Goal: Task Accomplishment & Management: Manage account settings

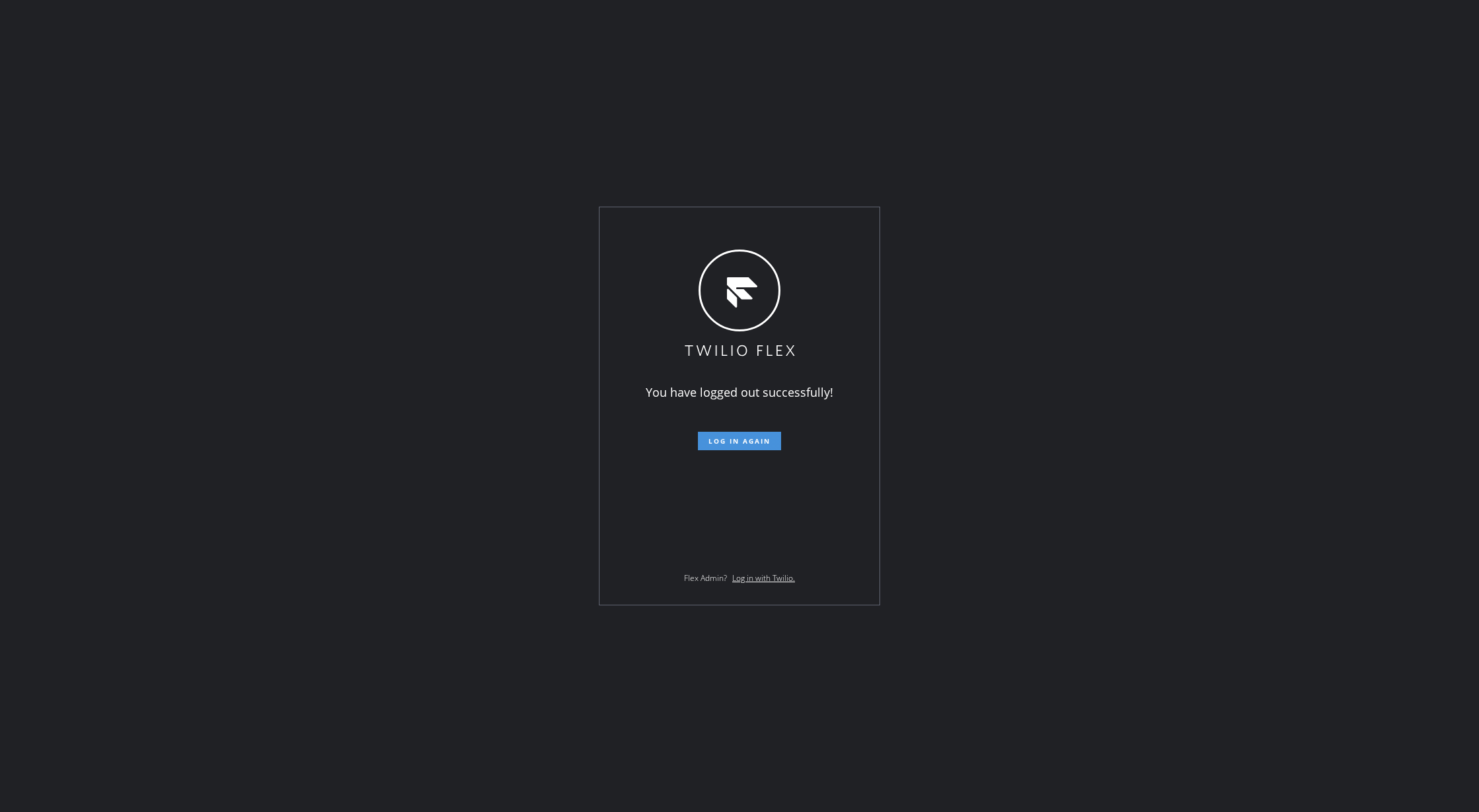
click at [725, 435] on button "Log in again" at bounding box center [740, 441] width 83 height 19
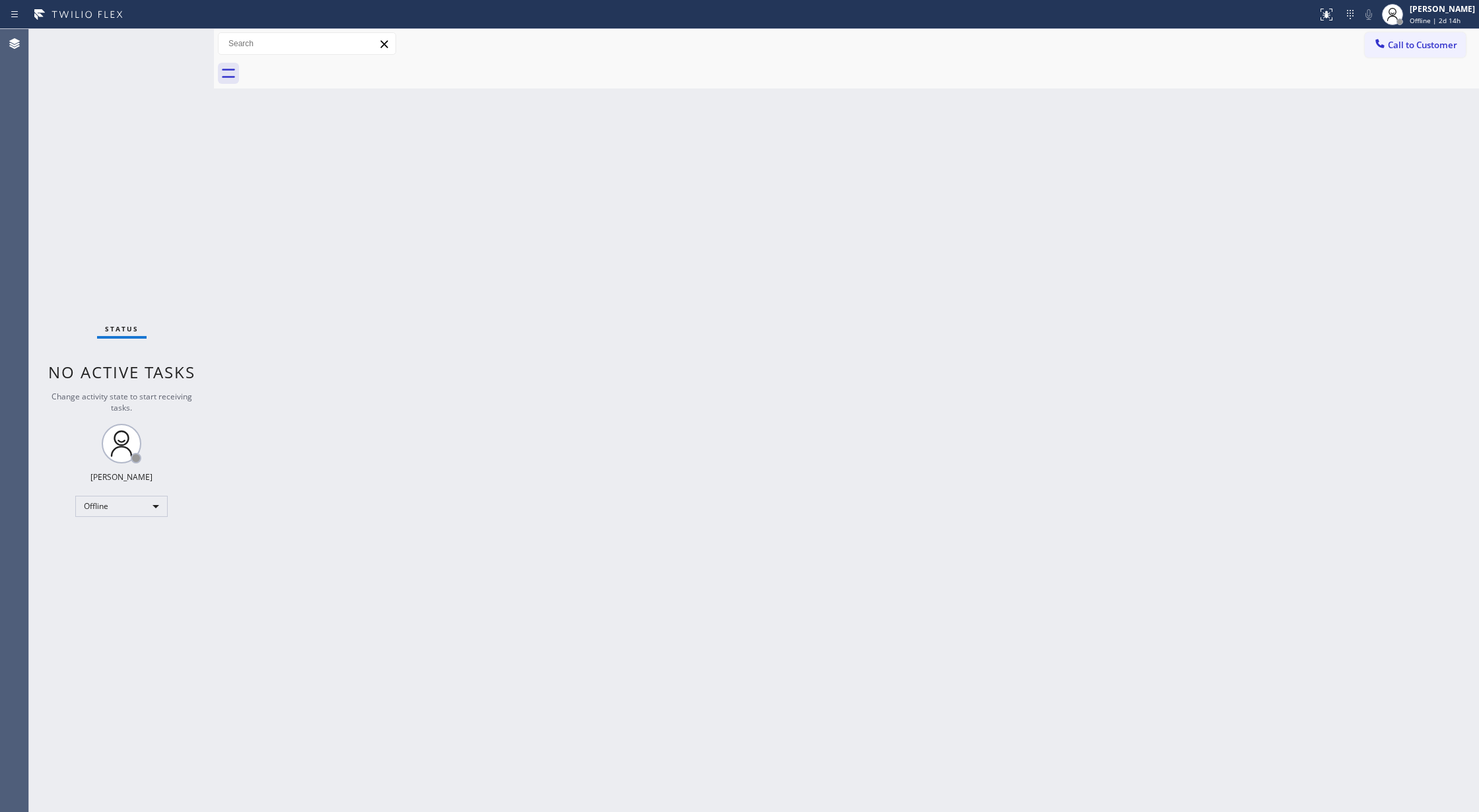
click at [175, 50] on div "Status No active tasks Change activity state to start receiving tasks. Lilibeth…" at bounding box center [121, 420] width 185 height 783
click at [297, 530] on div "Back to Dashboard Change Sender ID Customers Technicians Select a contact Outbo…" at bounding box center [847, 420] width 1265 height 783
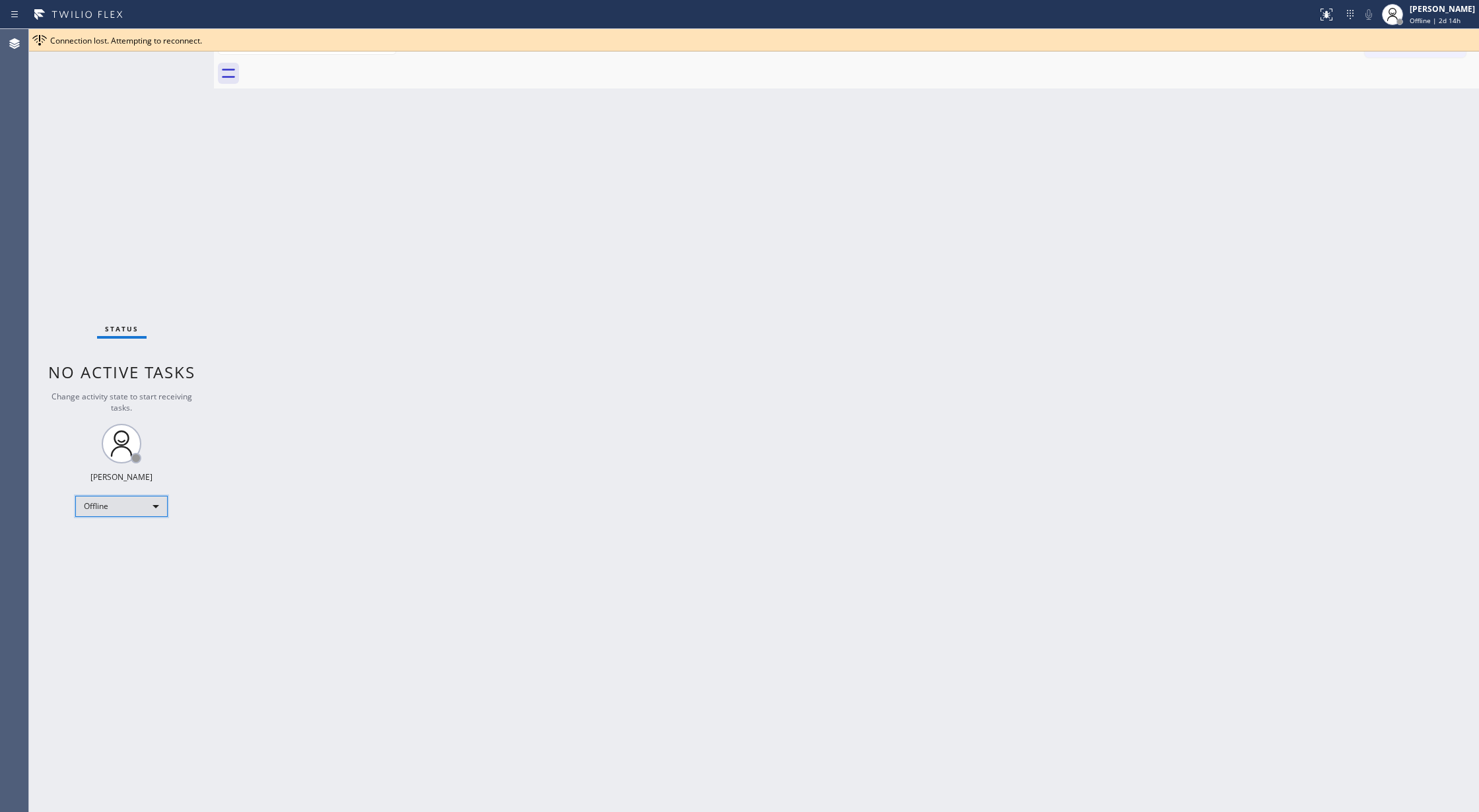
click at [136, 506] on div "Offline" at bounding box center [121, 506] width 92 height 21
click at [128, 542] on li "Available" at bounding box center [121, 541] width 89 height 16
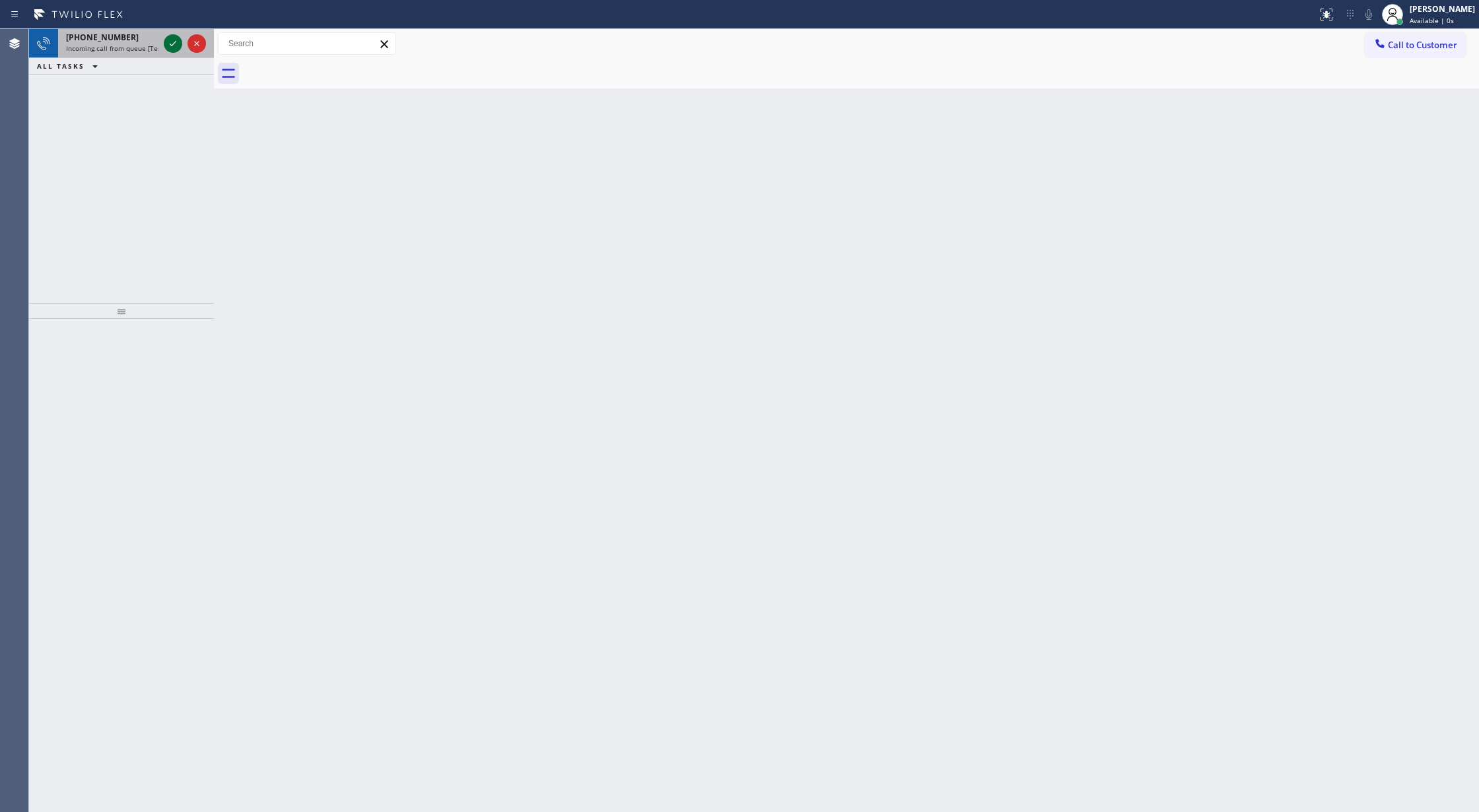
click at [175, 44] on icon at bounding box center [173, 43] width 16 height 16
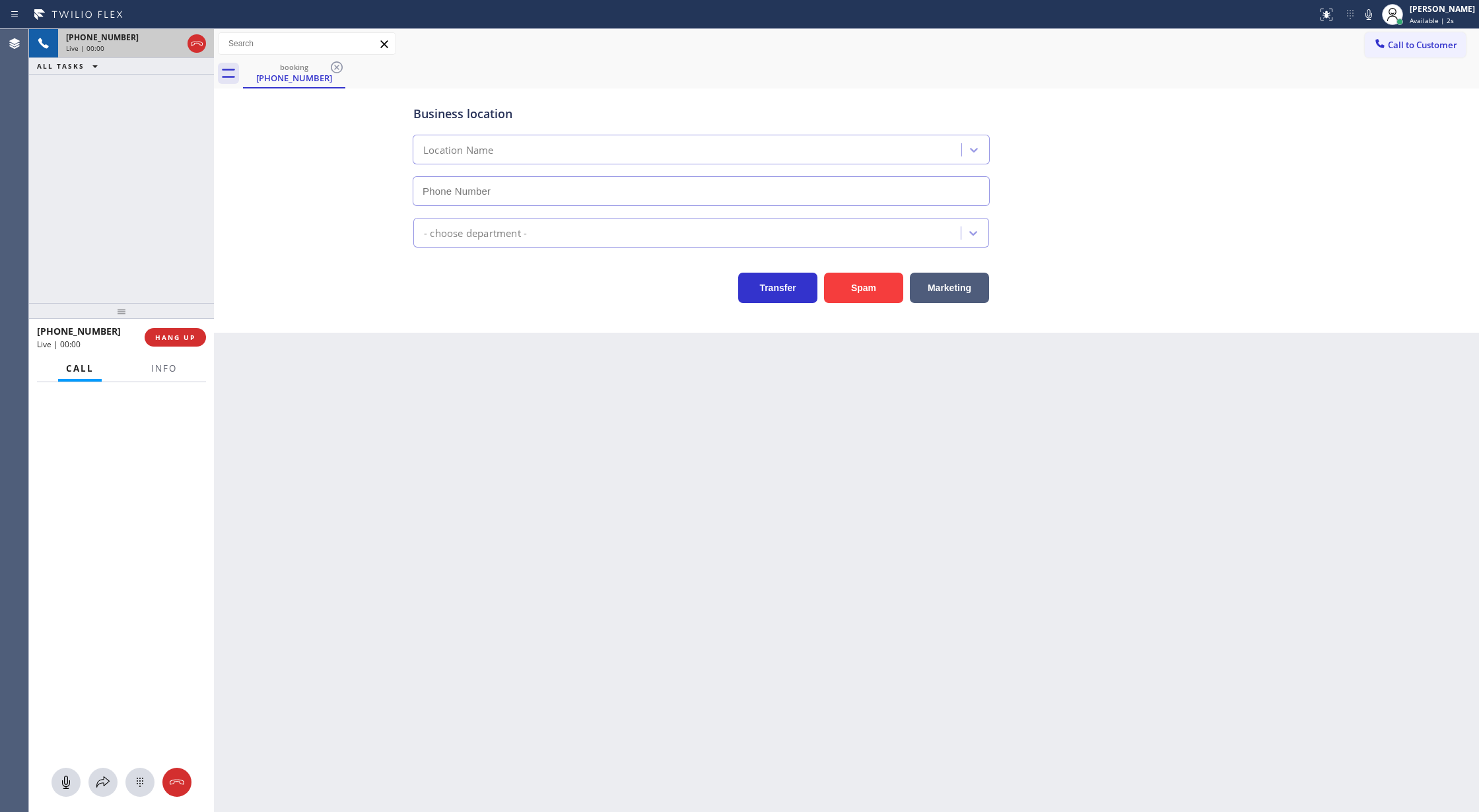
type input "(908) 774-8246"
click at [169, 363] on span "Info" at bounding box center [164, 368] width 26 height 12
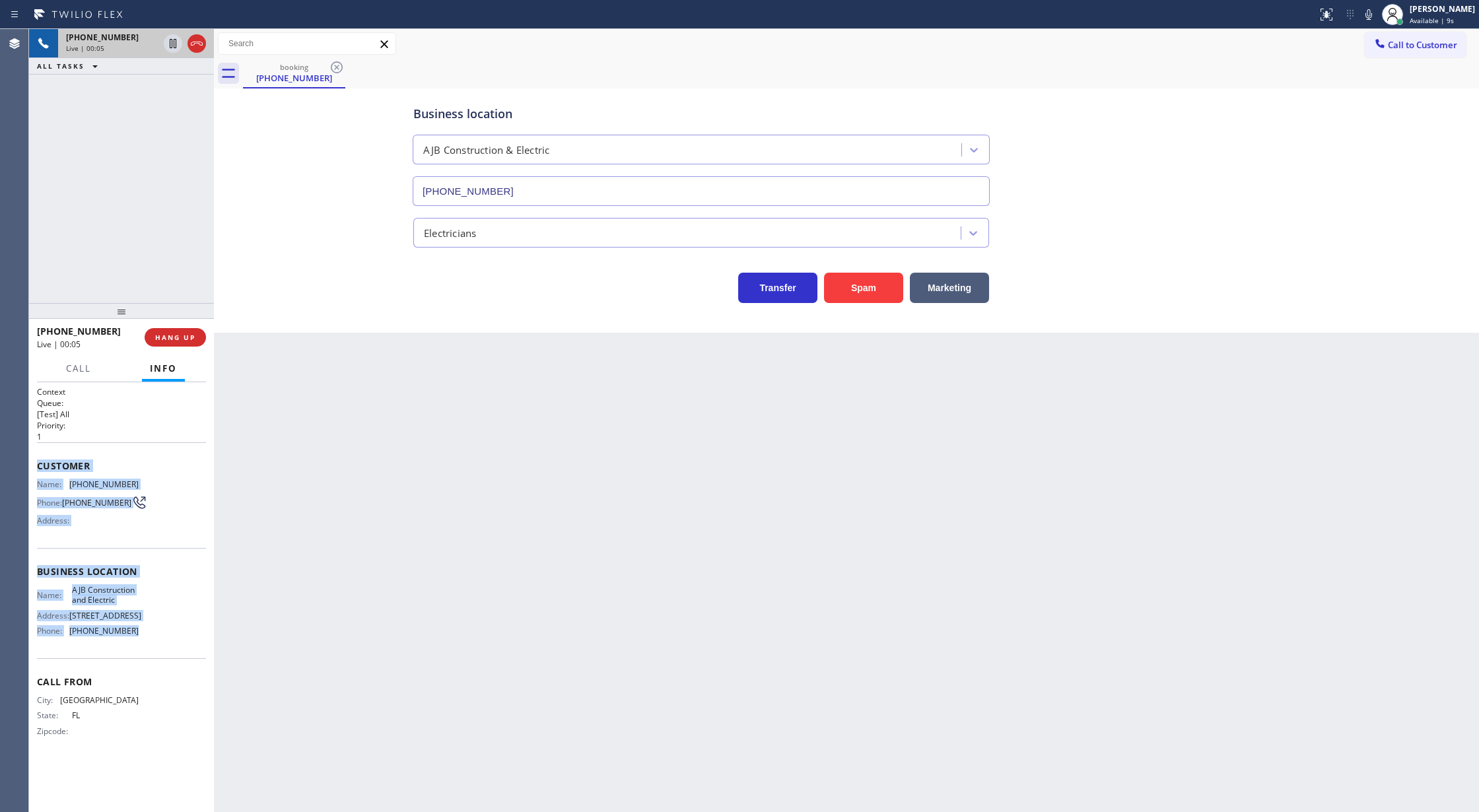
copy div "Customer Name: (561) 759-6056 Phone: (561) 759-6056 Address: Business location …"
drag, startPoint x: 37, startPoint y: 469, endPoint x: 149, endPoint y: 657, distance: 218.8
click at [149, 657] on div "Context Queue: [Test] All Priority: 1 Customer Name: (561) 759-6056 Phone: (561…" at bounding box center [121, 572] width 169 height 372
click at [181, 337] on span "COMPLETE" at bounding box center [173, 337] width 46 height 9
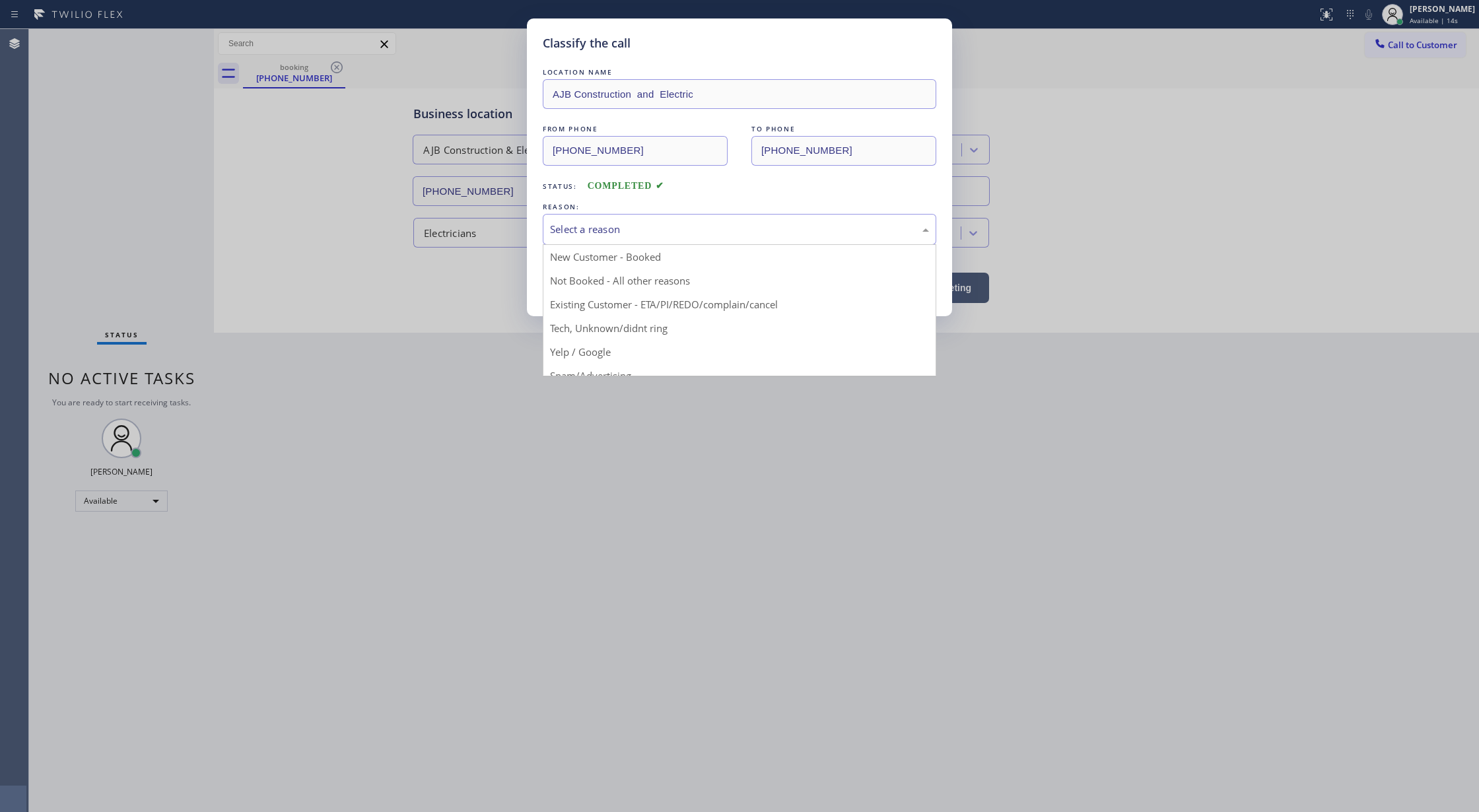
click at [660, 223] on div "Select a reason" at bounding box center [739, 230] width 379 height 15
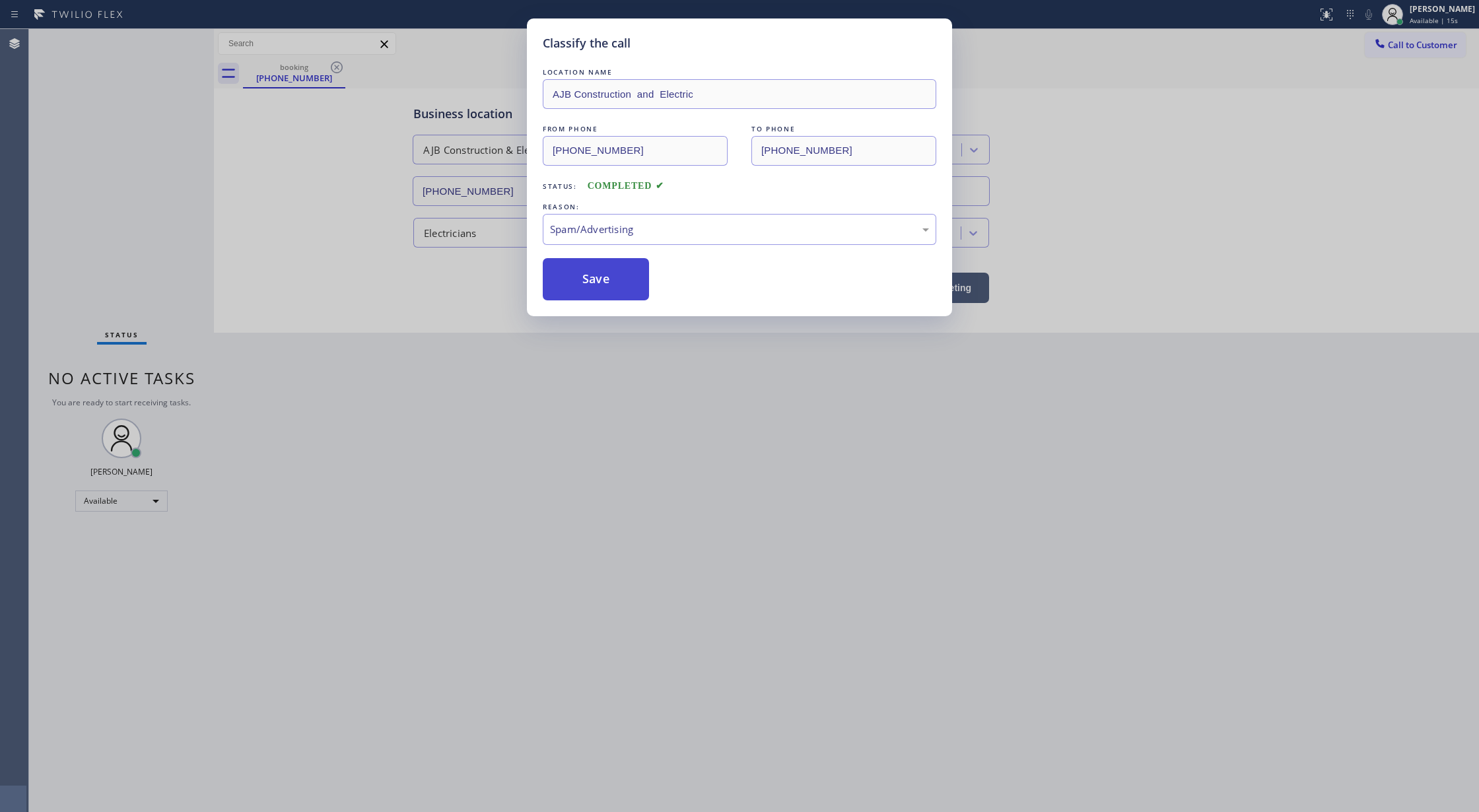
click at [598, 284] on button "Save" at bounding box center [596, 279] width 106 height 42
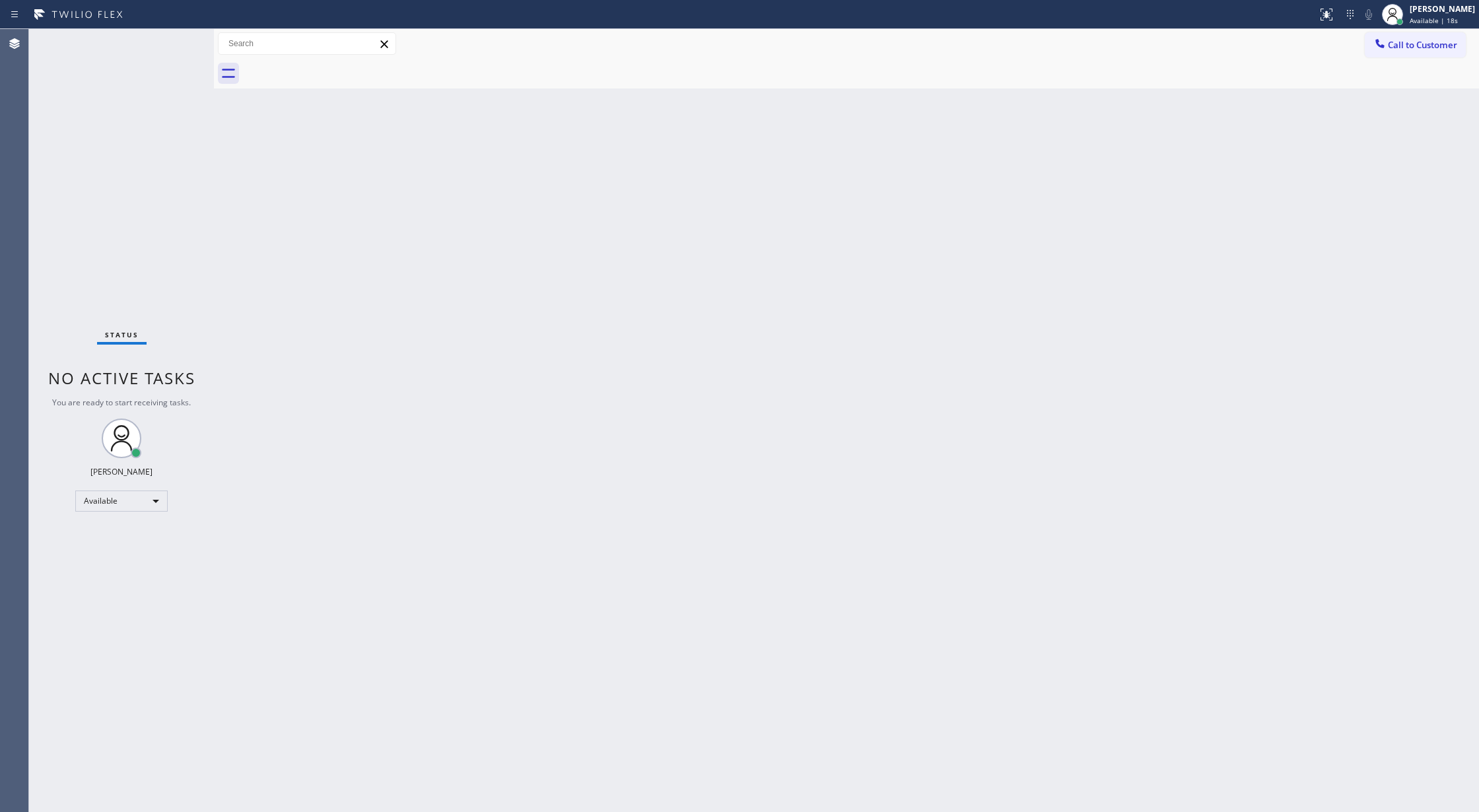
click at [177, 35] on div "Status No active tasks You are ready to start receiving tasks. [PERSON_NAME] Av…" at bounding box center [121, 420] width 185 height 783
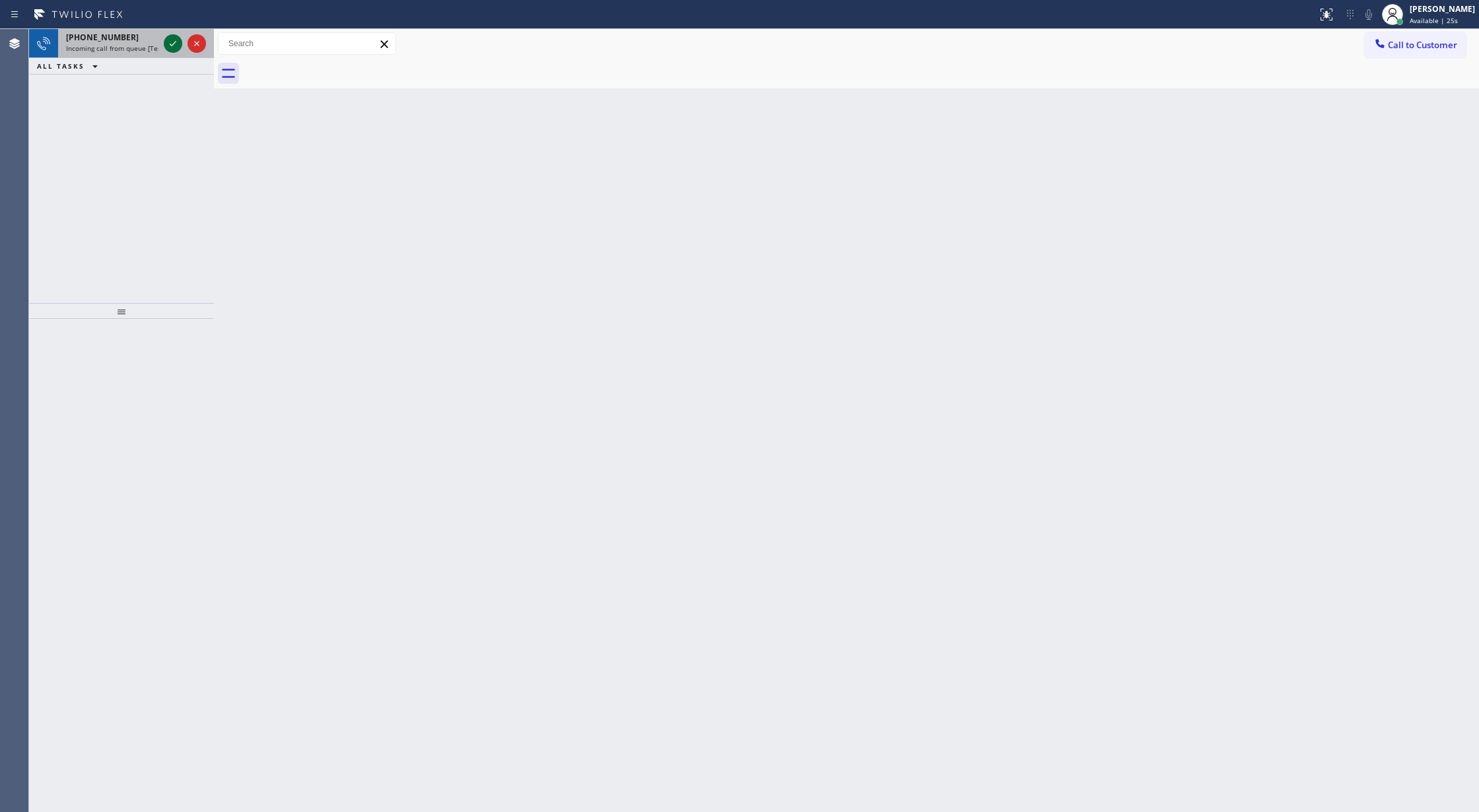
click at [170, 37] on icon at bounding box center [173, 43] width 16 height 16
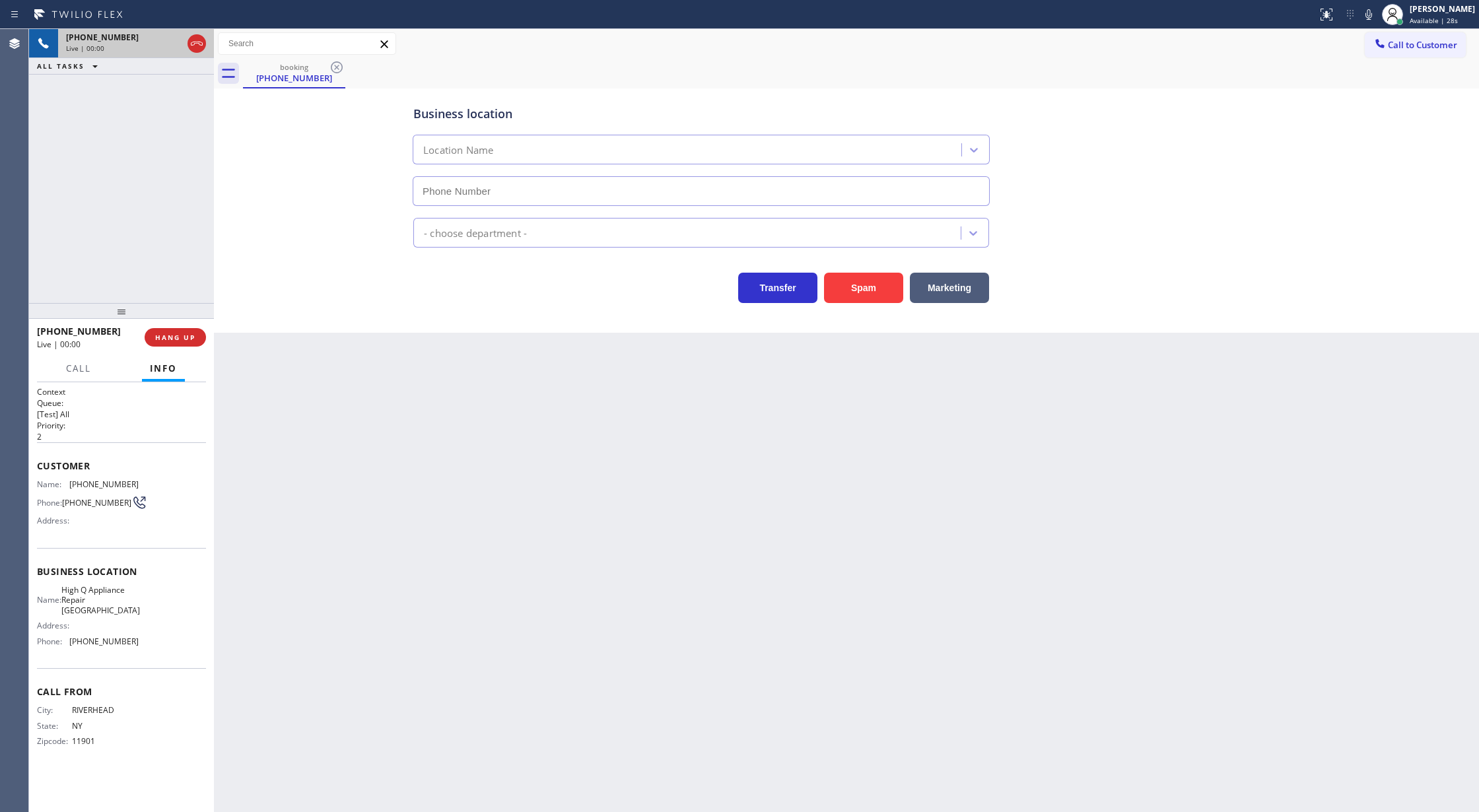
type input "(631) 430-4343"
click at [856, 294] on button "Spam" at bounding box center [863, 288] width 79 height 31
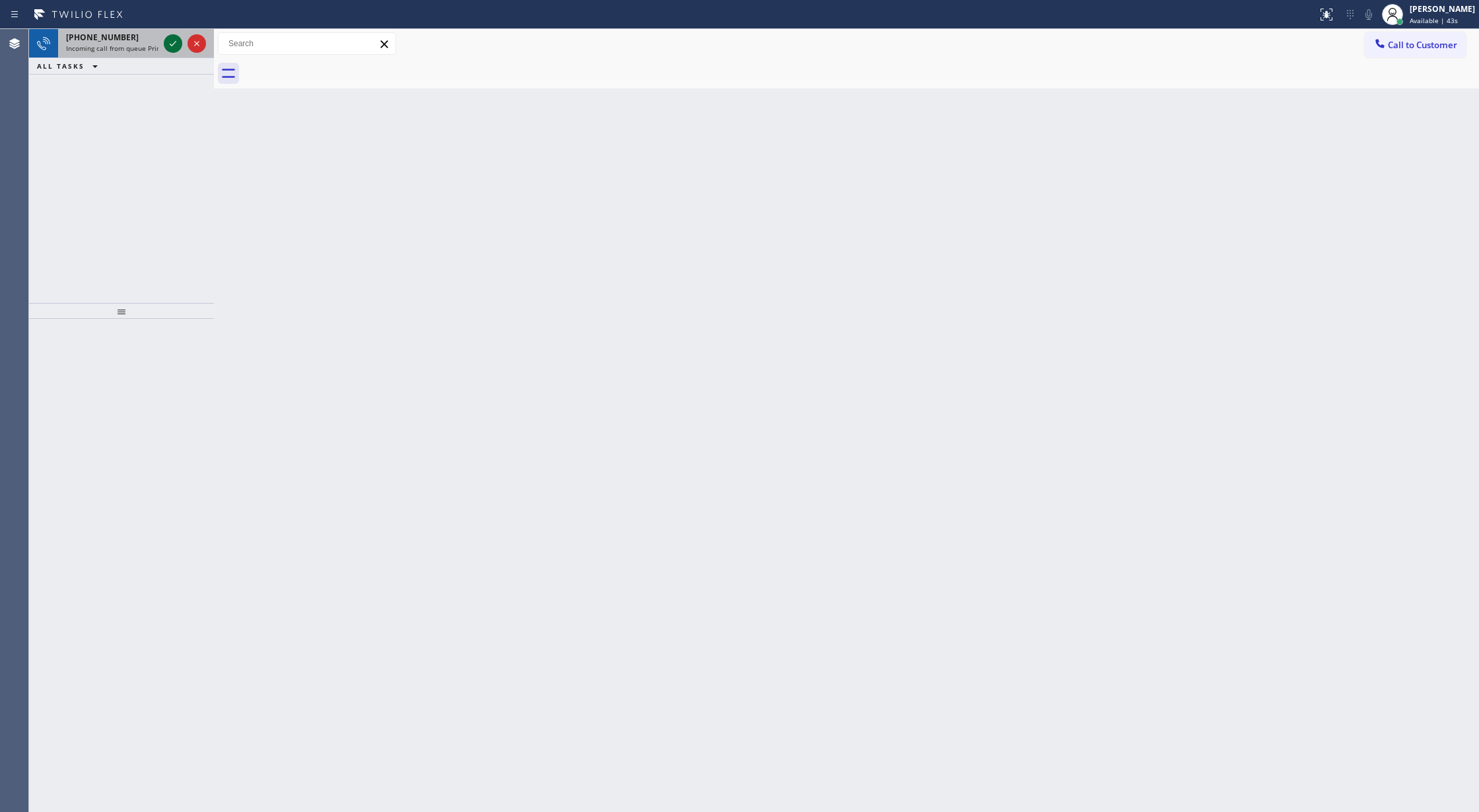
click at [165, 42] on icon at bounding box center [173, 43] width 16 height 16
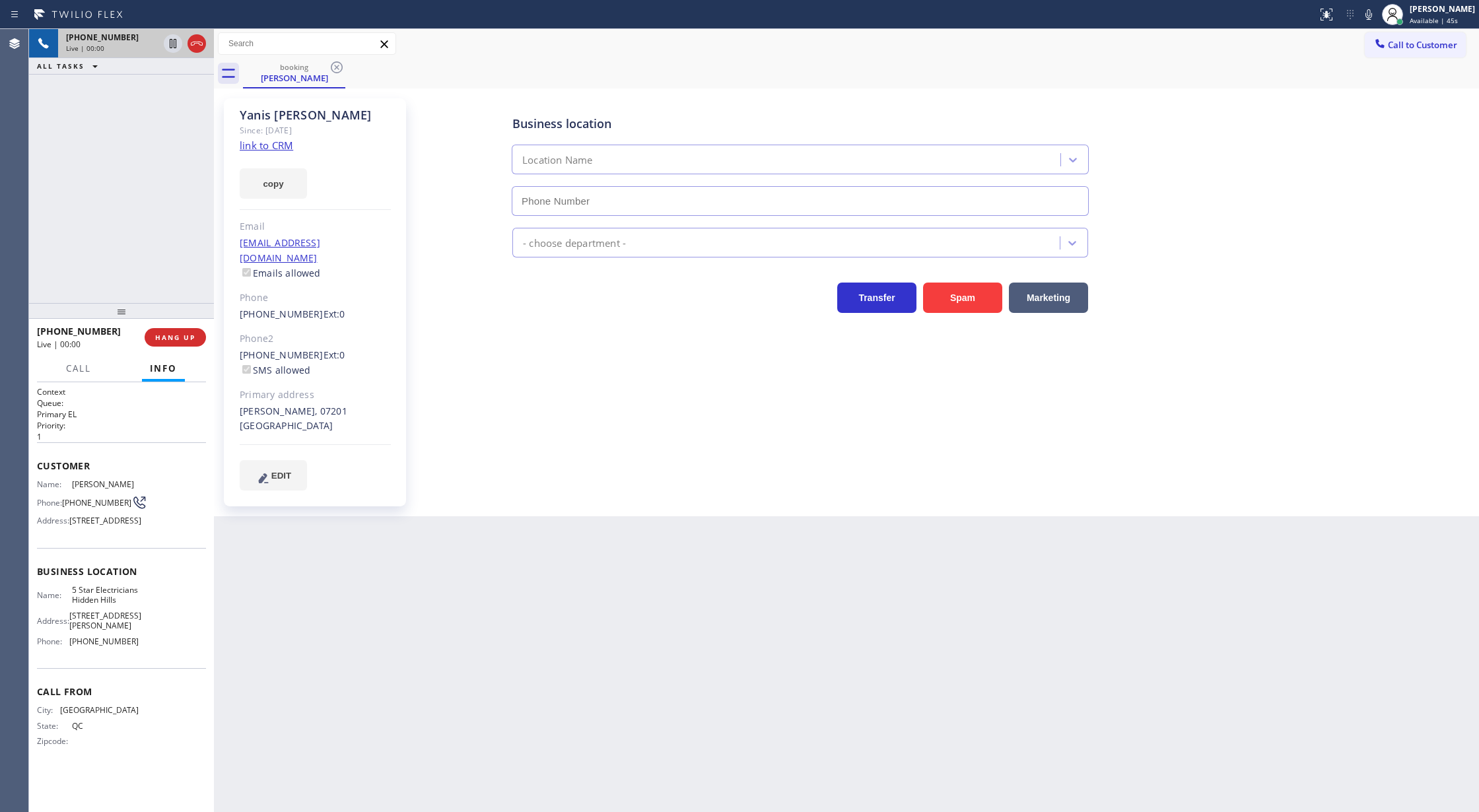
type input "(818) 938-1864"
click at [259, 146] on link "link to CRM" at bounding box center [266, 145] width 53 height 13
click at [1376, 10] on icon at bounding box center [1369, 15] width 16 height 16
click at [1371, 14] on icon at bounding box center [1369, 15] width 16 height 16
drag, startPoint x: 75, startPoint y: 366, endPoint x: 175, endPoint y: 733, distance: 380.4
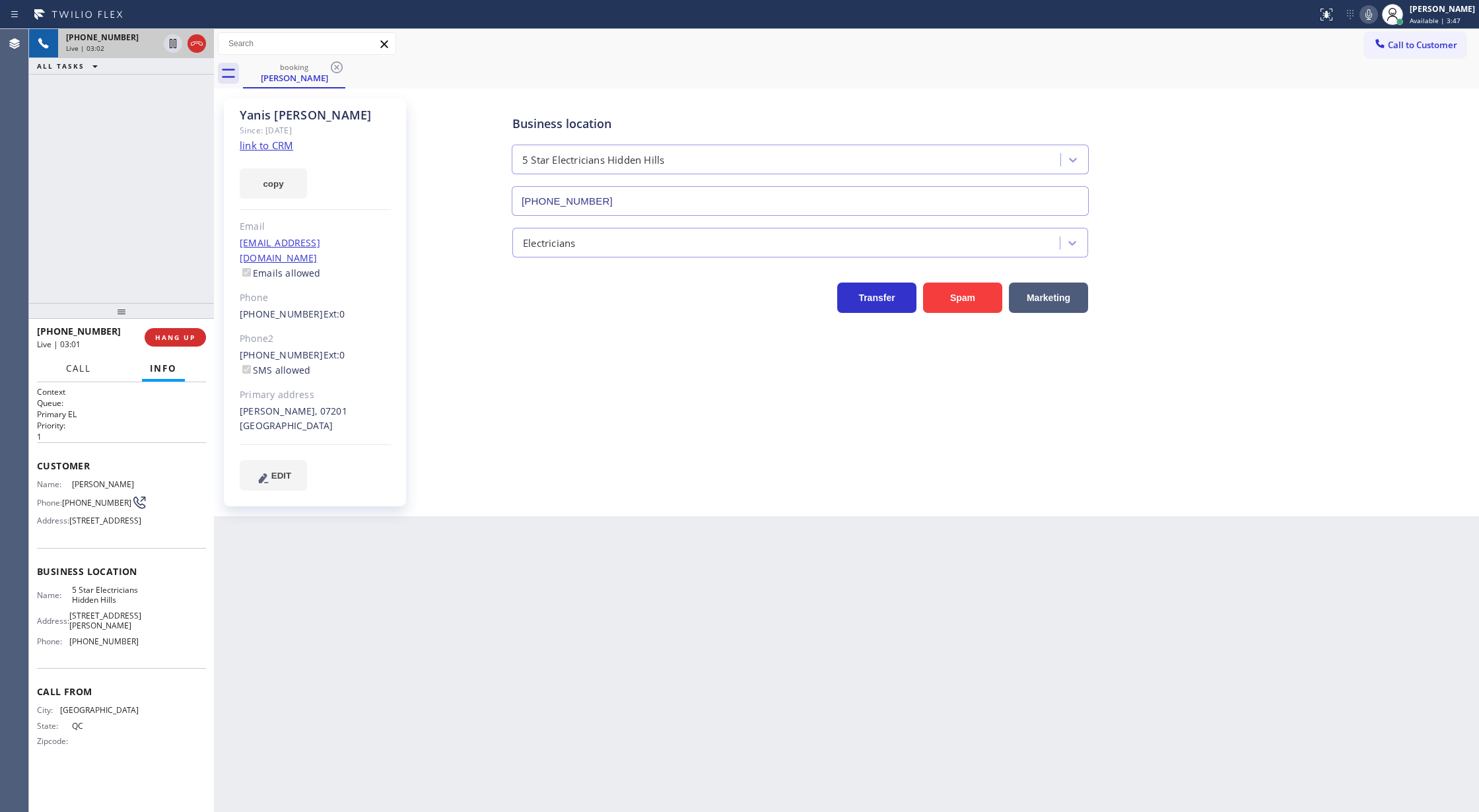
click at [75, 366] on span "Call" at bounding box center [78, 368] width 25 height 12
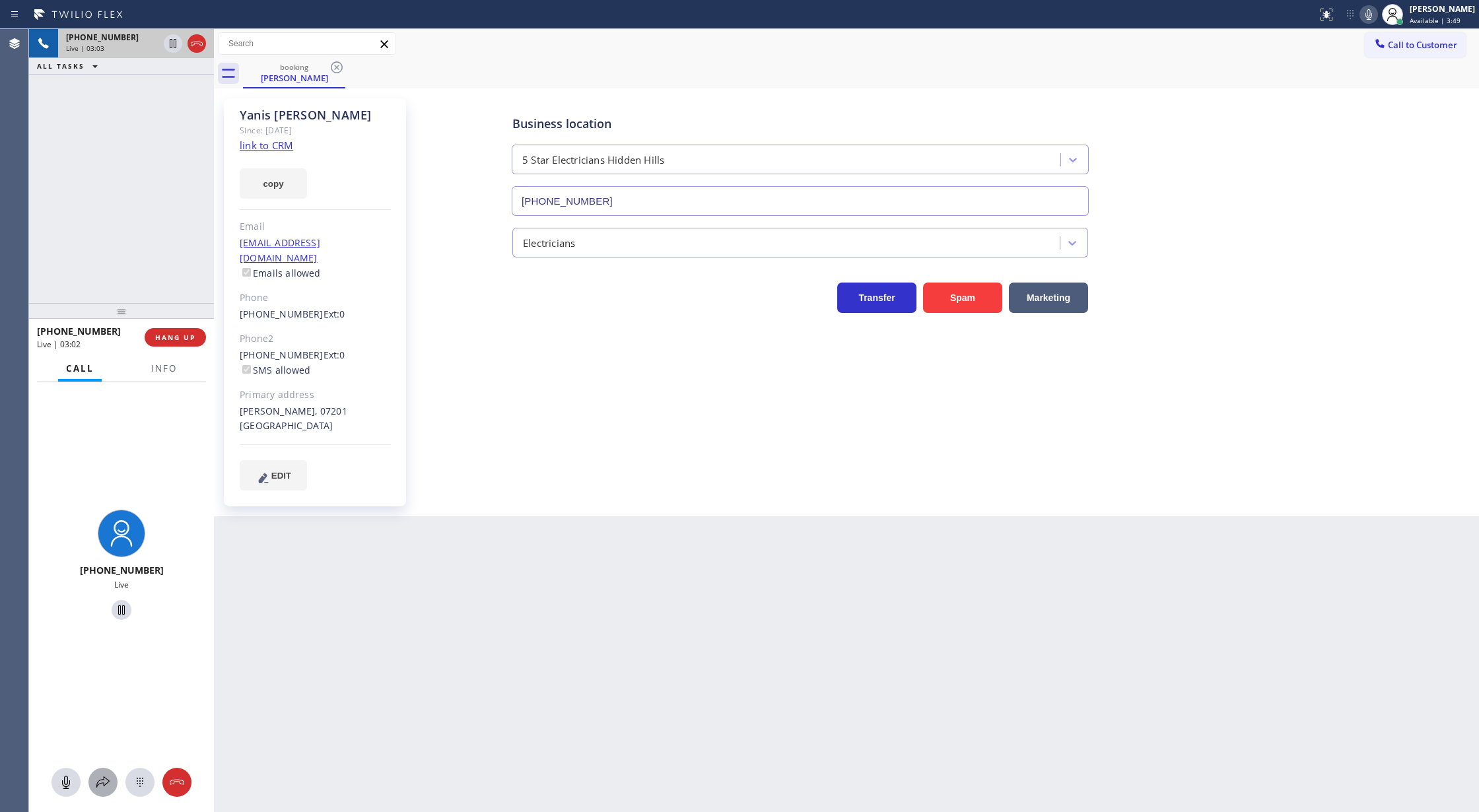
click at [101, 778] on icon at bounding box center [103, 782] width 16 height 16
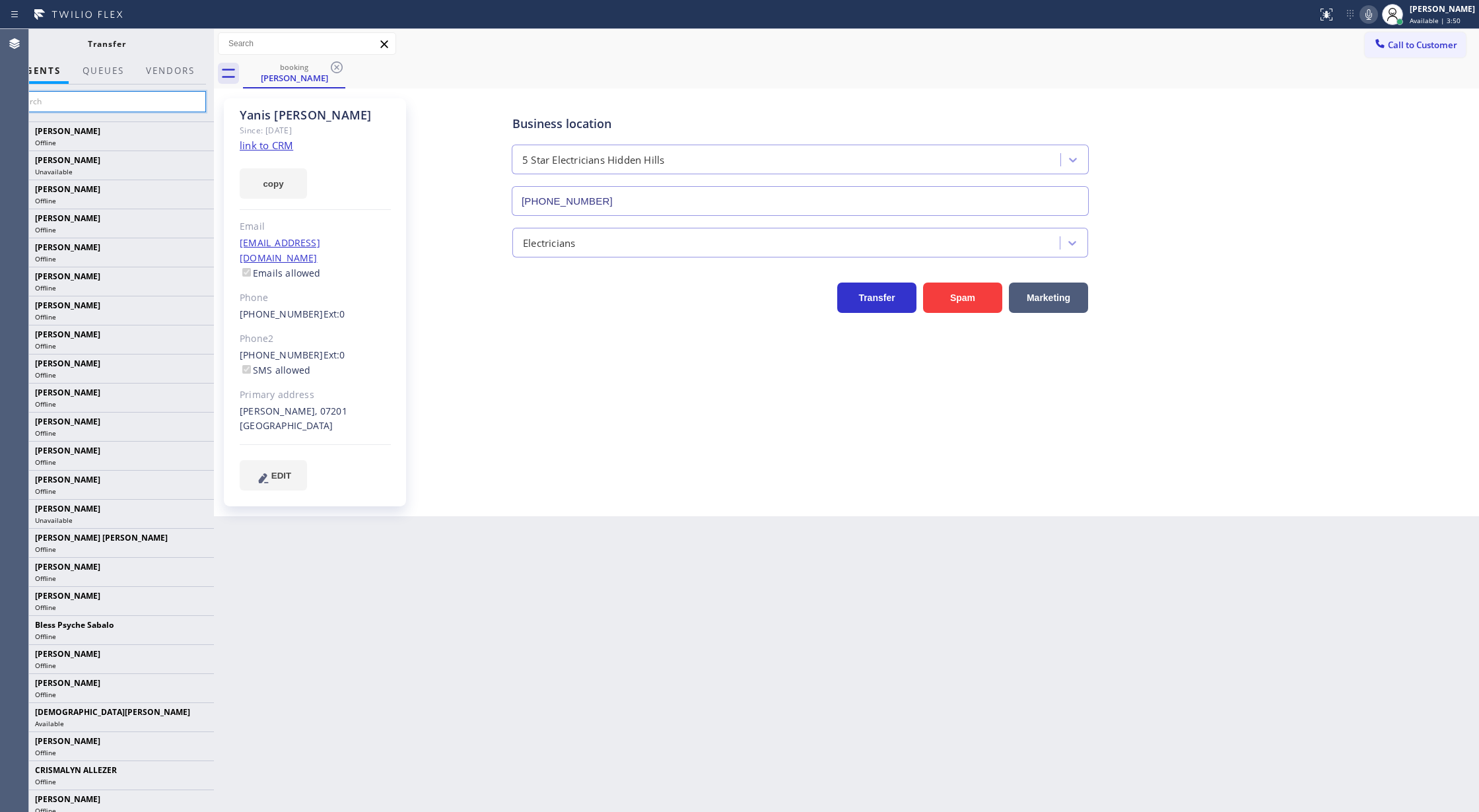
click at [104, 101] on input "text" at bounding box center [106, 101] width 199 height 21
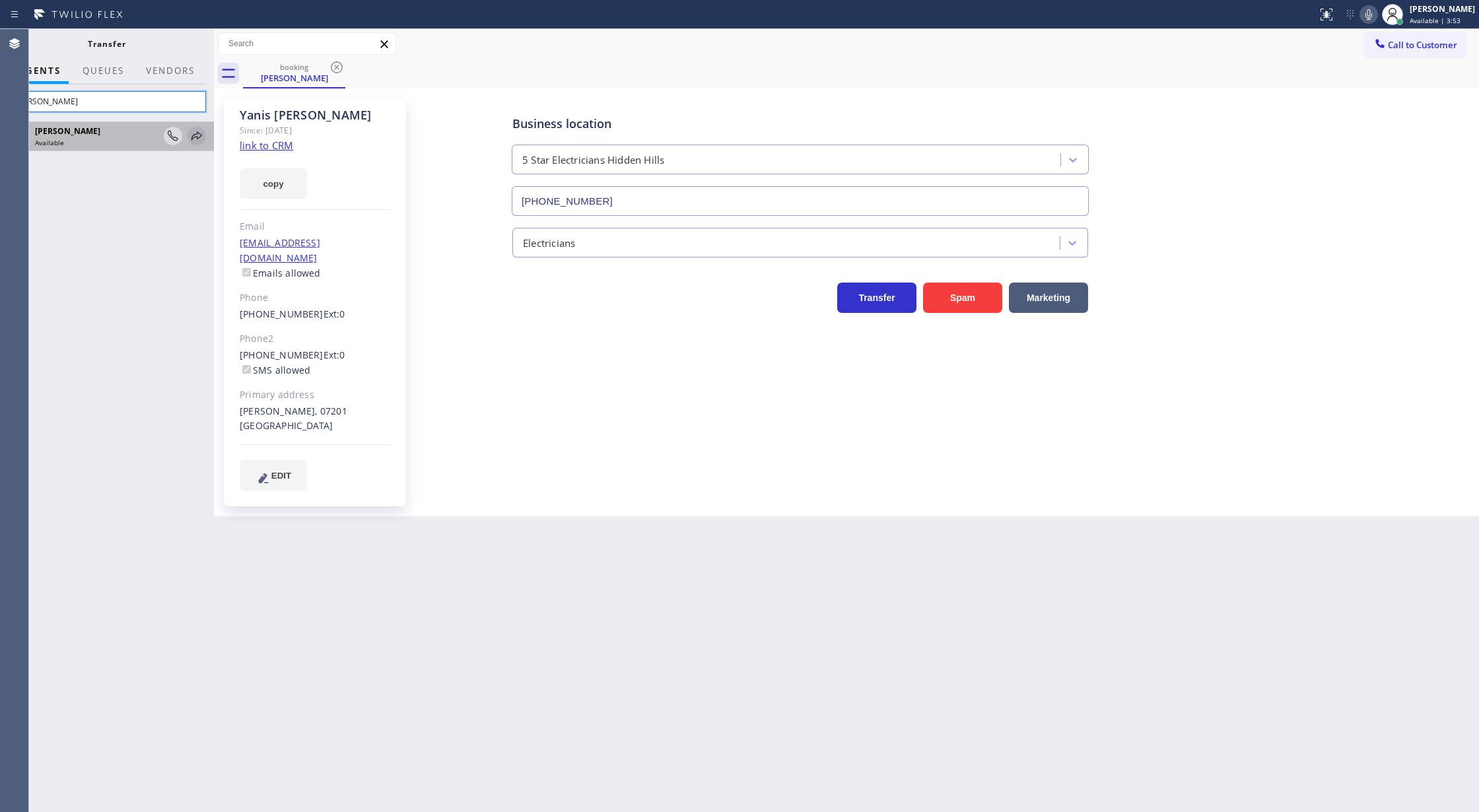
type input "kate"
click at [196, 135] on icon at bounding box center [196, 136] width 16 height 16
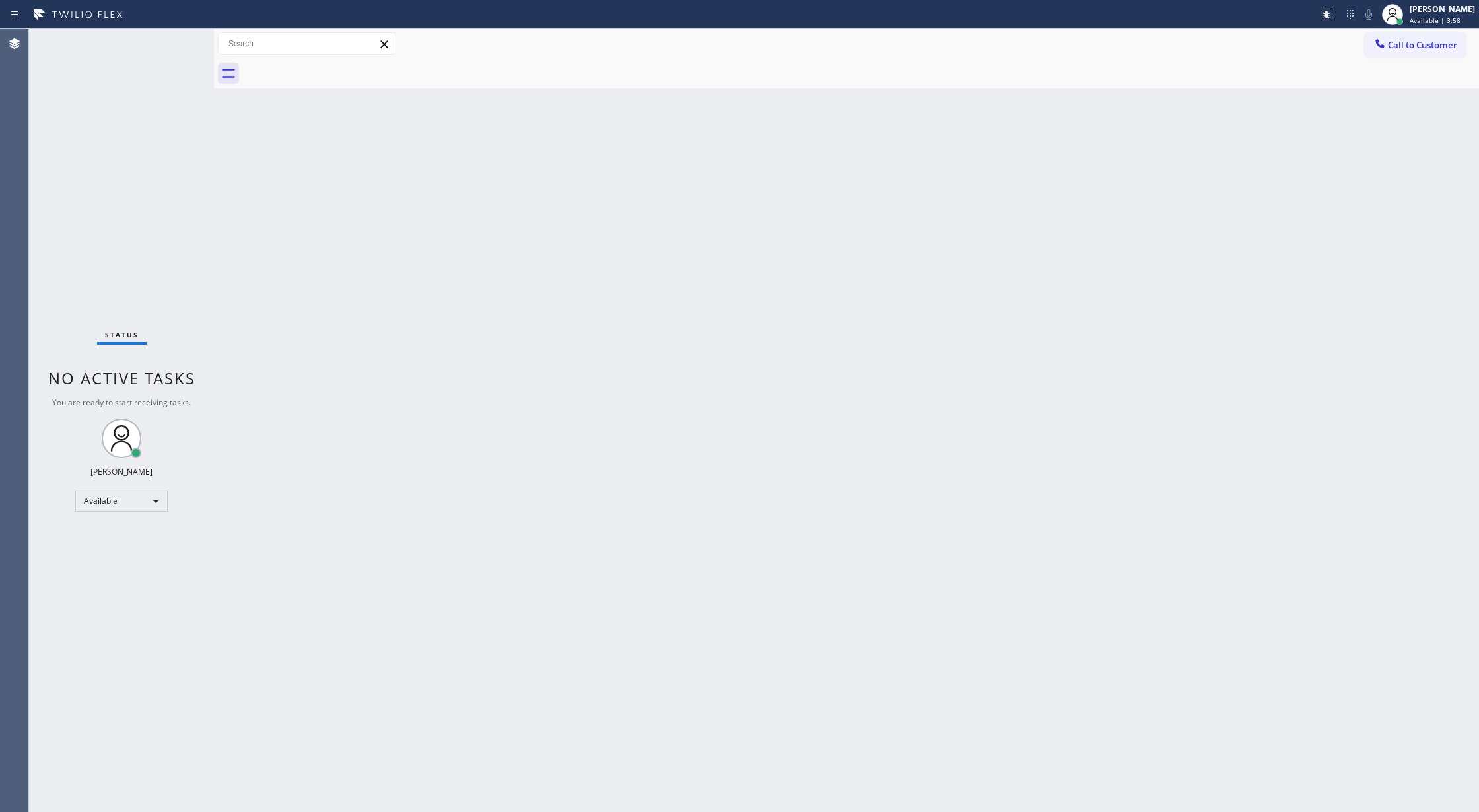
drag, startPoint x: 327, startPoint y: 349, endPoint x: 337, endPoint y: 342, distance: 12.2
click at [327, 349] on div "Back to Dashboard Change Sender ID Customers Technicians Select a contact Outbo…" at bounding box center [847, 420] width 1265 height 783
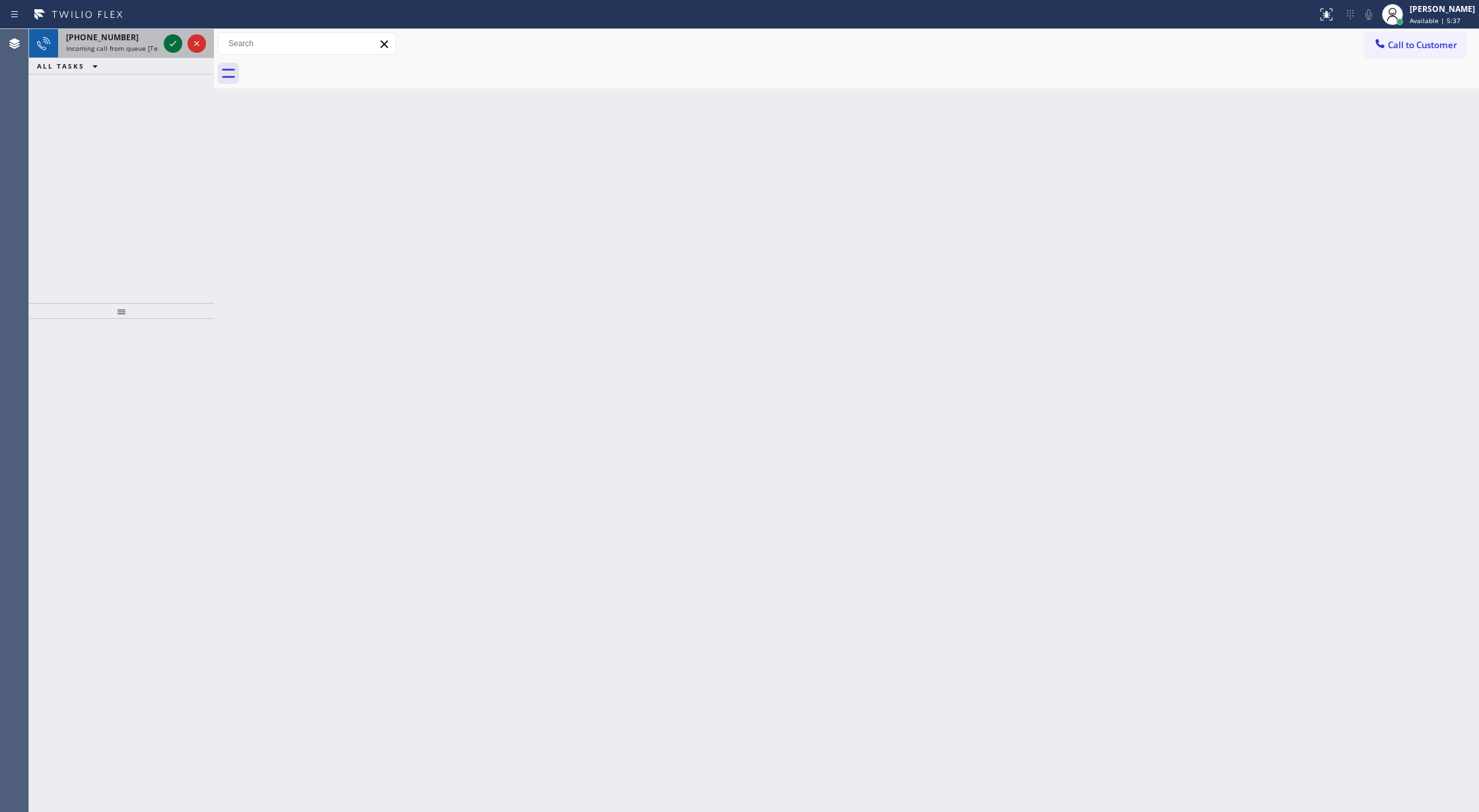
click at [175, 49] on icon at bounding box center [173, 43] width 16 height 16
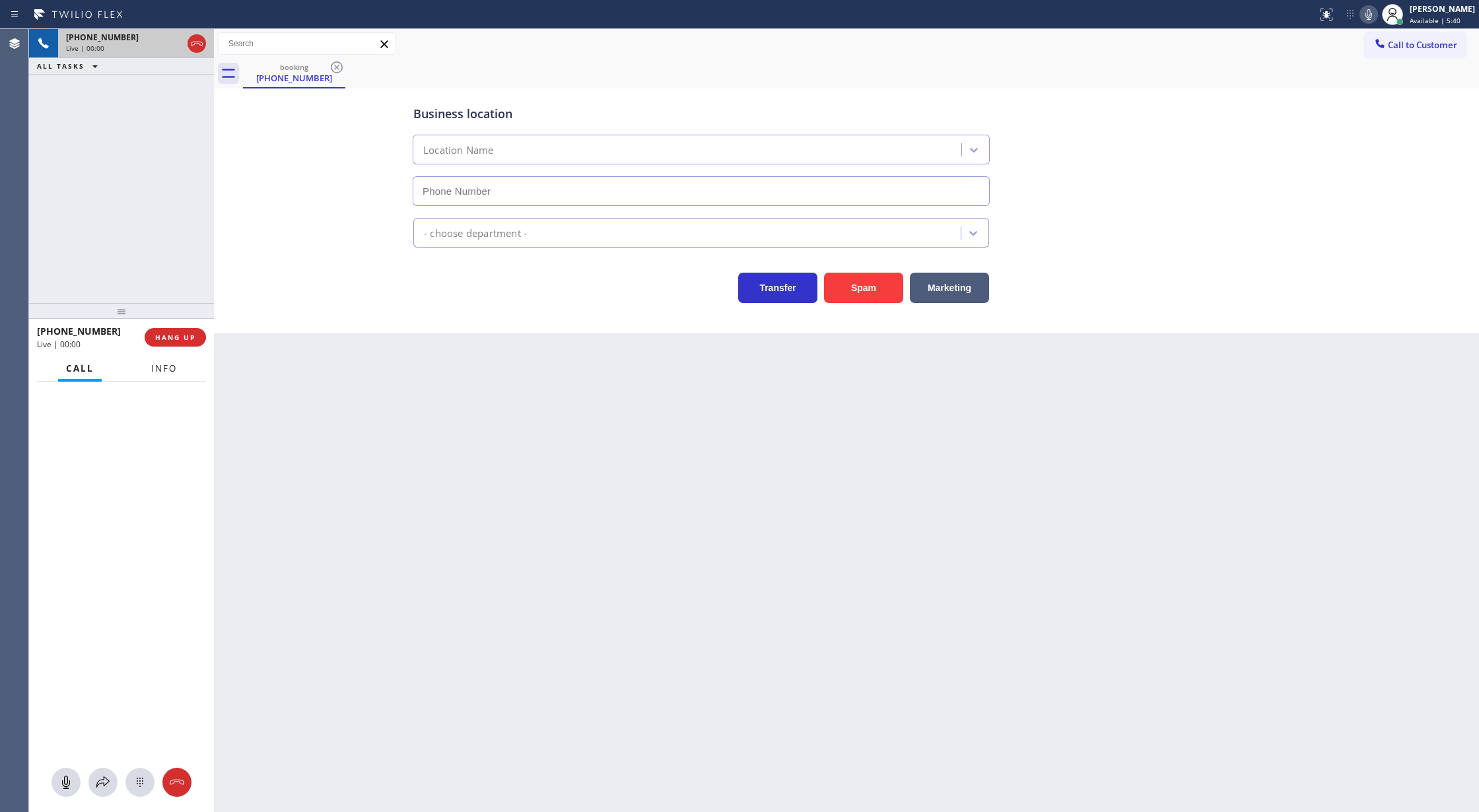
type input "(877) 280-4714"
click at [854, 286] on button "Spam" at bounding box center [863, 288] width 79 height 31
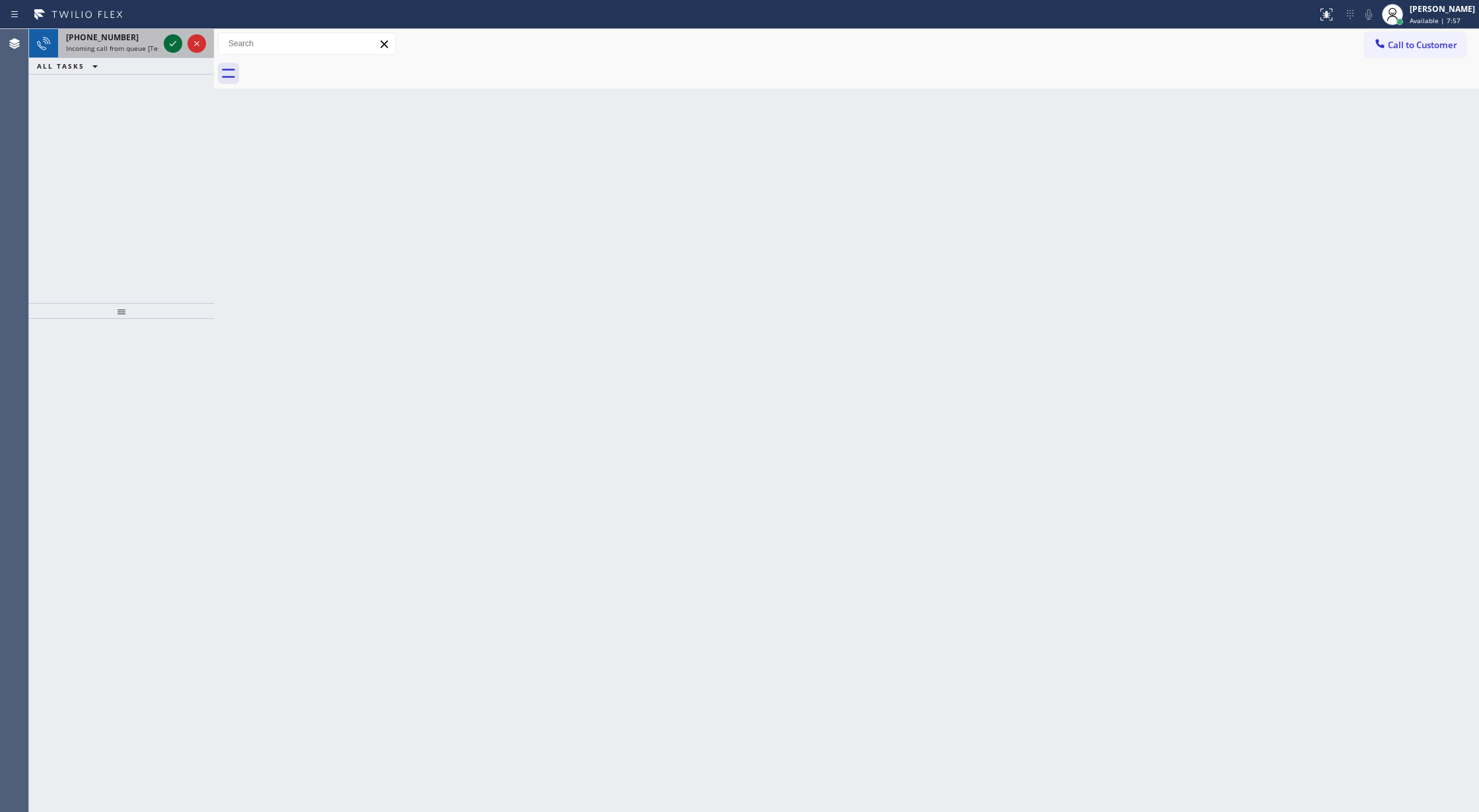
click at [175, 41] on icon at bounding box center [173, 43] width 16 height 16
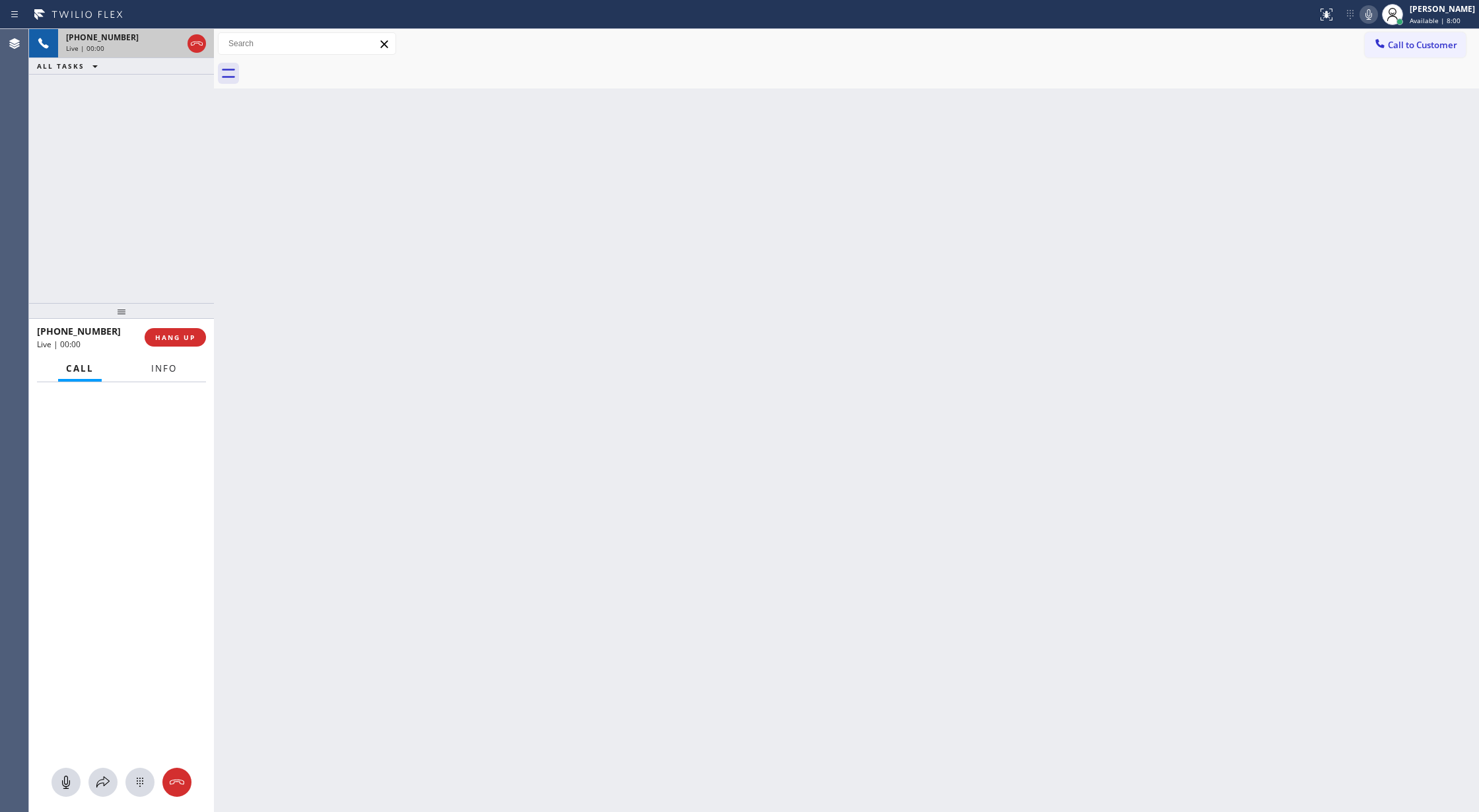
click at [167, 374] on span "Info" at bounding box center [164, 368] width 26 height 12
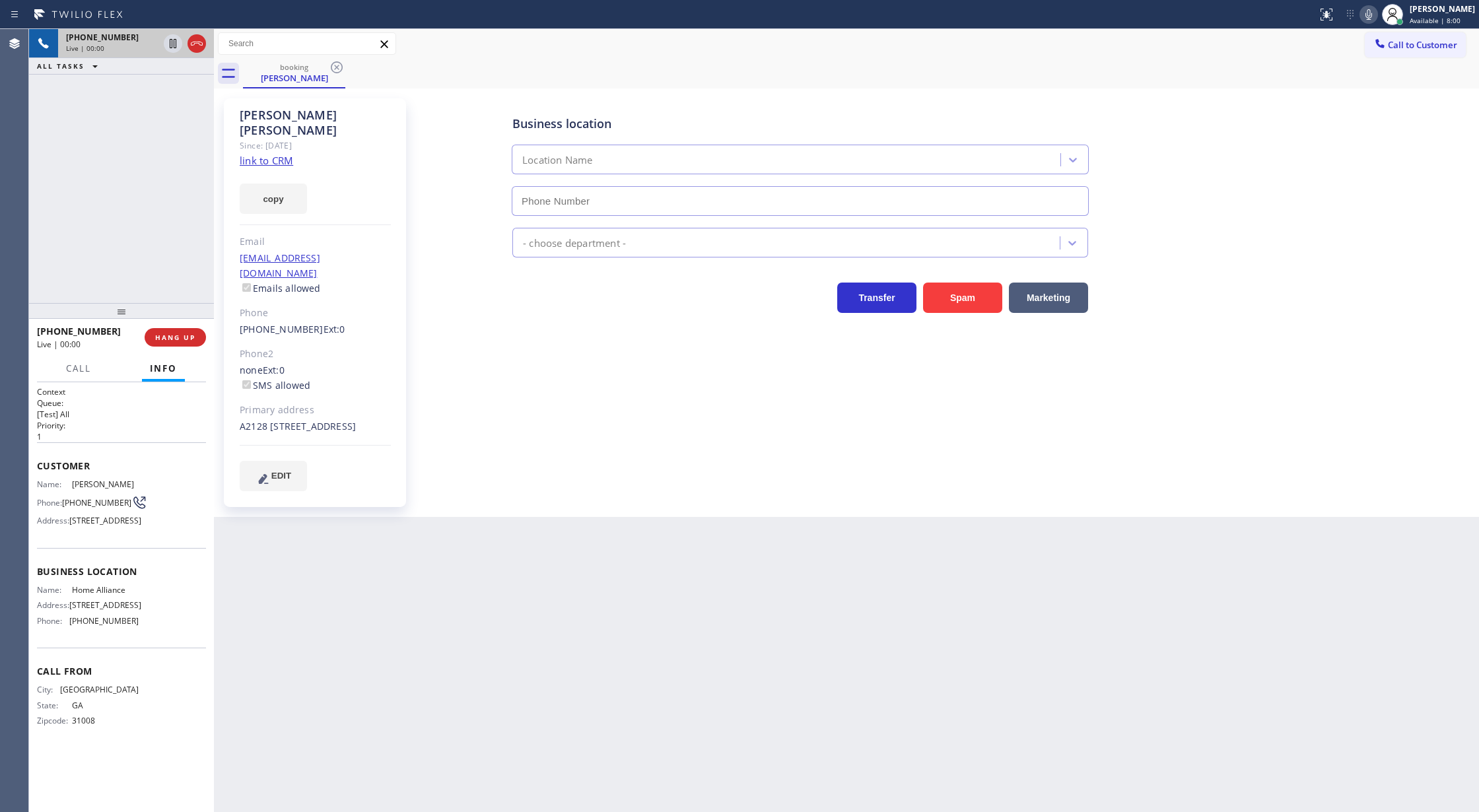
type input "(877) 777-0796"
click at [268, 154] on link "link to CRM" at bounding box center [266, 160] width 53 height 13
click at [1374, 14] on icon at bounding box center [1369, 15] width 16 height 16
drag, startPoint x: 1374, startPoint y: 13, endPoint x: 1293, endPoint y: 49, distance: 88.6
click at [1374, 13] on icon at bounding box center [1369, 15] width 16 height 16
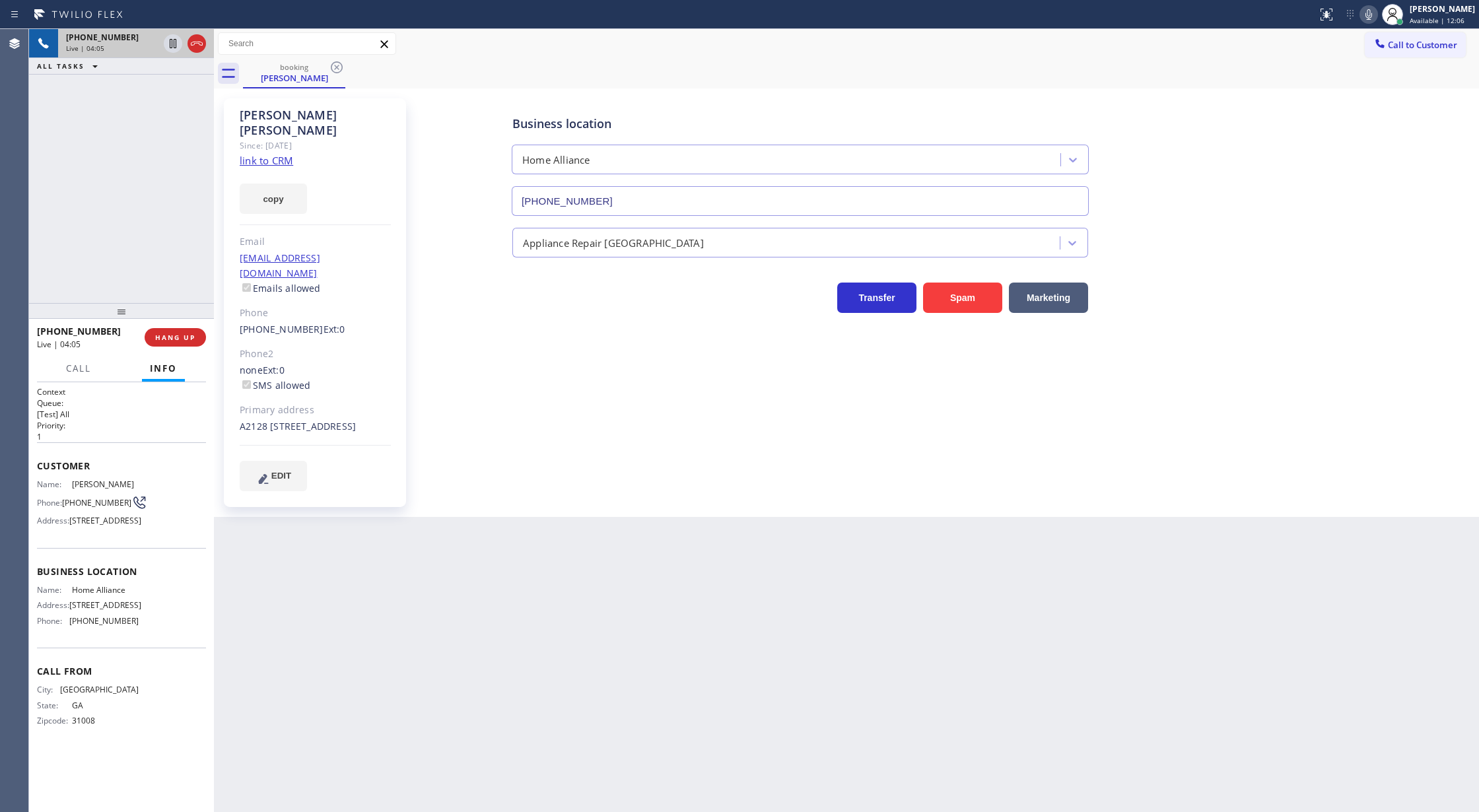
click at [1376, 17] on icon at bounding box center [1369, 15] width 16 height 16
drag, startPoint x: 1378, startPoint y: 17, endPoint x: 1277, endPoint y: 42, distance: 104.0
click at [1376, 17] on icon at bounding box center [1369, 15] width 16 height 16
click at [1376, 12] on icon at bounding box center [1369, 15] width 16 height 16
click at [1376, 15] on icon at bounding box center [1369, 15] width 16 height 16
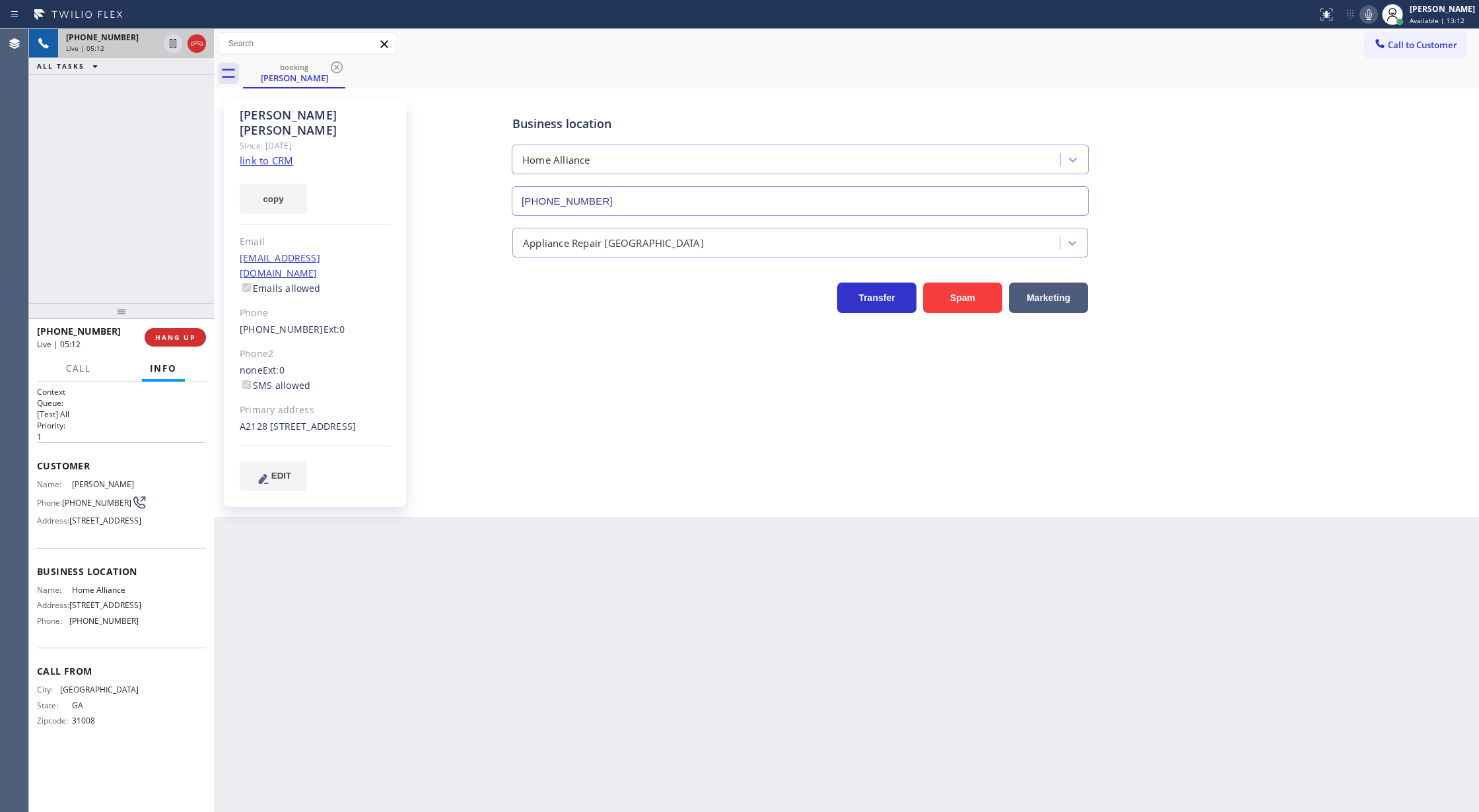
click at [1374, 17] on icon at bounding box center [1369, 15] width 16 height 16
click at [1374, 14] on rect at bounding box center [1368, 12] width 9 height 9
click at [76, 375] on button "Call" at bounding box center [78, 368] width 41 height 26
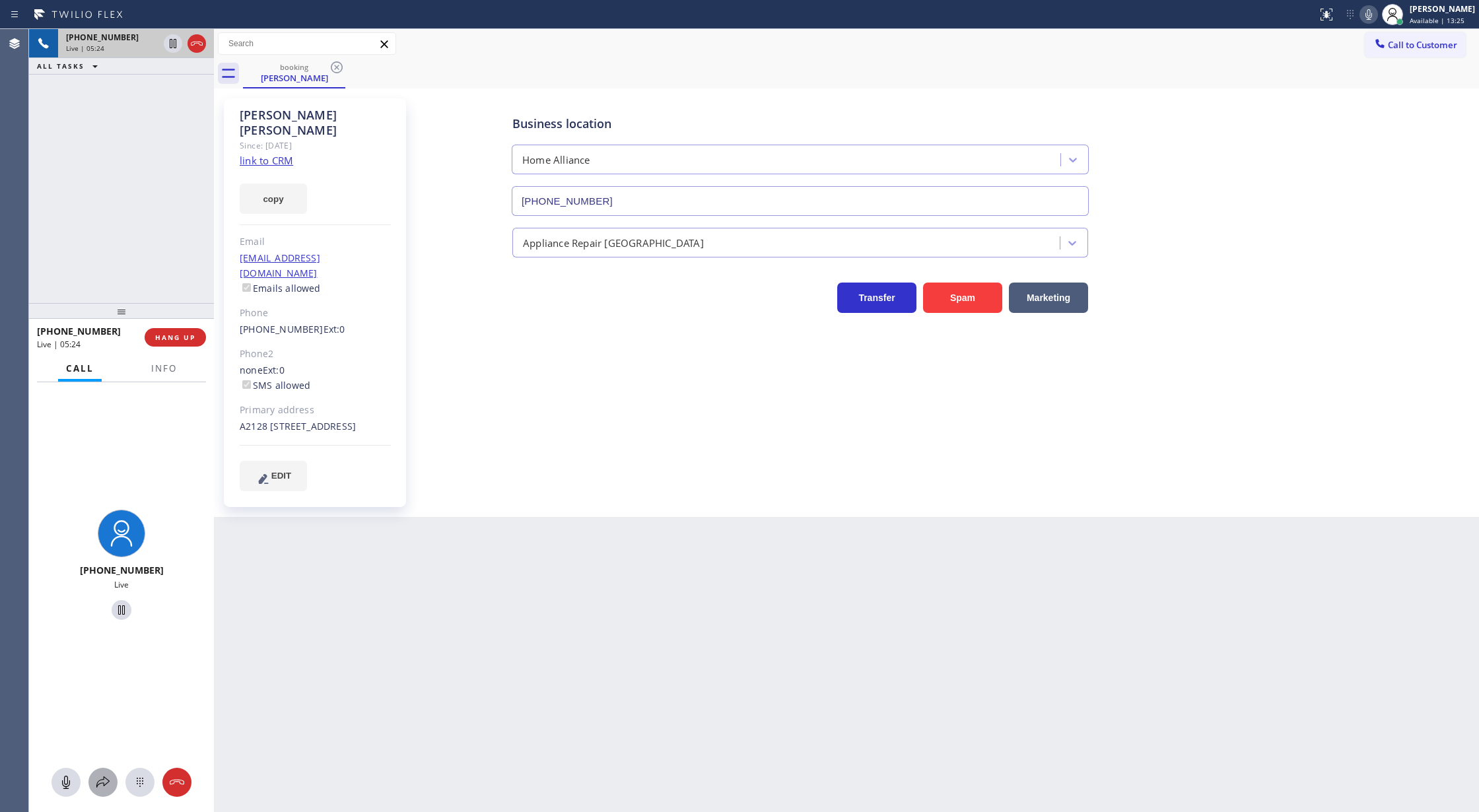
click at [102, 780] on icon at bounding box center [103, 782] width 16 height 16
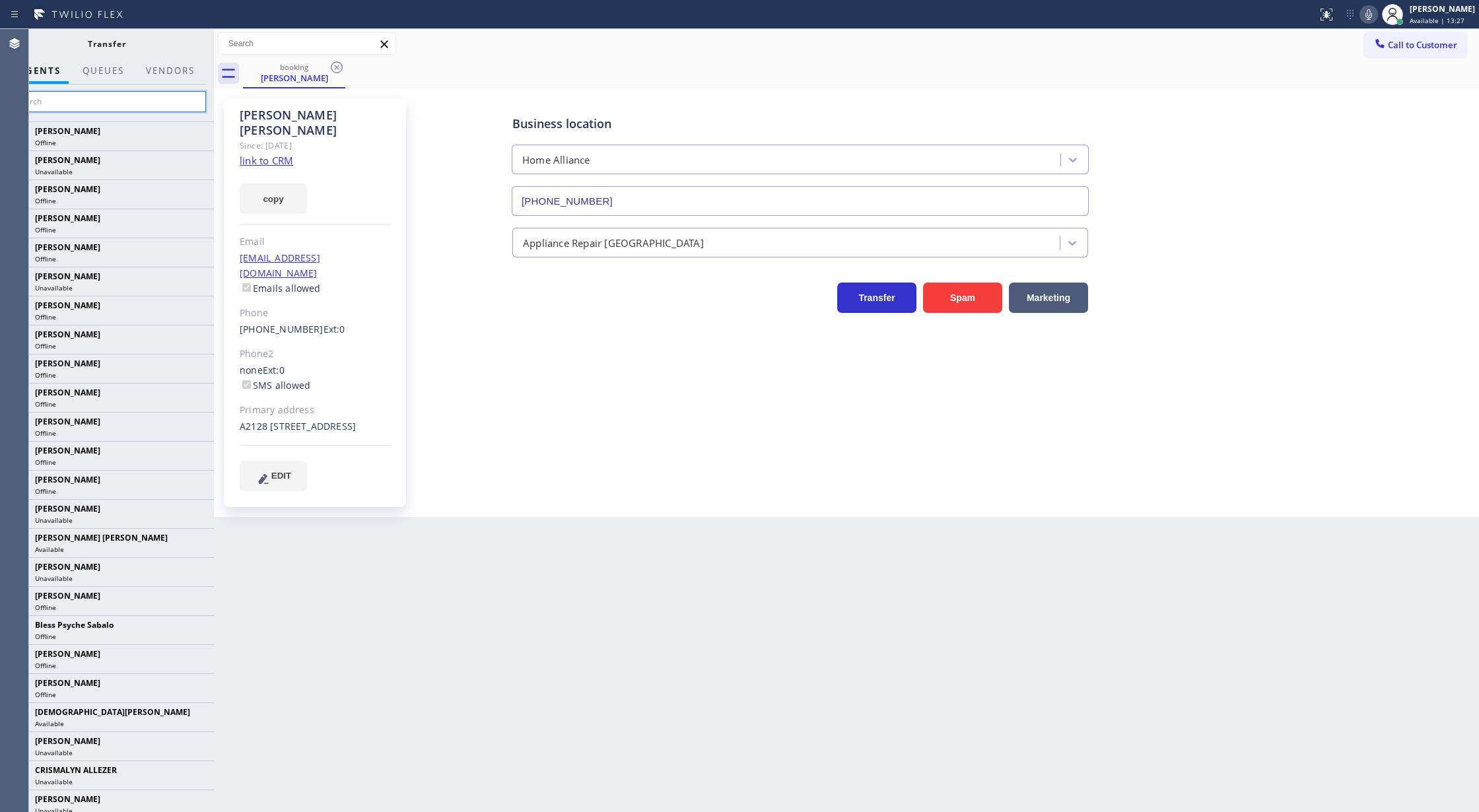
click at [51, 104] on input "text" at bounding box center [106, 101] width 199 height 21
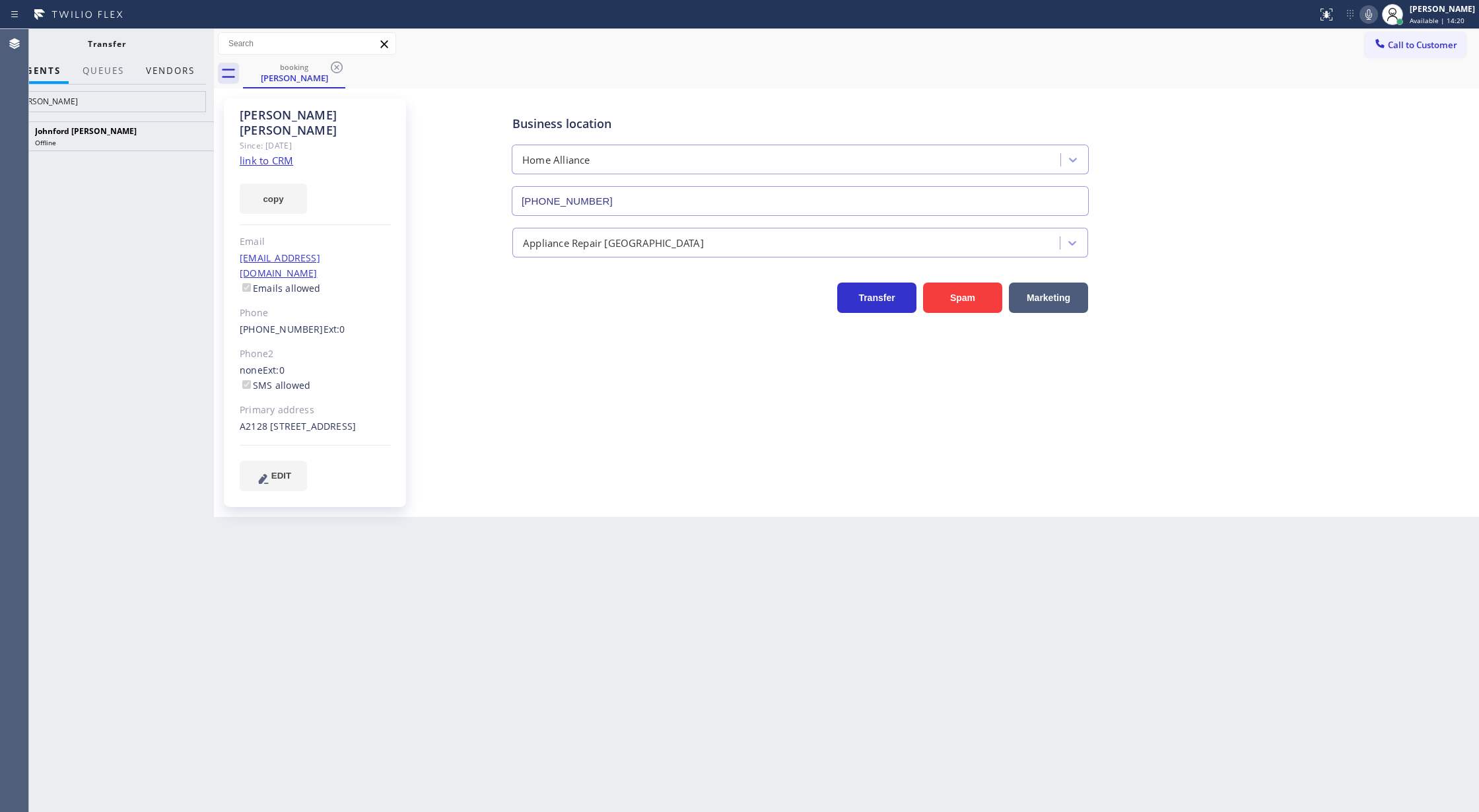
click at [169, 67] on button "Vendors" at bounding box center [170, 71] width 64 height 26
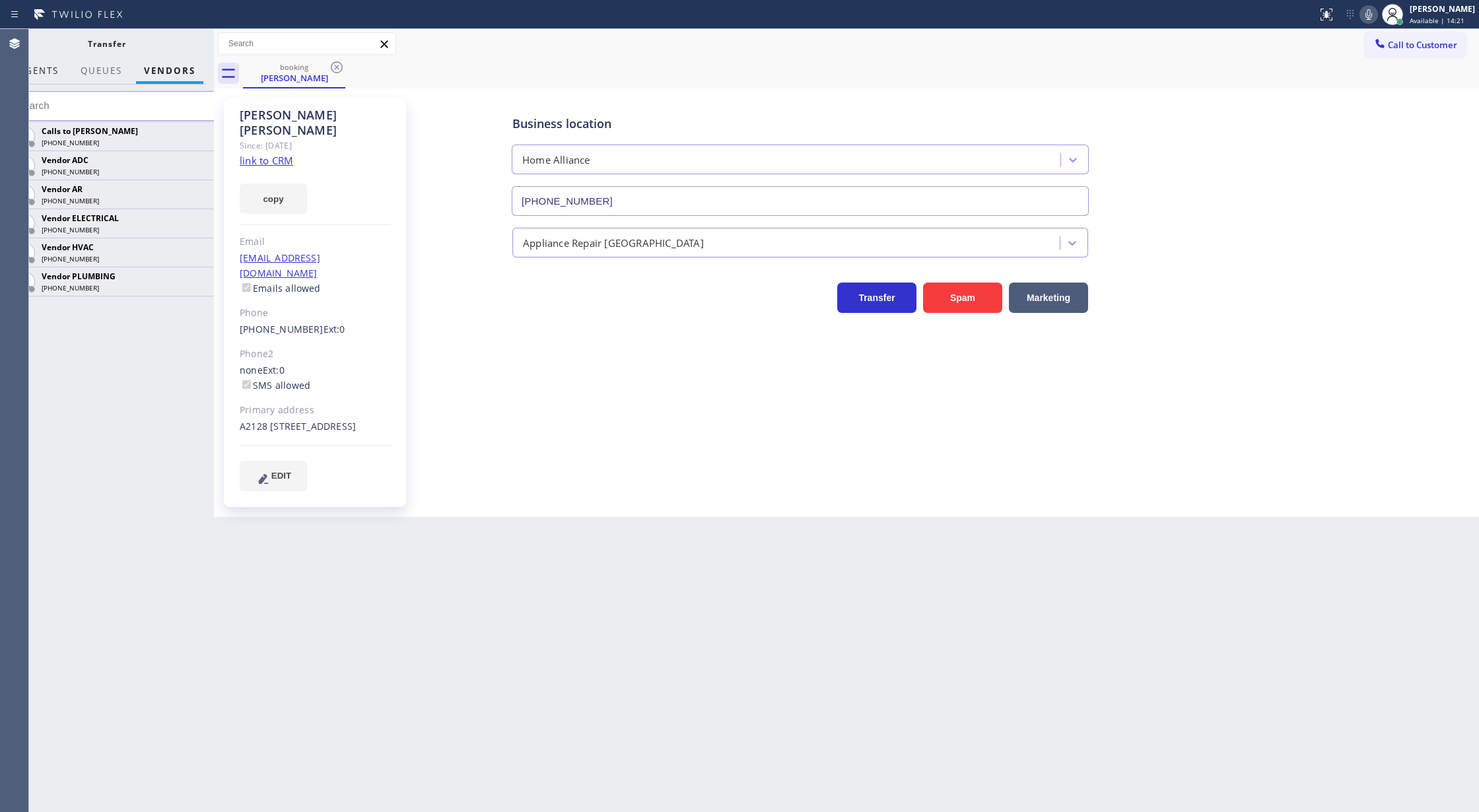
click at [48, 72] on span "AGENTS" at bounding box center [39, 70] width 40 height 12
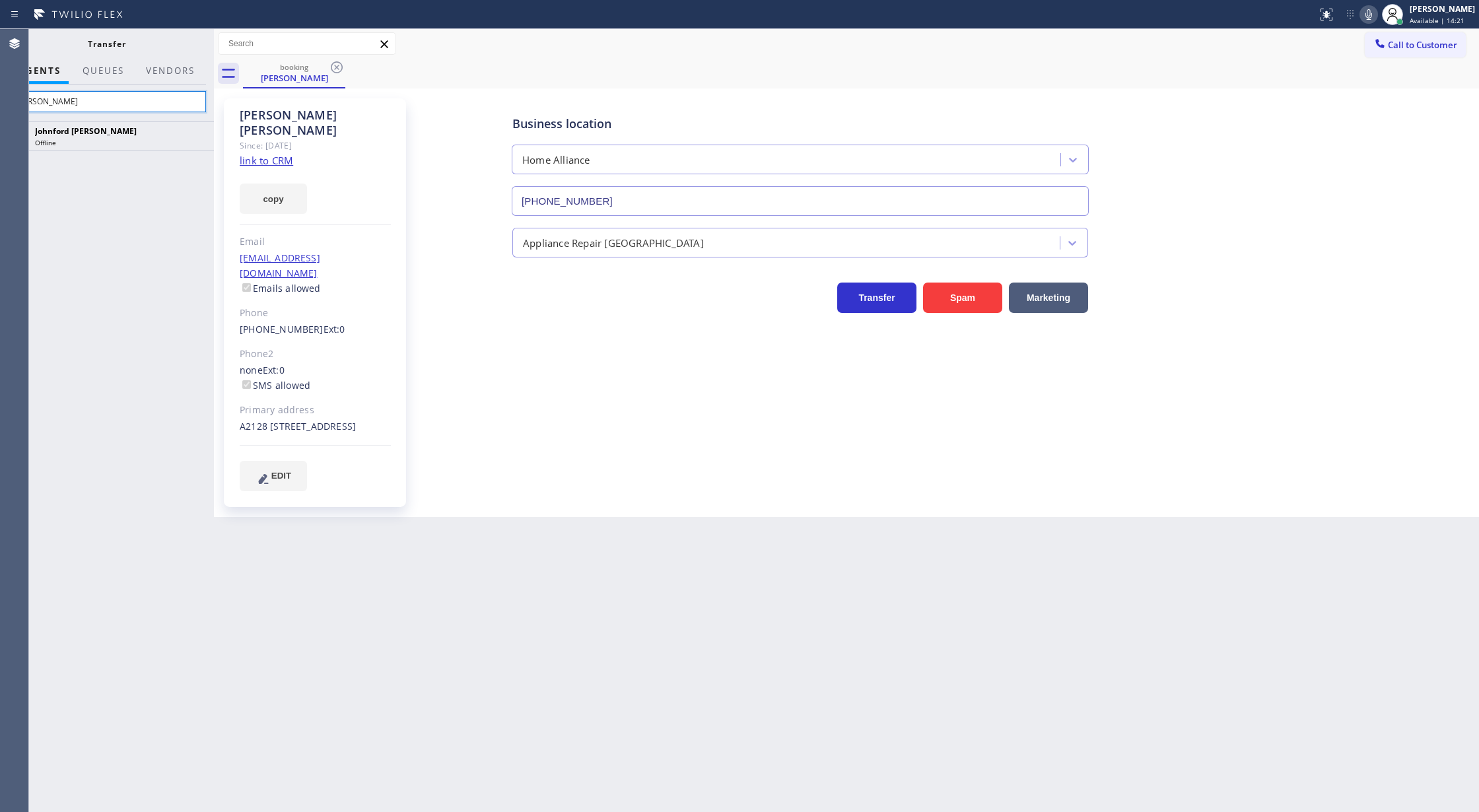
drag, startPoint x: 62, startPoint y: 109, endPoint x: 0, endPoint y: 112, distance: 62.1
click at [0, 112] on div "Agent Desktop Classify the call LOCATION NAME AJB Construction and Electric FRO…" at bounding box center [739, 420] width 1479 height 783
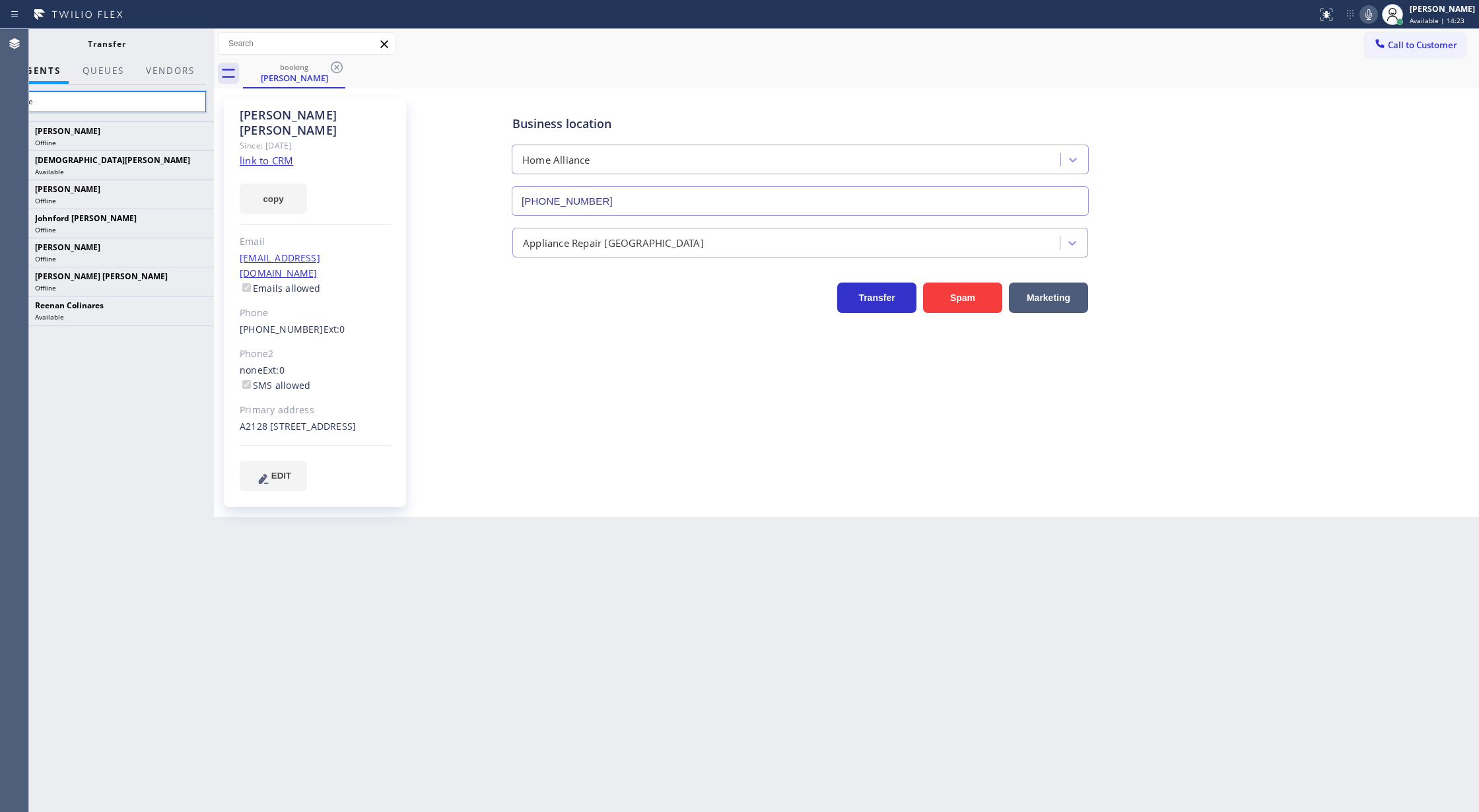
type input "colley"
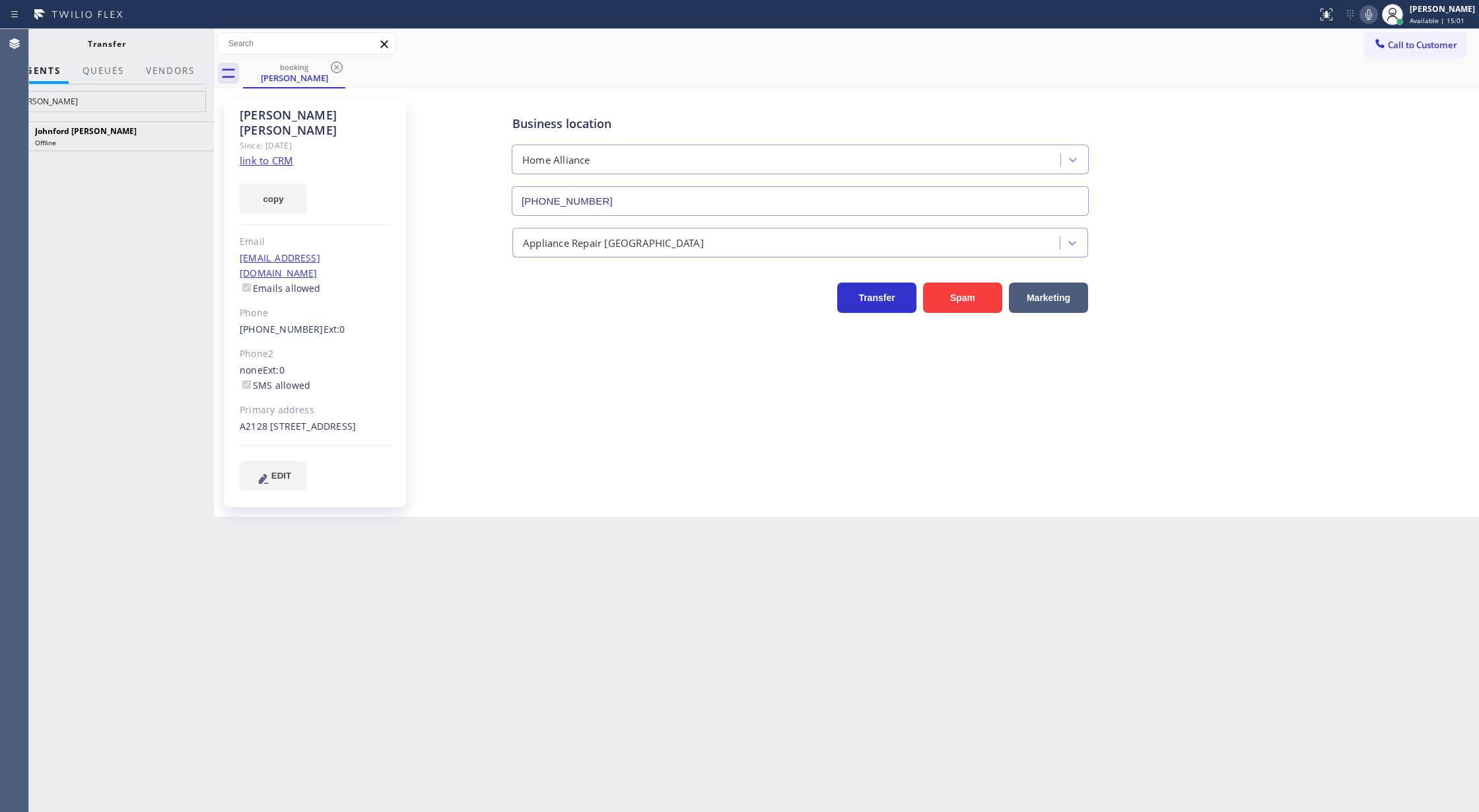
drag, startPoint x: 962, startPoint y: 46, endPoint x: 557, endPoint y: 46, distance: 405.0
click at [962, 46] on div "Call to Customer Outbound call Location Search location Your caller id phone nu…" at bounding box center [847, 44] width 1265 height 23
click at [211, 46] on div "Transfer" at bounding box center [106, 44] width 214 height 29
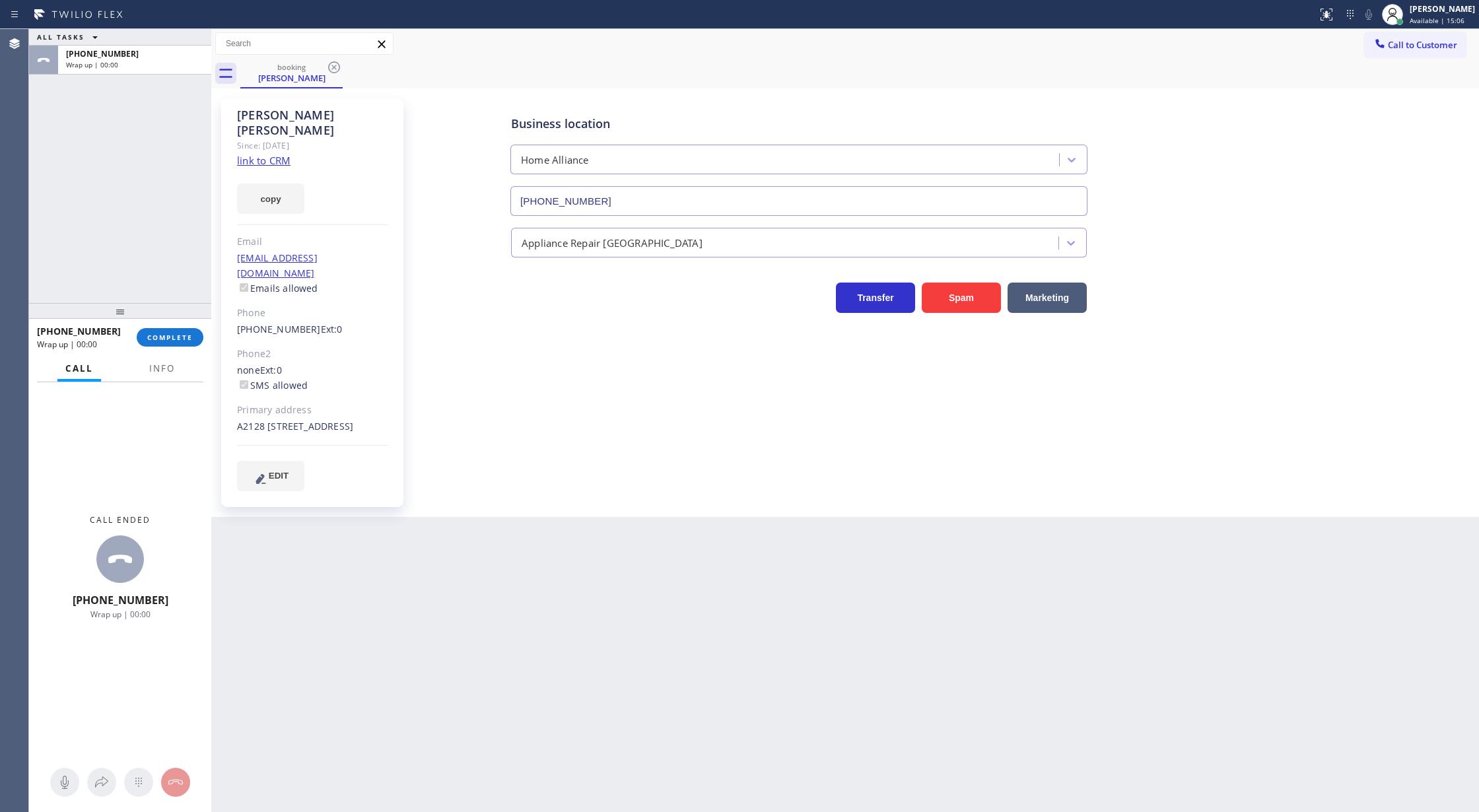
drag, startPoint x: 214, startPoint y: 46, endPoint x: 69, endPoint y: 85, distance: 150.2
click at [69, 85] on div "ALL TASKS ALL TASKS ACTIVE TASKS TASKS IN WRAP UP +14788278218 Wrap up | 00:00 …" at bounding box center [754, 420] width 1450 height 783
click at [178, 336] on span "COMPLETE" at bounding box center [170, 337] width 46 height 9
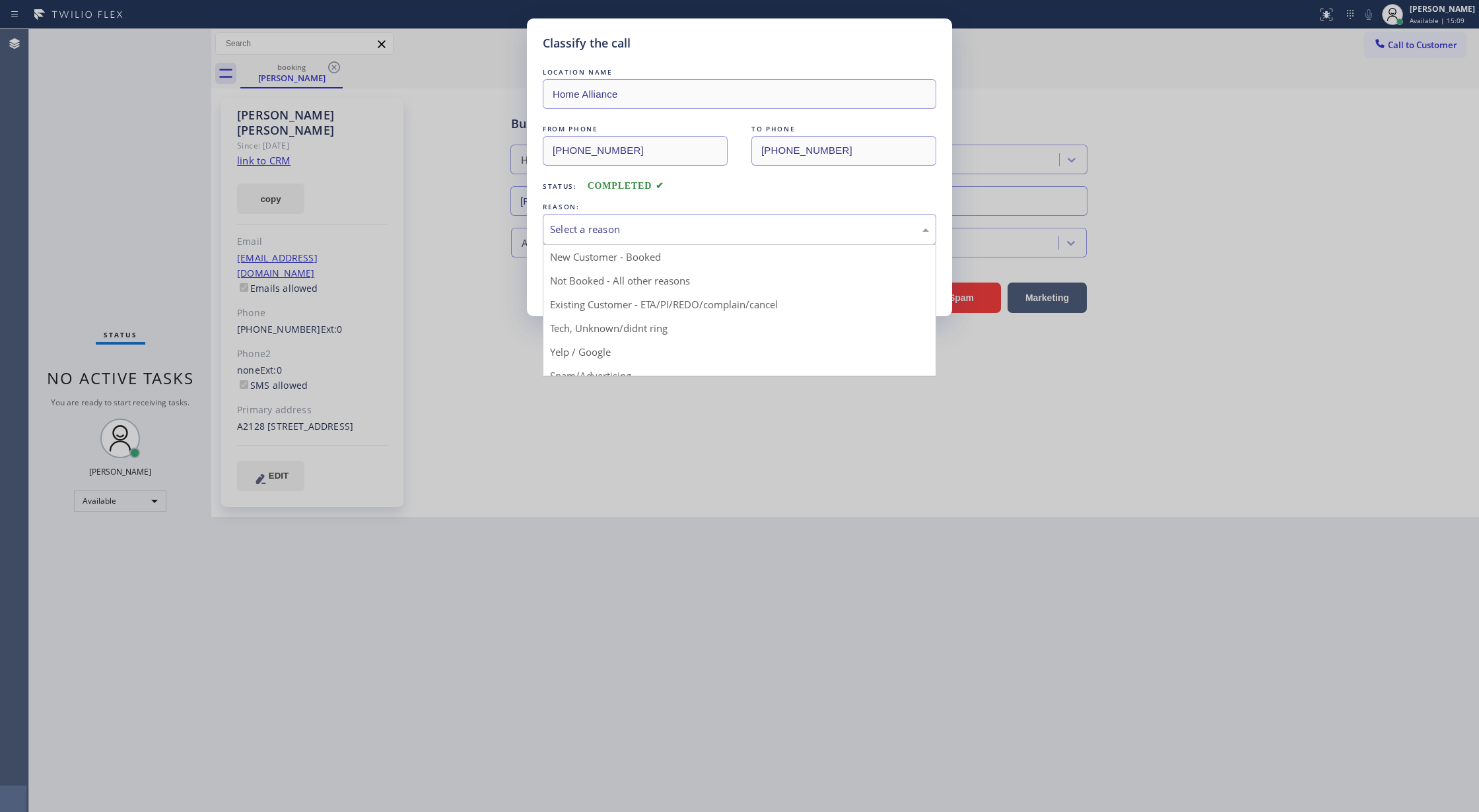
click at [619, 236] on div "Select a reason" at bounding box center [739, 230] width 379 height 15
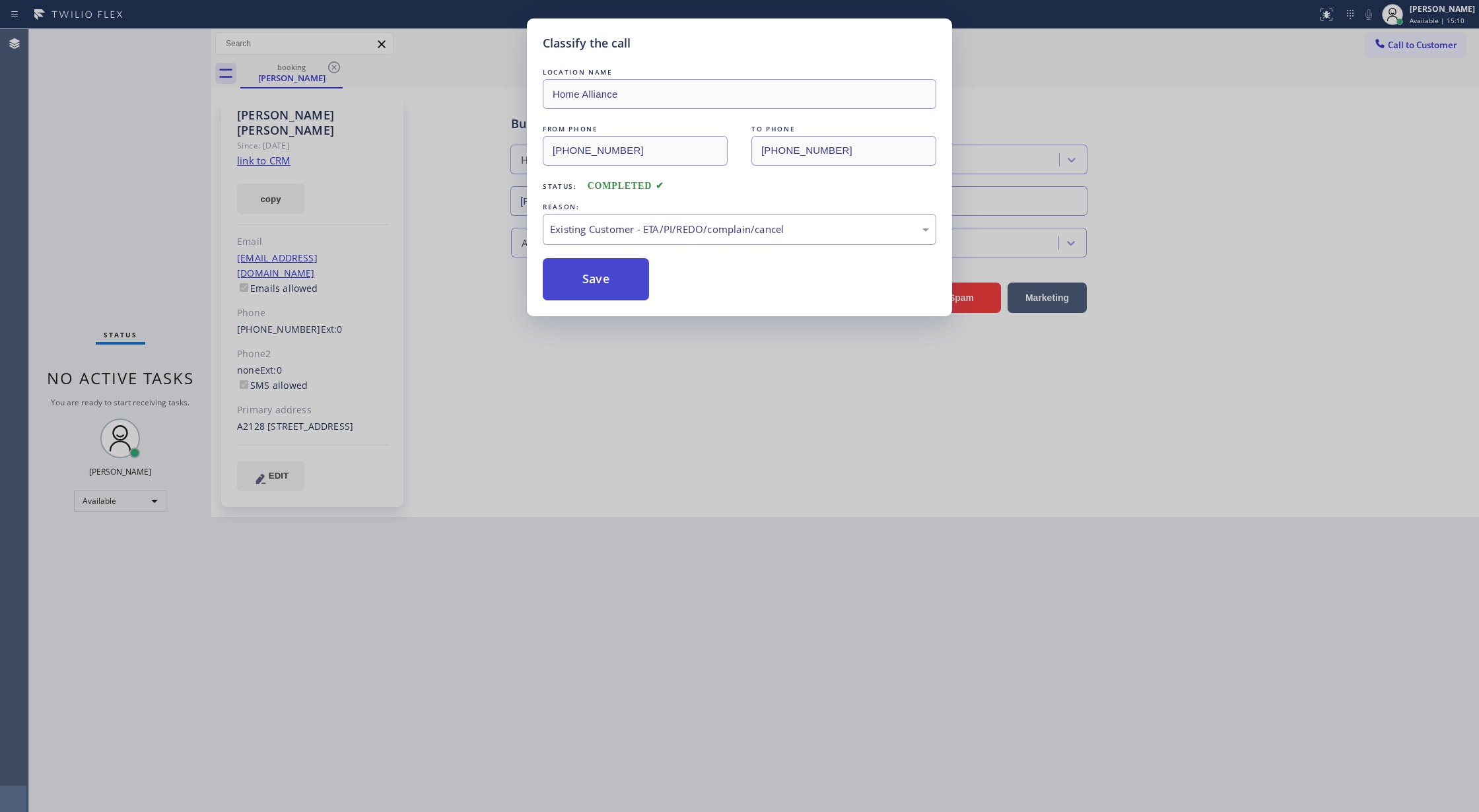
click at [608, 292] on button "Save" at bounding box center [596, 279] width 106 height 42
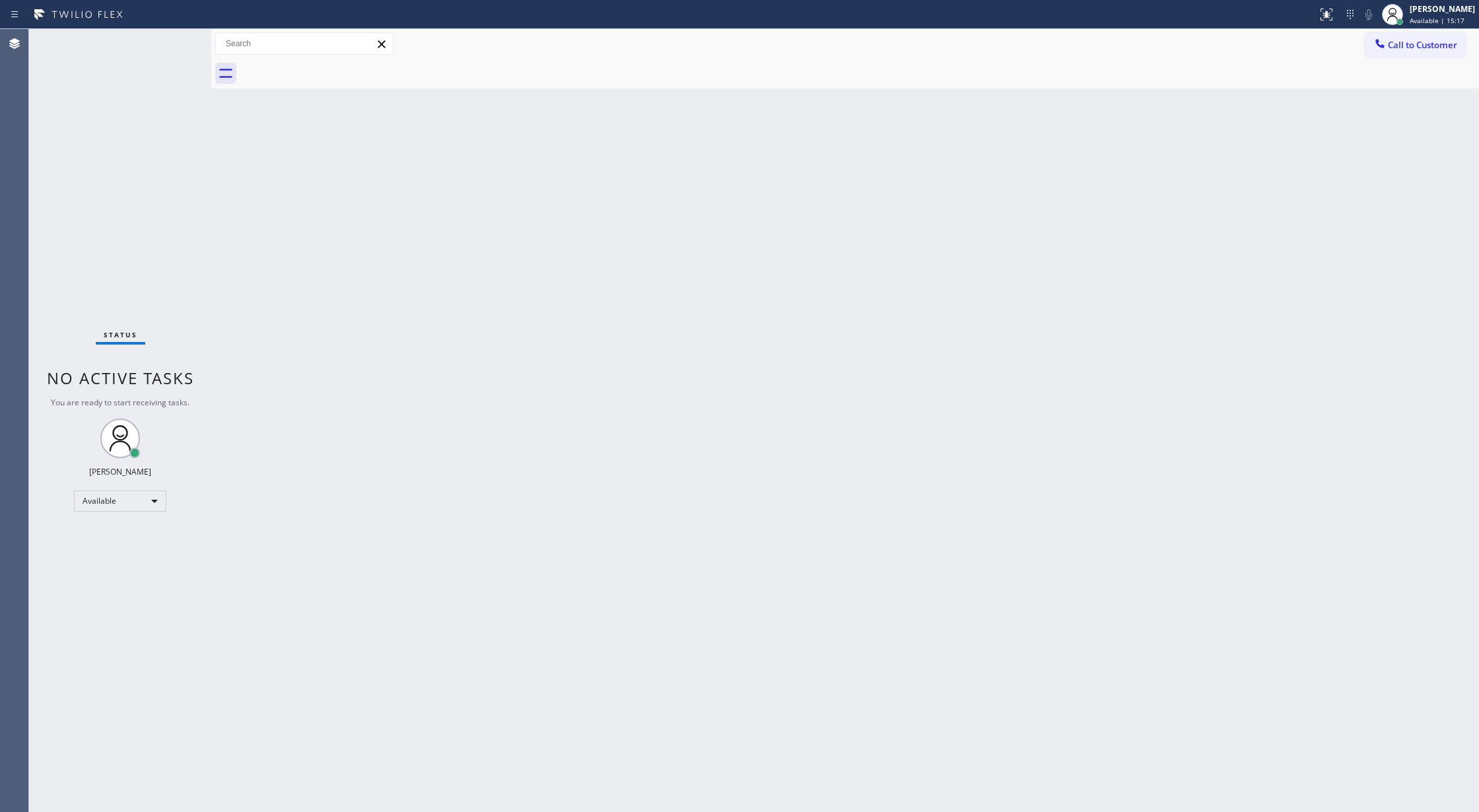
click at [178, 40] on div "Status No active tasks You are ready to start receiving tasks. [PERSON_NAME] Av…" at bounding box center [120, 420] width 182 height 783
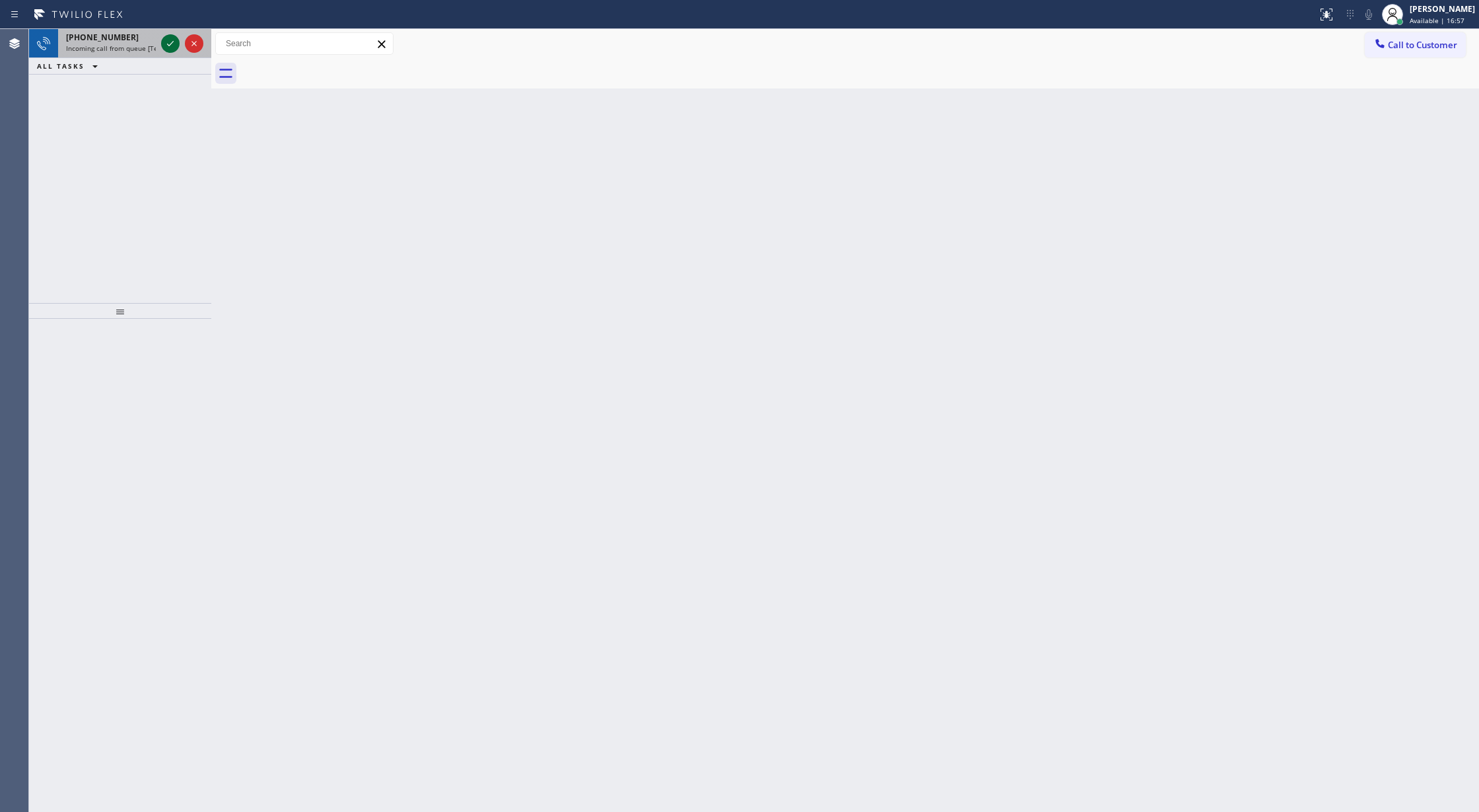
click at [173, 44] on icon at bounding box center [170, 43] width 16 height 16
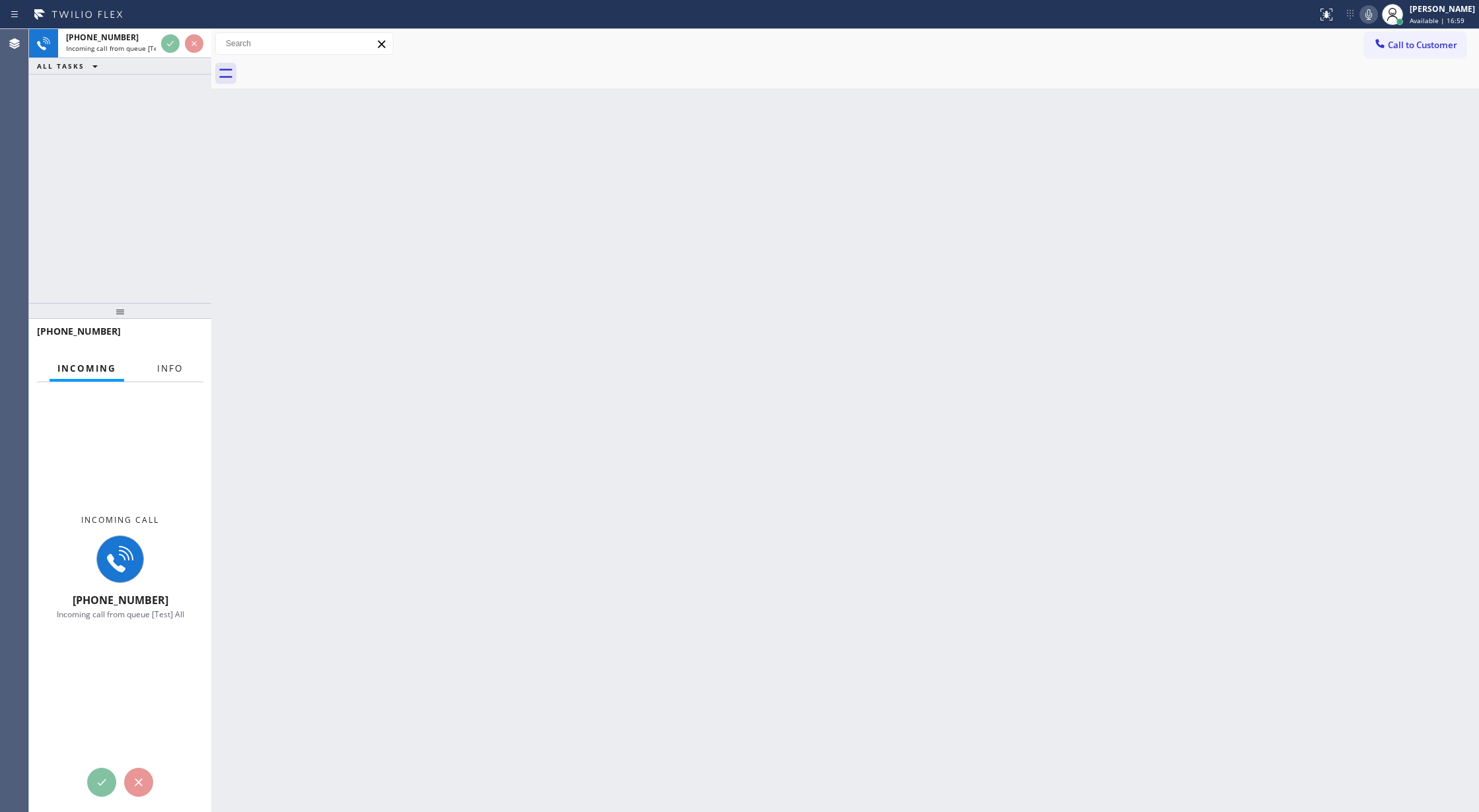
click at [178, 377] on button "Info" at bounding box center [170, 368] width 42 height 26
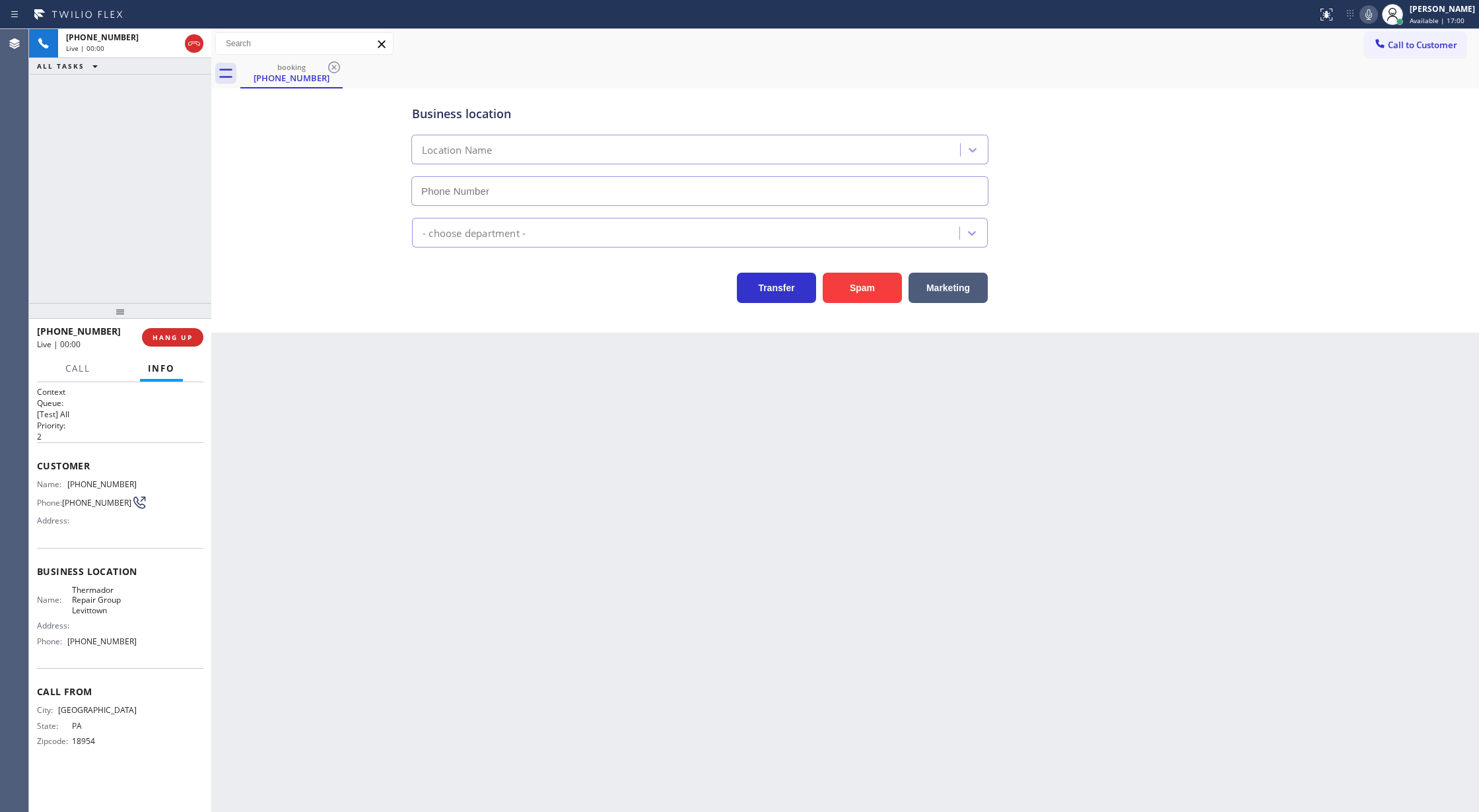
type input "(267) 727-3101"
click at [877, 295] on button "Spam" at bounding box center [863, 288] width 79 height 31
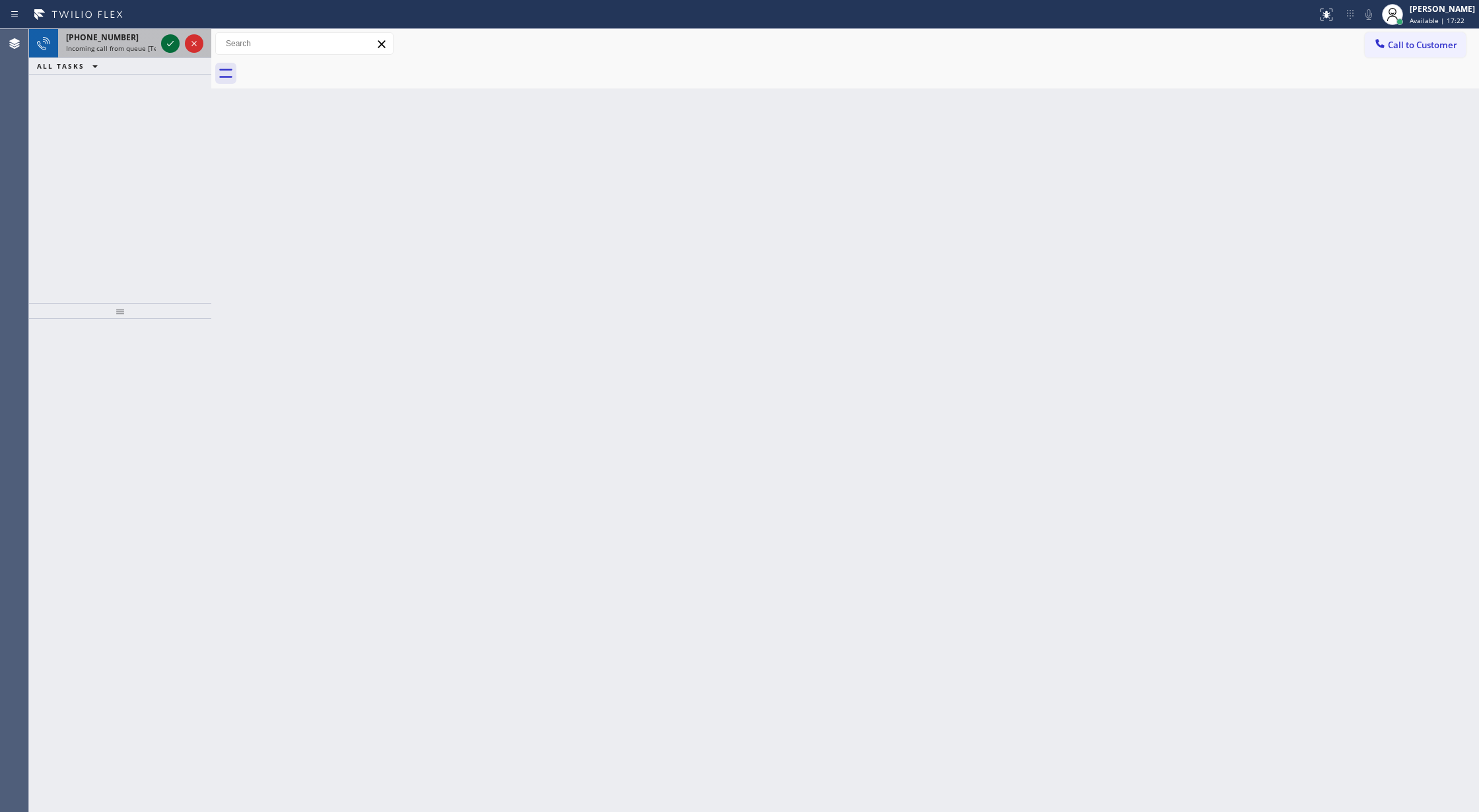
click at [167, 44] on icon at bounding box center [171, 44] width 7 height 6
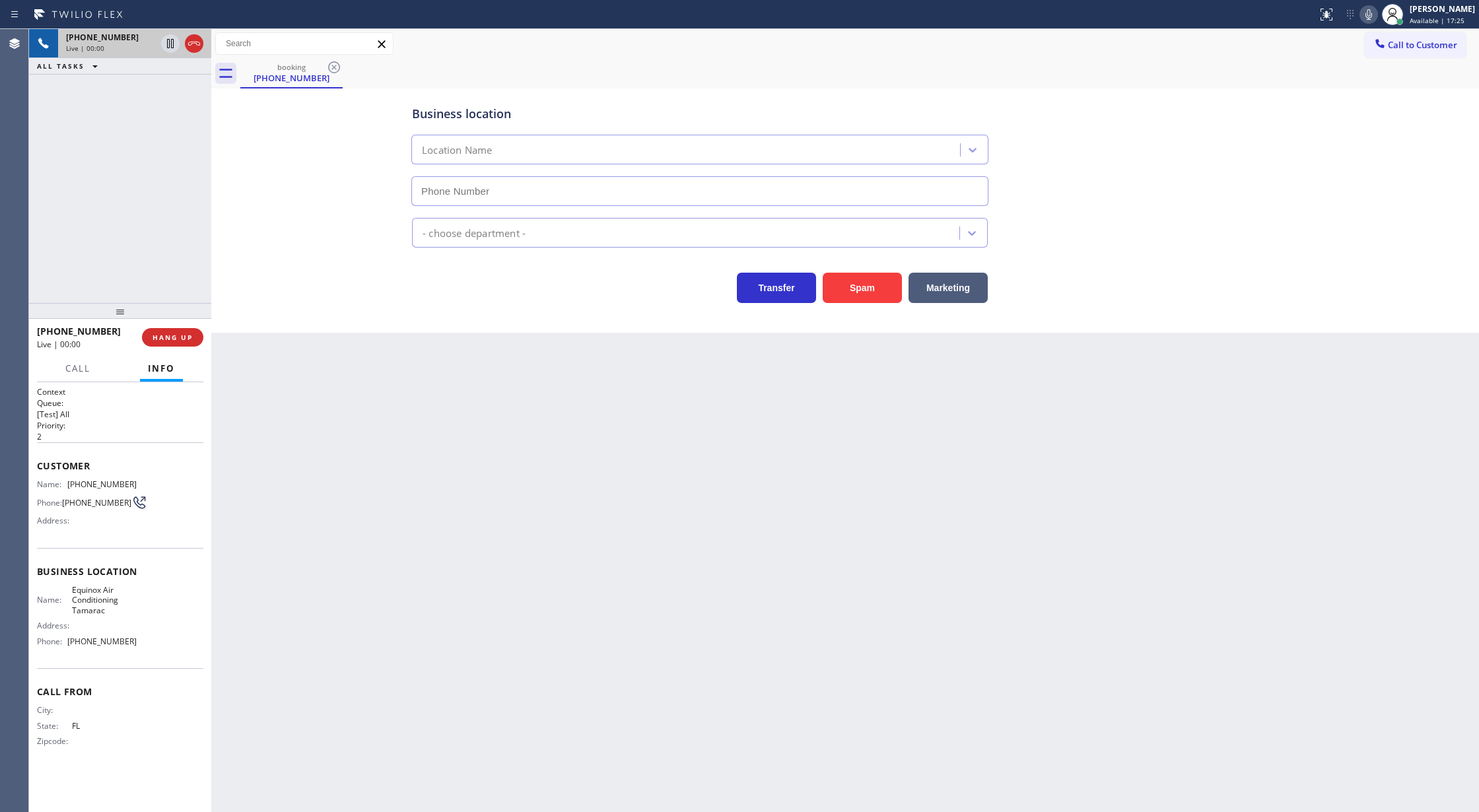
type input "(754) 714-7884"
drag, startPoint x: 308, startPoint y: 318, endPoint x: 625, endPoint y: 304, distance: 317.3
click at [308, 318] on div "Business location Equinox Air Conditioning Tamarac (754) 714-7884 HVAC Transfer…" at bounding box center [845, 211] width 1268 height 244
click at [877, 288] on button "Spam" at bounding box center [863, 288] width 79 height 31
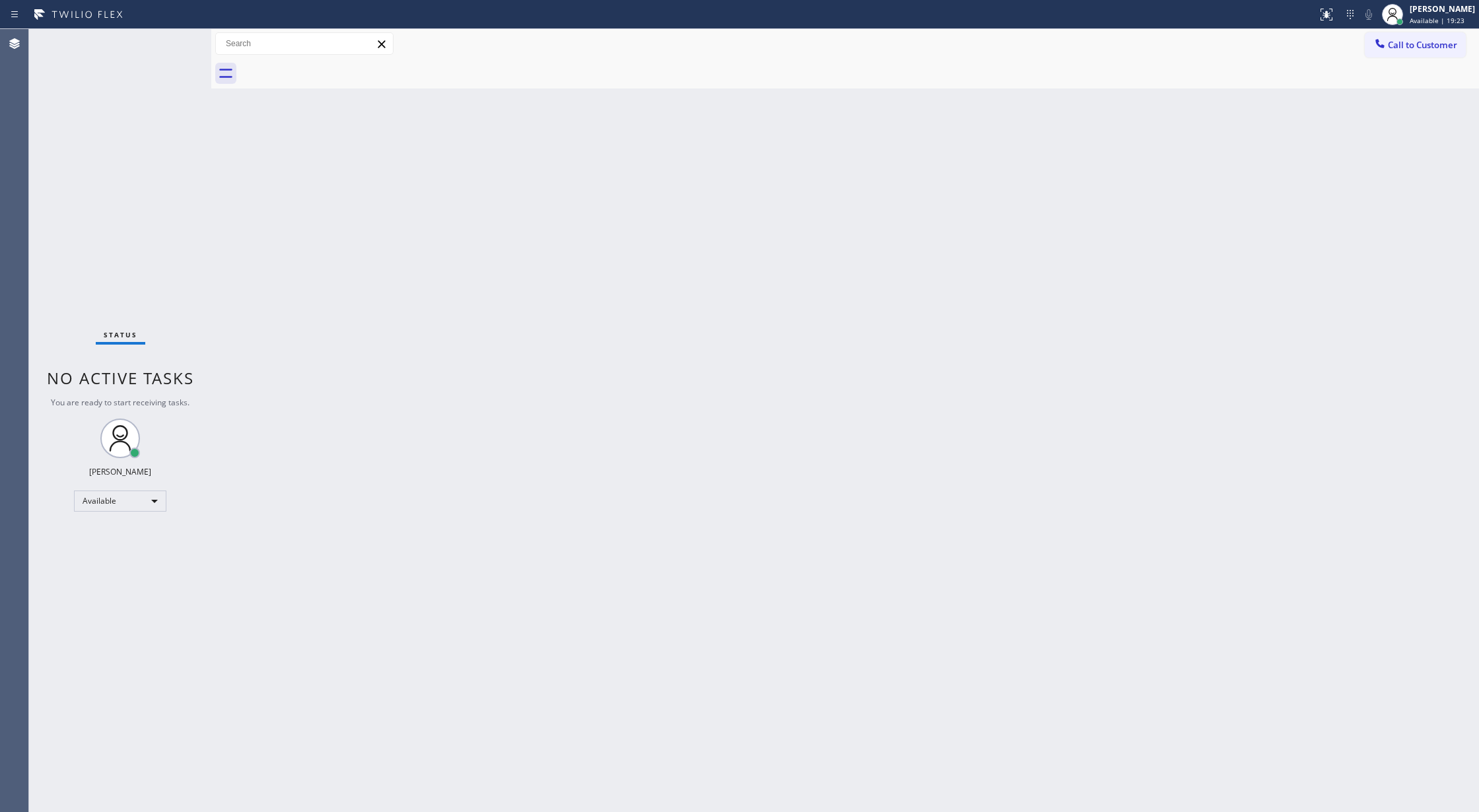
drag, startPoint x: 174, startPoint y: 38, endPoint x: 182, endPoint y: 50, distance: 14.4
click at [174, 38] on div "Status No active tasks You are ready to start receiving tasks. [PERSON_NAME] Av…" at bounding box center [120, 420] width 182 height 783
click at [178, 40] on div "Status No active tasks You are ready to start receiving tasks. [PERSON_NAME] Av…" at bounding box center [120, 420] width 182 height 783
click at [172, 35] on div "Status No active tasks You are ready to start receiving tasks. [PERSON_NAME] Av…" at bounding box center [120, 420] width 182 height 783
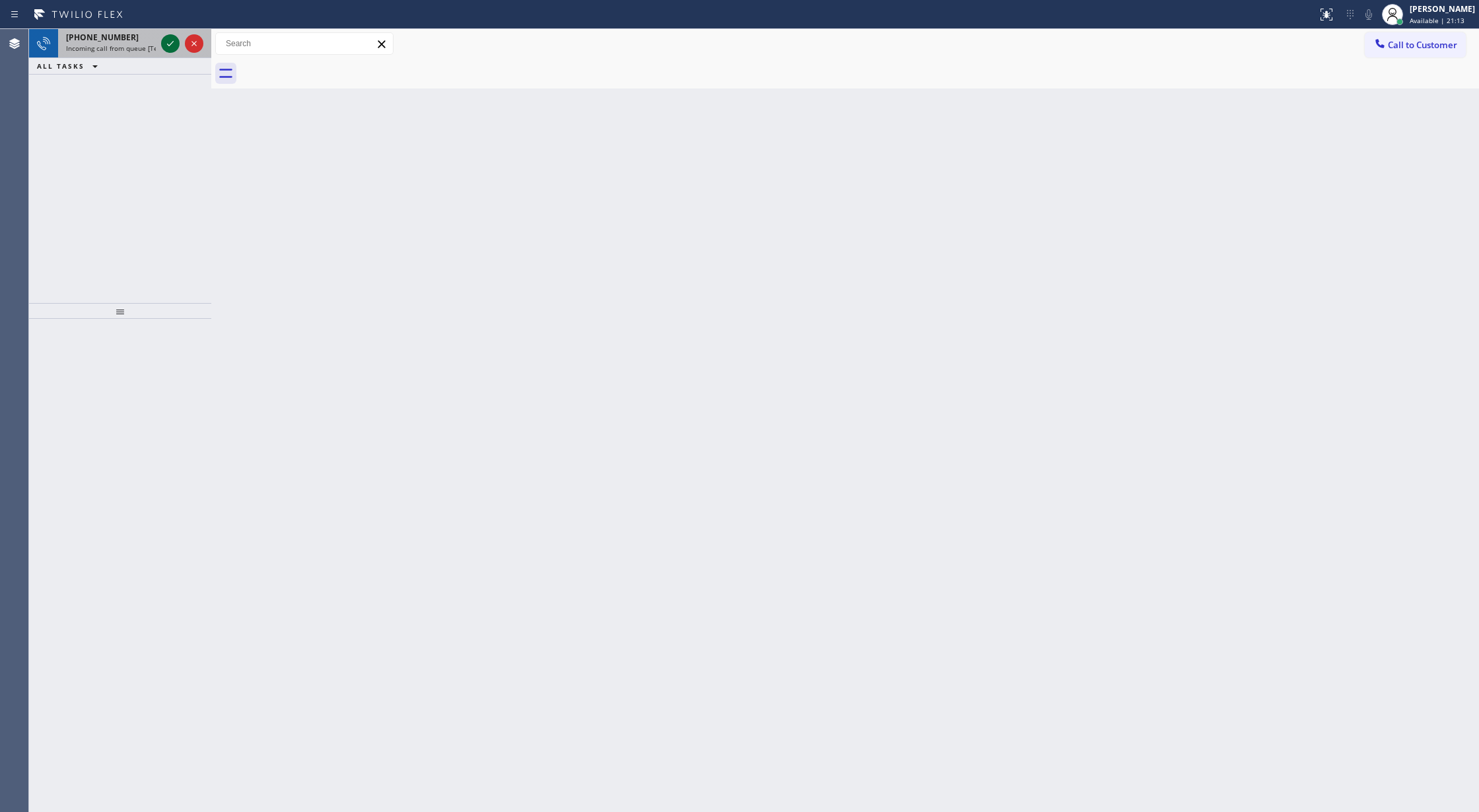
click at [169, 42] on icon at bounding box center [170, 43] width 16 height 16
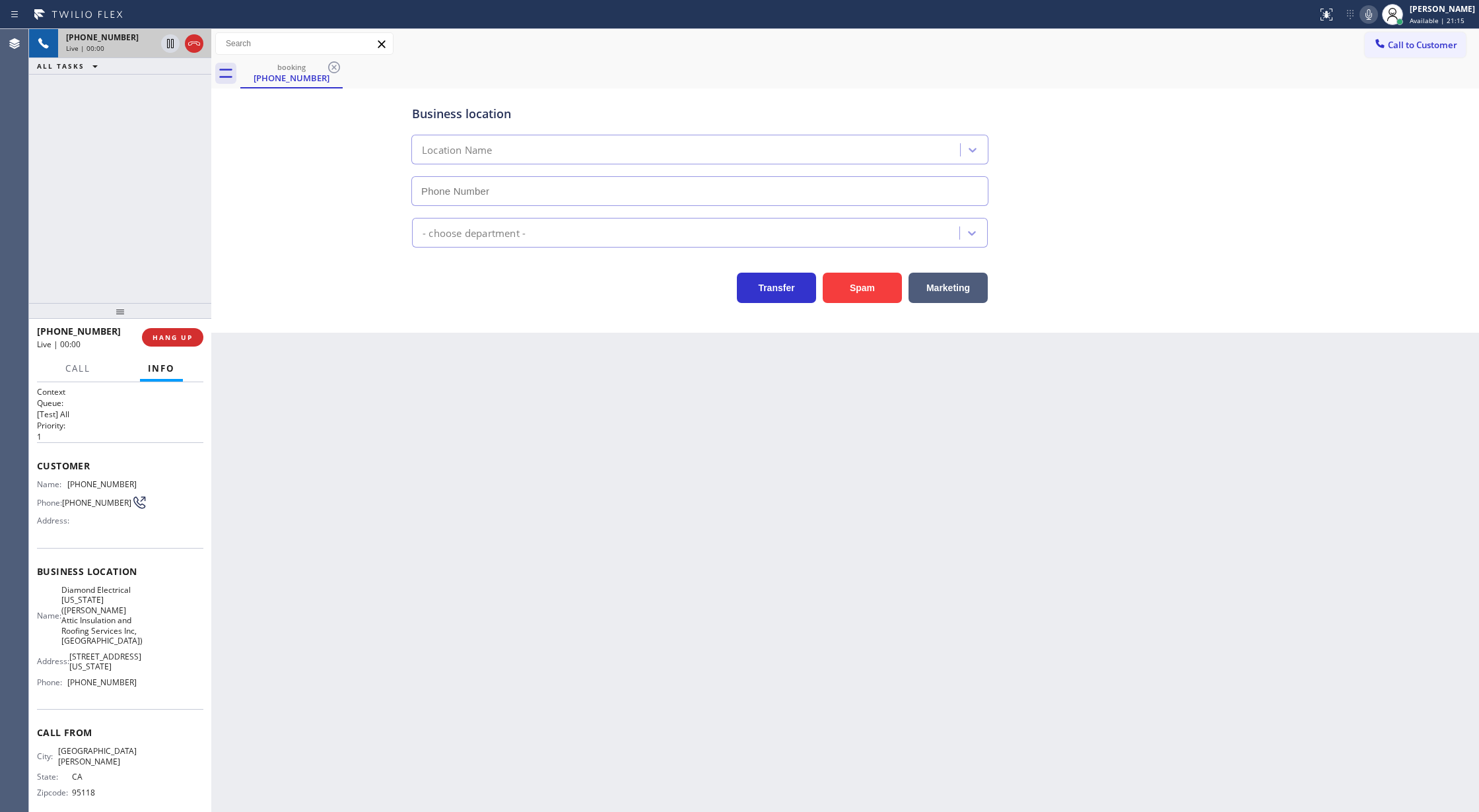
type input "(315) 496-6048"
click at [193, 49] on icon at bounding box center [194, 43] width 16 height 16
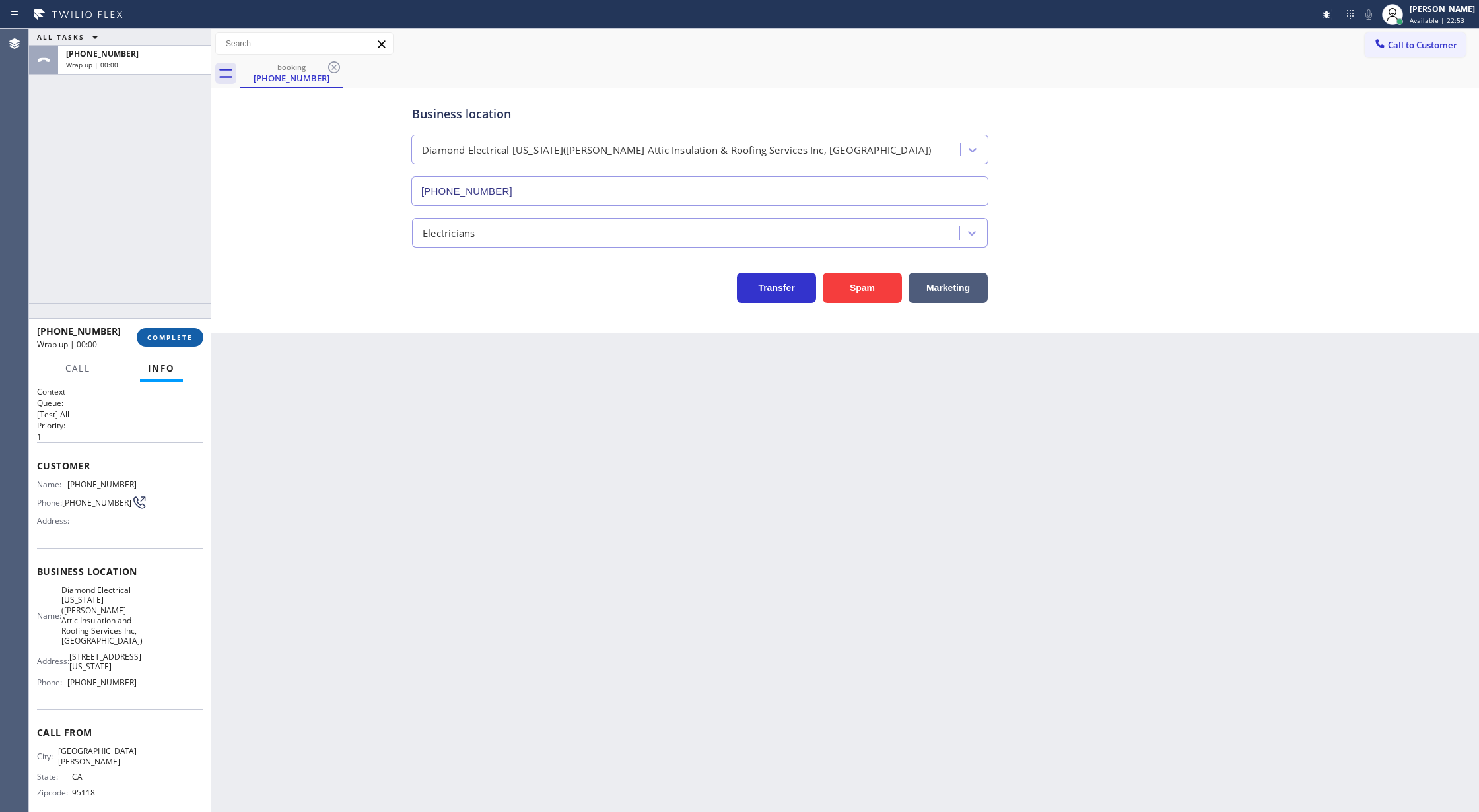
click at [178, 339] on span "COMPLETE" at bounding box center [170, 337] width 46 height 9
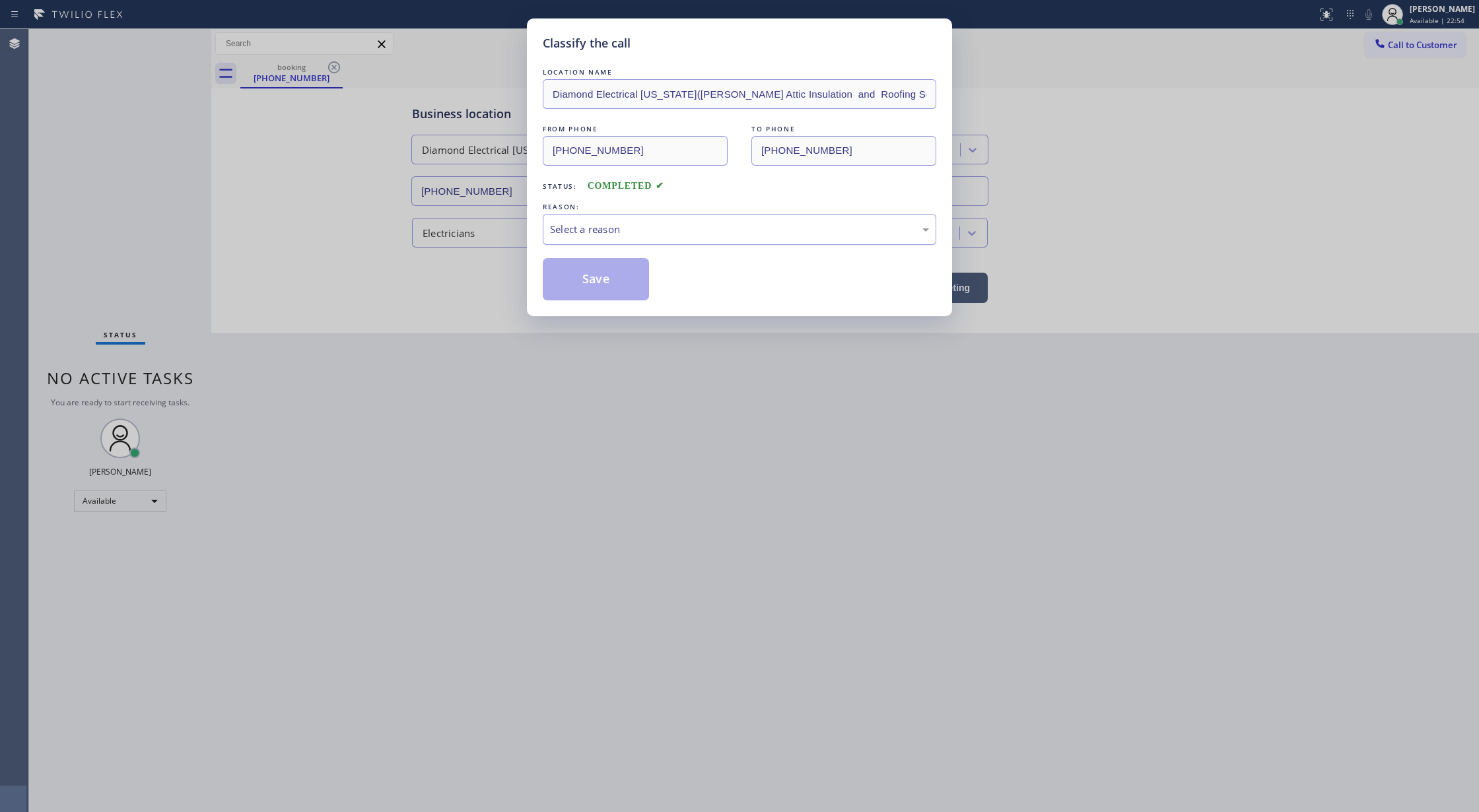
click at [663, 232] on div "Select a reason" at bounding box center [739, 230] width 379 height 15
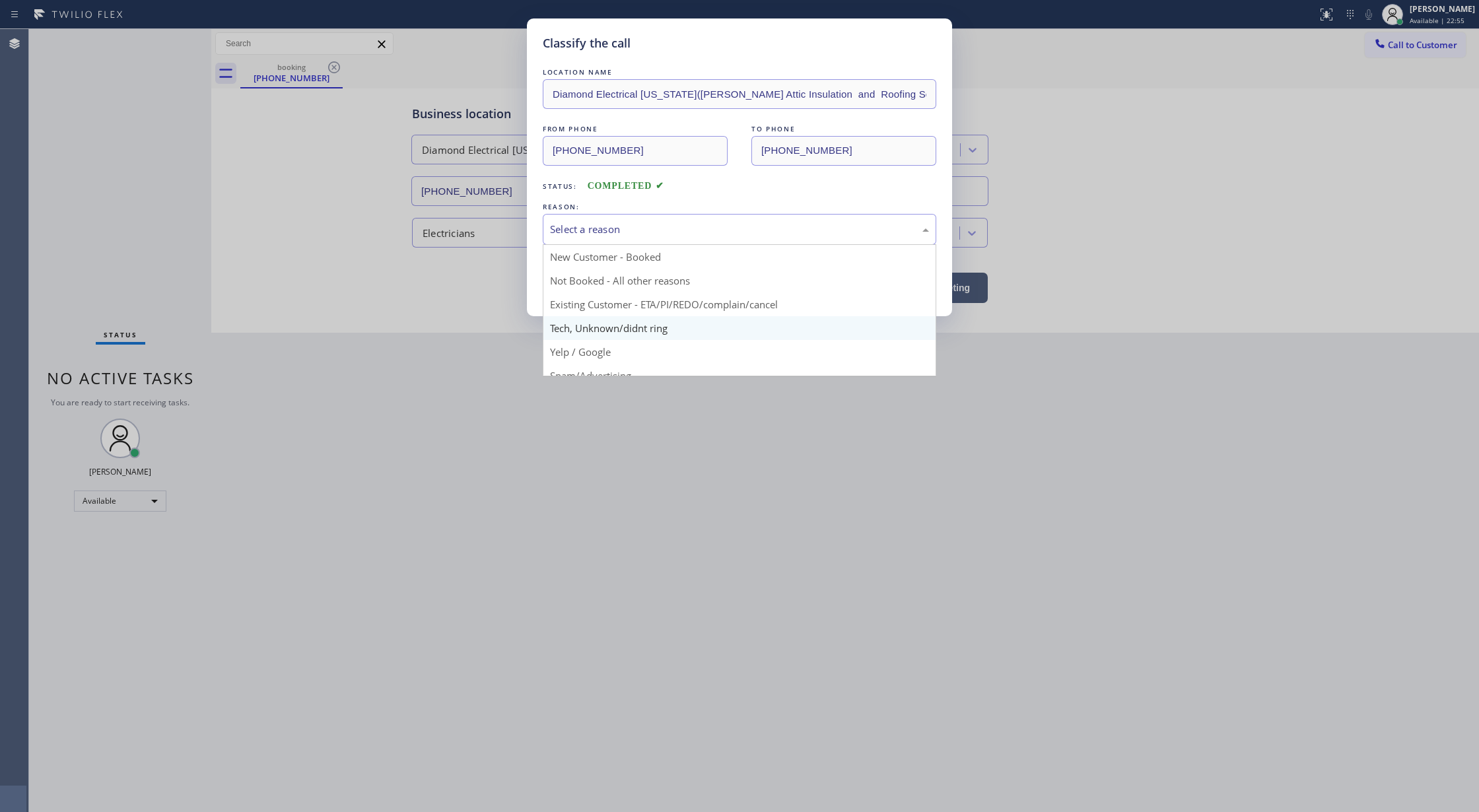
scroll to position [83, 0]
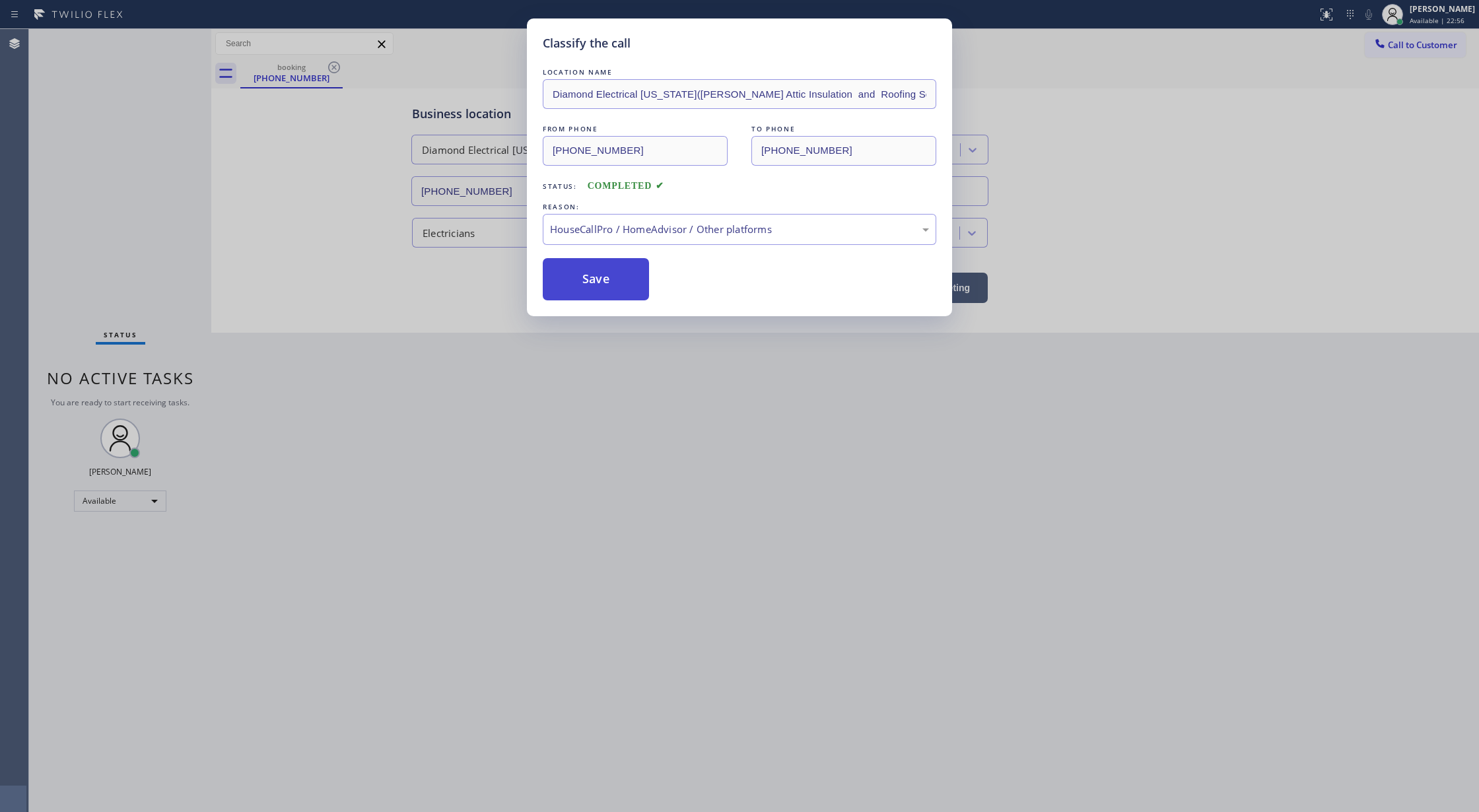
click at [598, 280] on button "Save" at bounding box center [596, 279] width 106 height 42
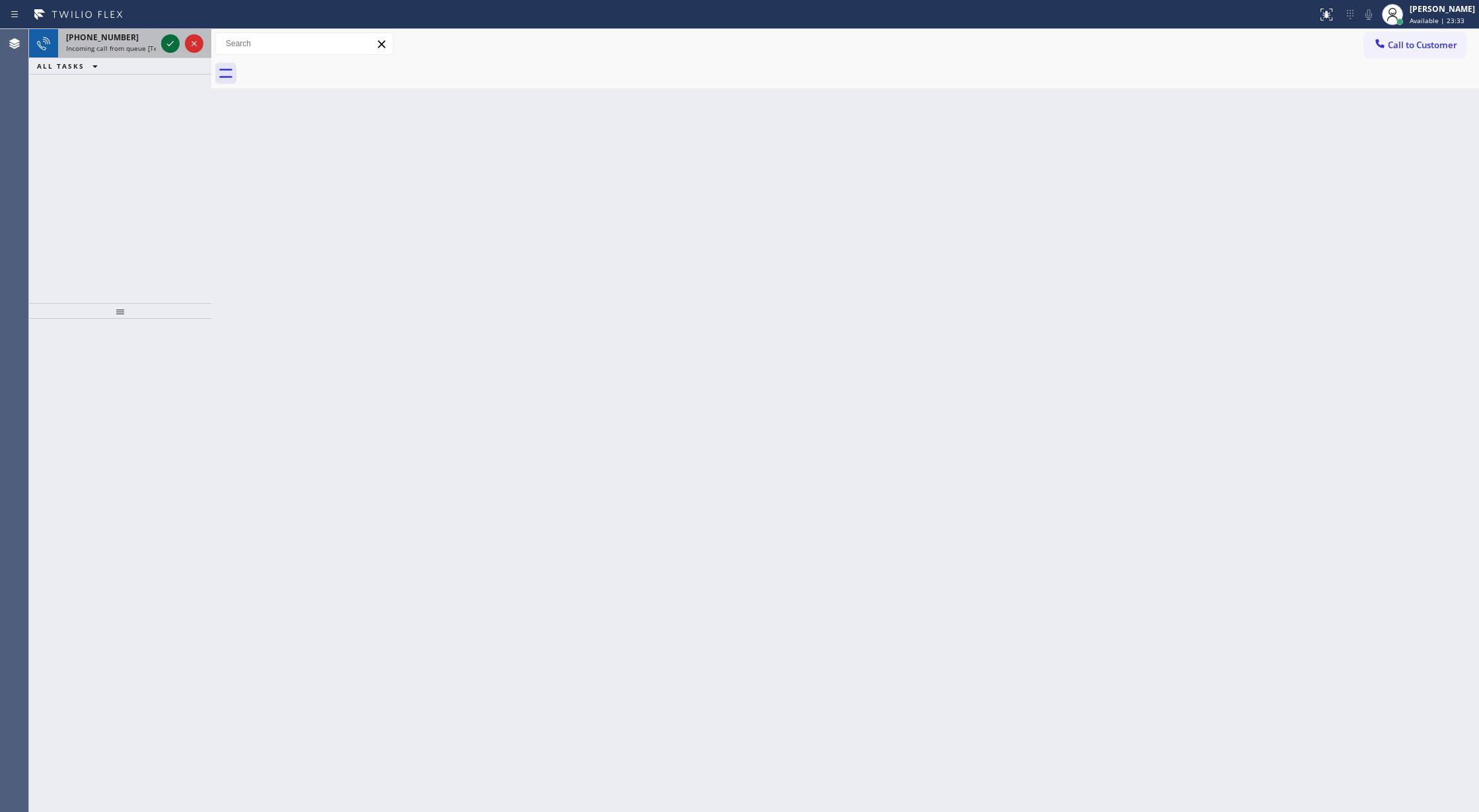
click at [162, 48] on icon at bounding box center [170, 43] width 16 height 16
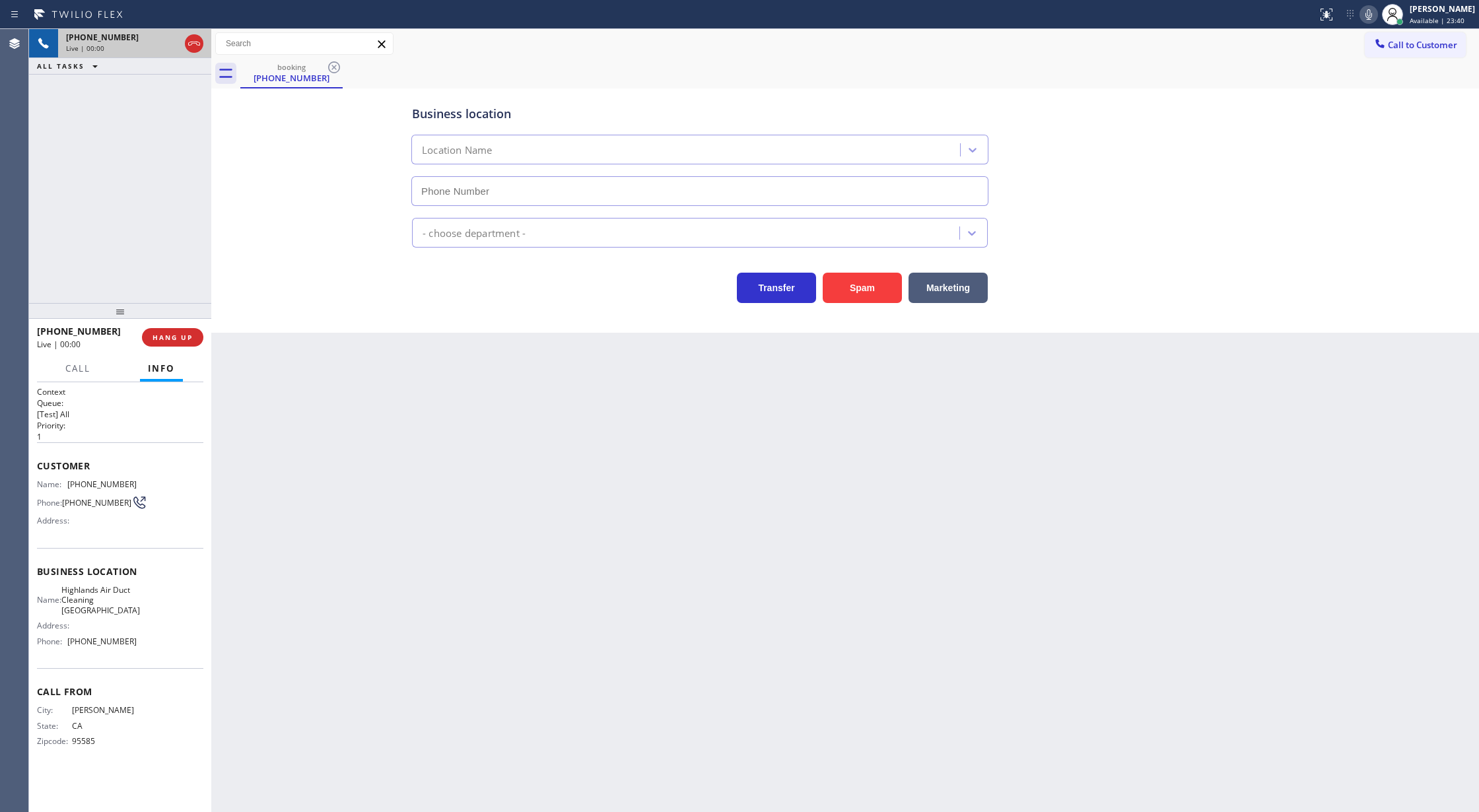
type input "(562) 502-1727"
click at [851, 297] on button "Spam" at bounding box center [863, 288] width 79 height 31
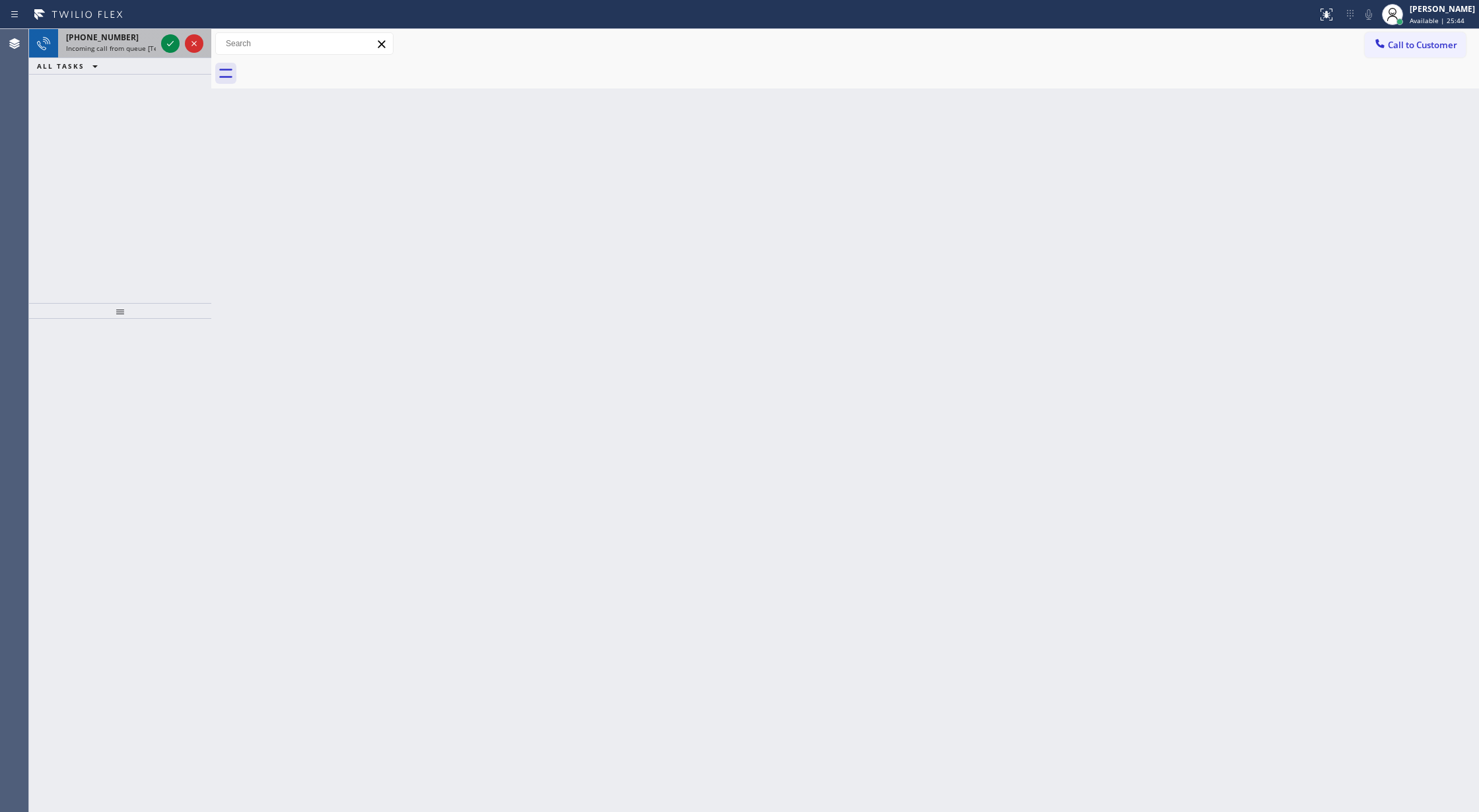
drag, startPoint x: 175, startPoint y: 40, endPoint x: 159, endPoint y: 40, distance: 16.0
click at [175, 40] on icon at bounding box center [170, 43] width 16 height 16
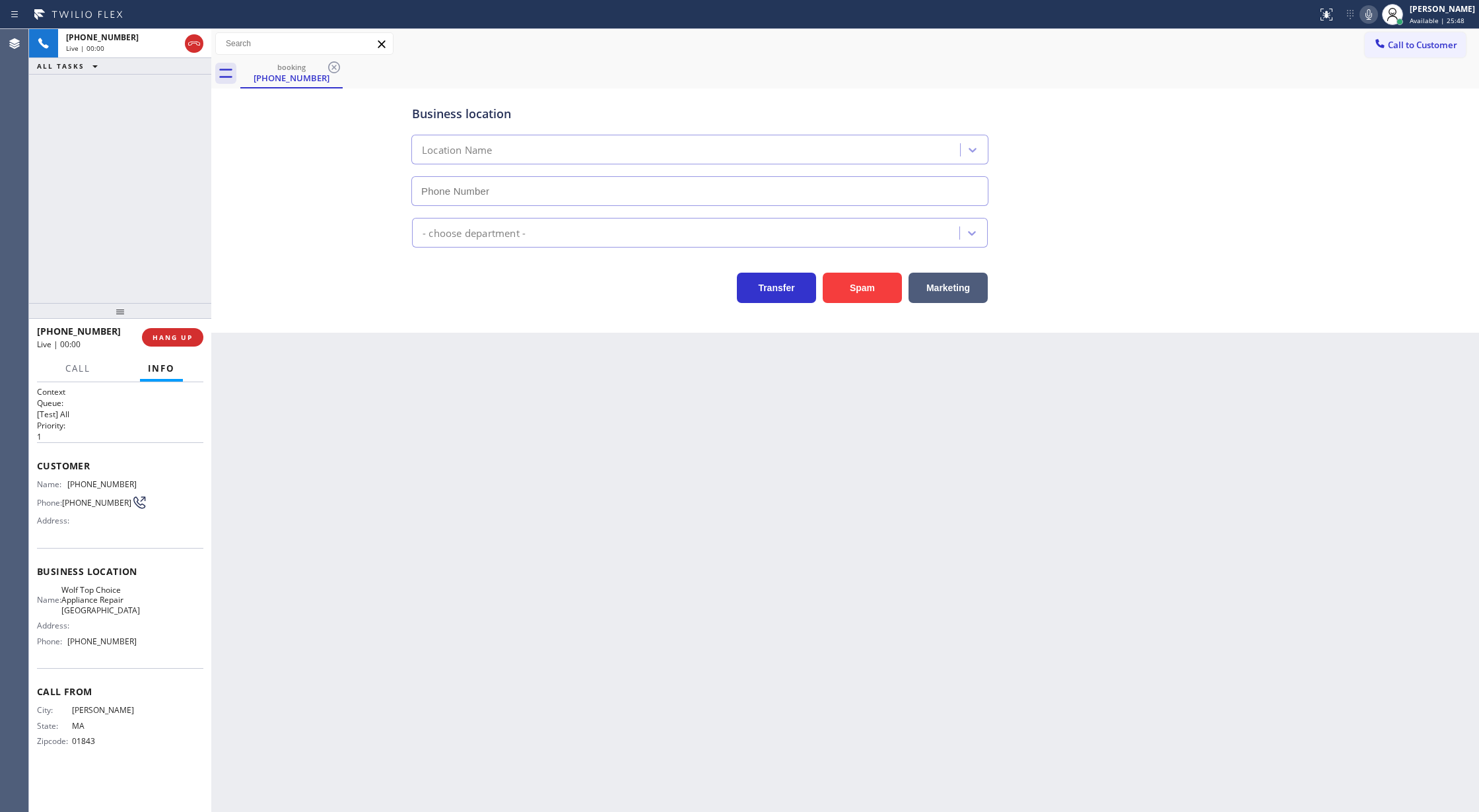
type input "(617) 683-1571"
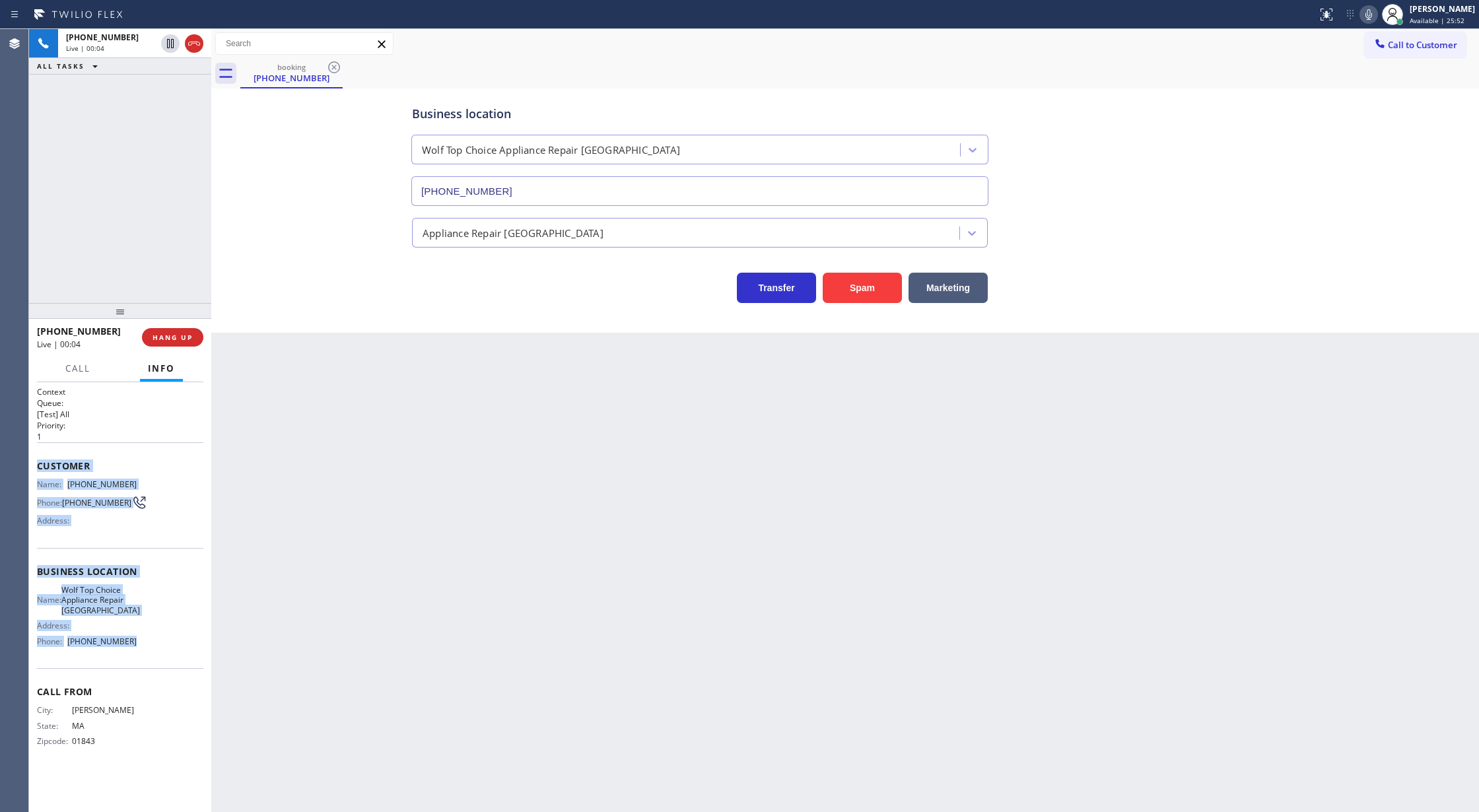
copy div "Customer Name: (978) 869-7627 Phone: (978) 869-7627 Address: Business location …"
drag, startPoint x: 32, startPoint y: 466, endPoint x: 191, endPoint y: 648, distance: 241.7
click at [191, 648] on div "Context Queue: [Test] All Priority: 1 Customer Name: (978) 869-7627 Phone: (978…" at bounding box center [120, 597] width 182 height 431
drag, startPoint x: 191, startPoint y: 46, endPoint x: 219, endPoint y: 130, distance: 88.5
click at [191, 46] on icon at bounding box center [194, 43] width 16 height 16
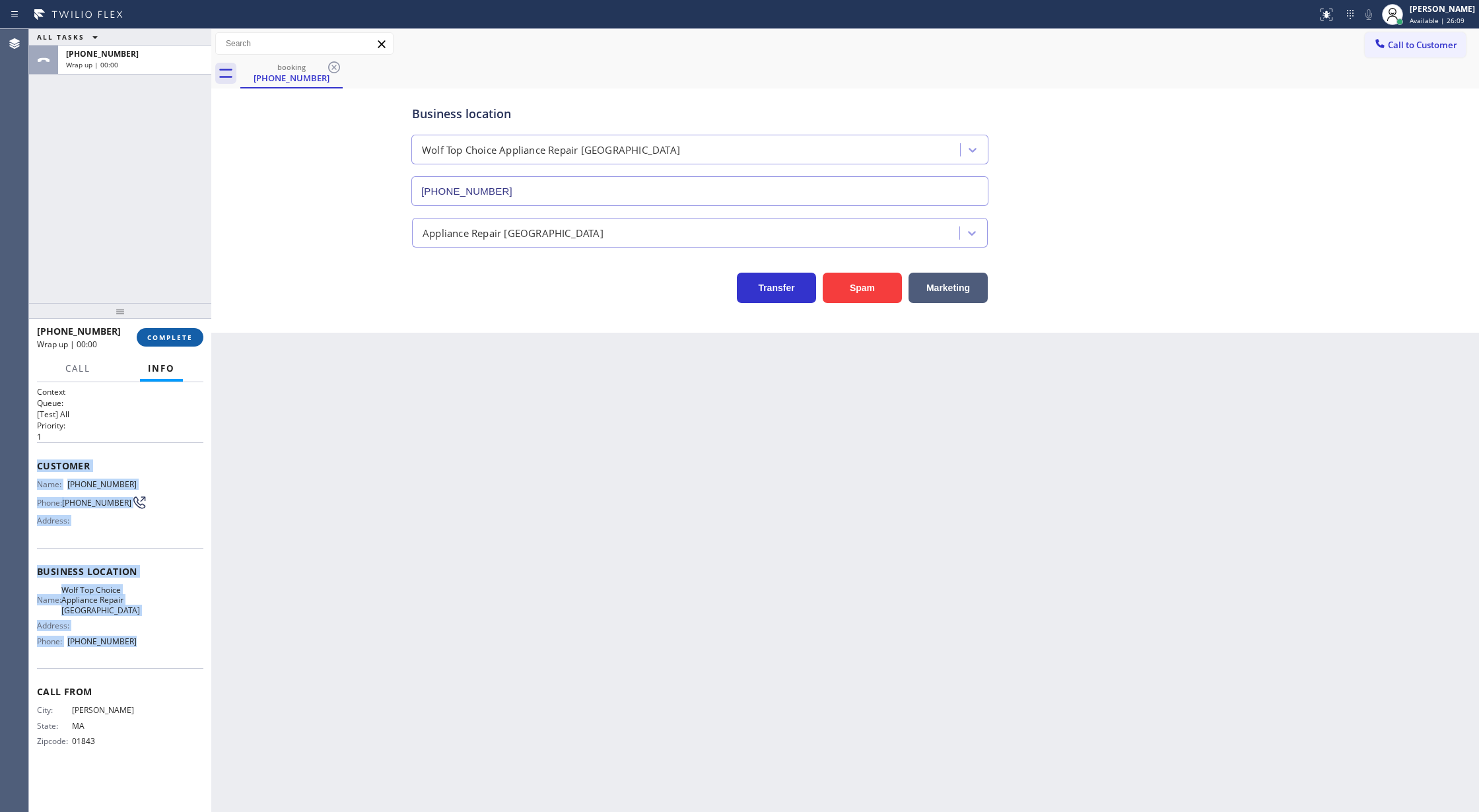
click at [155, 336] on span "COMPLETE" at bounding box center [170, 337] width 46 height 9
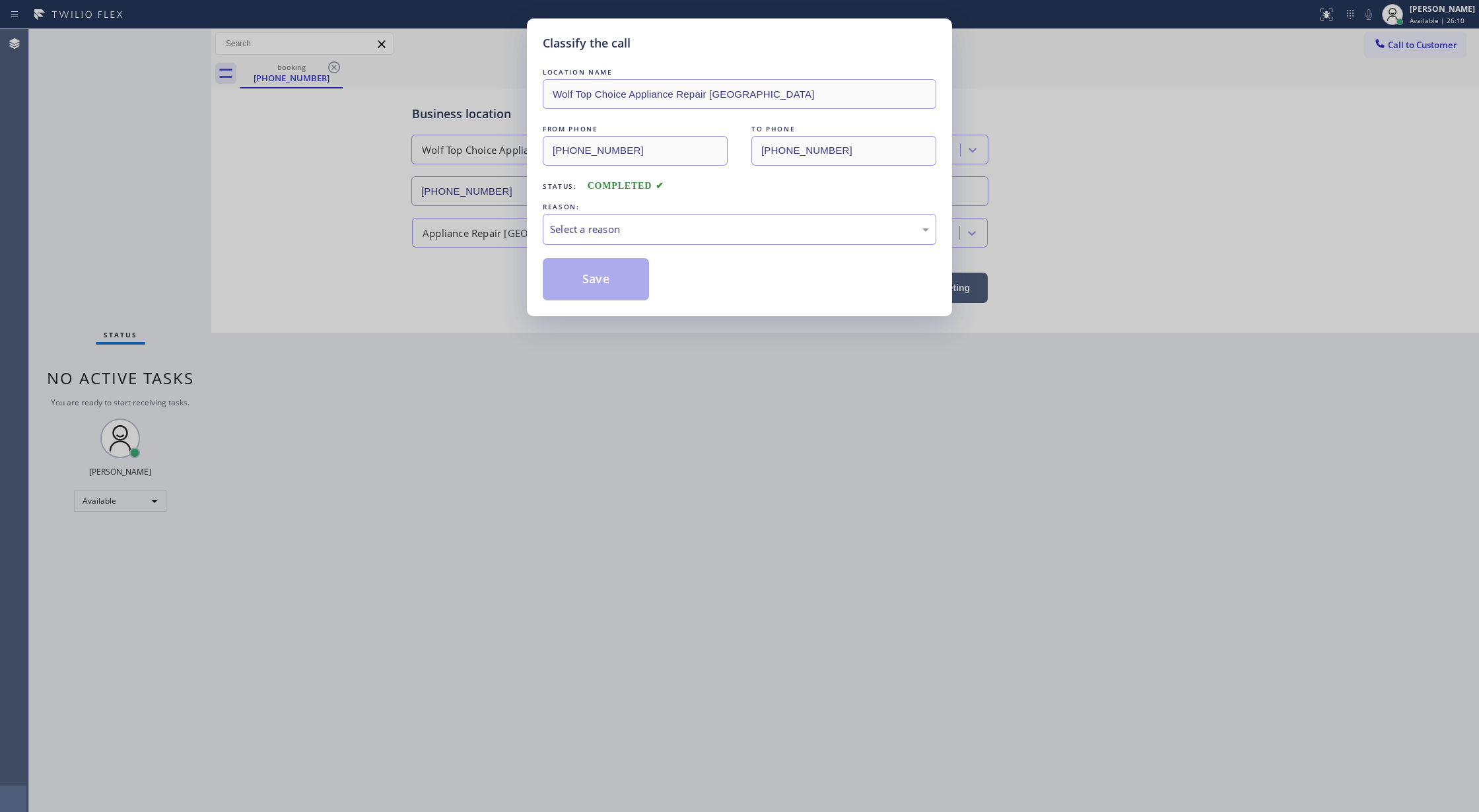
click at [628, 214] on div "Select a reason" at bounding box center [740, 230] width 394 height 31
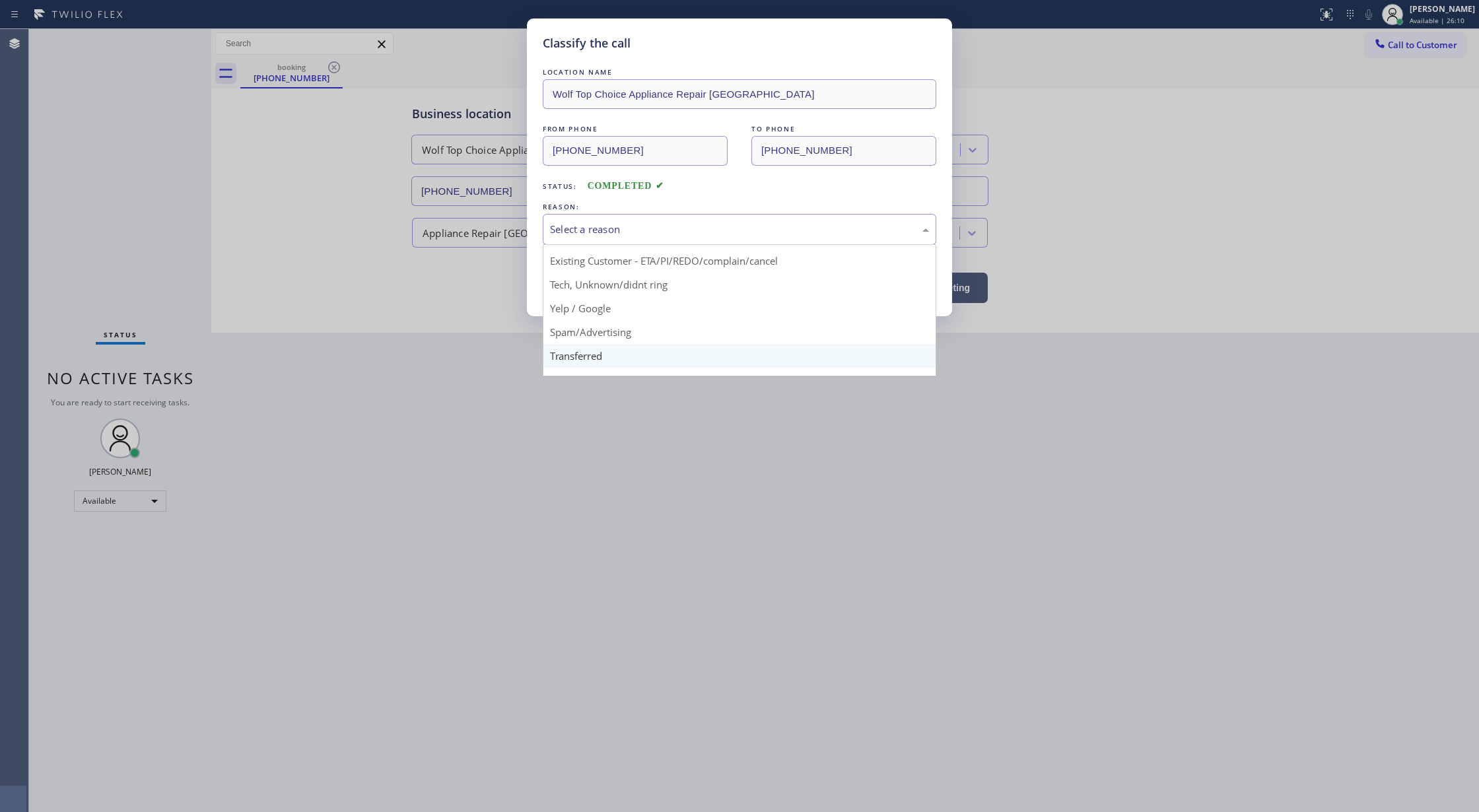
scroll to position [83, 0]
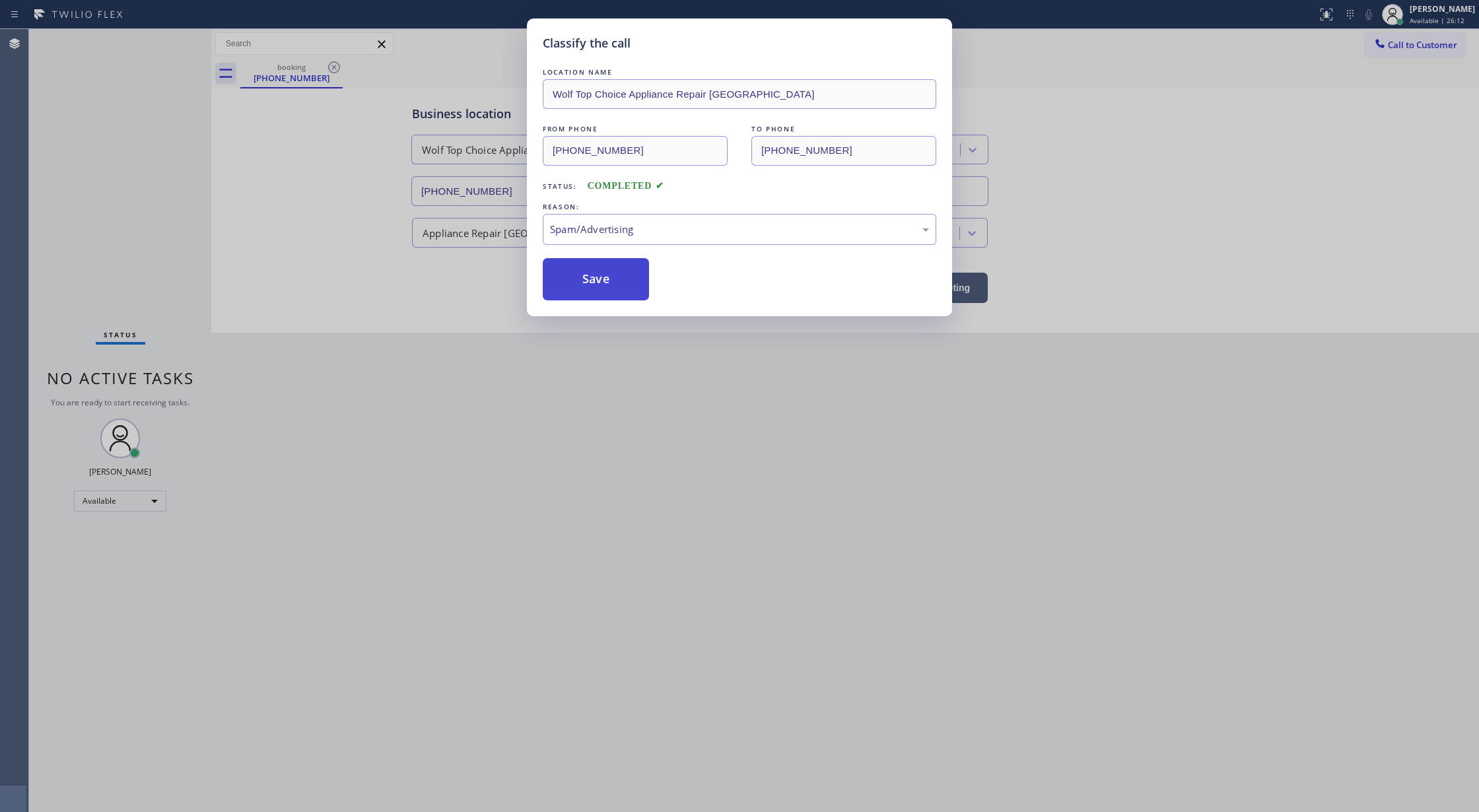
click at [602, 284] on button "Save" at bounding box center [596, 279] width 106 height 42
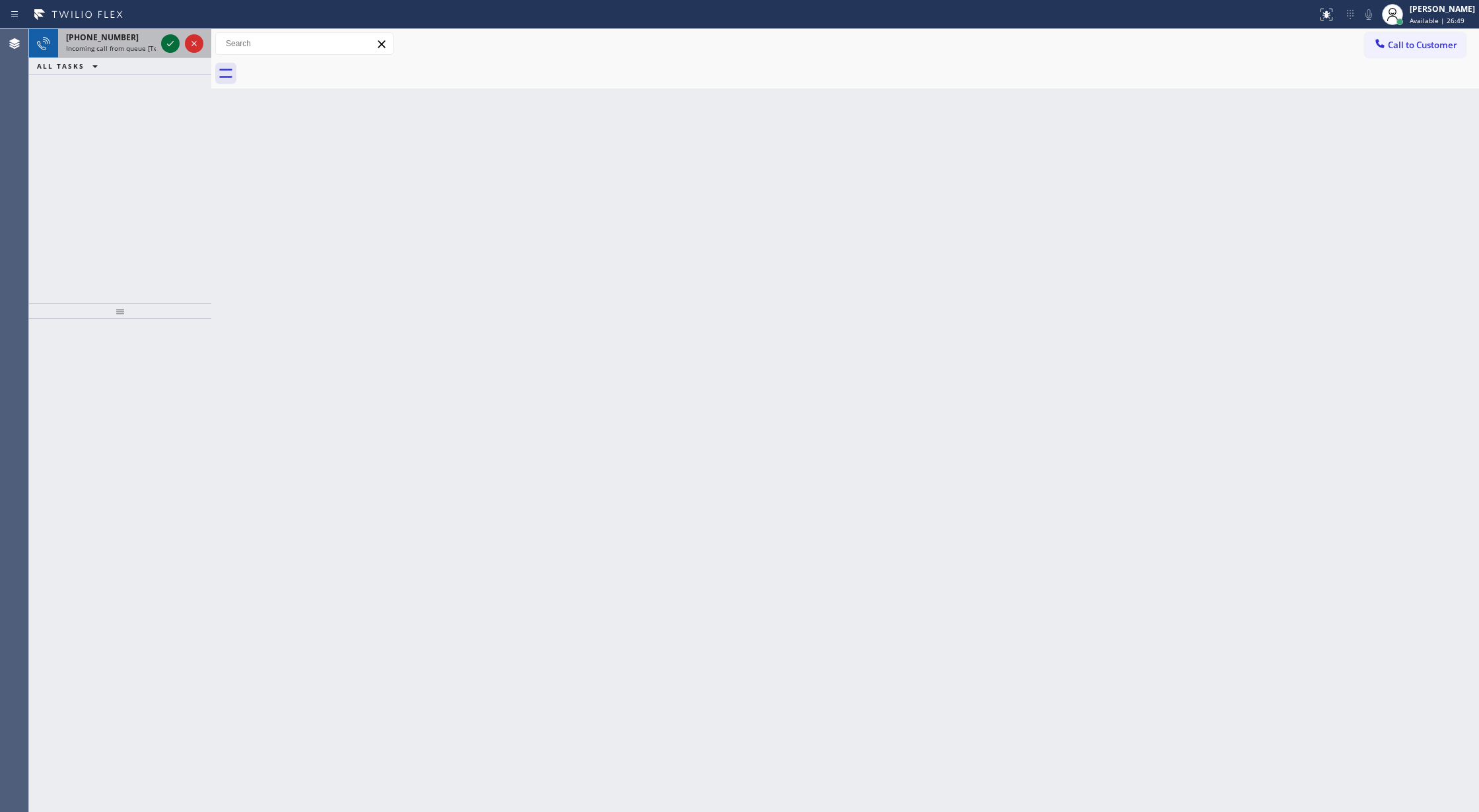
click at [168, 46] on icon at bounding box center [170, 43] width 16 height 16
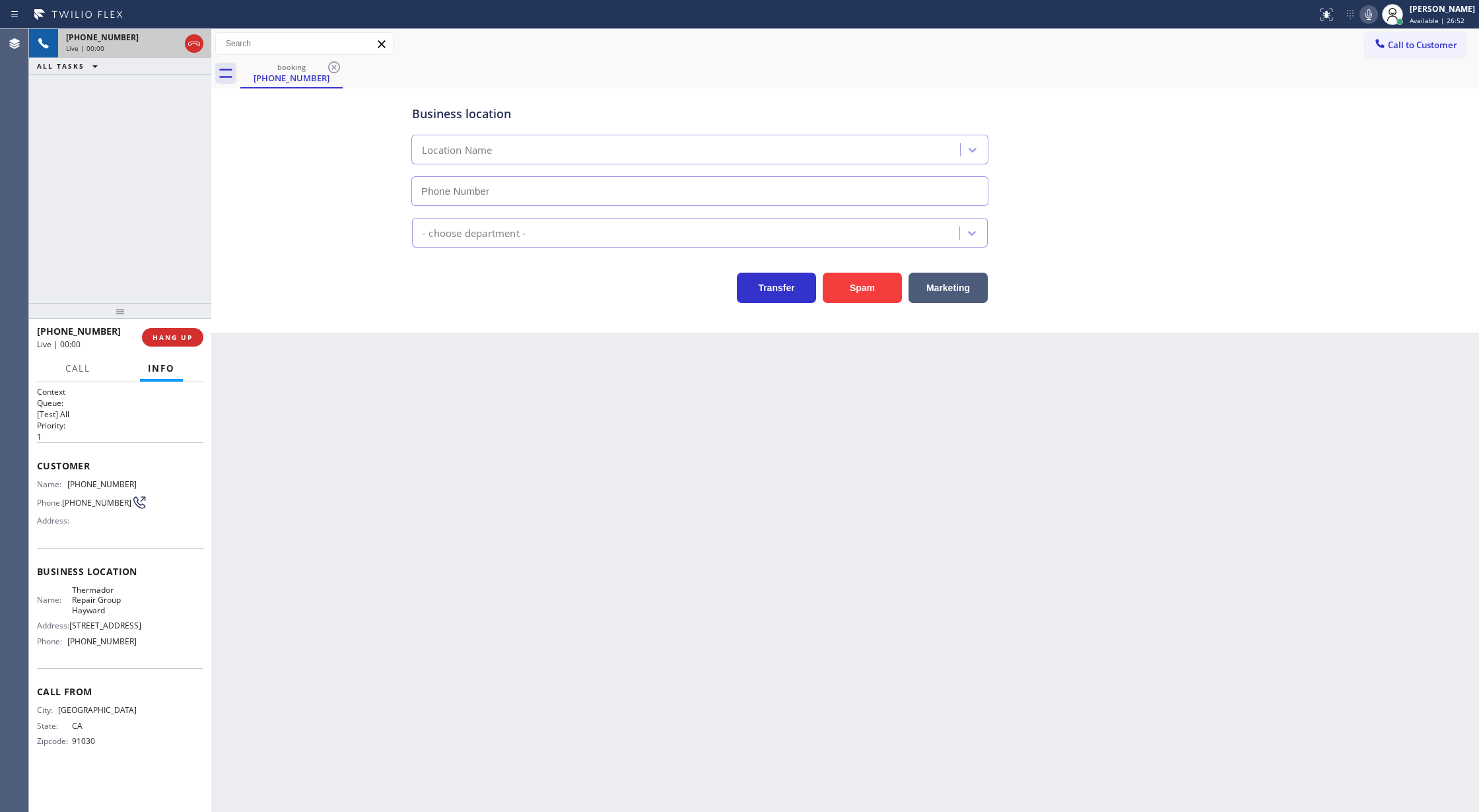
type input "(510) 319-0096"
click at [878, 286] on button "Spam" at bounding box center [863, 288] width 79 height 31
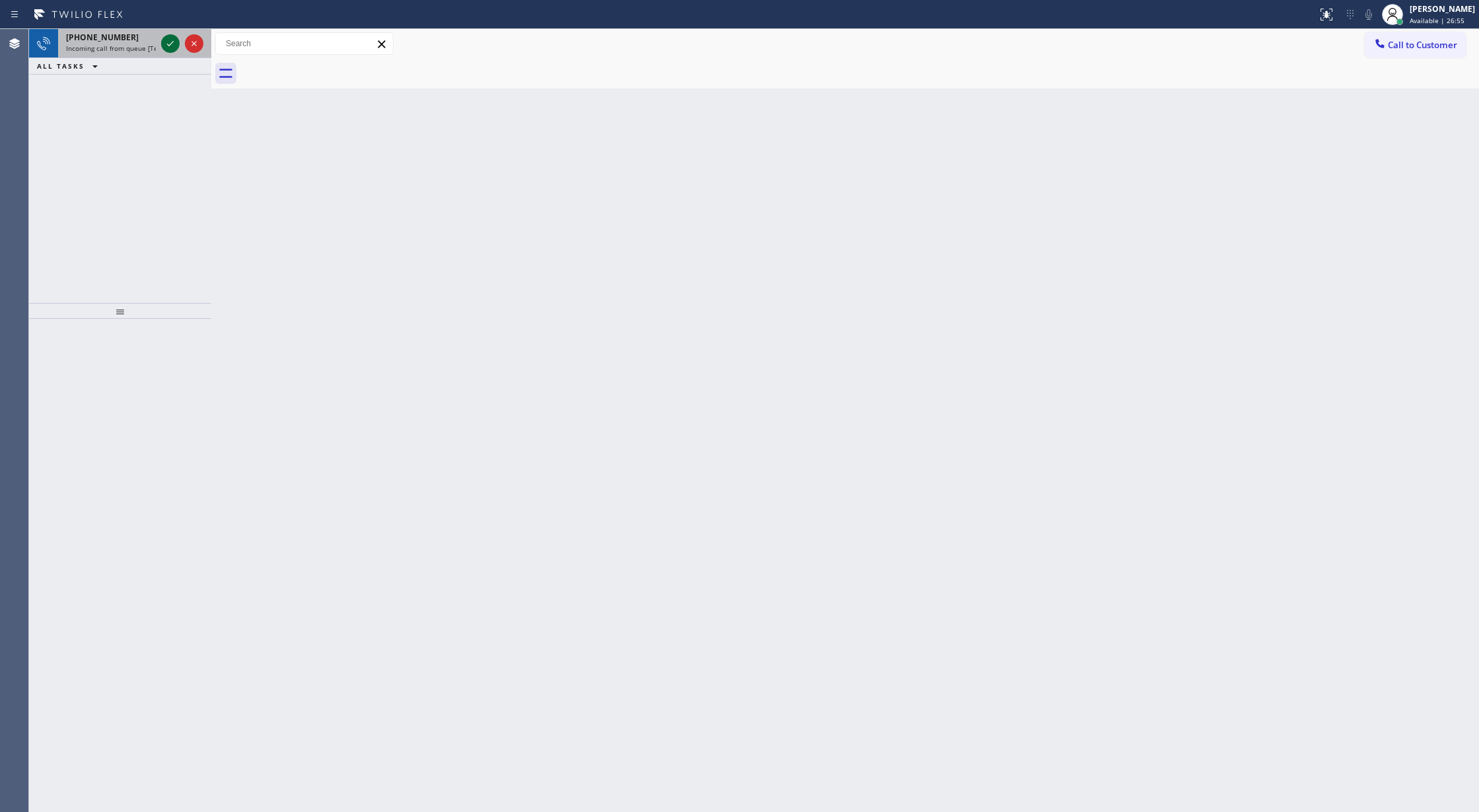
click at [165, 43] on icon at bounding box center [170, 43] width 16 height 16
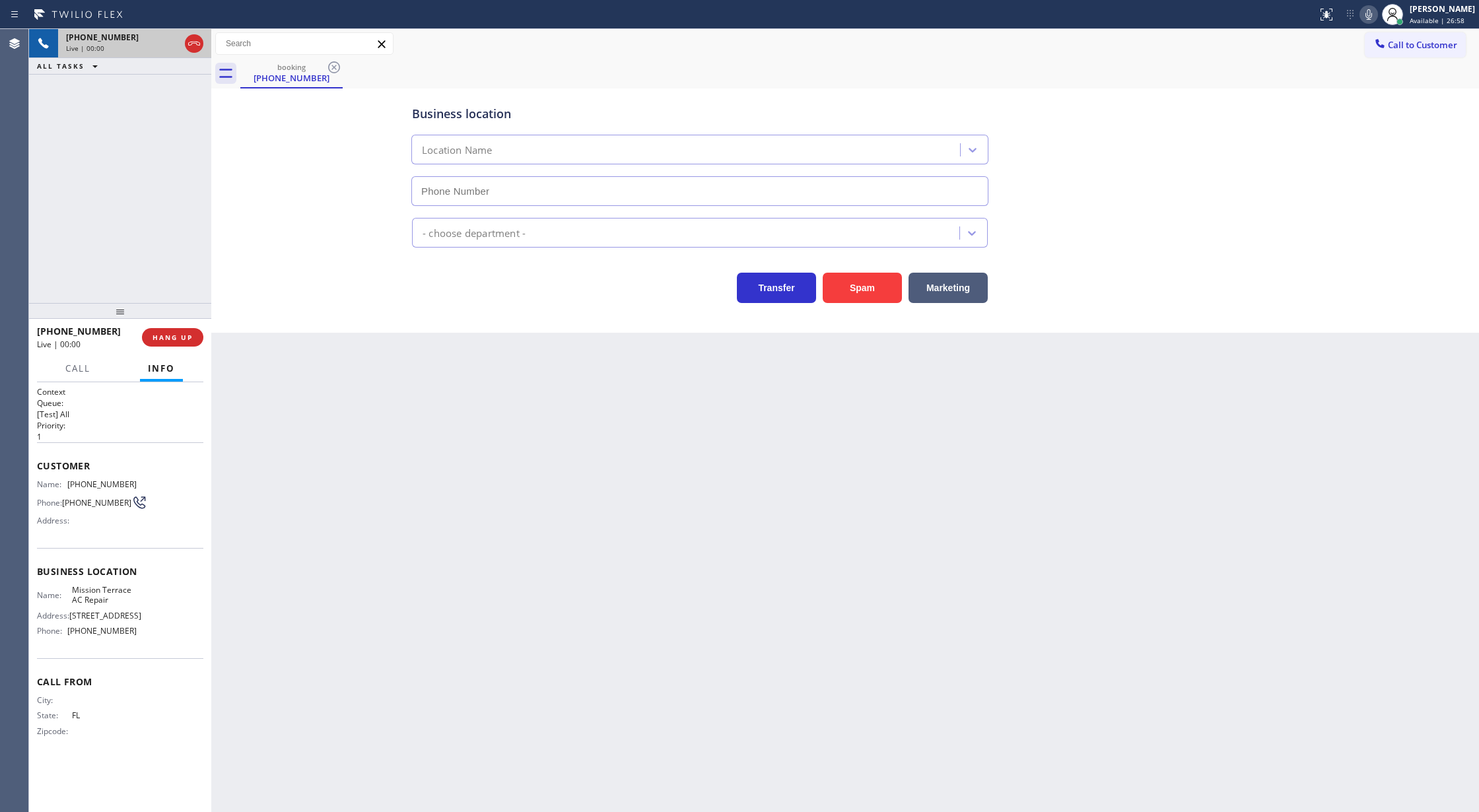
type input "(415) 742-2875"
click at [403, 294] on div "Business location Mission Terrace AC Repair (415) 742-2875 HVAC Transfer Spam M…" at bounding box center [845, 197] width 1261 height 211
click at [862, 292] on button "Spam" at bounding box center [863, 288] width 79 height 31
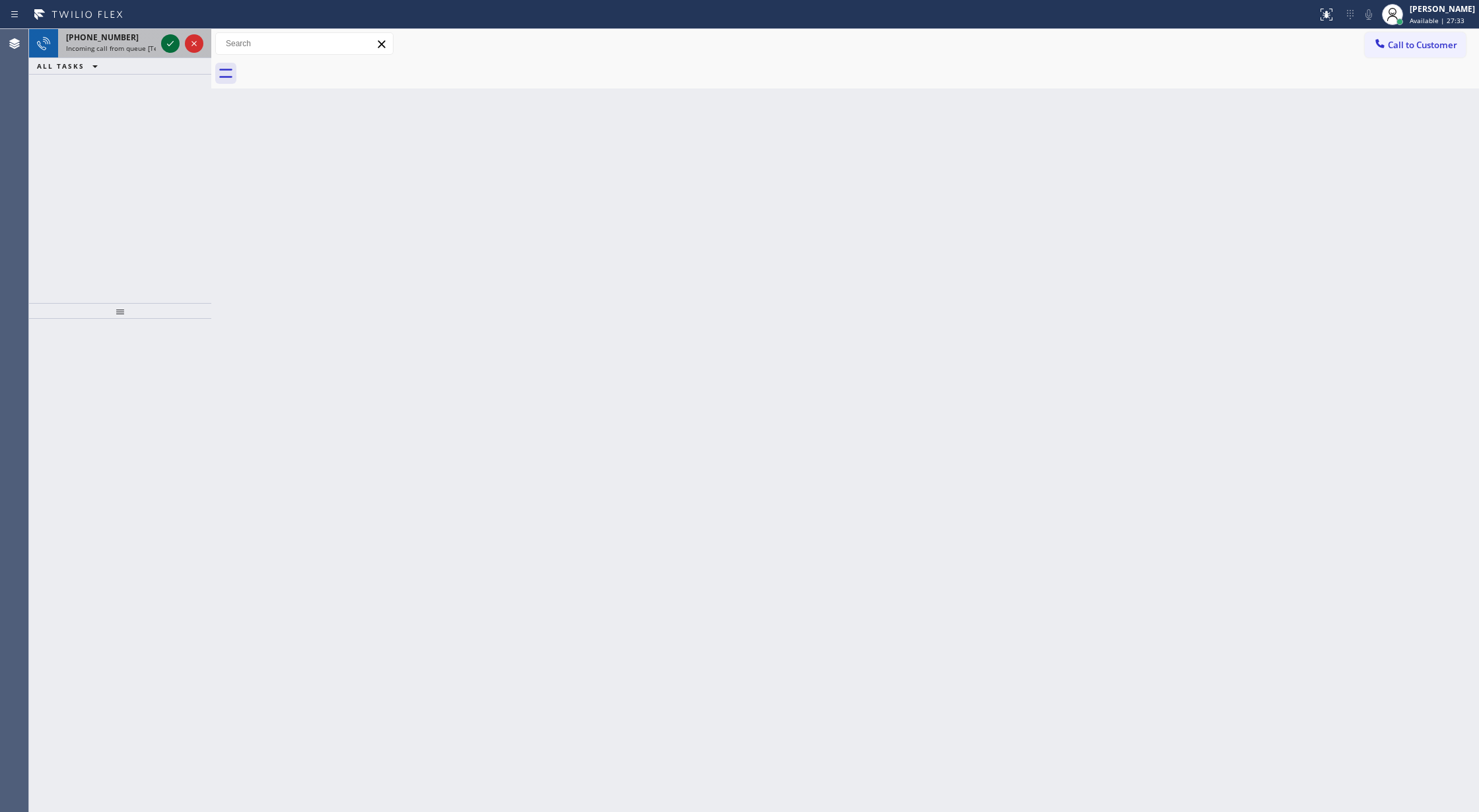
click at [167, 42] on icon at bounding box center [170, 43] width 16 height 16
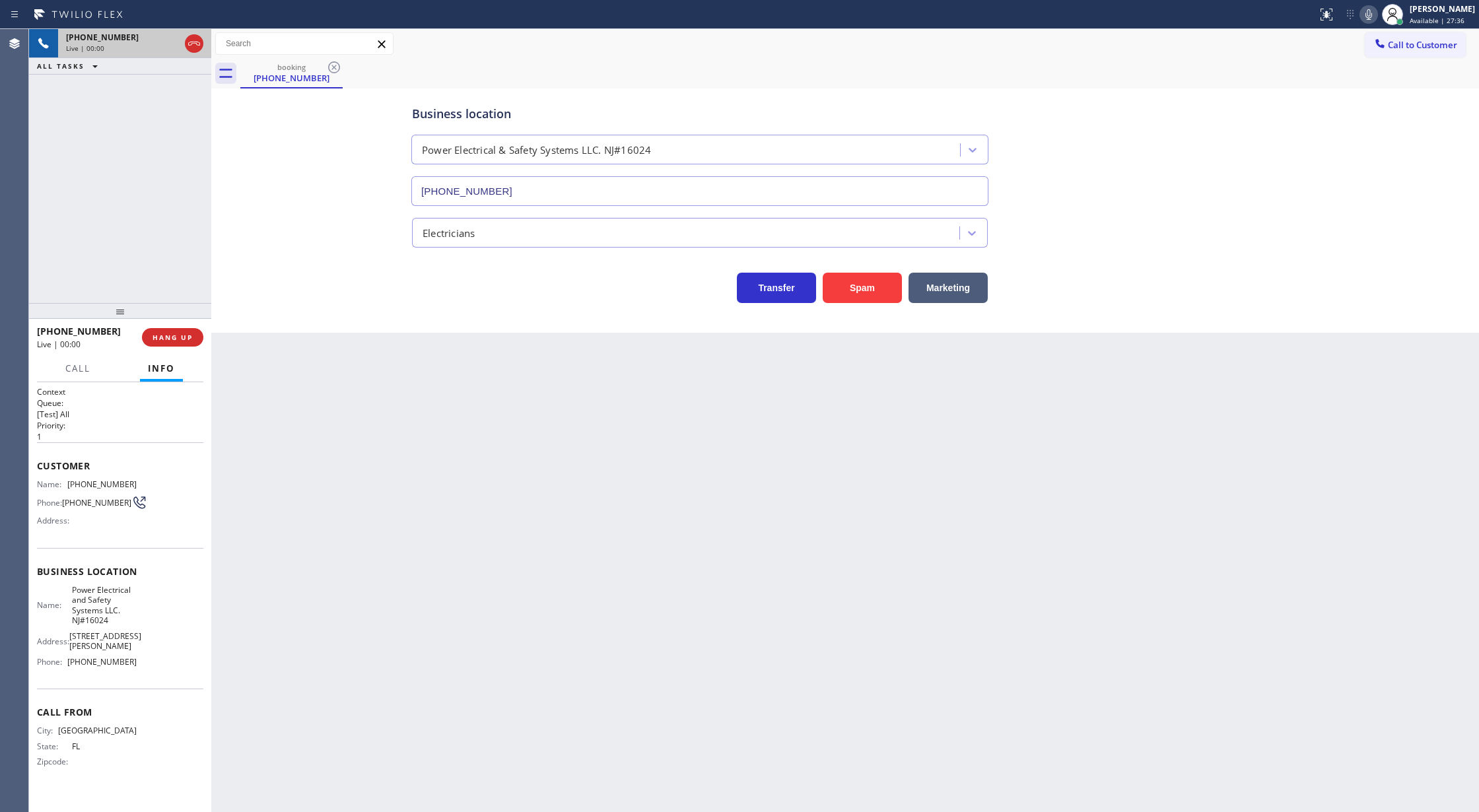
type input "(848) 315-1955"
click at [155, 337] on span "COMPLETE" at bounding box center [170, 337] width 46 height 9
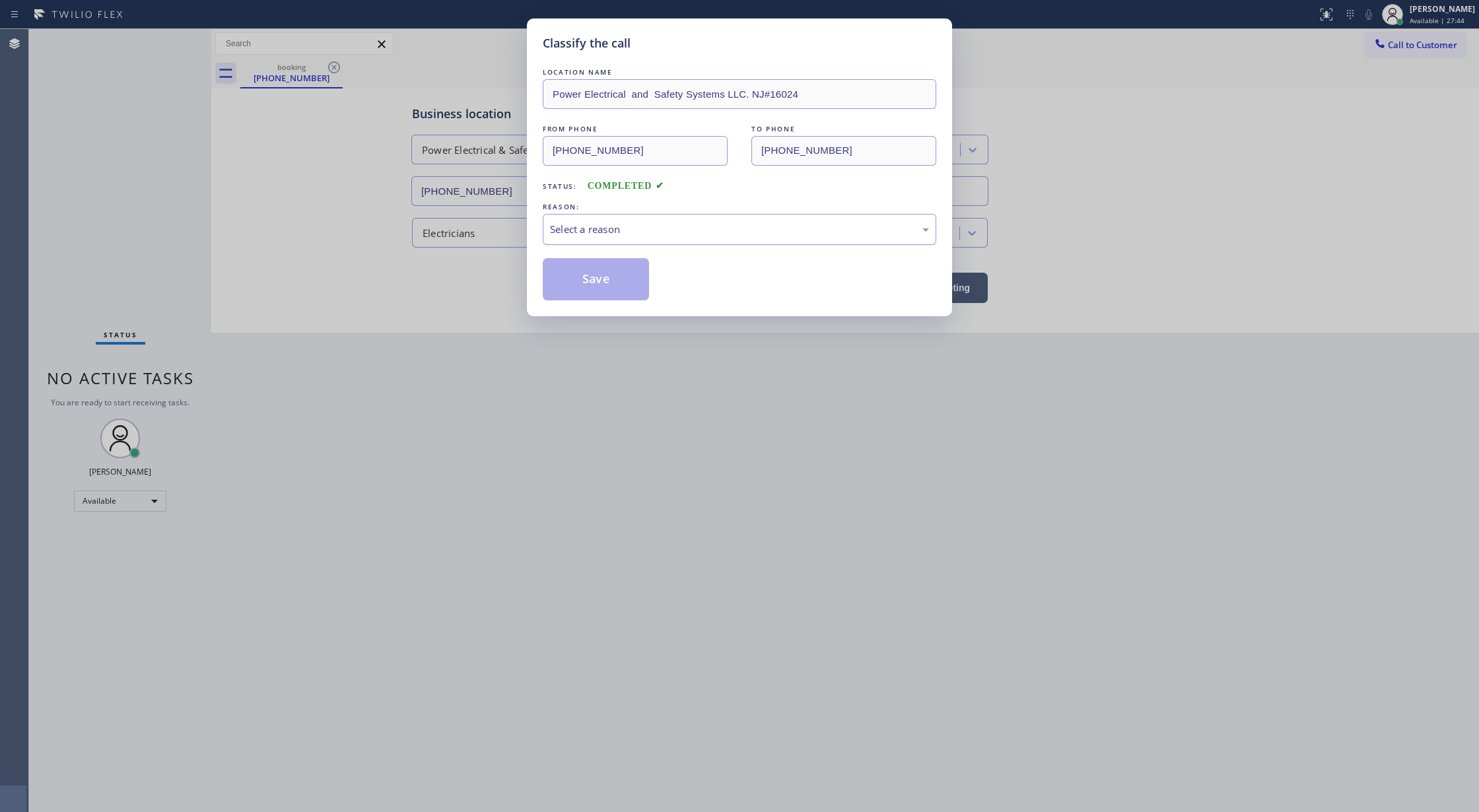
click at [703, 226] on div "Select a reason" at bounding box center [739, 230] width 379 height 15
click at [587, 291] on button "Save" at bounding box center [596, 279] width 106 height 42
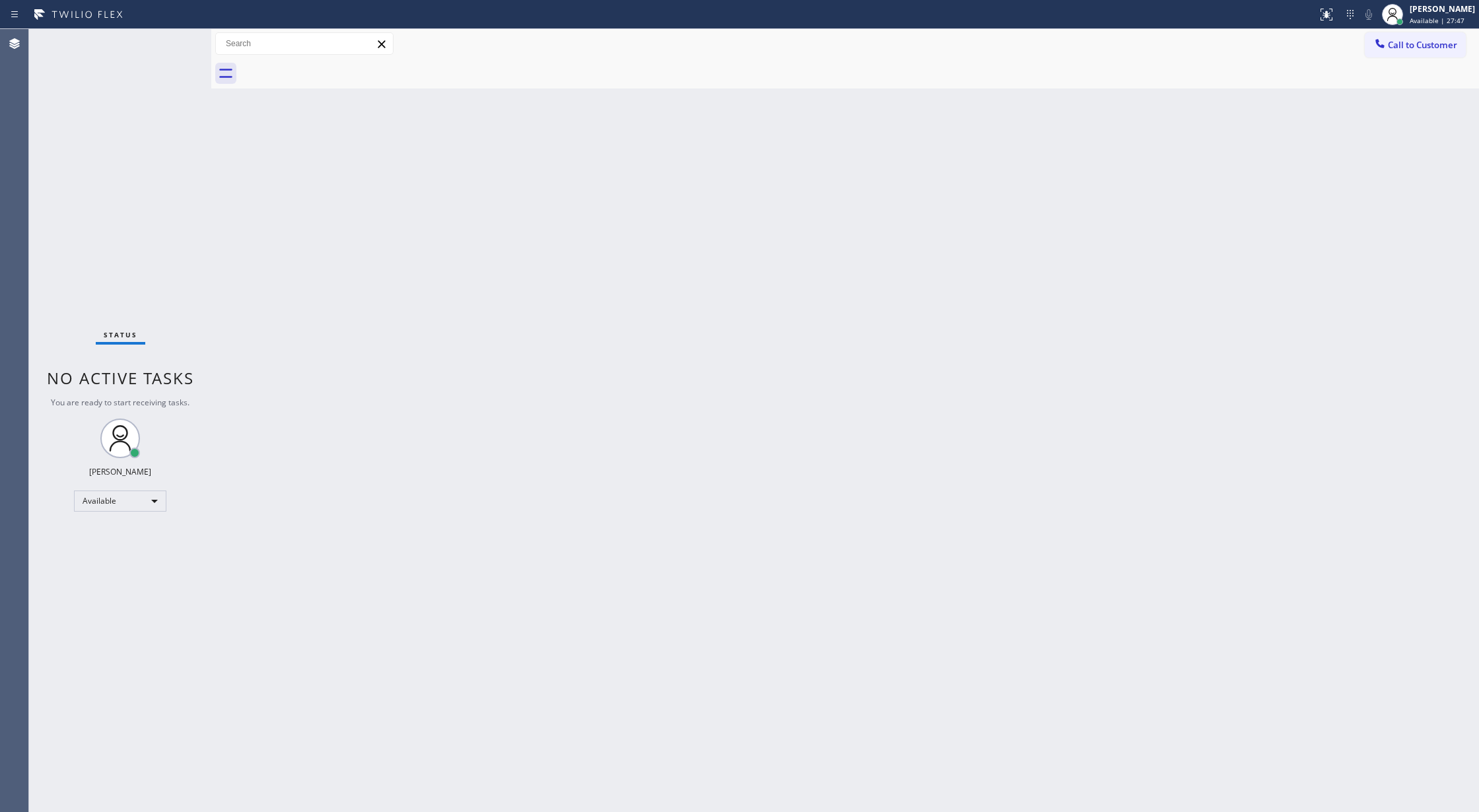
click at [181, 42] on div "Status No active tasks You are ready to start receiving tasks. [PERSON_NAME] Av…" at bounding box center [120, 420] width 182 height 783
click at [181, 40] on div "Status No active tasks You are ready to start receiving tasks. [PERSON_NAME] Av…" at bounding box center [120, 420] width 182 height 783
click at [178, 40] on div "Status No active tasks You are ready to start receiving tasks. [PERSON_NAME] Av…" at bounding box center [120, 420] width 182 height 783
click at [177, 41] on div "Status No active tasks You are ready to start receiving tasks. [PERSON_NAME] Av…" at bounding box center [120, 420] width 182 height 783
click at [173, 45] on div "Status No active tasks You are ready to start receiving tasks. [PERSON_NAME] Av…" at bounding box center [120, 420] width 182 height 783
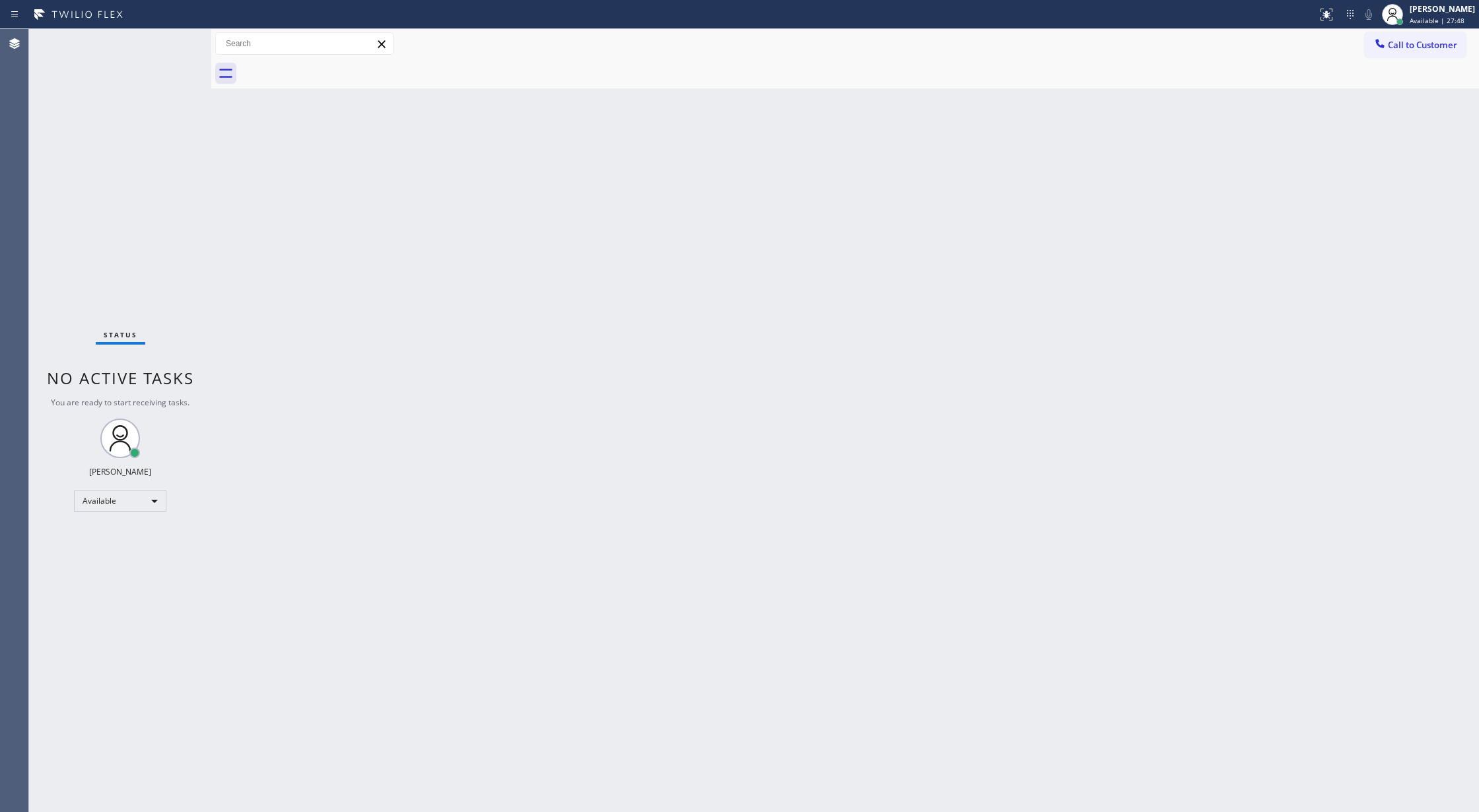
click at [173, 45] on div "Status No active tasks You are ready to start receiving tasks. [PERSON_NAME] Av…" at bounding box center [120, 420] width 182 height 783
click at [171, 51] on div "Status No active tasks You are ready to start receiving tasks. [PERSON_NAME] Av…" at bounding box center [120, 420] width 182 height 783
click at [172, 40] on div "Status No active tasks You are ready to start receiving tasks. [PERSON_NAME] Av…" at bounding box center [120, 420] width 182 height 783
click at [172, 38] on div "Status No active tasks You are ready to start receiving tasks. [PERSON_NAME] Av…" at bounding box center [120, 420] width 182 height 783
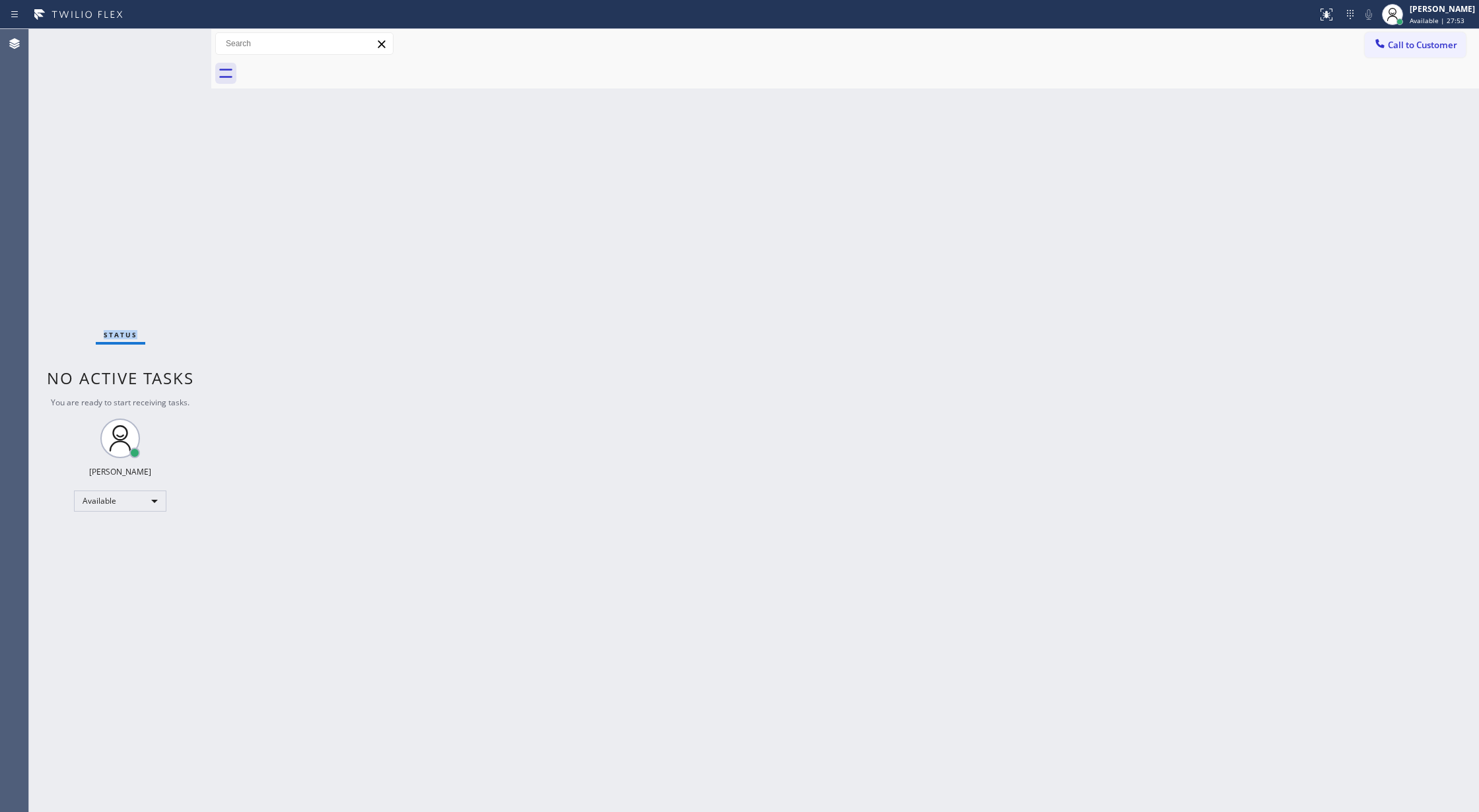
click at [172, 38] on div "Status No active tasks You are ready to start receiving tasks. [PERSON_NAME] Av…" at bounding box center [120, 420] width 182 height 783
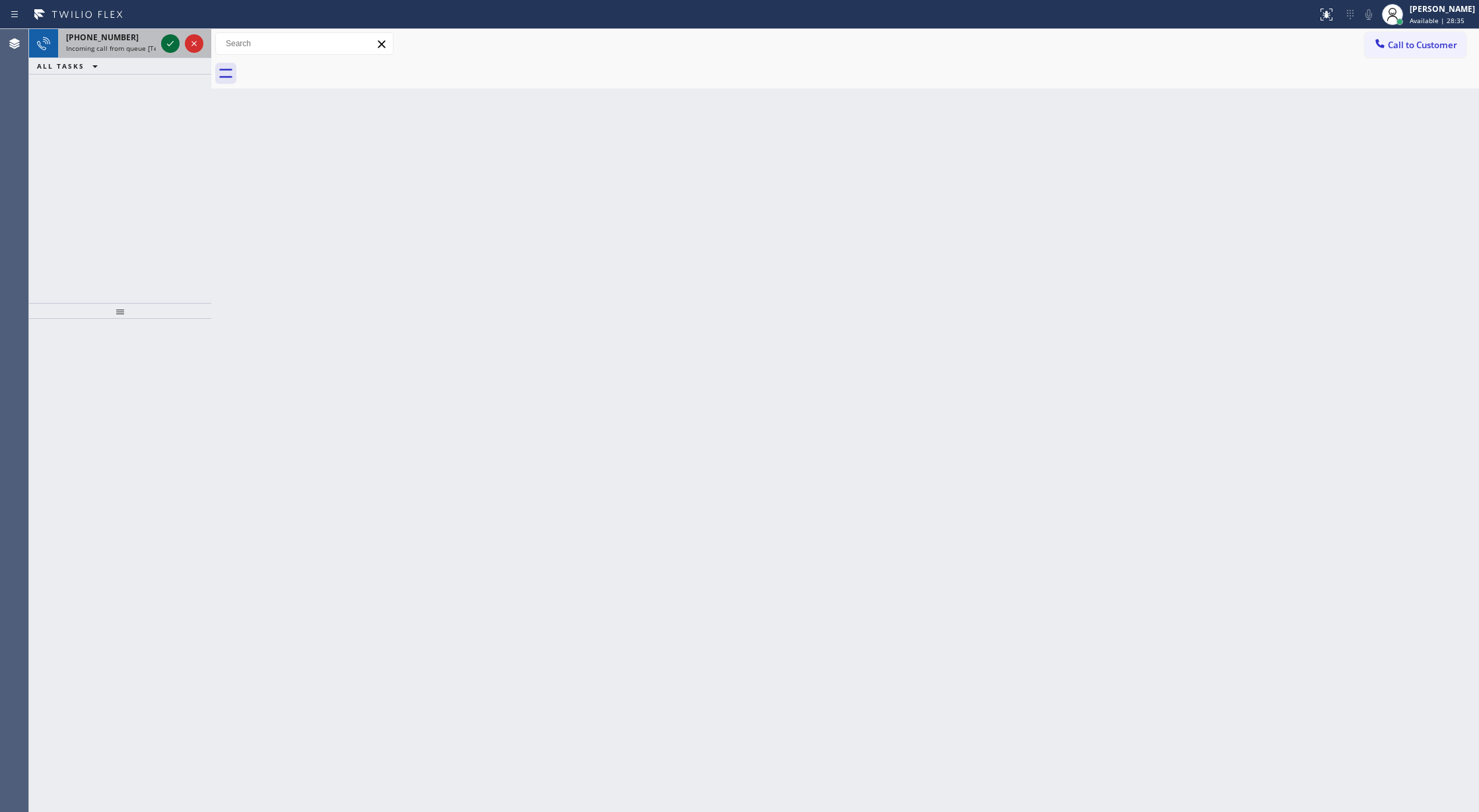
click at [167, 35] on button at bounding box center [170, 44] width 19 height 19
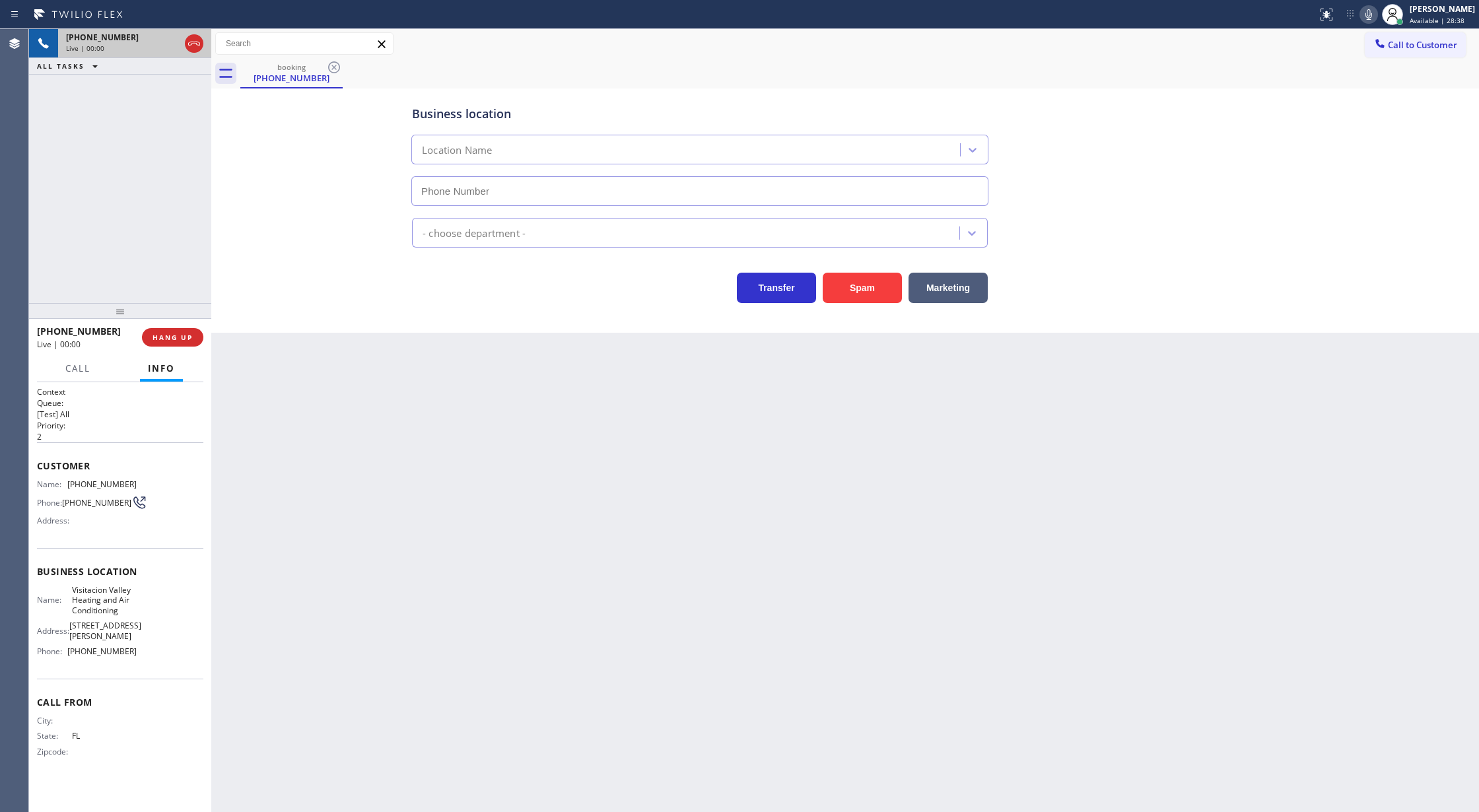
type input "(415) 319-8401"
click at [842, 298] on button "Spam" at bounding box center [863, 288] width 79 height 31
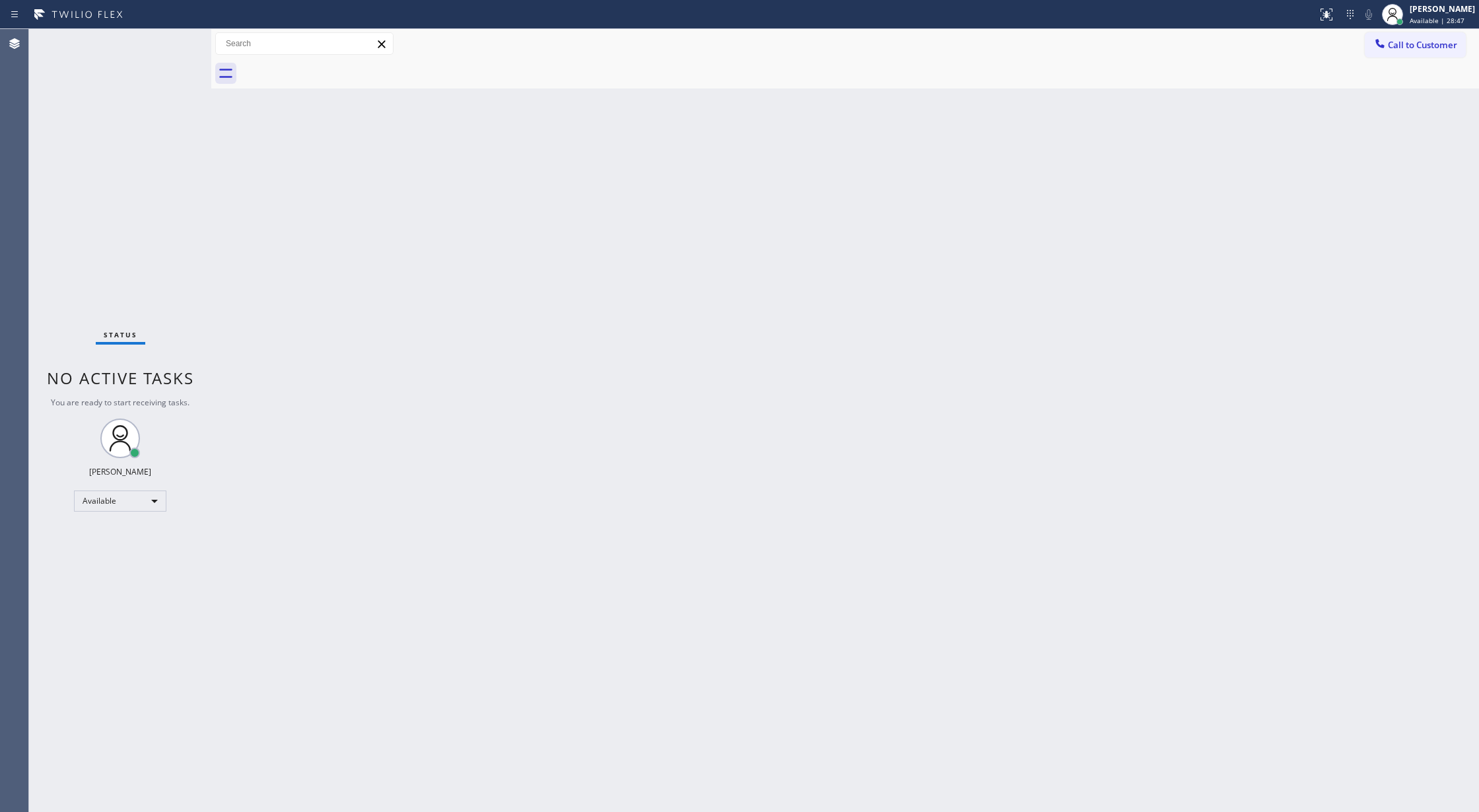
click at [162, 40] on div "Status No active tasks You are ready to start receiving tasks. [PERSON_NAME] Av…" at bounding box center [120, 420] width 182 height 783
click at [175, 40] on div "Status No active tasks You are ready to start receiving tasks. [PERSON_NAME] Av…" at bounding box center [120, 420] width 182 height 783
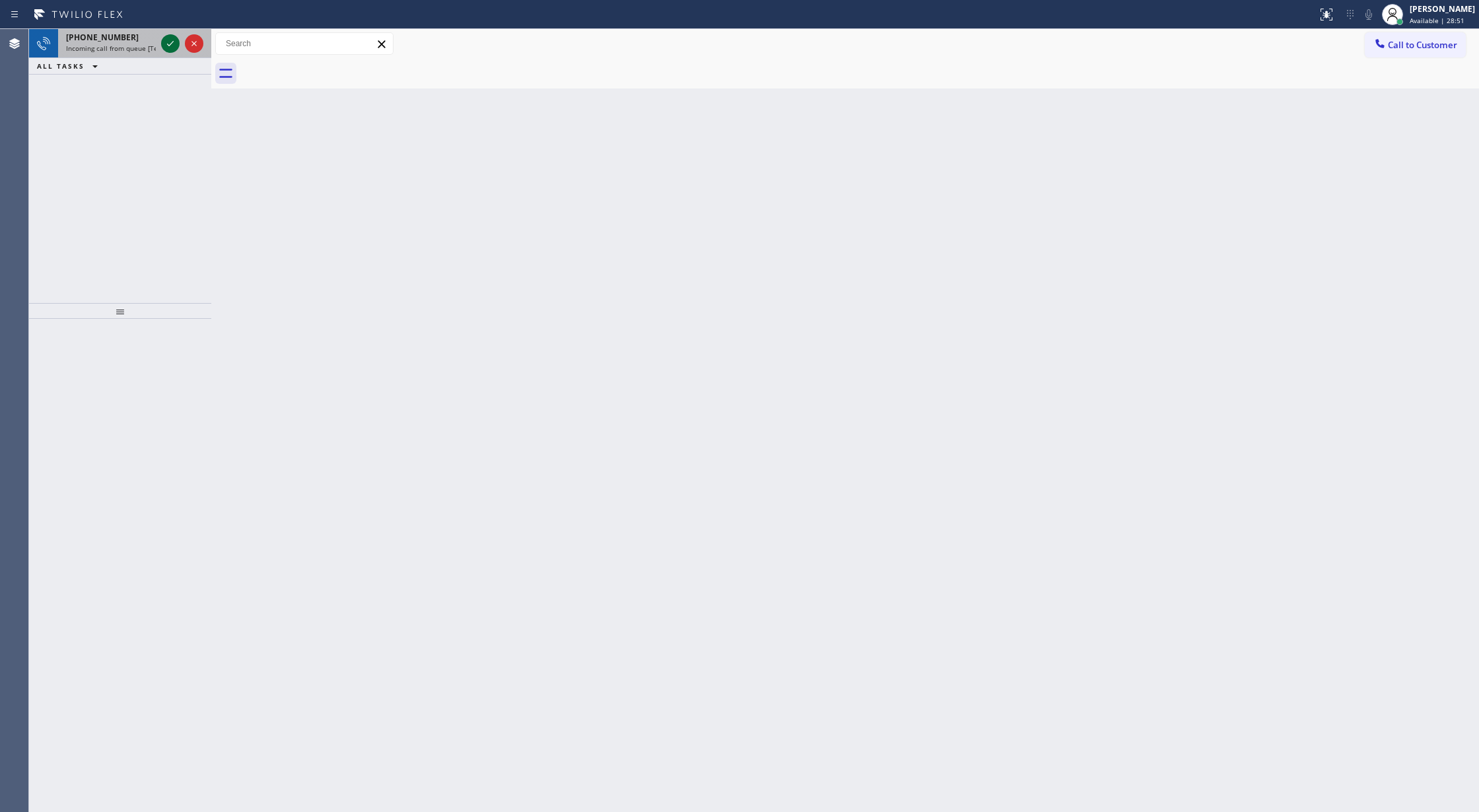
click at [175, 40] on icon at bounding box center [170, 43] width 16 height 16
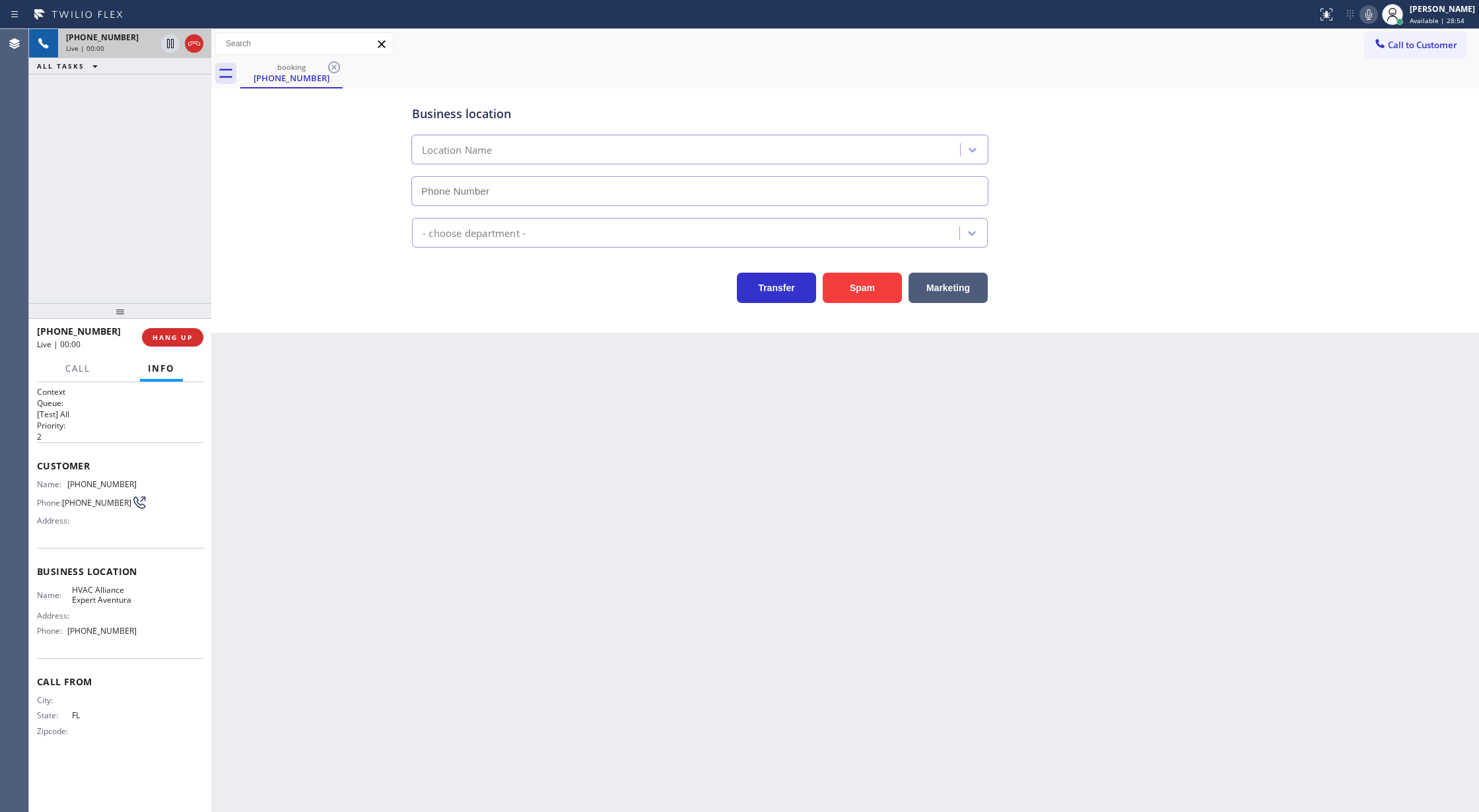
type input "(786) 305-5660"
click at [851, 278] on button "Spam" at bounding box center [863, 288] width 79 height 31
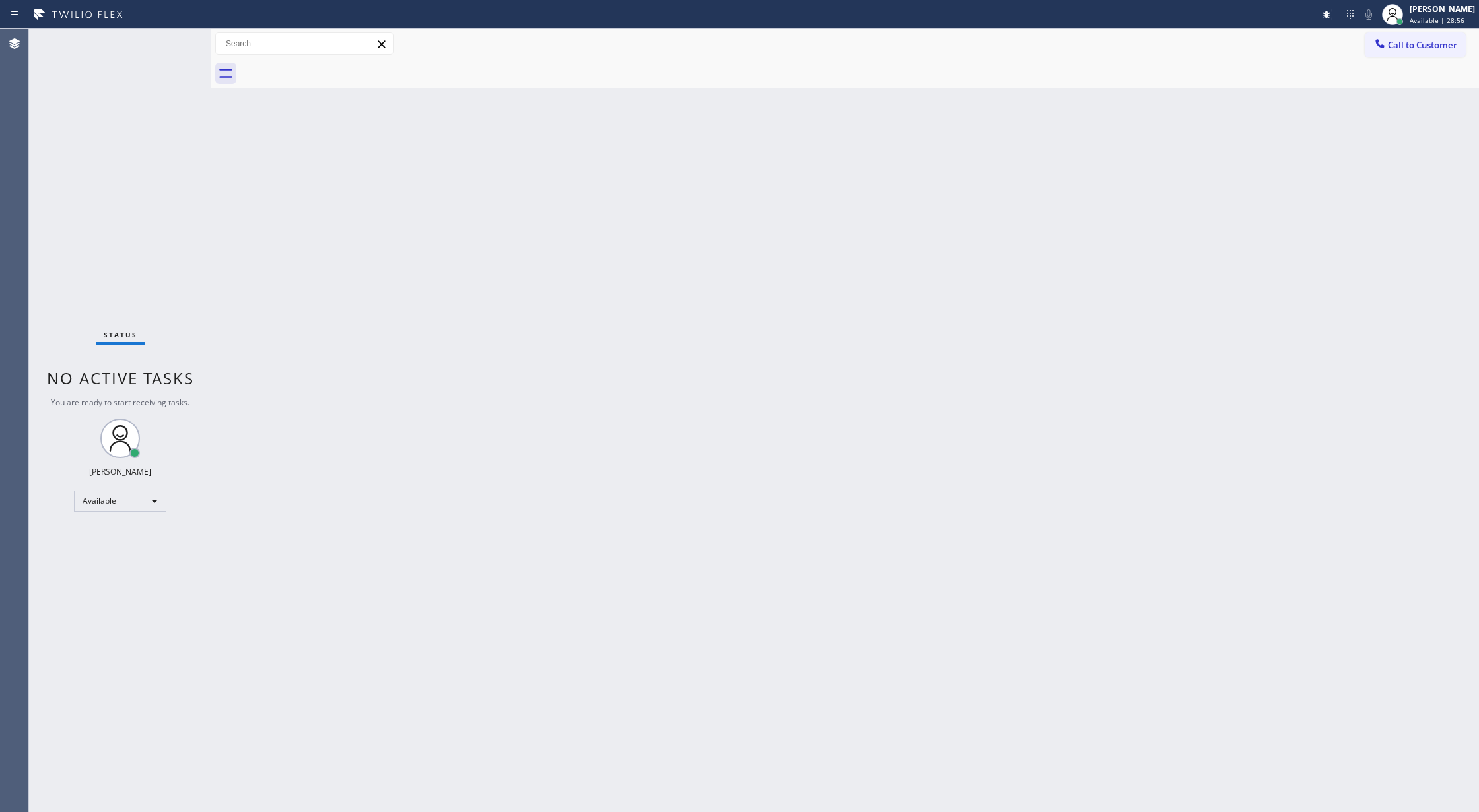
click at [182, 40] on div "Status No active tasks You are ready to start receiving tasks. [PERSON_NAME] Av…" at bounding box center [120, 420] width 182 height 783
click at [178, 40] on div "Status No active tasks You are ready to start receiving tasks. [PERSON_NAME] Av…" at bounding box center [120, 420] width 182 height 783
click at [174, 43] on div "Status No active tasks You are ready to start receiving tasks. [PERSON_NAME] Av…" at bounding box center [120, 420] width 182 height 783
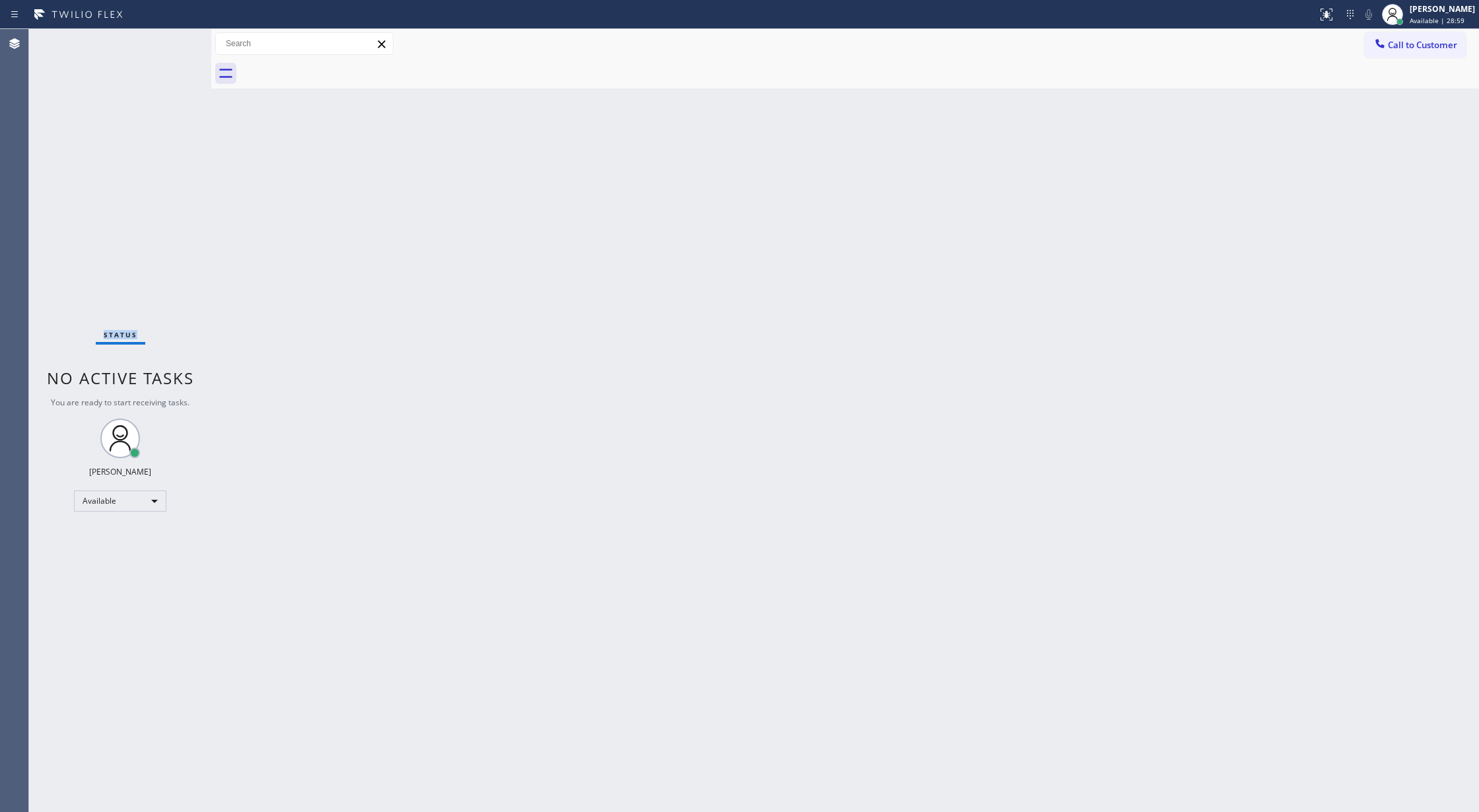
click at [174, 43] on div "Status No active tasks You are ready to start receiving tasks. [PERSON_NAME] Av…" at bounding box center [120, 420] width 182 height 783
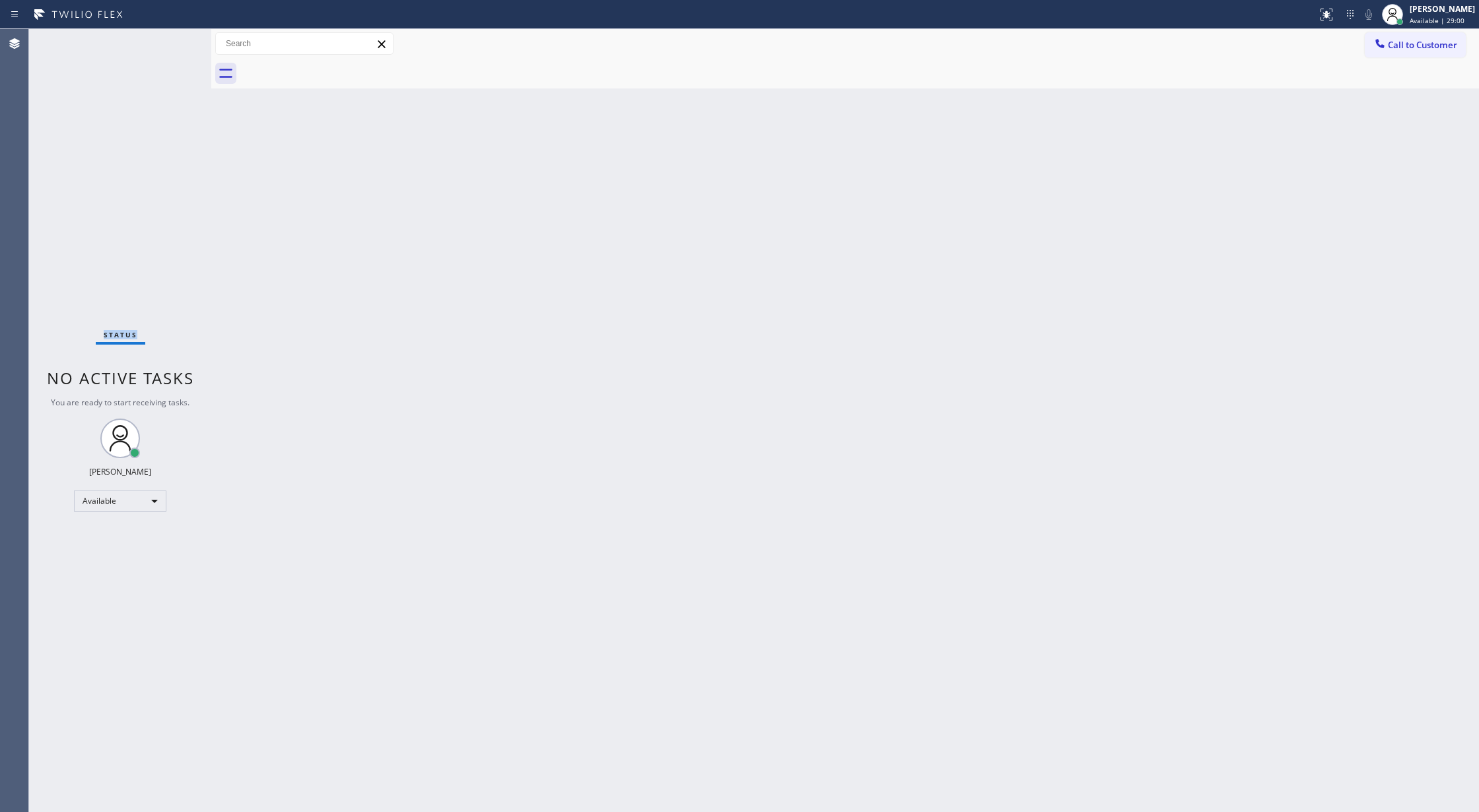
click at [174, 43] on div "Status No active tasks You are ready to start receiving tasks. [PERSON_NAME] Av…" at bounding box center [120, 420] width 182 height 783
click at [175, 40] on div "Status No active tasks You are ready to start receiving tasks. [PERSON_NAME] Av…" at bounding box center [120, 420] width 182 height 783
click at [170, 45] on div "Status No active tasks You are ready to start receiving tasks. [PERSON_NAME] Av…" at bounding box center [120, 420] width 182 height 783
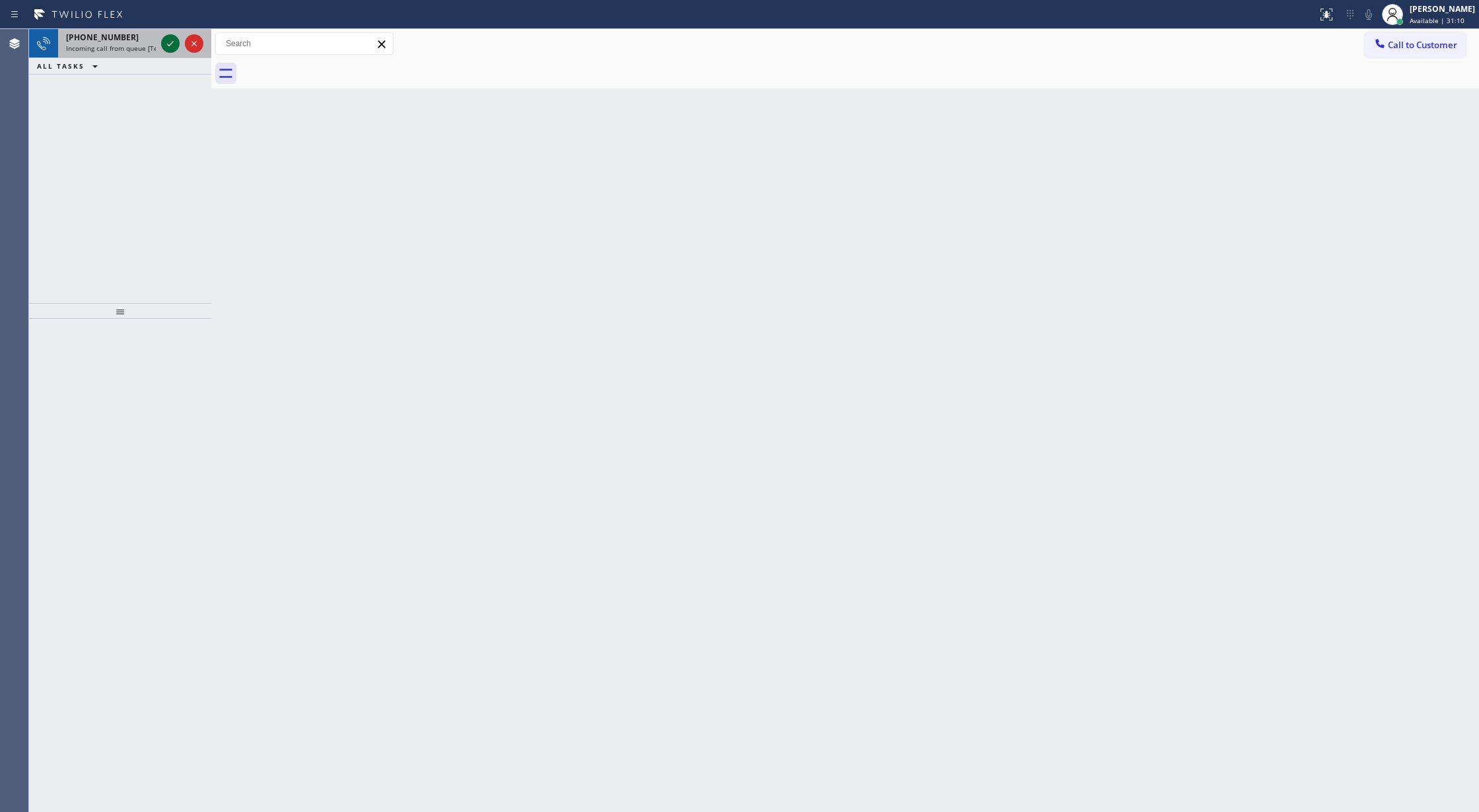
click at [170, 45] on icon at bounding box center [171, 44] width 7 height 6
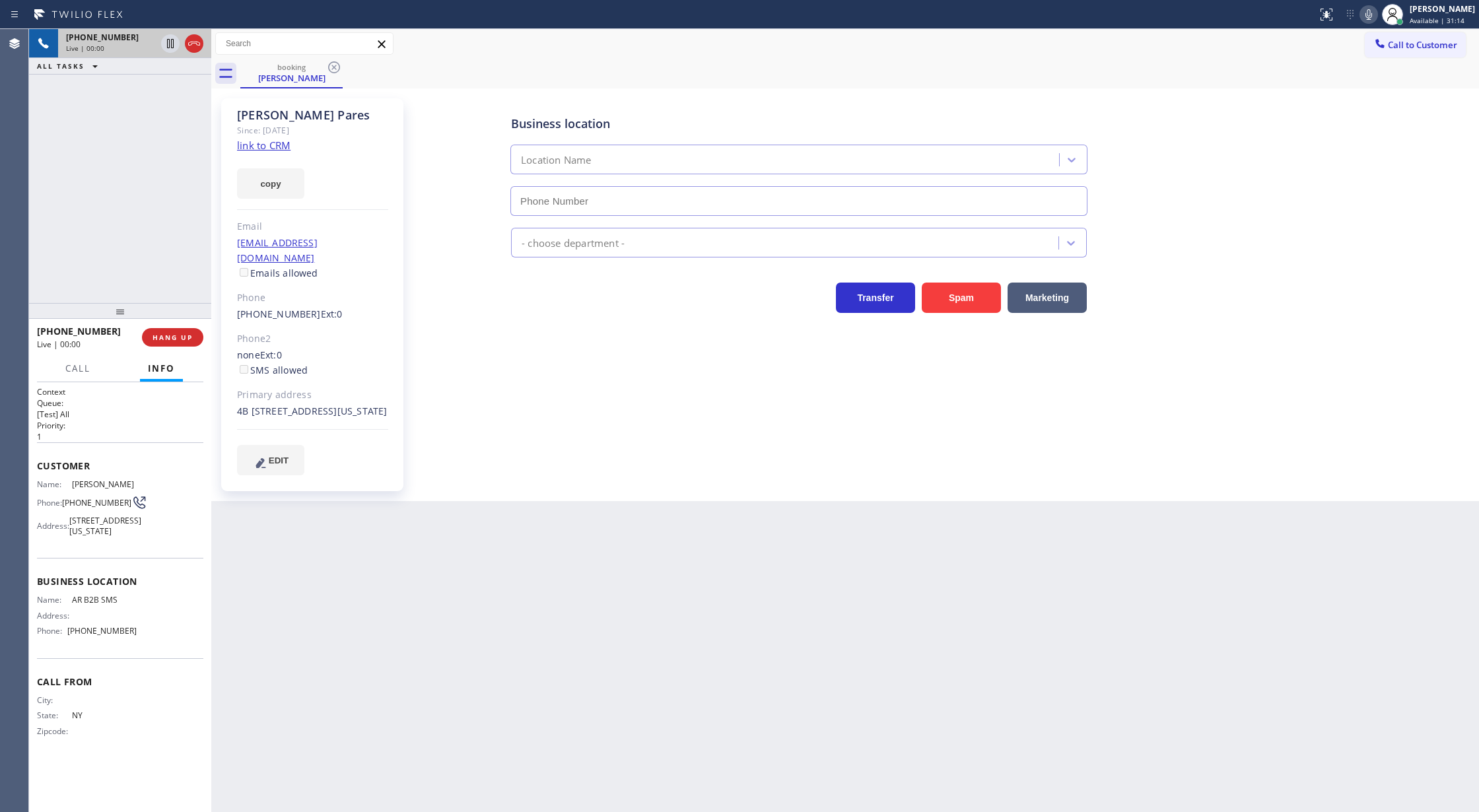
type input "(833) 692-2271"
click at [268, 145] on link "link to CRM" at bounding box center [263, 145] width 53 height 13
click at [1374, 17] on icon at bounding box center [1369, 15] width 16 height 16
drag, startPoint x: 1374, startPoint y: 11, endPoint x: 1362, endPoint y: 12, distance: 12.0
click at [1374, 11] on icon at bounding box center [1369, 15] width 16 height 16
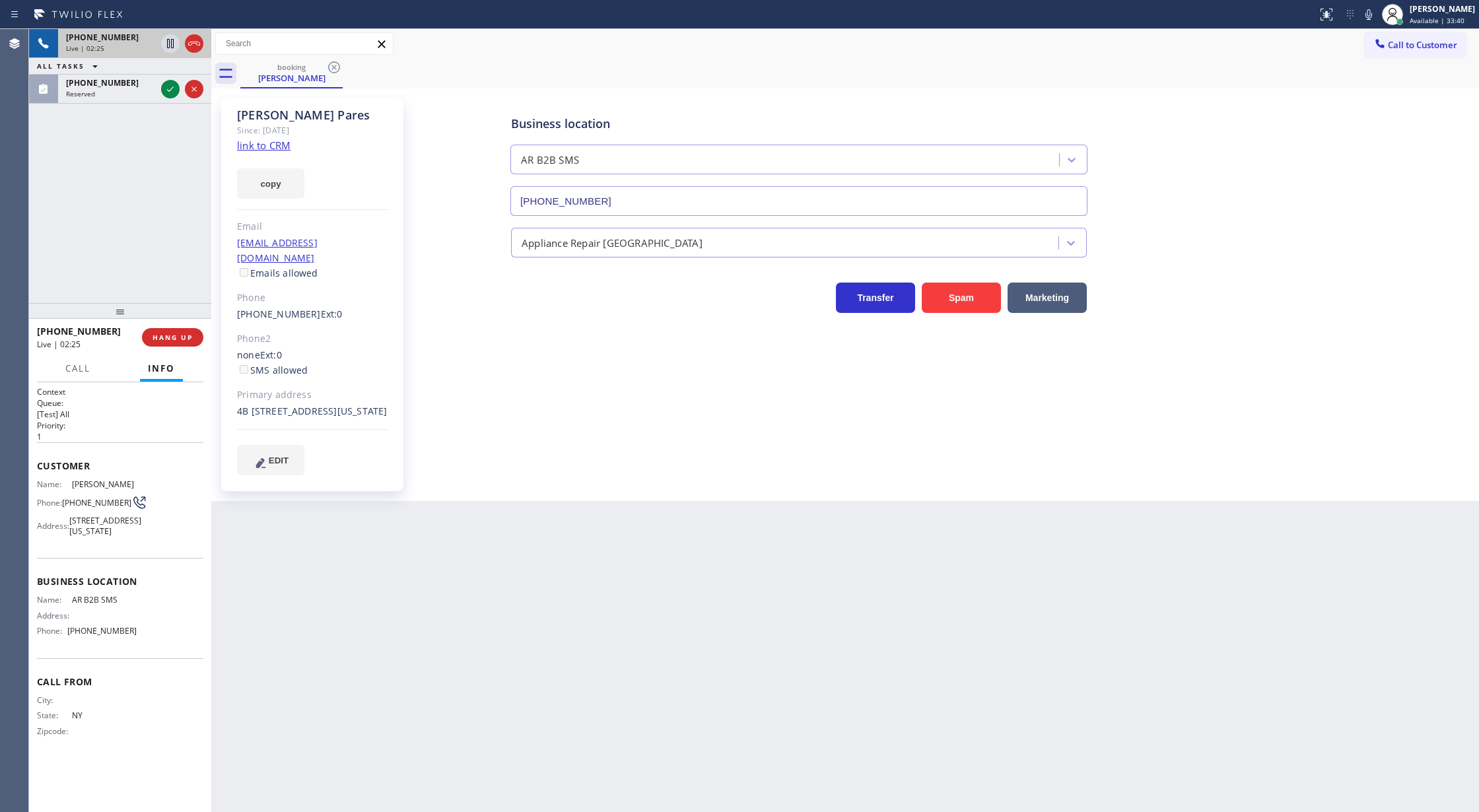
drag, startPoint x: 175, startPoint y: 88, endPoint x: 149, endPoint y: 145, distance: 62.6
click at [175, 88] on icon at bounding box center [170, 89] width 16 height 16
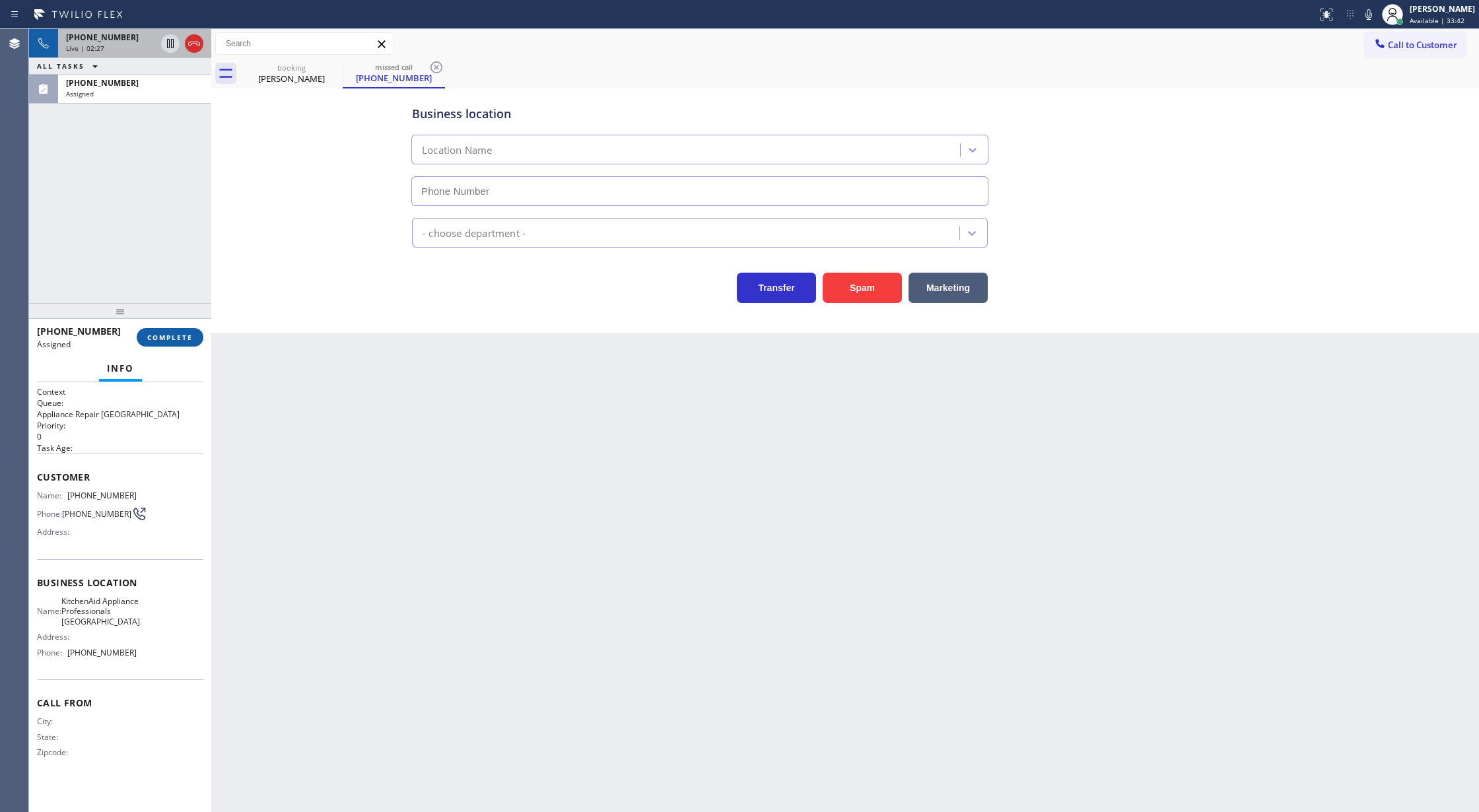
type input "(917) 935-4352"
click at [180, 338] on span "COMPLETE" at bounding box center [170, 337] width 46 height 9
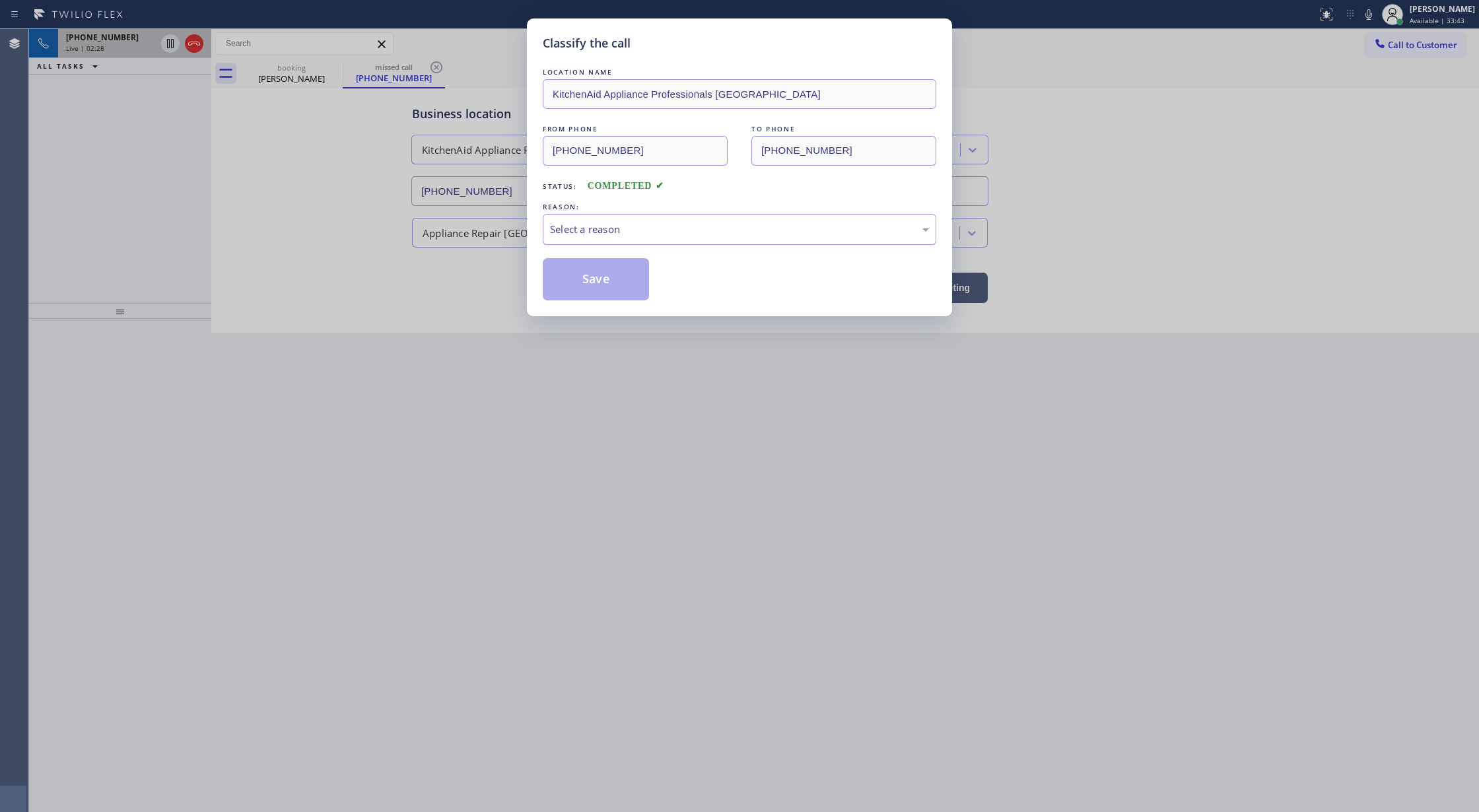
click at [695, 239] on div "Select a reason" at bounding box center [740, 230] width 394 height 31
click at [608, 284] on button "Save" at bounding box center [596, 279] width 106 height 42
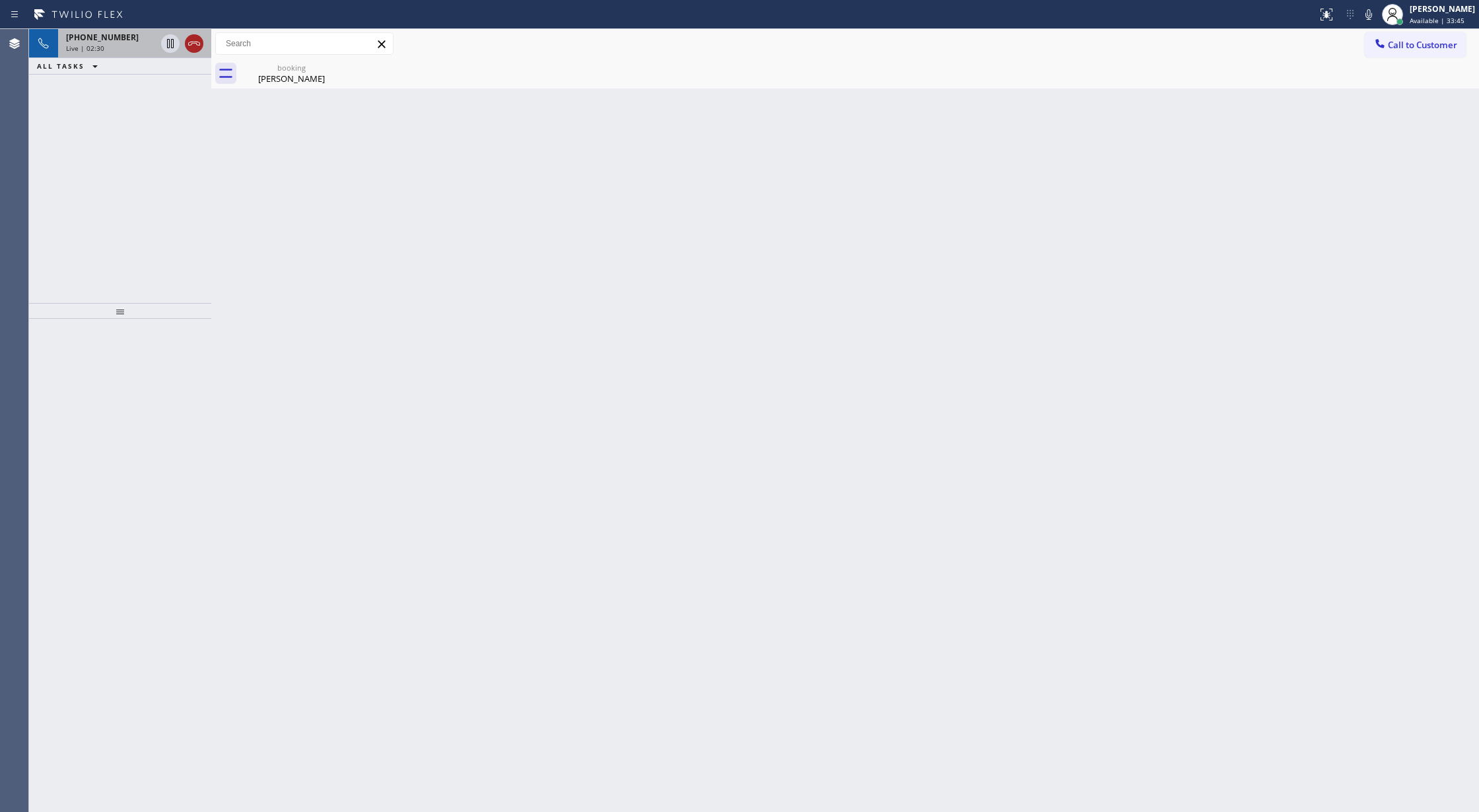
click at [190, 35] on button at bounding box center [194, 44] width 19 height 19
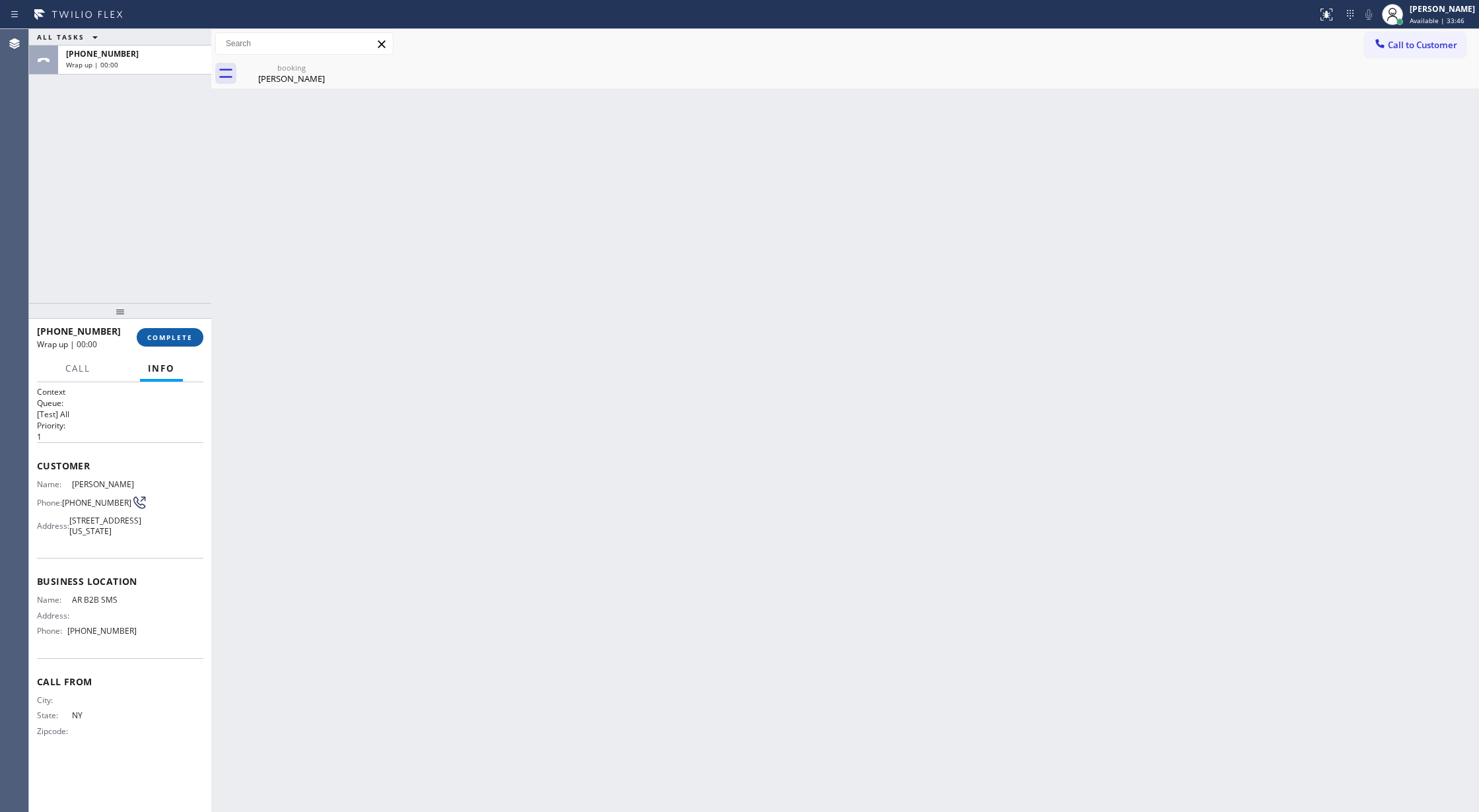
click at [159, 337] on span "COMPLETE" at bounding box center [170, 337] width 46 height 9
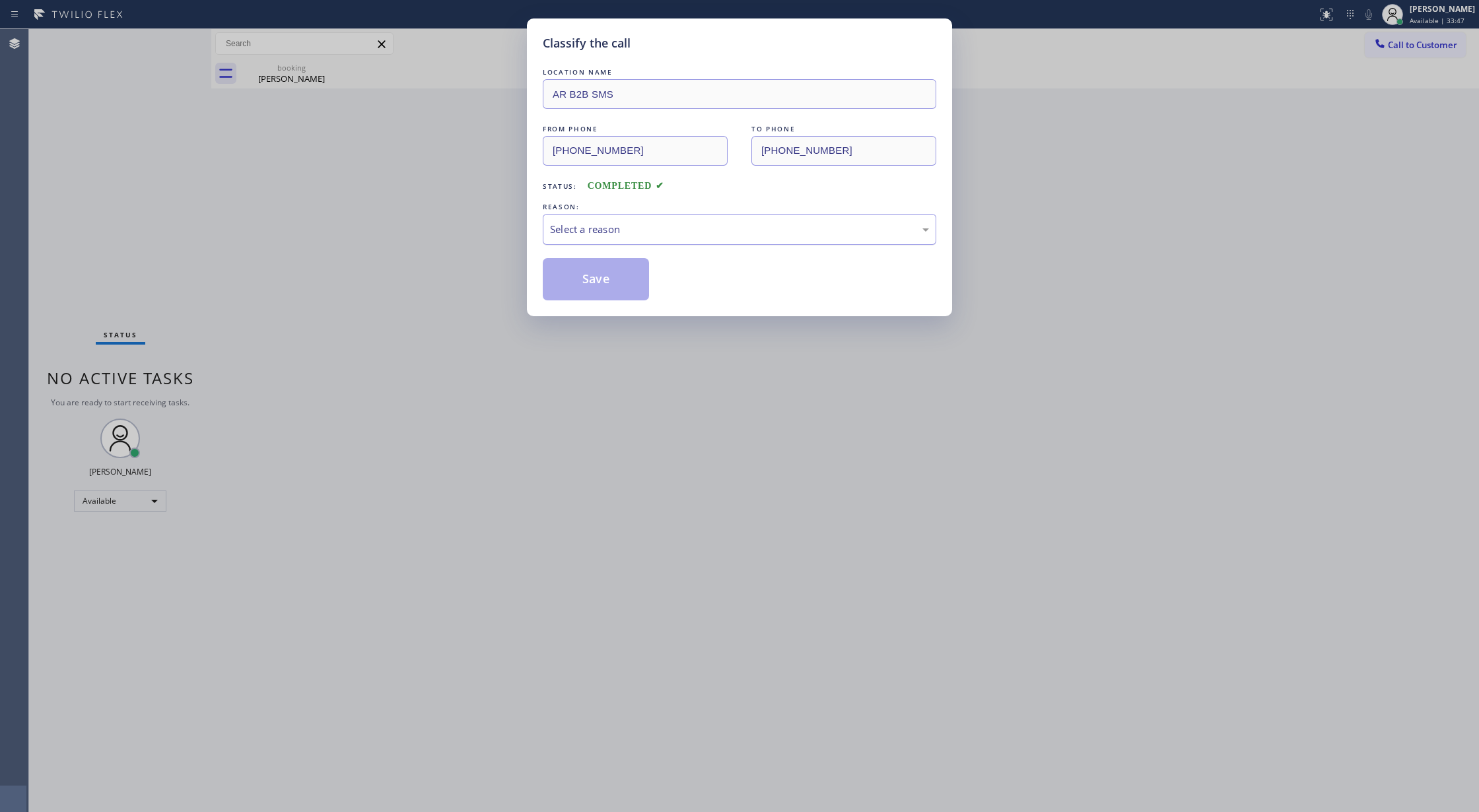
click at [624, 225] on div "Select a reason" at bounding box center [739, 230] width 379 height 15
click at [603, 286] on button "Save" at bounding box center [596, 279] width 106 height 42
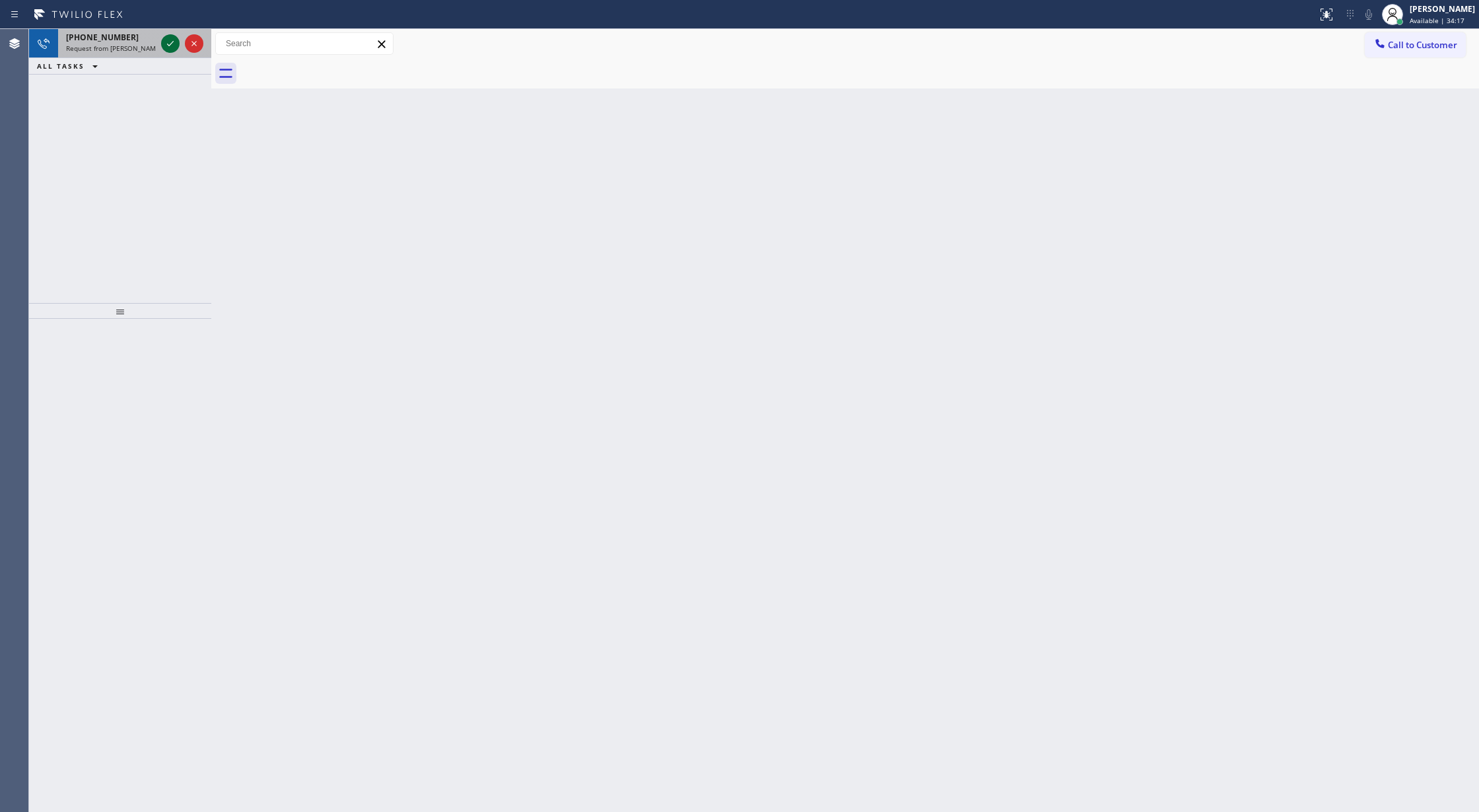
click at [166, 49] on icon at bounding box center [170, 43] width 16 height 16
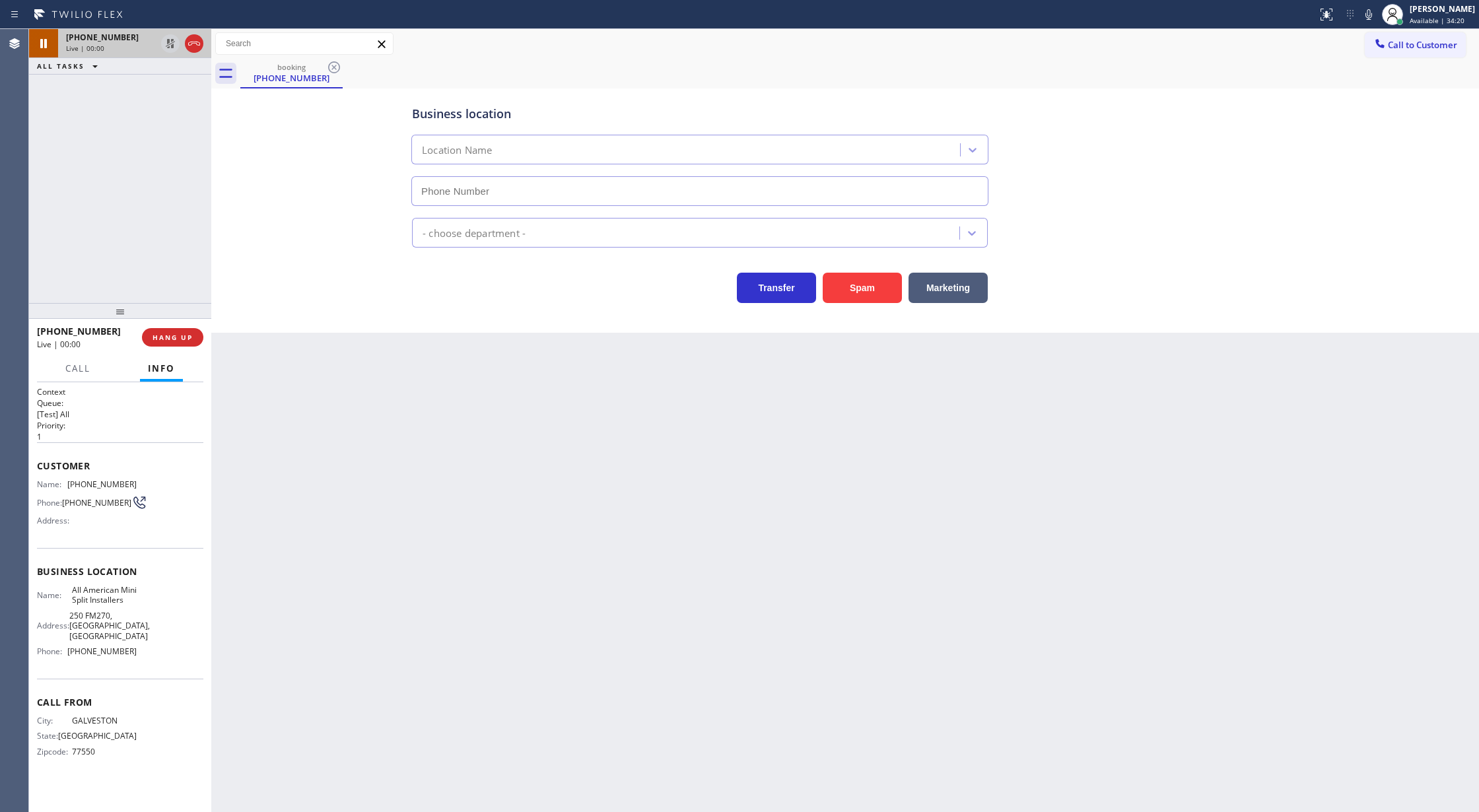
type input "(346) 273-2894"
click at [1372, 9] on icon at bounding box center [1369, 15] width 16 height 16
click at [1376, 14] on icon at bounding box center [1369, 15] width 16 height 16
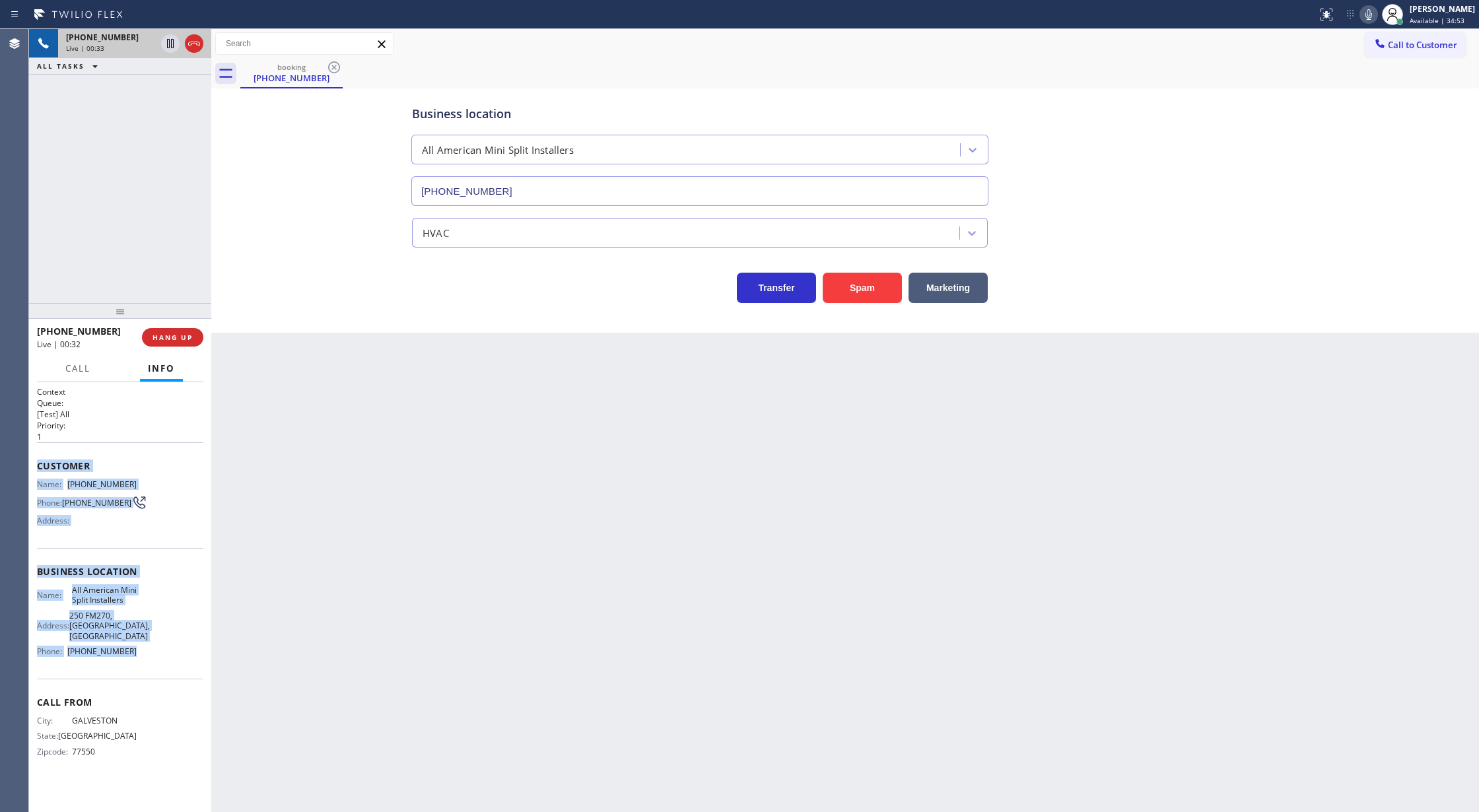
drag, startPoint x: 35, startPoint y: 465, endPoint x: 182, endPoint y: 682, distance: 262.1
click at [182, 682] on div "Context Queue: [Test] All Priority: 1 Customer Name: (409) 789-9454 Phone: (409…" at bounding box center [120, 597] width 182 height 431
copy div "Customer Name: (409) 789-9454 Phone: (409) 789-9454 Address: Business location …"
click at [1376, 12] on icon at bounding box center [1369, 15] width 16 height 16
click at [1376, 14] on icon at bounding box center [1369, 15] width 16 height 16
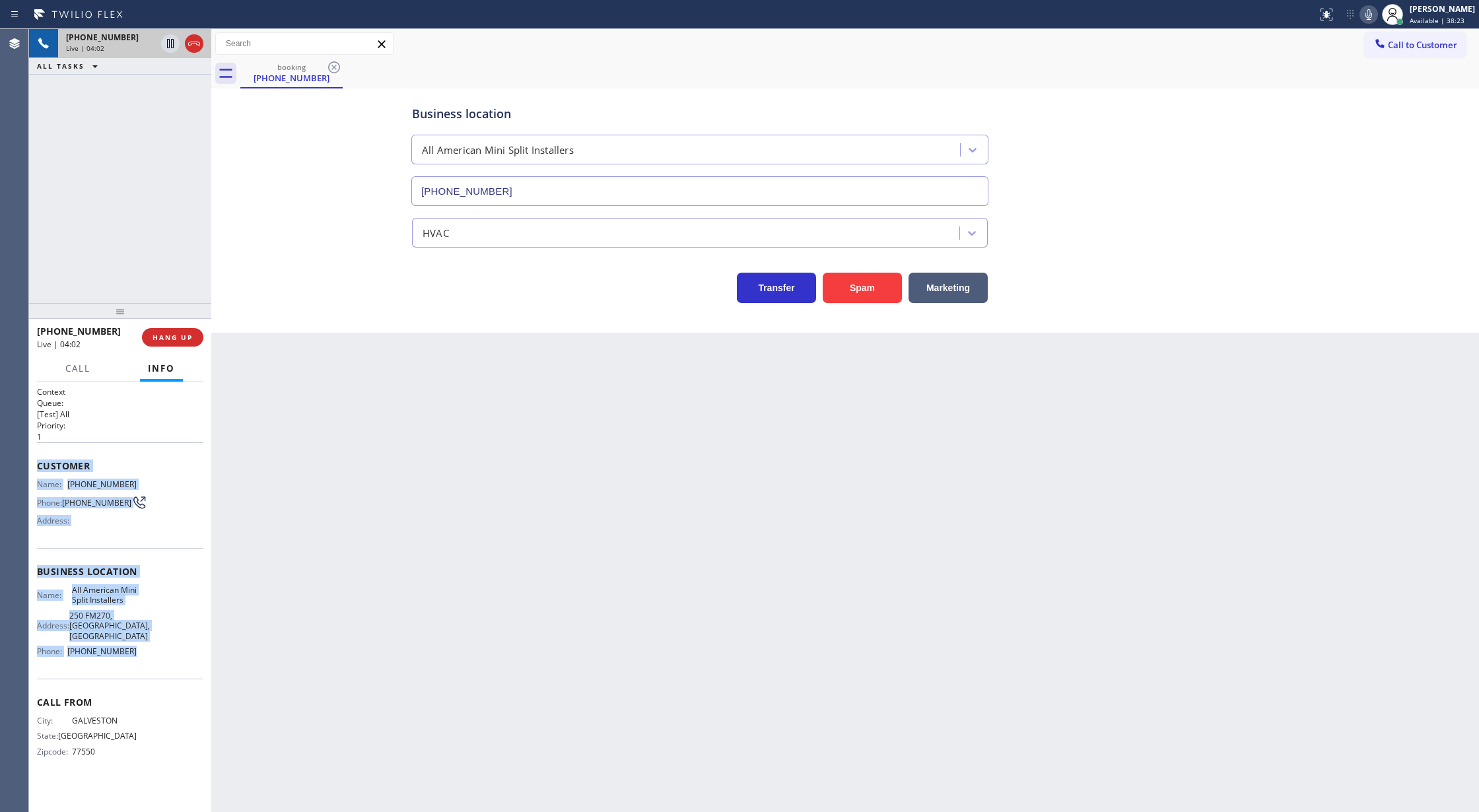
click at [1376, 17] on icon at bounding box center [1369, 15] width 16 height 16
click at [167, 339] on span "COMPLETE" at bounding box center [170, 337] width 46 height 9
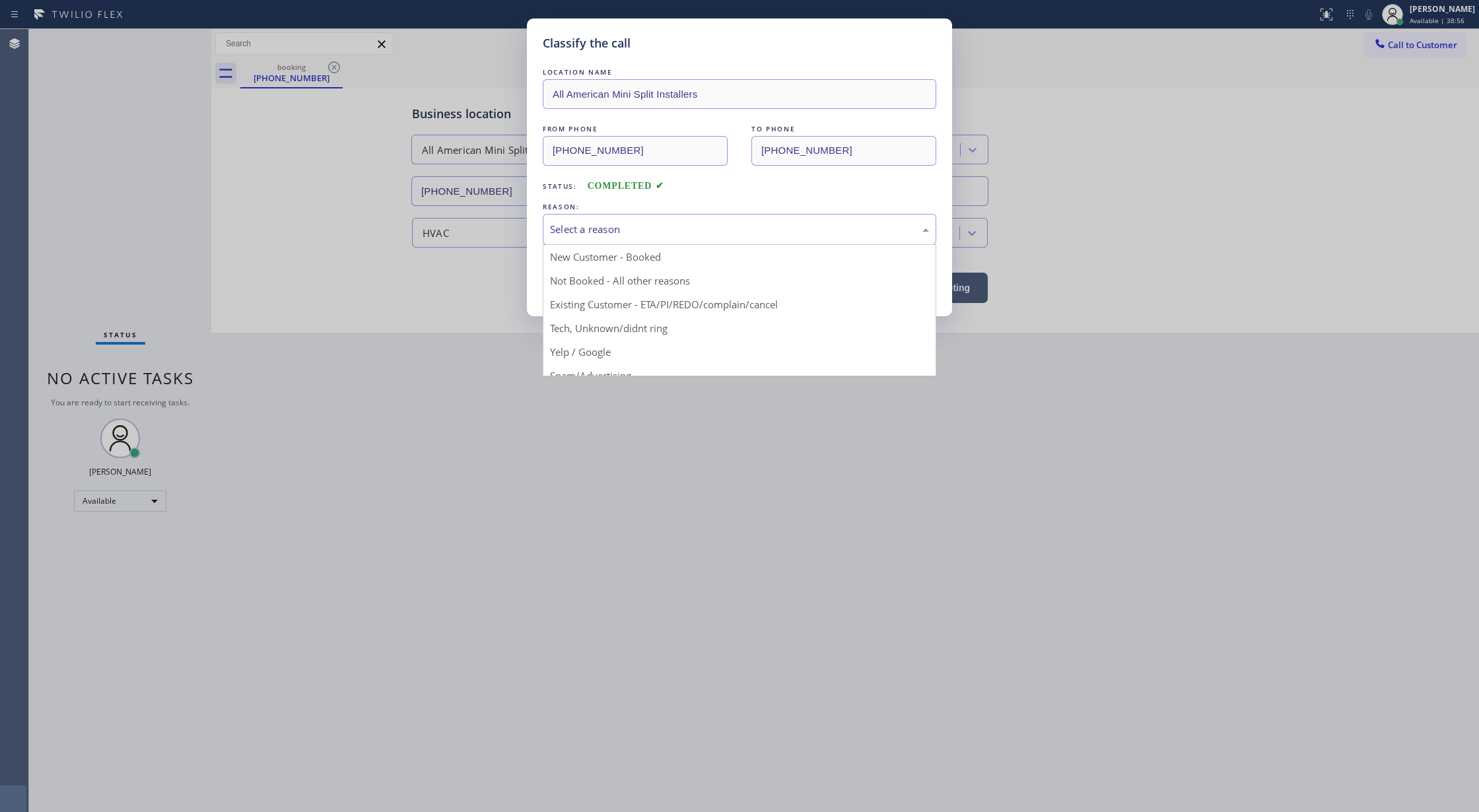
click at [666, 225] on div "Select a reason" at bounding box center [739, 230] width 379 height 15
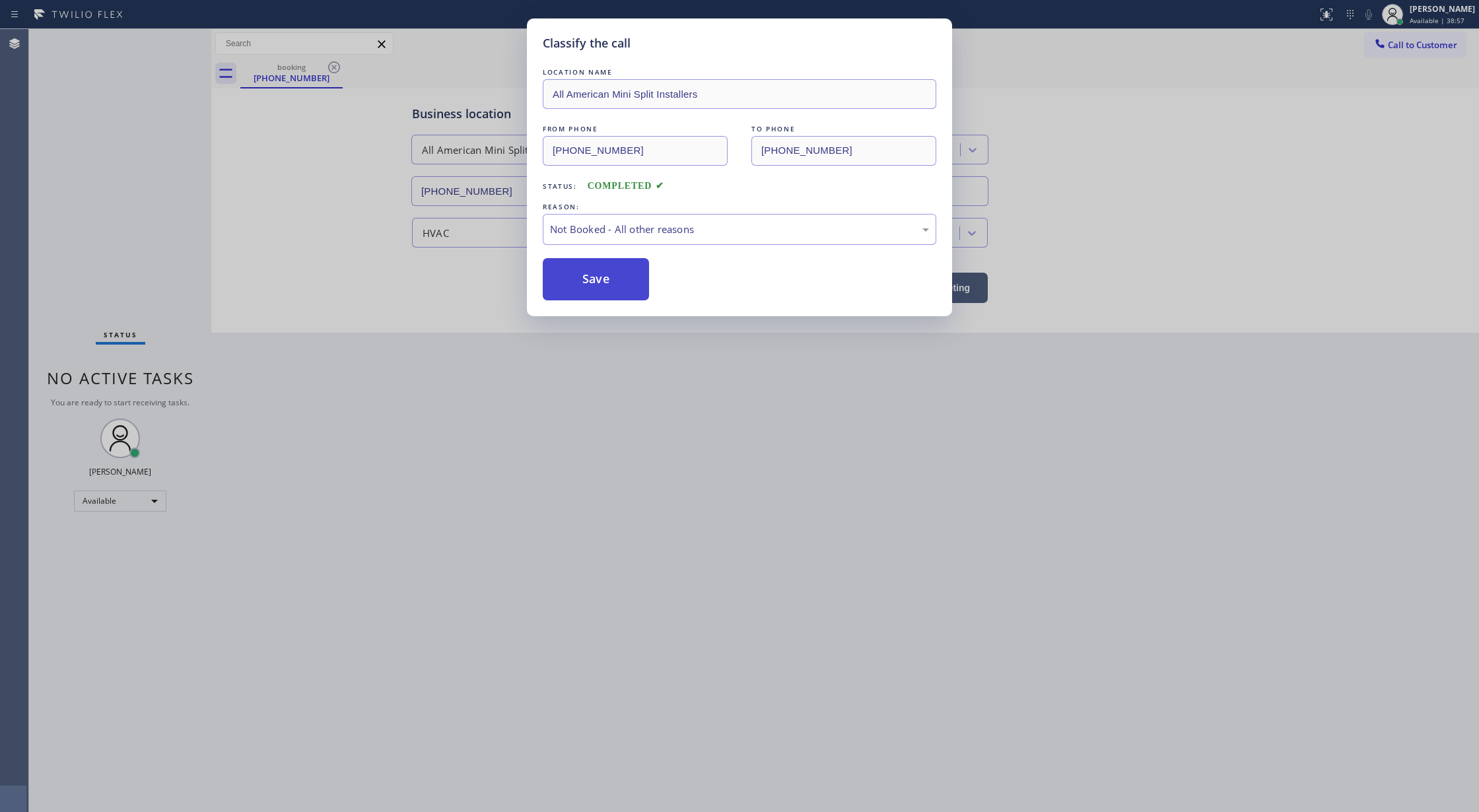
click at [587, 279] on button "Save" at bounding box center [596, 279] width 106 height 42
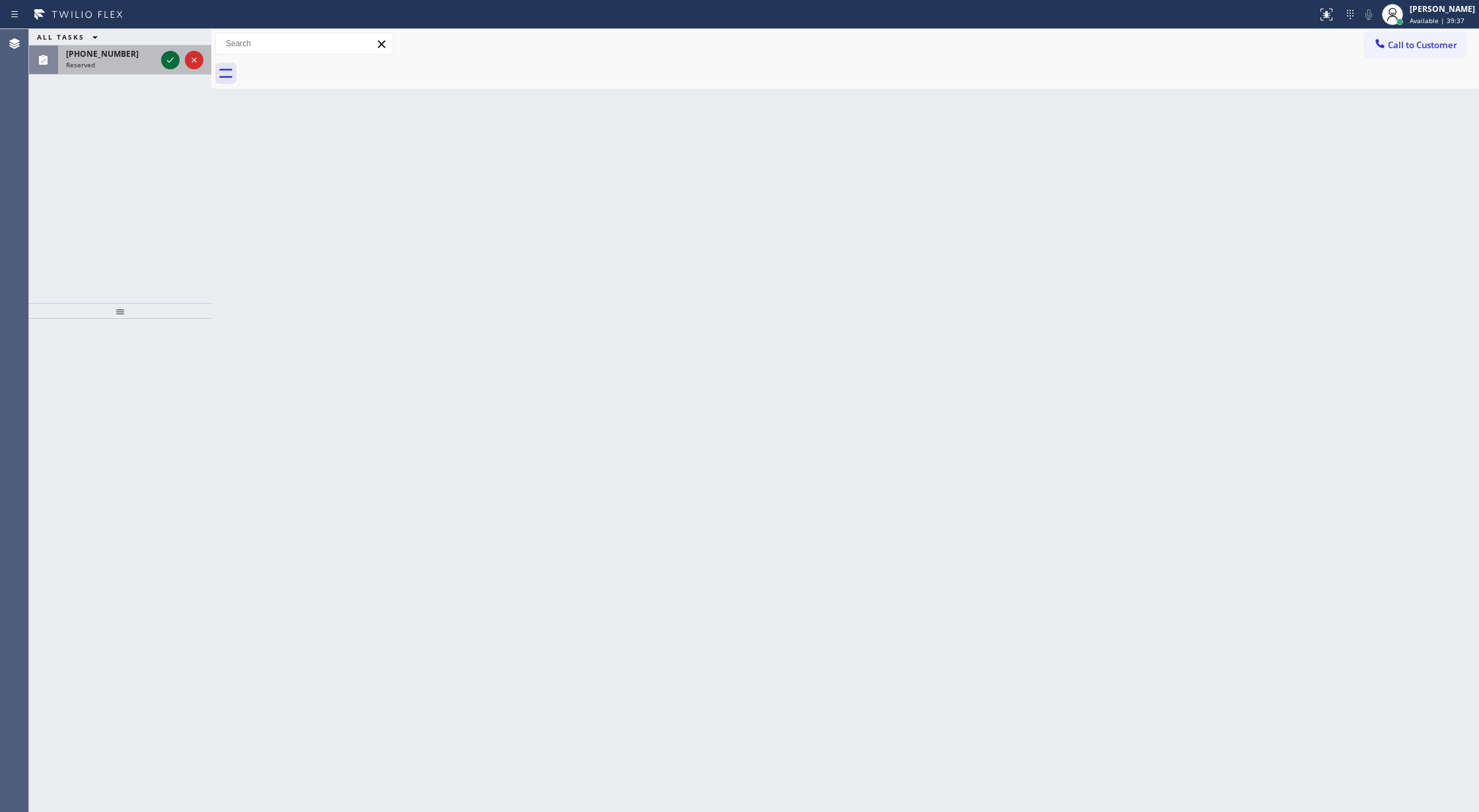
click at [171, 64] on icon at bounding box center [170, 60] width 16 height 16
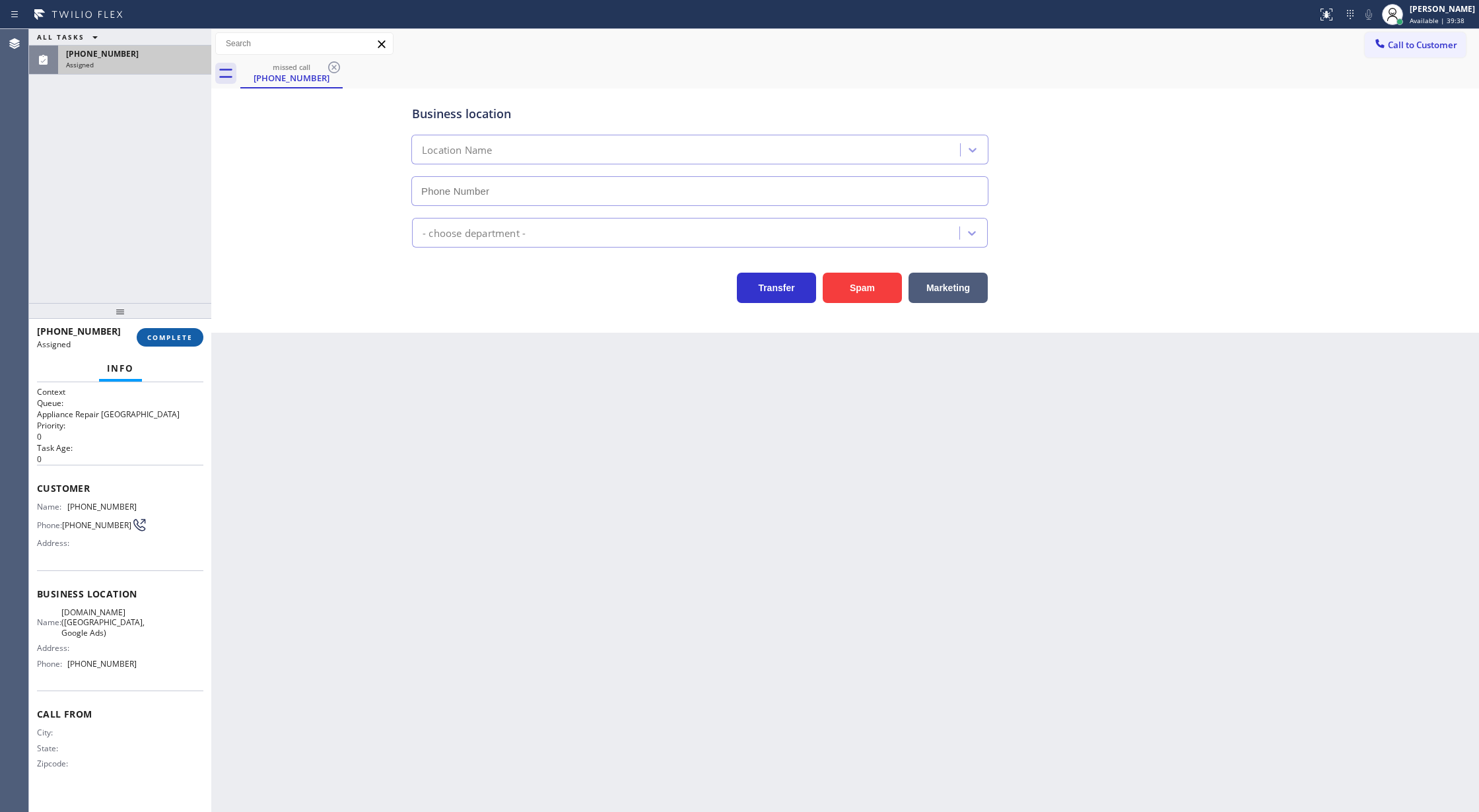
type input "(213) 415-2749"
click at [175, 342] on button "COMPLETE" at bounding box center [170, 337] width 67 height 19
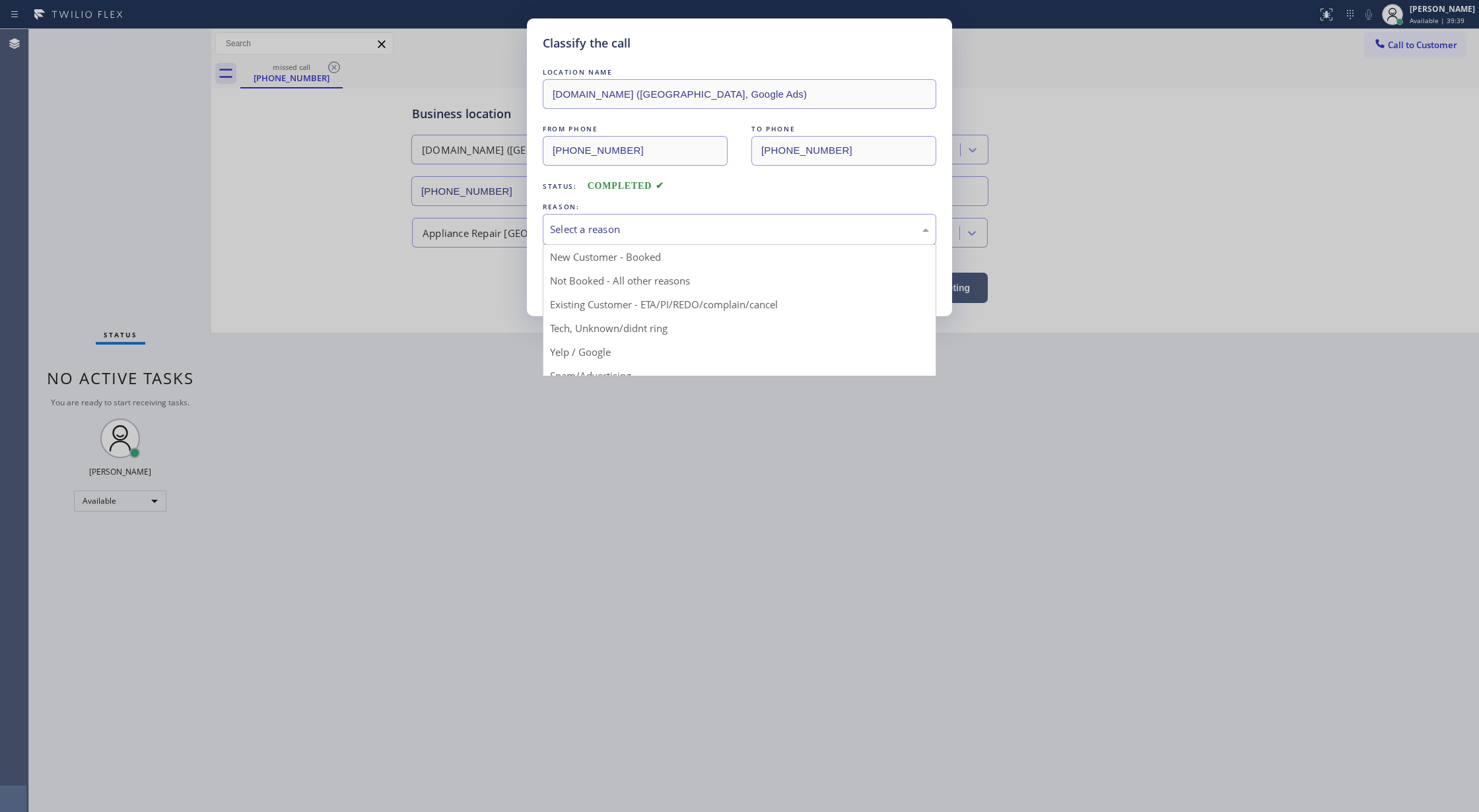
click at [632, 231] on div "Select a reason" at bounding box center [739, 230] width 379 height 15
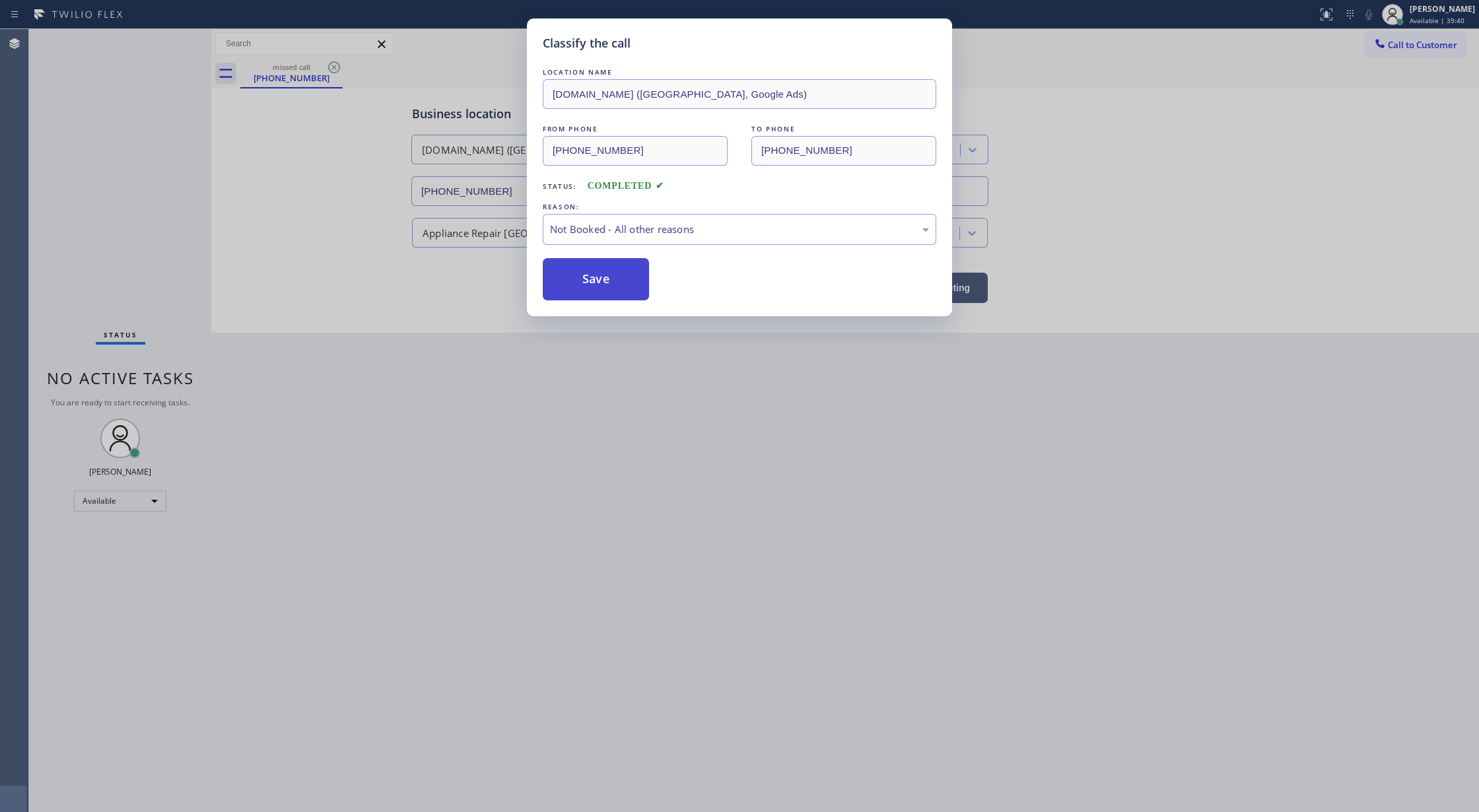
click at [597, 288] on button "Save" at bounding box center [596, 279] width 106 height 42
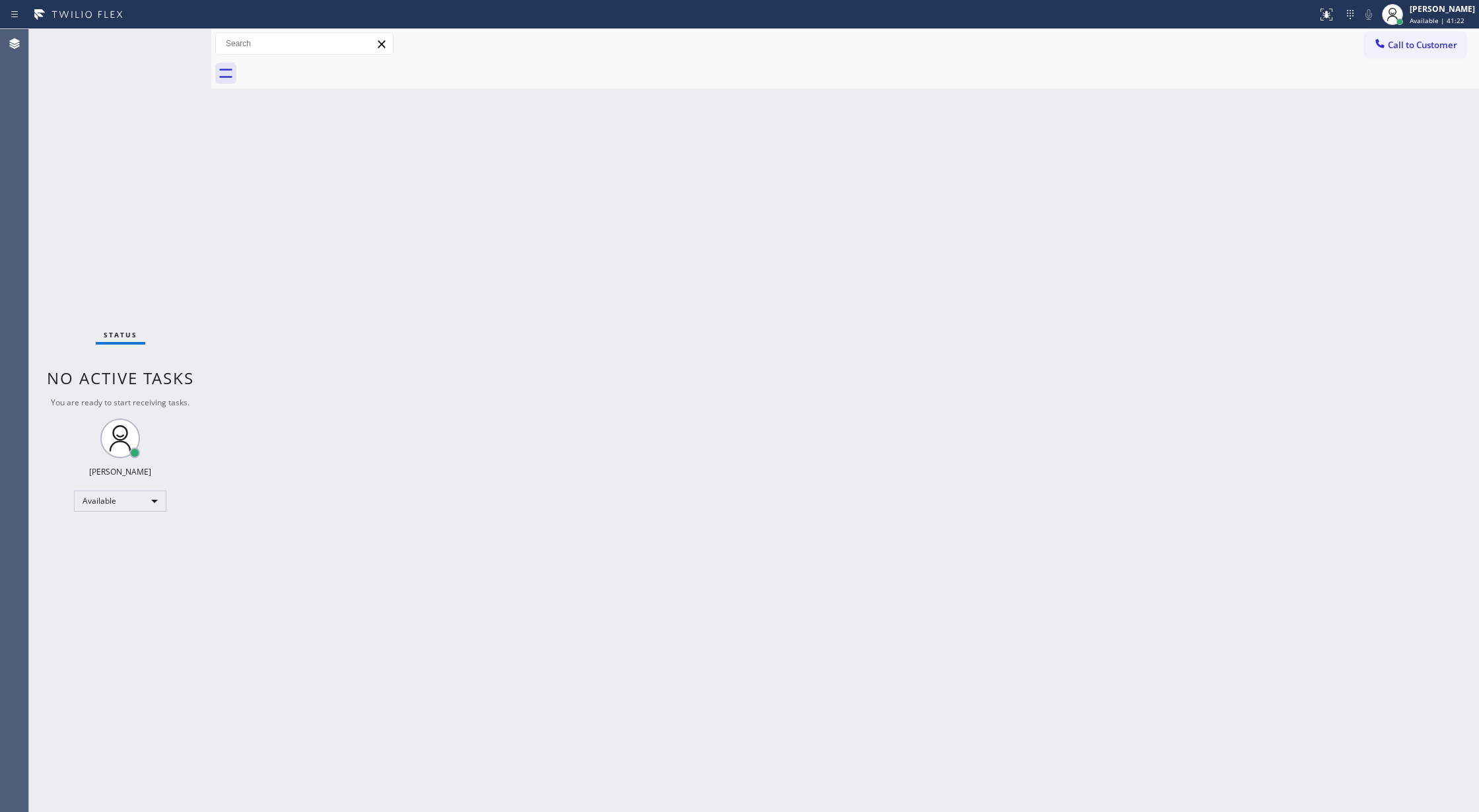
click at [166, 35] on div "Status No active tasks You are ready to start receiving tasks. [PERSON_NAME] Av…" at bounding box center [120, 420] width 182 height 783
click at [173, 35] on div "Status No active tasks You are ready to start receiving tasks. [PERSON_NAME] Av…" at bounding box center [120, 420] width 182 height 783
click at [178, 38] on div "Status No active tasks You are ready to start receiving tasks. [PERSON_NAME] Av…" at bounding box center [120, 420] width 182 height 783
click at [173, 38] on div "Status No active tasks You are ready to start receiving tasks. [PERSON_NAME] Av…" at bounding box center [120, 420] width 182 height 783
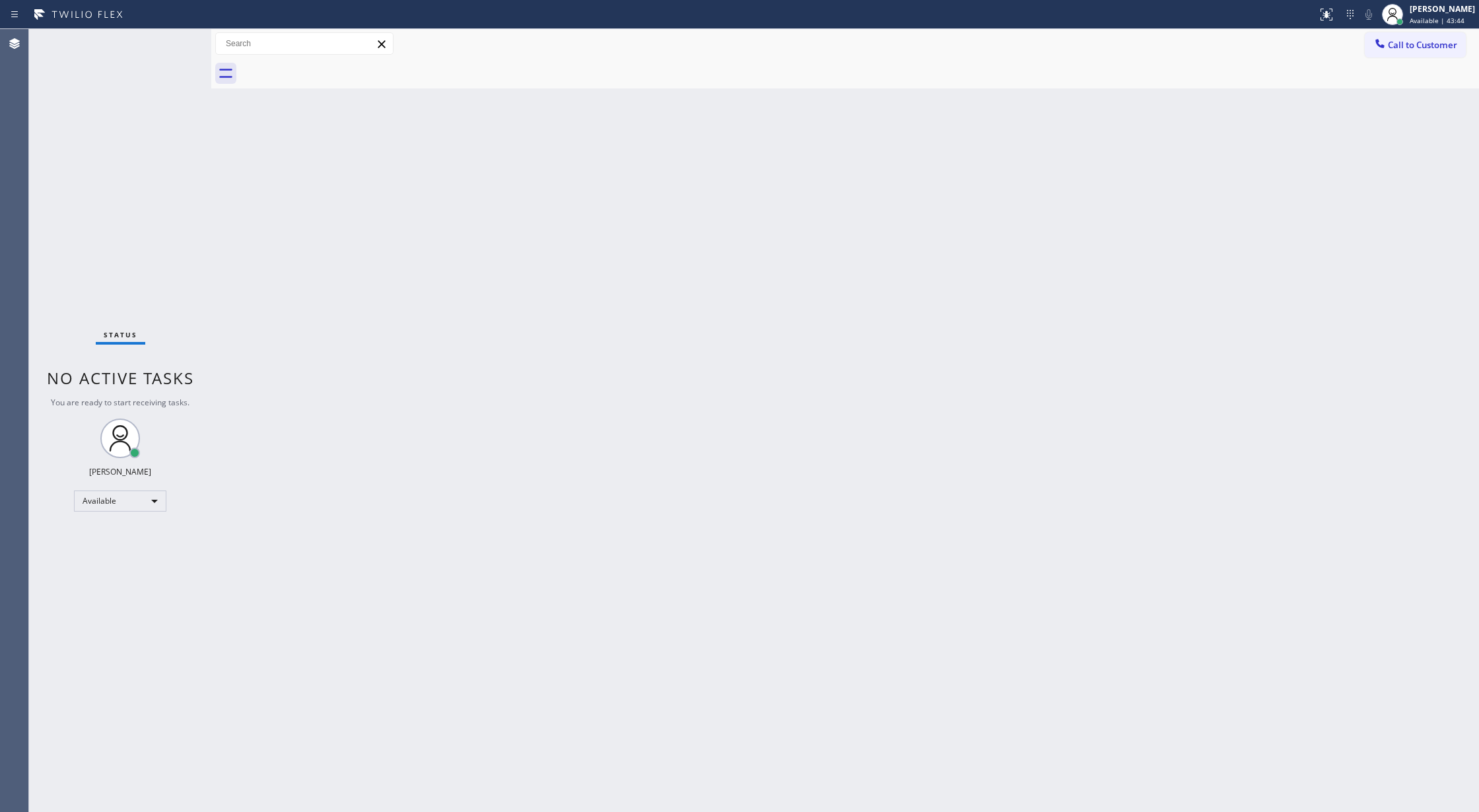
click at [171, 35] on div "Status No active tasks You are ready to start receiving tasks. [PERSON_NAME] Av…" at bounding box center [120, 420] width 182 height 783
click at [170, 35] on div "Status No active tasks You are ready to start receiving tasks. [PERSON_NAME] Av…" at bounding box center [120, 420] width 182 height 783
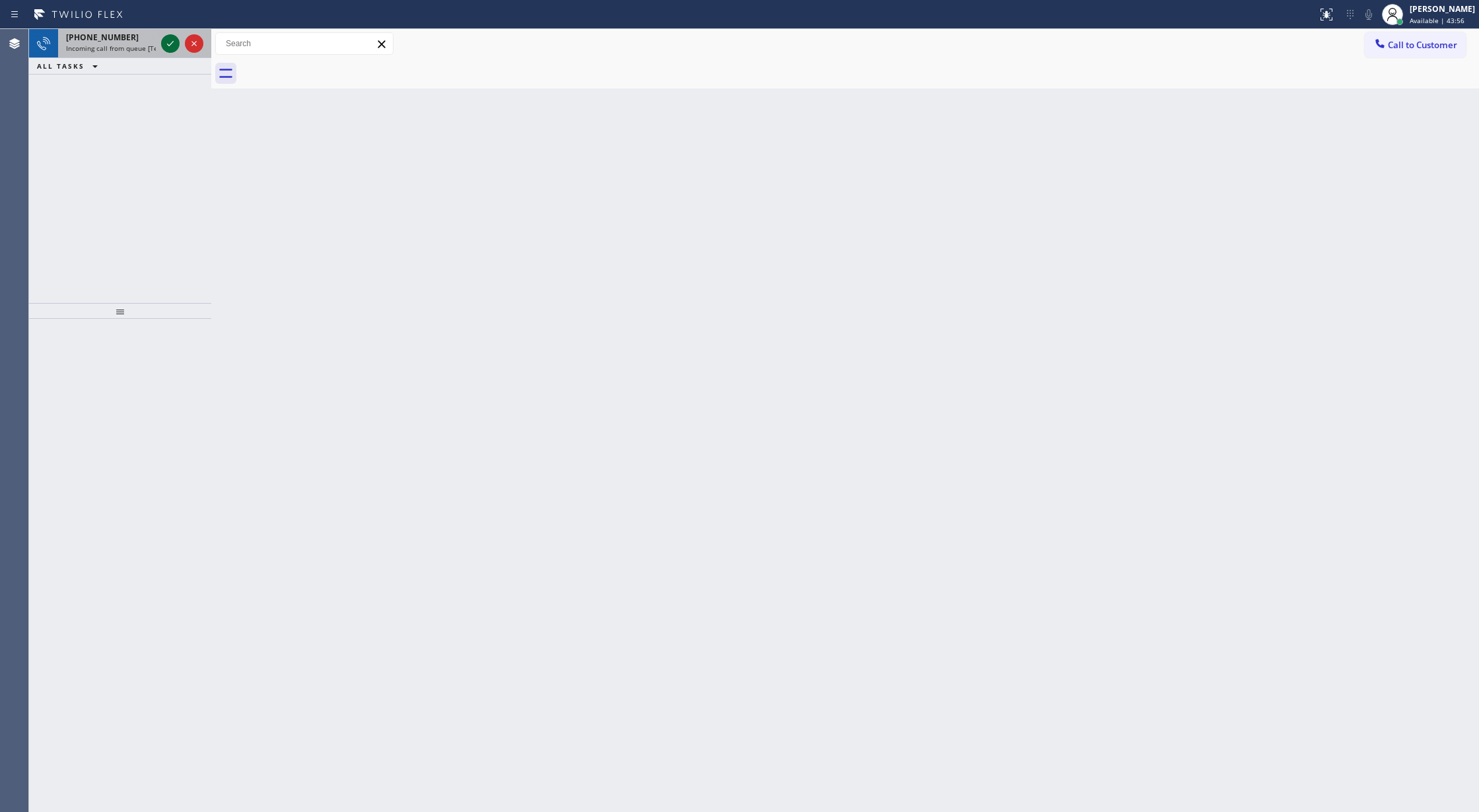
click at [165, 45] on icon at bounding box center [170, 43] width 16 height 16
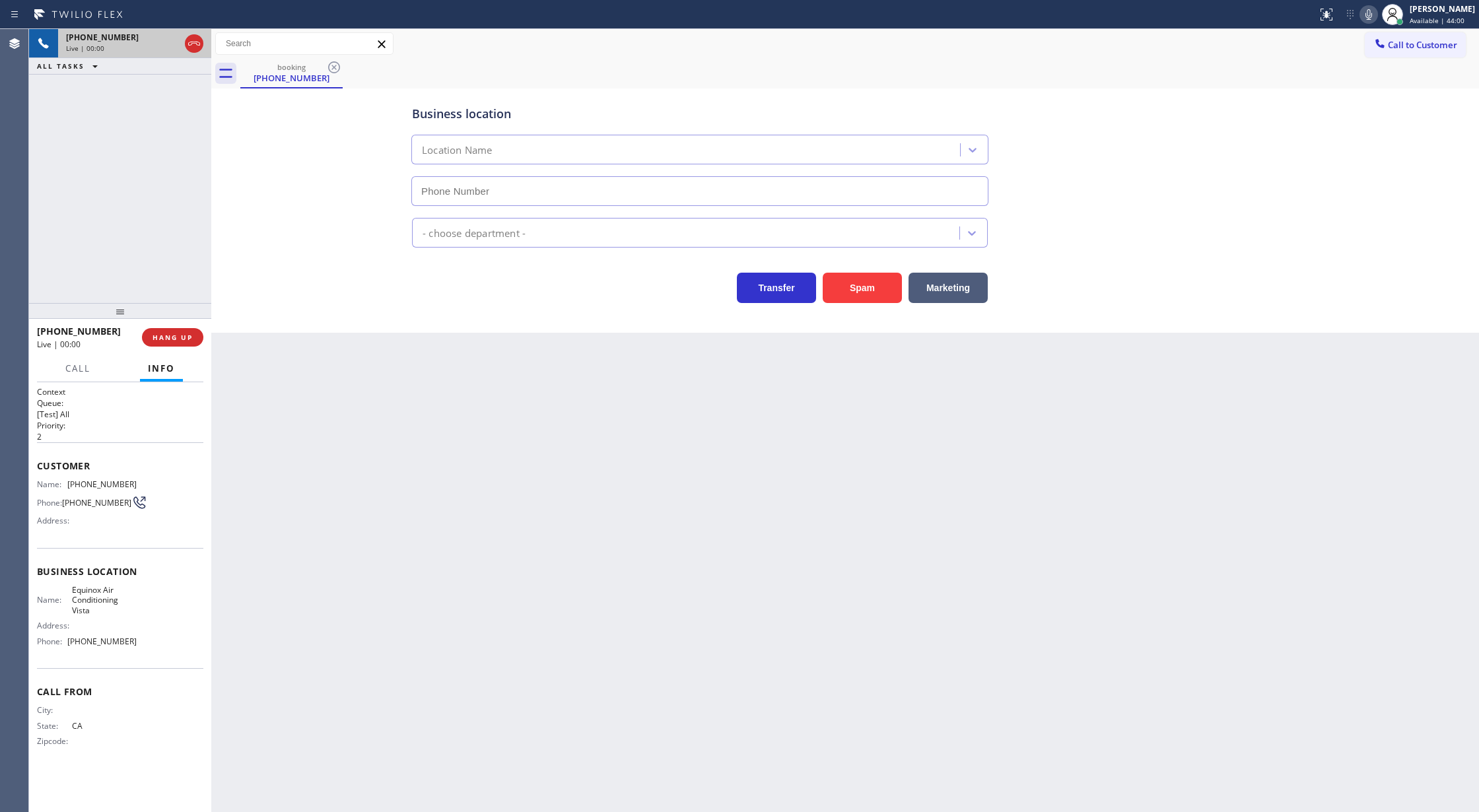
type input "(442) 276-5121"
click at [856, 296] on button "Spam" at bounding box center [863, 288] width 79 height 31
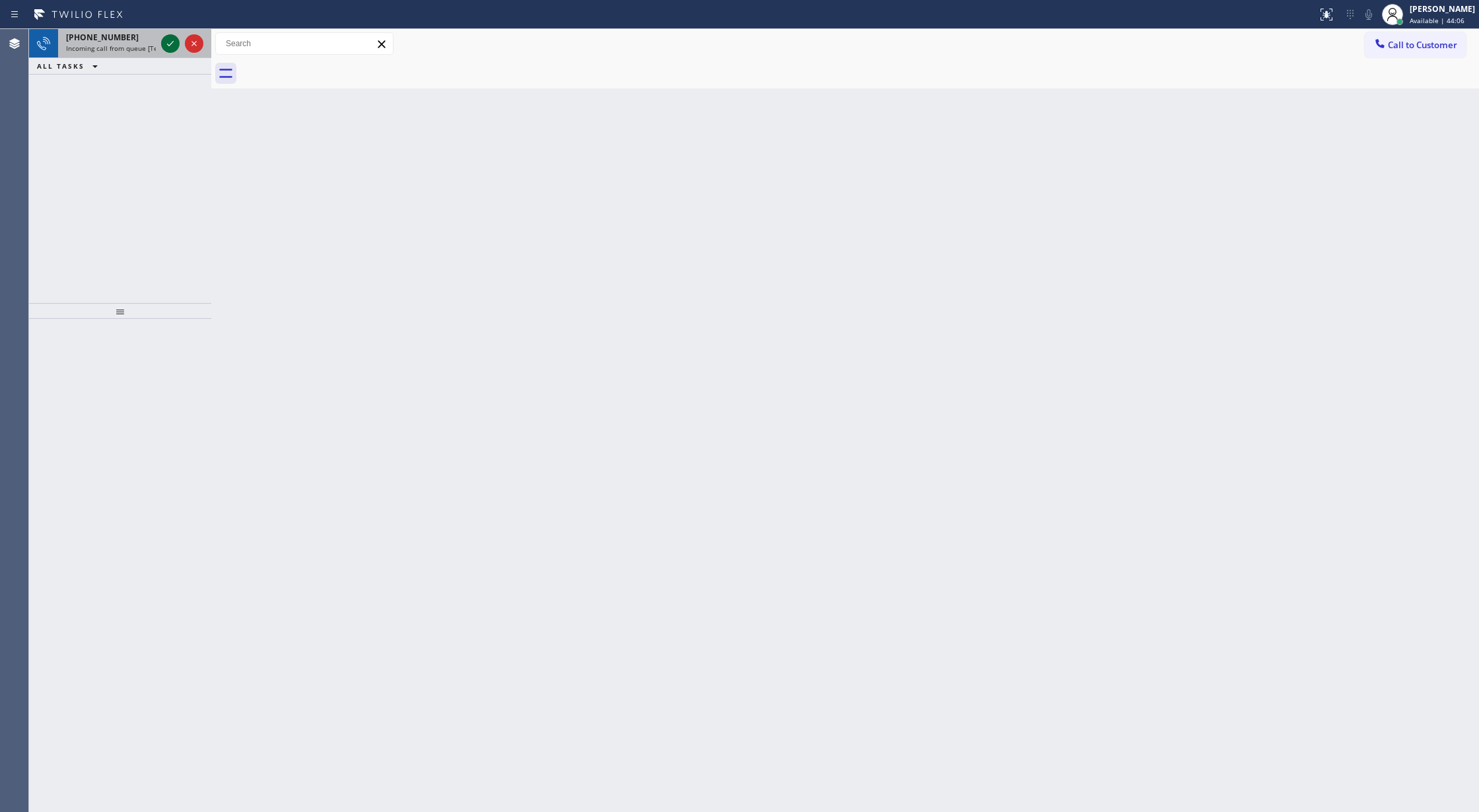
click at [171, 43] on icon at bounding box center [170, 43] width 16 height 16
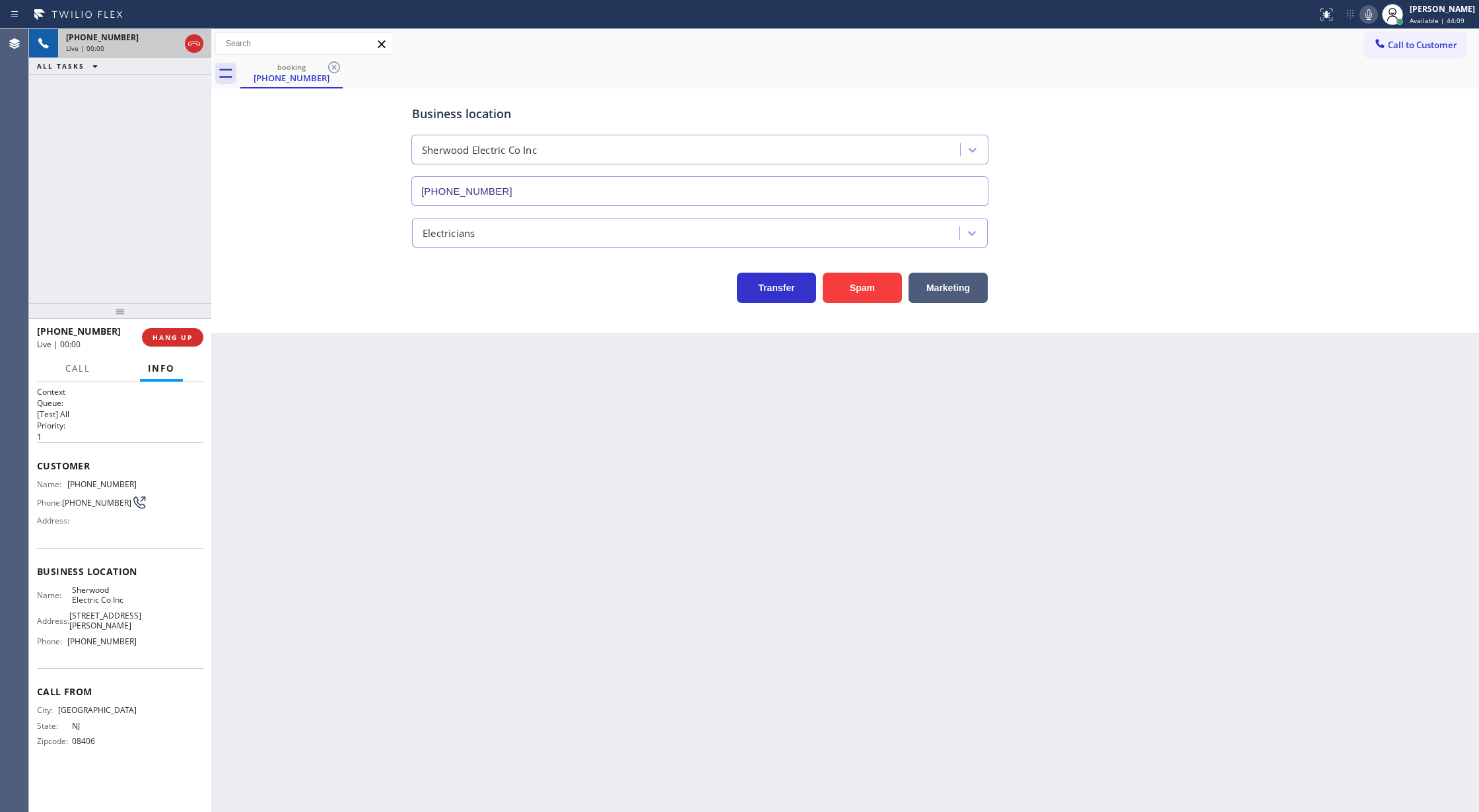
type input "(856) 895-2801"
drag, startPoint x: 35, startPoint y: 467, endPoint x: 141, endPoint y: 661, distance: 221.1
click at [141, 661] on div "Context Queue: [Test] All Priority: 1 Customer Name: (609) 287-1149 Phone: (609…" at bounding box center [120, 597] width 182 height 431
copy div "Customer Name: (609) 287-1149 Phone: (609) 287-1149 Address: Business location …"
click at [1376, 19] on icon at bounding box center [1369, 15] width 16 height 16
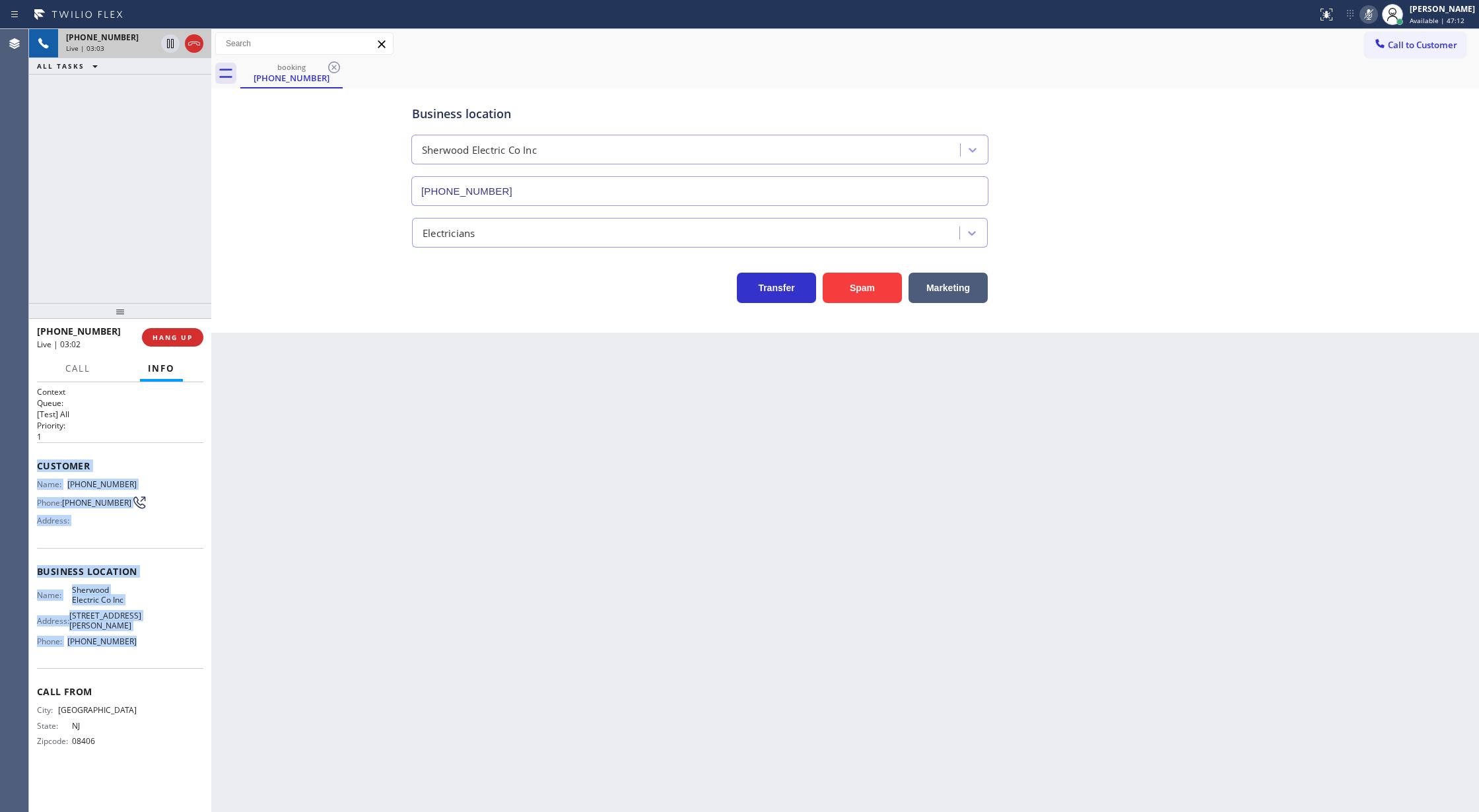
click at [1375, 19] on icon at bounding box center [1369, 15] width 16 height 16
drag, startPoint x: 1375, startPoint y: 12, endPoint x: 1320, endPoint y: 83, distance: 89.8
click at [1375, 12] on icon at bounding box center [1369, 15] width 16 height 16
click at [1372, 19] on icon at bounding box center [1369, 15] width 16 height 16
click at [159, 336] on span "COMPLETE" at bounding box center [170, 337] width 46 height 9
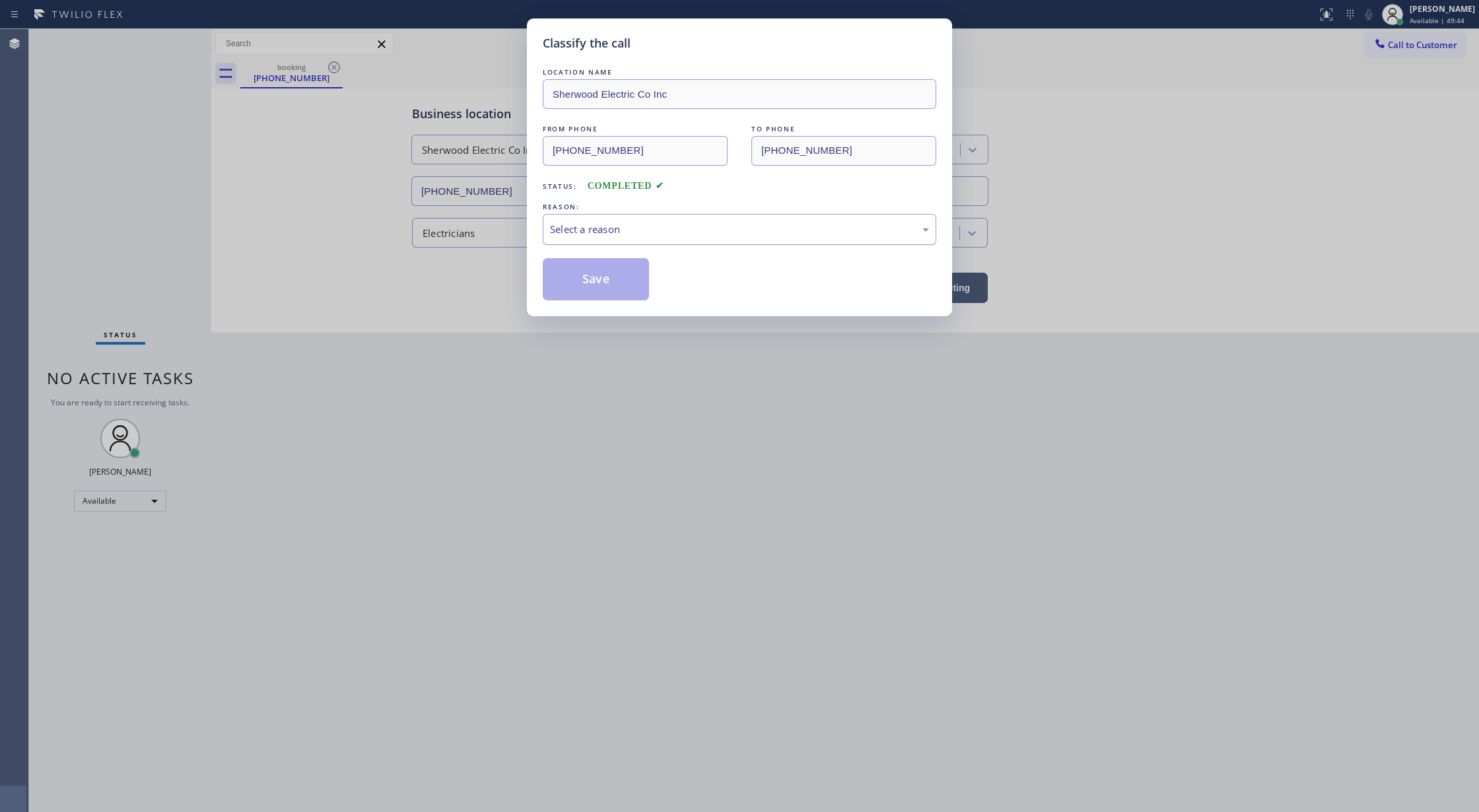
click at [593, 225] on div "Select a reason" at bounding box center [739, 230] width 379 height 15
click at [582, 284] on button "Save" at bounding box center [596, 279] width 106 height 42
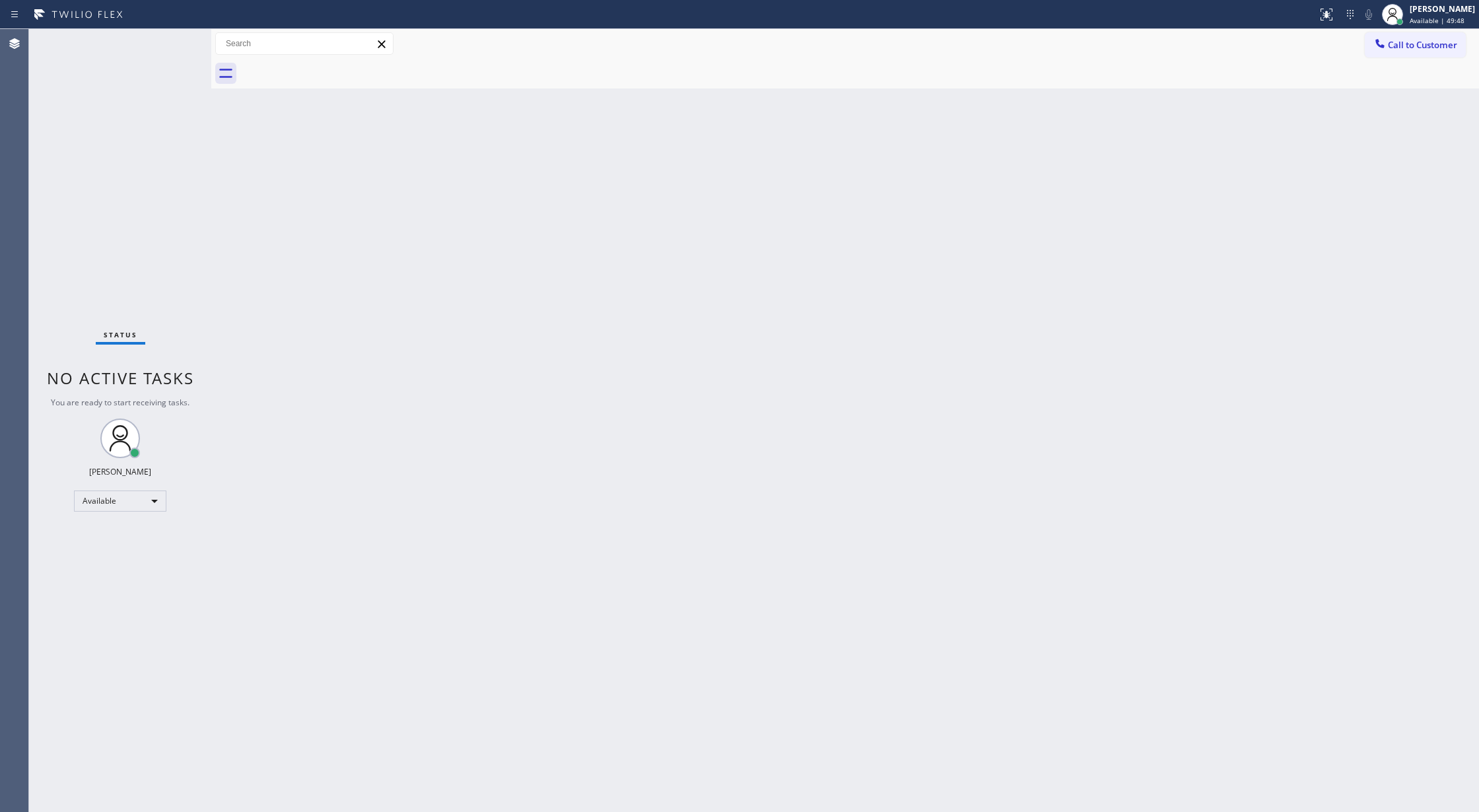
click at [167, 50] on div "Status No active tasks You are ready to start receiving tasks. [PERSON_NAME] Av…" at bounding box center [120, 420] width 182 height 783
click at [177, 46] on div "Status No active tasks You are ready to start receiving tasks. [PERSON_NAME] Av…" at bounding box center [120, 420] width 182 height 783
click at [172, 46] on div "Status No active tasks You are ready to start receiving tasks. [PERSON_NAME] Av…" at bounding box center [120, 420] width 182 height 783
click at [173, 45] on div "Status No active tasks You are ready to start receiving tasks. [PERSON_NAME] Av…" at bounding box center [120, 420] width 182 height 783
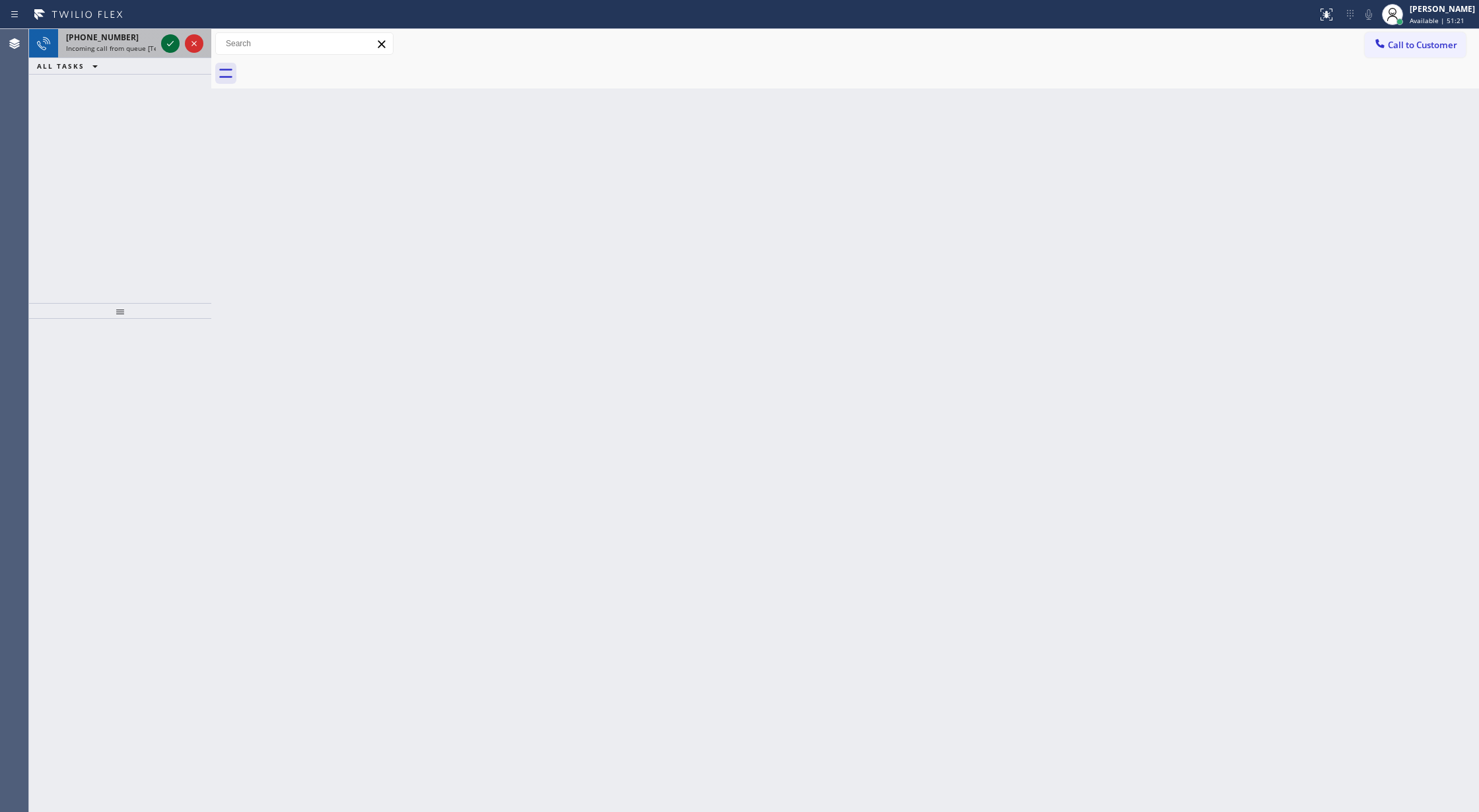
click at [170, 43] on icon at bounding box center [170, 43] width 16 height 16
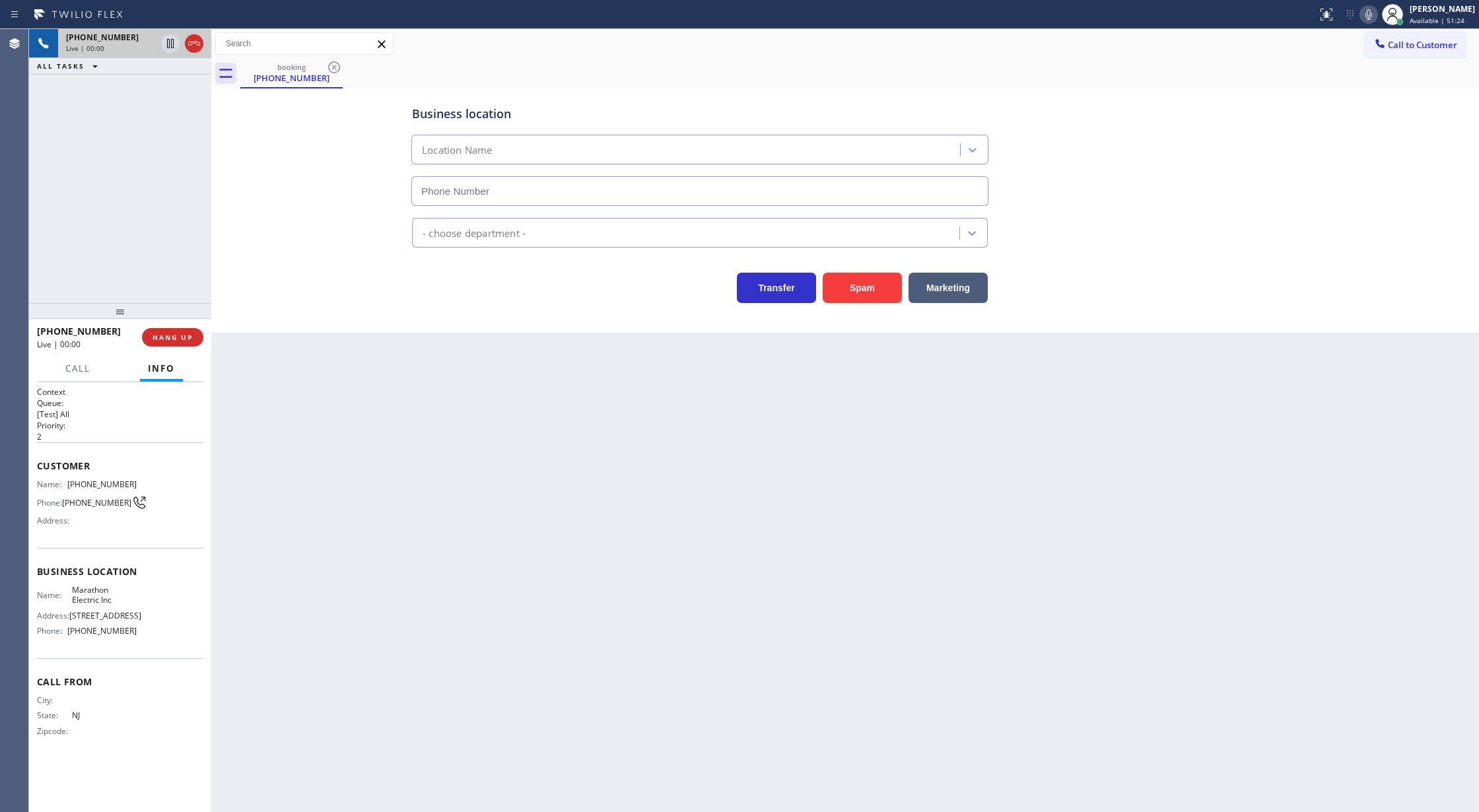
type input "(848) 266-6504"
click at [849, 296] on button "Spam" at bounding box center [863, 288] width 79 height 31
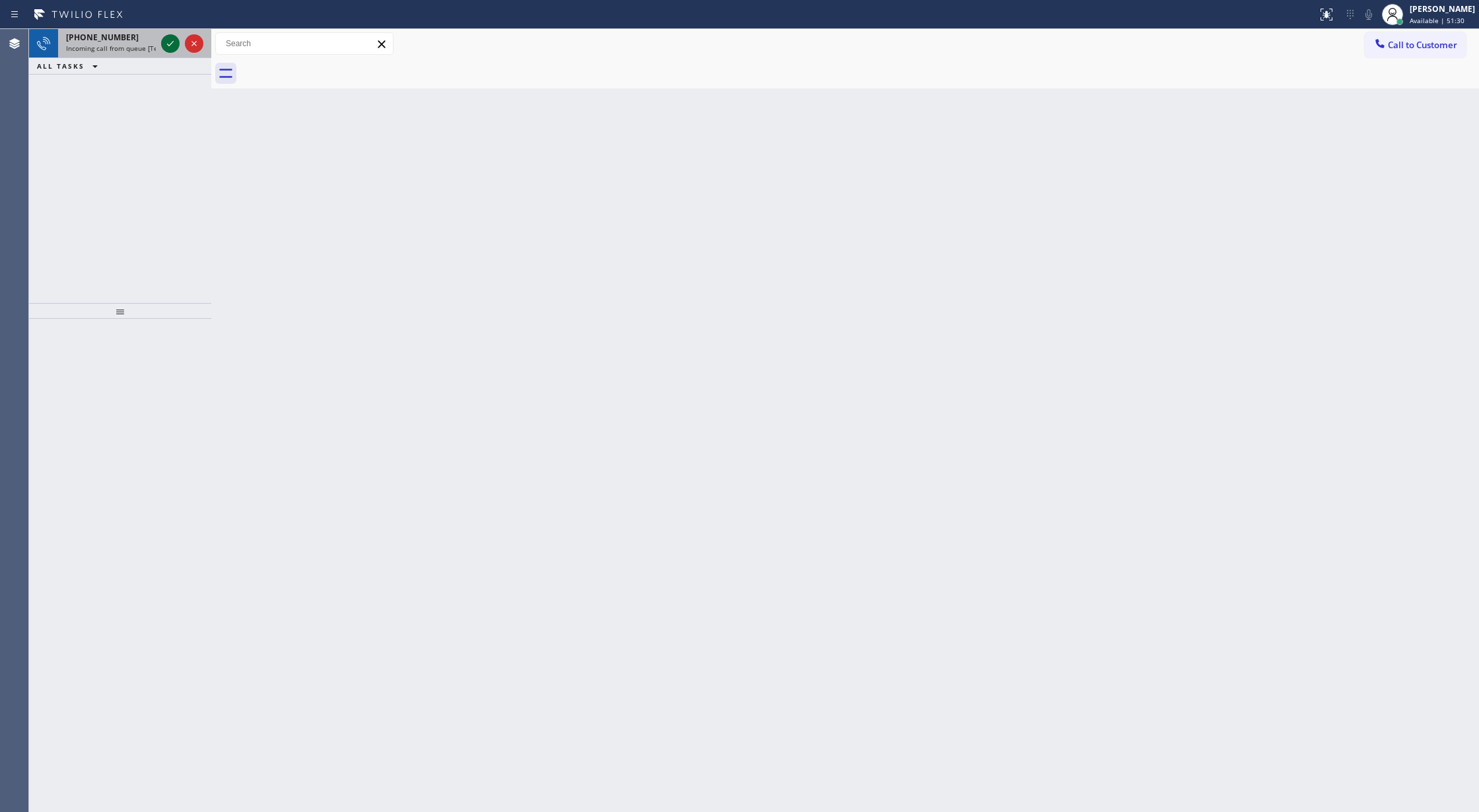
click at [171, 43] on icon at bounding box center [170, 43] width 16 height 16
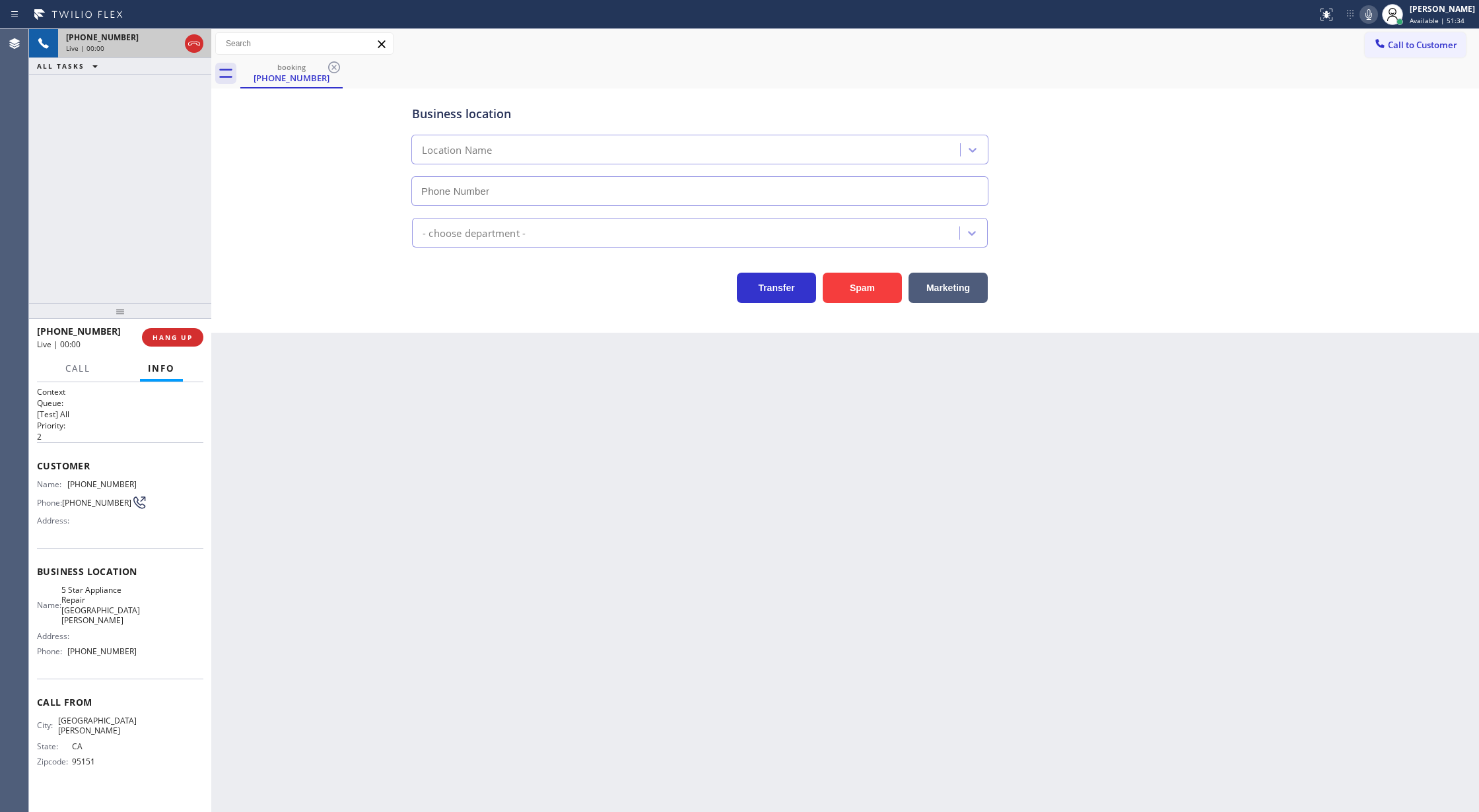
type input "(408) 762-1188"
click at [849, 288] on button "Spam" at bounding box center [863, 288] width 79 height 31
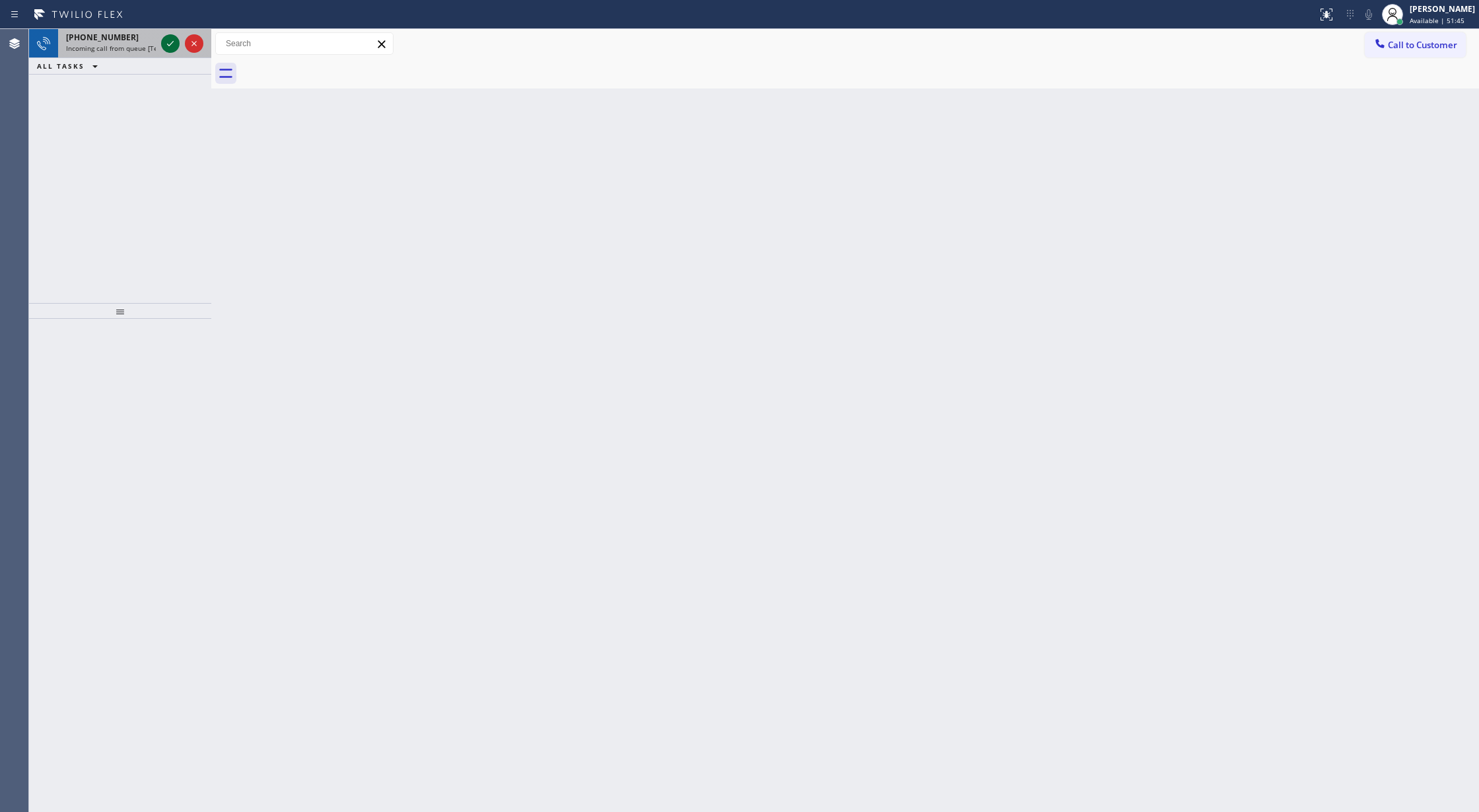
click at [167, 37] on icon at bounding box center [170, 43] width 16 height 16
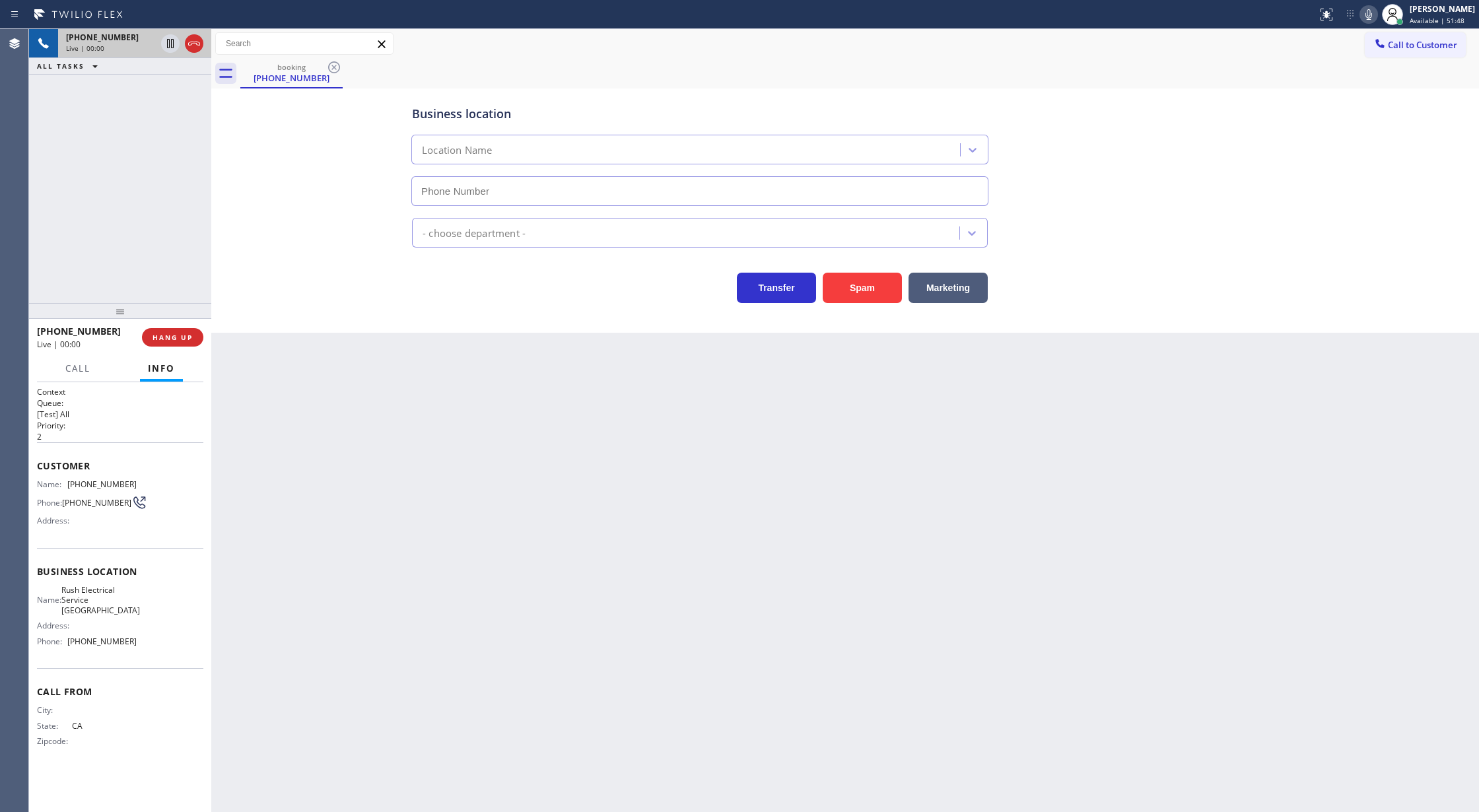
type input "(415) 727-3034"
click at [875, 294] on button "Spam" at bounding box center [863, 288] width 79 height 31
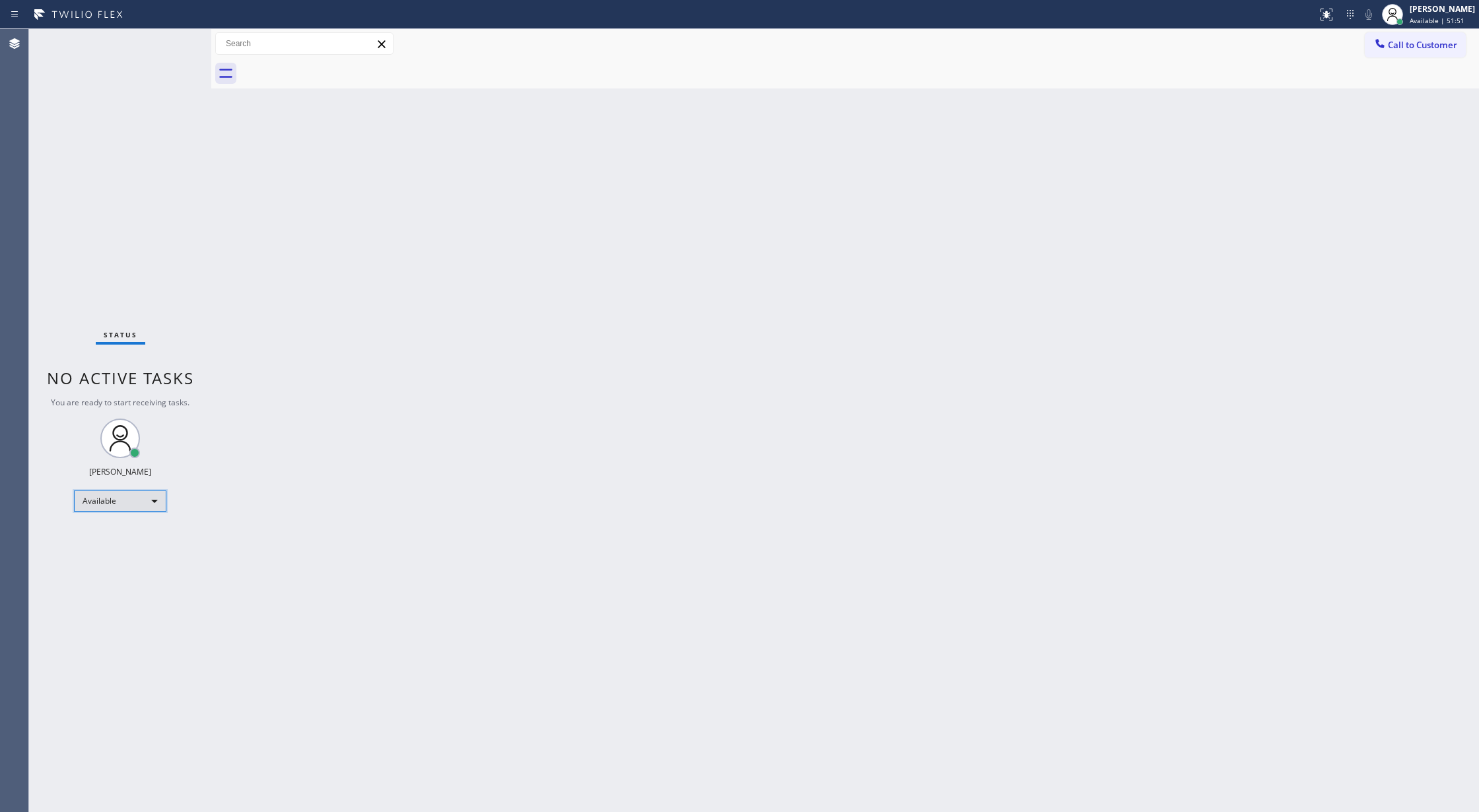
click at [141, 492] on div "Available" at bounding box center [120, 501] width 92 height 21
click at [139, 558] on li "Unavailable" at bounding box center [119, 553] width 89 height 16
click at [297, 344] on div "Back to Dashboard Change Sender ID Customers Technicians Select a contact Outbo…" at bounding box center [845, 420] width 1268 height 783
click at [1405, 40] on span "Call to Customer" at bounding box center [1423, 44] width 69 height 12
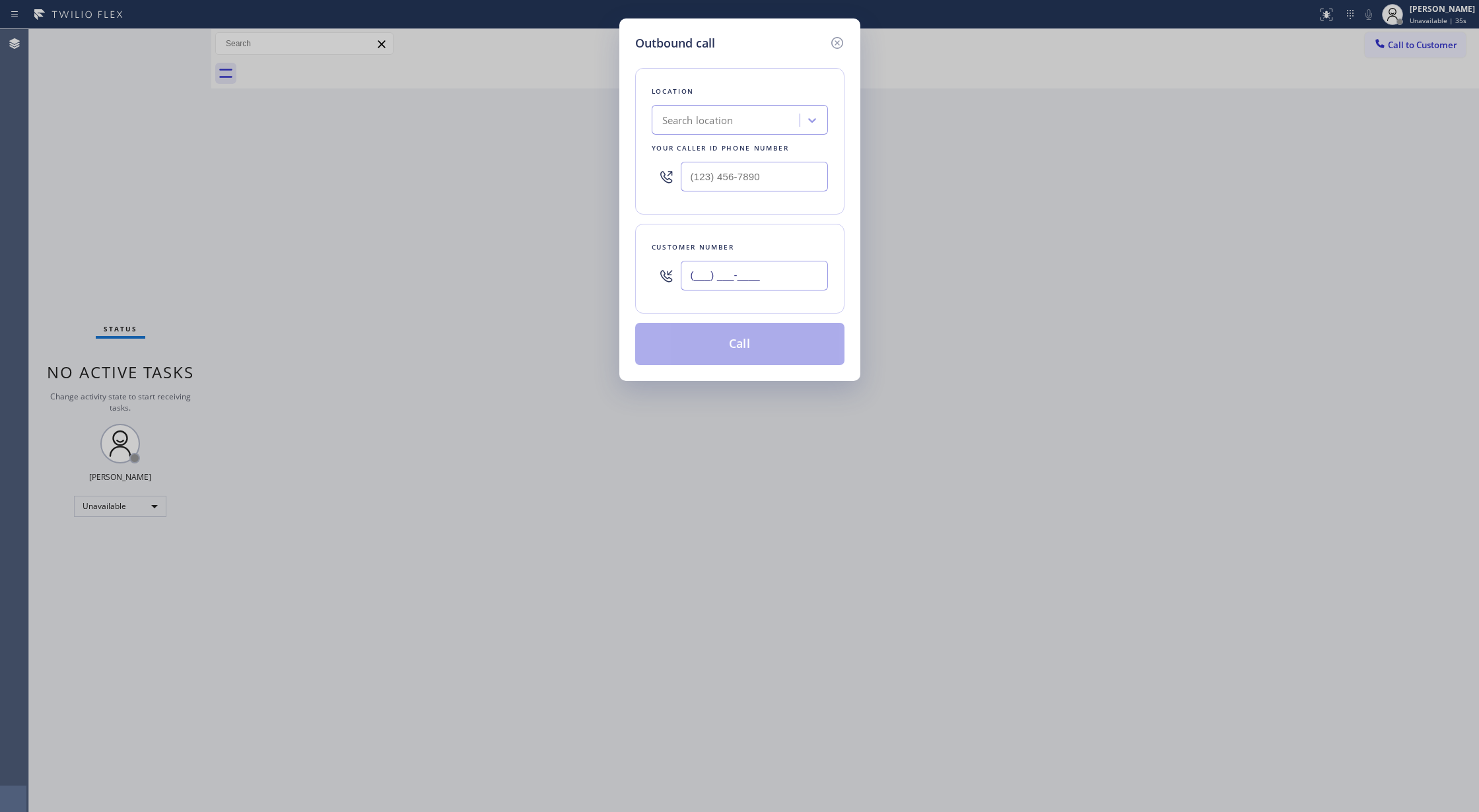
click at [692, 280] on input "(___) ___-____" at bounding box center [754, 275] width 147 height 30
paste input "409) 789-9454"
type input "(409) 789-9454"
drag, startPoint x: 746, startPoint y: 175, endPoint x: 548, endPoint y: 157, distance: 198.8
click at [551, 156] on div "Outbound call Location Search location Your caller id phone number (___) ___-__…" at bounding box center [739, 406] width 1479 height 812
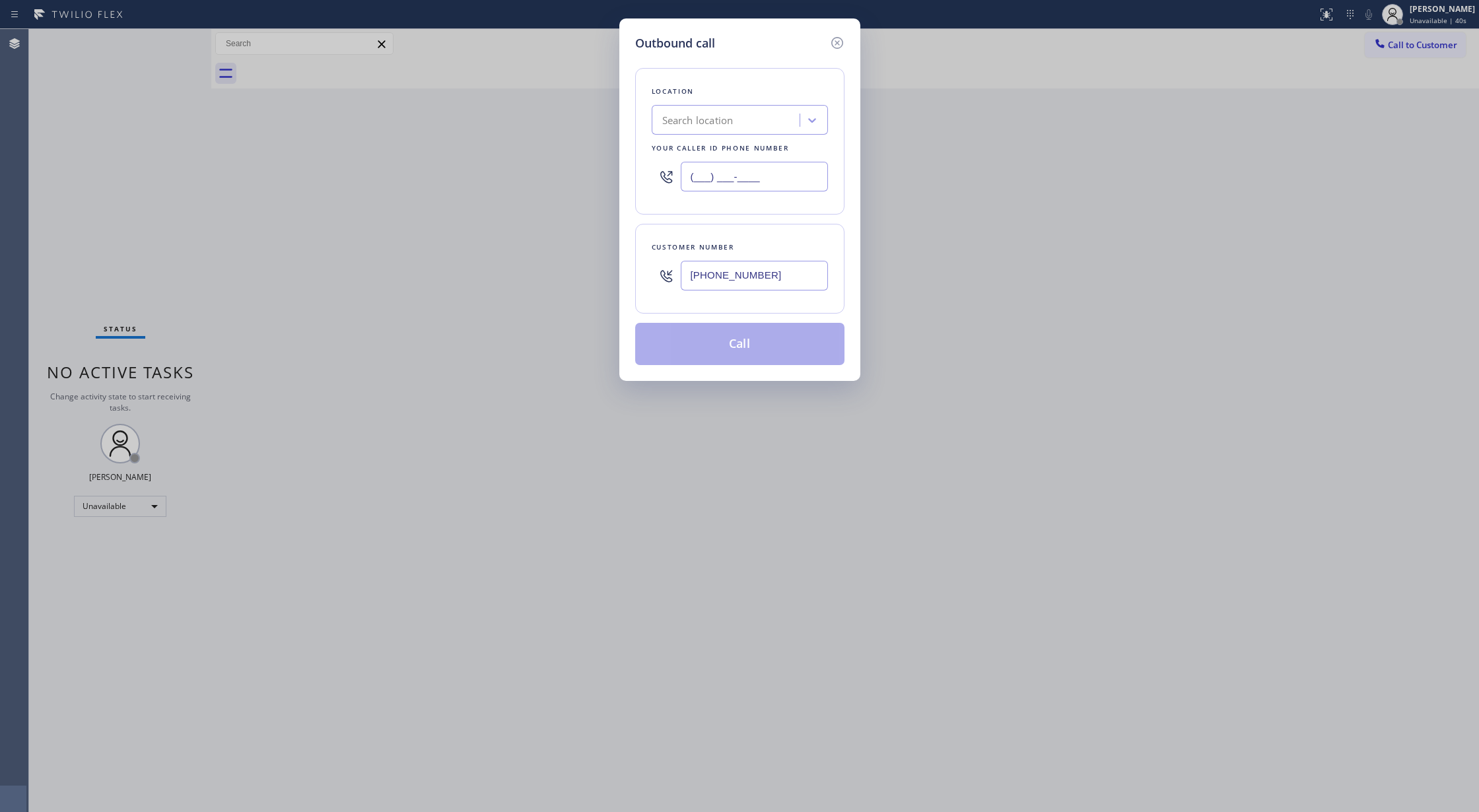
paste input "346) 273-2894"
type input "(346) 273-2894"
click at [716, 346] on button "Call" at bounding box center [740, 344] width 209 height 42
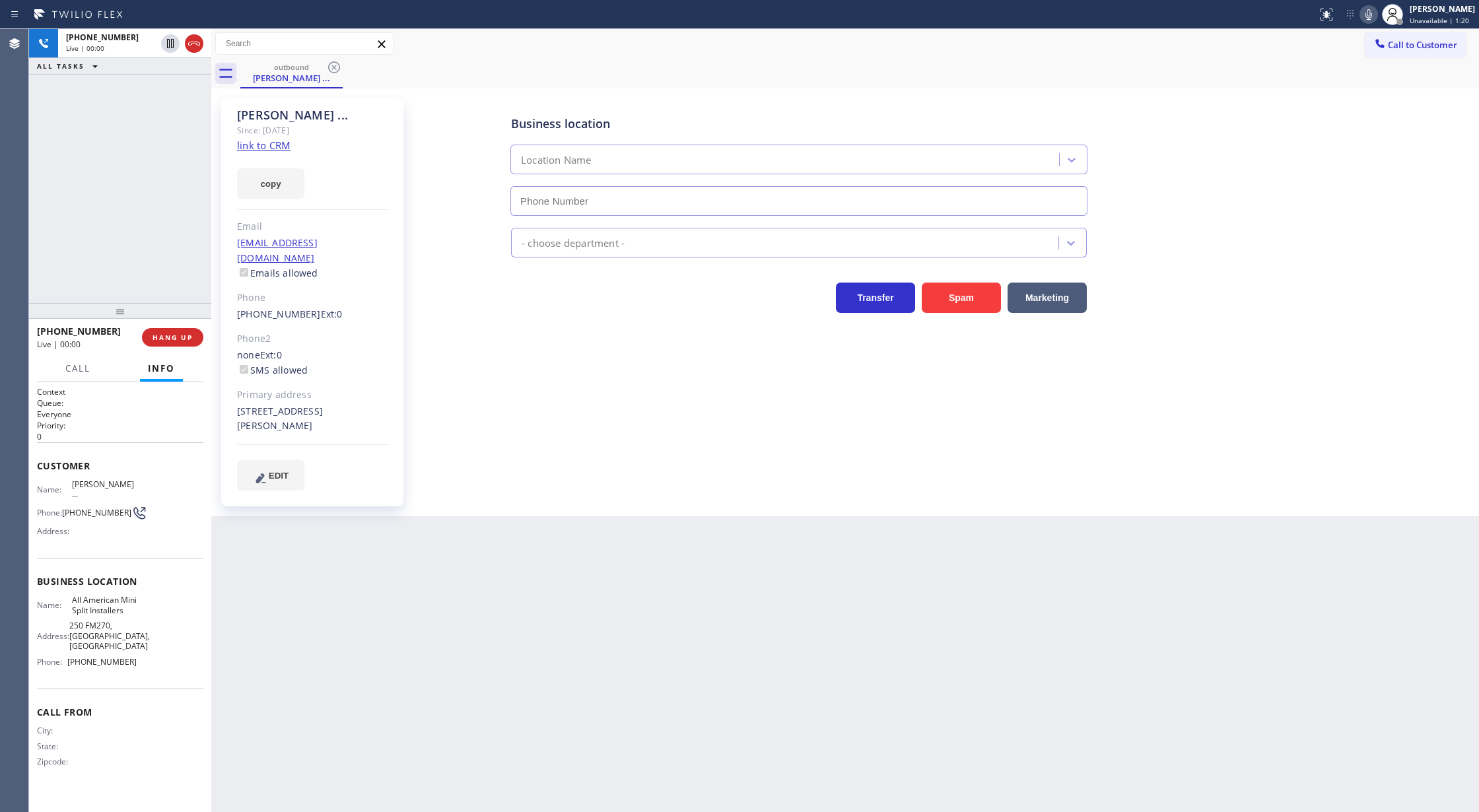
type input "(346) 273-2894"
click at [198, 38] on icon at bounding box center [194, 43] width 16 height 16
click at [173, 337] on span "COMPLETE" at bounding box center [170, 337] width 46 height 9
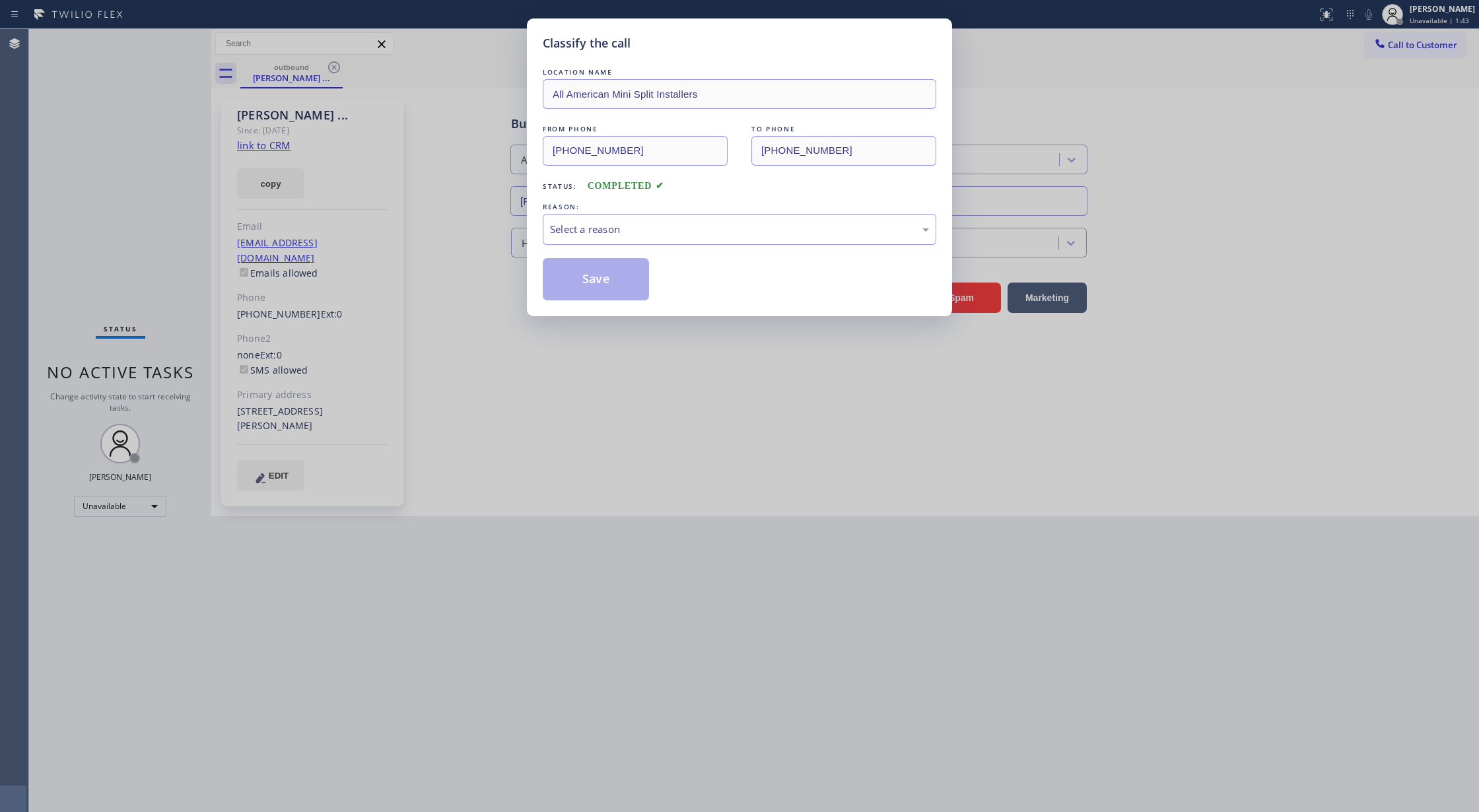
click at [670, 215] on div "Select a reason" at bounding box center [740, 230] width 394 height 31
click at [607, 272] on button "Save" at bounding box center [596, 279] width 106 height 42
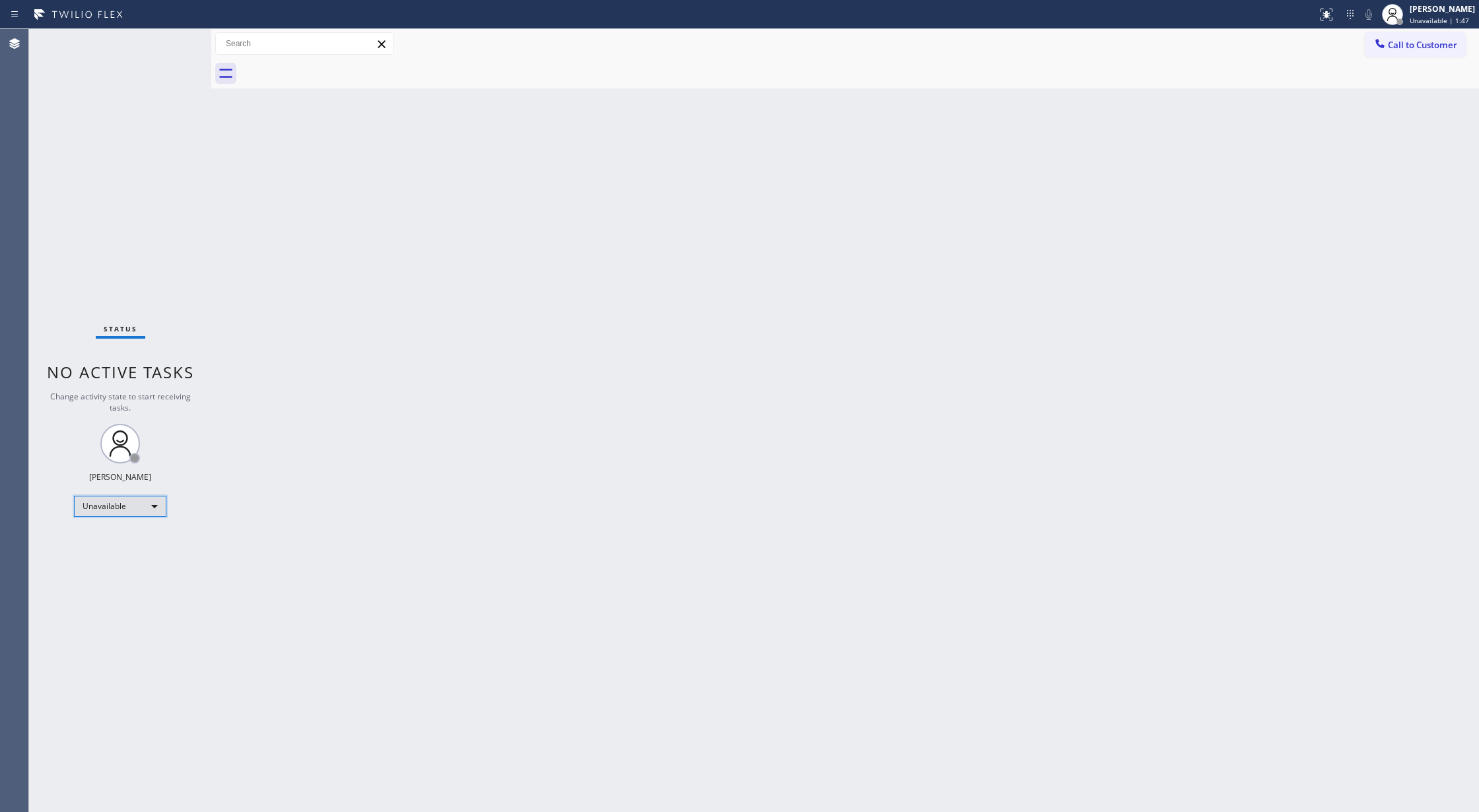
click at [151, 503] on div "Unavailable" at bounding box center [120, 506] width 92 height 21
click at [135, 545] on li "Available" at bounding box center [119, 541] width 89 height 16
click at [183, 35] on div "Status No active tasks You are ready to start receiving tasks. [PERSON_NAME] Av…" at bounding box center [120, 420] width 182 height 783
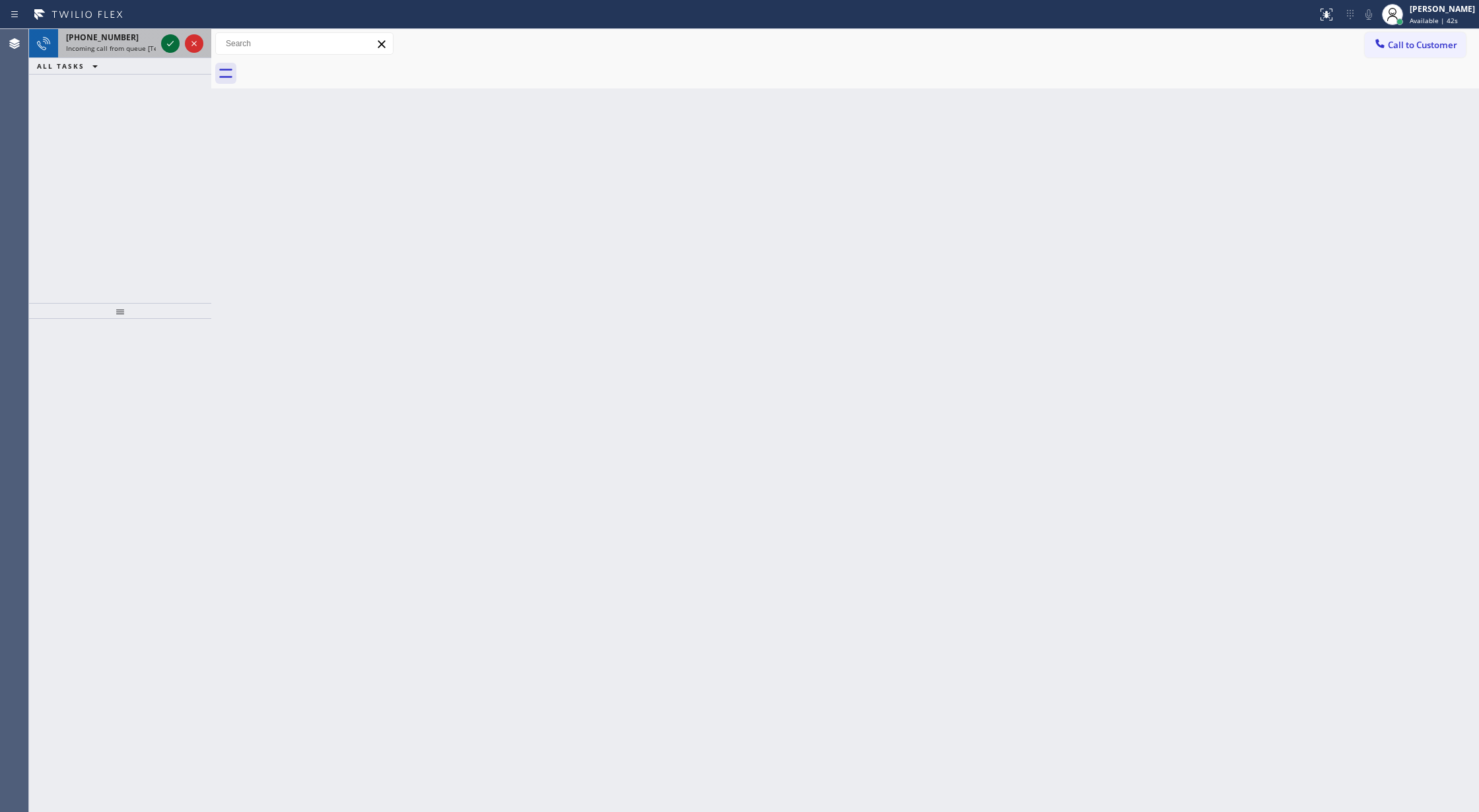
click at [165, 45] on icon at bounding box center [170, 43] width 16 height 16
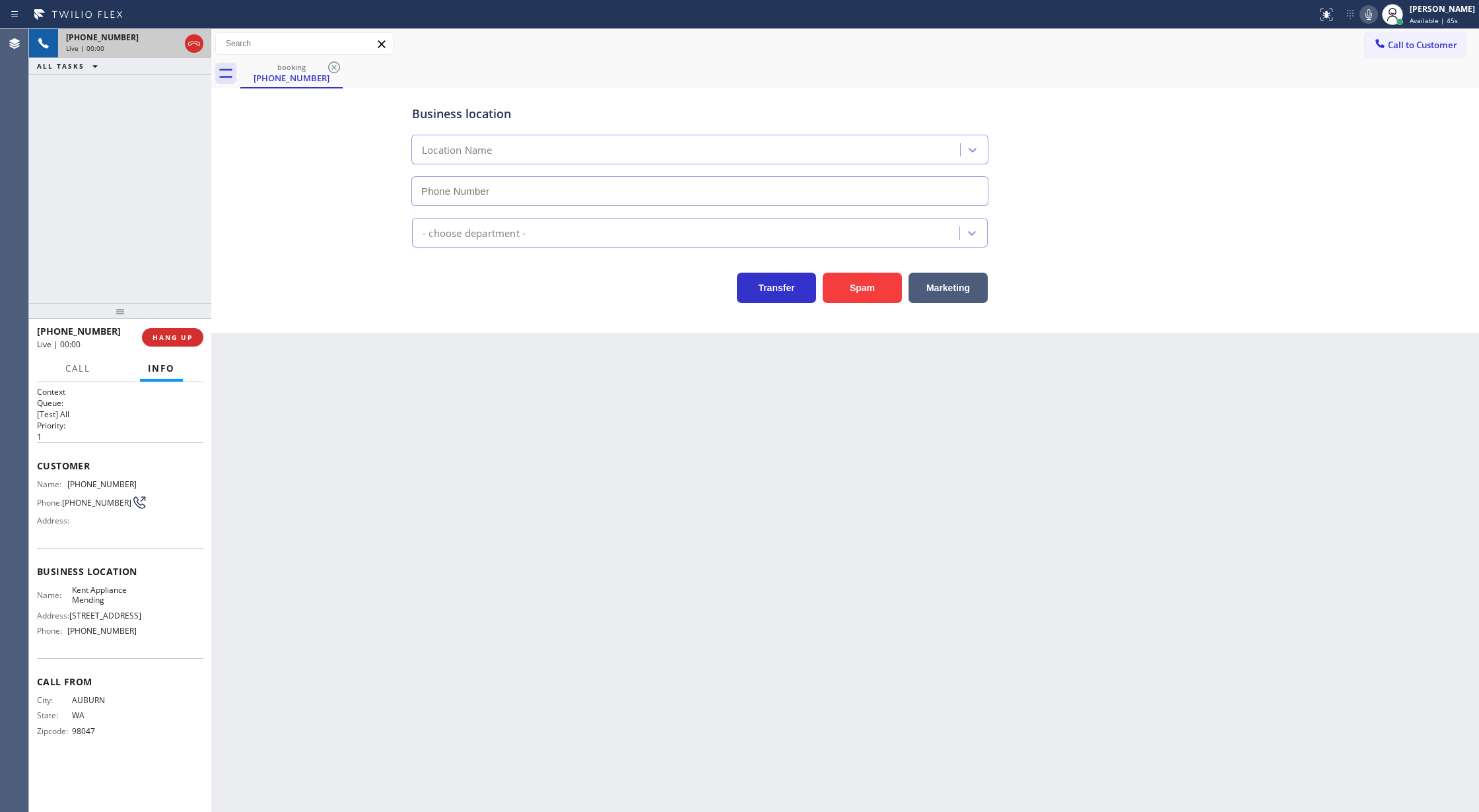
type input "(206) 202-1006"
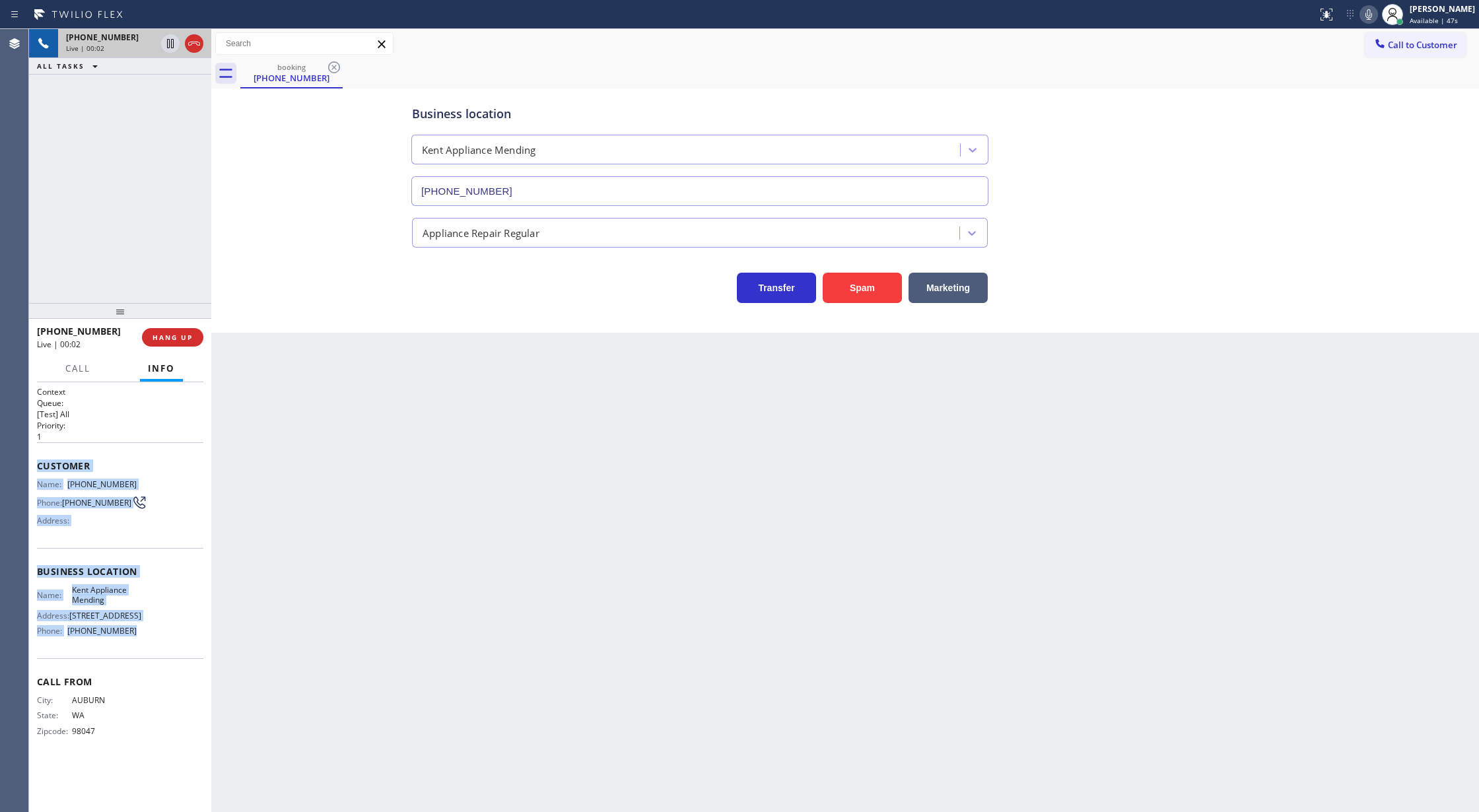
drag, startPoint x: 35, startPoint y: 471, endPoint x: 162, endPoint y: 643, distance: 213.8
click at [162, 643] on div "Context Queue: [Test] All Priority: 1 Customer Name: (253) 335-8594 Phone: (253…" at bounding box center [120, 597] width 182 height 431
copy div "Customer Name: (253) 335-8594 Phone: (253) 335-8594 Address: Business location …"
click at [181, 330] on button "COMPLETE" at bounding box center [170, 337] width 67 height 19
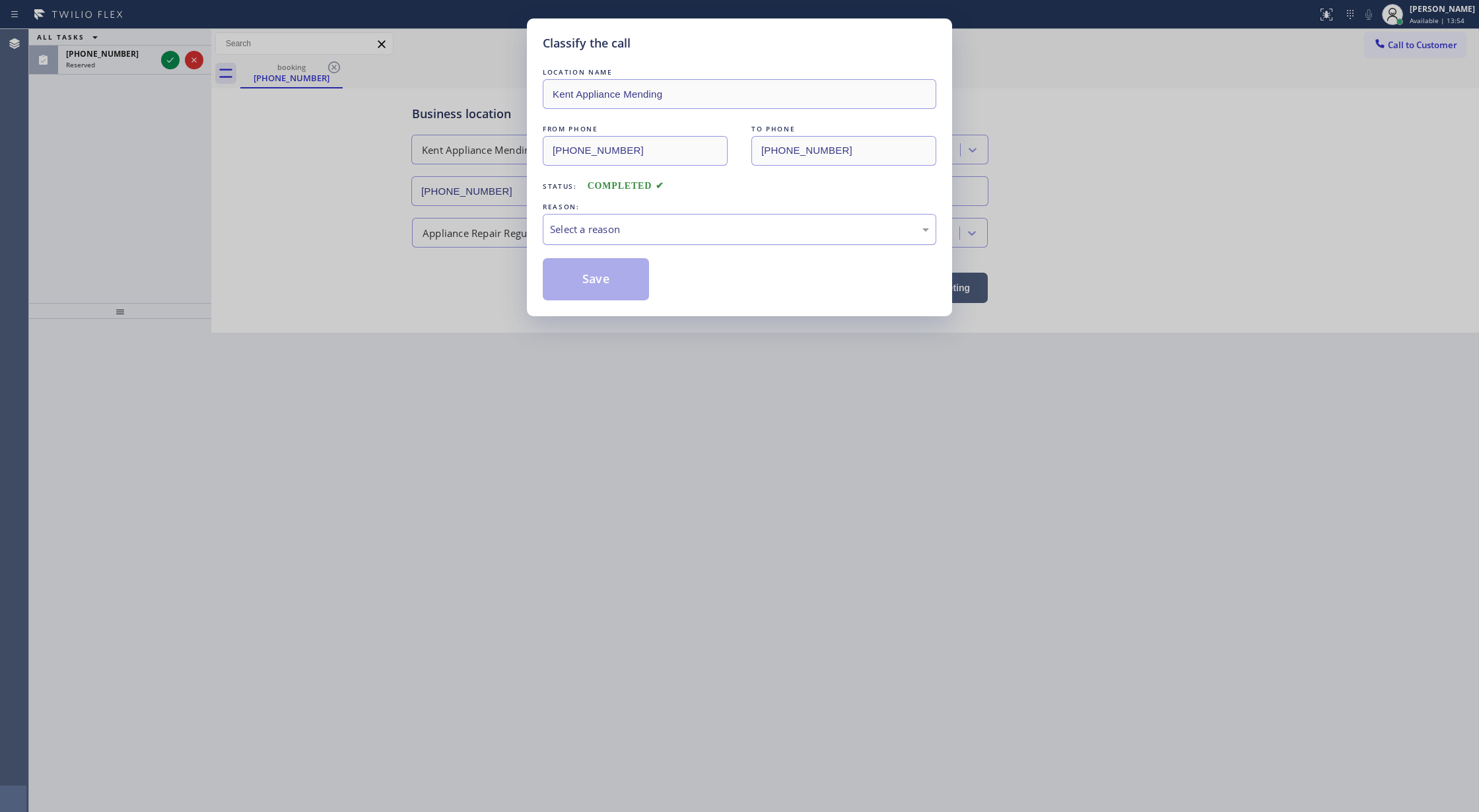
click at [585, 235] on div "Select a reason" at bounding box center [739, 230] width 379 height 15
click at [578, 286] on button "Save" at bounding box center [596, 279] width 106 height 42
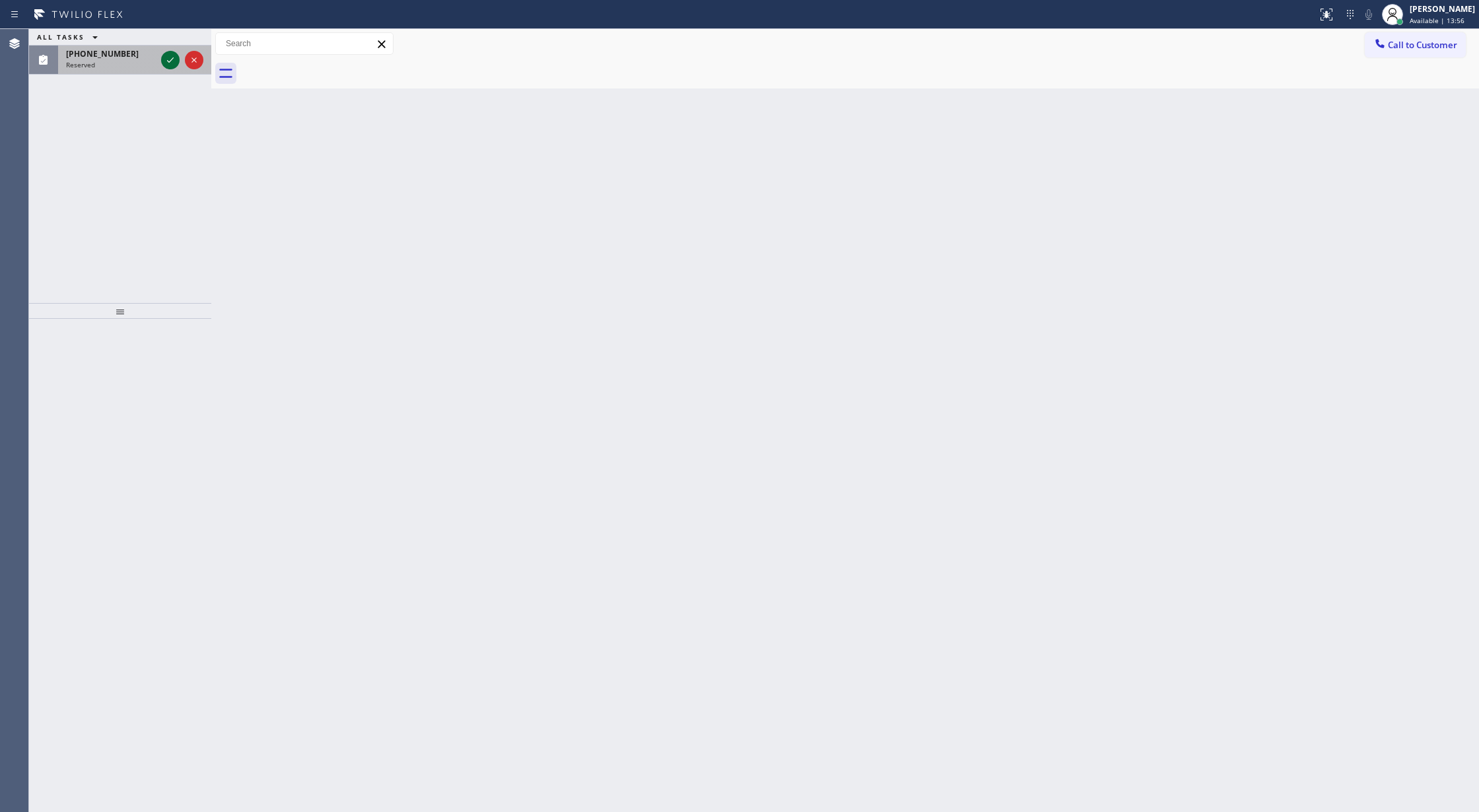
click at [172, 59] on icon at bounding box center [170, 60] width 16 height 16
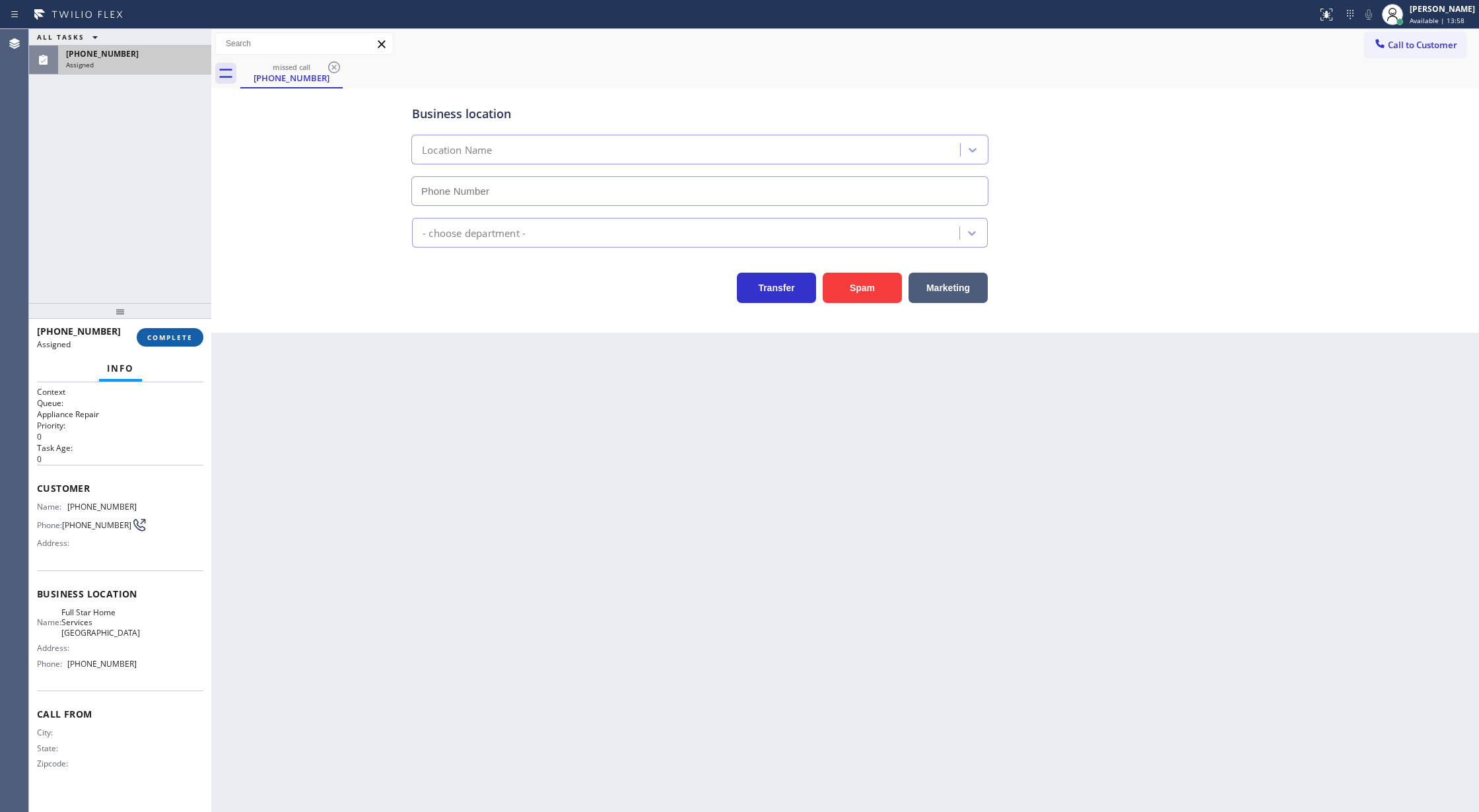
type input "(650) 514-5688"
click at [178, 336] on span "COMPLETE" at bounding box center [170, 337] width 46 height 9
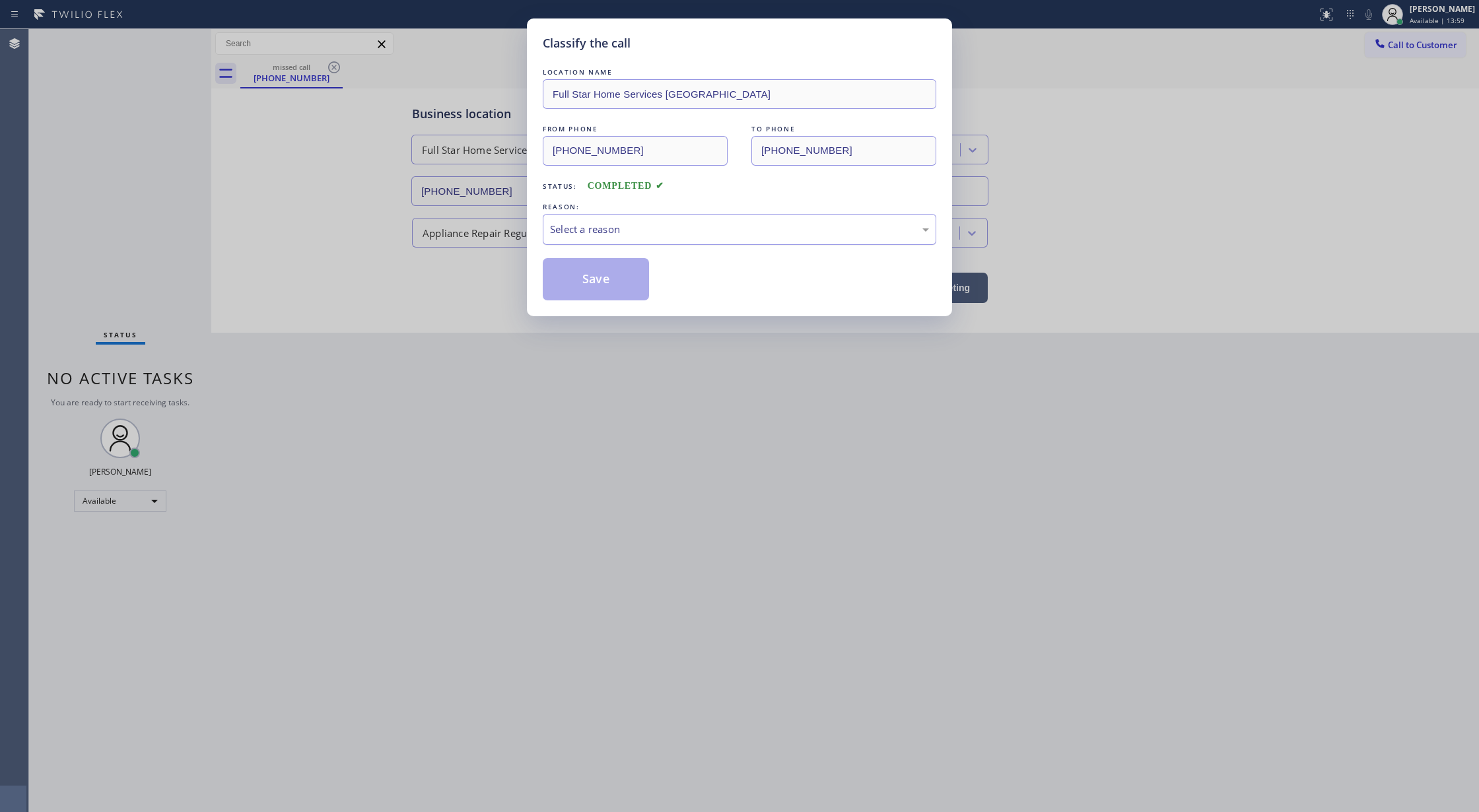
click at [616, 219] on div "Select a reason" at bounding box center [740, 230] width 394 height 31
click at [600, 281] on button "Save" at bounding box center [596, 279] width 106 height 42
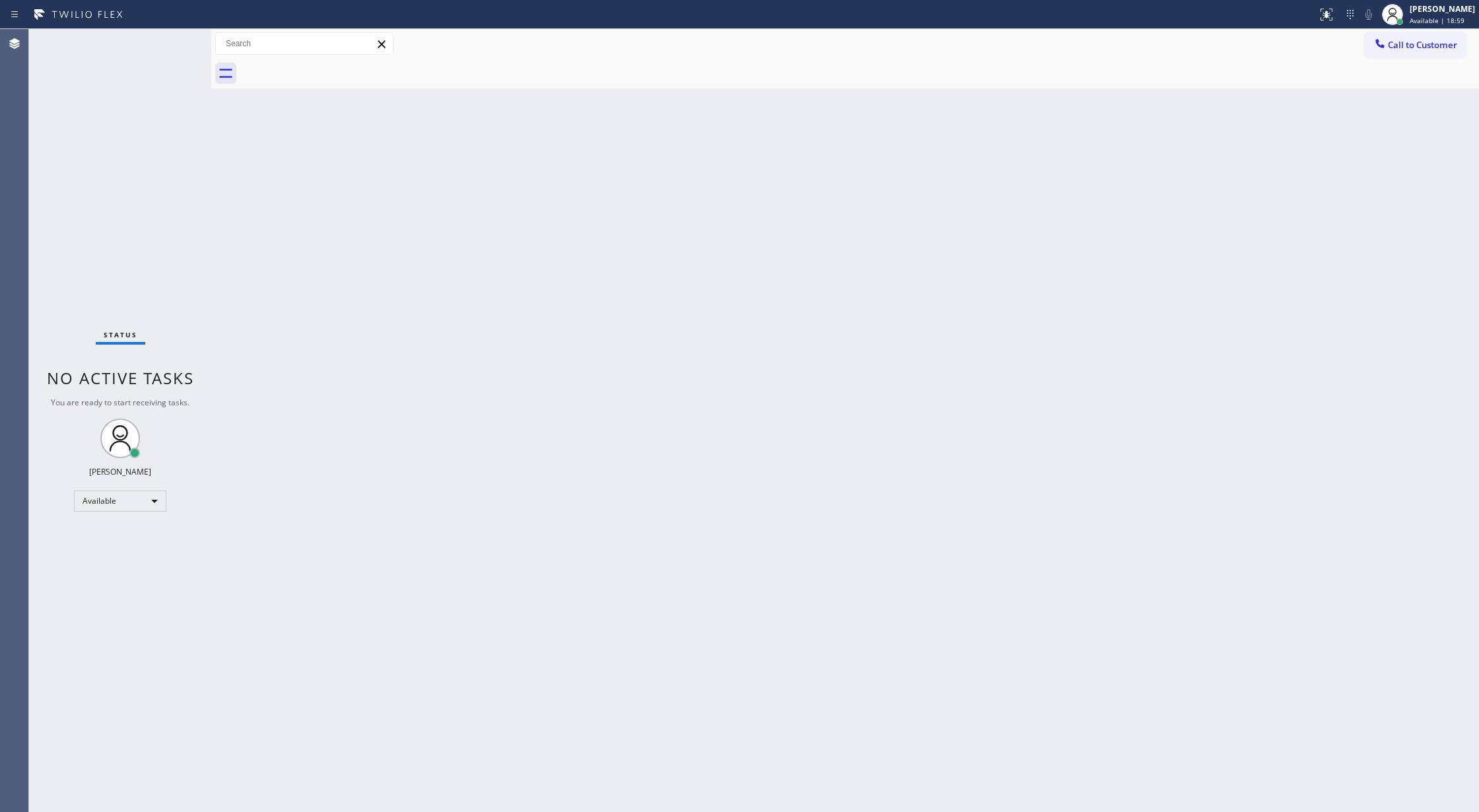
click at [169, 46] on div "Status No active tasks You are ready to start receiving tasks. [PERSON_NAME] Av…" at bounding box center [120, 420] width 182 height 783
click at [164, 37] on div "Status No active tasks You are ready to start receiving tasks. [PERSON_NAME] Av…" at bounding box center [120, 420] width 182 height 783
click at [294, 524] on div "Back to Dashboard Change Sender ID Customers Technicians Select a contact Outbo…" at bounding box center [845, 420] width 1268 height 783
drag, startPoint x: 325, startPoint y: 592, endPoint x: 334, endPoint y: 589, distance: 9.5
click at [325, 592] on div "Back to Dashboard Change Sender ID Customers Technicians Select a contact Outbo…" at bounding box center [845, 420] width 1268 height 783
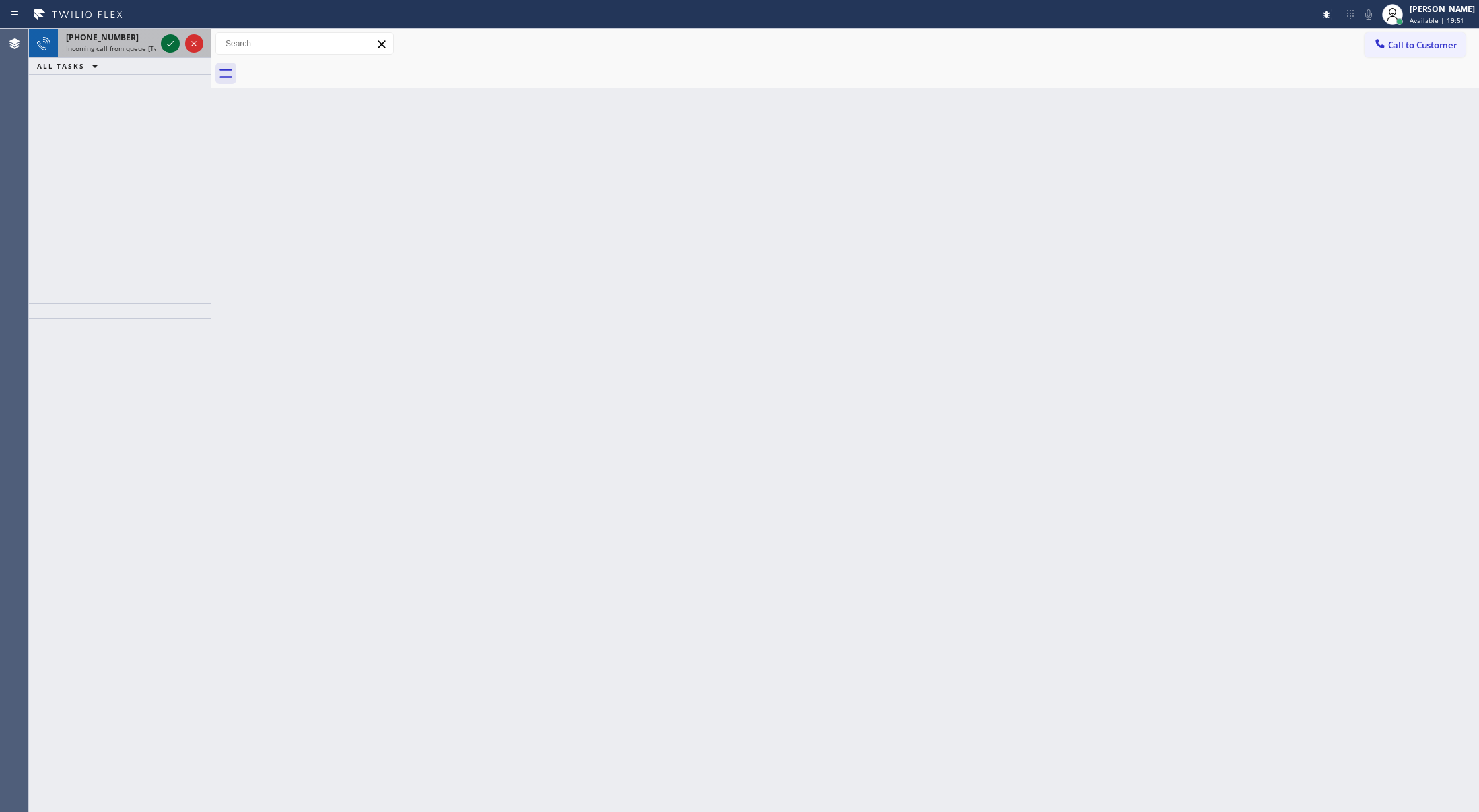
click at [166, 44] on icon at bounding box center [170, 43] width 16 height 16
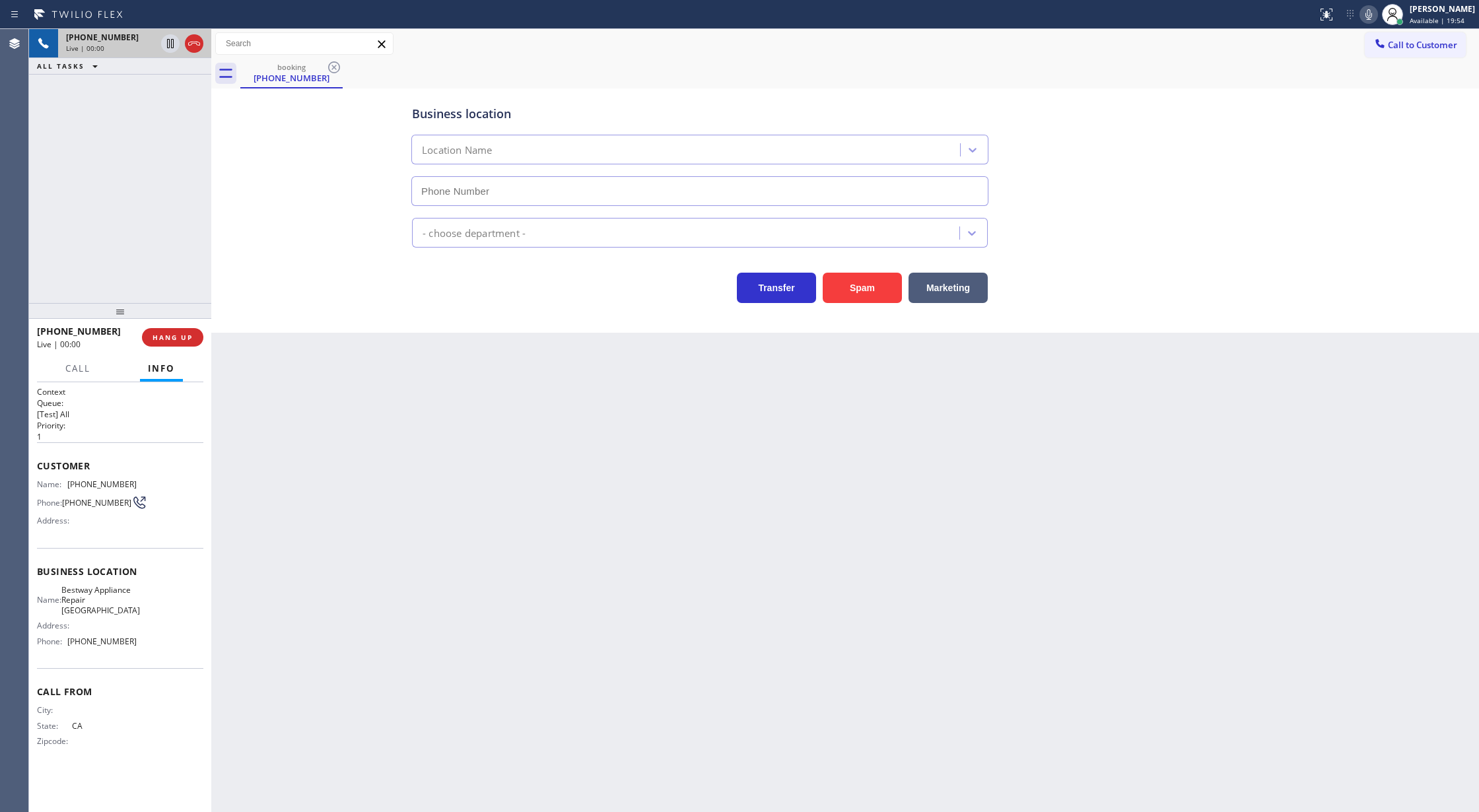
type input "(510) 422-4043"
drag, startPoint x: 857, startPoint y: 293, endPoint x: 725, endPoint y: 569, distance: 305.9
click at [858, 294] on button "Spam" at bounding box center [863, 288] width 79 height 31
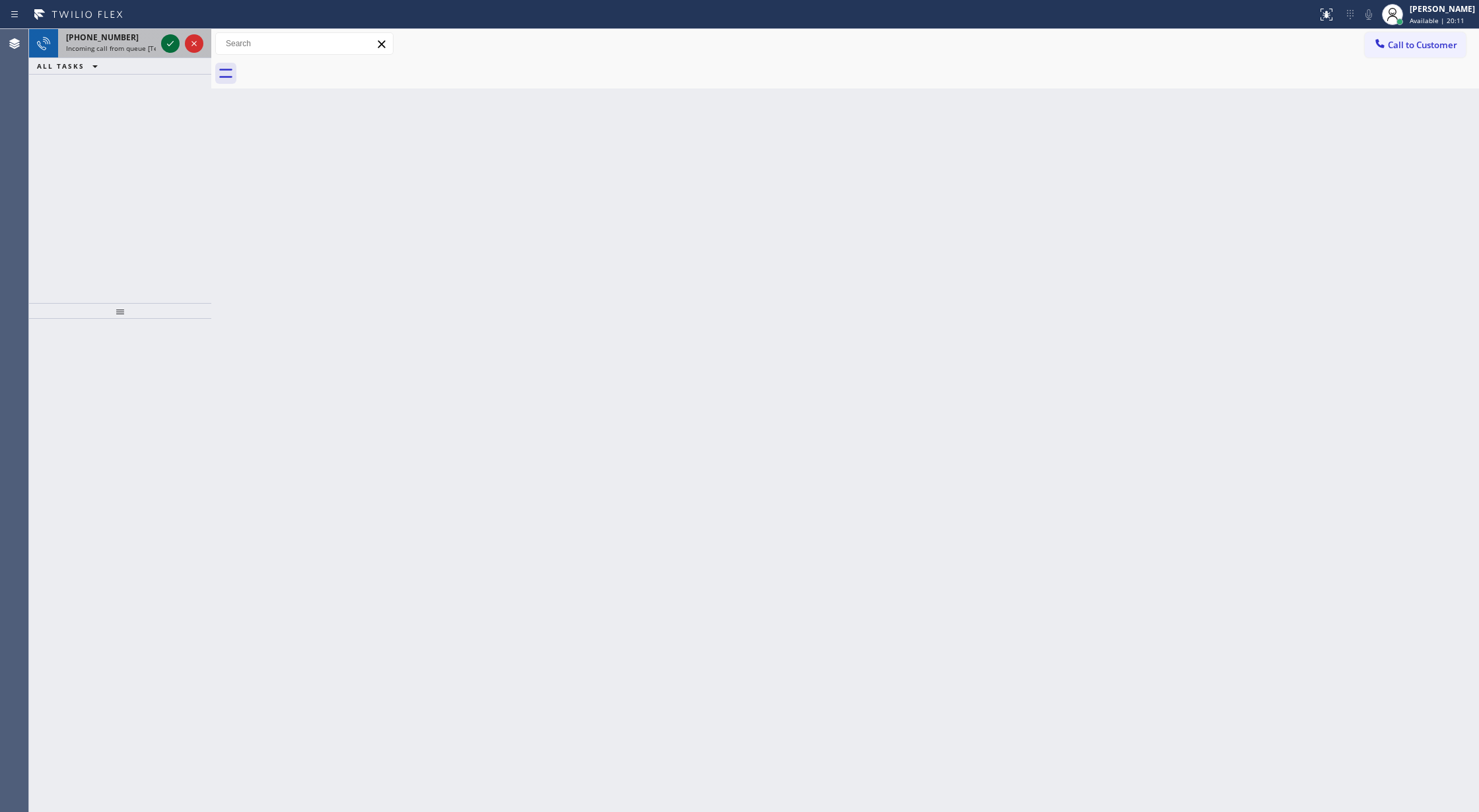
click at [169, 43] on icon at bounding box center [170, 43] width 16 height 16
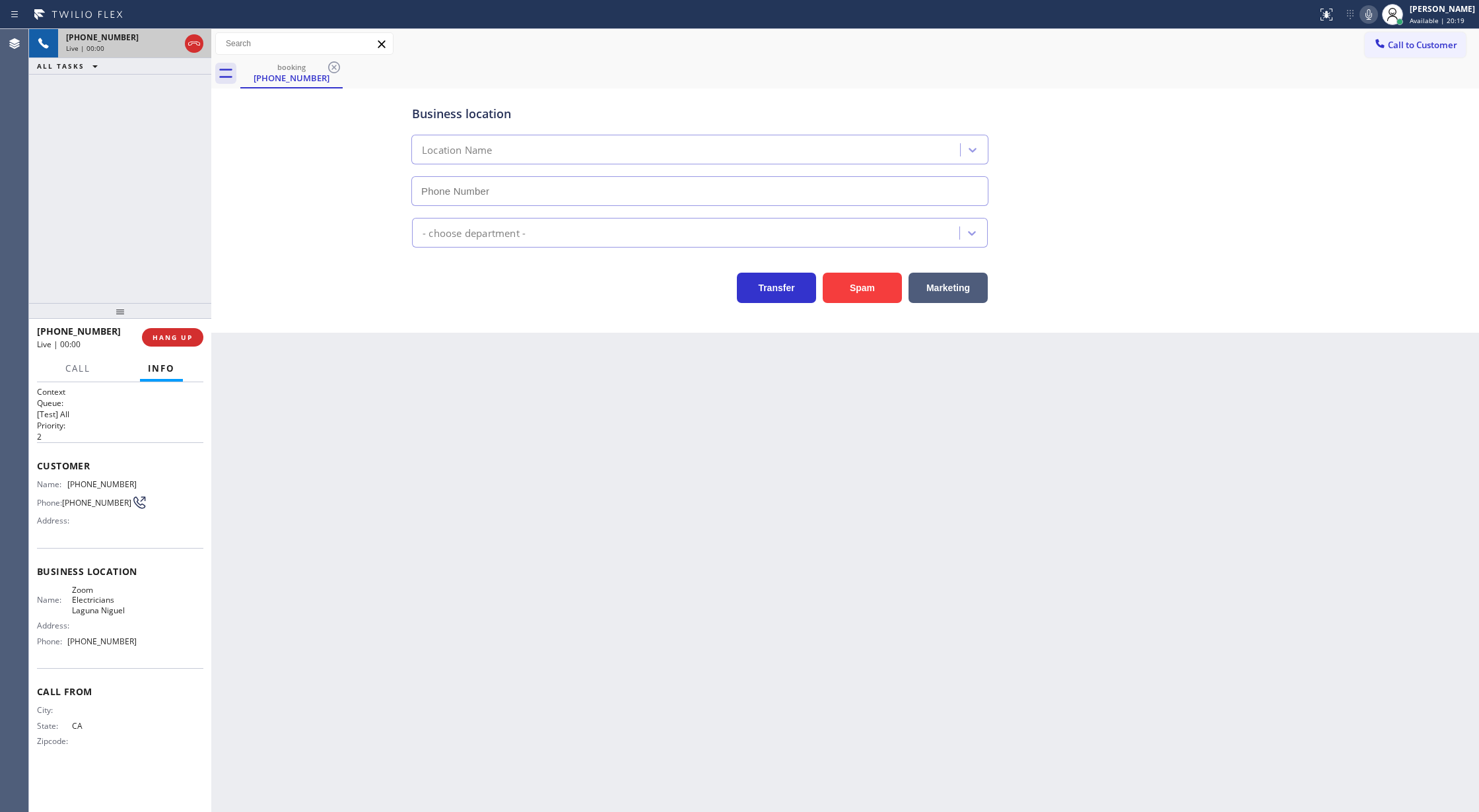
type input "(949) 328-5636"
drag, startPoint x: 847, startPoint y: 283, endPoint x: 848, endPoint y: 300, distance: 17.0
click at [848, 282] on button "Spam" at bounding box center [863, 288] width 79 height 31
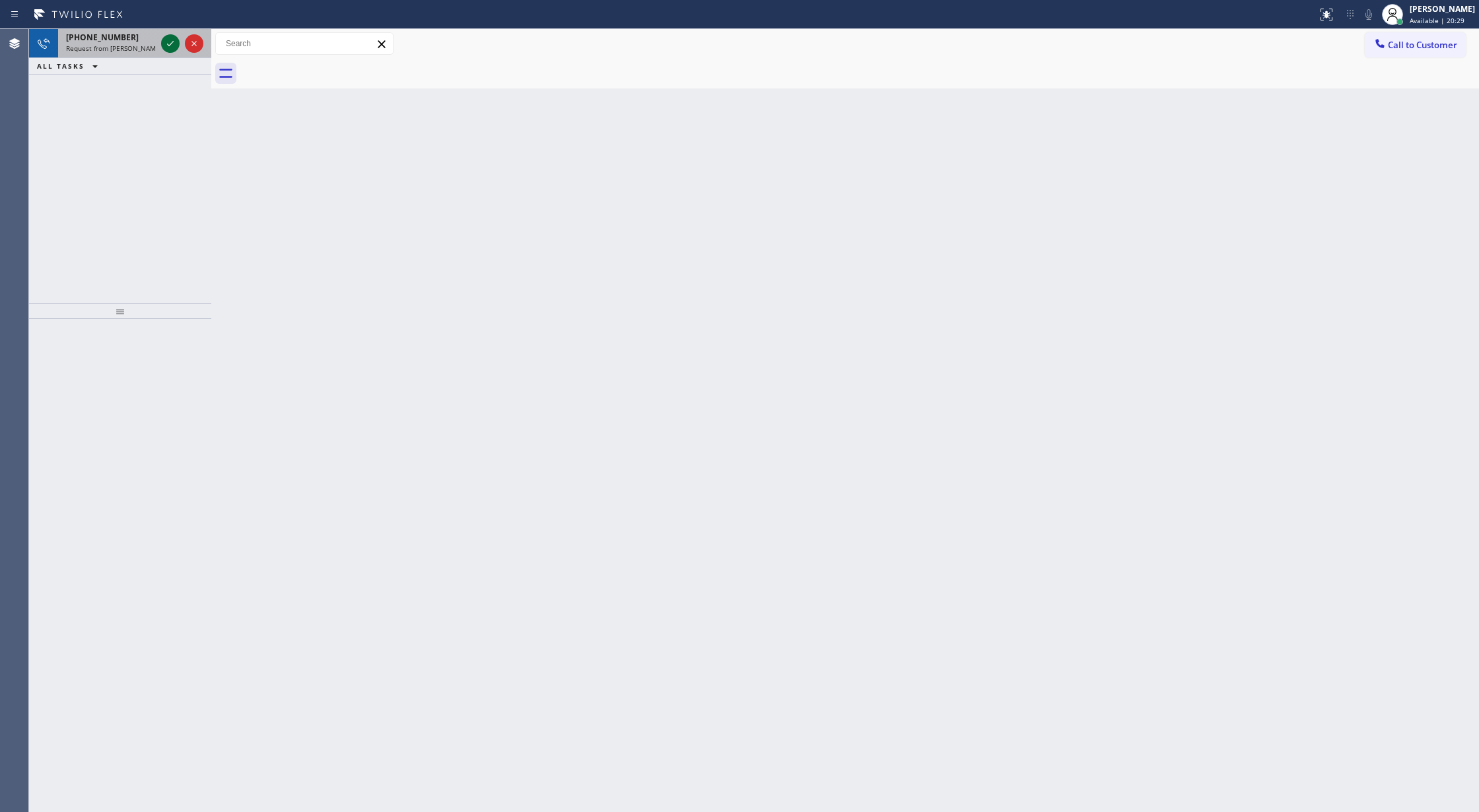
click at [168, 42] on icon at bounding box center [170, 43] width 16 height 16
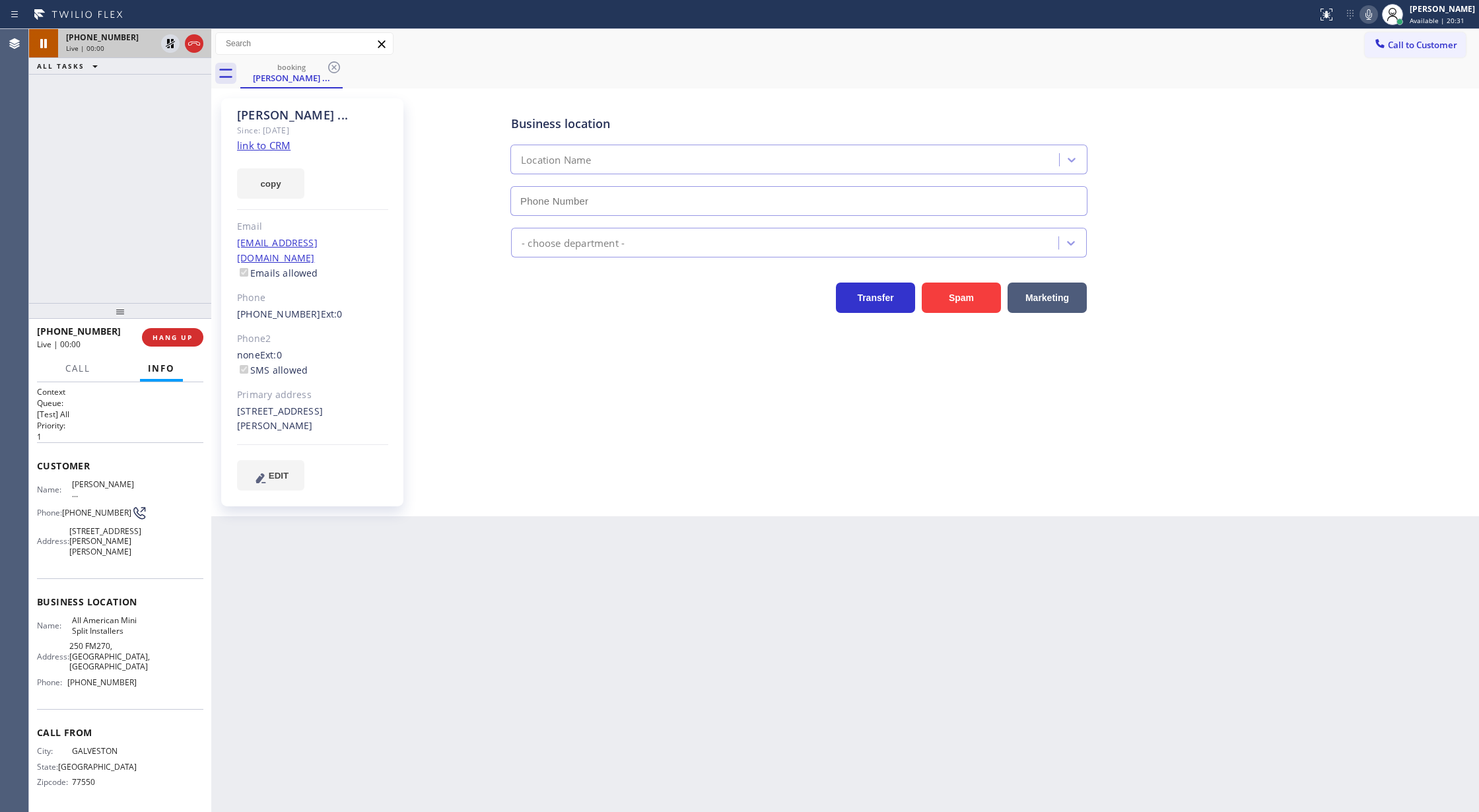
type input "(346) 273-2894"
drag, startPoint x: 198, startPoint y: 44, endPoint x: 194, endPoint y: 72, distance: 28.3
click at [198, 44] on icon at bounding box center [194, 43] width 16 height 16
drag, startPoint x: 174, startPoint y: 340, endPoint x: 166, endPoint y: 340, distance: 8.0
click at [172, 340] on span "COMPLETE" at bounding box center [170, 337] width 46 height 9
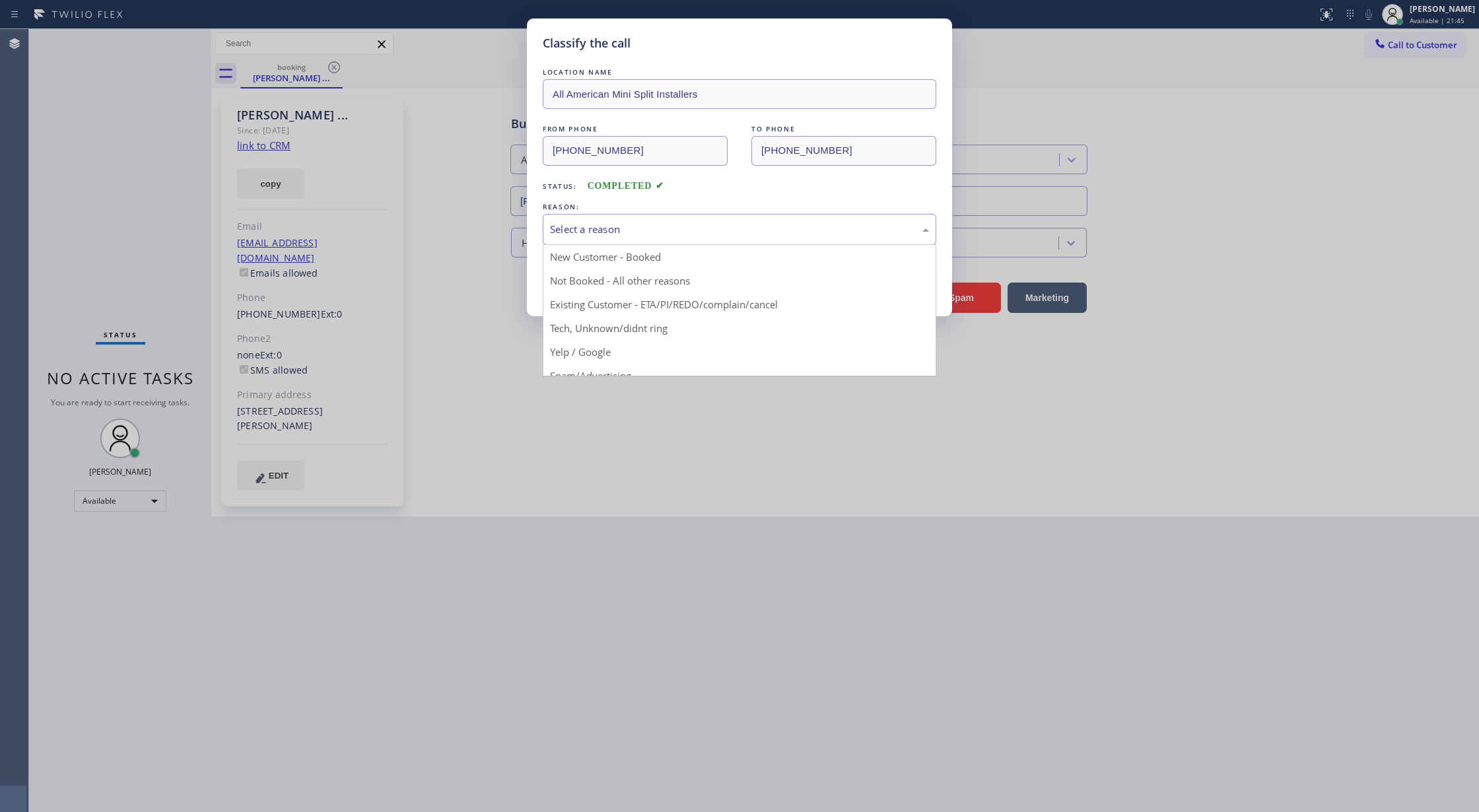
click at [588, 227] on div "Select a reason" at bounding box center [739, 230] width 379 height 15
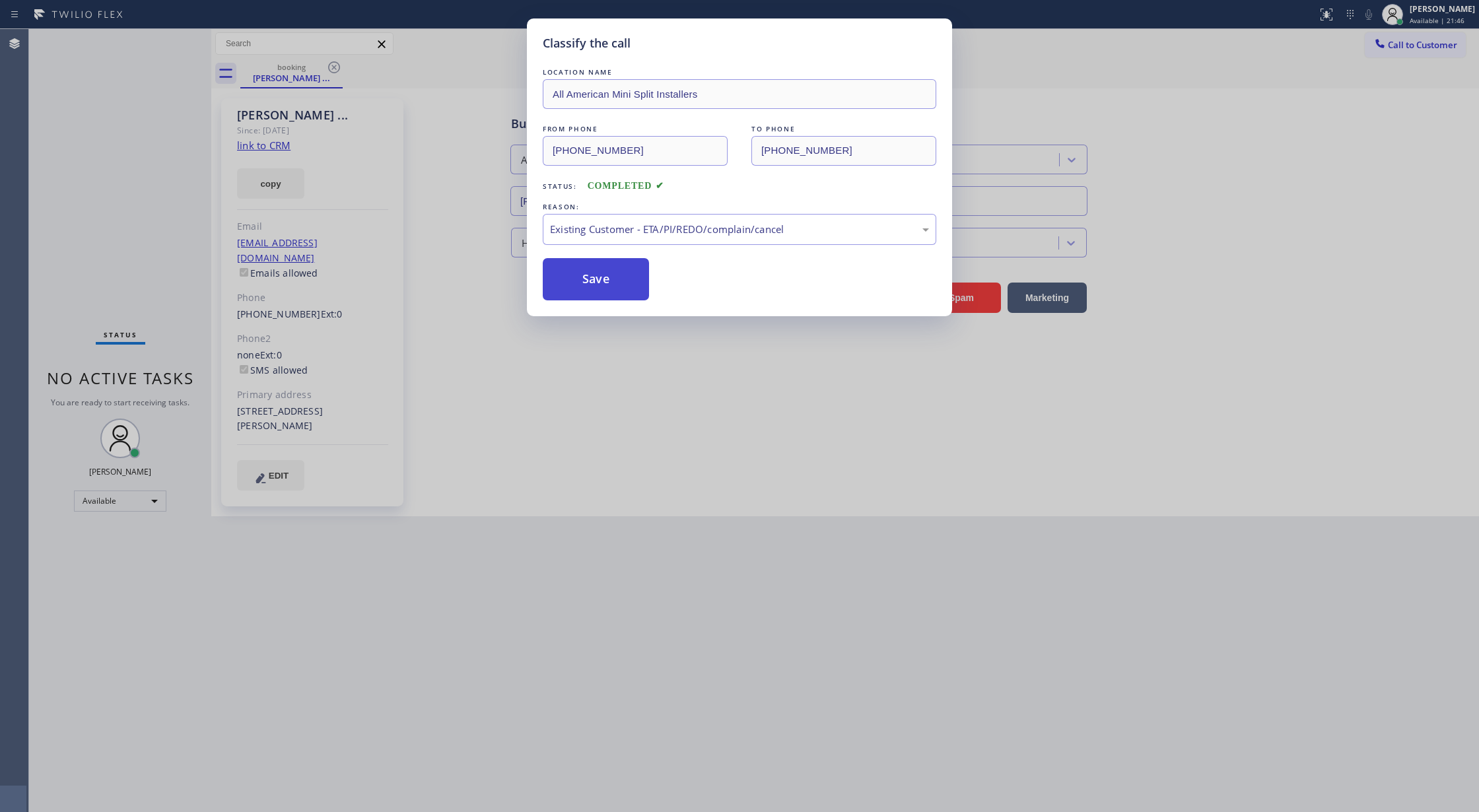
click at [585, 286] on button "Save" at bounding box center [596, 279] width 106 height 42
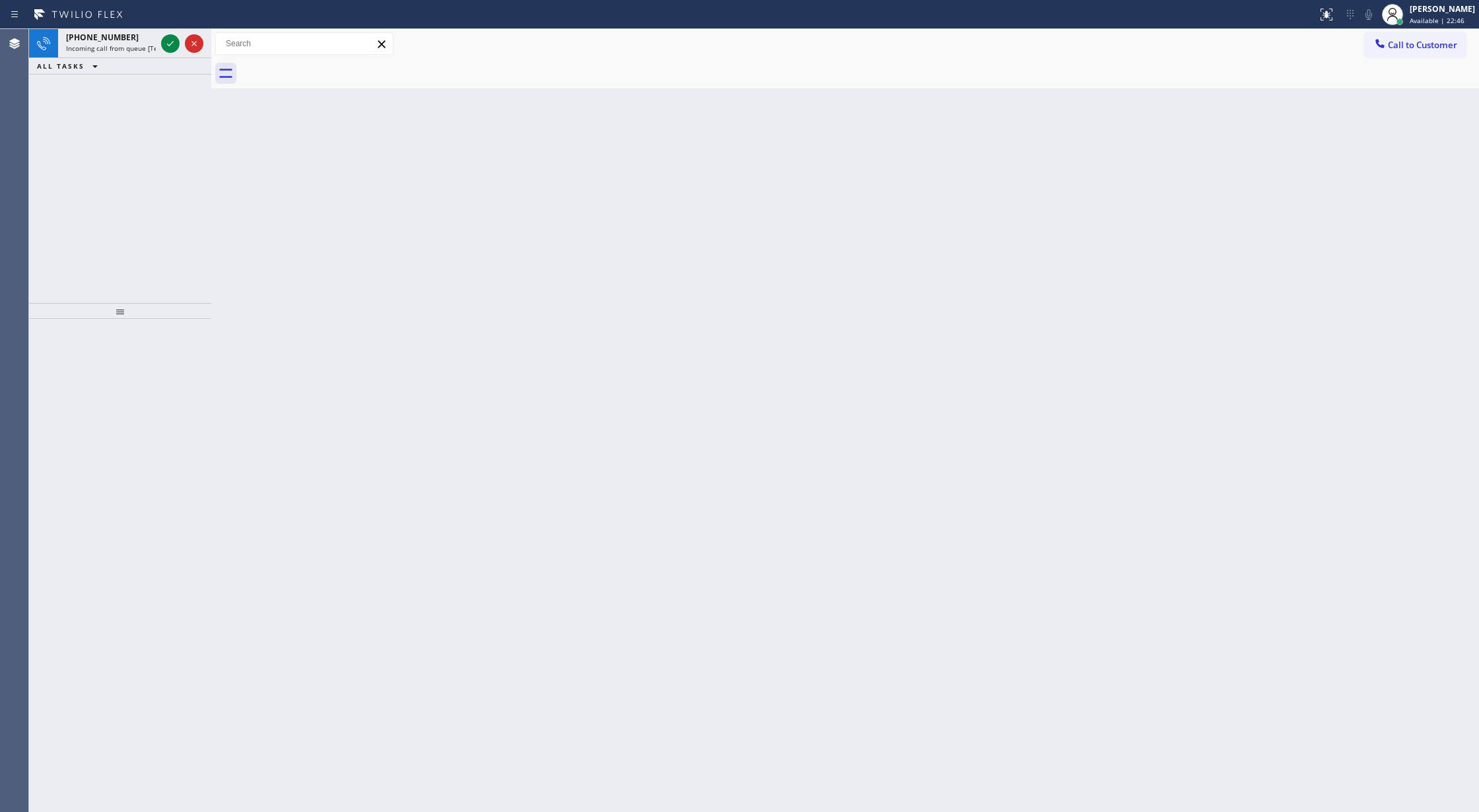
click at [171, 40] on icon at bounding box center [170, 43] width 16 height 16
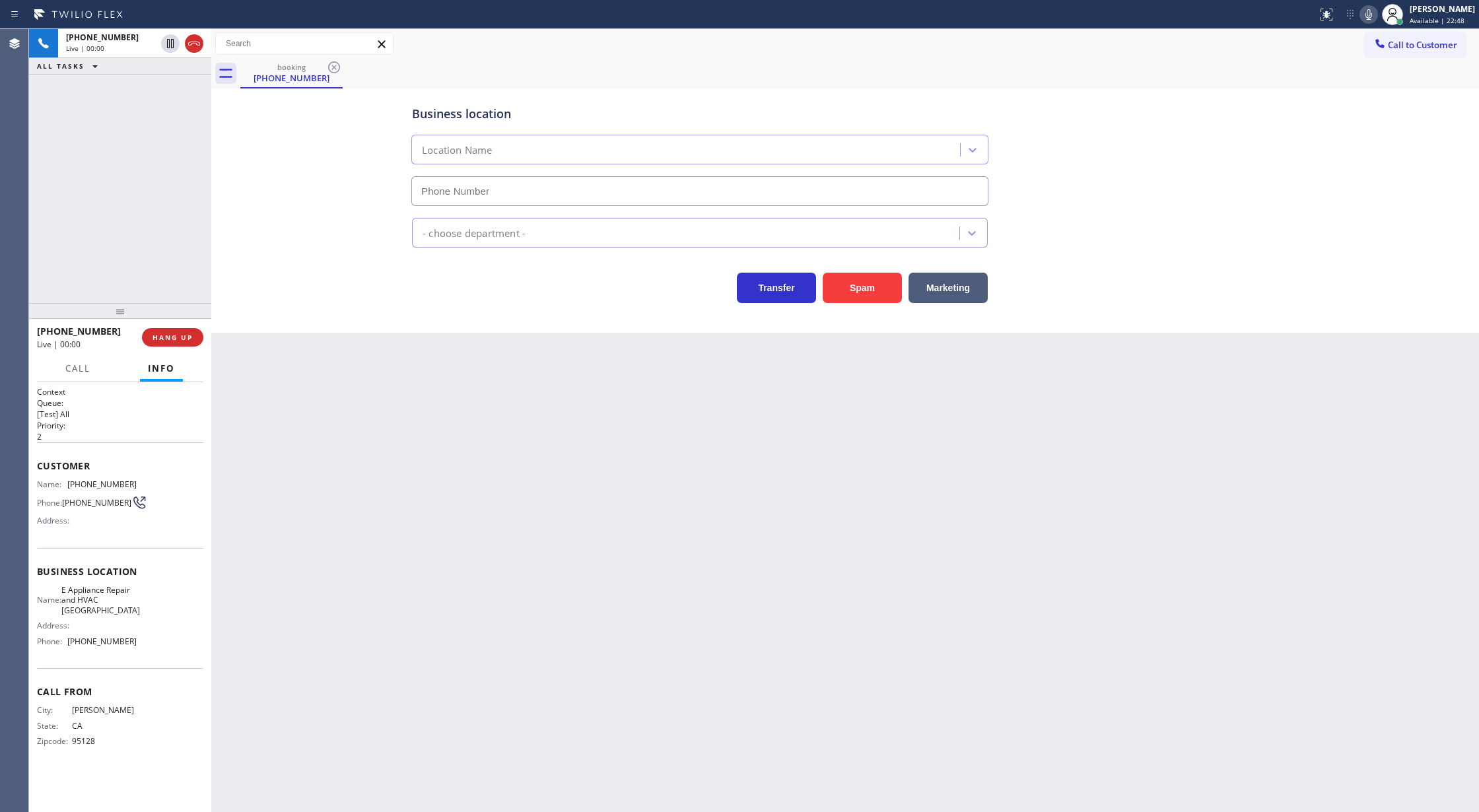
type input "(408) 317-7360"
click at [867, 284] on button "Spam" at bounding box center [863, 288] width 79 height 31
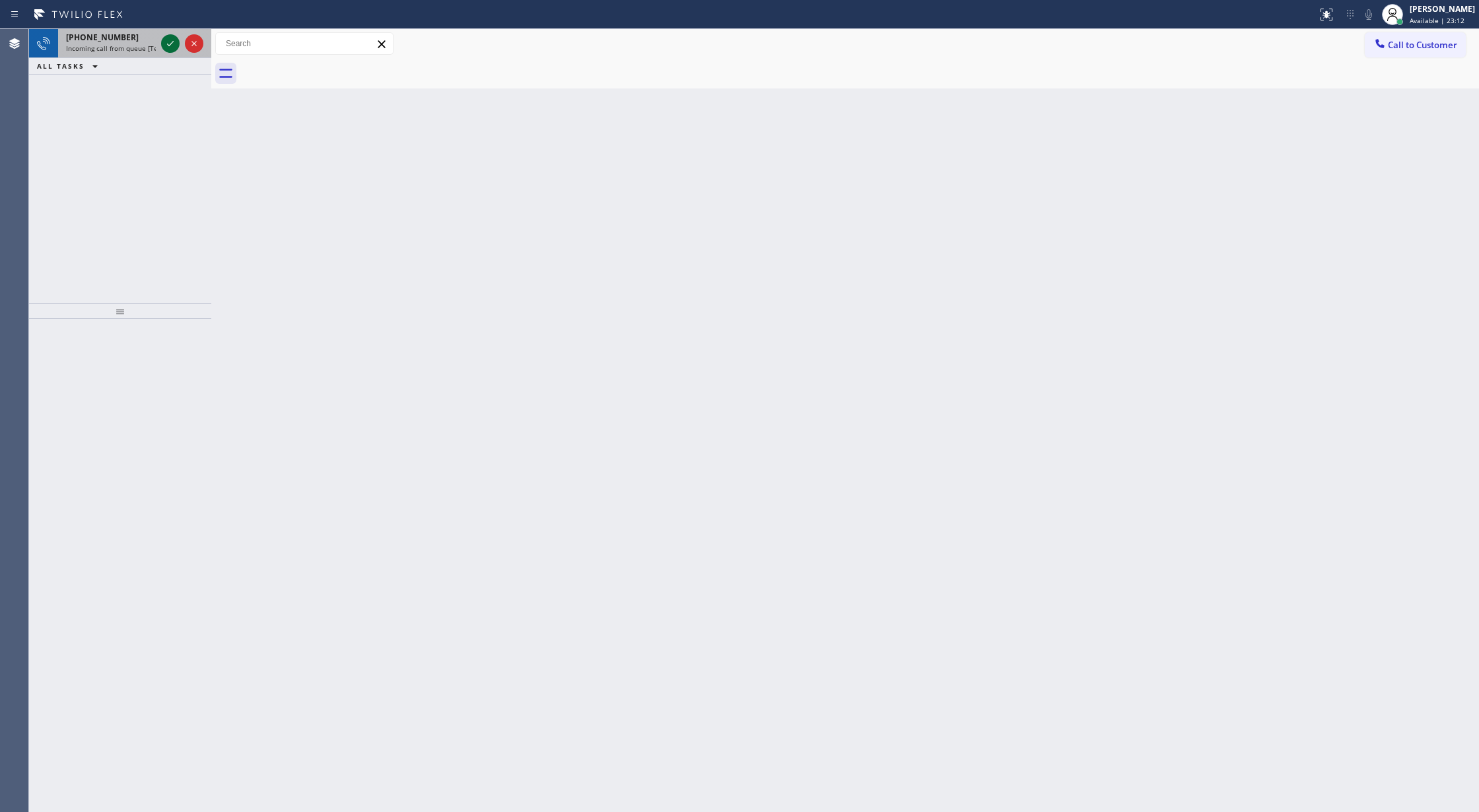
click at [166, 49] on icon at bounding box center [170, 43] width 16 height 16
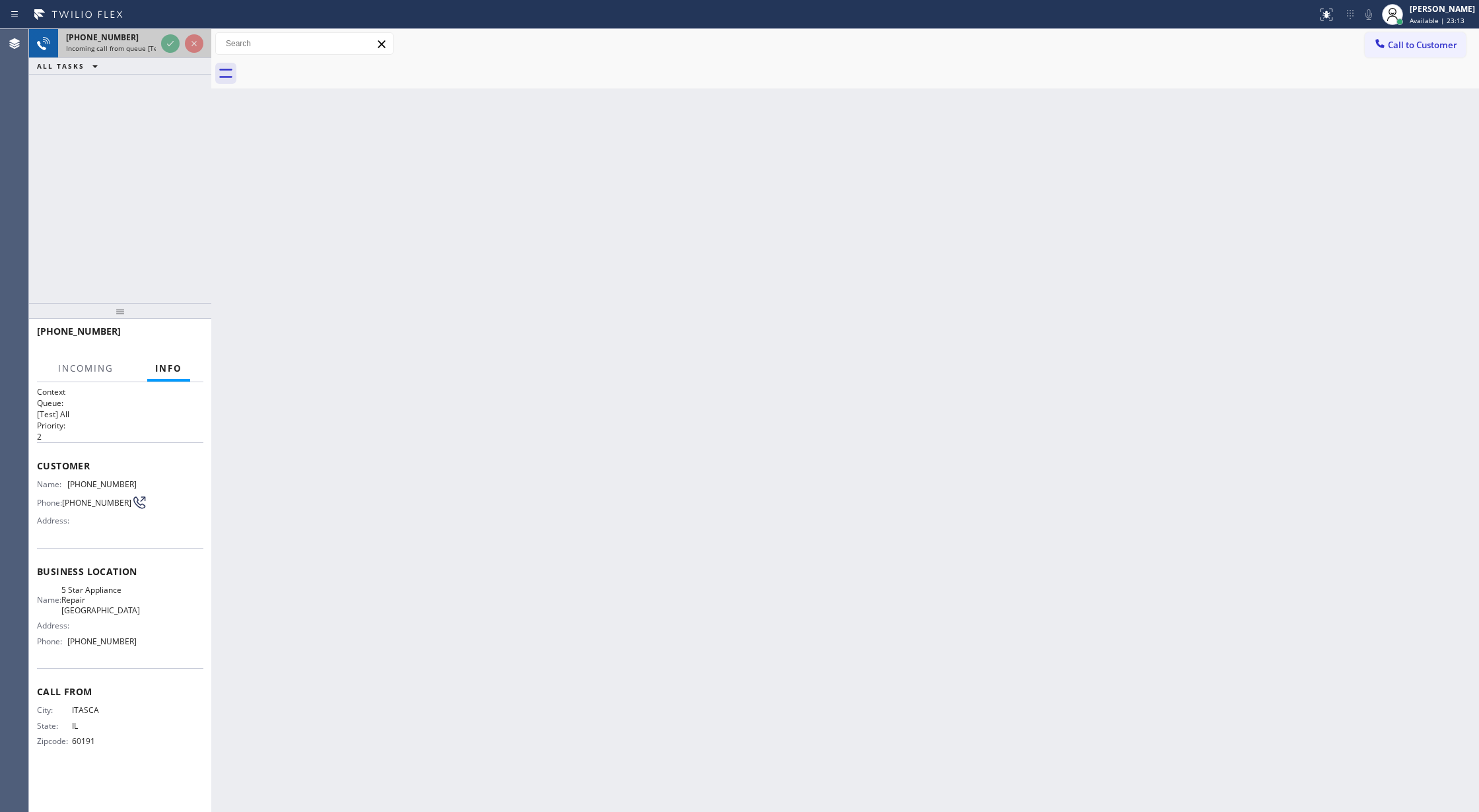
drag, startPoint x: 170, startPoint y: 33, endPoint x: 162, endPoint y: 38, distance: 9.4
click at [168, 33] on div at bounding box center [182, 44] width 48 height 29
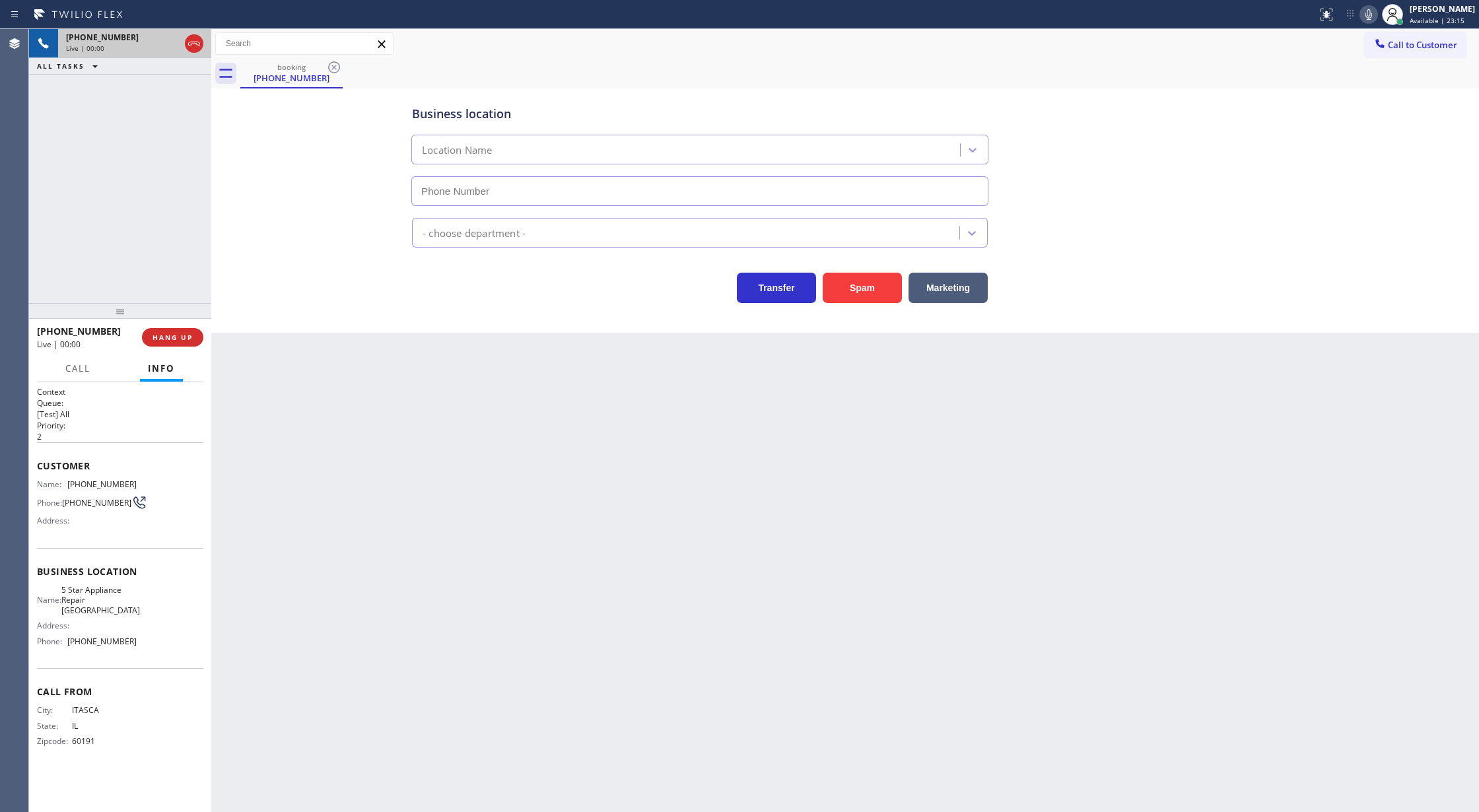
type input "(630) 446-6609"
click at [873, 284] on button "Spam" at bounding box center [863, 288] width 79 height 31
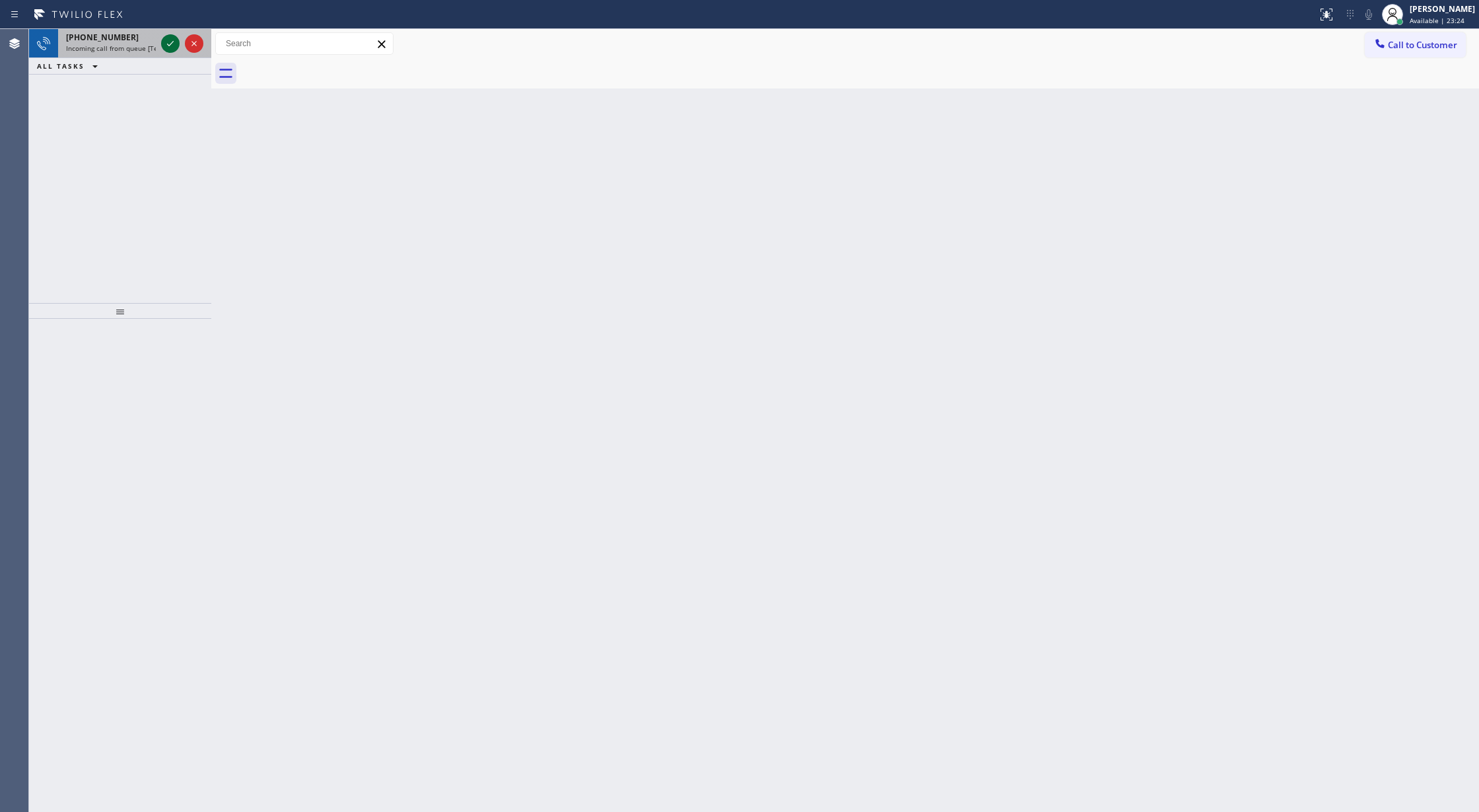
click at [171, 37] on icon at bounding box center [170, 43] width 16 height 16
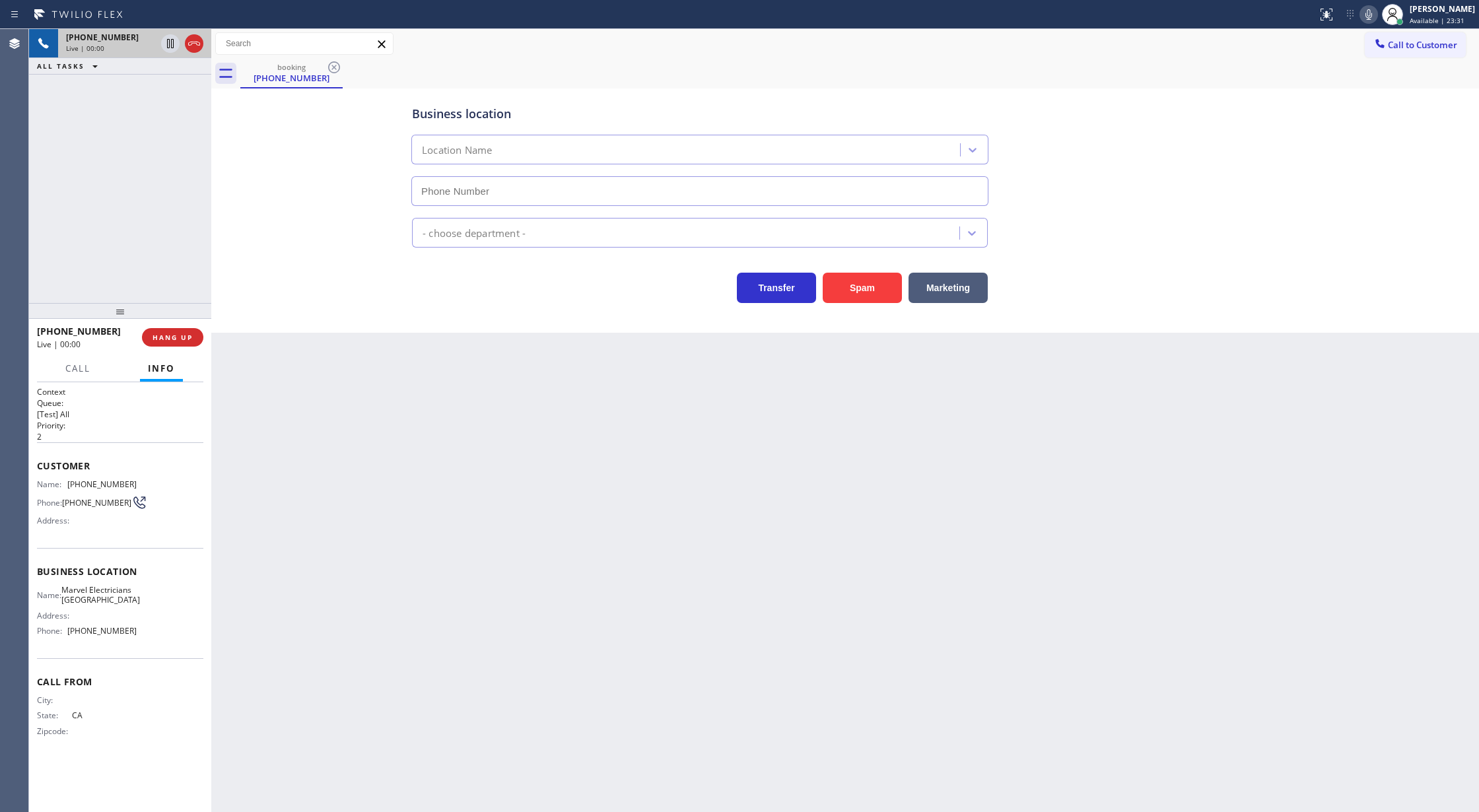
type input "(949) 546-6716"
click at [858, 292] on button "Spam" at bounding box center [863, 288] width 79 height 31
click at [866, 288] on button "Spam" at bounding box center [863, 288] width 79 height 31
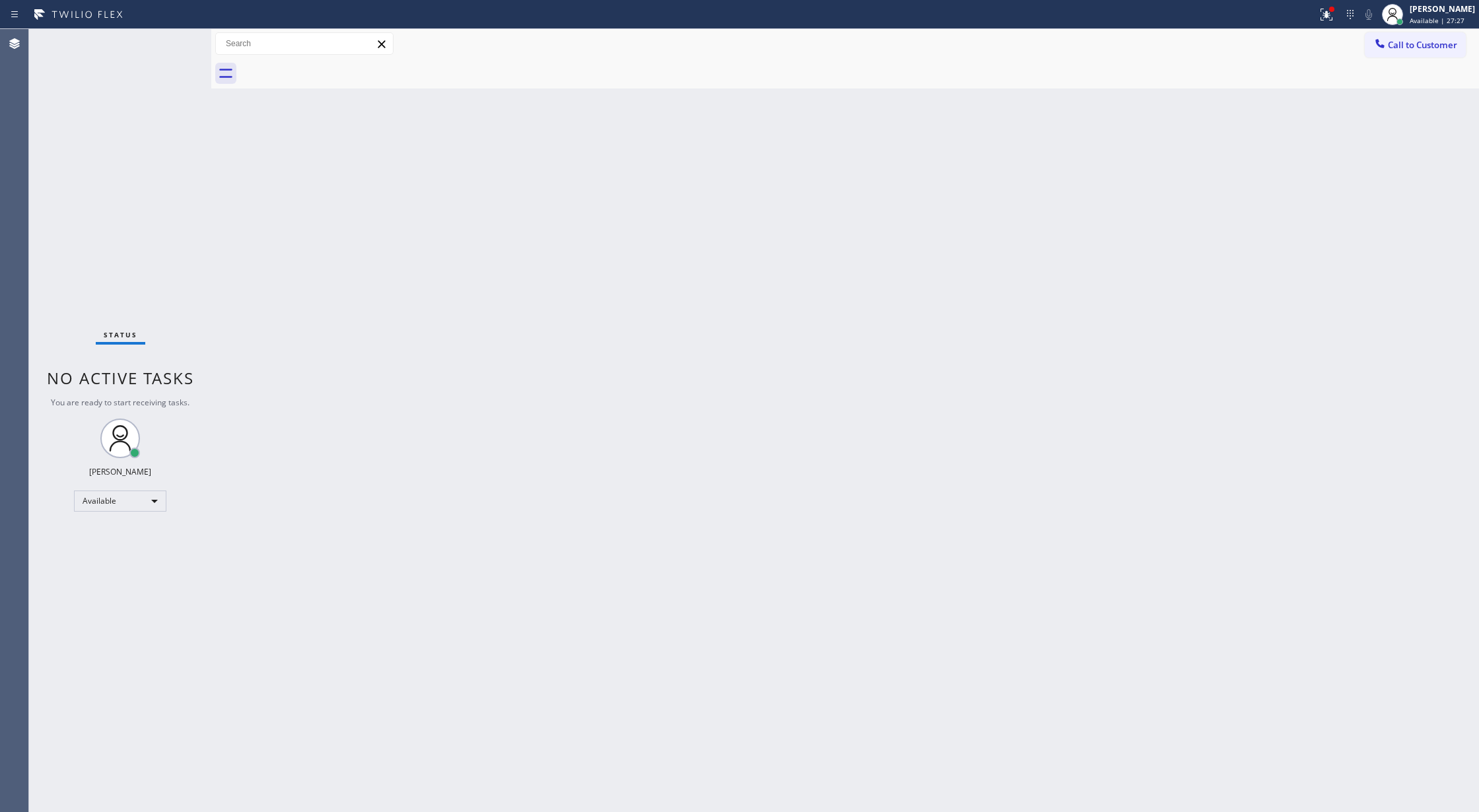
click at [173, 40] on div "Status No active tasks You are ready to start receiving tasks. [PERSON_NAME] Av…" at bounding box center [120, 420] width 182 height 783
click at [165, 42] on div "Status No active tasks You are ready to start receiving tasks. [PERSON_NAME] Av…" at bounding box center [120, 420] width 182 height 783
click at [293, 526] on div "Back to Dashboard Change Sender ID Customers Technicians Select a contact Outbo…" at bounding box center [845, 420] width 1268 height 783
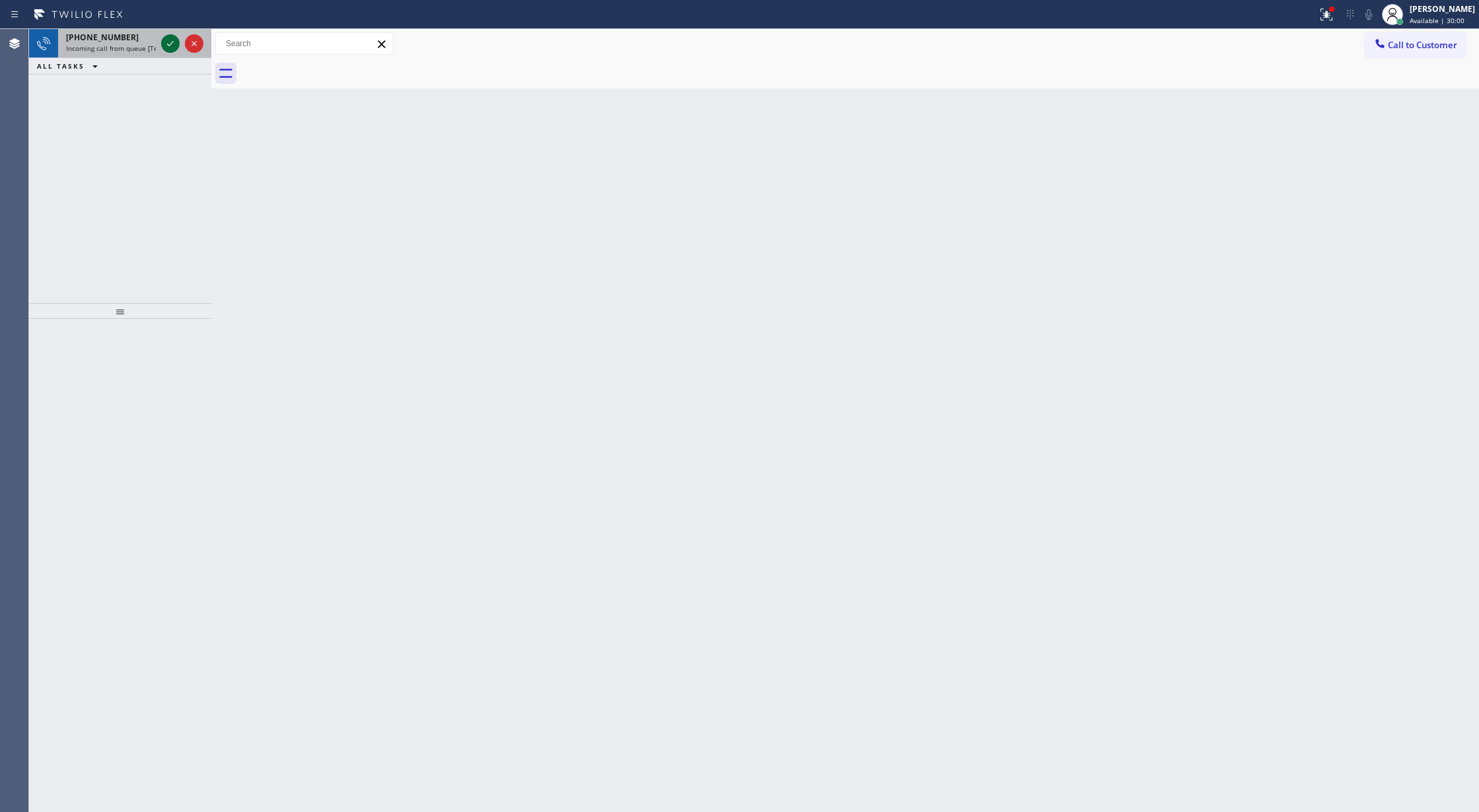
click at [171, 42] on icon at bounding box center [170, 43] width 16 height 16
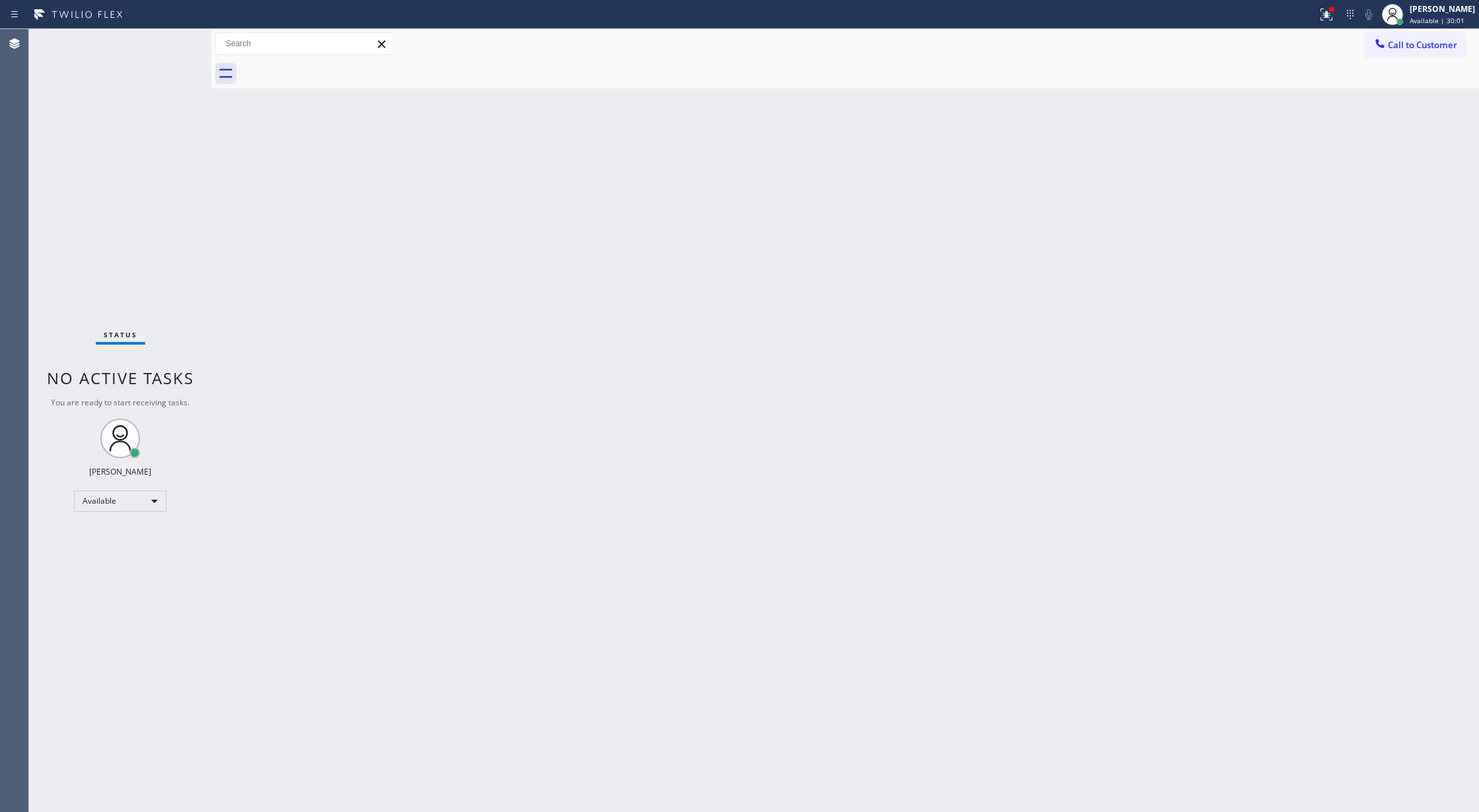
click at [170, 42] on div "Status No active tasks You are ready to start receiving tasks. [PERSON_NAME] Av…" at bounding box center [120, 420] width 182 height 783
click at [169, 42] on div "Status No active tasks You are ready to start receiving tasks. [PERSON_NAME] Av…" at bounding box center [120, 420] width 182 height 783
click at [167, 42] on div "Status No active tasks You are ready to start receiving tasks. [PERSON_NAME] Av…" at bounding box center [120, 420] width 182 height 783
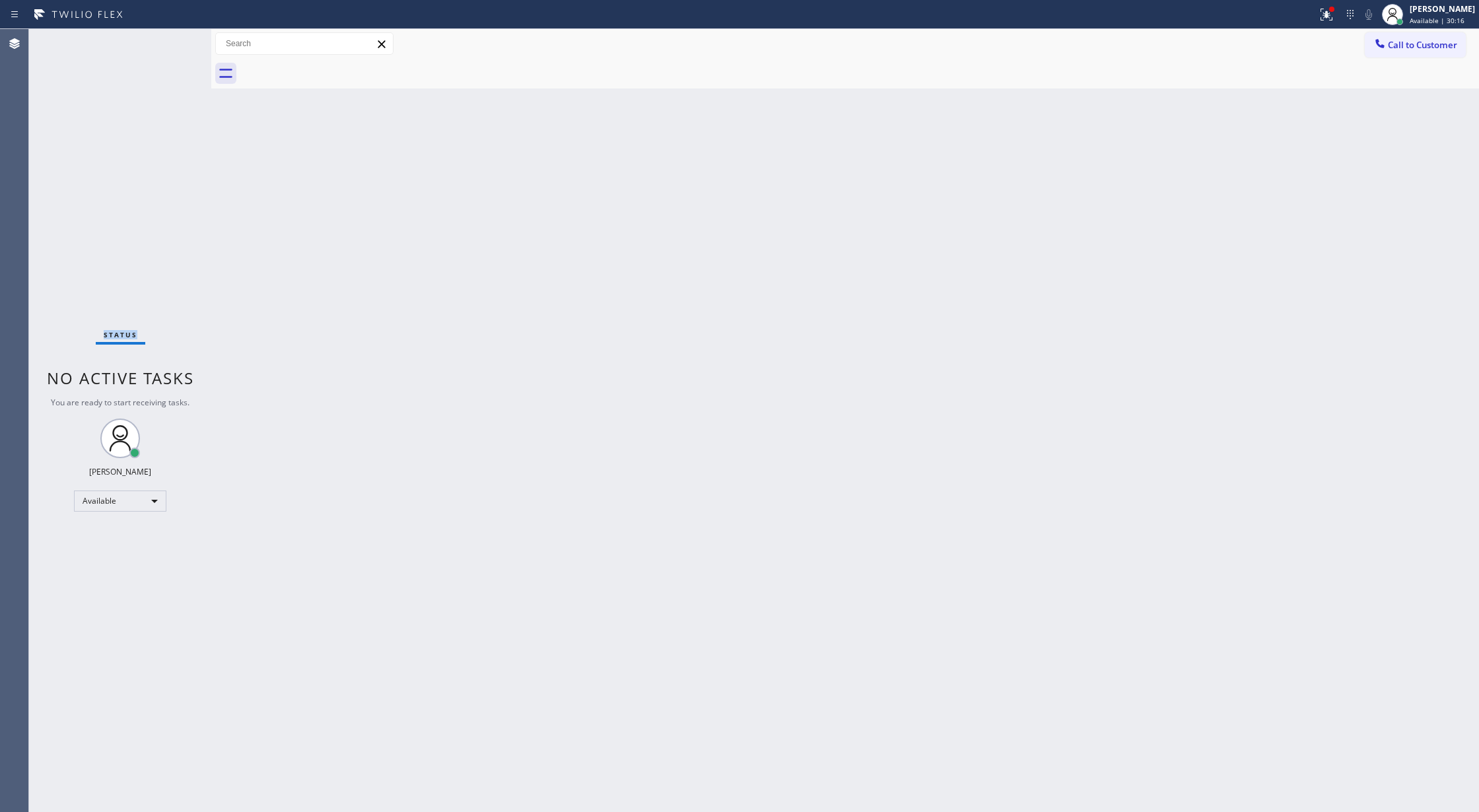
click at [166, 46] on div "Status No active tasks You are ready to start receiving tasks. [PERSON_NAME] Av…" at bounding box center [120, 420] width 182 height 783
click at [166, 43] on div "Status No active tasks You are ready to start receiving tasks. [PERSON_NAME] Av…" at bounding box center [120, 420] width 182 height 783
click at [166, 41] on div "Status No active tasks You are ready to start receiving tasks. [PERSON_NAME] Av…" at bounding box center [120, 420] width 182 height 783
click at [174, 35] on div "Status No active tasks You are ready to start receiving tasks. [PERSON_NAME] Av…" at bounding box center [120, 420] width 182 height 783
click at [169, 38] on div "Status No active tasks You are ready to start receiving tasks. [PERSON_NAME] Av…" at bounding box center [120, 420] width 182 height 783
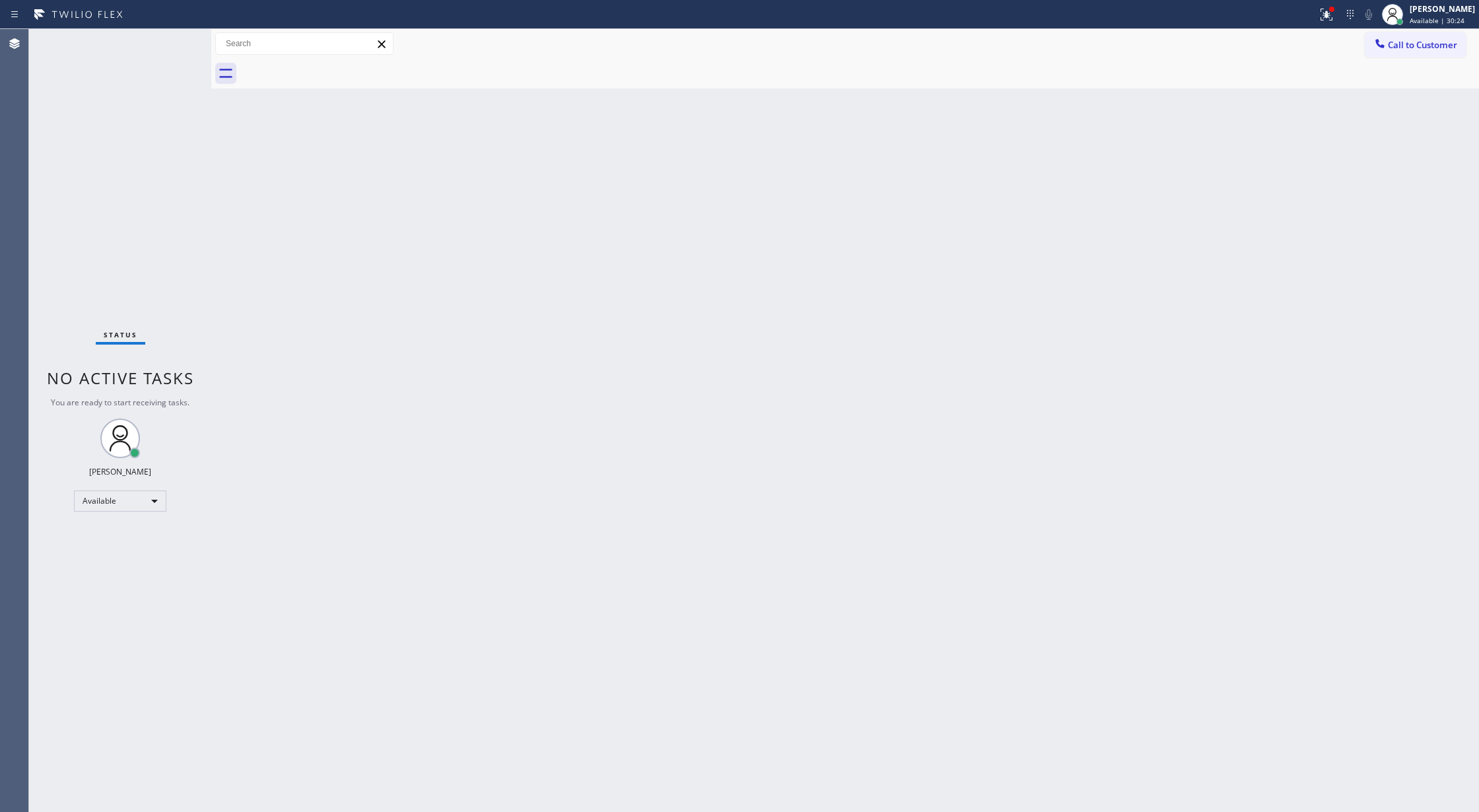
click at [169, 38] on div "Status No active tasks You are ready to start receiving tasks. [PERSON_NAME] Av…" at bounding box center [120, 420] width 182 height 783
click at [164, 40] on div "Status No active tasks You are ready to start receiving tasks. [PERSON_NAME] Av…" at bounding box center [120, 420] width 182 height 783
click at [174, 38] on div "Status No active tasks You are ready to start receiving tasks. [PERSON_NAME] Av…" at bounding box center [120, 420] width 182 height 783
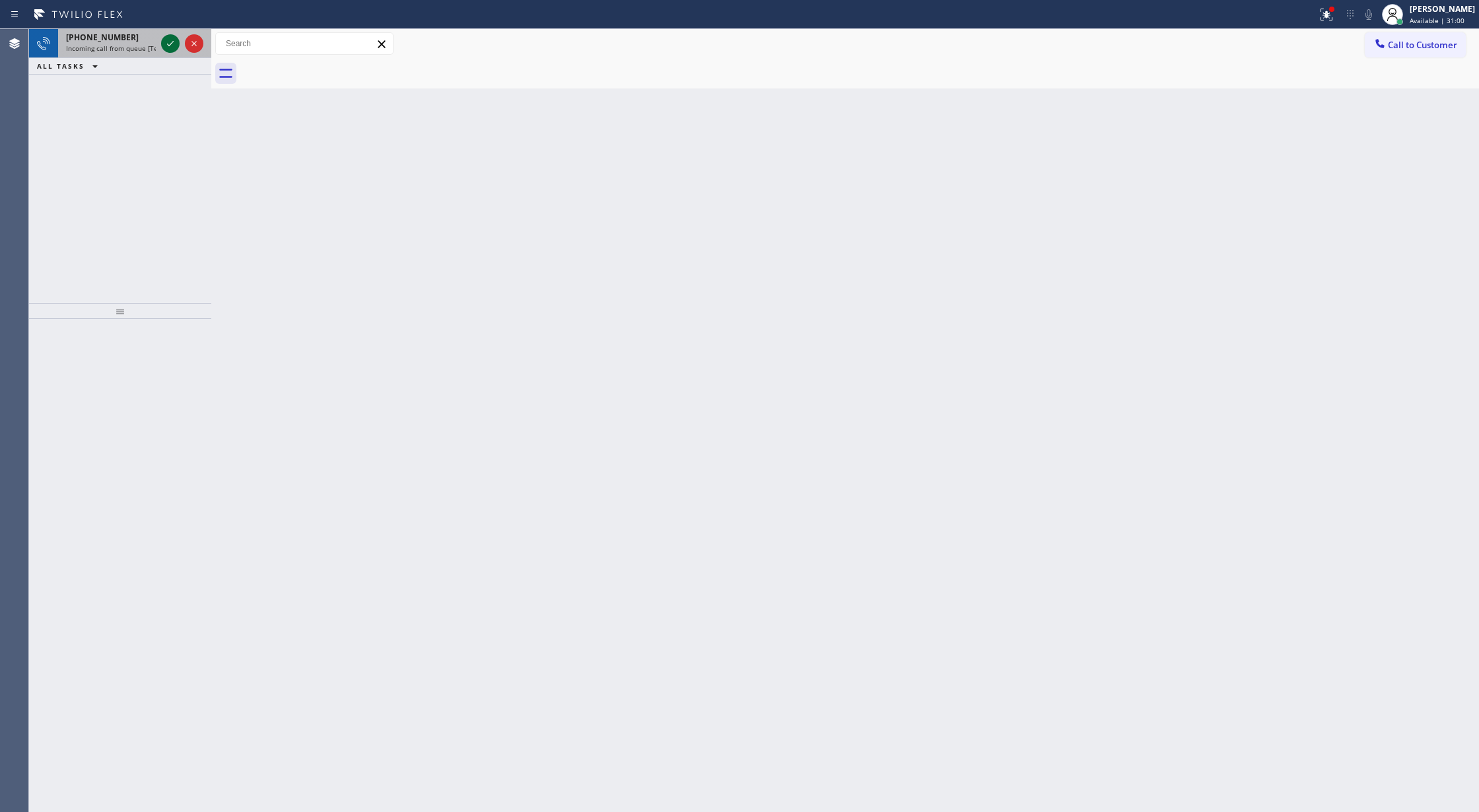
click at [170, 35] on icon at bounding box center [170, 43] width 16 height 16
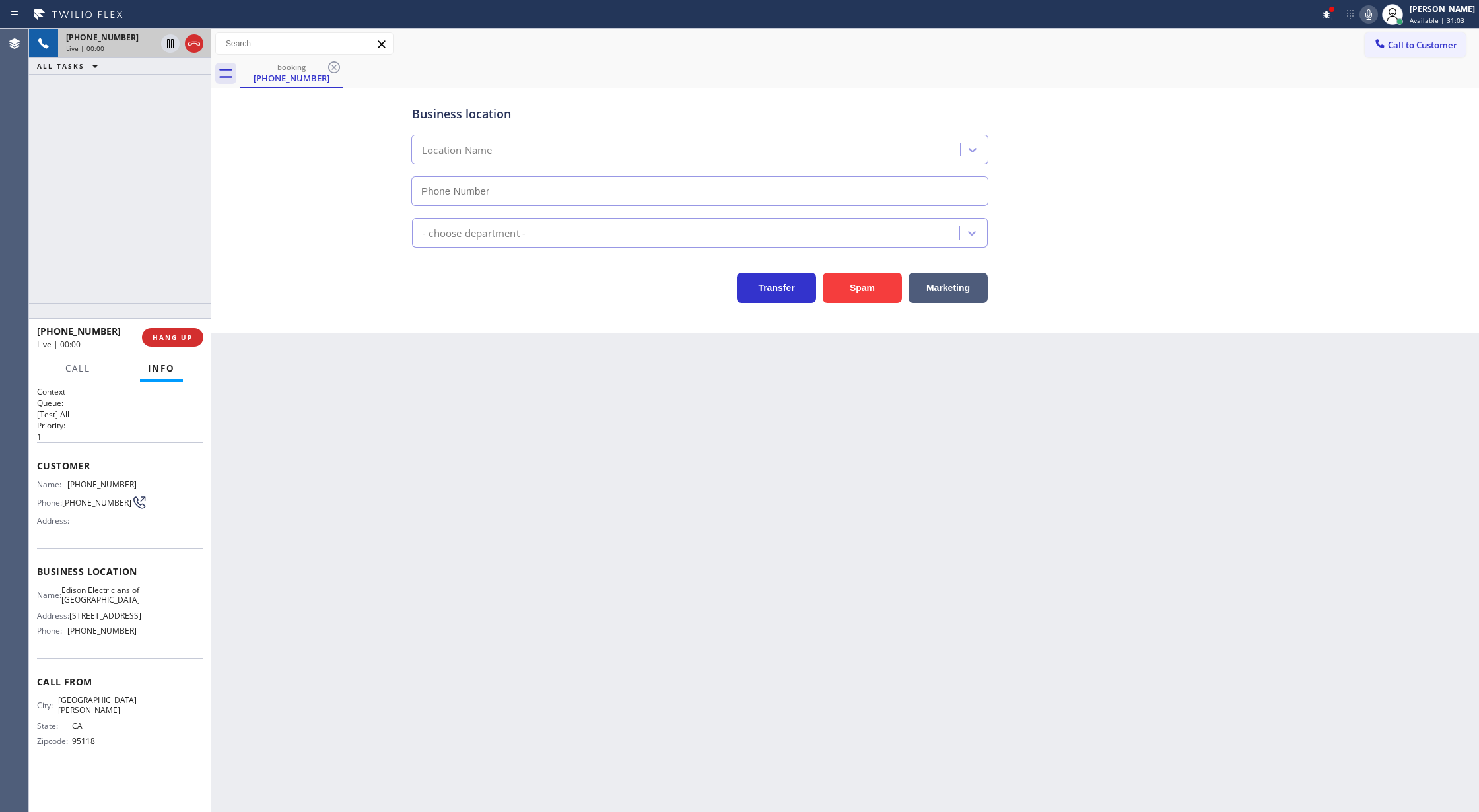
type input "(862) 415-0803"
click at [867, 286] on button "Spam" at bounding box center [863, 288] width 79 height 31
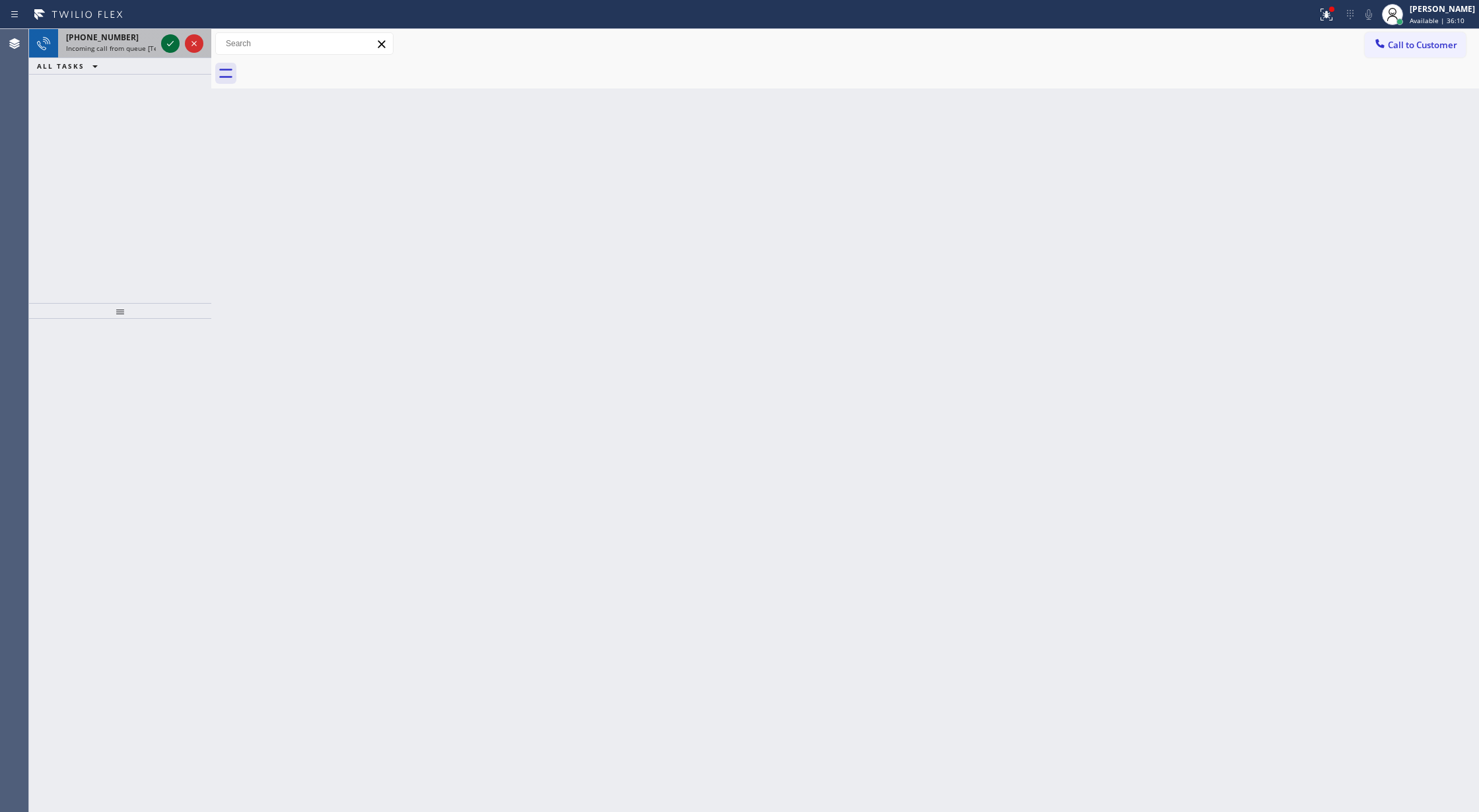
click at [172, 43] on icon at bounding box center [171, 44] width 7 height 6
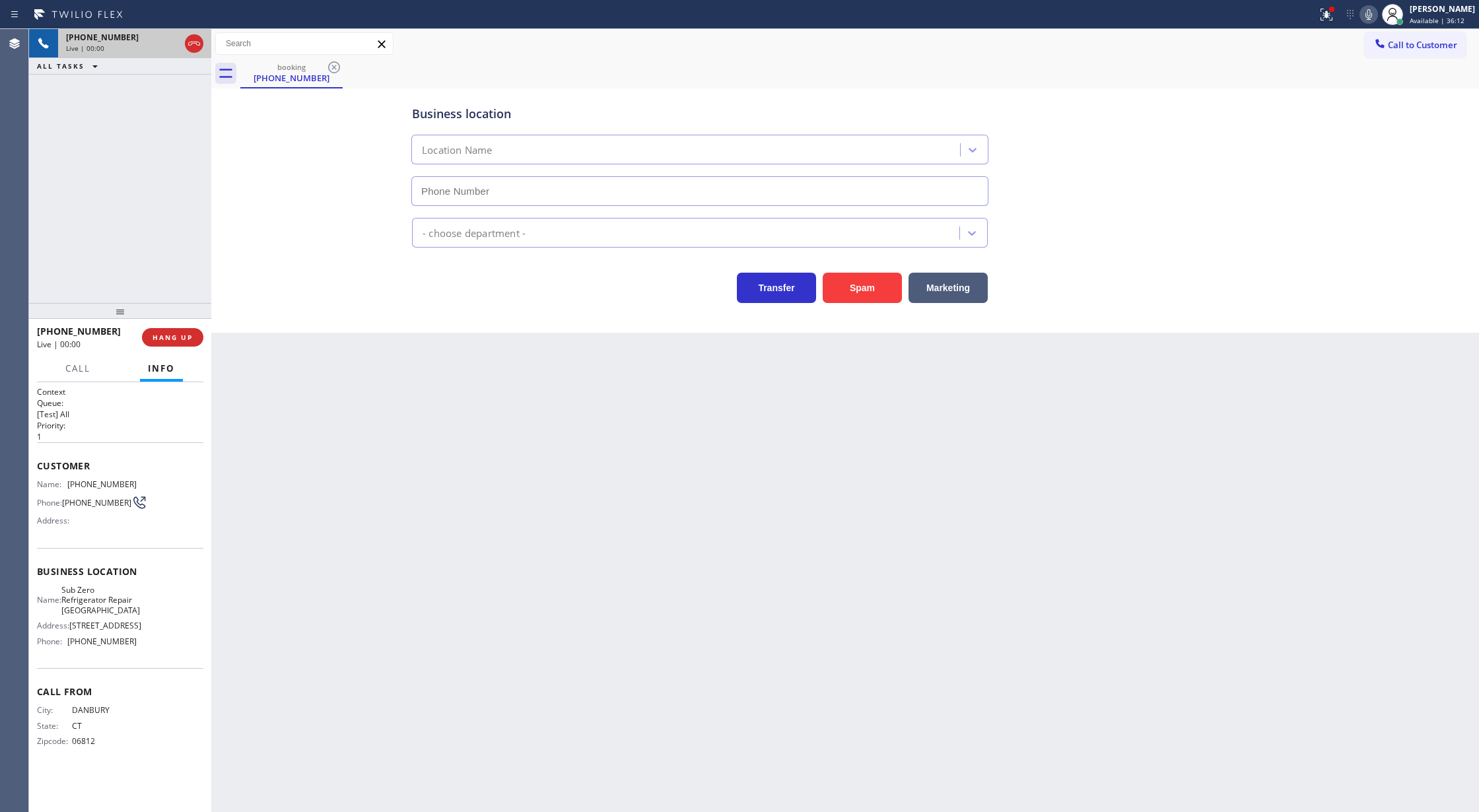
type input "(773) 917-0590"
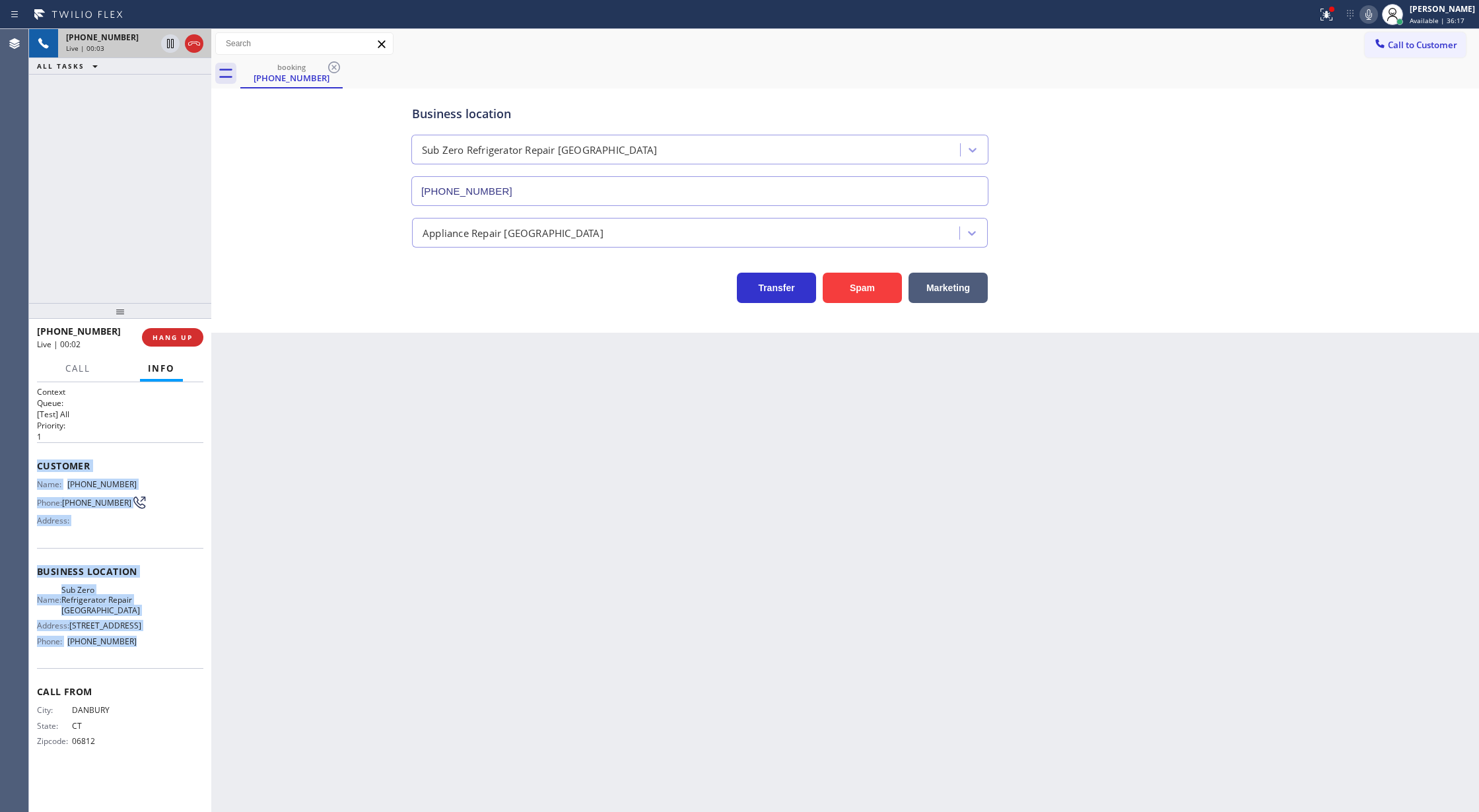
copy div "Customer Name: (203) 240-5652 Phone: (203) 240-5652 Address: Business location …"
drag, startPoint x: 40, startPoint y: 465, endPoint x: 374, endPoint y: 804, distance: 475.9
click at [171, 657] on div "Context Queue: [Test] All Priority: 1 Customer Name: (203) 240-5652 Phone: (203…" at bounding box center [120, 577] width 166 height 382
click at [161, 338] on span "COMPLETE" at bounding box center [170, 337] width 46 height 9
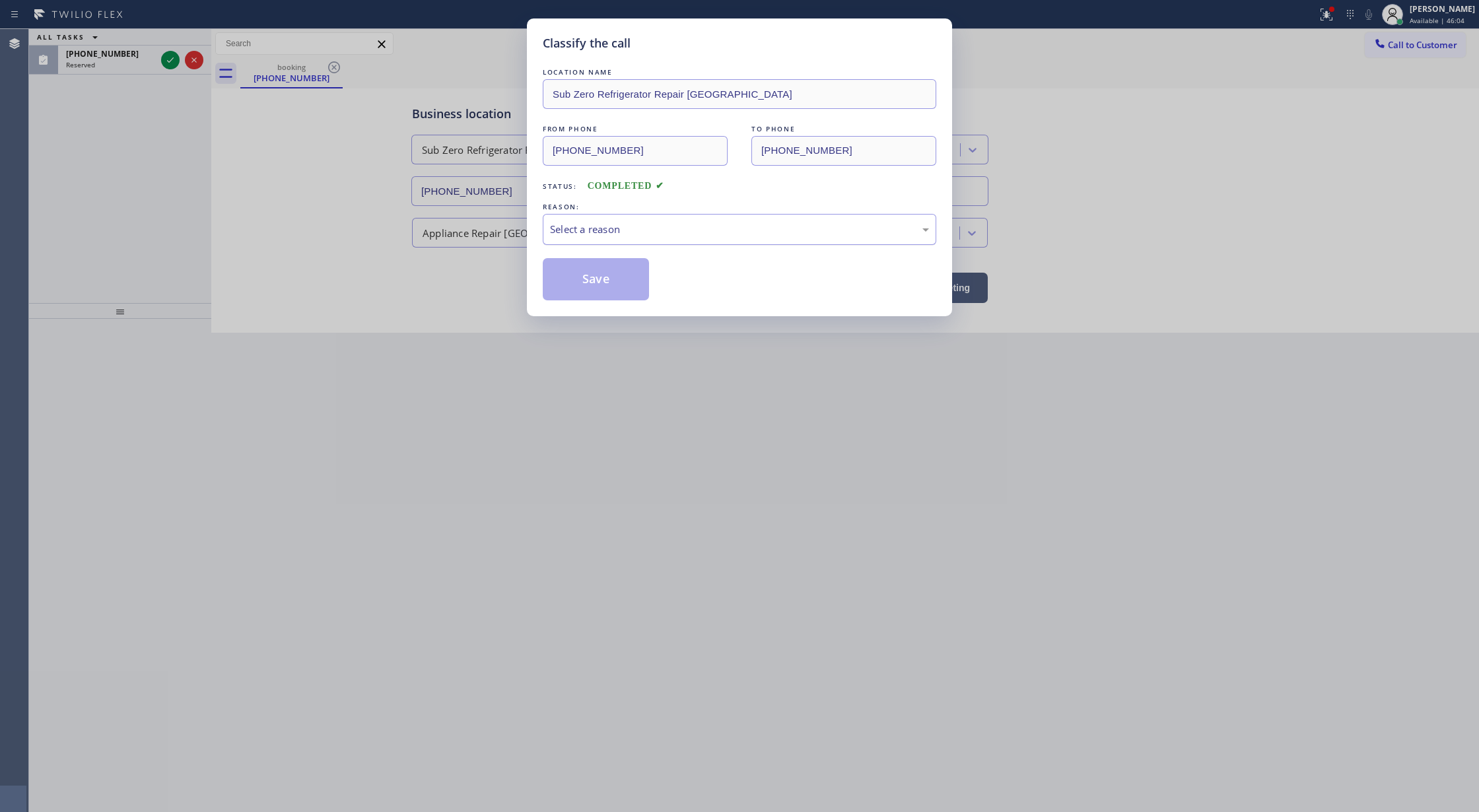
click at [573, 227] on div "Select a reason" at bounding box center [739, 230] width 379 height 15
click at [589, 273] on button "Save" at bounding box center [596, 279] width 106 height 42
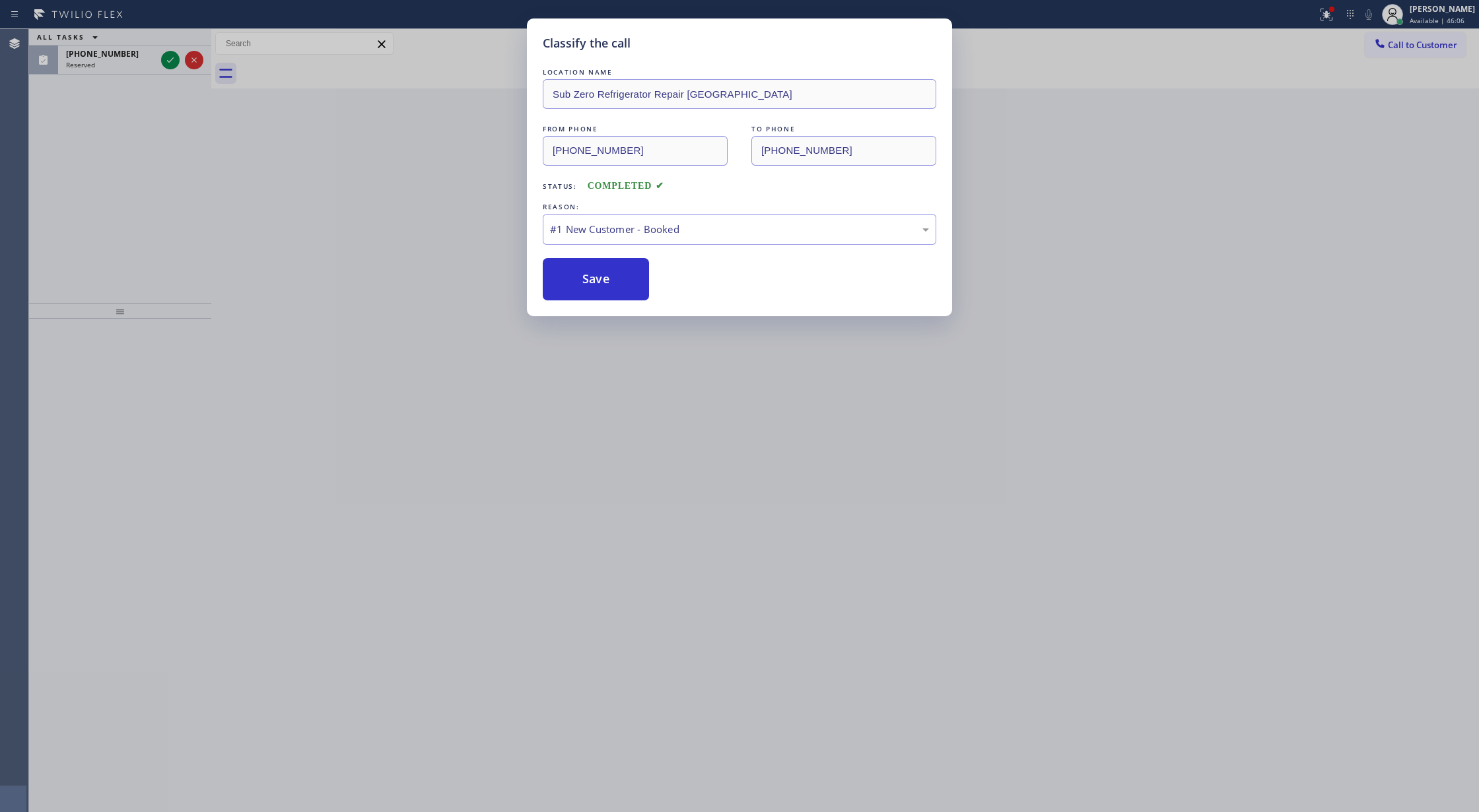
click at [167, 63] on div "Classify the call LOCATION NAME Sub Zero Refrigerator Repair Chicago FROM PHONE…" at bounding box center [739, 406] width 1479 height 812
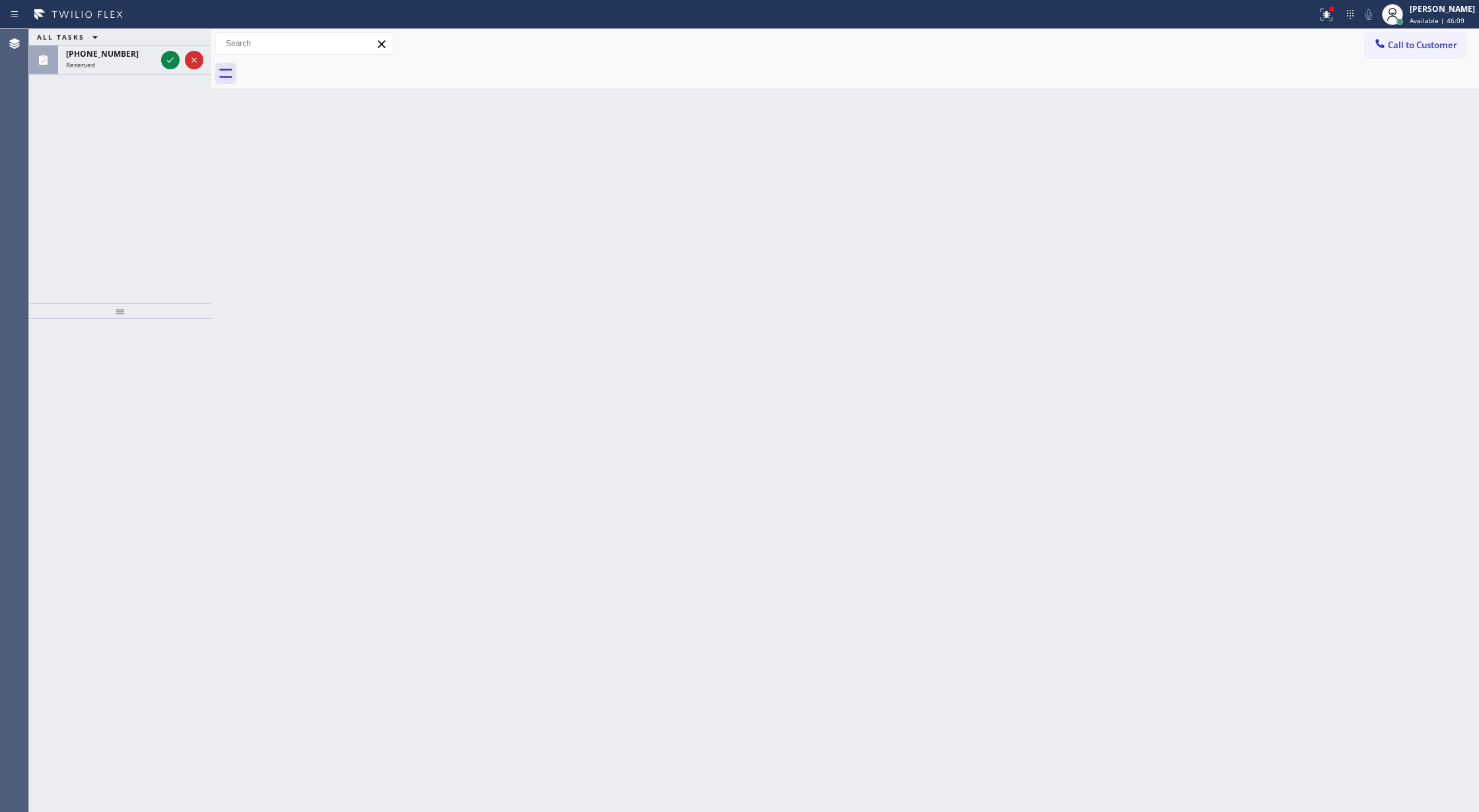
click at [180, 58] on div at bounding box center [182, 60] width 48 height 29
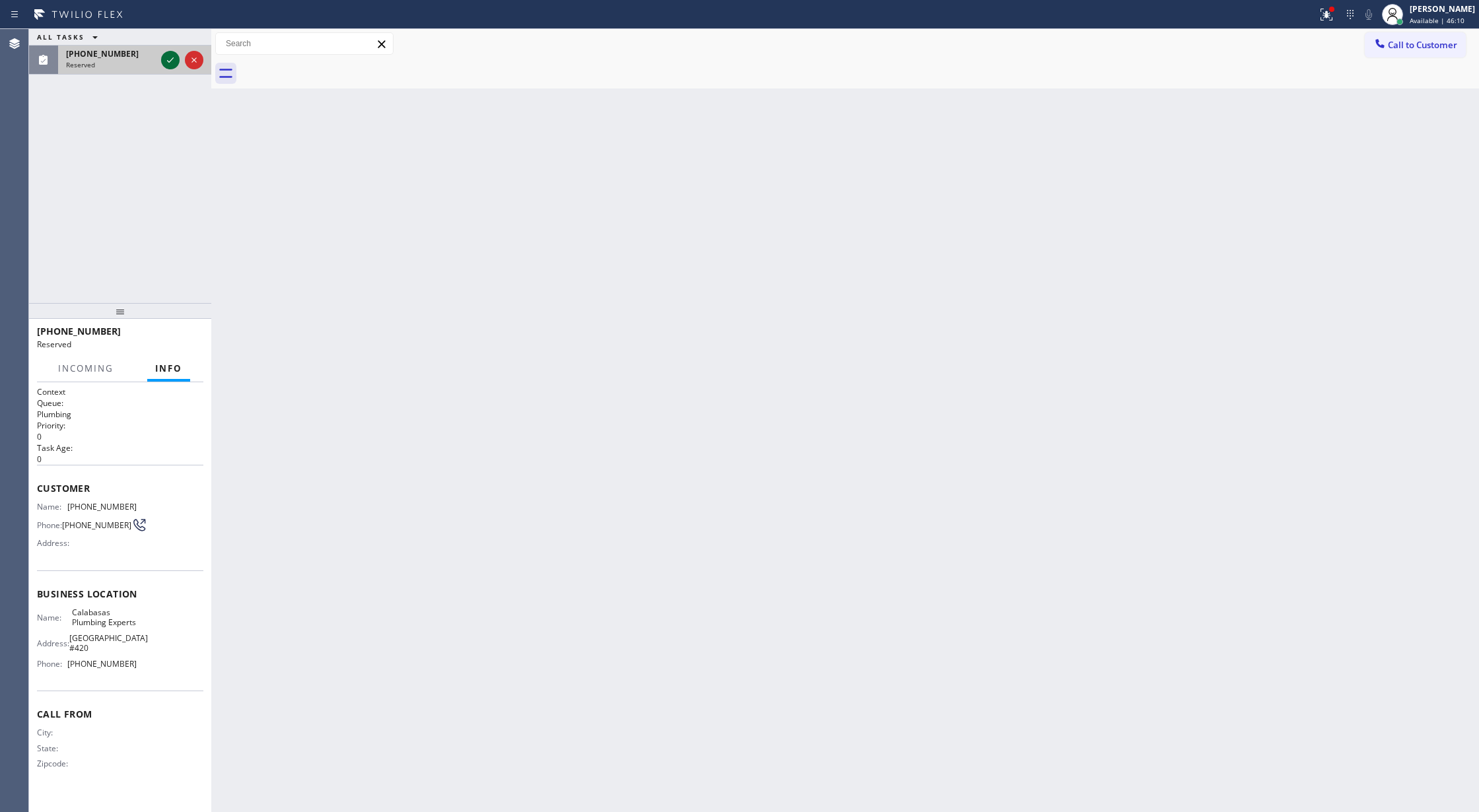
click at [175, 64] on icon at bounding box center [170, 60] width 16 height 16
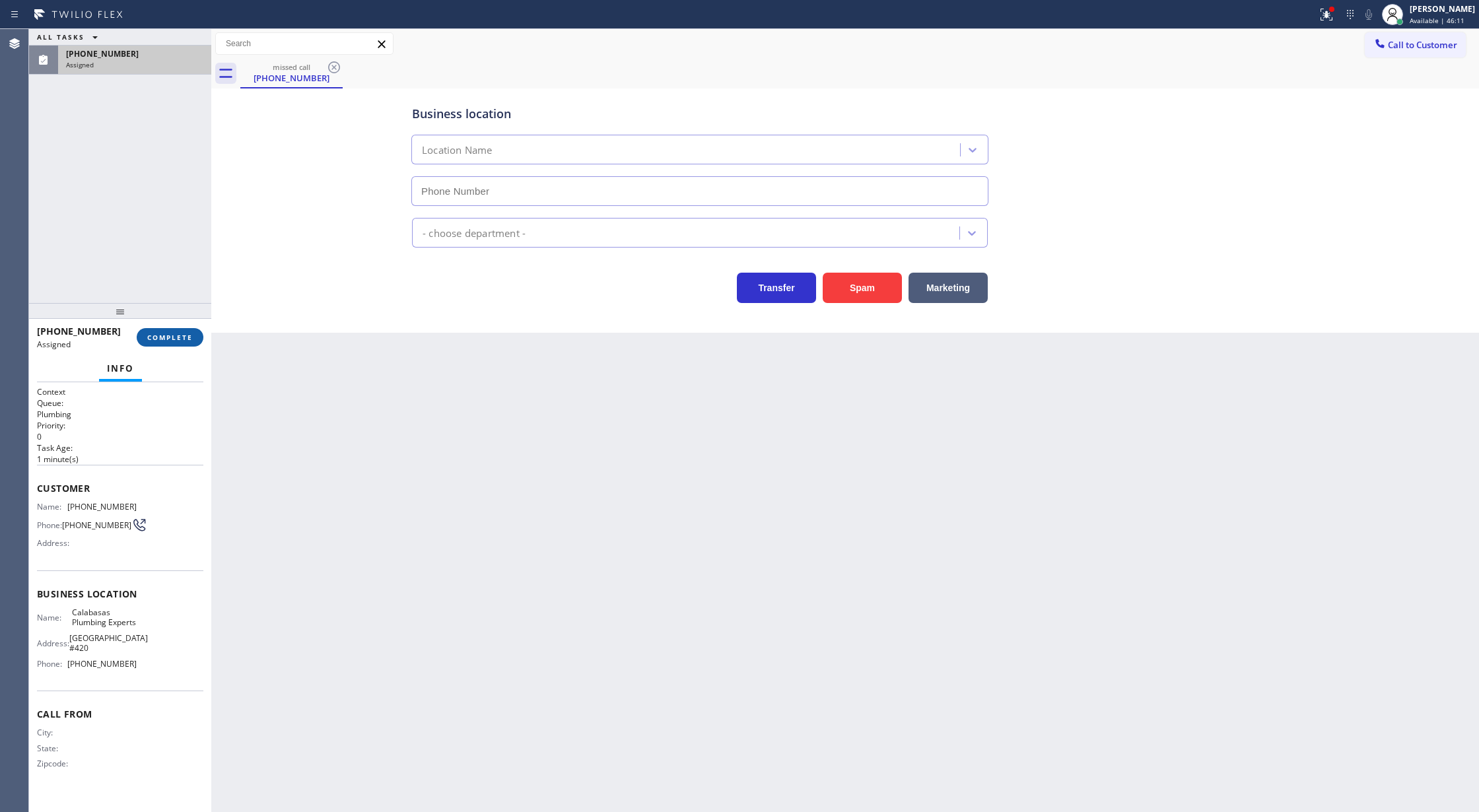
click at [173, 338] on span "COMPLETE" at bounding box center [170, 337] width 46 height 9
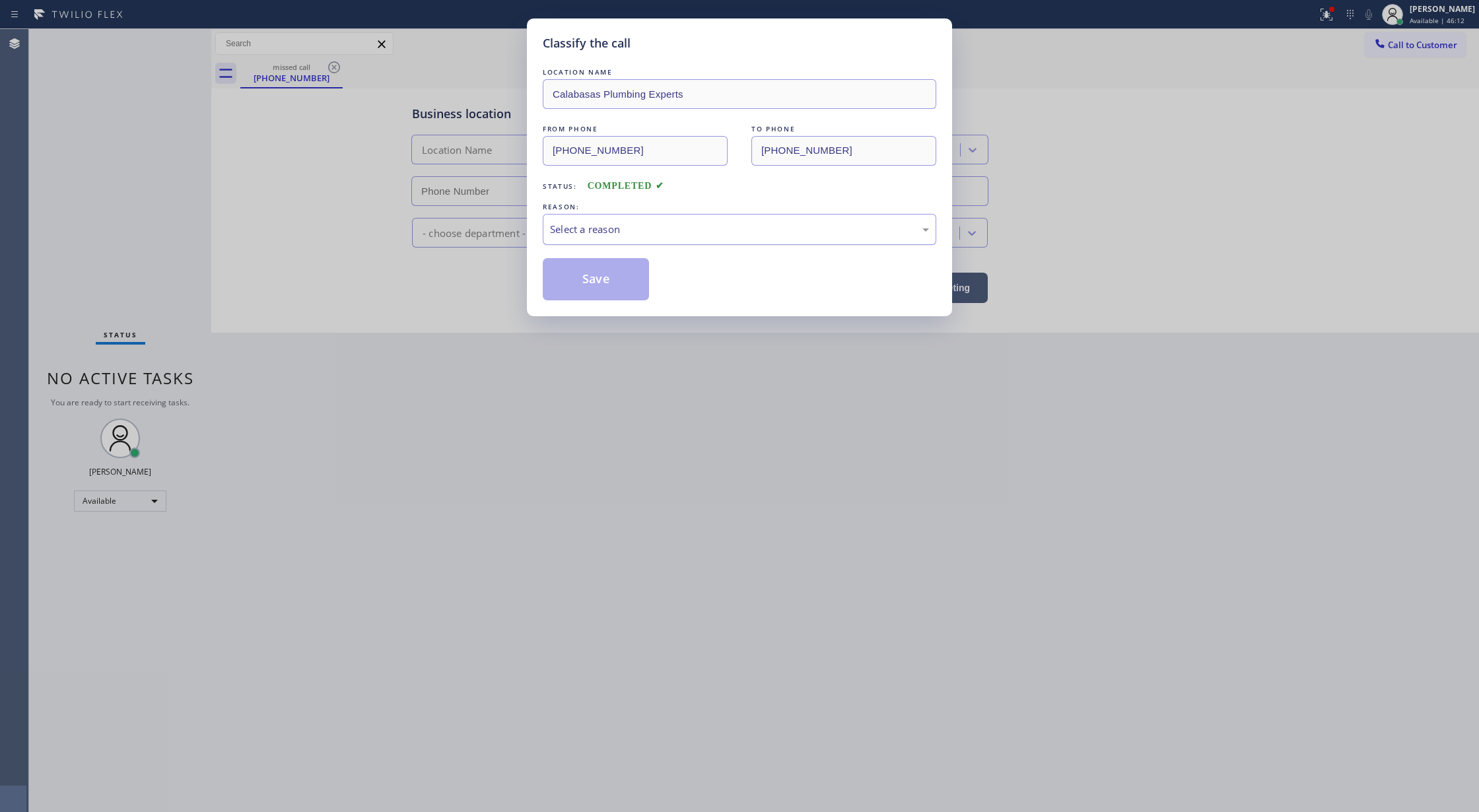
click at [571, 241] on div "Select a reason" at bounding box center [740, 230] width 394 height 31
click at [602, 275] on button "Save" at bounding box center [596, 279] width 106 height 42
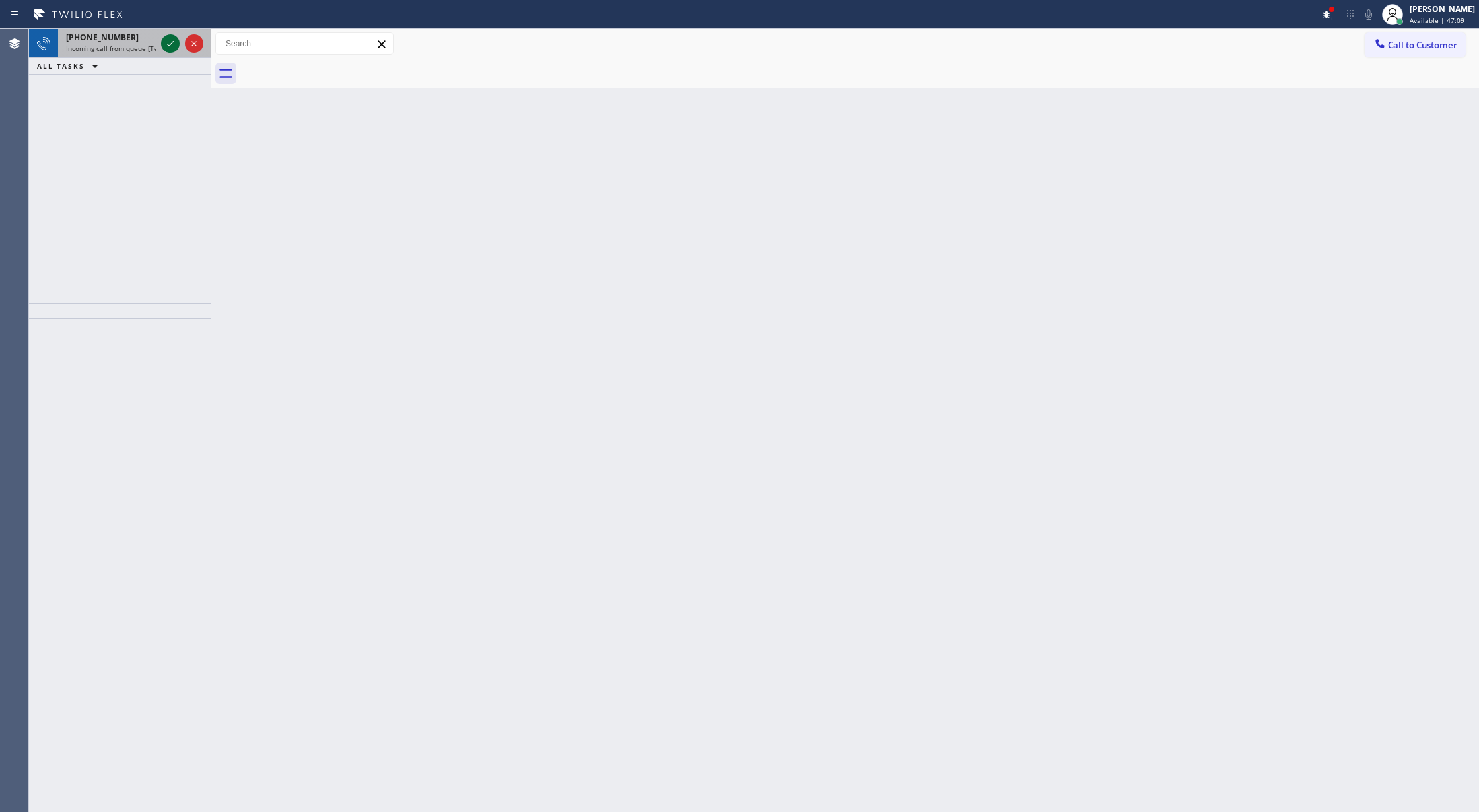
click at [173, 40] on icon at bounding box center [170, 43] width 16 height 16
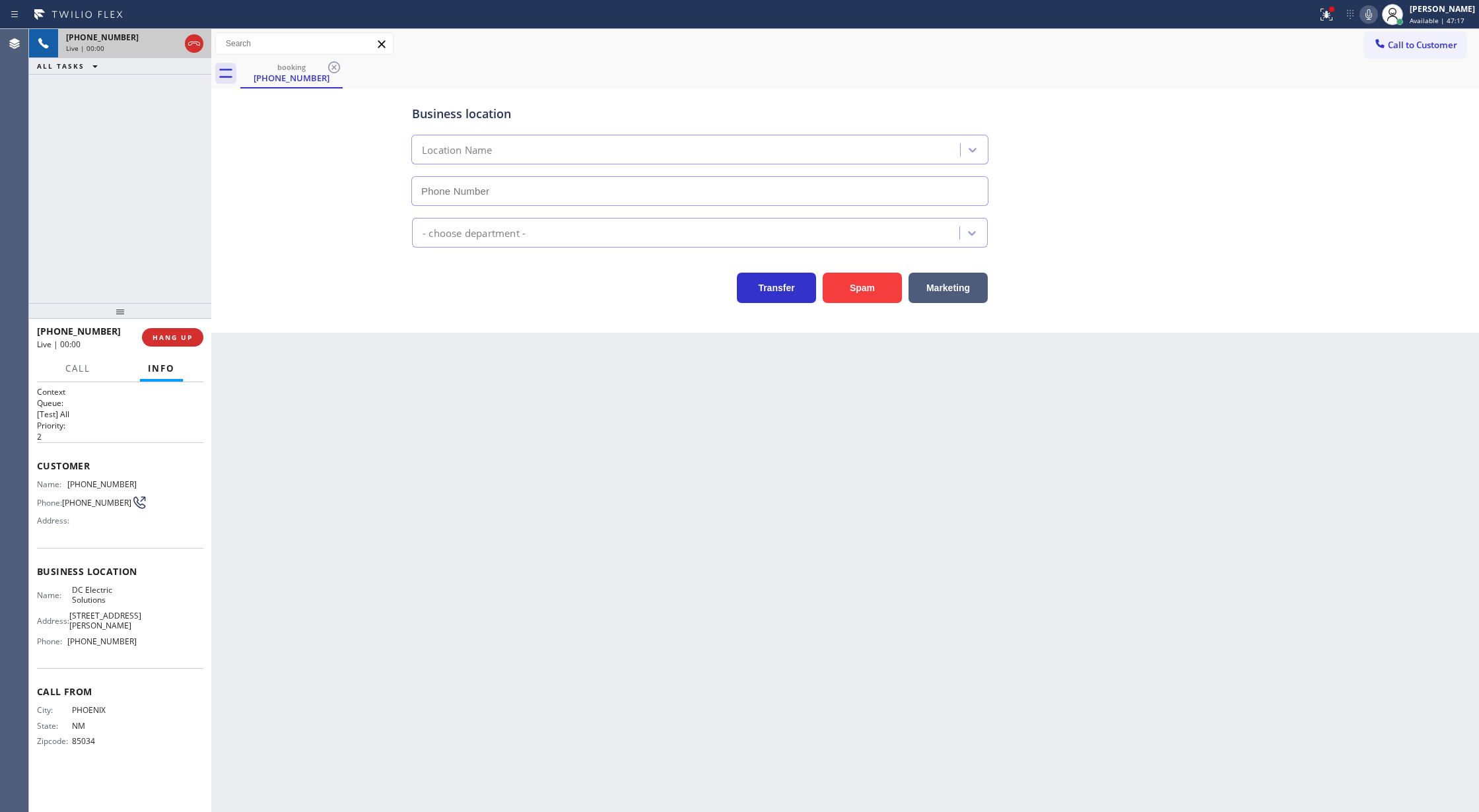
type input "(480) 210-6054"
drag, startPoint x: 164, startPoint y: 336, endPoint x: 330, endPoint y: 366, distance: 168.7
click at [164, 336] on span "COMPLETE" at bounding box center [170, 337] width 46 height 9
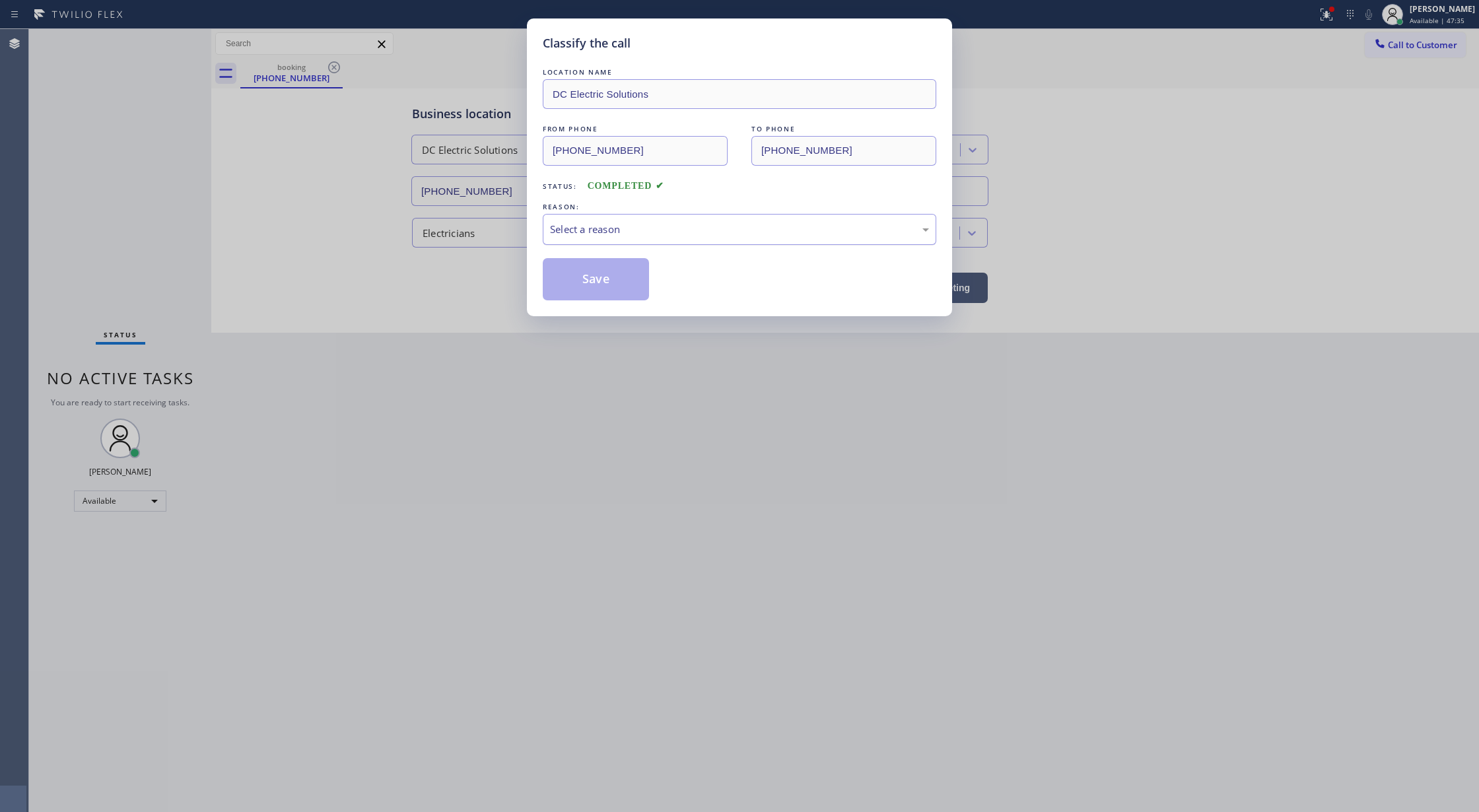
click at [577, 232] on div "Select a reason" at bounding box center [739, 230] width 379 height 15
click at [592, 280] on button "Save" at bounding box center [596, 279] width 106 height 42
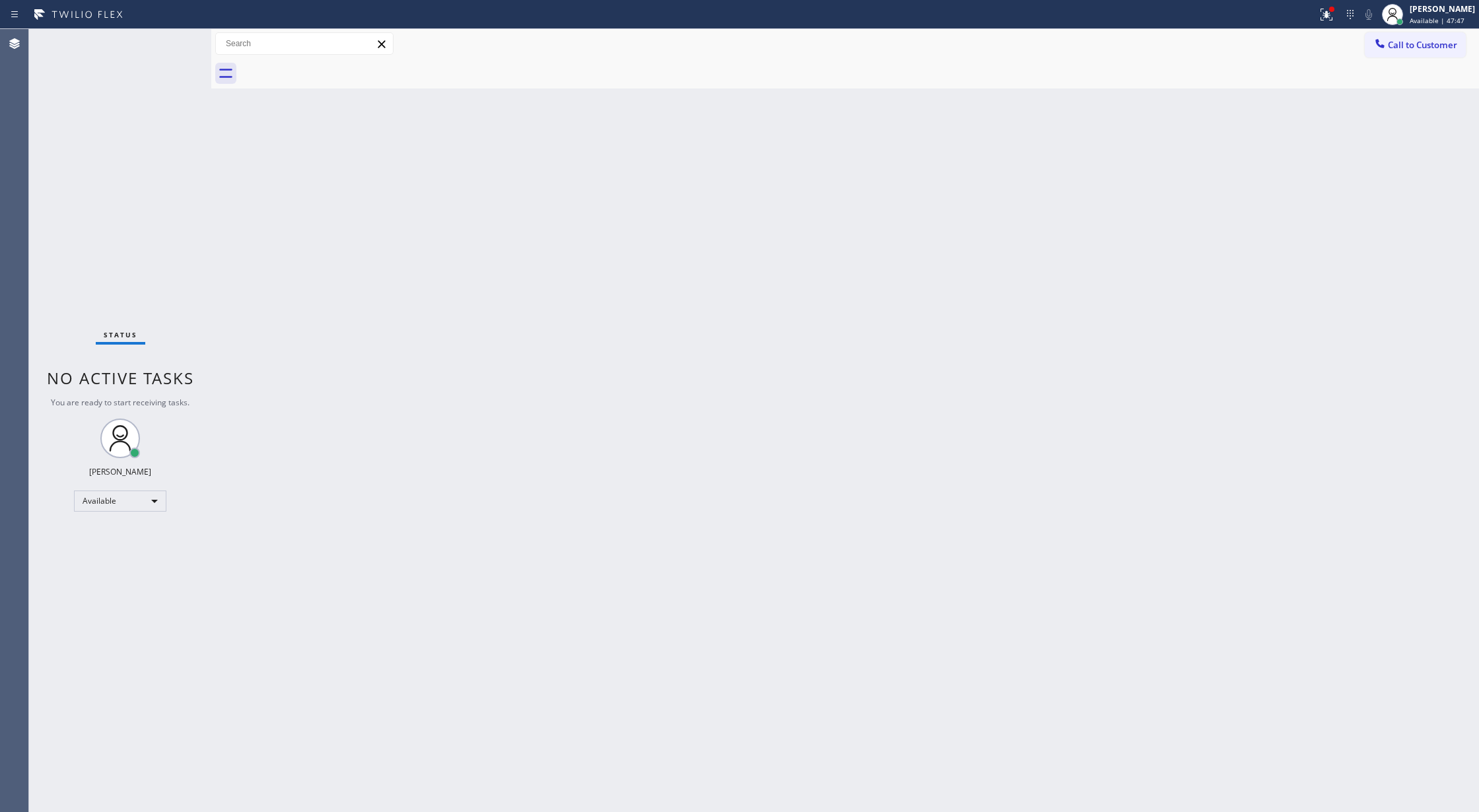
click at [167, 37] on div "Status No active tasks You are ready to start receiving tasks. [PERSON_NAME] Av…" at bounding box center [120, 420] width 182 height 783
click at [164, 48] on div "Status No active tasks You are ready to start receiving tasks. [PERSON_NAME] Av…" at bounding box center [120, 420] width 182 height 783
click at [407, 395] on div "Back to Dashboard Change Sender ID Customers Technicians Select a contact Outbo…" at bounding box center [845, 420] width 1268 height 783
click at [170, 33] on div "Status No active tasks You are ready to start receiving tasks. [PERSON_NAME] Av…" at bounding box center [120, 420] width 182 height 783
click at [169, 43] on div "Status No active tasks You are ready to start receiving tasks. [PERSON_NAME] Av…" at bounding box center [120, 420] width 182 height 783
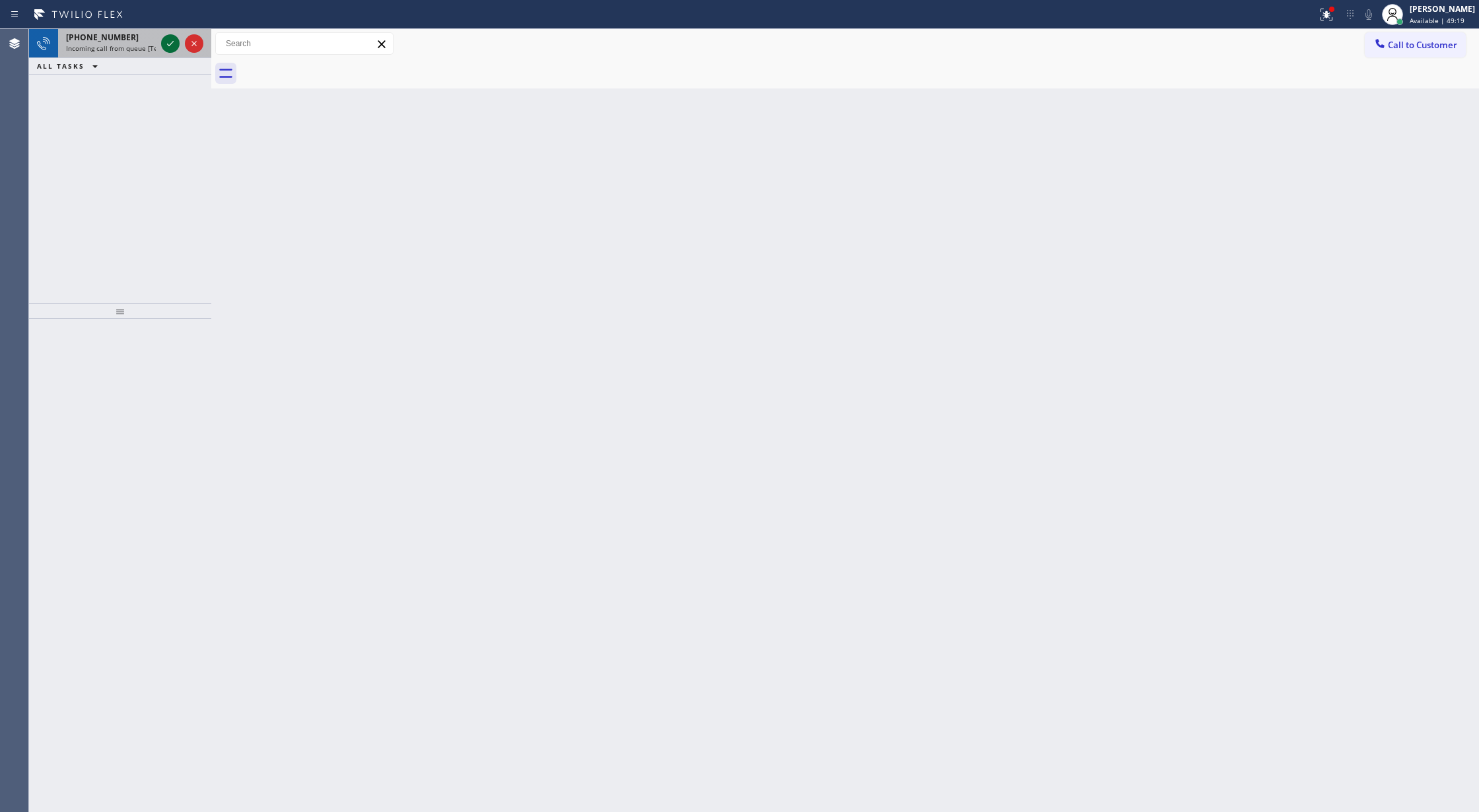
click at [173, 48] on icon at bounding box center [170, 43] width 16 height 16
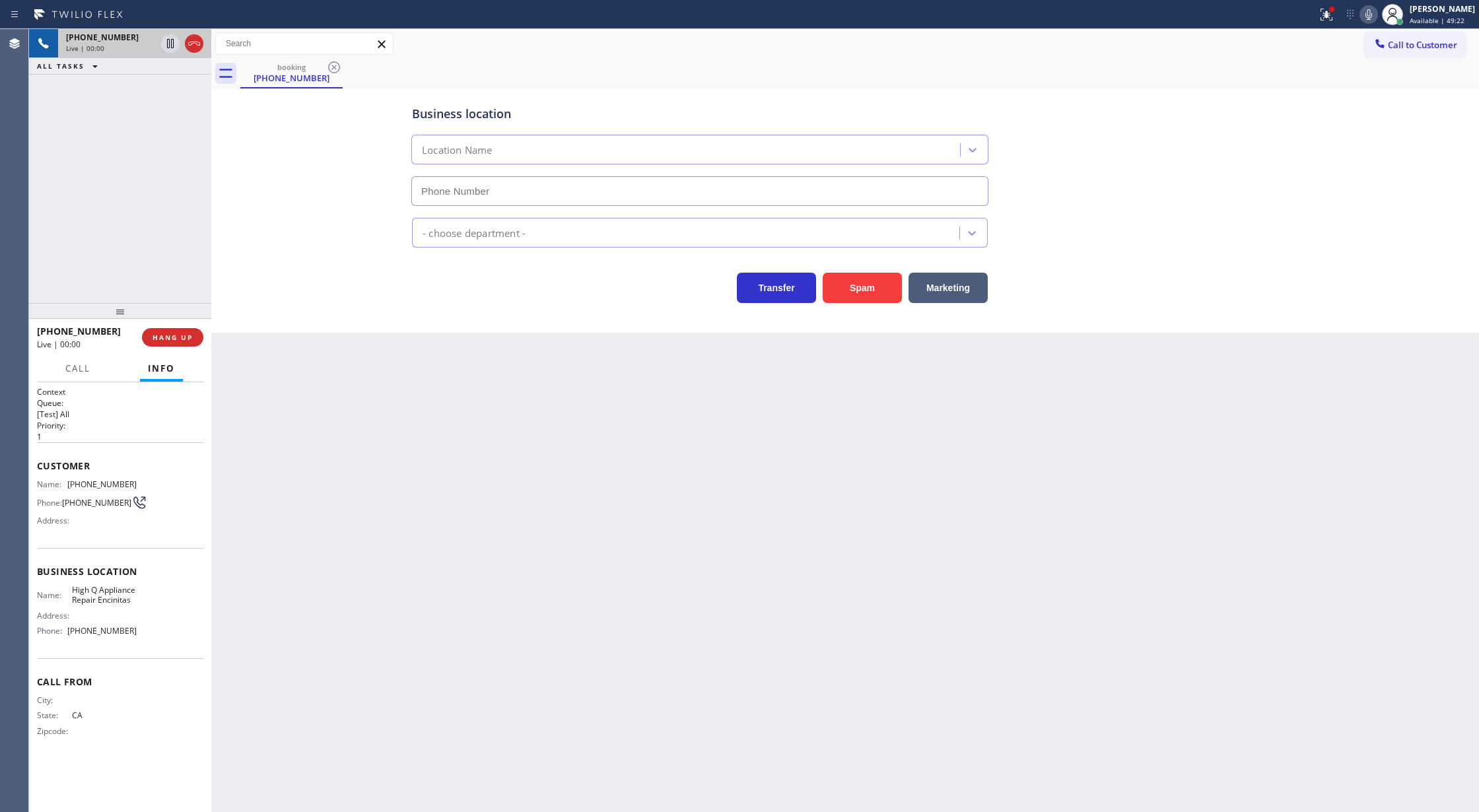
type input "(760) 227-2611"
click at [813, 278] on button "Transfer" at bounding box center [777, 288] width 79 height 31
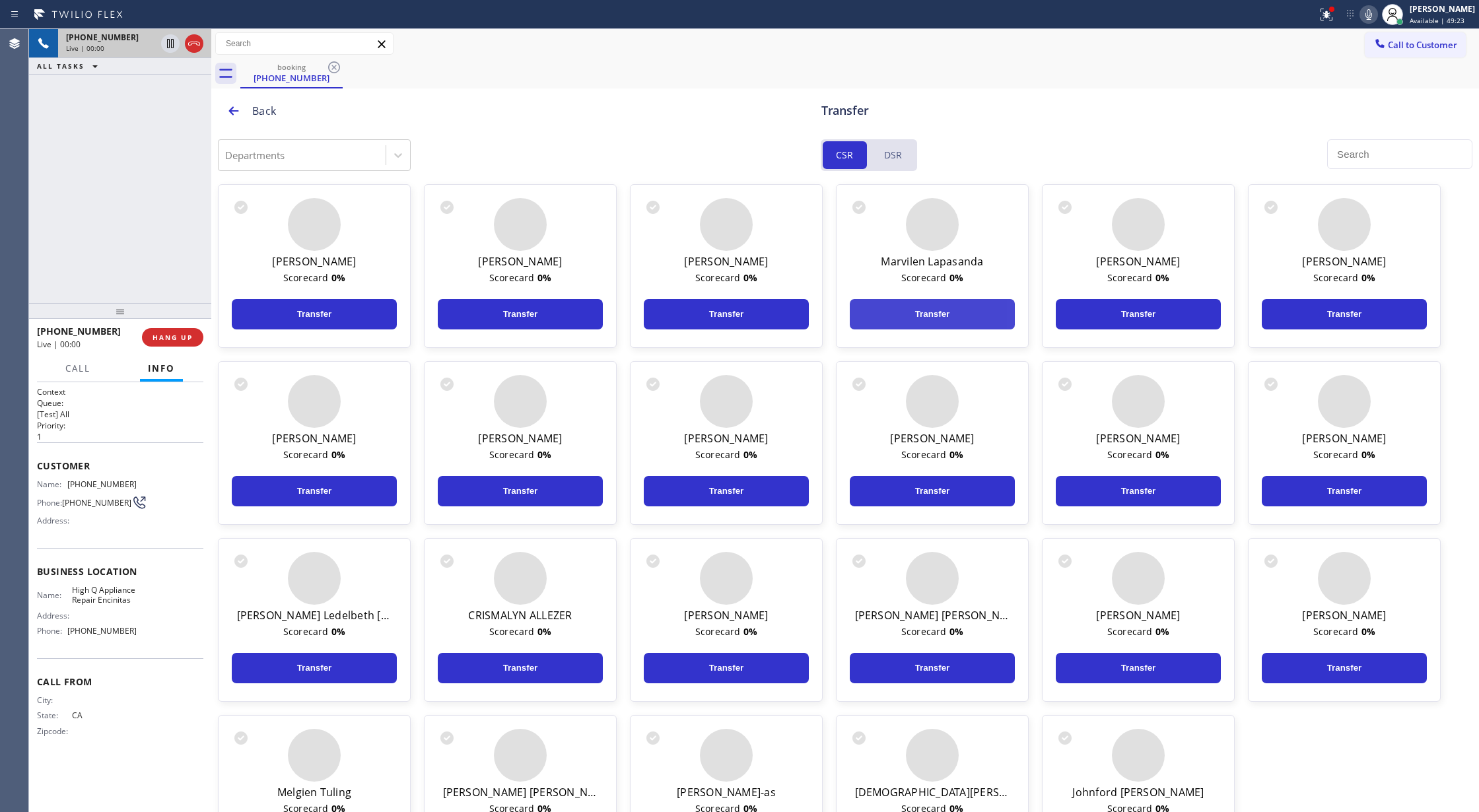
click at [867, 299] on button "Transfer" at bounding box center [933, 314] width 165 height 31
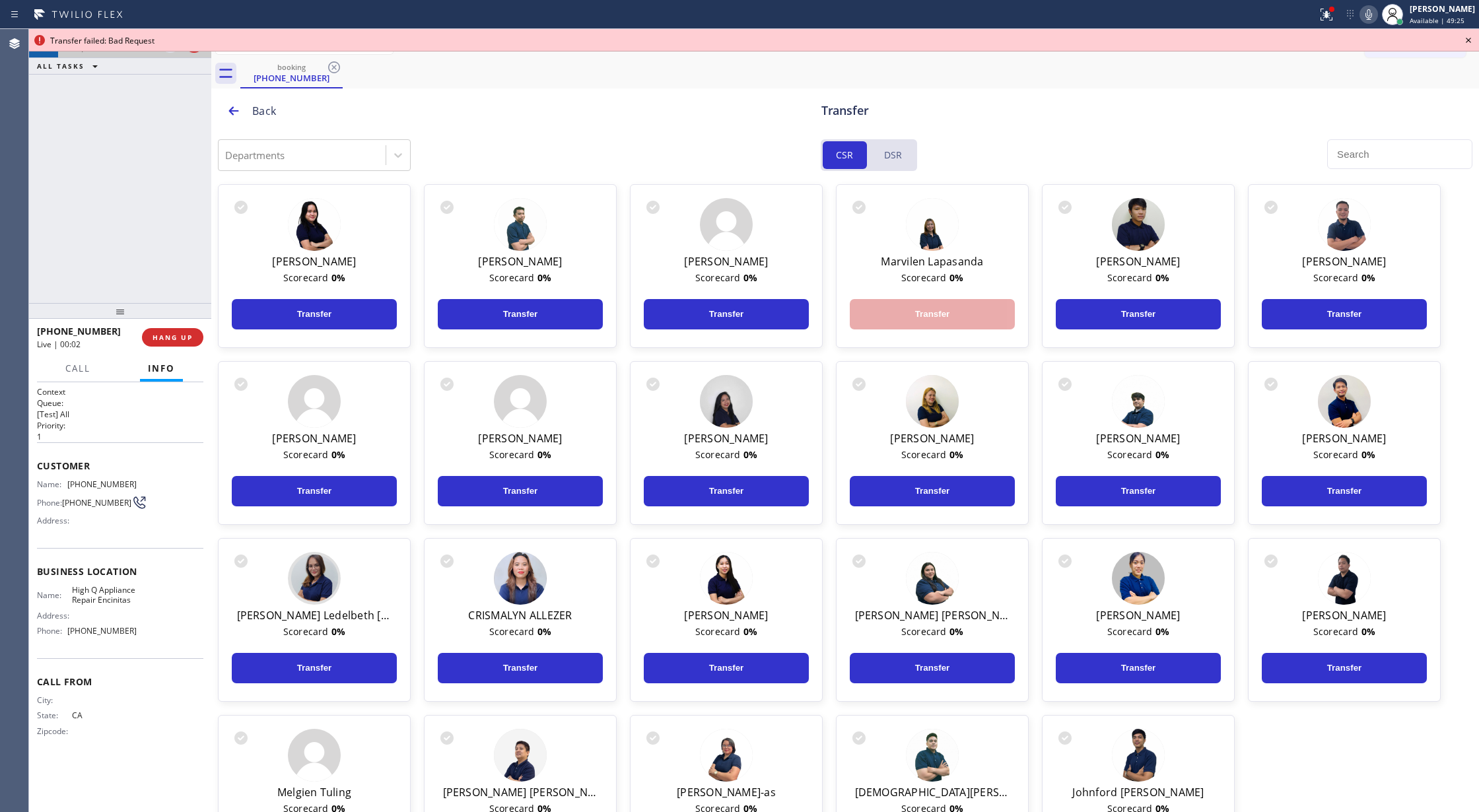
click at [1469, 41] on icon at bounding box center [1469, 40] width 6 height 6
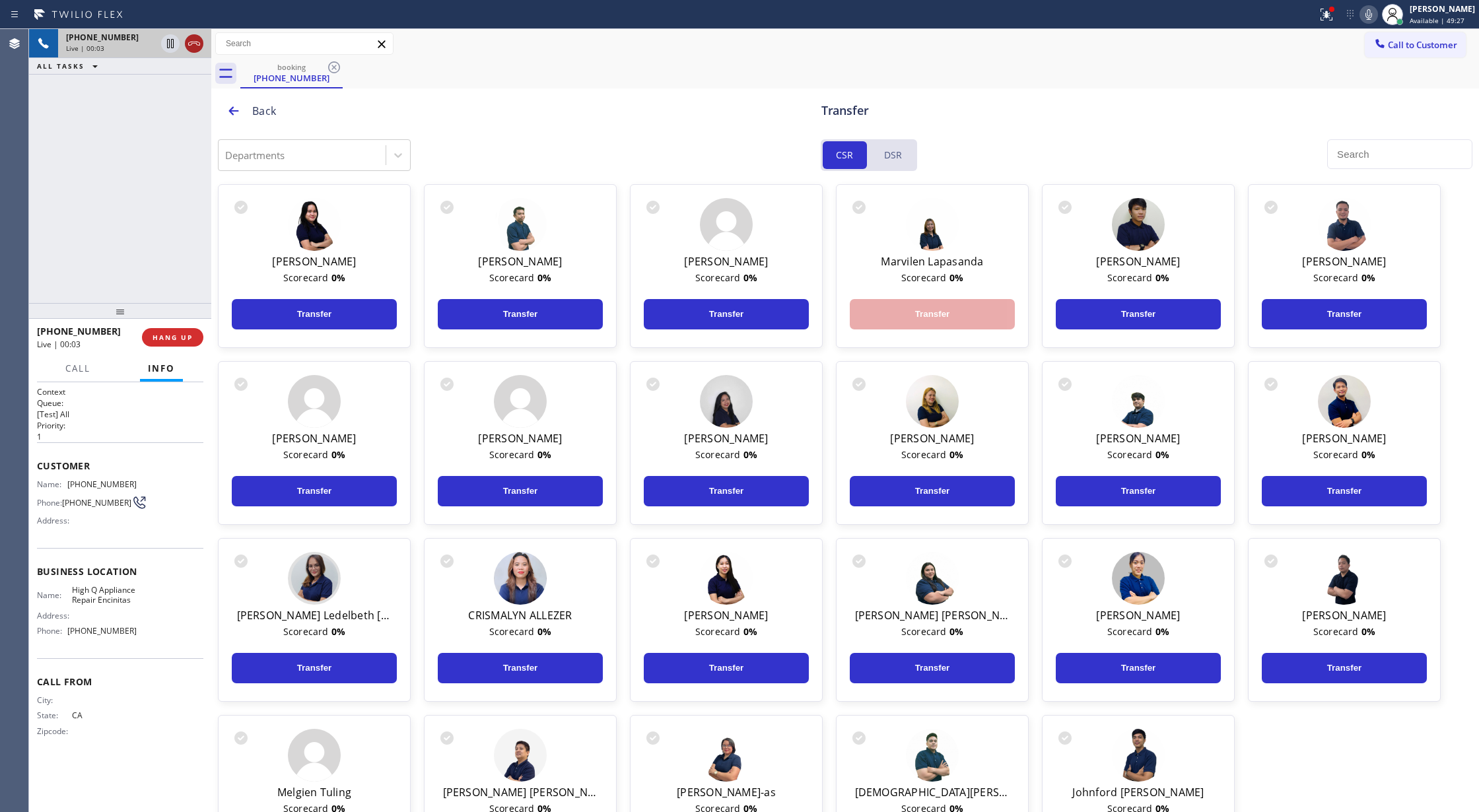
click at [194, 42] on icon at bounding box center [193, 44] width 12 height 4
click at [166, 333] on span "COMPLETE" at bounding box center [170, 337] width 46 height 9
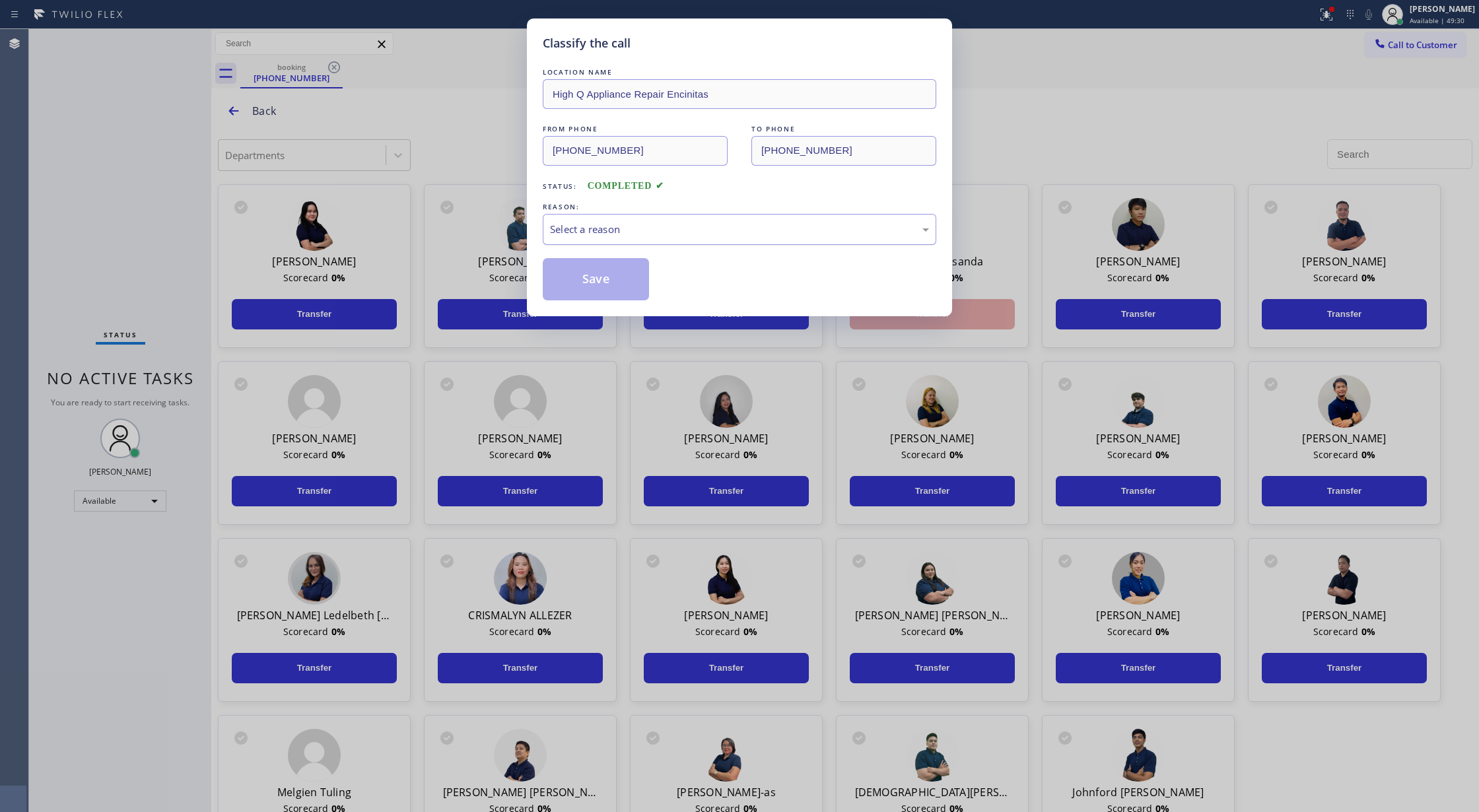
click at [653, 234] on div "Select a reason" at bounding box center [739, 230] width 379 height 15
click at [612, 281] on button "Save" at bounding box center [596, 279] width 106 height 42
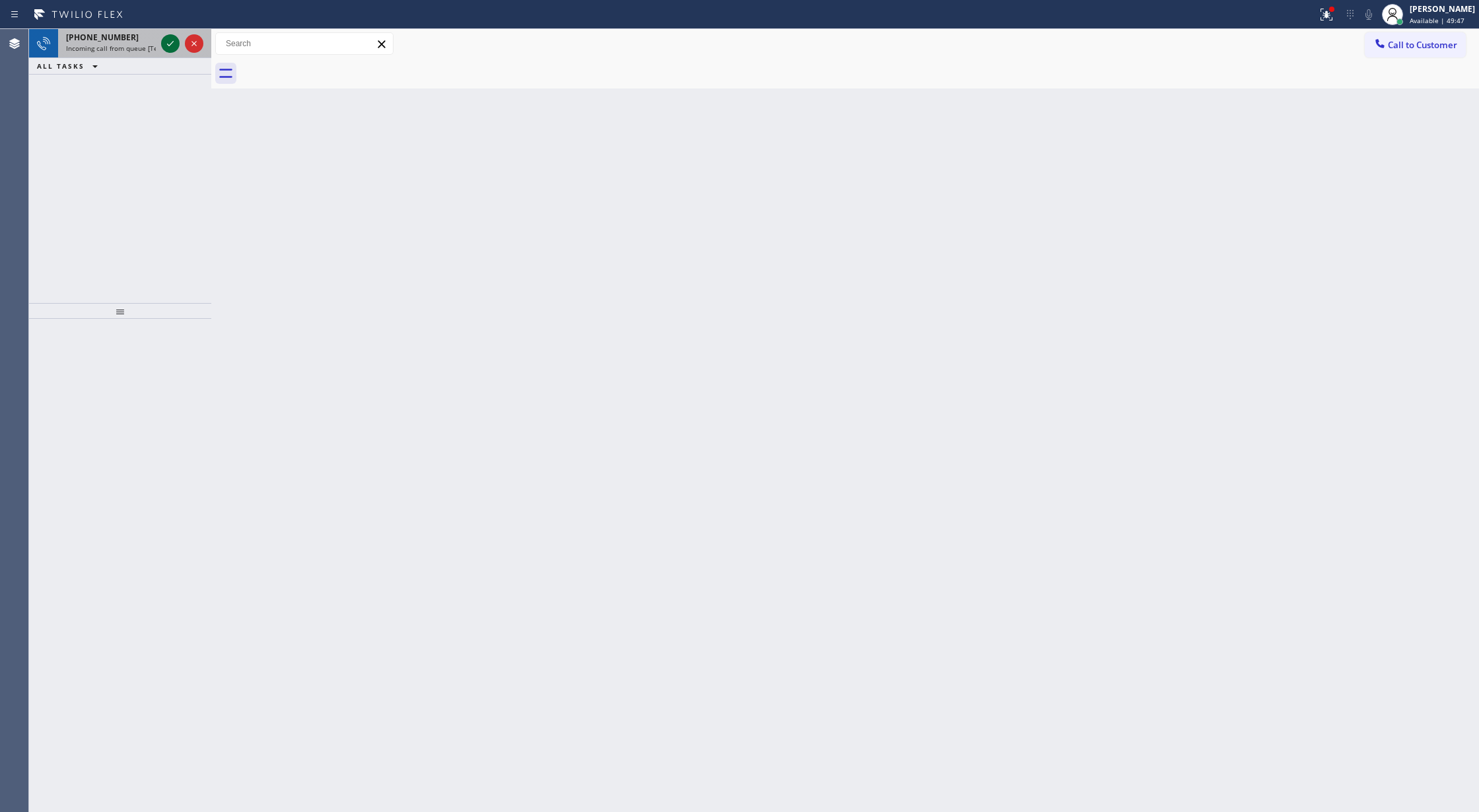
click at [170, 41] on icon at bounding box center [170, 43] width 16 height 16
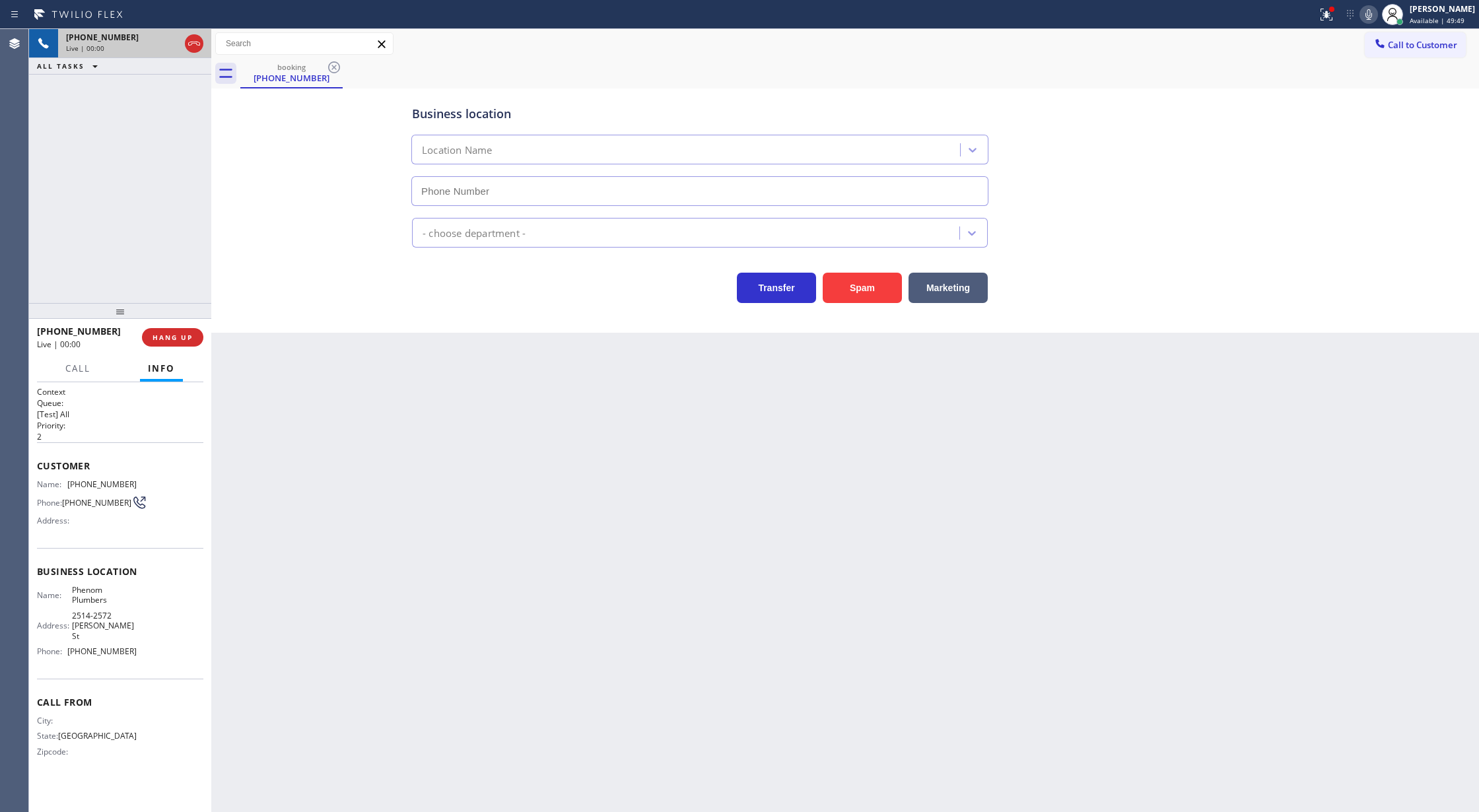
type input "(833) 542-0141"
click at [863, 288] on button "Spam" at bounding box center [863, 288] width 79 height 31
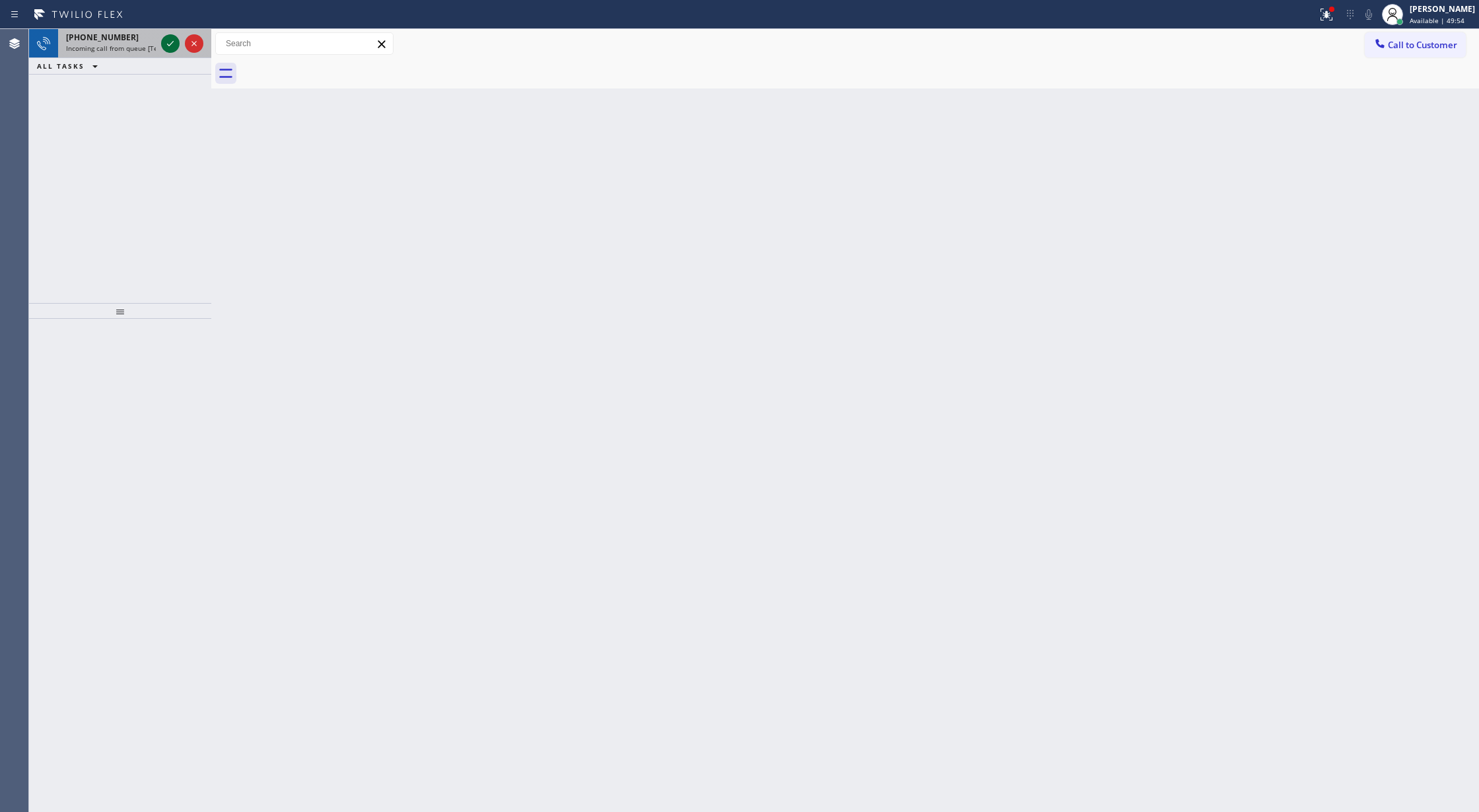
click at [171, 49] on icon at bounding box center [170, 43] width 16 height 16
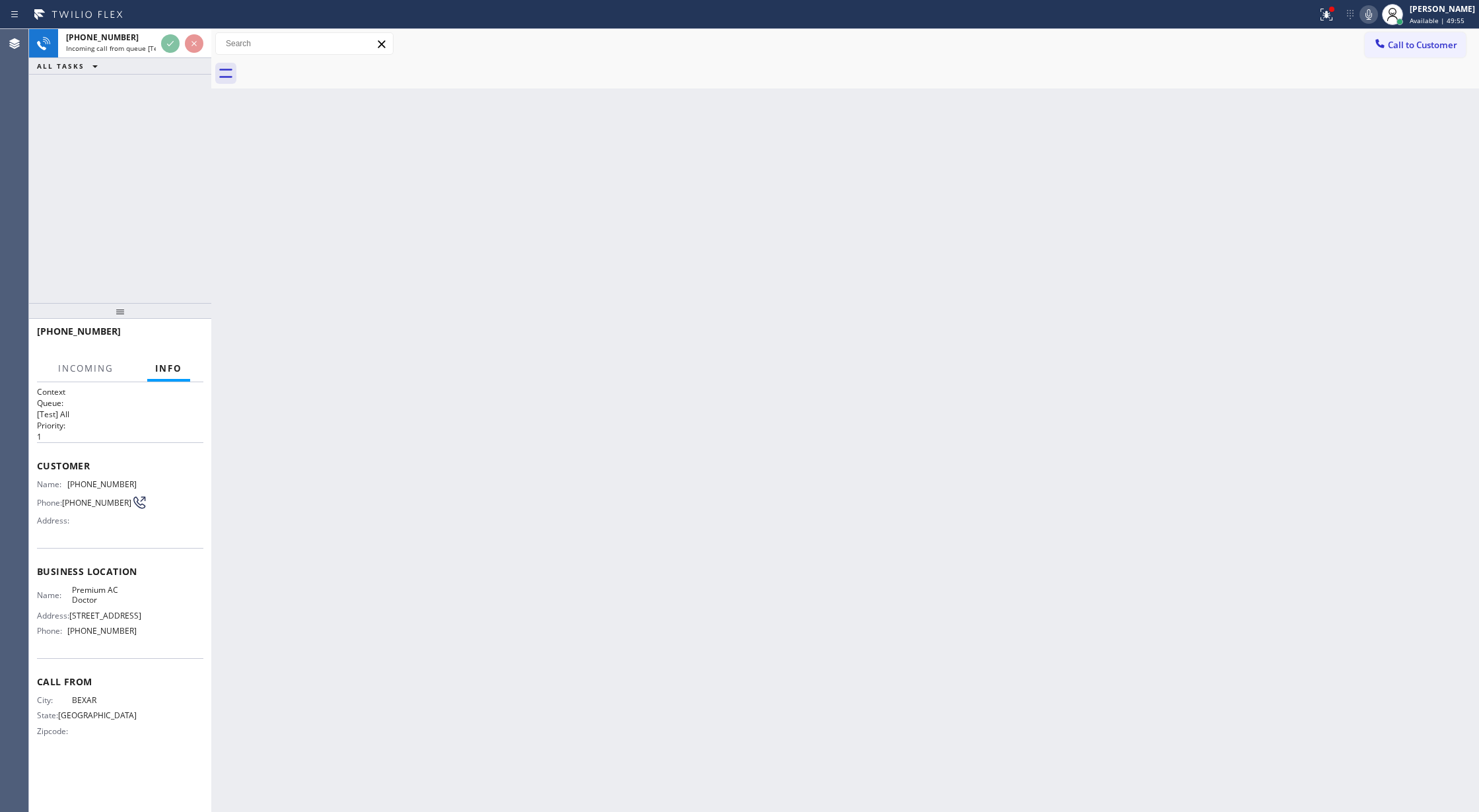
click at [165, 48] on icon at bounding box center [170, 43] width 16 height 16
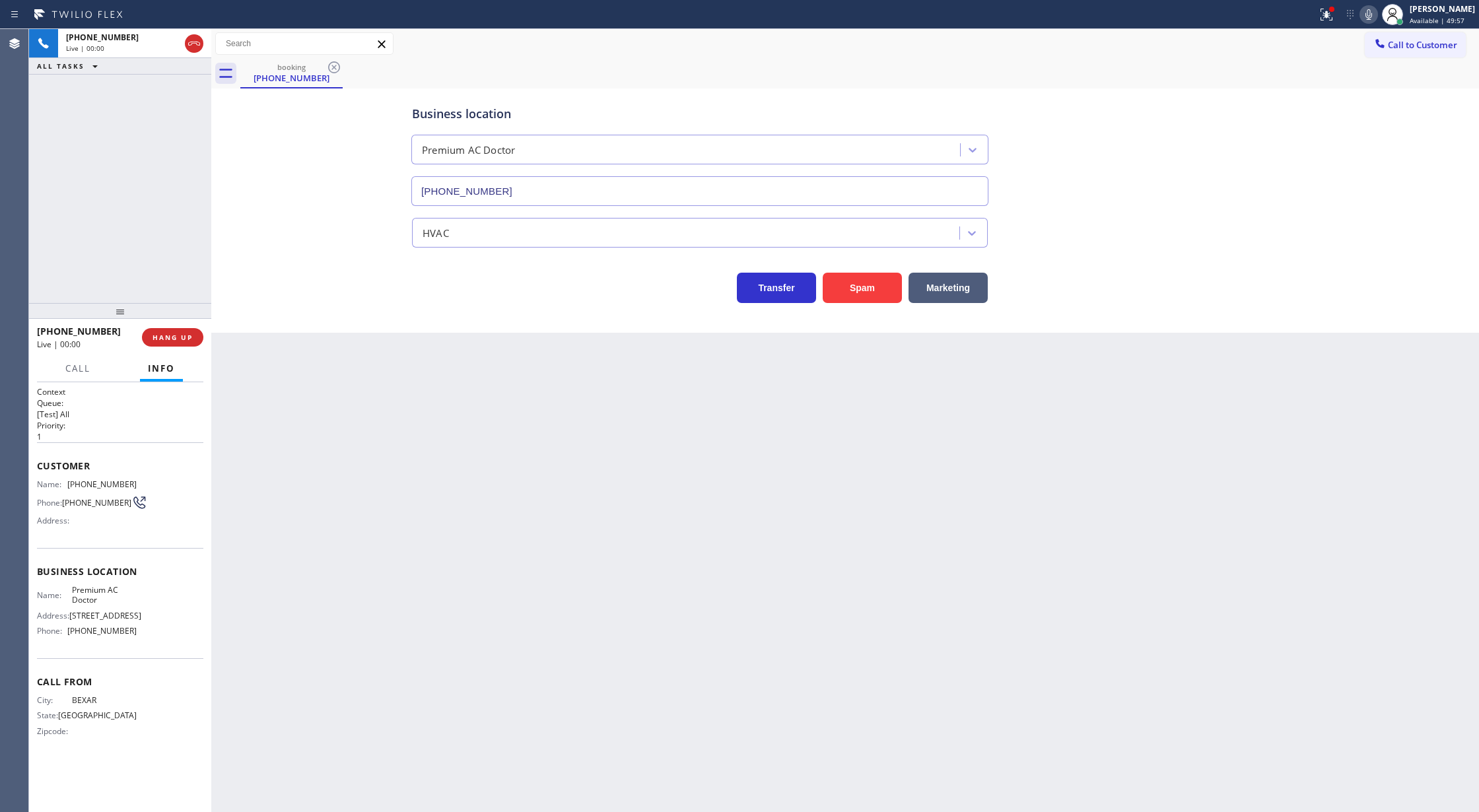
type input "(786) 261-0230"
drag, startPoint x: 193, startPoint y: 37, endPoint x: 212, endPoint y: 194, distance: 158.1
click at [193, 37] on icon at bounding box center [194, 43] width 16 height 16
click at [170, 340] on span "COMPLETE" at bounding box center [170, 337] width 46 height 9
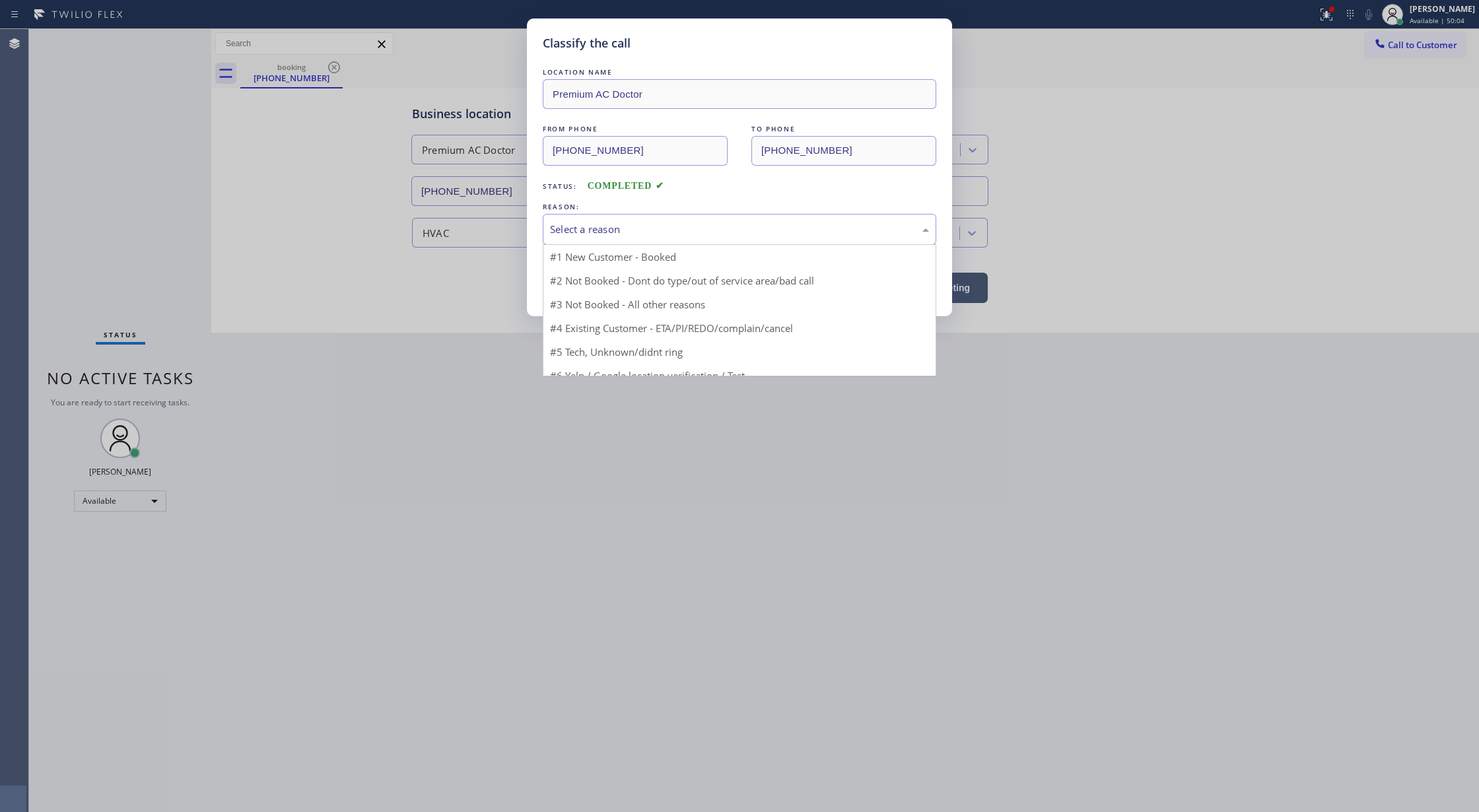
click at [637, 223] on div "Select a reason" at bounding box center [739, 230] width 379 height 15
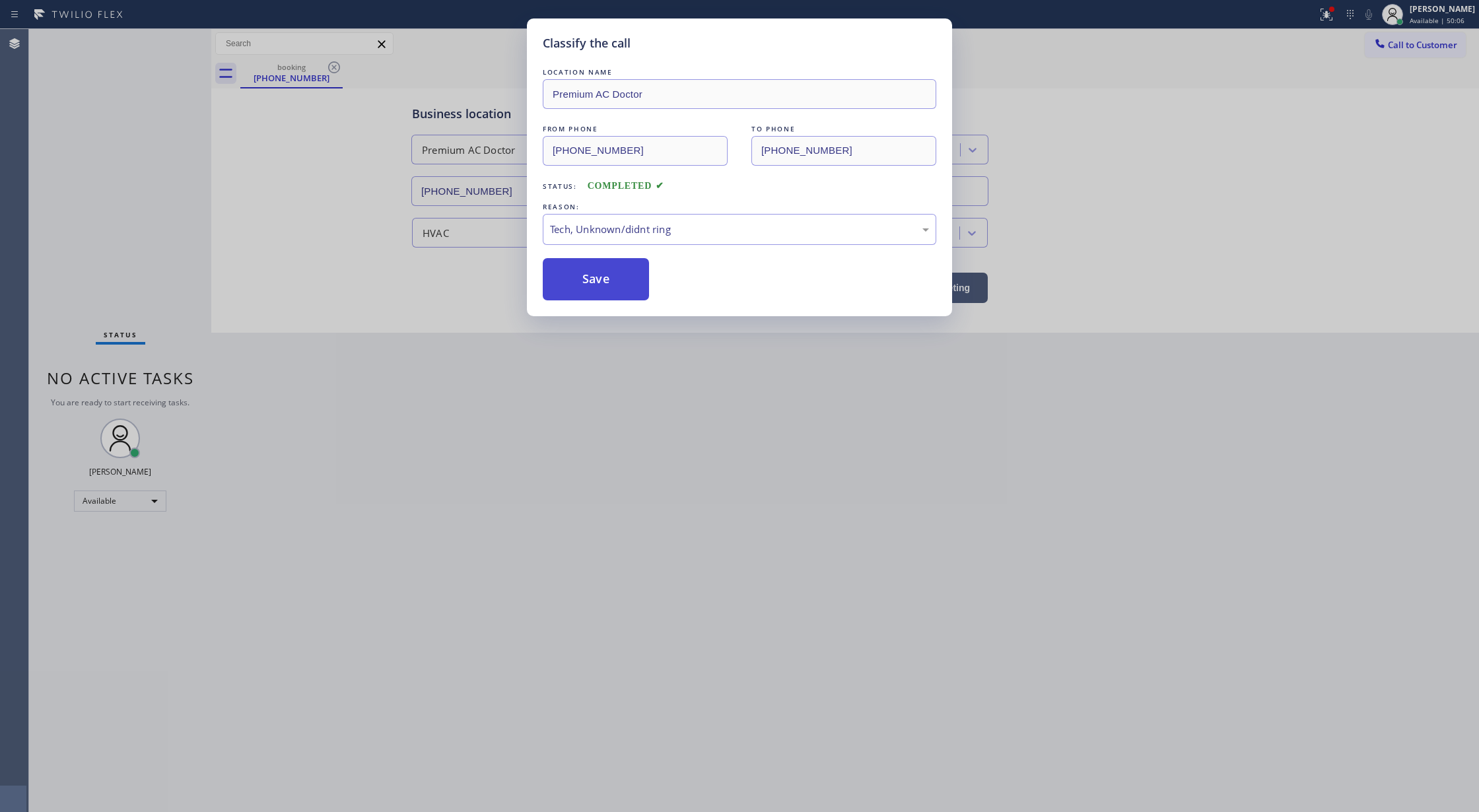
click at [614, 268] on button "Save" at bounding box center [596, 279] width 106 height 42
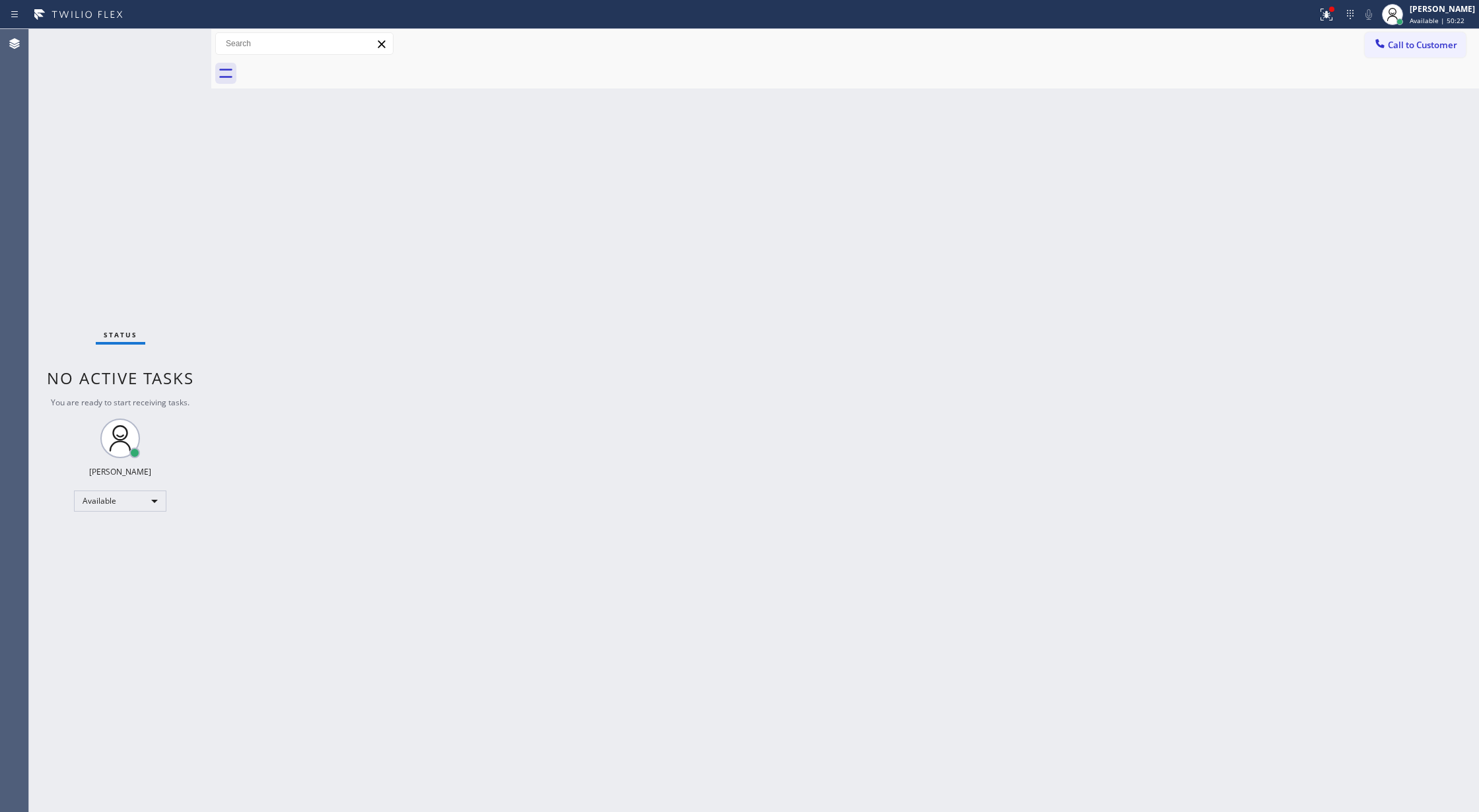
click at [169, 53] on div "Status No active tasks You are ready to start receiving tasks. [PERSON_NAME] Av…" at bounding box center [120, 420] width 182 height 783
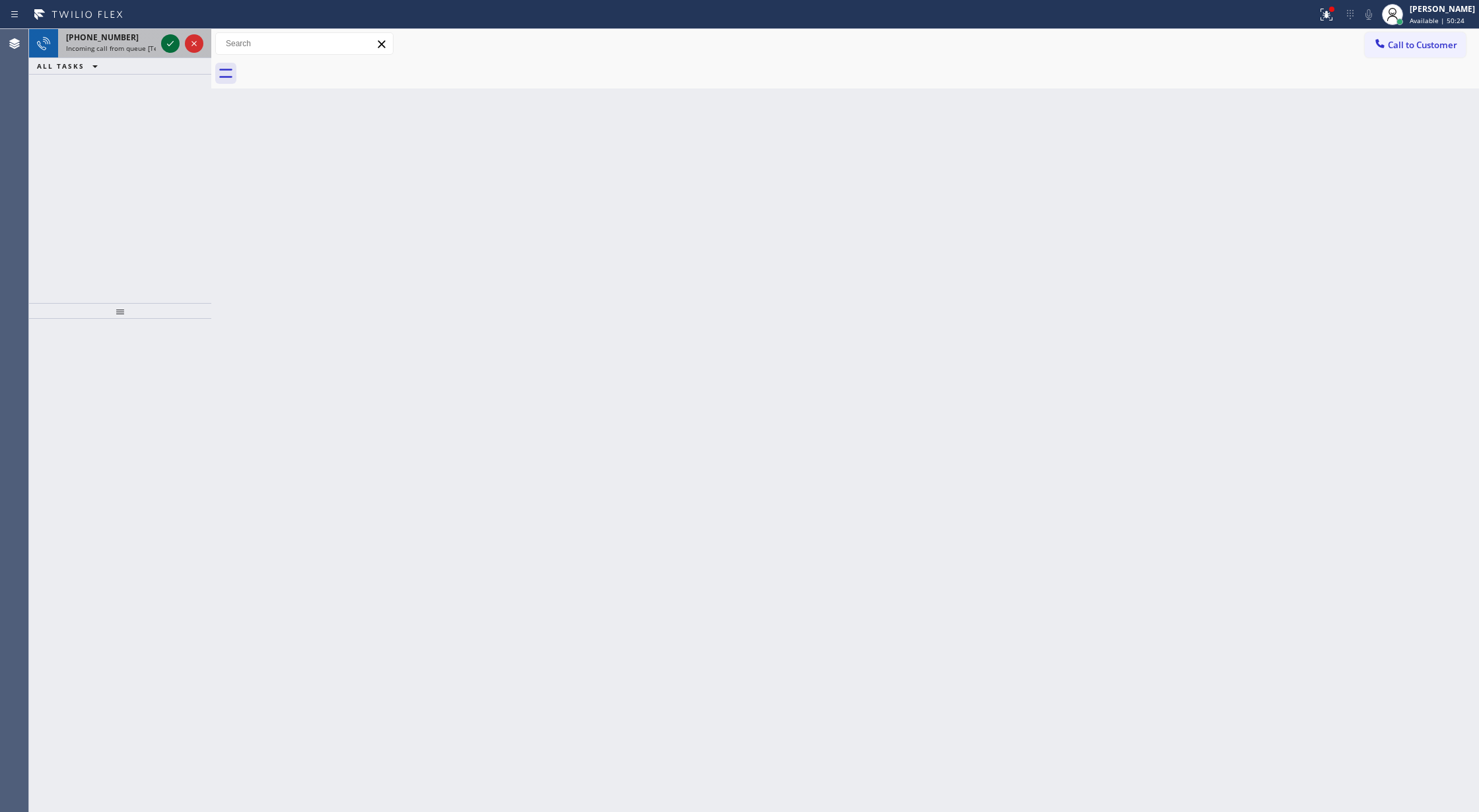
click at [171, 40] on icon at bounding box center [170, 43] width 16 height 16
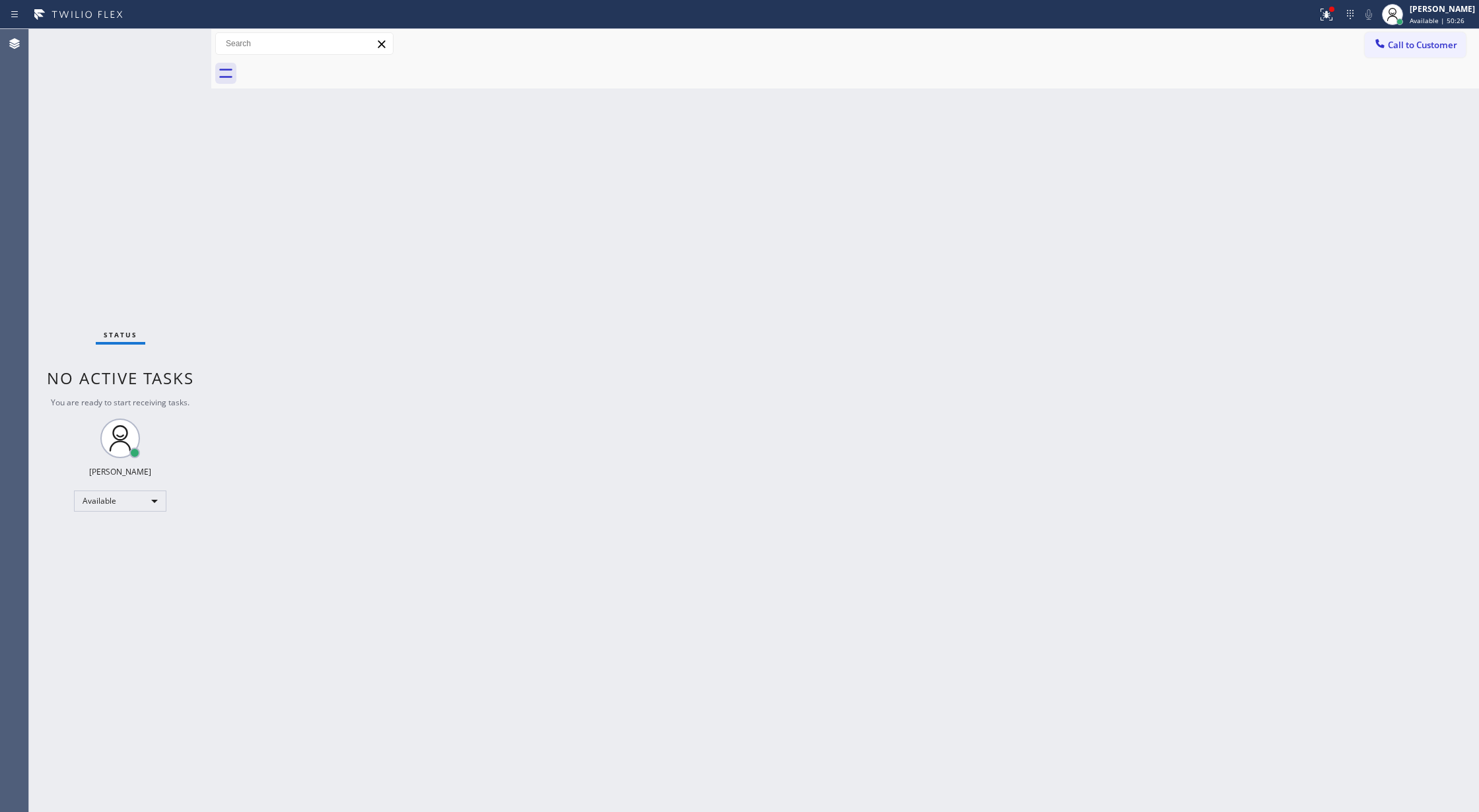
click at [171, 40] on div "Status No active tasks You are ready to start receiving tasks. [PERSON_NAME] Av…" at bounding box center [120, 420] width 182 height 783
click at [172, 46] on div "Status No active tasks You are ready to start receiving tasks. [PERSON_NAME] Av…" at bounding box center [120, 420] width 182 height 783
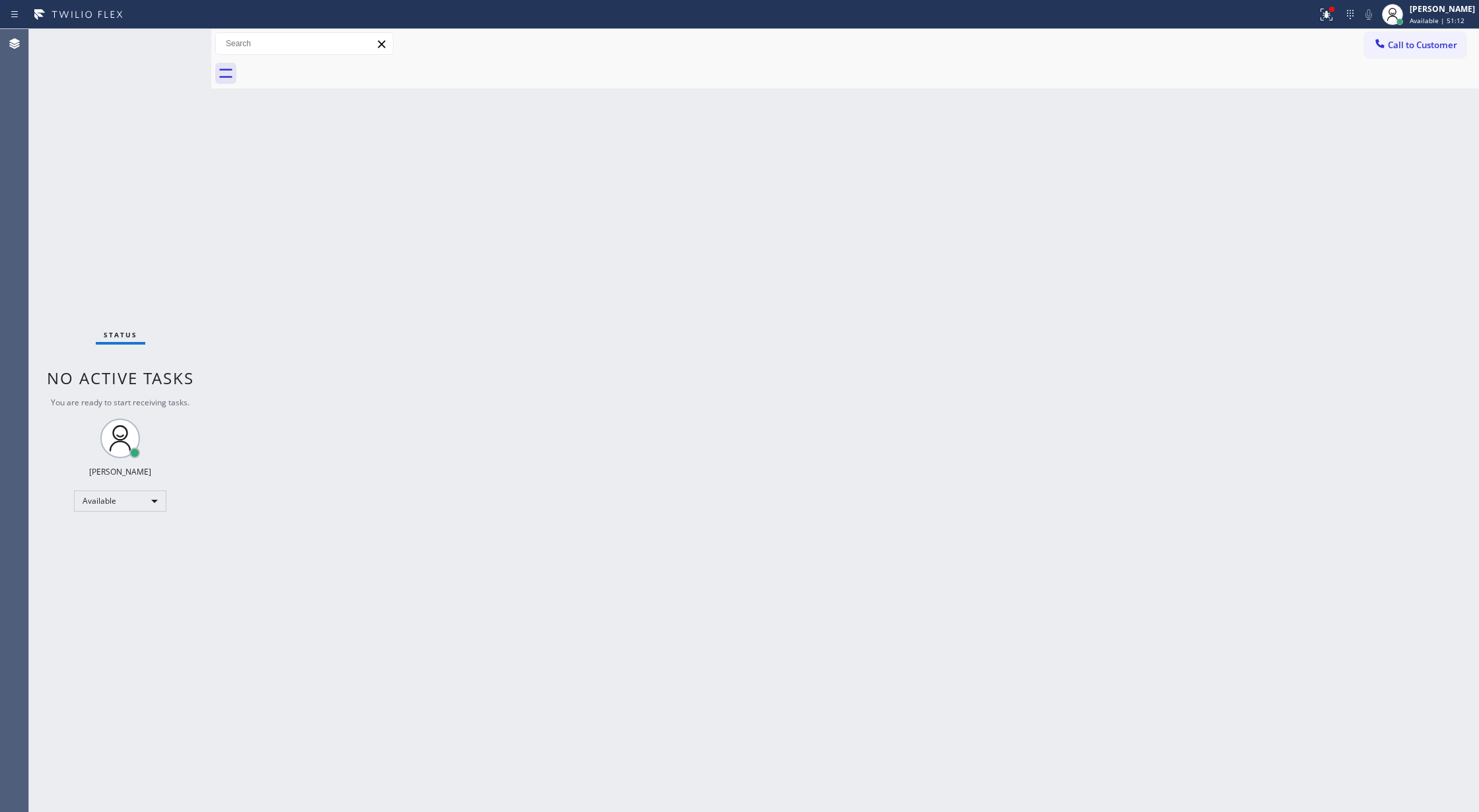
click at [172, 46] on div "Status No active tasks You are ready to start receiving tasks. [PERSON_NAME] Av…" at bounding box center [120, 420] width 182 height 783
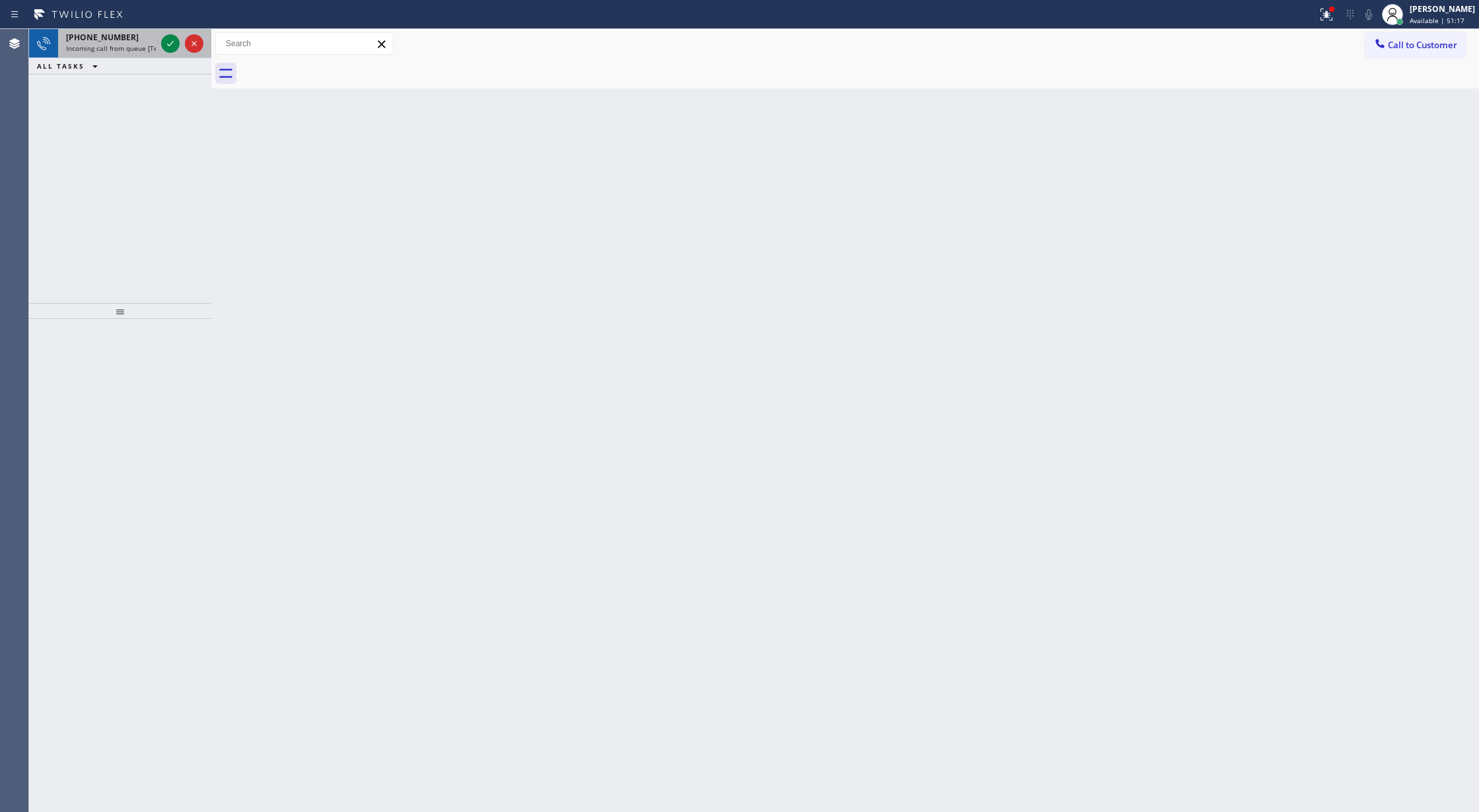
click at [178, 54] on div at bounding box center [182, 44] width 48 height 29
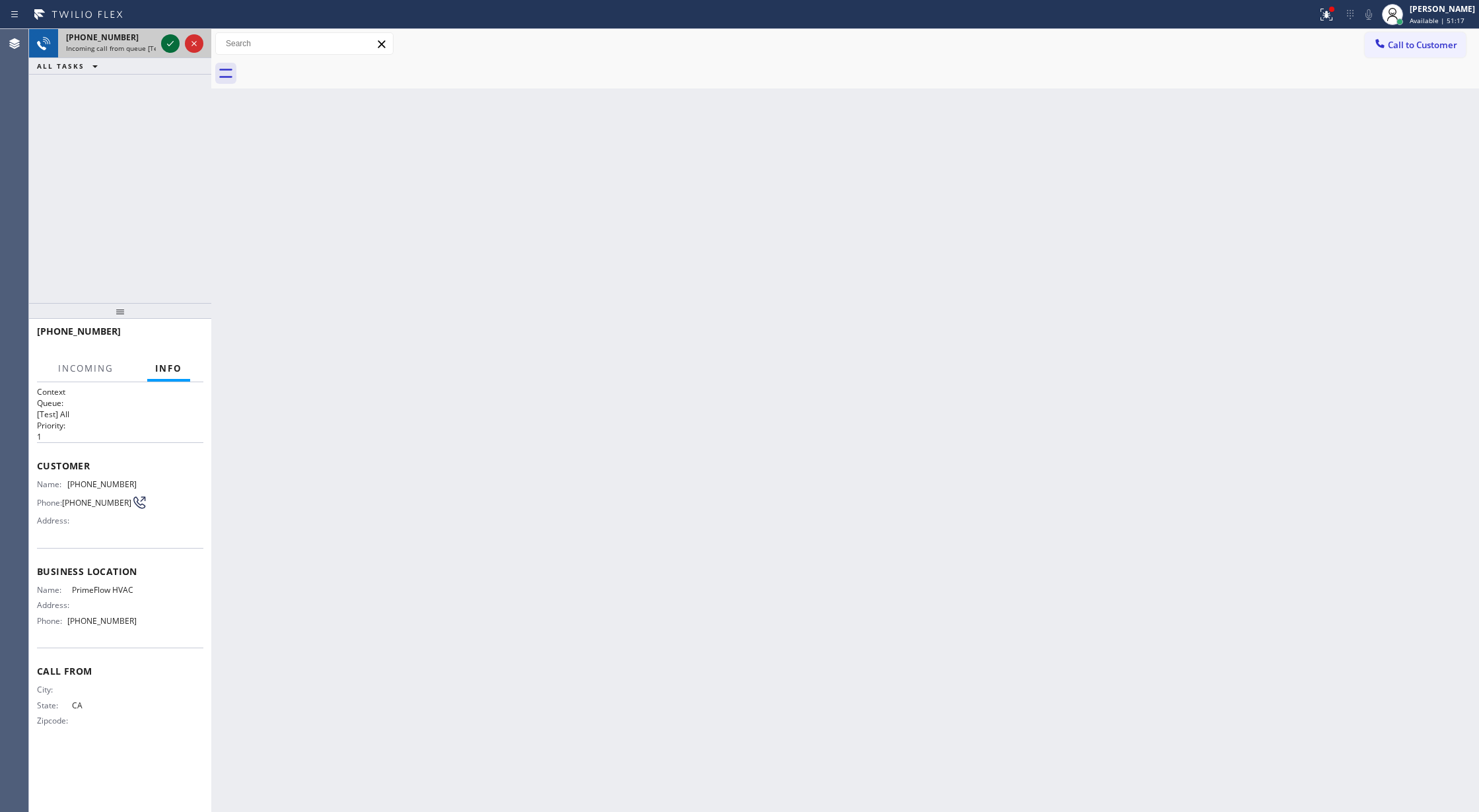
click at [167, 40] on icon at bounding box center [170, 43] width 16 height 16
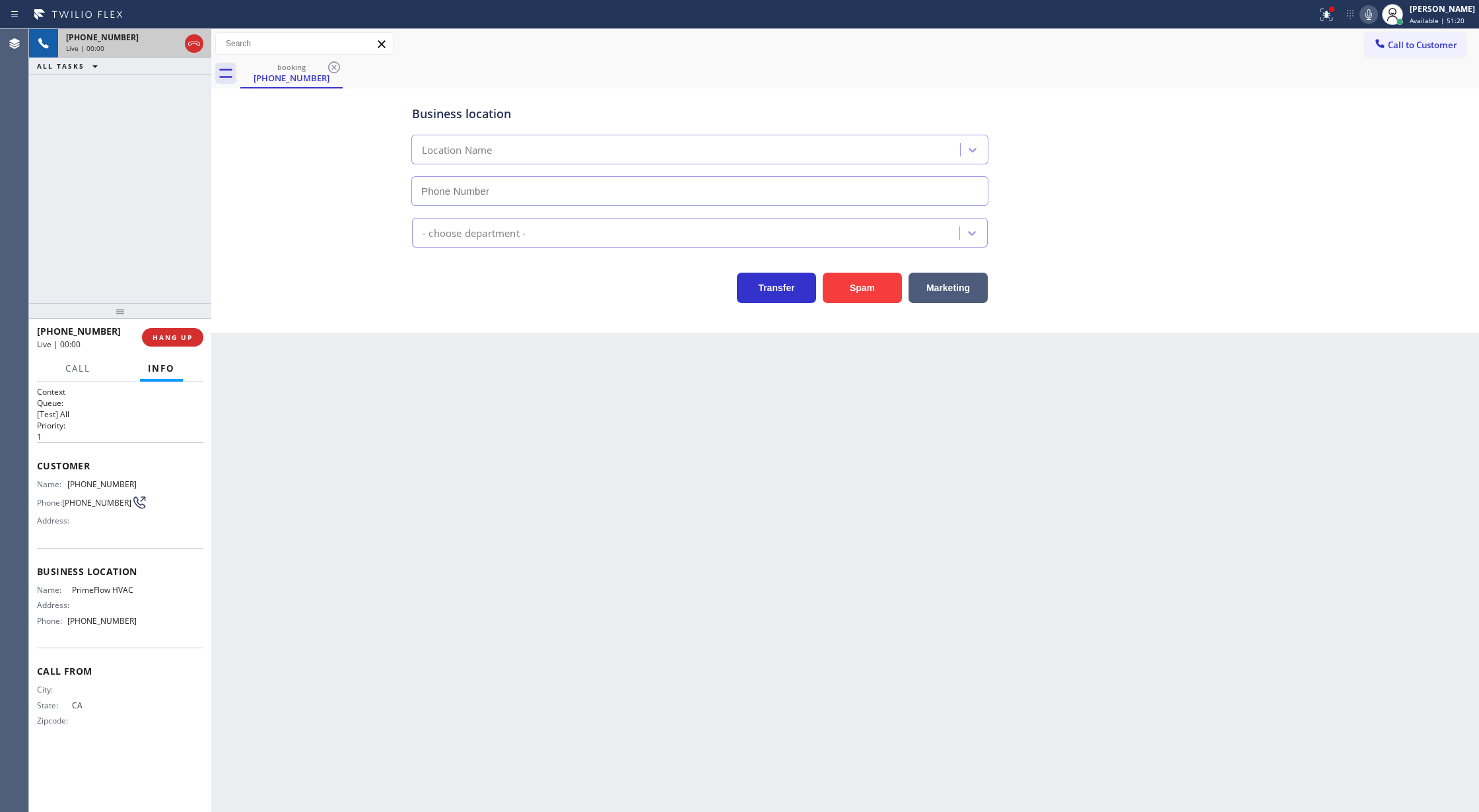
type input "(510) 272-7448"
click at [862, 286] on button "Spam" at bounding box center [863, 288] width 79 height 31
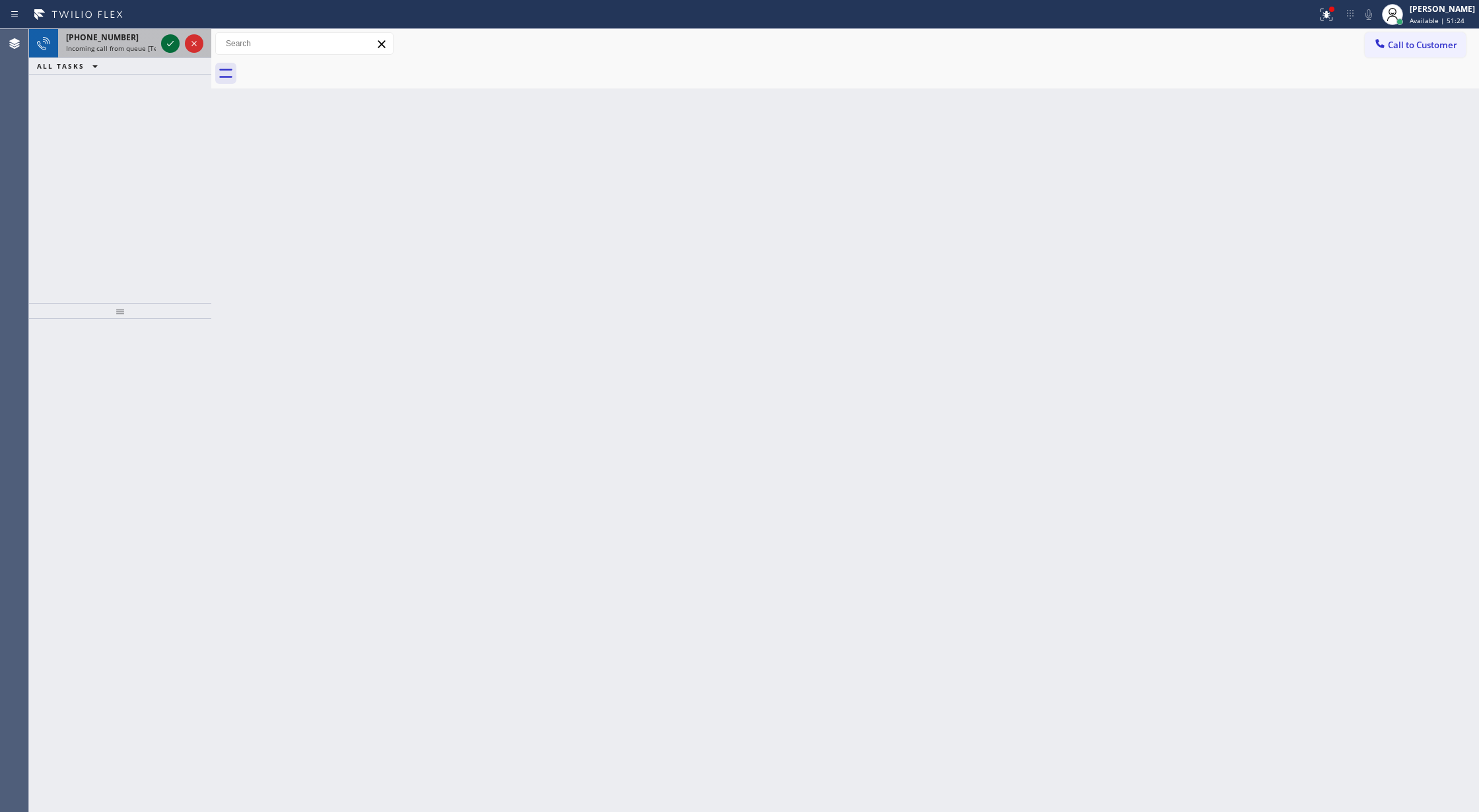
click at [167, 37] on icon at bounding box center [170, 43] width 16 height 16
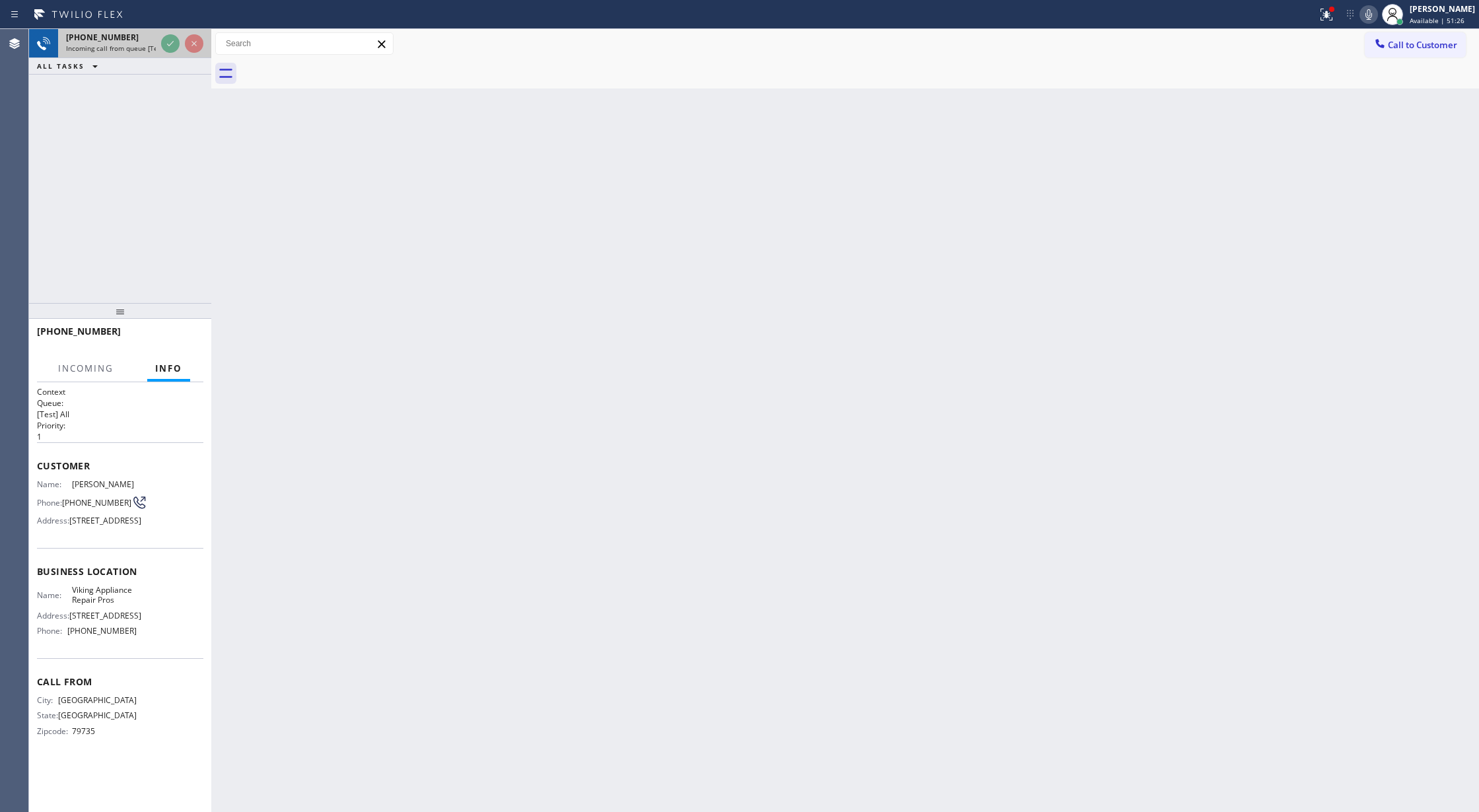
click at [171, 49] on icon at bounding box center [170, 43] width 16 height 16
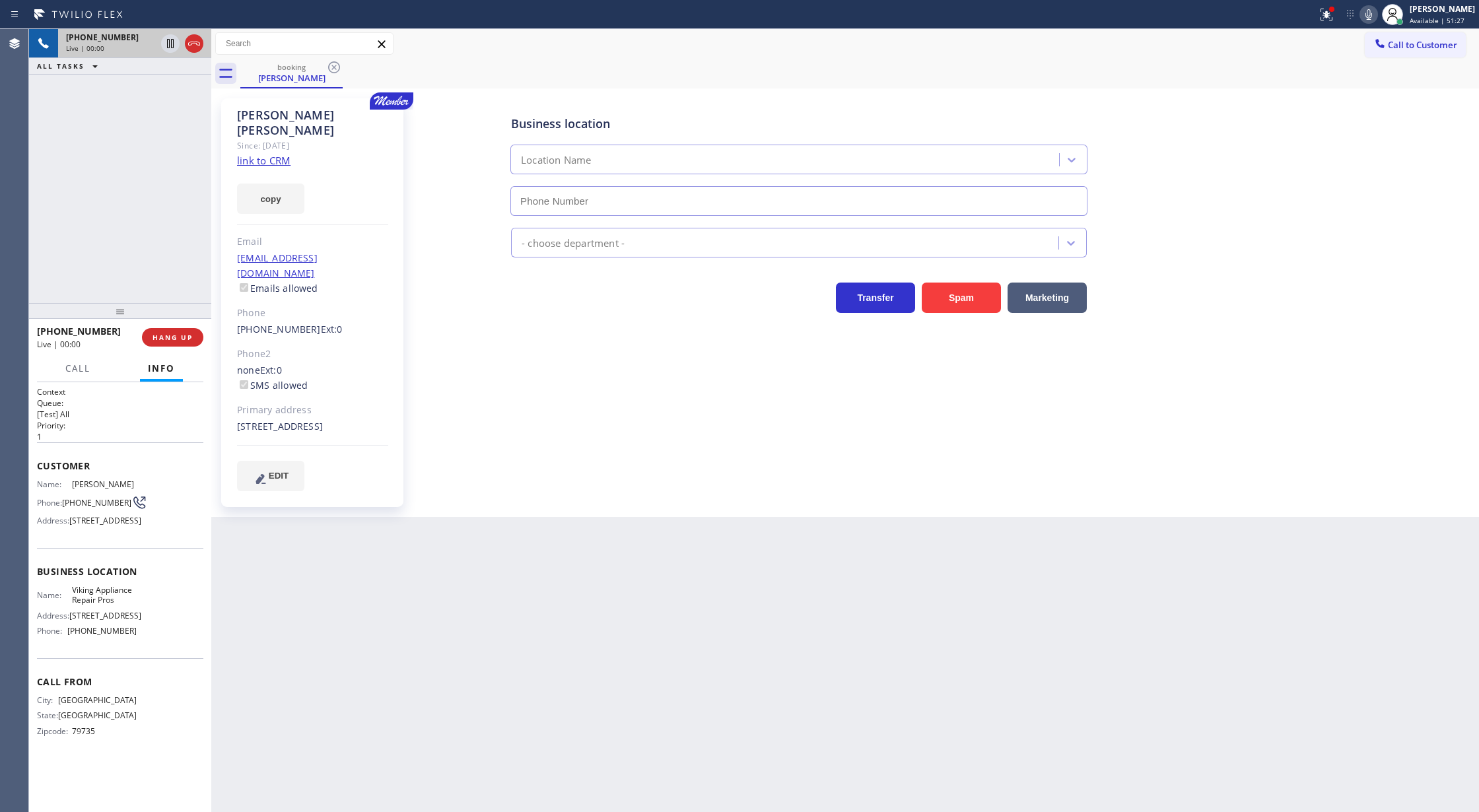
type input "(855) 666-9755"
click at [247, 154] on link "link to CRM" at bounding box center [263, 160] width 53 height 13
click at [191, 49] on icon at bounding box center [194, 43] width 16 height 16
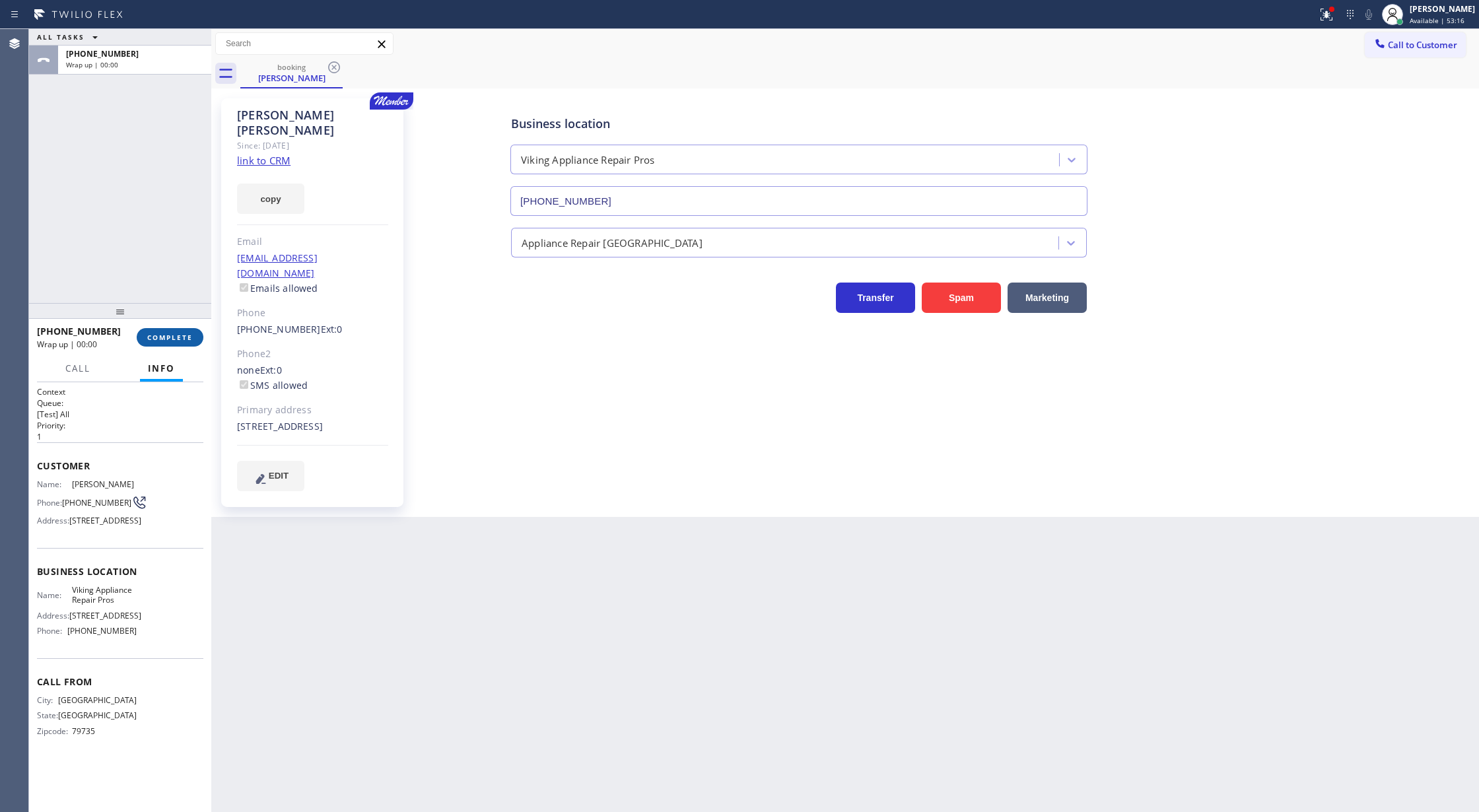
click at [159, 342] on button "COMPLETE" at bounding box center [170, 337] width 67 height 19
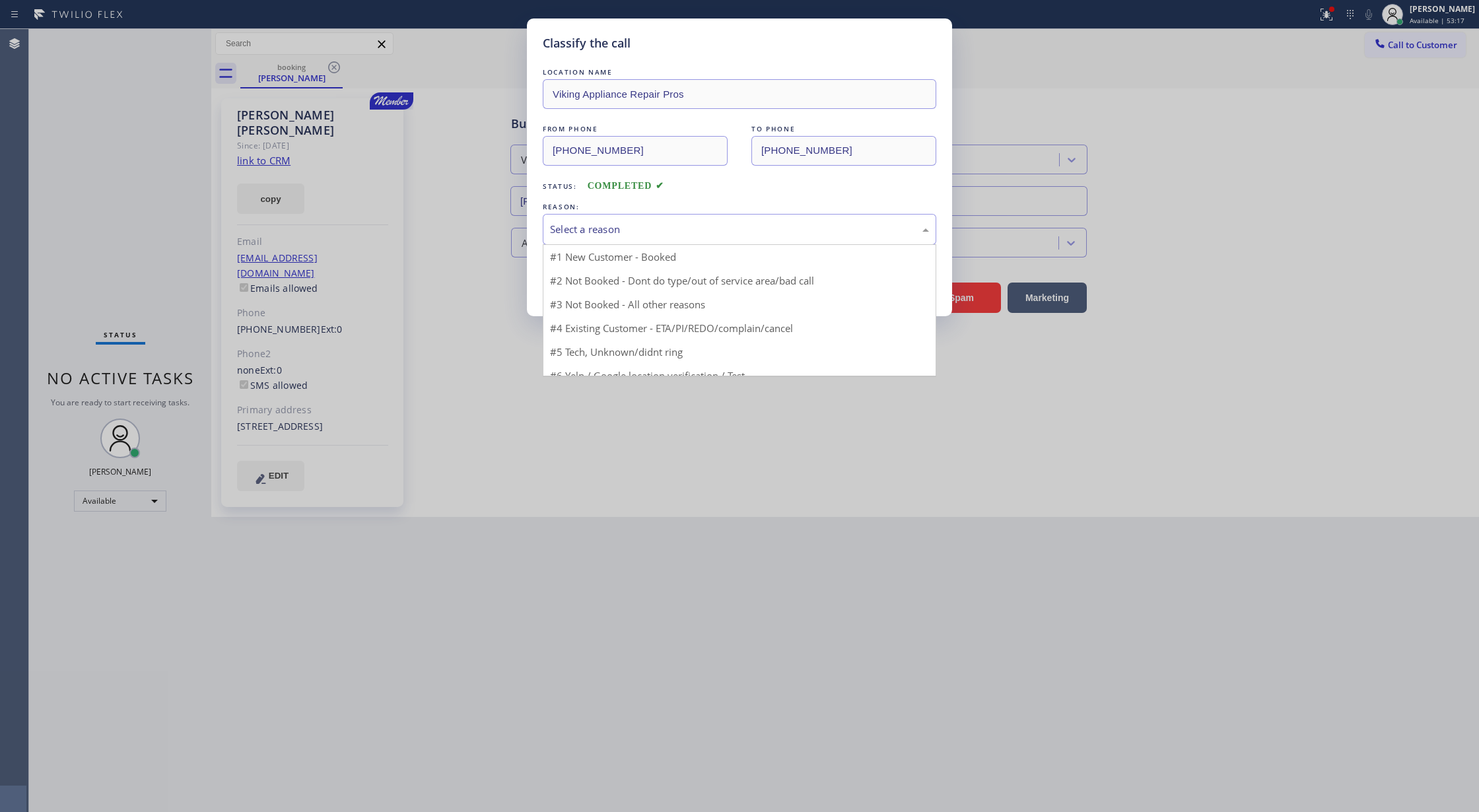
click at [594, 236] on div "Select a reason" at bounding box center [739, 230] width 379 height 15
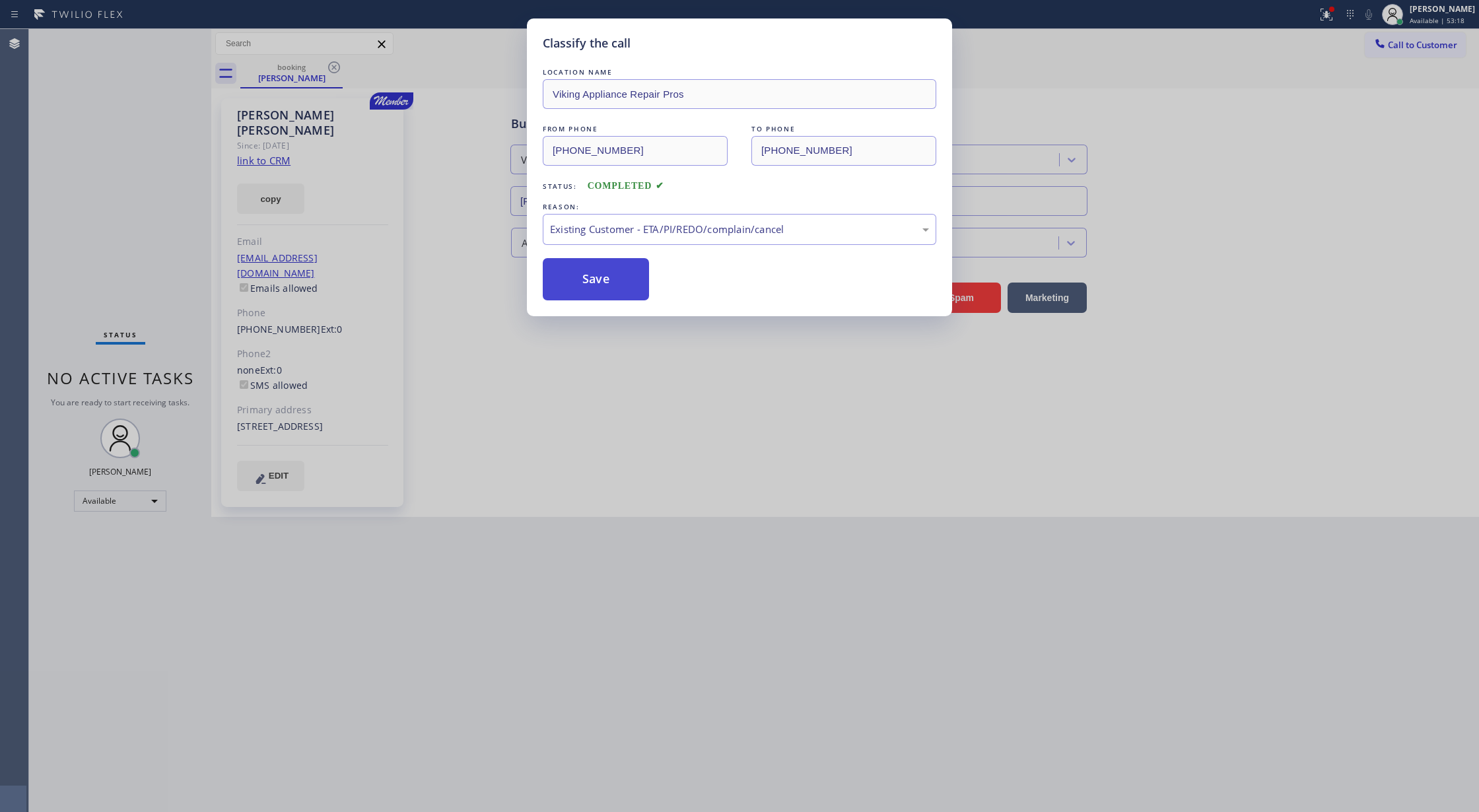
click at [589, 273] on button "Save" at bounding box center [596, 279] width 106 height 42
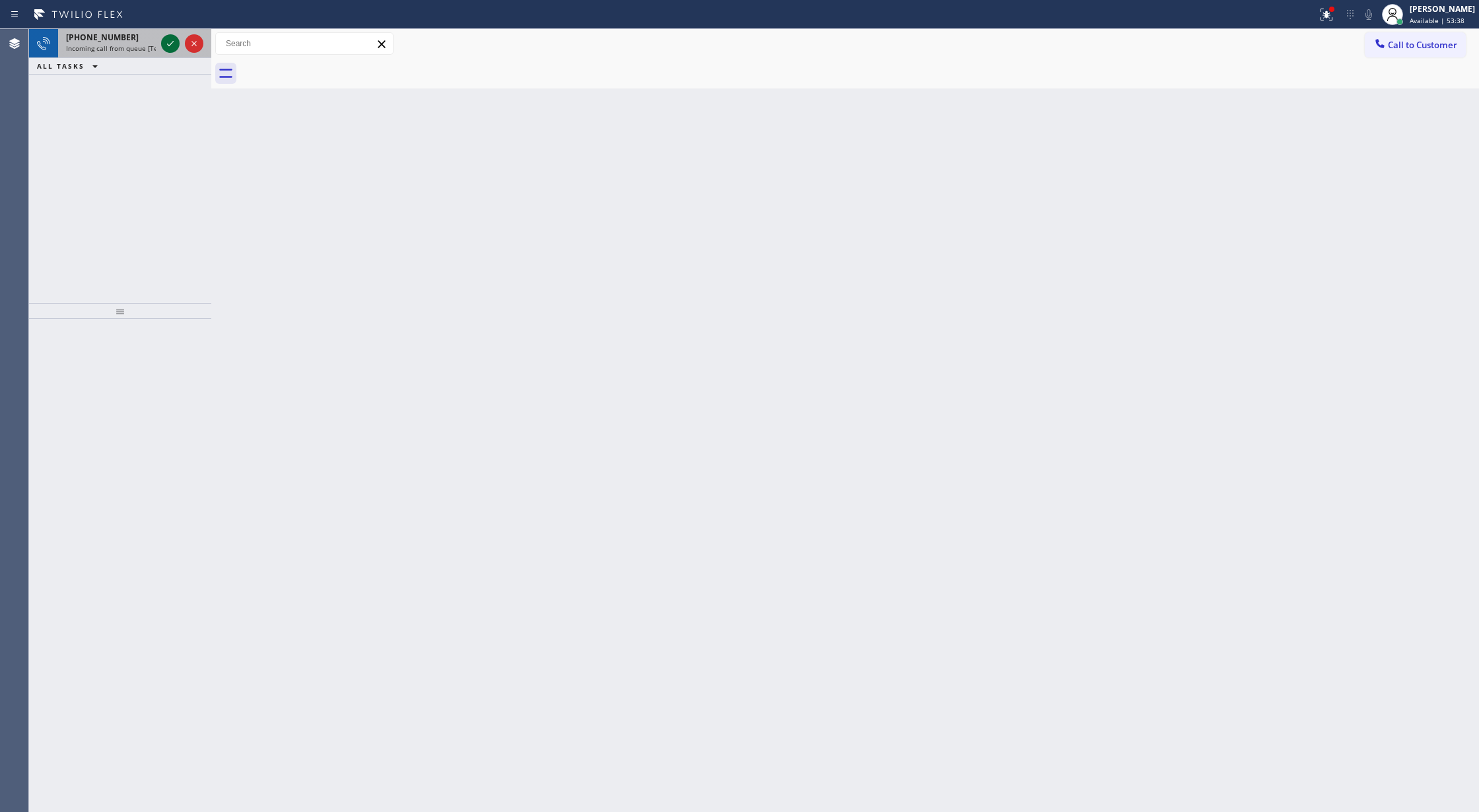
click at [174, 44] on icon at bounding box center [170, 43] width 16 height 16
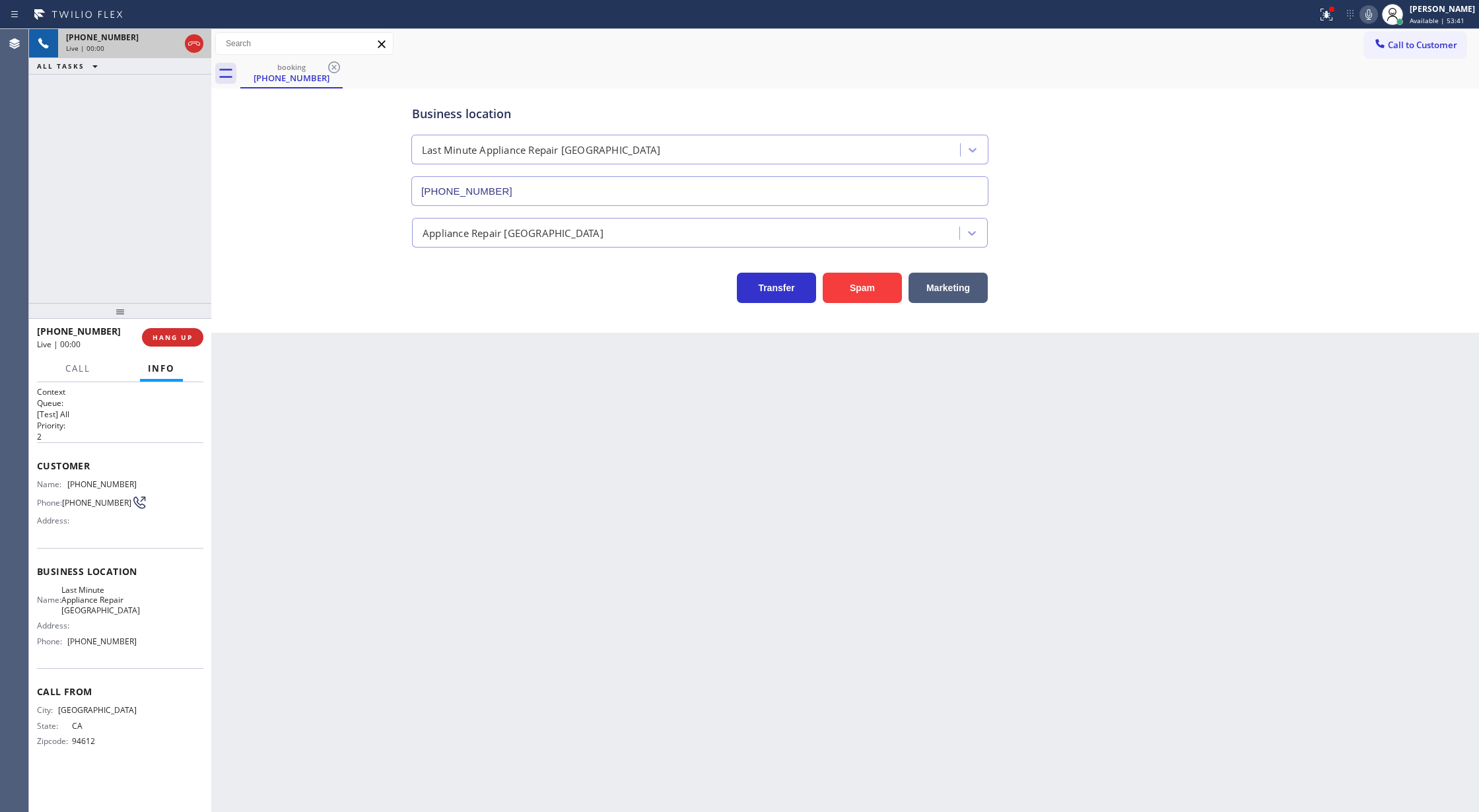
type input "(510) 616-9141"
drag, startPoint x: 854, startPoint y: 286, endPoint x: 793, endPoint y: 616, distance: 335.6
click at [854, 286] on button "Spam" at bounding box center [863, 288] width 79 height 31
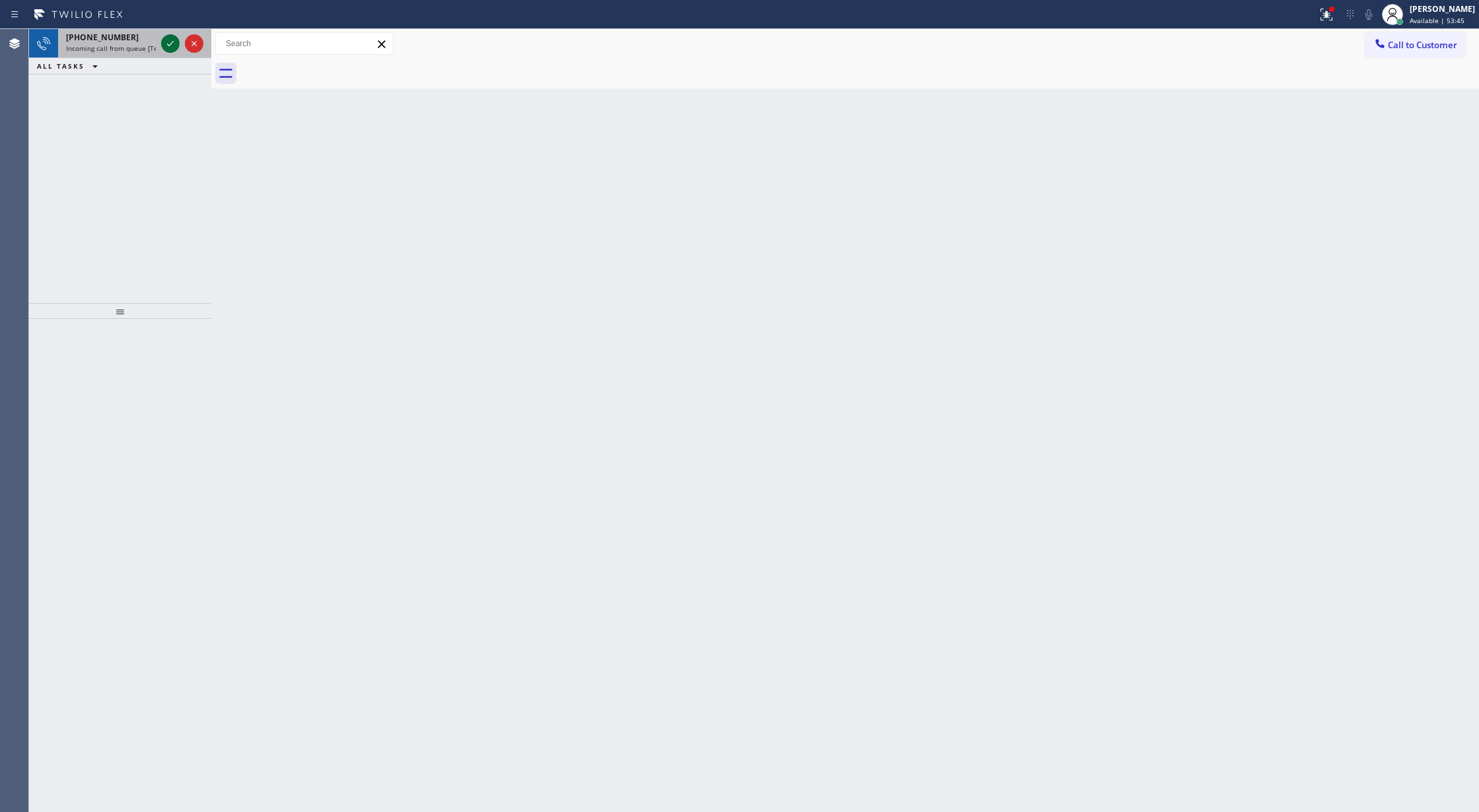
click at [162, 41] on icon at bounding box center [170, 43] width 16 height 16
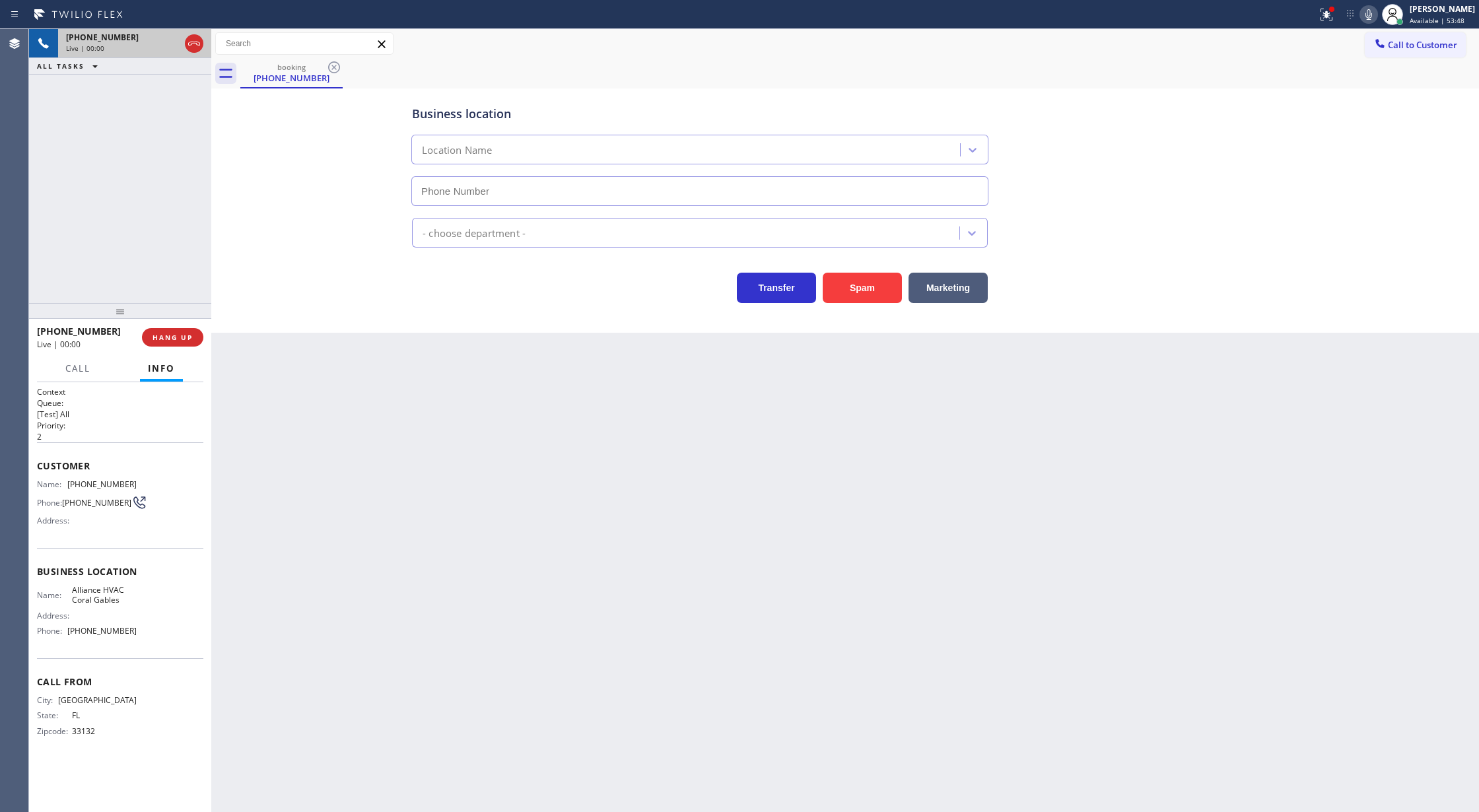
type input "(305) 424-7848"
click at [883, 286] on button "Spam" at bounding box center [863, 288] width 79 height 31
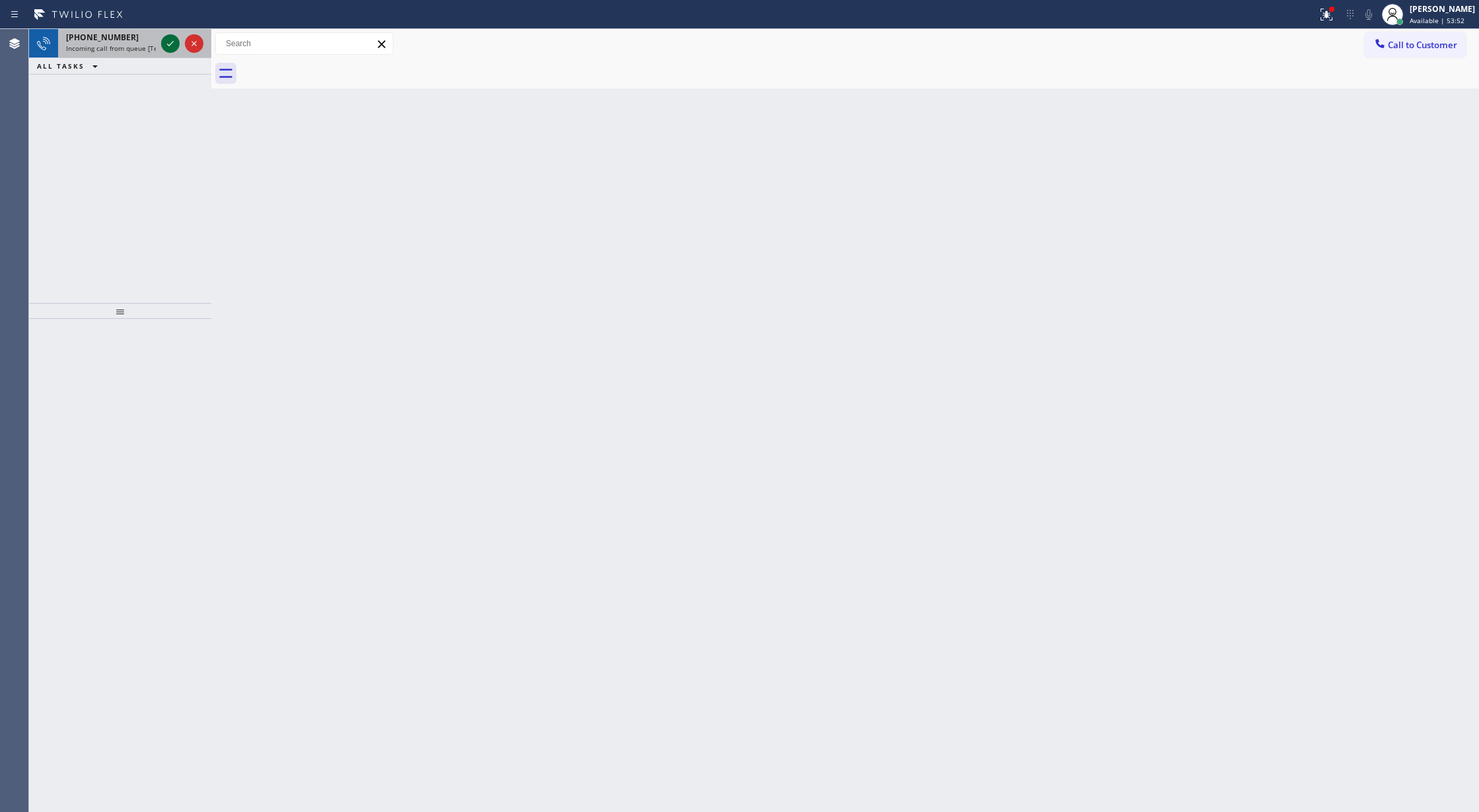
click at [162, 38] on icon at bounding box center [170, 43] width 16 height 16
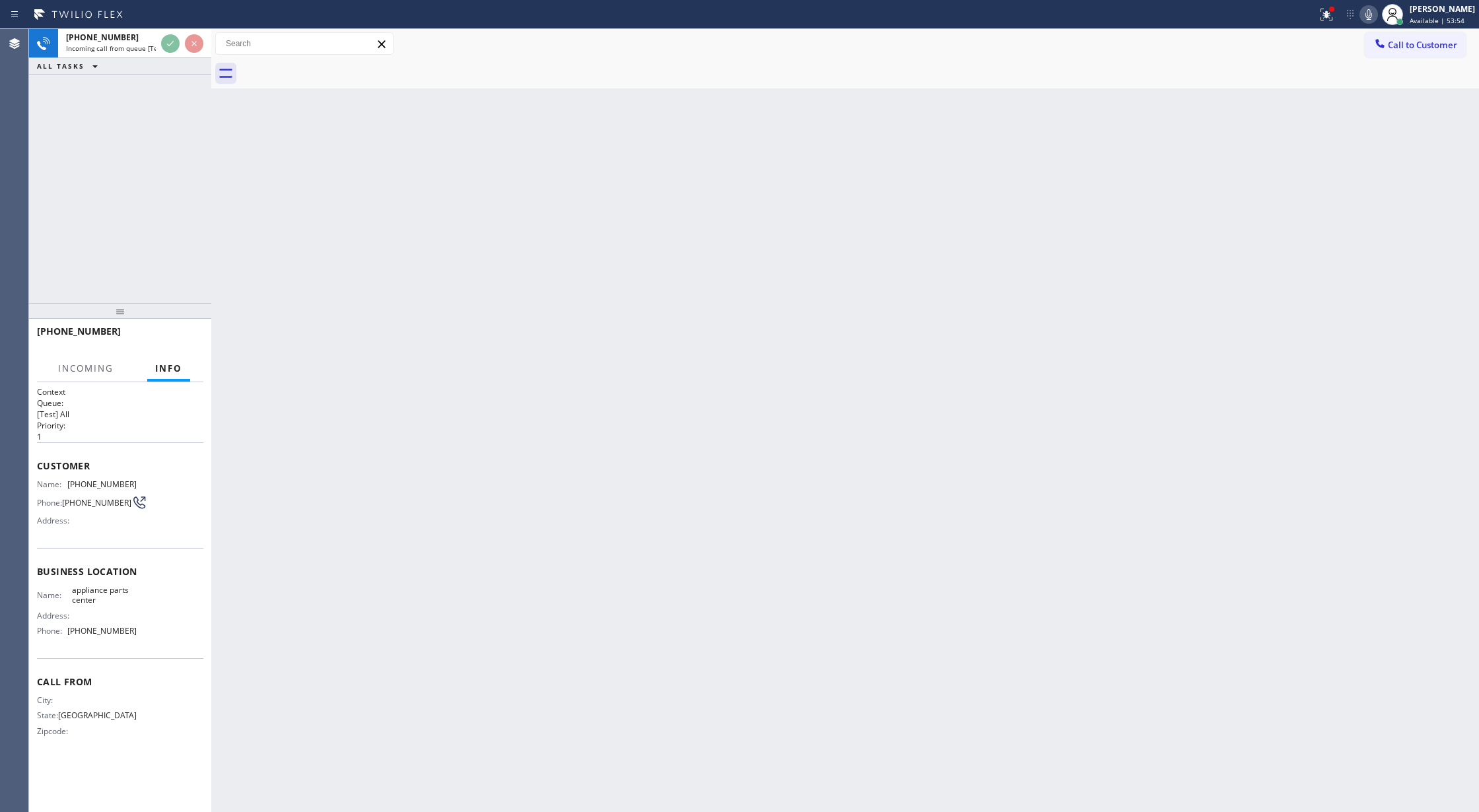
click at [159, 38] on div at bounding box center [182, 44] width 48 height 29
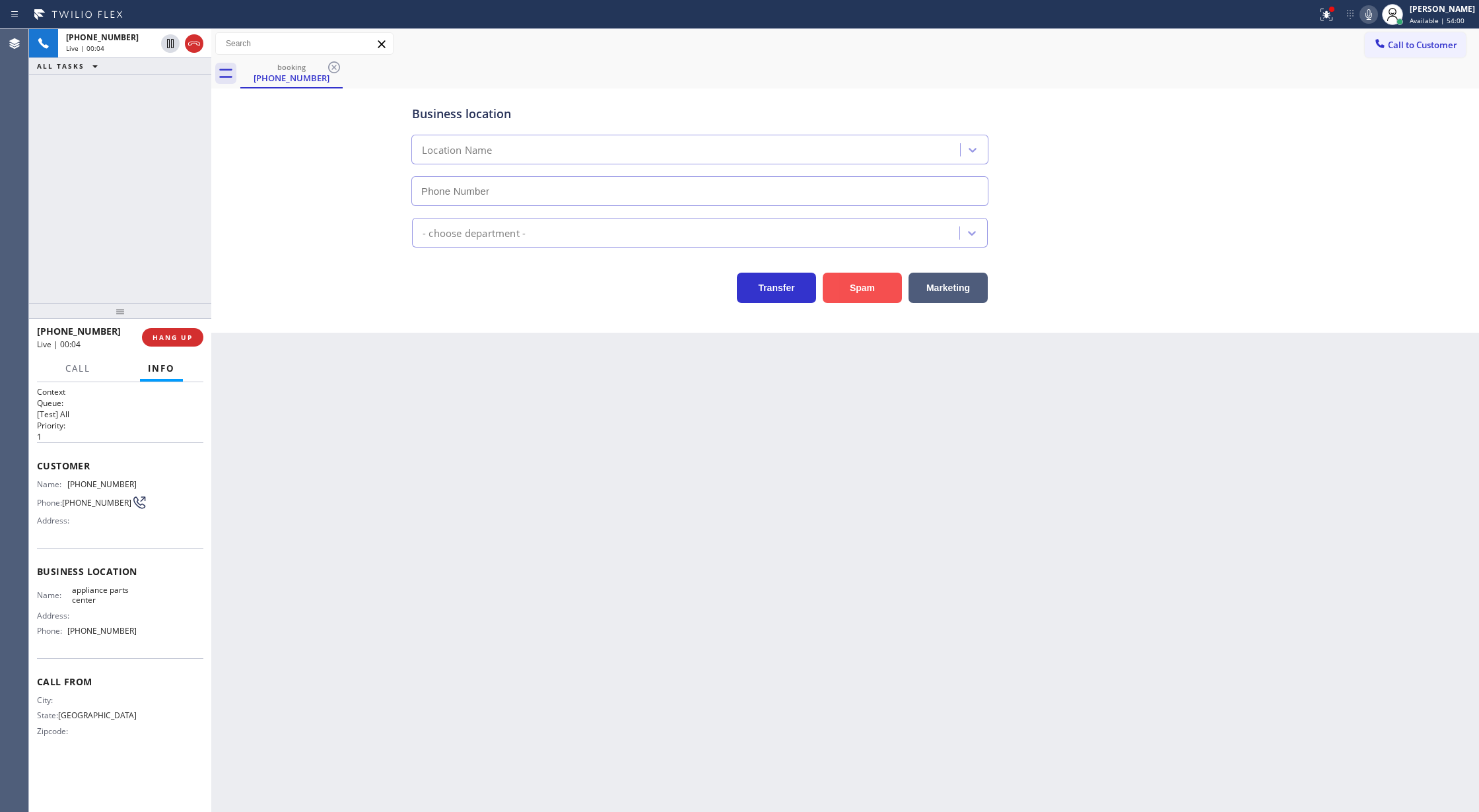
click at [856, 288] on button "Spam" at bounding box center [863, 288] width 79 height 31
drag, startPoint x: 858, startPoint y: 284, endPoint x: 374, endPoint y: 309, distance: 484.6
click at [854, 284] on button "Spam" at bounding box center [863, 288] width 79 height 31
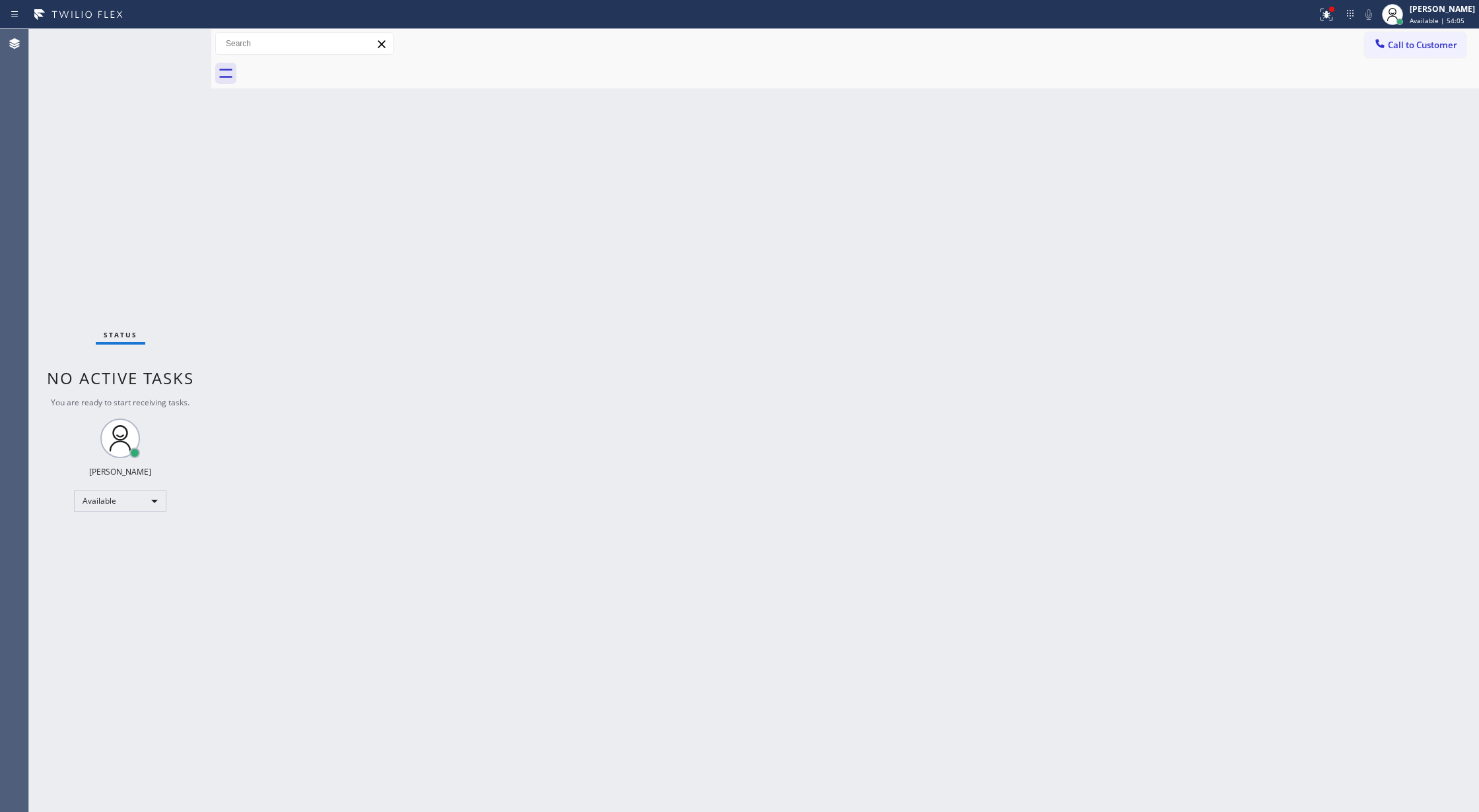
drag, startPoint x: 169, startPoint y: 28, endPoint x: 482, endPoint y: 450, distance: 525.4
click at [170, 27] on div "Status report Issues detected These issues could affect your workflow. Please c…" at bounding box center [739, 15] width 1479 height 29
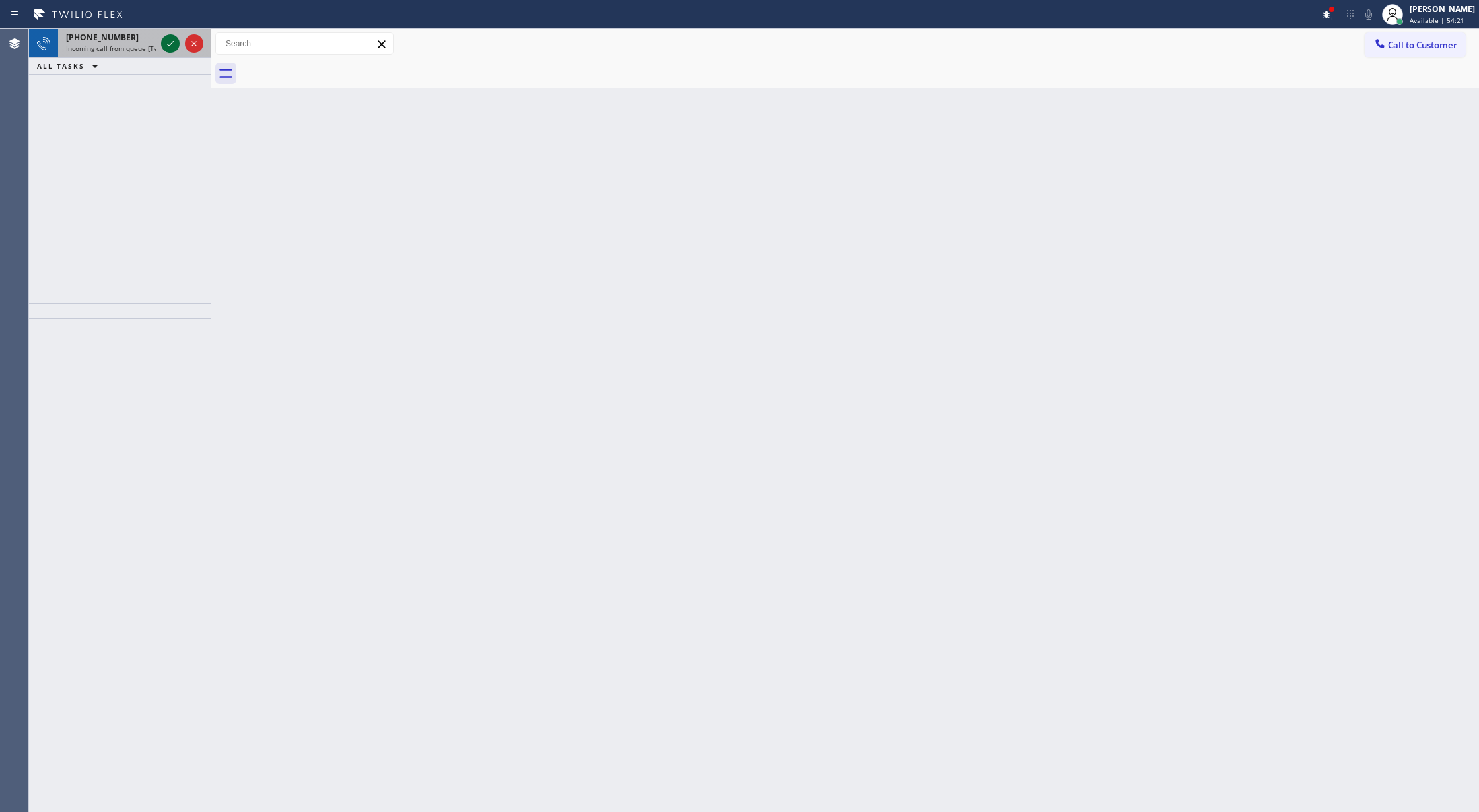
click at [167, 49] on icon at bounding box center [170, 43] width 16 height 16
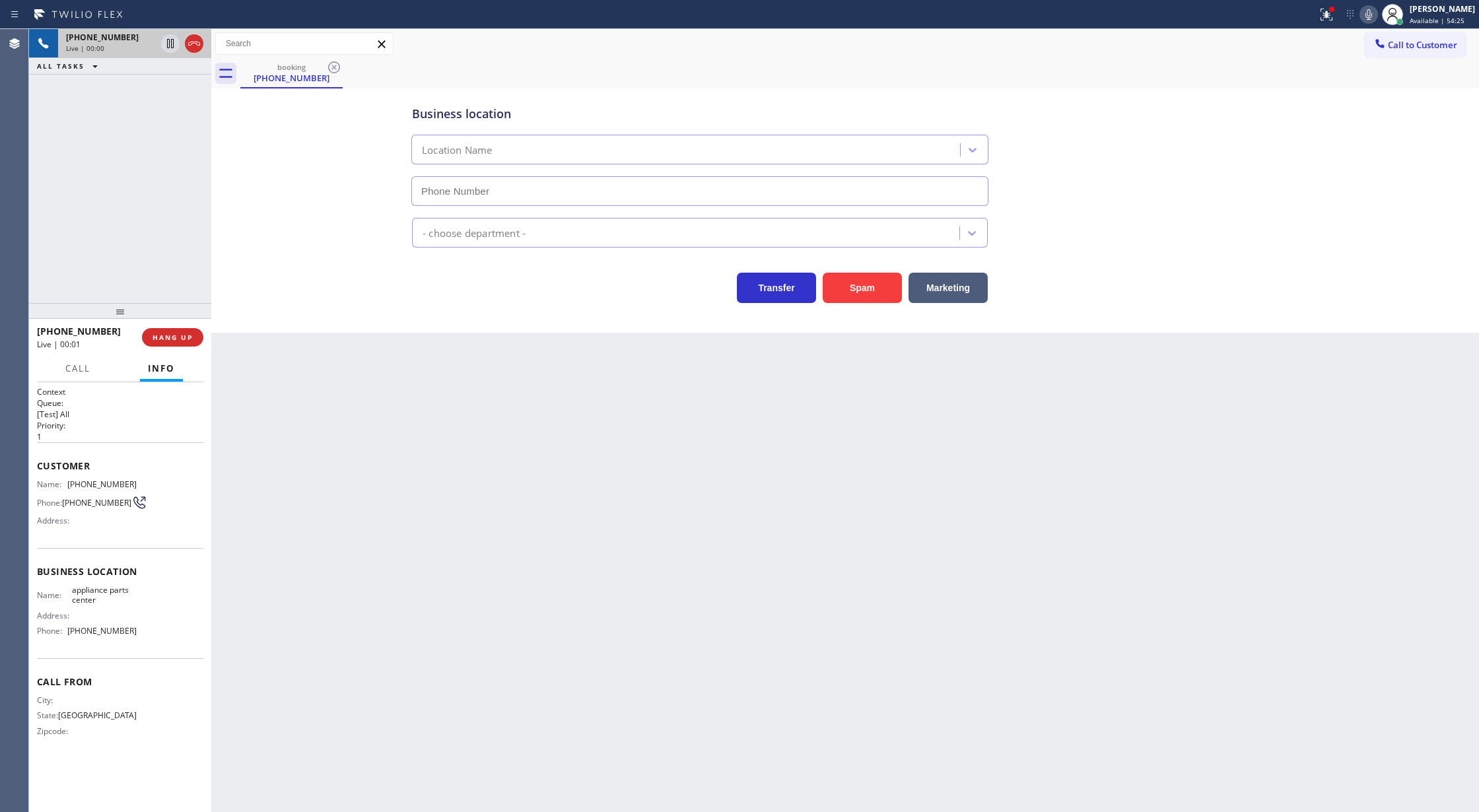
type input "(817) 482-5346"
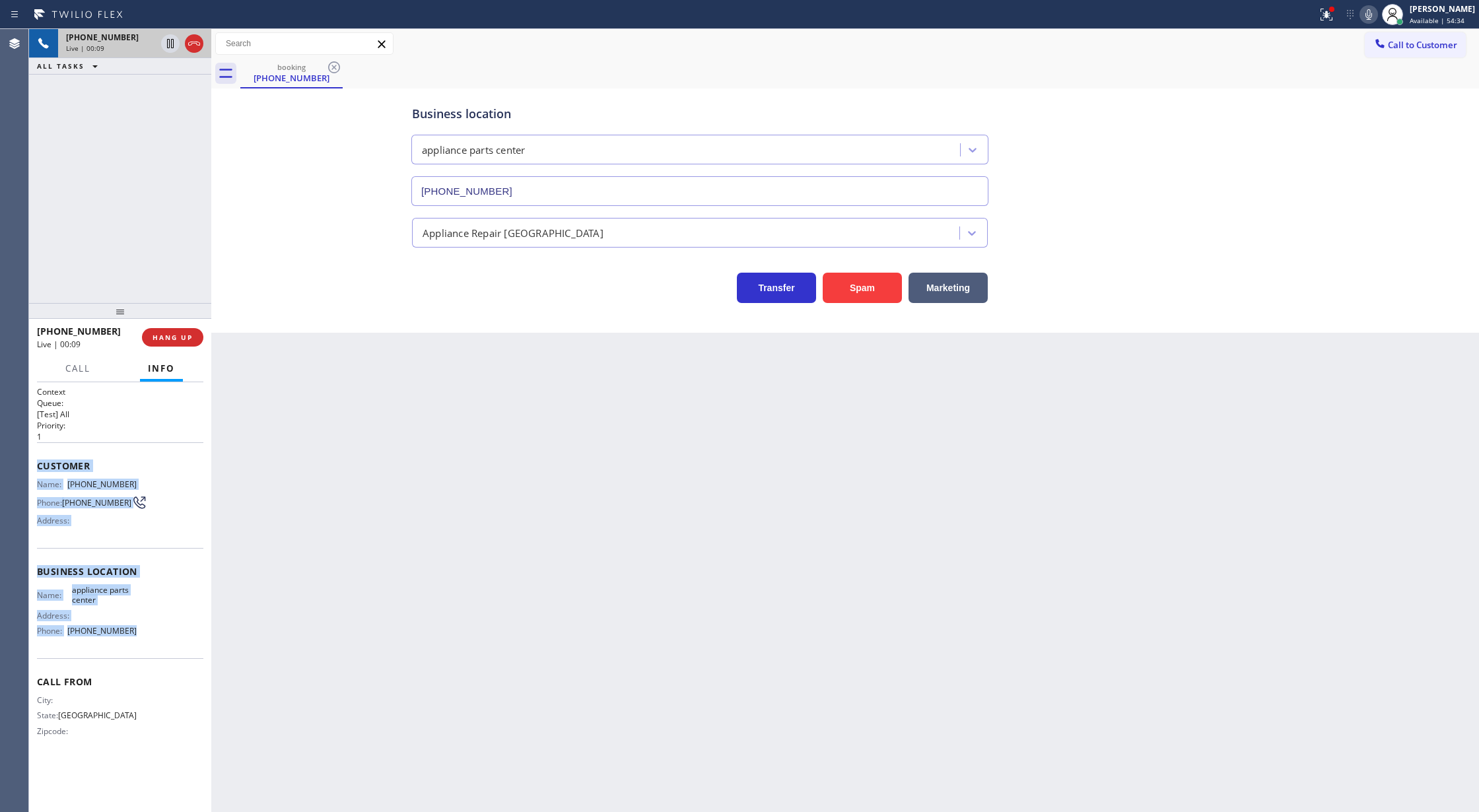
drag, startPoint x: 37, startPoint y: 463, endPoint x: 170, endPoint y: 630, distance: 213.5
click at [170, 630] on div "Context Queue: [Test] All Priority: 1 Customer Name: (682) 812-9774 Phone: (682…" at bounding box center [120, 572] width 166 height 372
copy div "Customer Name: (682) 812-9774 Phone: (682) 812-9774 Address: Business location …"
click at [190, 46] on icon at bounding box center [194, 43] width 16 height 16
click at [170, 340] on span "COMPLETE" at bounding box center [170, 337] width 46 height 9
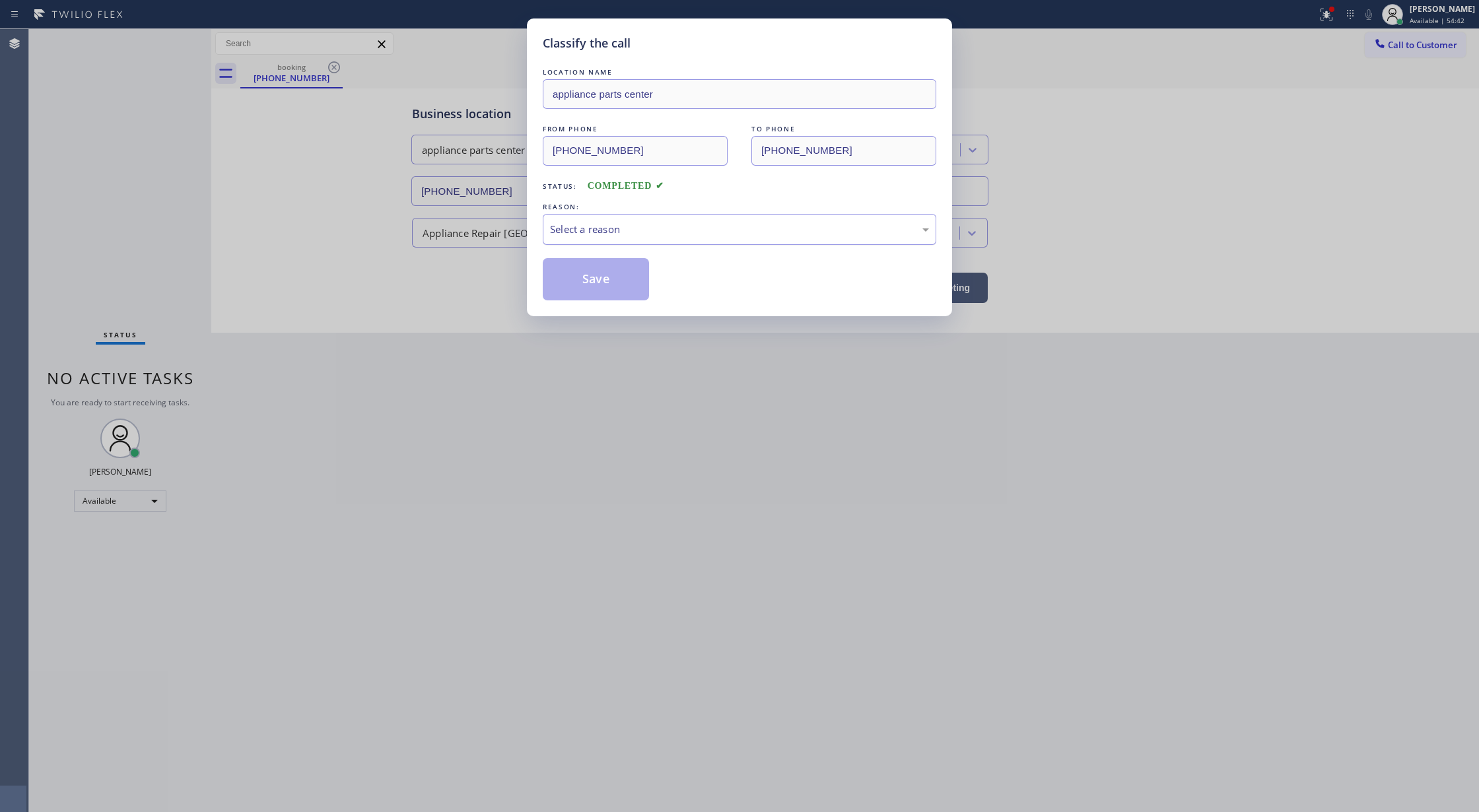
click at [641, 233] on div "Select a reason" at bounding box center [739, 230] width 379 height 15
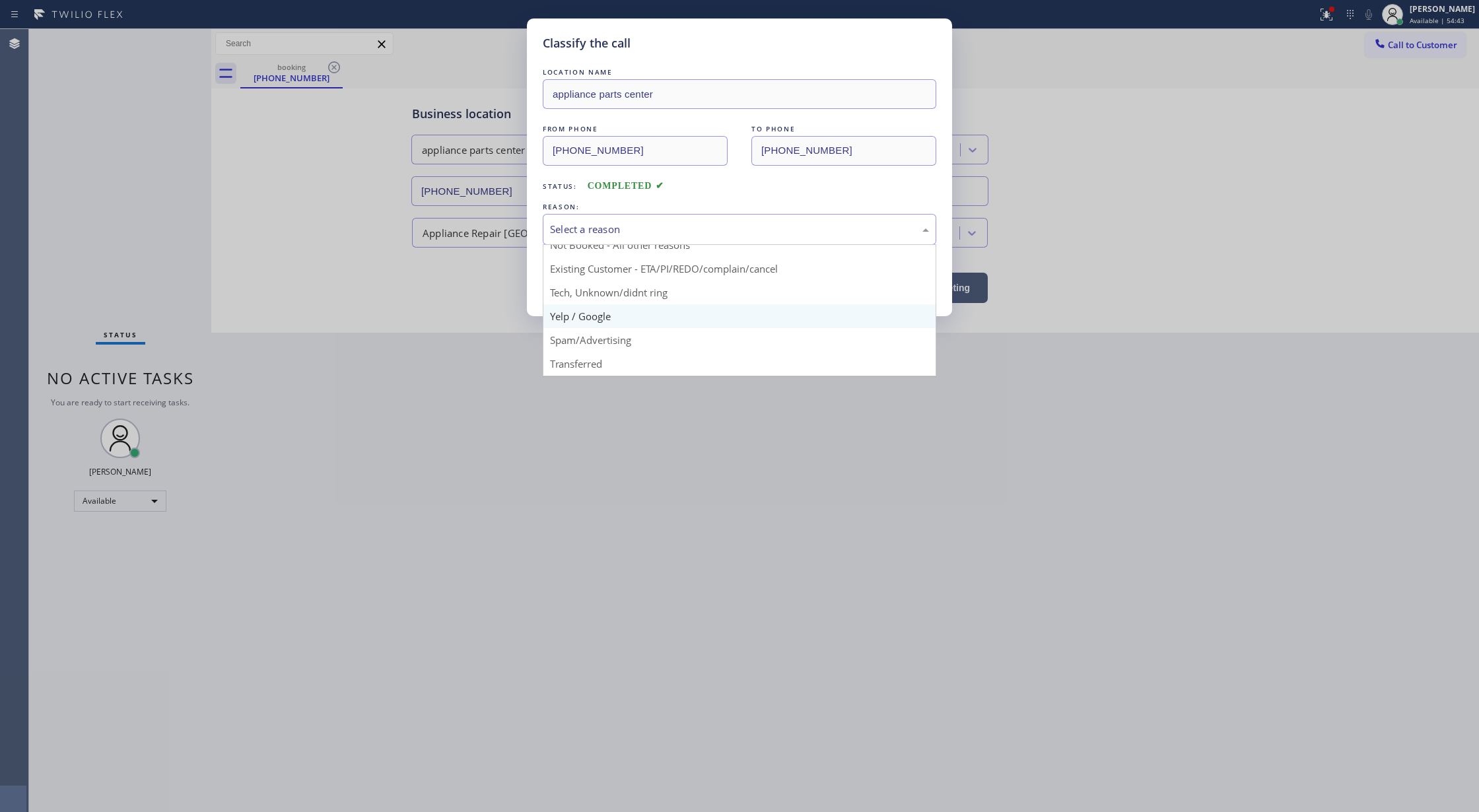
scroll to position [12, 0]
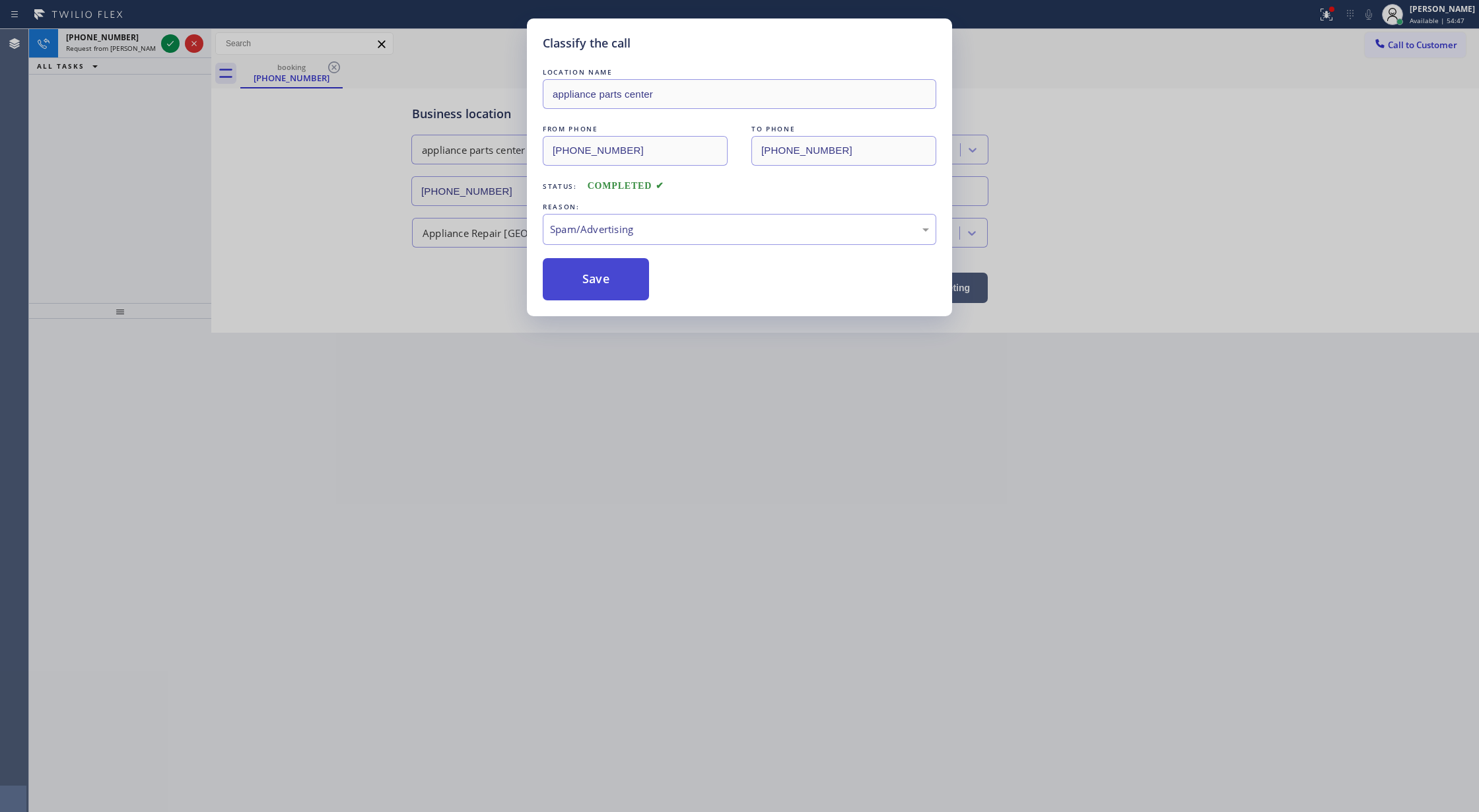
click at [589, 275] on button "Save" at bounding box center [596, 279] width 106 height 42
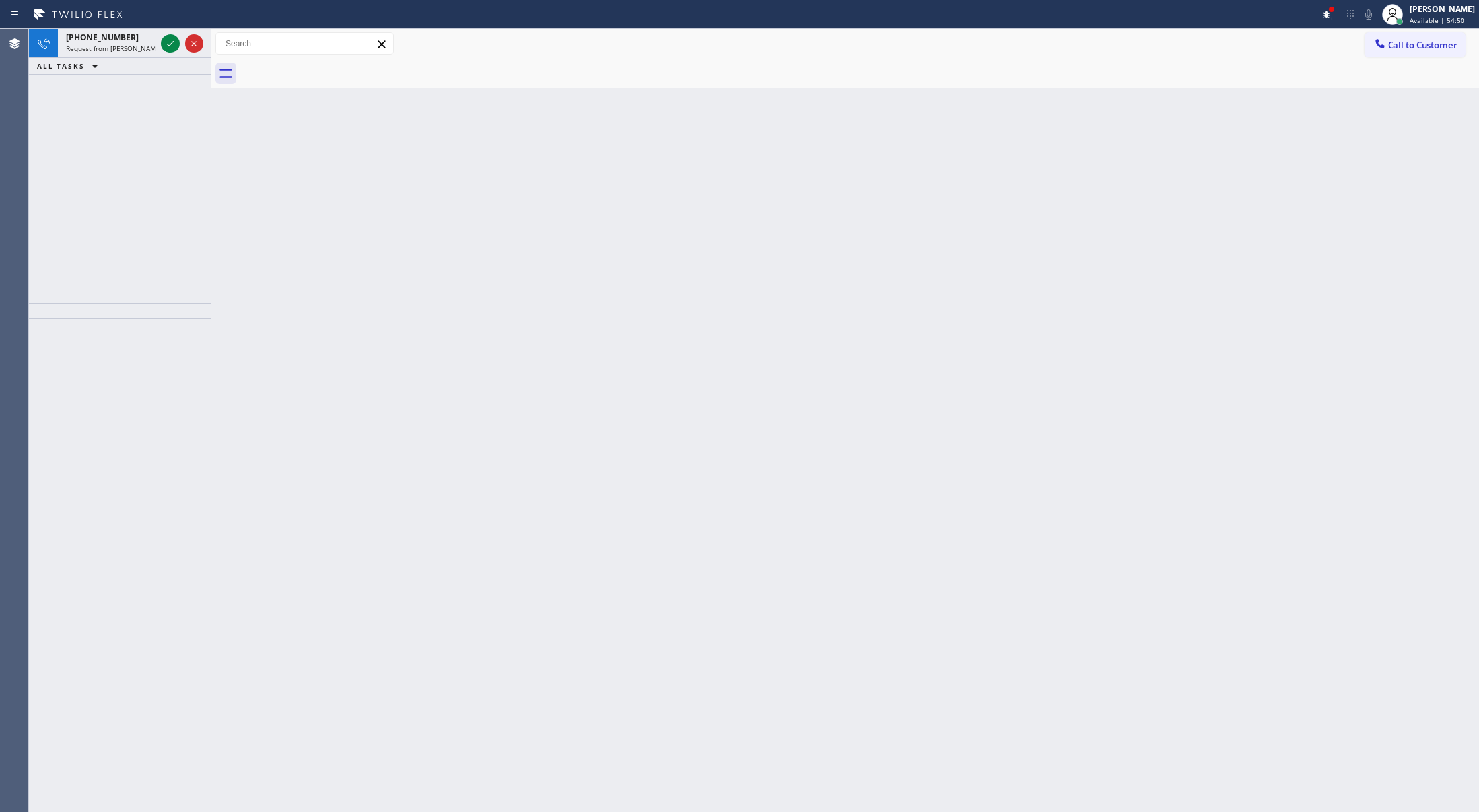
click at [594, 279] on div "Back to Dashboard Change Sender ID Customers Technicians Select a contact Outbo…" at bounding box center [845, 420] width 1268 height 783
click at [167, 41] on icon at bounding box center [170, 43] width 16 height 16
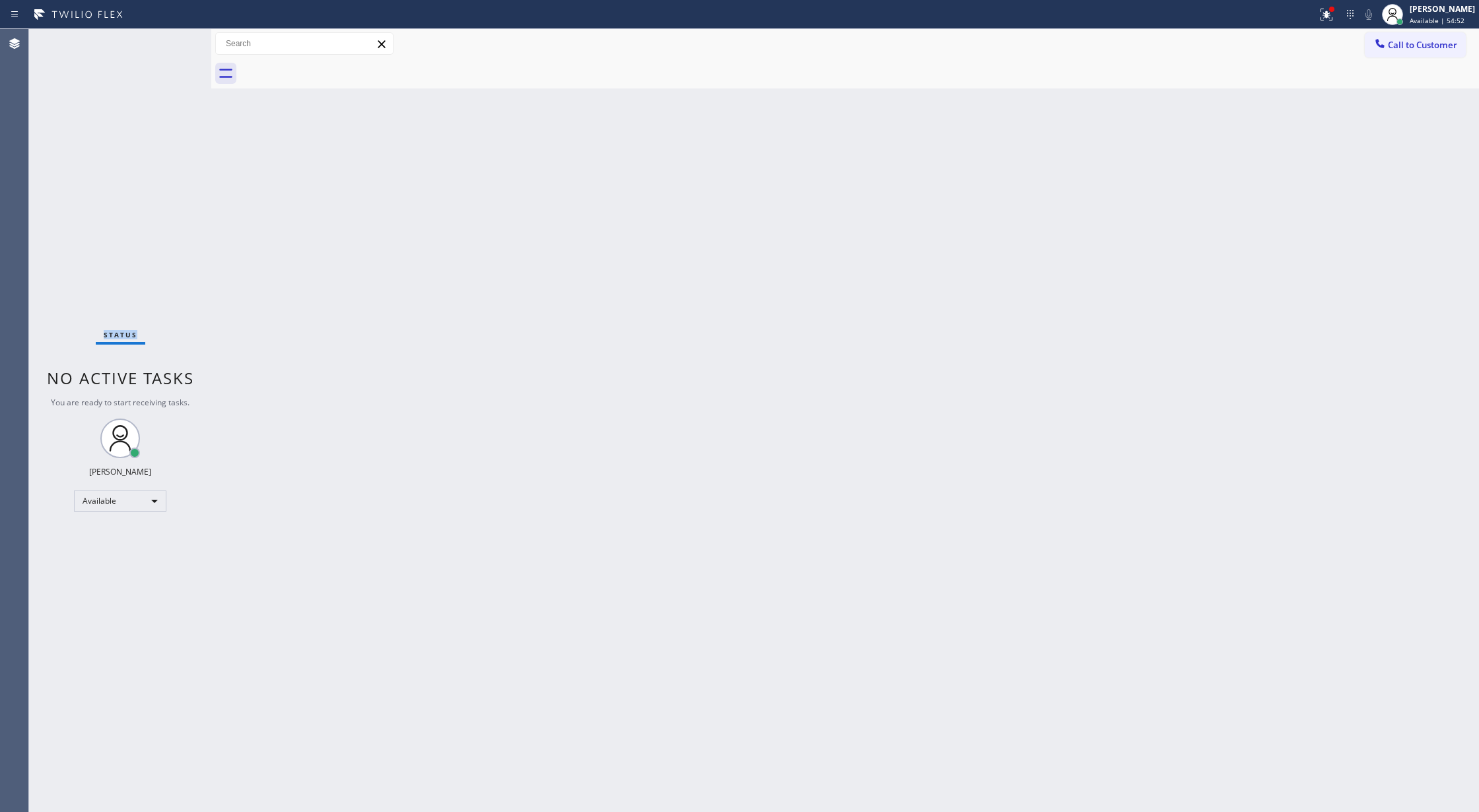
click at [167, 41] on div "Status No active tasks You are ready to start receiving tasks. [PERSON_NAME] Av…" at bounding box center [120, 420] width 182 height 783
click at [168, 40] on div "Status No active tasks You are ready to start receiving tasks. [PERSON_NAME] Av…" at bounding box center [120, 420] width 182 height 783
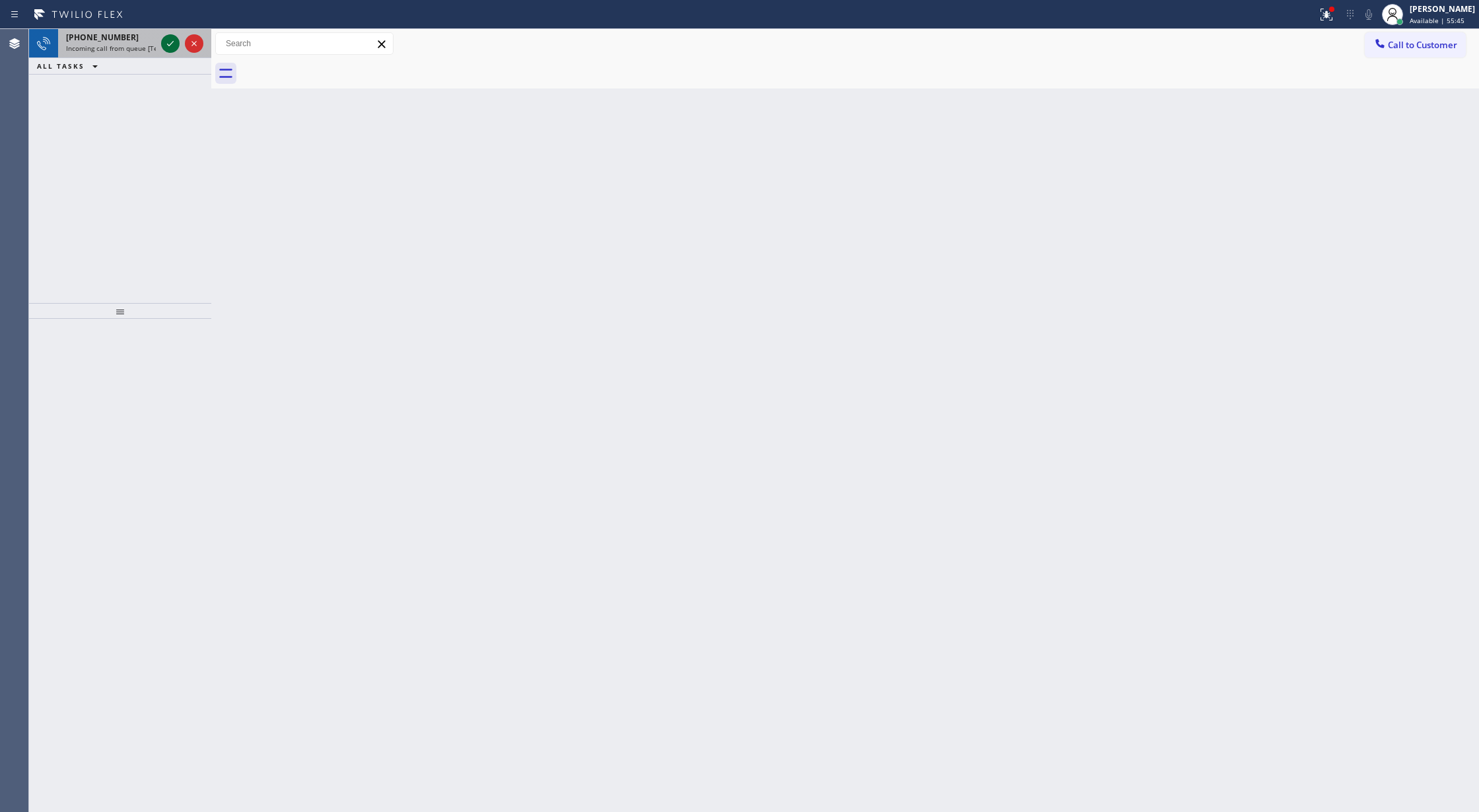
click at [164, 42] on icon at bounding box center [170, 43] width 16 height 16
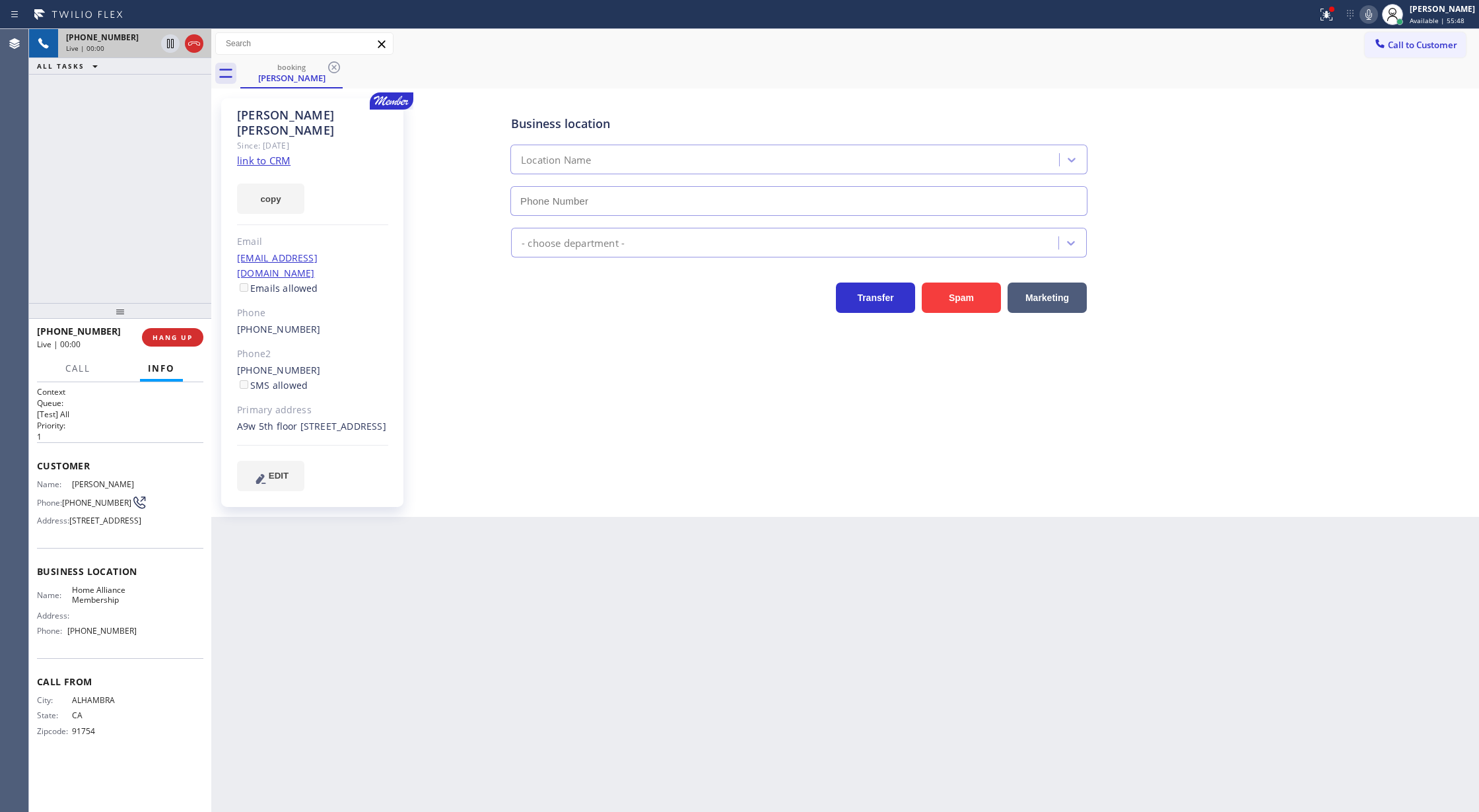
type input "(855) 946-3605"
click at [273, 154] on link "link to CRM" at bounding box center [263, 160] width 53 height 13
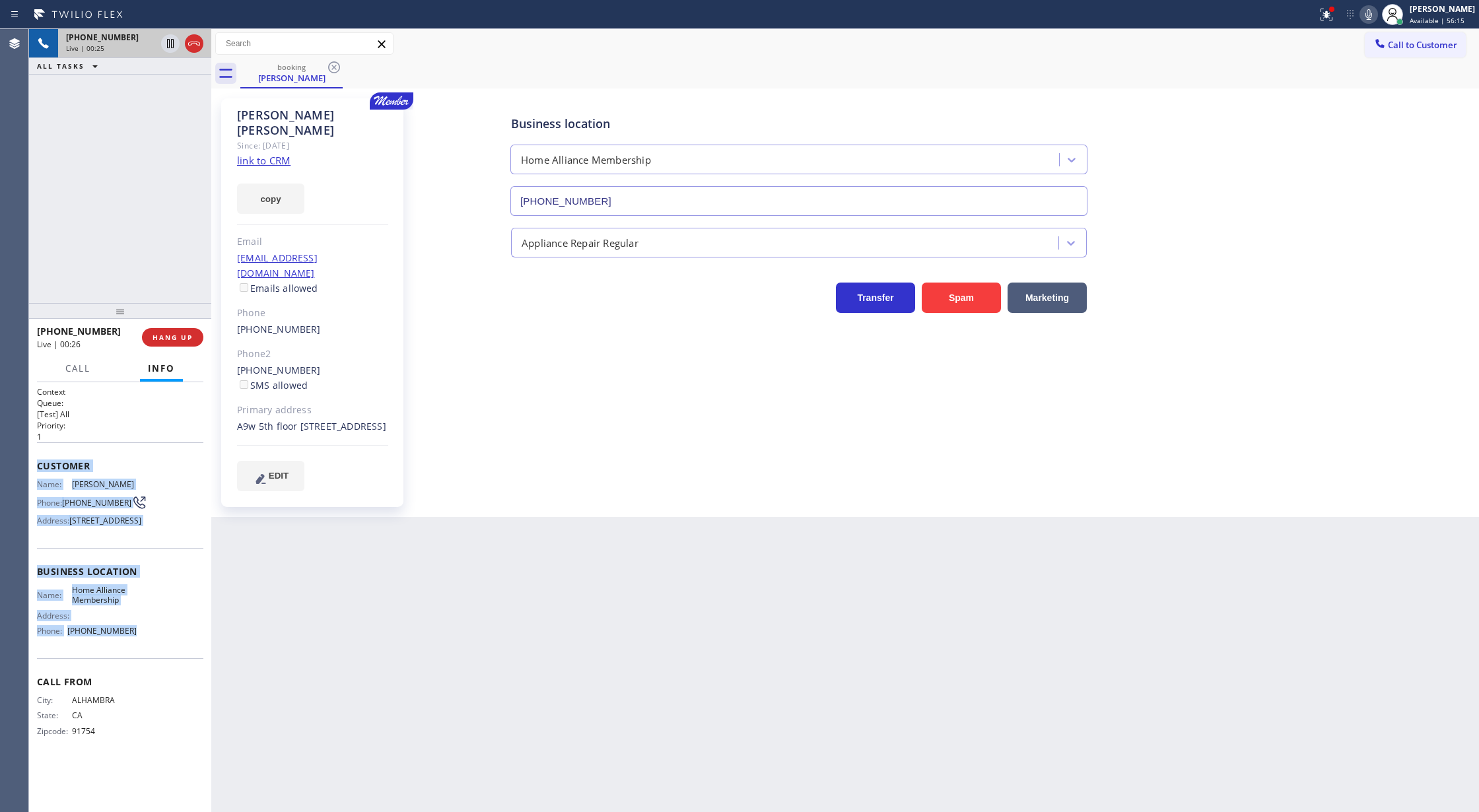
drag, startPoint x: 32, startPoint y: 465, endPoint x: 157, endPoint y: 668, distance: 238.4
click at [157, 668] on div "Context Queue: [Test] All Priority: 1 Customer Name: Rosa Merritt Phone: (626) …" at bounding box center [120, 597] width 182 height 431
copy div "Customer Name: Rosa Merritt Phone: (626) 457-4188 Address: 1000 S Fremont Ave A…"
drag, startPoint x: 181, startPoint y: 503, endPoint x: 76, endPoint y: 472, distance: 109.5
click at [181, 503] on div "Name: Rosa Merritt Phone: (626) 457-4188 Address: 1000 S Fremont Ave A9w 5th fl…" at bounding box center [120, 505] width 166 height 52
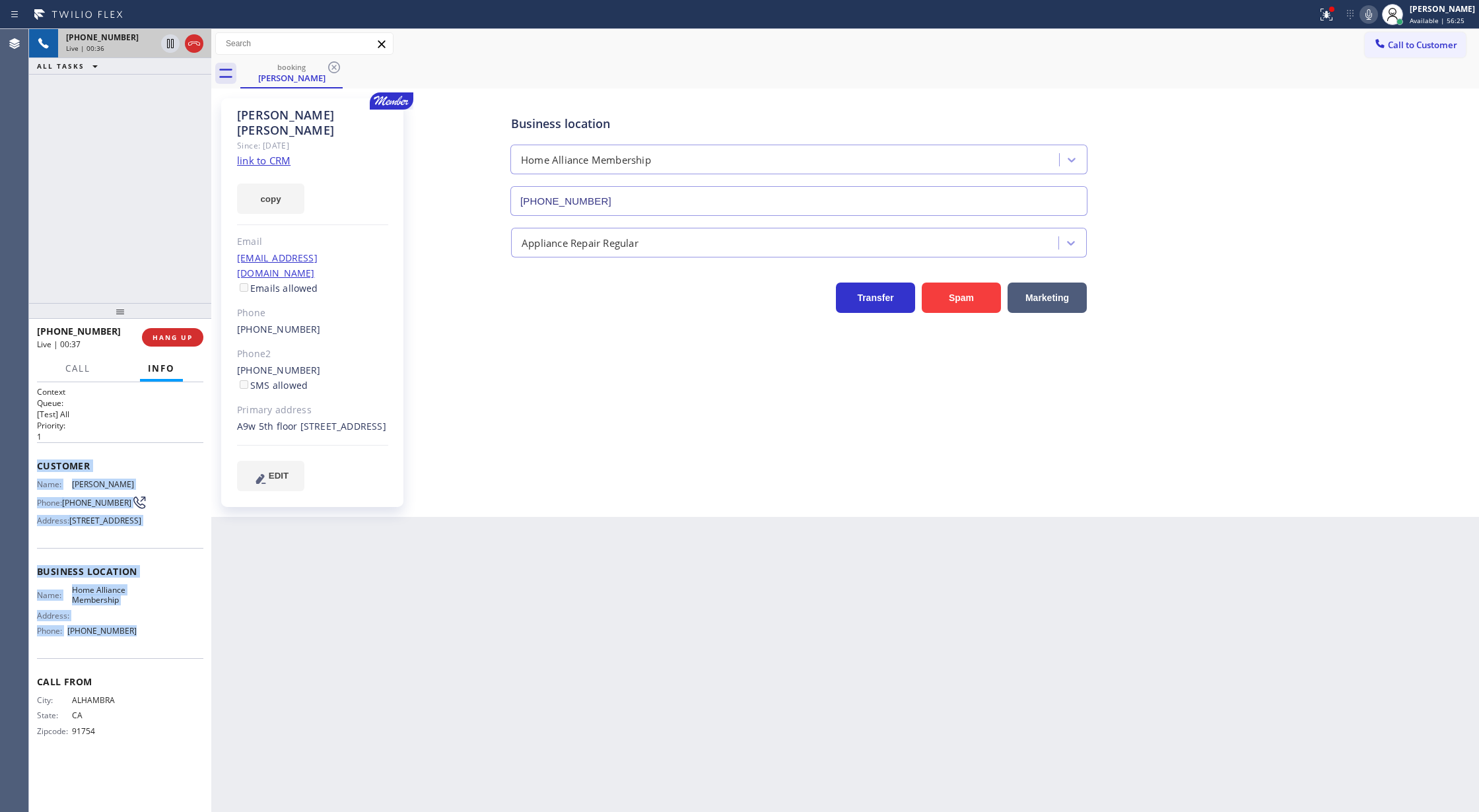
copy div "Customer Name: Rosa Merritt Phone: (626) 457-4188 Address: 1000 S Fremont Ave A…"
drag, startPoint x: 35, startPoint y: 463, endPoint x: 152, endPoint y: 666, distance: 234.3
click at [152, 666] on div "Context Queue: [Test] All Priority: 1 Customer Name: Rosa Merritt Phone: (626) …" at bounding box center [120, 597] width 182 height 431
drag, startPoint x: 167, startPoint y: 49, endPoint x: 738, endPoint y: 85, distance: 572.1
click at [167, 49] on icon at bounding box center [170, 43] width 16 height 16
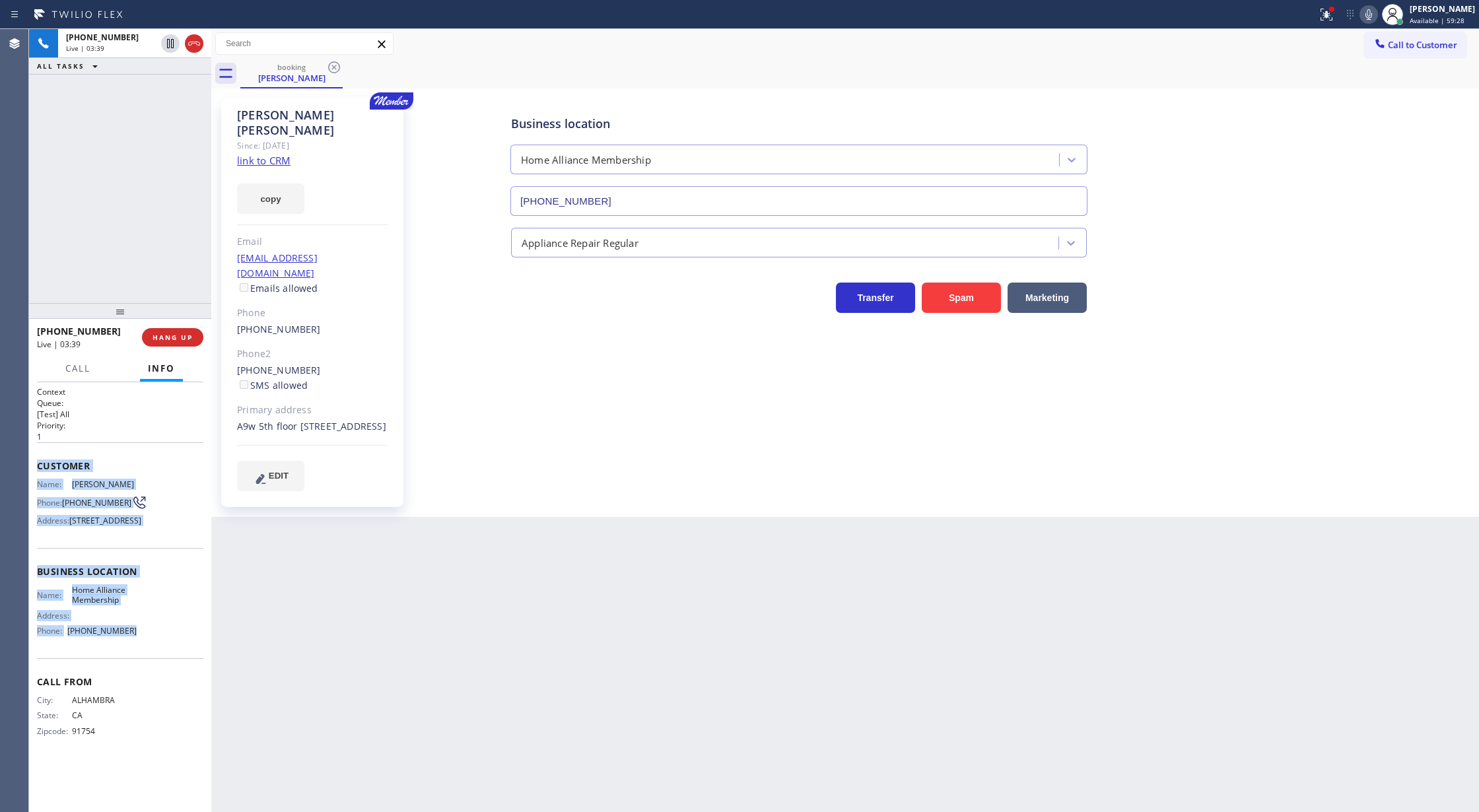
click at [1372, 14] on icon at bounding box center [1369, 15] width 16 height 16
click at [168, 46] on icon at bounding box center [170, 43] width 16 height 16
click at [1369, 15] on icon at bounding box center [1369, 15] width 16 height 16
click at [168, 87] on icon at bounding box center [170, 89] width 16 height 16
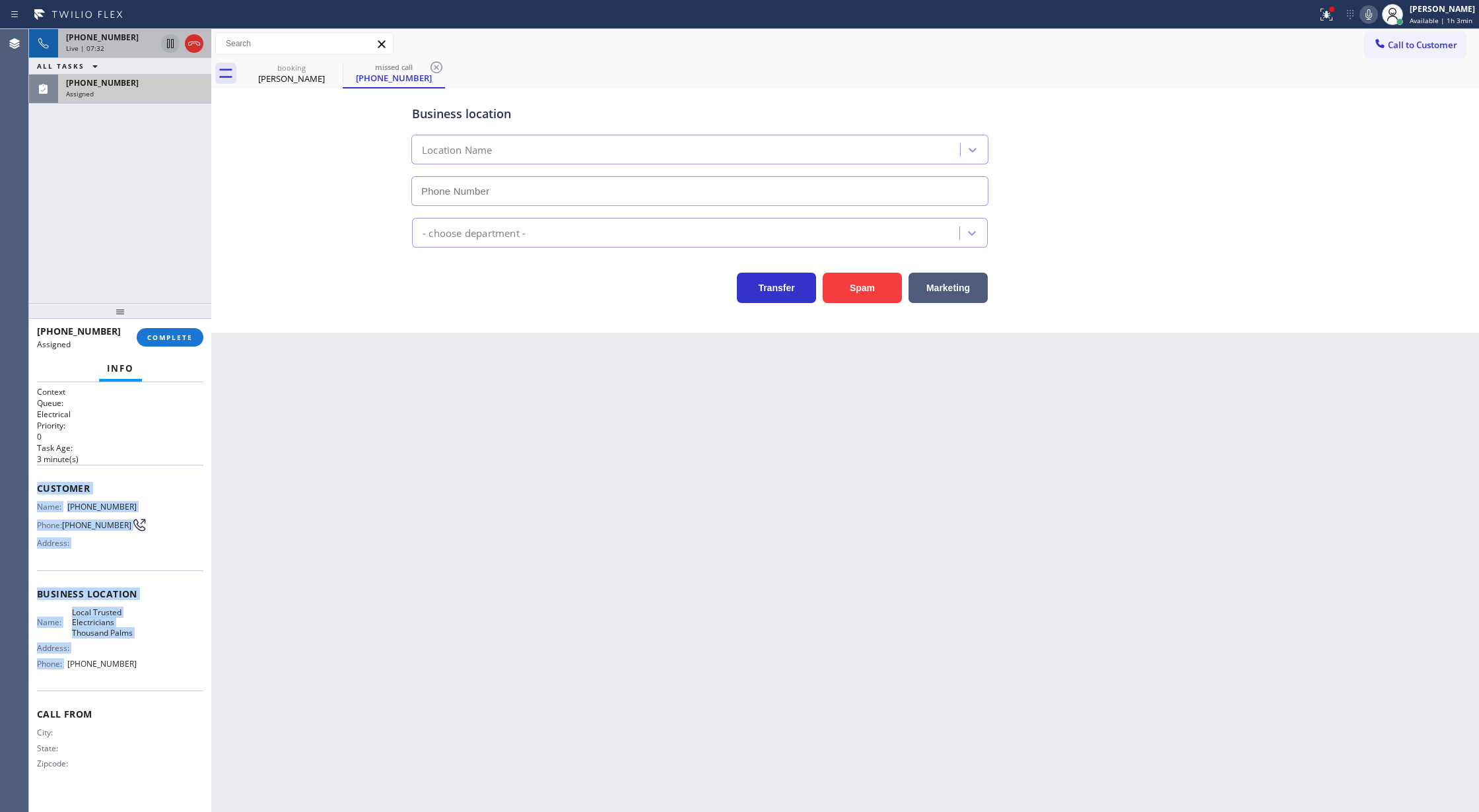
type input "(760) 388-9686"
click at [159, 333] on span "COMPLETE" at bounding box center [170, 337] width 46 height 9
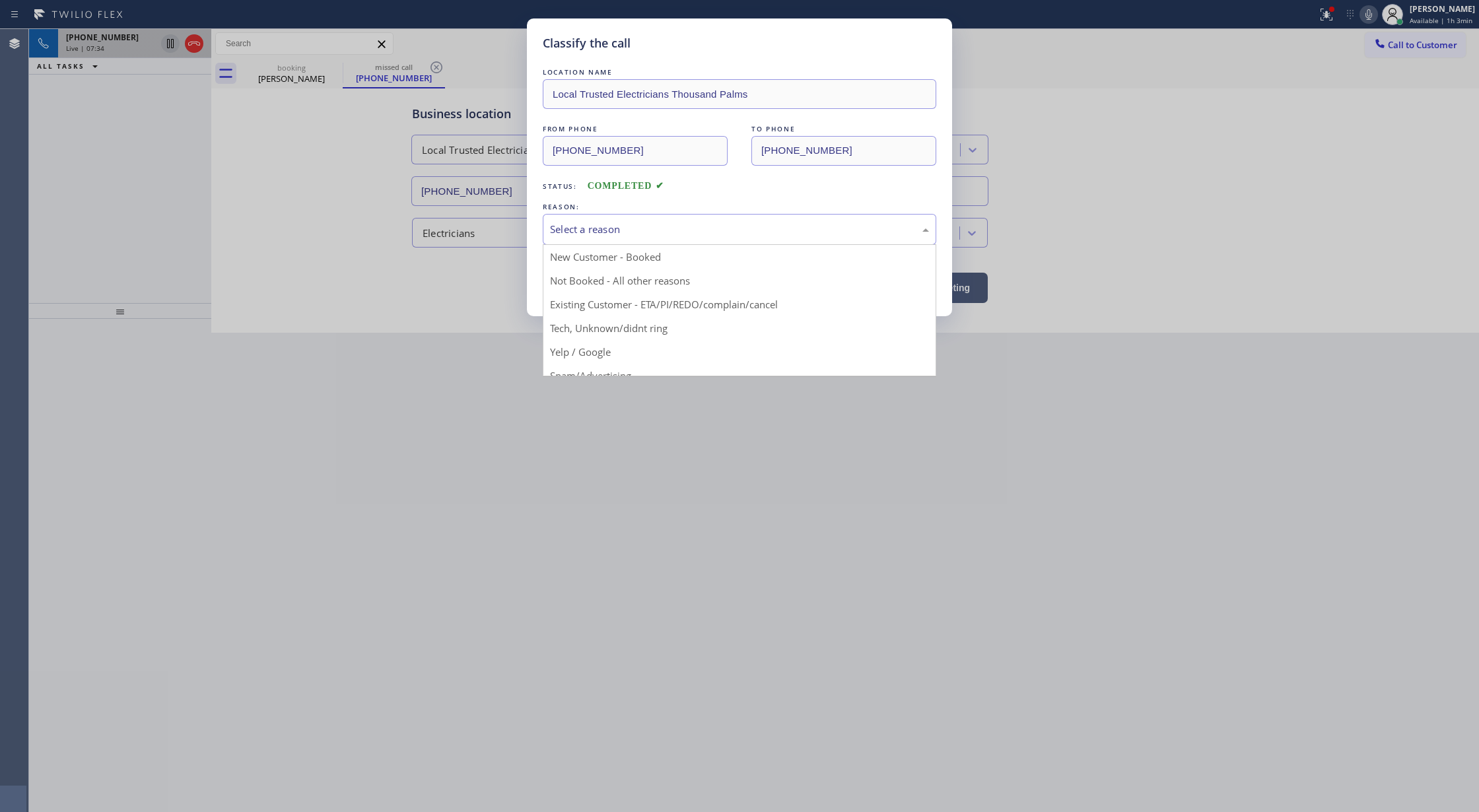
click at [596, 226] on div "Select a reason" at bounding box center [739, 230] width 379 height 15
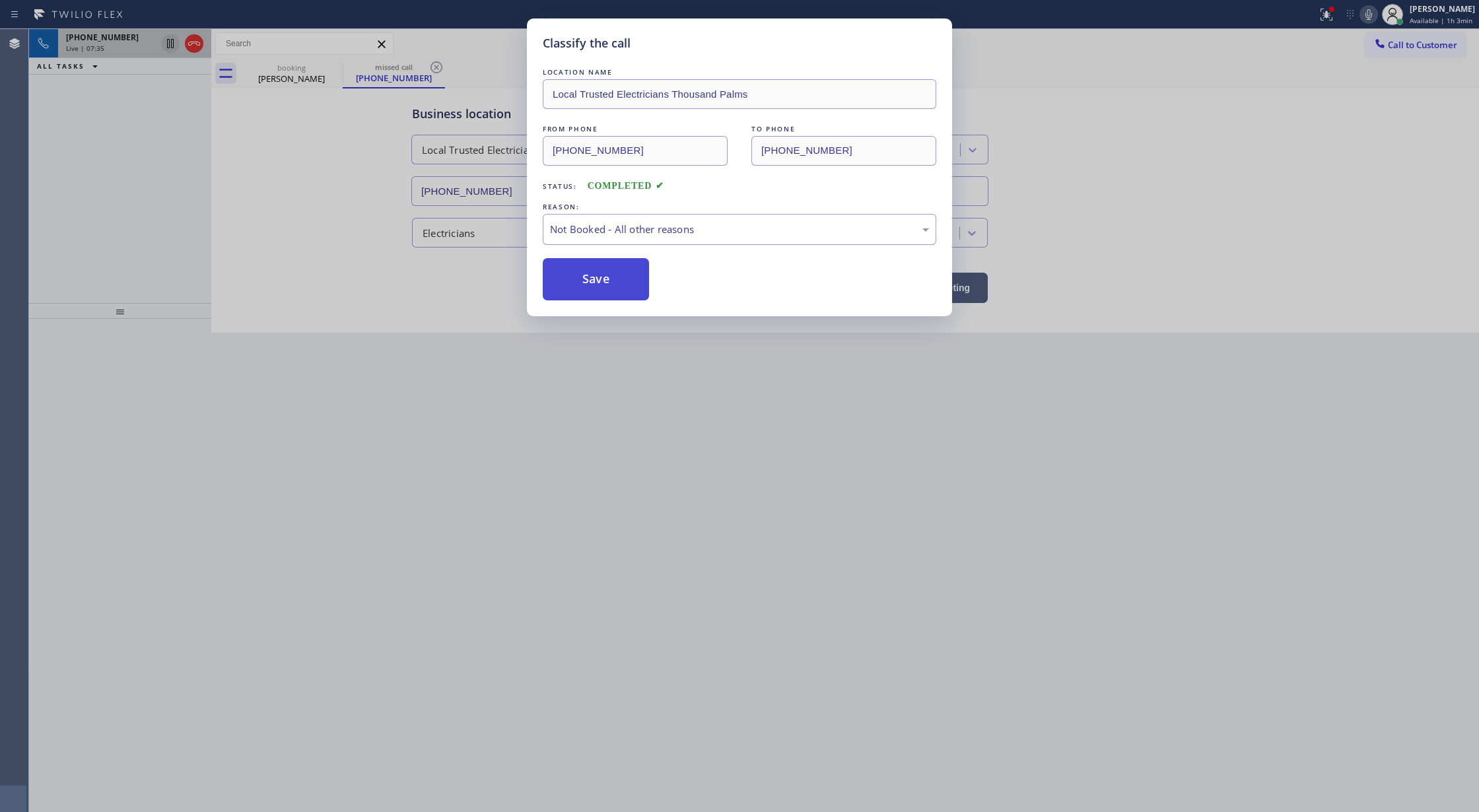
click at [601, 283] on button "Save" at bounding box center [596, 279] width 106 height 42
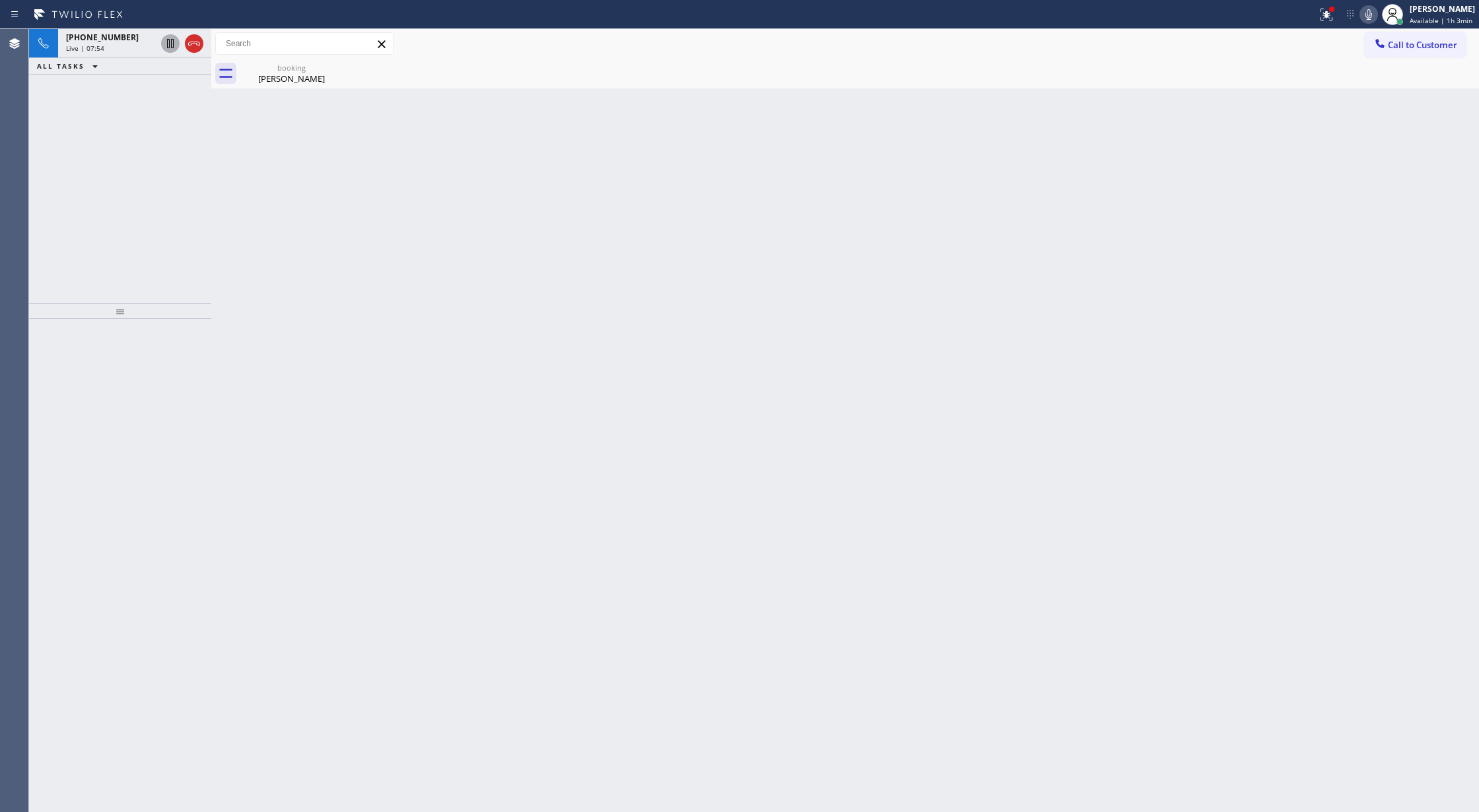
drag, startPoint x: 127, startPoint y: 31, endPoint x: 156, endPoint y: 132, distance: 105.1
click at [128, 31] on div "+16264574188 Live | 07:54" at bounding box center [108, 44] width 101 height 29
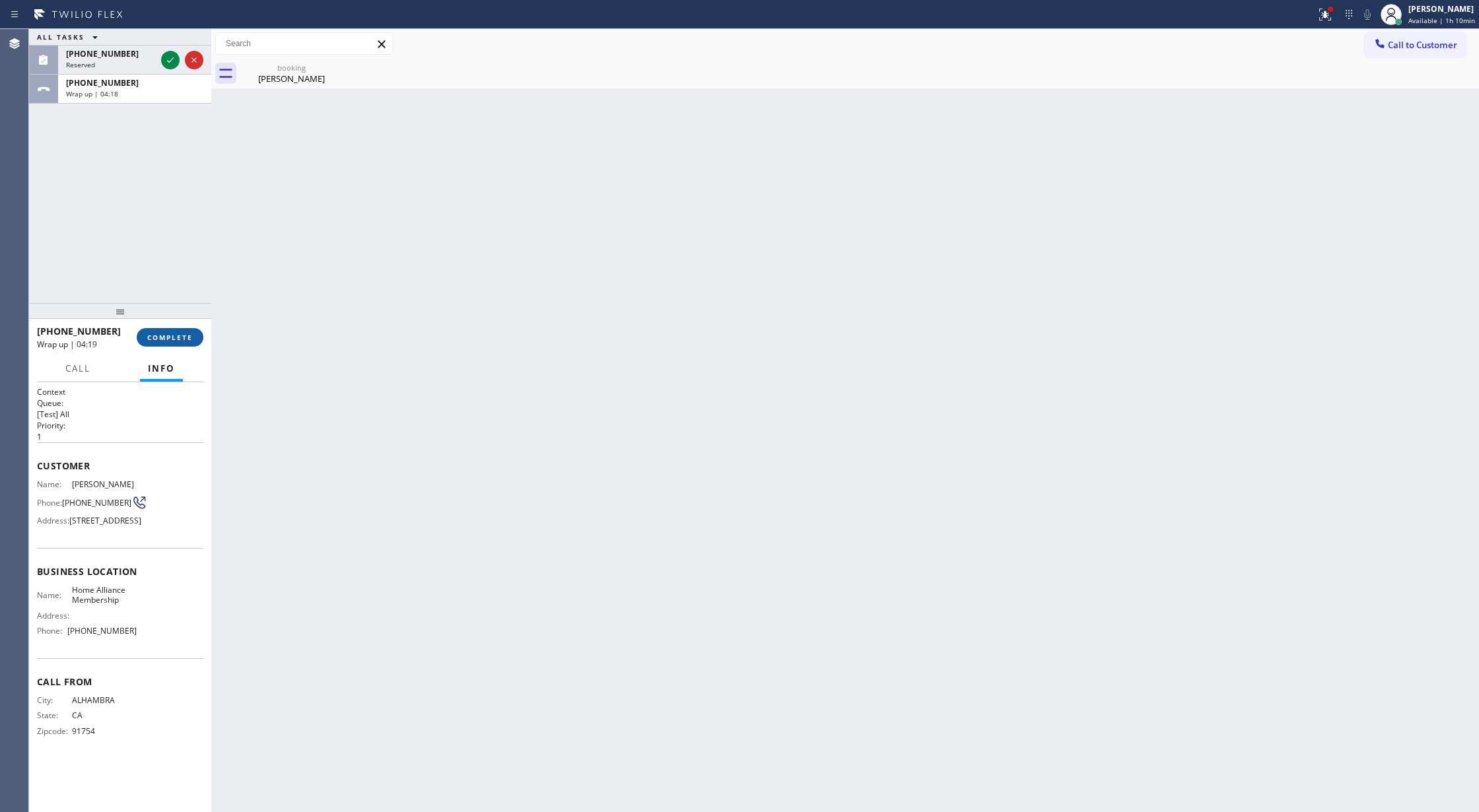
click at [166, 336] on span "COMPLETE" at bounding box center [170, 337] width 46 height 9
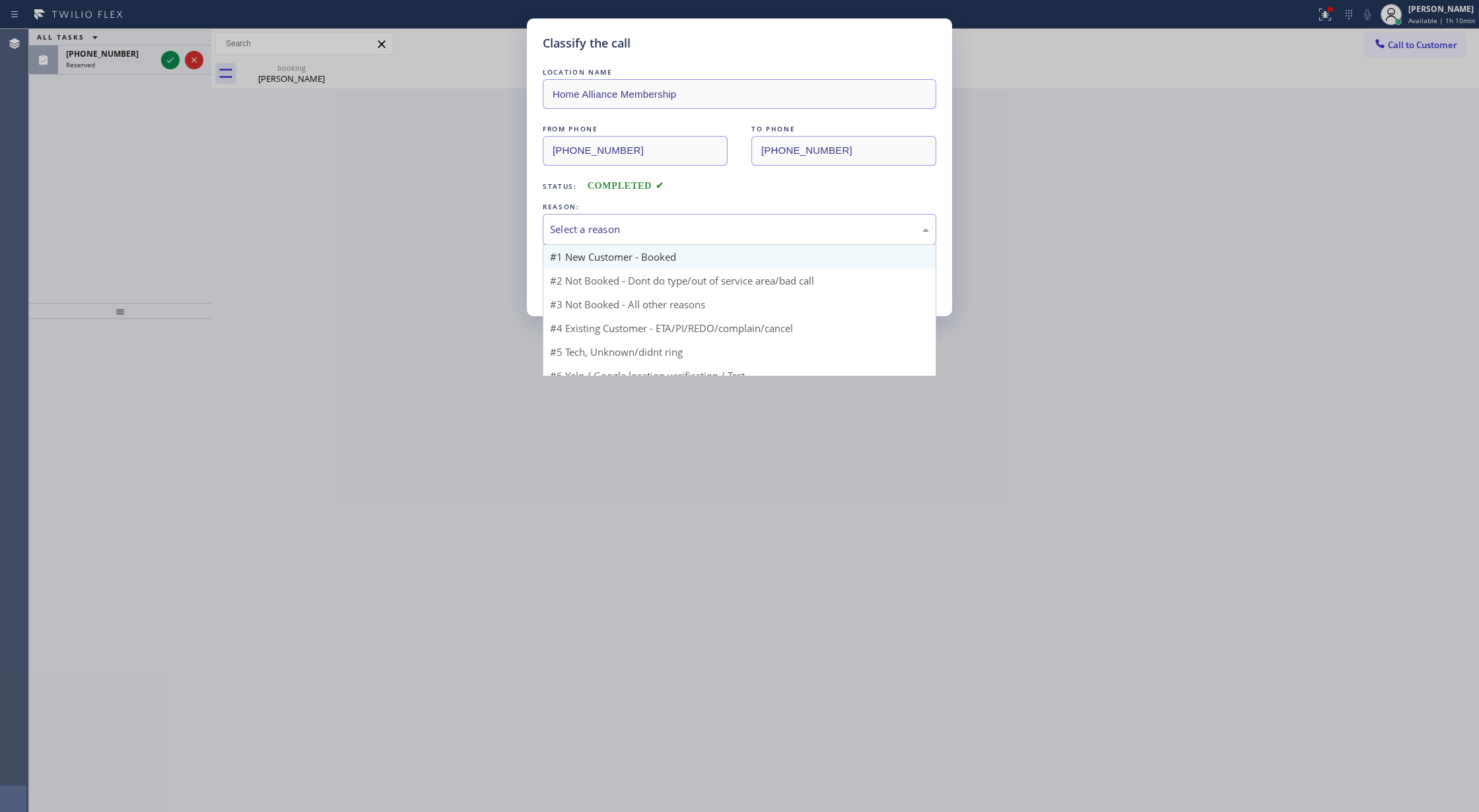
drag, startPoint x: 581, startPoint y: 225, endPoint x: 614, endPoint y: 251, distance: 42.0
click at [584, 228] on div "Select a reason" at bounding box center [739, 230] width 379 height 15
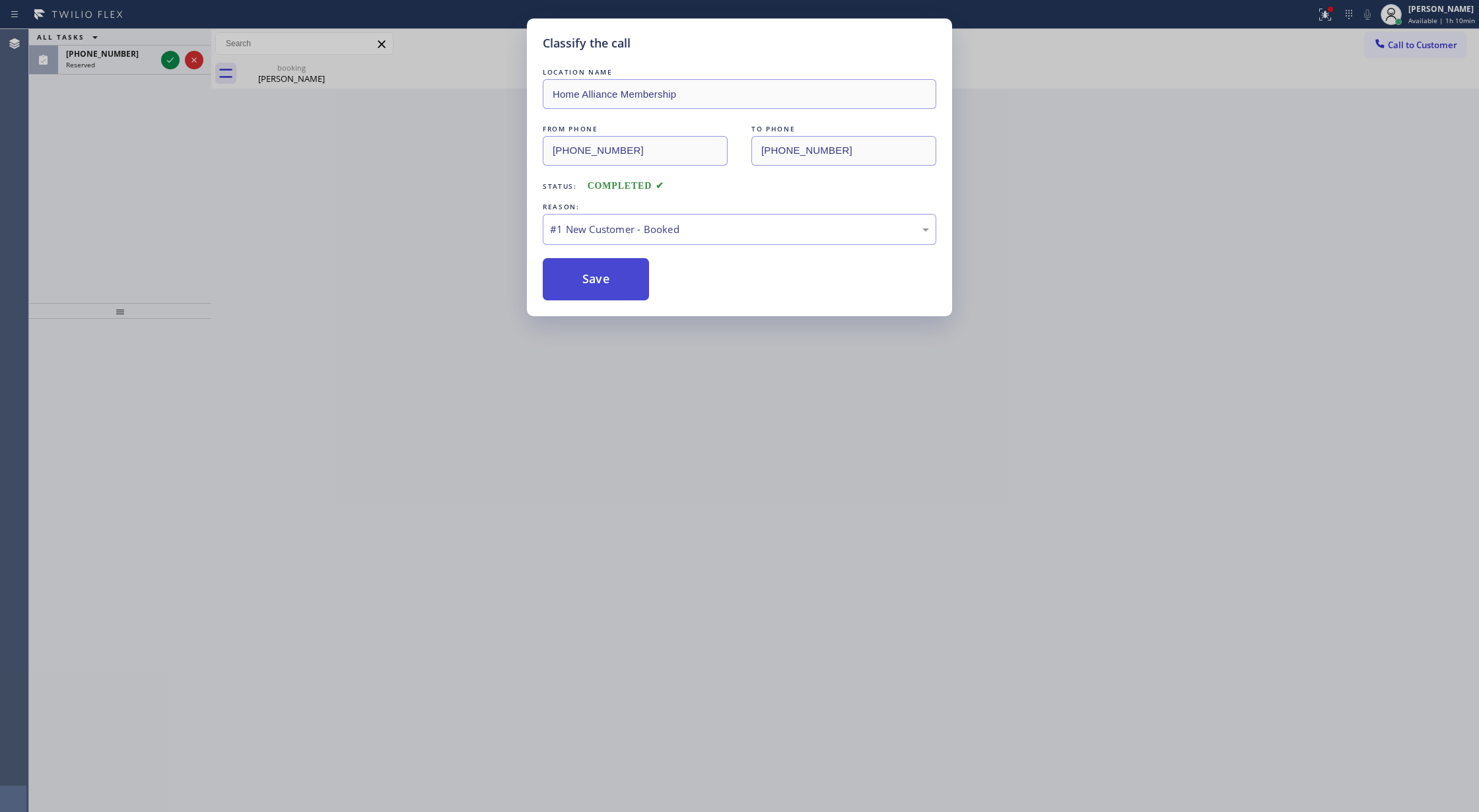
click at [612, 273] on button "Save" at bounding box center [596, 279] width 106 height 42
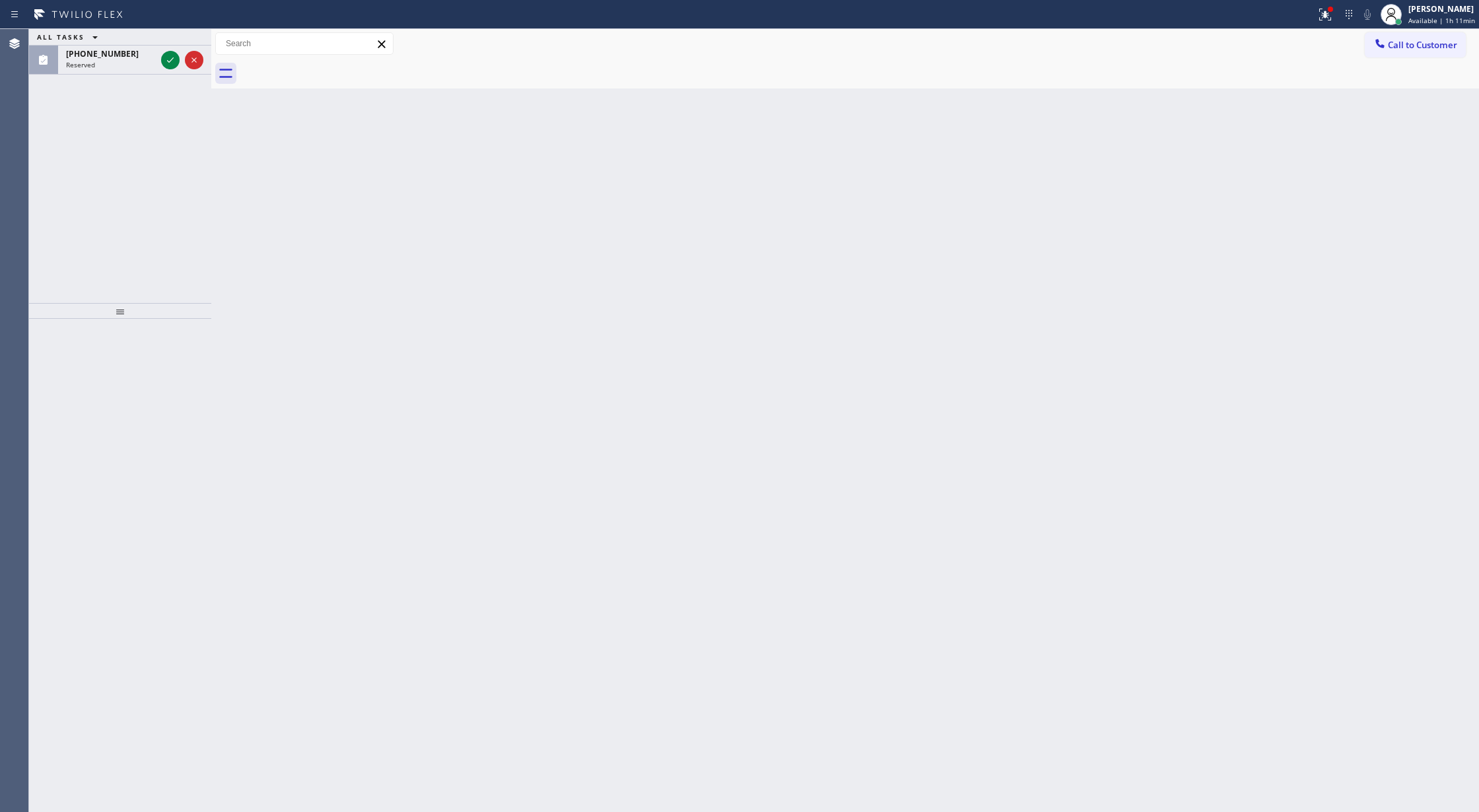
drag, startPoint x: 170, startPoint y: 62, endPoint x: 152, endPoint y: 223, distance: 162.0
click at [170, 62] on icon at bounding box center [170, 60] width 16 height 16
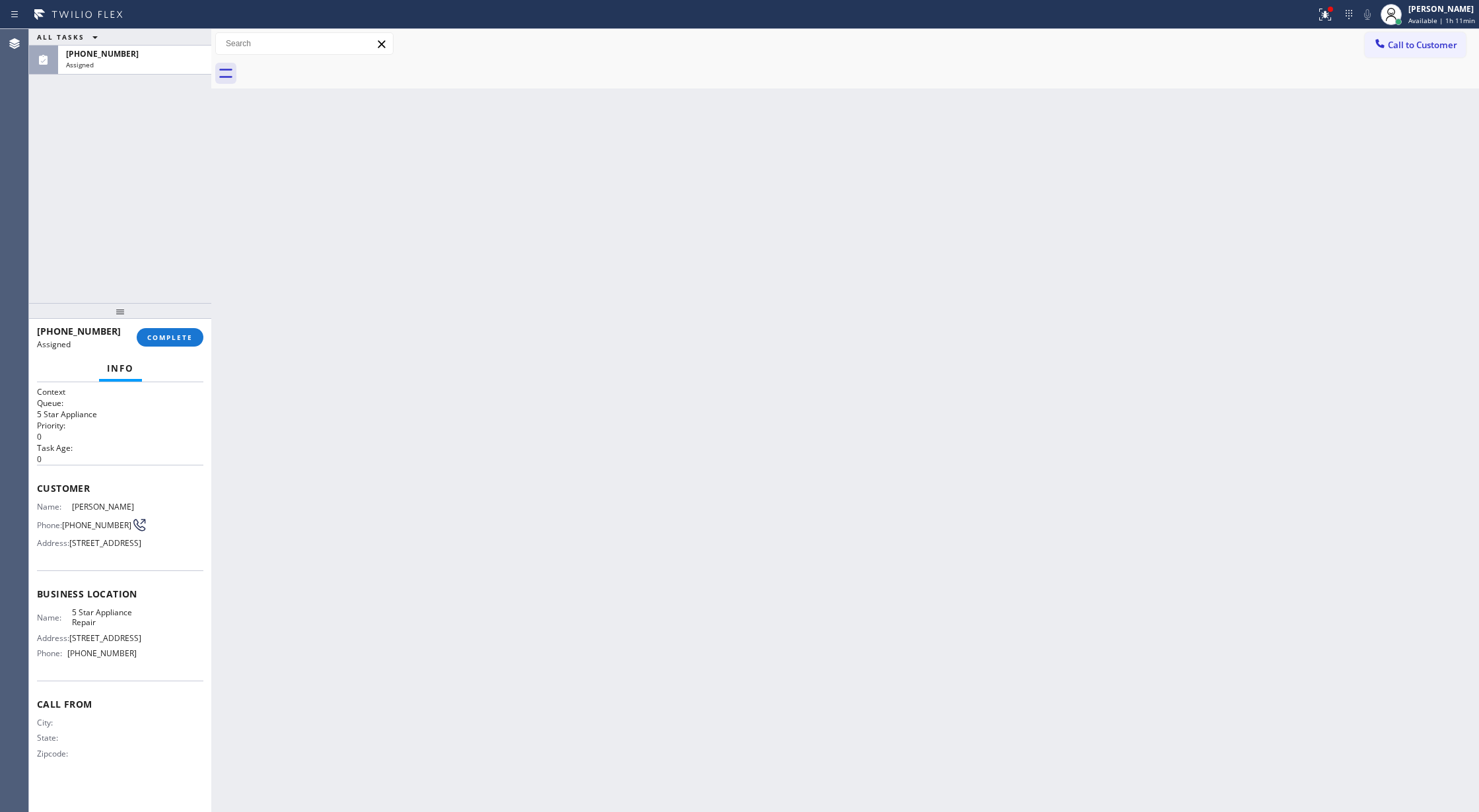
click at [166, 319] on div at bounding box center [120, 311] width 182 height 16
click at [166, 340] on span "COMPLETE" at bounding box center [170, 337] width 46 height 9
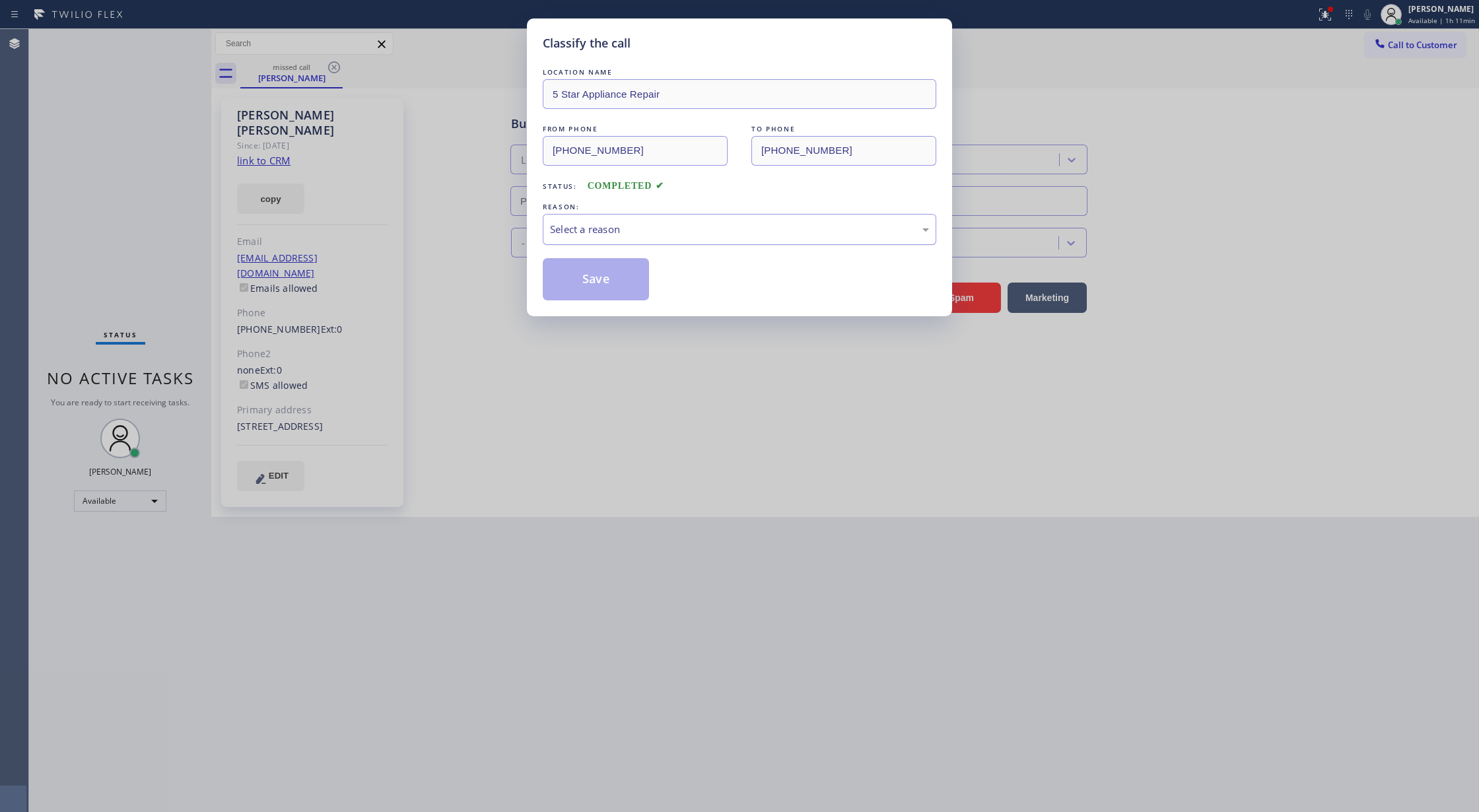
type input "(855) 731-4952"
click at [590, 214] on div "Select a reason" at bounding box center [740, 230] width 394 height 31
click at [589, 281] on button "Save" at bounding box center [596, 279] width 106 height 42
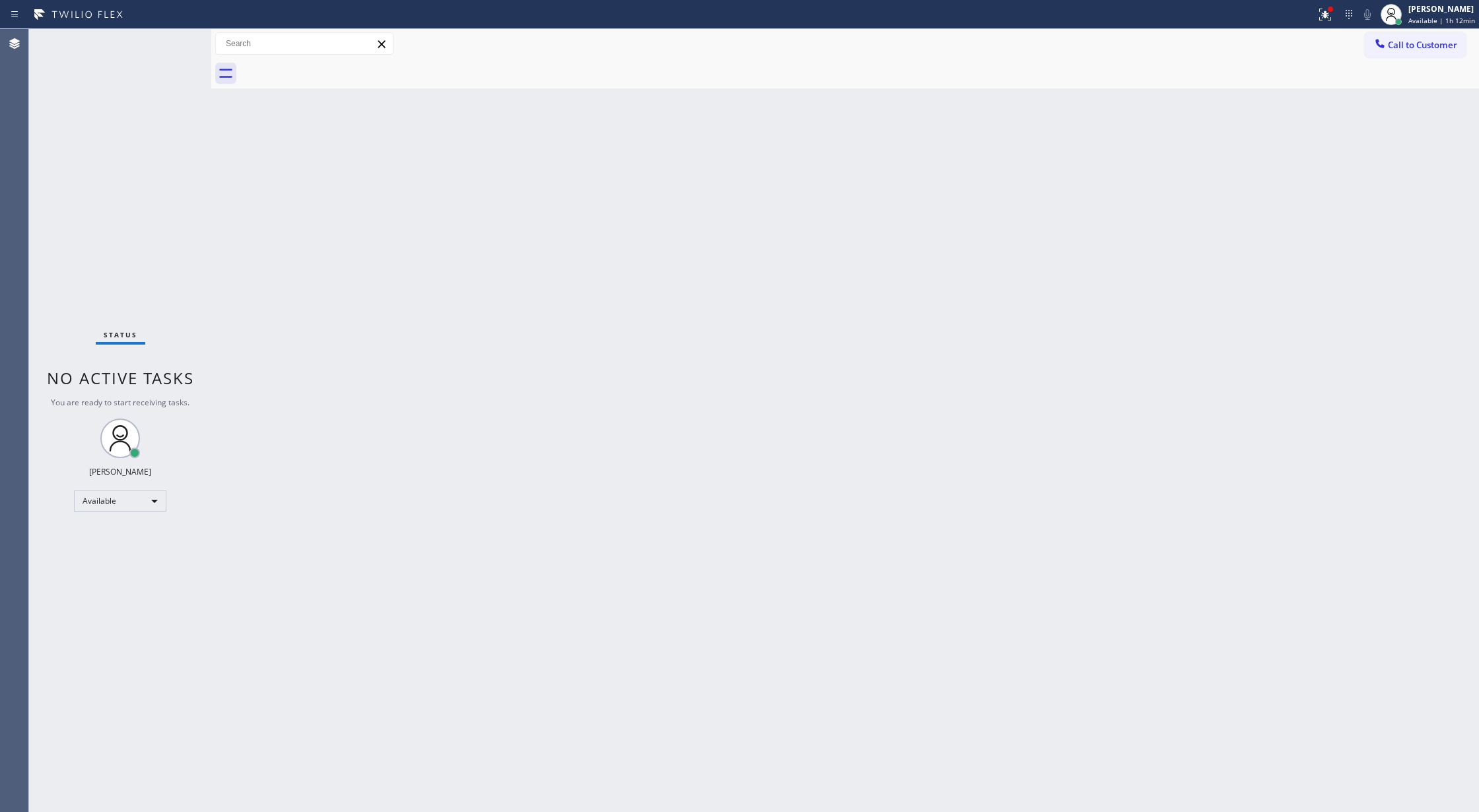
click at [165, 53] on div "Status No active tasks You are ready to start receiving tasks. [PERSON_NAME] Av…" at bounding box center [120, 420] width 182 height 783
click at [165, 49] on div "Status No active tasks You are ready to start receiving tasks. [PERSON_NAME] Av…" at bounding box center [120, 420] width 182 height 783
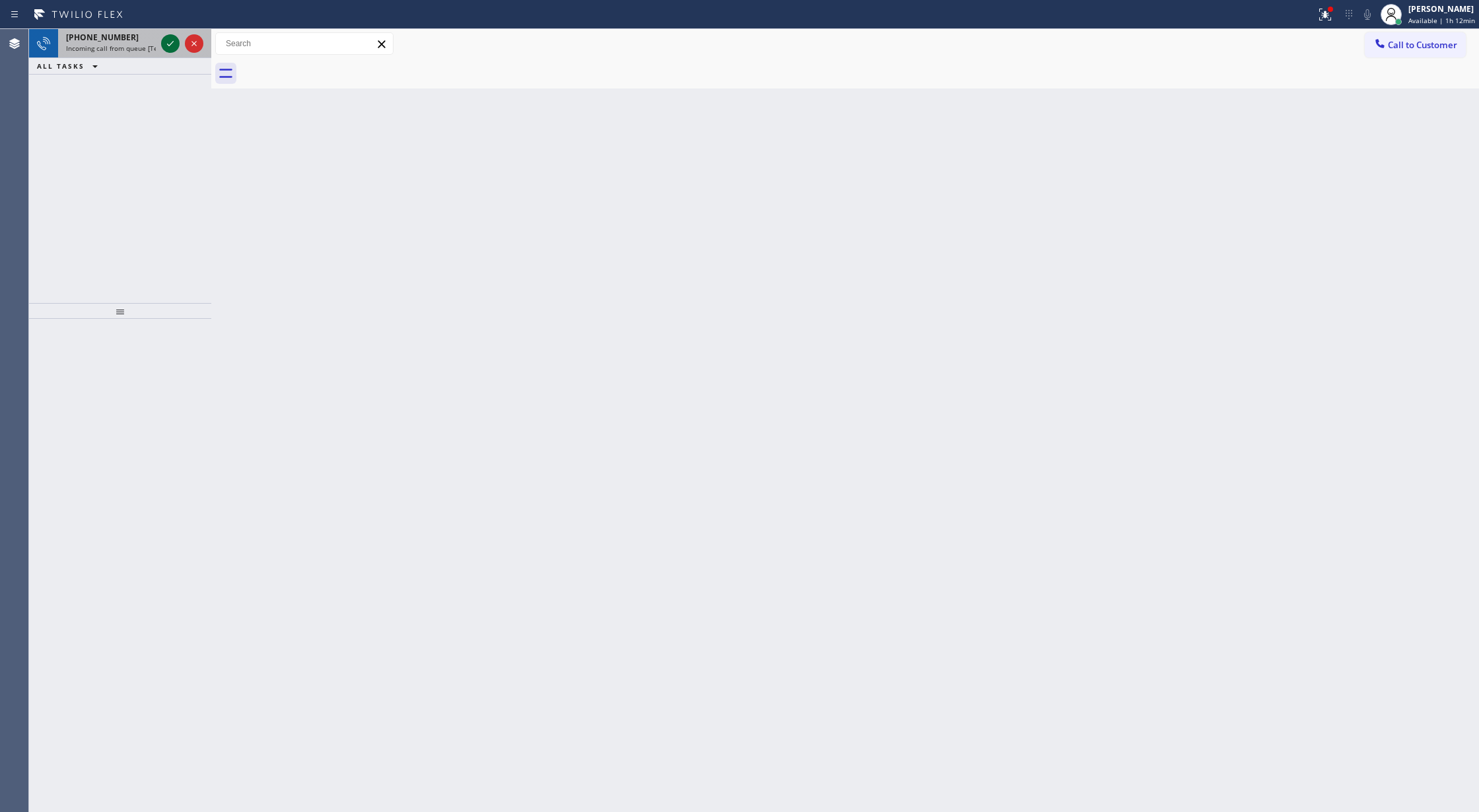
click at [164, 46] on icon at bounding box center [170, 43] width 16 height 16
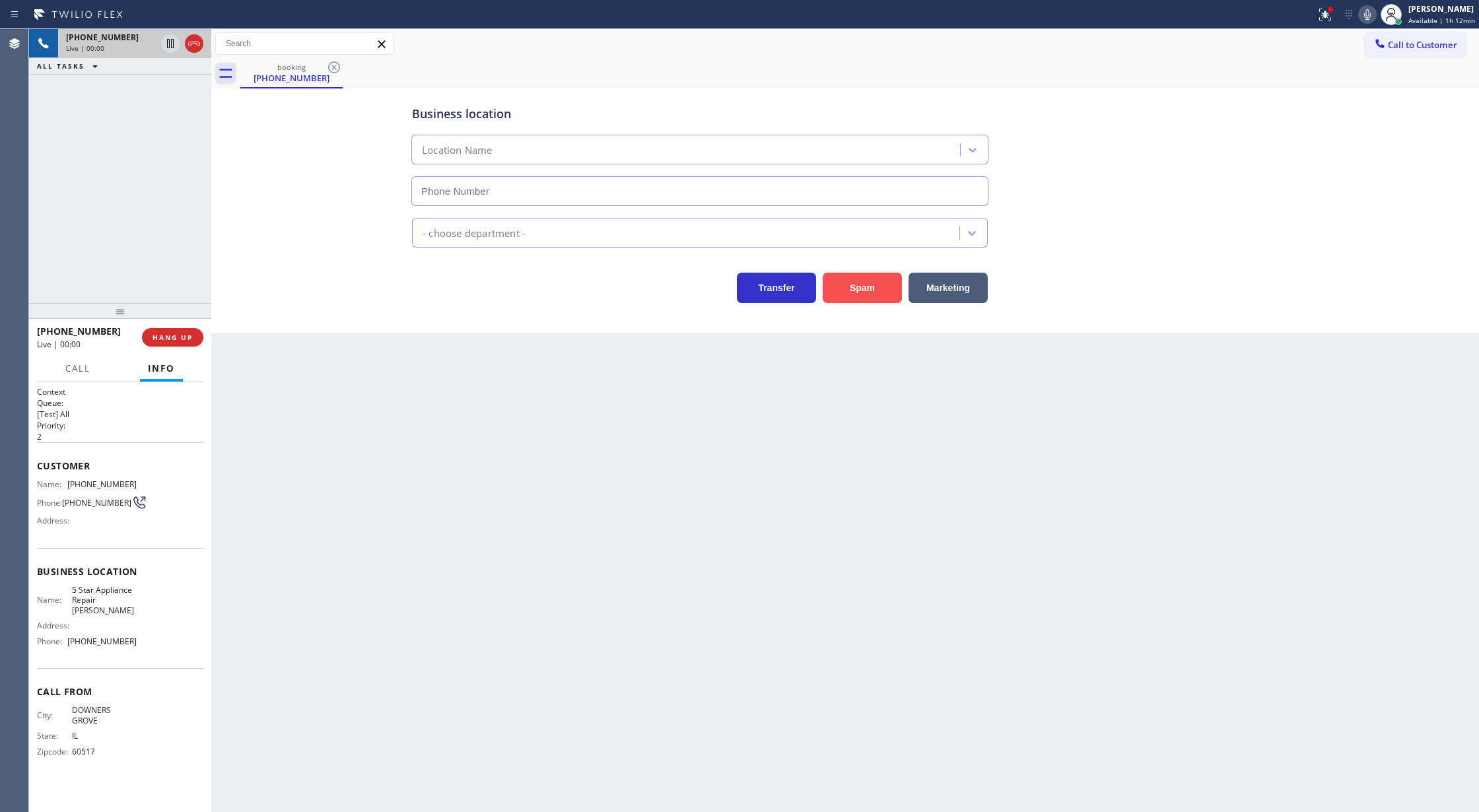
click at [860, 297] on button "Spam" at bounding box center [863, 288] width 79 height 31
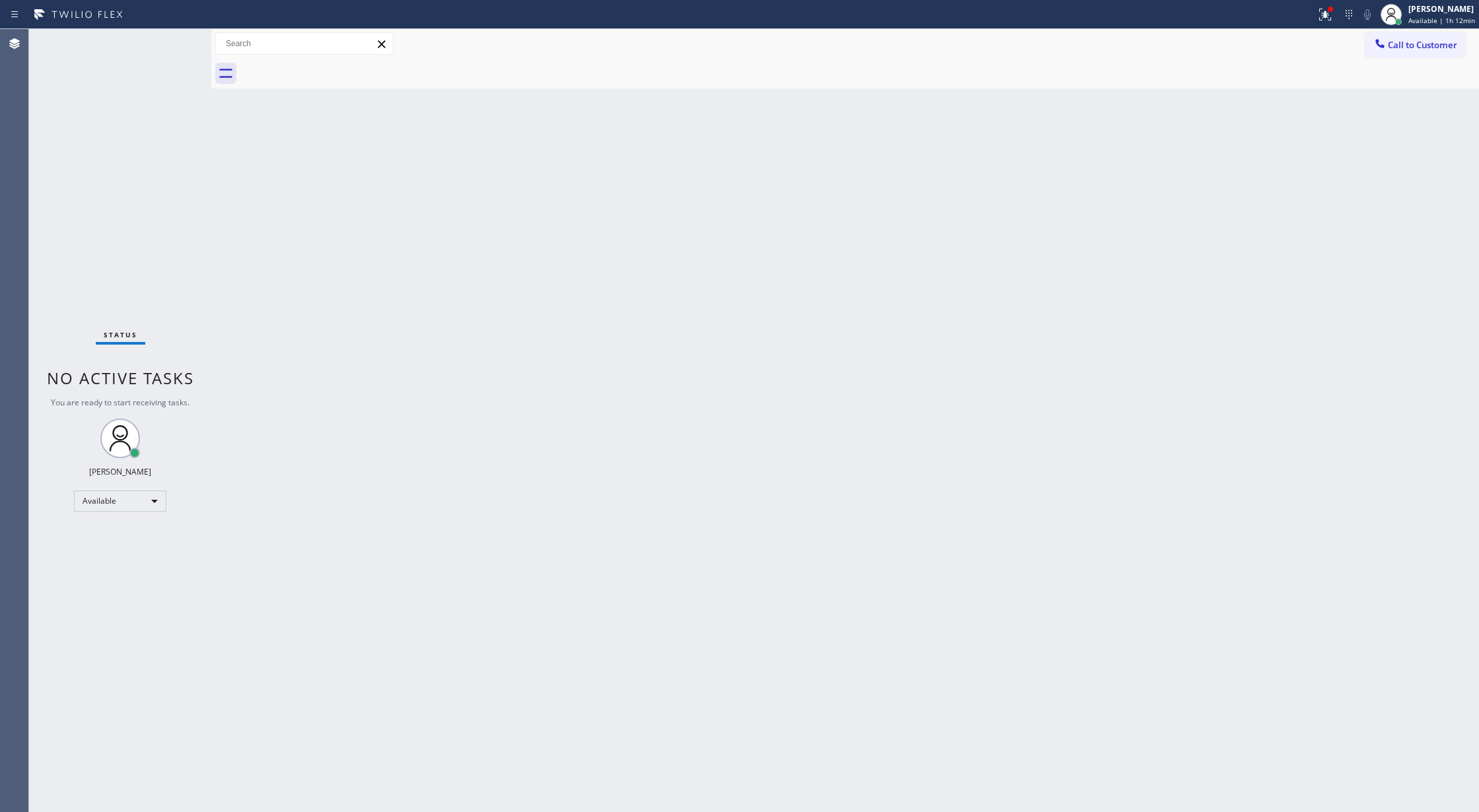
click at [174, 48] on div "Status No active tasks You are ready to start receiving tasks. [PERSON_NAME] Av…" at bounding box center [120, 420] width 182 height 783
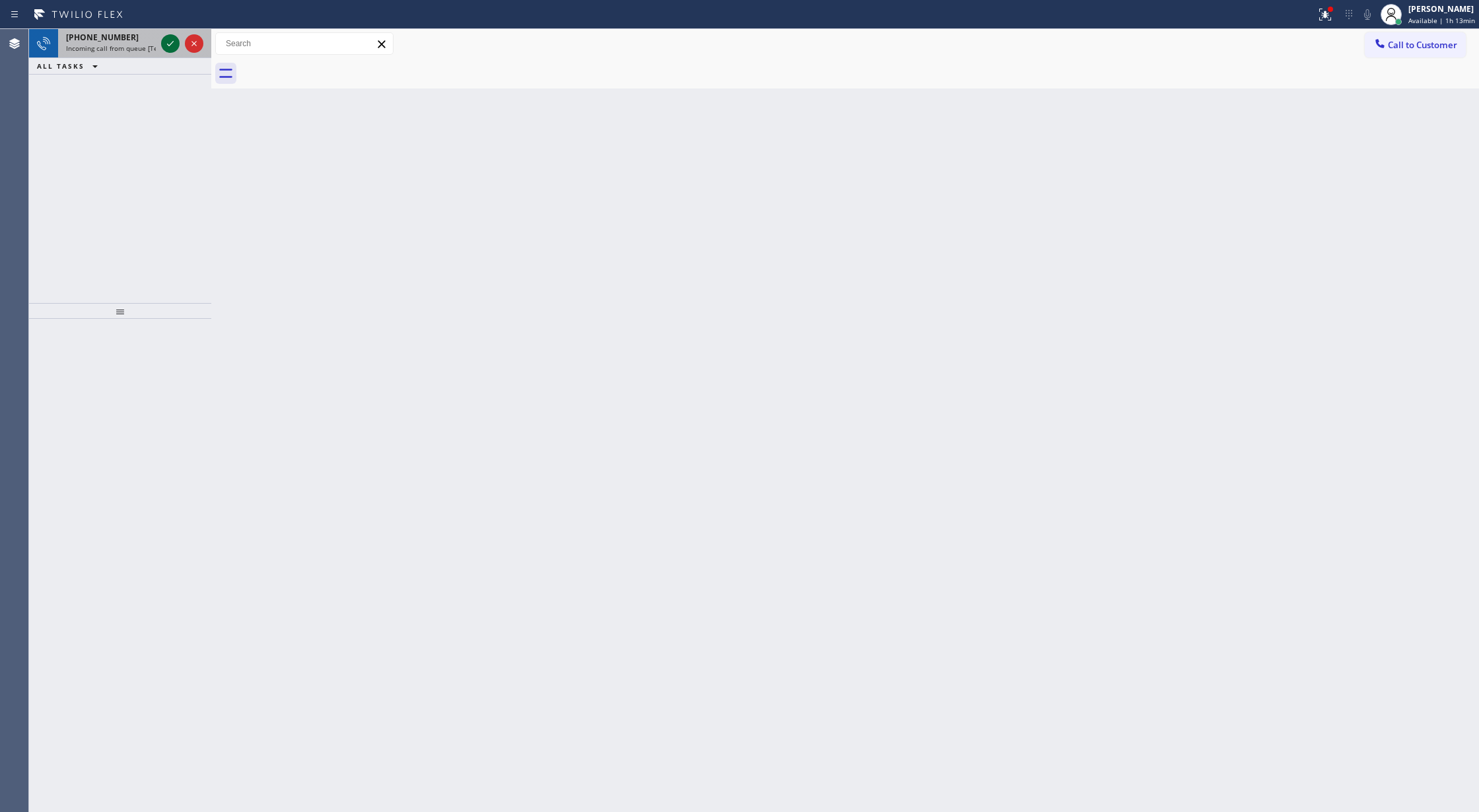
click at [165, 48] on icon at bounding box center [170, 43] width 16 height 16
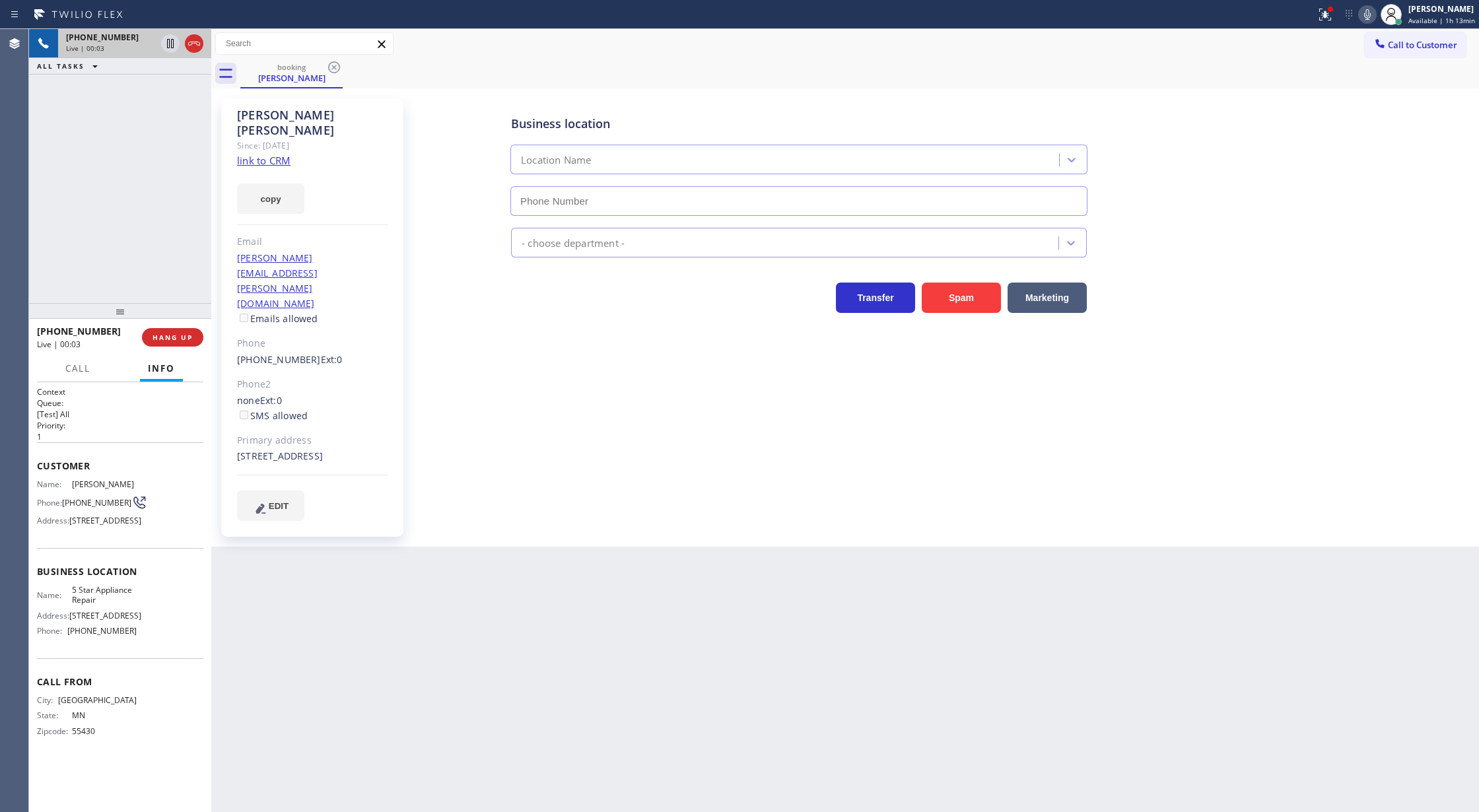
click at [264, 154] on link "link to CRM" at bounding box center [263, 160] width 53 height 13
type input "(855) 731-4952"
click at [75, 371] on span "Call" at bounding box center [78, 368] width 25 height 12
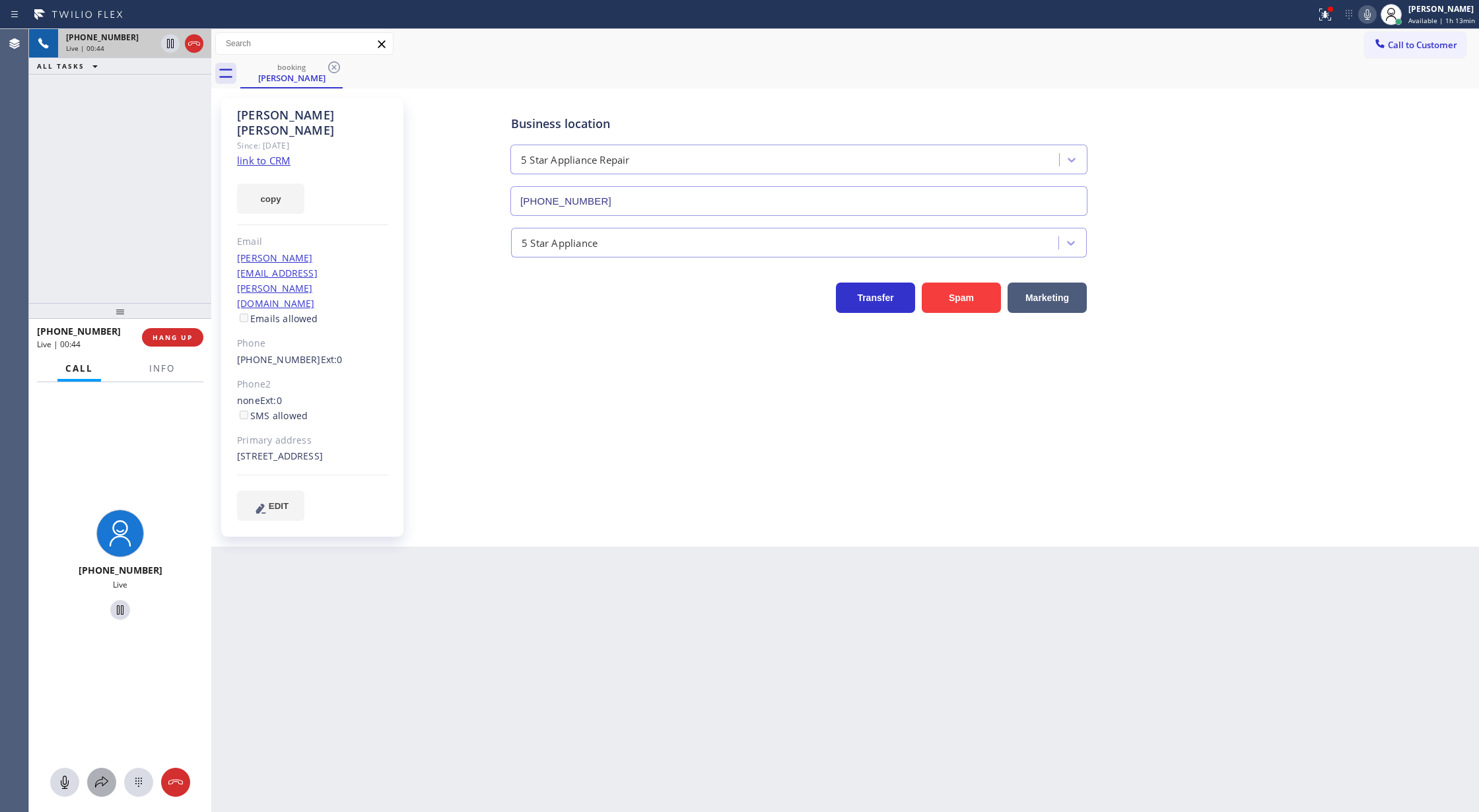
click at [96, 779] on icon at bounding box center [101, 782] width 16 height 16
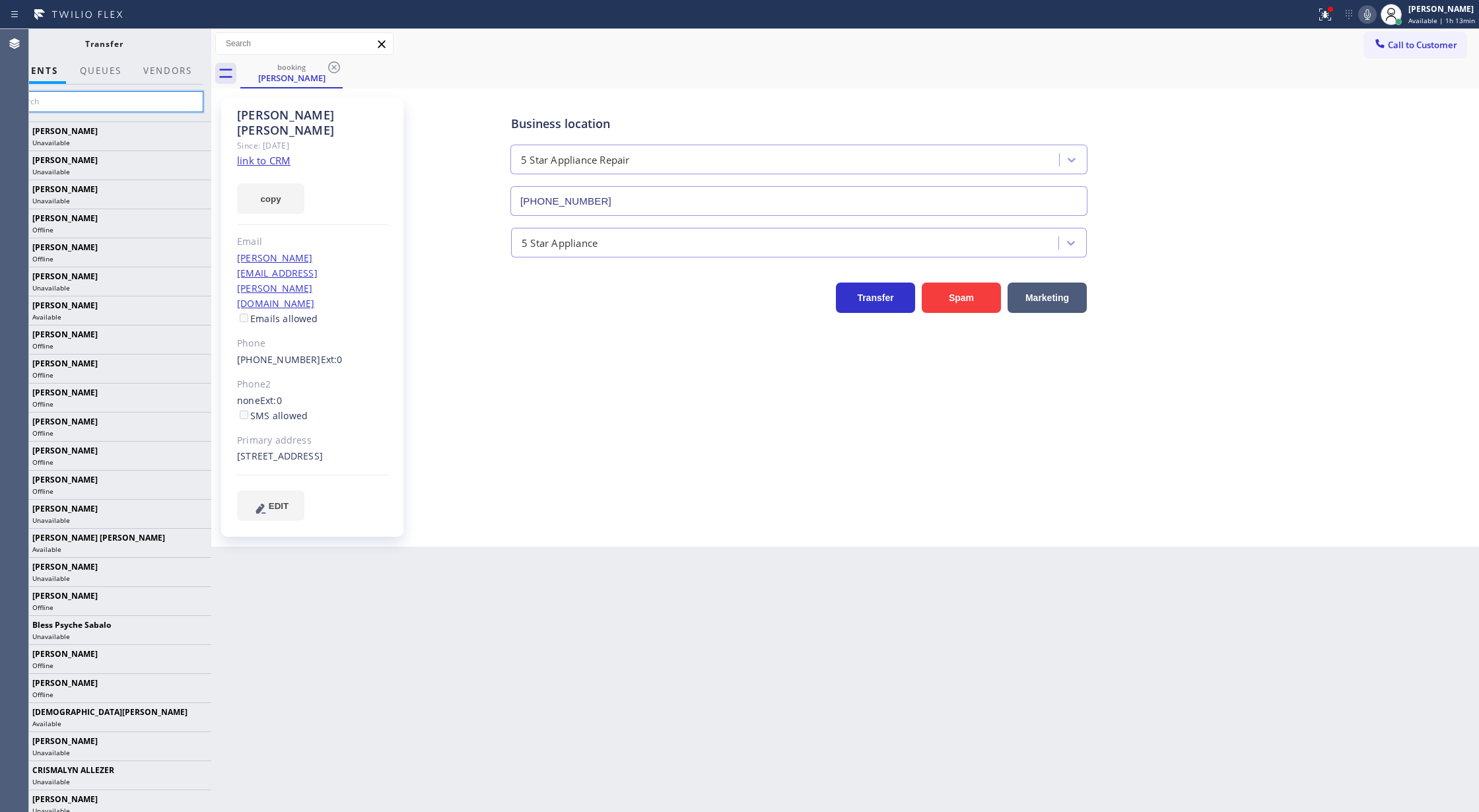
click at [62, 108] on input "text" at bounding box center [104, 101] width 199 height 21
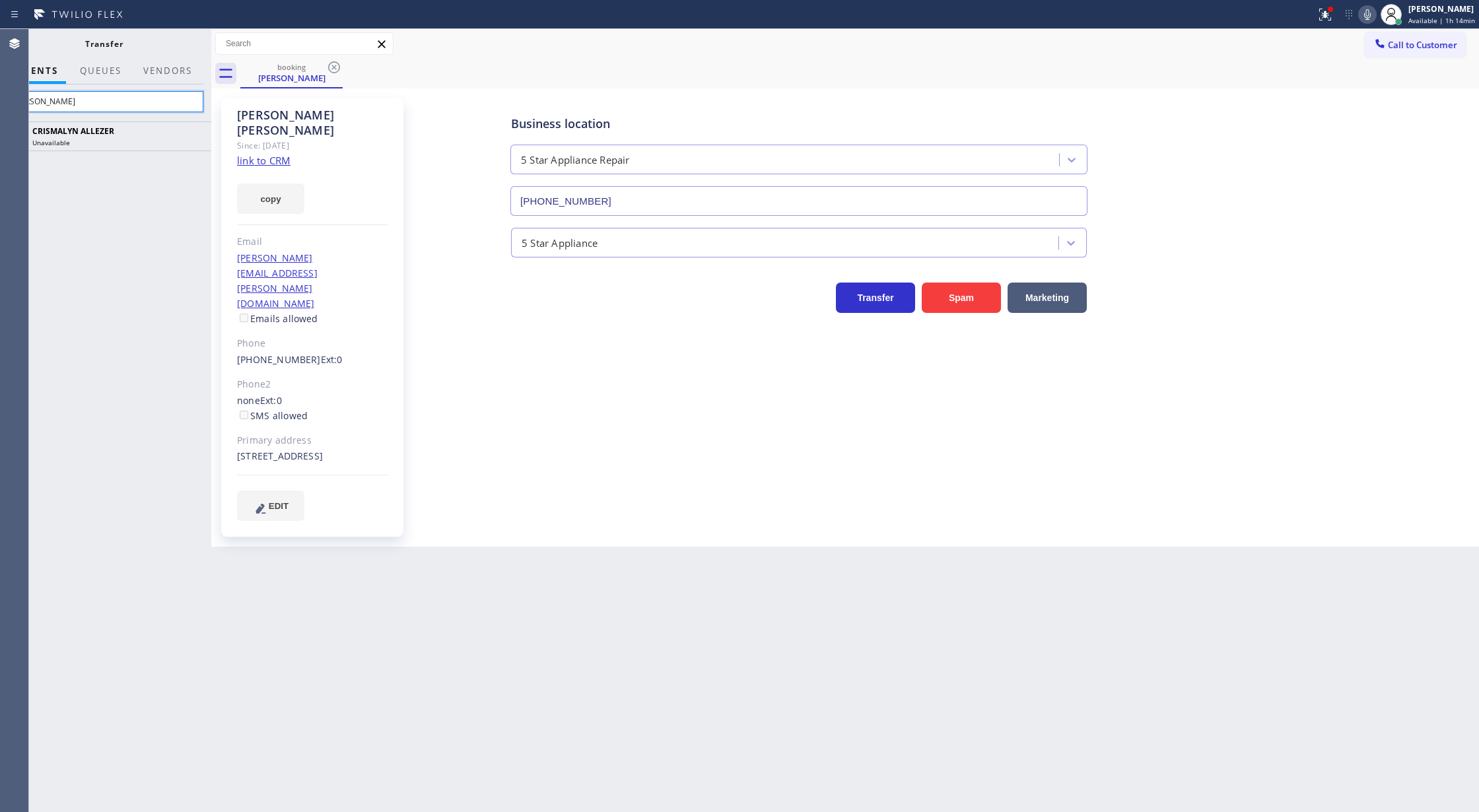
click at [61, 96] on input "cris" at bounding box center [104, 101] width 199 height 21
type input "c"
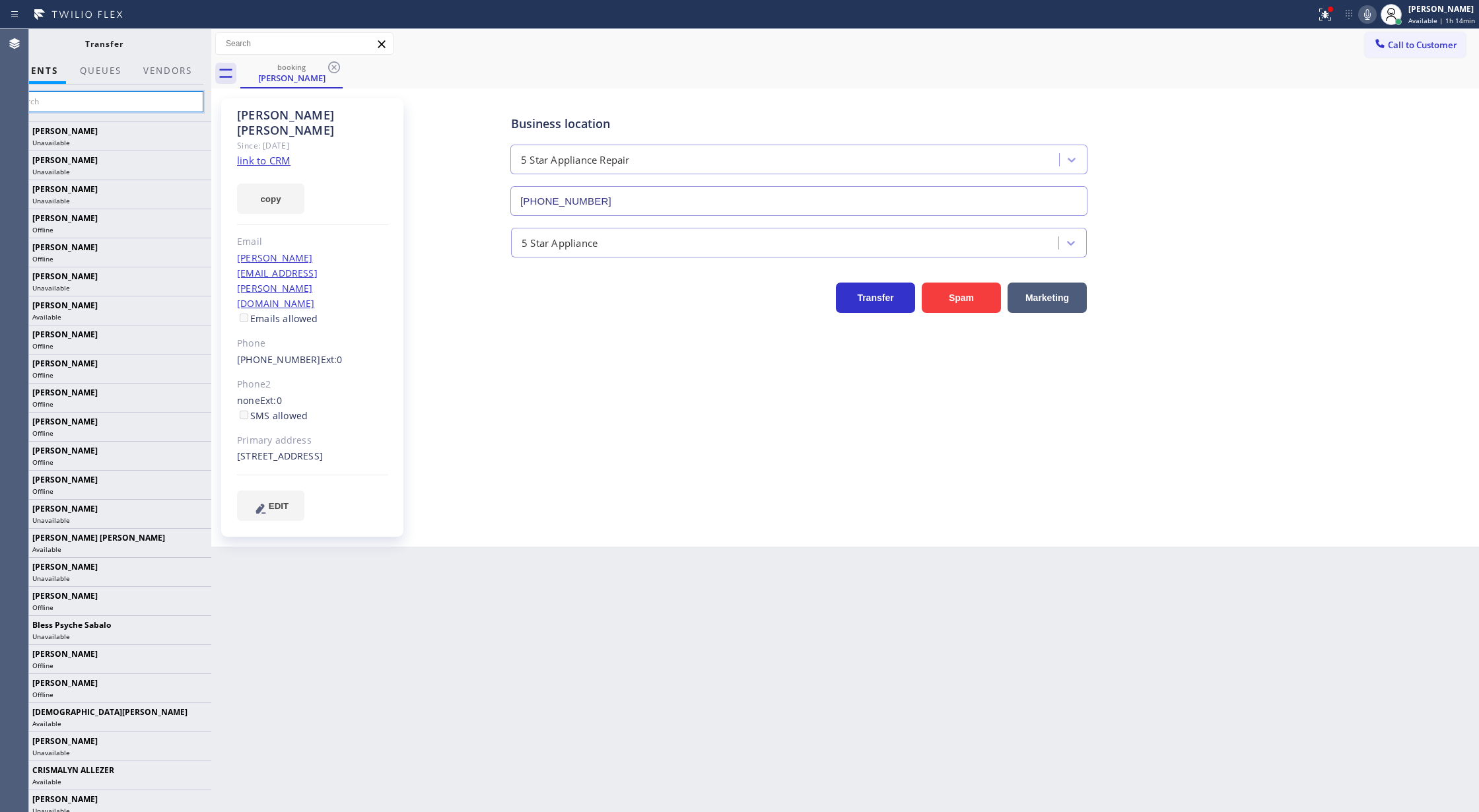
click at [35, 96] on input "text" at bounding box center [104, 101] width 199 height 21
type input "cris"
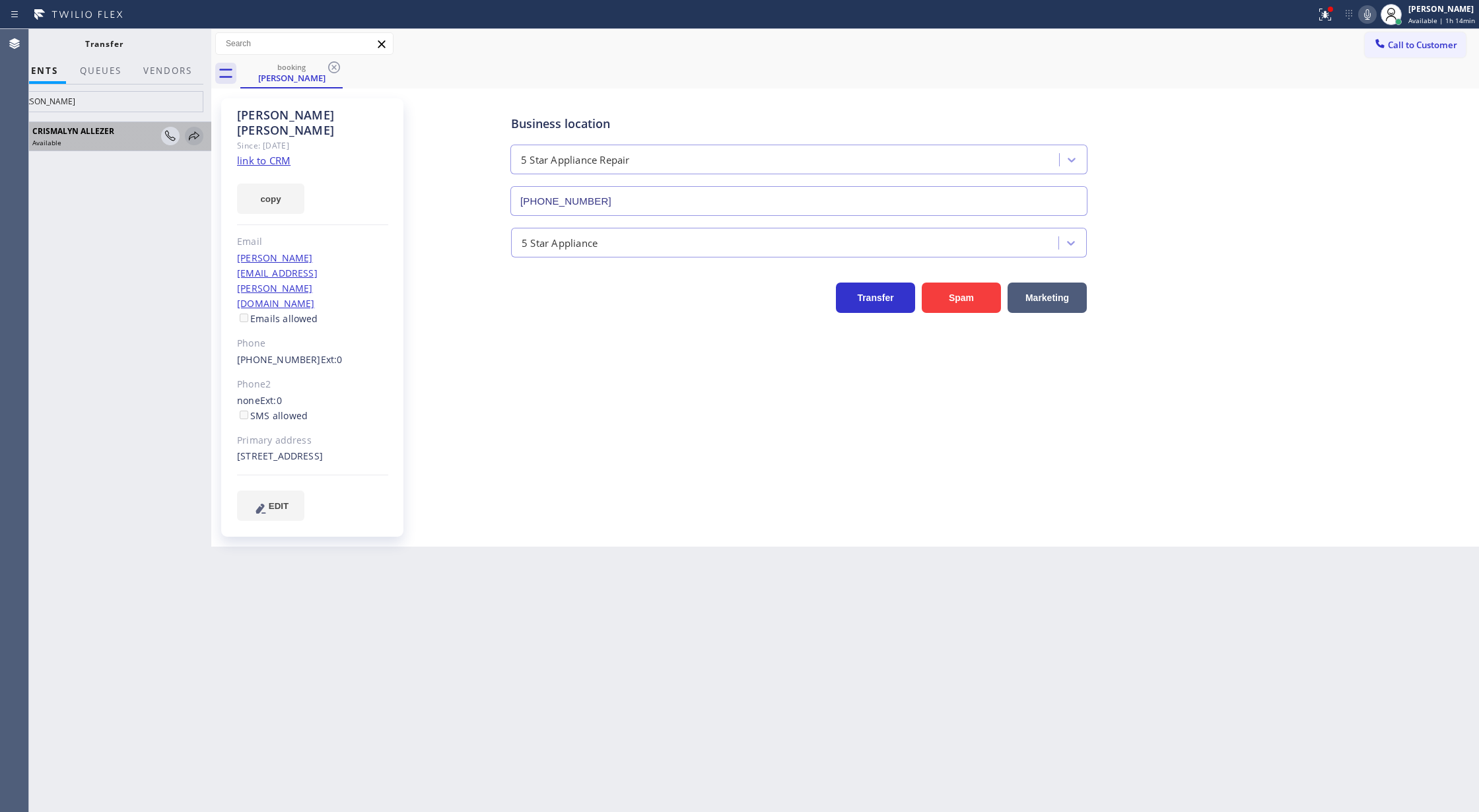
click at [194, 135] on icon at bounding box center [193, 135] width 10 height 8
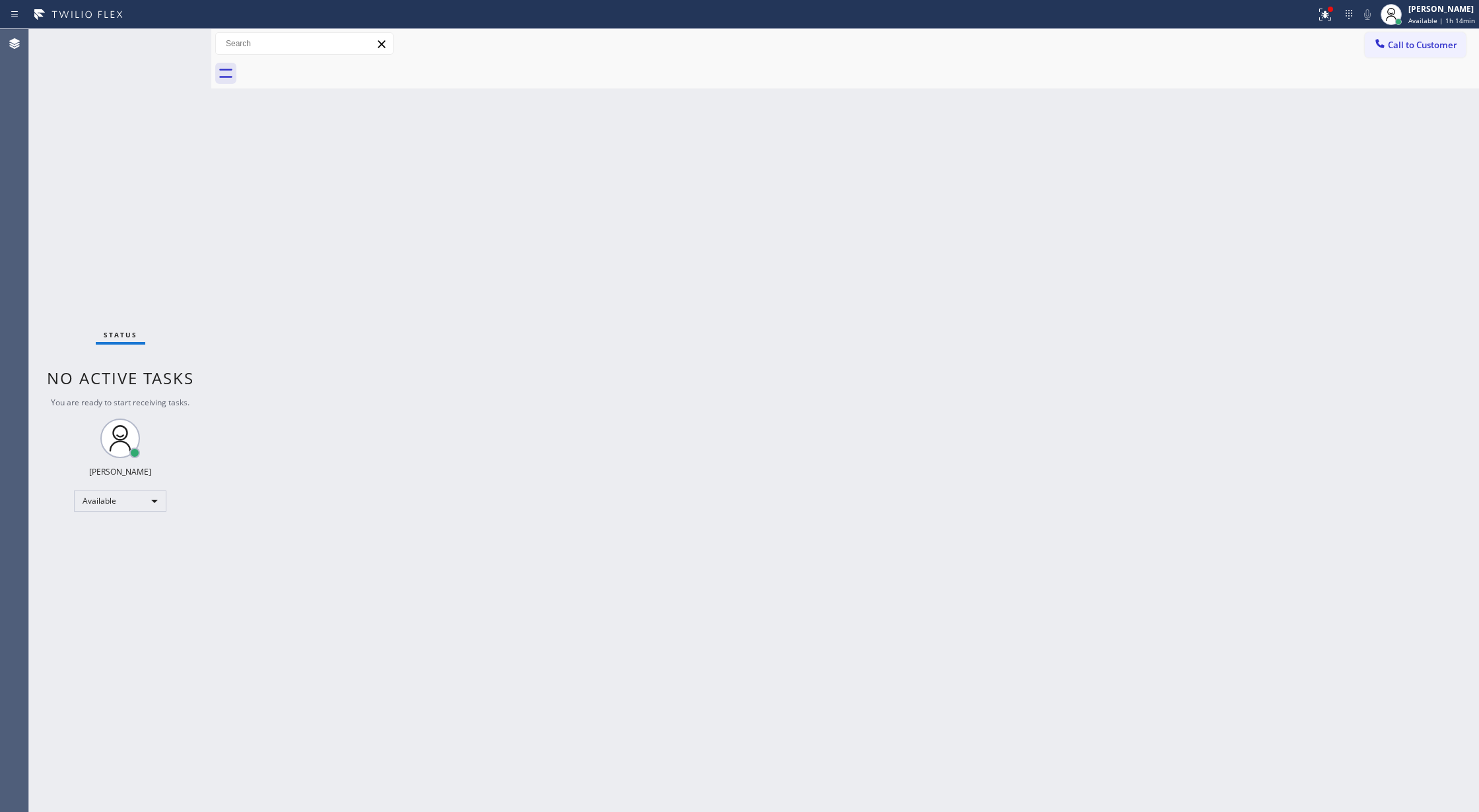
click at [172, 43] on div "Status No active tasks You are ready to start receiving tasks. [PERSON_NAME] Av…" at bounding box center [120, 420] width 182 height 783
click at [171, 44] on div "Status No active tasks You are ready to start receiving tasks. [PERSON_NAME] Av…" at bounding box center [120, 420] width 182 height 783
click at [171, 43] on div "Status No active tasks You are ready to start receiving tasks. [PERSON_NAME] Av…" at bounding box center [120, 420] width 182 height 783
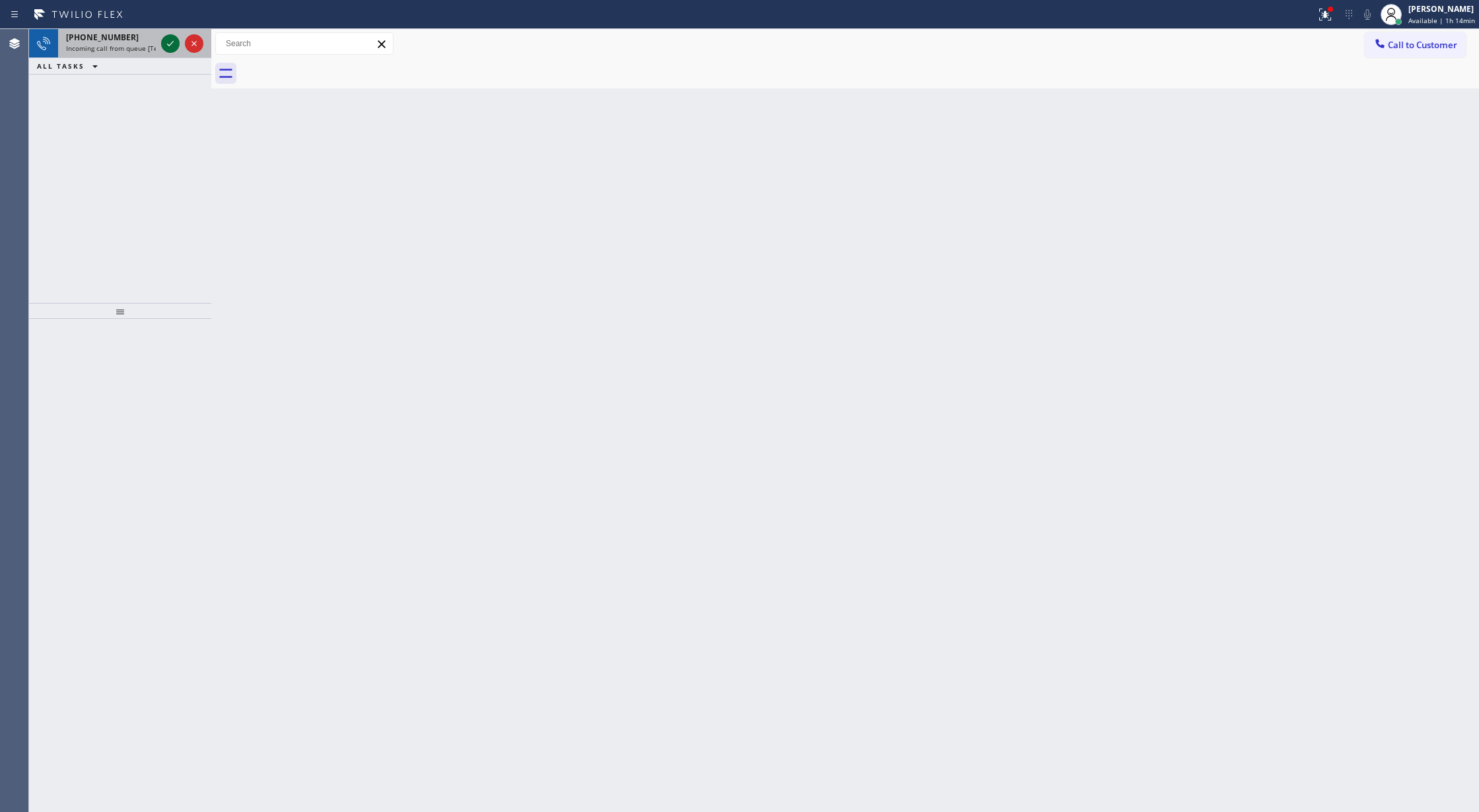
click at [173, 43] on icon at bounding box center [170, 43] width 16 height 16
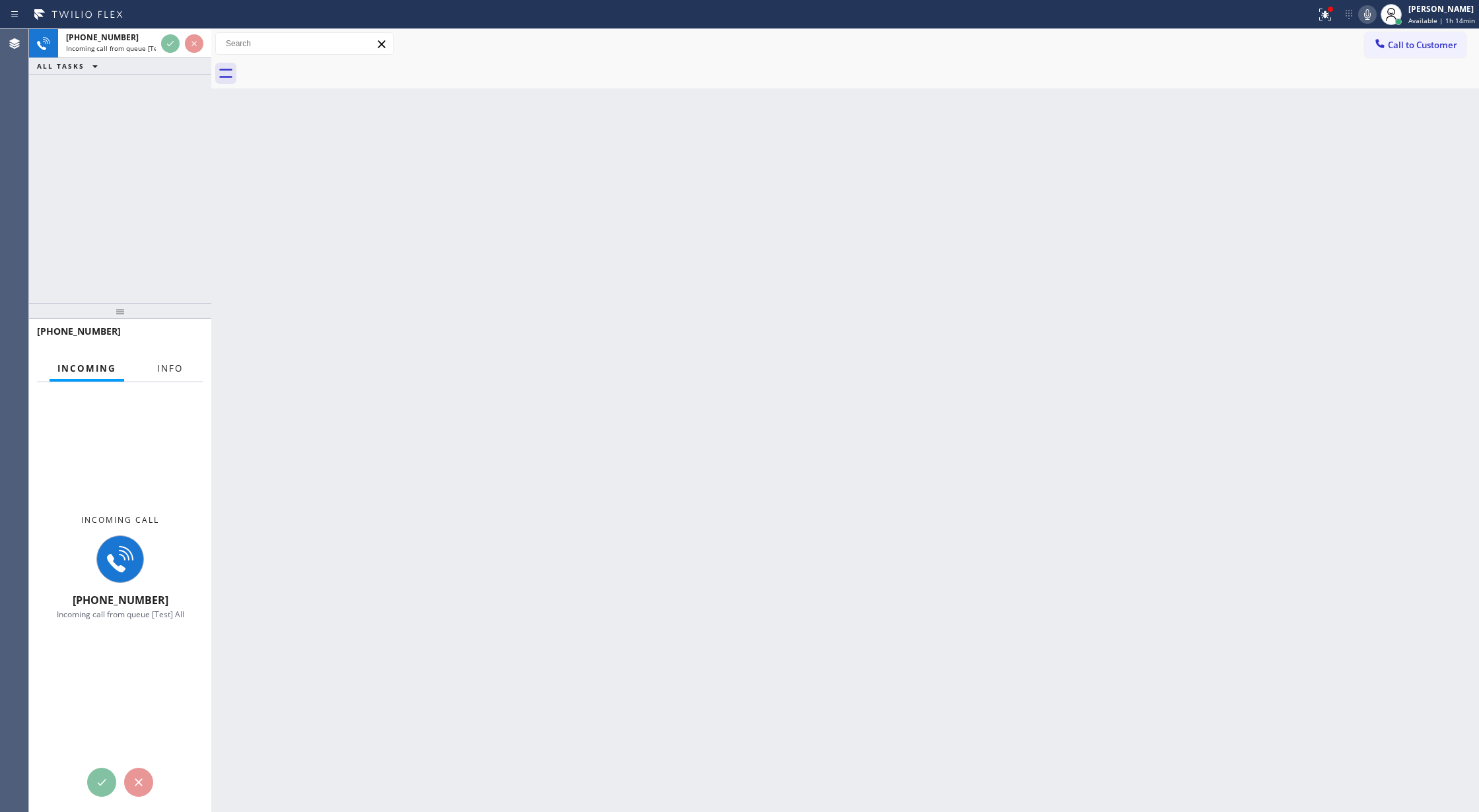
click at [173, 370] on span "Info" at bounding box center [170, 368] width 26 height 12
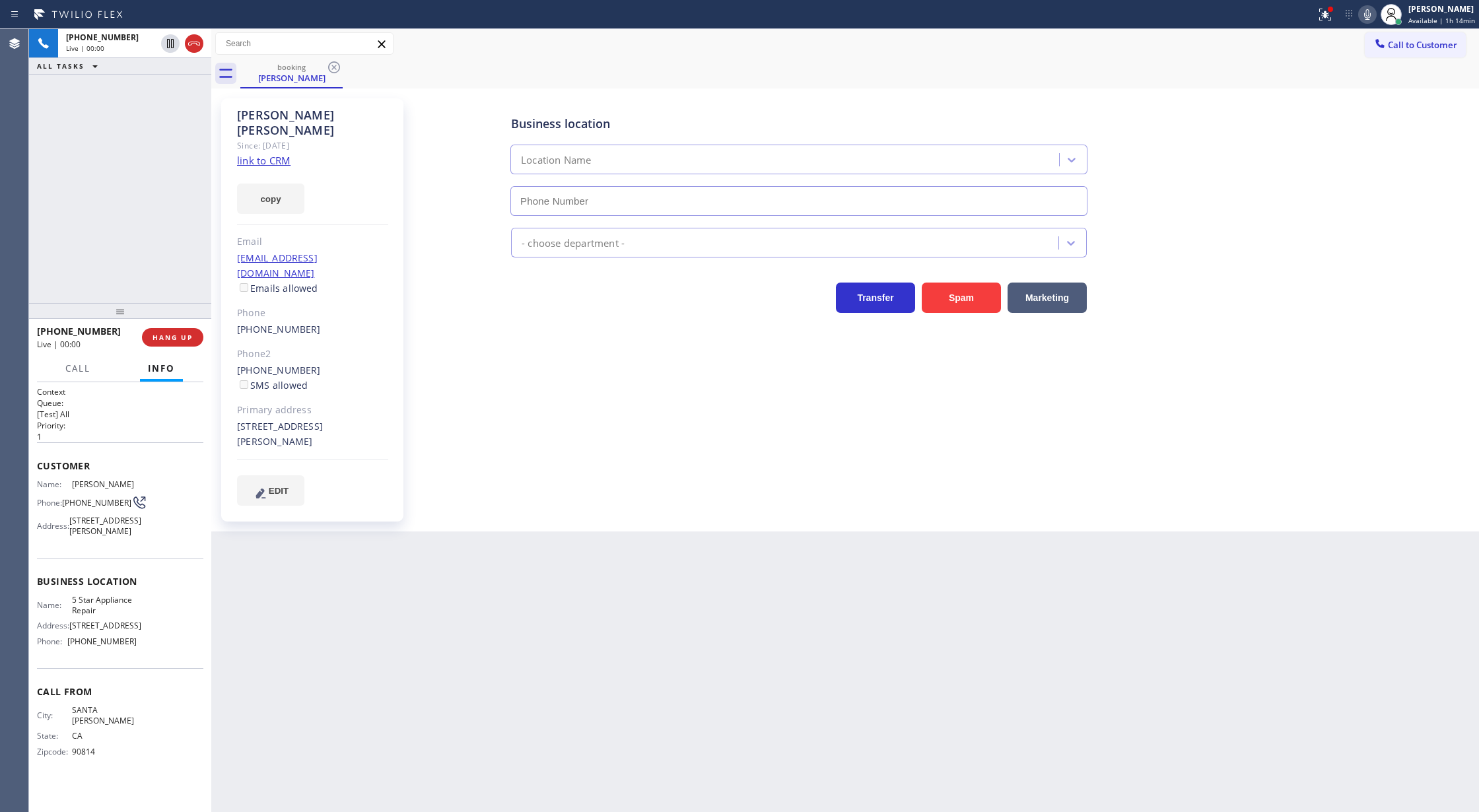
type input "(855) 731-4952"
click at [264, 154] on link "link to CRM" at bounding box center [263, 160] width 53 height 13
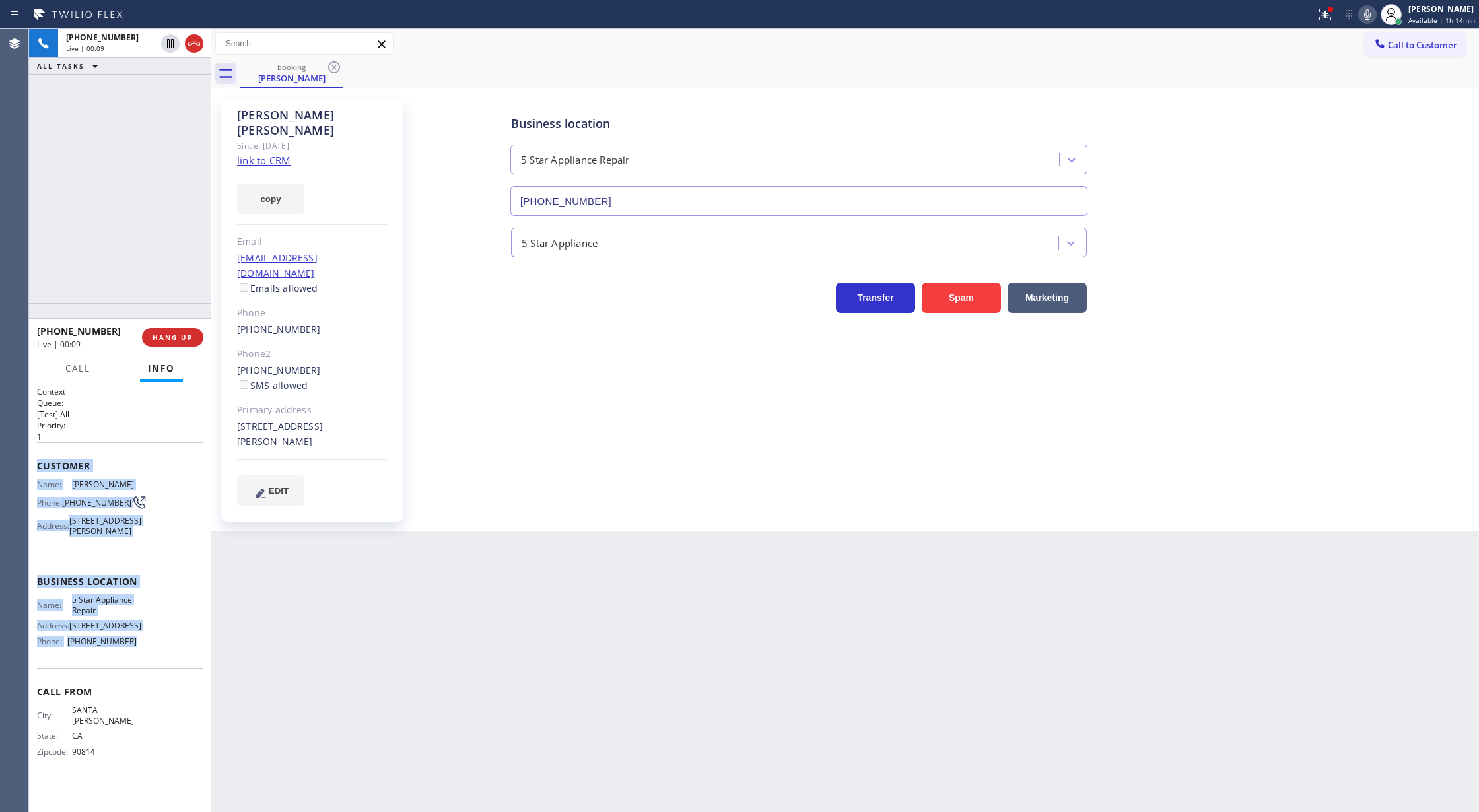
copy div "Customer Name: Clark Parker Phone: (310) 466-9321 Address: 901 N Camden Dr, Bev…"
drag, startPoint x: 88, startPoint y: 503, endPoint x: 170, endPoint y: 661, distance: 178.0
click at [170, 661] on div "Context Queue: [Test] All Priority: 1 Customer Name: Clark Parker Phone: (310) …" at bounding box center [120, 597] width 182 height 431
click at [164, 531] on div "Name: Clark Parker Phone: (310) 466-9321 Address: 901 N Camden Dr, Beverly Hill…" at bounding box center [120, 510] width 166 height 62
drag, startPoint x: 35, startPoint y: 463, endPoint x: 167, endPoint y: 659, distance: 236.3
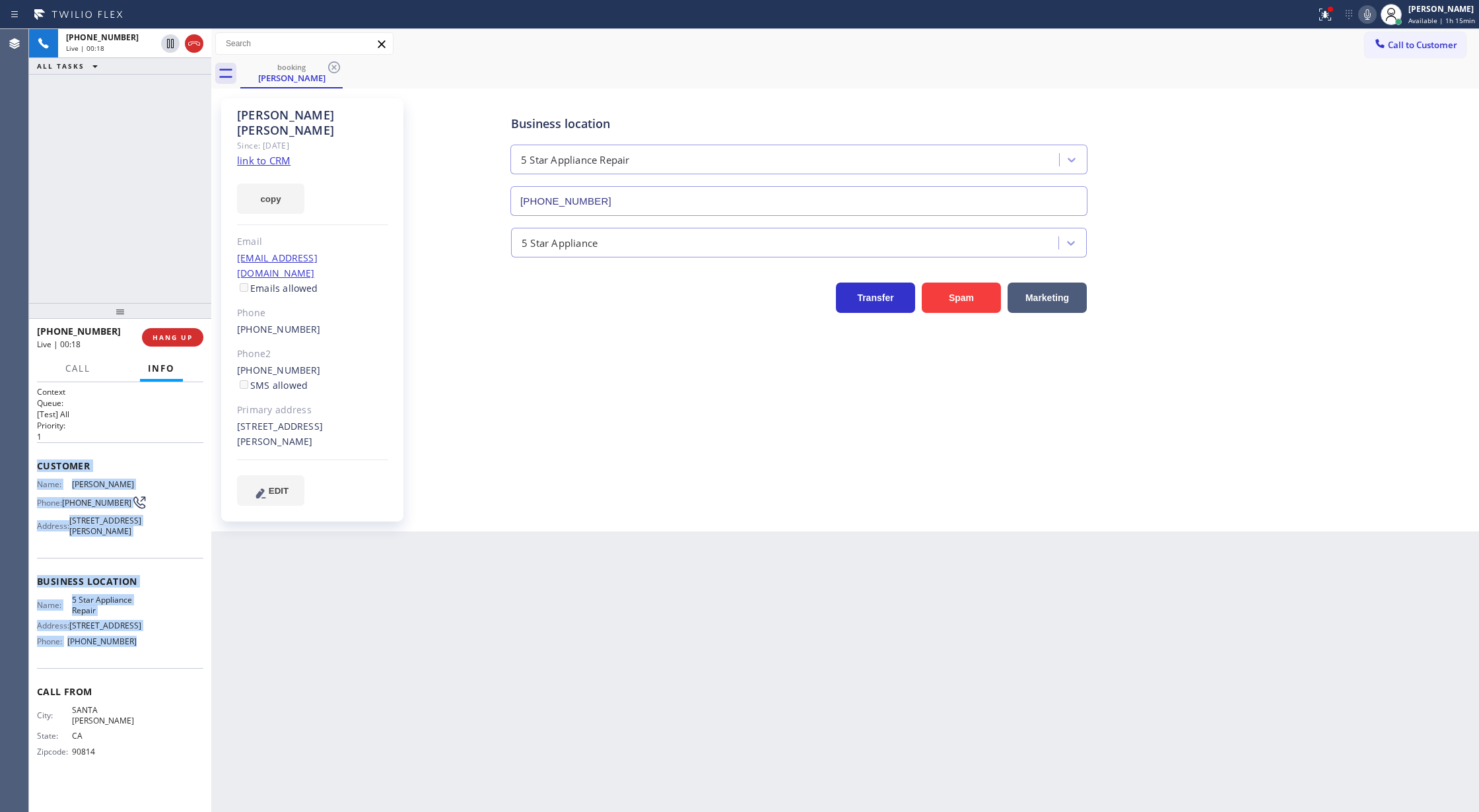
click at [167, 659] on div "Context Queue: [Test] All Priority: 1 Customer Name: Clark Parker Phone: (310) …" at bounding box center [120, 597] width 182 height 431
click at [169, 88] on icon at bounding box center [170, 89] width 16 height 16
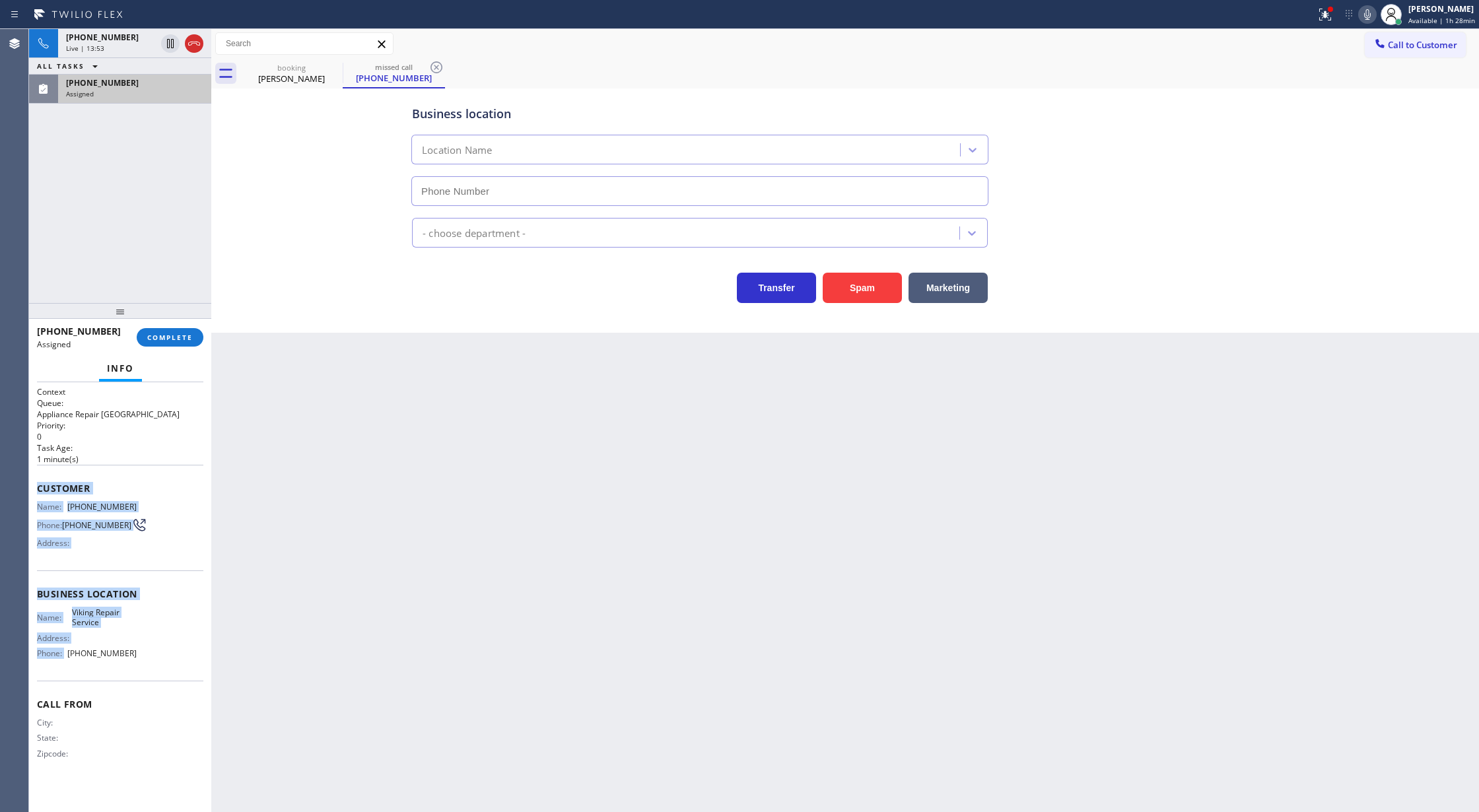
click at [174, 338] on span "COMPLETE" at bounding box center [170, 337] width 46 height 9
type input "(949) 239-1524"
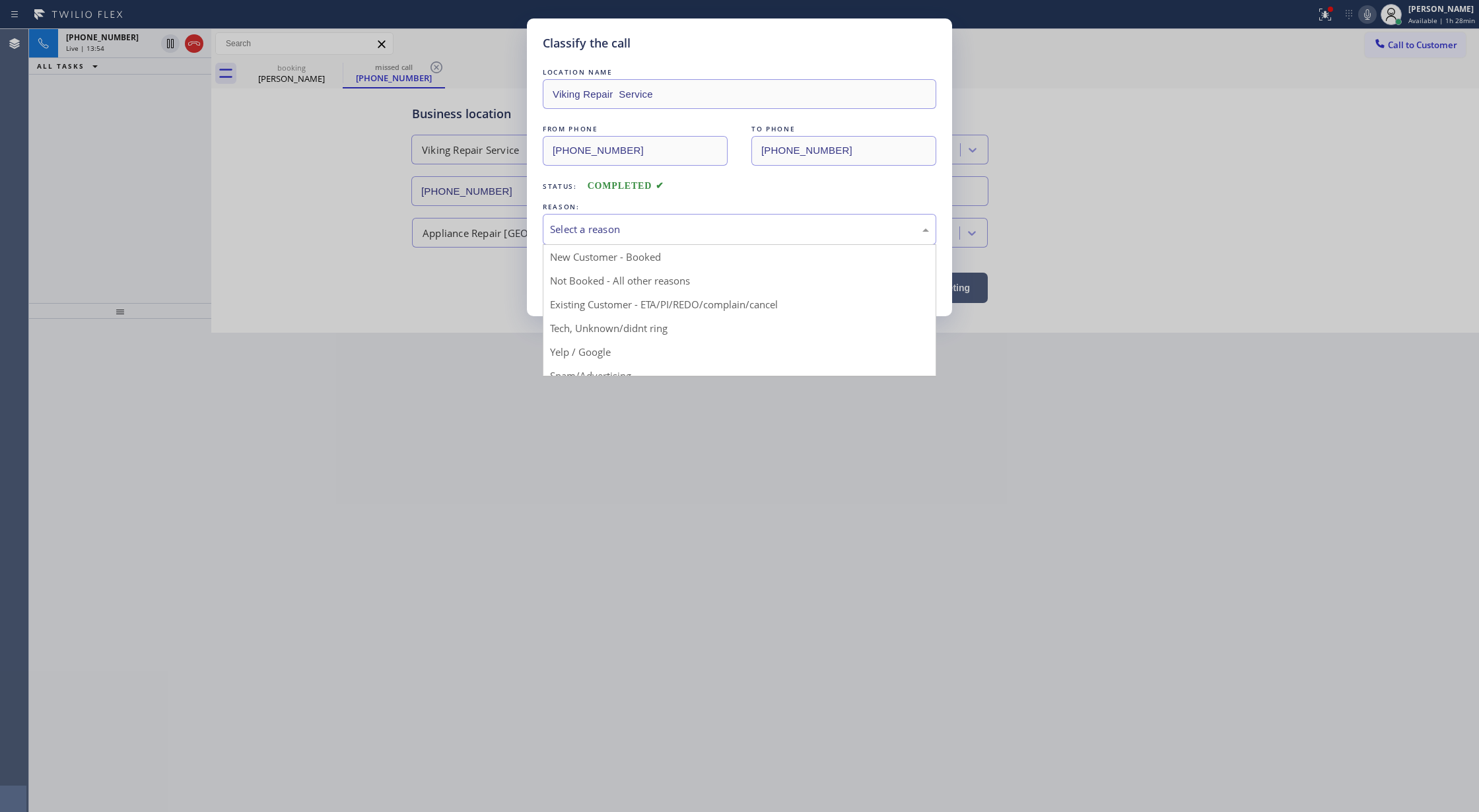
click at [585, 225] on div "Select a reason" at bounding box center [739, 230] width 379 height 15
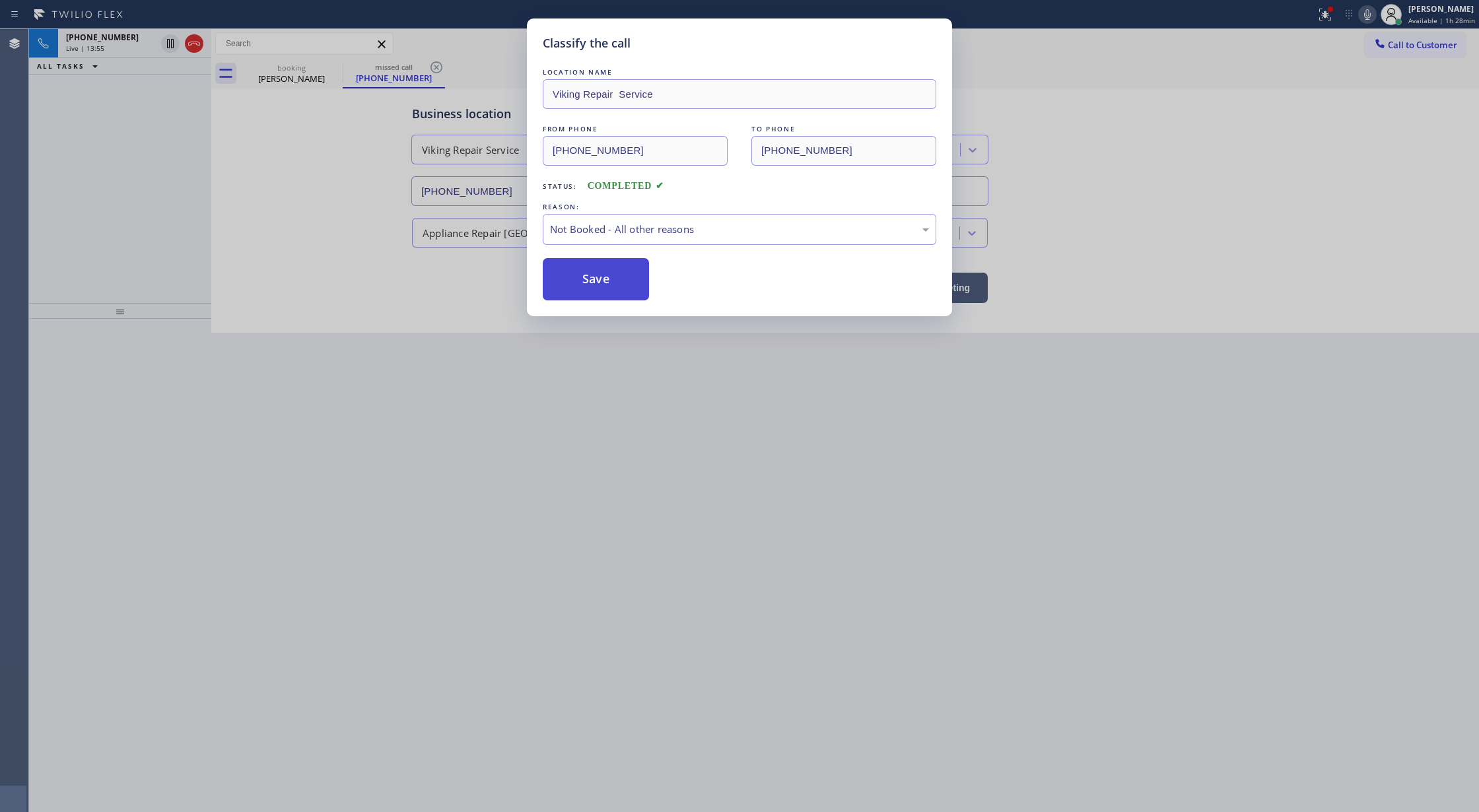
click at [585, 295] on button "Save" at bounding box center [596, 279] width 106 height 42
type input "(855) 731-4952"
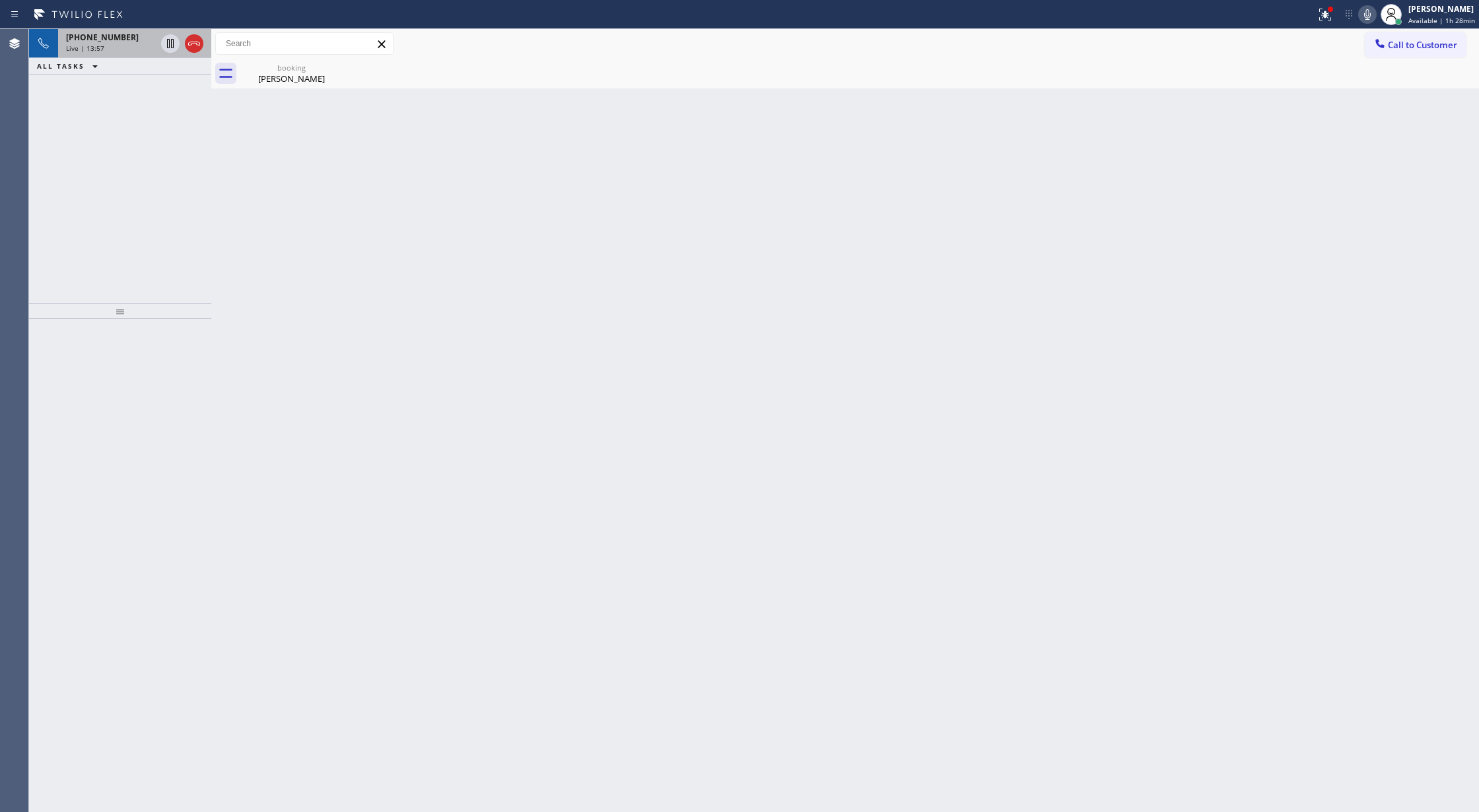
click at [132, 51] on div "Live | 13:57" at bounding box center [111, 48] width 90 height 9
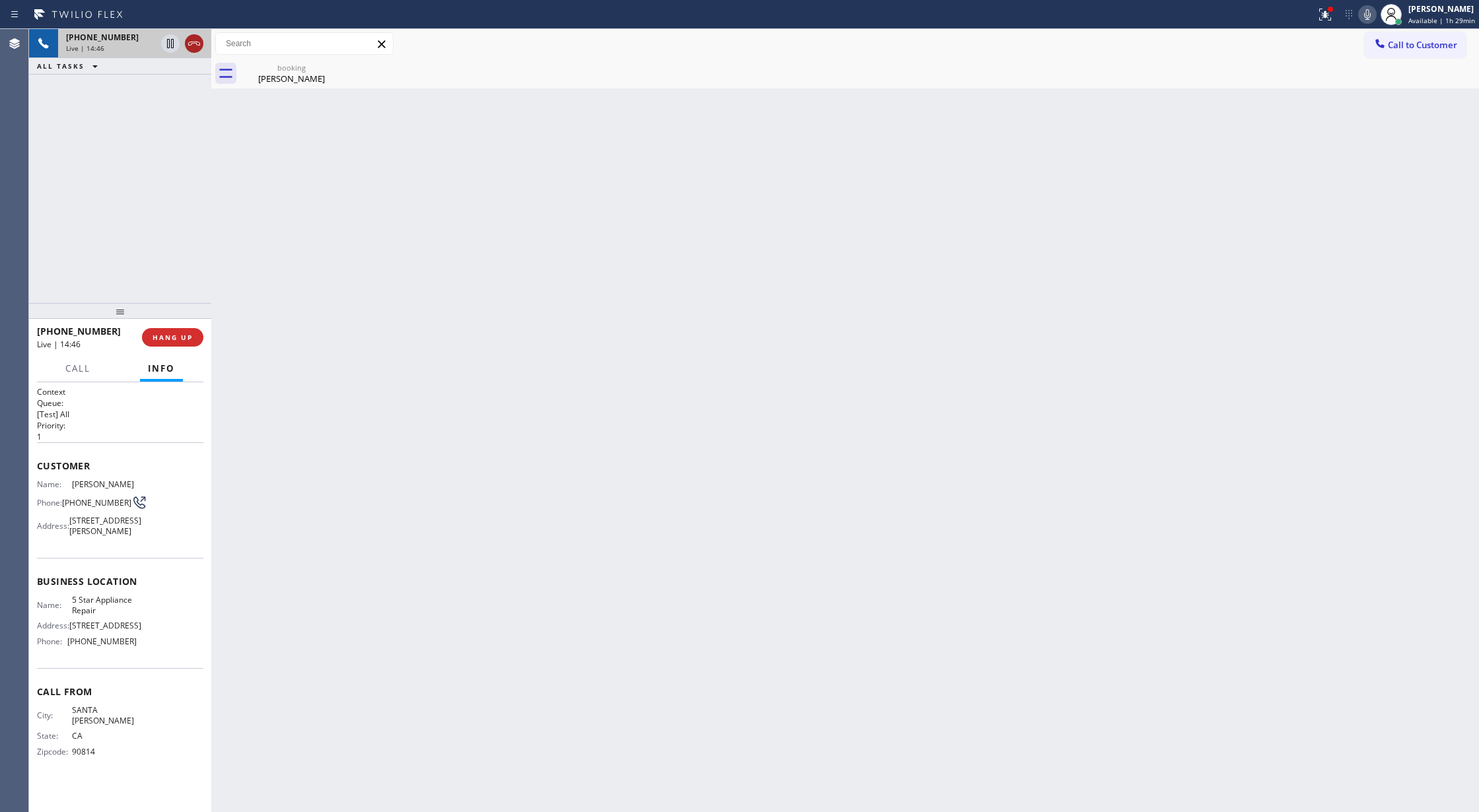
click at [196, 46] on icon at bounding box center [194, 43] width 16 height 16
click at [180, 337] on span "COMPLETE" at bounding box center [170, 337] width 46 height 9
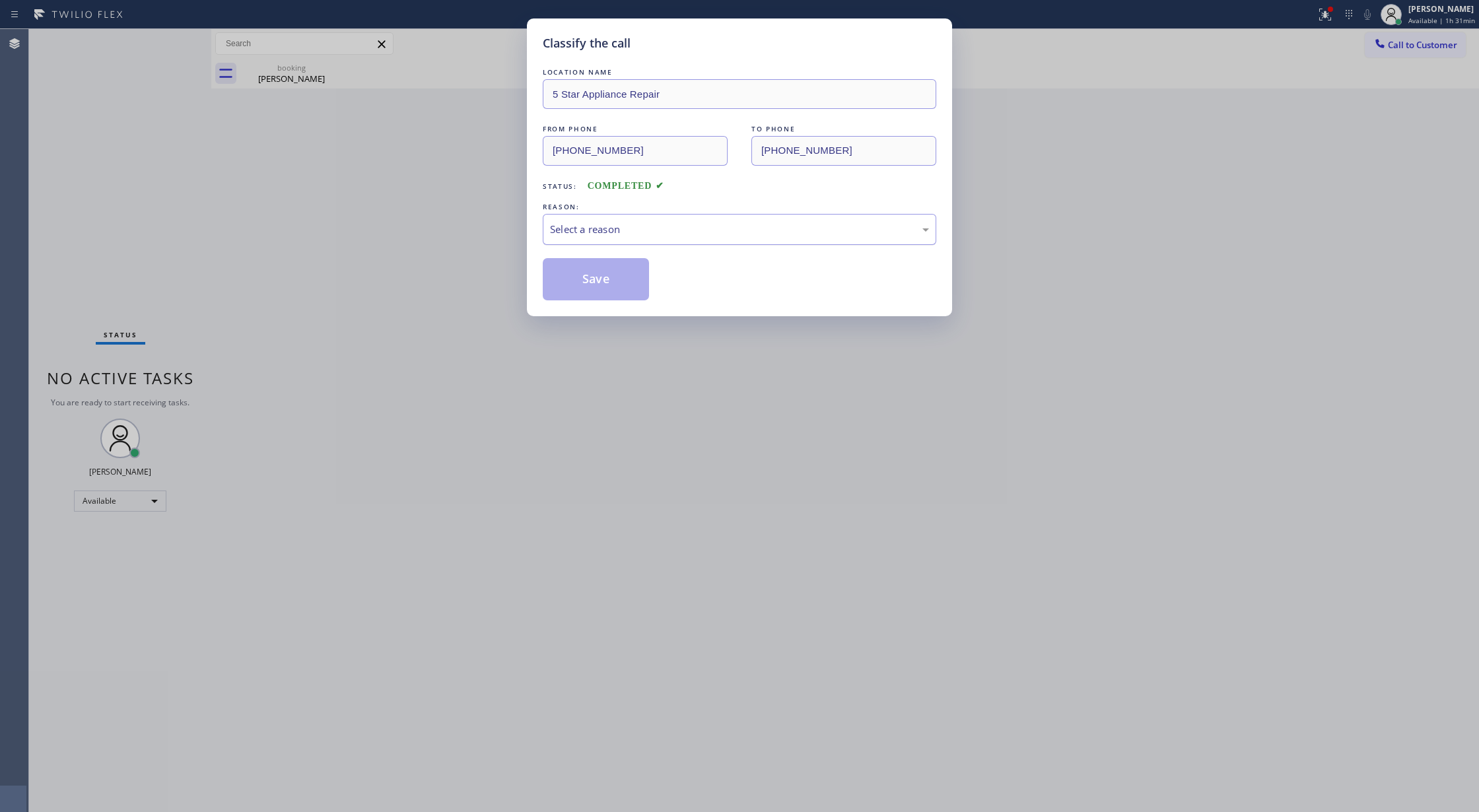
click at [655, 223] on div "Select a reason" at bounding box center [739, 230] width 379 height 15
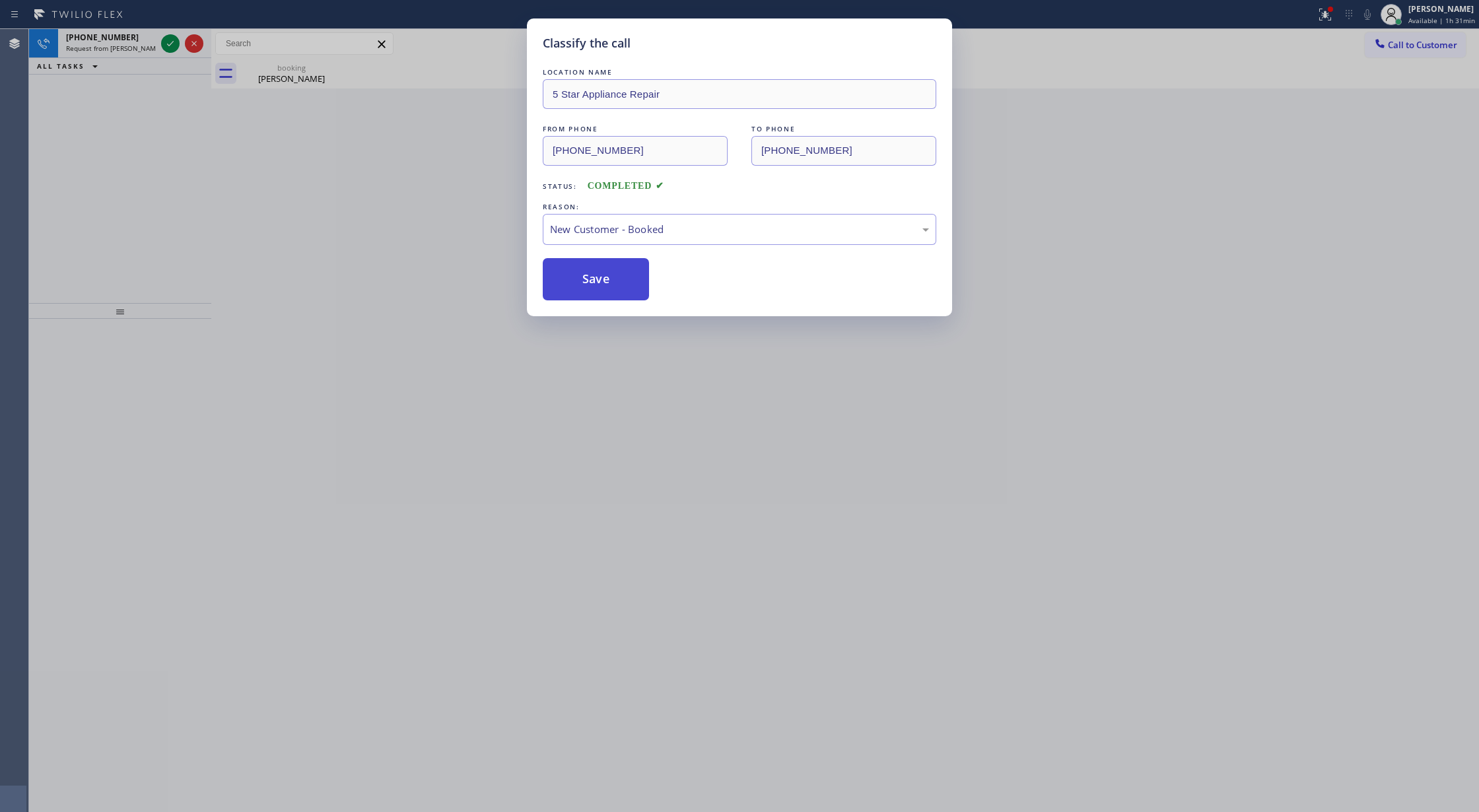
click at [608, 277] on button "Save" at bounding box center [596, 279] width 106 height 42
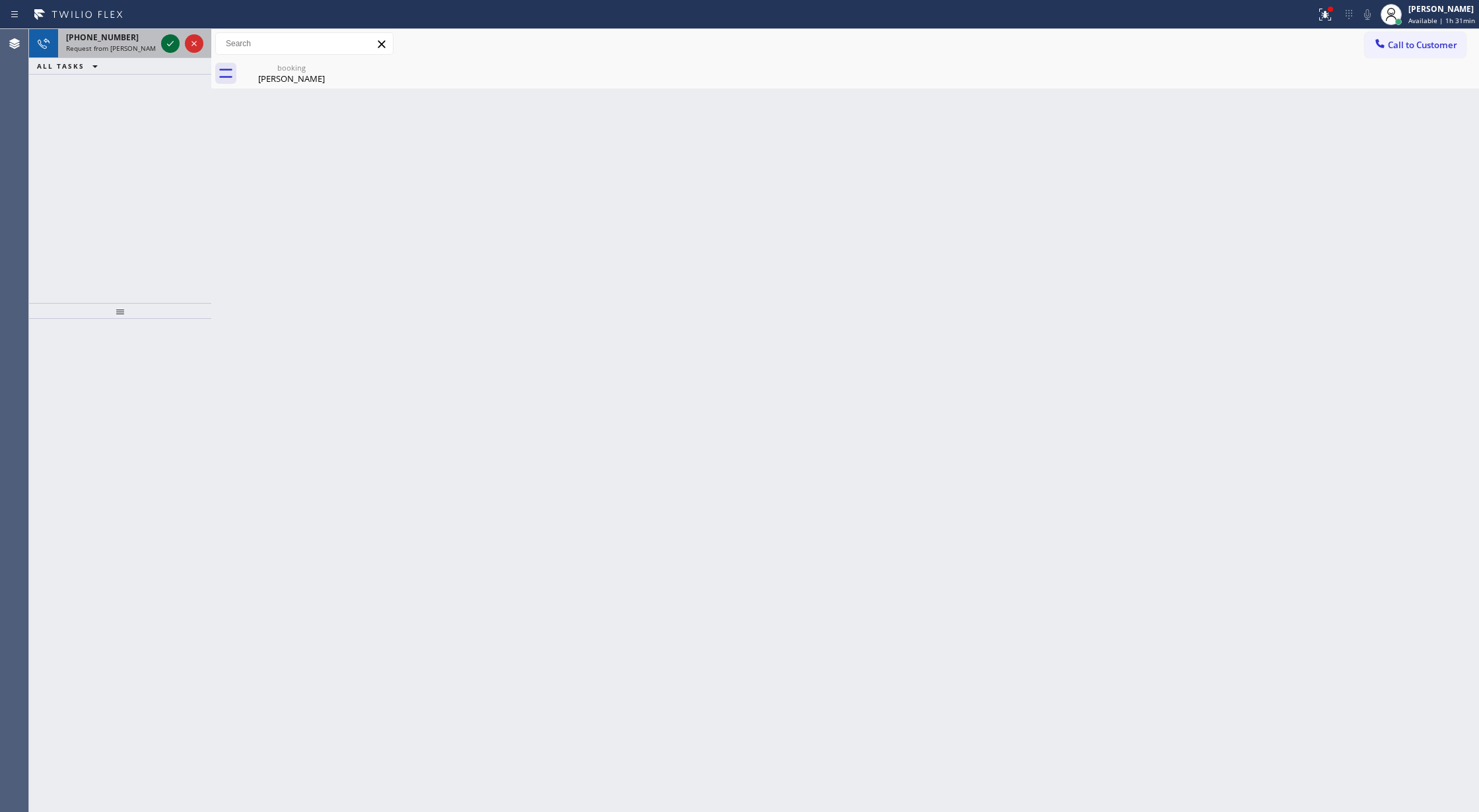
click at [167, 42] on icon at bounding box center [170, 43] width 16 height 16
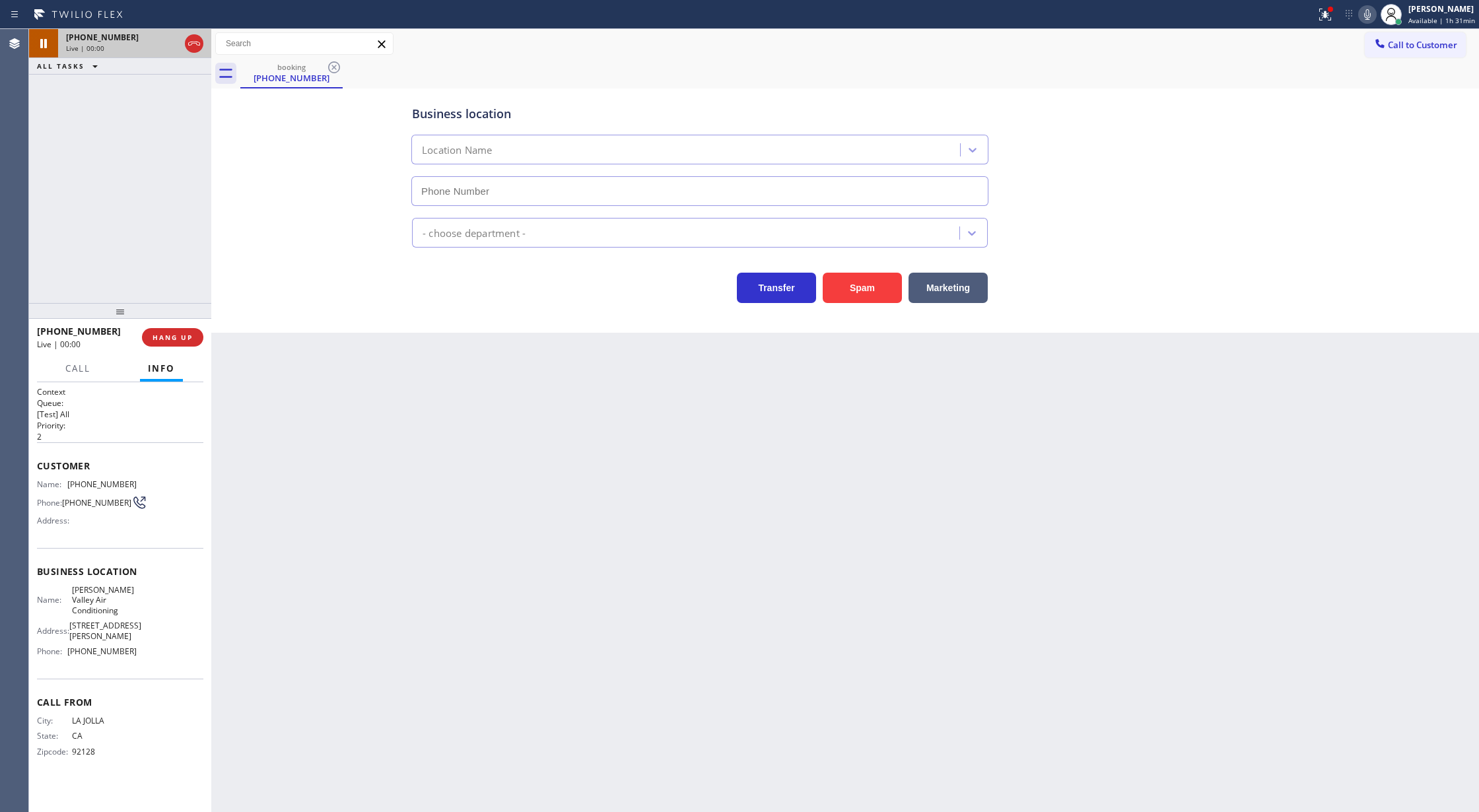
type input "(858) 914-2753"
click at [853, 283] on button "Spam" at bounding box center [863, 288] width 79 height 31
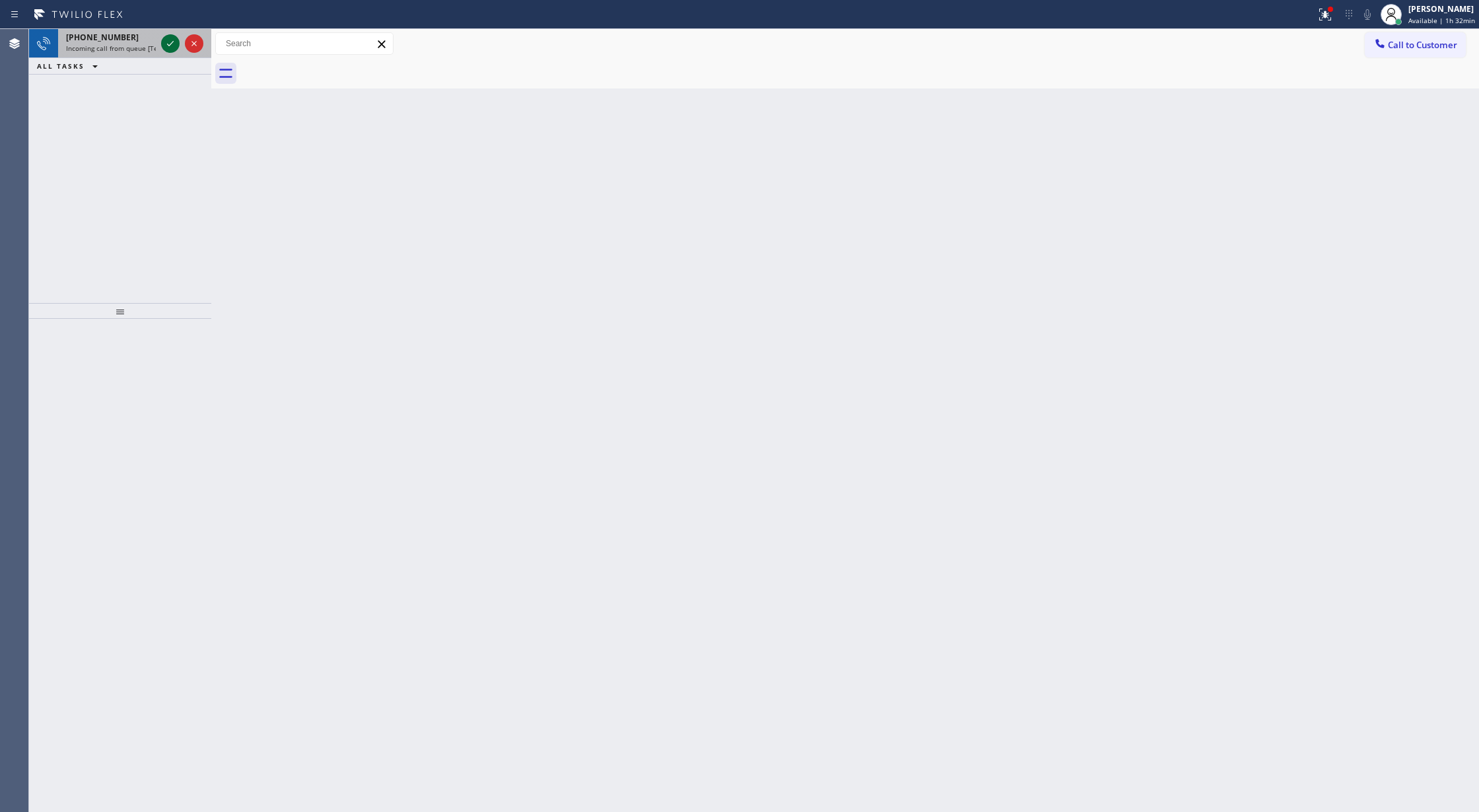
click at [173, 44] on icon at bounding box center [170, 43] width 16 height 16
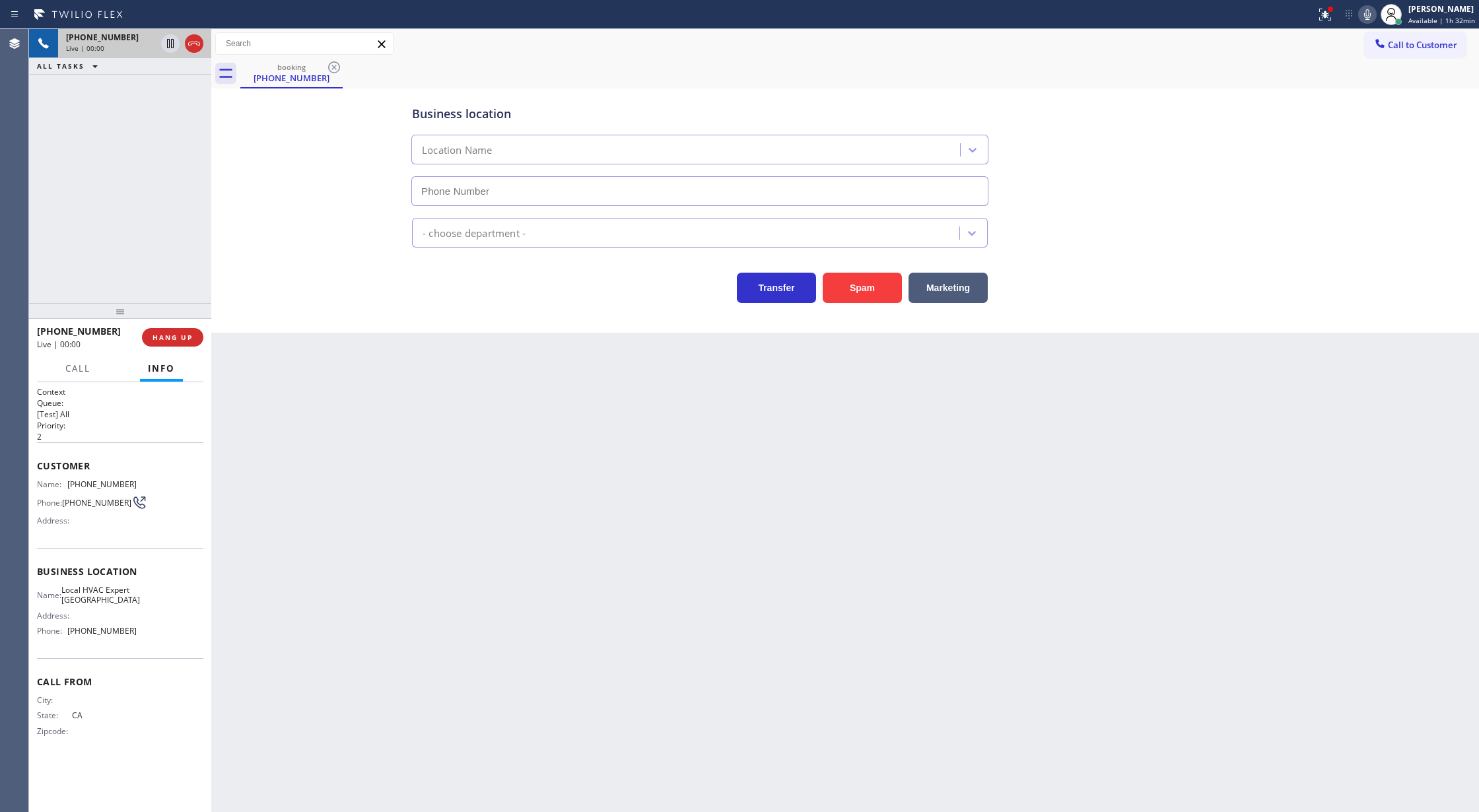
type input "(650) 679-7476"
click at [857, 286] on button "Spam" at bounding box center [863, 288] width 79 height 31
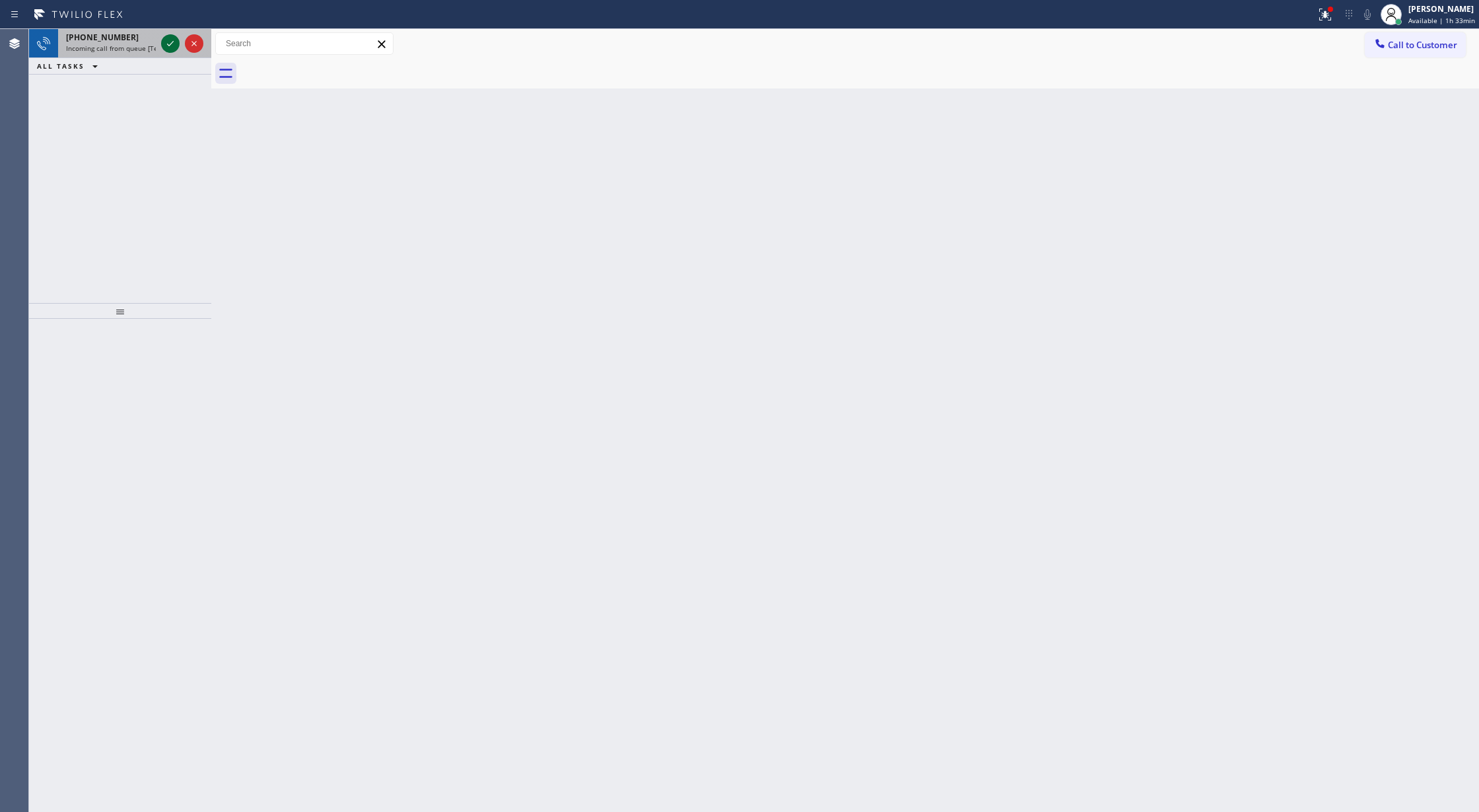
click at [165, 42] on icon at bounding box center [170, 43] width 16 height 16
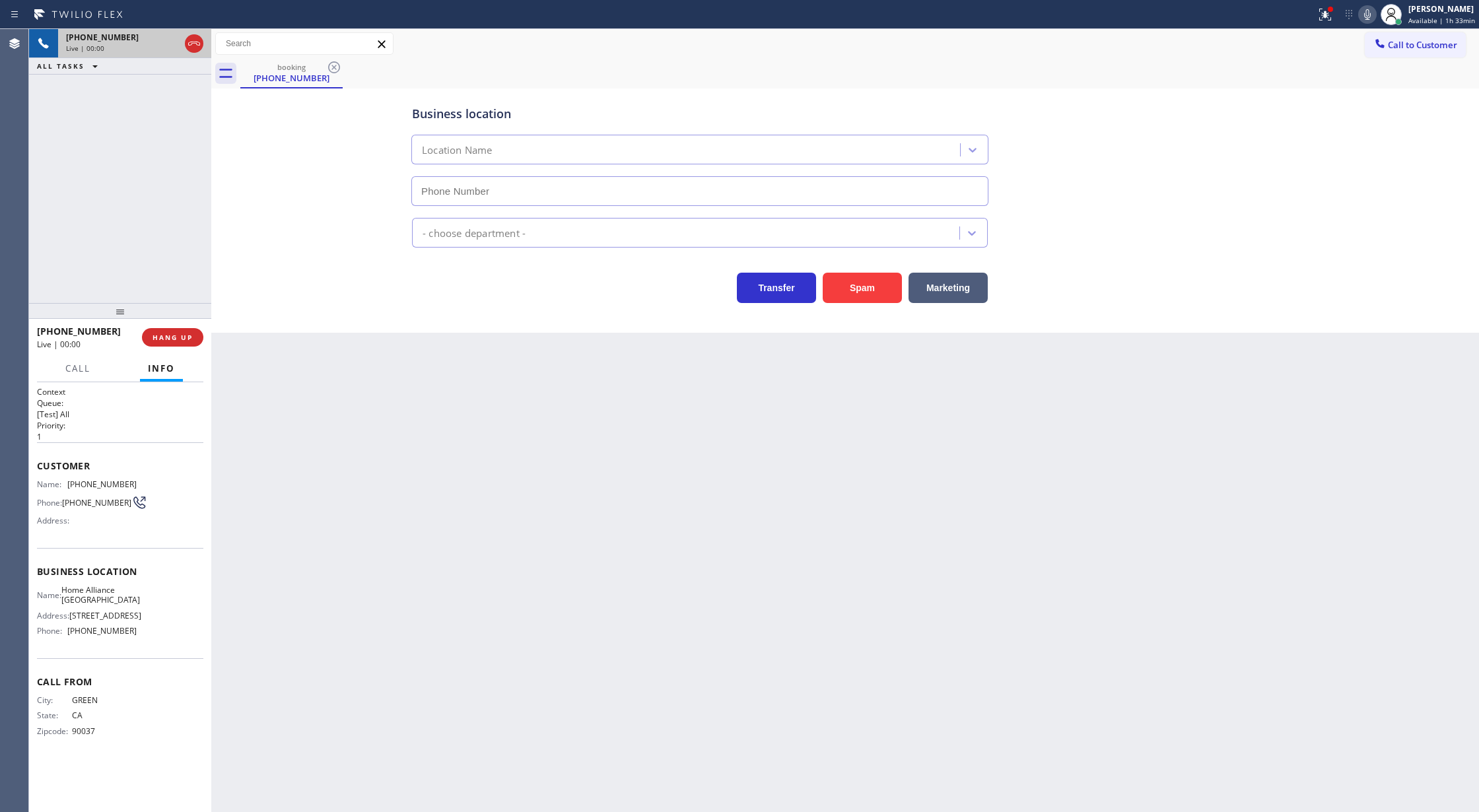
type input "(213) 344-0758"
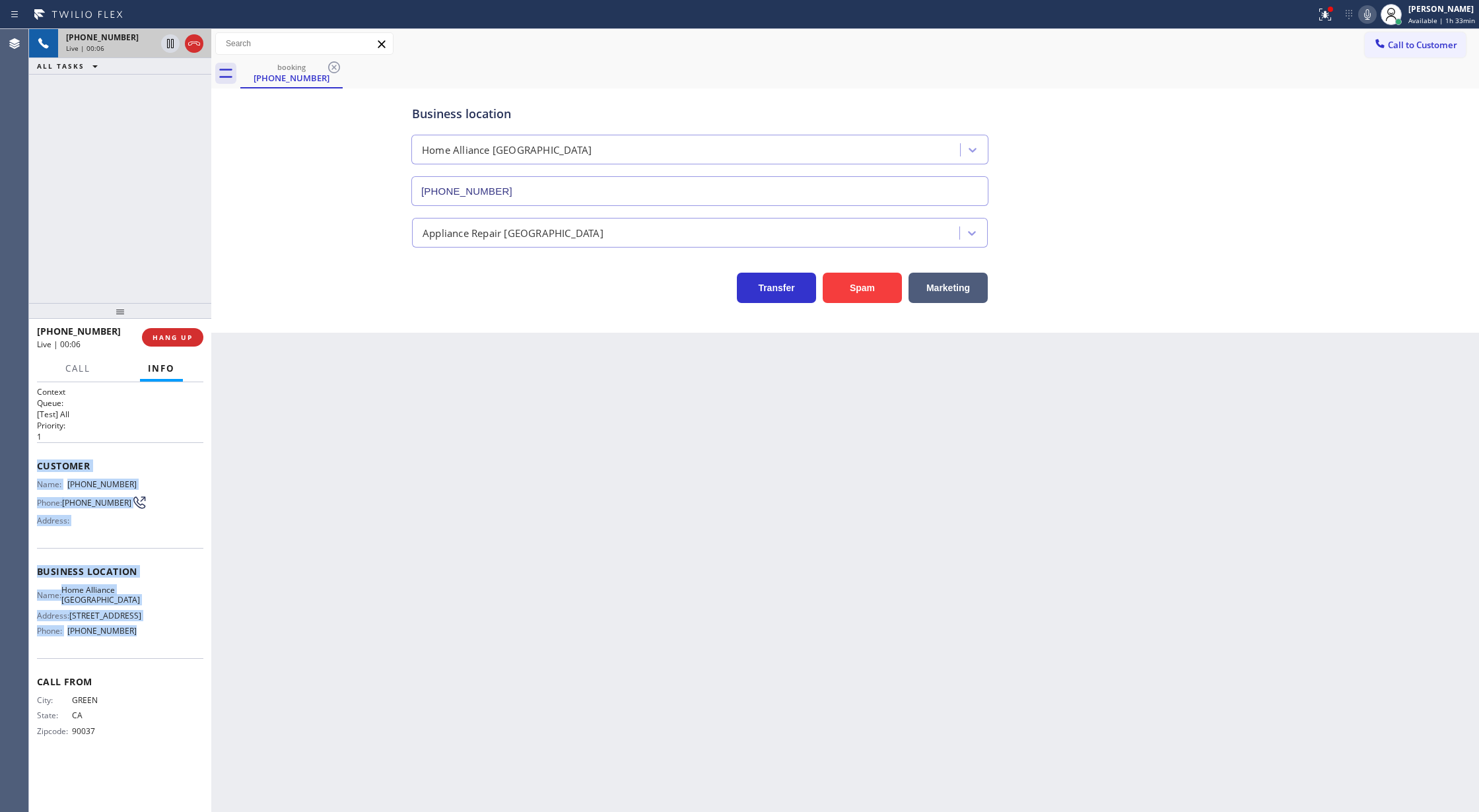
drag, startPoint x: 35, startPoint y: 463, endPoint x: 159, endPoint y: 648, distance: 222.7
click at [159, 648] on div "Context Queue: [Test] All Priority: 1 Customer Name: (310) 800-3064 Phone: (310…" at bounding box center [120, 597] width 182 height 431
click at [132, 482] on span "(310) 800-3064" at bounding box center [102, 484] width 69 height 10
click at [35, 465] on div "Context Queue: [Test] All Priority: 1 Customer Name: (310) 800-3064 Phone: (310…" at bounding box center [120, 597] width 182 height 431
drag, startPoint x: 40, startPoint y: 469, endPoint x: 153, endPoint y: 655, distance: 217.6
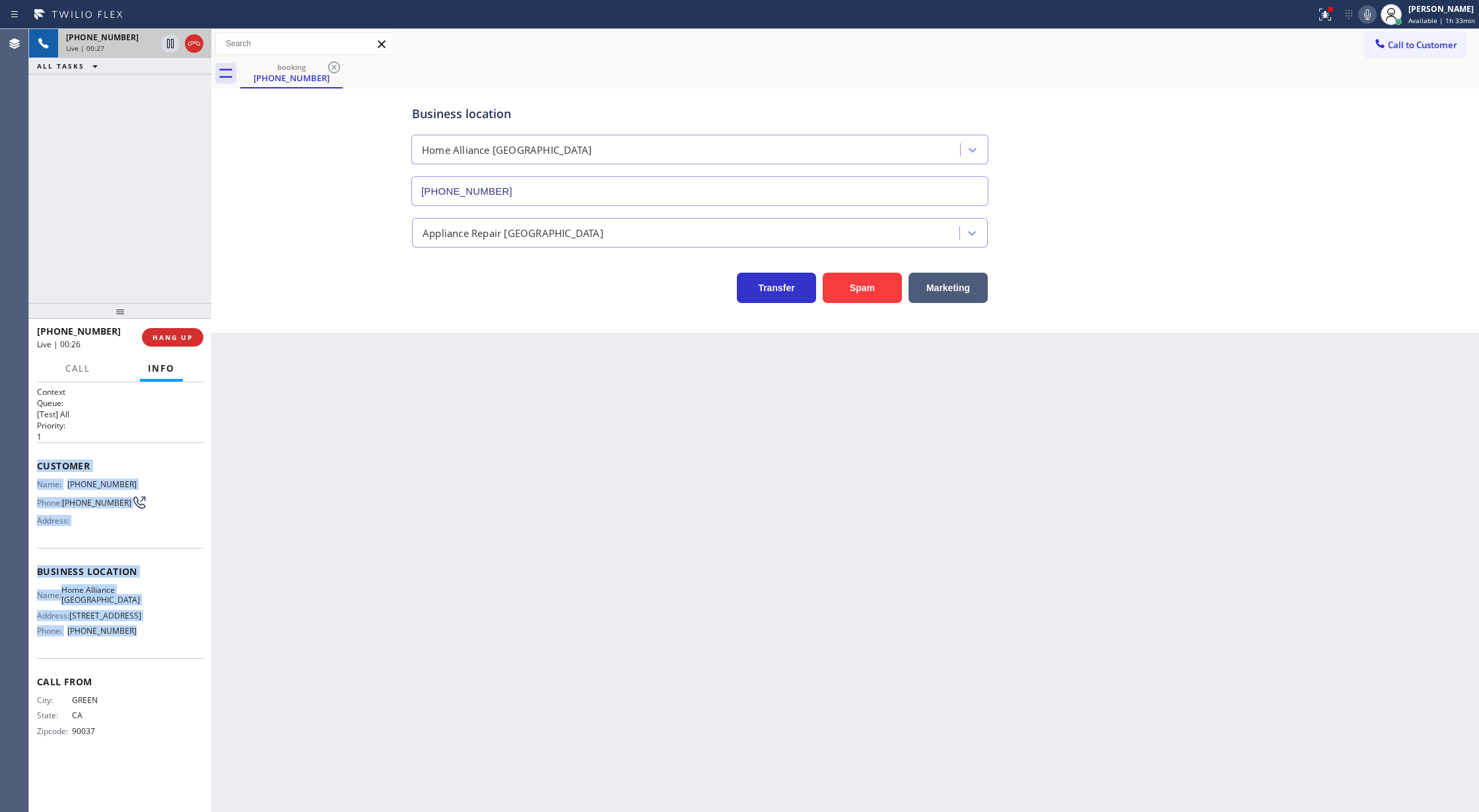
click at [153, 655] on div "Context Queue: [Test] All Priority: 1 Customer Name: (310) 800-3064 Phone: (310…" at bounding box center [120, 572] width 166 height 372
click at [169, 333] on span "COMPLETE" at bounding box center [170, 337] width 46 height 9
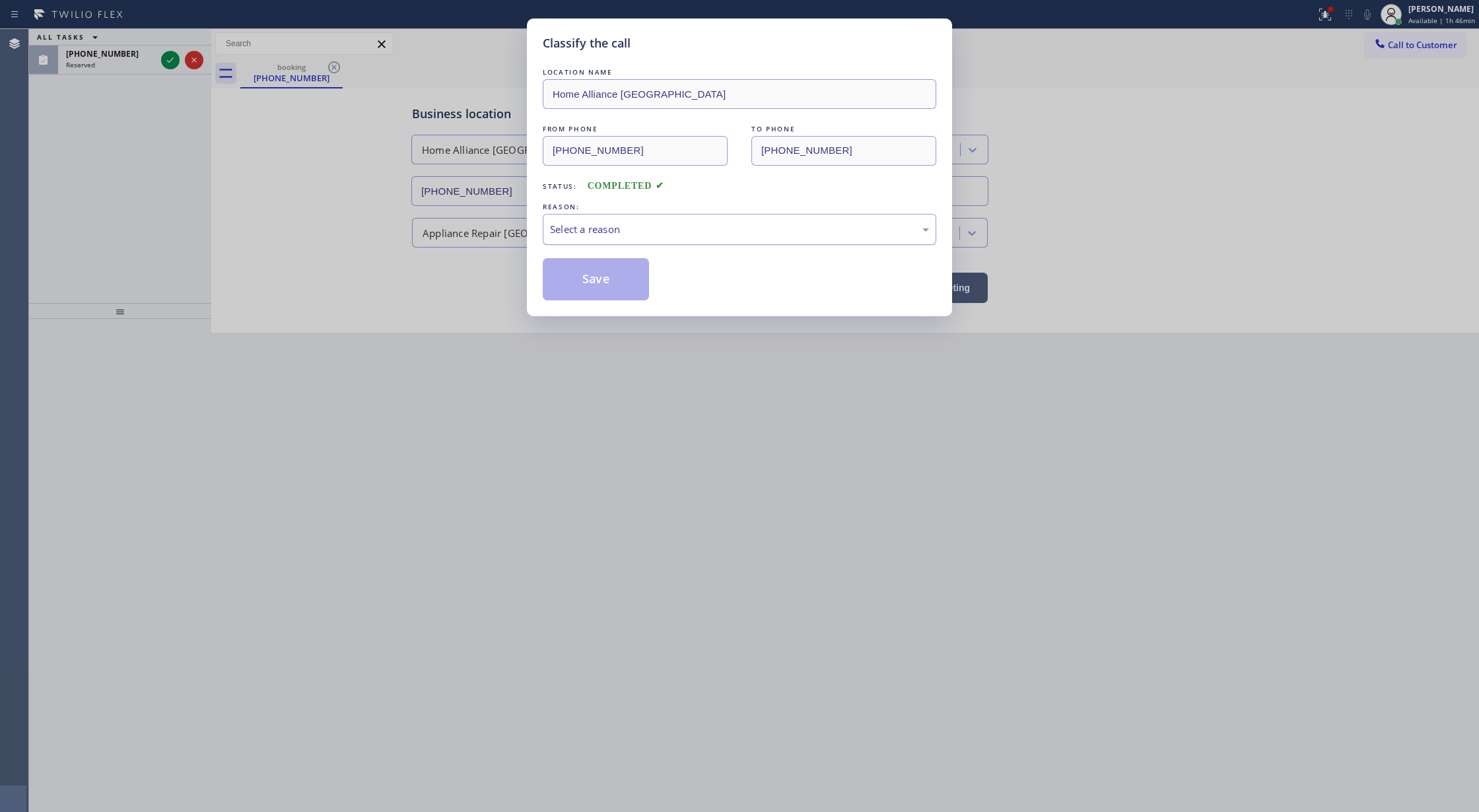
click at [561, 241] on div "Select a reason" at bounding box center [740, 230] width 394 height 31
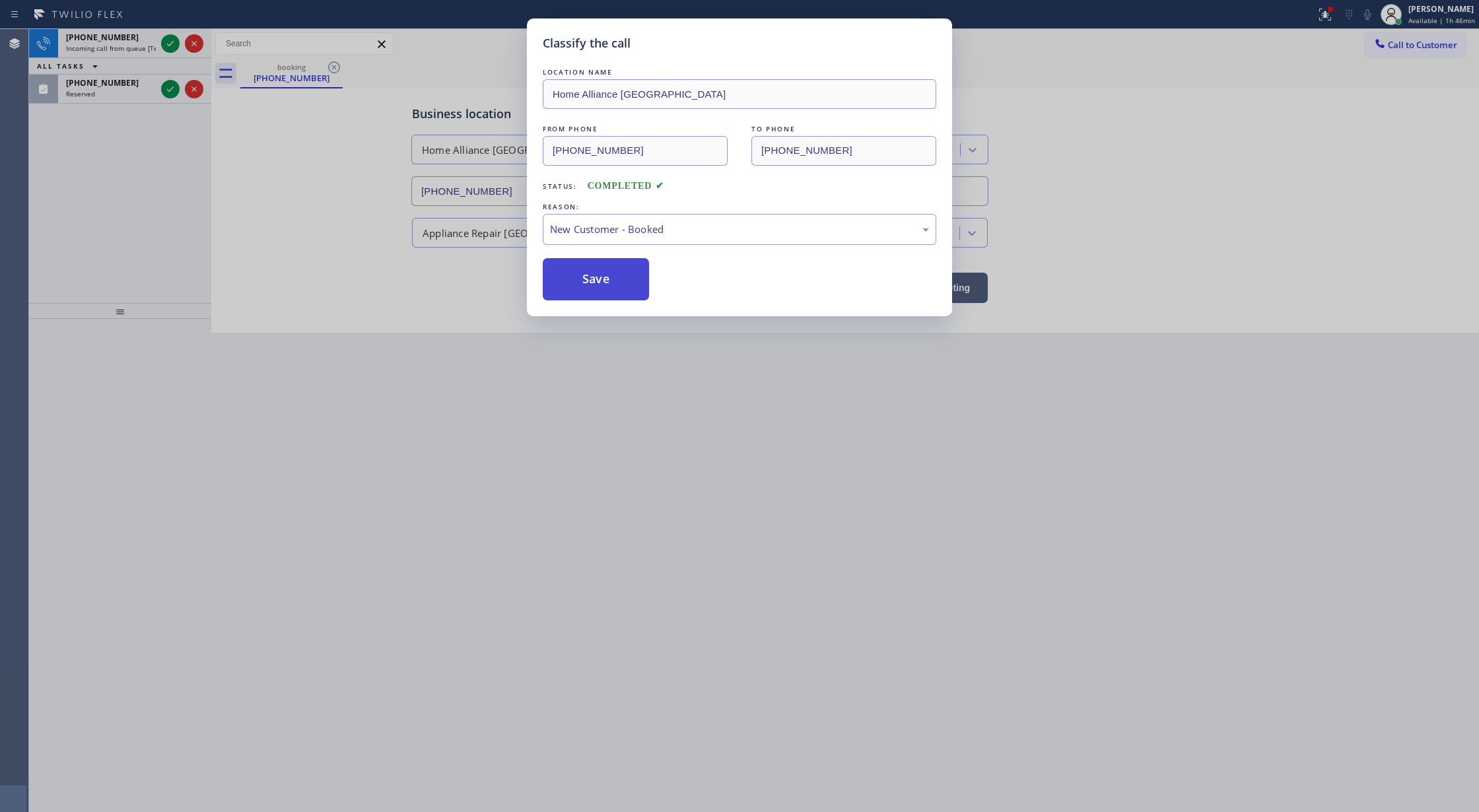
click at [573, 276] on button "Save" at bounding box center [596, 279] width 106 height 42
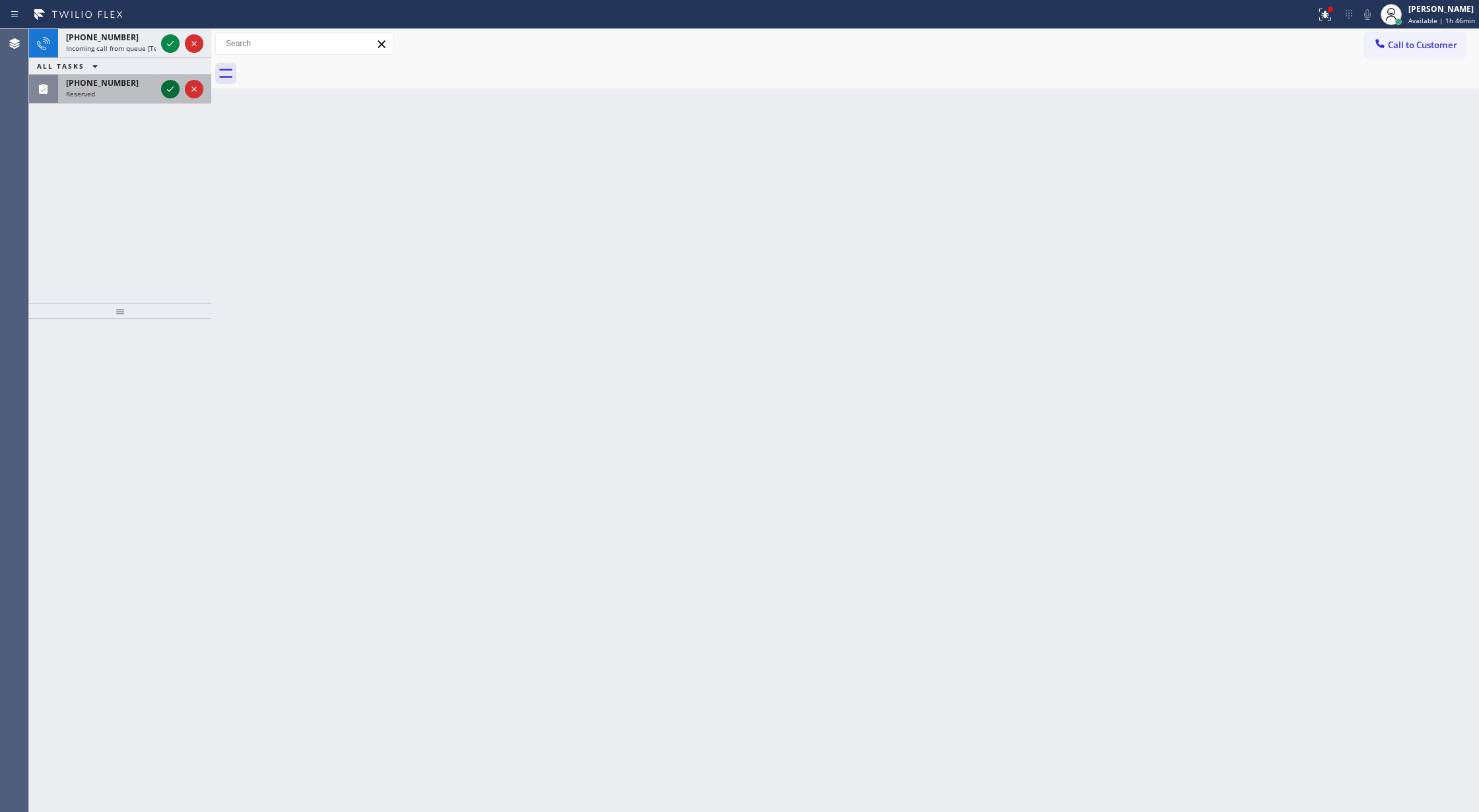
click at [166, 91] on icon at bounding box center [170, 89] width 16 height 16
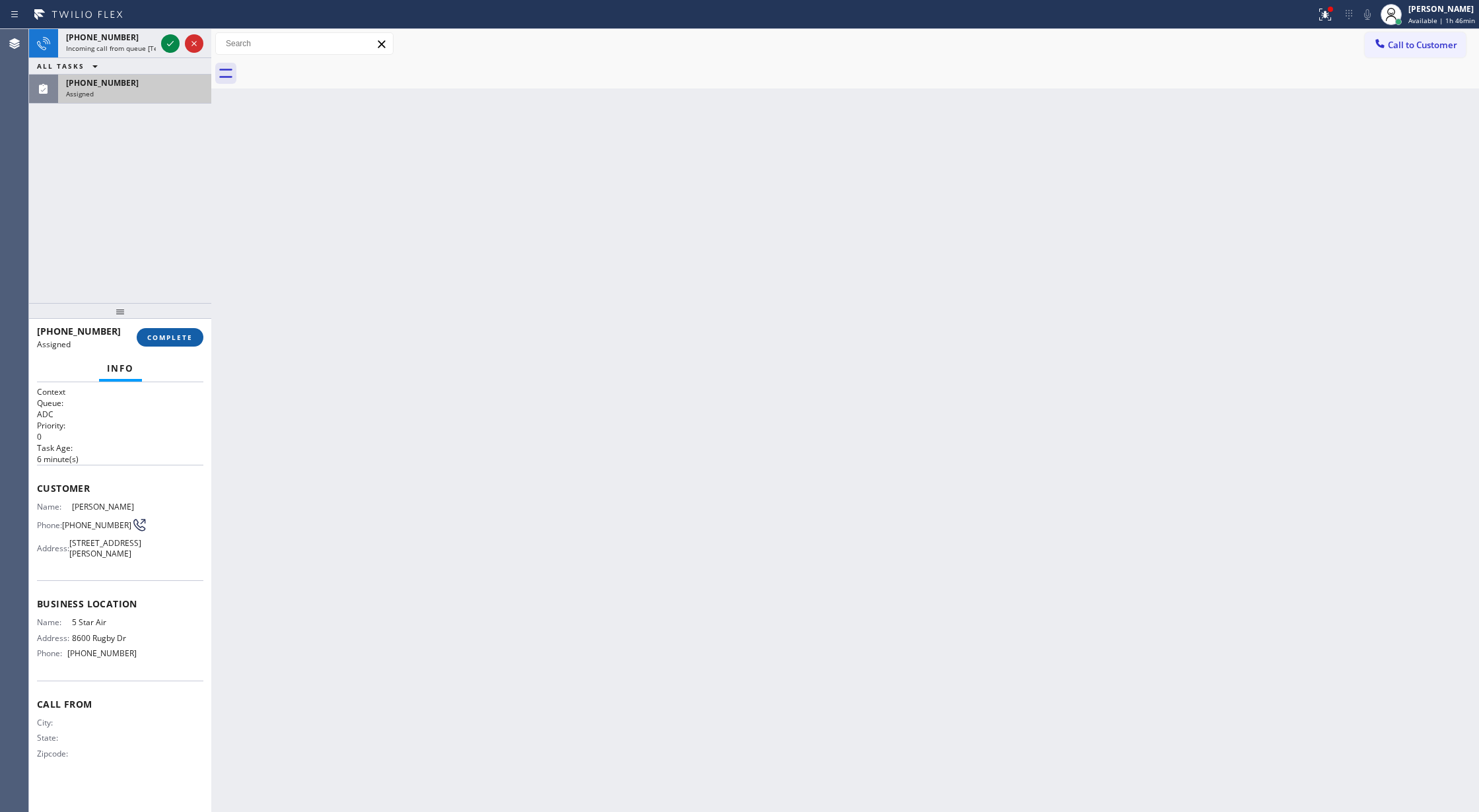
click at [168, 337] on span "COMPLETE" at bounding box center [170, 337] width 46 height 9
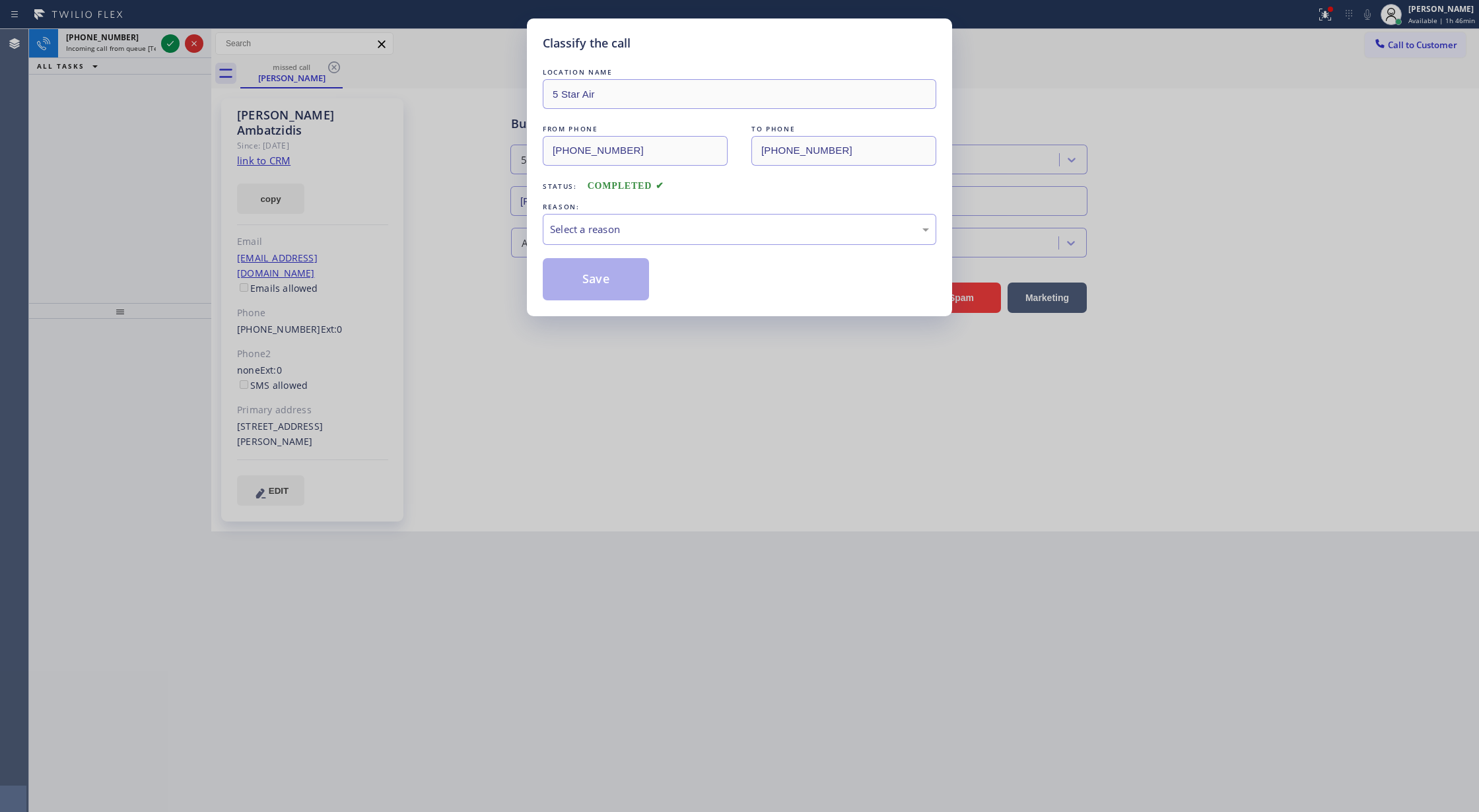
type input "(800) 686-5038"
click at [603, 242] on div "Select a reason" at bounding box center [740, 230] width 394 height 31
click at [587, 284] on button "Save" at bounding box center [596, 279] width 106 height 42
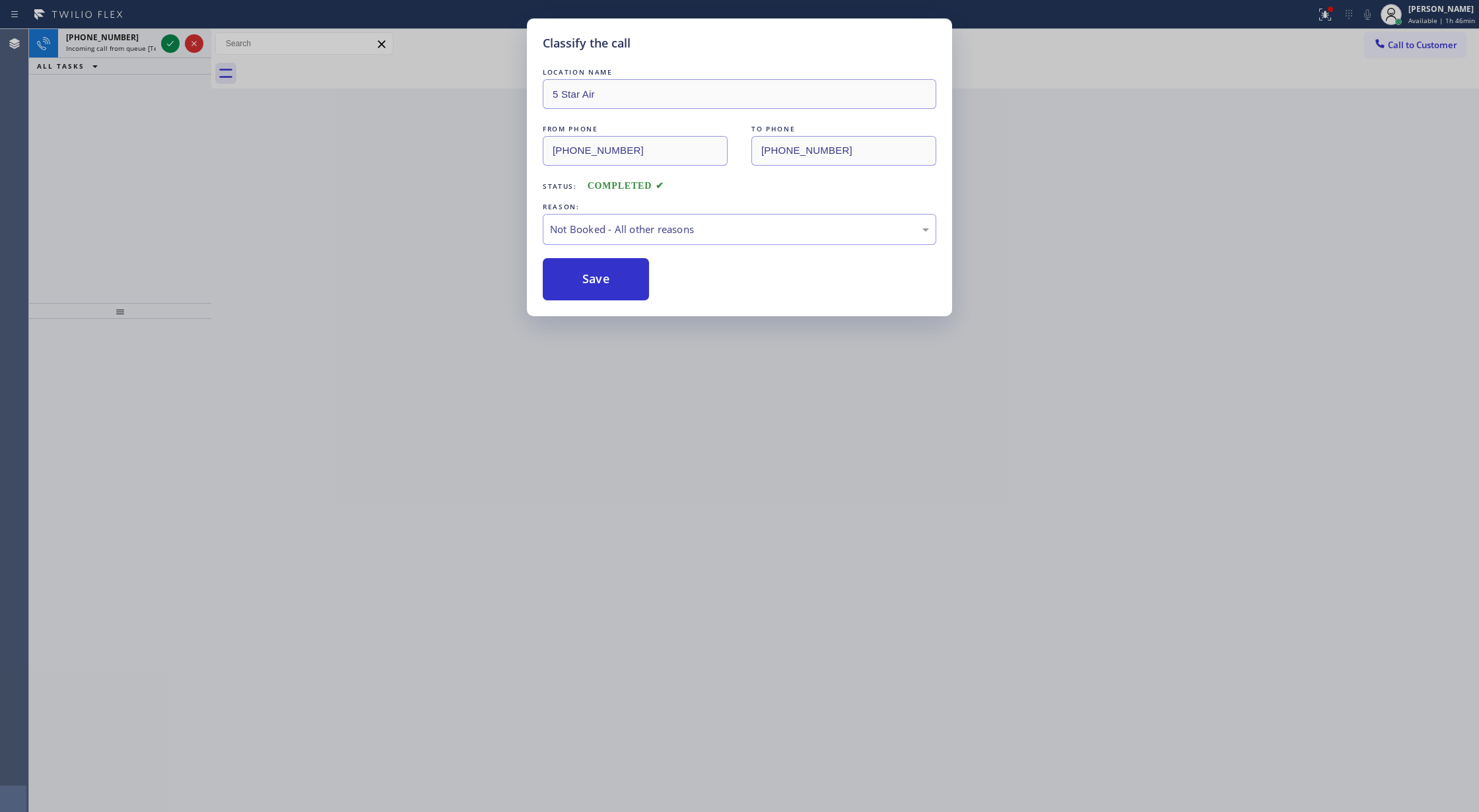
click at [170, 46] on div "Classify the call LOCATION NAME 5 Star Air FROM PHONE (310) 922-9209 TO PHONE (…" at bounding box center [739, 406] width 1479 height 812
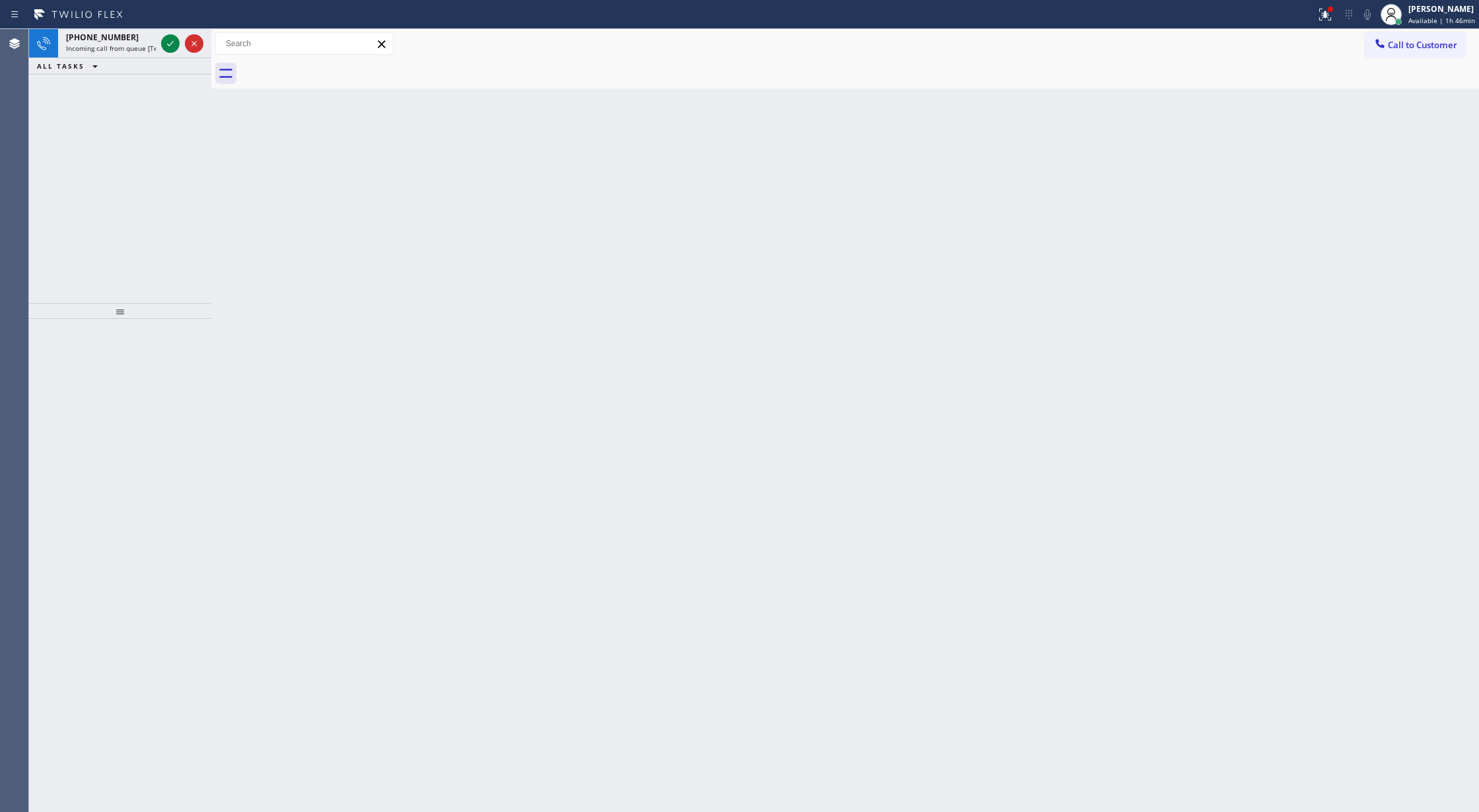
click at [170, 46] on icon at bounding box center [170, 43] width 16 height 16
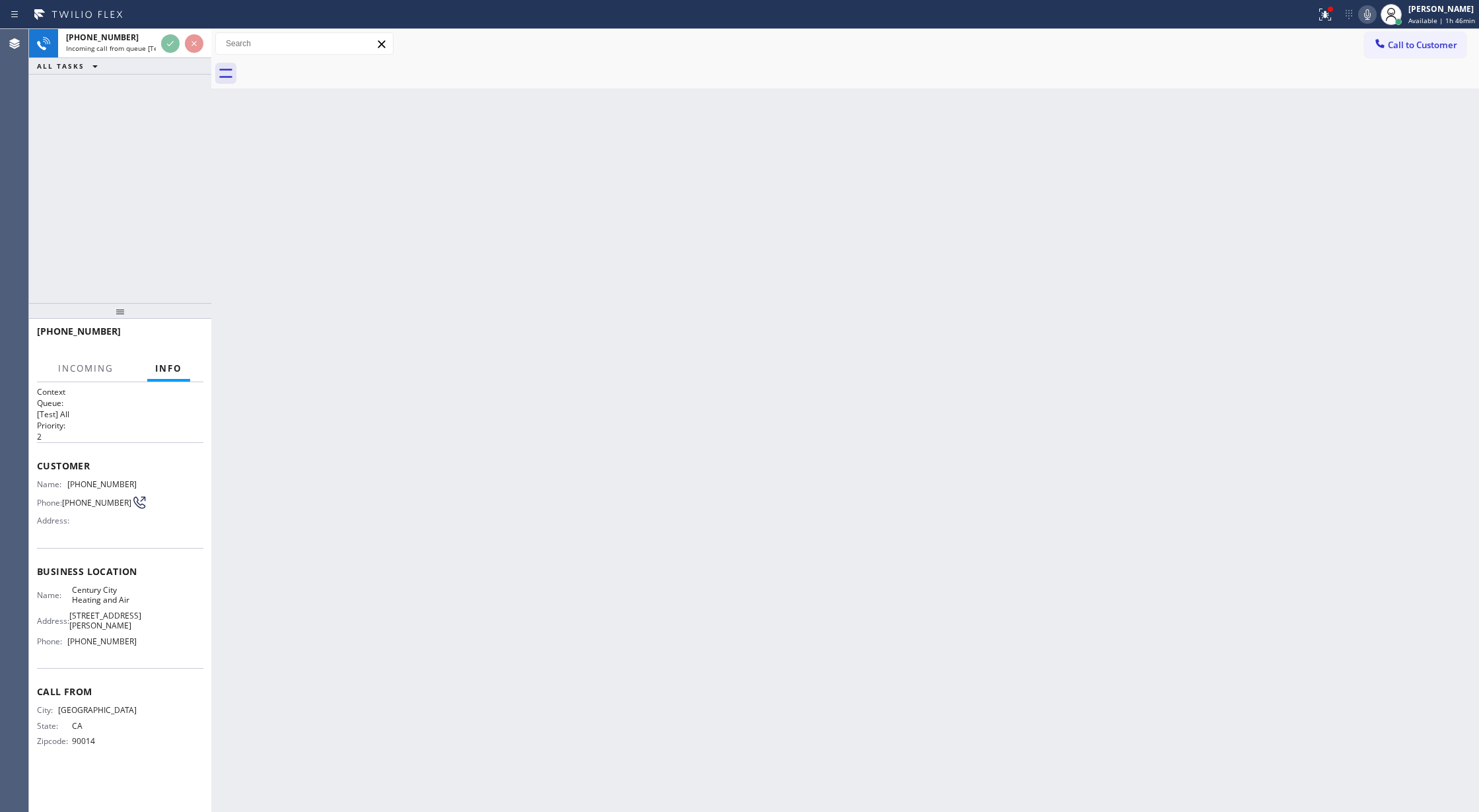
click at [169, 333] on div "+13232090101" at bounding box center [115, 331] width 157 height 12
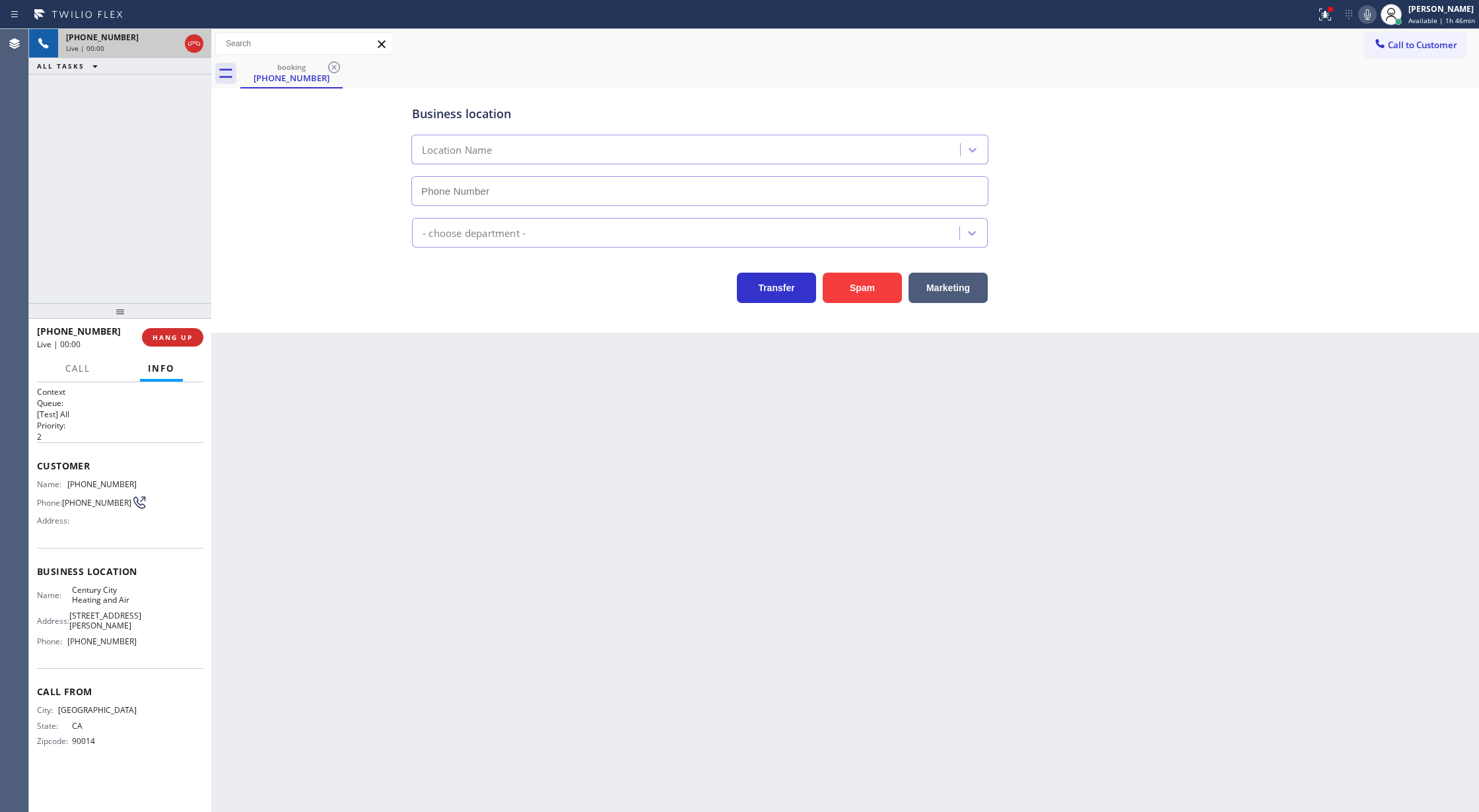
click at [168, 44] on div "Live | 00:00" at bounding box center [123, 48] width 114 height 9
type input "(424) 379-4293"
click at [157, 343] on button "HANG UP" at bounding box center [173, 337] width 62 height 19
click at [165, 339] on span "COMPLETE" at bounding box center [170, 337] width 46 height 9
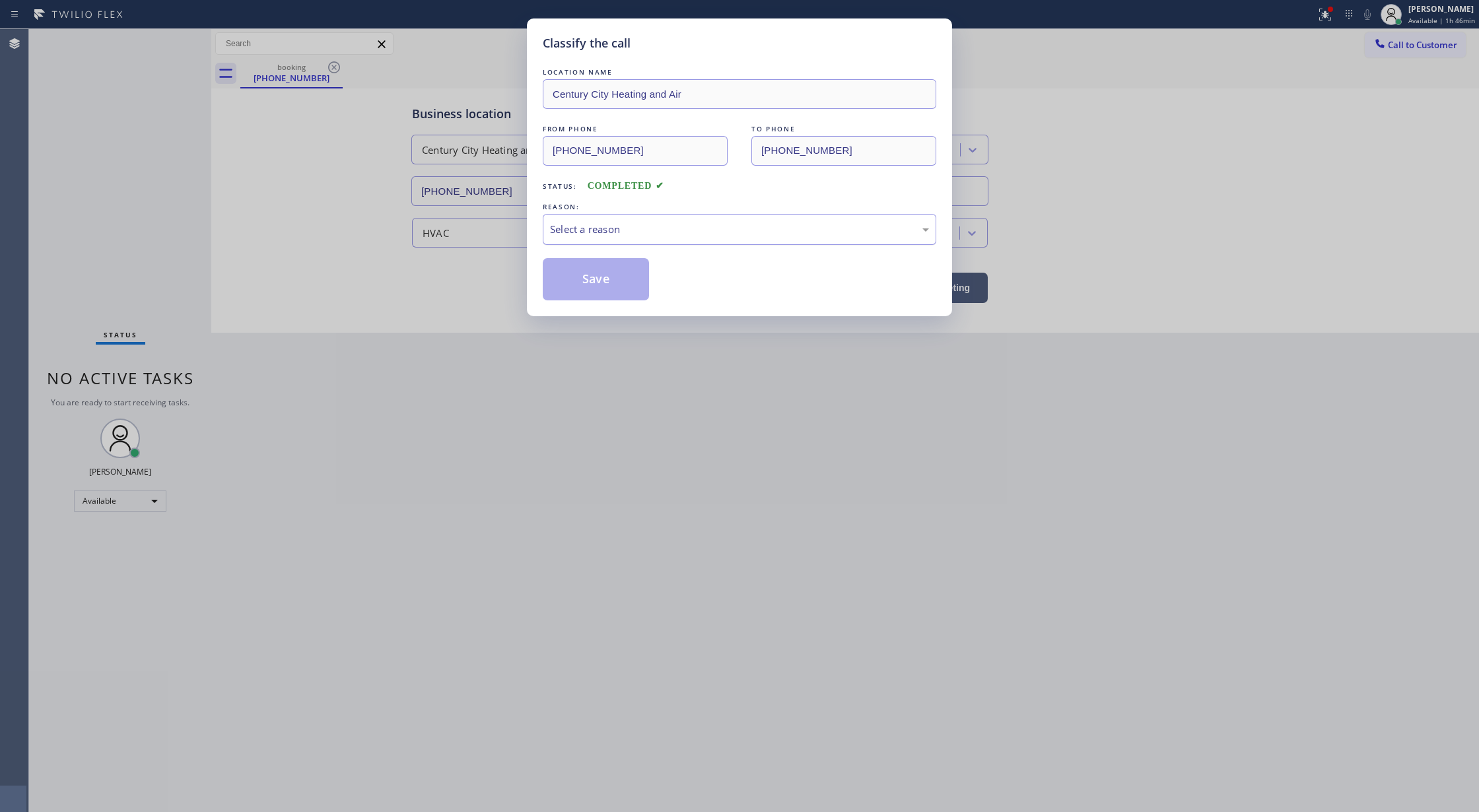
click at [605, 241] on div "Select a reason" at bounding box center [740, 230] width 394 height 31
click at [602, 283] on button "Save" at bounding box center [596, 279] width 106 height 42
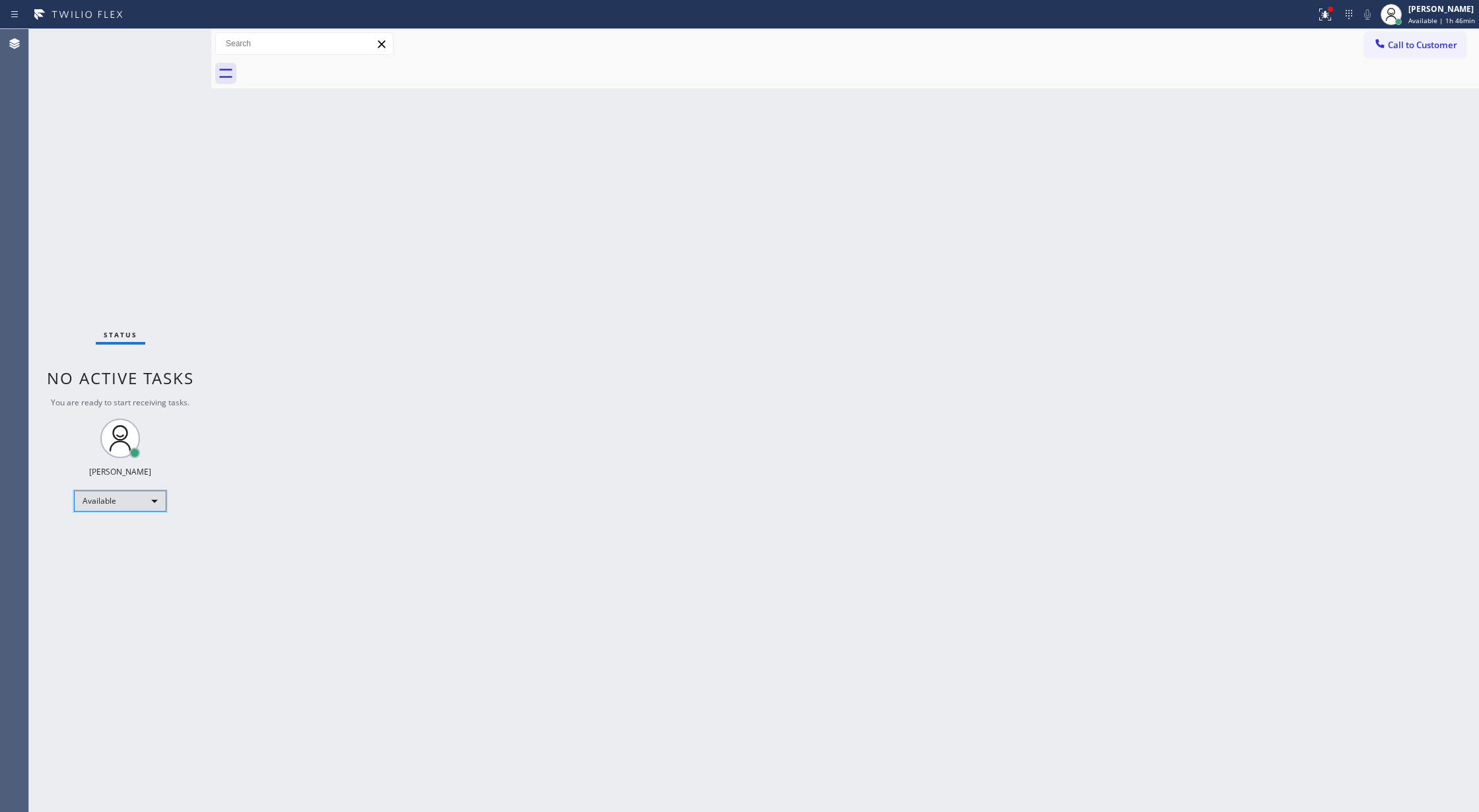
click at [146, 498] on div "Available" at bounding box center [120, 501] width 92 height 21
click at [136, 571] on li "Break" at bounding box center [119, 569] width 89 height 16
click at [172, 42] on div "Status No active tasks Change activity state to start receiving tasks. [PERSON_…" at bounding box center [120, 420] width 182 height 783
click at [141, 508] on div "Break" at bounding box center [120, 506] width 92 height 21
click at [137, 543] on li "Available" at bounding box center [119, 541] width 89 height 16
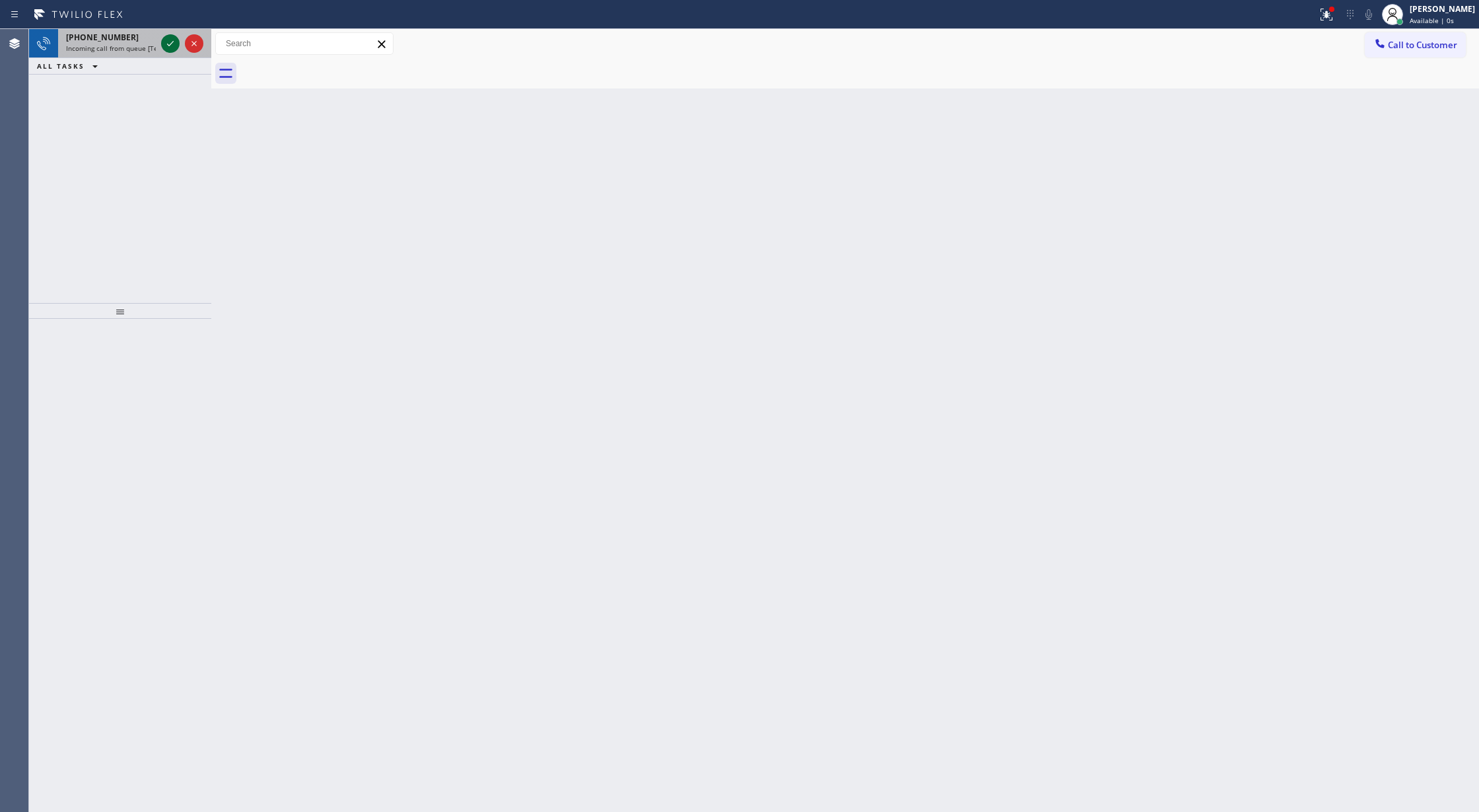
click at [171, 46] on icon at bounding box center [170, 43] width 16 height 16
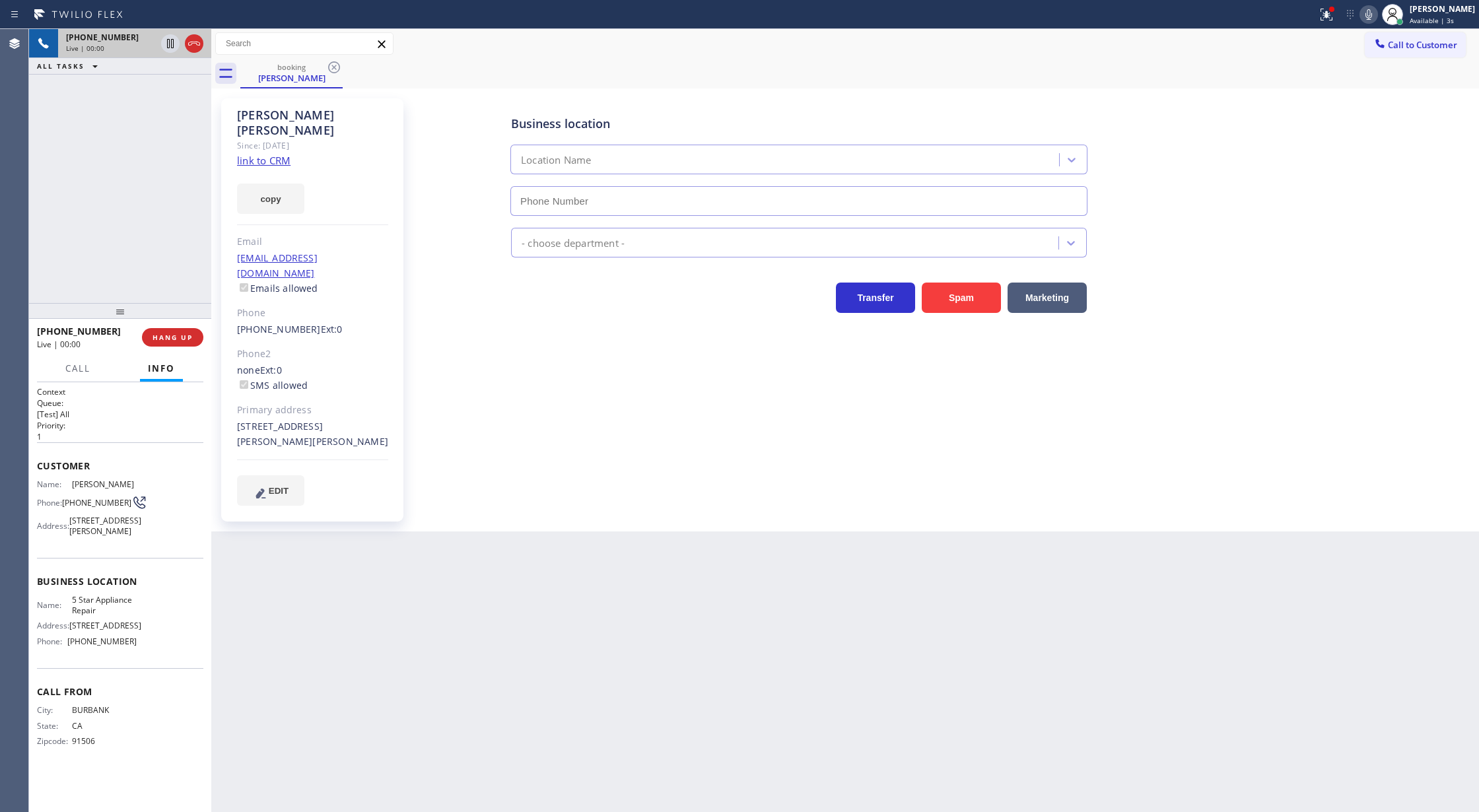
type input "(855) 731-4952"
click at [267, 154] on link "link to CRM" at bounding box center [263, 160] width 53 height 13
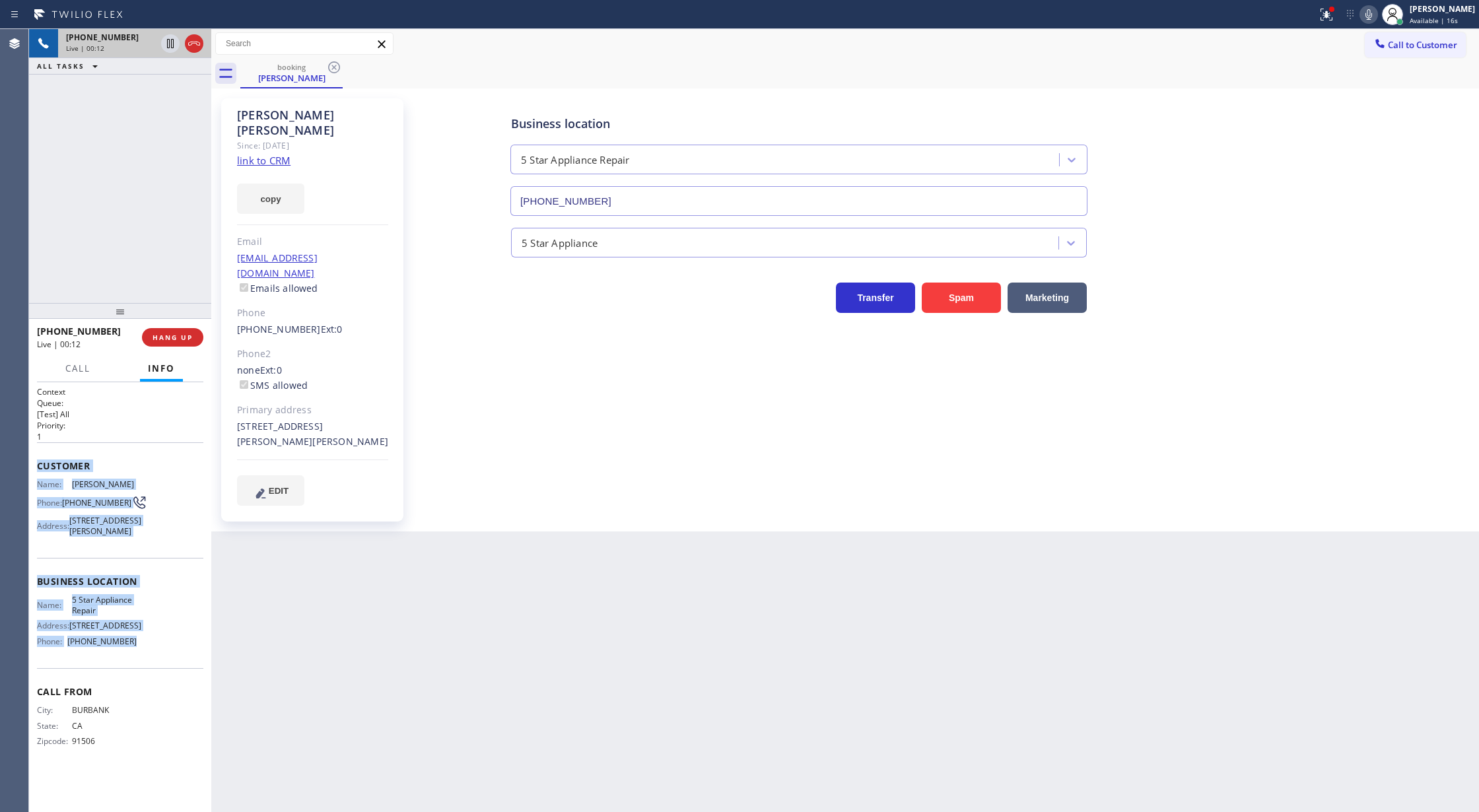
drag, startPoint x: 37, startPoint y: 463, endPoint x: 148, endPoint y: 671, distance: 235.8
click at [148, 671] on div "Context Queue: [Test] All Priority: 1 Customer Name: David Kissinger Phone: (81…" at bounding box center [120, 577] width 166 height 382
click at [1376, 12] on icon at bounding box center [1369, 15] width 16 height 16
click at [164, 330] on button "COMPLETE" at bounding box center [170, 337] width 67 height 19
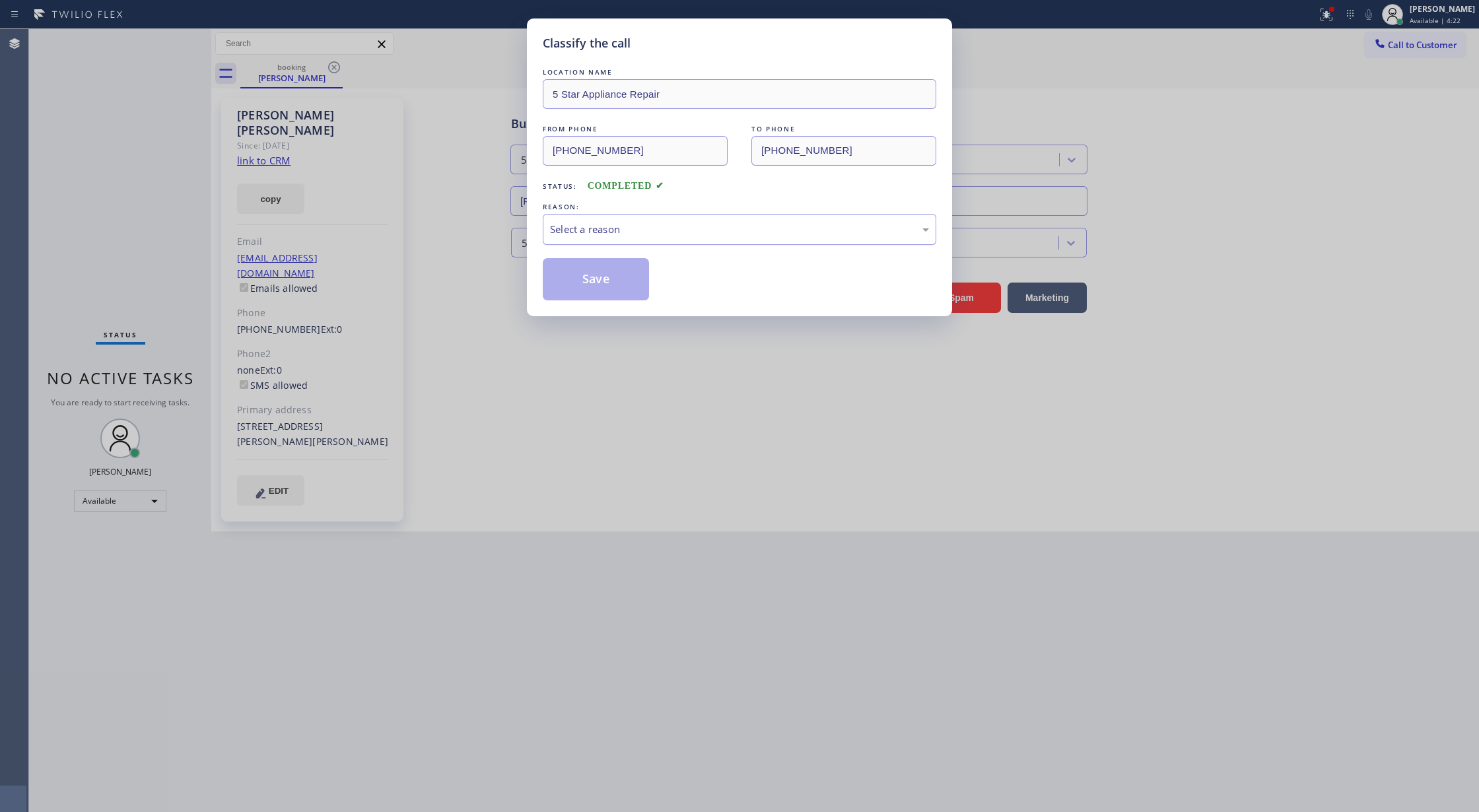
click at [685, 228] on div "Select a reason" at bounding box center [739, 230] width 379 height 15
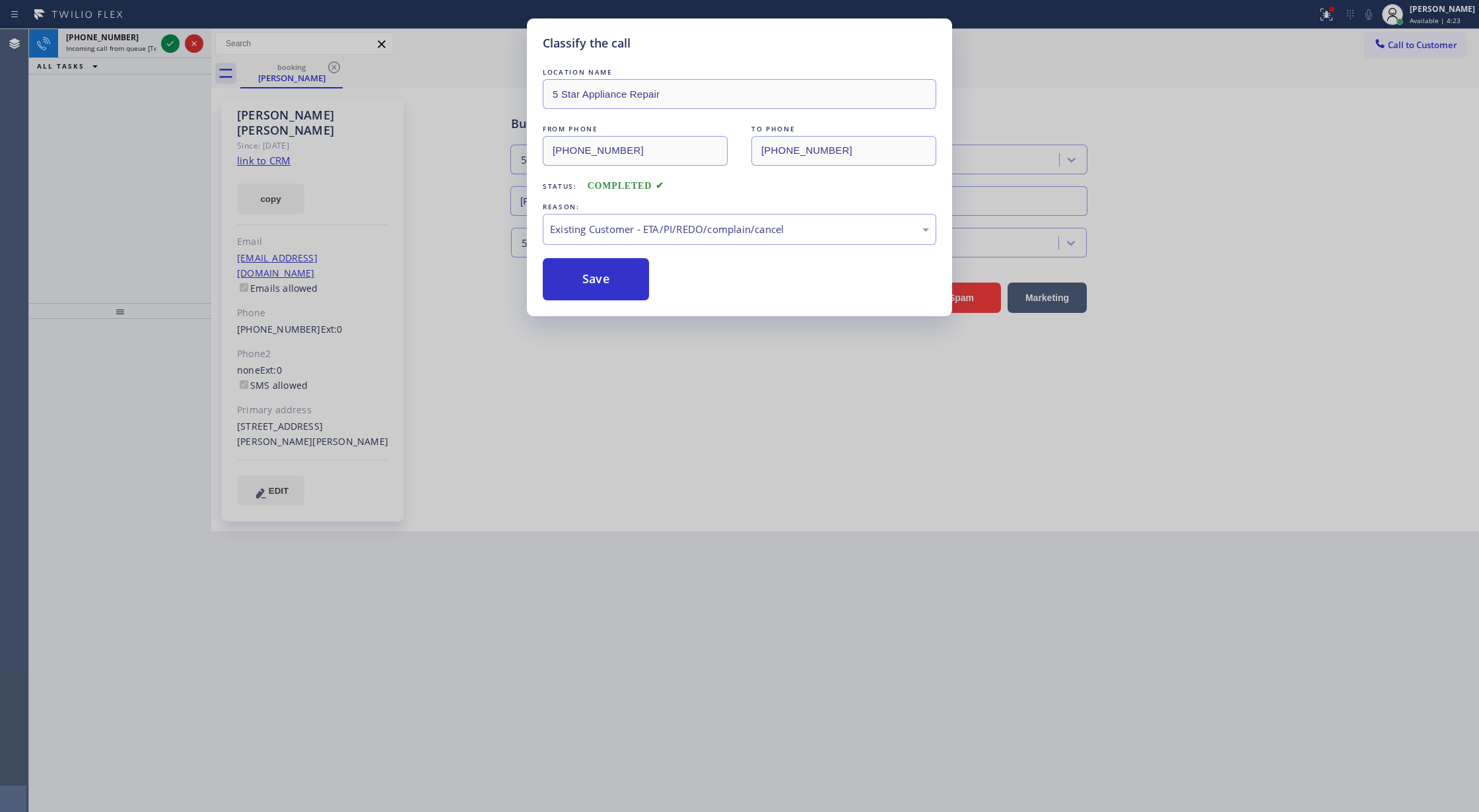
click at [596, 270] on button "Save" at bounding box center [596, 279] width 106 height 42
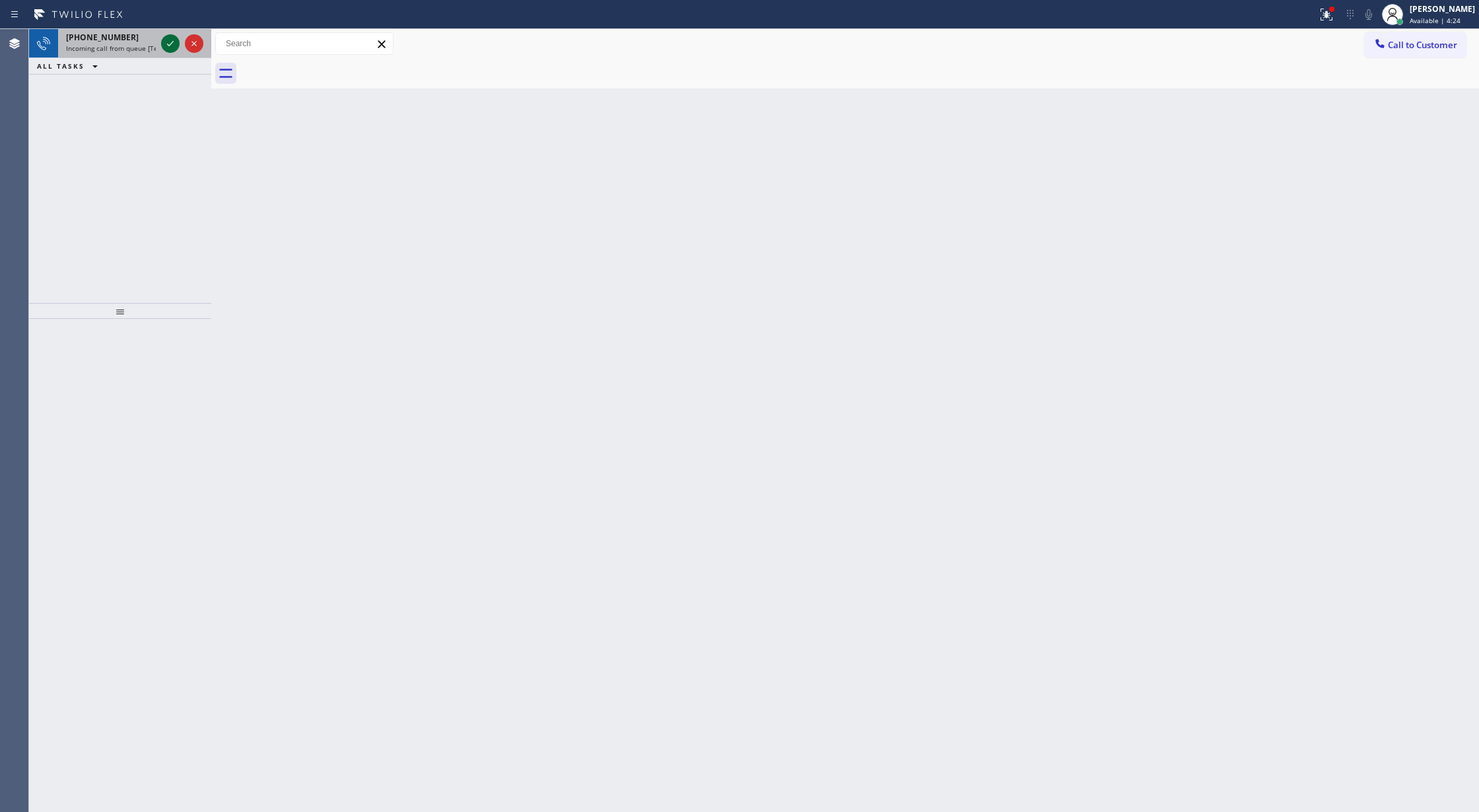
click at [167, 42] on icon at bounding box center [170, 43] width 16 height 16
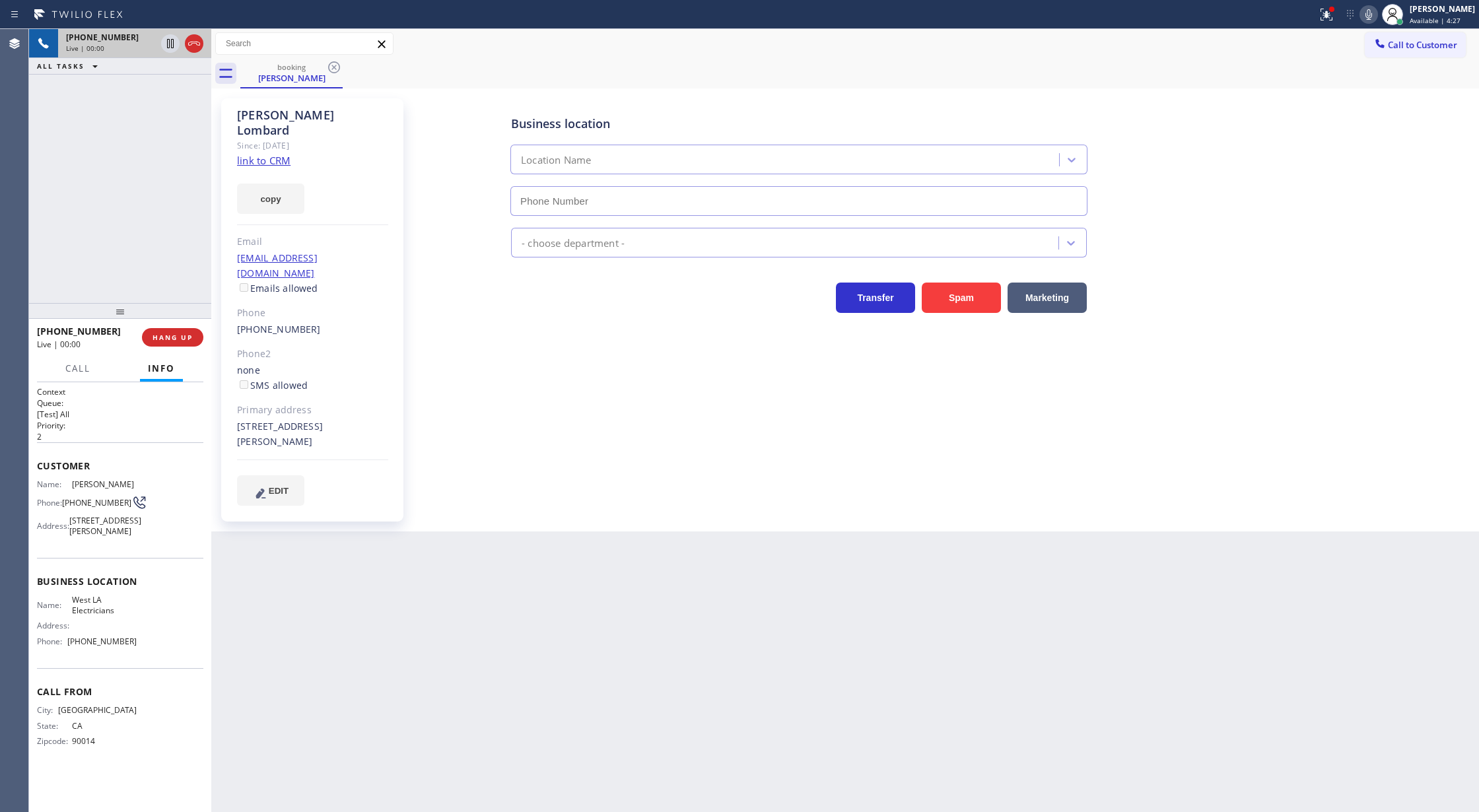
type input "(213) 267-9016"
click at [260, 154] on link "link to CRM" at bounding box center [263, 160] width 53 height 13
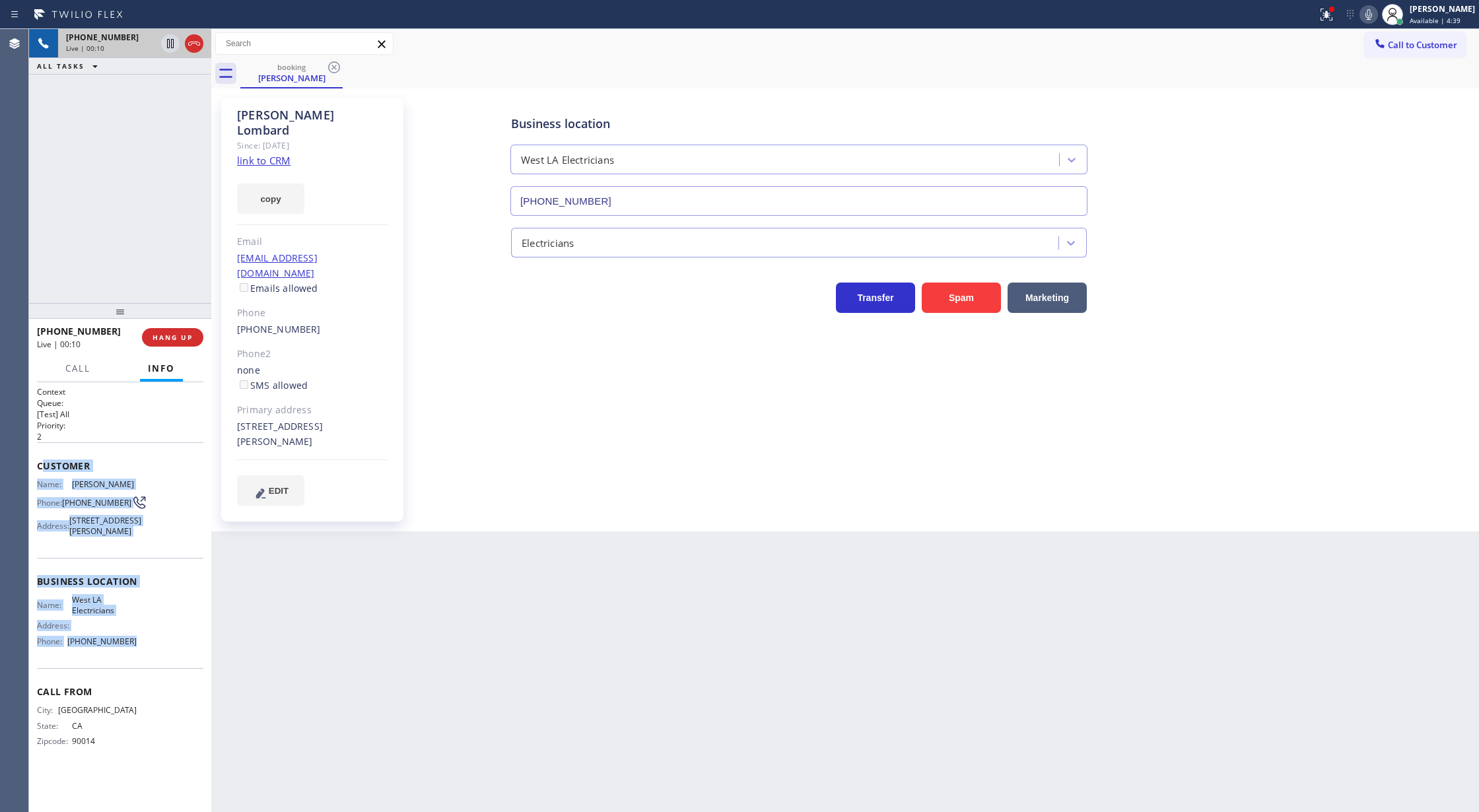
drag, startPoint x: 42, startPoint y: 463, endPoint x: 172, endPoint y: 660, distance: 236.0
click at [172, 660] on div "Context Queue: [Test] All Priority: 2 Customer Name: David Lombard Phone: (213)…" at bounding box center [120, 577] width 166 height 382
drag, startPoint x: 174, startPoint y: 494, endPoint x: 136, endPoint y: 492, distance: 38.1
click at [174, 494] on div "Name: David Lombard Phone: (213) 448-6402 Address: 3832 S Burnside Ave, Los Ang…" at bounding box center [120, 510] width 166 height 62
drag, startPoint x: 35, startPoint y: 465, endPoint x: 180, endPoint y: 663, distance: 245.4
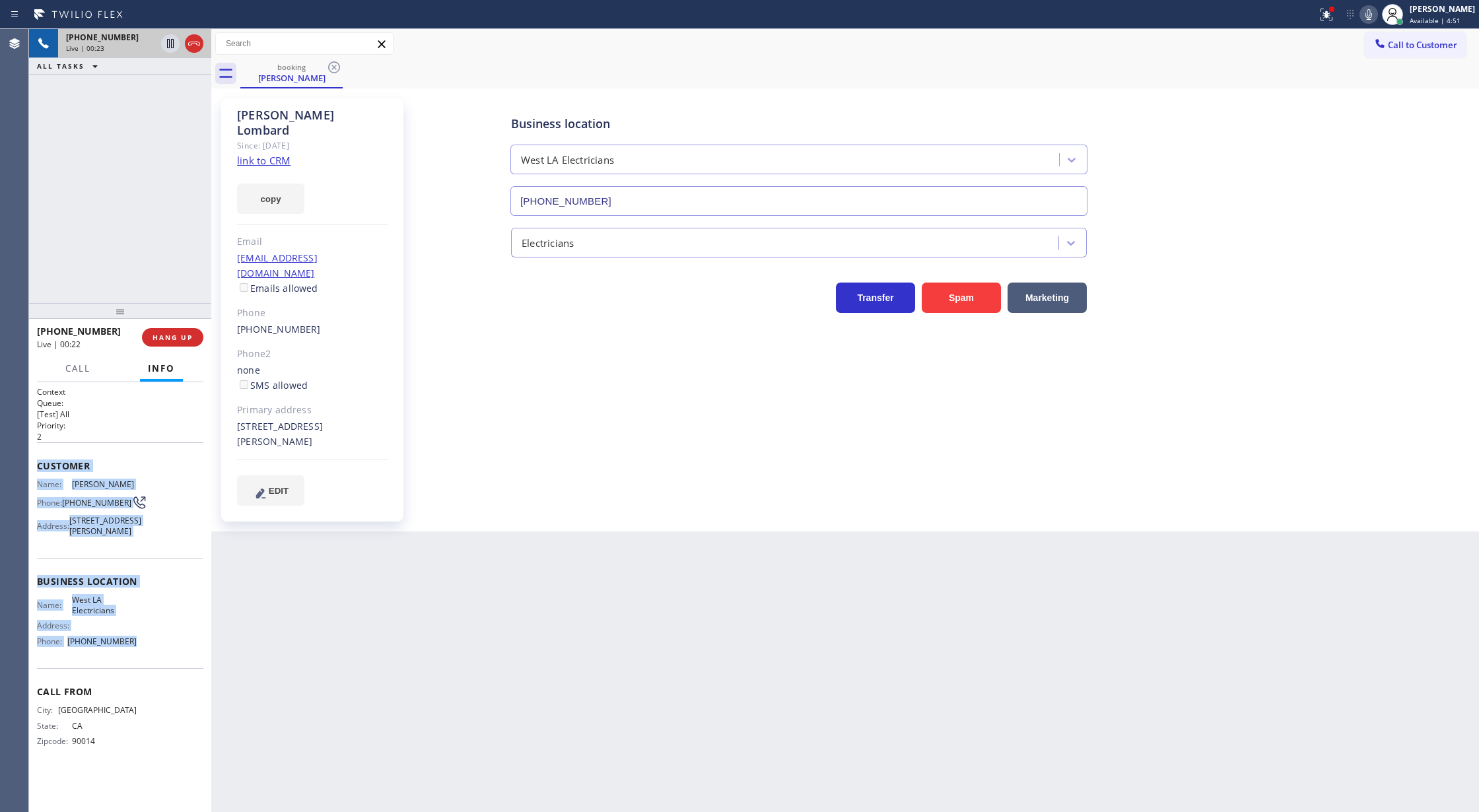
click at [180, 663] on div "Context Queue: [Test] All Priority: 2 Customer Name: David Lombard Phone: (213)…" at bounding box center [120, 597] width 182 height 431
click at [1372, 19] on icon at bounding box center [1369, 15] width 16 height 16
click at [1372, 11] on icon at bounding box center [1369, 14] width 7 height 10
drag, startPoint x: 166, startPoint y: 87, endPoint x: 204, endPoint y: 616, distance: 530.4
click at [166, 87] on icon at bounding box center [170, 89] width 16 height 16
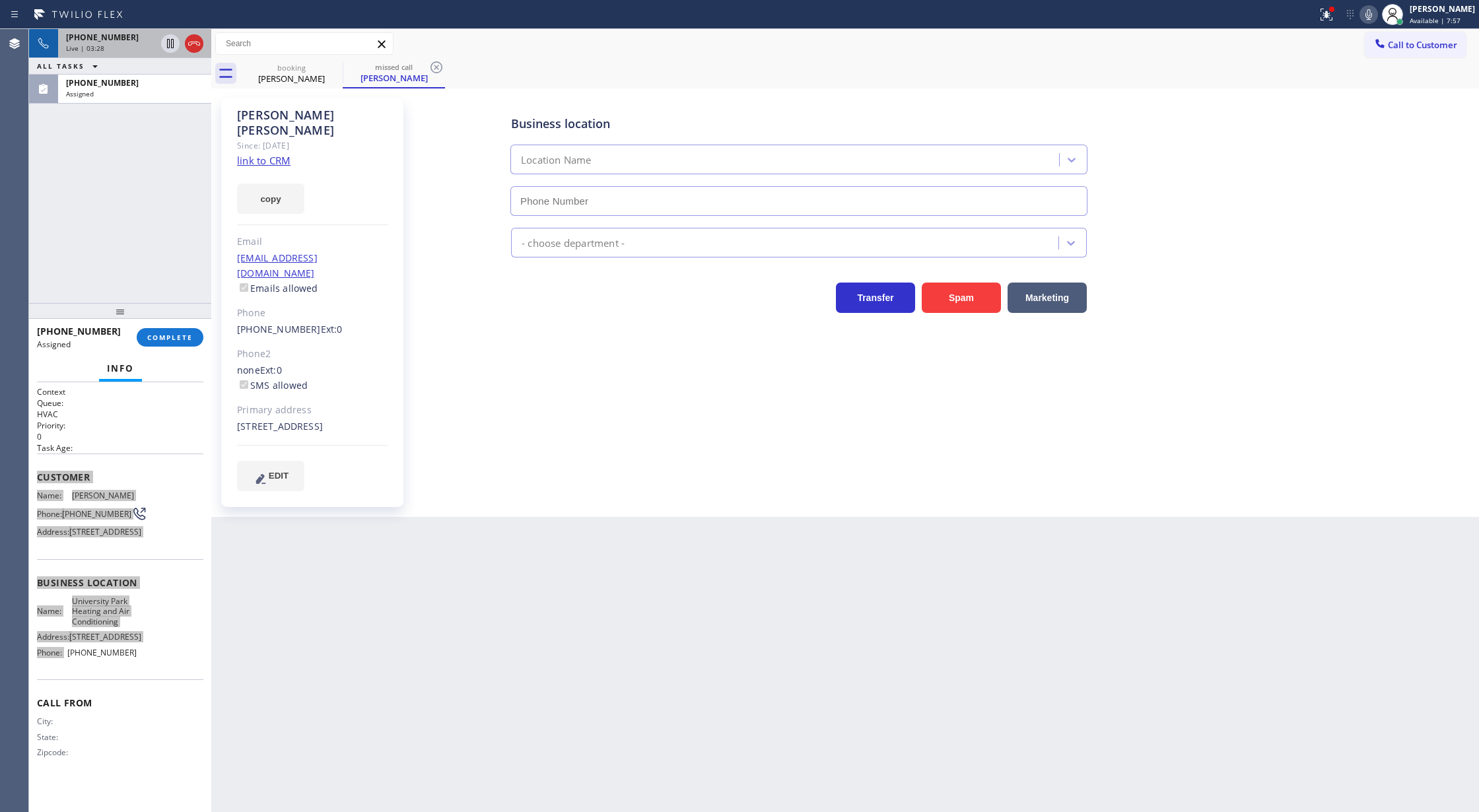
type input "(949) 239-0307"
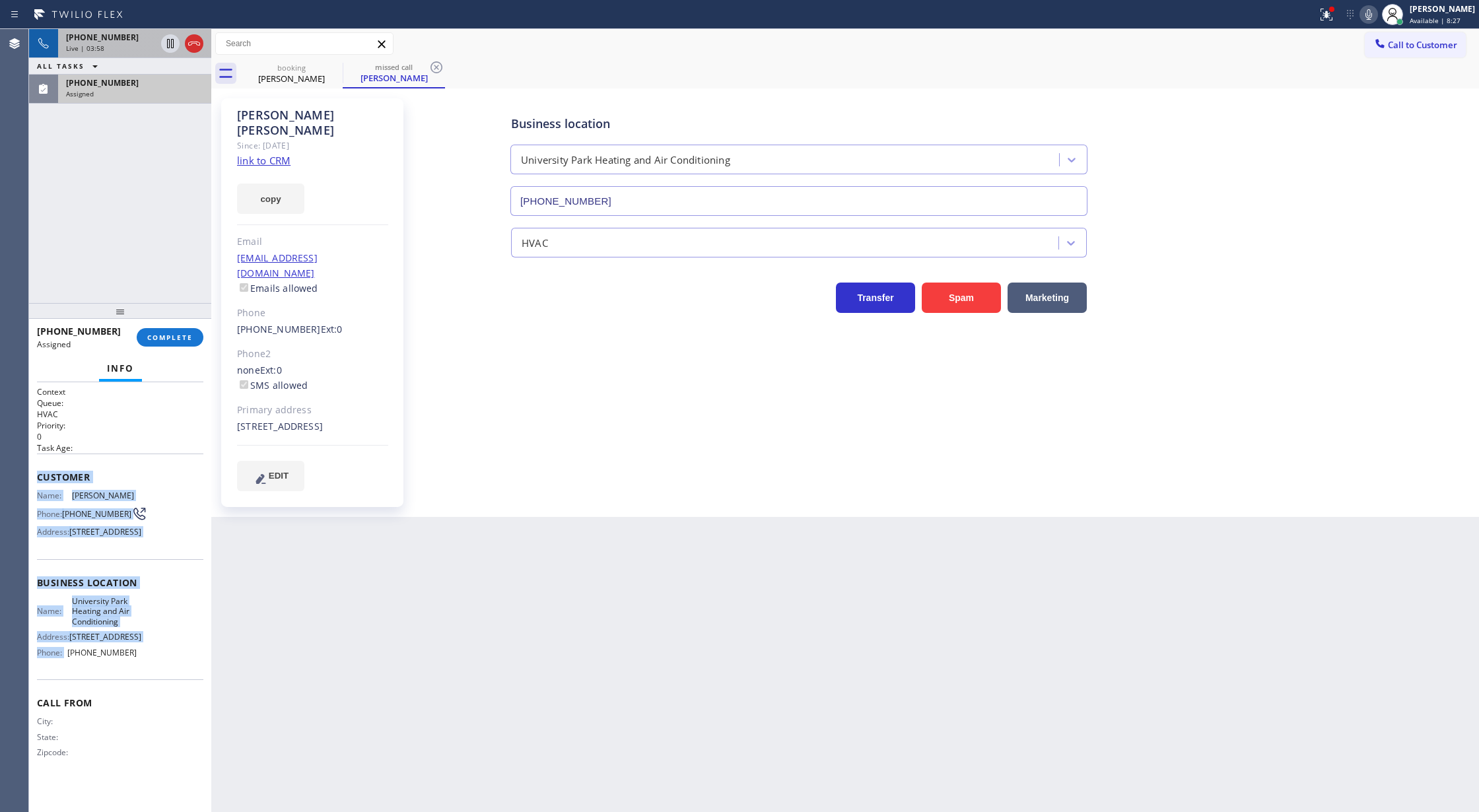
click at [151, 94] on div "Assigned" at bounding box center [135, 94] width 137 height 9
click at [159, 339] on span "COMPLETE" at bounding box center [170, 337] width 46 height 9
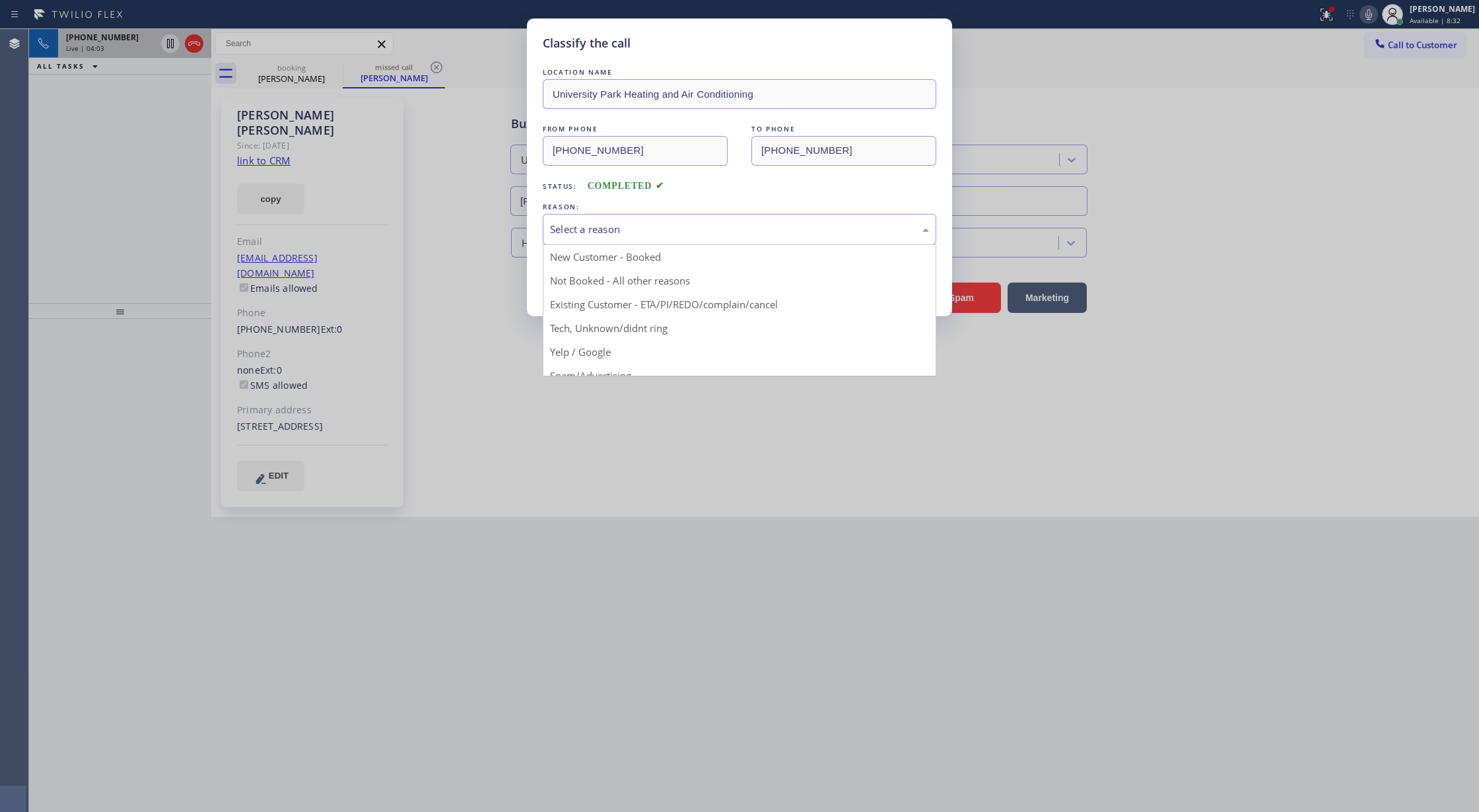
click at [601, 236] on div "Select a reason" at bounding box center [739, 230] width 379 height 15
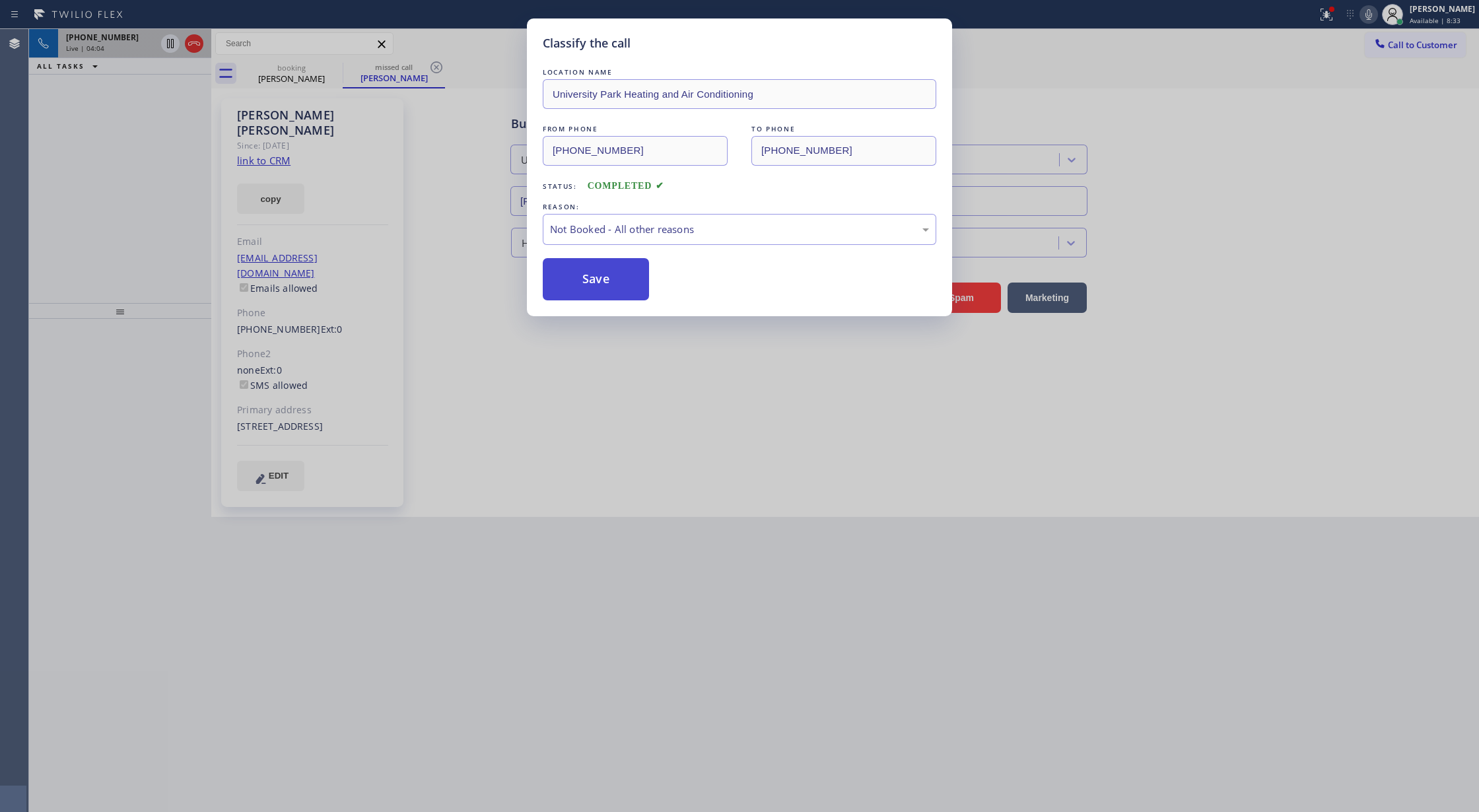
click at [579, 280] on button "Save" at bounding box center [596, 279] width 106 height 42
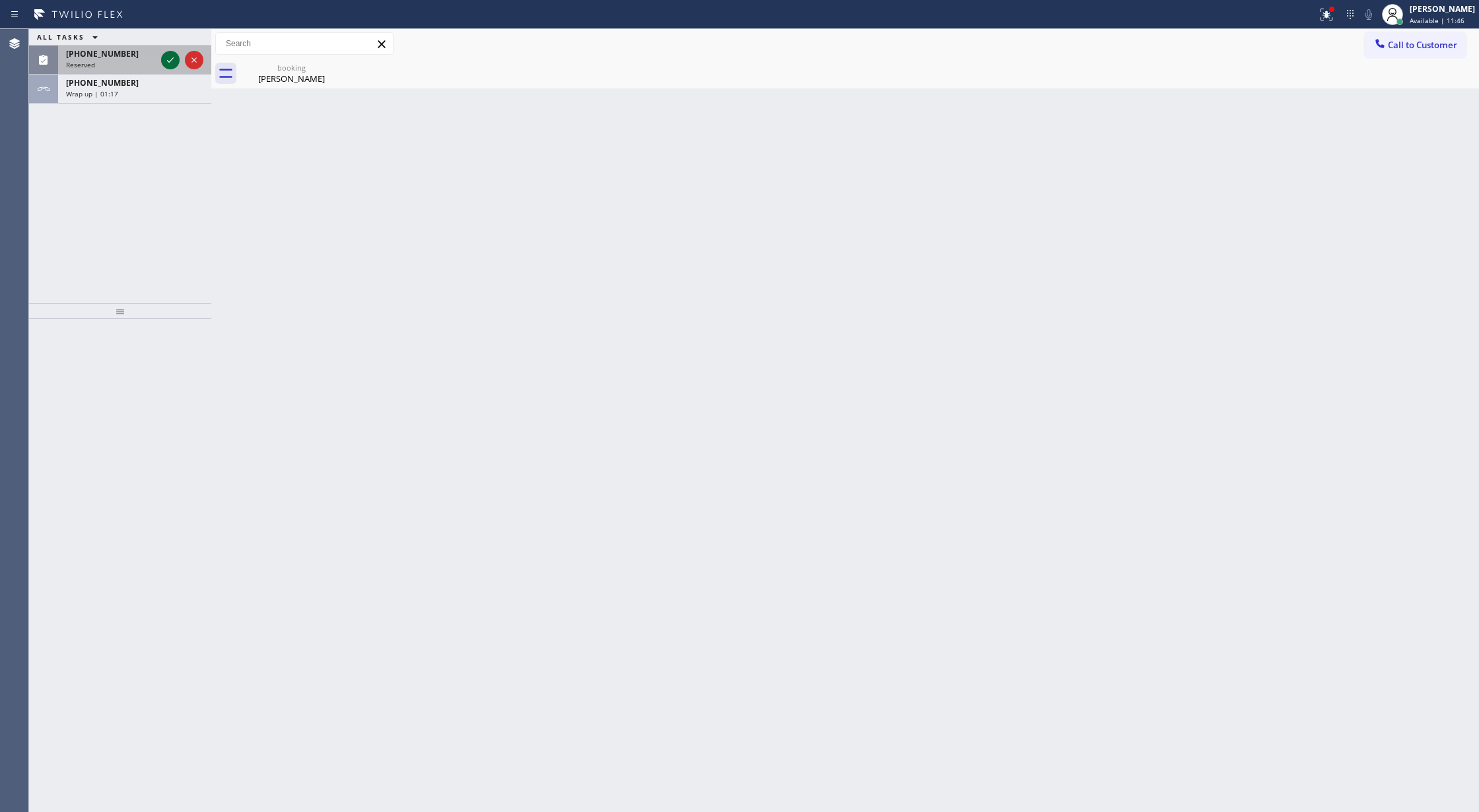
click at [166, 61] on icon at bounding box center [170, 60] width 16 height 16
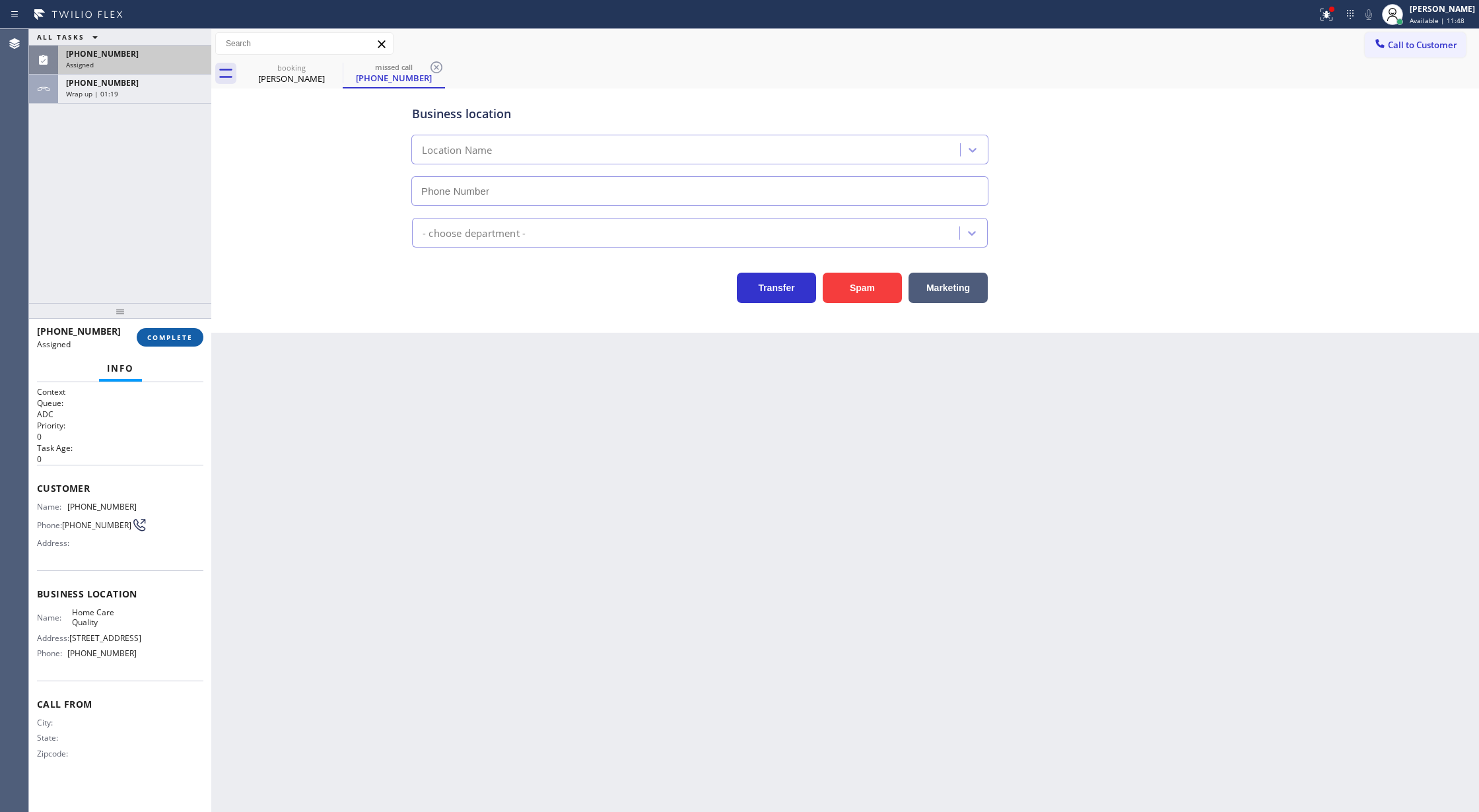
type input "(206) 539-0092"
click at [171, 339] on span "COMPLETE" at bounding box center [170, 337] width 46 height 9
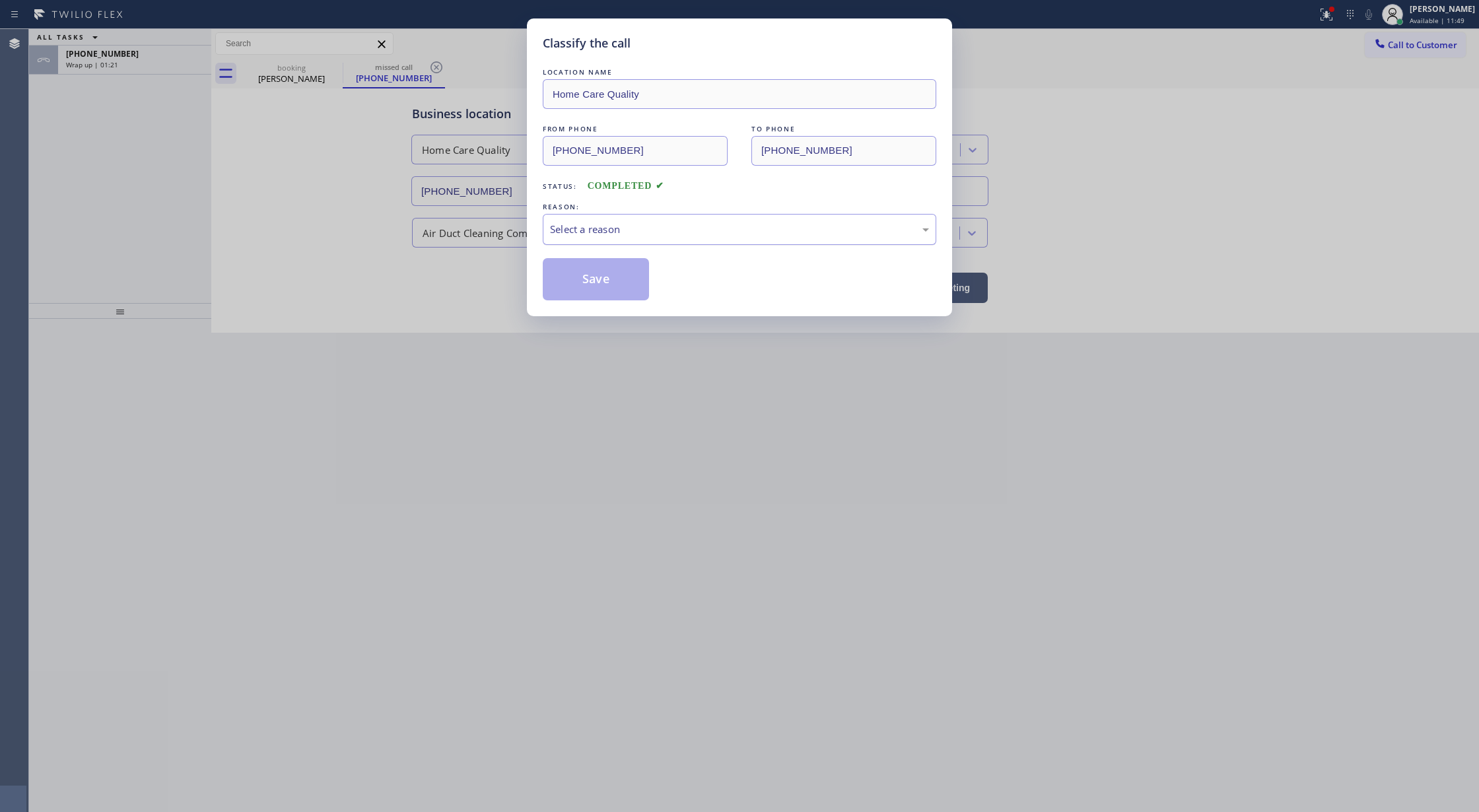
click at [605, 231] on div "Select a reason" at bounding box center [739, 230] width 379 height 15
click at [582, 281] on button "Save" at bounding box center [596, 279] width 106 height 42
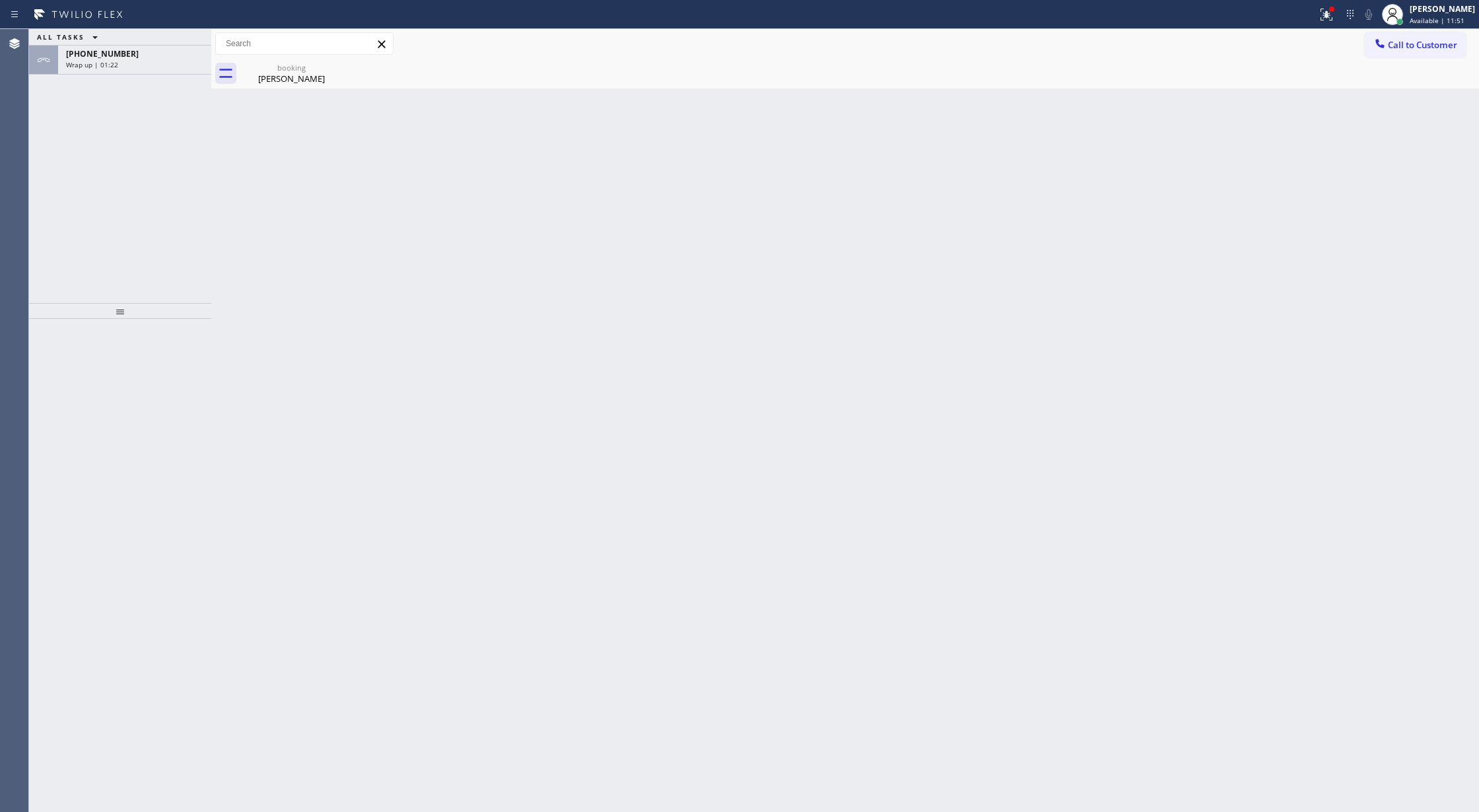
click at [144, 60] on div "Wrap up | 01:22" at bounding box center [135, 64] width 137 height 9
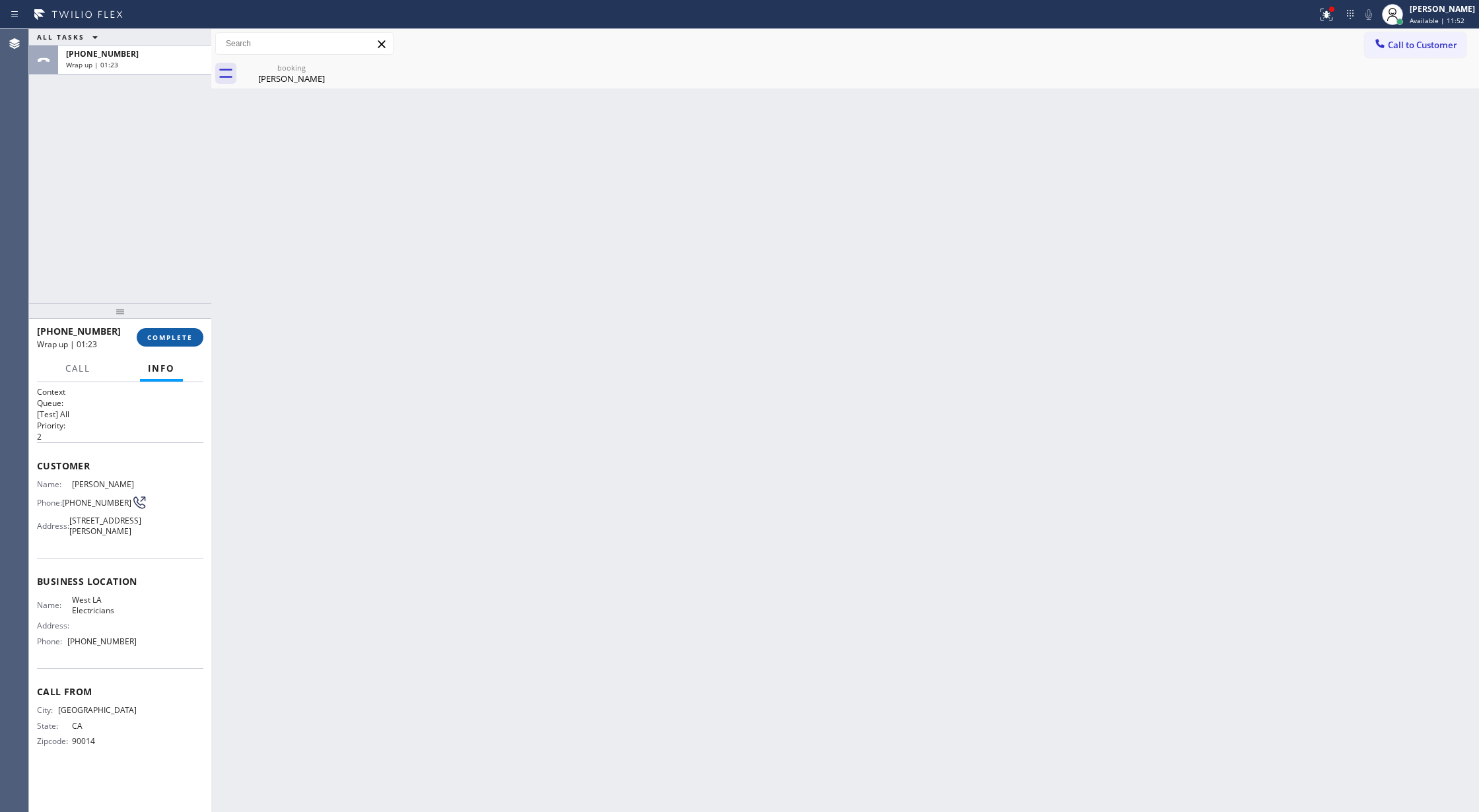
click at [159, 339] on span "COMPLETE" at bounding box center [170, 337] width 46 height 9
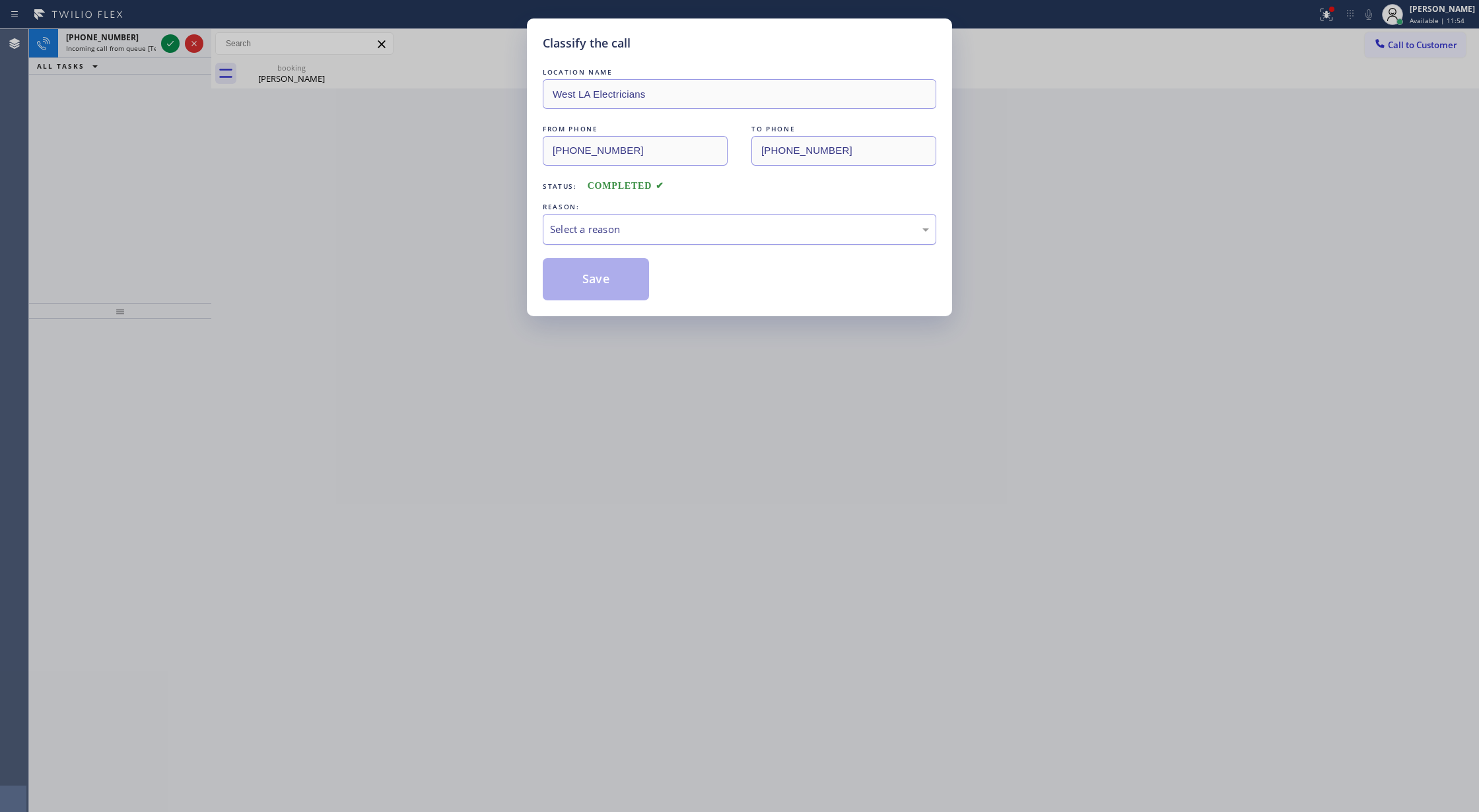
click at [607, 232] on div "Select a reason" at bounding box center [739, 230] width 379 height 15
click at [602, 282] on button "Save" at bounding box center [596, 279] width 106 height 42
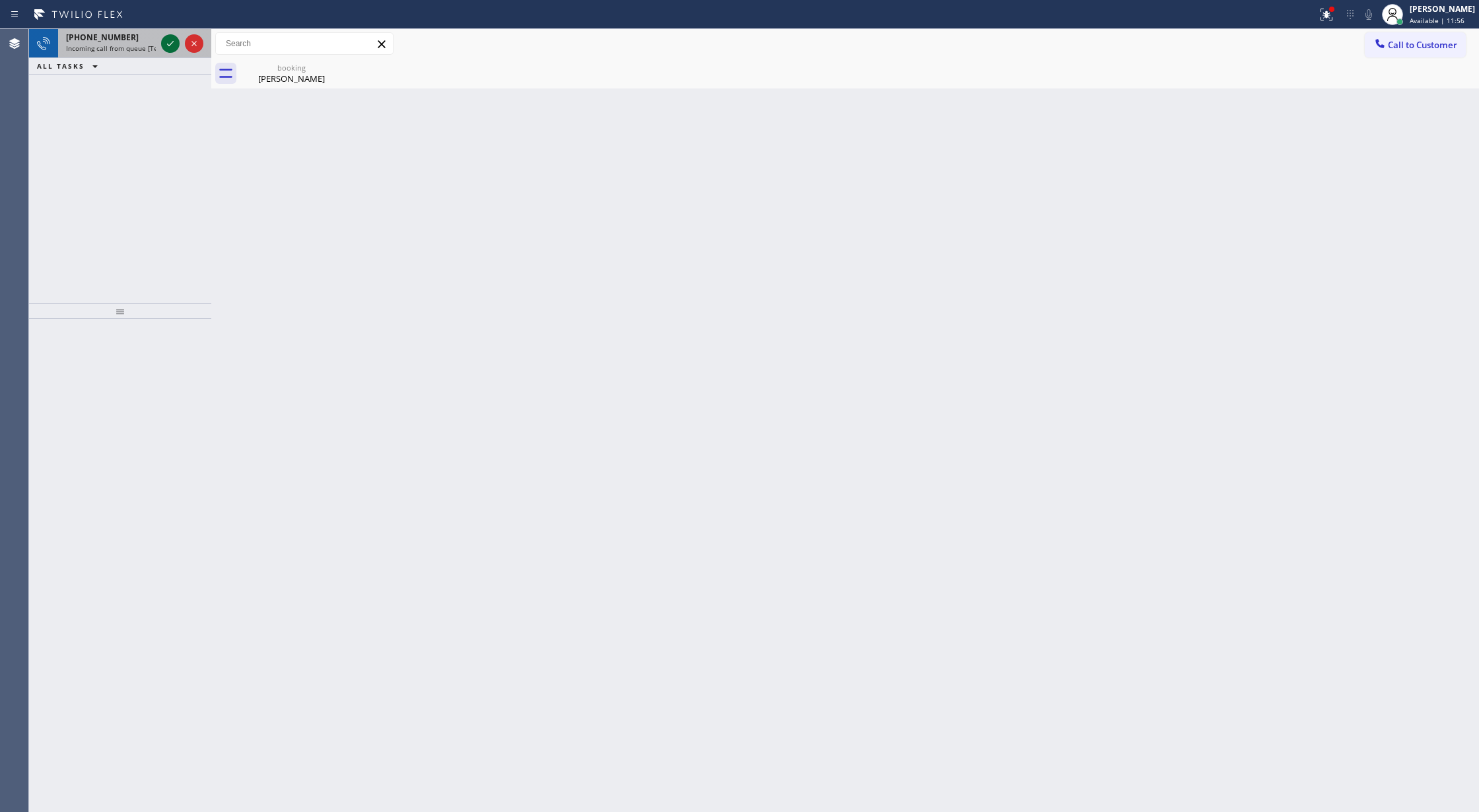
click at [166, 46] on icon at bounding box center [170, 43] width 16 height 16
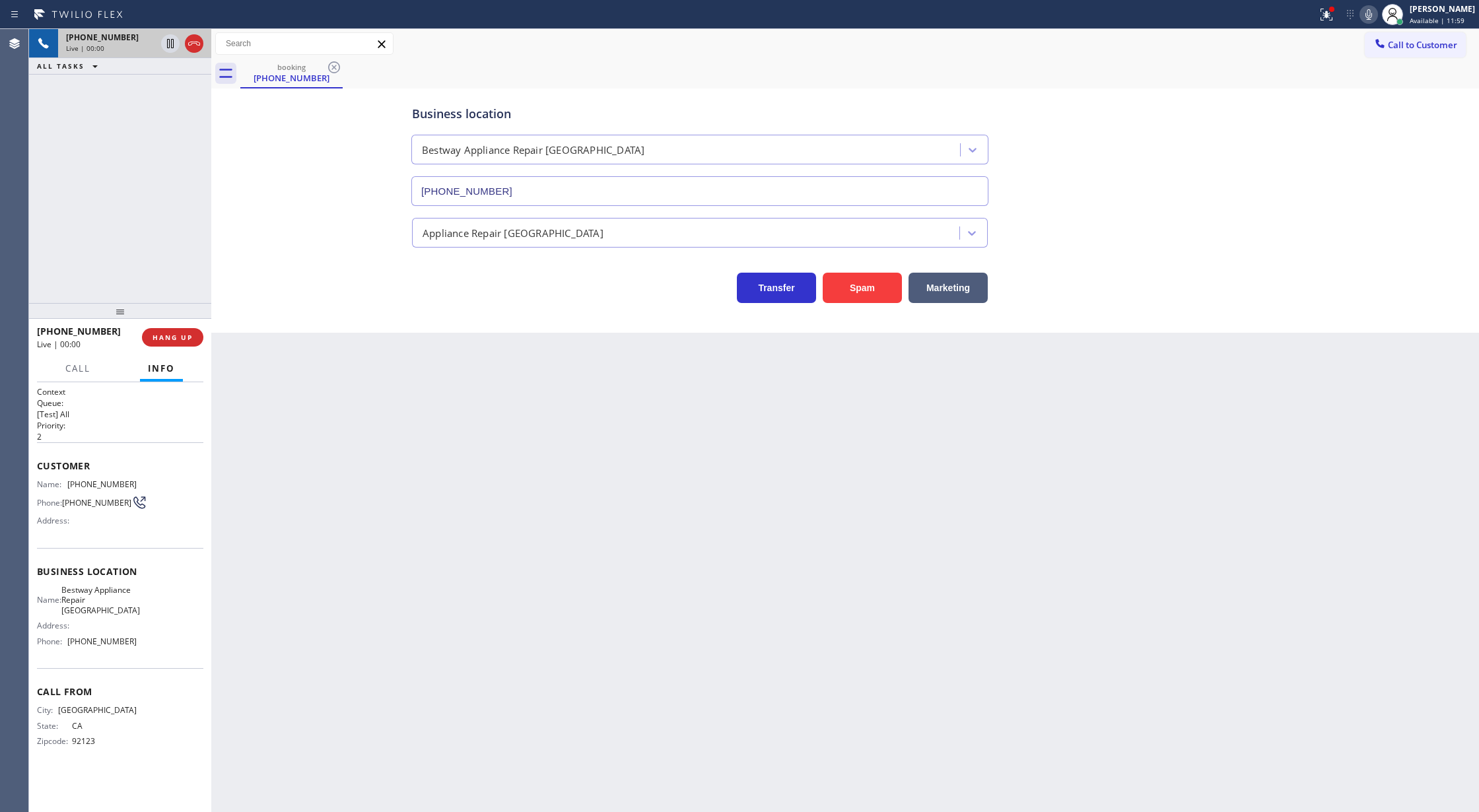
type input "(619) 369-5656"
click at [184, 41] on div at bounding box center [182, 44] width 48 height 29
click at [196, 44] on icon at bounding box center [194, 43] width 16 height 16
click at [169, 334] on span "COMPLETE" at bounding box center [170, 337] width 46 height 9
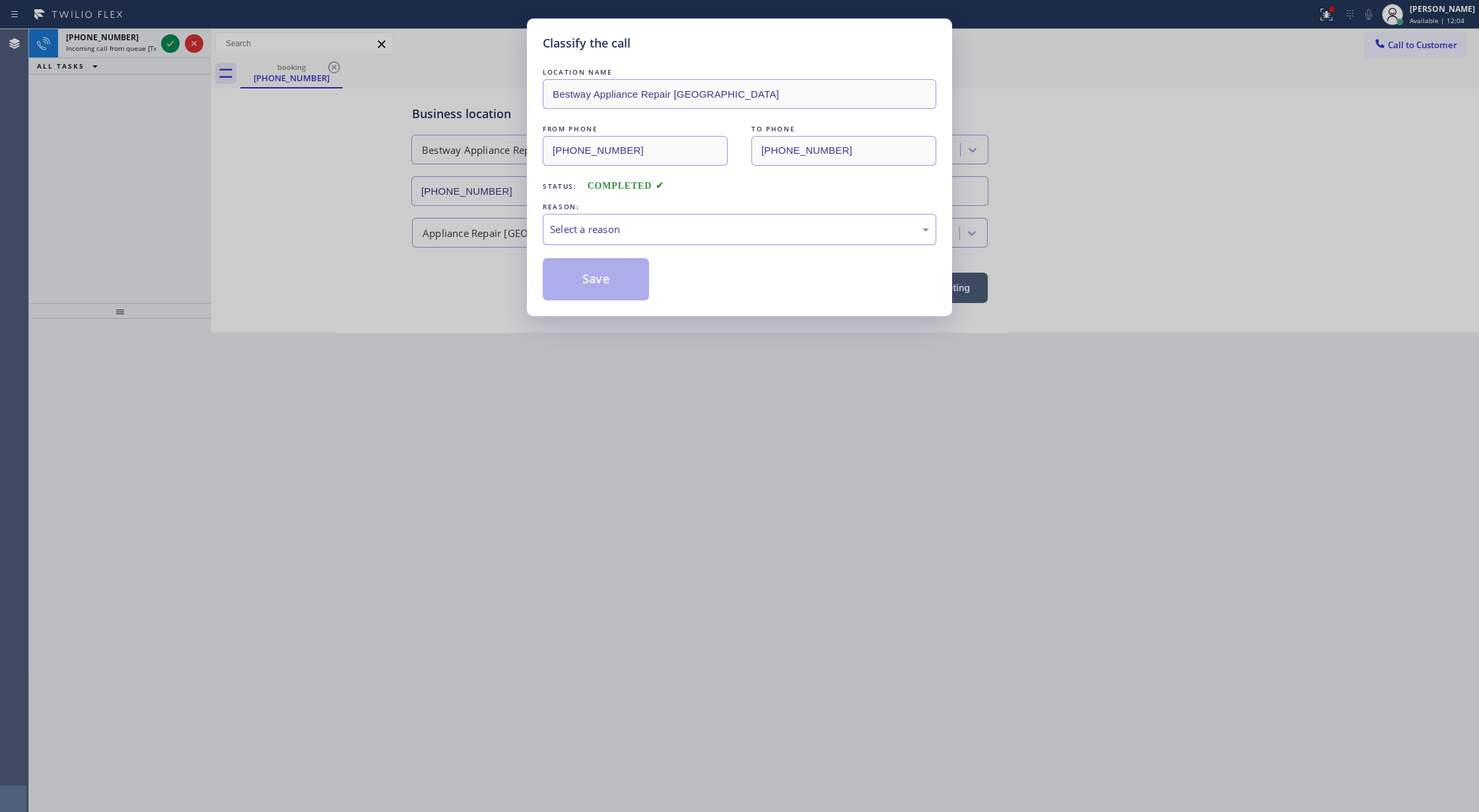
click at [684, 222] on div "Select a reason" at bounding box center [739, 230] width 379 height 15
click at [616, 297] on button "Save" at bounding box center [596, 279] width 106 height 42
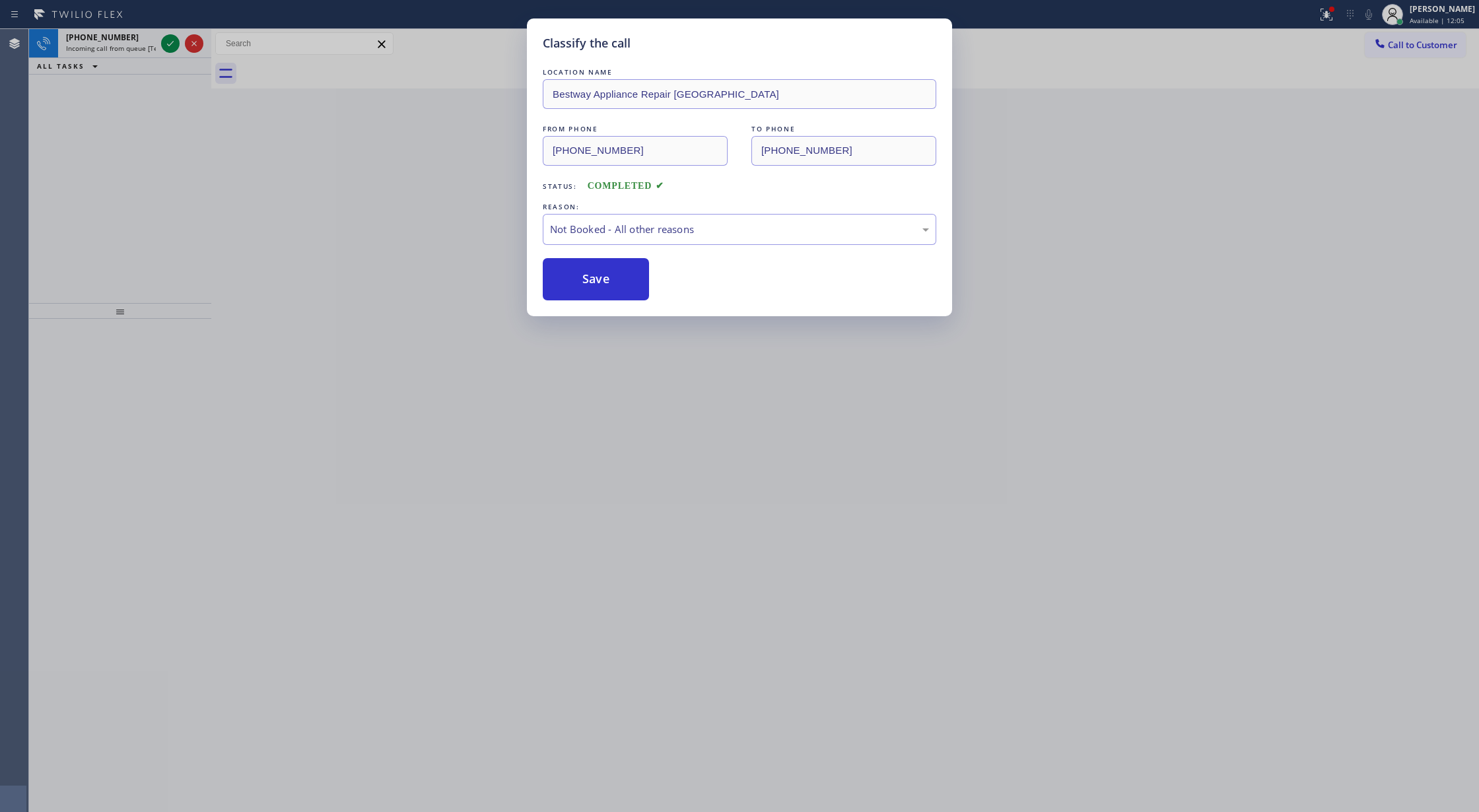
click at [594, 286] on div "Back to Dashboard Change Sender ID Customers Technicians Select a contact Outbo…" at bounding box center [845, 420] width 1268 height 783
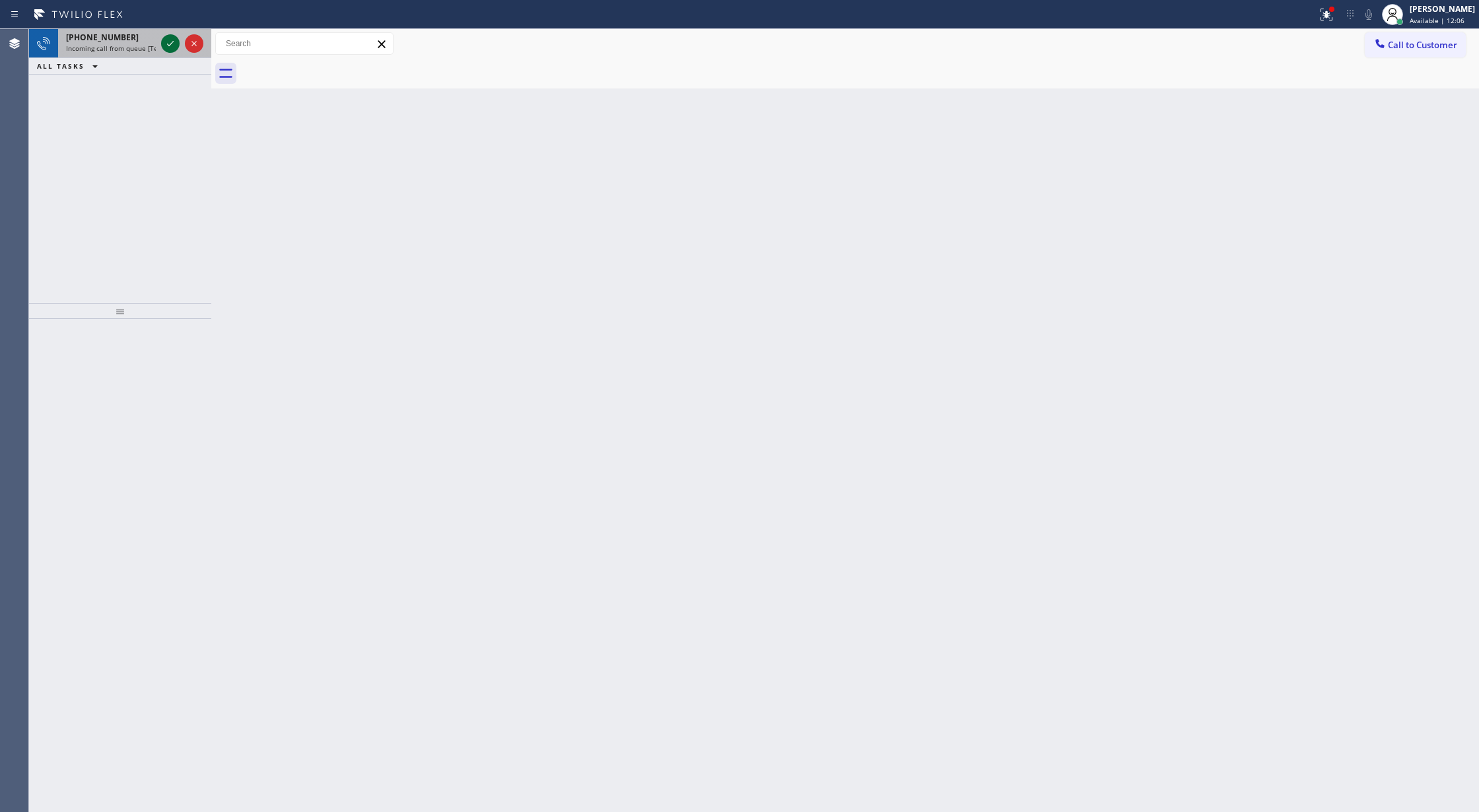
click at [168, 46] on icon at bounding box center [170, 43] width 16 height 16
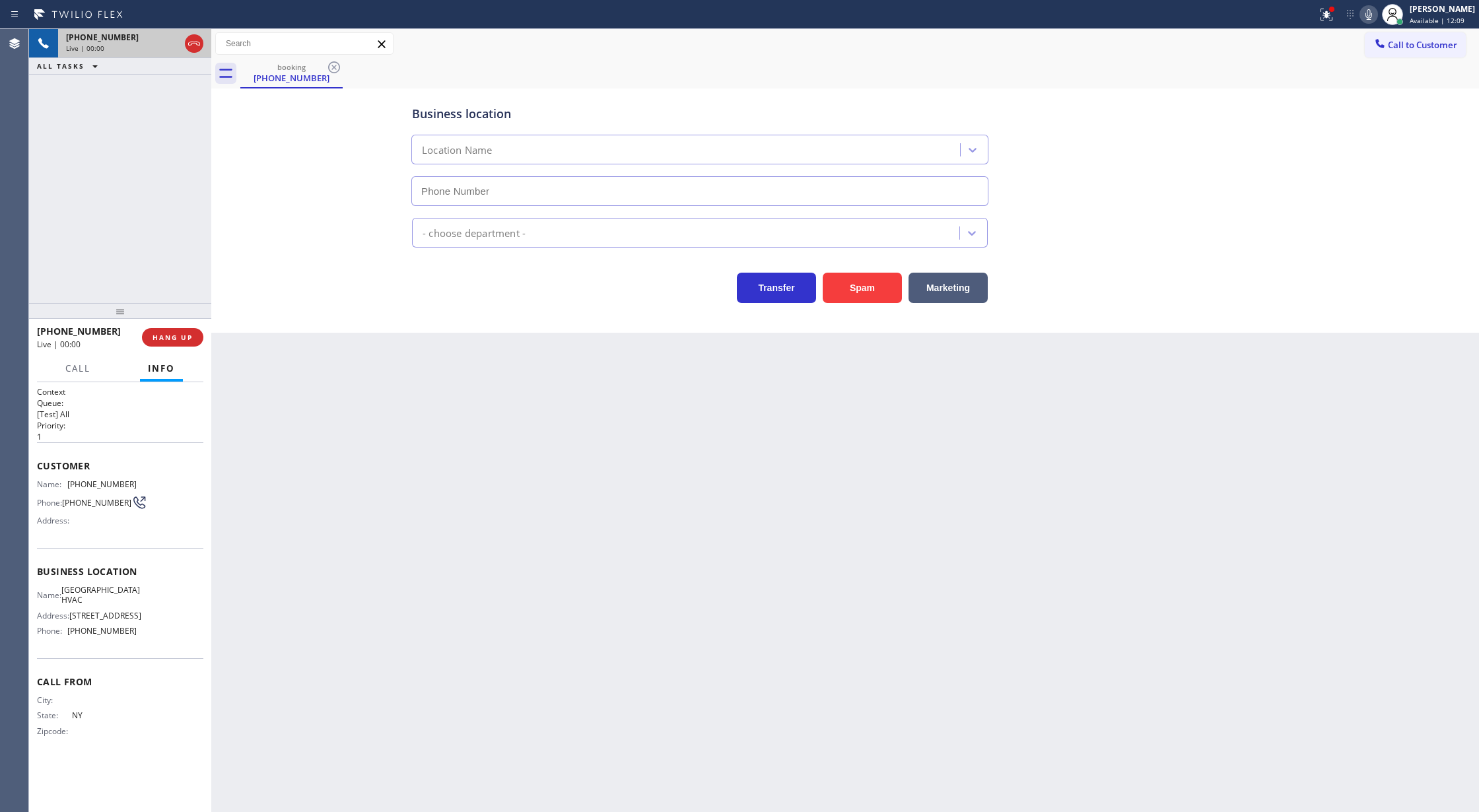
type input "(347) 493-0357"
click at [866, 296] on button "Spam" at bounding box center [863, 288] width 79 height 31
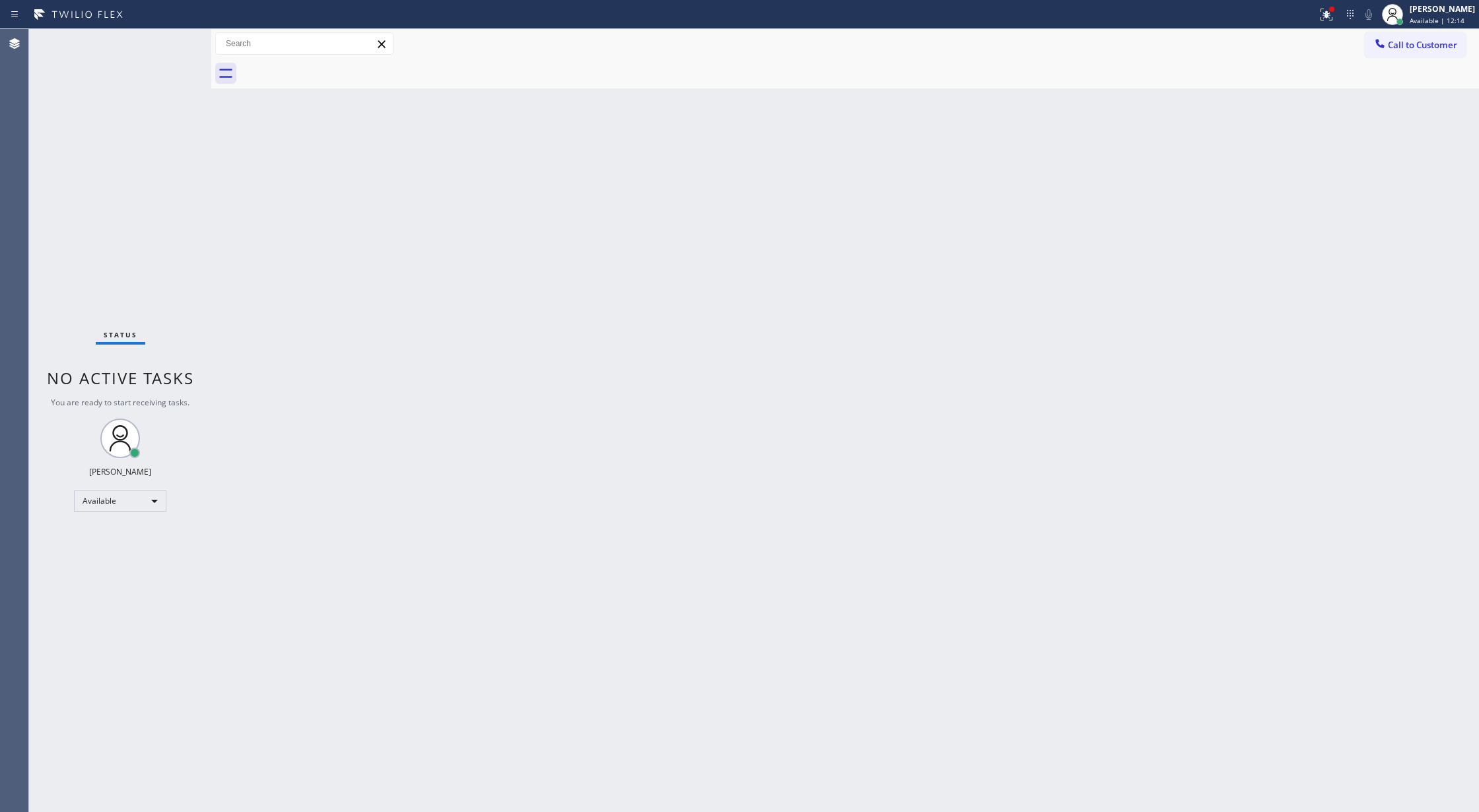
click at [189, 44] on div "Status No active tasks You are ready to start receiving tasks. [PERSON_NAME] Av…" at bounding box center [120, 420] width 182 height 783
click at [151, 501] on div "Available" at bounding box center [120, 501] width 92 height 21
click at [124, 556] on li "Unavailable" at bounding box center [119, 553] width 89 height 16
click at [1410, 45] on span "Call to Customer" at bounding box center [1423, 44] width 69 height 12
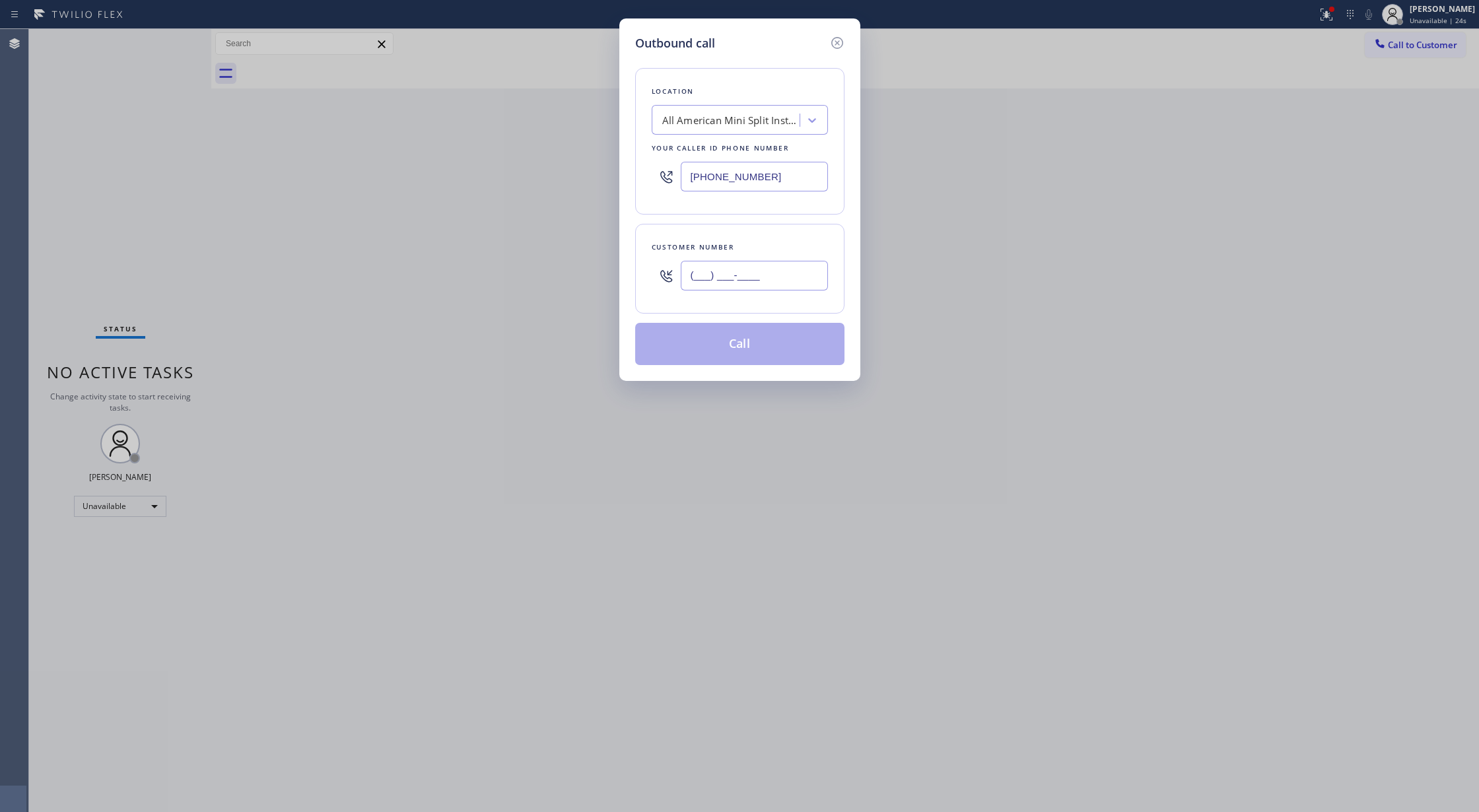
click at [690, 286] on input "(___) ___-____" at bounding box center [754, 275] width 147 height 30
paste input "818) 445-4321"
type input "(818) 445-4321"
drag, startPoint x: 626, startPoint y: 173, endPoint x: 587, endPoint y: 173, distance: 39.0
click at [588, 173] on div "Outbound call Location All American Mini Split Installers Your caller id phone …" at bounding box center [739, 406] width 1479 height 812
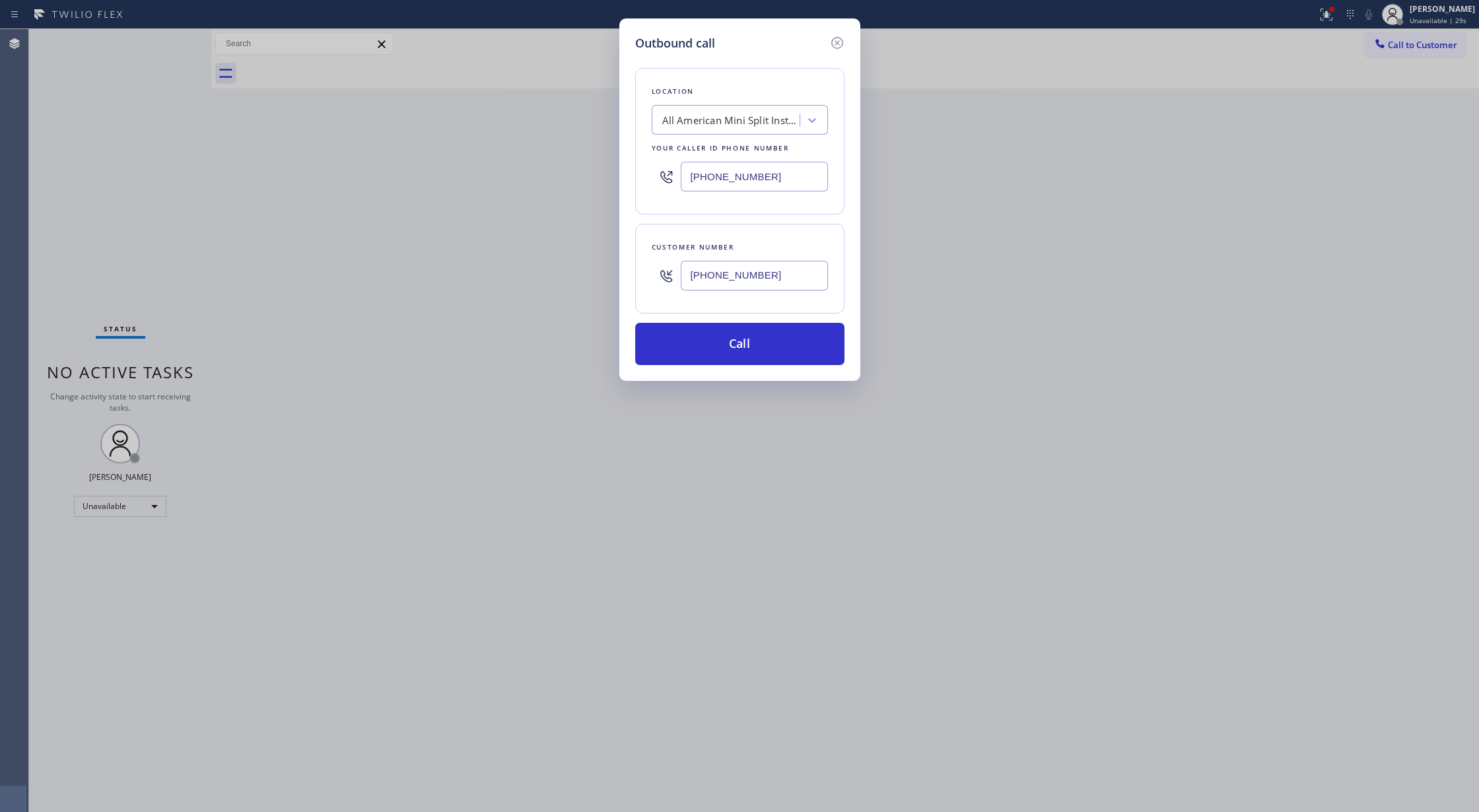
paste input "855) 731-4952"
type input "(855) 731-4952"
click at [743, 349] on button "Call" at bounding box center [740, 344] width 209 height 42
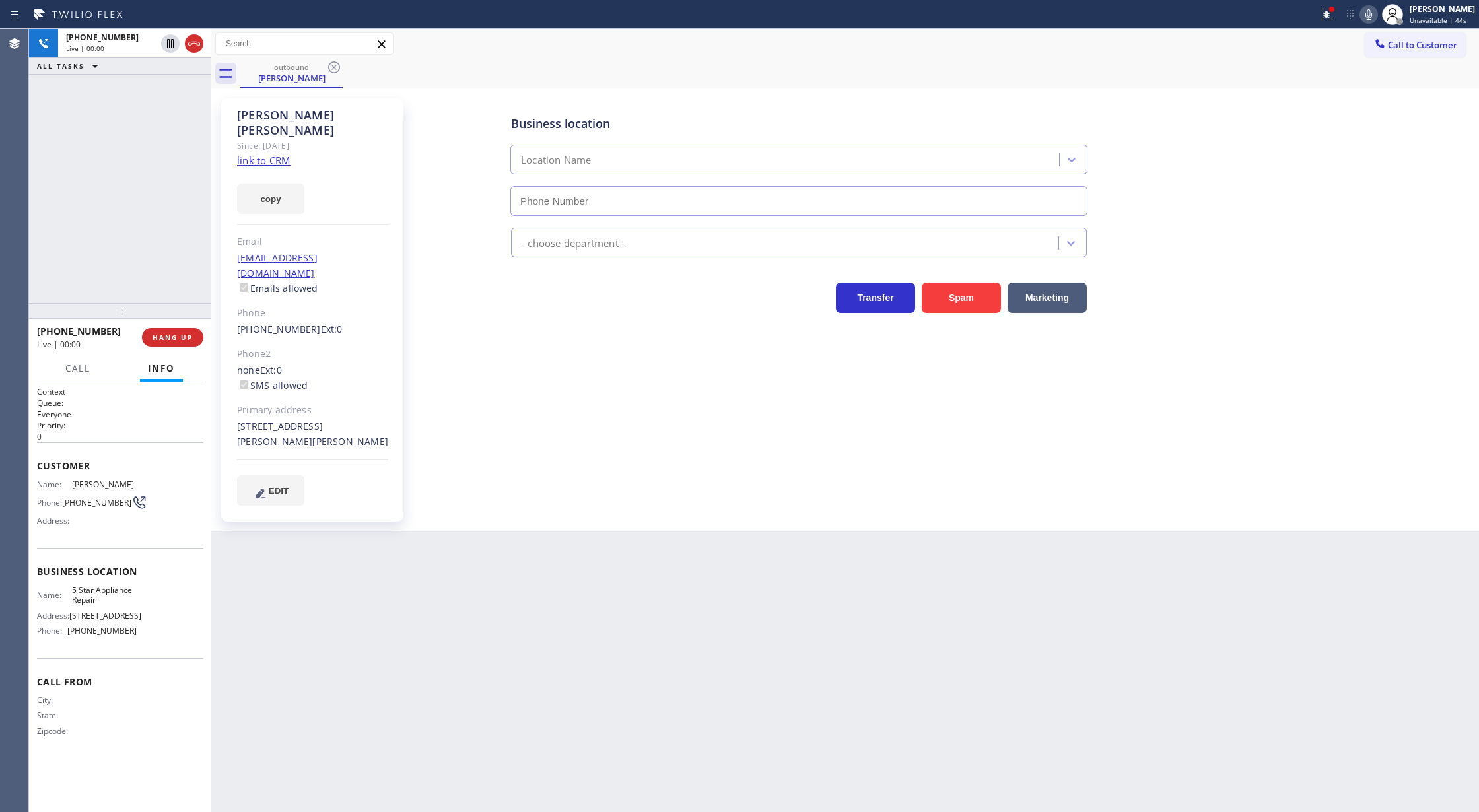
type input "(855) 731-4952"
click at [162, 336] on span "COMPLETE" at bounding box center [170, 337] width 46 height 9
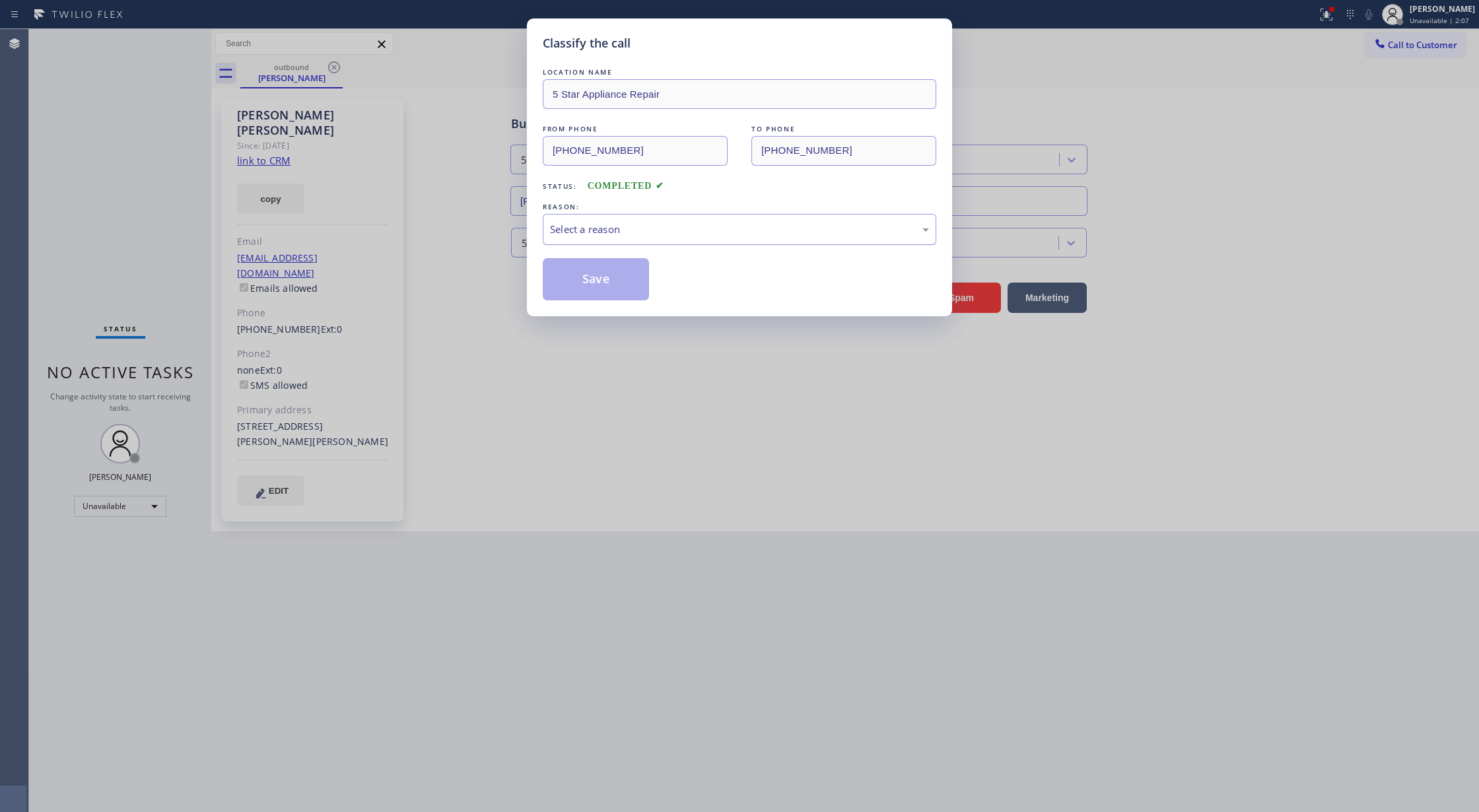
click at [609, 237] on div "Select a reason" at bounding box center [739, 230] width 379 height 15
click at [595, 284] on button "Save" at bounding box center [596, 279] width 106 height 42
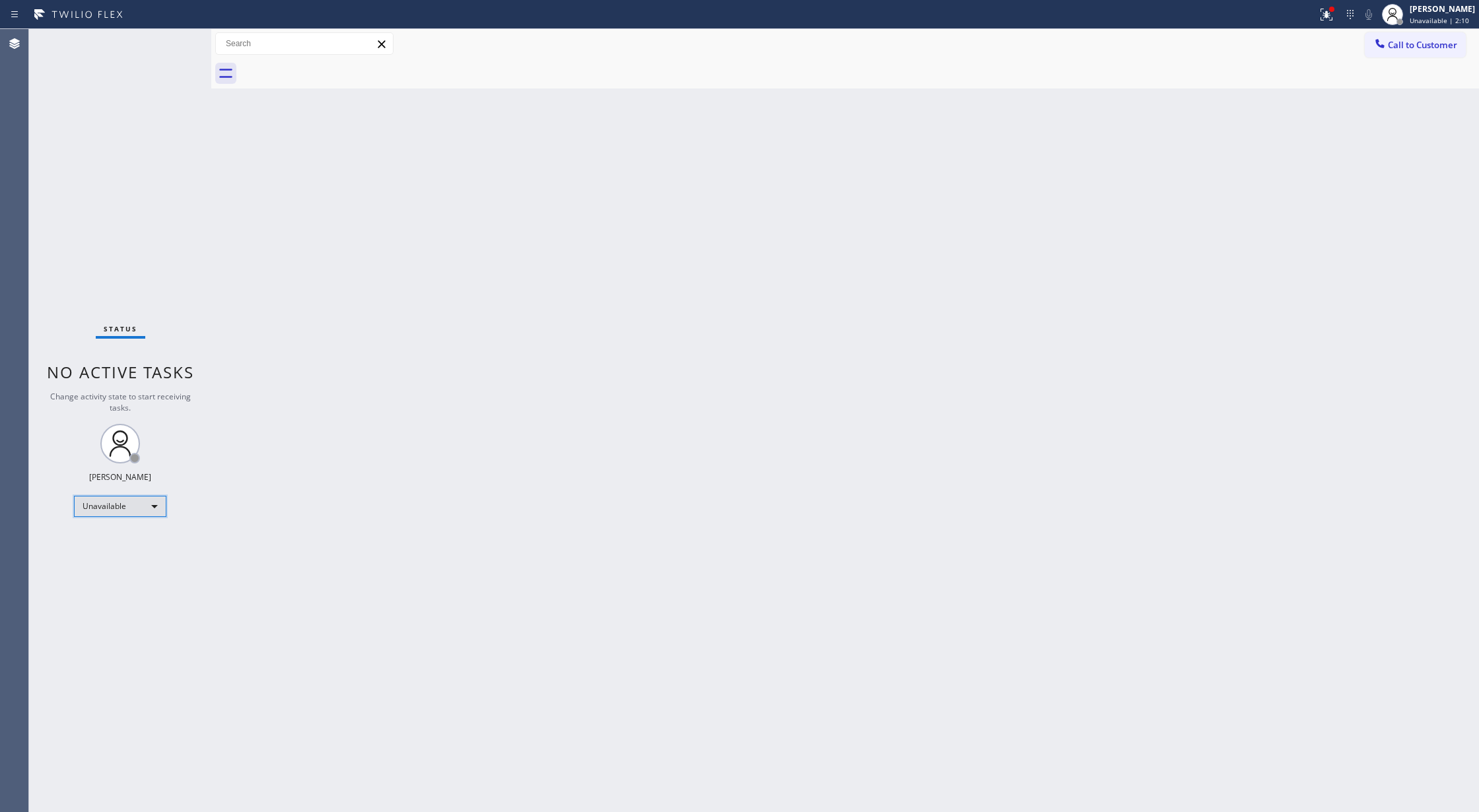
click at [146, 512] on div "Unavailable" at bounding box center [120, 506] width 92 height 21
click at [135, 544] on li "Available" at bounding box center [119, 541] width 89 height 16
click at [168, 46] on div "Status No active tasks You are ready to start receiving tasks. [PERSON_NAME] Av…" at bounding box center [120, 420] width 182 height 783
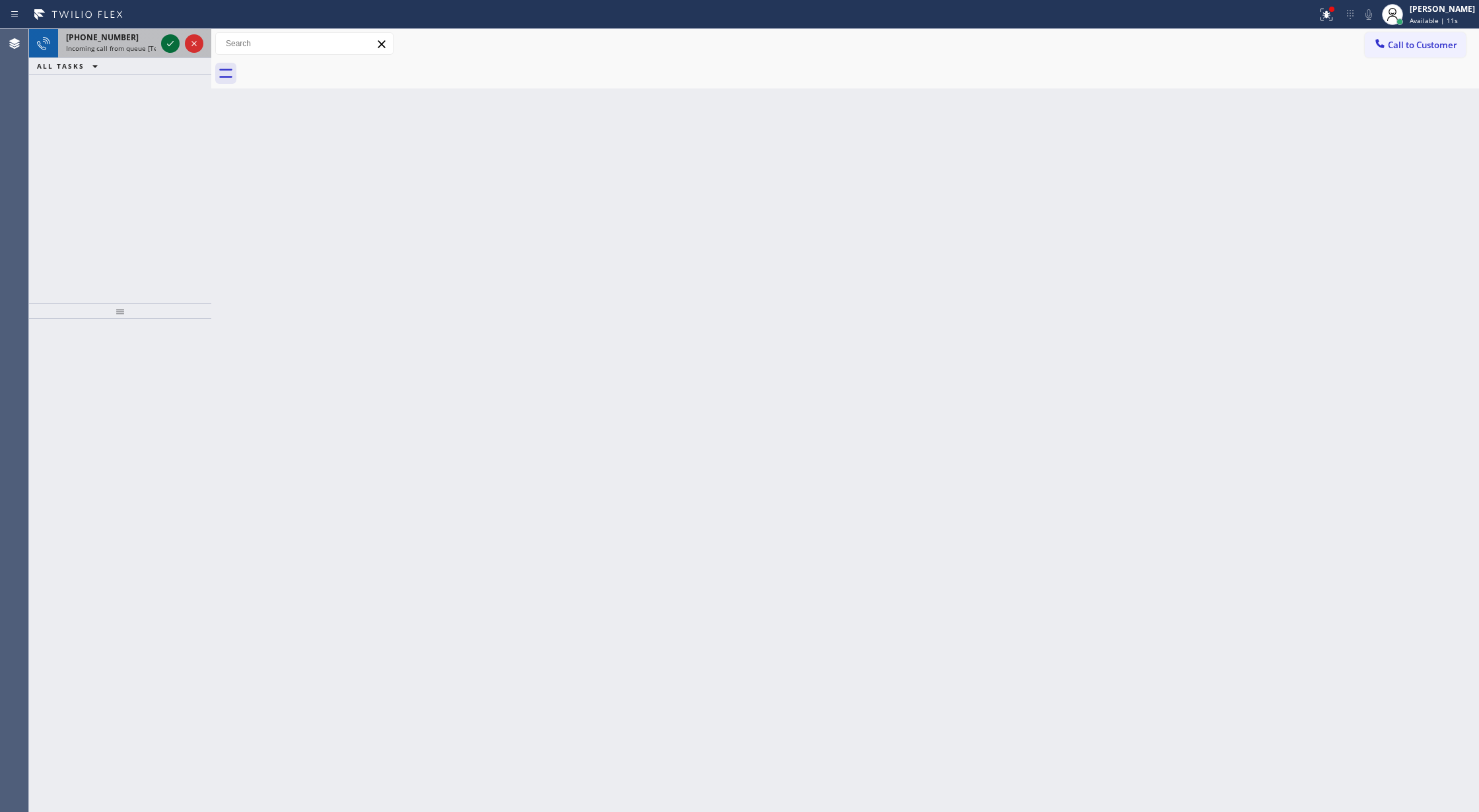
click at [166, 37] on icon at bounding box center [170, 43] width 16 height 16
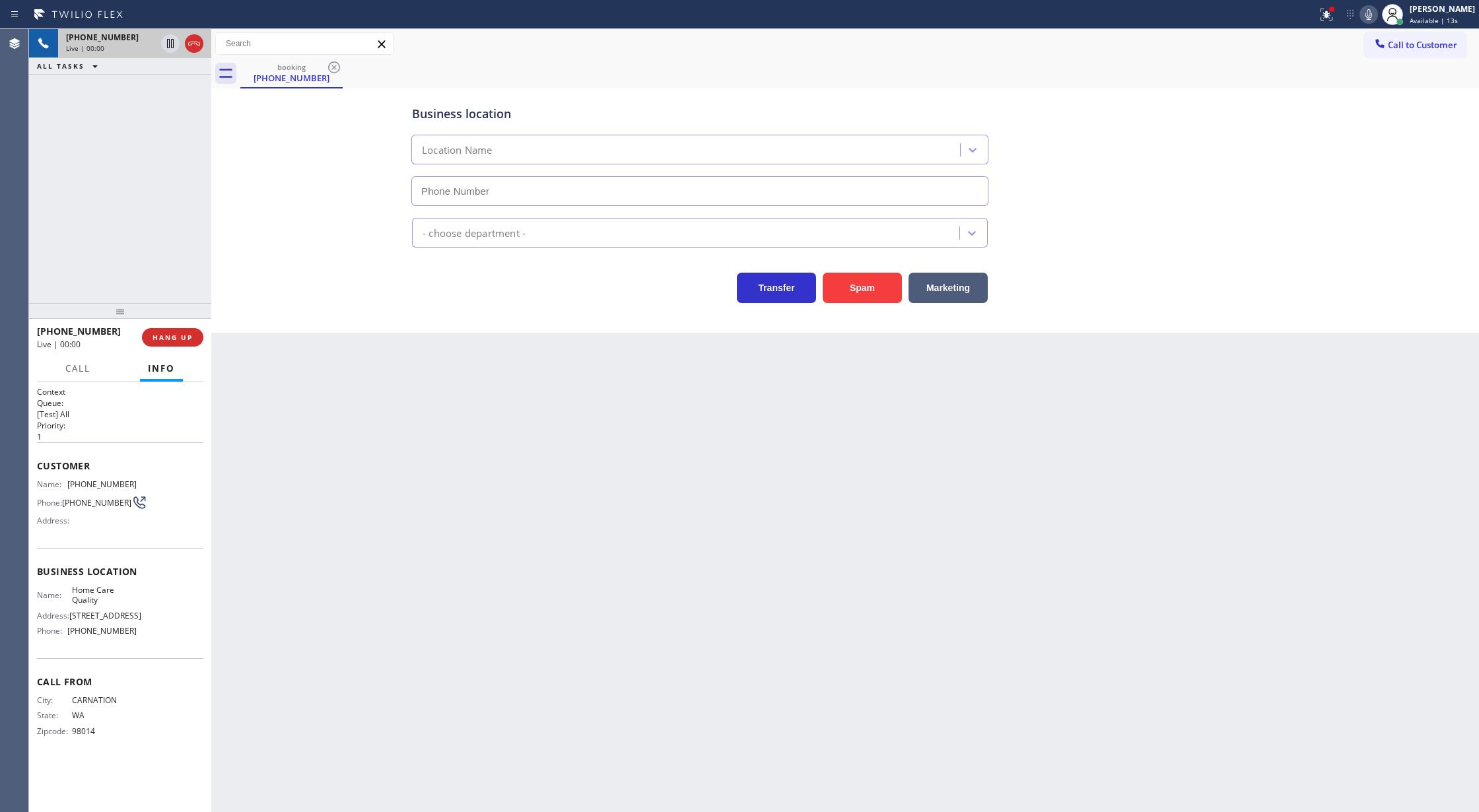
type input "(206) 539-0092"
click at [196, 44] on icon at bounding box center [194, 43] width 16 height 16
click at [161, 343] on button "COMPLETE" at bounding box center [170, 337] width 67 height 19
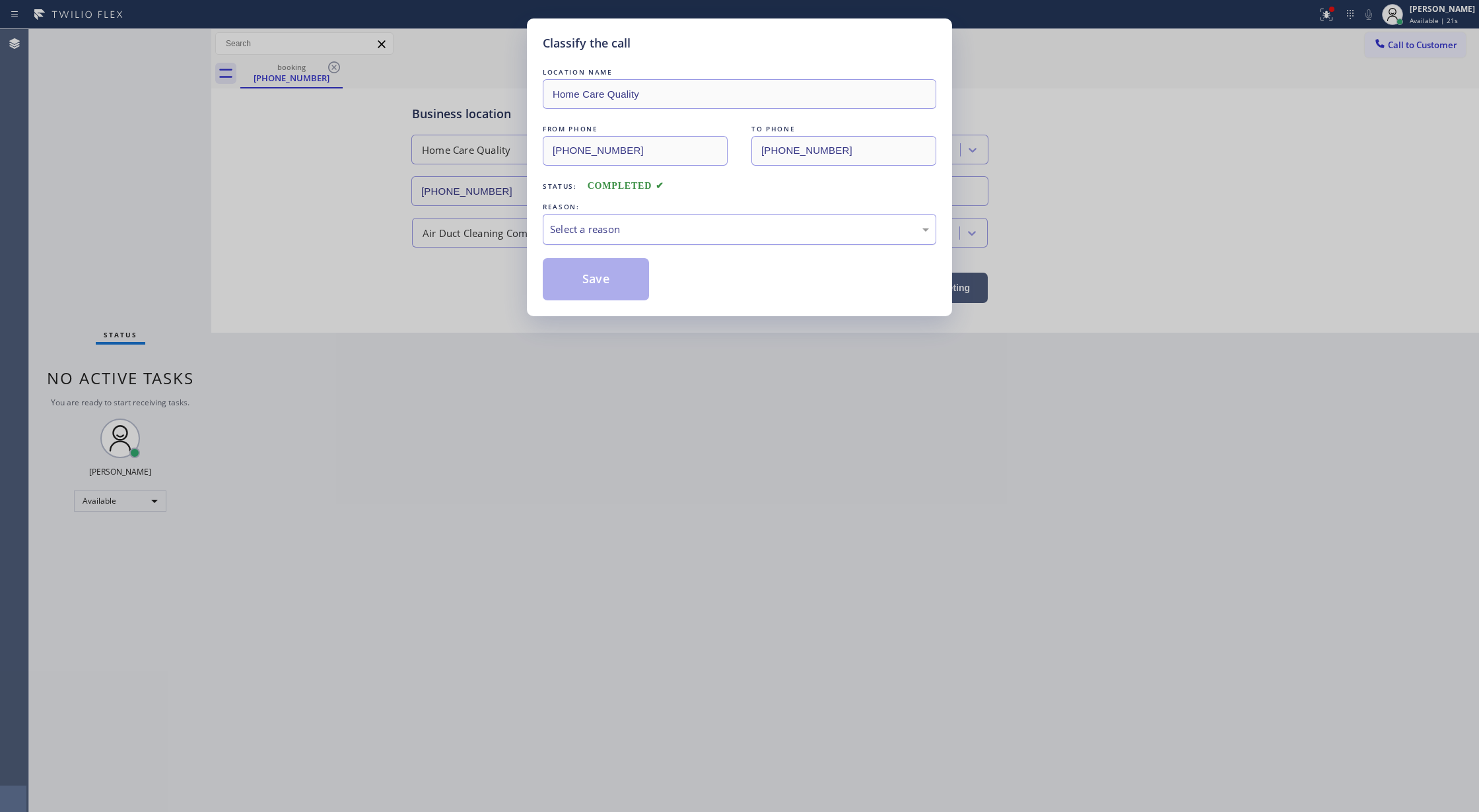
click at [574, 232] on div "Select a reason" at bounding box center [739, 230] width 379 height 15
click at [600, 282] on button "Save" at bounding box center [596, 279] width 106 height 42
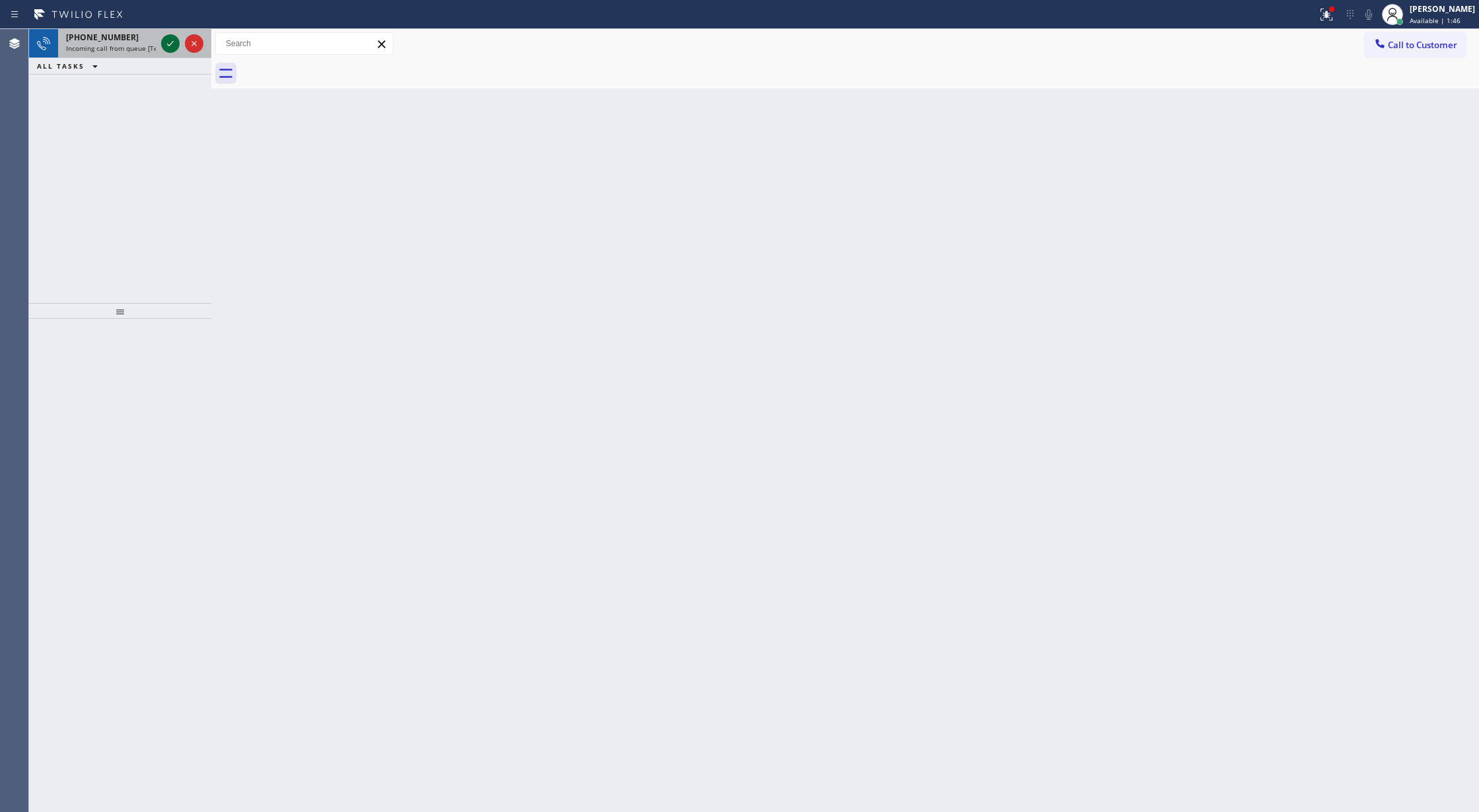
click at [172, 44] on icon at bounding box center [170, 43] width 16 height 16
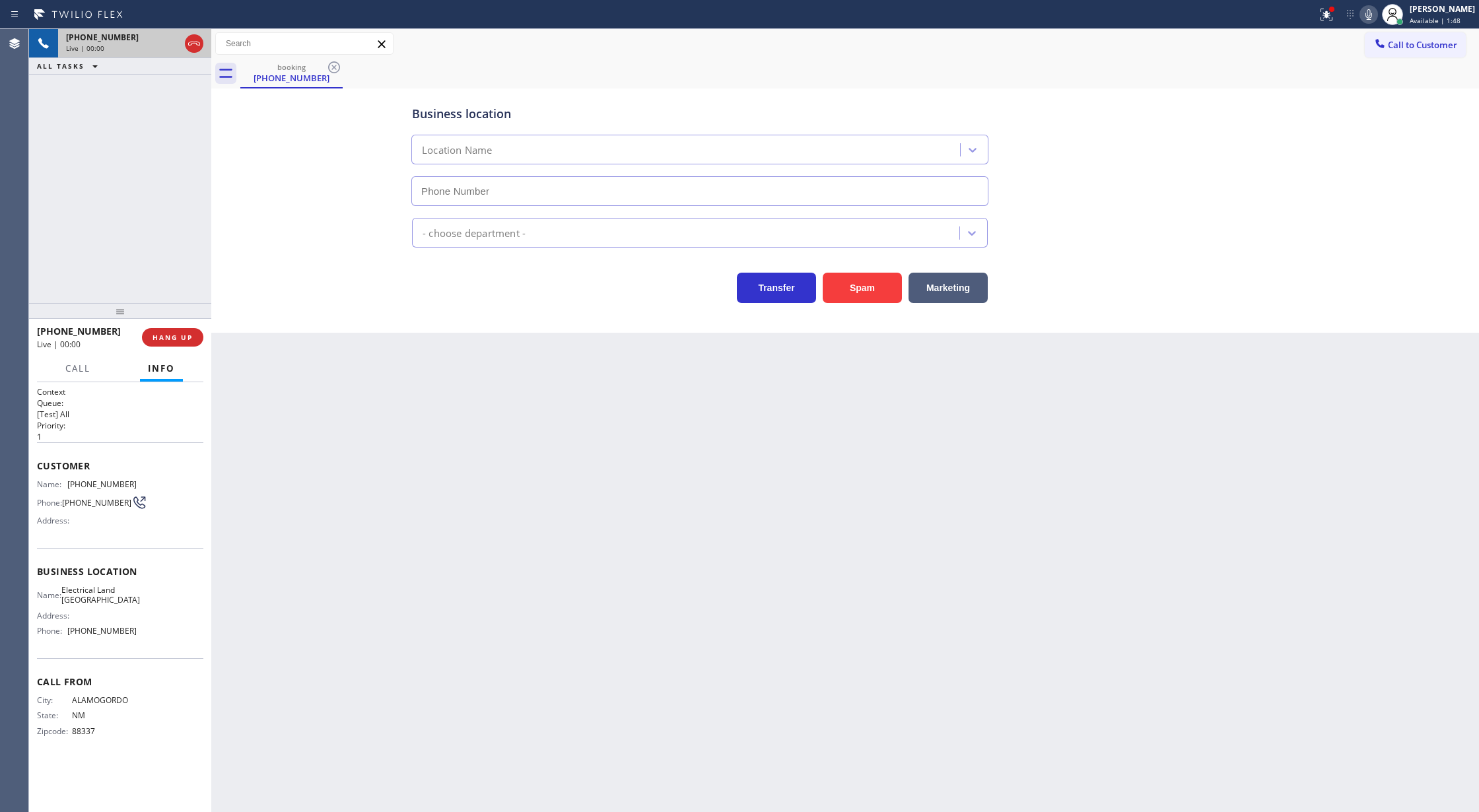
type input "(408) 677-2851"
click at [856, 286] on button "Spam" at bounding box center [863, 288] width 79 height 31
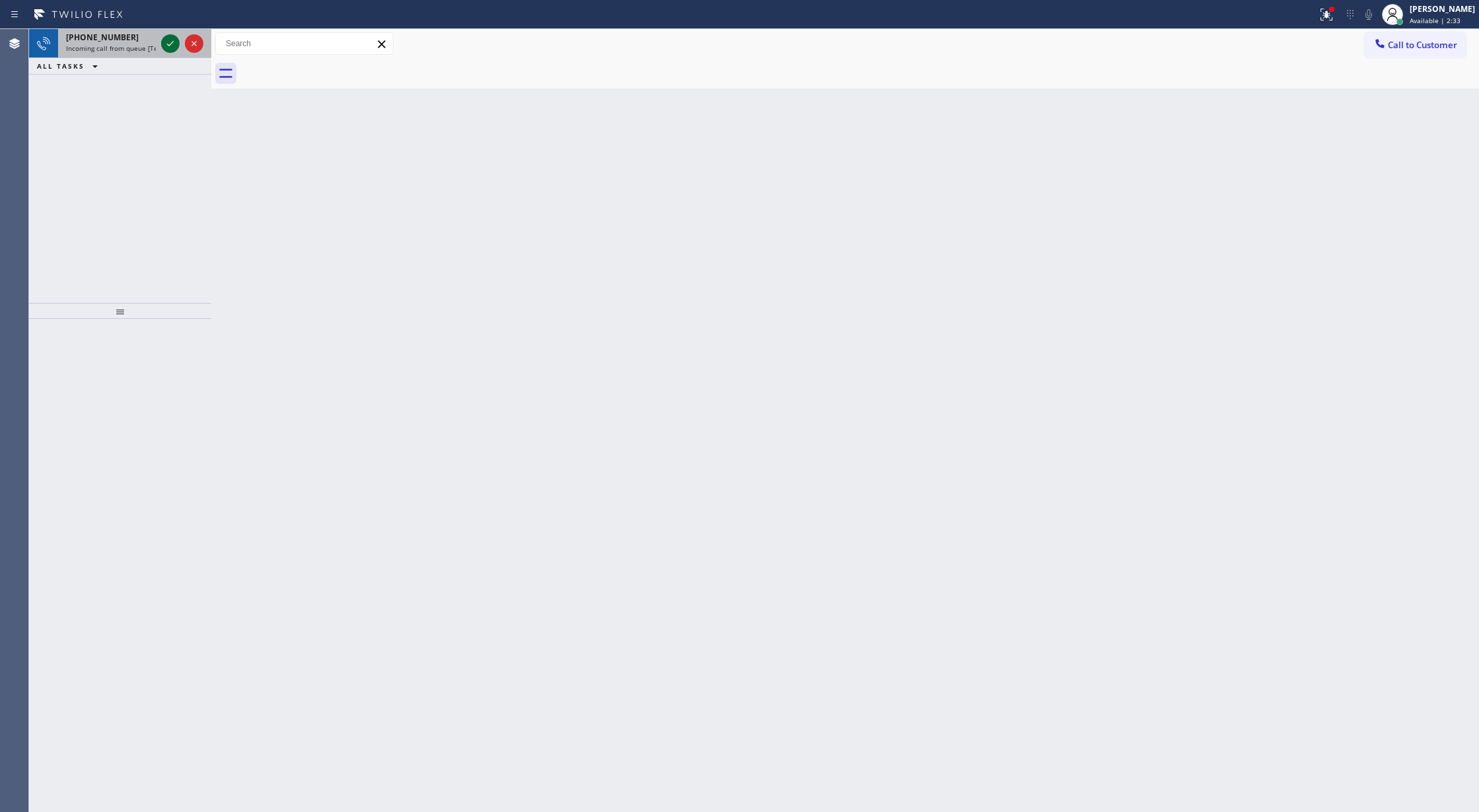
click at [169, 38] on icon at bounding box center [170, 43] width 16 height 16
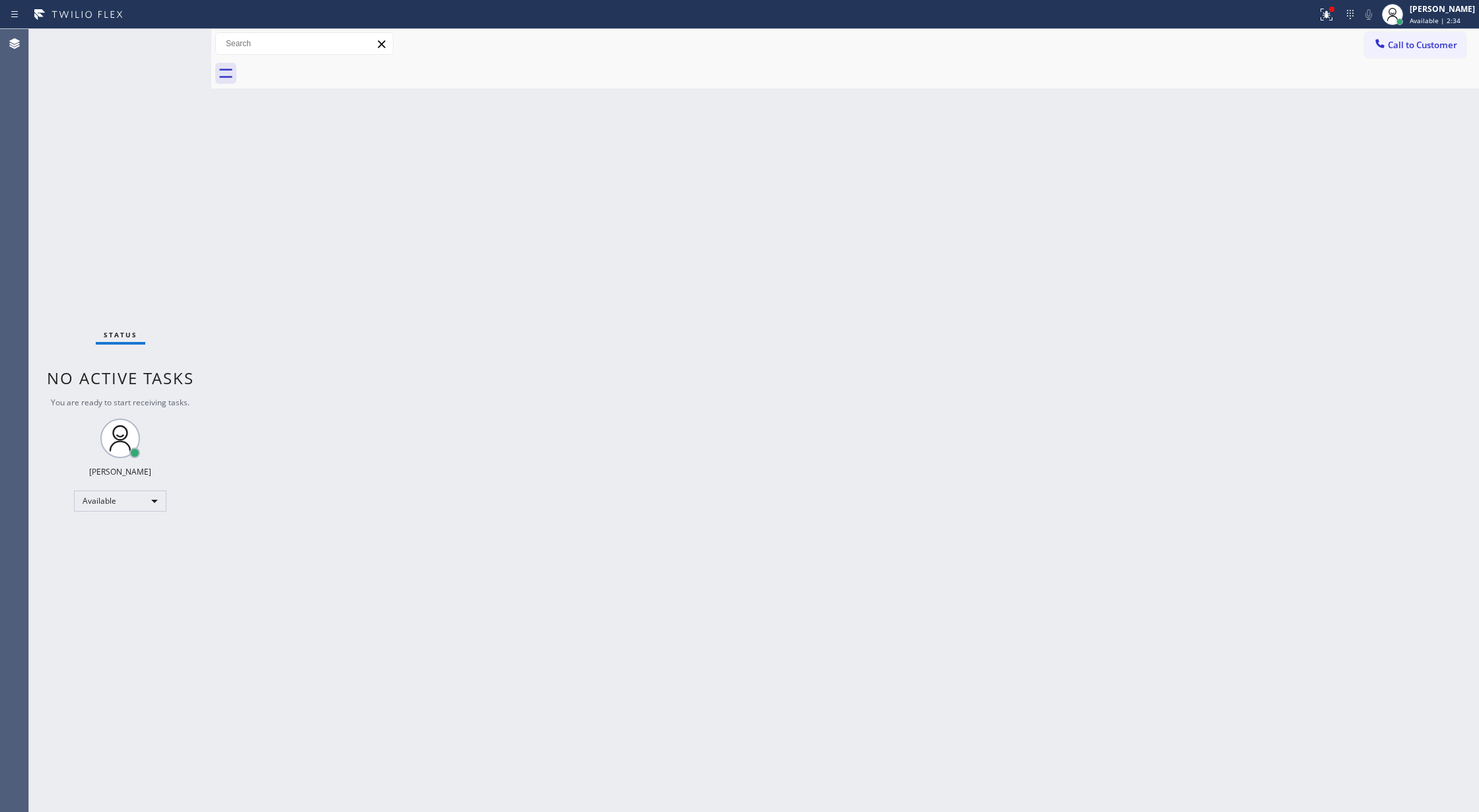
click at [169, 41] on div "Status No active tasks You are ready to start receiving tasks. [PERSON_NAME] Av…" at bounding box center [120, 420] width 182 height 783
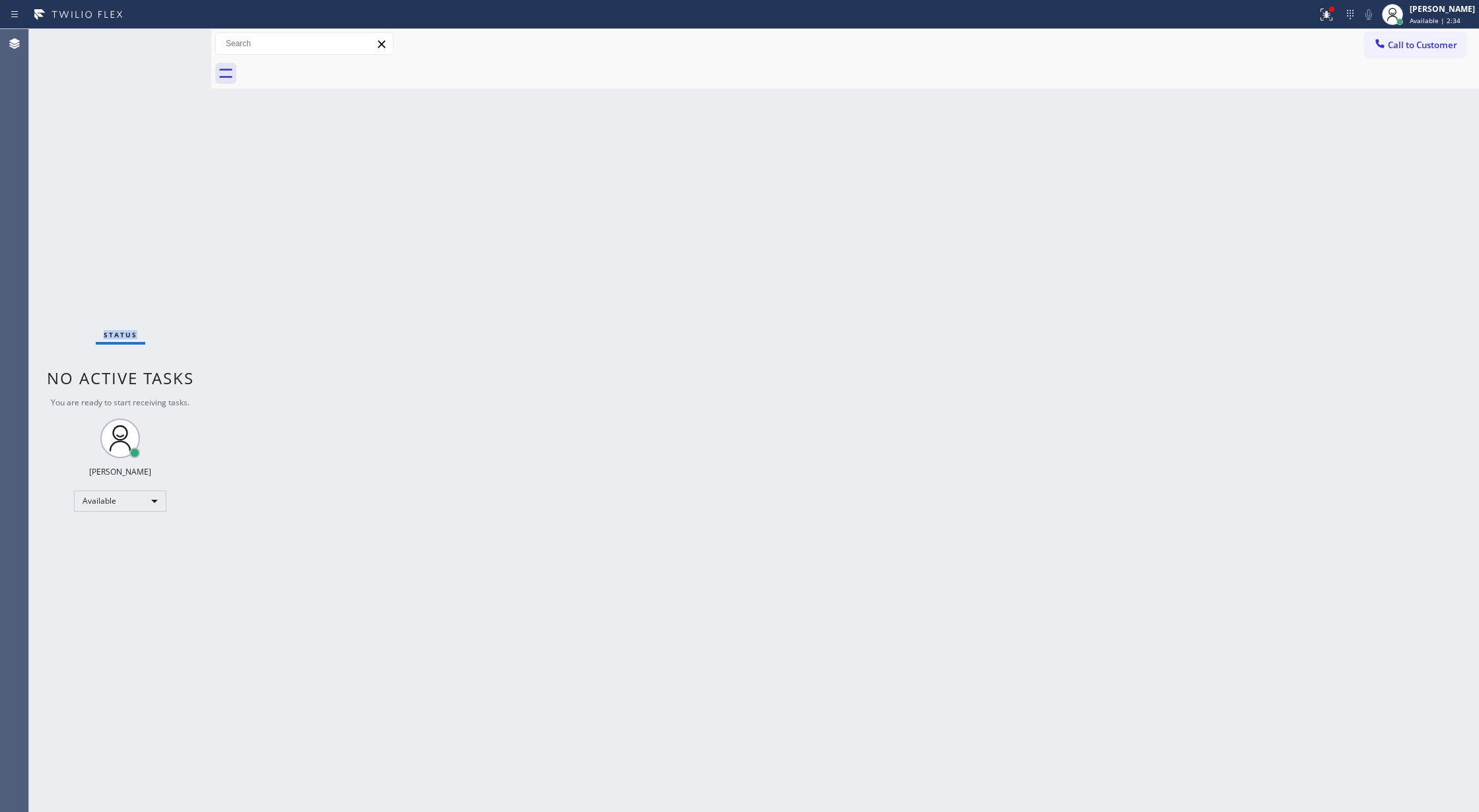
click at [169, 41] on div "Status No active tasks You are ready to start receiving tasks. [PERSON_NAME] Av…" at bounding box center [120, 420] width 182 height 783
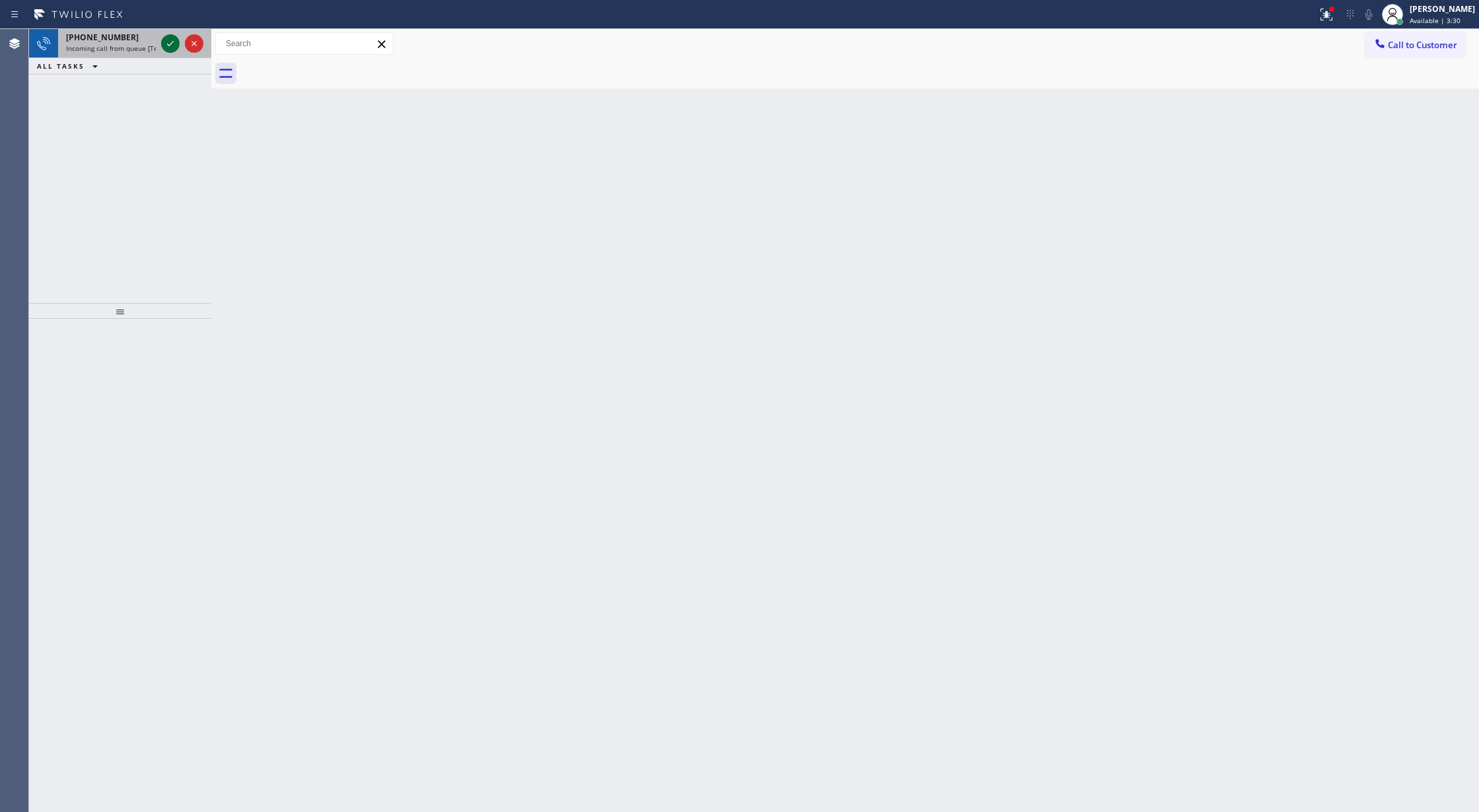
click at [173, 48] on icon at bounding box center [170, 43] width 16 height 16
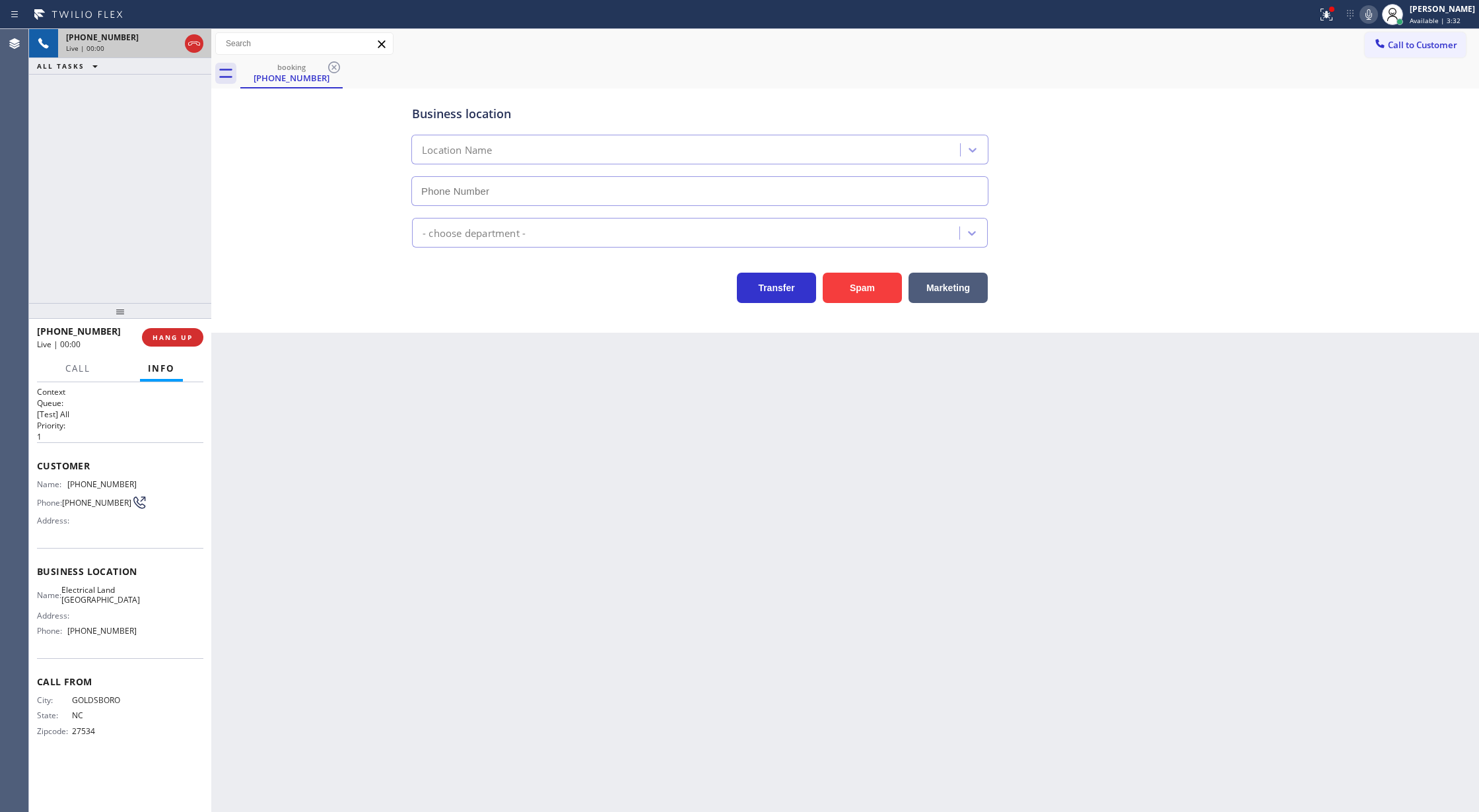
type input "(626) 247-3015"
click at [41, 465] on span "Customer" at bounding box center [120, 466] width 166 height 12
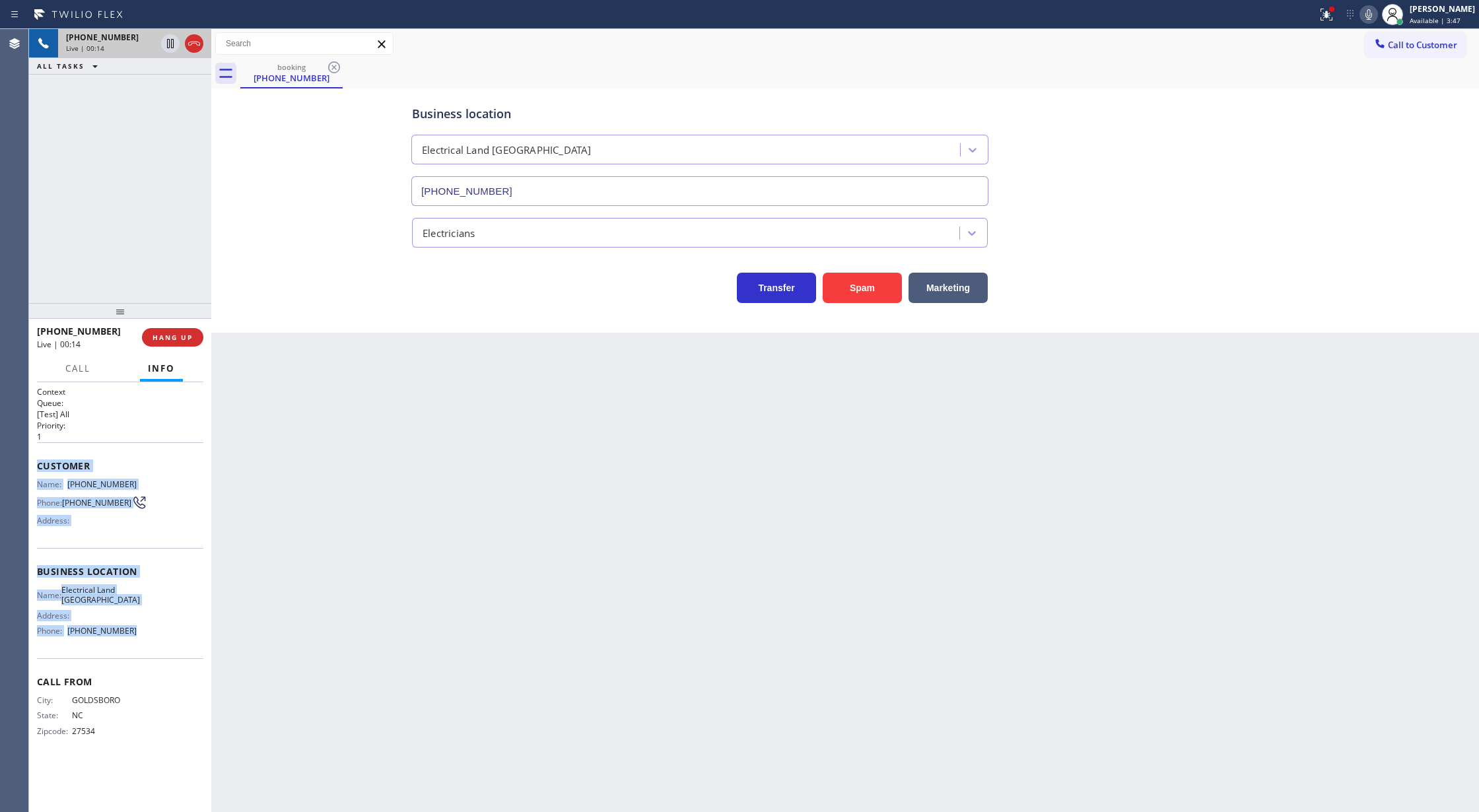
drag, startPoint x: 38, startPoint y: 465, endPoint x: 159, endPoint y: 628, distance: 203.0
click at [159, 628] on div "Context Queue: [Test] All Priority: 1 Customer Name: (919) 588-1496 Phone: (919…" at bounding box center [120, 572] width 166 height 372
click at [171, 337] on span "HANG UP" at bounding box center [173, 337] width 40 height 9
click at [162, 333] on span "COMPLETE" at bounding box center [170, 337] width 46 height 9
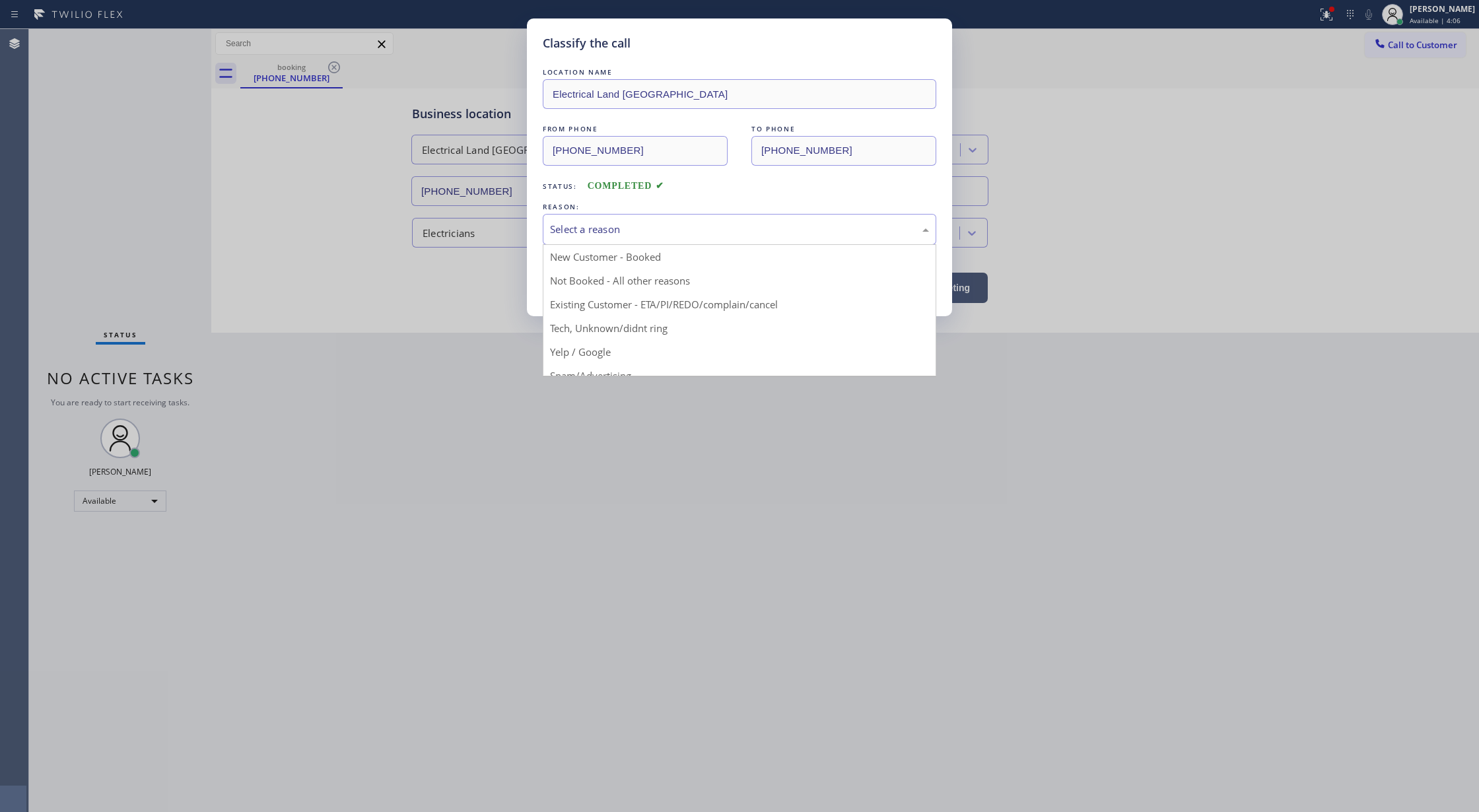
click at [714, 227] on div "Select a reason" at bounding box center [739, 230] width 379 height 15
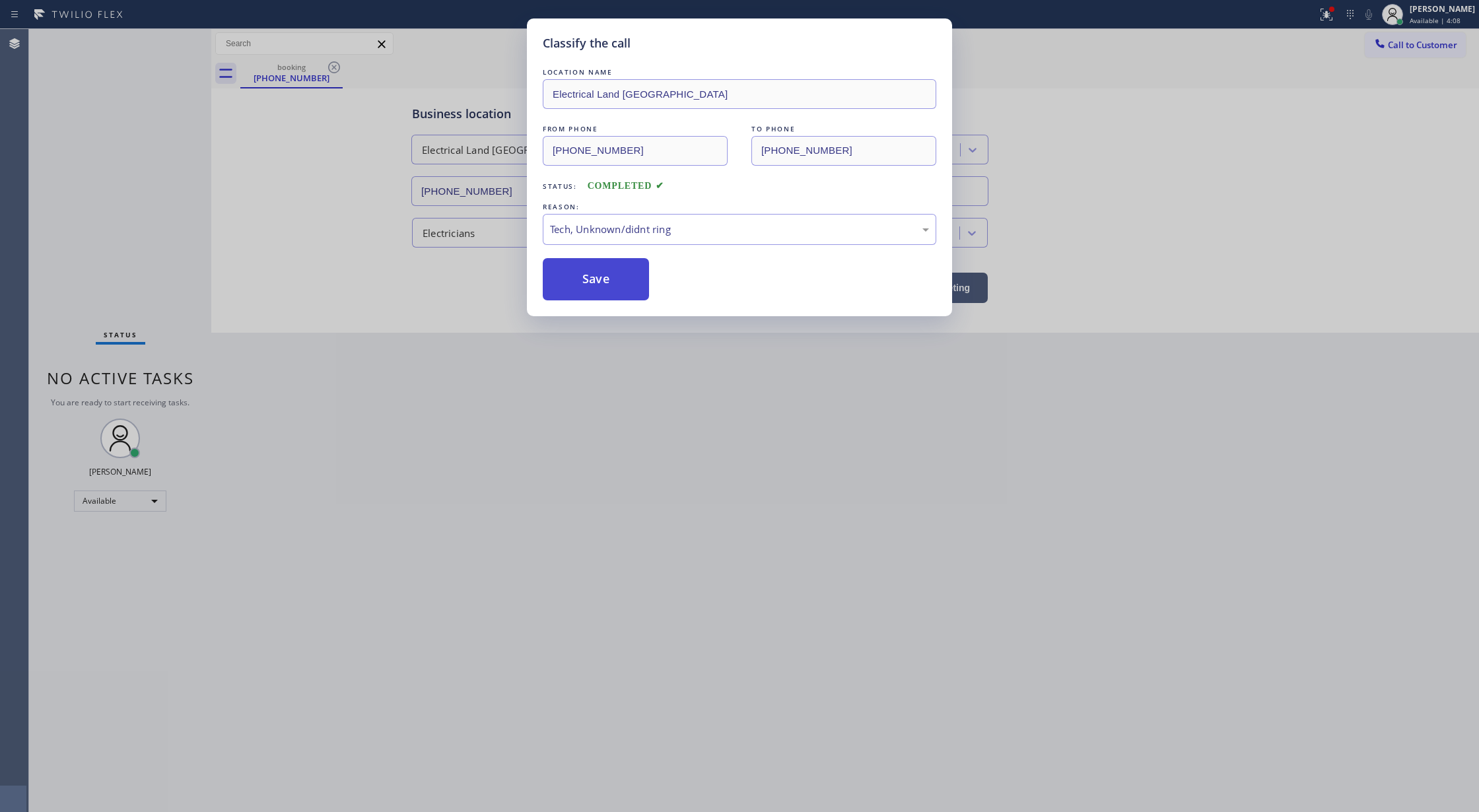
click at [574, 268] on button "Save" at bounding box center [596, 279] width 106 height 42
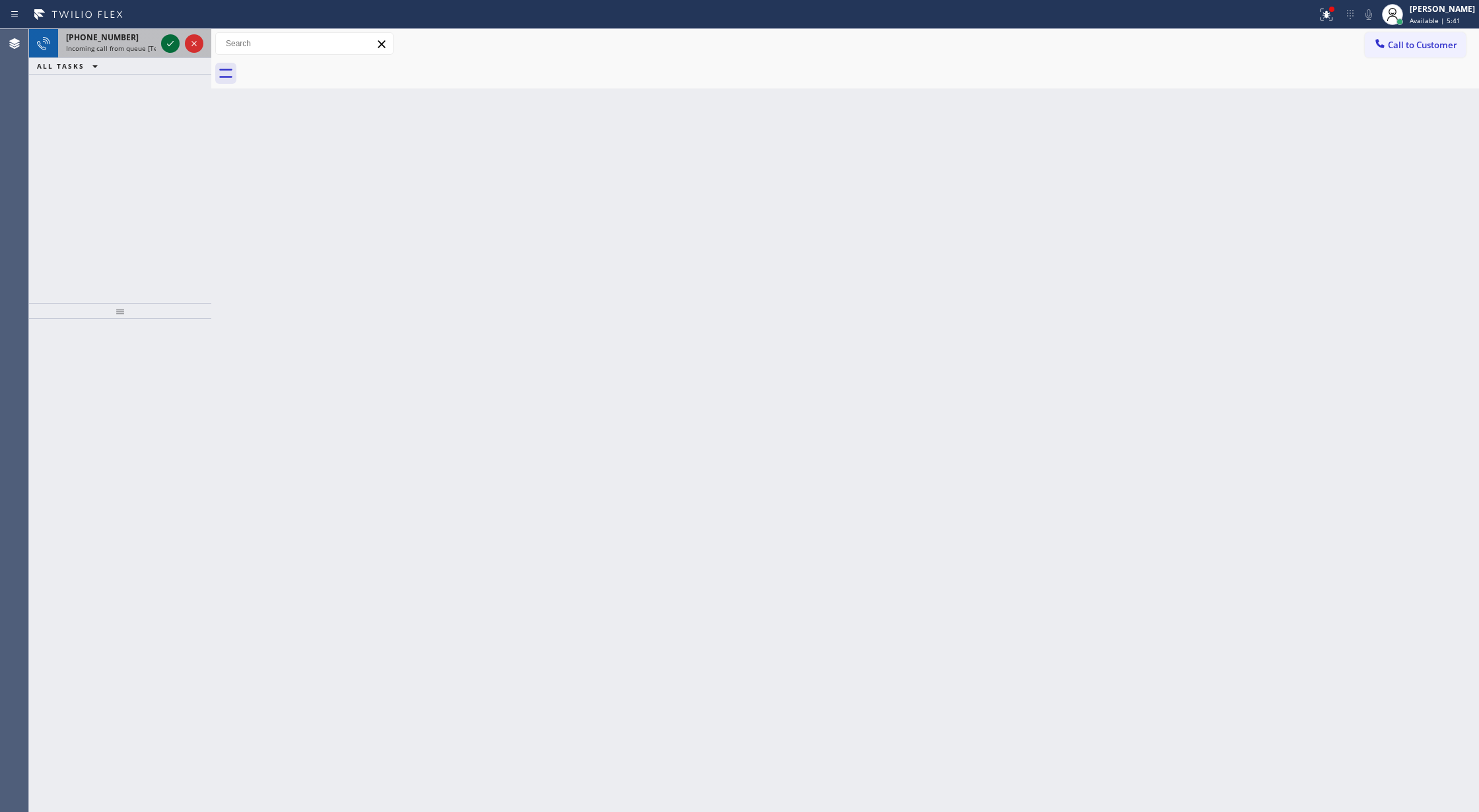
click at [173, 40] on icon at bounding box center [170, 43] width 16 height 16
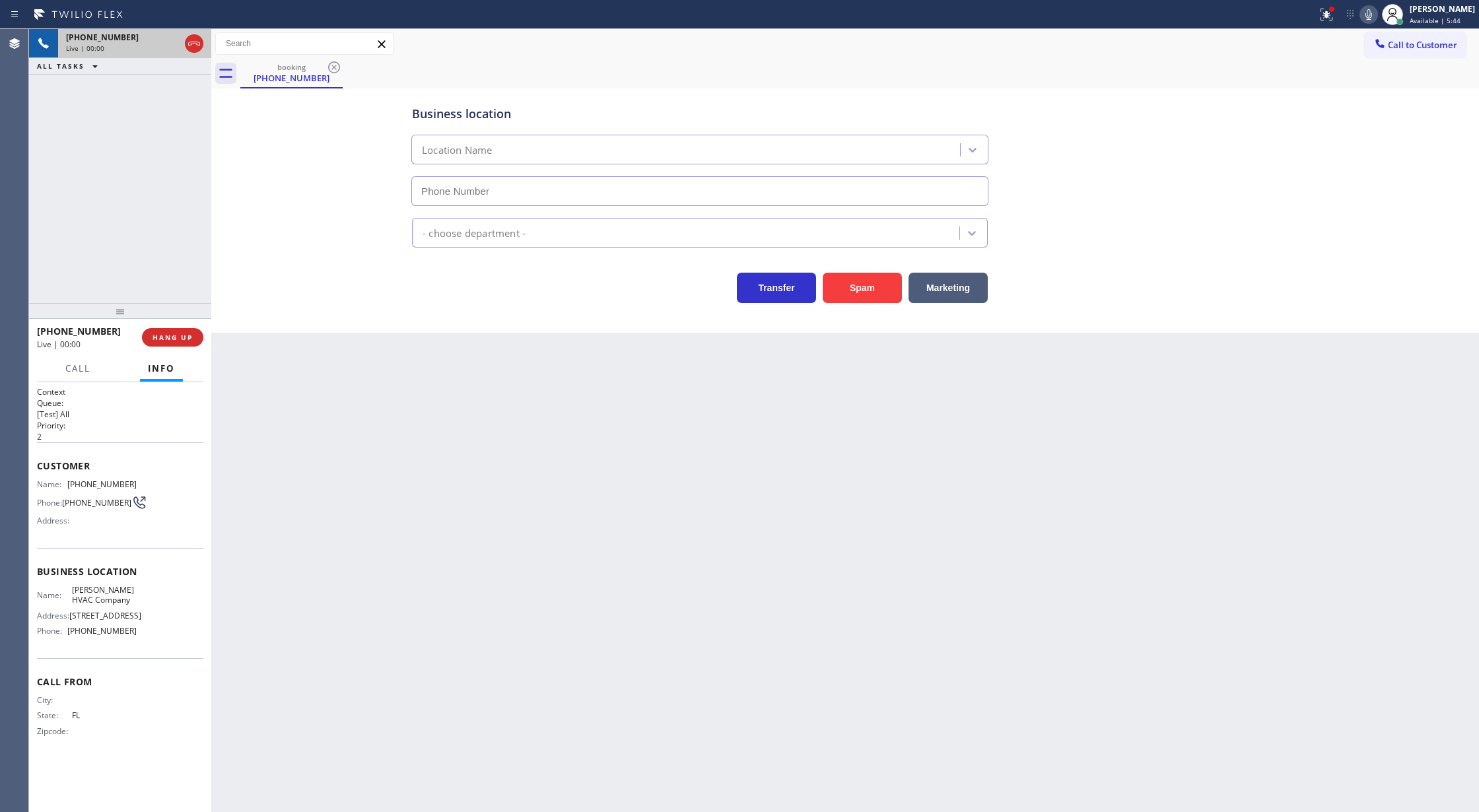
type input "(646) 798-9161"
click at [200, 42] on icon at bounding box center [194, 43] width 16 height 16
click at [167, 338] on span "COMPLETE" at bounding box center [170, 337] width 46 height 9
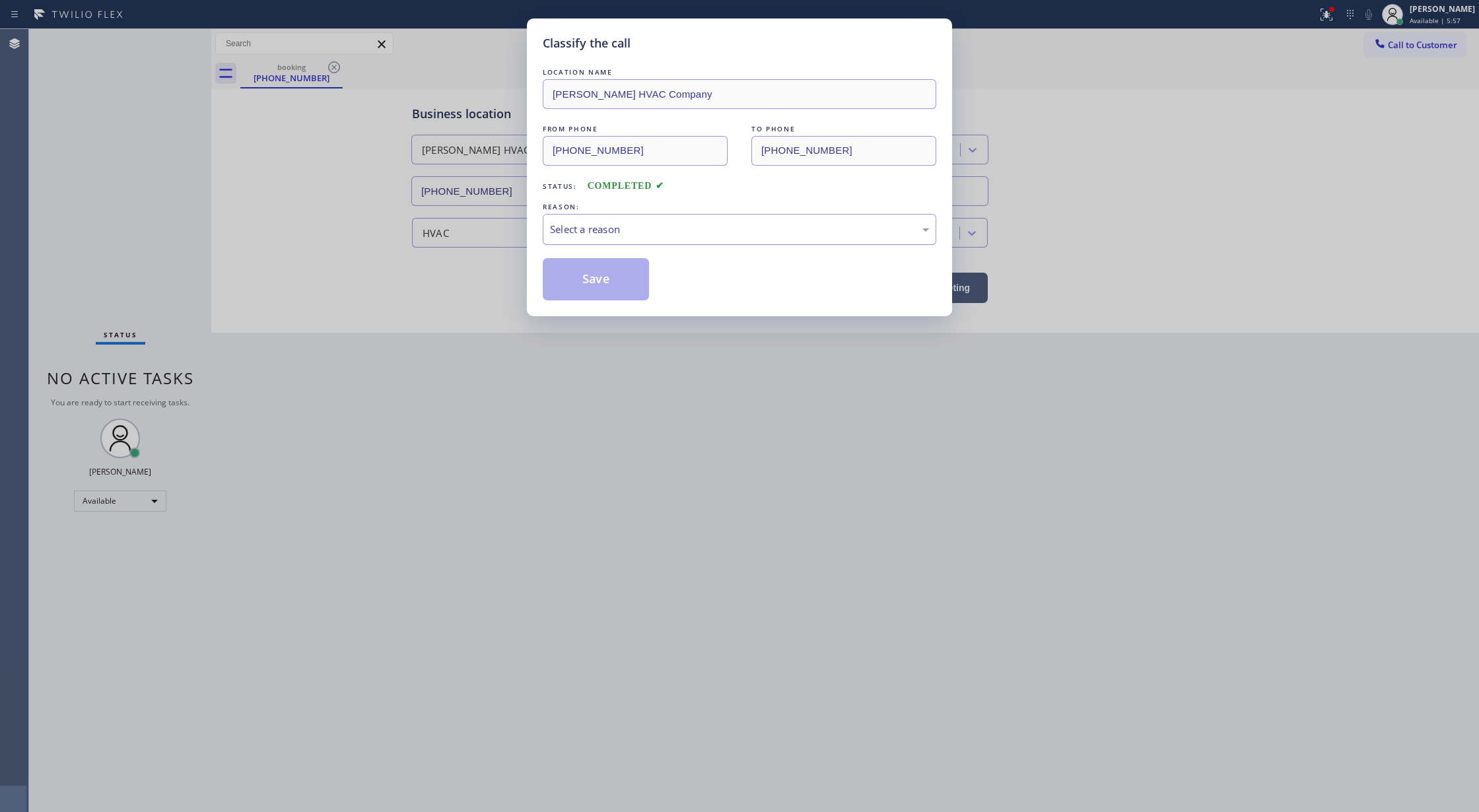
click at [590, 230] on div "Select a reason" at bounding box center [739, 230] width 379 height 15
click at [605, 284] on button "Save" at bounding box center [596, 279] width 106 height 42
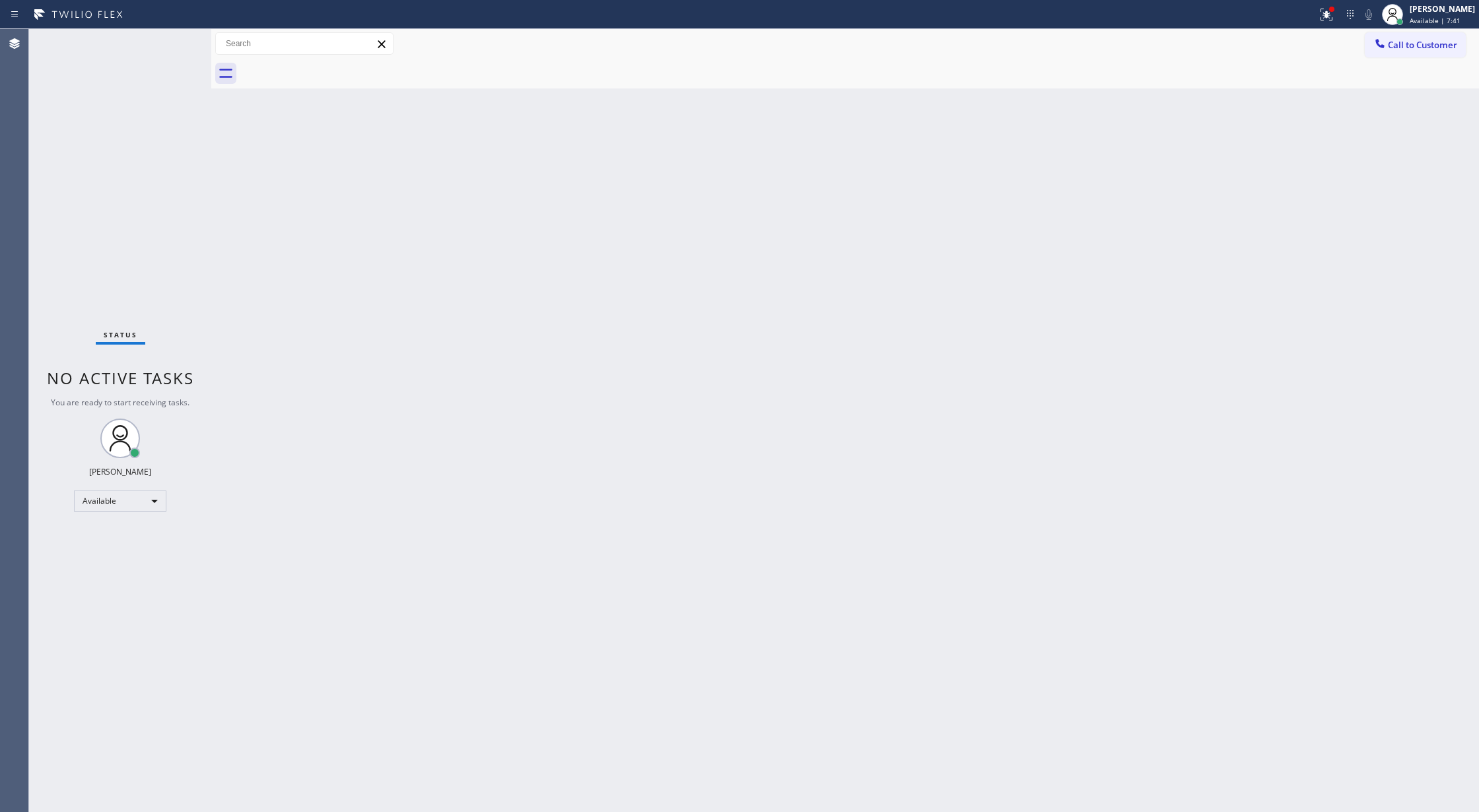
click at [168, 40] on div "Status No active tasks You are ready to start receiving tasks. [PERSON_NAME] Av…" at bounding box center [120, 420] width 182 height 783
click at [168, 42] on div "Status No active tasks You are ready to start receiving tasks. [PERSON_NAME] Av…" at bounding box center [120, 420] width 182 height 783
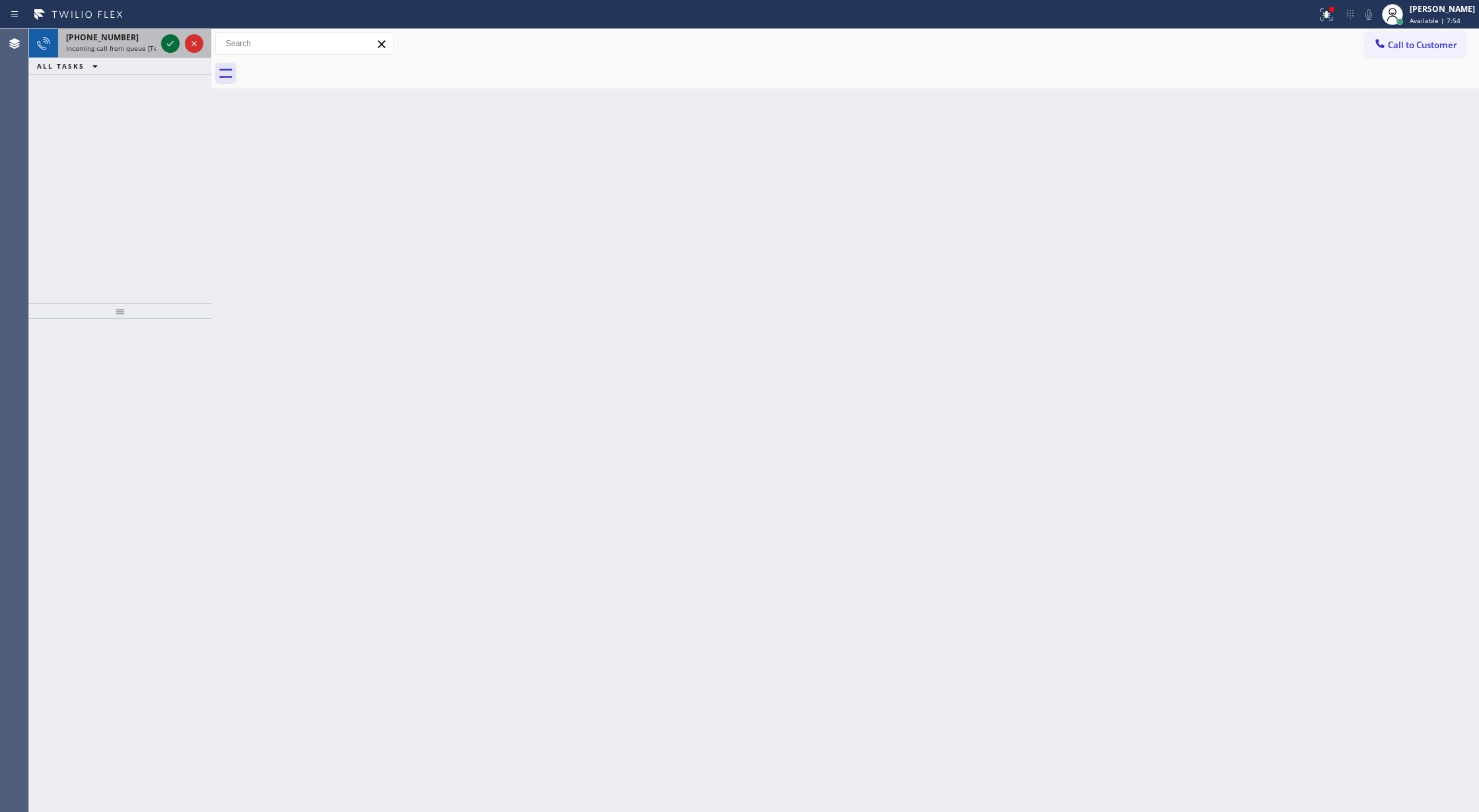
click at [166, 45] on icon at bounding box center [170, 43] width 16 height 16
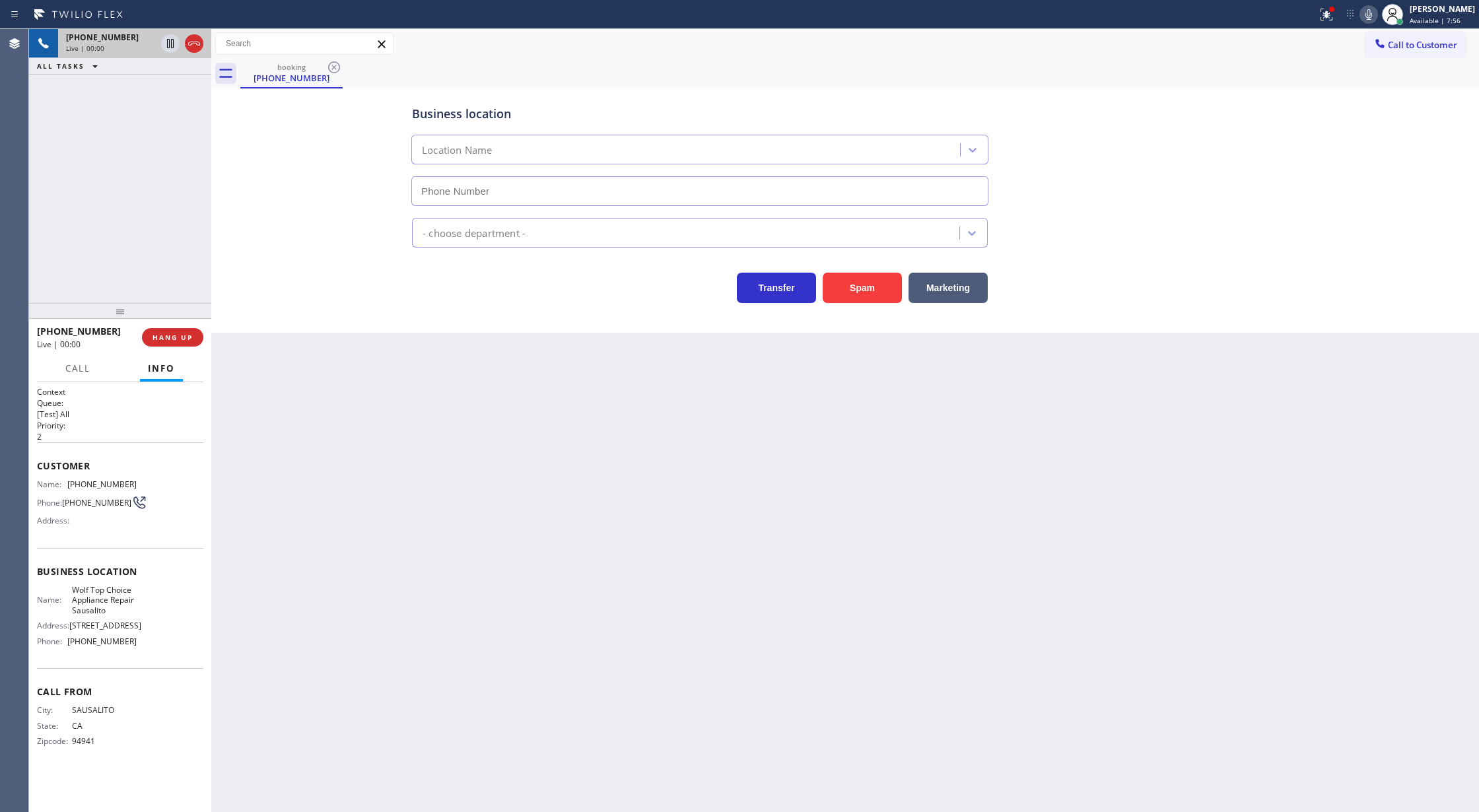
type input "(415) 704-1979"
click at [381, 571] on div "Back to Dashboard Change Sender ID Customers Technicians Select a contact Outbo…" at bounding box center [845, 420] width 1268 height 783
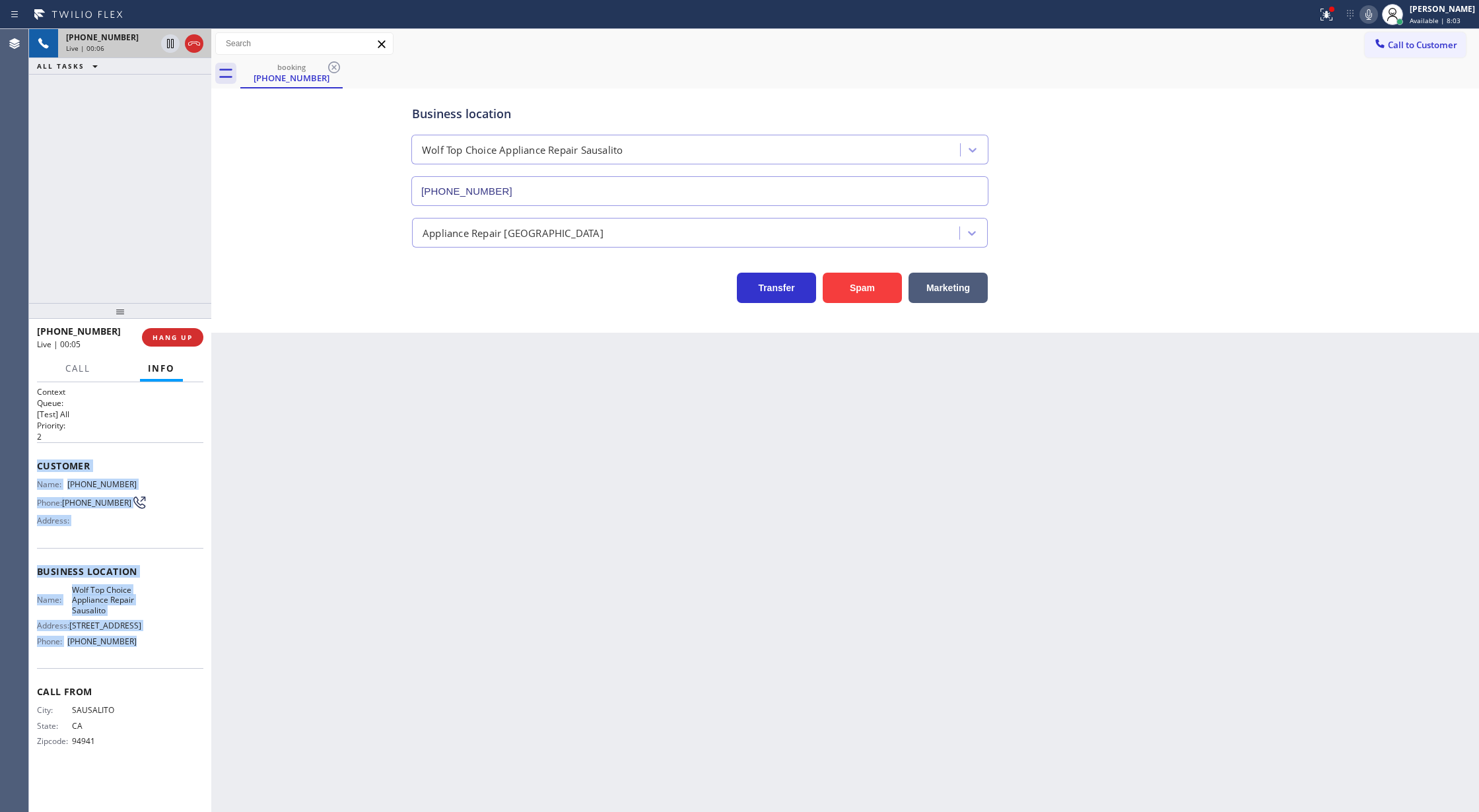
drag, startPoint x: 37, startPoint y: 463, endPoint x: 175, endPoint y: 664, distance: 243.8
click at [175, 664] on div "Context Queue: [Test] All Priority: 2 Customer Name: (415) 332-4905 Phone: (415…" at bounding box center [120, 577] width 166 height 382
click at [194, 42] on icon at bounding box center [194, 43] width 16 height 16
click at [170, 340] on span "COMPLETE" at bounding box center [170, 337] width 46 height 9
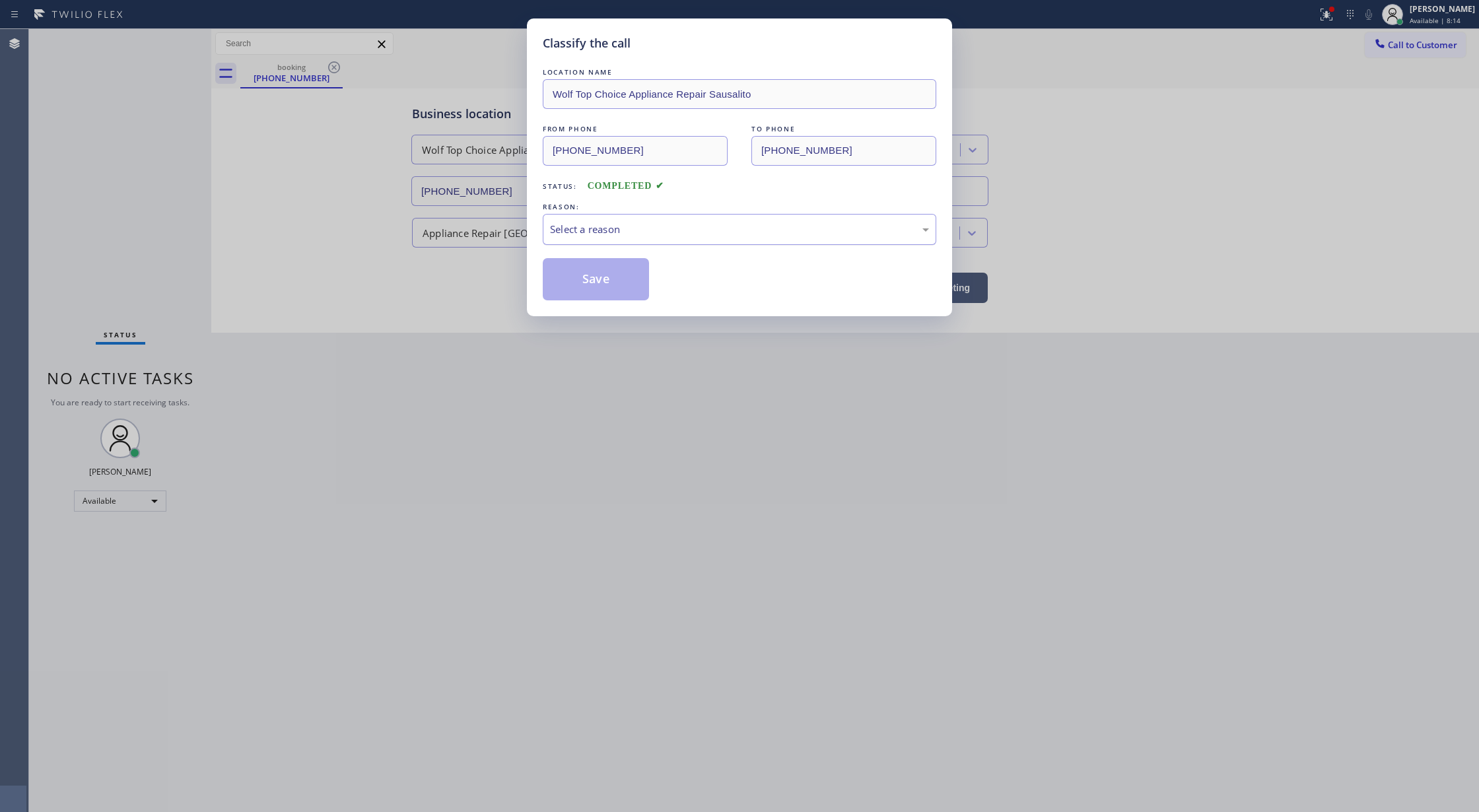
click at [659, 227] on div "Select a reason" at bounding box center [739, 230] width 379 height 15
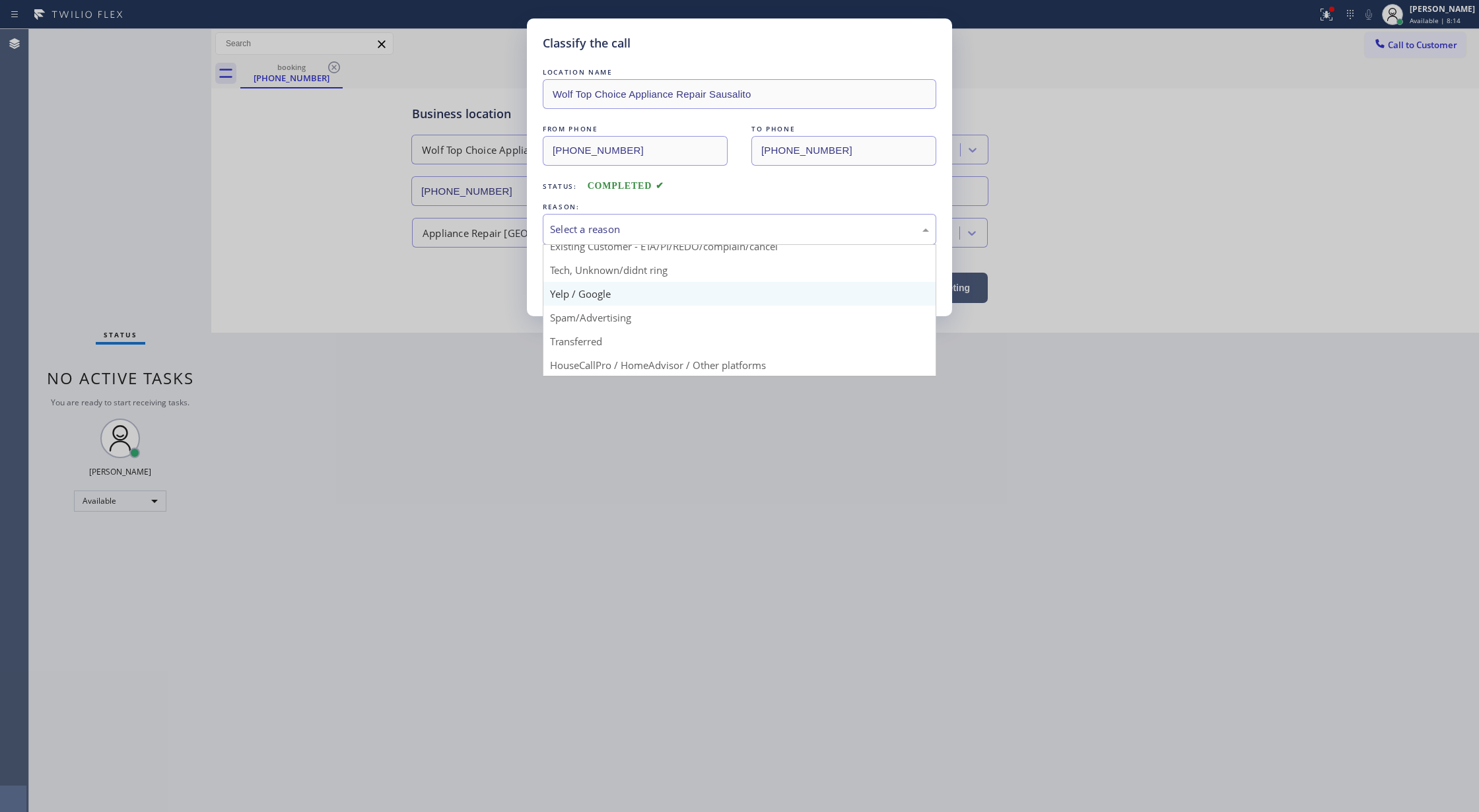
scroll to position [83, 0]
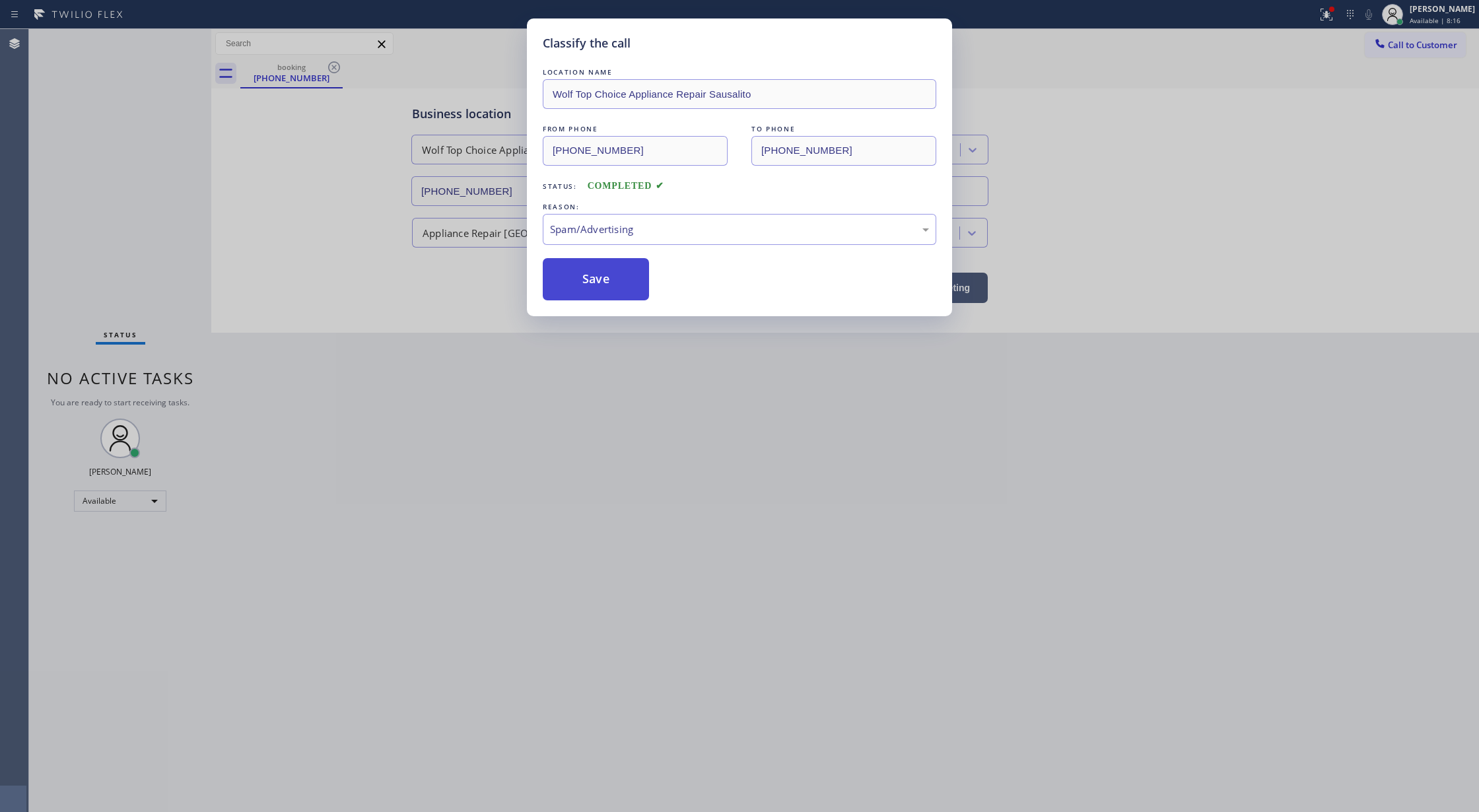
click at [590, 285] on button "Save" at bounding box center [596, 279] width 106 height 42
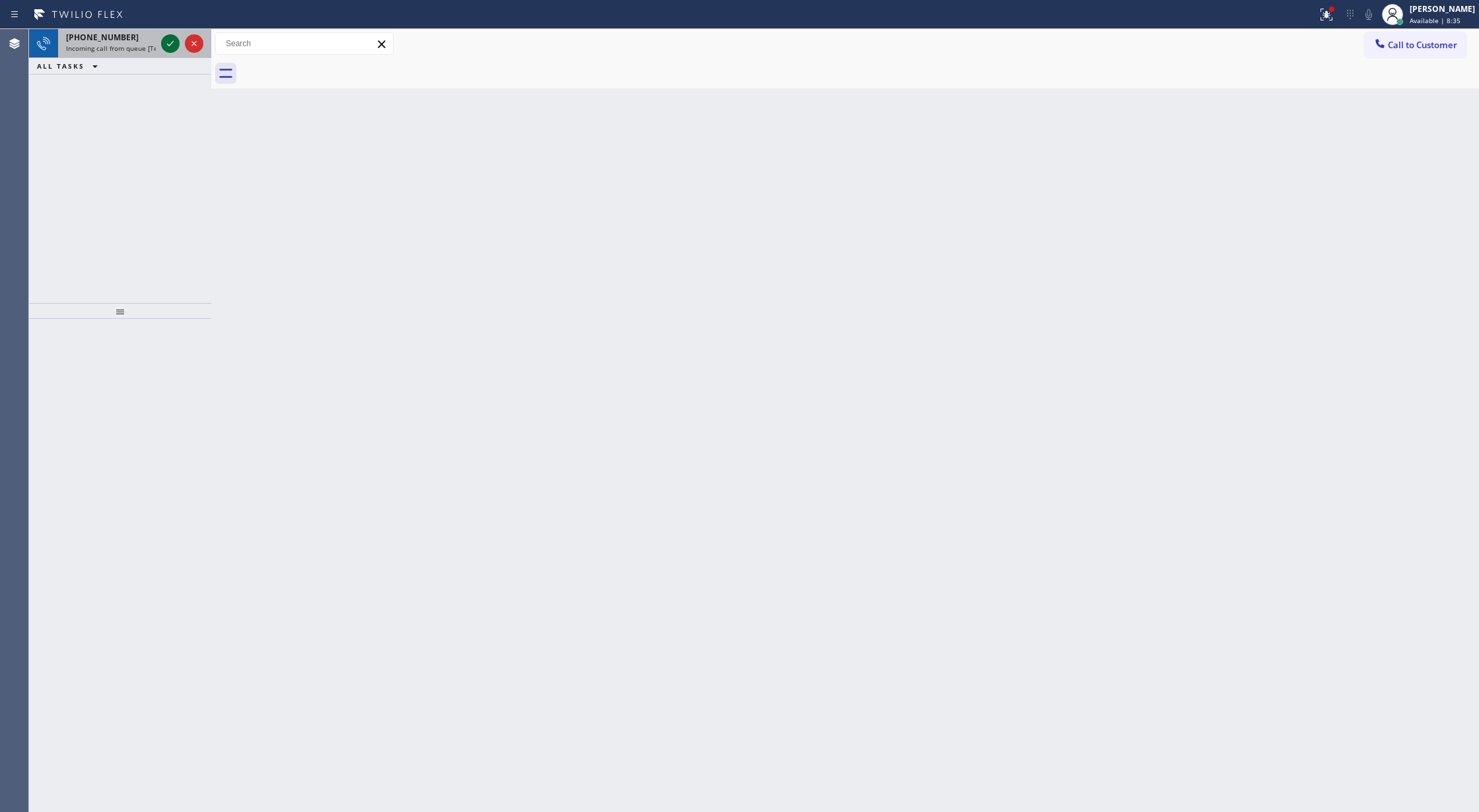
click at [167, 40] on icon at bounding box center [170, 43] width 16 height 16
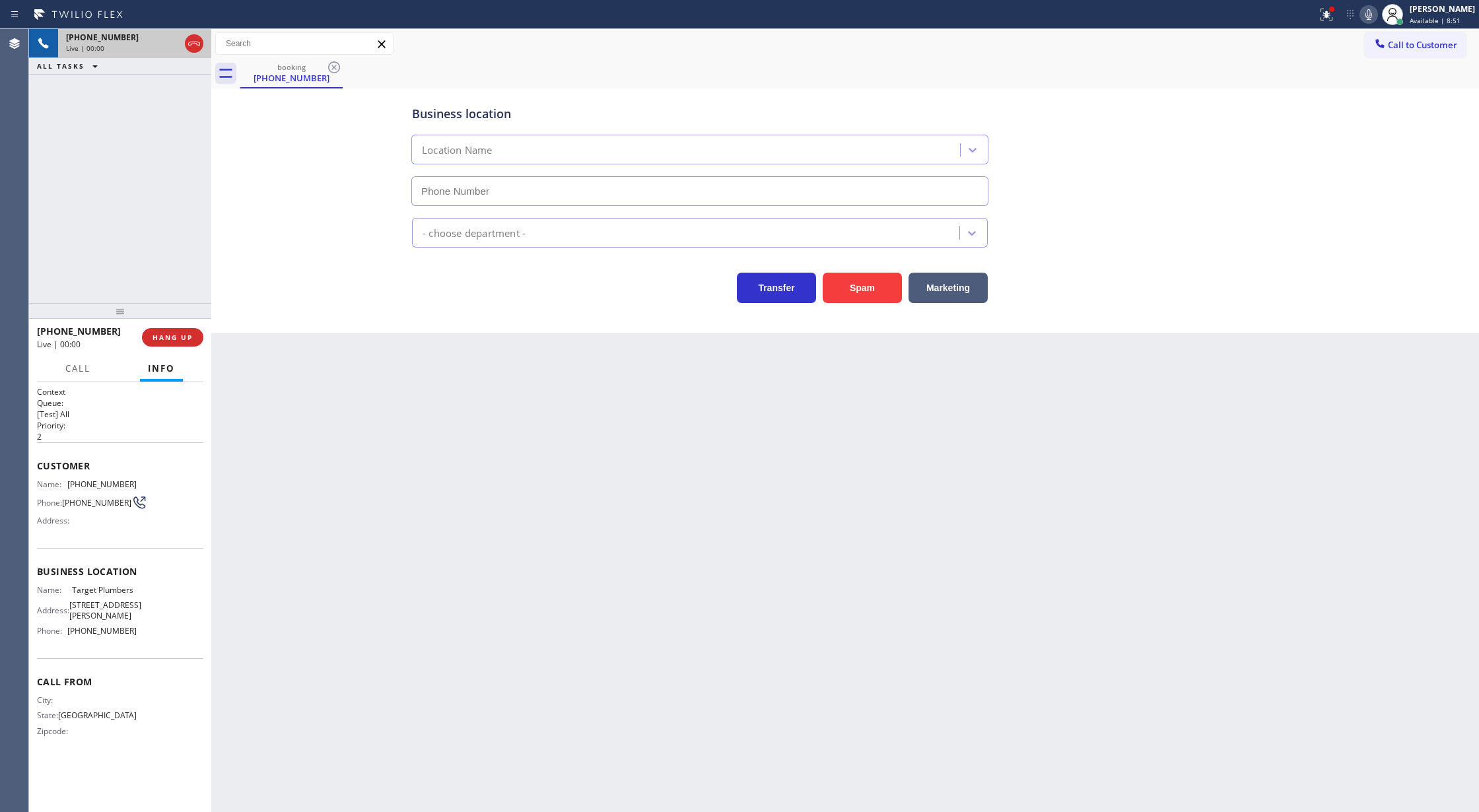
type input "(844) 941-2727"
drag, startPoint x: 365, startPoint y: 340, endPoint x: 373, endPoint y: 334, distance: 10.0
click at [365, 340] on div "Back to Dashboard Change Sender ID Customers Technicians Select a contact Outbo…" at bounding box center [845, 420] width 1268 height 783
click at [873, 298] on button "Spam" at bounding box center [863, 288] width 79 height 31
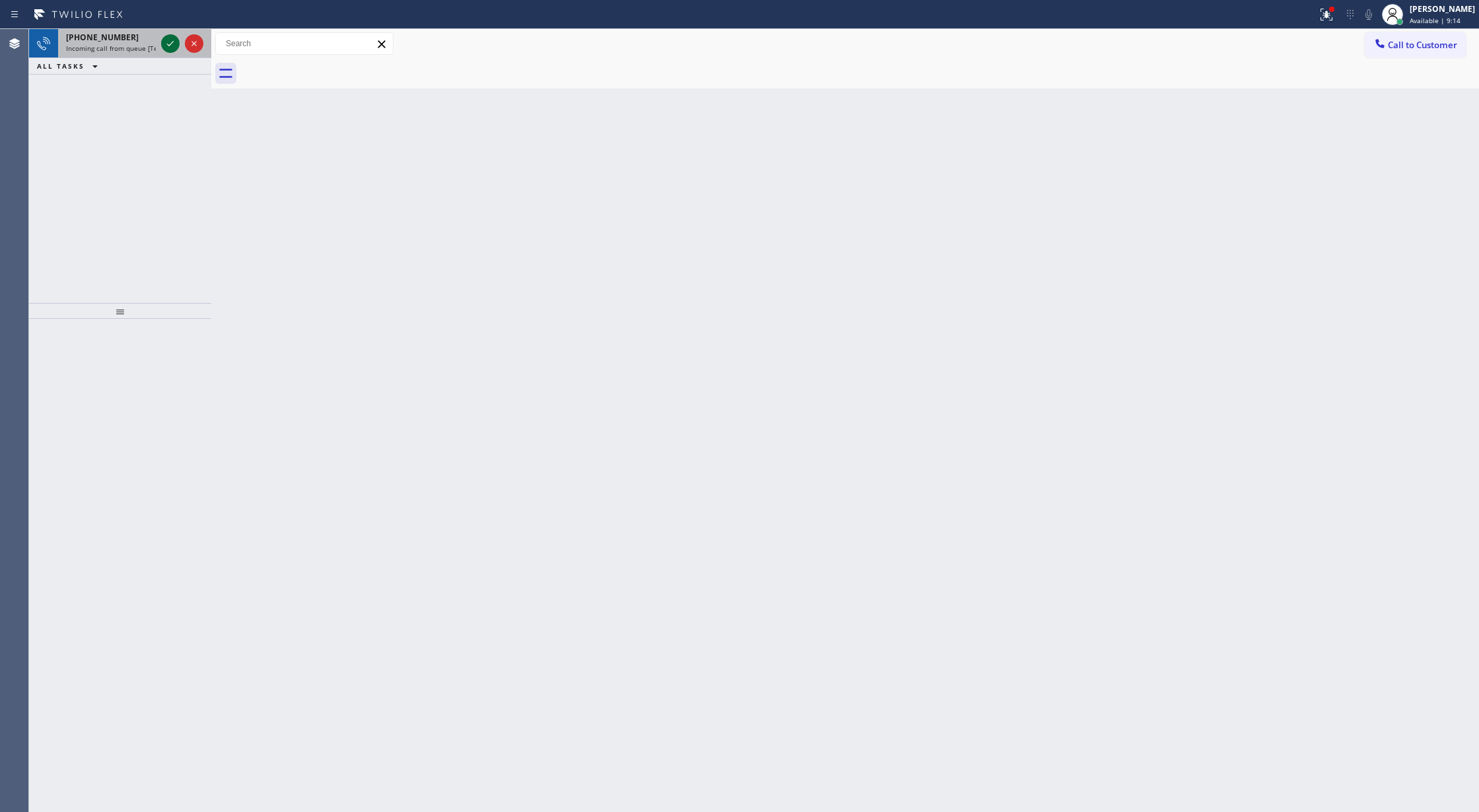
click at [169, 46] on icon at bounding box center [170, 43] width 16 height 16
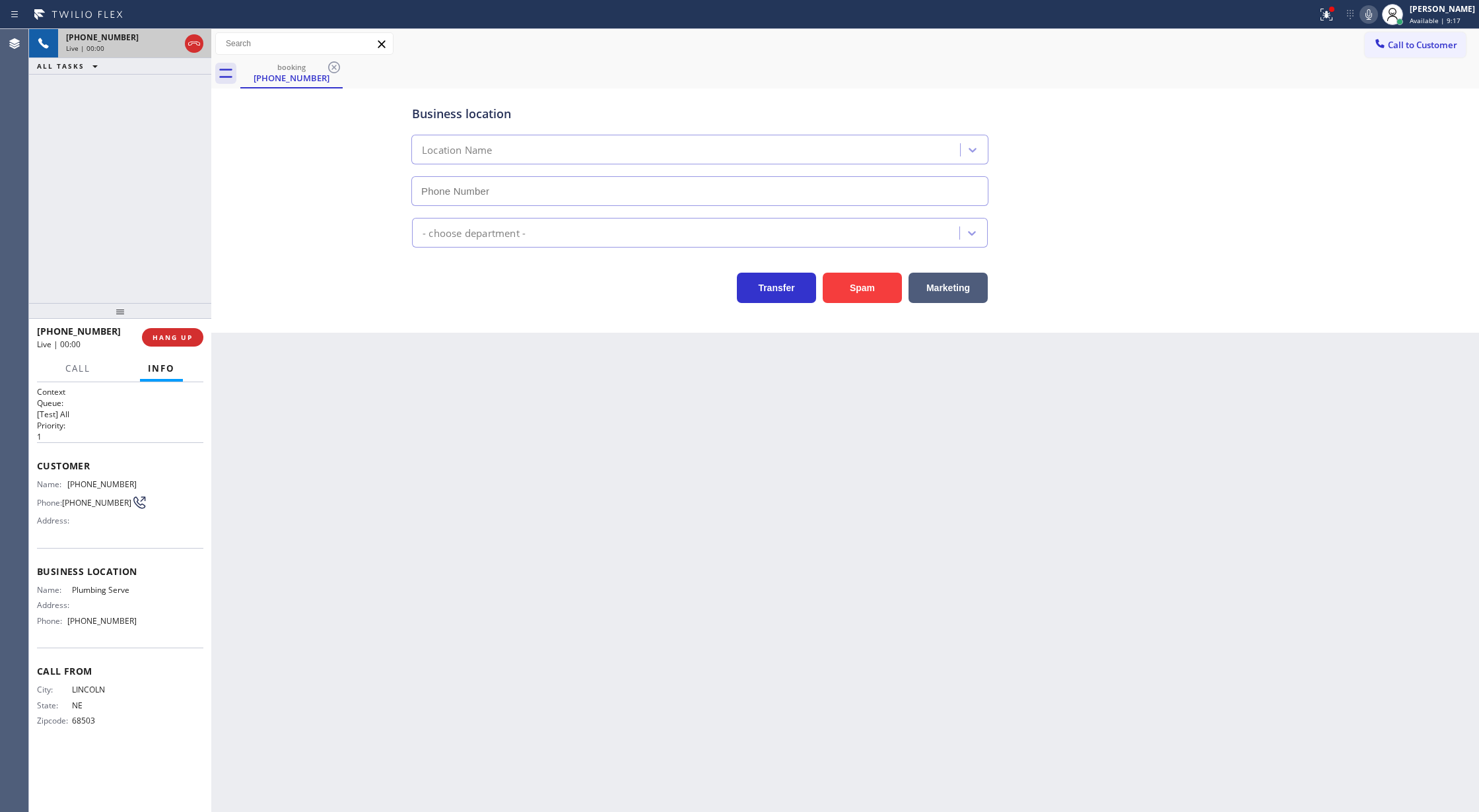
type input "(855) 677-0917"
click at [162, 339] on span "COMPLETE" at bounding box center [170, 337] width 46 height 9
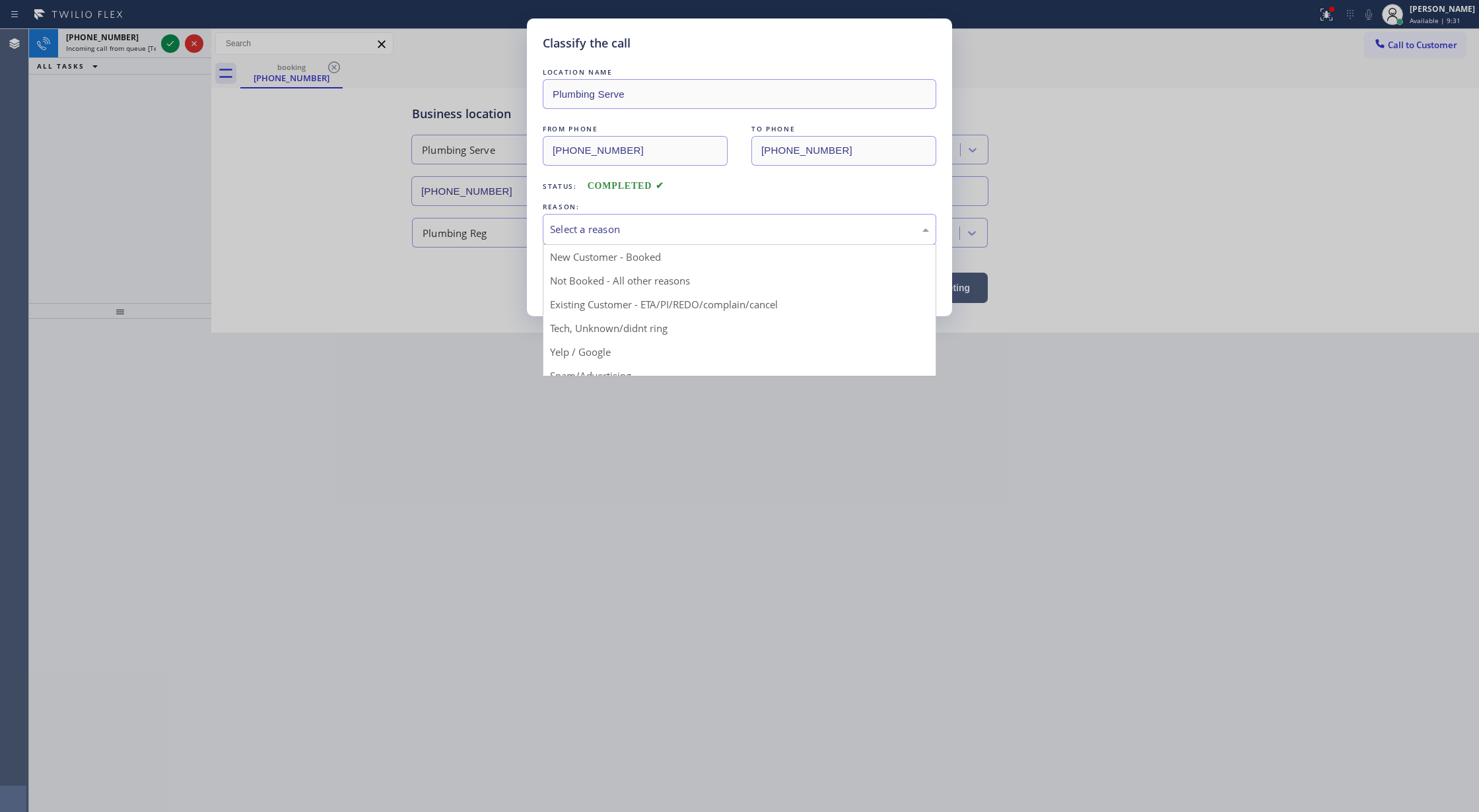
click at [616, 227] on div "Select a reason" at bounding box center [739, 230] width 379 height 15
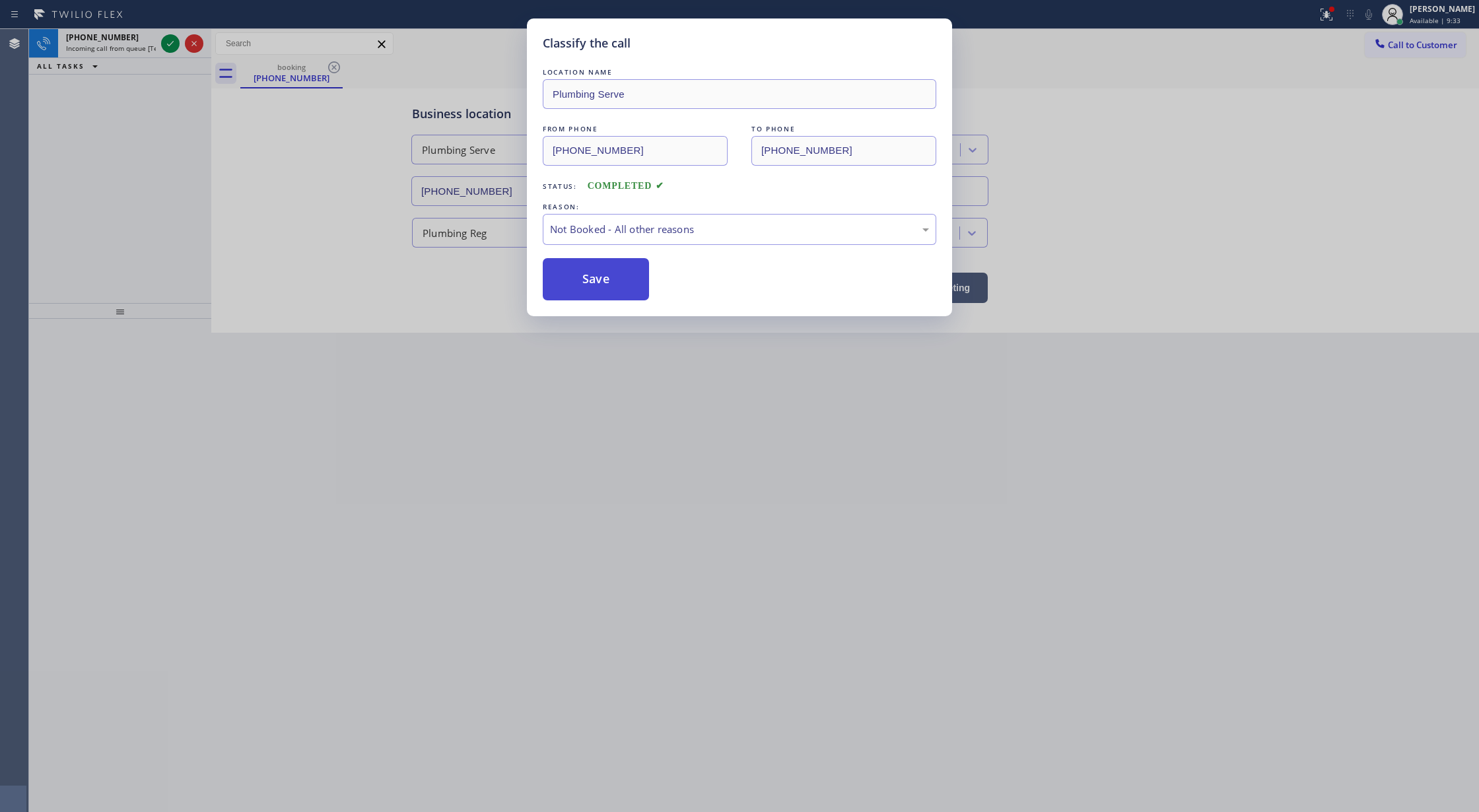
click at [582, 279] on button "Save" at bounding box center [596, 279] width 106 height 42
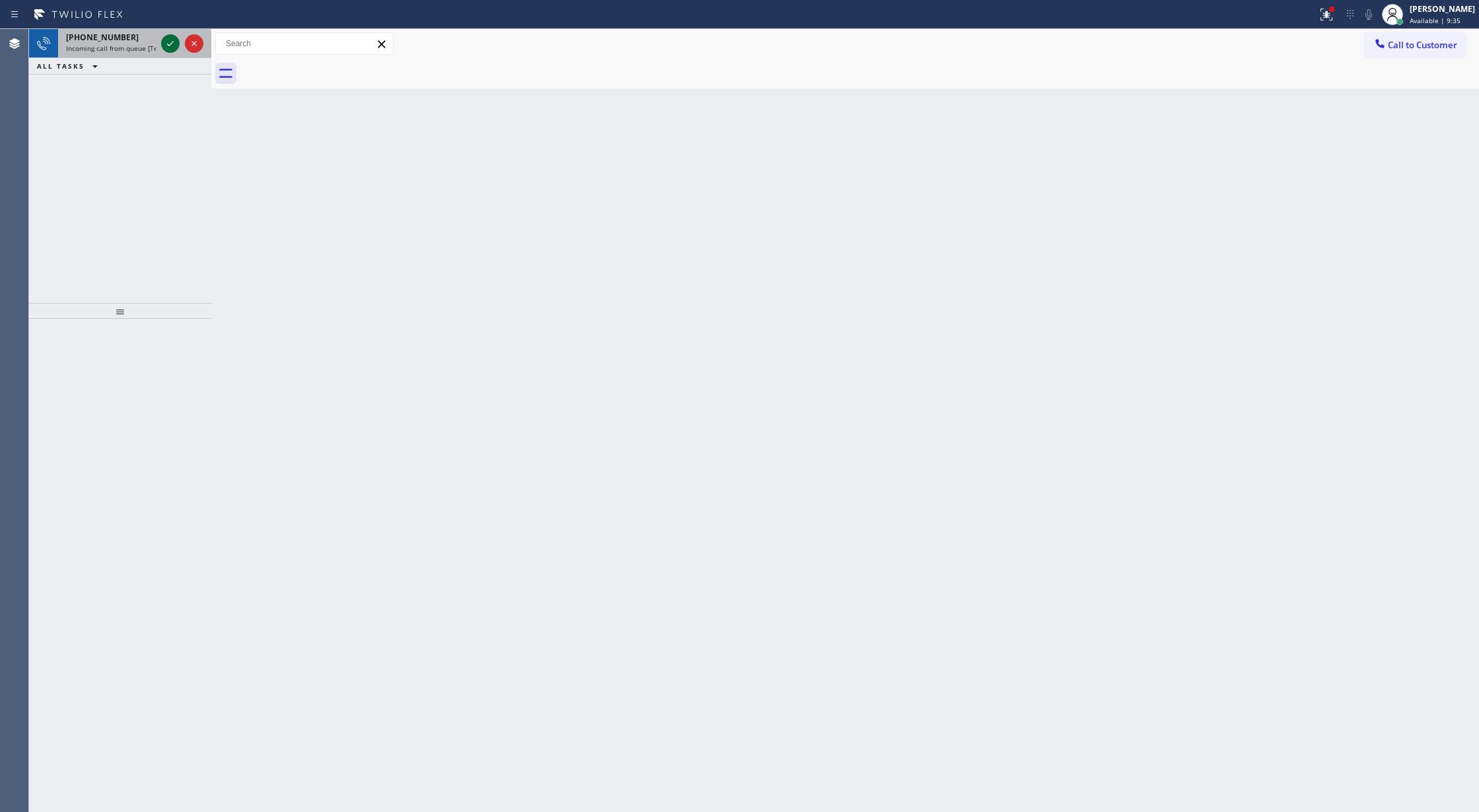
click at [164, 41] on icon at bounding box center [170, 43] width 16 height 16
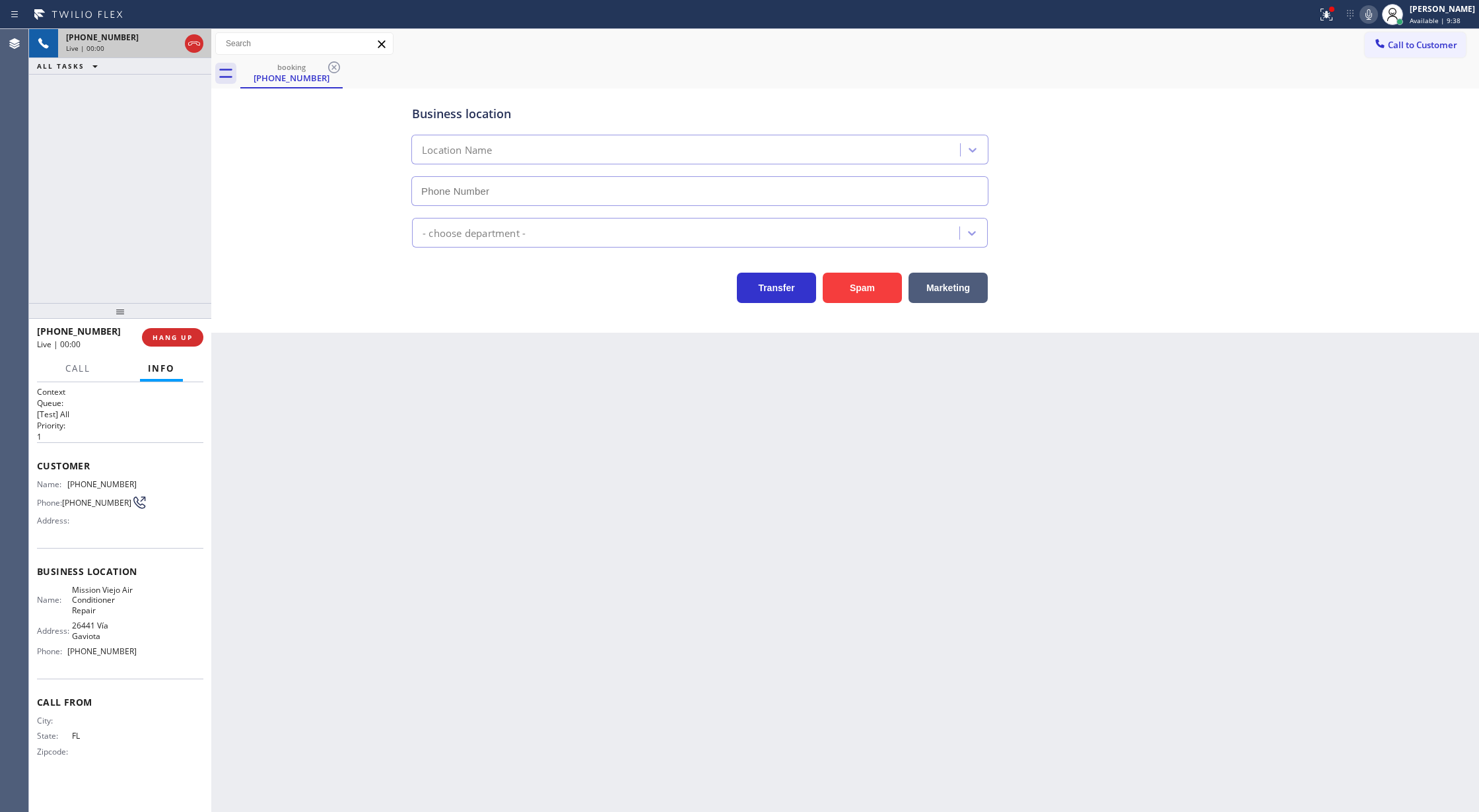
type input "(714) 942-5816"
drag, startPoint x: 194, startPoint y: 44, endPoint x: 214, endPoint y: 181, distance: 138.5
click at [194, 44] on icon at bounding box center [194, 43] width 16 height 16
click at [177, 339] on span "COMPLETE" at bounding box center [170, 337] width 46 height 9
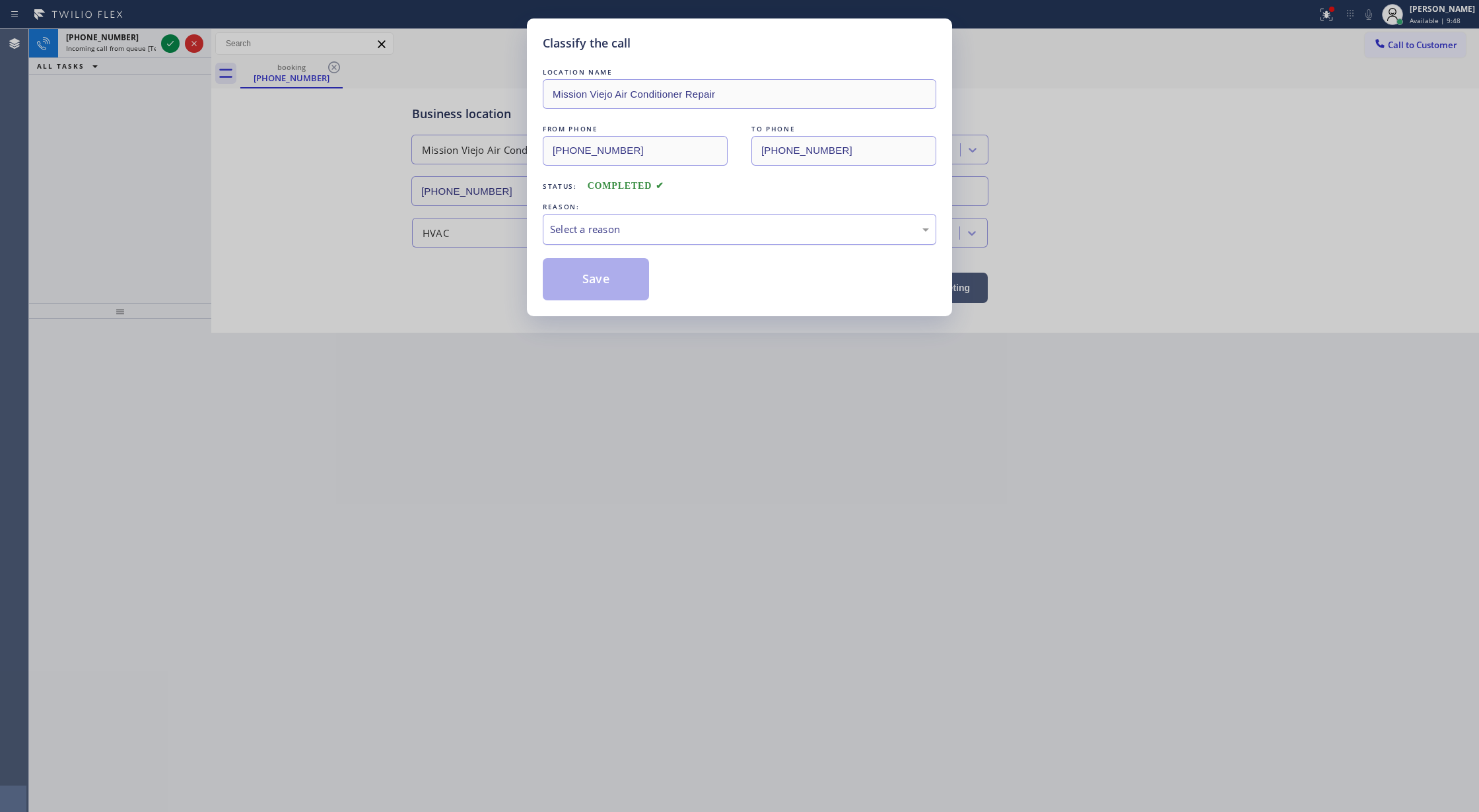
click at [671, 222] on div "Select a reason" at bounding box center [739, 230] width 379 height 15
click at [597, 281] on button "Save" at bounding box center [596, 279] width 106 height 42
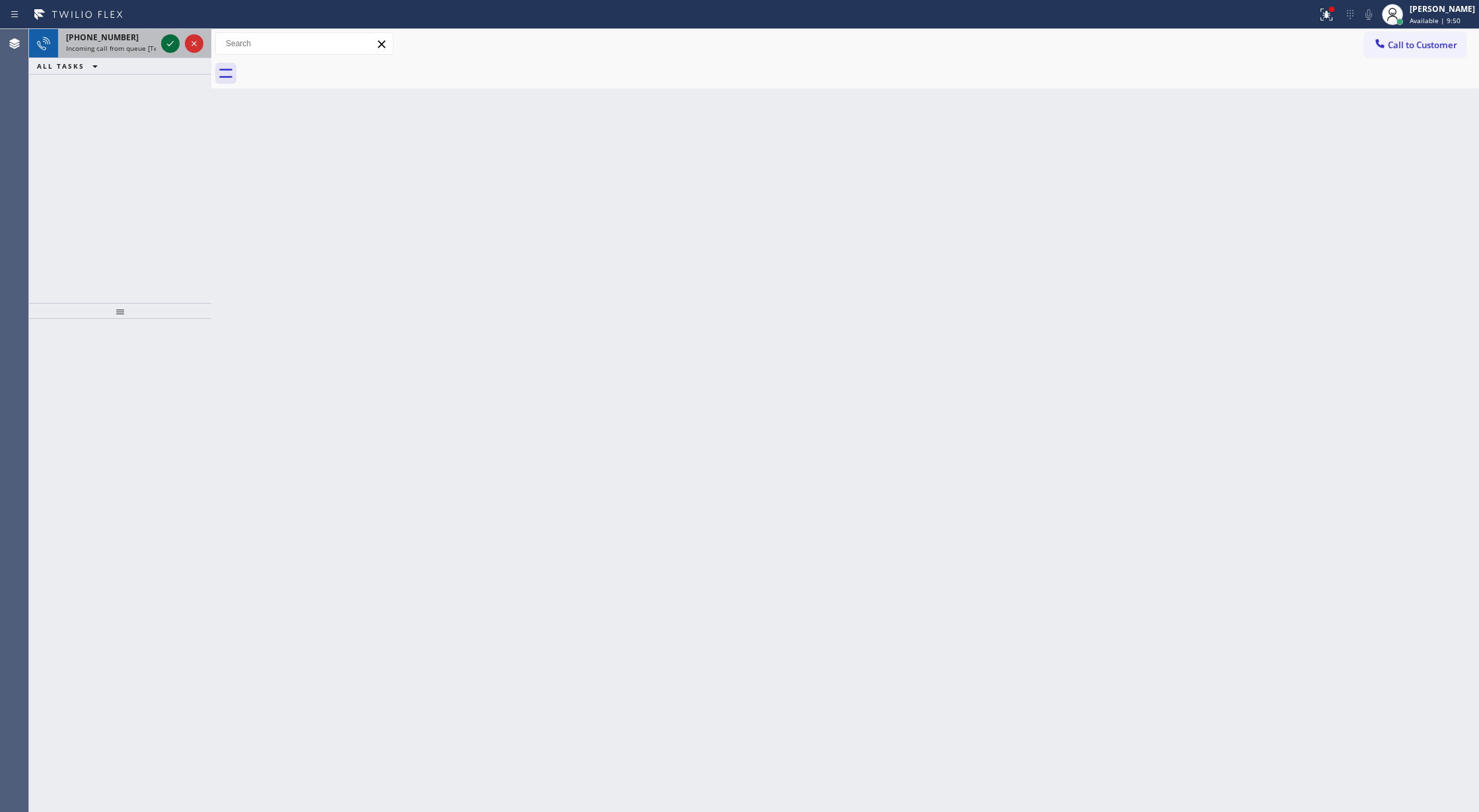
click at [164, 38] on icon at bounding box center [170, 43] width 16 height 16
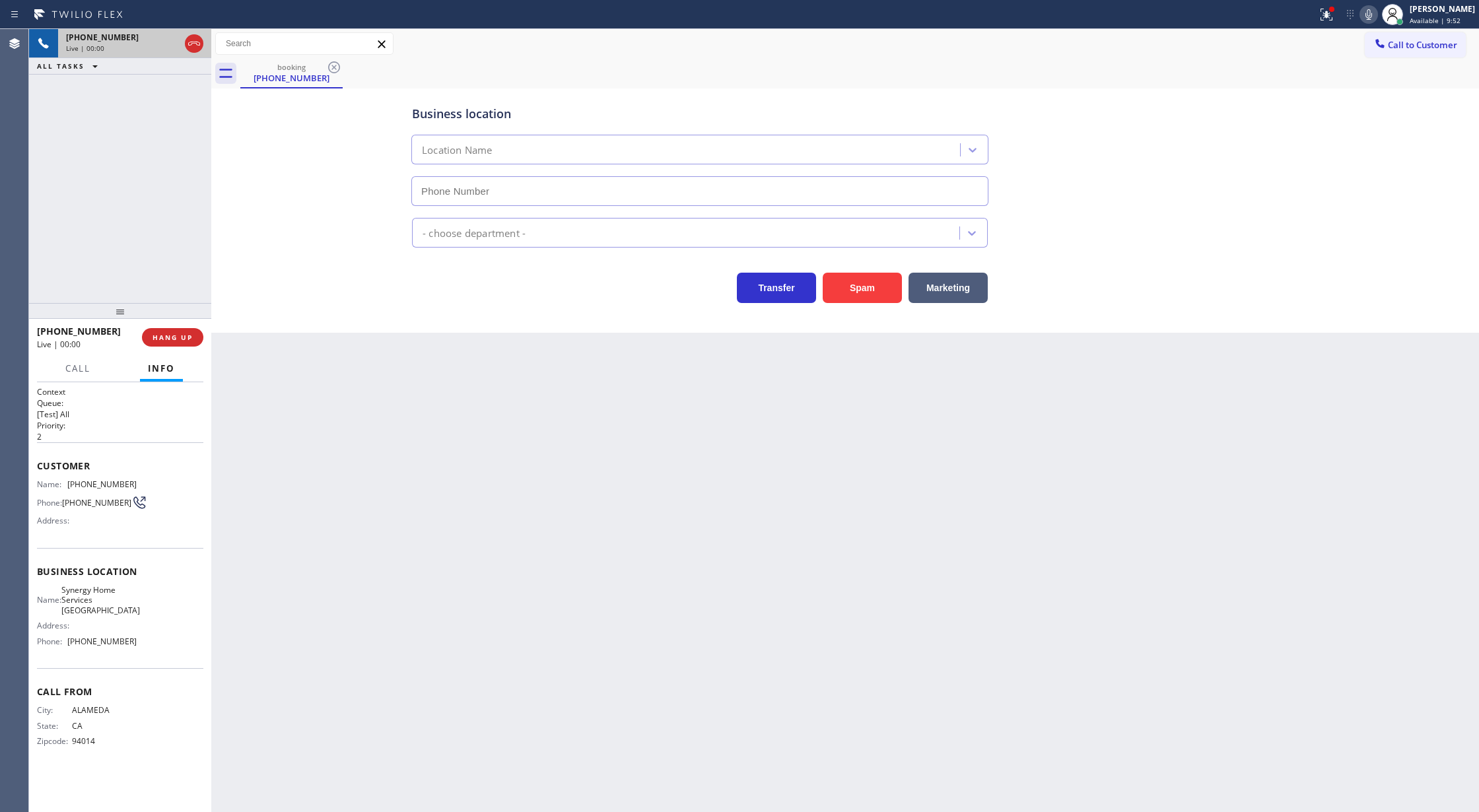
type input "(510) 737-6976"
click at [859, 297] on button "Spam" at bounding box center [863, 288] width 79 height 31
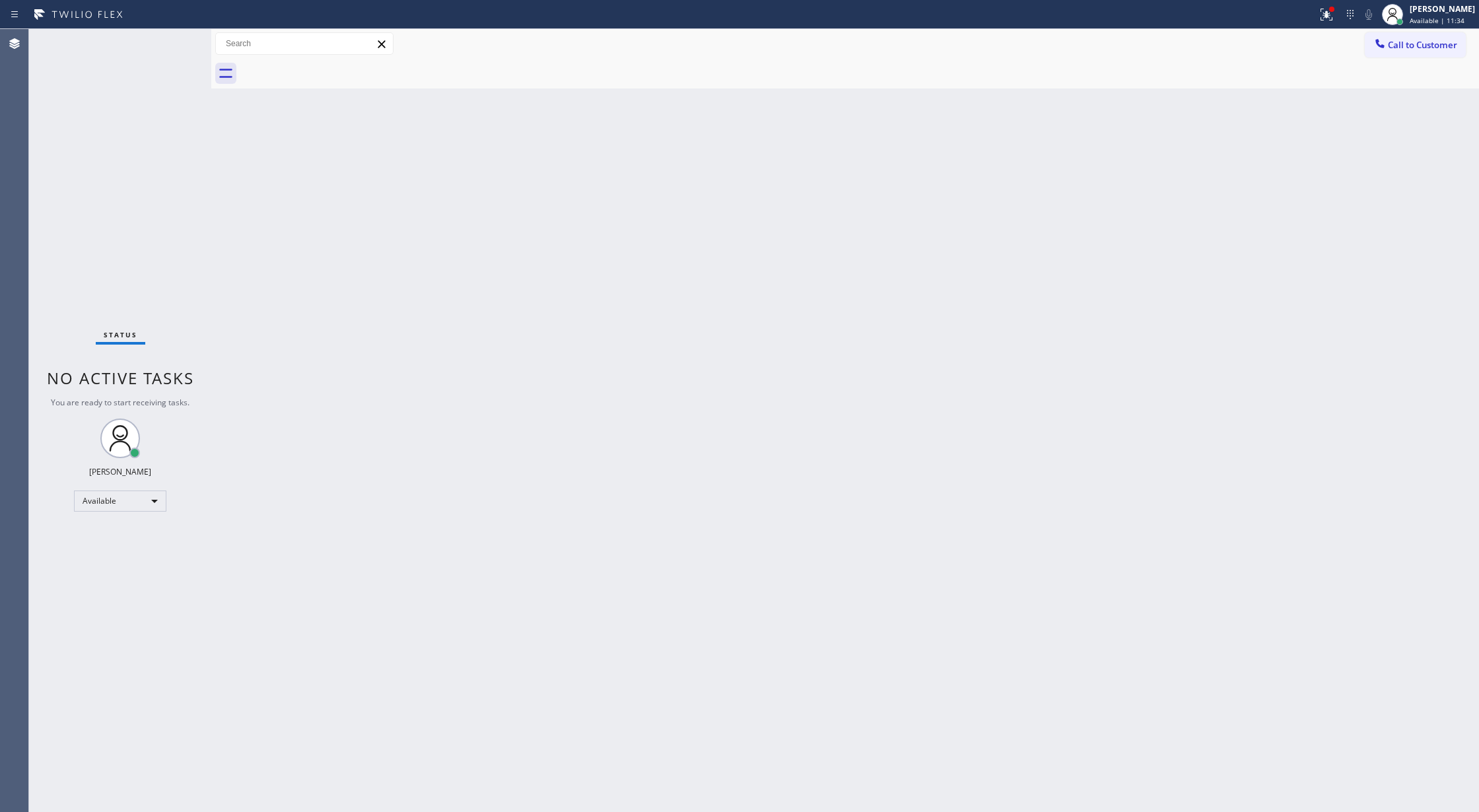
click at [170, 44] on div "Status No active tasks You are ready to start receiving tasks. [PERSON_NAME] Av…" at bounding box center [120, 420] width 182 height 783
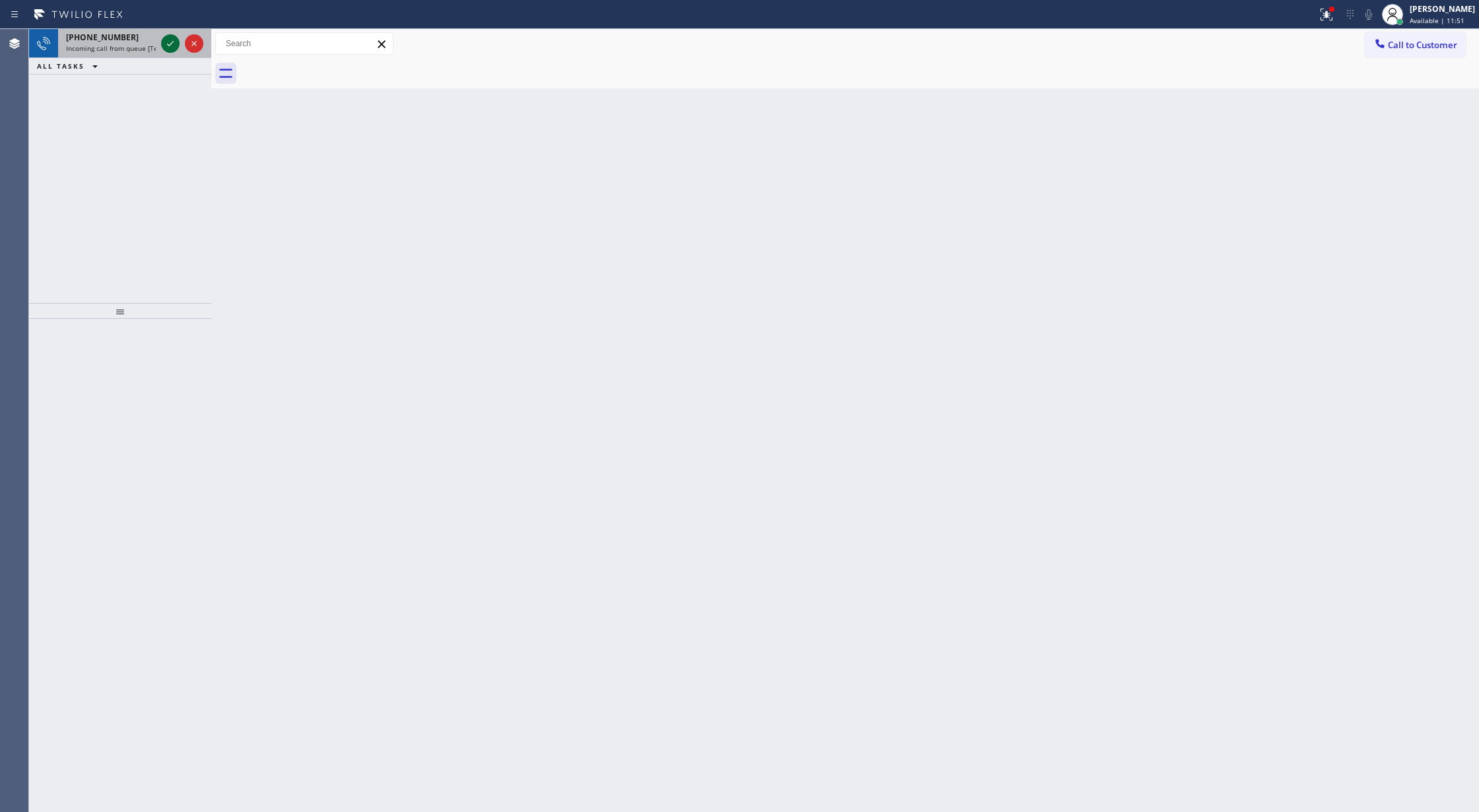
click at [169, 38] on icon at bounding box center [170, 43] width 16 height 16
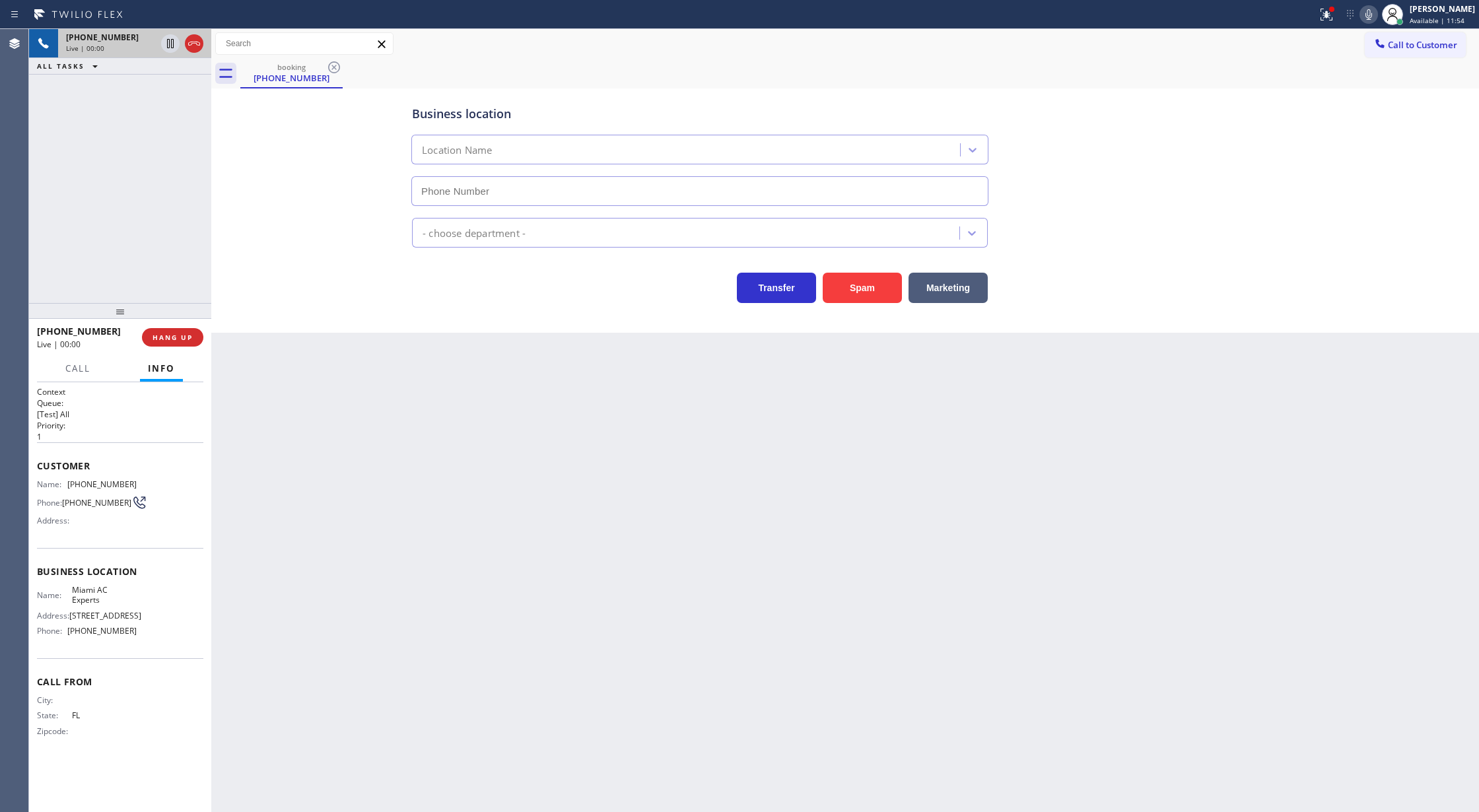
type input "(305) 547-8549"
drag, startPoint x: 193, startPoint y: 42, endPoint x: 200, endPoint y: 85, distance: 43.6
click at [193, 42] on icon at bounding box center [194, 43] width 16 height 16
click at [175, 329] on button "COMPLETE" at bounding box center [170, 337] width 67 height 19
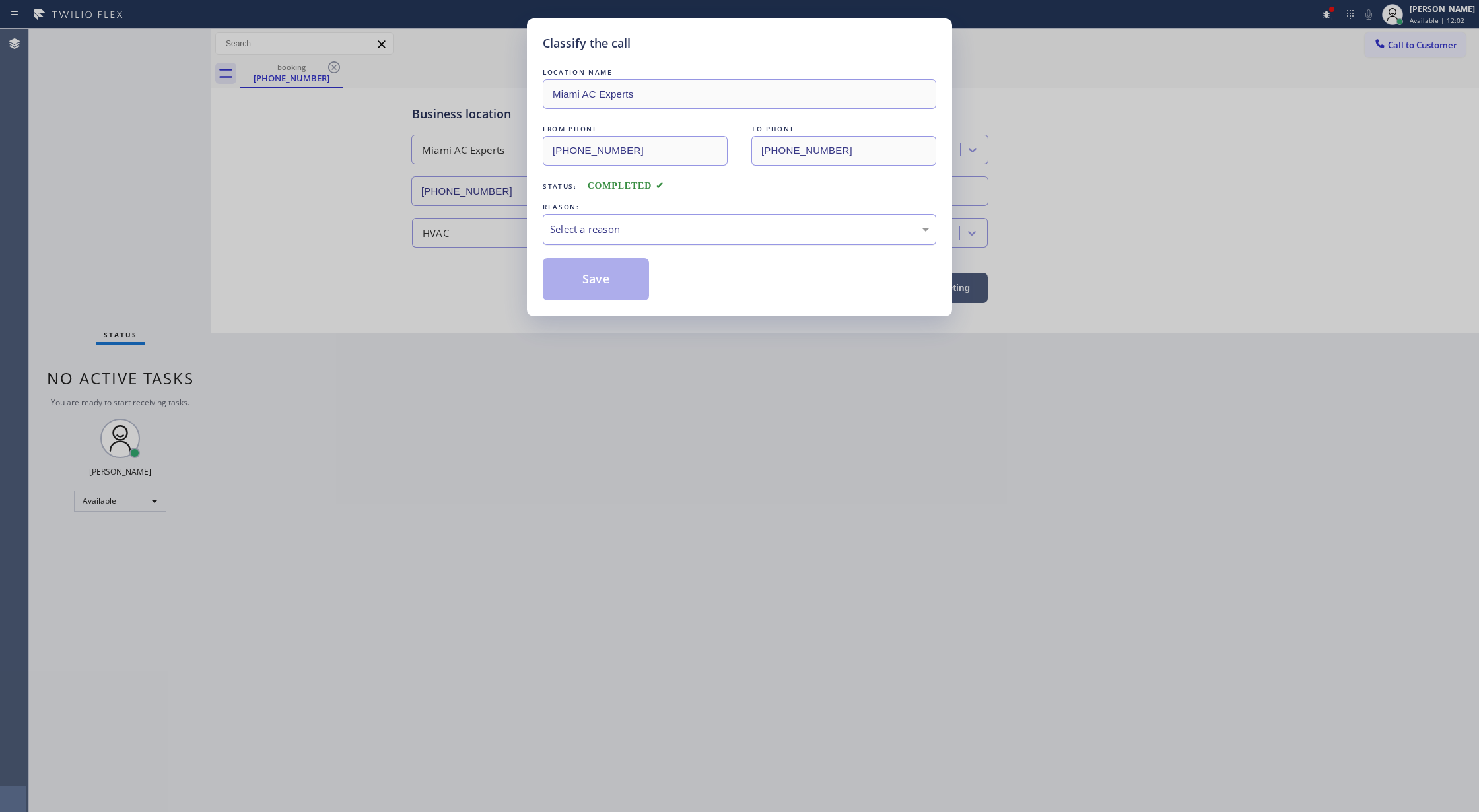
click at [563, 236] on div "Select a reason" at bounding box center [739, 230] width 379 height 15
click at [591, 284] on button "Save" at bounding box center [596, 279] width 106 height 42
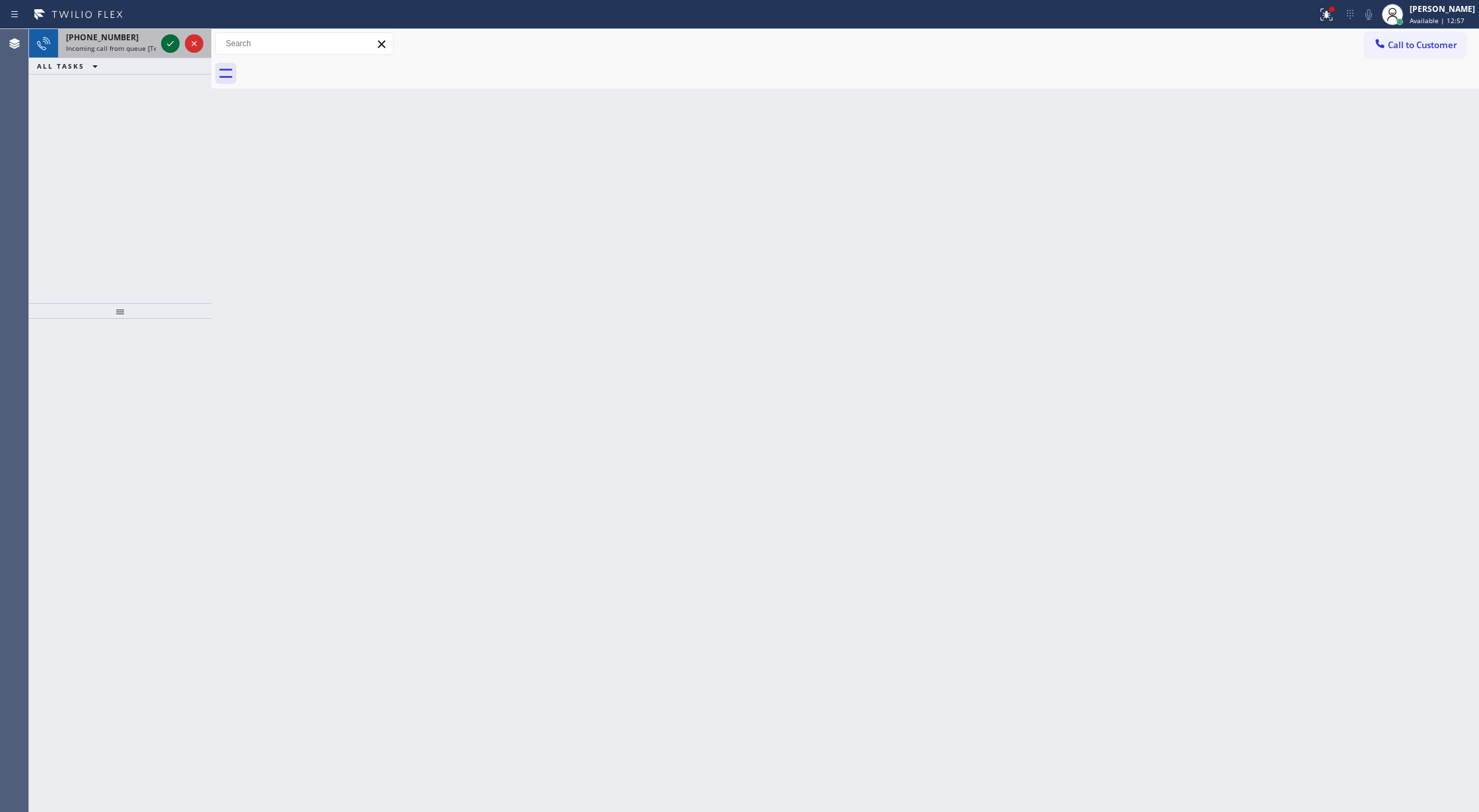
click at [165, 44] on icon at bounding box center [170, 43] width 16 height 16
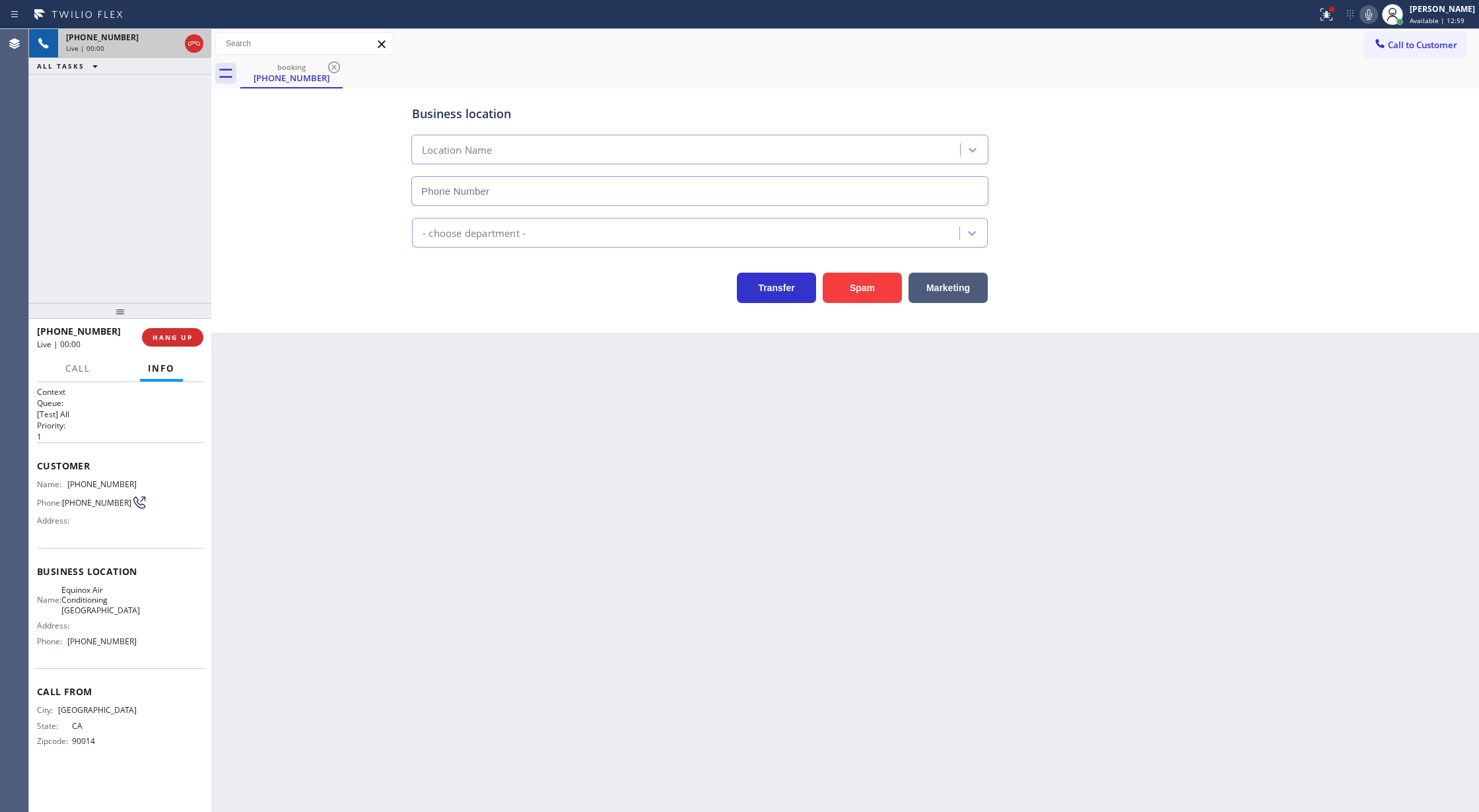
type input "(949) 569-5809"
click at [865, 286] on button "Spam" at bounding box center [863, 288] width 79 height 31
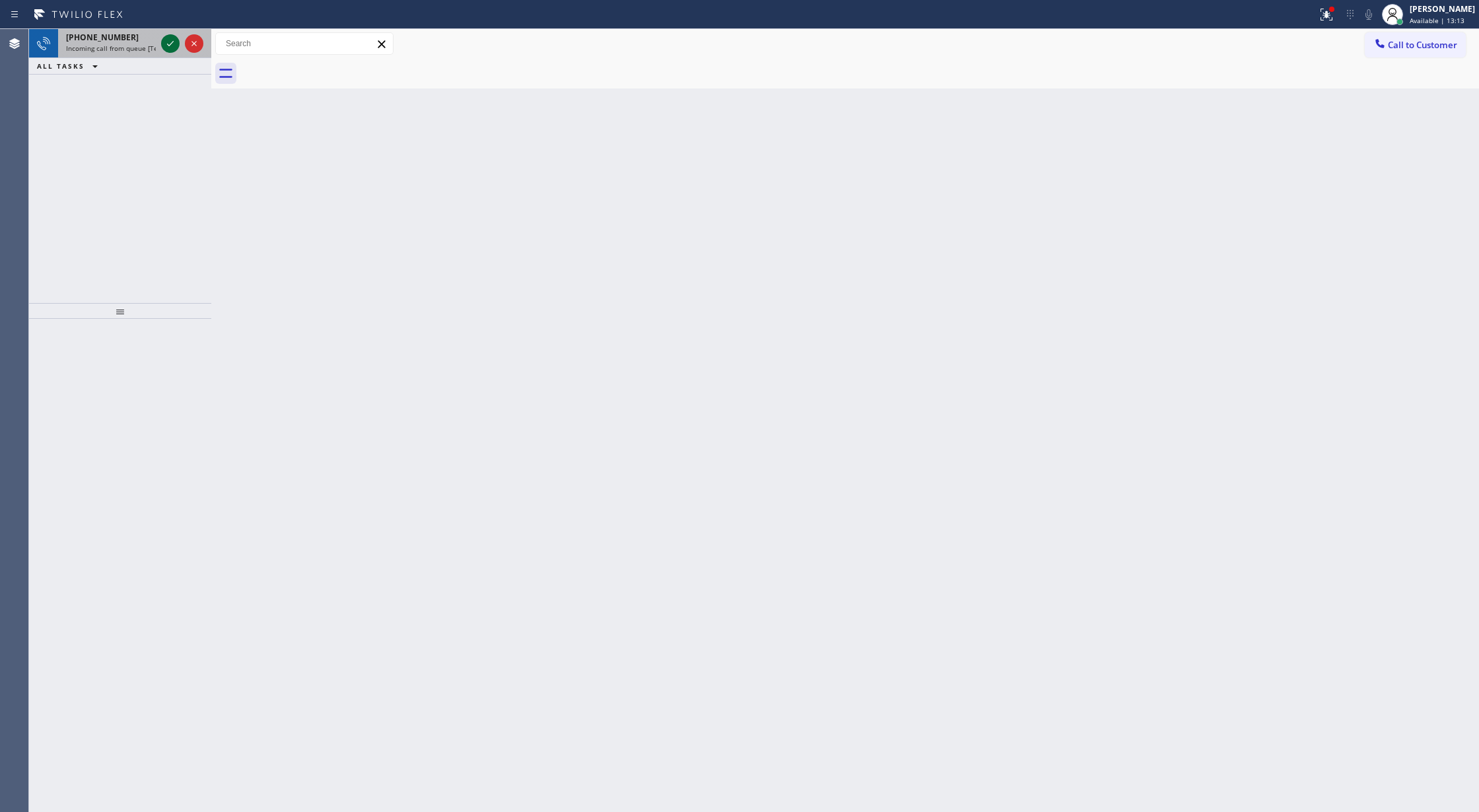
click at [167, 41] on icon at bounding box center [170, 43] width 16 height 16
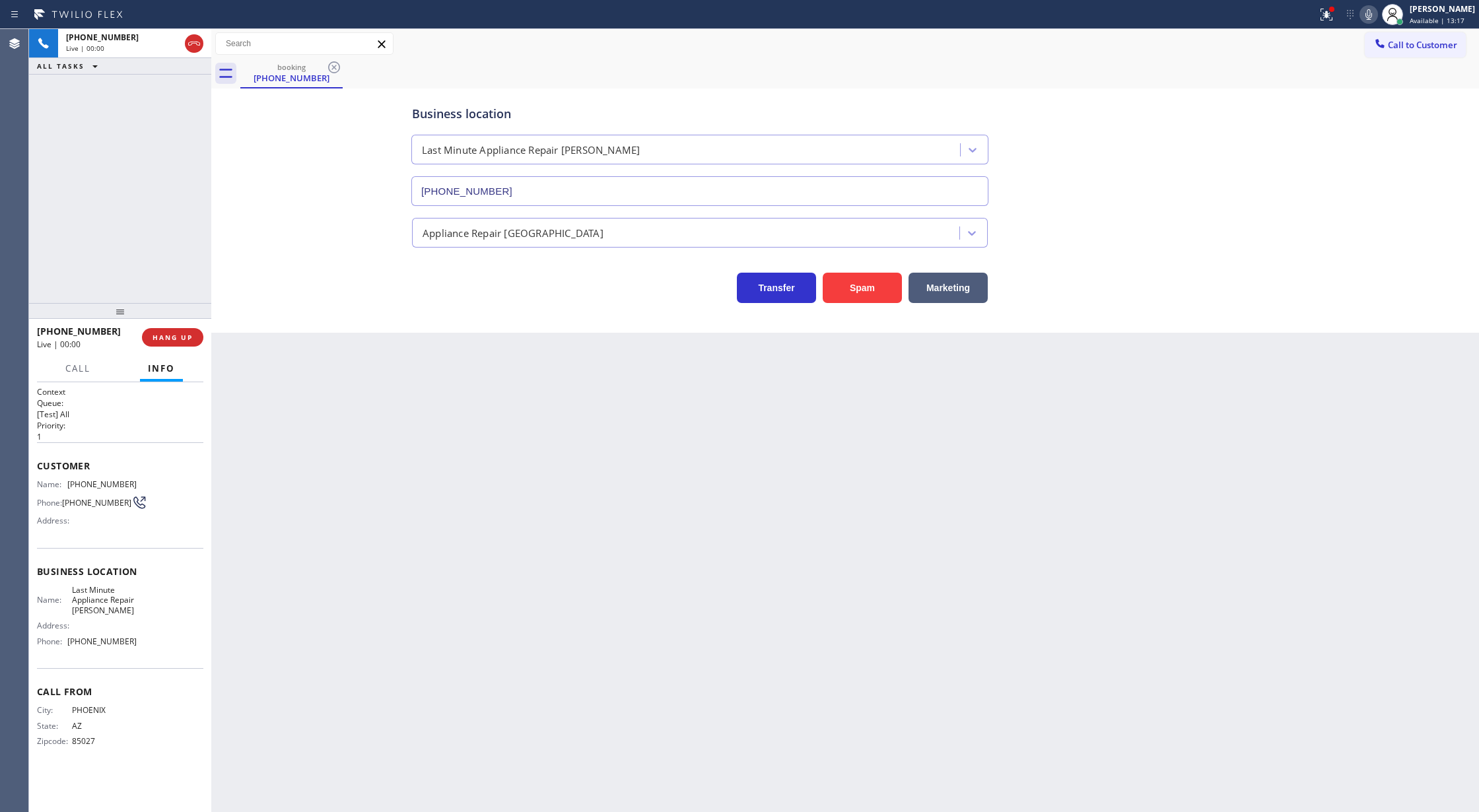
type input "(602) 671-0204"
click at [872, 288] on button "Spam" at bounding box center [863, 288] width 79 height 31
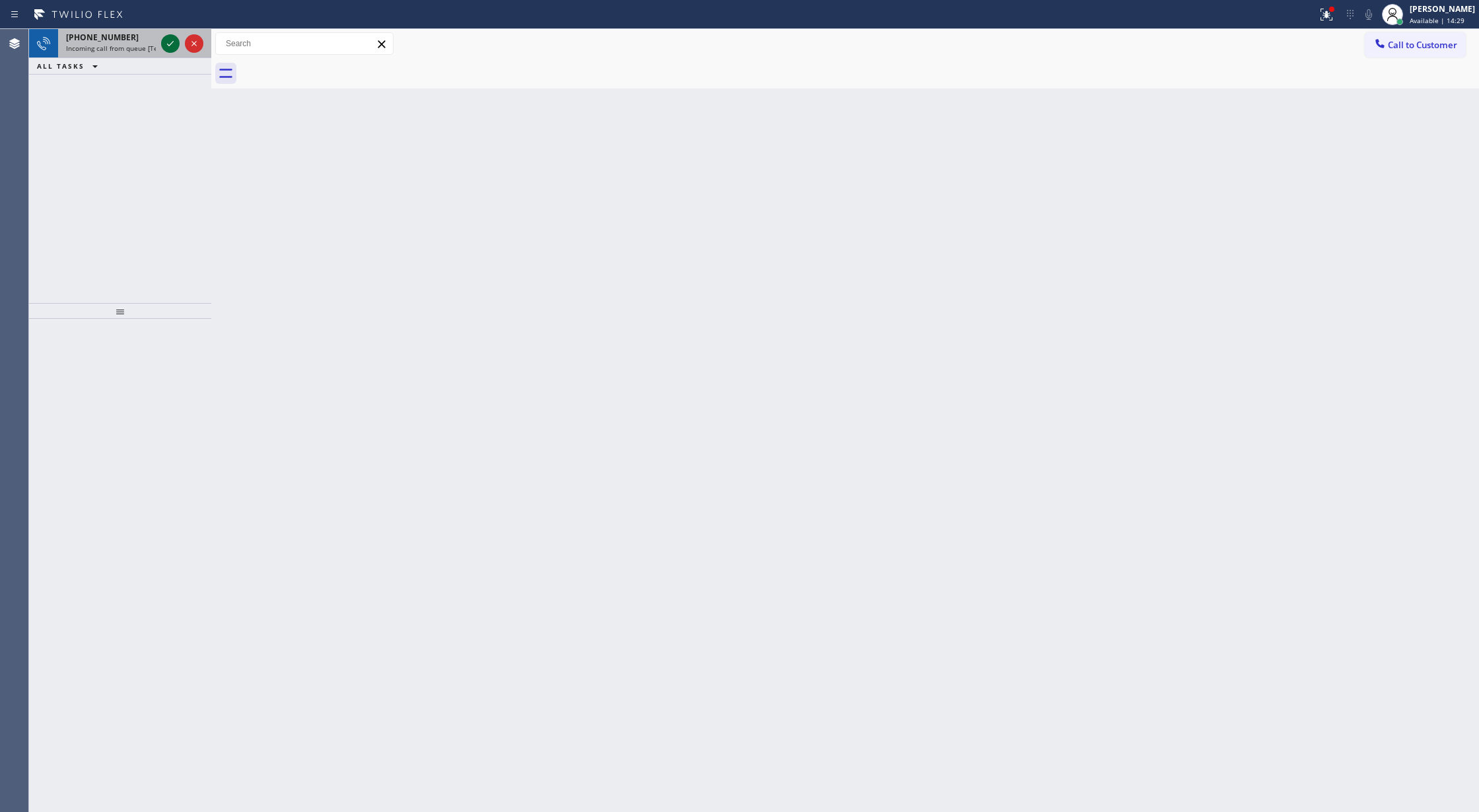
click at [164, 44] on icon at bounding box center [170, 43] width 16 height 16
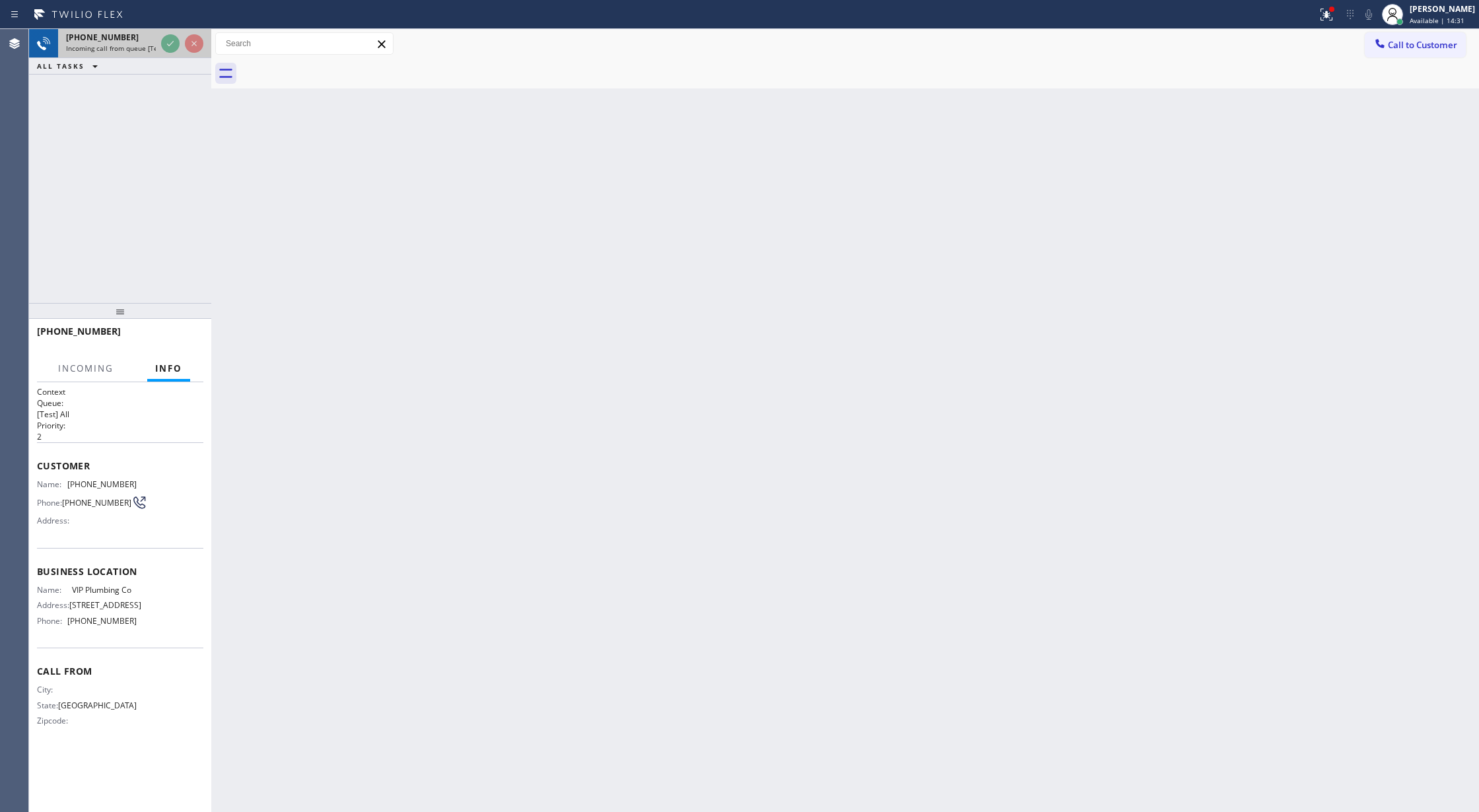
click at [159, 55] on div at bounding box center [182, 44] width 48 height 29
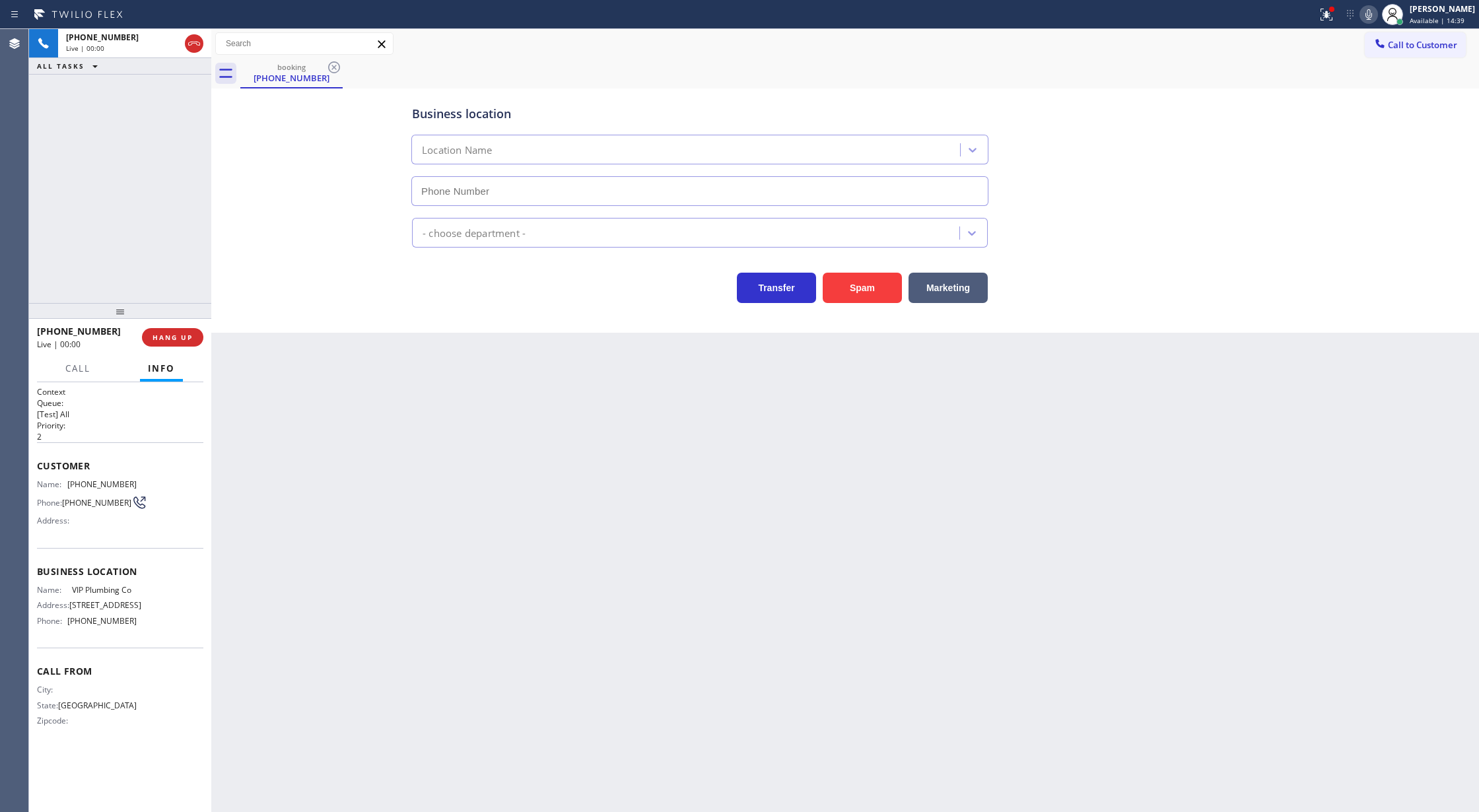
type input "(844) 903-1404"
click at [458, 572] on div "Back to Dashboard Change Sender ID Customers Technicians Select a contact Outbo…" at bounding box center [845, 420] width 1268 height 783
click at [854, 289] on button "Spam" at bounding box center [863, 288] width 79 height 31
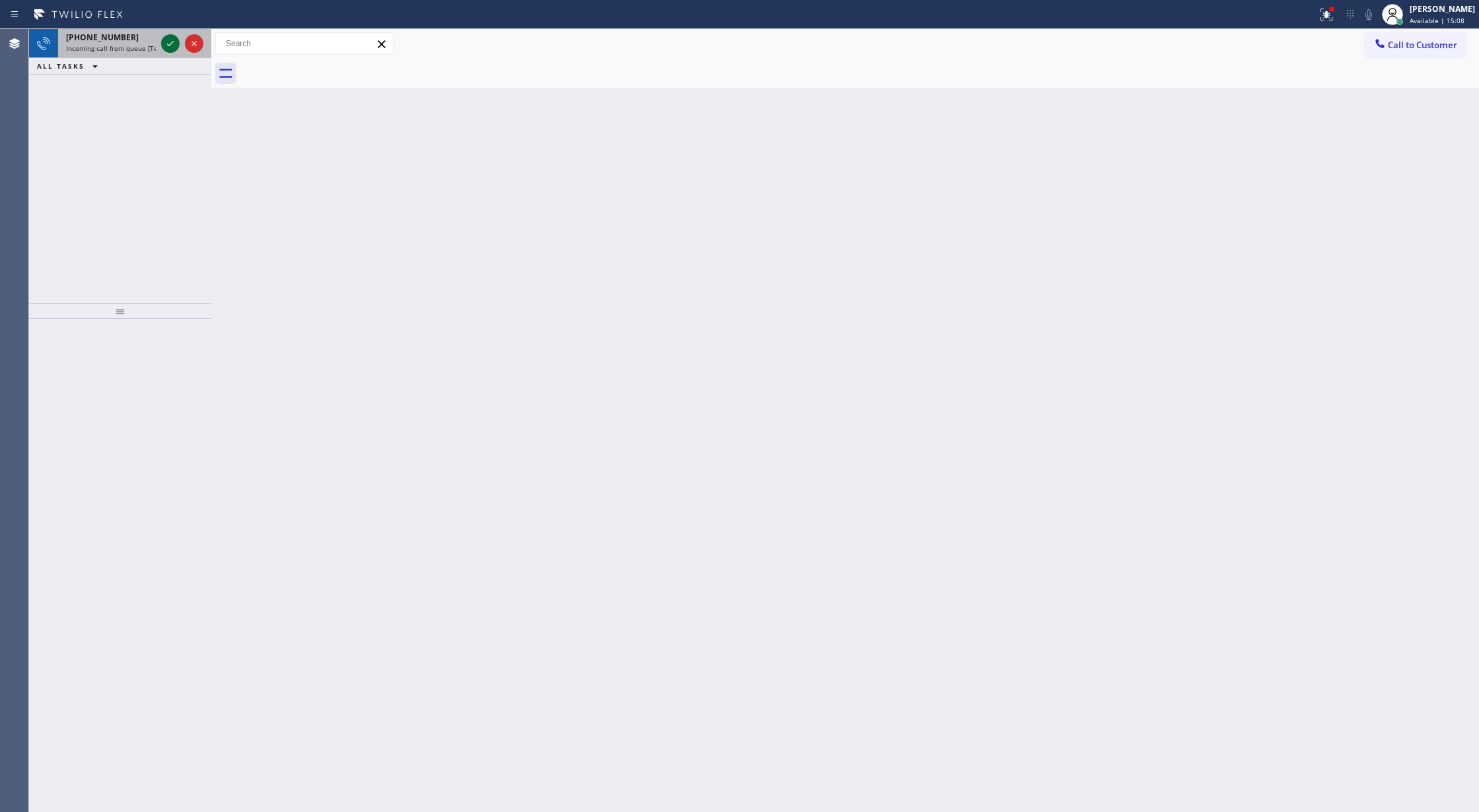
click at [173, 48] on icon at bounding box center [170, 43] width 16 height 16
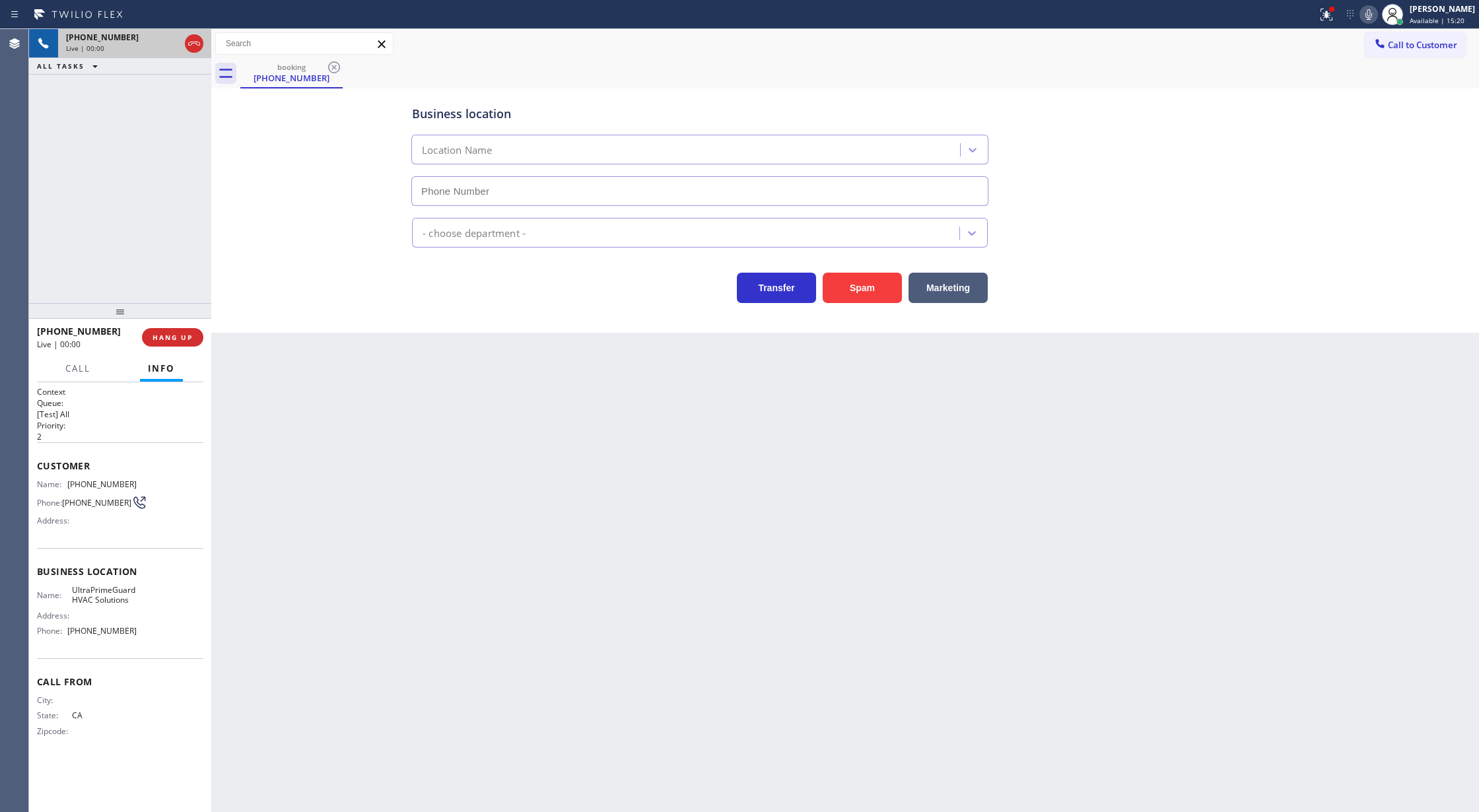
type input "(669) 215-4954"
drag, startPoint x: 864, startPoint y: 286, endPoint x: 1017, endPoint y: 270, distance: 153.8
click at [864, 286] on button "Spam" at bounding box center [863, 288] width 79 height 31
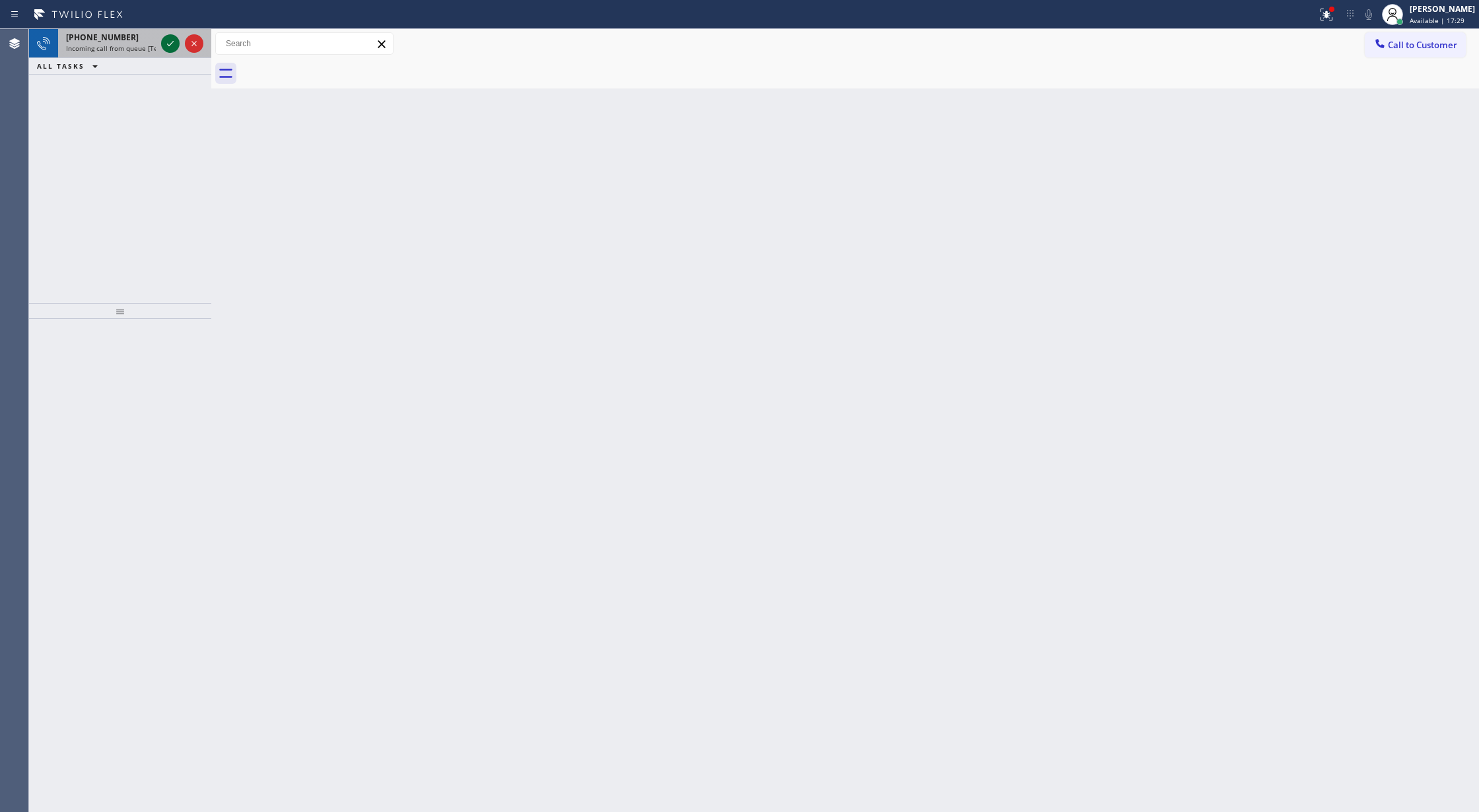
click at [168, 46] on icon at bounding box center [170, 43] width 16 height 16
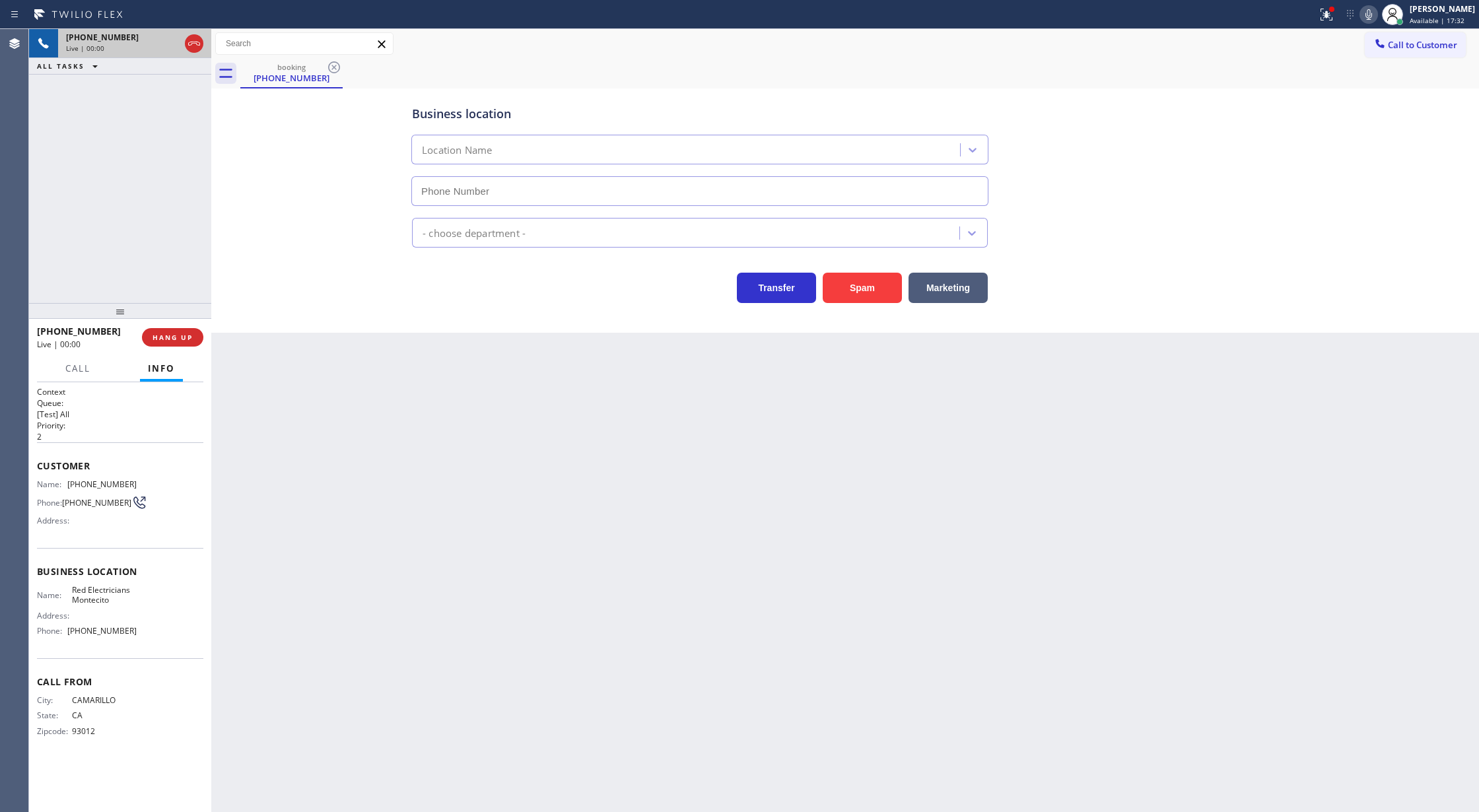
type input "(805) 222-7597"
click at [849, 297] on button "Spam" at bounding box center [863, 288] width 79 height 31
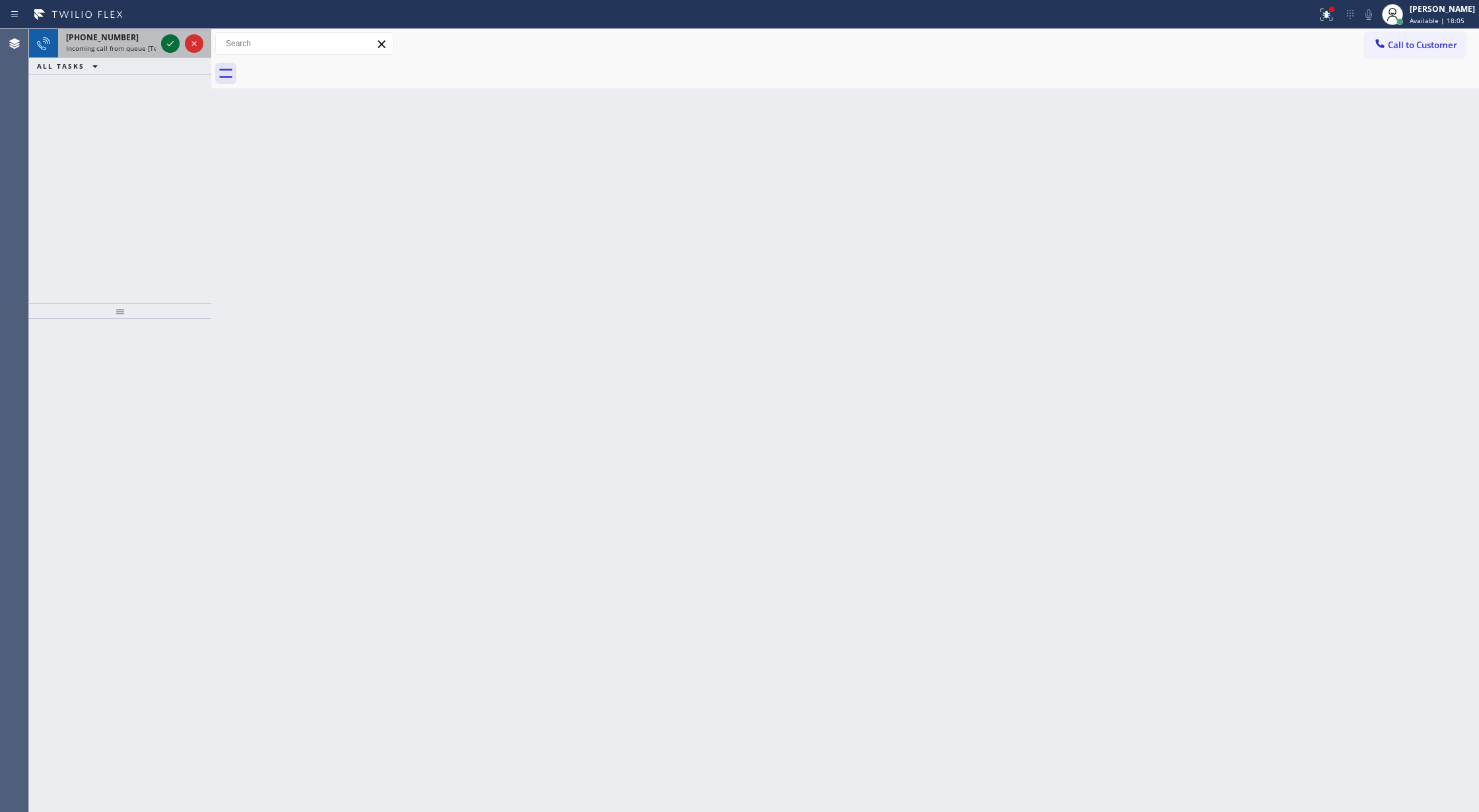
click at [164, 43] on icon at bounding box center [170, 43] width 16 height 16
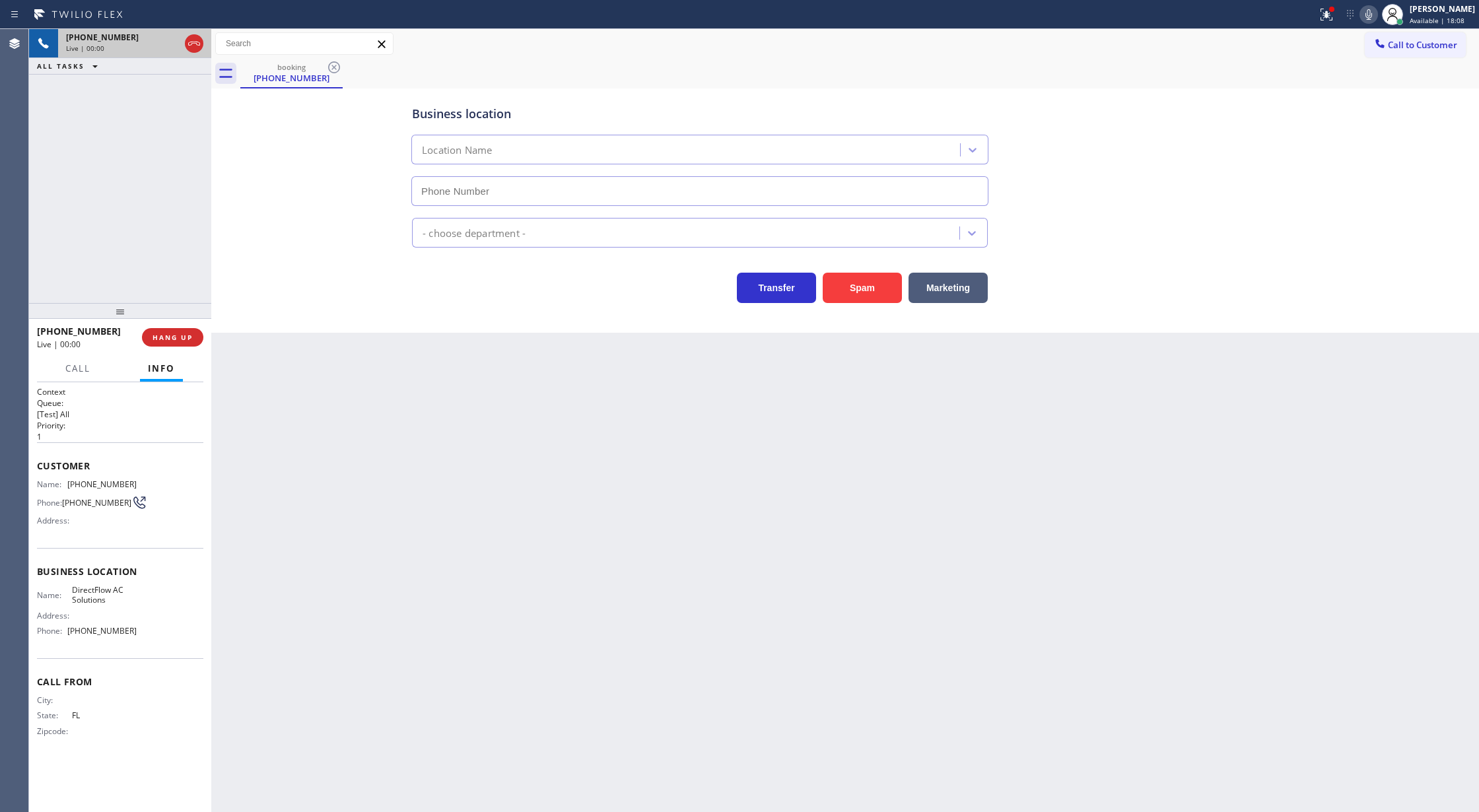
type input "(628) 215-4648"
click at [193, 37] on icon at bounding box center [194, 43] width 16 height 16
click at [165, 338] on span "COMPLETE" at bounding box center [170, 337] width 46 height 9
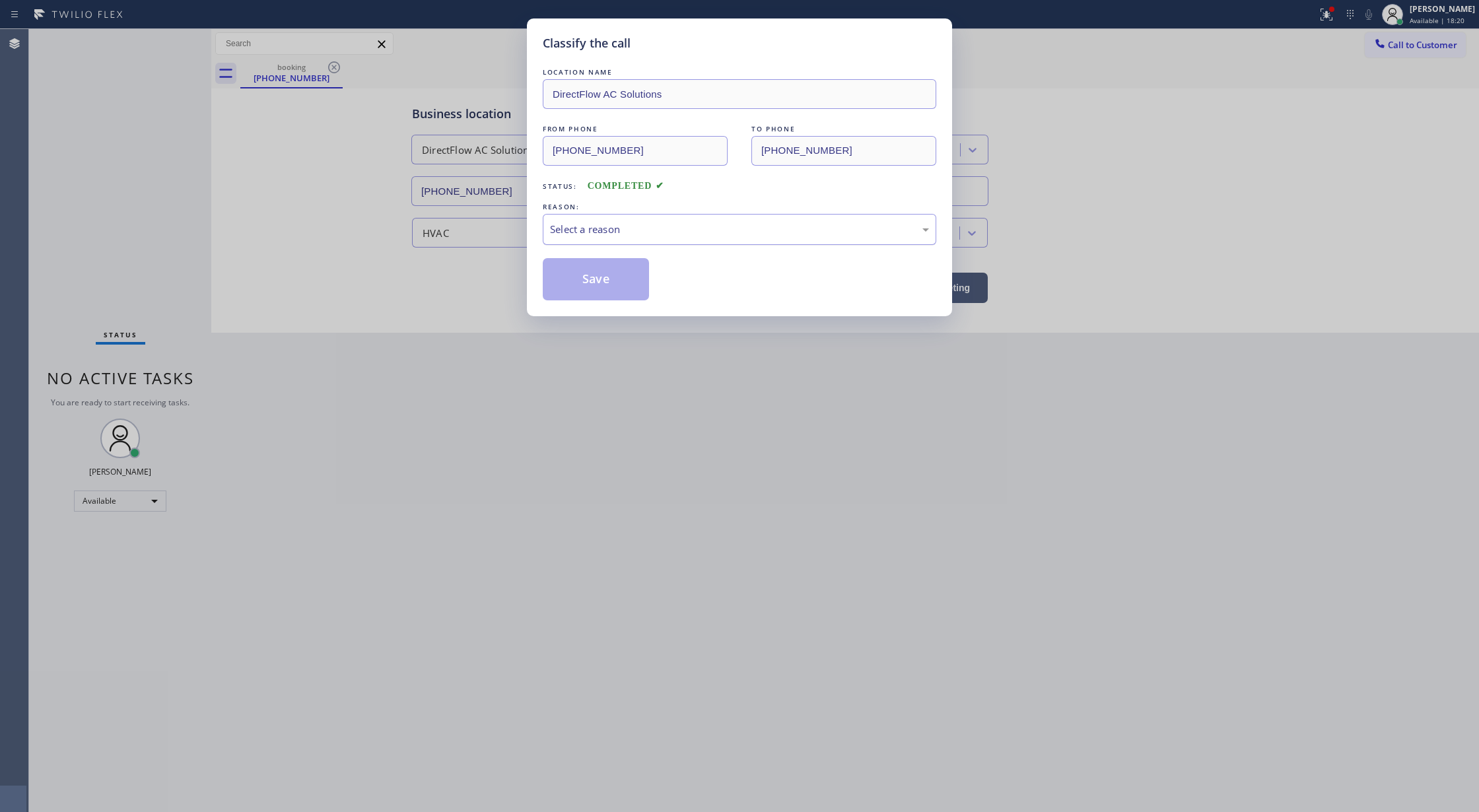
click at [634, 230] on div "Select a reason" at bounding box center [739, 230] width 379 height 15
click at [600, 284] on button "Save" at bounding box center [596, 279] width 106 height 42
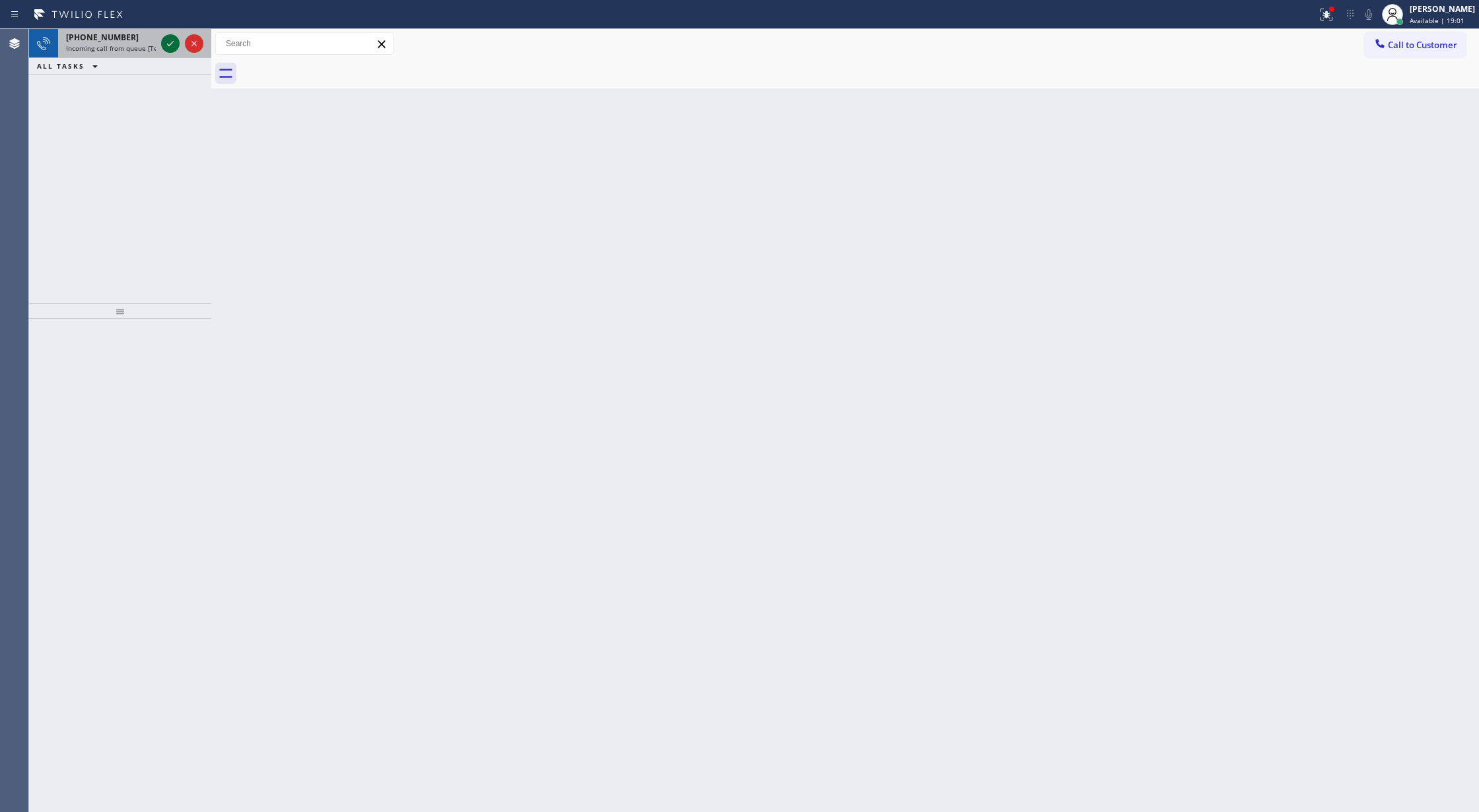
click at [173, 46] on icon at bounding box center [170, 43] width 16 height 16
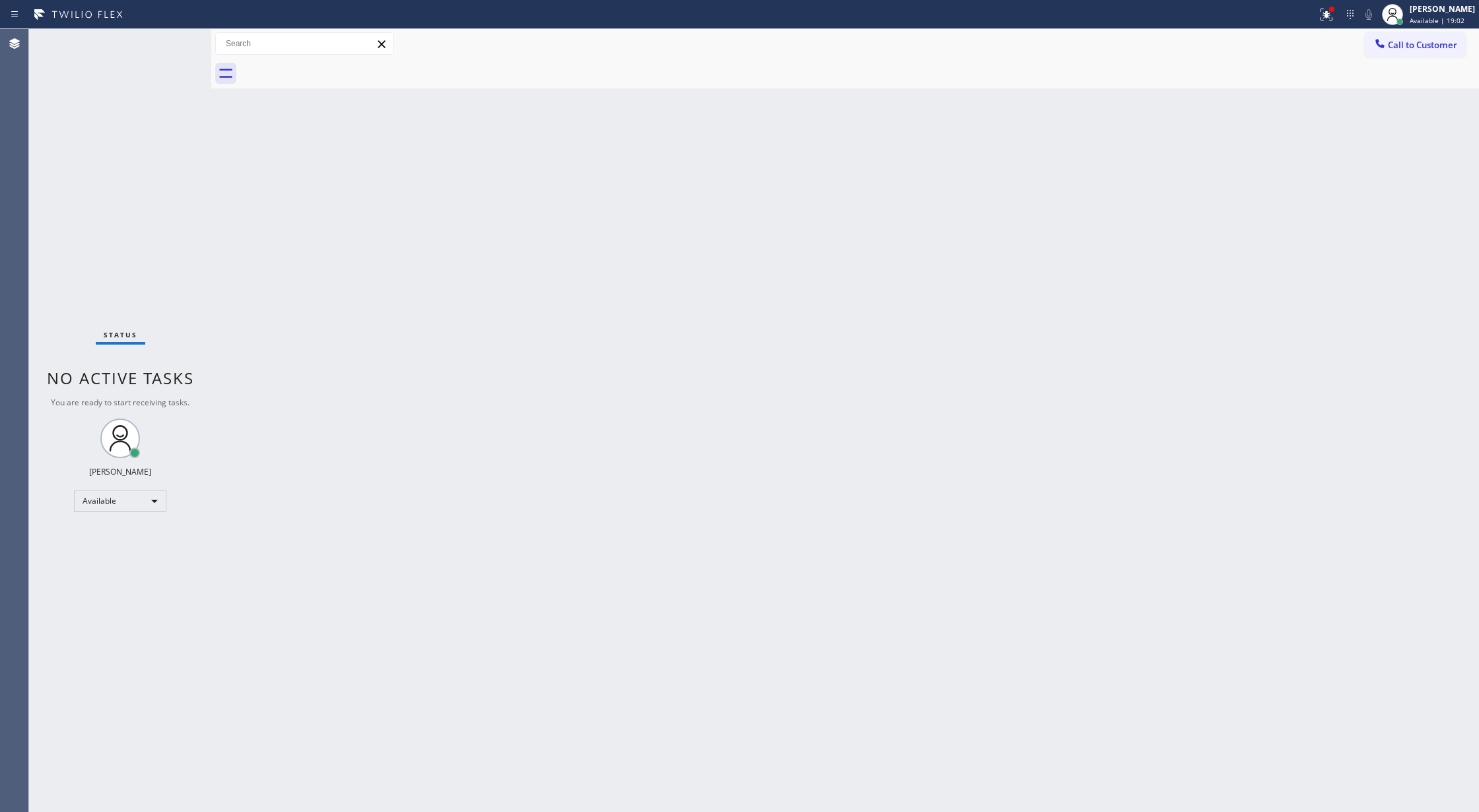
click at [173, 45] on div "Status No active tasks You are ready to start receiving tasks. [PERSON_NAME] Av…" at bounding box center [120, 420] width 182 height 783
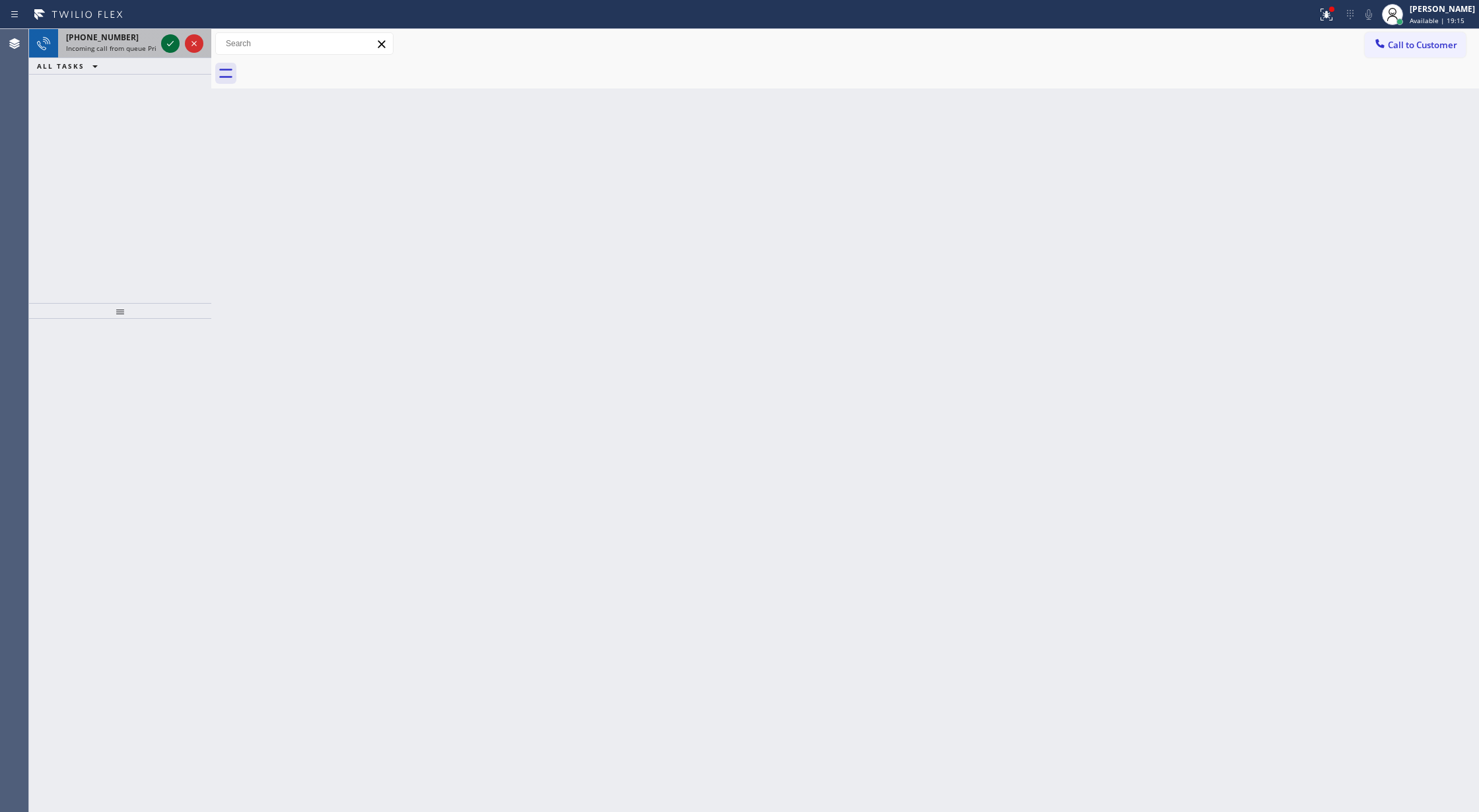
click at [166, 40] on icon at bounding box center [170, 43] width 16 height 16
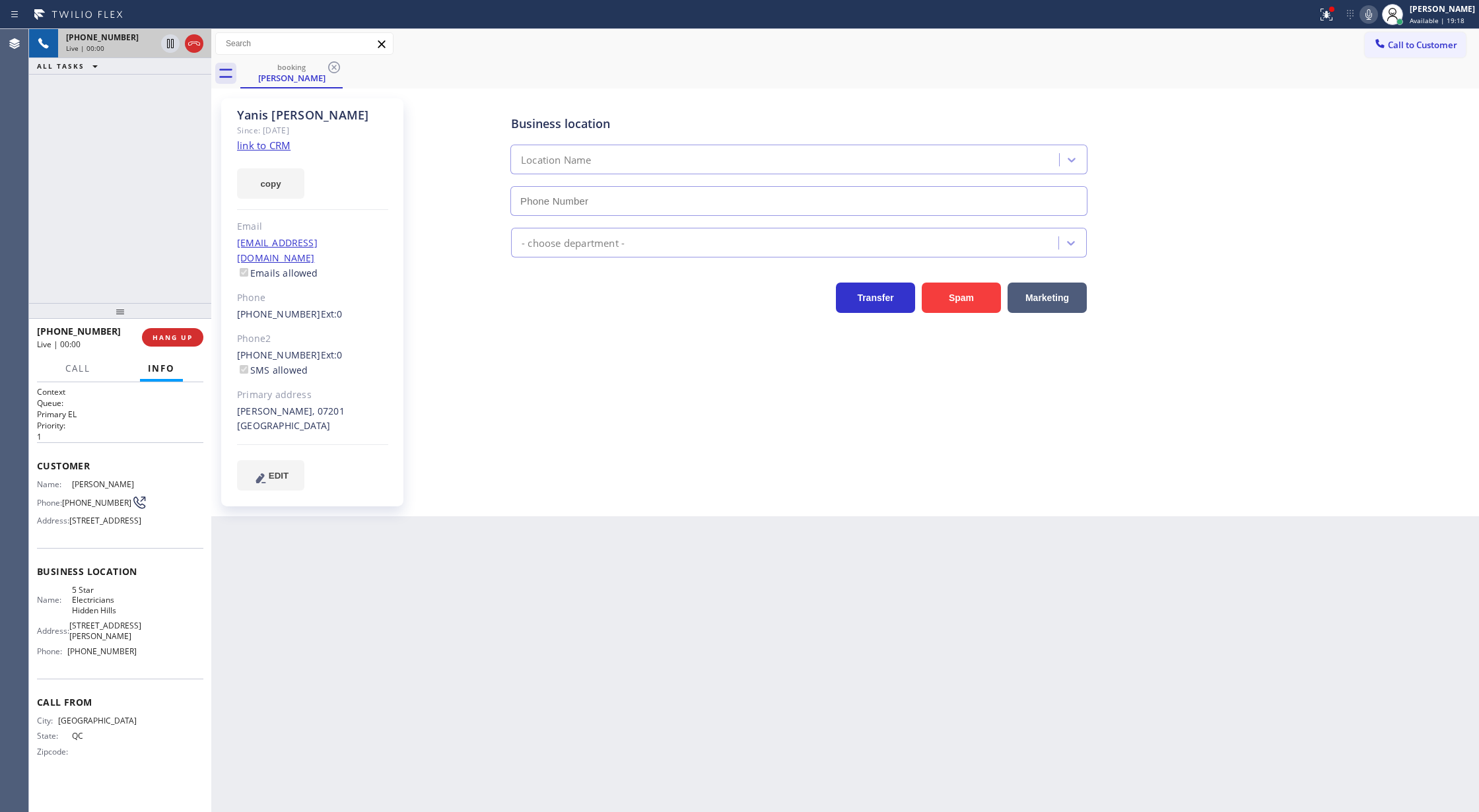
type input "(818) 938-1864"
click at [961, 304] on button "Spam" at bounding box center [961, 298] width 79 height 31
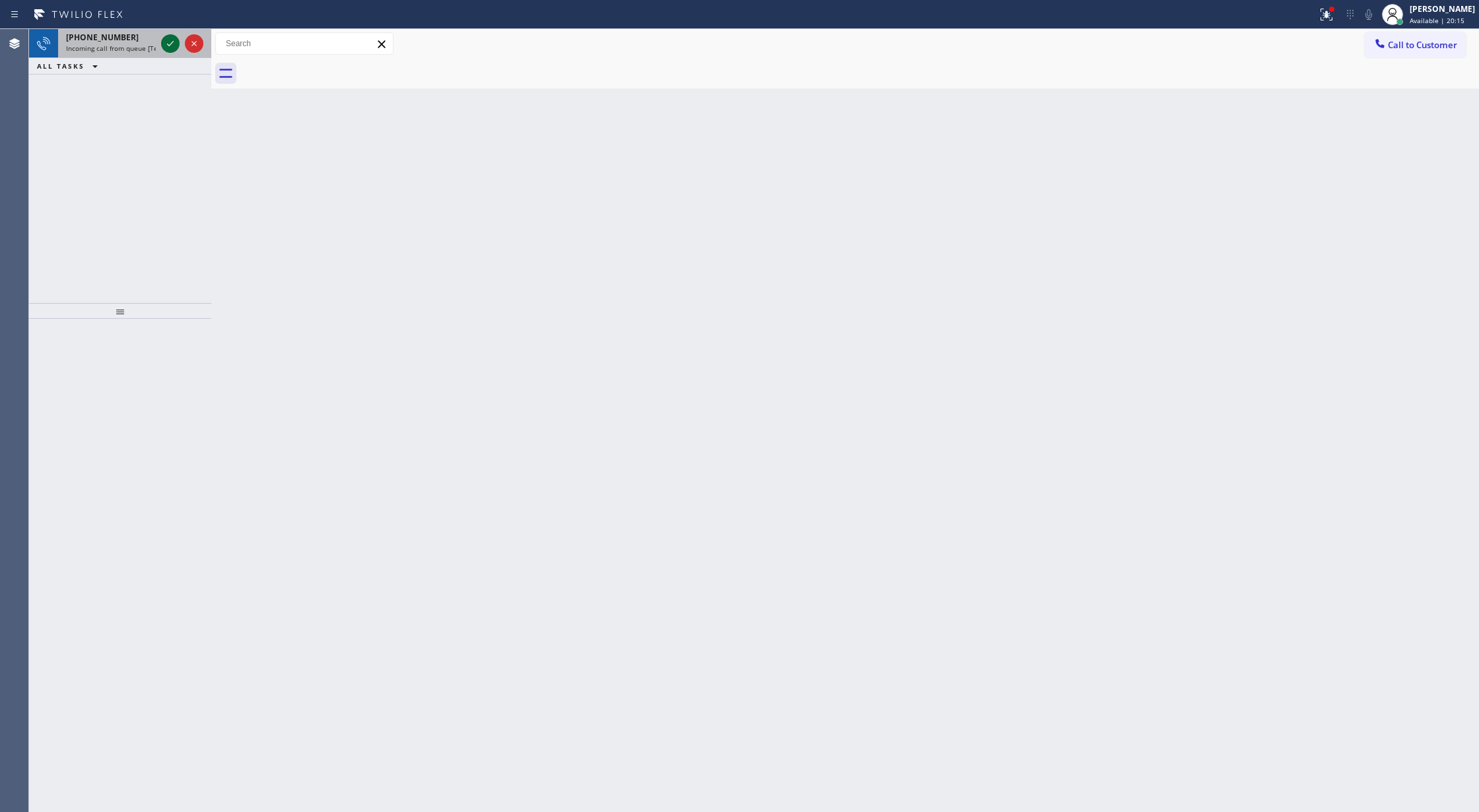
click at [169, 45] on icon at bounding box center [170, 43] width 16 height 16
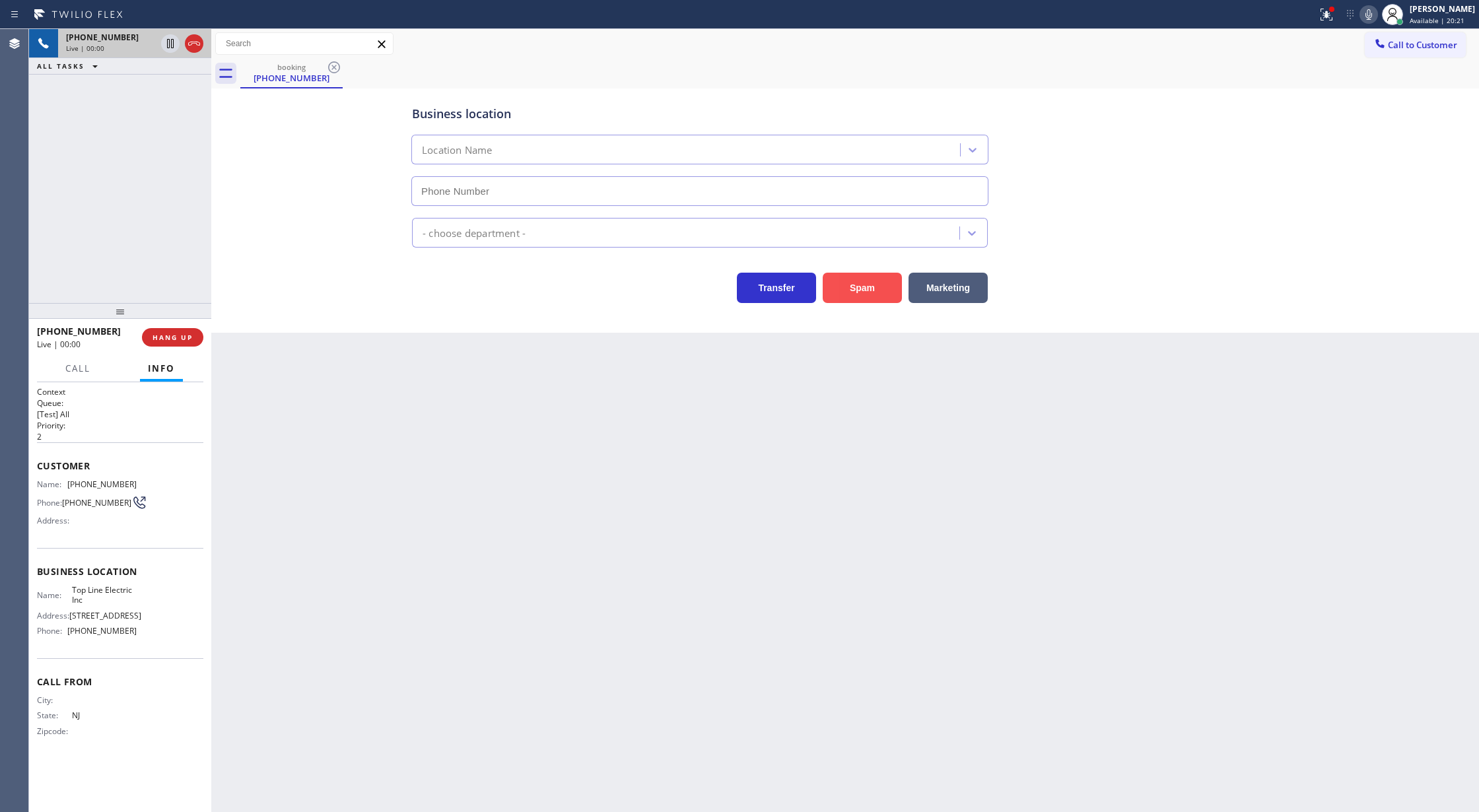
type input "(848) 346-2903"
click at [867, 302] on button "Spam" at bounding box center [863, 288] width 79 height 31
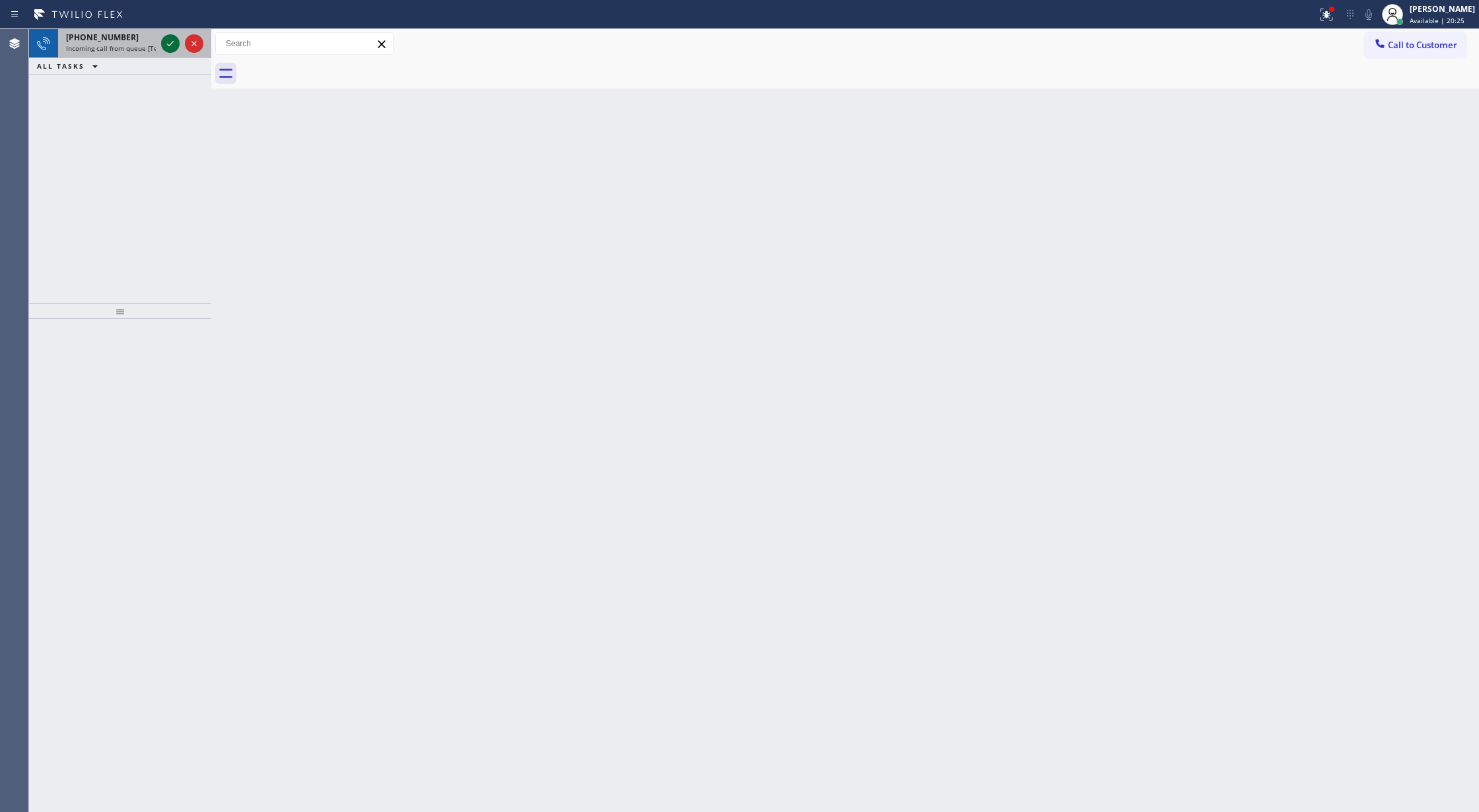
click at [164, 44] on icon at bounding box center [170, 43] width 16 height 16
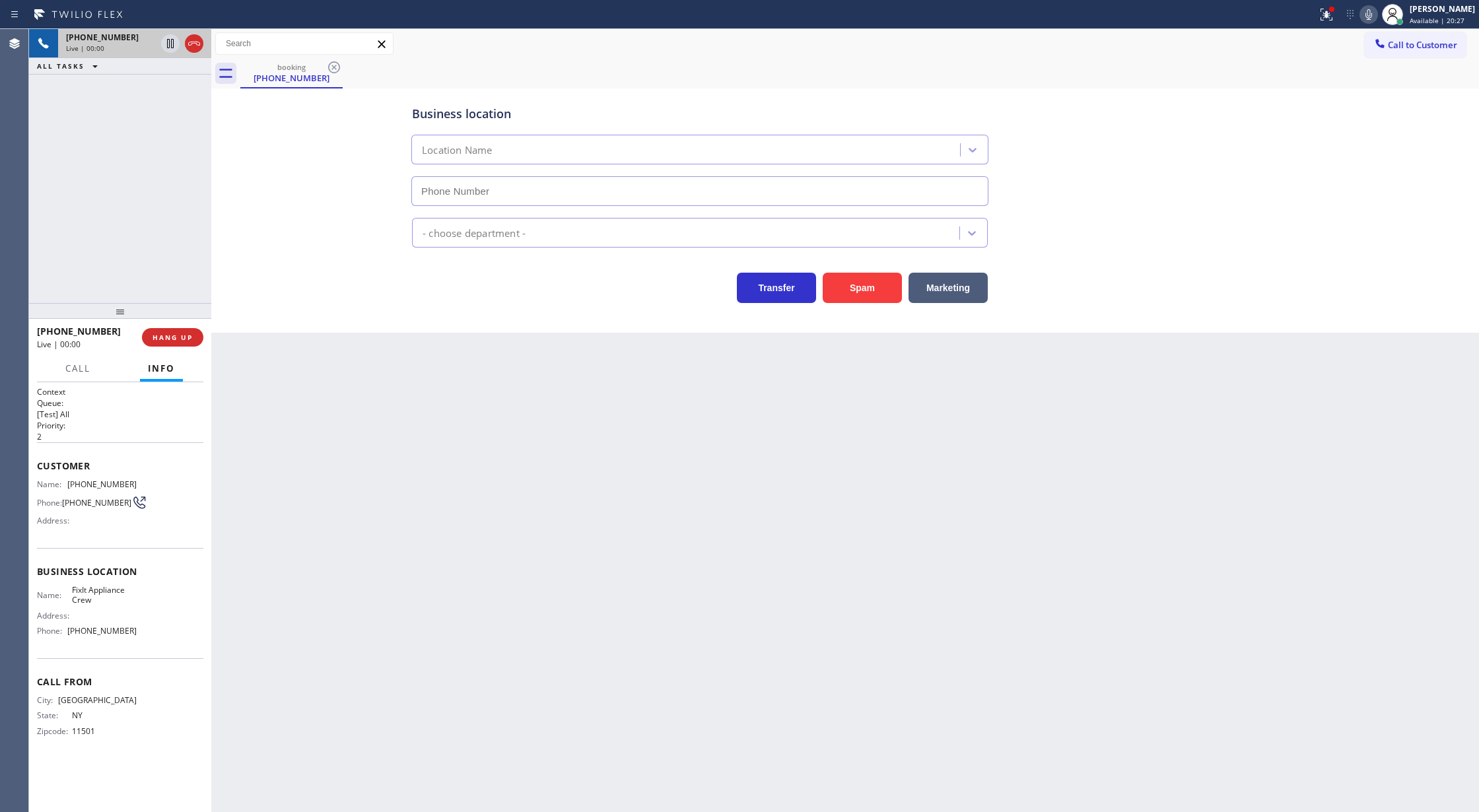
type input "(516) 430-7756"
click at [876, 283] on button "Spam" at bounding box center [863, 288] width 79 height 31
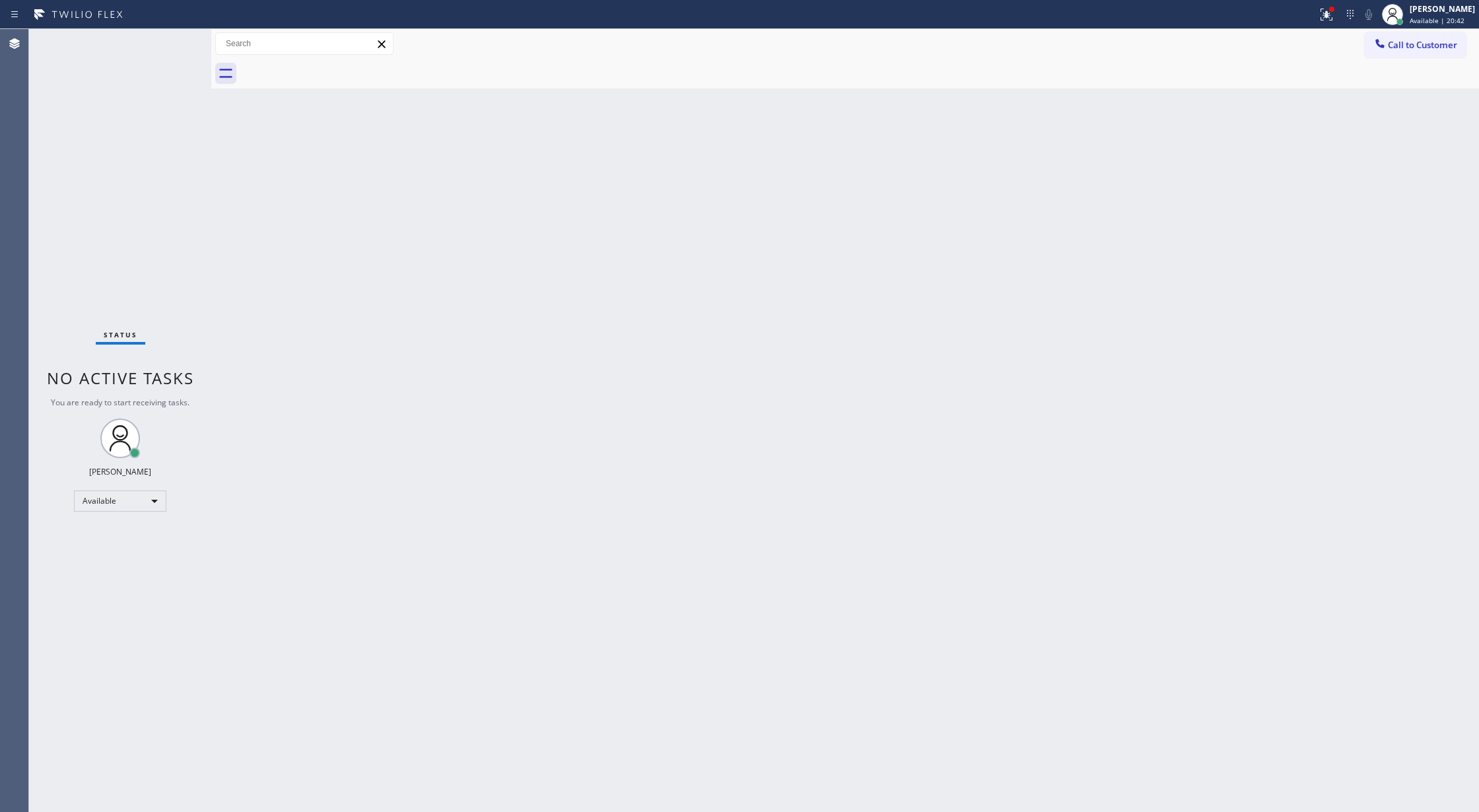
click at [185, 37] on div "Status No active tasks You are ready to start receiving tasks. [PERSON_NAME] Av…" at bounding box center [120, 420] width 182 height 783
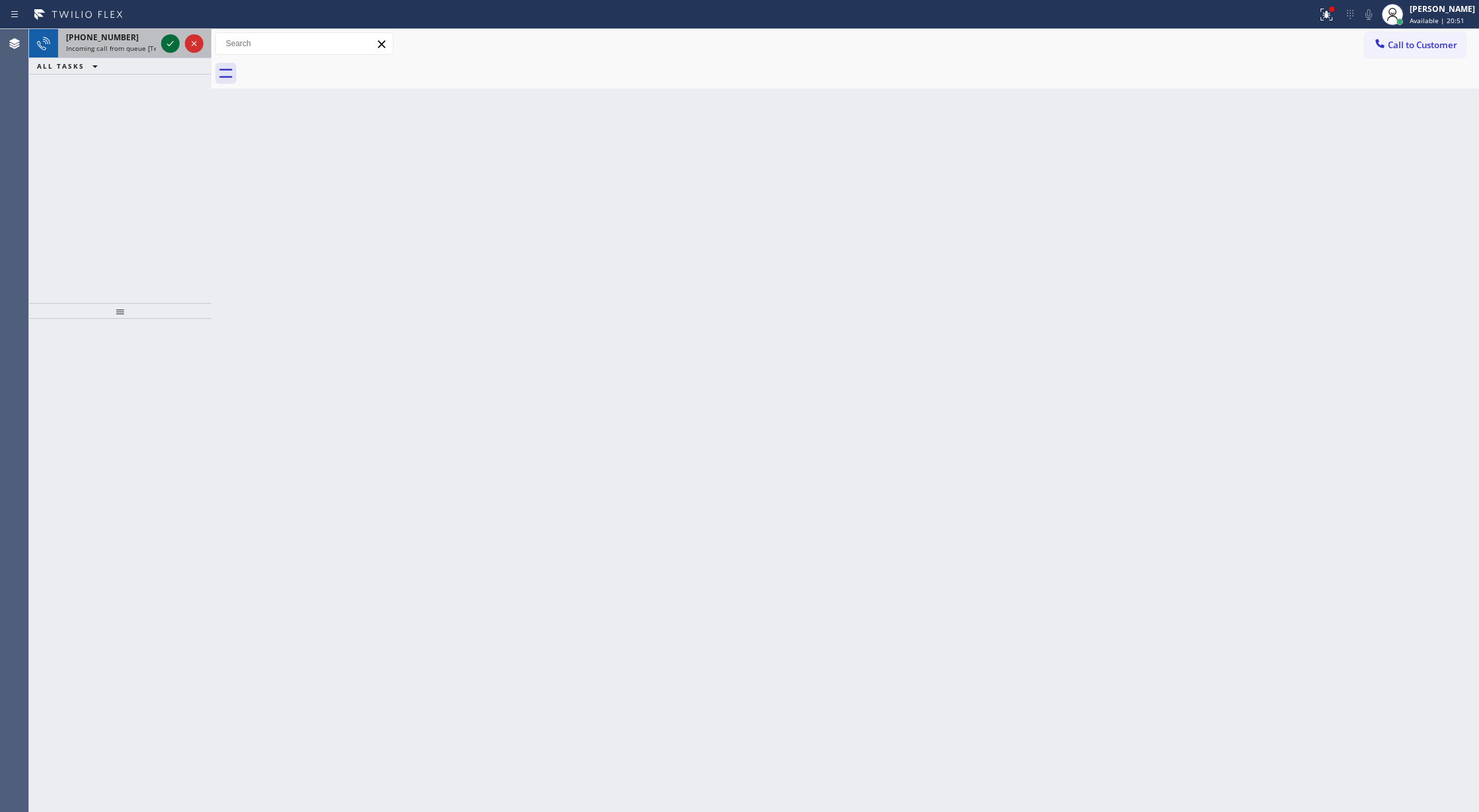
click at [167, 43] on icon at bounding box center [170, 43] width 16 height 16
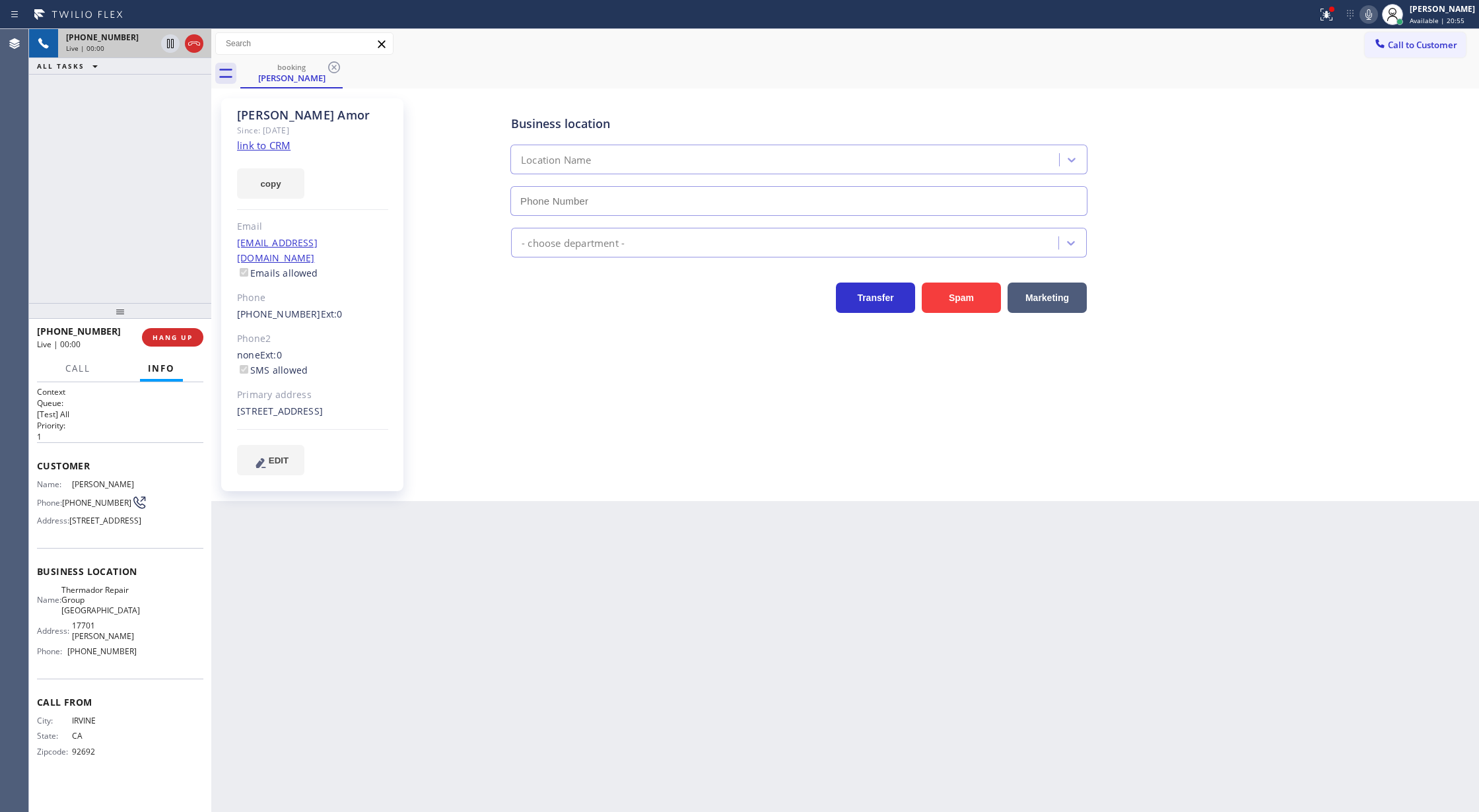
type input "(949) 565-4084"
click at [270, 146] on link "link to CRM" at bounding box center [263, 145] width 53 height 13
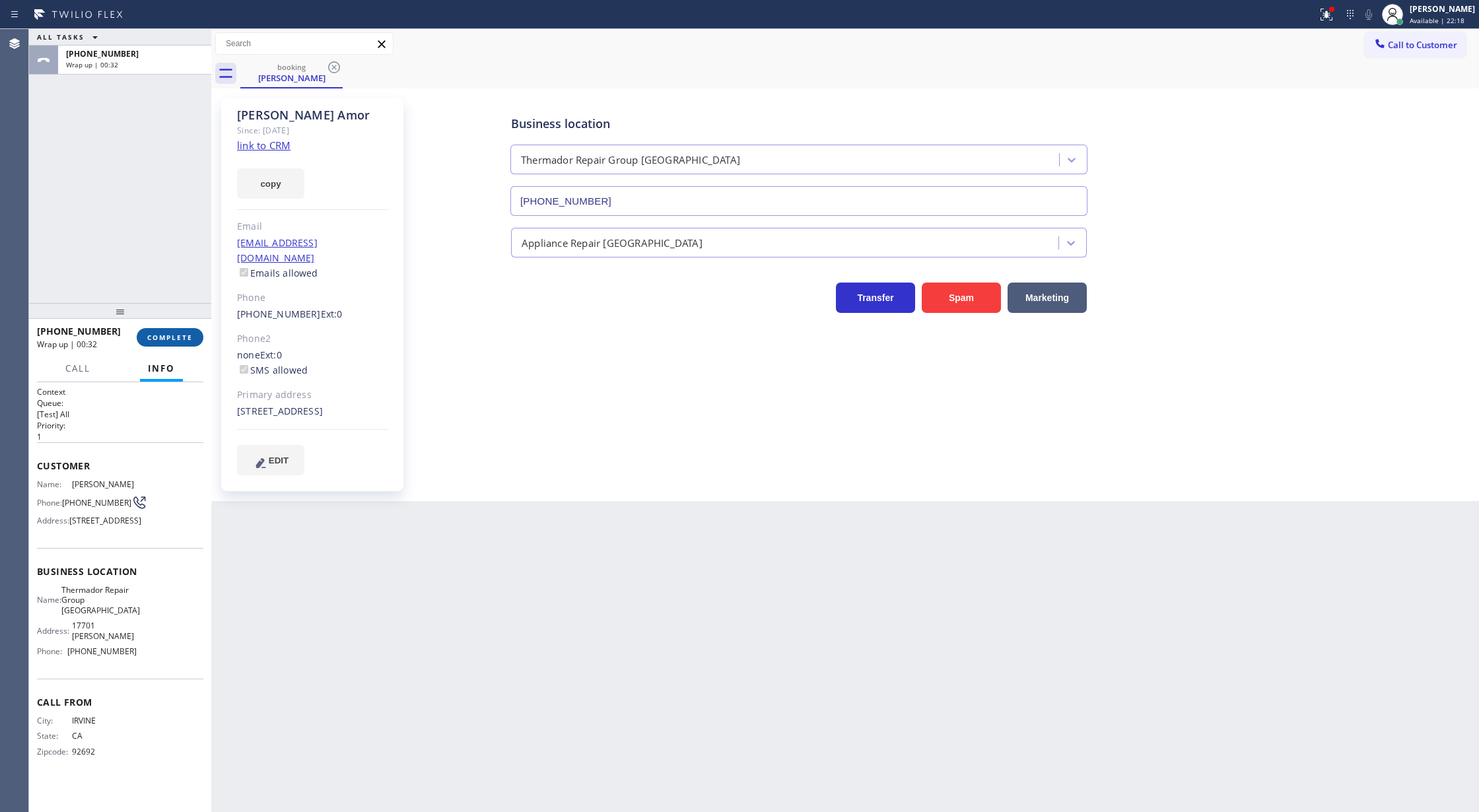
click at [171, 331] on button "COMPLETE" at bounding box center [170, 337] width 67 height 19
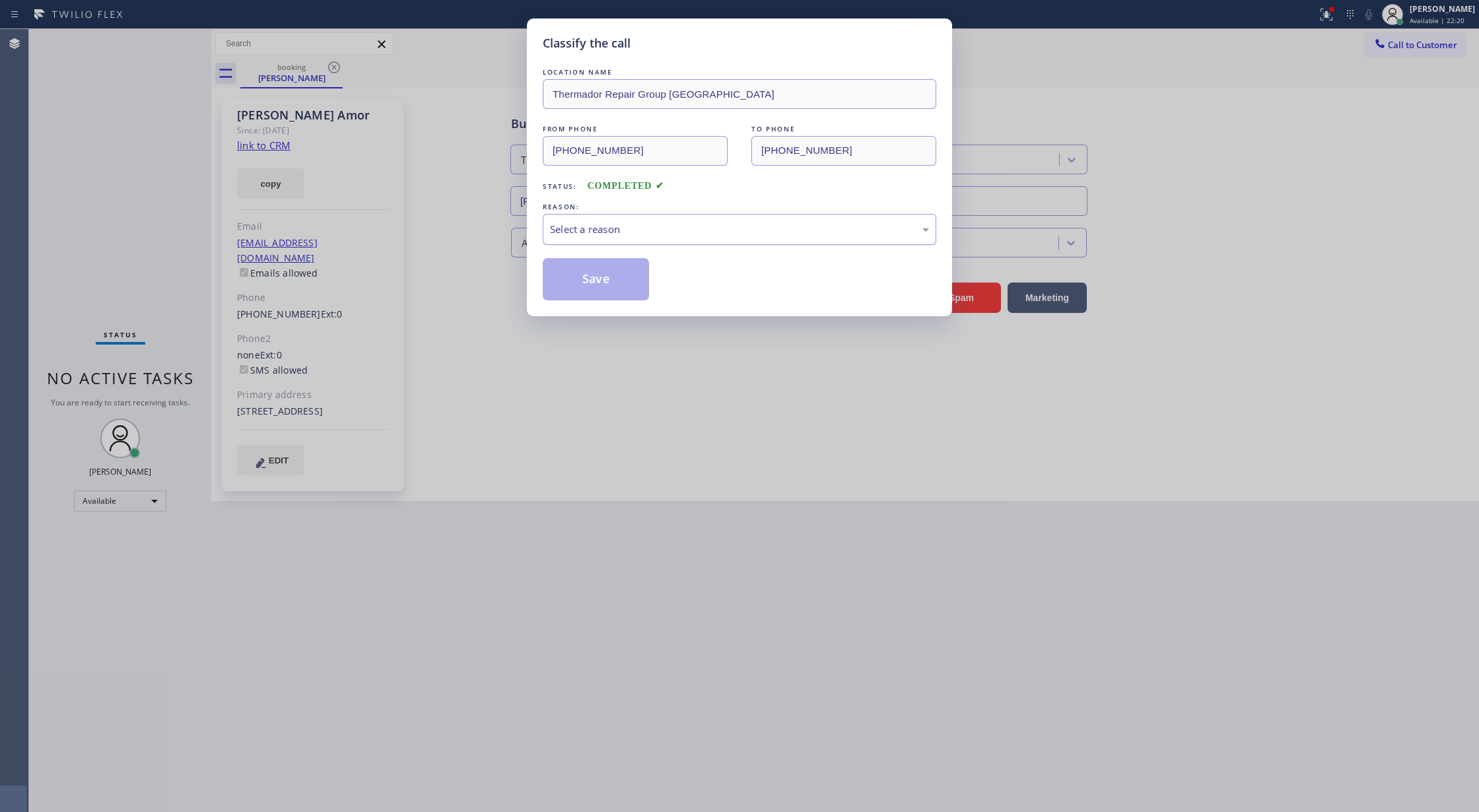
click at [698, 241] on div "Select a reason" at bounding box center [740, 230] width 394 height 31
click at [591, 278] on button "Save" at bounding box center [596, 279] width 106 height 42
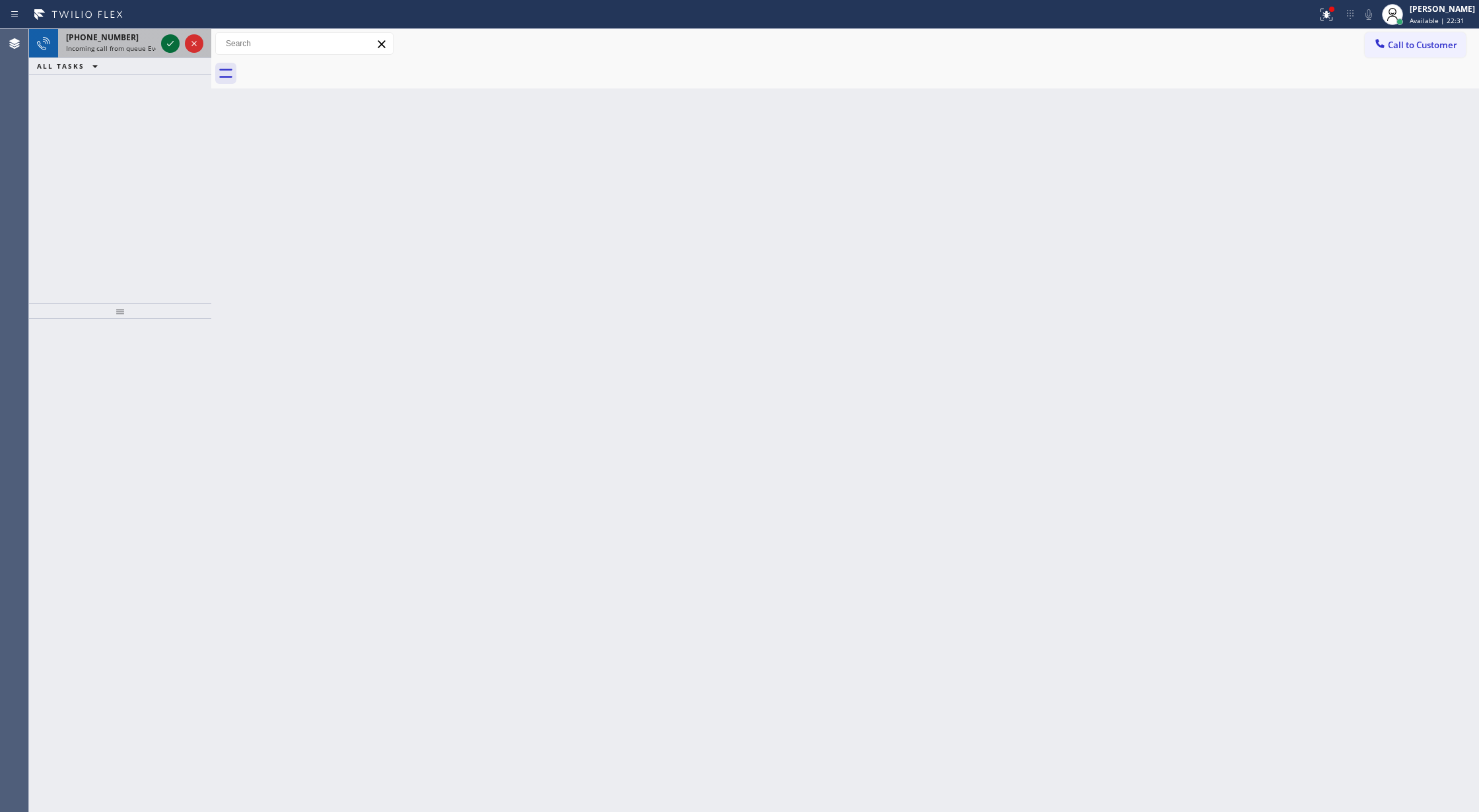
click at [170, 45] on icon at bounding box center [171, 44] width 7 height 6
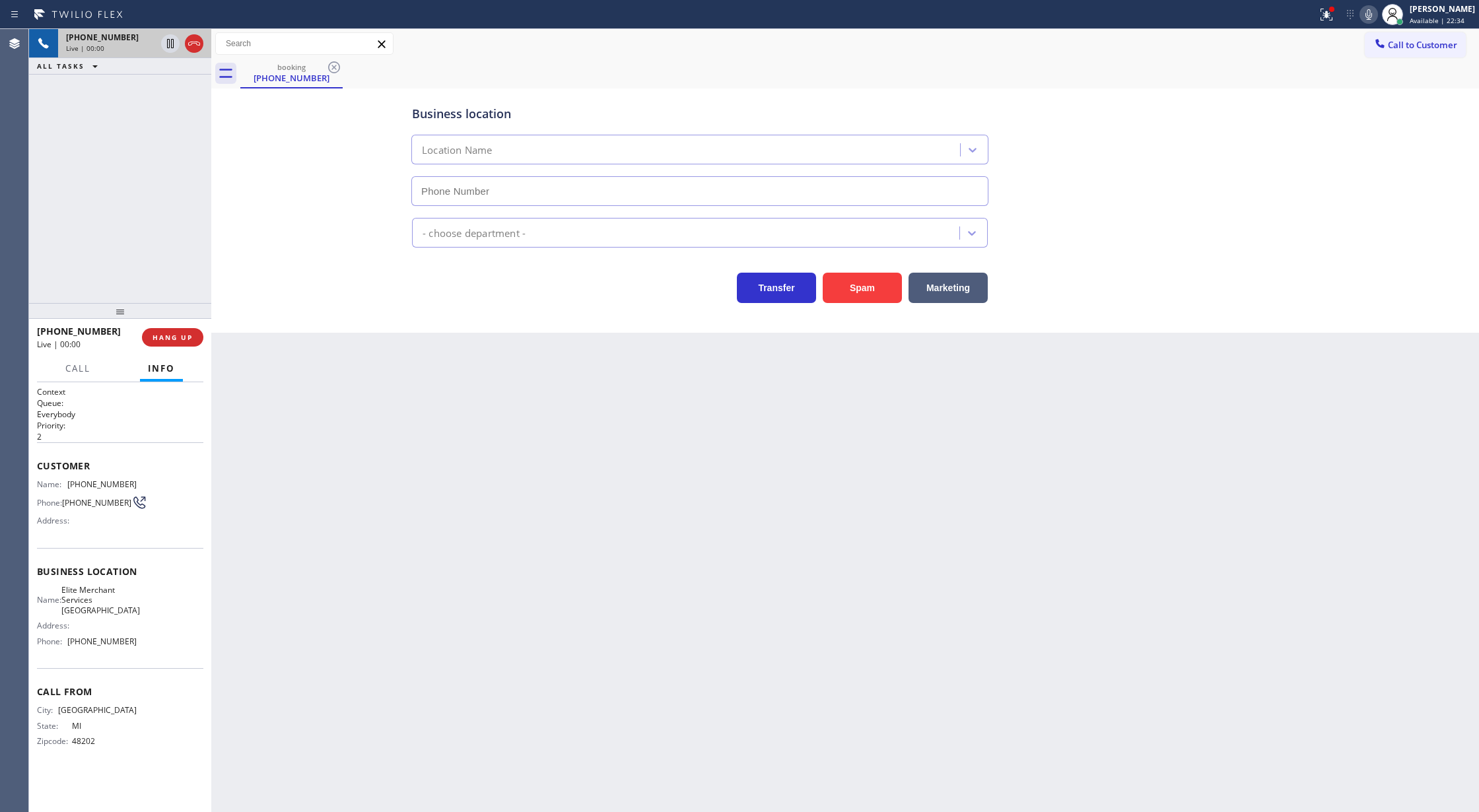
type input "(313) 789-3505"
click at [847, 280] on button "Spam" at bounding box center [863, 288] width 79 height 31
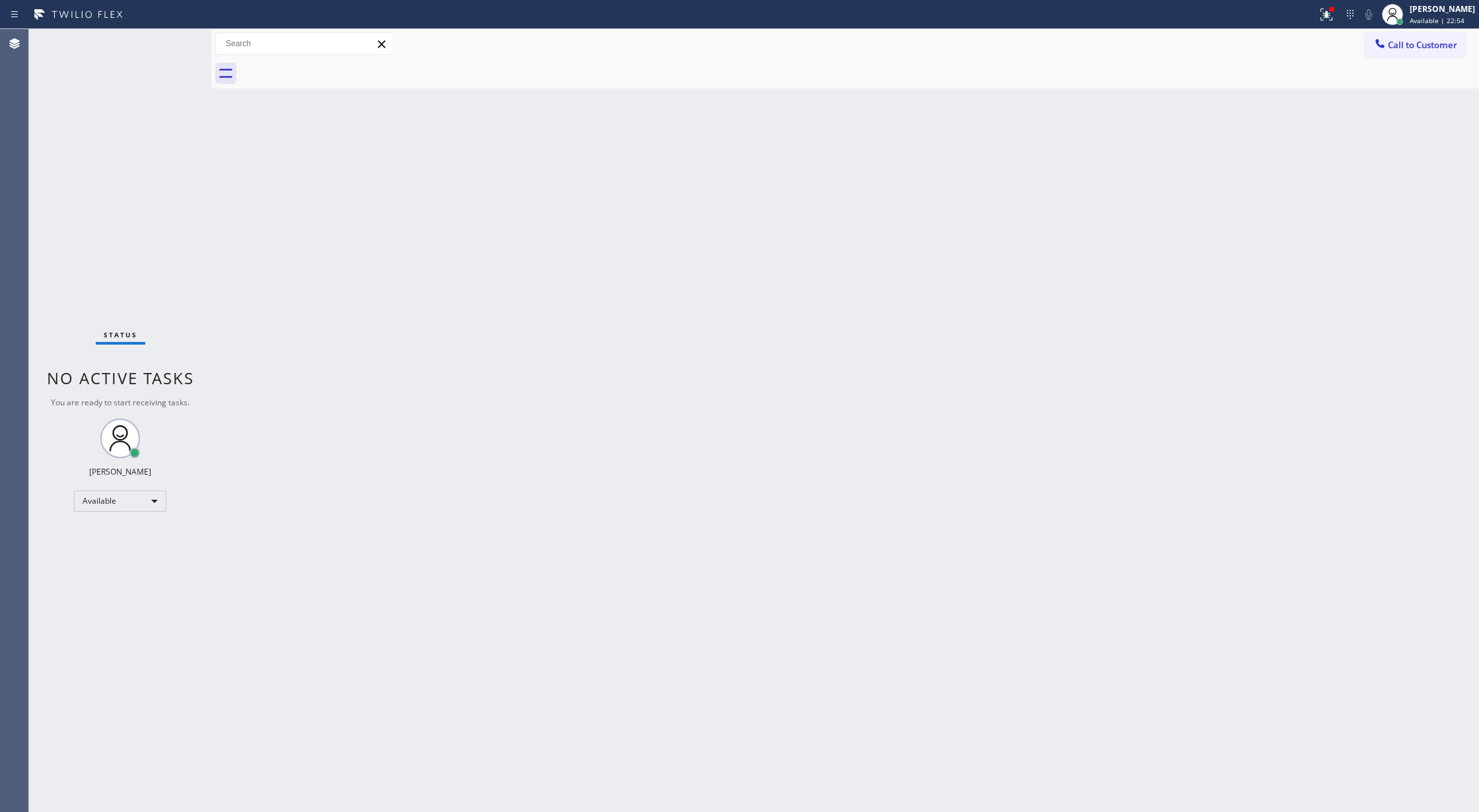
click at [175, 41] on div "Status No active tasks You are ready to start receiving tasks. [PERSON_NAME] Av…" at bounding box center [120, 420] width 182 height 783
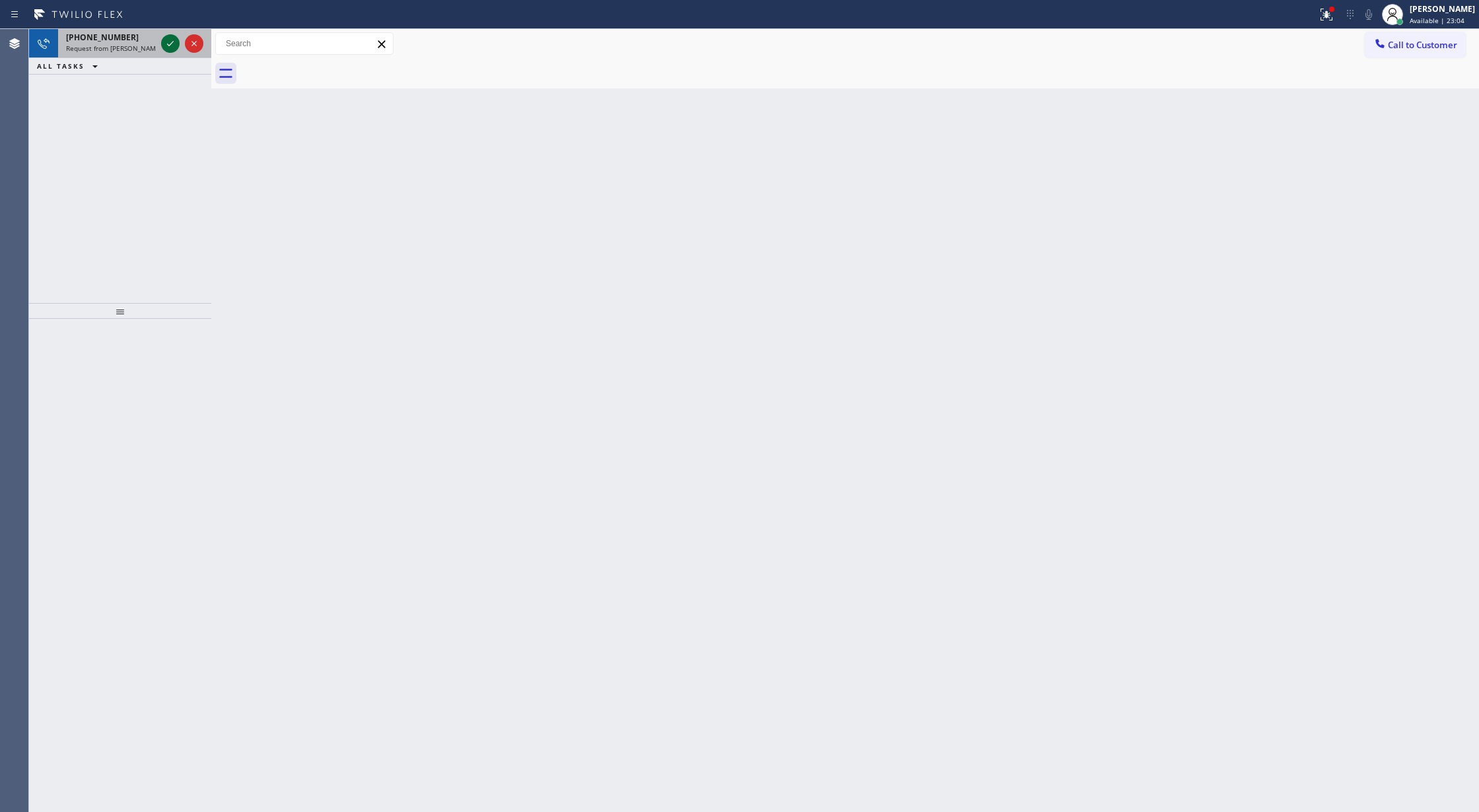
click at [165, 42] on icon at bounding box center [170, 43] width 16 height 16
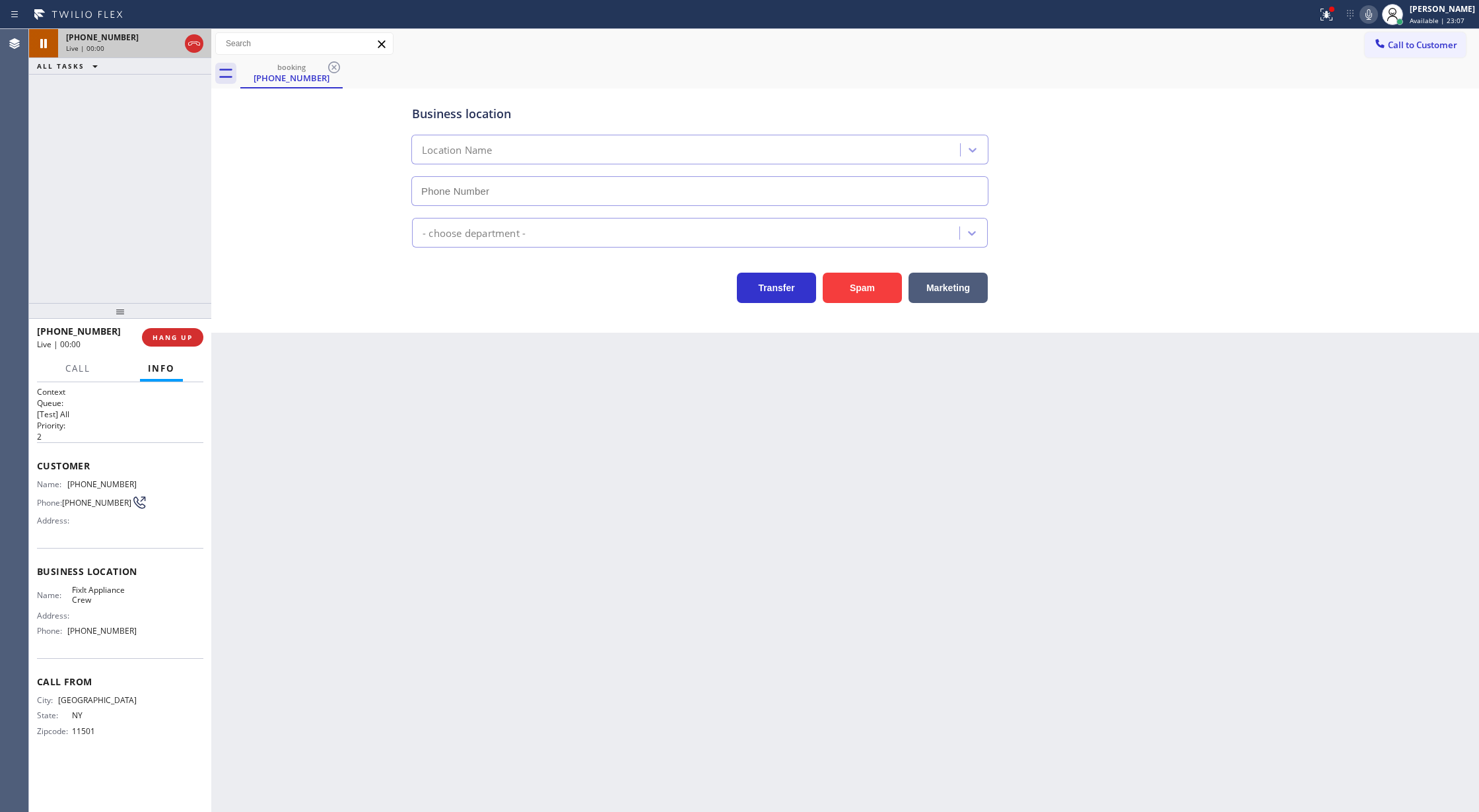
click at [165, 42] on div "+15164550177" at bounding box center [123, 37] width 114 height 11
type input "(516) 430-7756"
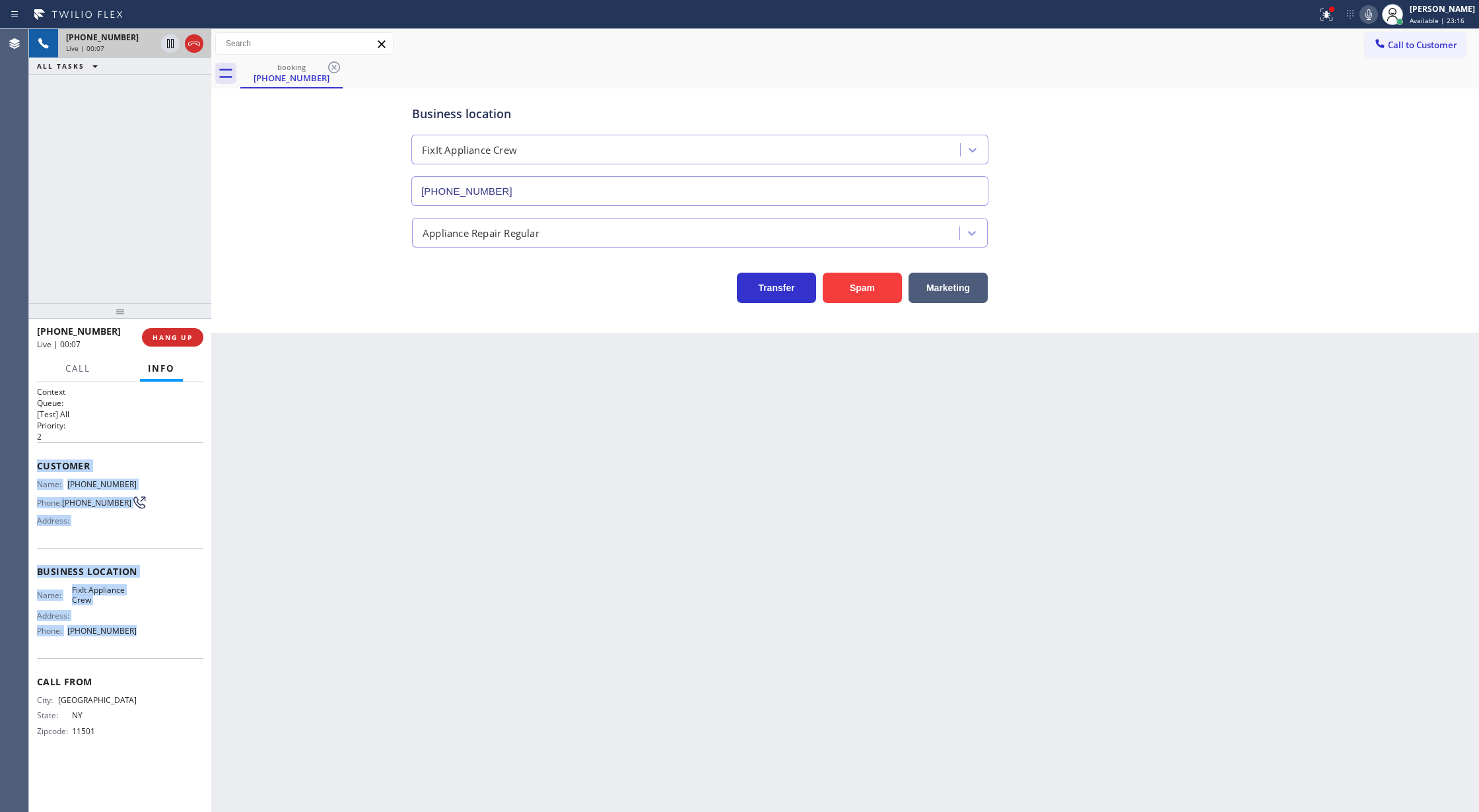
drag, startPoint x: 38, startPoint y: 469, endPoint x: 136, endPoint y: 648, distance: 204.1
click at [136, 648] on div "Context Queue: [Test] All Priority: 2 Customer Name: (516) 455-0177 Phone: (516…" at bounding box center [120, 572] width 166 height 372
click at [166, 85] on icon at bounding box center [170, 89] width 16 height 16
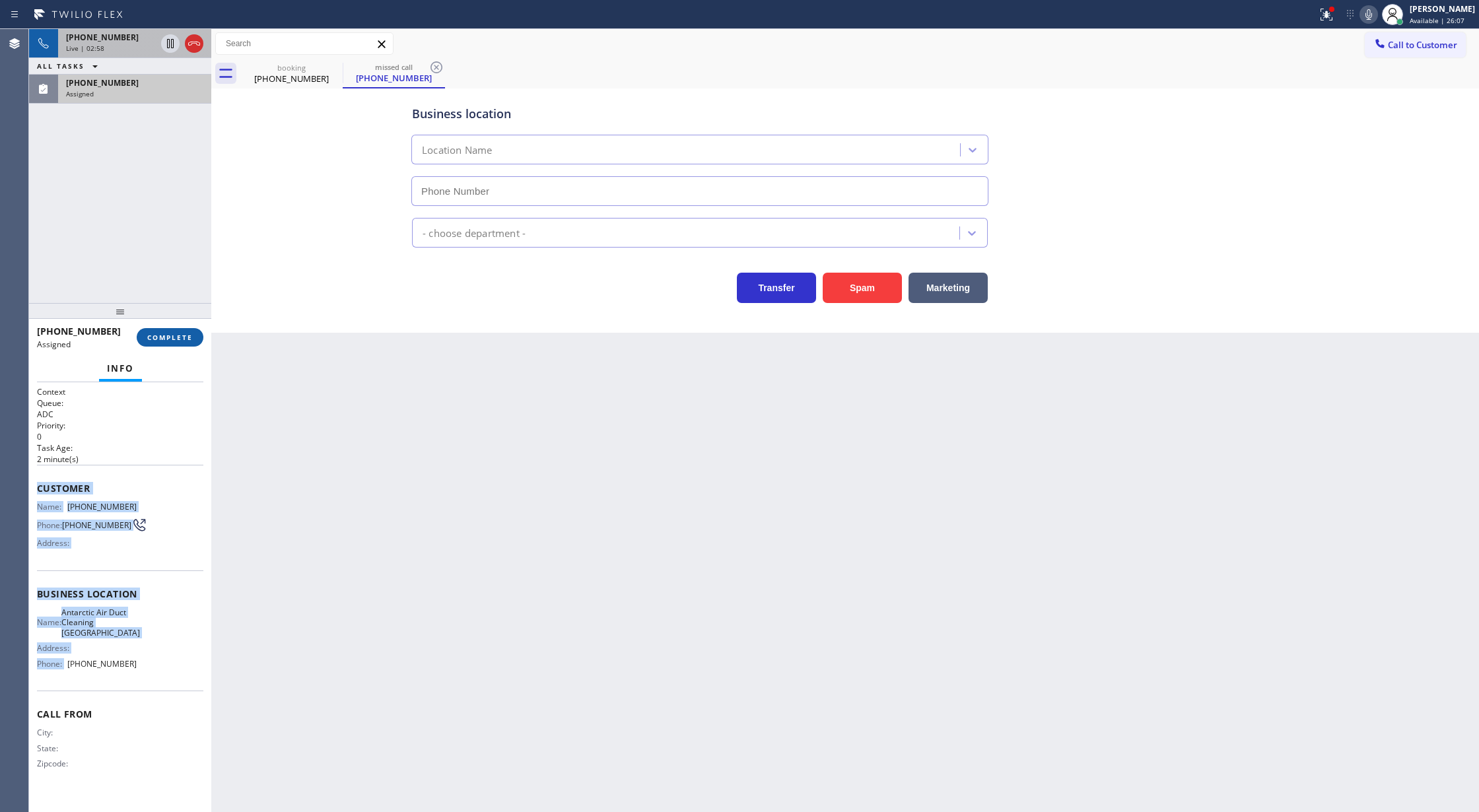
click at [166, 336] on span "COMPLETE" at bounding box center [170, 337] width 46 height 9
type input "(949) 468-3533"
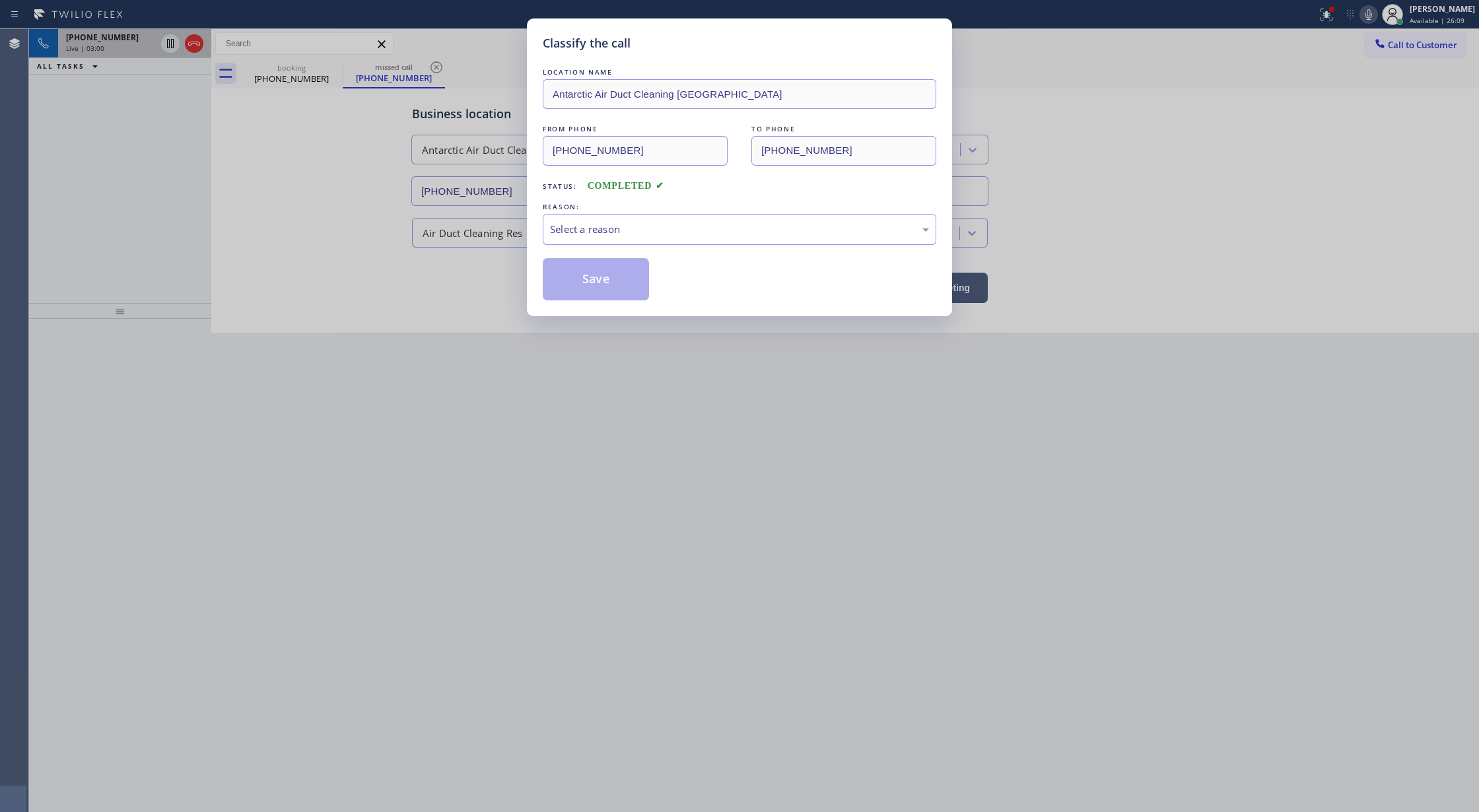
click at [607, 239] on div "Select a reason" at bounding box center [740, 230] width 394 height 31
click at [605, 284] on button "Save" at bounding box center [596, 279] width 106 height 42
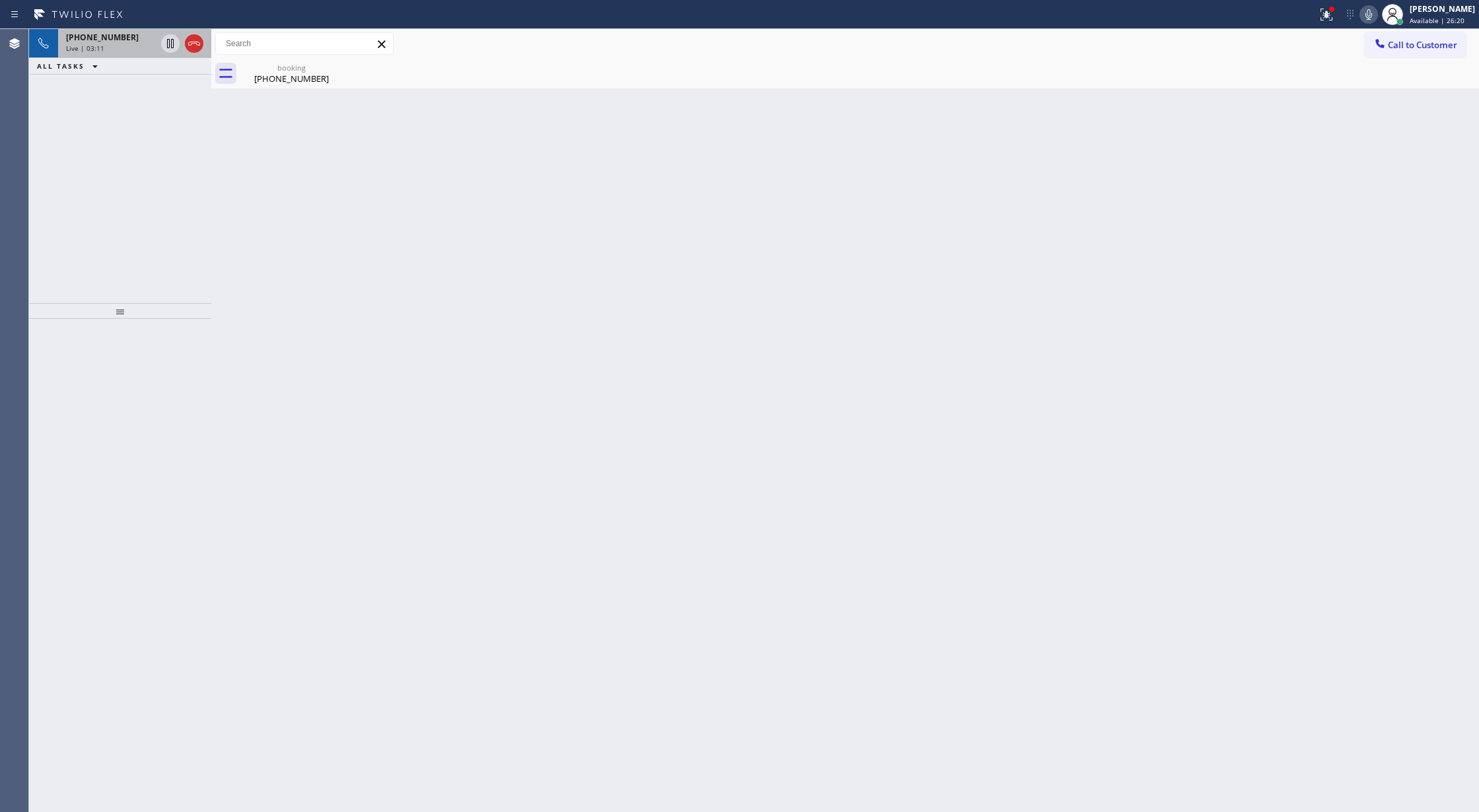
click at [1376, 19] on icon at bounding box center [1369, 15] width 16 height 16
click at [168, 46] on icon at bounding box center [170, 43] width 16 height 16
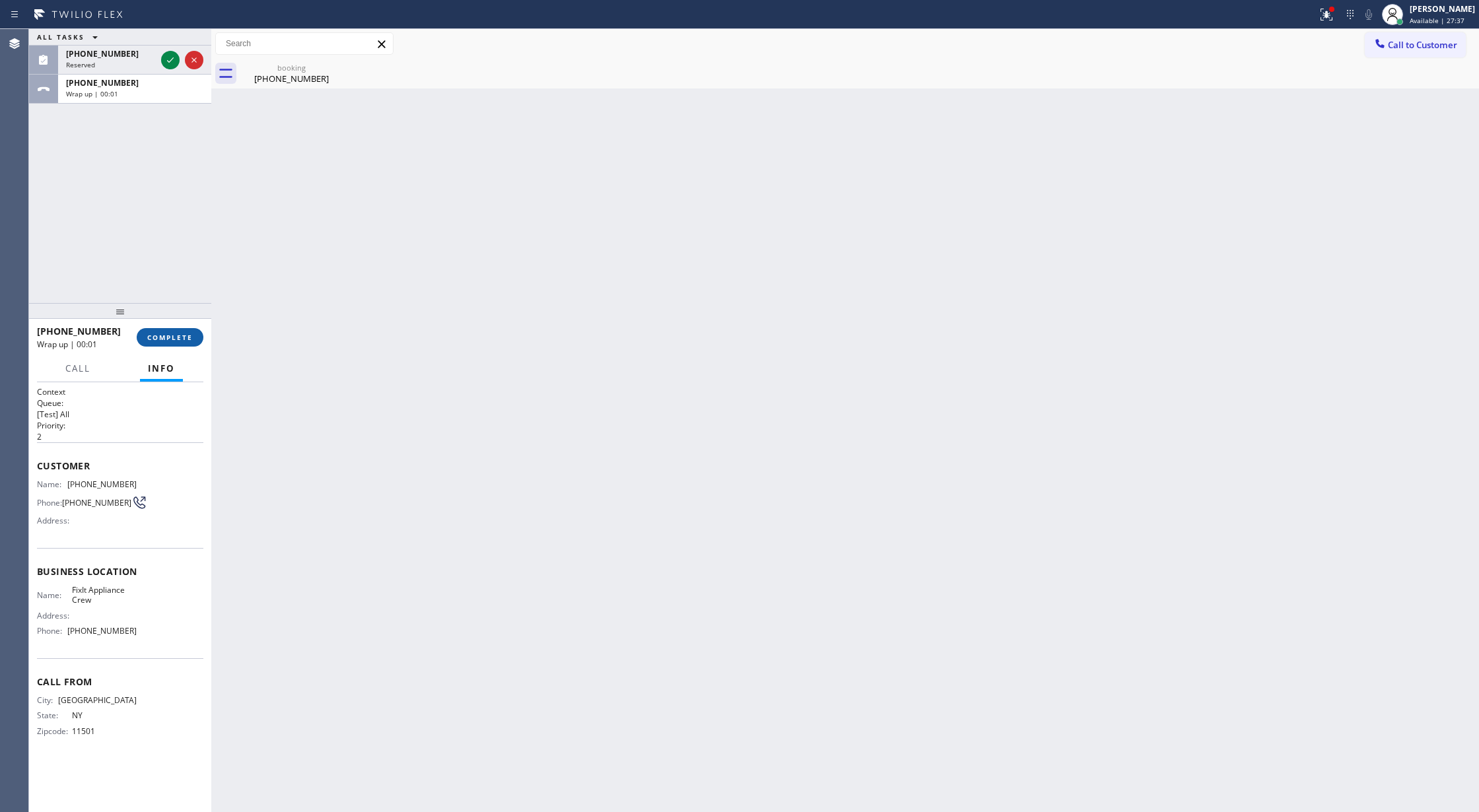
click at [159, 333] on span "COMPLETE" at bounding box center [170, 337] width 46 height 9
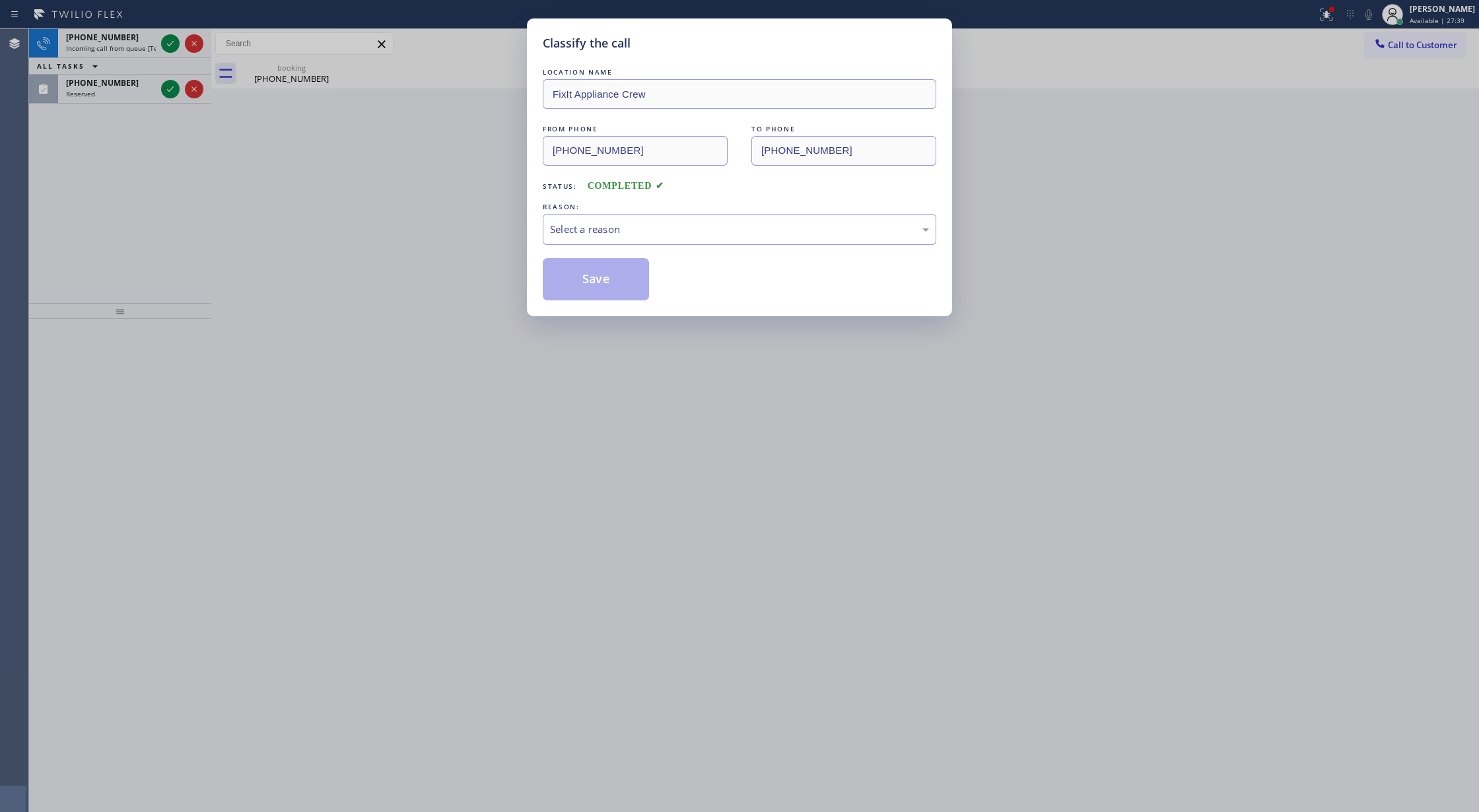
click at [664, 236] on div "Select a reason" at bounding box center [739, 230] width 379 height 15
click at [590, 284] on button "Save" at bounding box center [596, 279] width 106 height 42
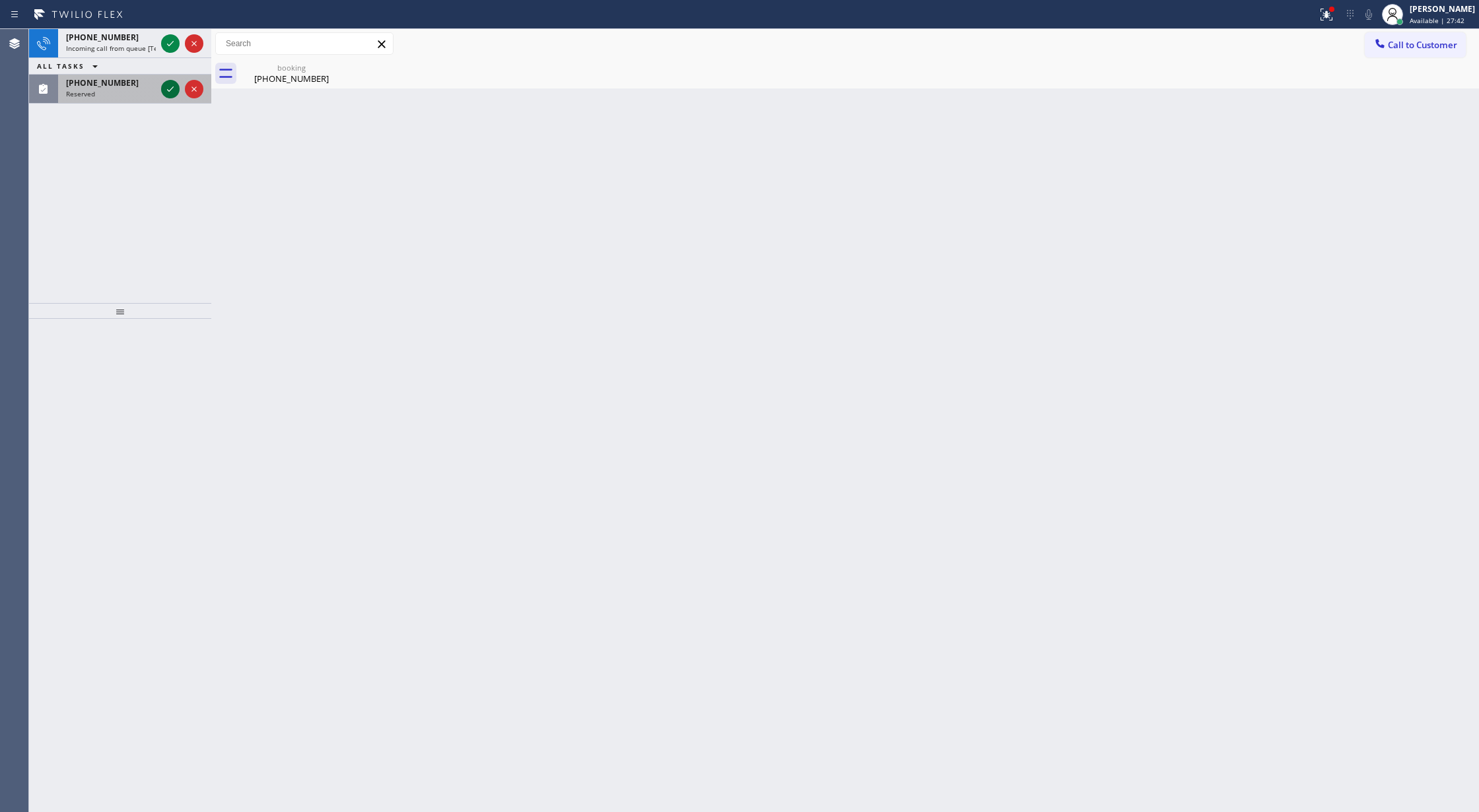
click at [171, 90] on icon at bounding box center [171, 89] width 7 height 6
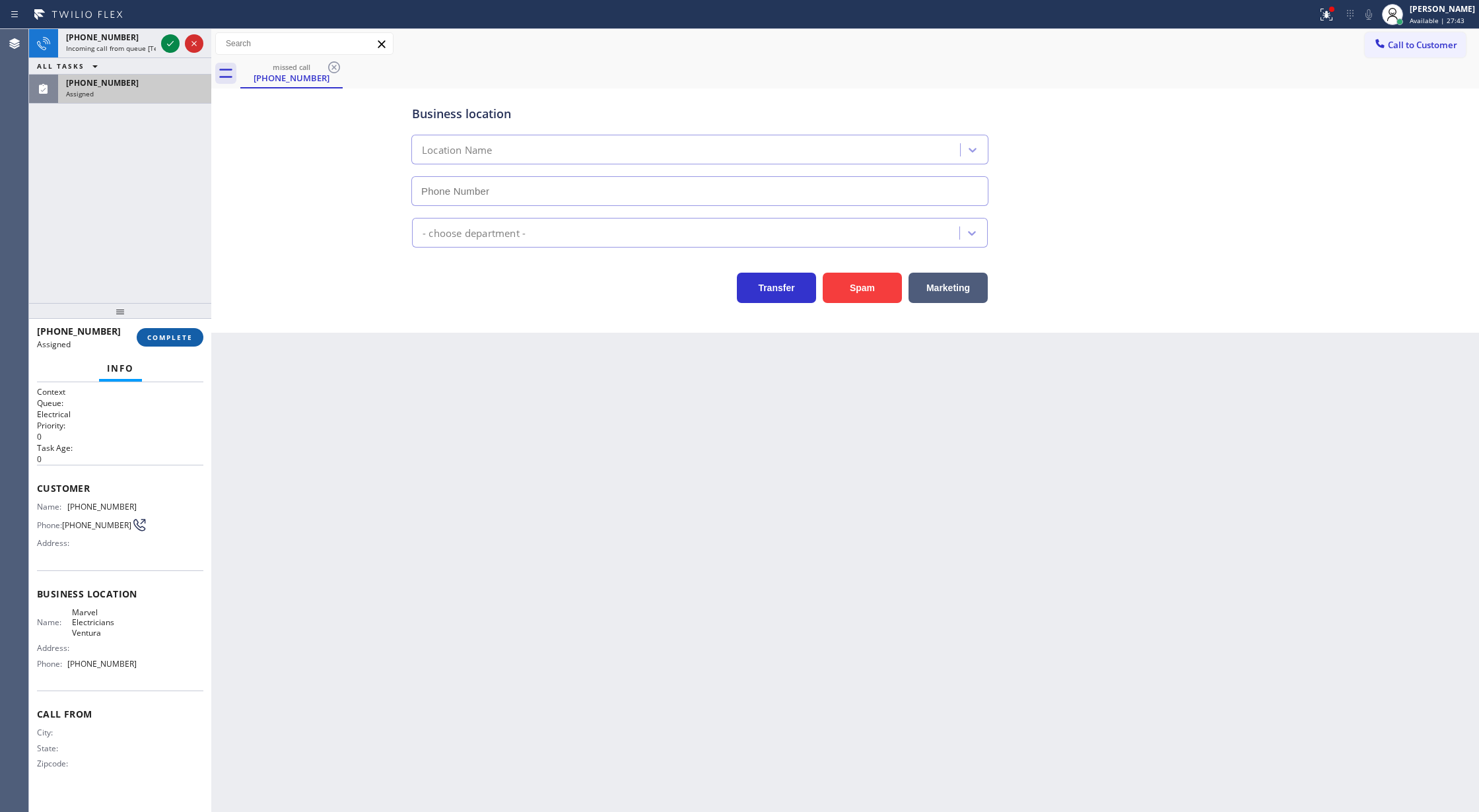
type input "(805) 360-3878"
click at [172, 336] on span "COMPLETE" at bounding box center [170, 337] width 46 height 9
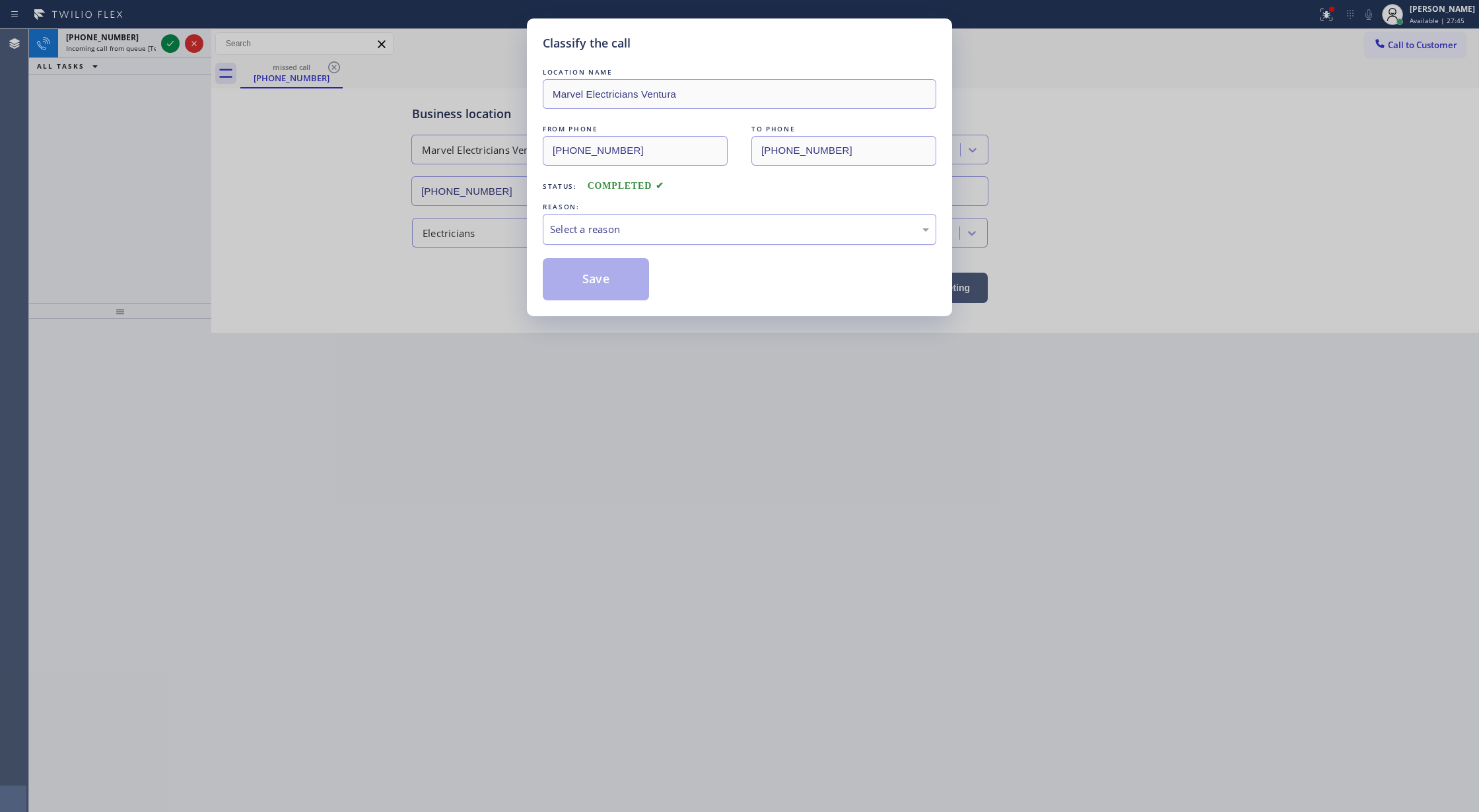
click at [610, 239] on div "Select a reason" at bounding box center [740, 230] width 394 height 31
click at [594, 291] on button "Save" at bounding box center [596, 279] width 106 height 42
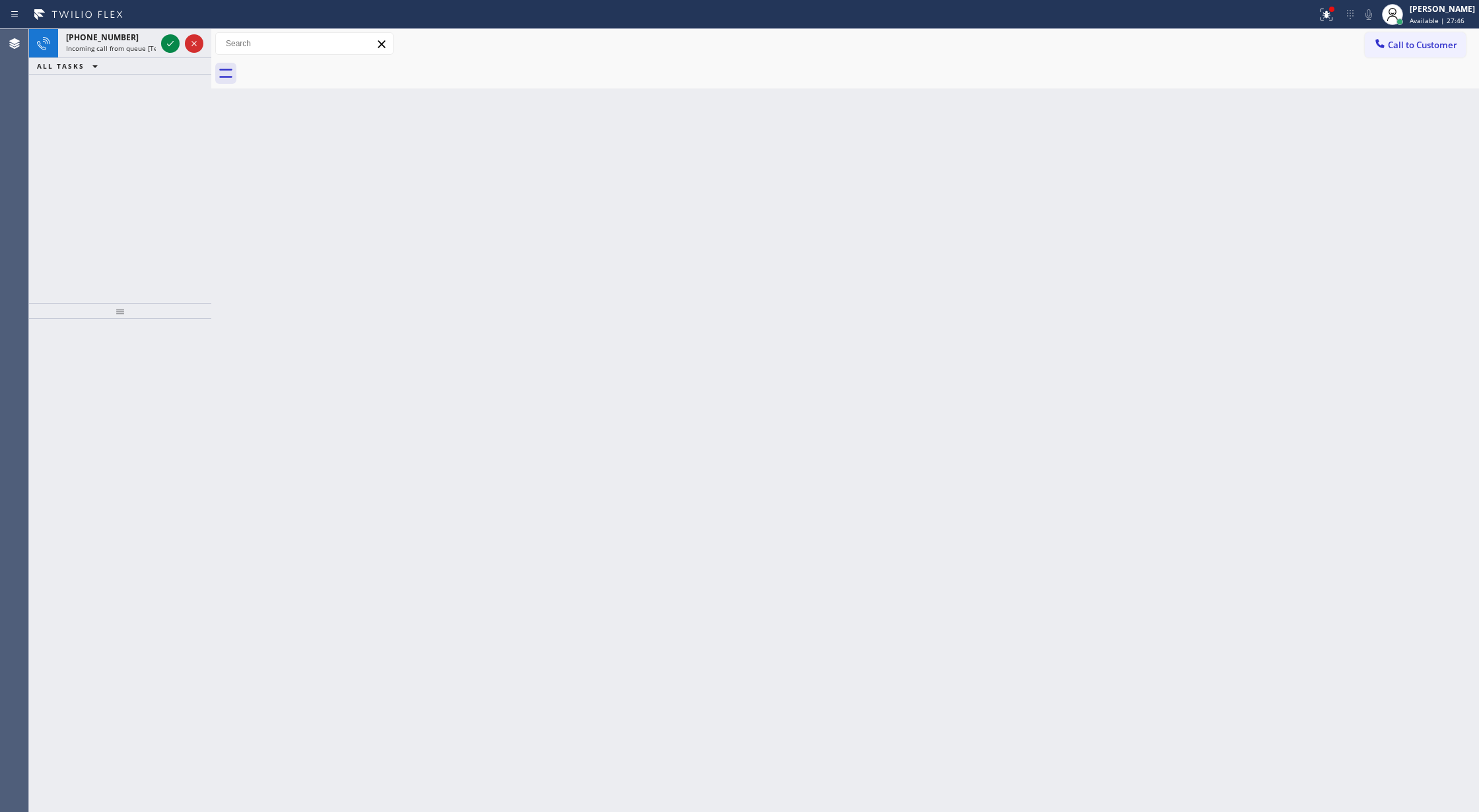
click at [177, 43] on icon at bounding box center [170, 43] width 16 height 16
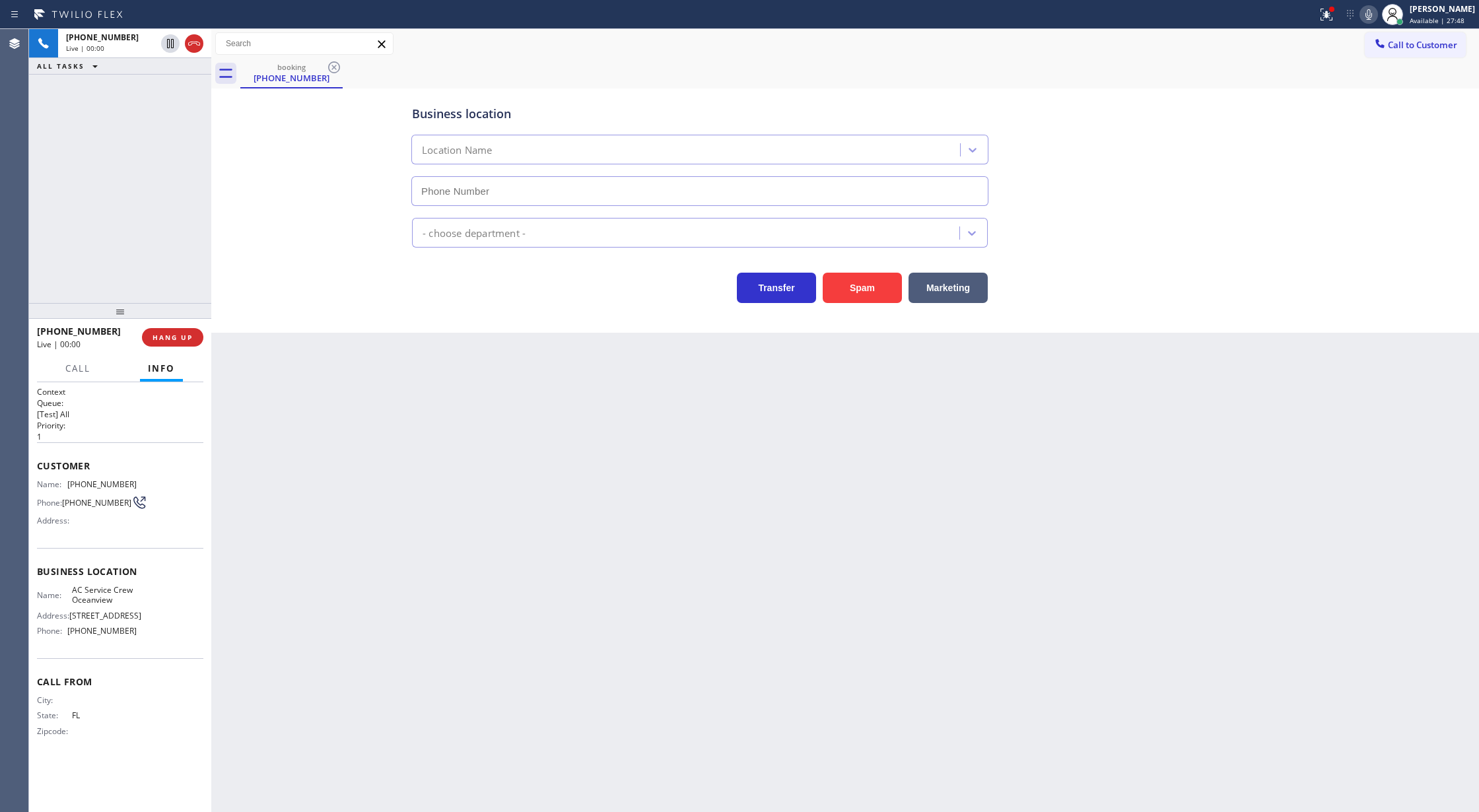
type input "(415) 952-1167"
click at [856, 291] on button "Spam" at bounding box center [863, 288] width 79 height 31
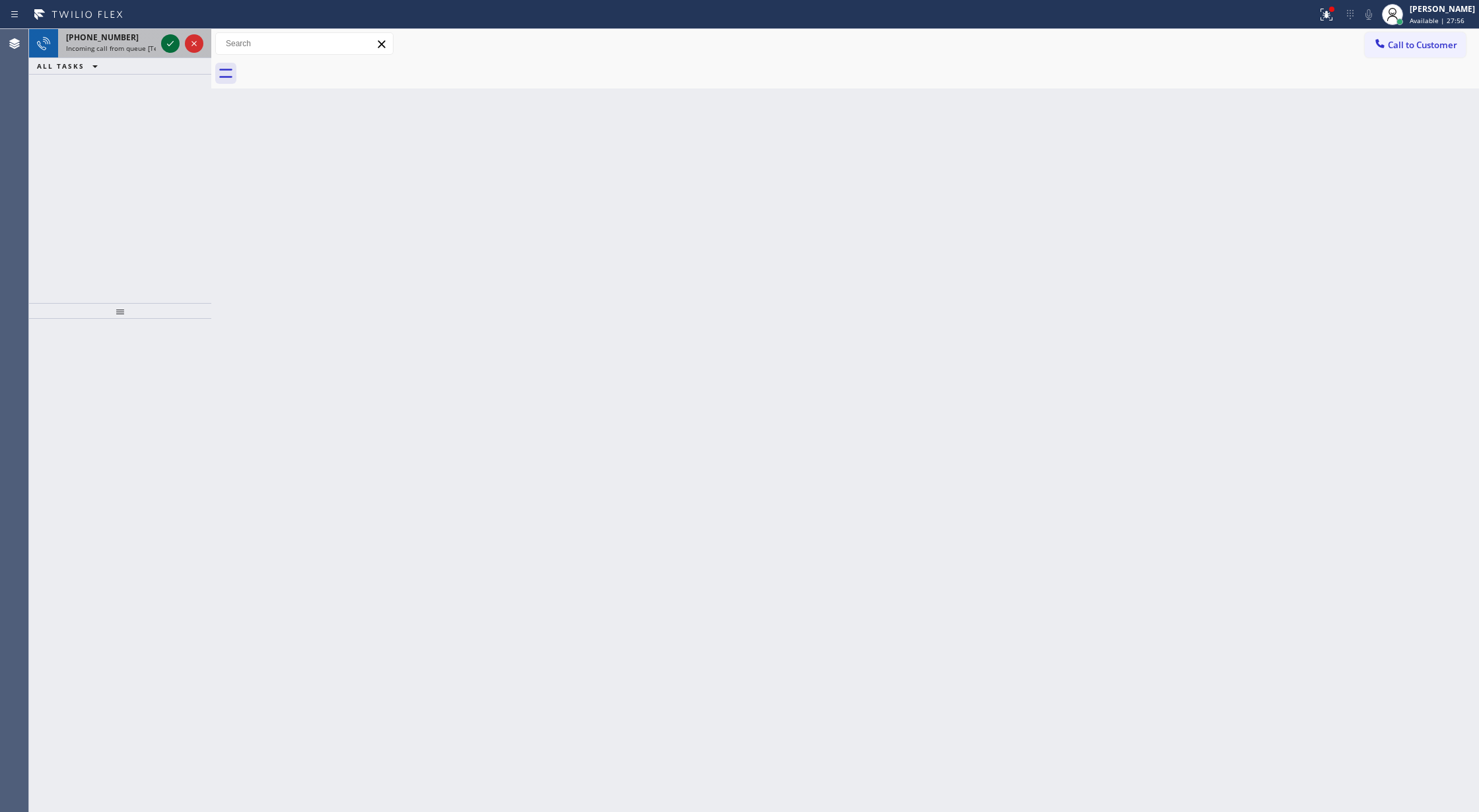
click at [164, 40] on icon at bounding box center [170, 43] width 16 height 16
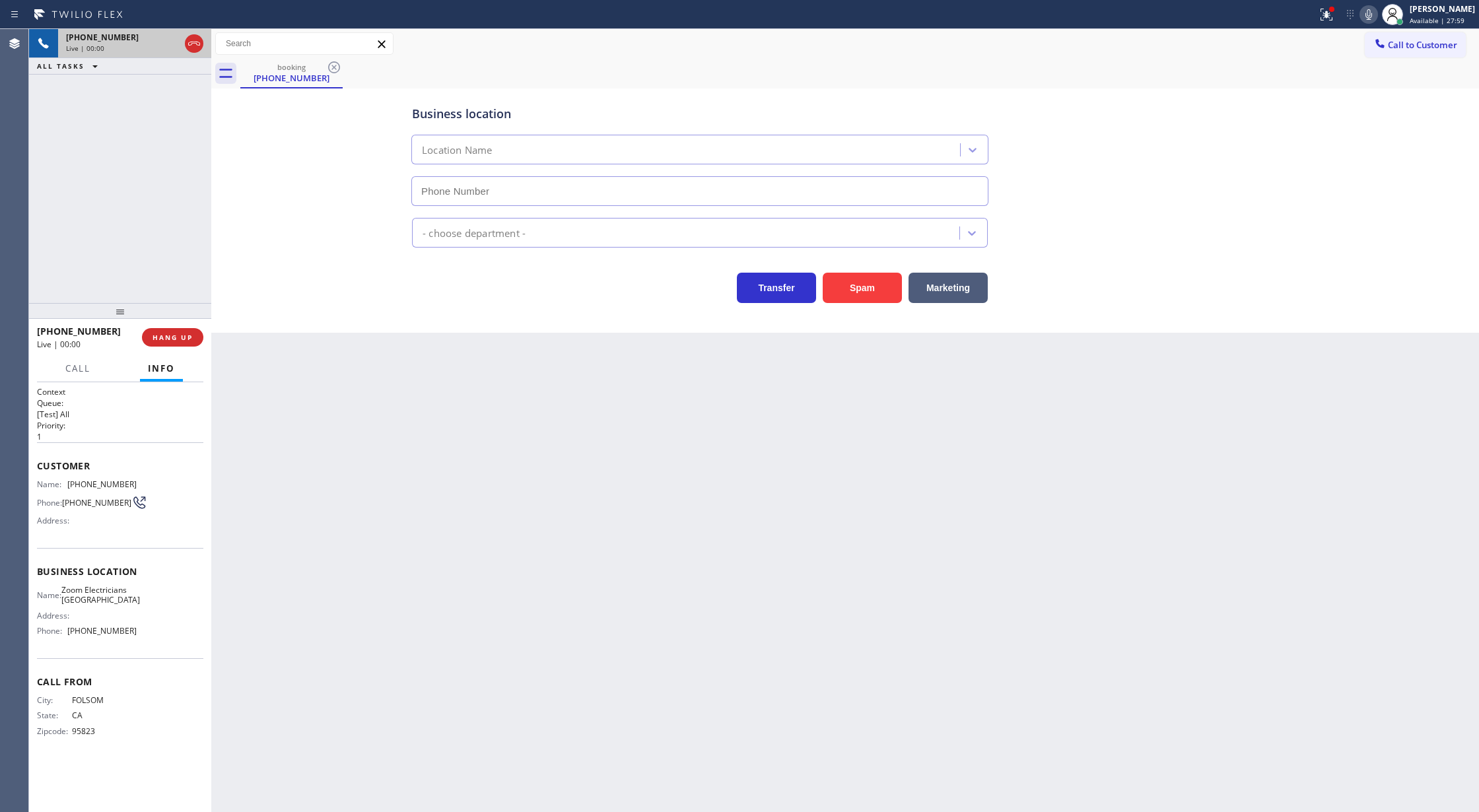
type input "(415) 599-7350"
click at [193, 45] on icon at bounding box center [194, 43] width 16 height 16
click at [173, 339] on span "COMPLETE" at bounding box center [170, 337] width 46 height 9
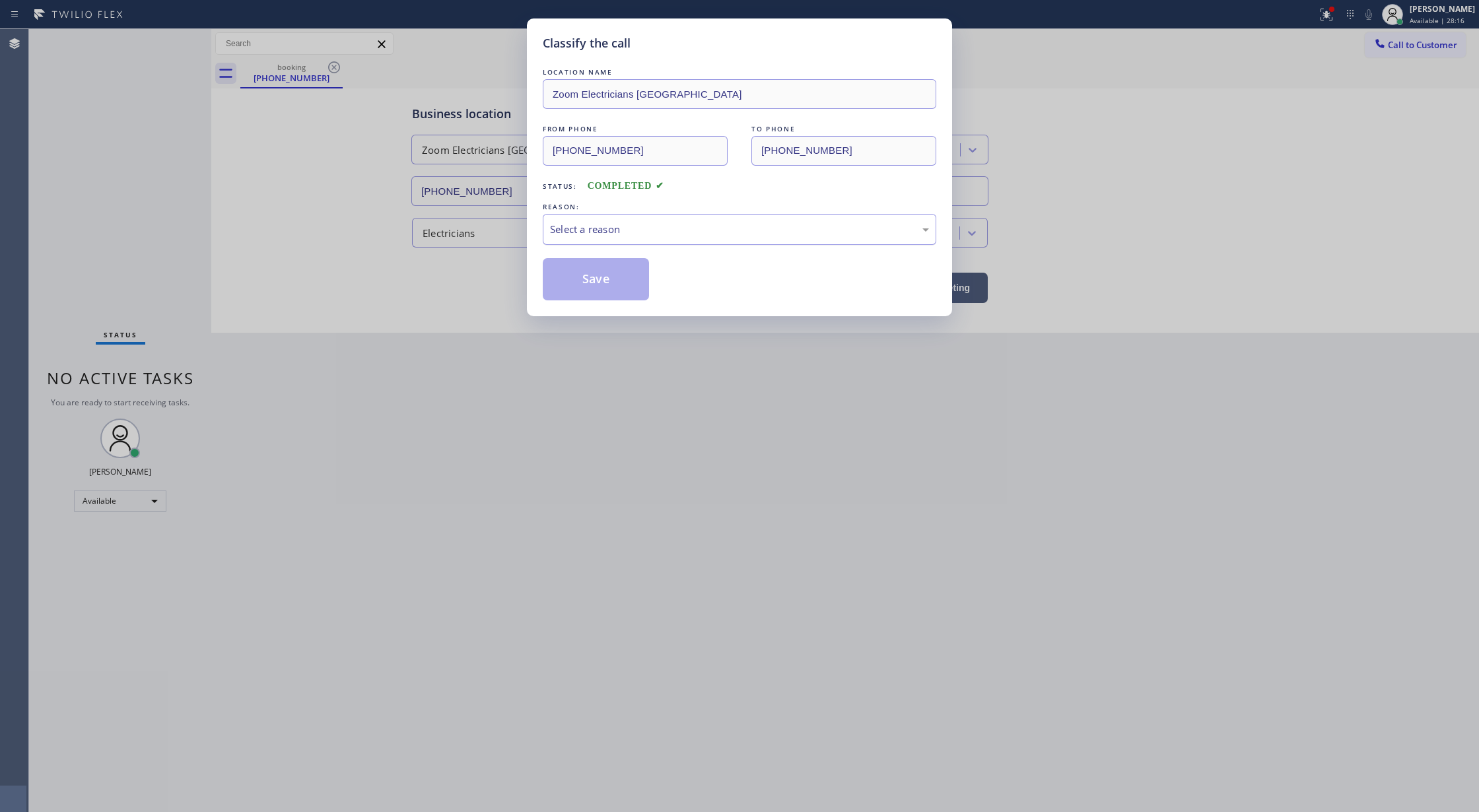
click at [624, 228] on div "Select a reason" at bounding box center [739, 230] width 379 height 15
click at [592, 276] on button "Save" at bounding box center [596, 279] width 106 height 42
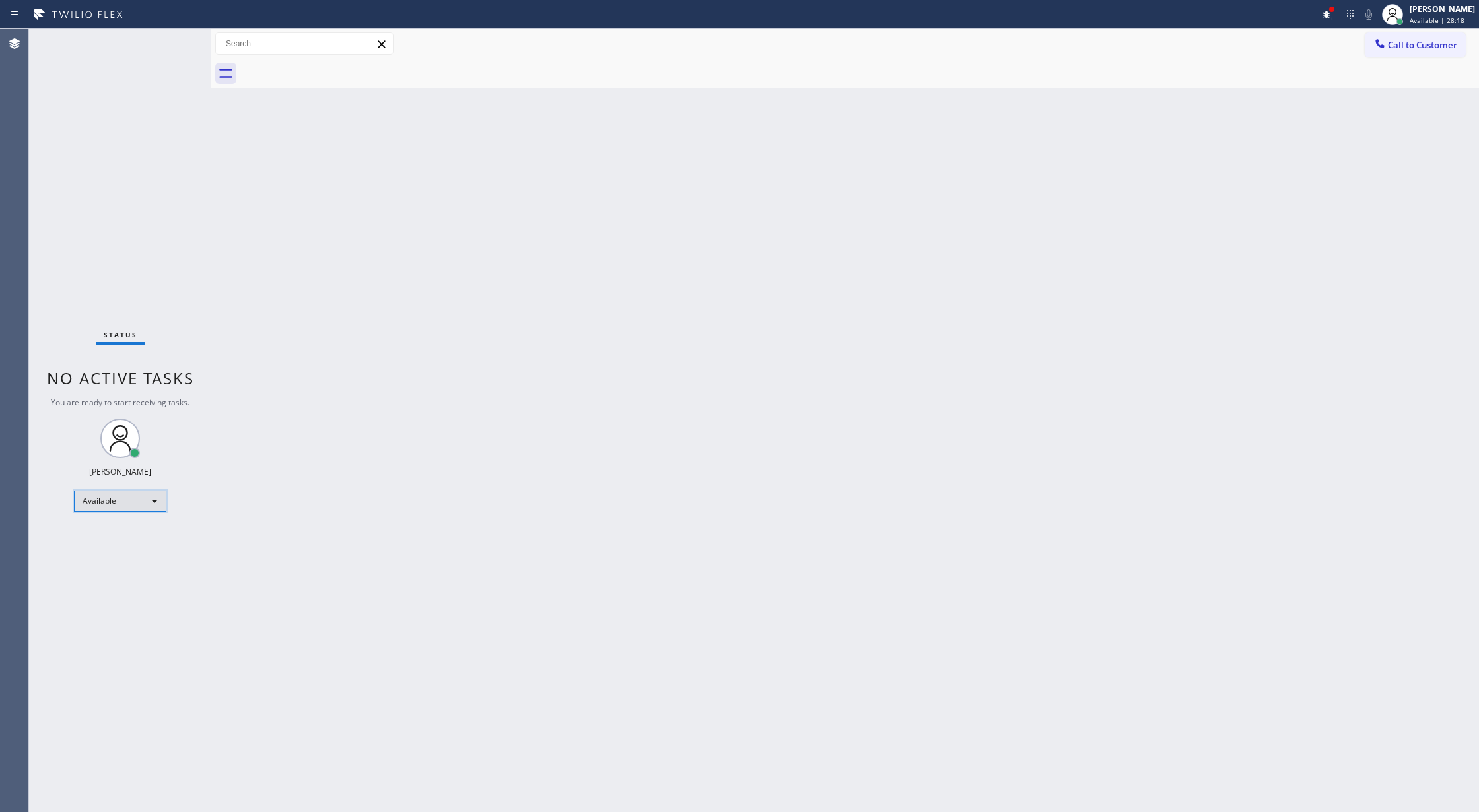
click at [151, 496] on div "Available" at bounding box center [120, 501] width 92 height 21
click at [128, 553] on li "Unavailable" at bounding box center [119, 553] width 89 height 16
click at [1406, 40] on span "Call to Customer" at bounding box center [1423, 44] width 69 height 12
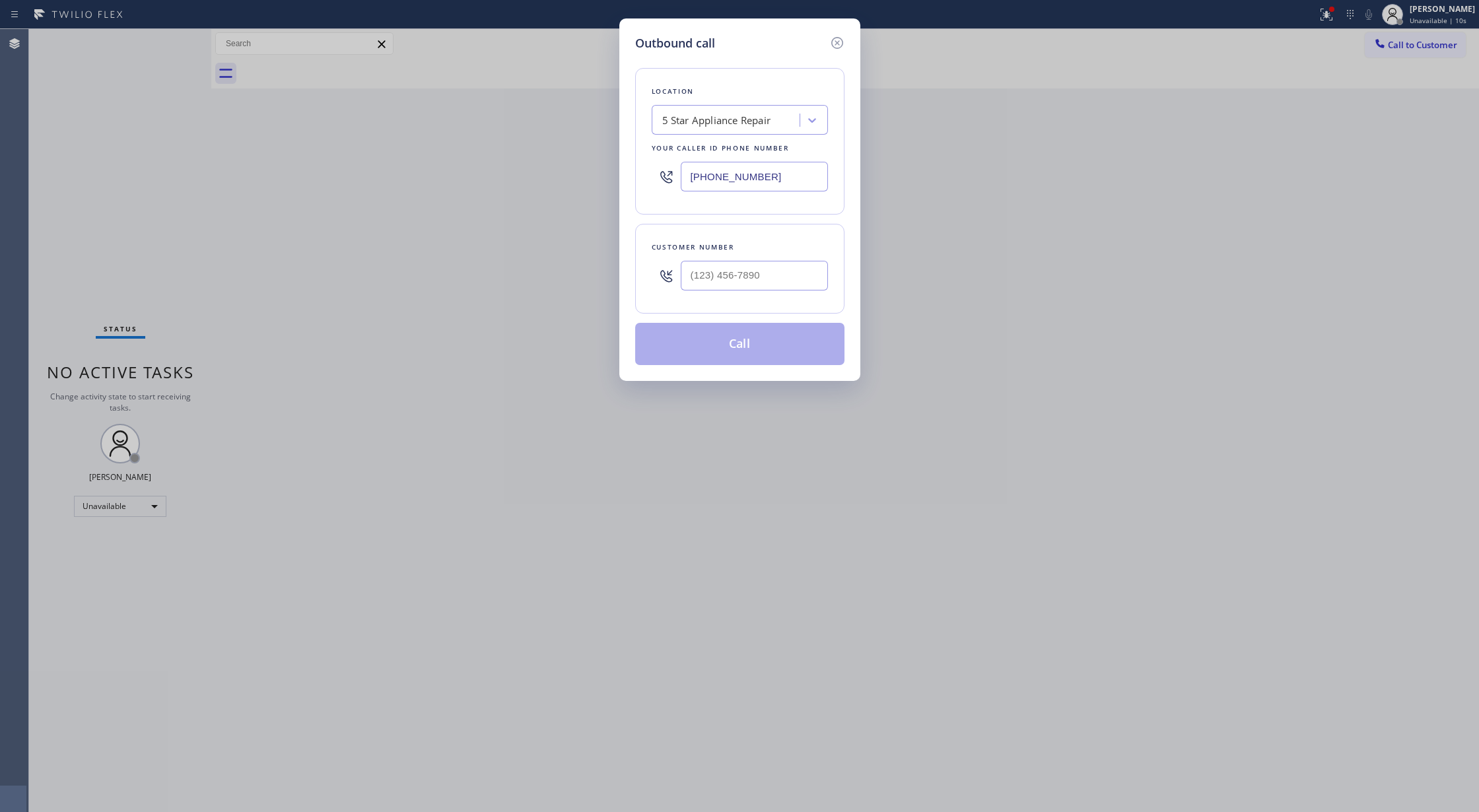
click at [680, 280] on div at bounding box center [666, 276] width 29 height 43
click at [689, 279] on input "(___) ___-____" at bounding box center [754, 275] width 147 height 30
paste input "516) 455-0177"
type input "(516) 455-0177"
drag, startPoint x: 768, startPoint y: 178, endPoint x: 526, endPoint y: 159, distance: 242.7
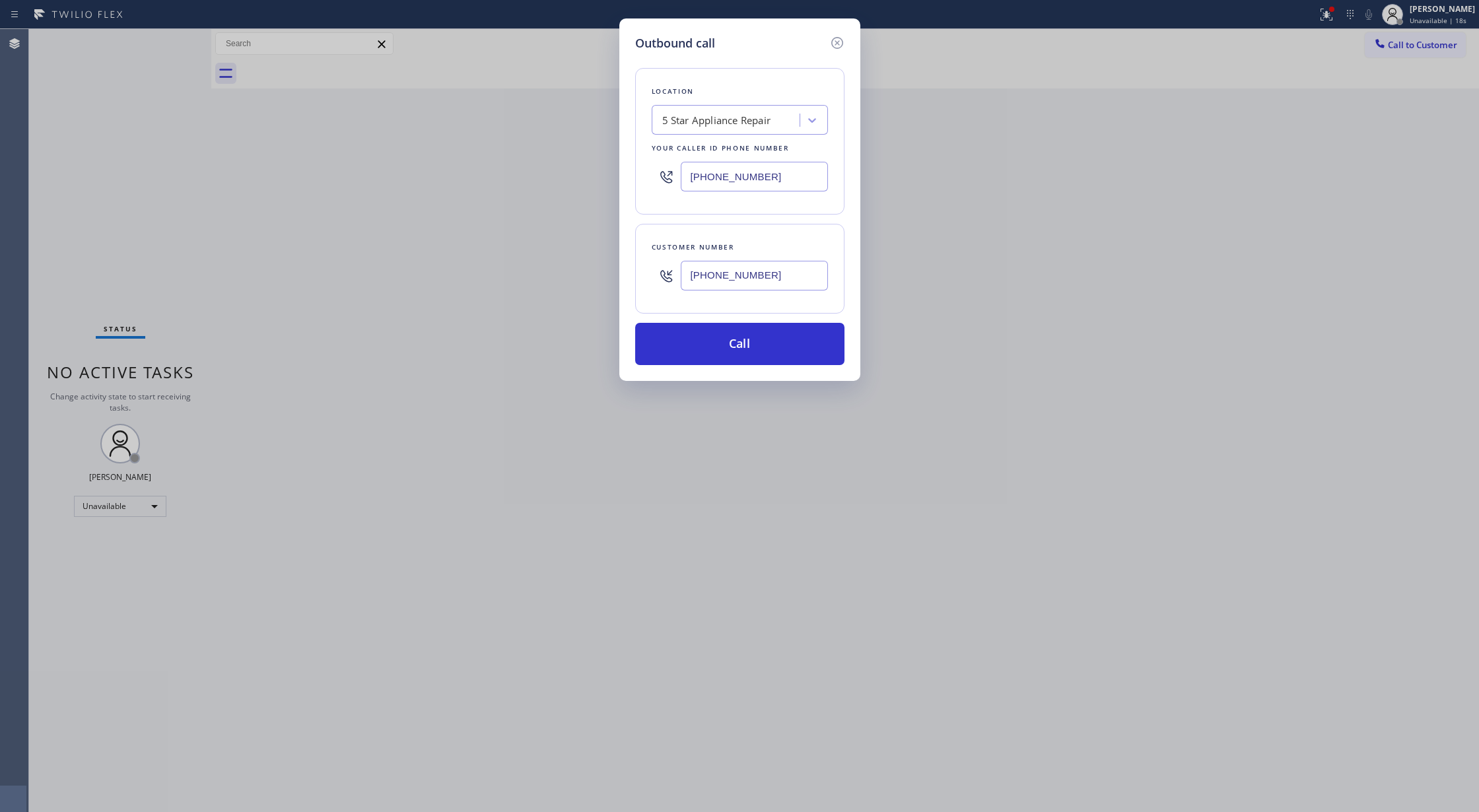
click at [526, 159] on div "Outbound call Location 5 Star Appliance Repair Your caller id phone number (855…" at bounding box center [739, 406] width 1479 height 812
paste input "516) 430-7756"
type input "(516) 430-7756"
click at [708, 341] on button "Call" at bounding box center [740, 344] width 209 height 42
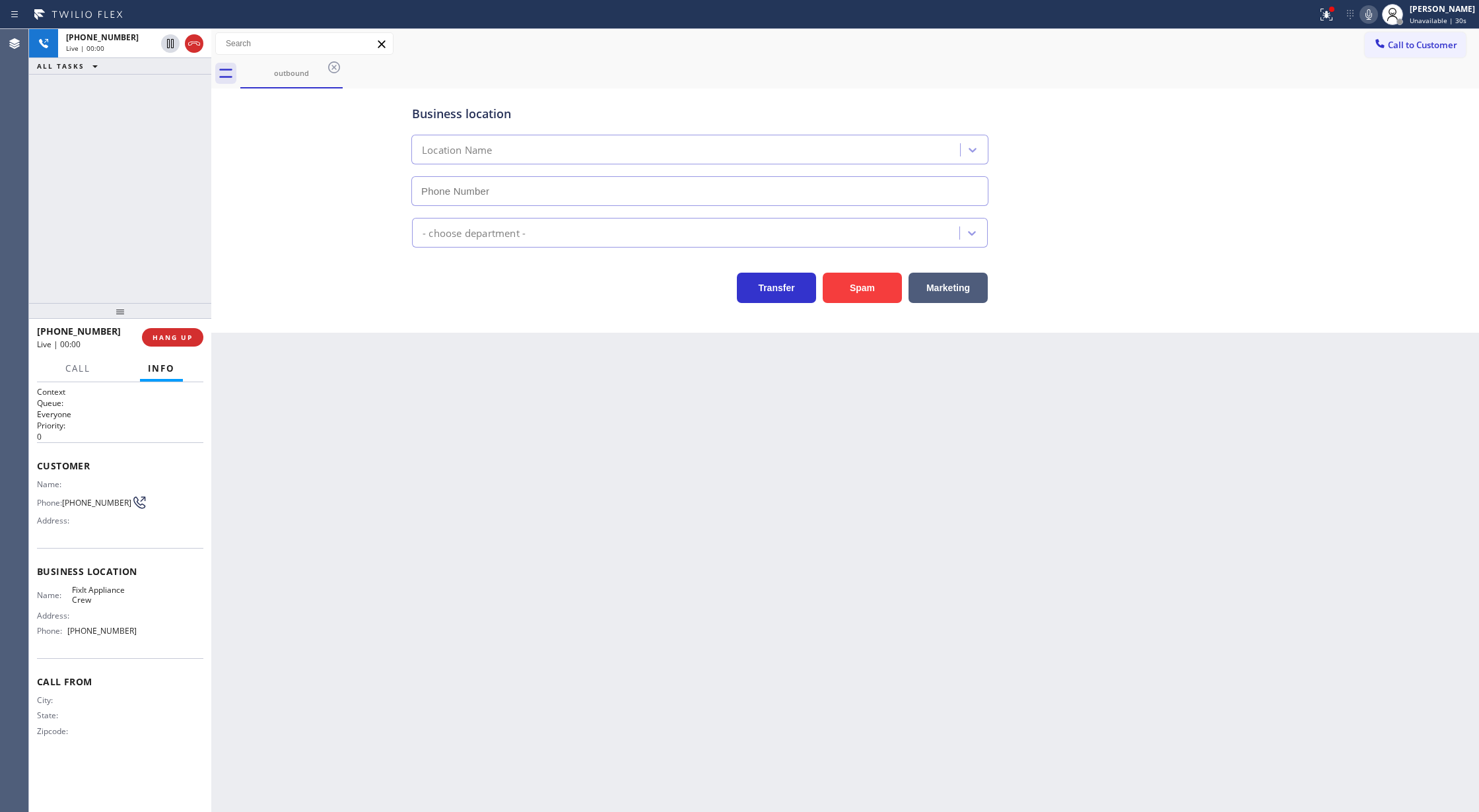
type input "(516) 430-7756"
click at [166, 334] on span "COMPLETE" at bounding box center [170, 337] width 46 height 9
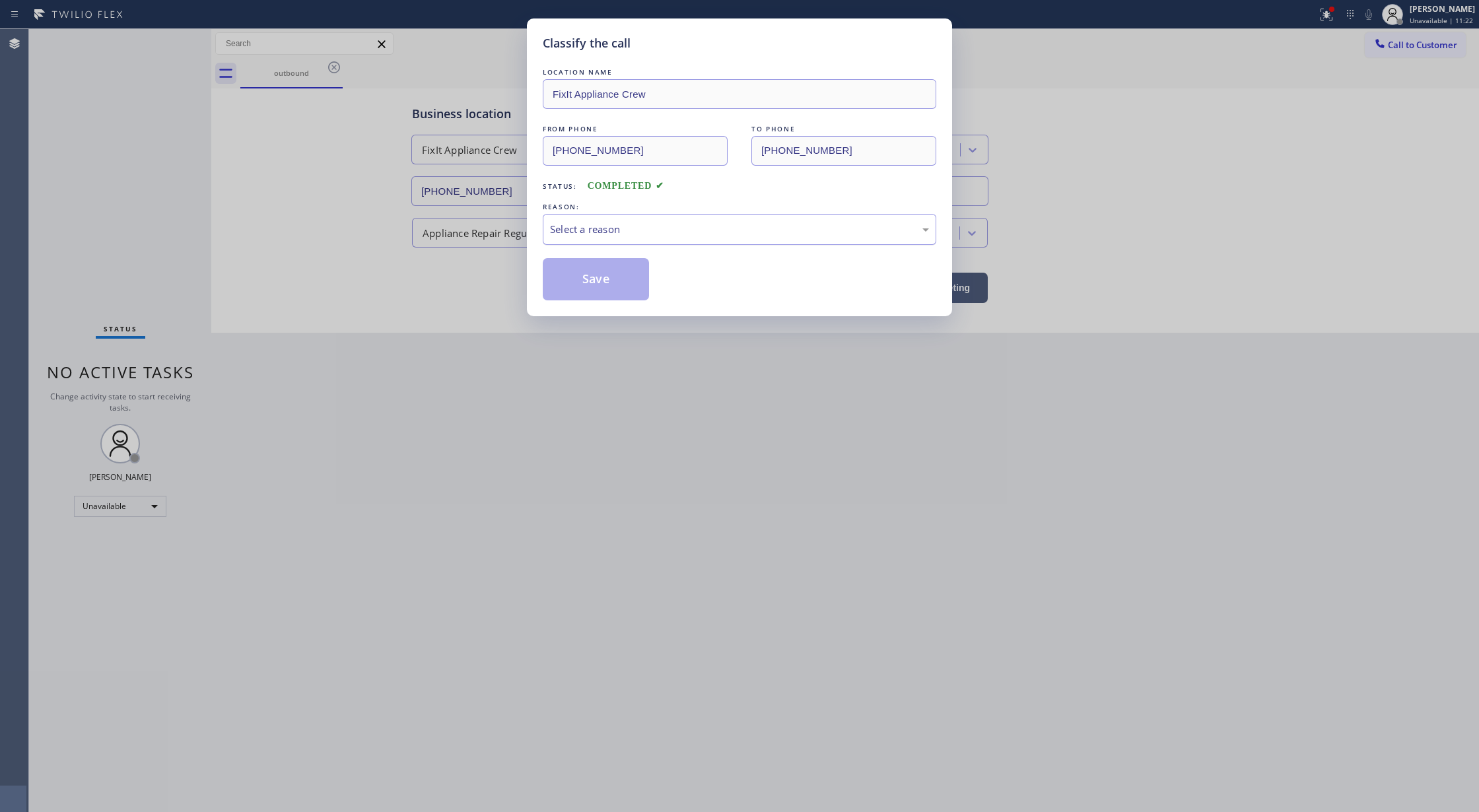
click at [597, 235] on div "Select a reason" at bounding box center [739, 230] width 379 height 15
click at [590, 283] on button "Save" at bounding box center [596, 279] width 106 height 42
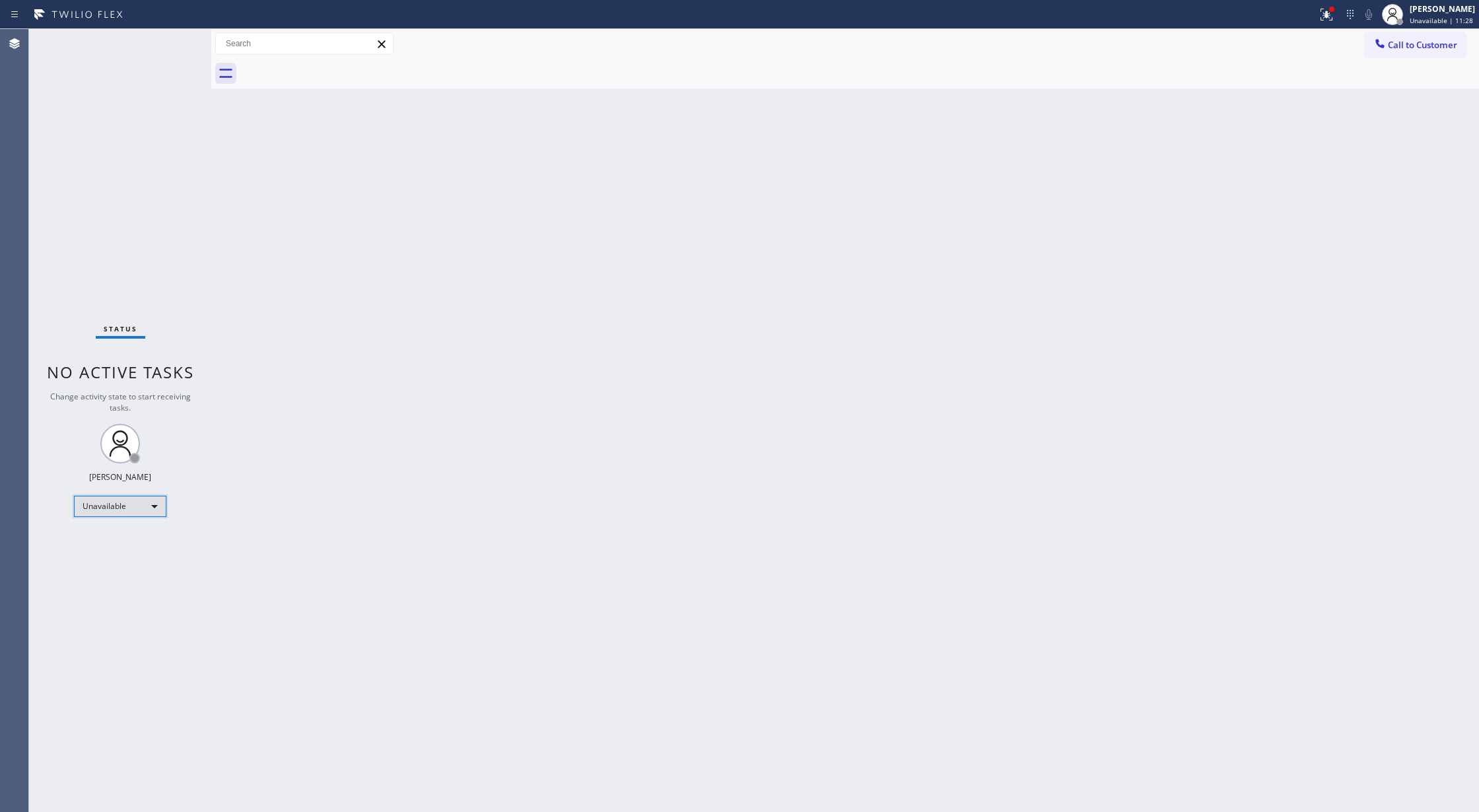
click at [146, 503] on div "Unavailable" at bounding box center [120, 506] width 92 height 21
click at [136, 543] on li "Available" at bounding box center [119, 541] width 89 height 16
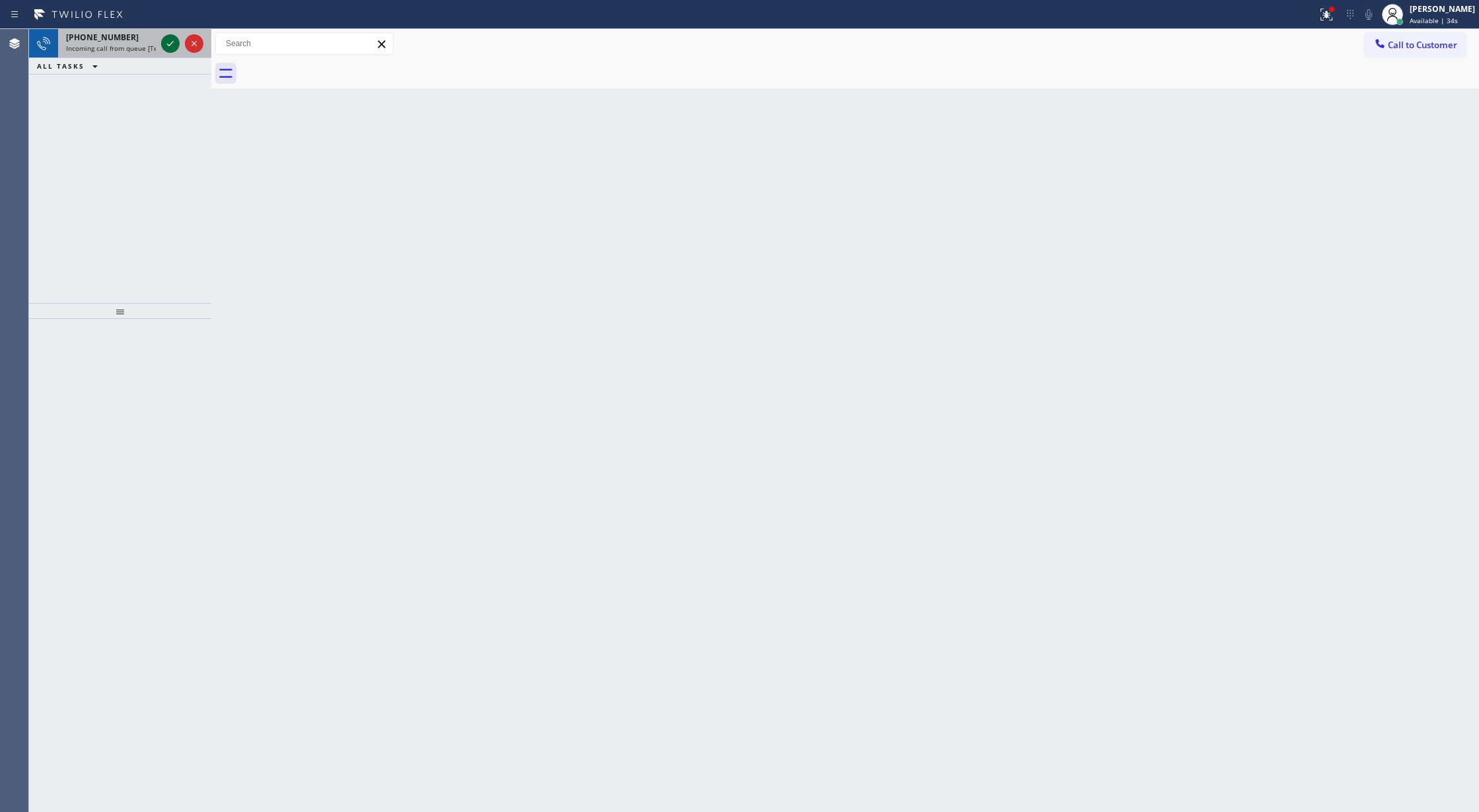
click at [166, 44] on icon at bounding box center [170, 43] width 16 height 16
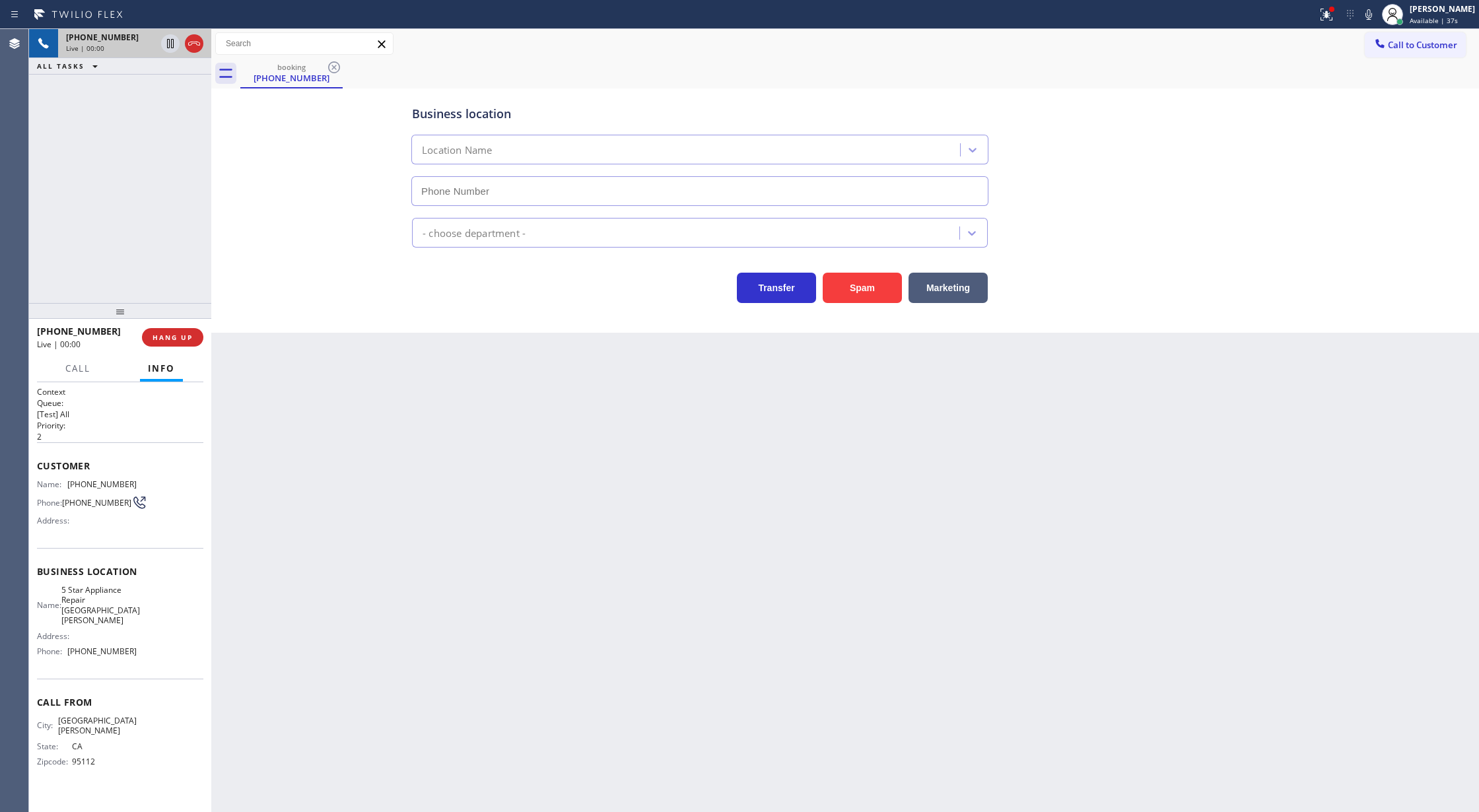
type input "(408) 351-1157"
click at [854, 288] on button "Spam" at bounding box center [863, 288] width 79 height 31
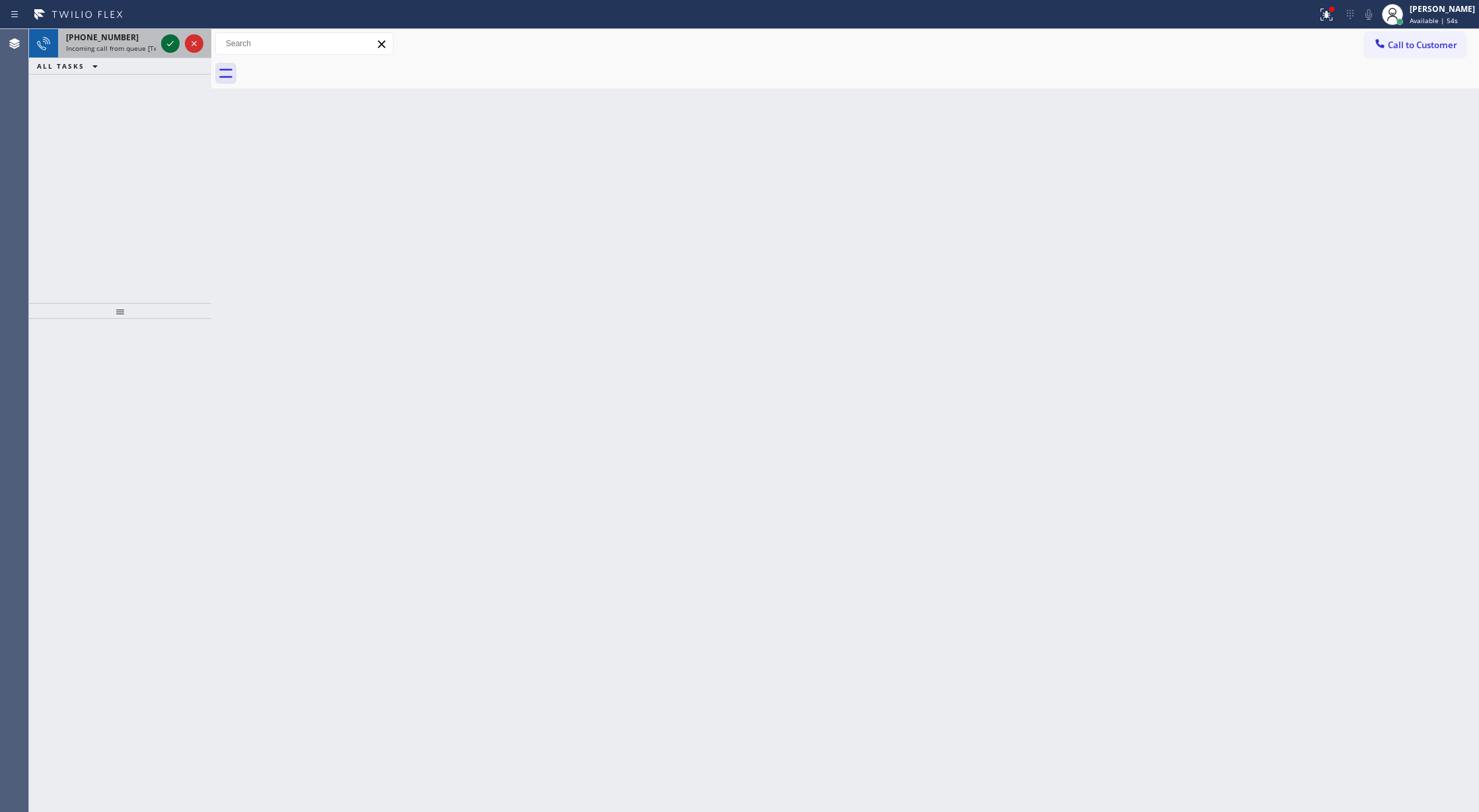
click at [169, 48] on icon at bounding box center [170, 43] width 16 height 16
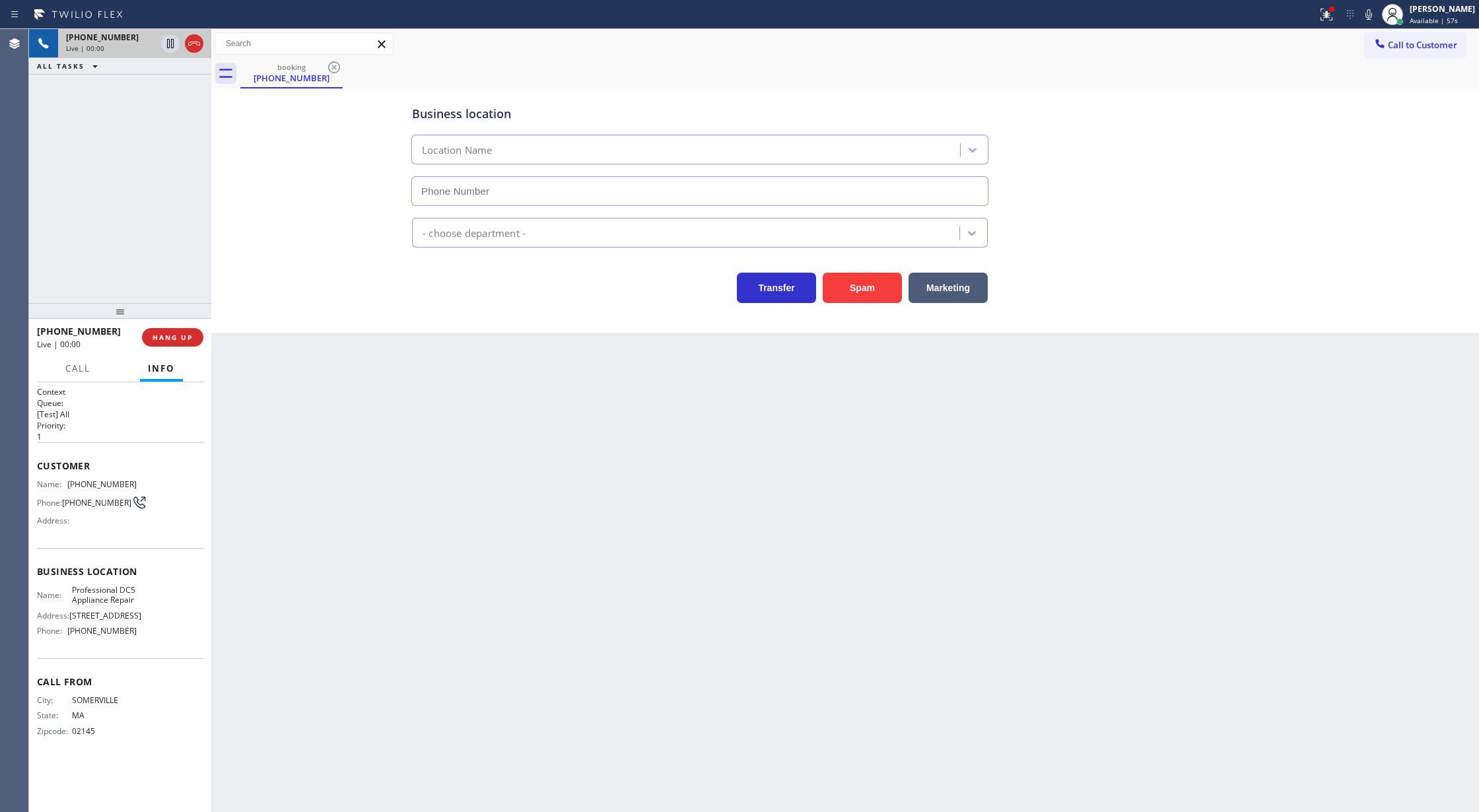
type input "(213) 810-9509"
click at [196, 43] on icon at bounding box center [193, 44] width 12 height 4
click at [177, 331] on button "COMPLETE" at bounding box center [170, 337] width 67 height 19
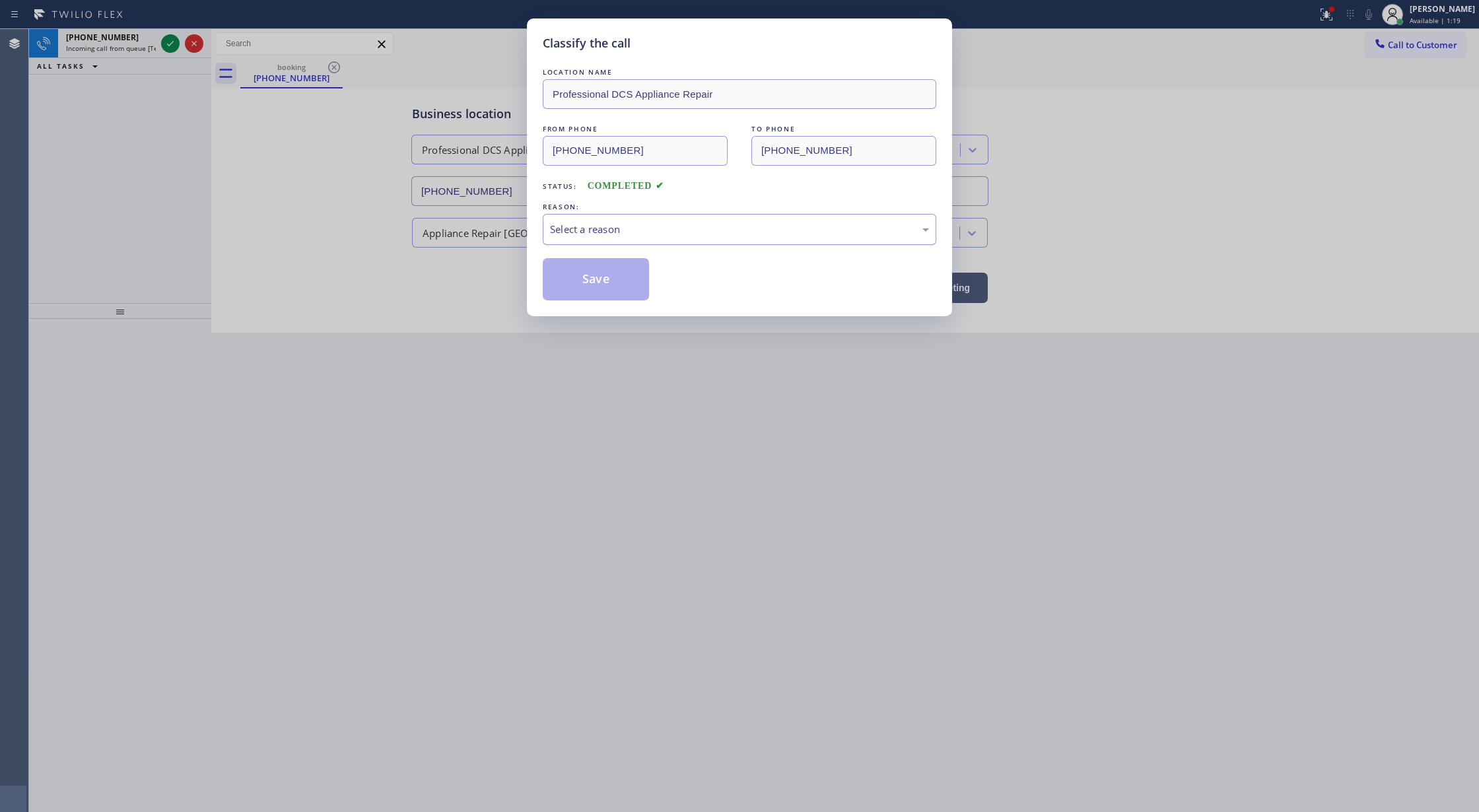
click at [616, 236] on div "Select a reason" at bounding box center [739, 230] width 379 height 15
click at [601, 298] on button "Save" at bounding box center [596, 279] width 106 height 42
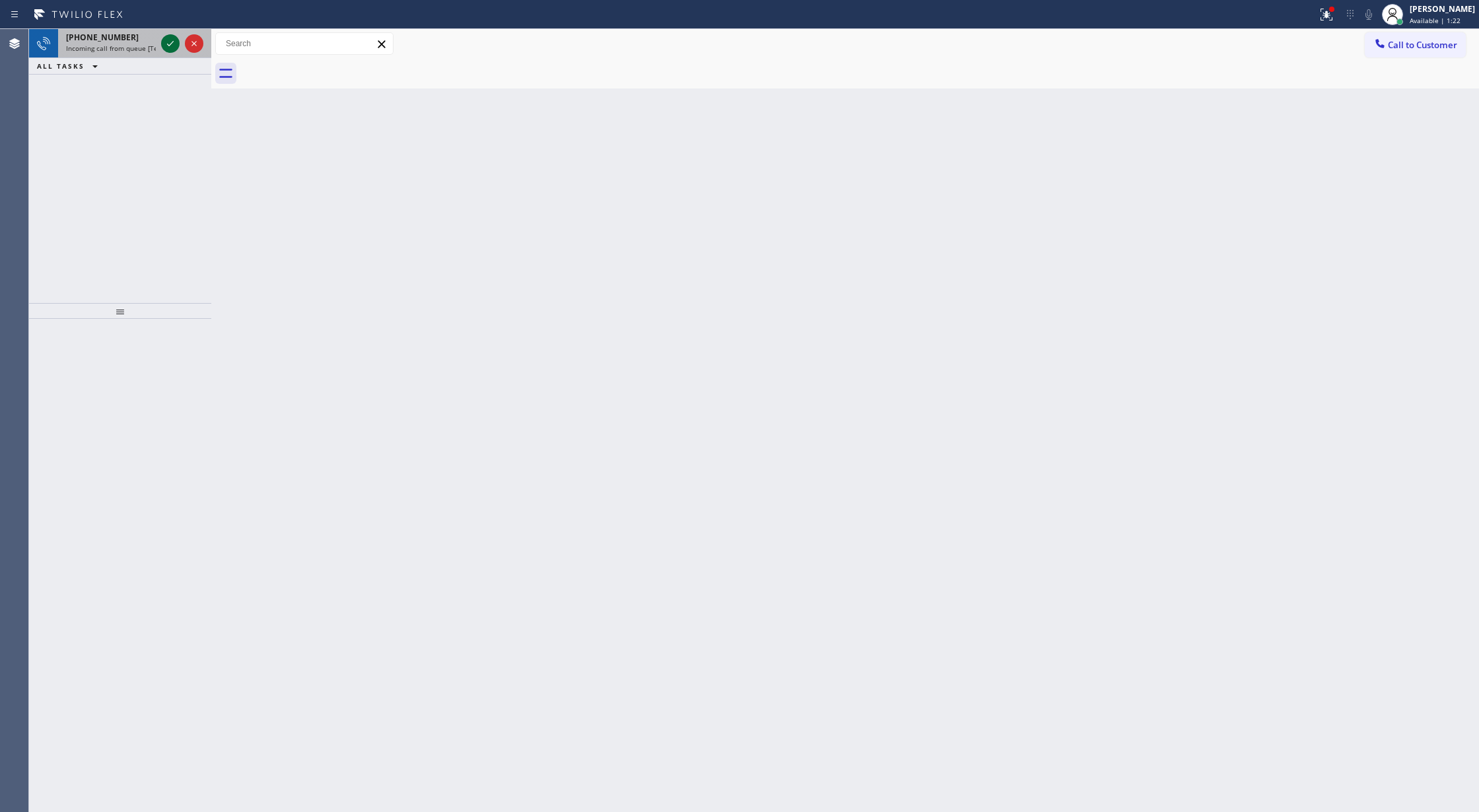
click at [168, 42] on icon at bounding box center [170, 43] width 16 height 16
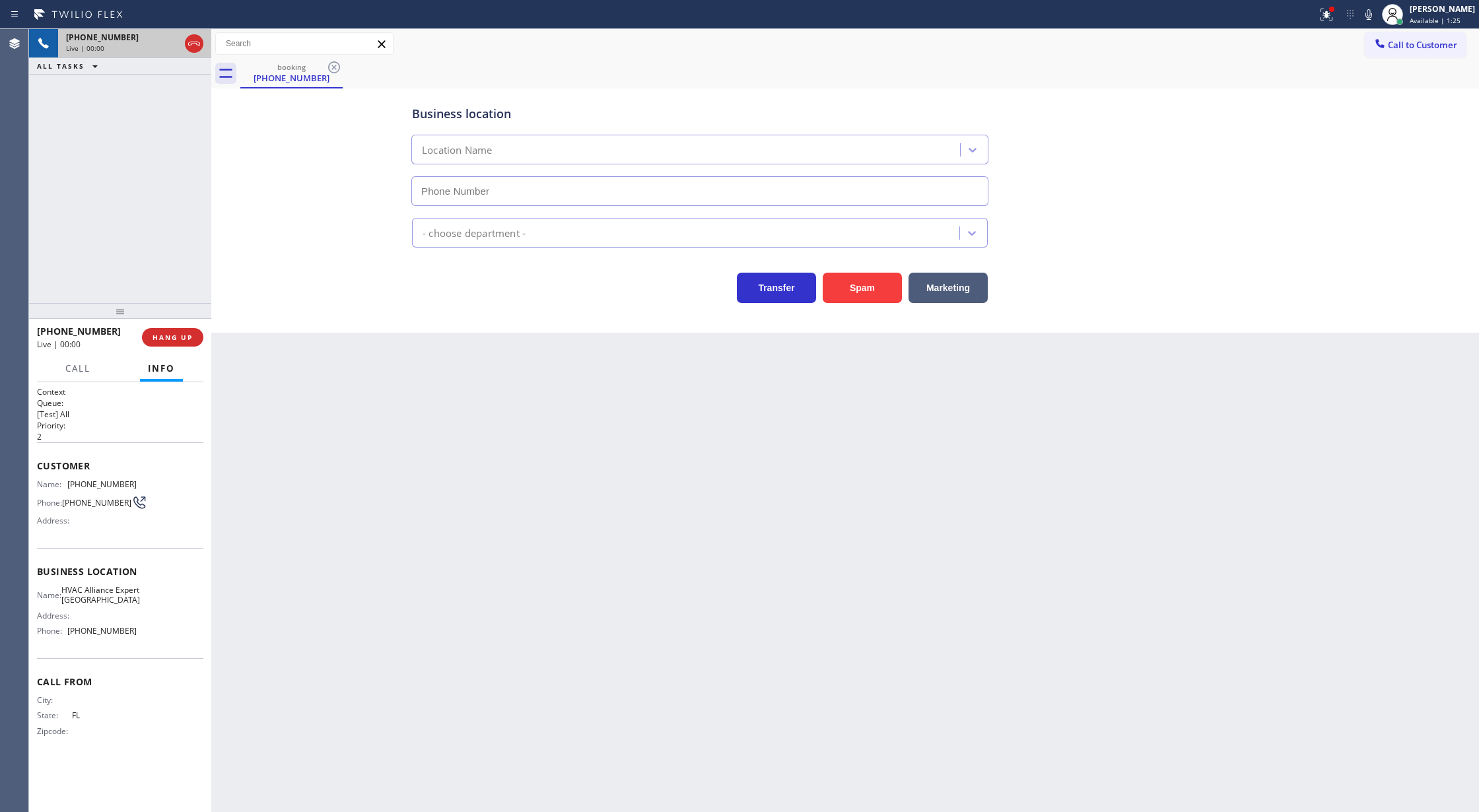
type input "(754) 253-3435"
click at [861, 293] on button "Spam" at bounding box center [863, 288] width 79 height 31
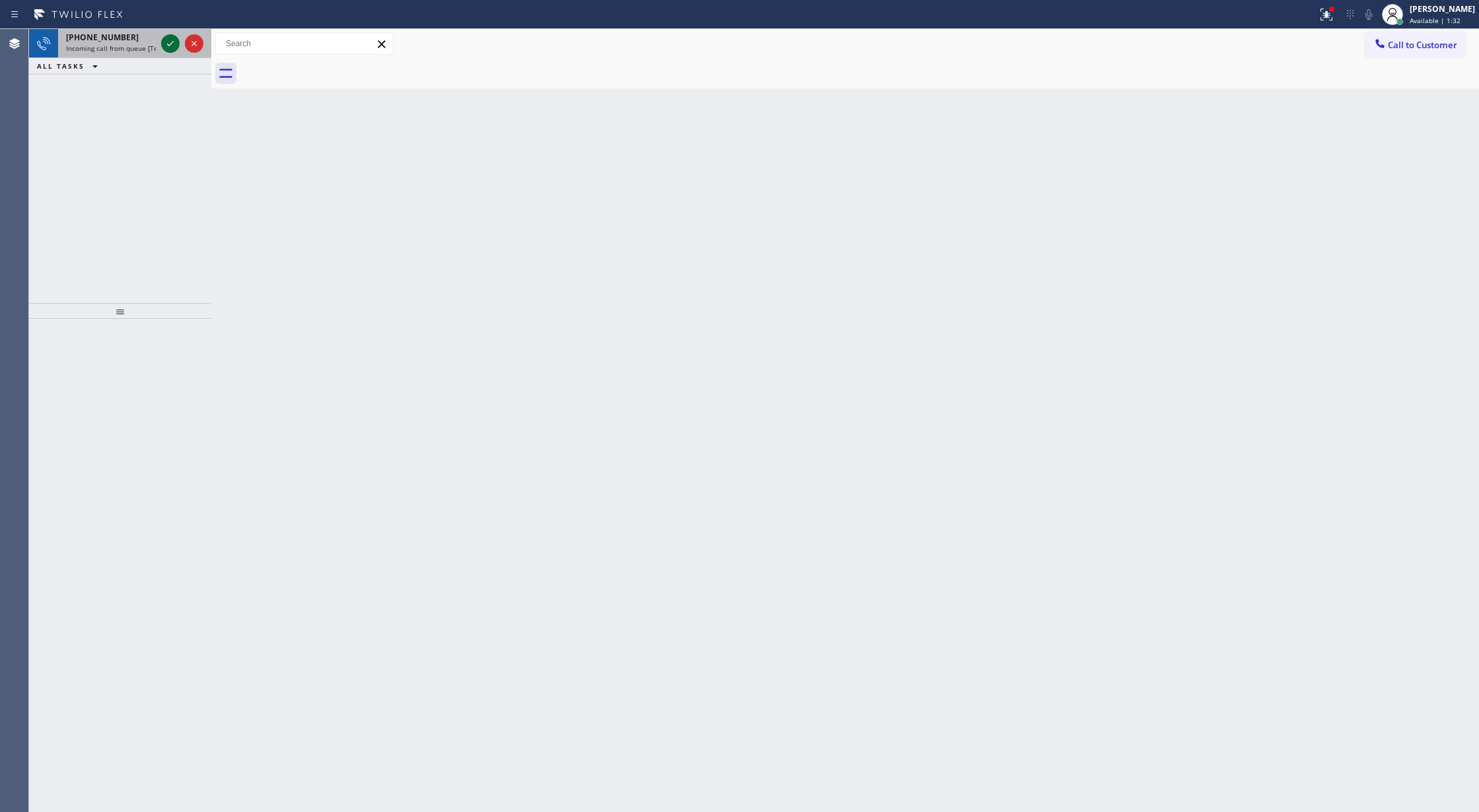
click at [166, 40] on icon at bounding box center [170, 43] width 16 height 16
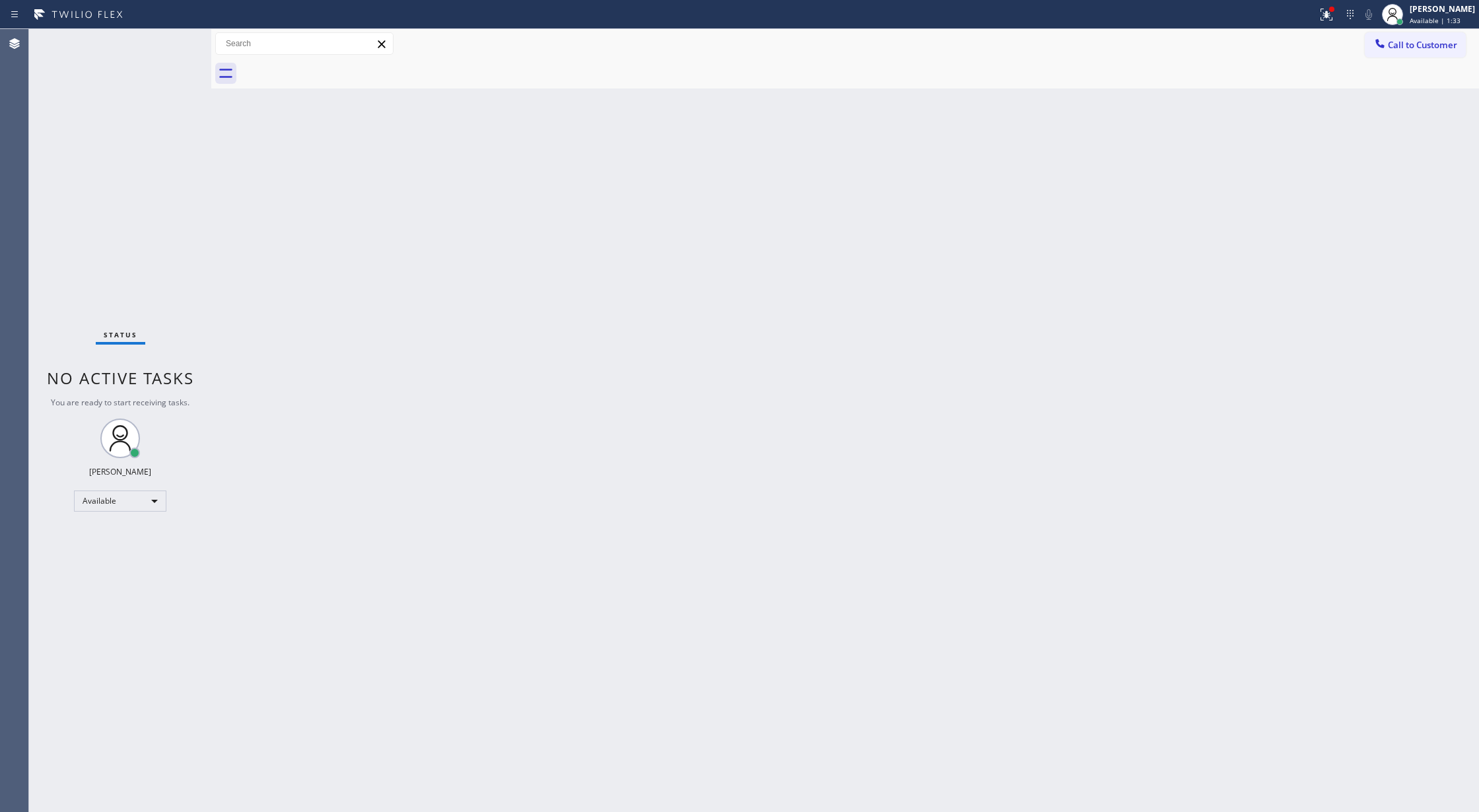
click at [166, 40] on div "Status No active tasks You are ready to start receiving tasks. [PERSON_NAME] Av…" at bounding box center [120, 420] width 182 height 783
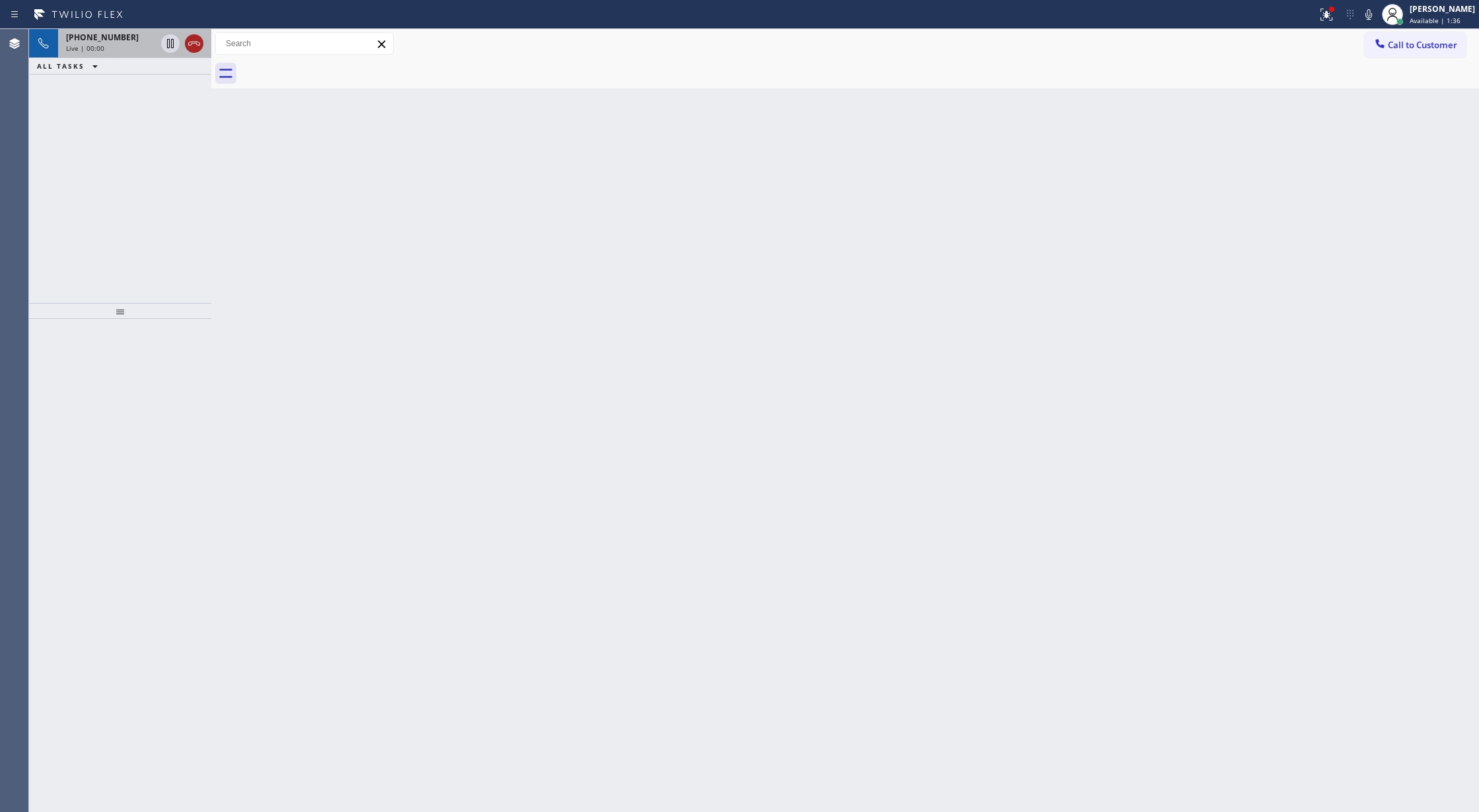
click at [199, 48] on icon at bounding box center [194, 43] width 16 height 16
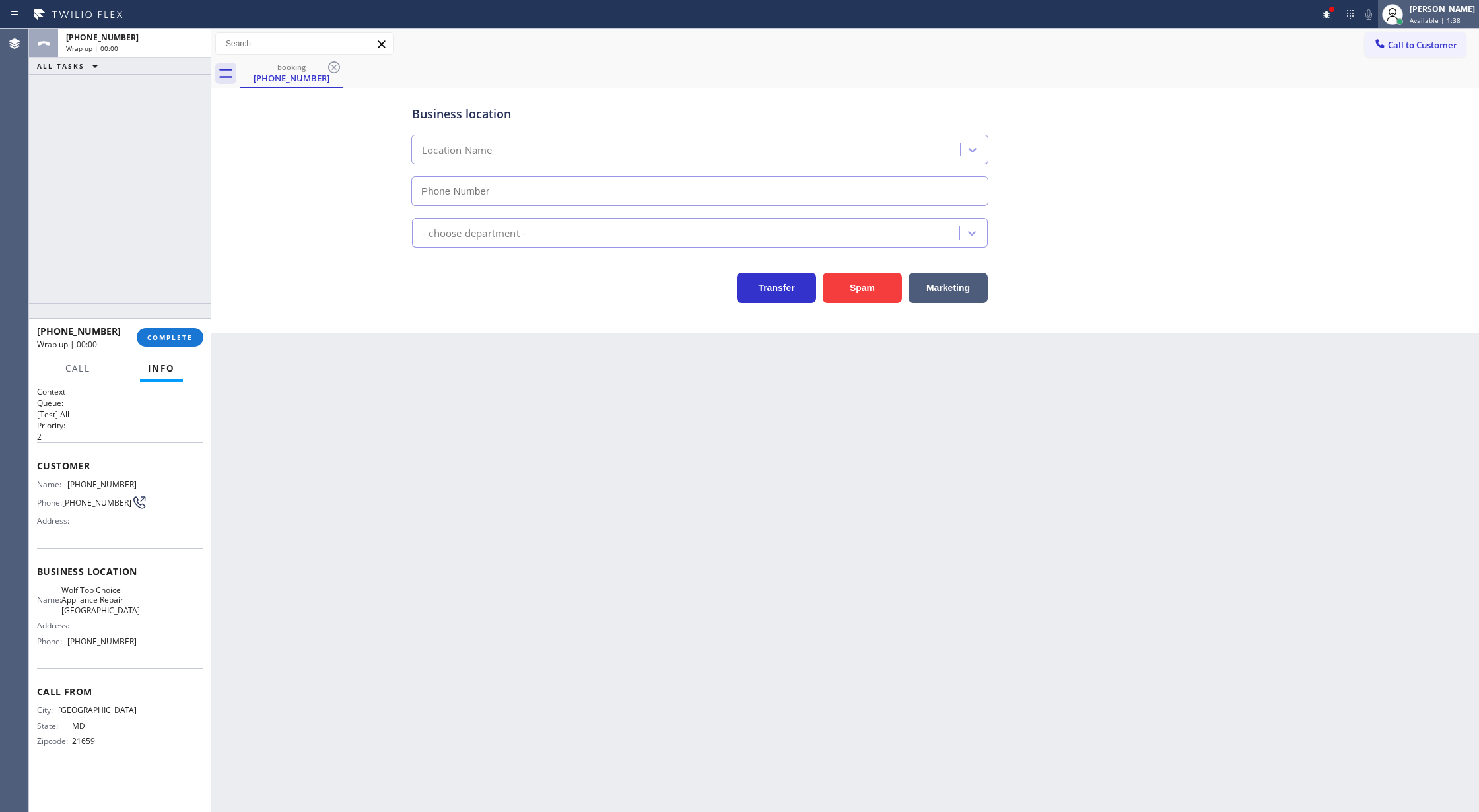
type input "(410) 291-1363"
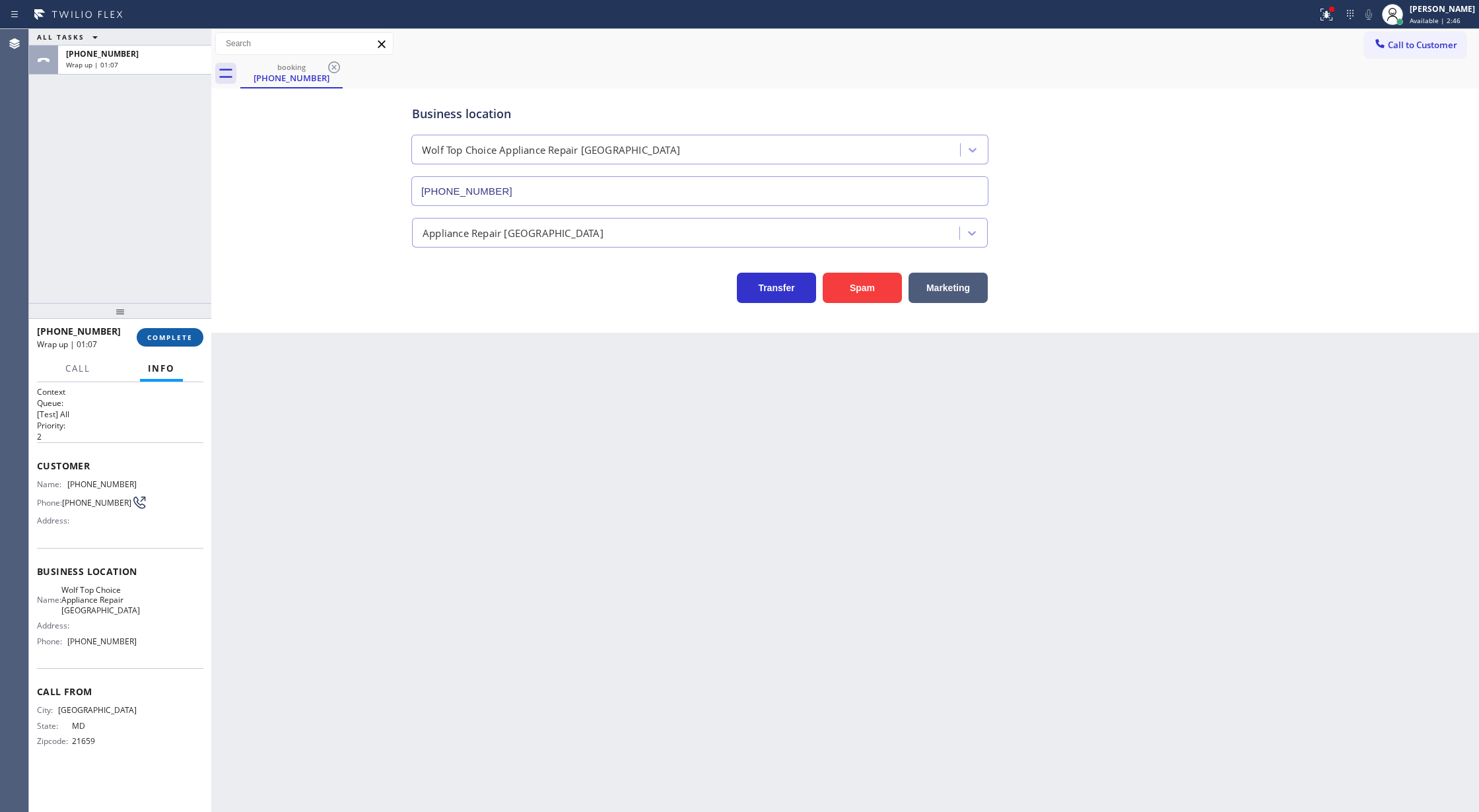
click at [159, 339] on span "COMPLETE" at bounding box center [170, 337] width 46 height 9
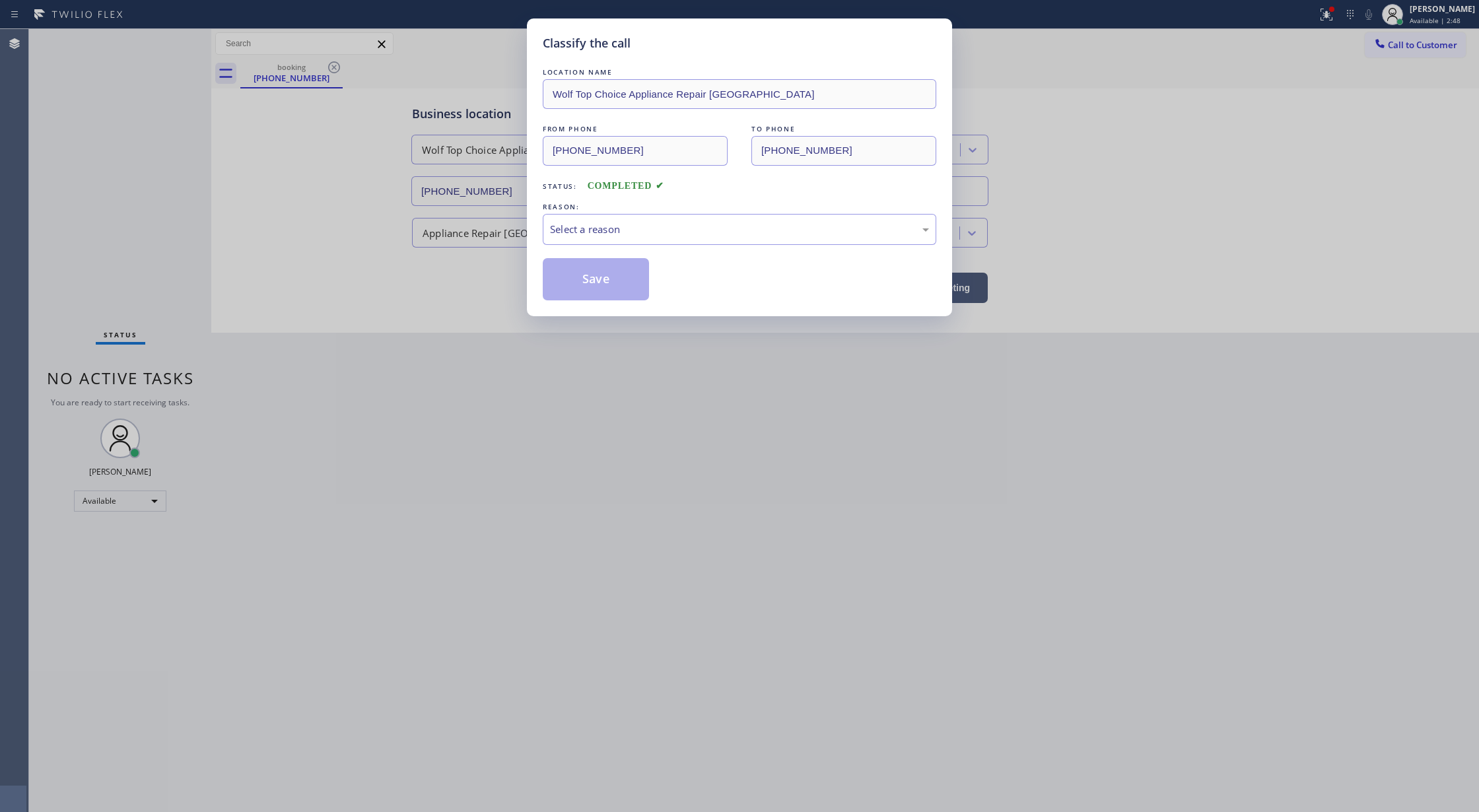
click at [556, 217] on div "Select a reason" at bounding box center [740, 230] width 394 height 31
click at [597, 270] on button "Save" at bounding box center [596, 279] width 106 height 42
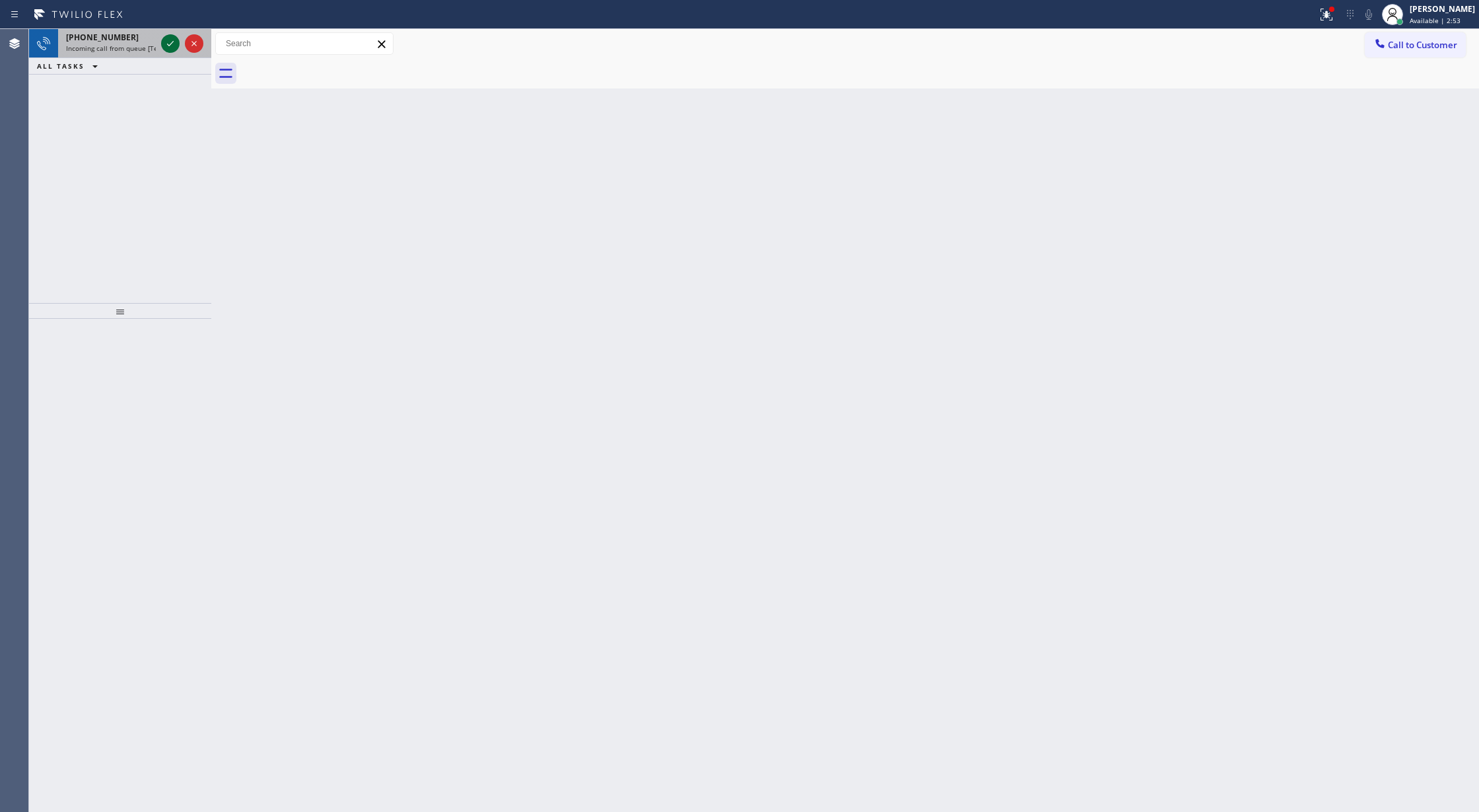
click at [167, 40] on icon at bounding box center [170, 43] width 16 height 16
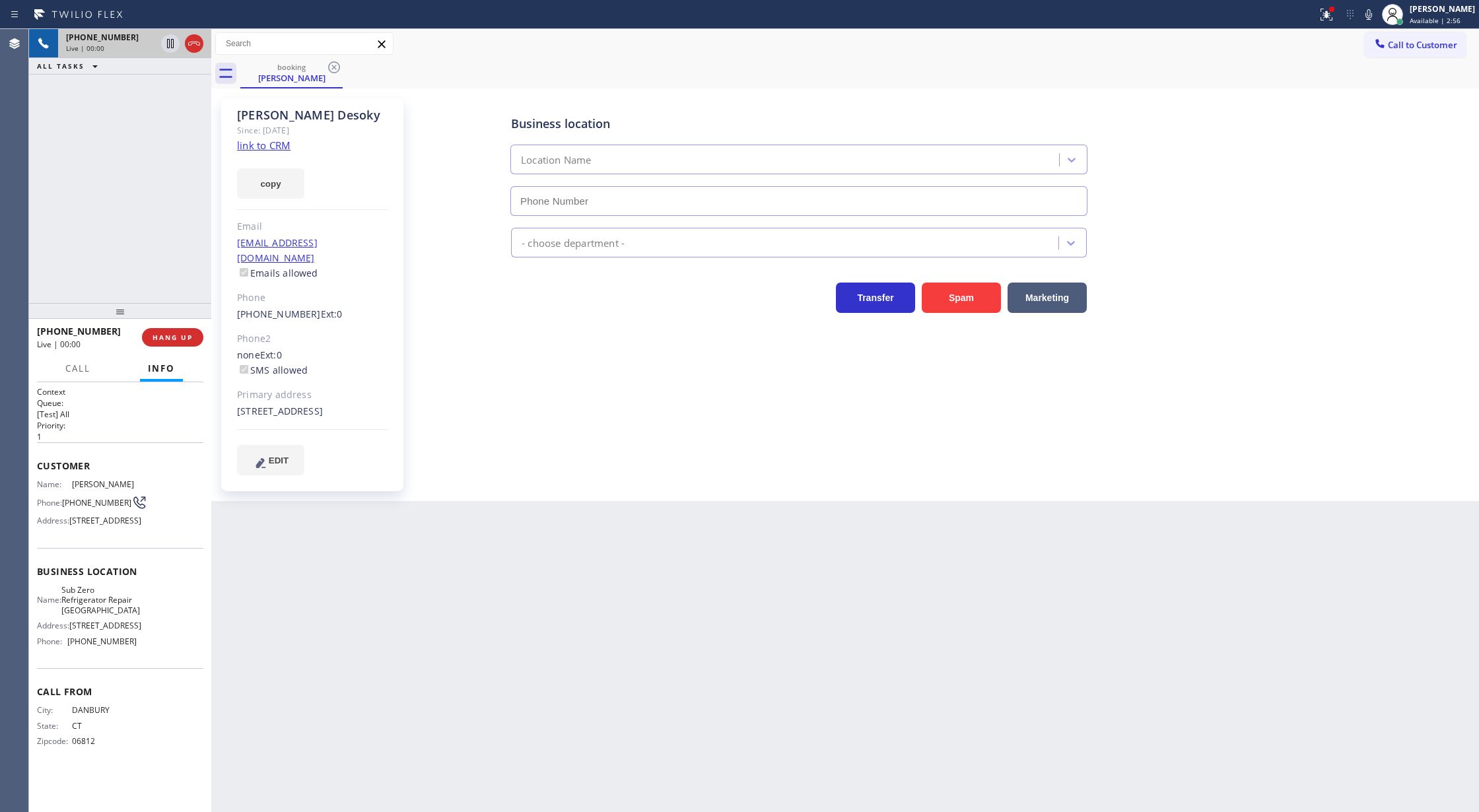
type input "(773) 917-0590"
click at [264, 144] on link "link to CRM" at bounding box center [263, 145] width 53 height 13
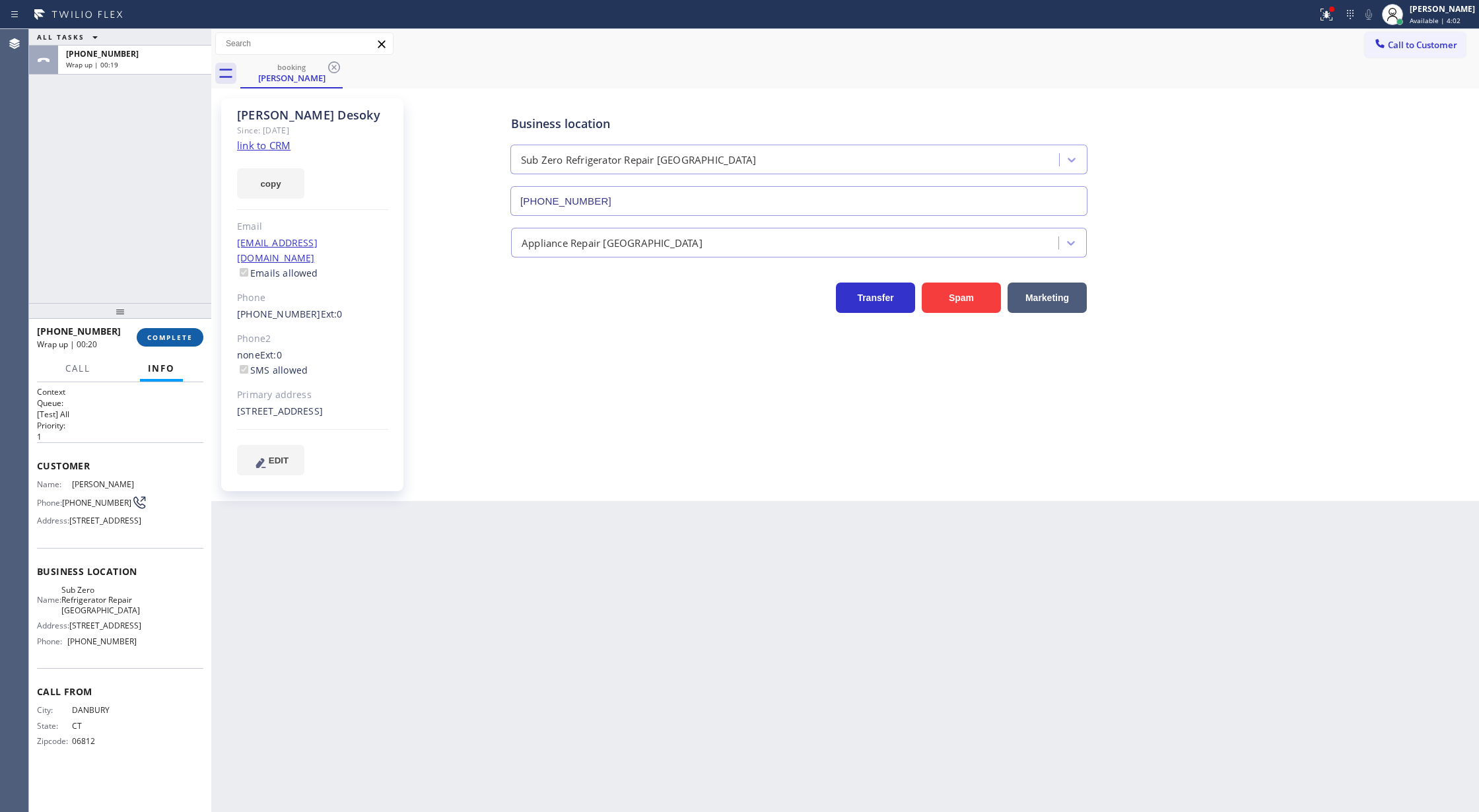
click at [168, 334] on span "COMPLETE" at bounding box center [170, 337] width 46 height 9
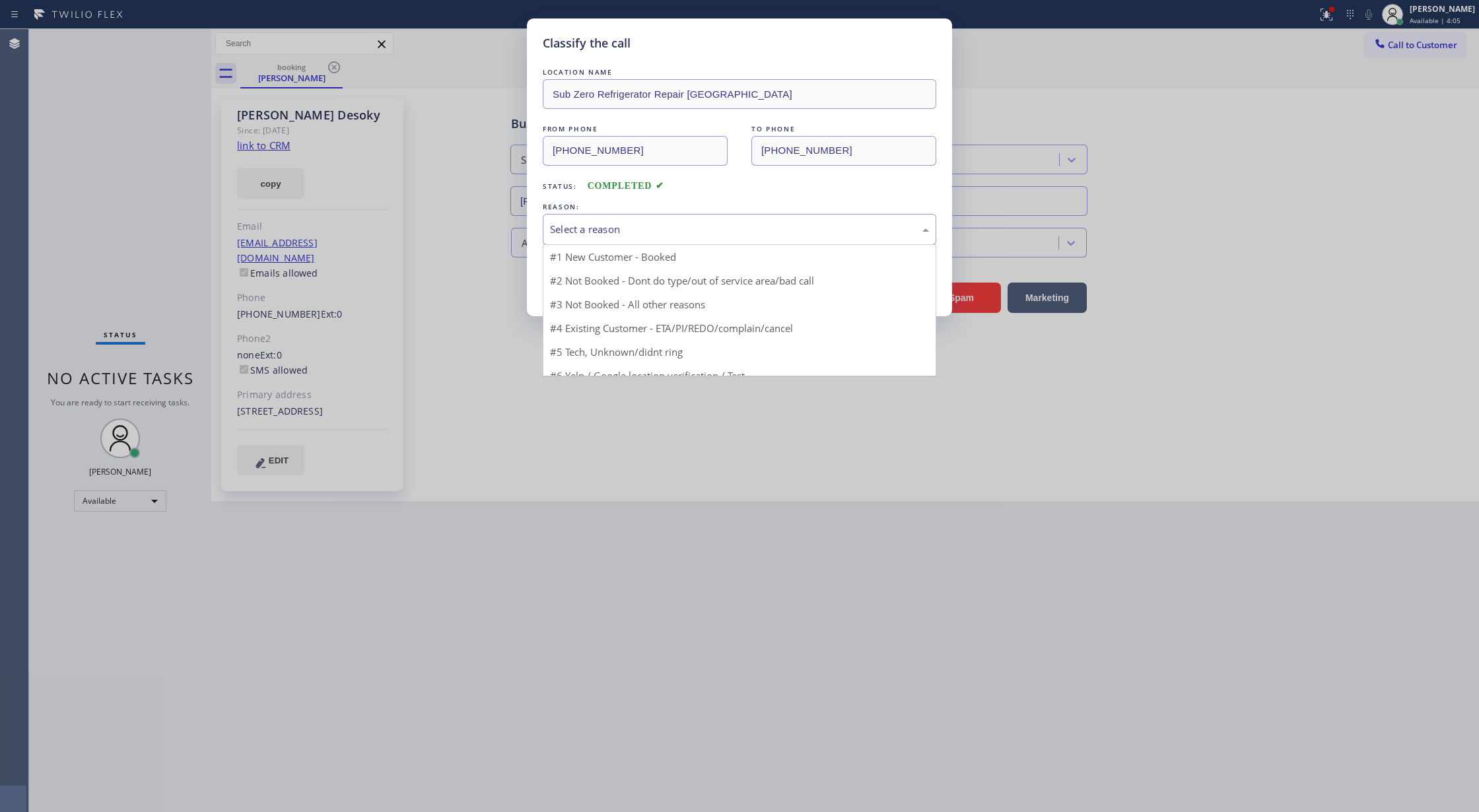
click at [591, 239] on div "Select a reason" at bounding box center [740, 230] width 394 height 31
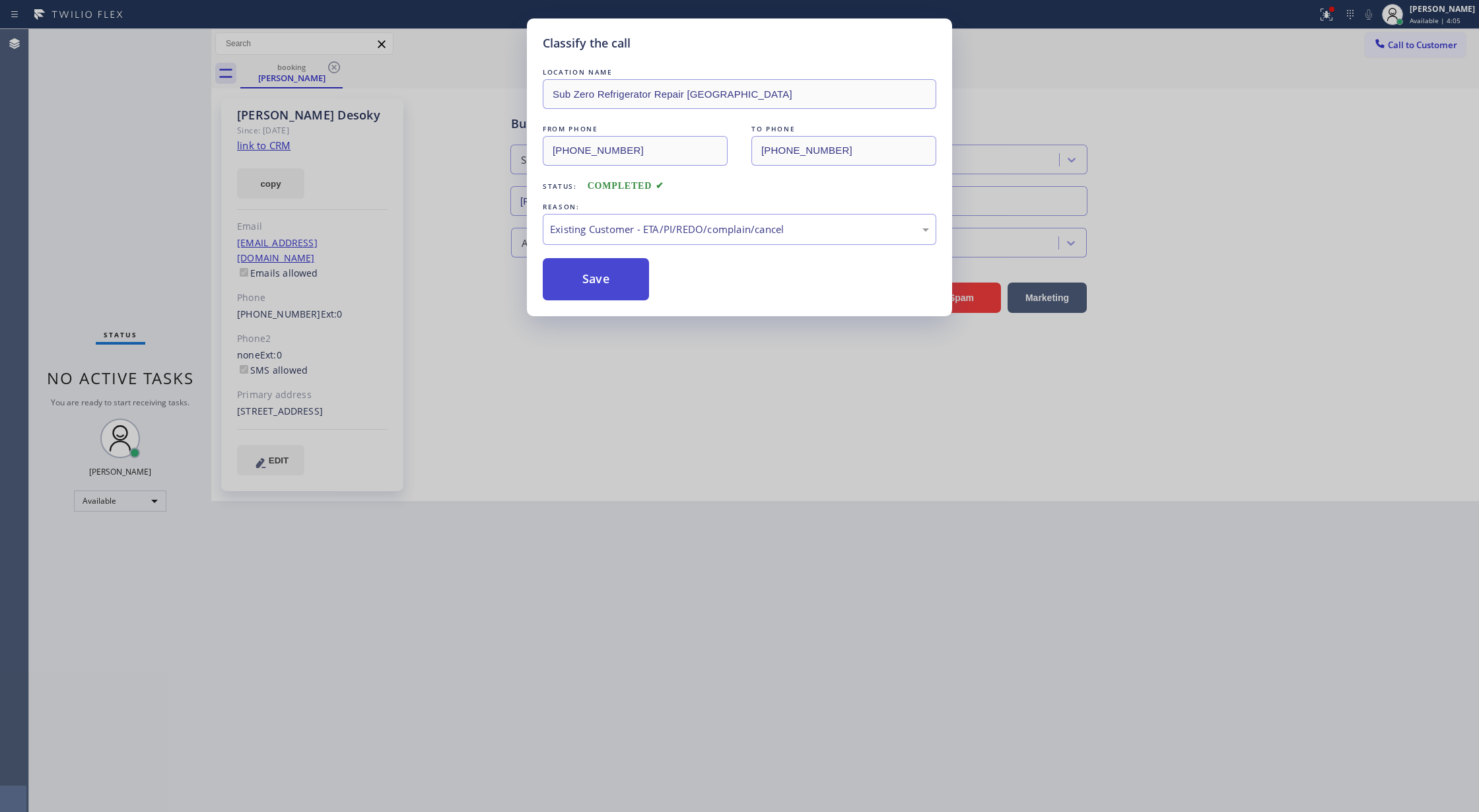
click at [579, 291] on button "Save" at bounding box center [596, 279] width 106 height 42
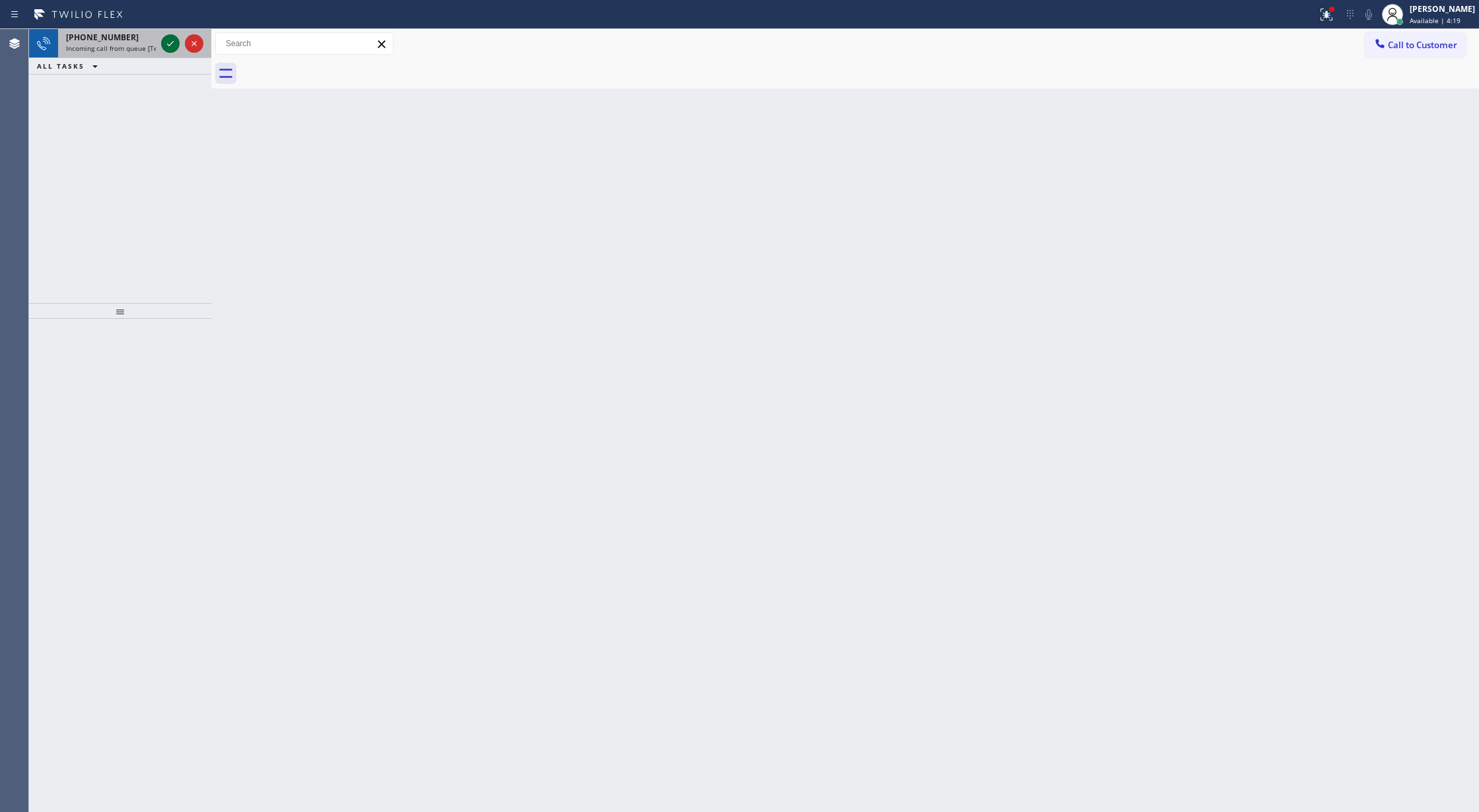
click at [172, 48] on icon at bounding box center [170, 43] width 16 height 16
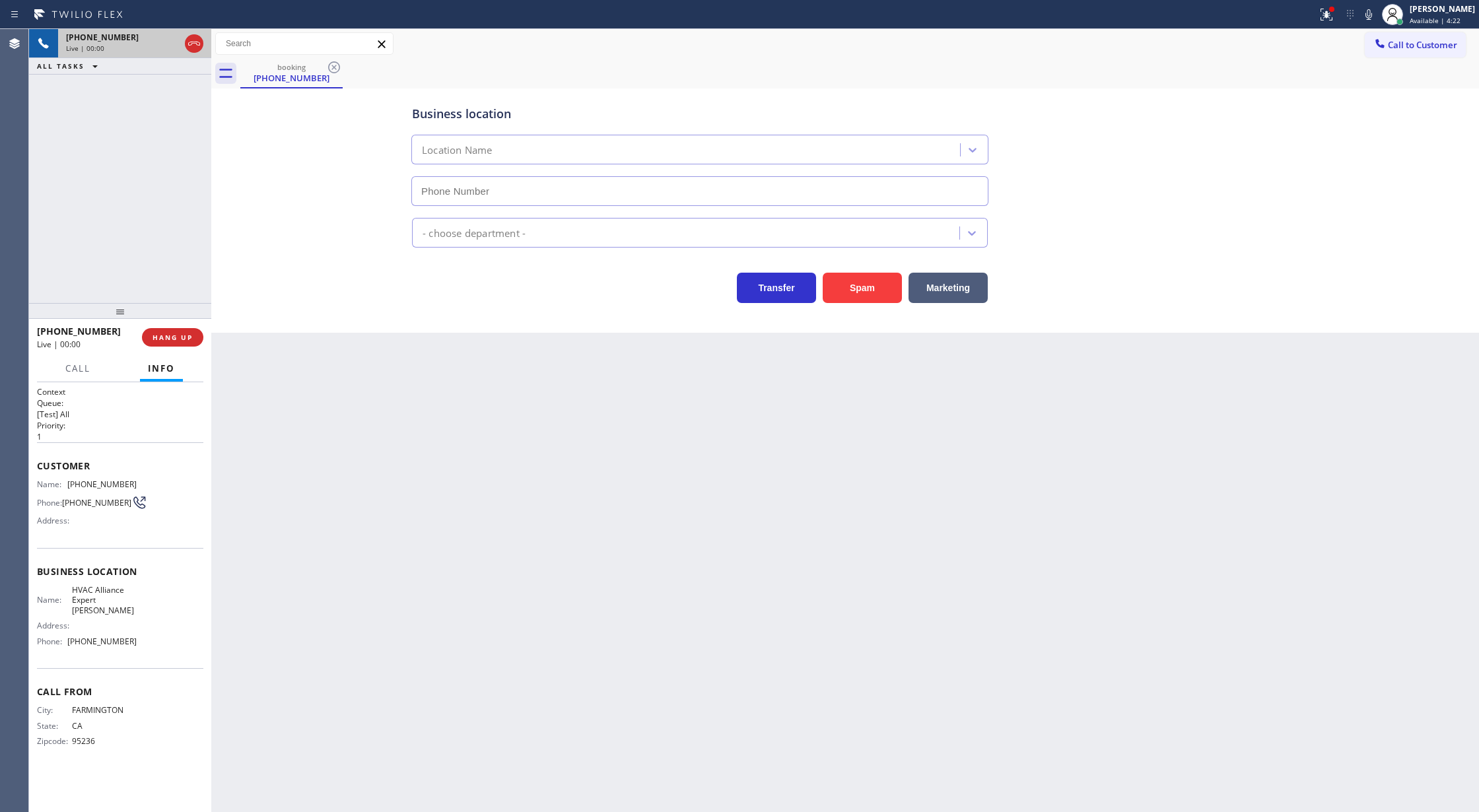
type input "(650) 800-8130"
click at [155, 346] on button "COMPLETE" at bounding box center [170, 337] width 67 height 19
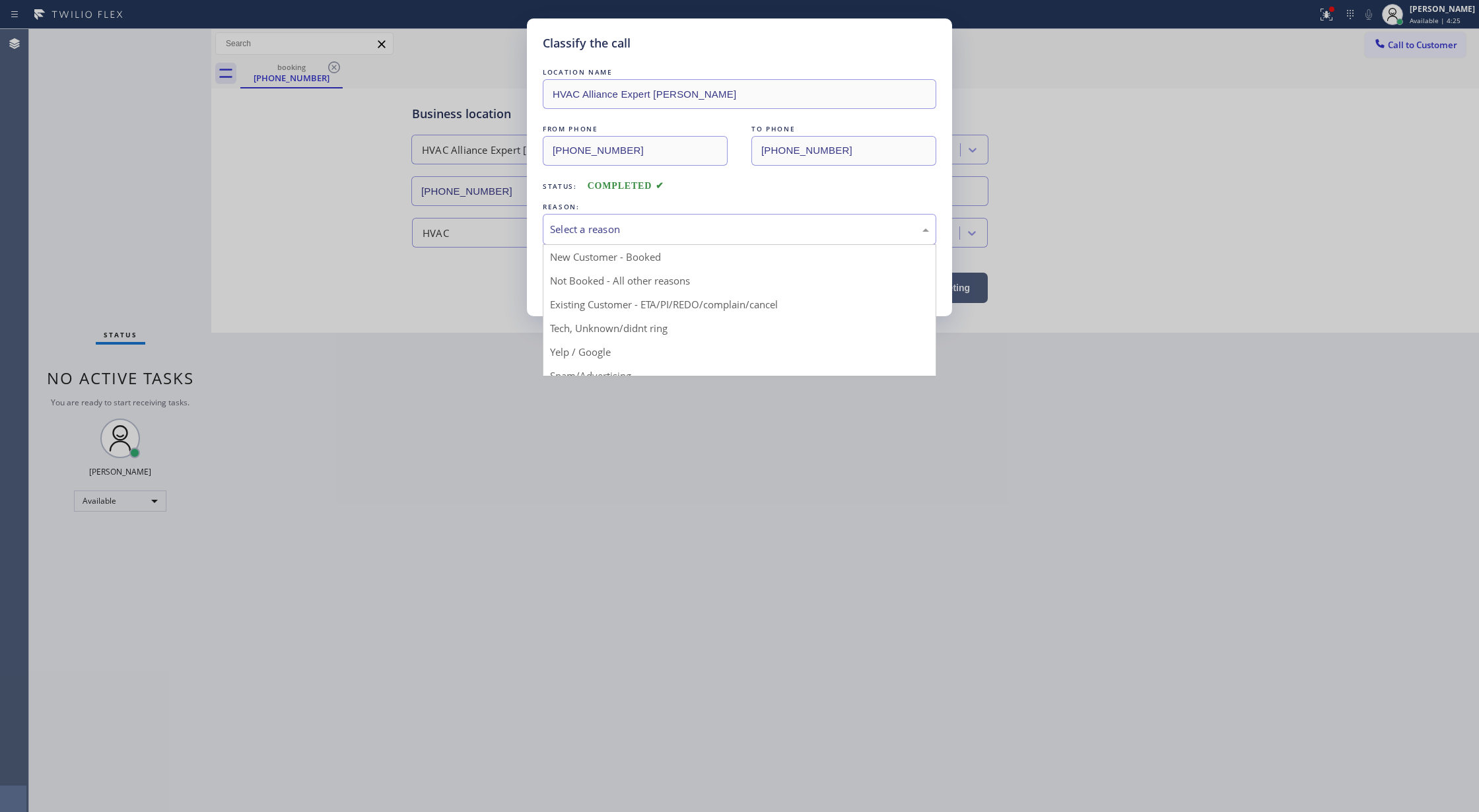
click at [650, 226] on div "Select a reason" at bounding box center [739, 230] width 379 height 15
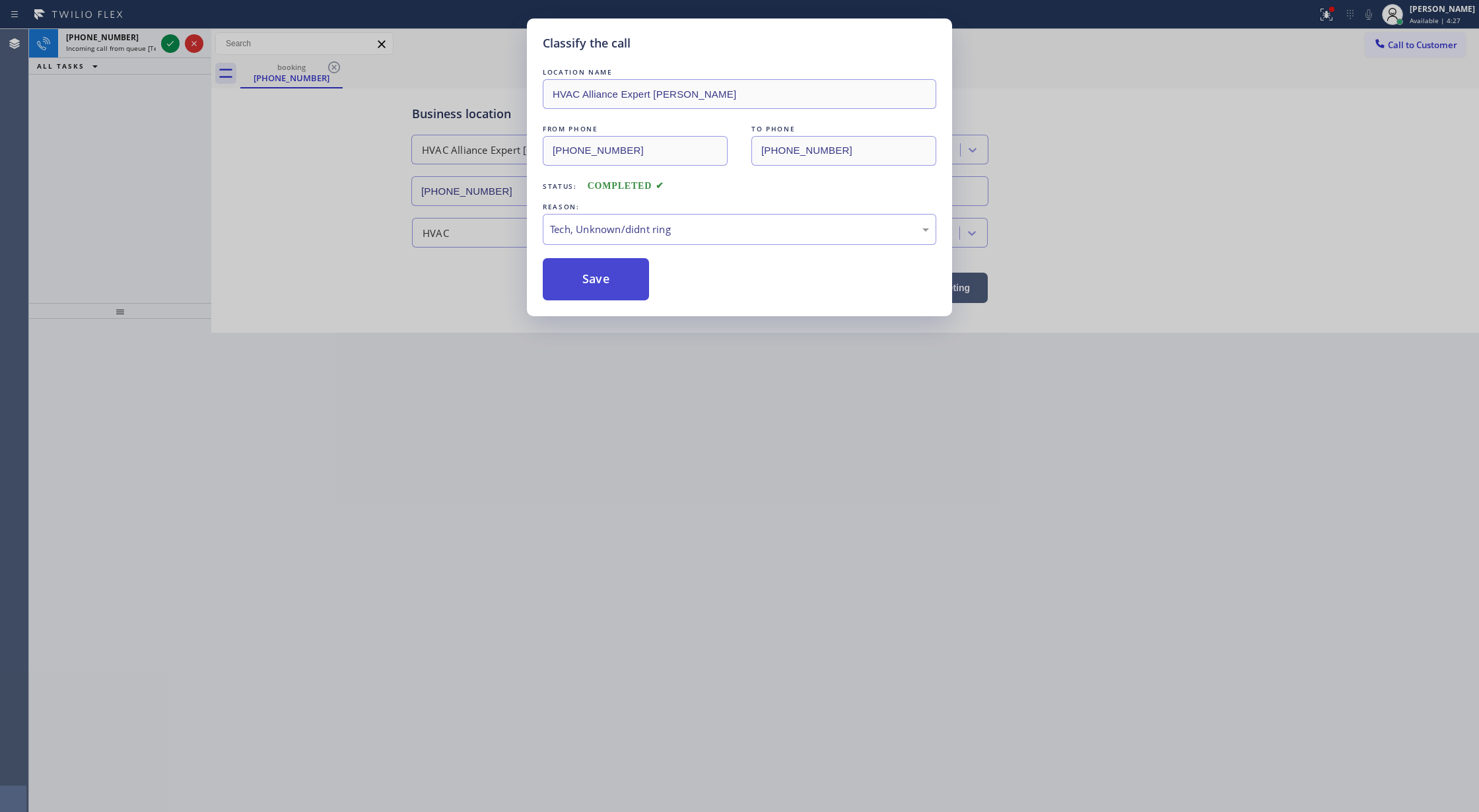
click at [587, 283] on button "Save" at bounding box center [596, 279] width 106 height 42
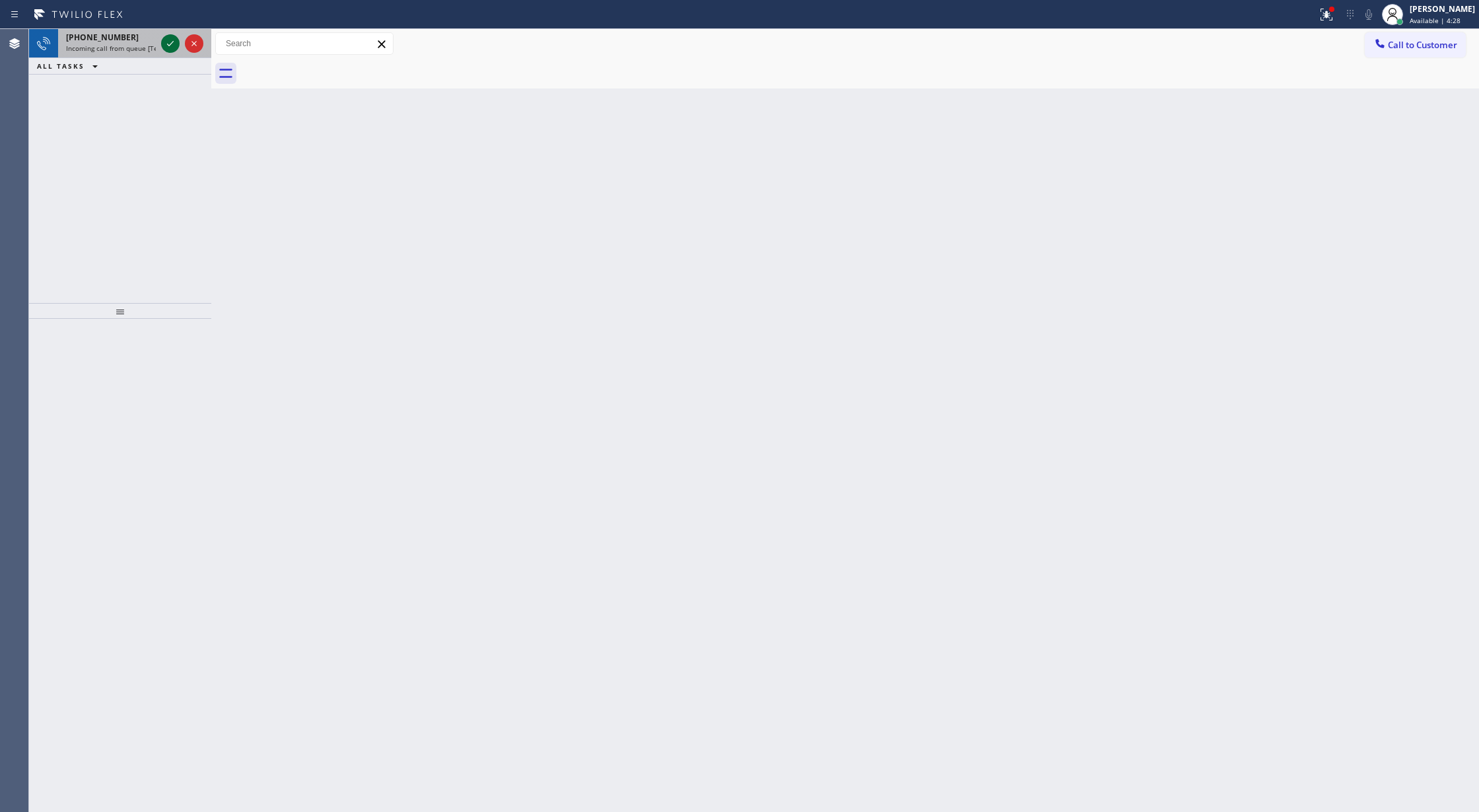
click at [170, 46] on icon at bounding box center [170, 43] width 16 height 16
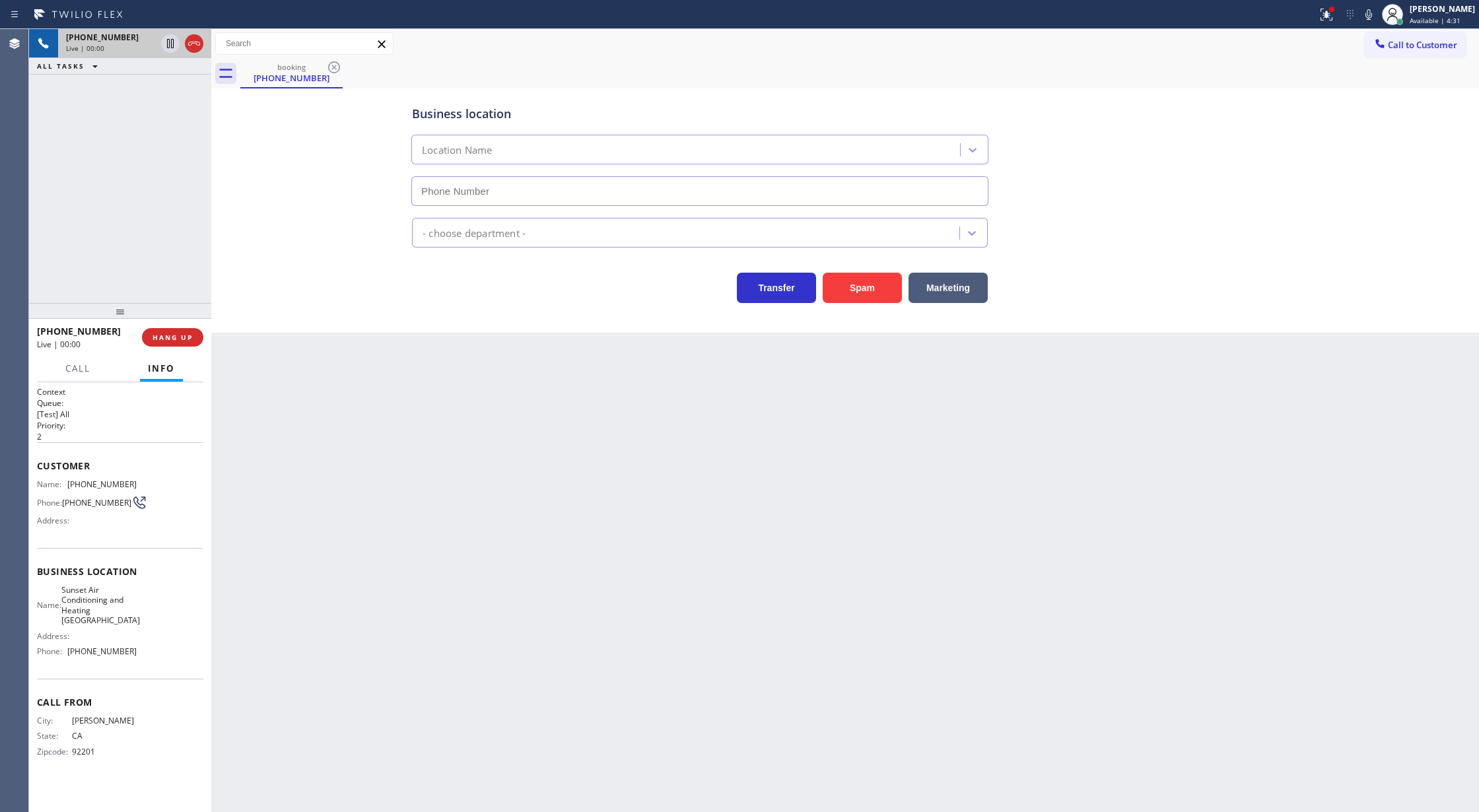
type input "(760) 284-8436"
click at [869, 280] on button "Spam" at bounding box center [863, 288] width 79 height 31
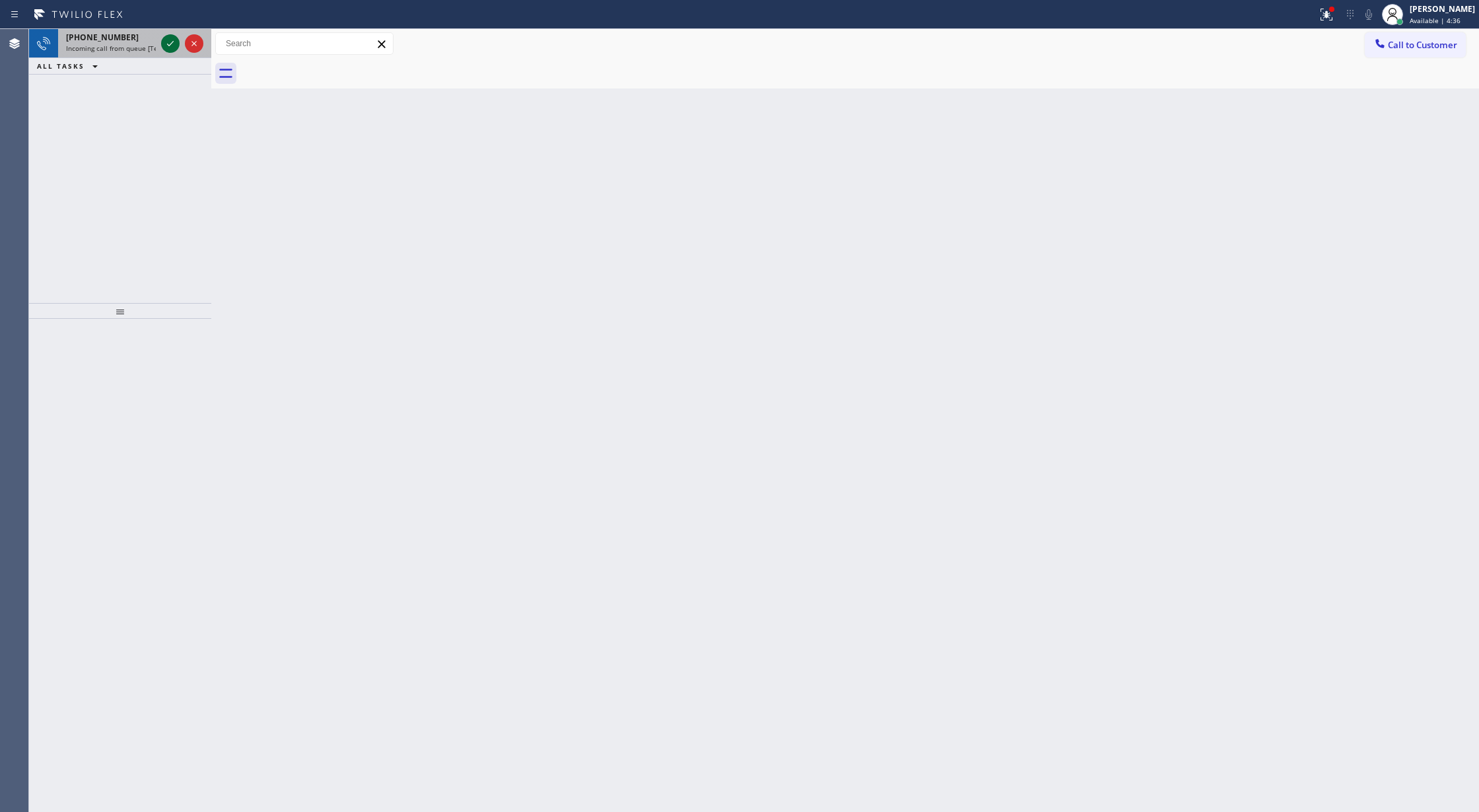
click at [165, 41] on icon at bounding box center [170, 43] width 16 height 16
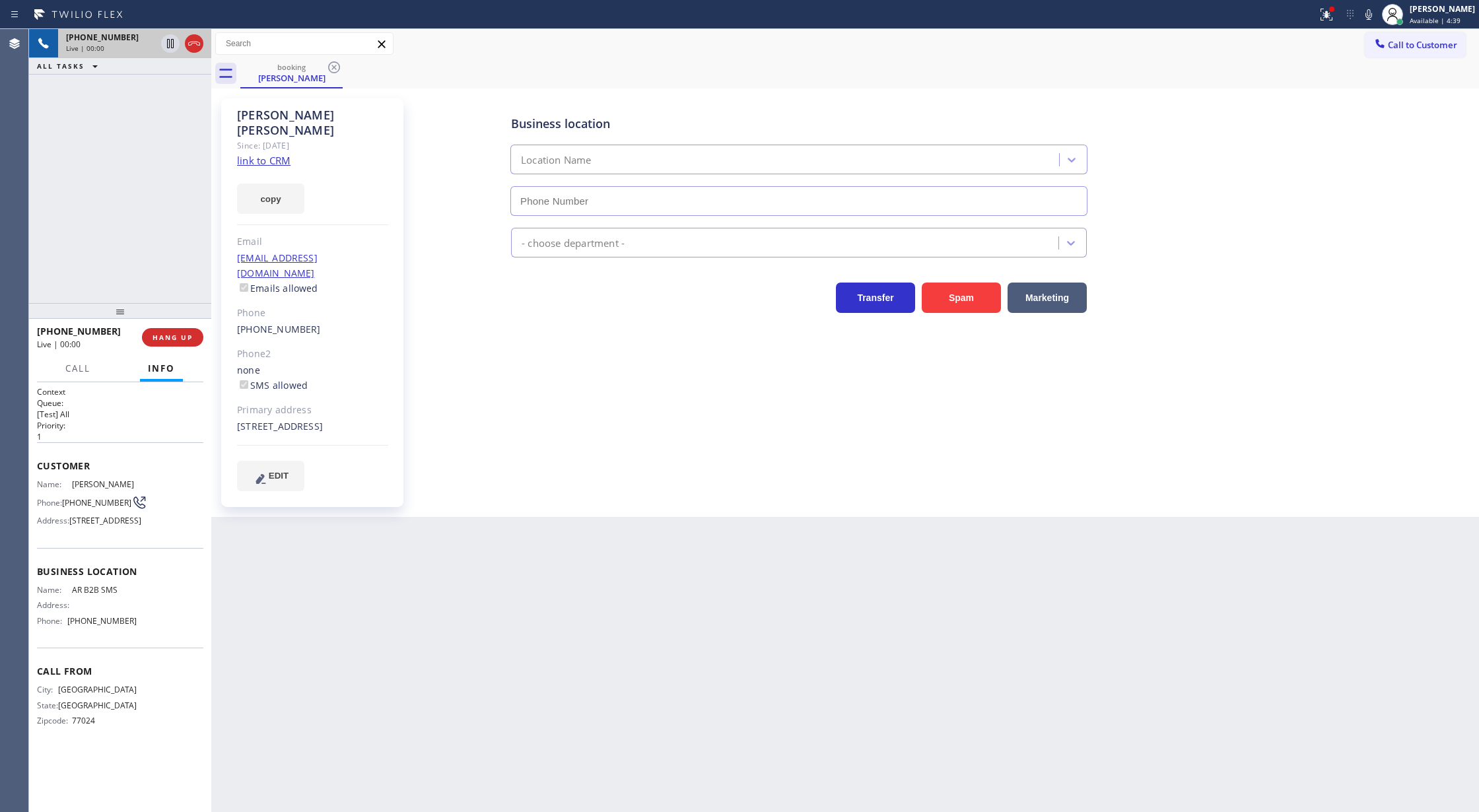
type input "(833) 692-2271"
click at [259, 154] on link "link to CRM" at bounding box center [263, 160] width 53 height 13
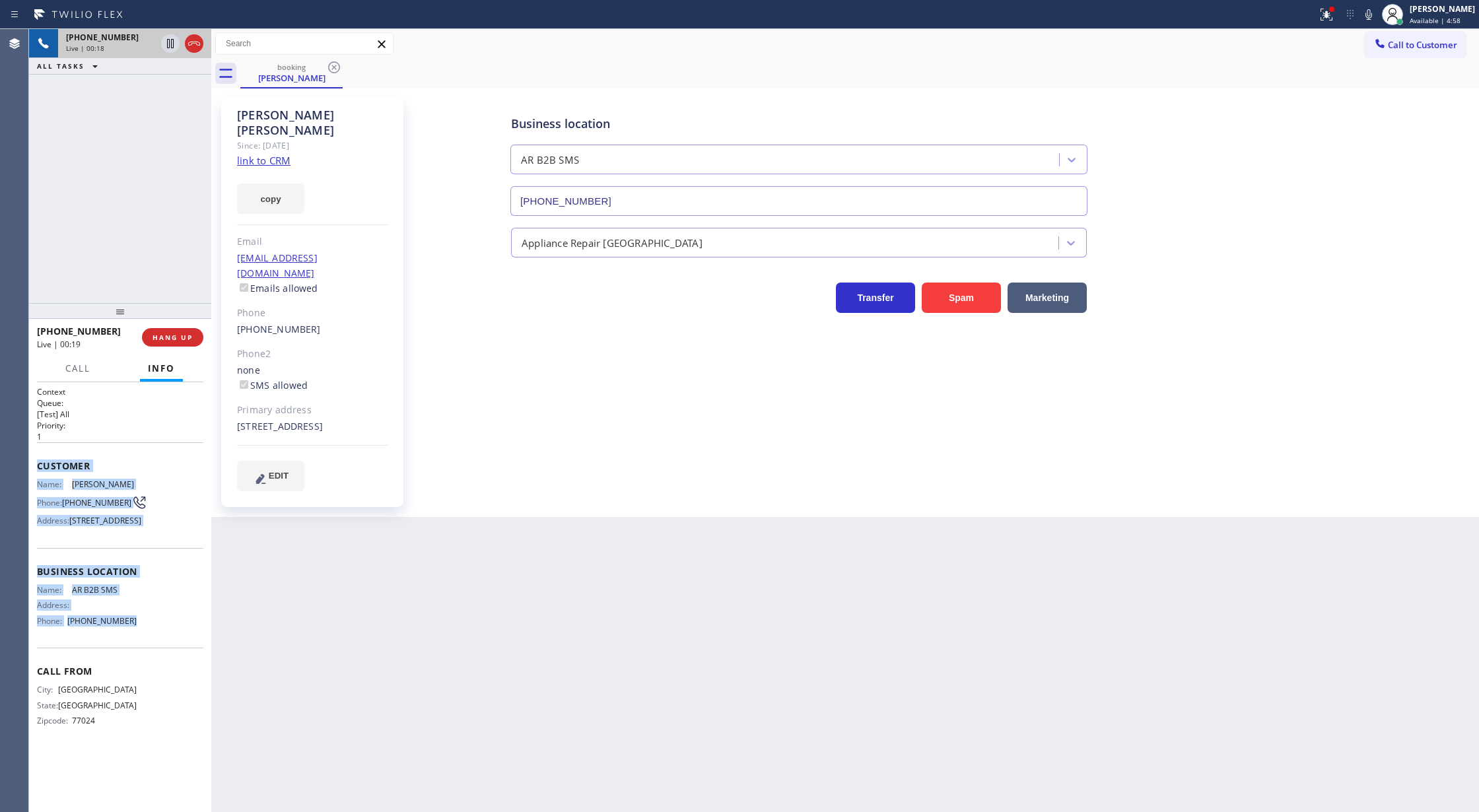
drag, startPoint x: 35, startPoint y: 466, endPoint x: 175, endPoint y: 655, distance: 235.2
click at [175, 655] on div "Context Queue: [Test] All Priority: 1 Customer Name: Sean Tsao Phone: (281) 636…" at bounding box center [120, 597] width 182 height 431
copy div "Customer Name: Sean Tsao Phone: (281) 636-0539 Address: 3470 Beagle Ct, San Die…"
click at [1414, 45] on span "Call to Customer" at bounding box center [1423, 44] width 69 height 12
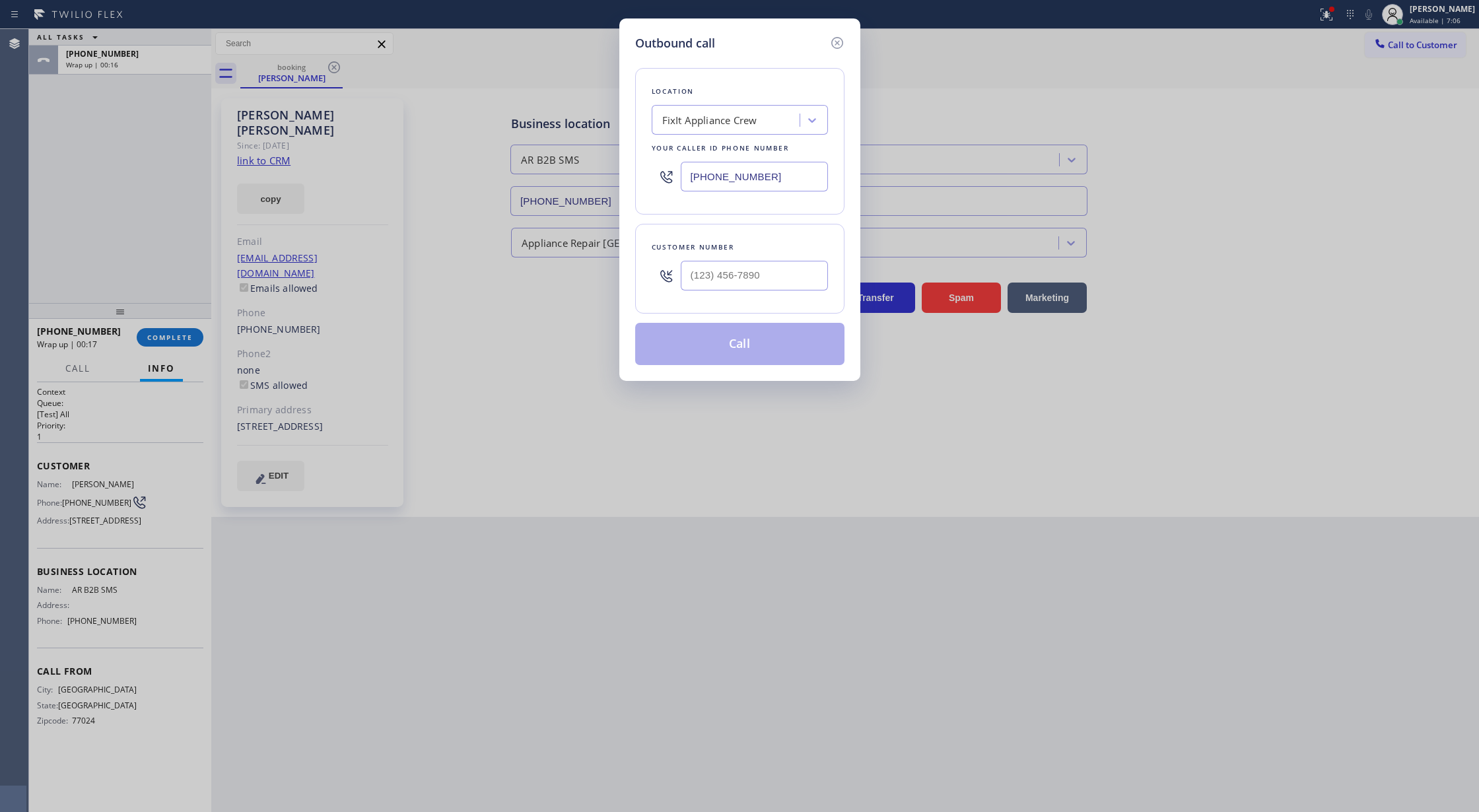
click at [840, 54] on div "Location FixIt Appliance Crew Your caller id phone number (516) 430-7756 Custom…" at bounding box center [740, 208] width 209 height 313
drag, startPoint x: 840, startPoint y: 41, endPoint x: 707, endPoint y: 243, distance: 241.9
click at [837, 41] on icon at bounding box center [837, 42] width 16 height 16
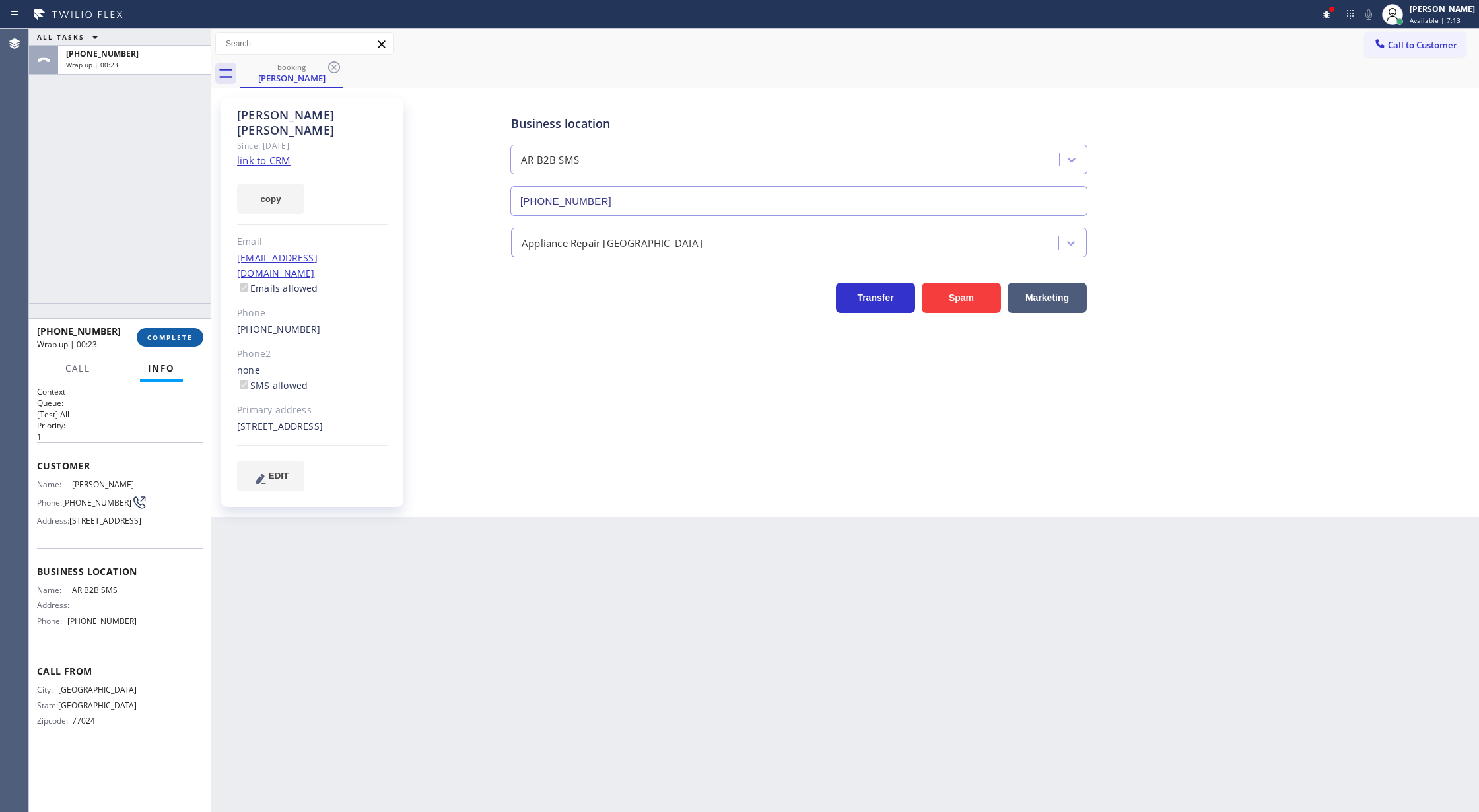
click at [173, 337] on span "COMPLETE" at bounding box center [170, 337] width 46 height 9
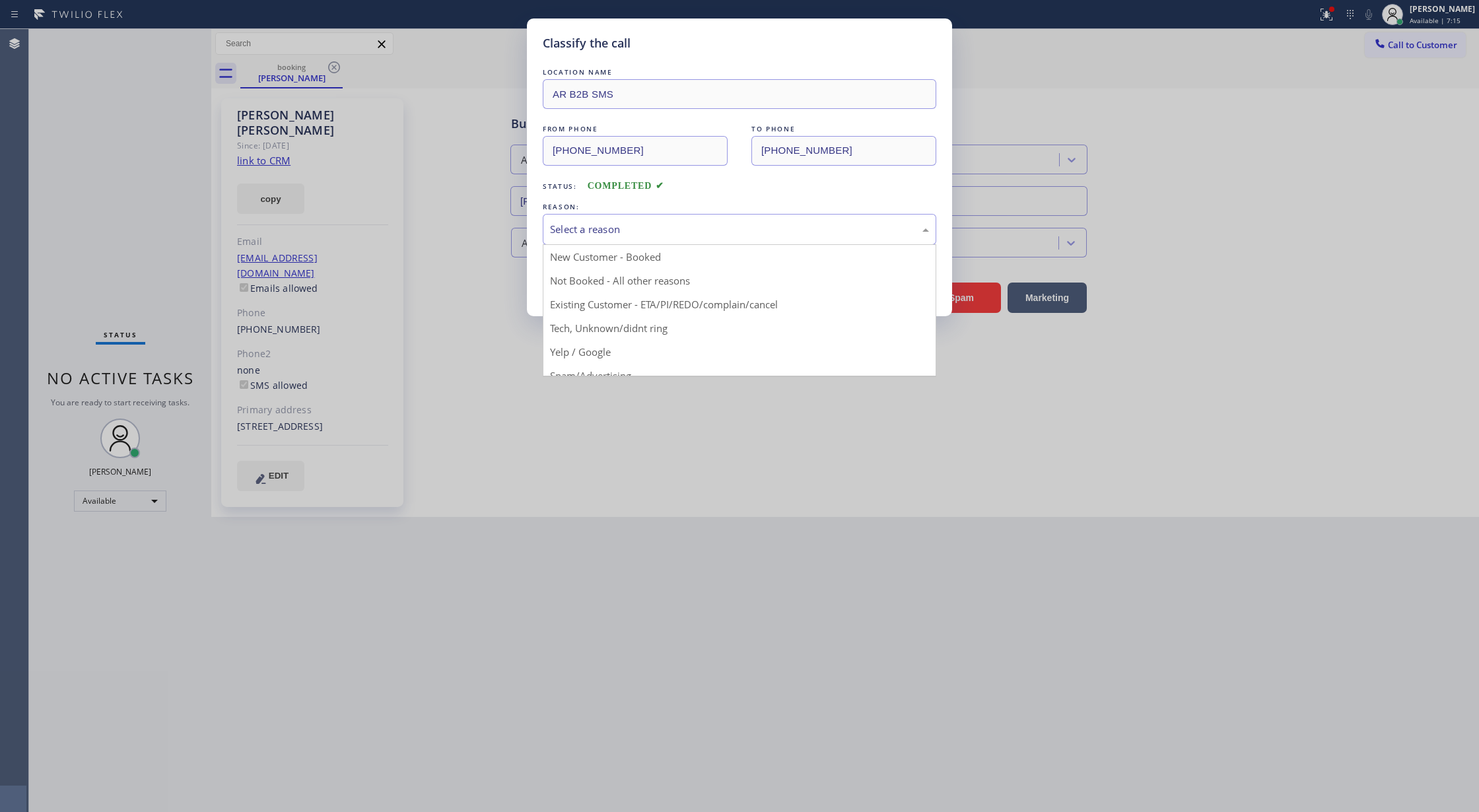
click at [637, 232] on div "Select a reason" at bounding box center [739, 230] width 379 height 15
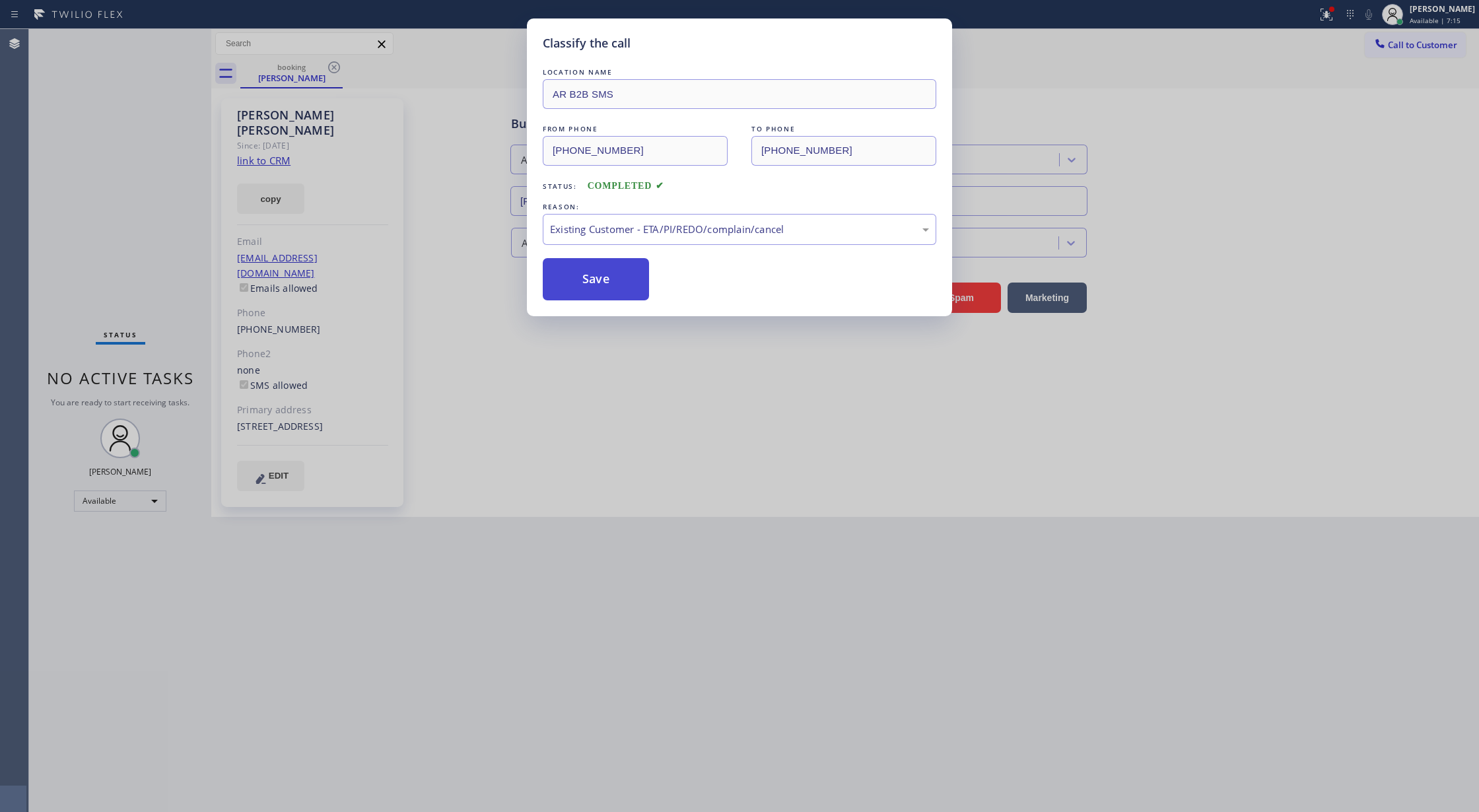
click at [589, 284] on button "Save" at bounding box center [596, 279] width 106 height 42
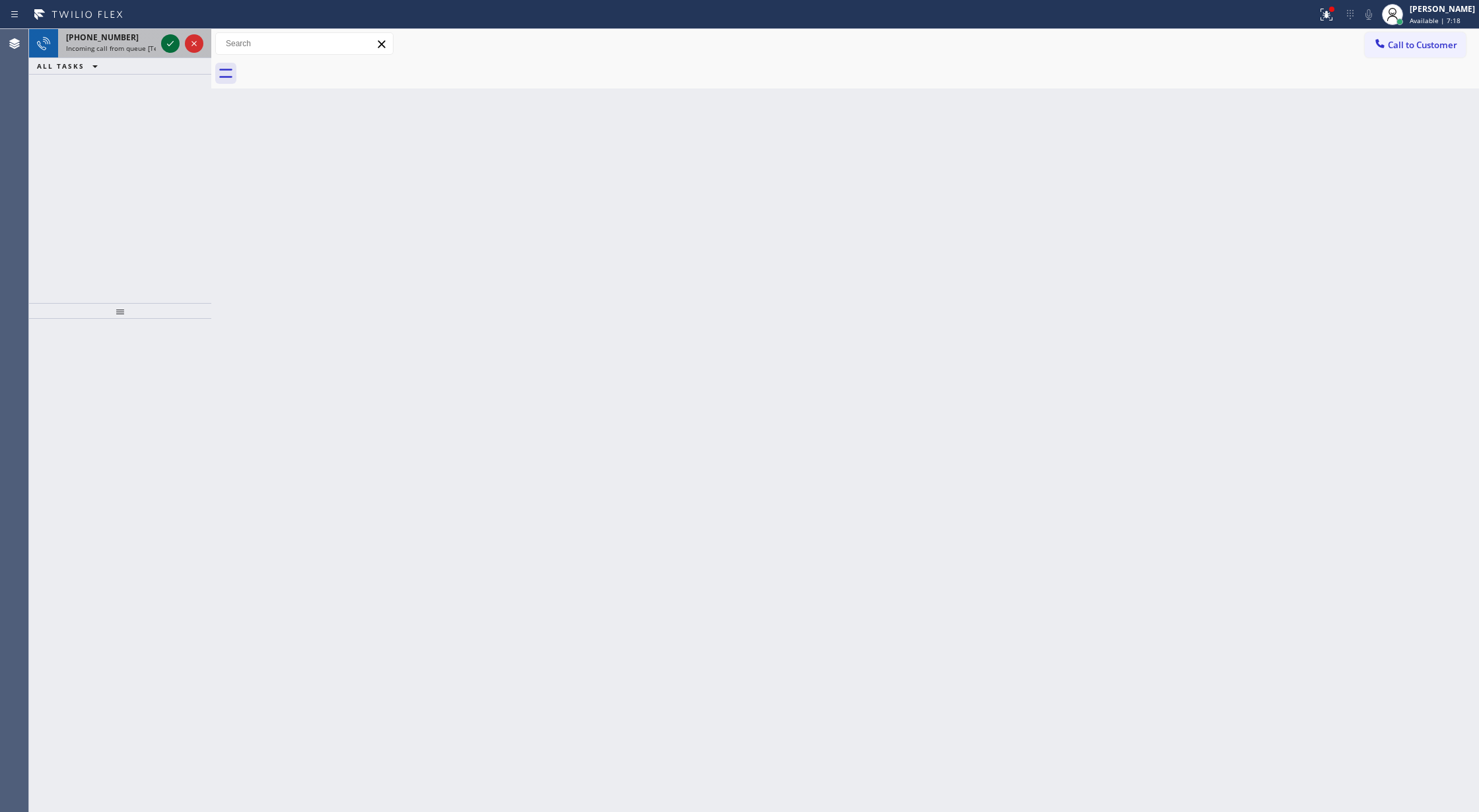
click at [171, 40] on icon at bounding box center [170, 43] width 16 height 16
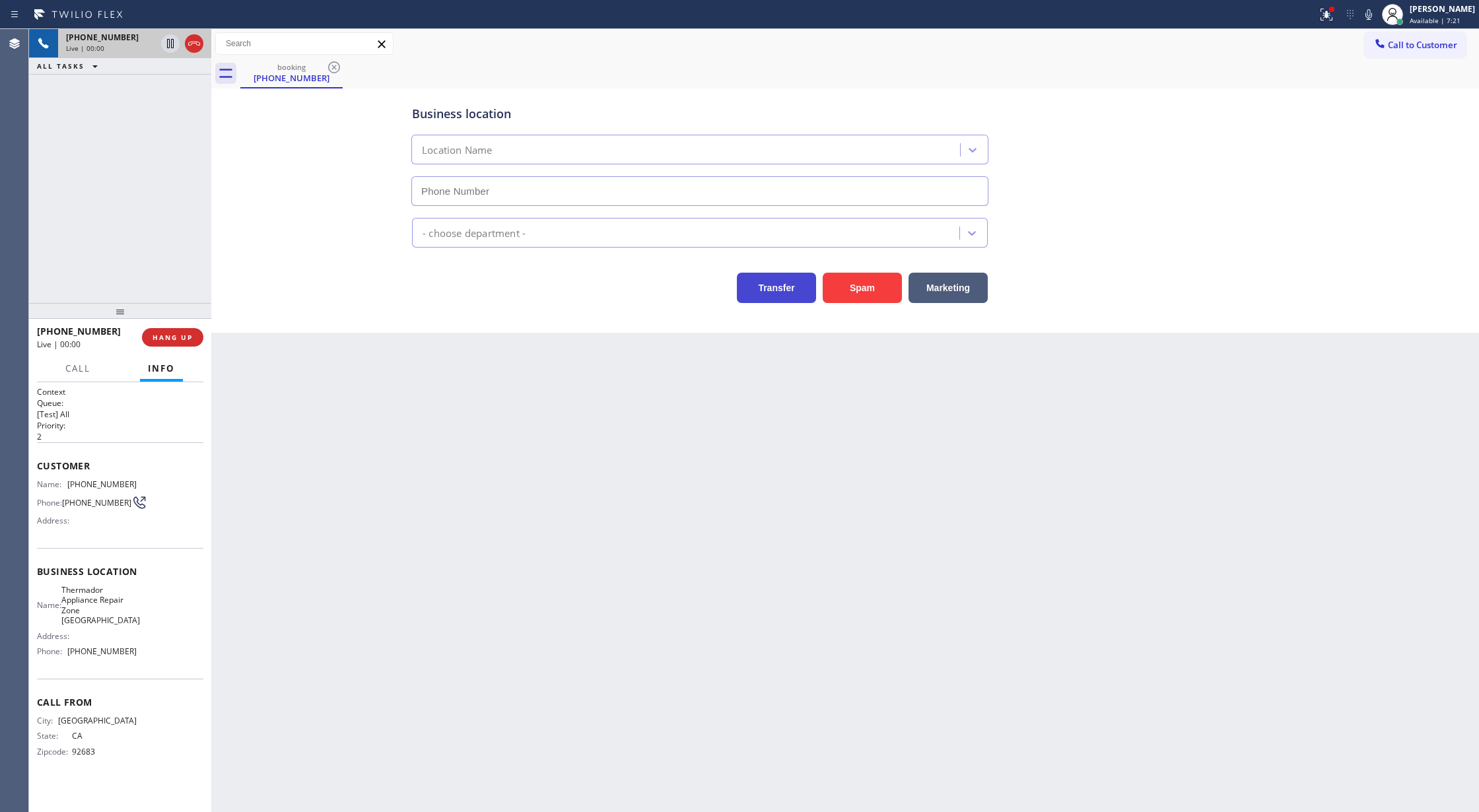
type input "(714) 942-0646"
click at [865, 282] on button "Spam" at bounding box center [863, 288] width 79 height 31
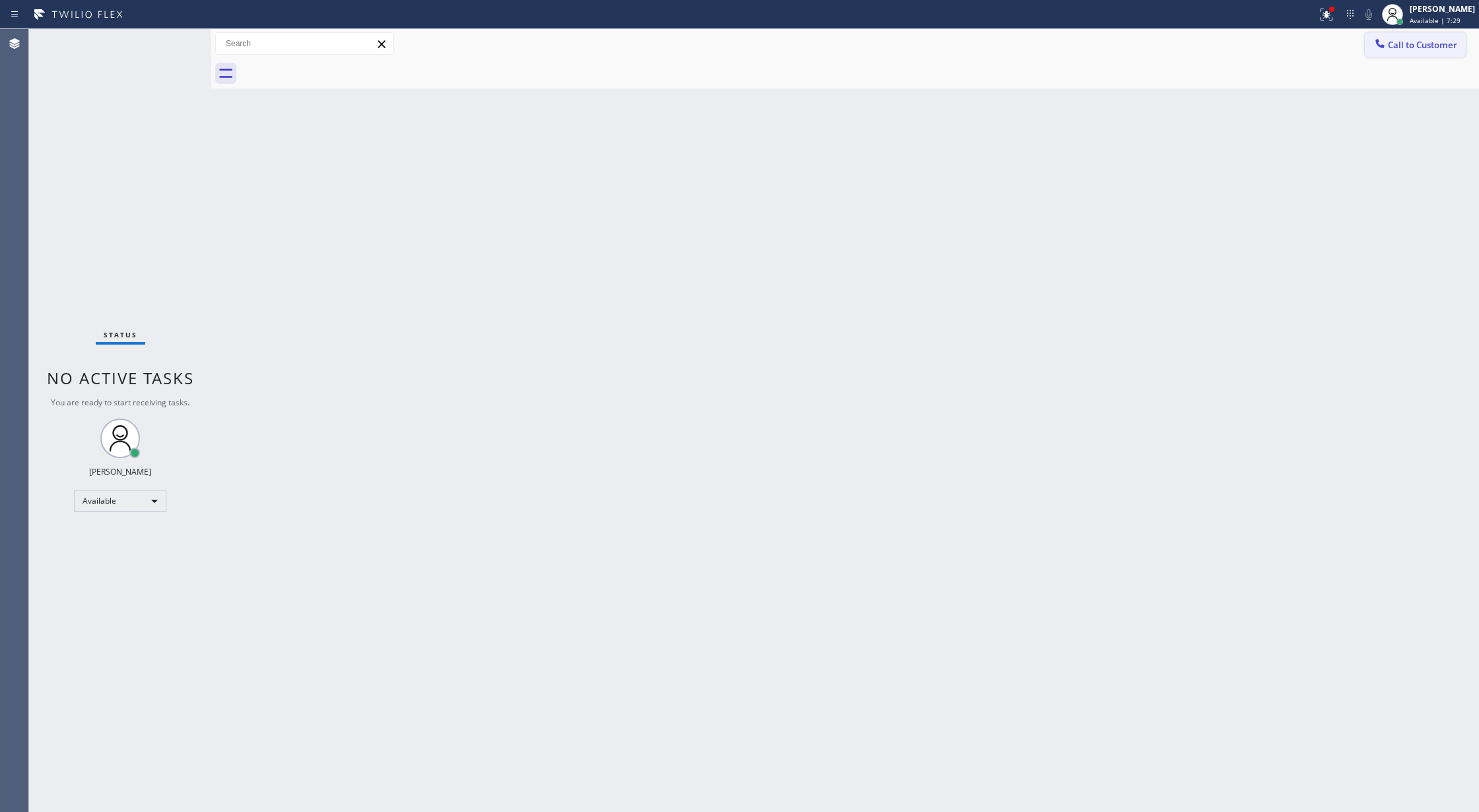
click at [1421, 40] on span "Call to Customer" at bounding box center [1423, 44] width 69 height 12
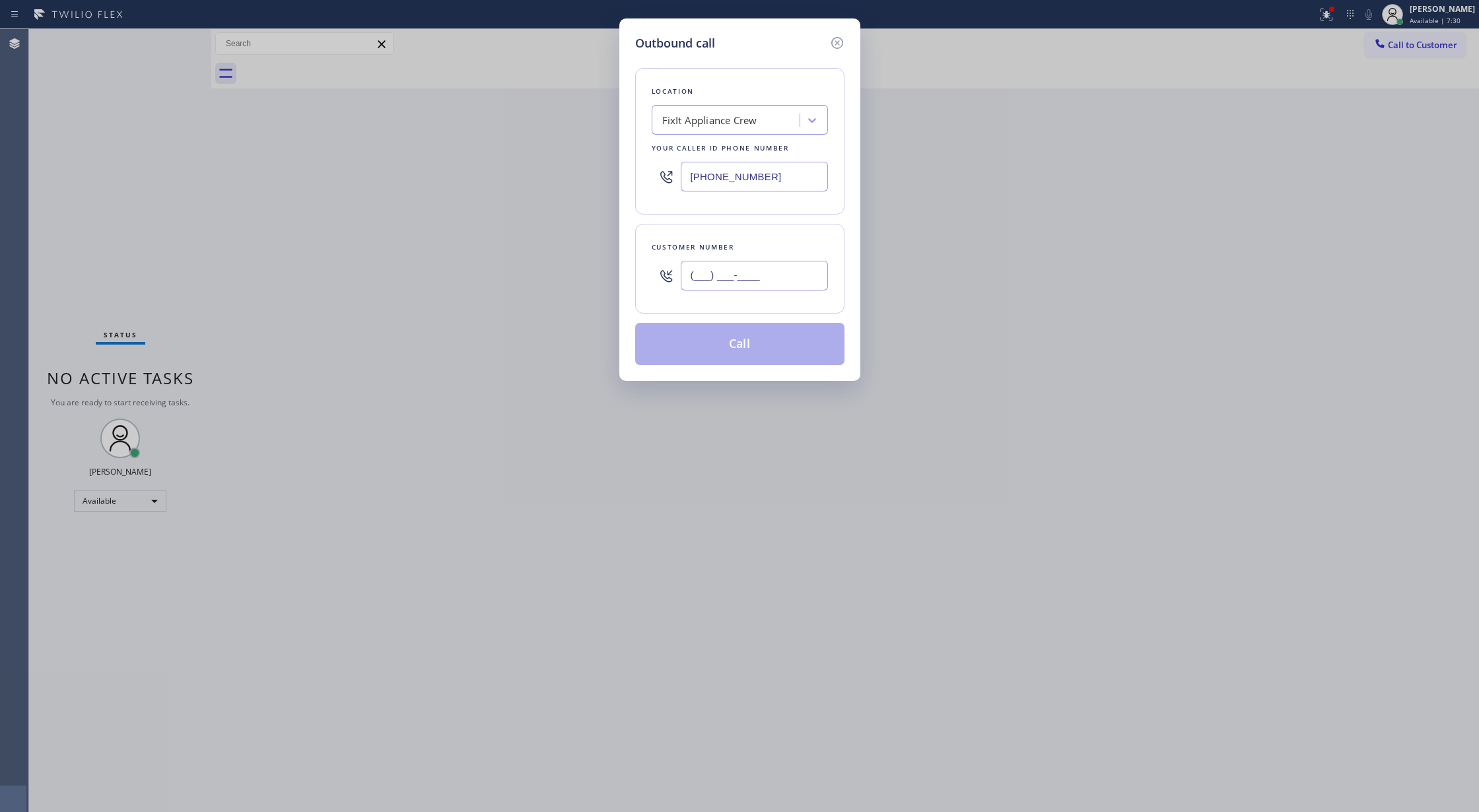
click at [696, 273] on input "(___) ___-____" at bounding box center [754, 275] width 147 height 30
paste input "281) 636-0539"
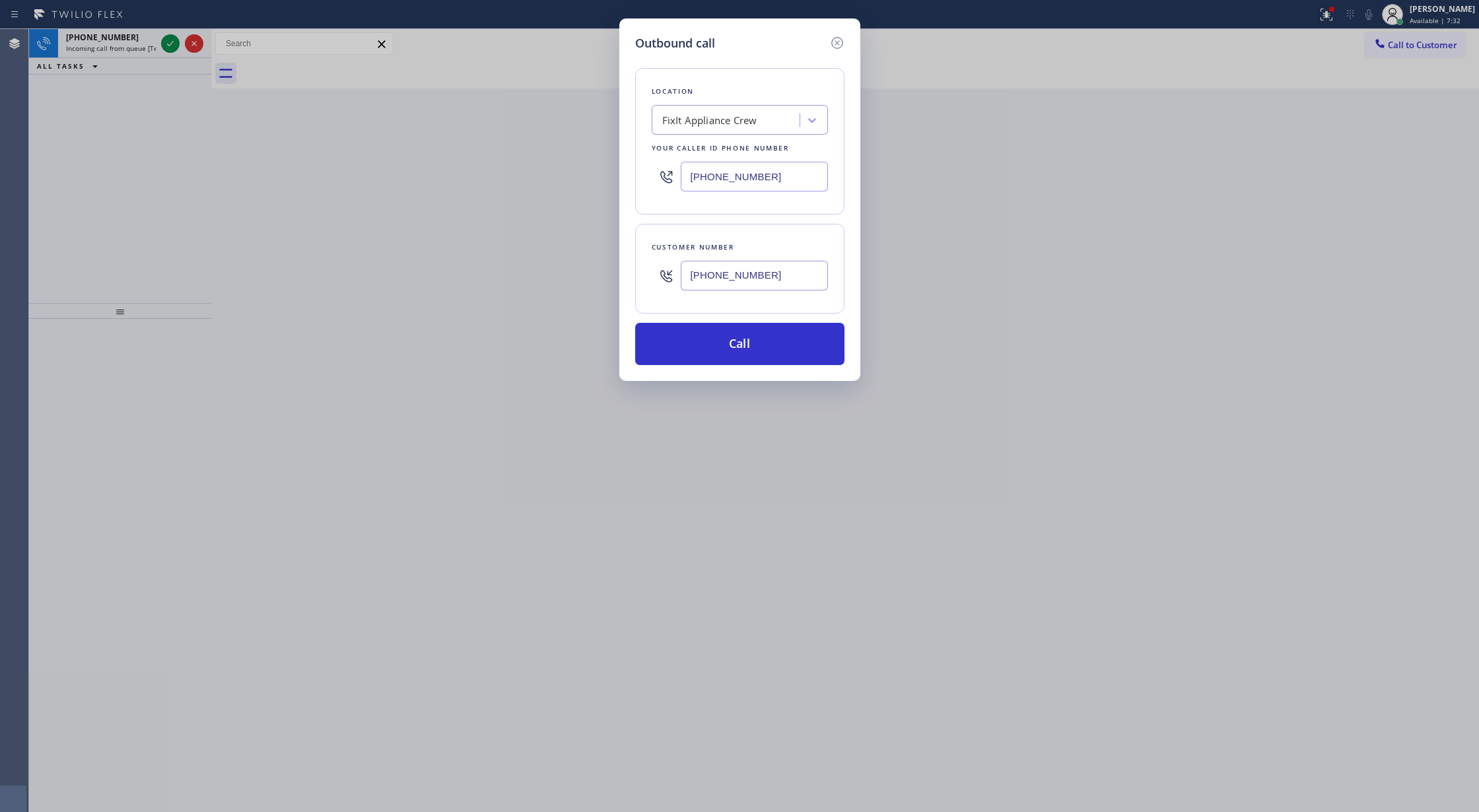
type input "(281) 636-0539"
click at [833, 40] on icon at bounding box center [837, 42] width 16 height 16
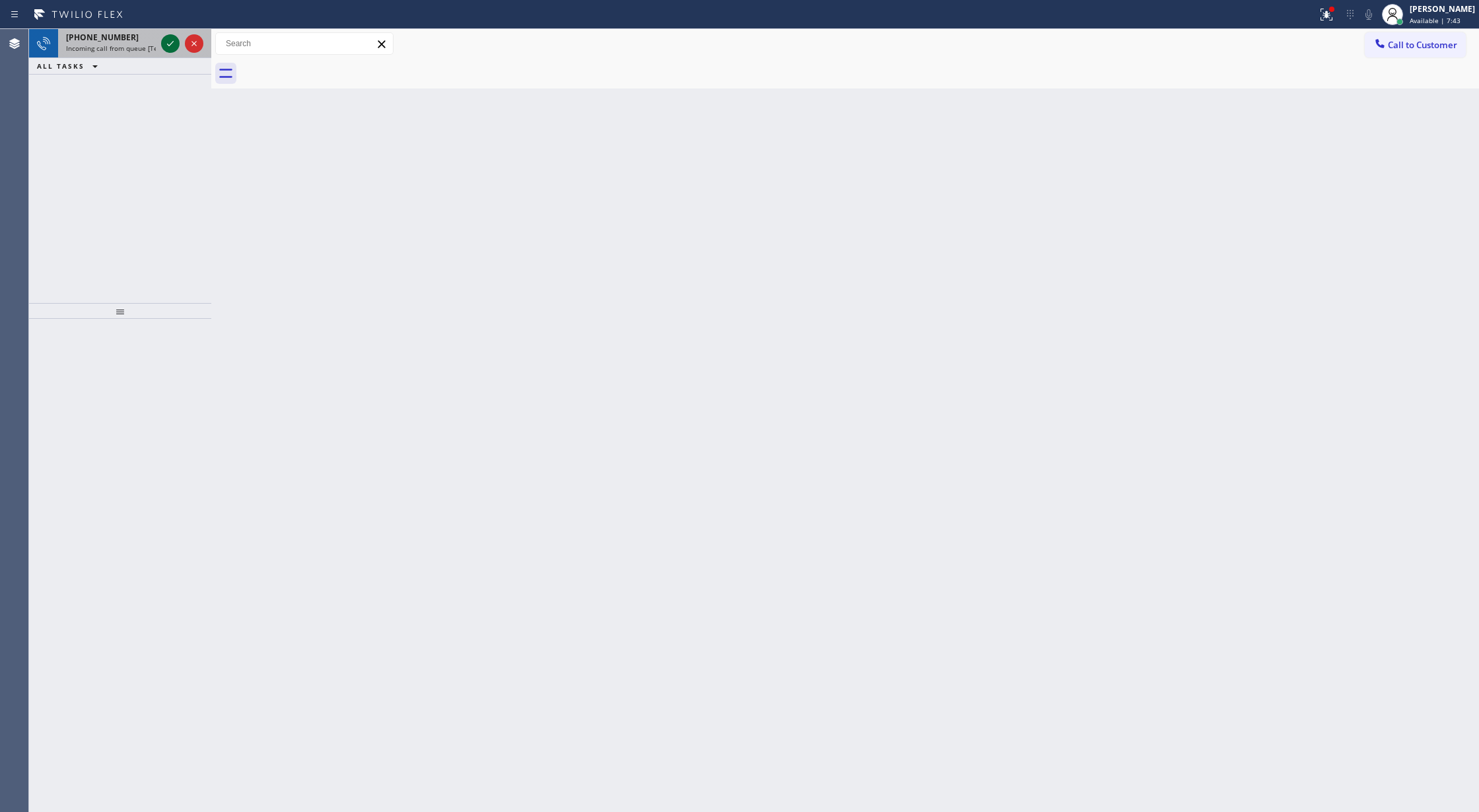
click at [166, 44] on icon at bounding box center [170, 43] width 16 height 16
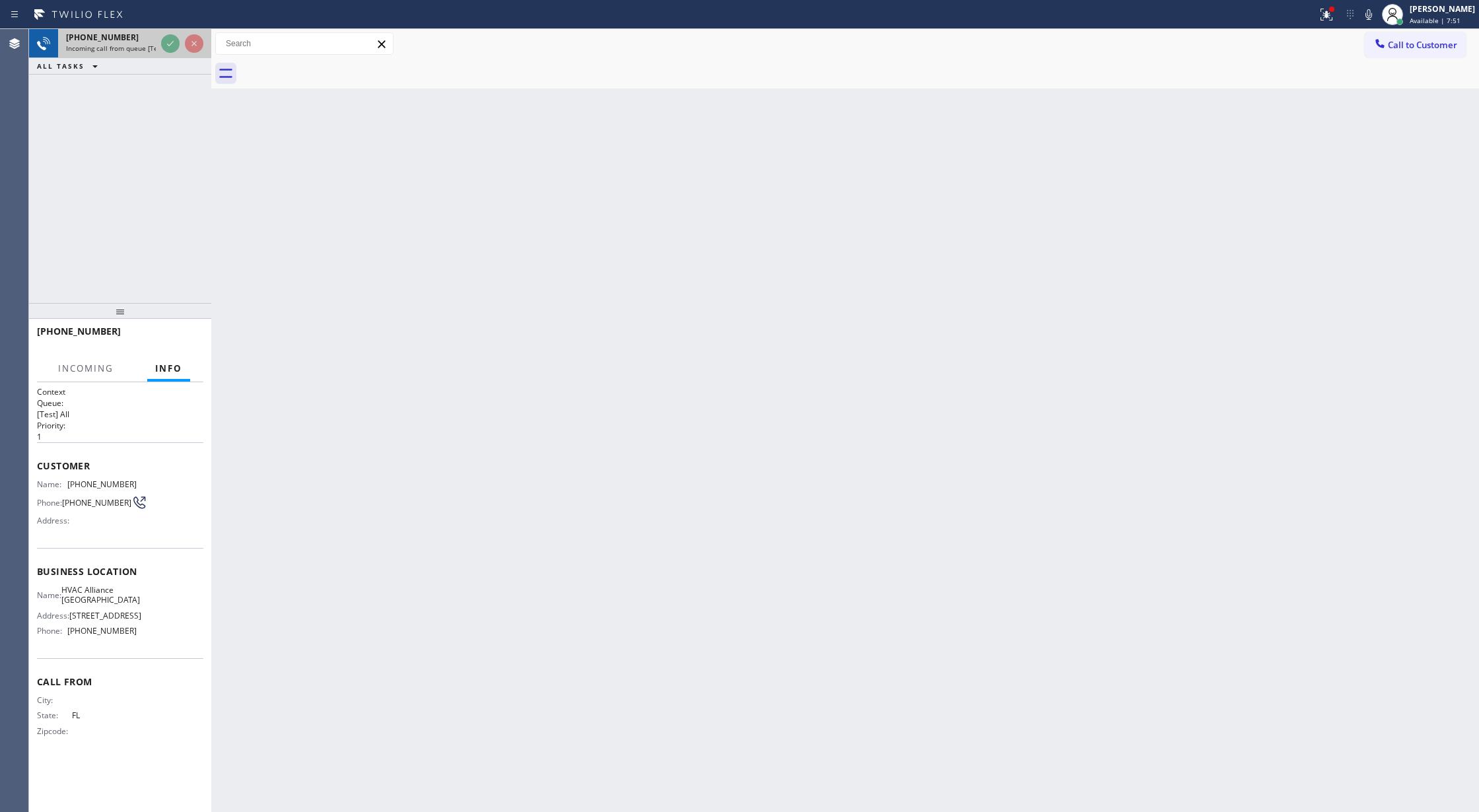
click at [162, 49] on icon at bounding box center [170, 43] width 16 height 16
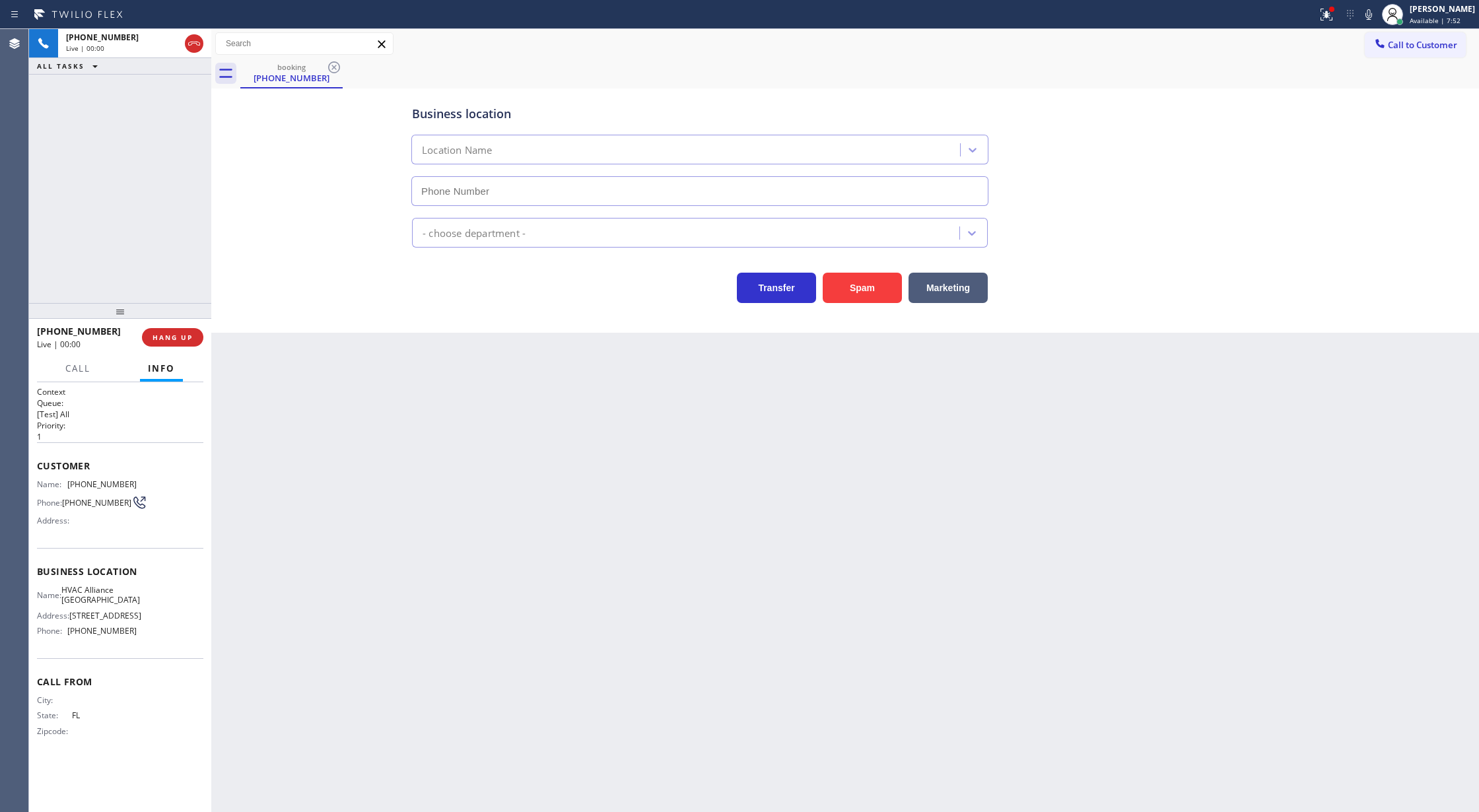
type input "(323) 639-7562"
click at [856, 286] on button "Spam" at bounding box center [863, 288] width 79 height 31
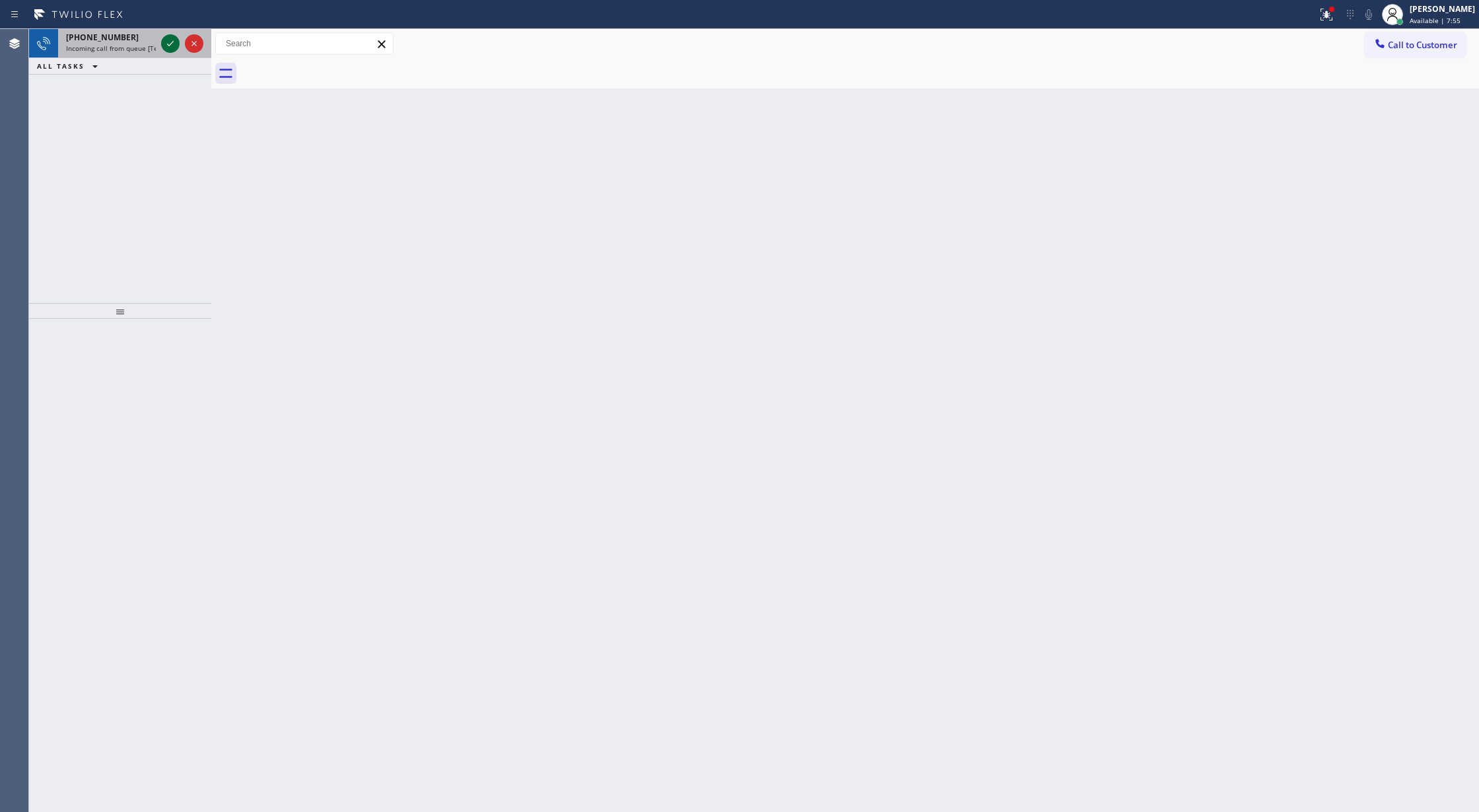
click at [170, 45] on icon at bounding box center [171, 44] width 7 height 6
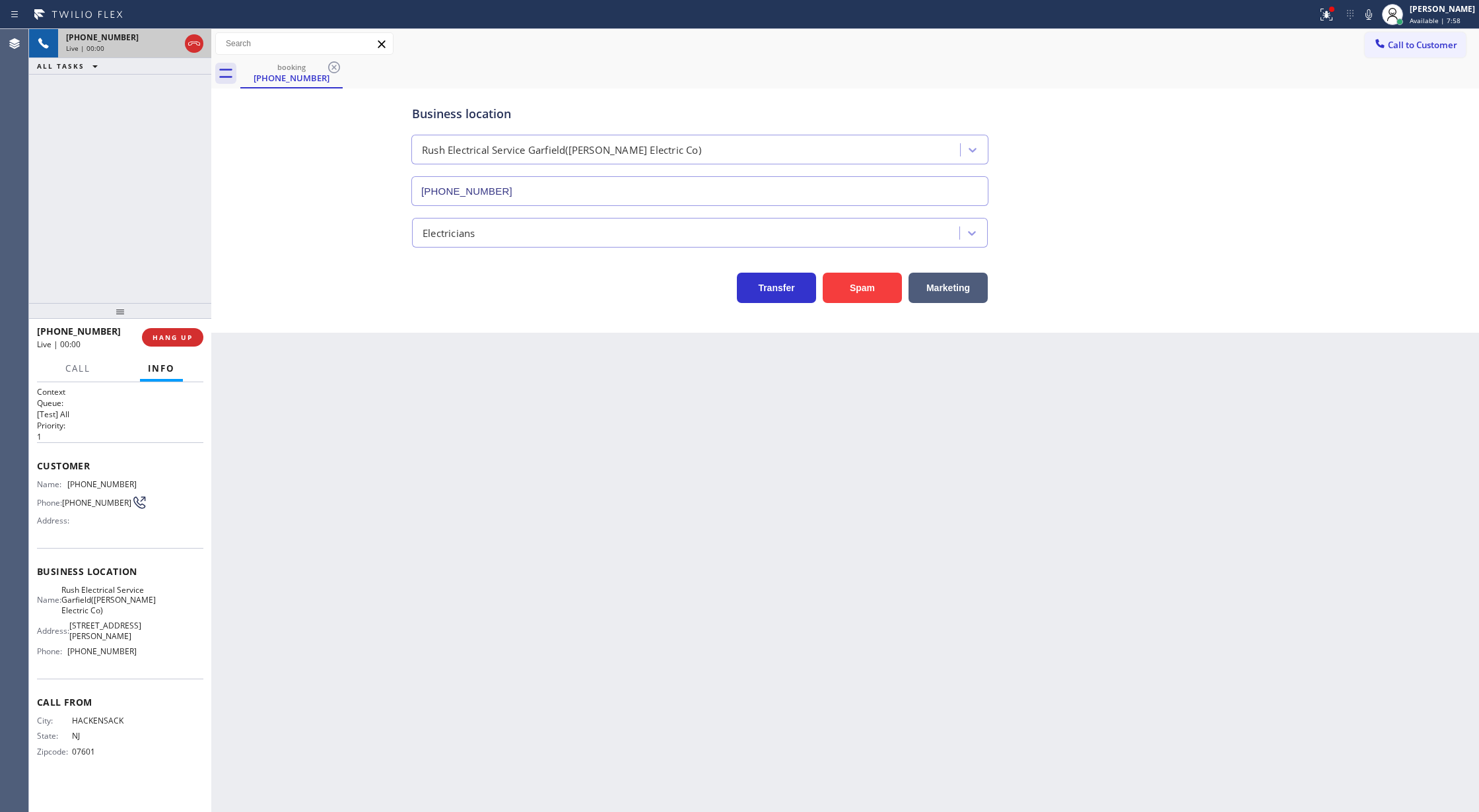
type input "(973) 963-2856"
click at [164, 46] on div "Live | 00:00" at bounding box center [123, 48] width 114 height 9
click at [861, 294] on button "Spam" at bounding box center [863, 288] width 79 height 31
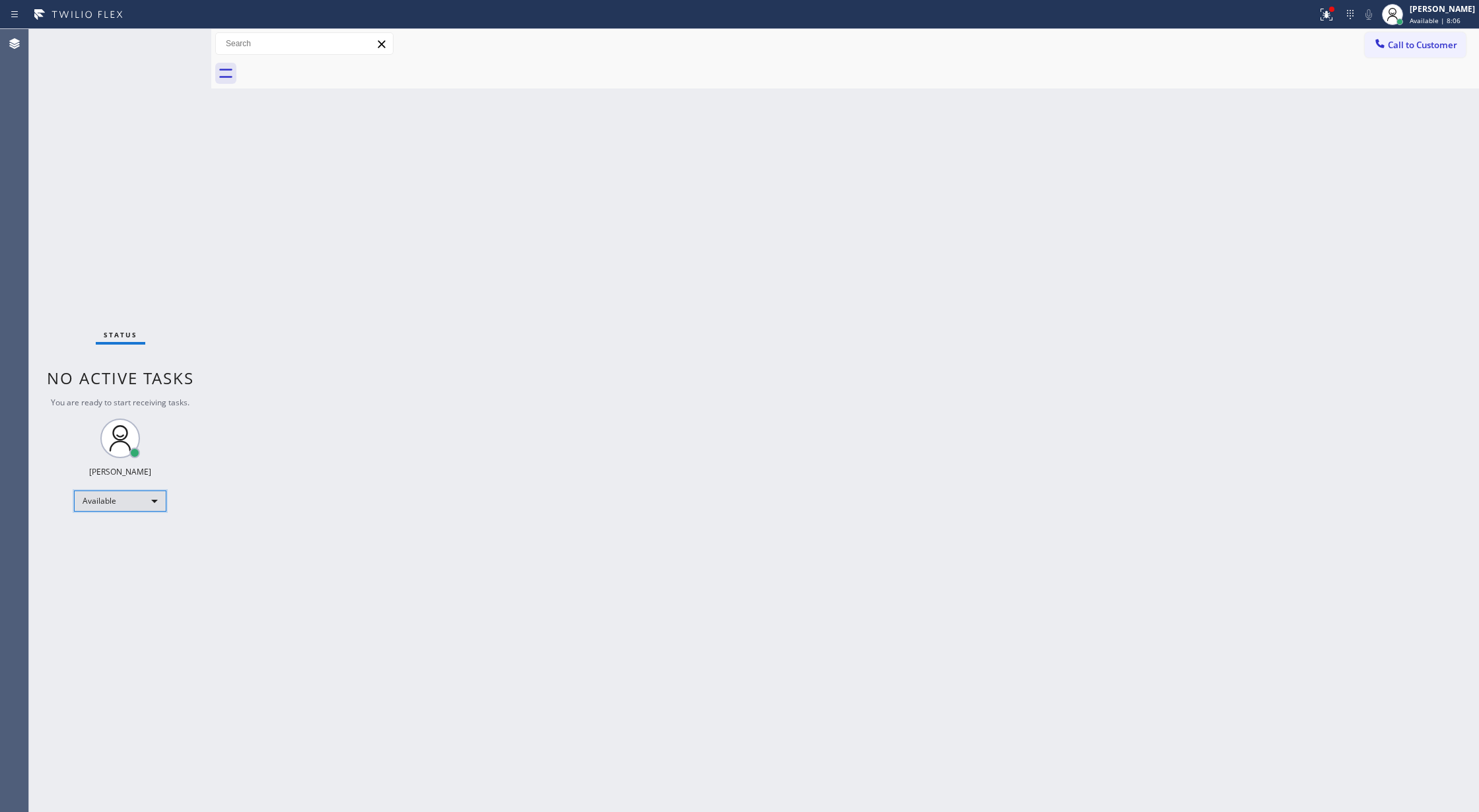
click at [146, 498] on div "Available" at bounding box center [120, 501] width 92 height 21
click at [141, 552] on li "Unavailable" at bounding box center [119, 553] width 89 height 16
click at [1403, 44] on span "Call to Customer" at bounding box center [1423, 44] width 69 height 12
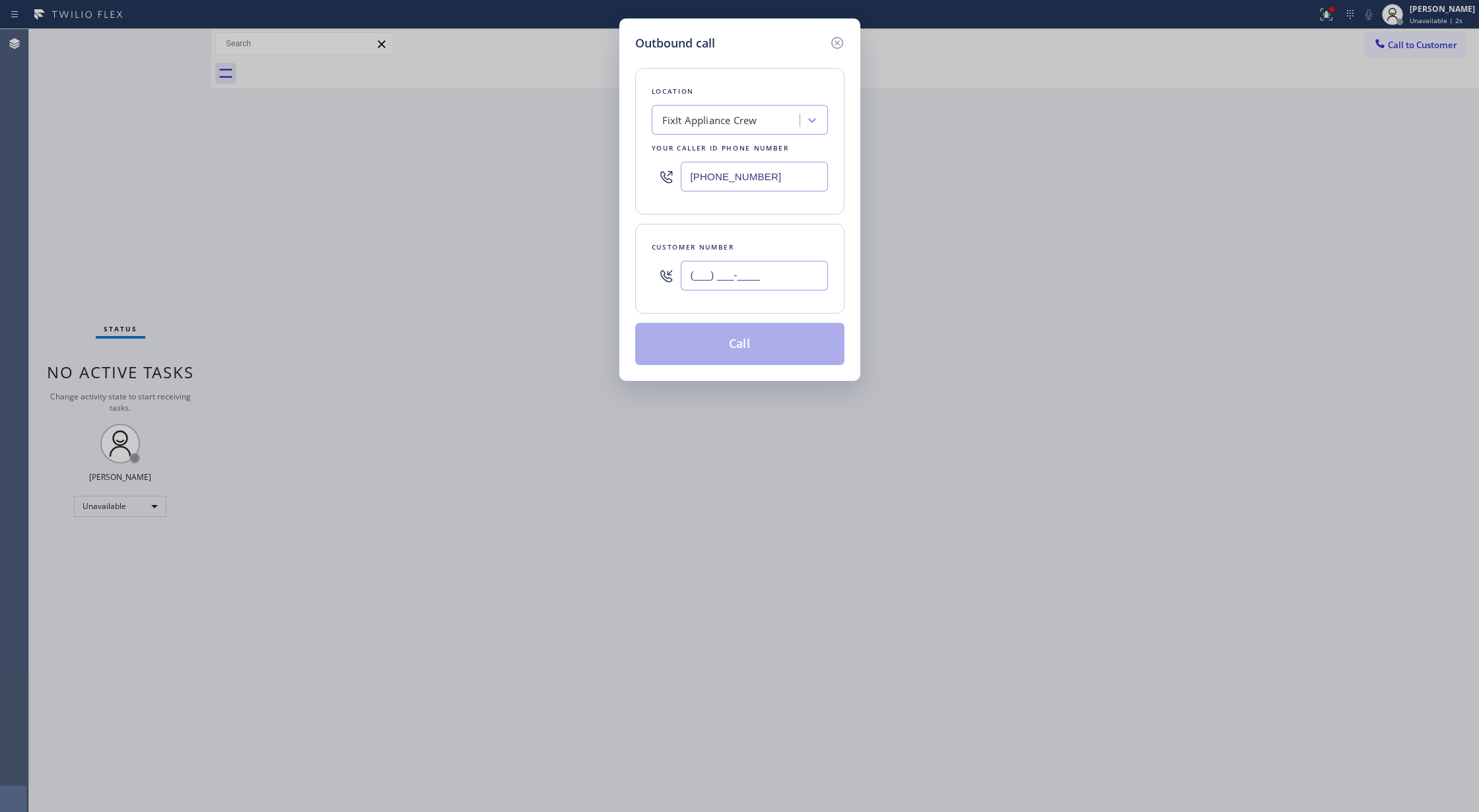
click at [691, 284] on input "(___) ___-____" at bounding box center [754, 275] width 147 height 30
paste input "281) 636-0539"
type input "(281) 636-0539"
click at [698, 126] on div "FixIt Appliance Crew" at bounding box center [709, 121] width 95 height 15
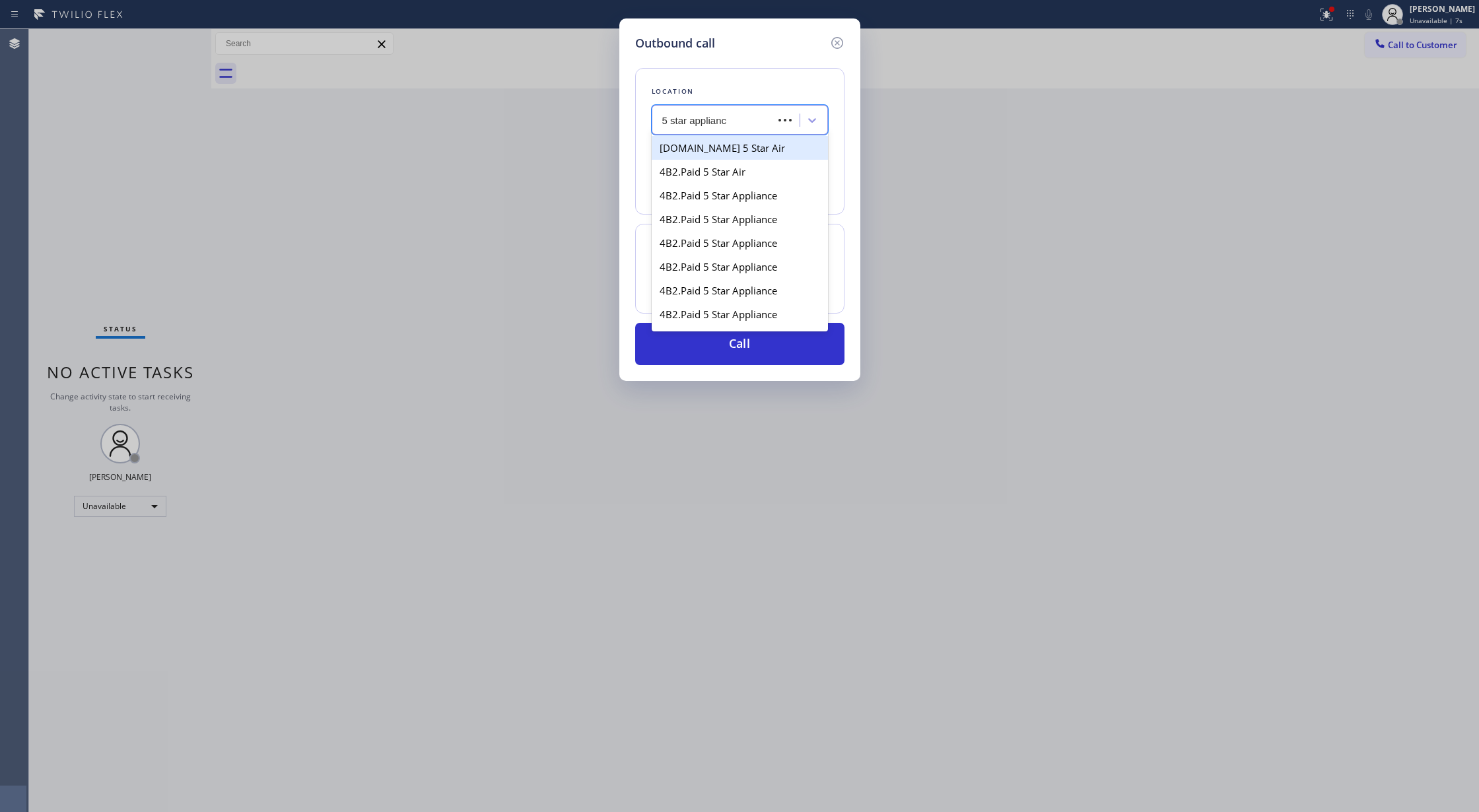
type input "5 star appliance"
click at [690, 152] on div "5 star appliance" at bounding box center [740, 148] width 176 height 24
type input "(213) 687-2604"
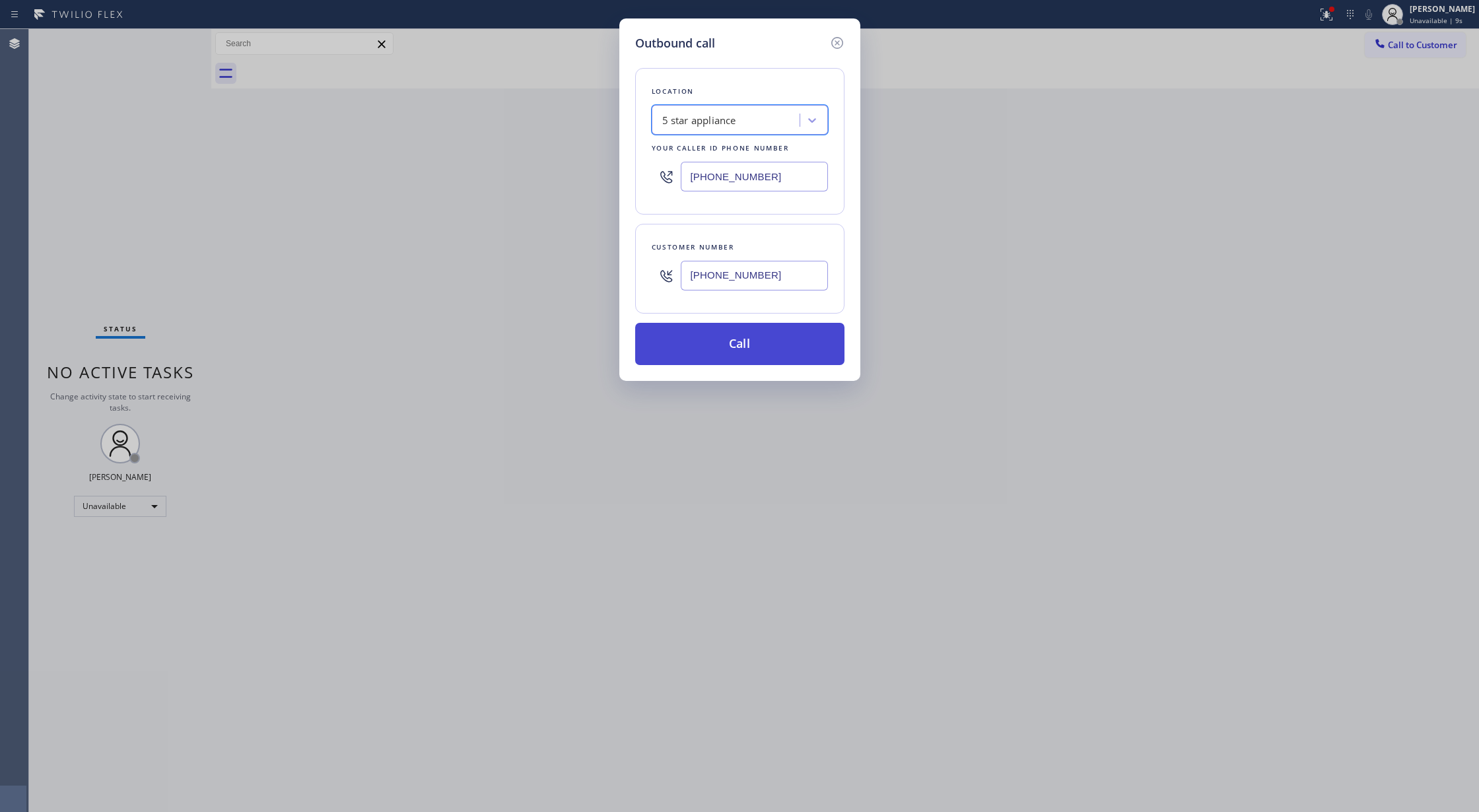
click at [723, 354] on button "Call" at bounding box center [740, 344] width 209 height 42
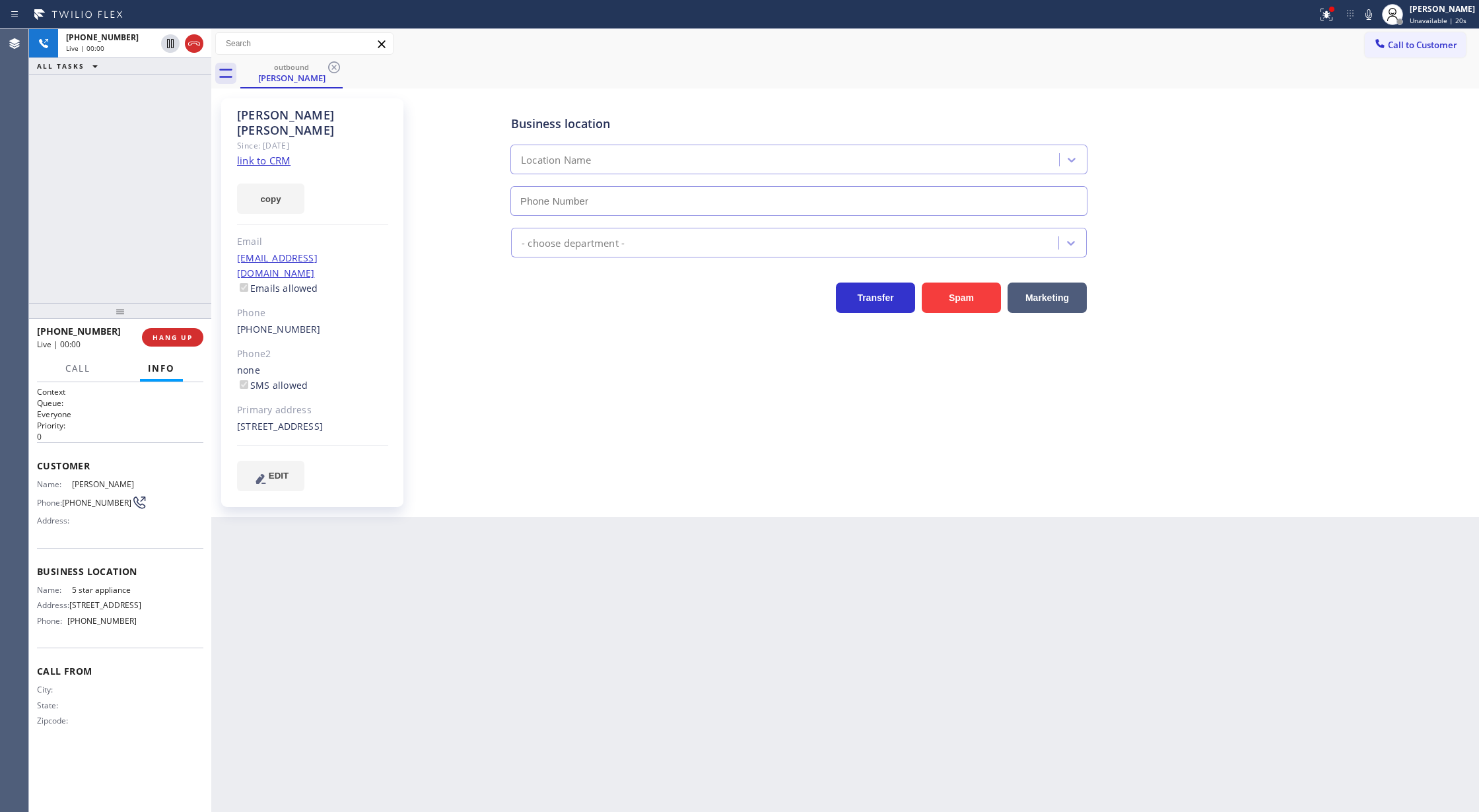
type input "(213) 687-2604"
click at [191, 44] on icon at bounding box center [194, 43] width 16 height 16
click at [175, 331] on button "HANG UP" at bounding box center [173, 337] width 62 height 19
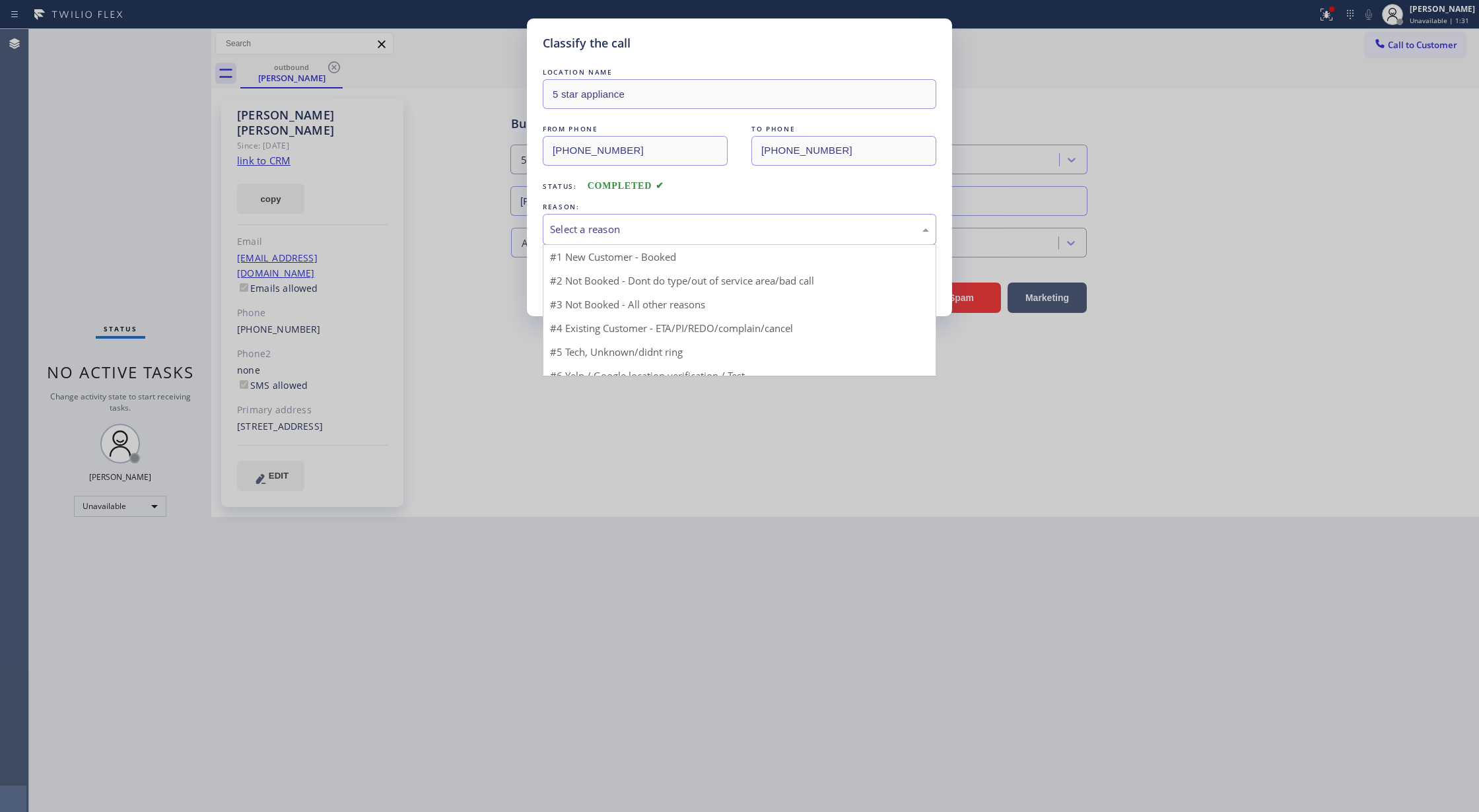
click at [671, 225] on div "Select a reason" at bounding box center [739, 230] width 379 height 15
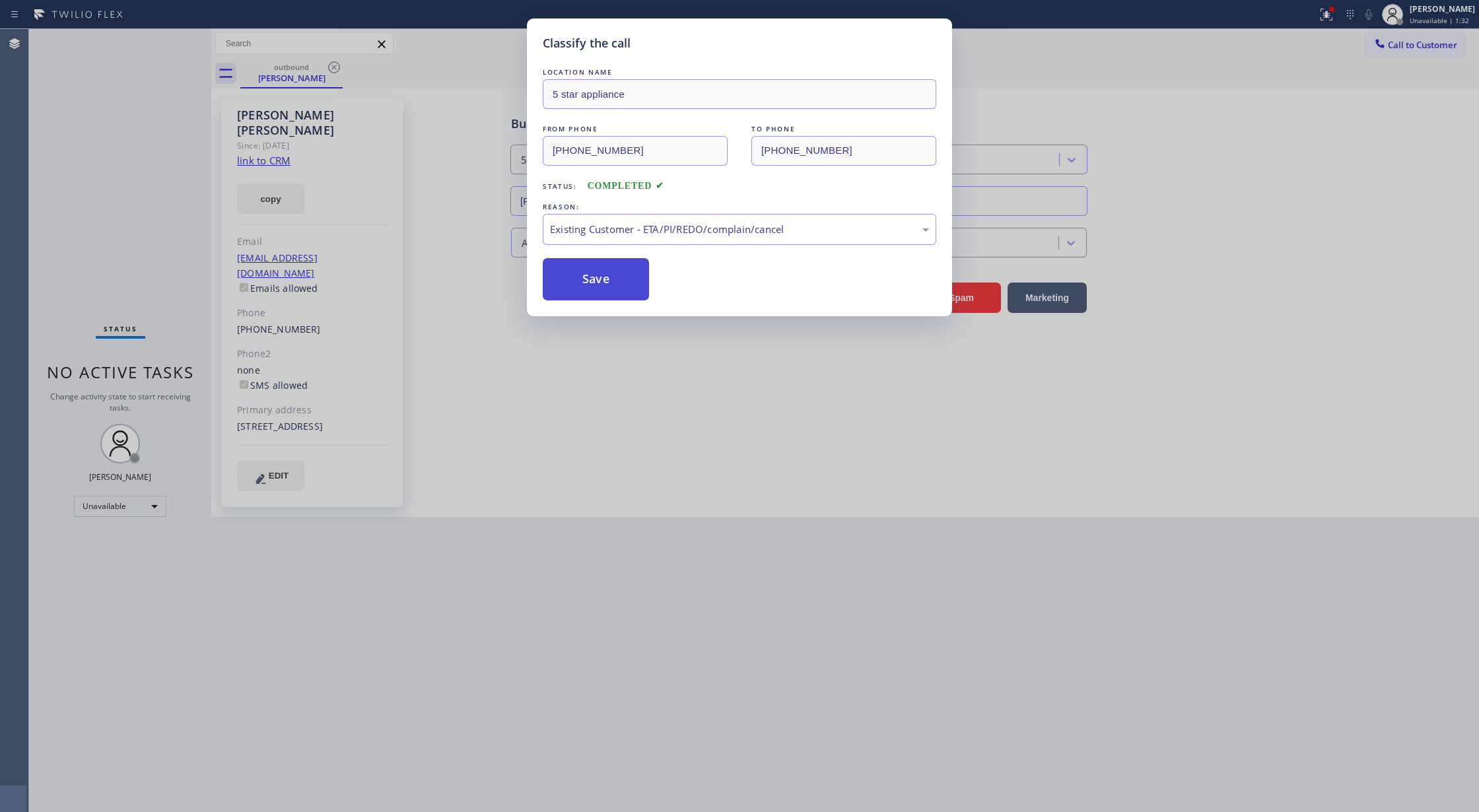
click at [597, 275] on button "Save" at bounding box center [596, 279] width 106 height 42
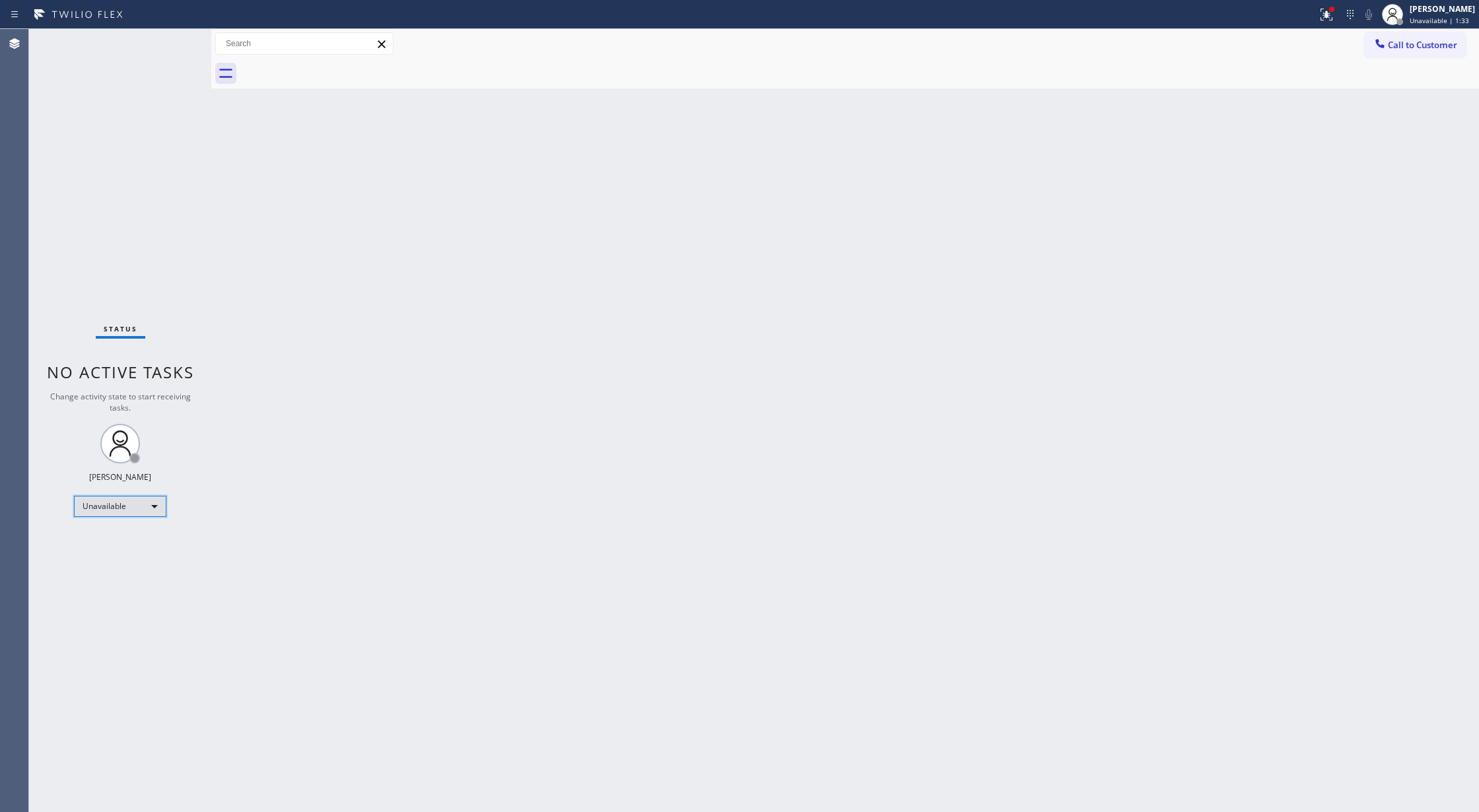
click at [125, 501] on div "Unavailable" at bounding box center [120, 506] width 92 height 21
click at [120, 542] on li "Available" at bounding box center [119, 541] width 89 height 16
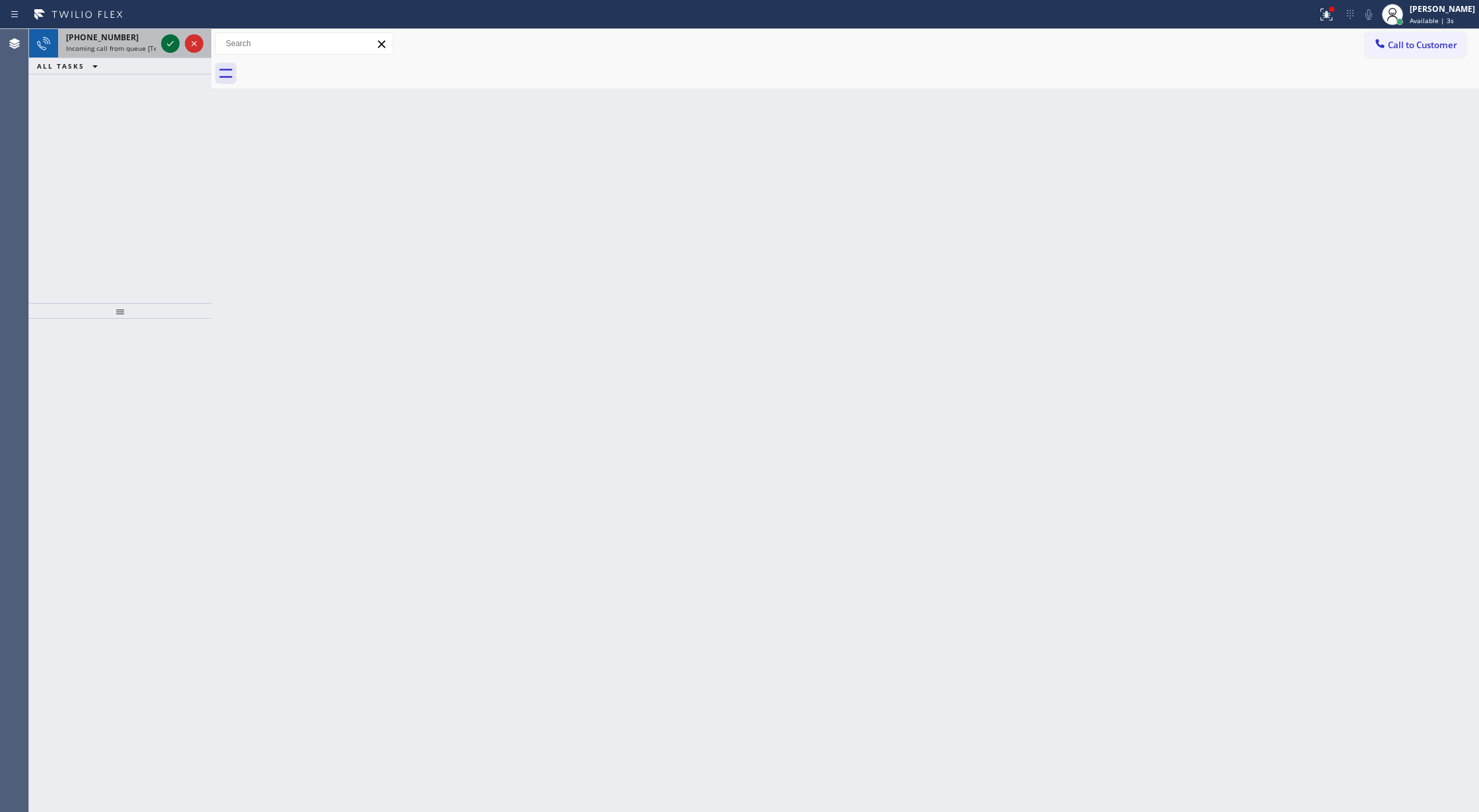
click at [172, 42] on icon at bounding box center [170, 43] width 16 height 16
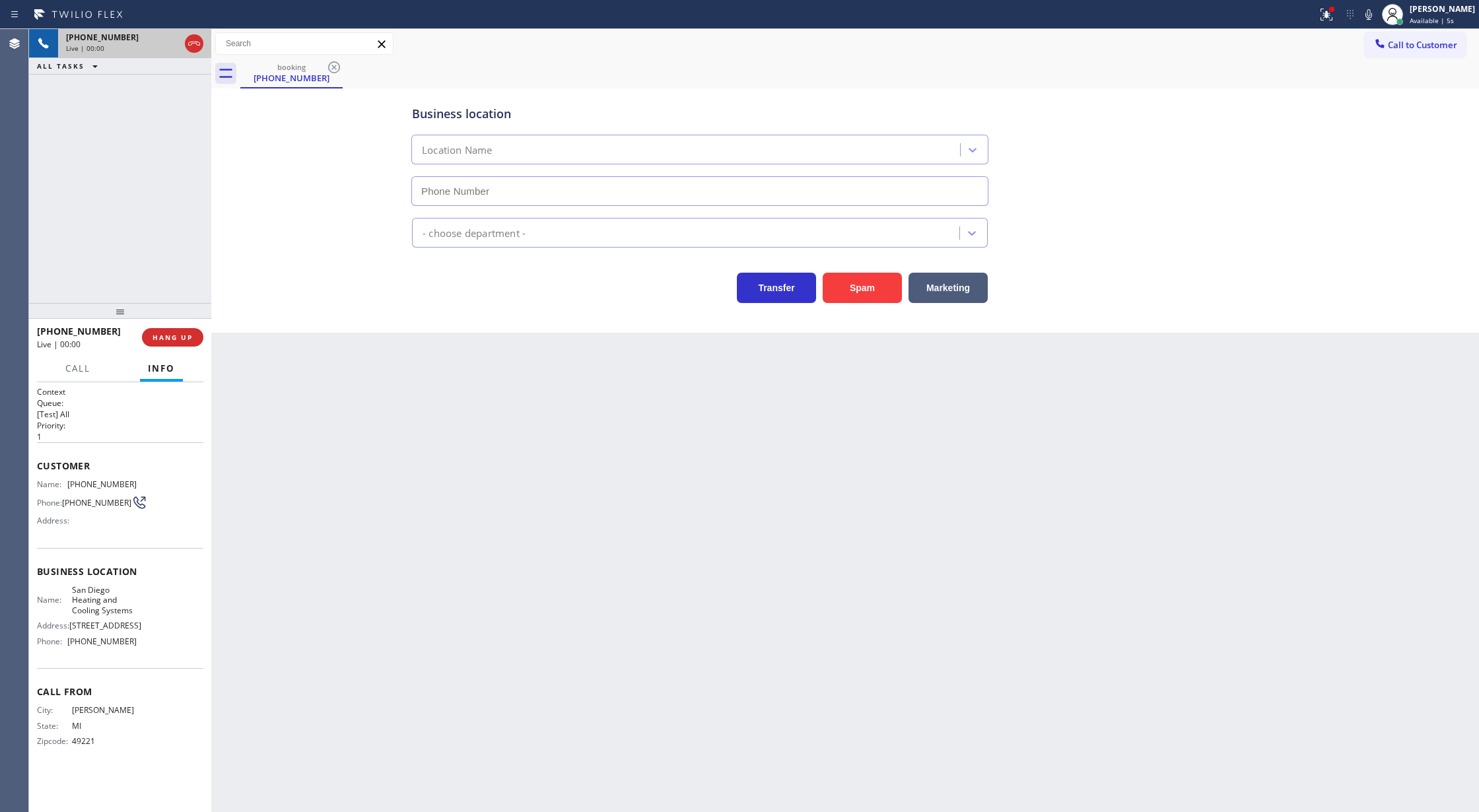
type input "(619) 333-7789"
click at [1372, 9] on icon at bounding box center [1369, 15] width 16 height 16
click at [1372, 15] on icon at bounding box center [1369, 14] width 7 height 10
drag, startPoint x: 196, startPoint y: 45, endPoint x: 196, endPoint y: 56, distance: 11.0
click at [196, 45] on icon at bounding box center [194, 43] width 16 height 16
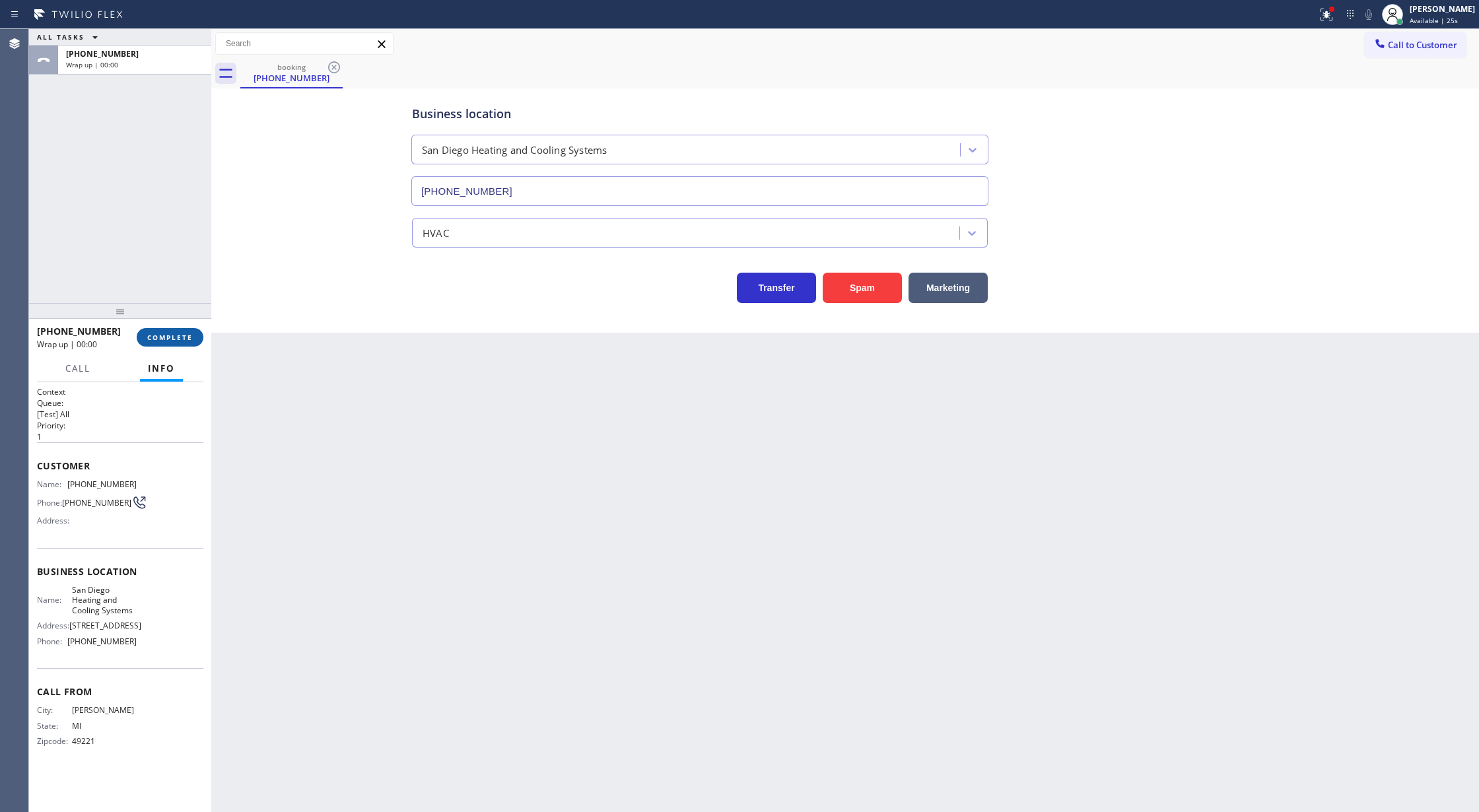
click at [175, 338] on span "COMPLETE" at bounding box center [170, 337] width 46 height 9
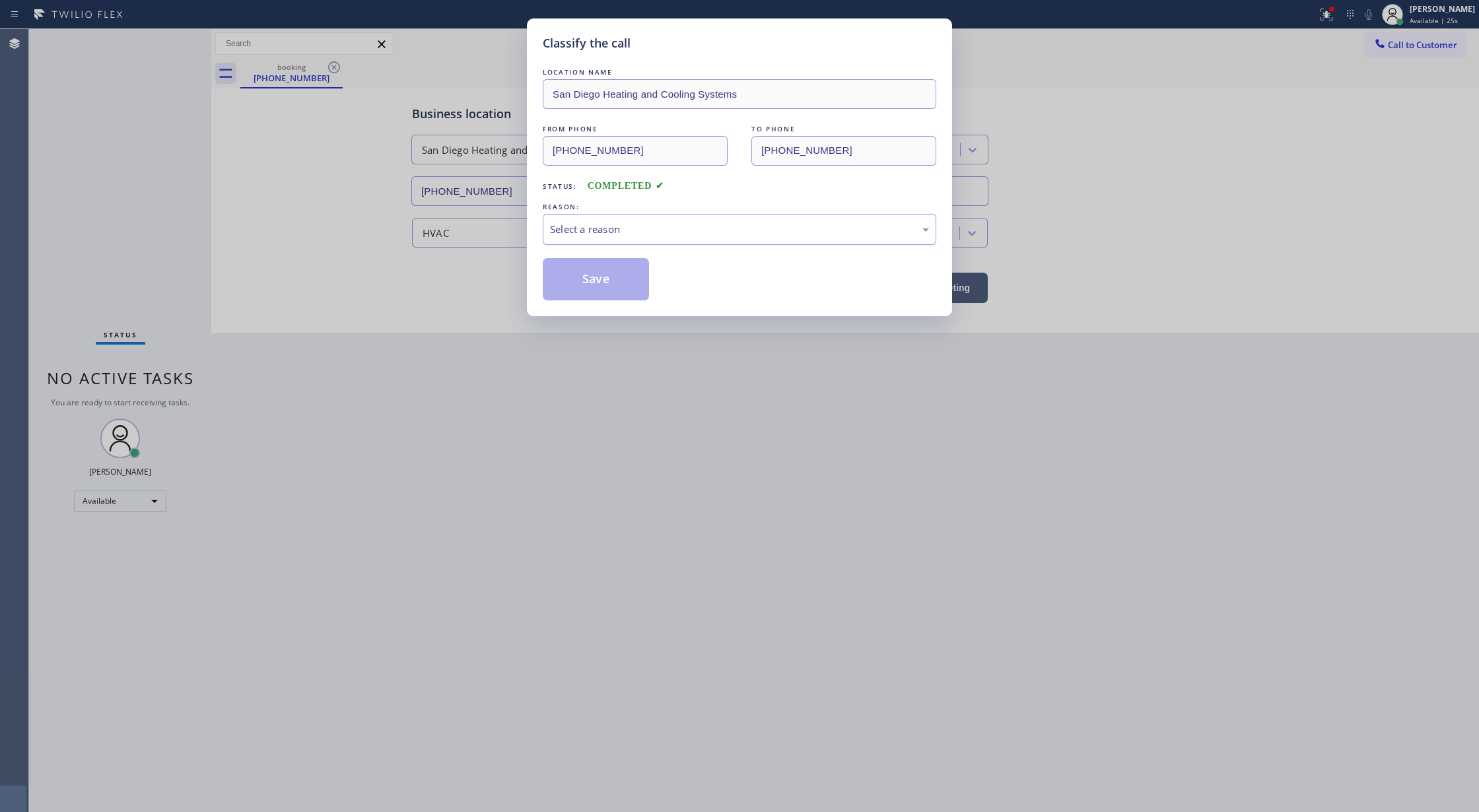
click at [652, 232] on div "Select a reason" at bounding box center [739, 230] width 379 height 15
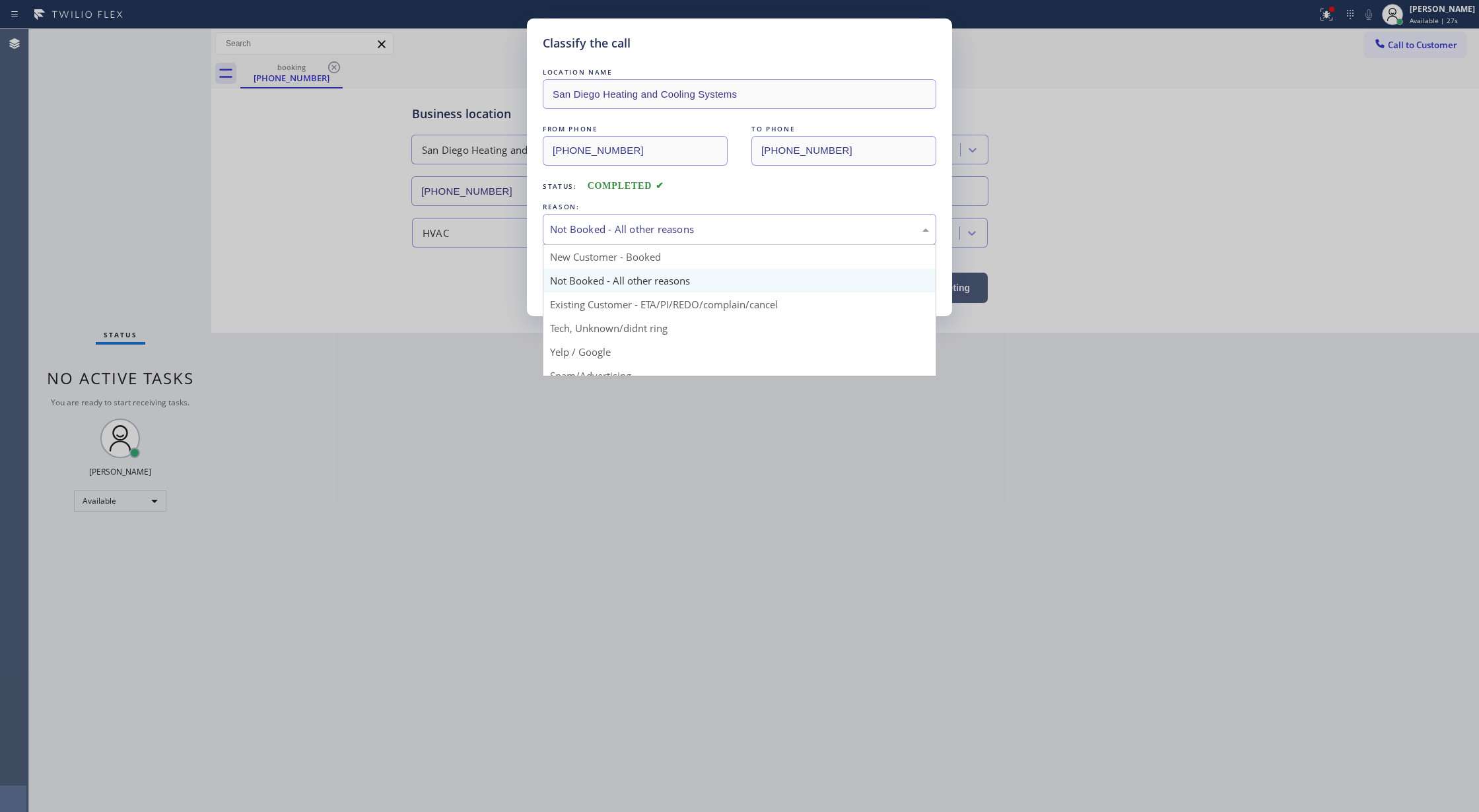
drag, startPoint x: 682, startPoint y: 225, endPoint x: 648, endPoint y: 288, distance: 71.6
click at [682, 225] on div "Not Booked - All other reasons" at bounding box center [739, 230] width 379 height 15
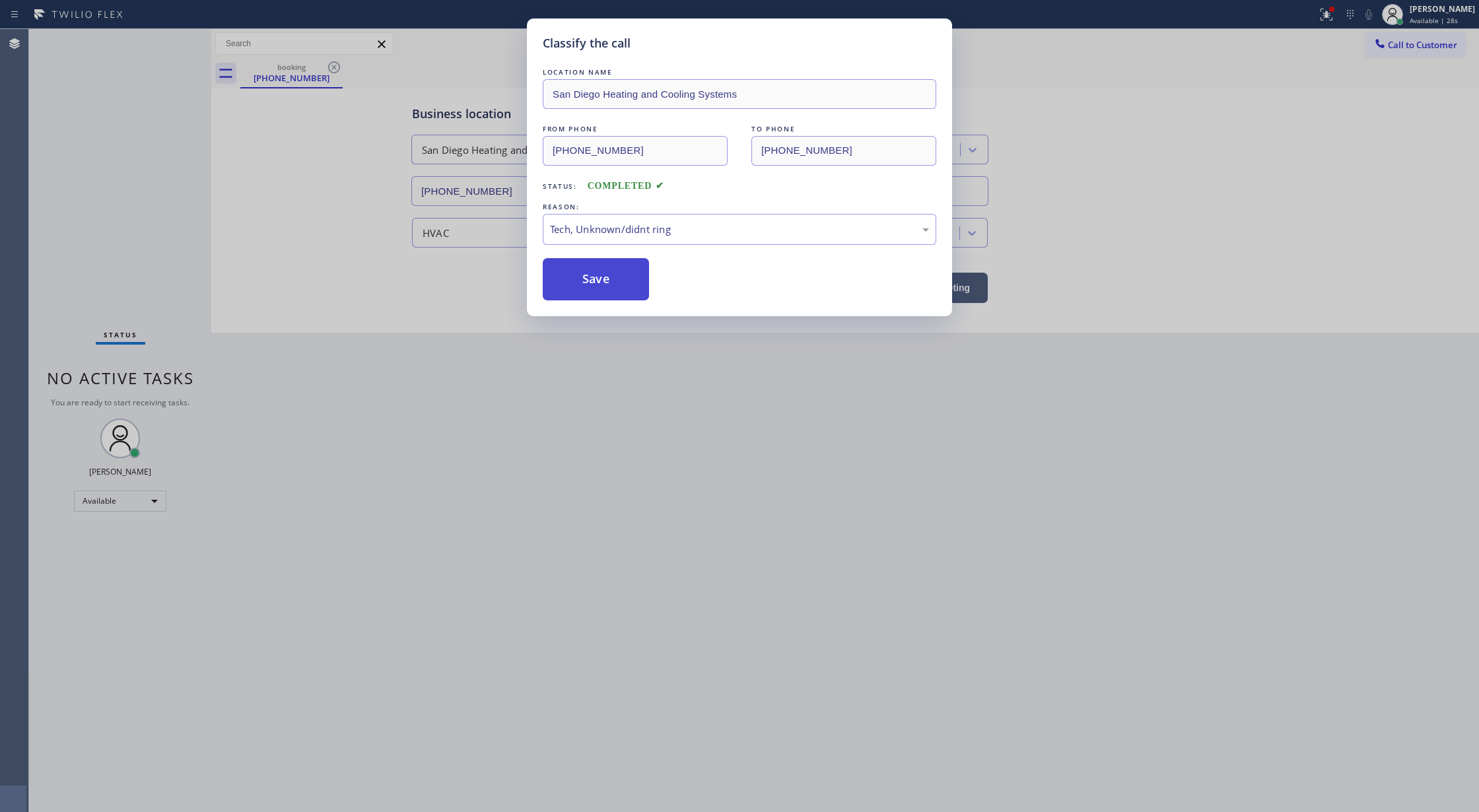
click at [589, 273] on button "Save" at bounding box center [596, 279] width 106 height 42
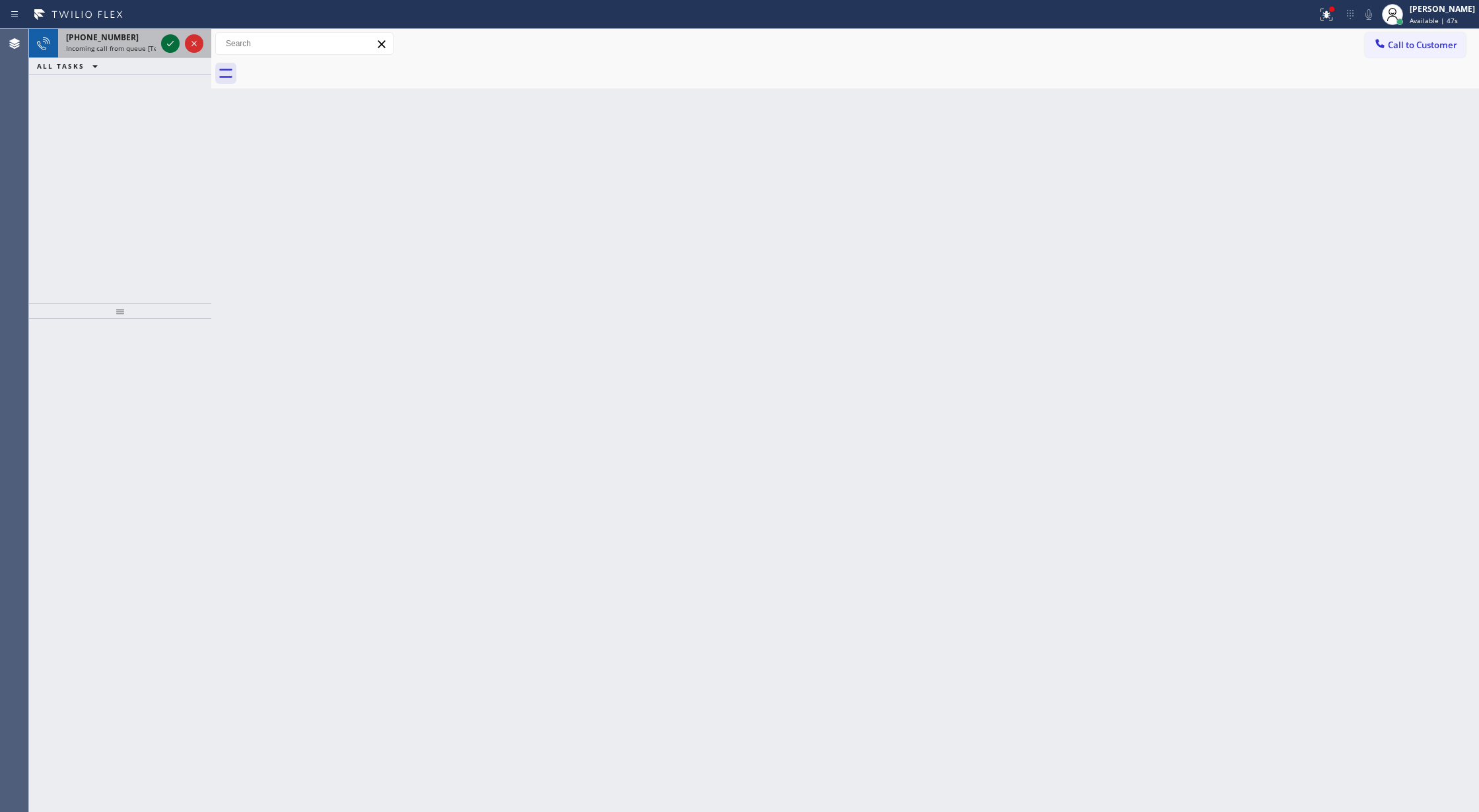
click at [169, 46] on icon at bounding box center [171, 44] width 7 height 6
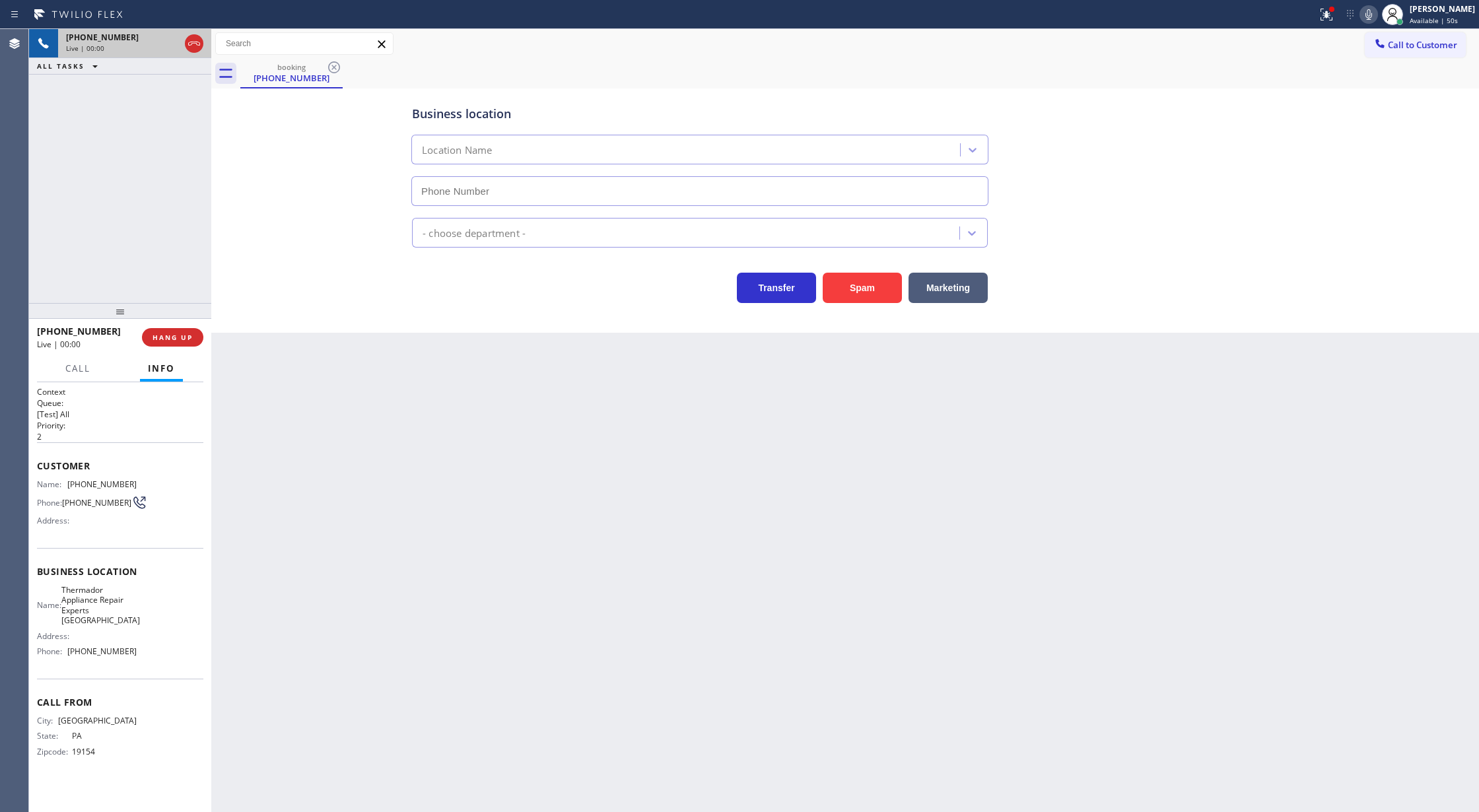
type input "(215) 774-5647"
click at [869, 291] on button "Spam" at bounding box center [863, 288] width 79 height 31
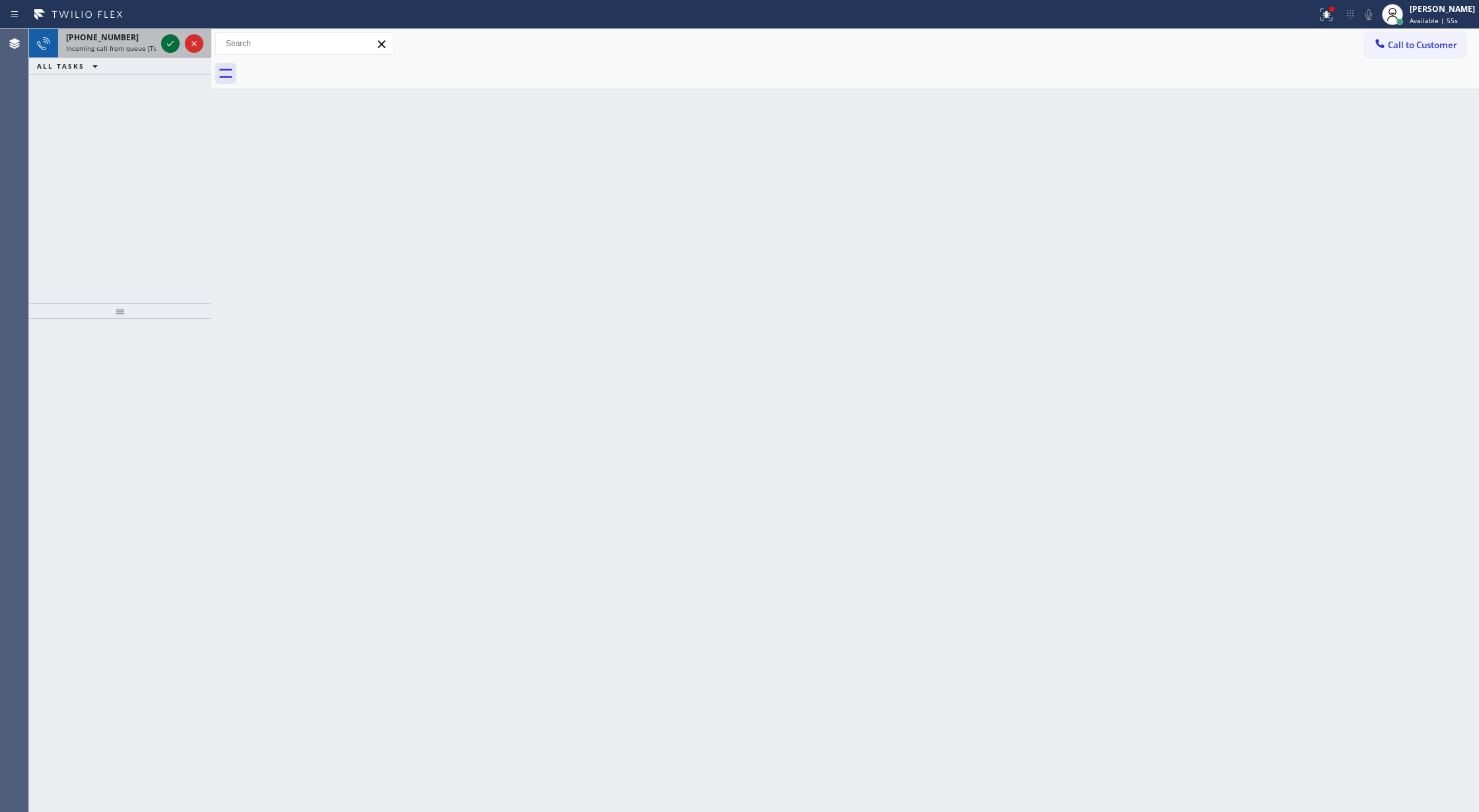
click at [171, 44] on icon at bounding box center [171, 44] width 7 height 6
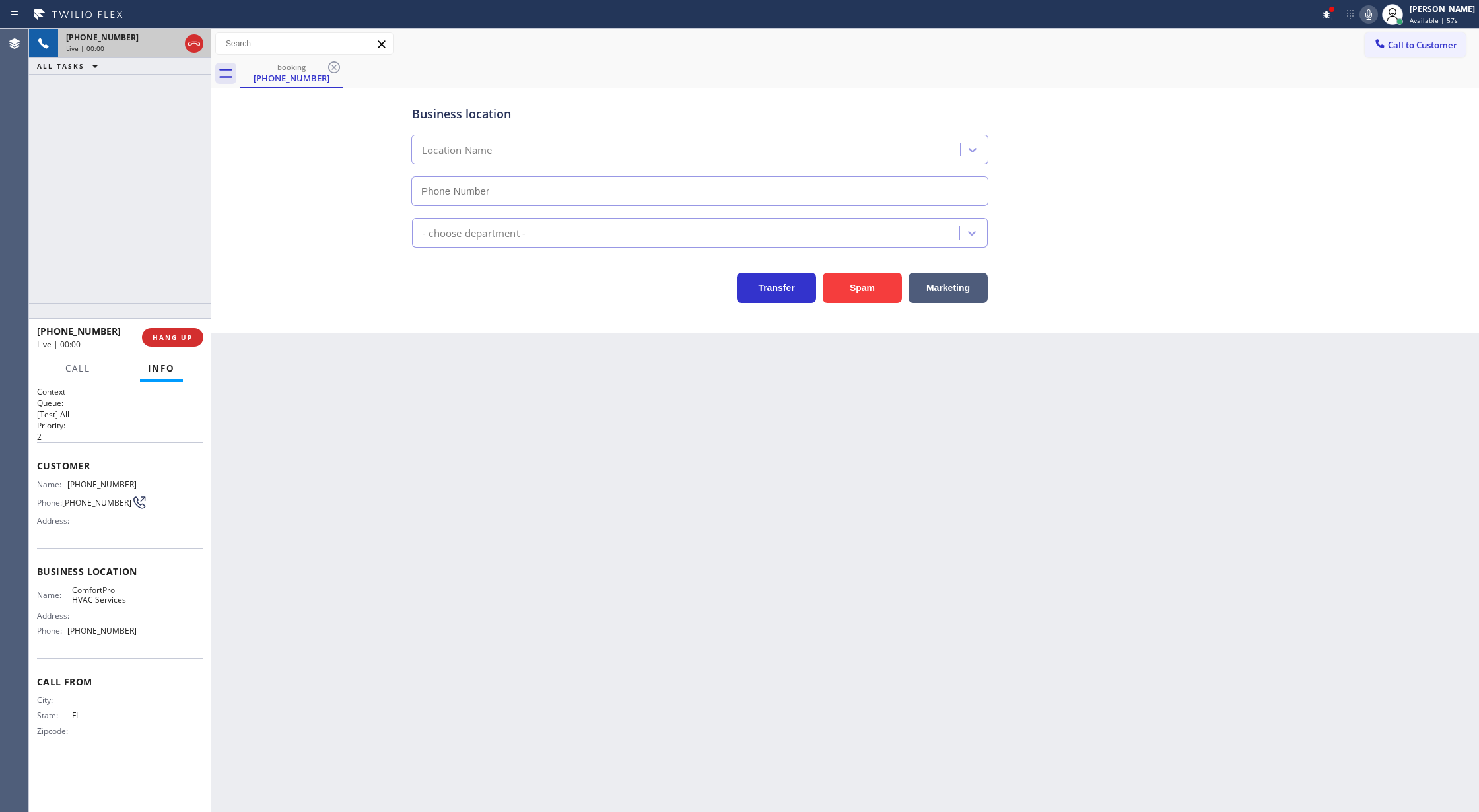
type input "(786) 504-7283"
click at [858, 280] on button "Spam" at bounding box center [863, 288] width 79 height 31
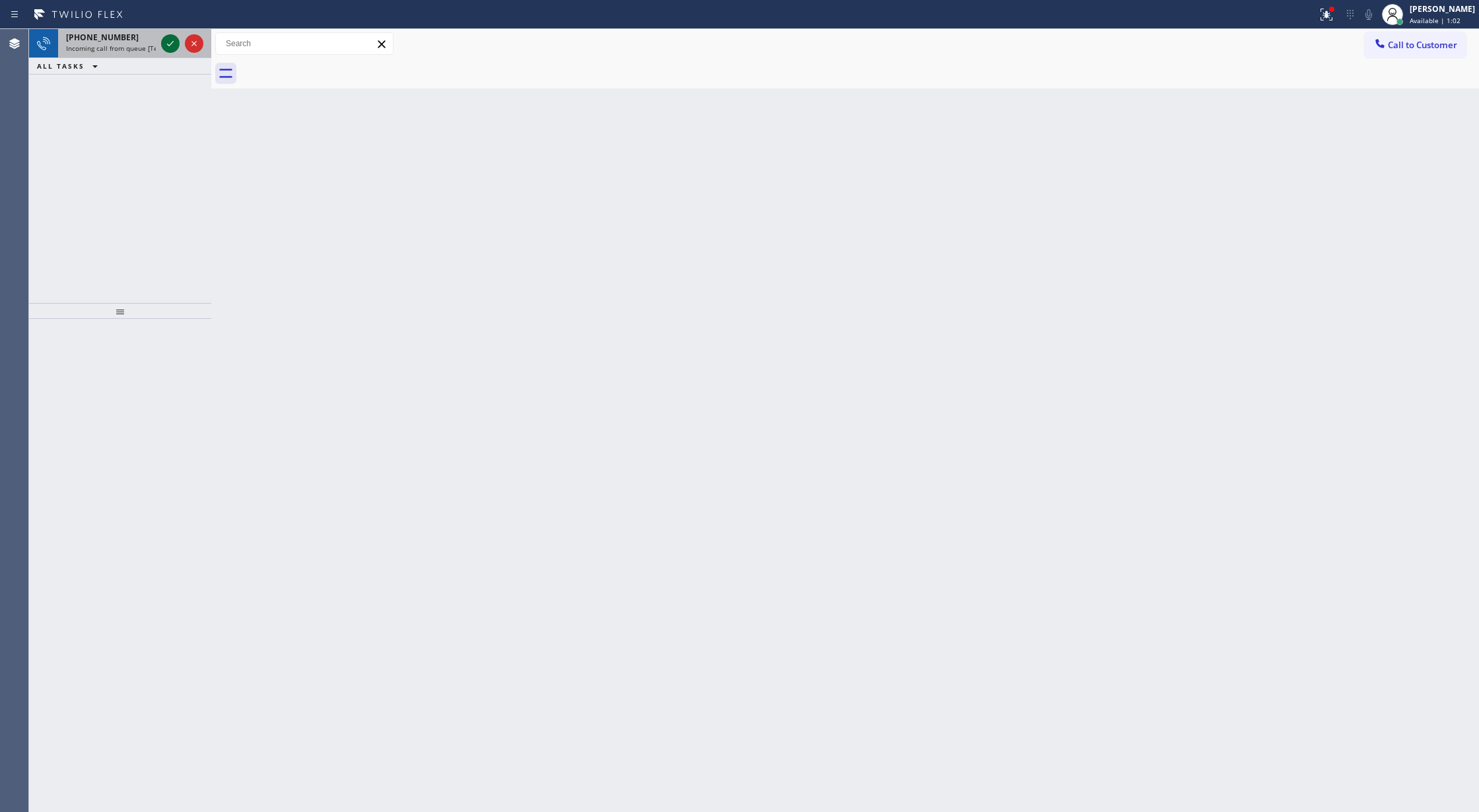
click at [171, 46] on icon at bounding box center [170, 43] width 16 height 16
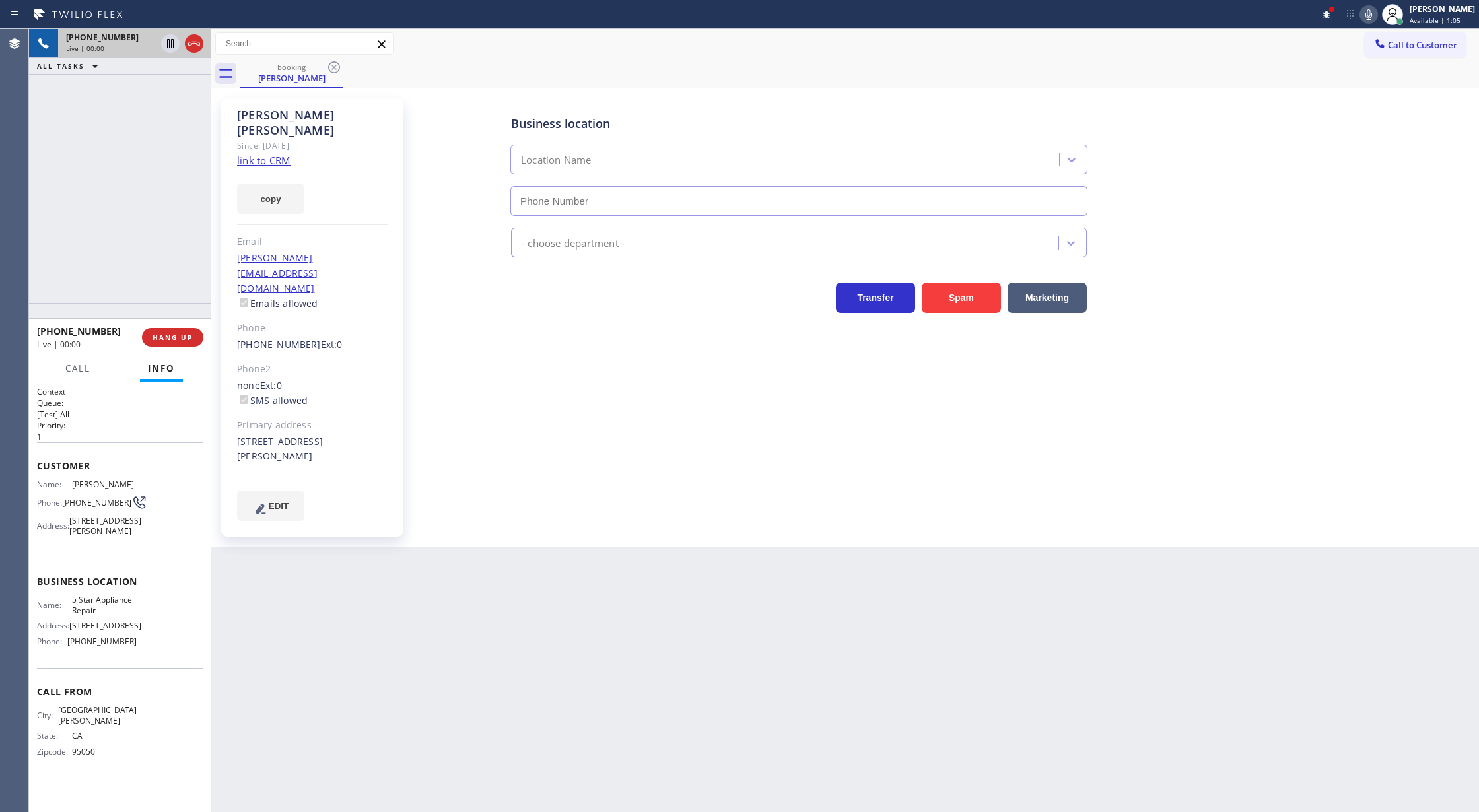
type input "(855) 731-4952"
click at [256, 154] on link "link to CRM" at bounding box center [263, 160] width 53 height 13
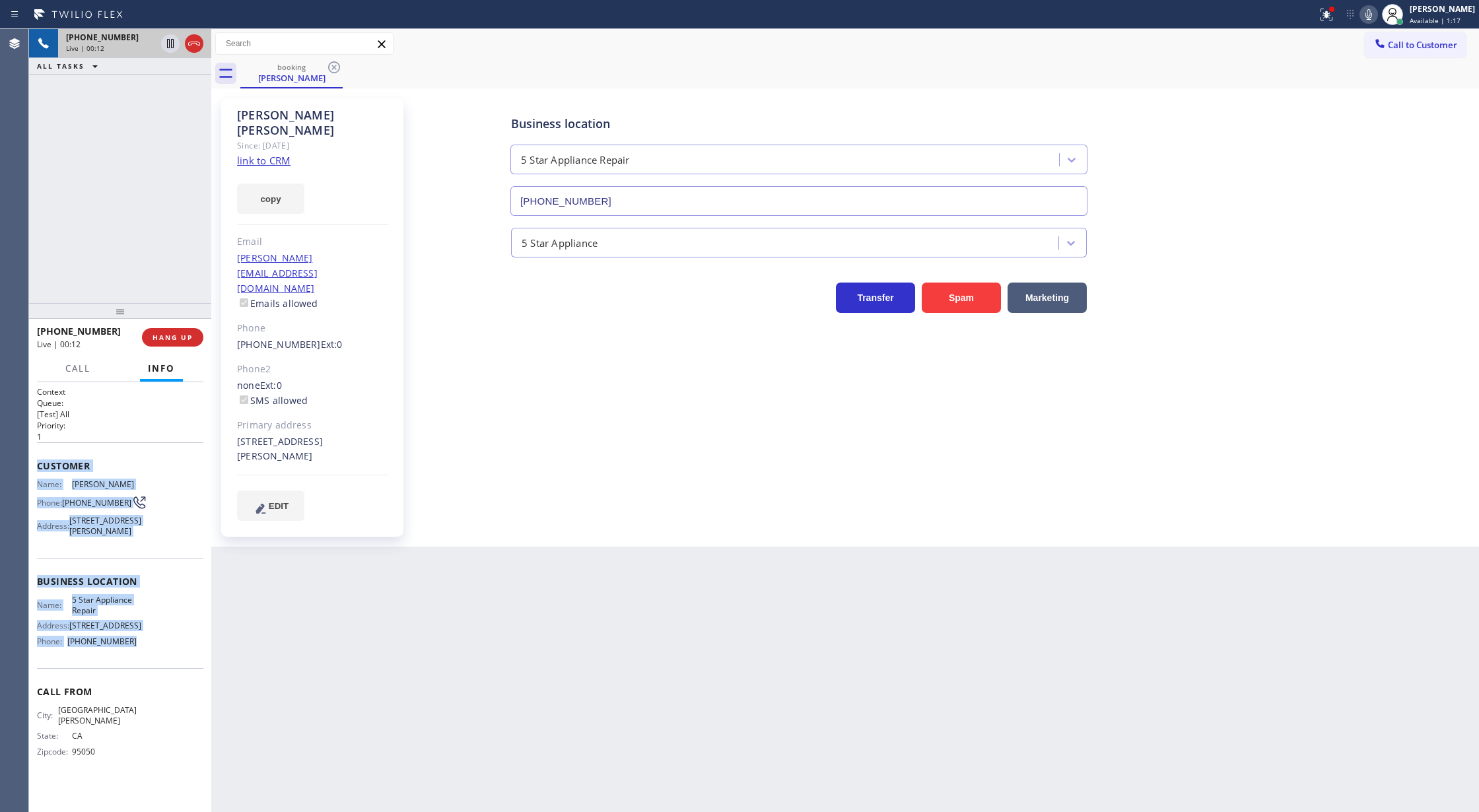
drag, startPoint x: 33, startPoint y: 460, endPoint x: 188, endPoint y: 667, distance: 258.6
click at [188, 667] on div "Context Queue: [Test] All Priority: 1 Customer Name: Marcia Riedel Phone: (408)…" at bounding box center [120, 597] width 182 height 431
copy div "Customer Name: Marcia Riedel Phone: (408) 398-2120 Address: 213 Forrester Road,…"
drag, startPoint x: 194, startPoint y: 44, endPoint x: 162, endPoint y: 32, distance: 34.2
click at [194, 44] on icon at bounding box center [194, 43] width 16 height 16
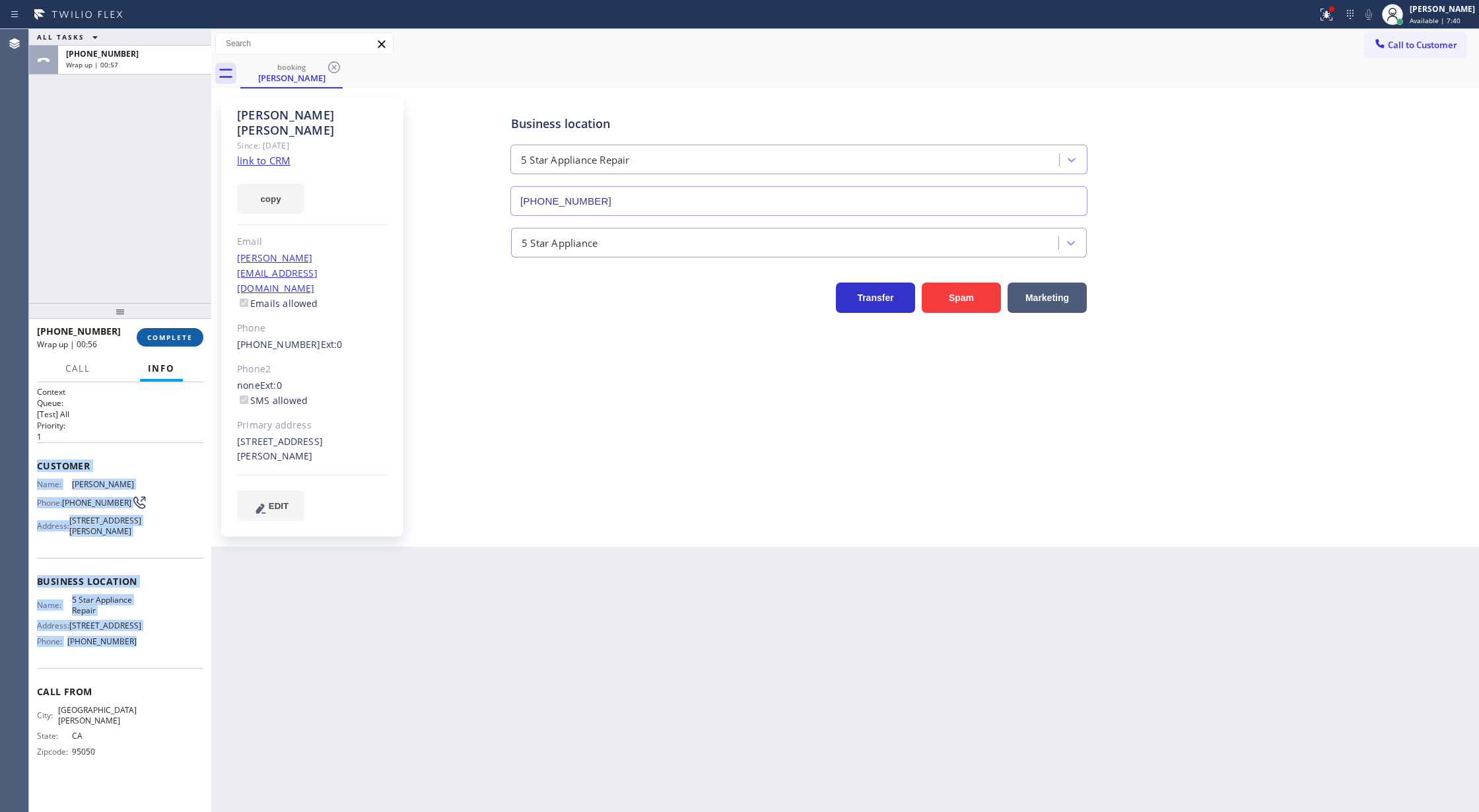
click at [169, 339] on span "COMPLETE" at bounding box center [170, 337] width 46 height 9
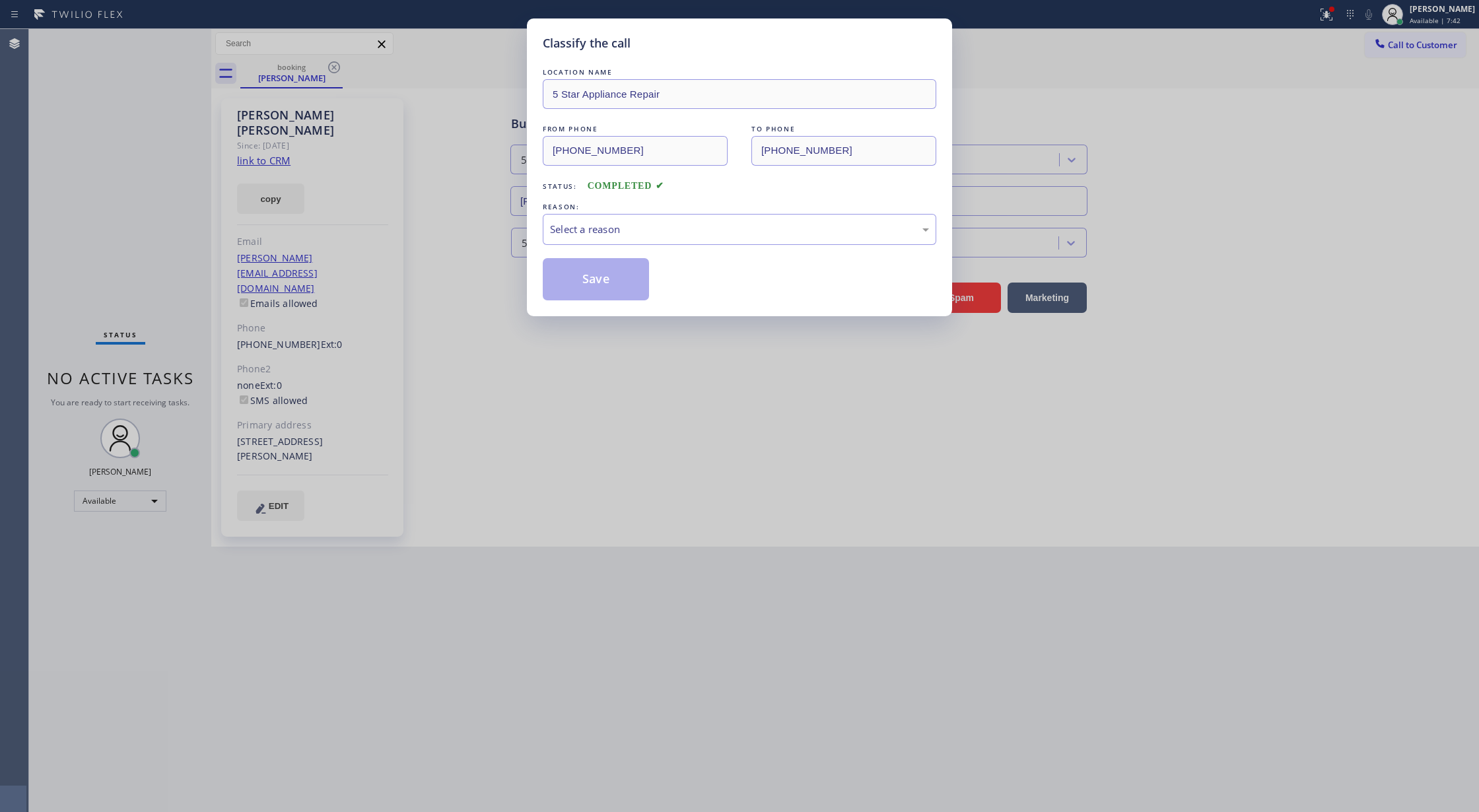
click at [651, 209] on div "REASON:" at bounding box center [740, 207] width 394 height 14
click at [574, 225] on div "Select a reason" at bounding box center [739, 230] width 379 height 15
click at [607, 292] on button "Save" at bounding box center [596, 279] width 106 height 42
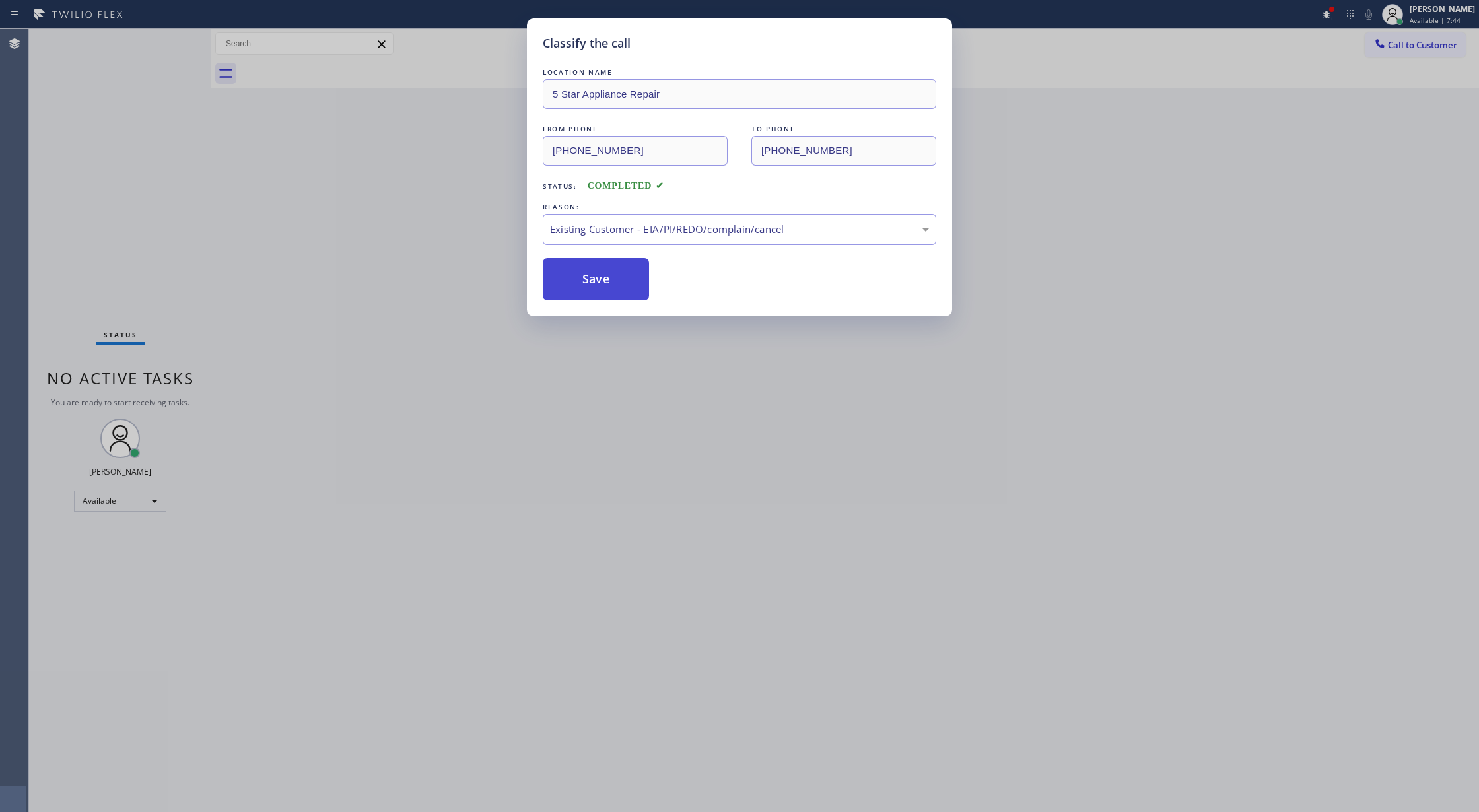
click at [606, 285] on button "Save" at bounding box center [596, 279] width 106 height 42
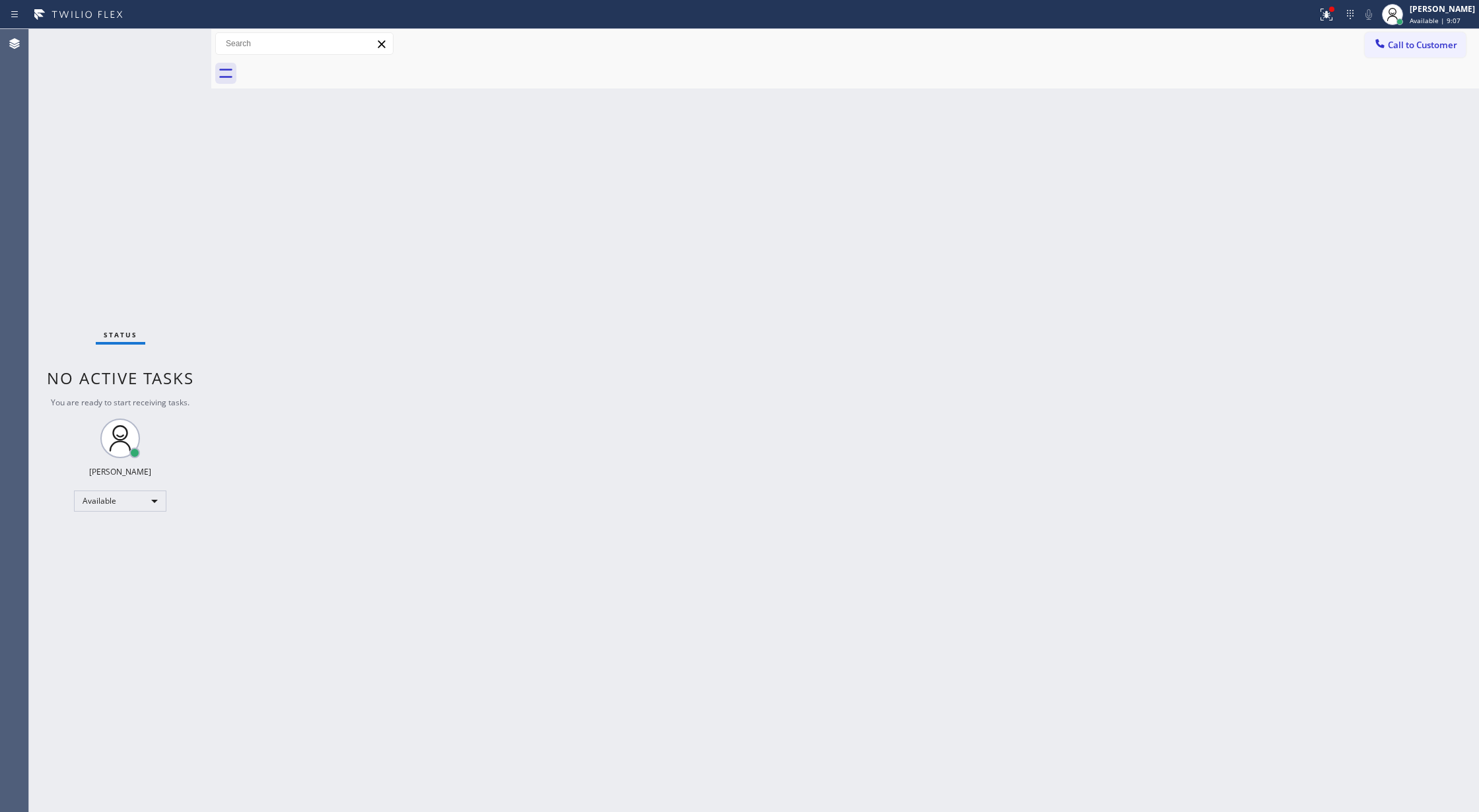
click at [178, 40] on div "Status No active tasks You are ready to start receiving tasks. [PERSON_NAME] Av…" at bounding box center [120, 420] width 182 height 783
click at [252, 641] on div "Back to Dashboard Change Sender ID Customers Technicians Select a contact Outbo…" at bounding box center [845, 420] width 1268 height 783
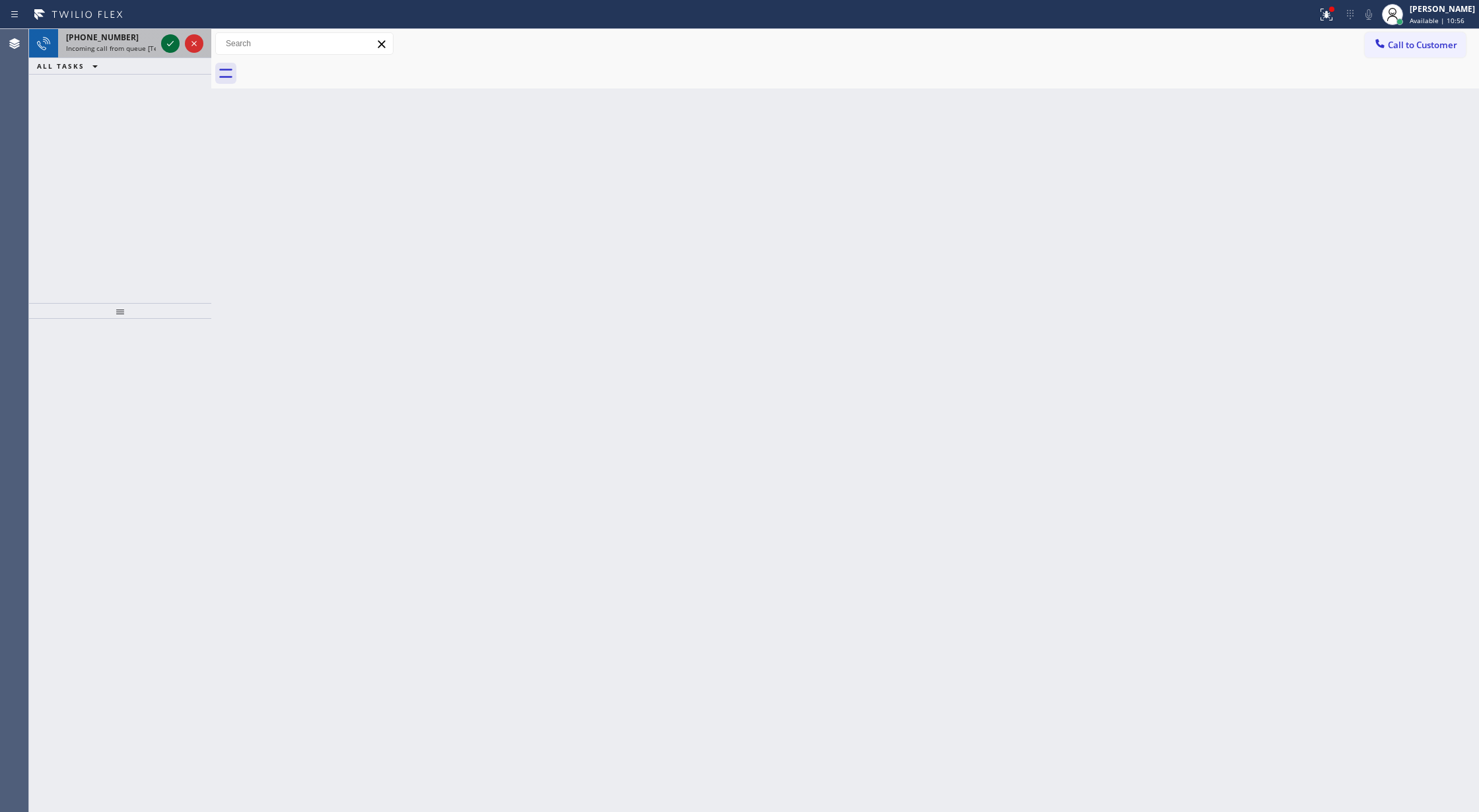
click at [172, 41] on icon at bounding box center [170, 43] width 16 height 16
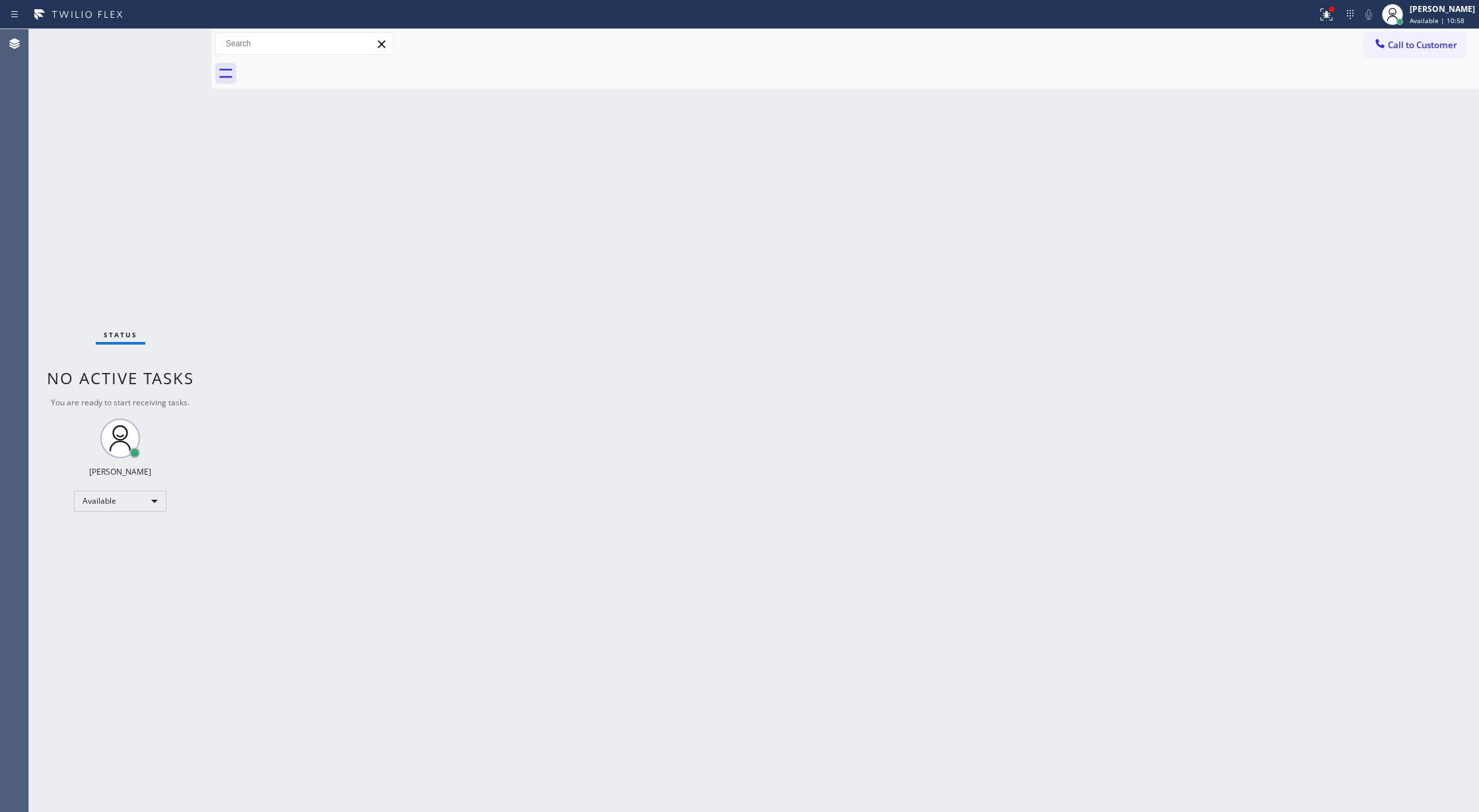
click at [172, 41] on div "Status No active tasks You are ready to start receiving tasks. [PERSON_NAME] Av…" at bounding box center [120, 420] width 182 height 783
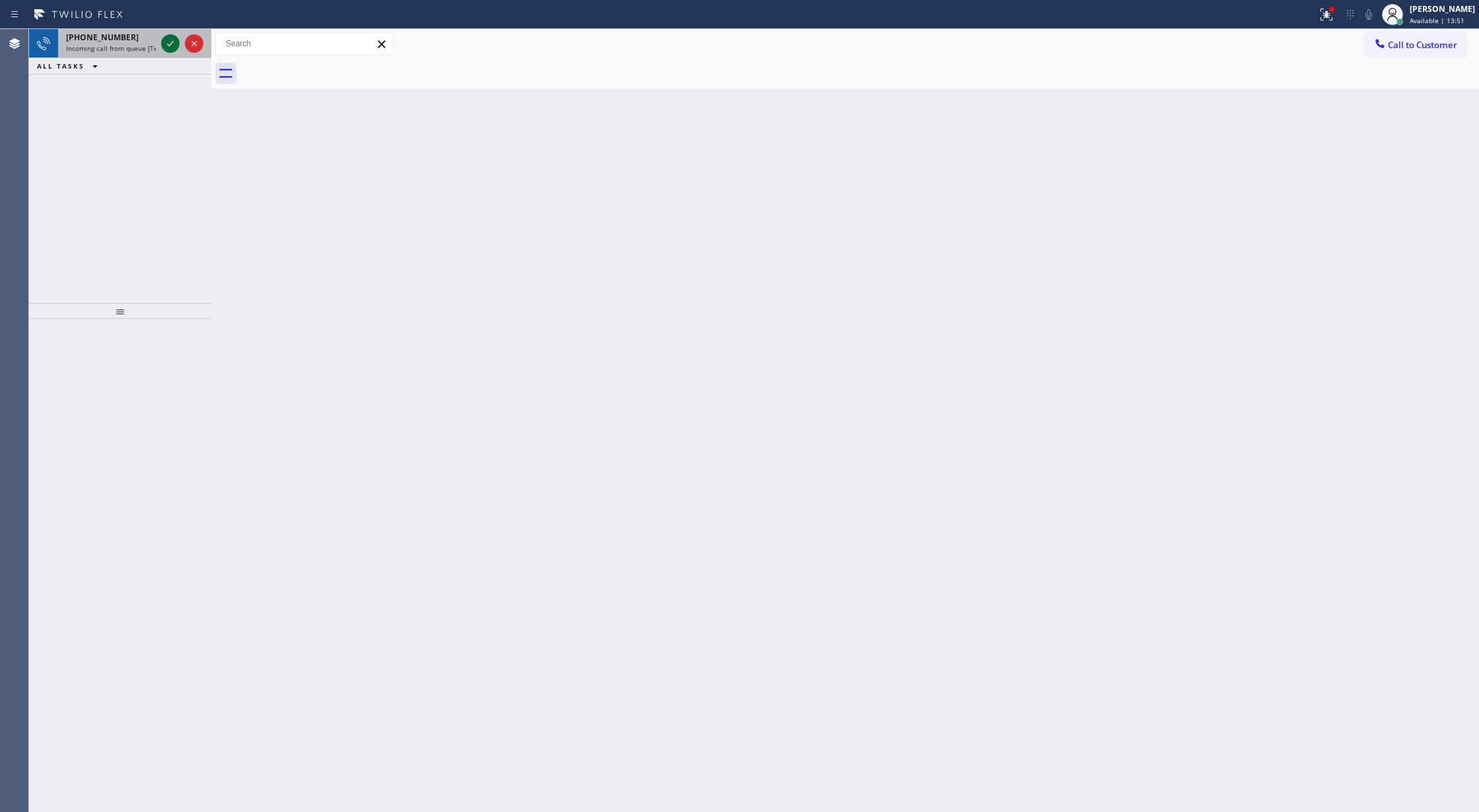
click at [169, 41] on icon at bounding box center [170, 43] width 16 height 16
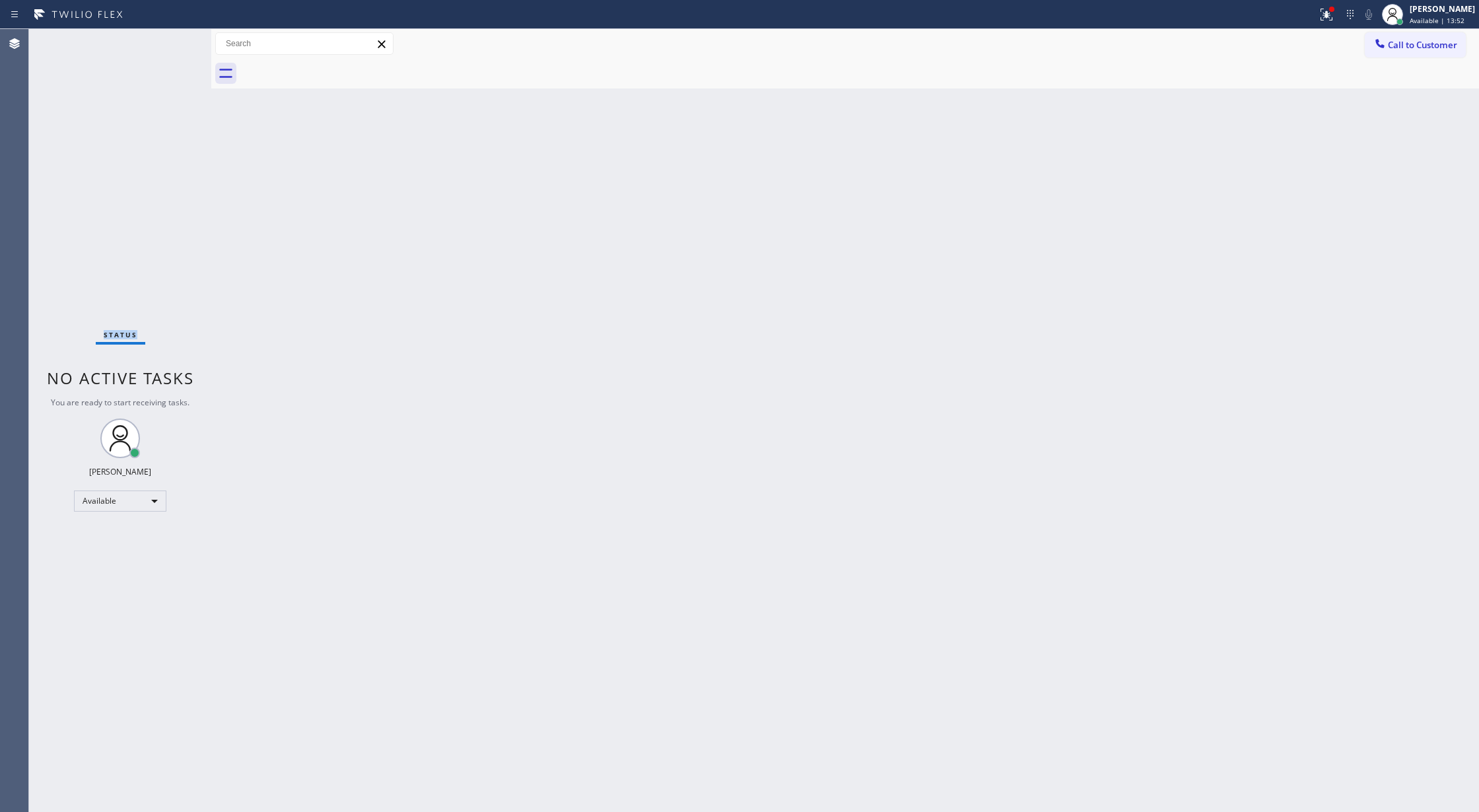
click at [169, 41] on div "Status No active tasks You are ready to start receiving tasks. [PERSON_NAME] Av…" at bounding box center [120, 420] width 182 height 783
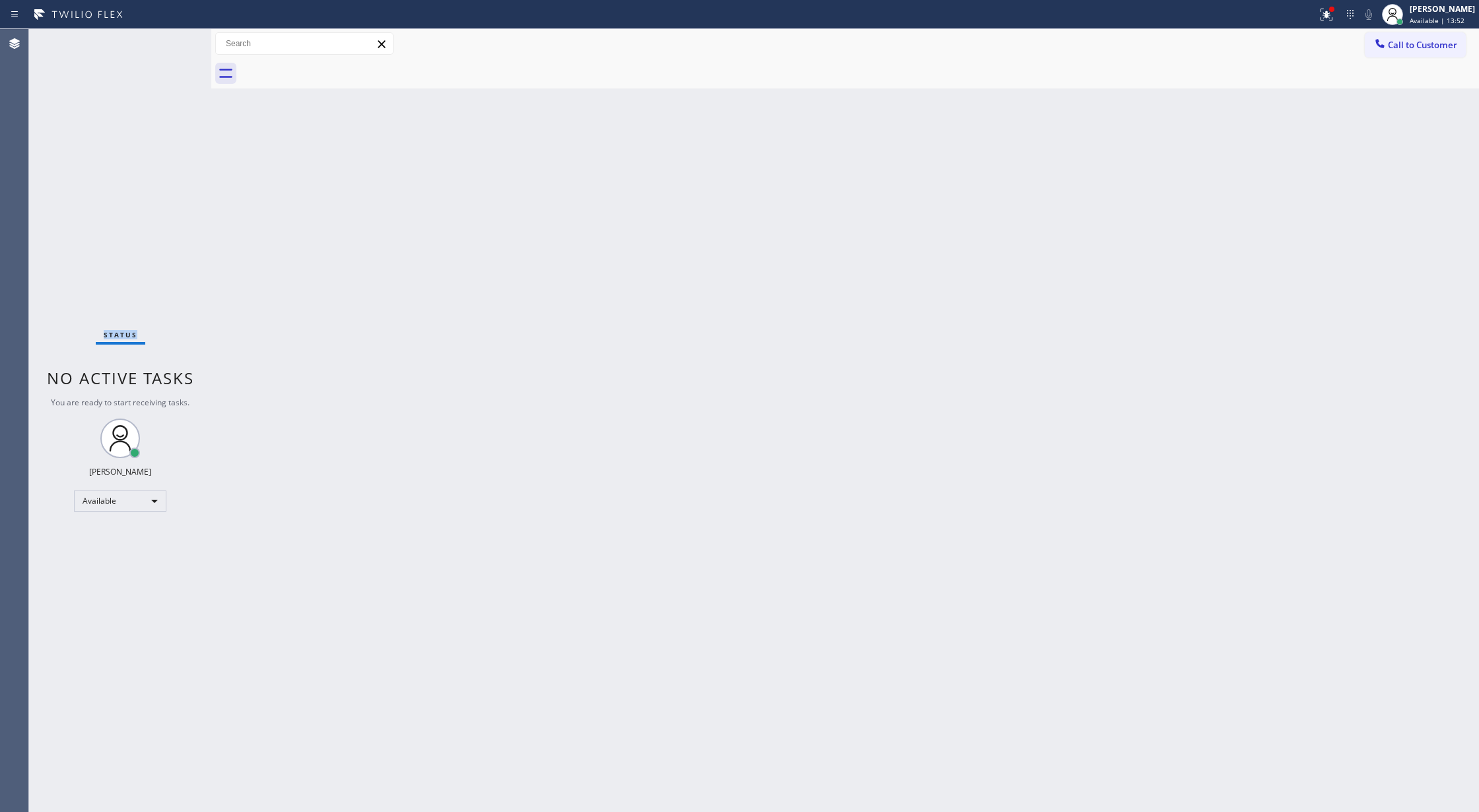
click at [169, 41] on div "Status No active tasks You are ready to start receiving tasks. [PERSON_NAME] Av…" at bounding box center [120, 420] width 182 height 783
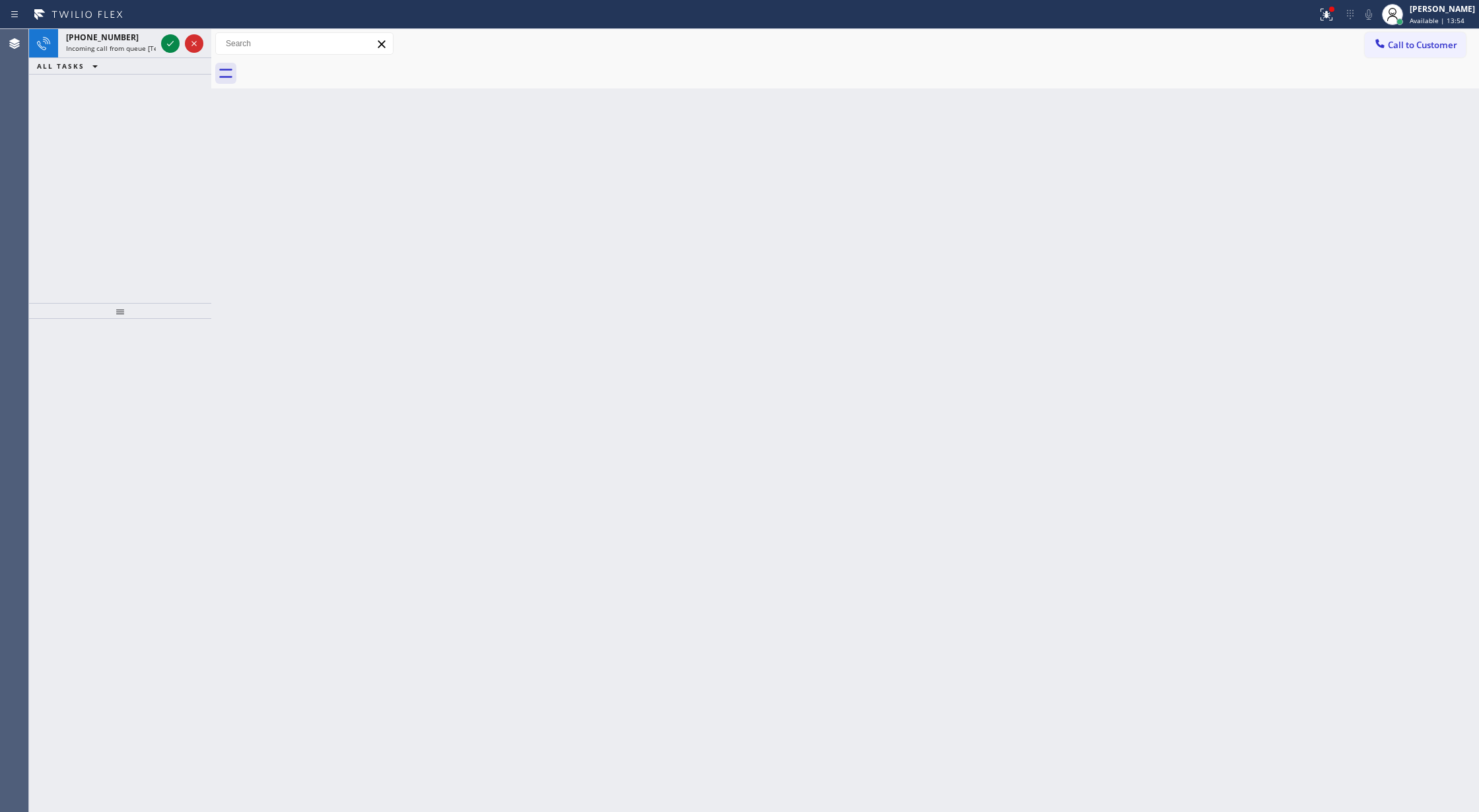
click at [169, 41] on icon at bounding box center [170, 43] width 16 height 16
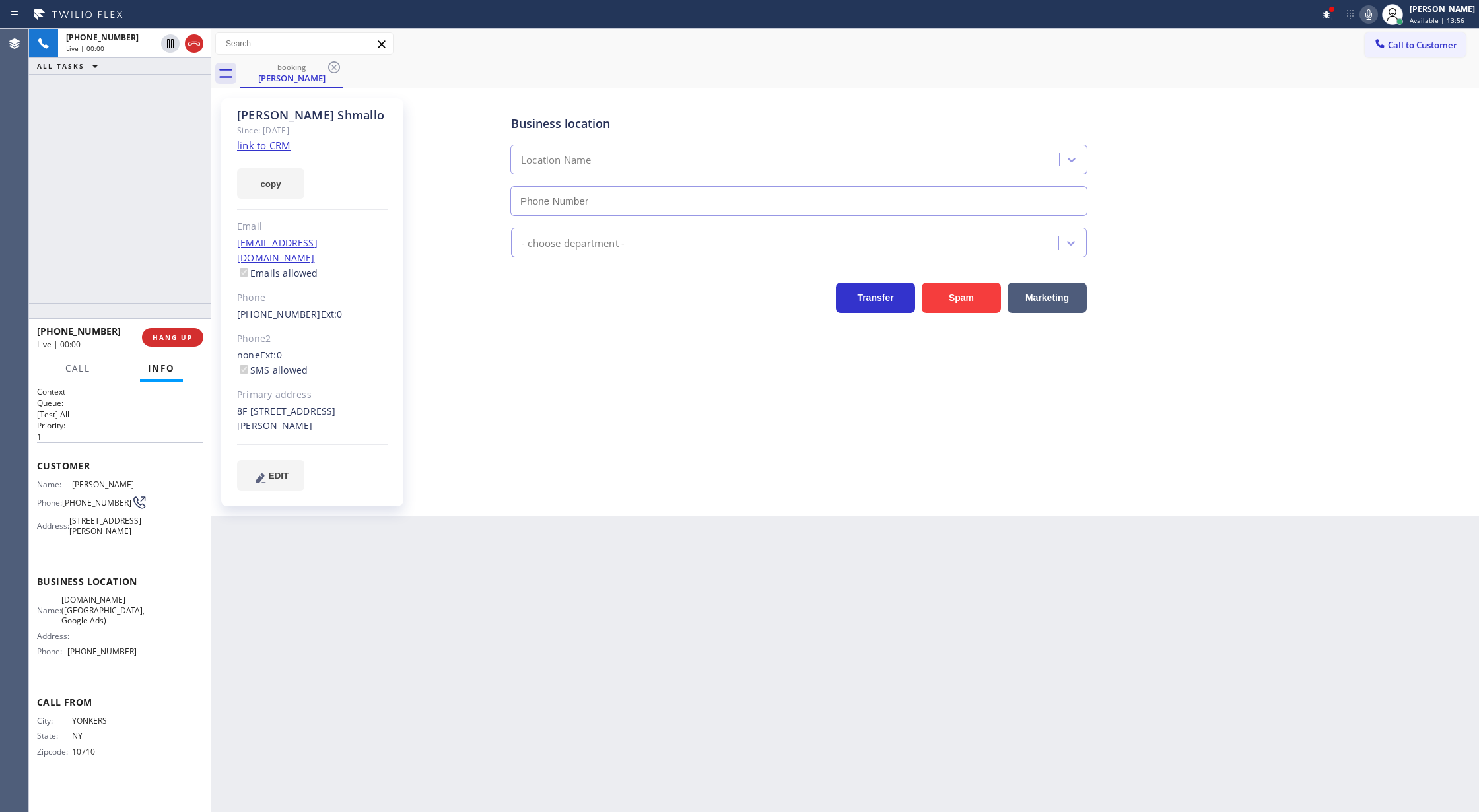
type input "(619) 374-7285"
click at [260, 148] on link "link to CRM" at bounding box center [263, 145] width 53 height 13
click at [67, 363] on span "Call" at bounding box center [78, 368] width 25 height 12
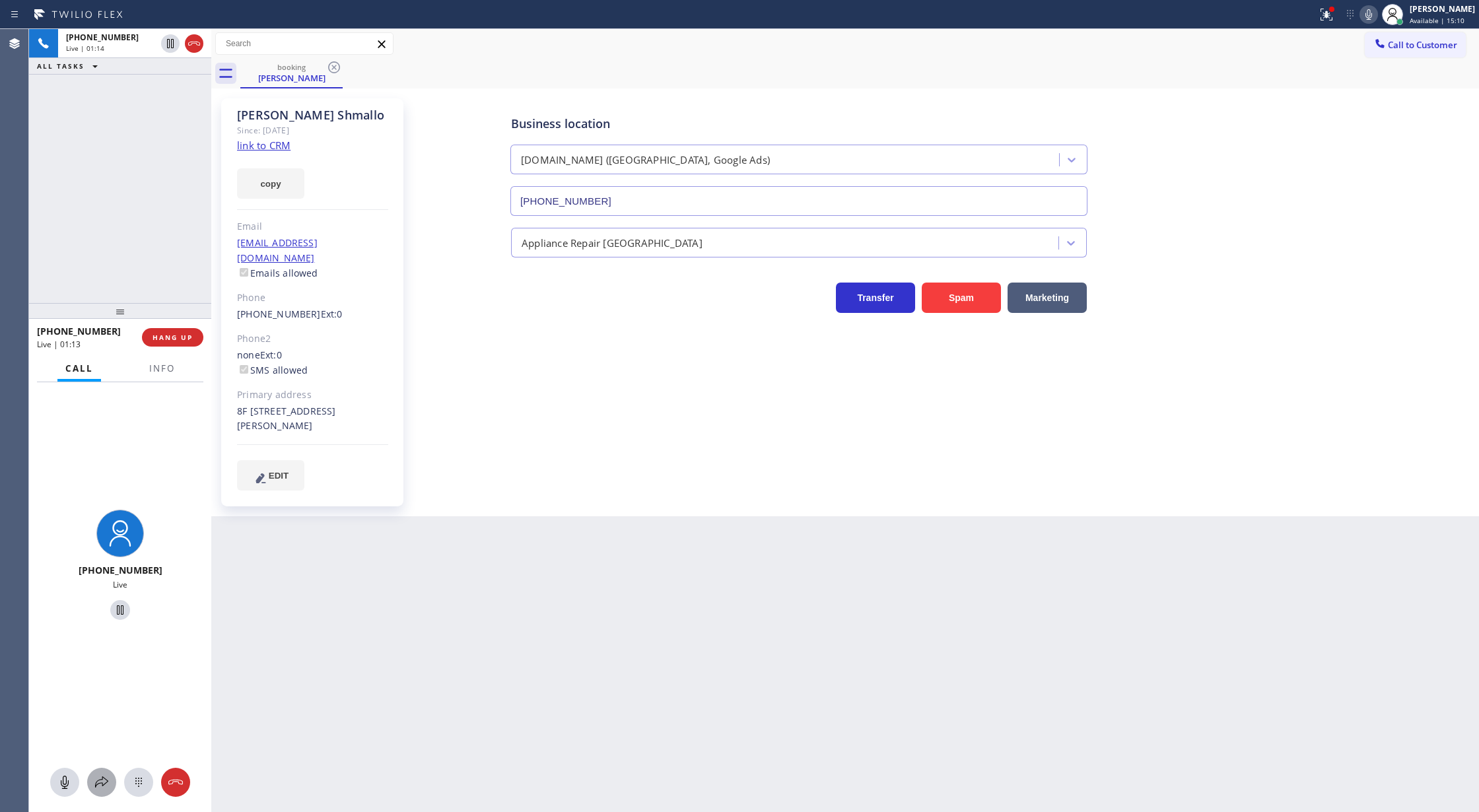
click at [98, 781] on icon at bounding box center [101, 782] width 13 height 11
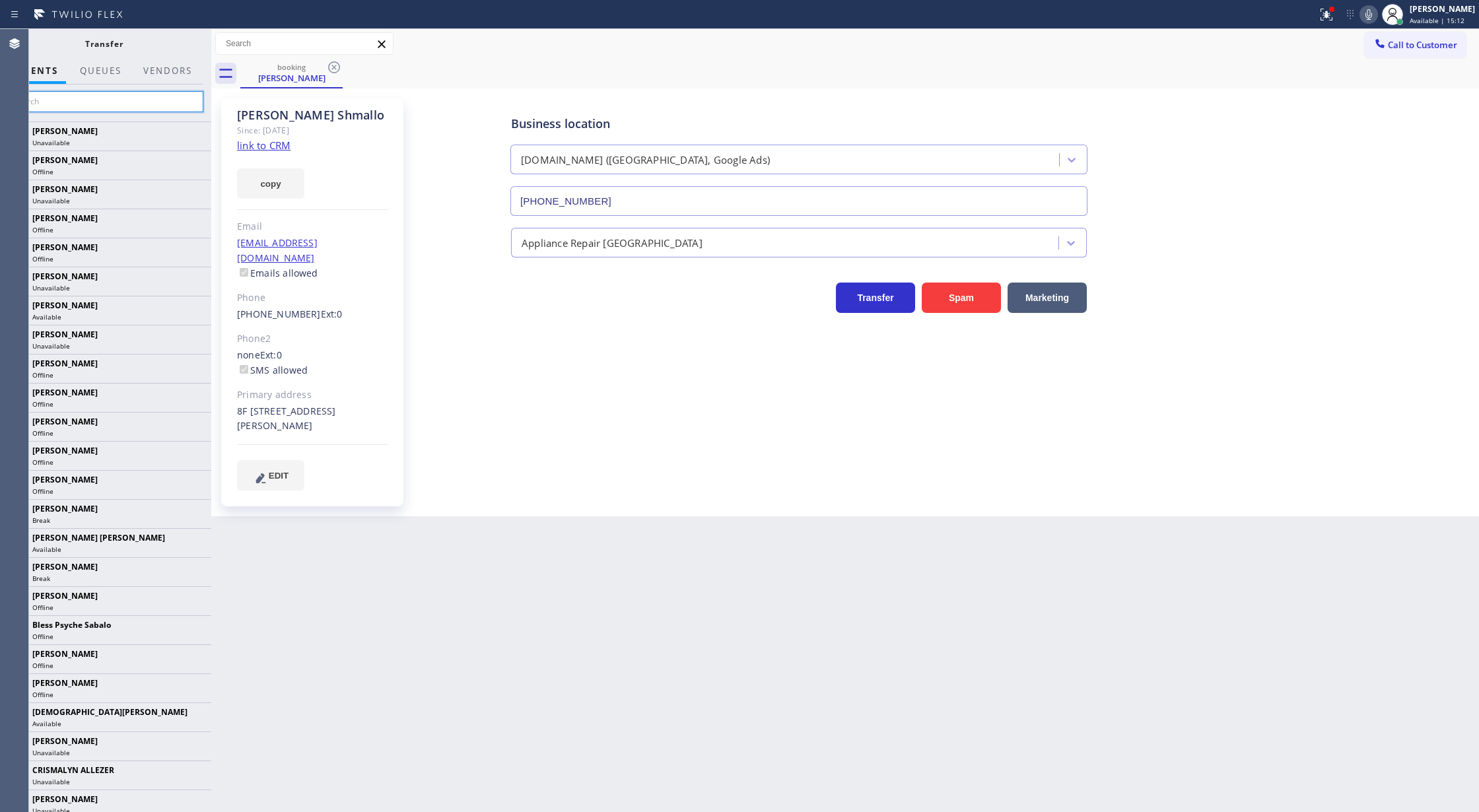
click at [76, 109] on input "text" at bounding box center [104, 101] width 199 height 21
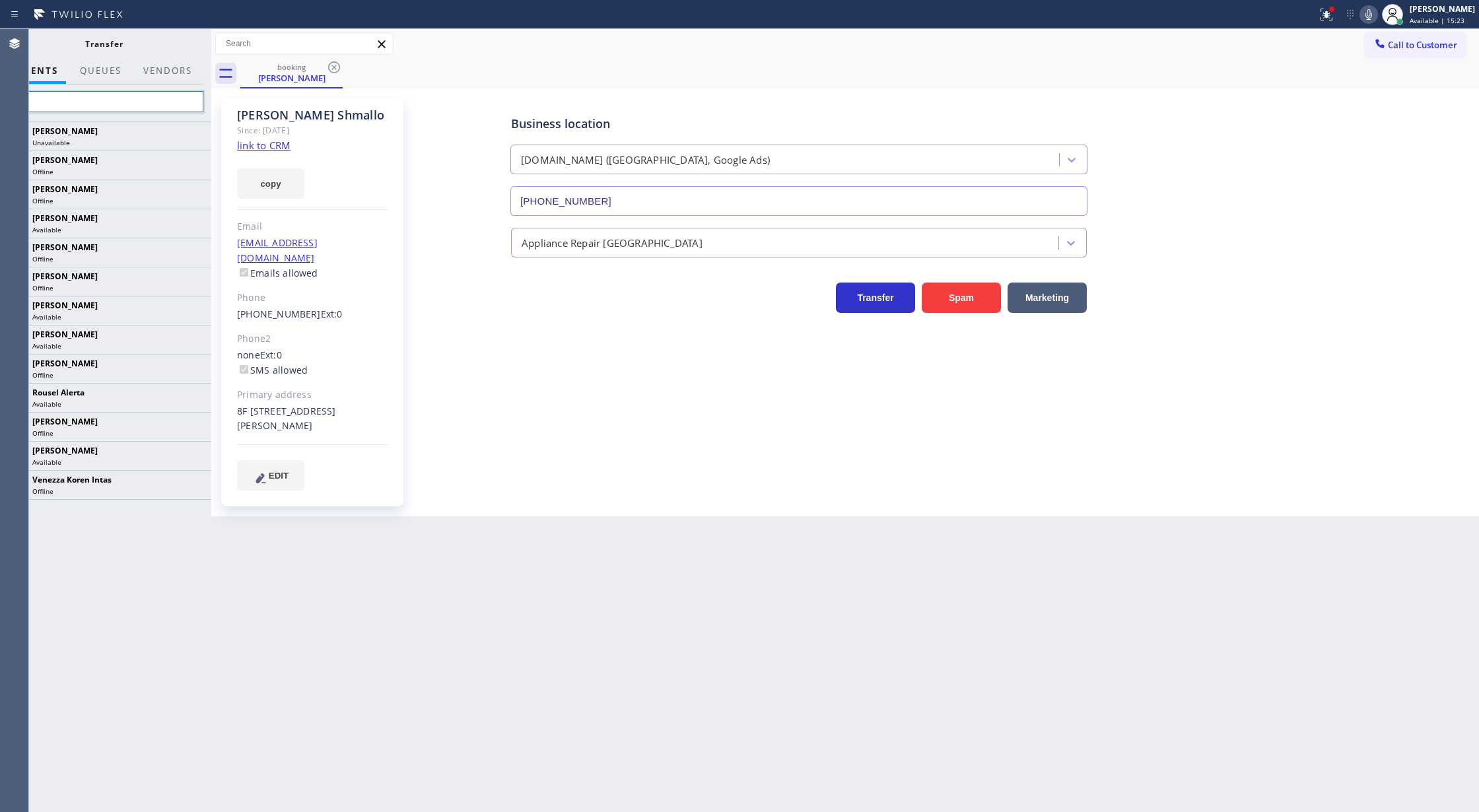
click at [76, 96] on input "ta" at bounding box center [104, 101] width 199 height 21
drag, startPoint x: 76, startPoint y: 96, endPoint x: 0, endPoint y: 103, distance: 76.3
click at [0, 103] on div "Agent Desktop Classify the call LOCATION NAME AJB Construction and Electric FRO…" at bounding box center [739, 420] width 1479 height 783
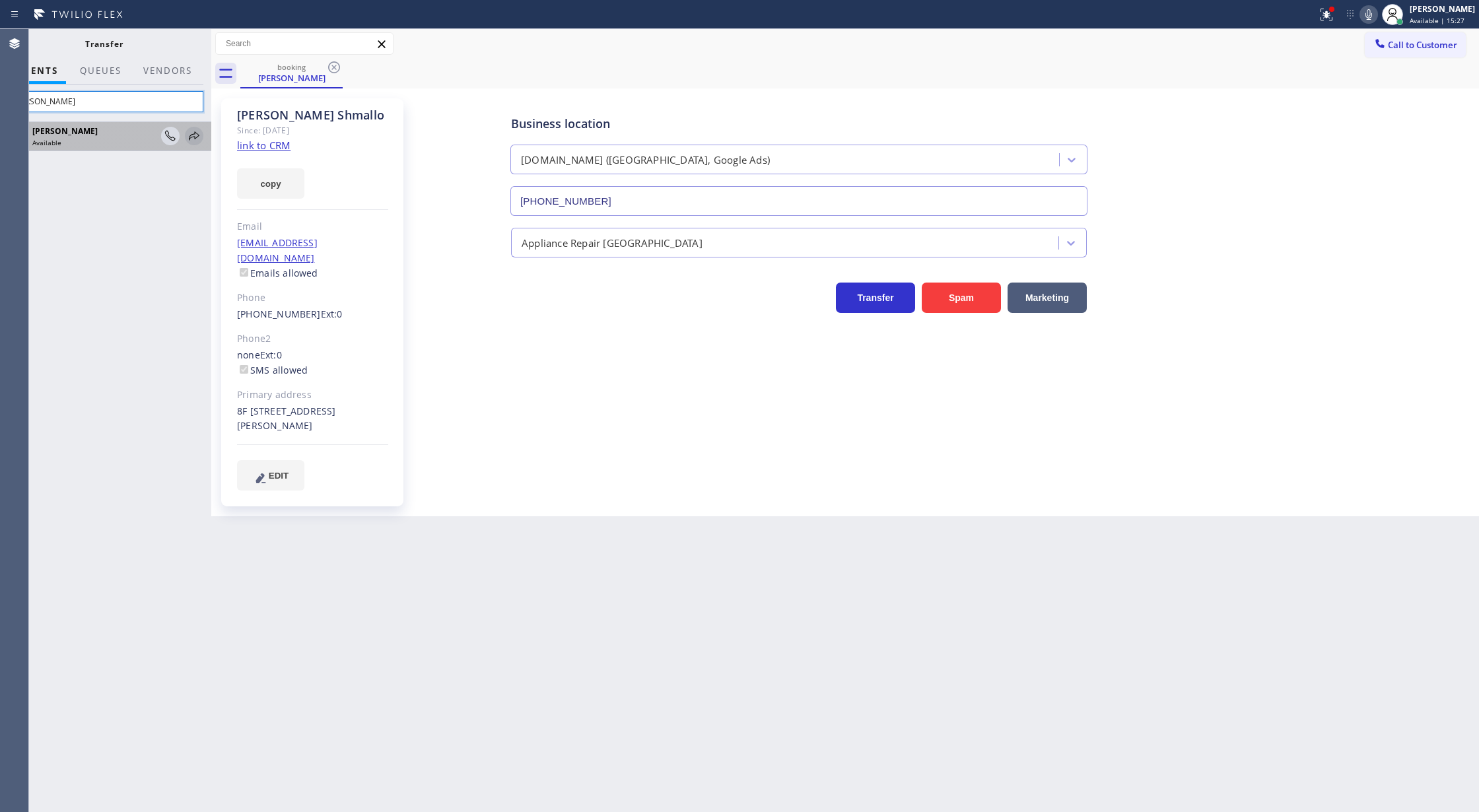
type input "tatia"
click at [193, 132] on icon at bounding box center [194, 136] width 16 height 16
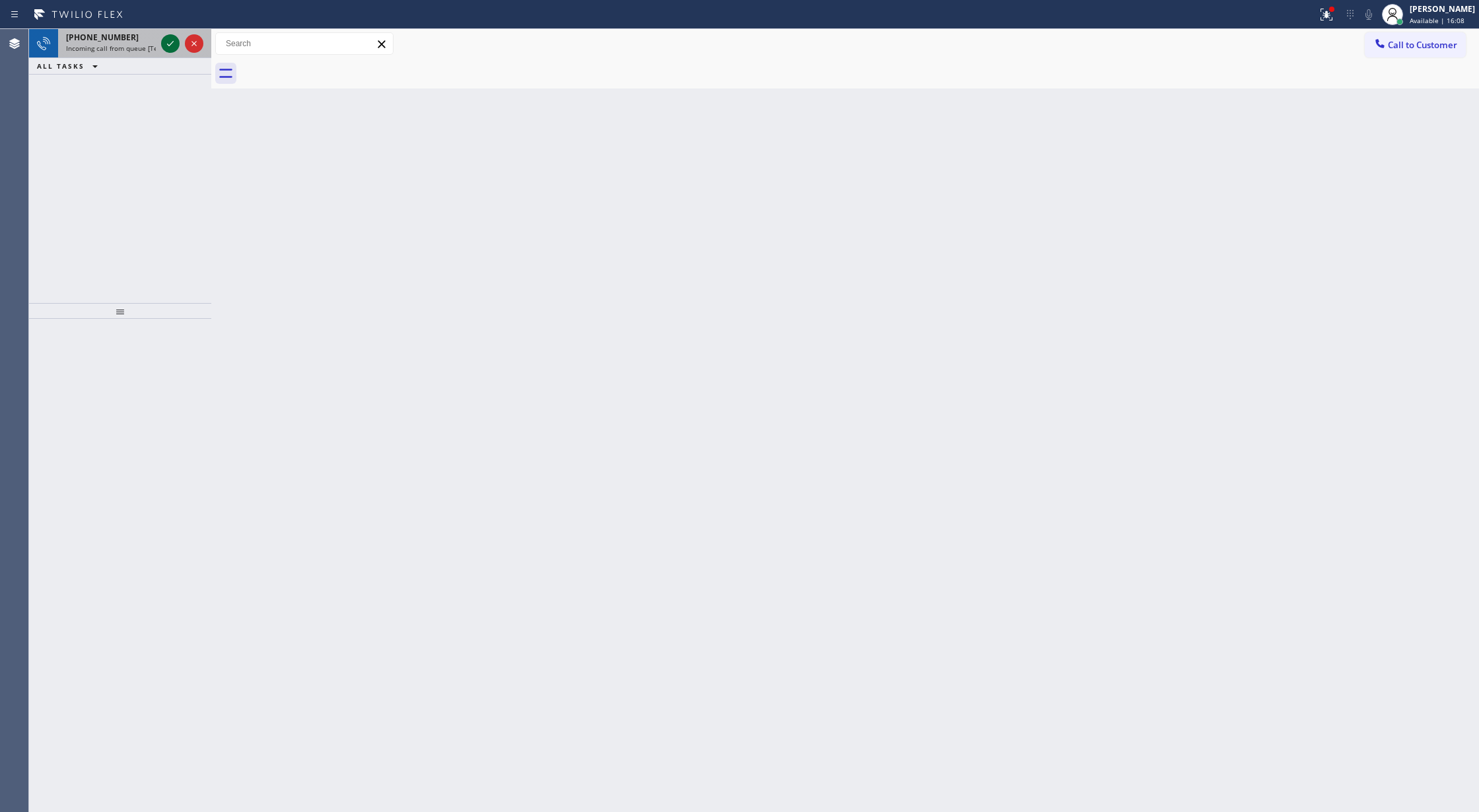
click at [177, 46] on icon at bounding box center [170, 43] width 16 height 16
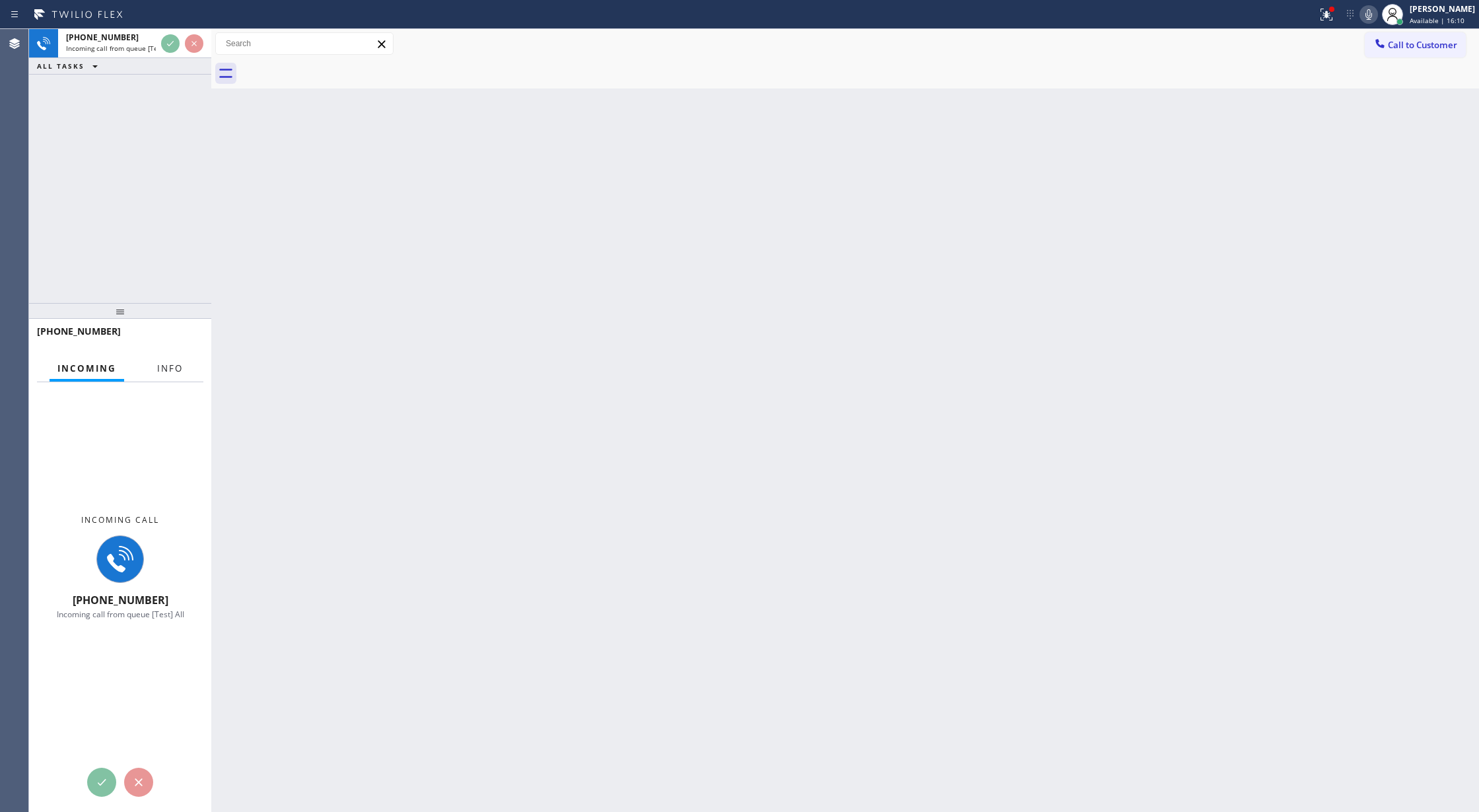
click at [173, 375] on button "Info" at bounding box center [170, 368] width 42 height 26
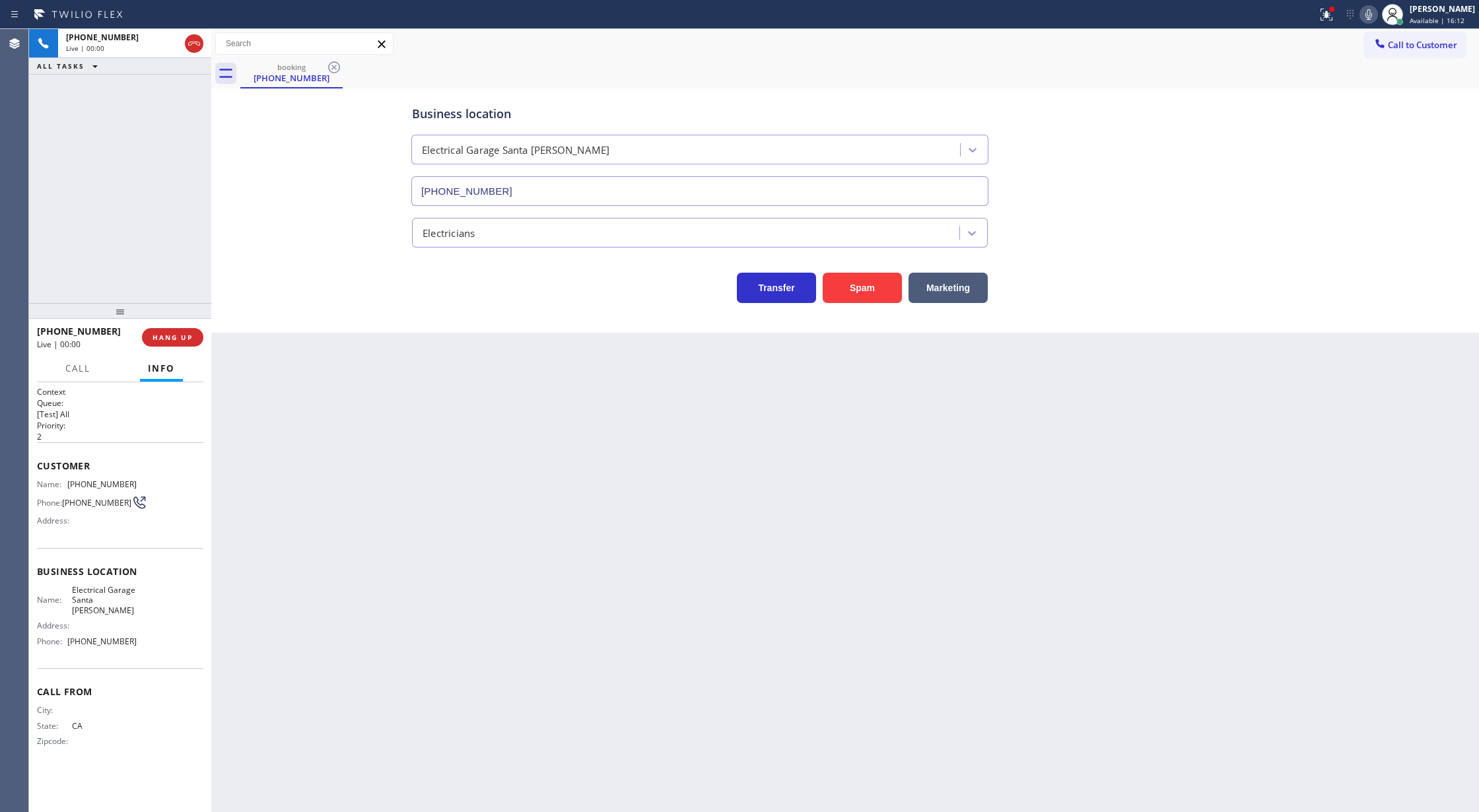
type input "(805) 360-3266"
click at [885, 286] on button "Spam" at bounding box center [863, 288] width 79 height 31
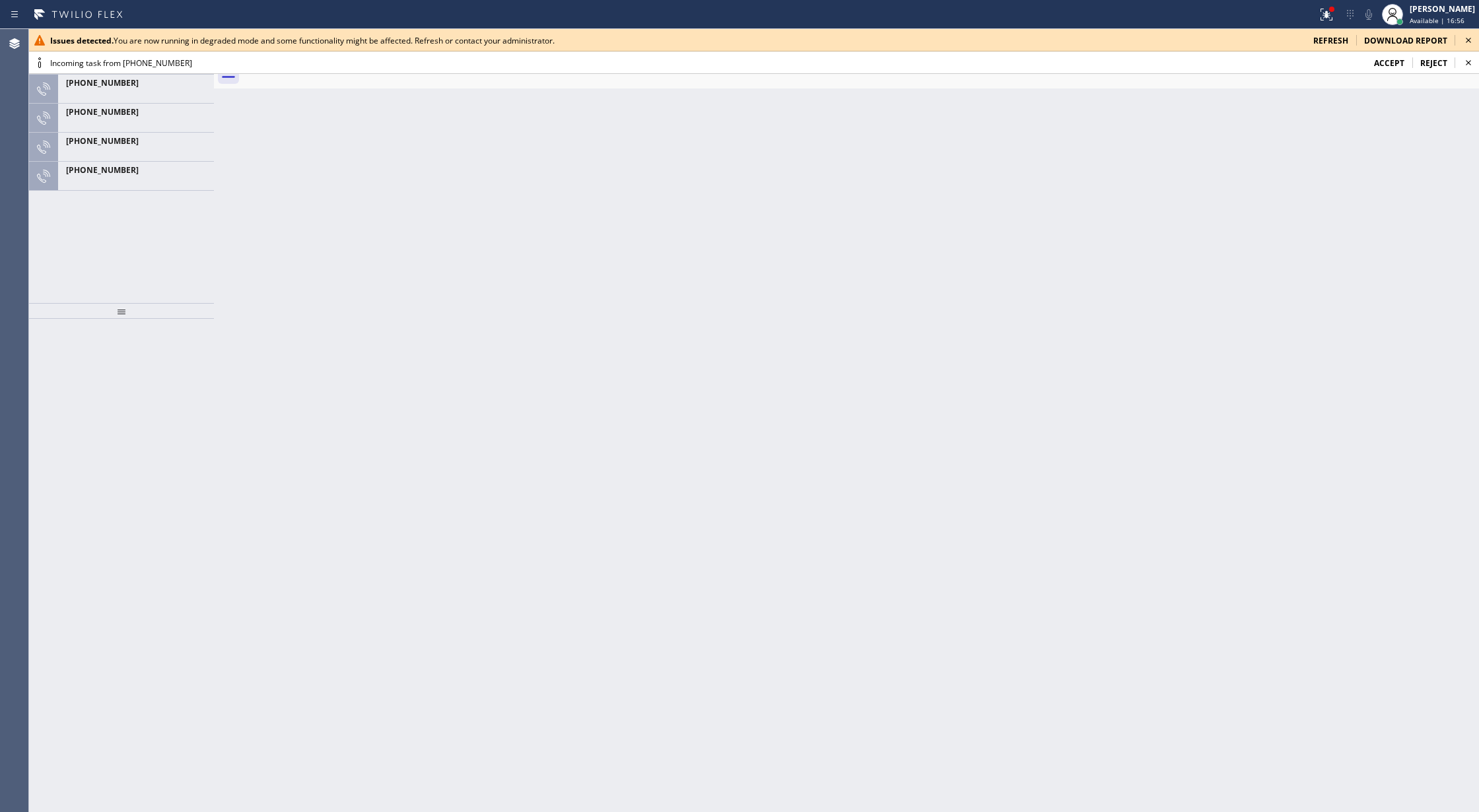
click at [1378, 40] on span "download report" at bounding box center [1406, 40] width 83 height 11
click at [1329, 40] on span "refresh" at bounding box center [1331, 40] width 35 height 11
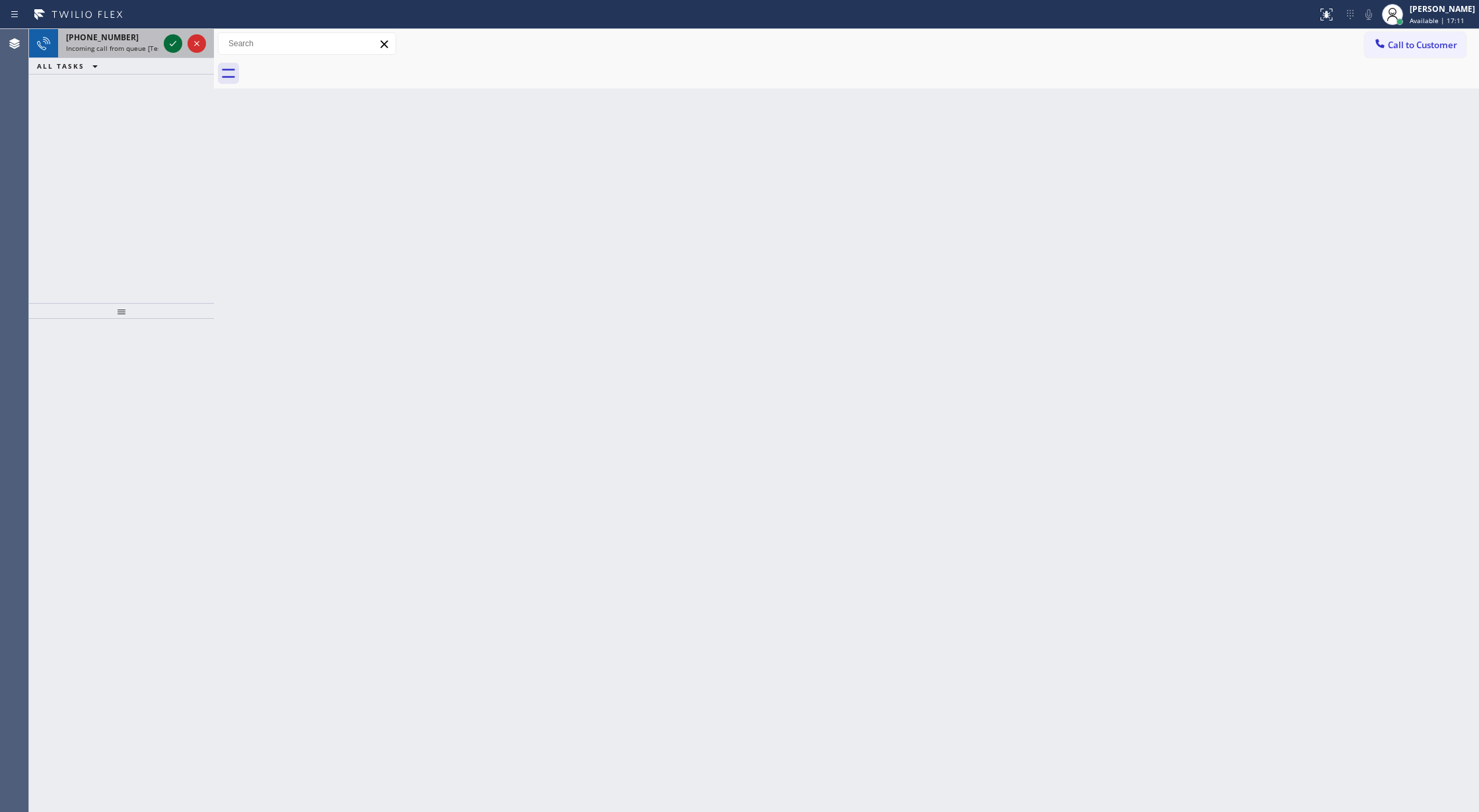
click at [173, 37] on icon at bounding box center [173, 43] width 16 height 16
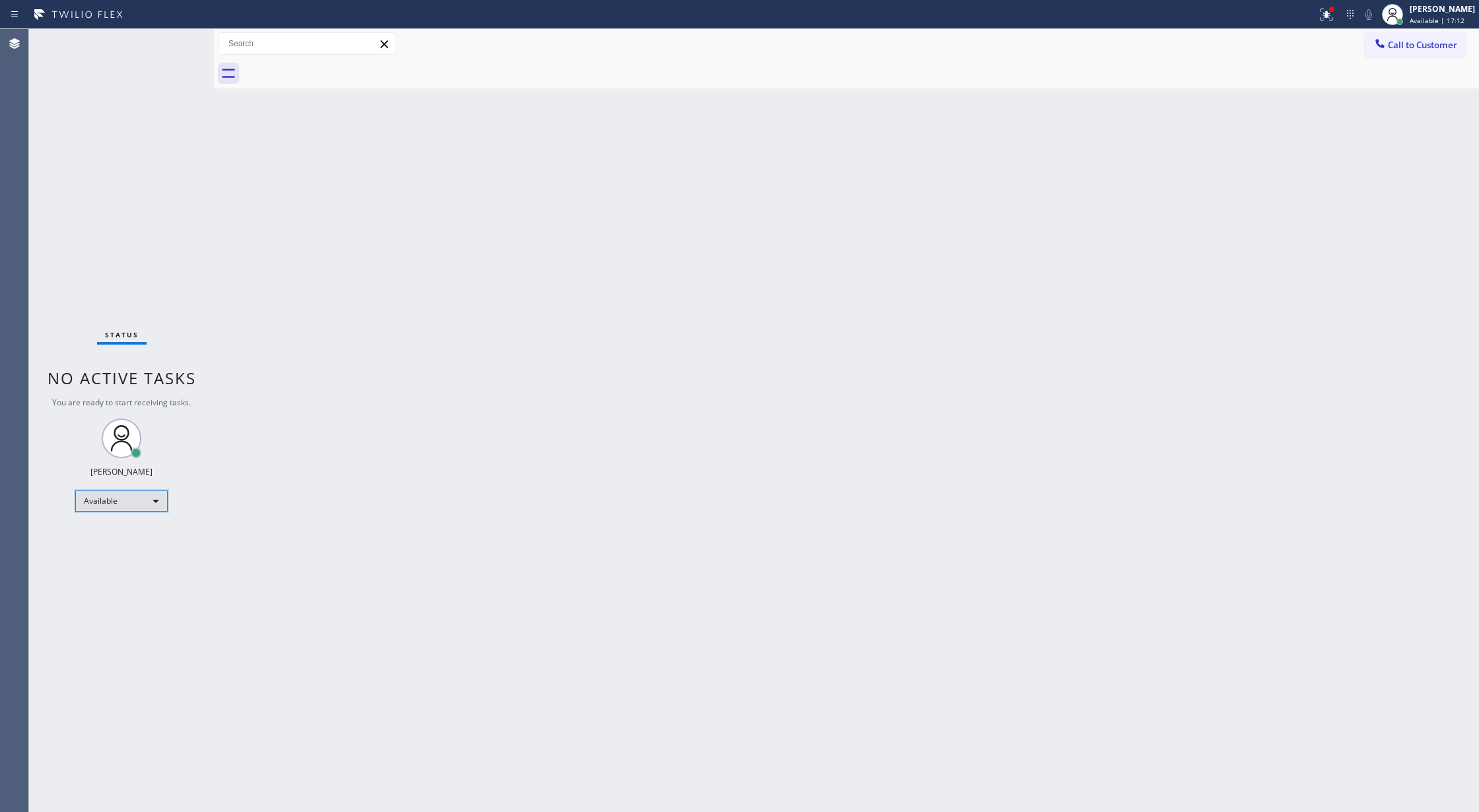
click at [153, 503] on div "Available" at bounding box center [121, 501] width 92 height 21
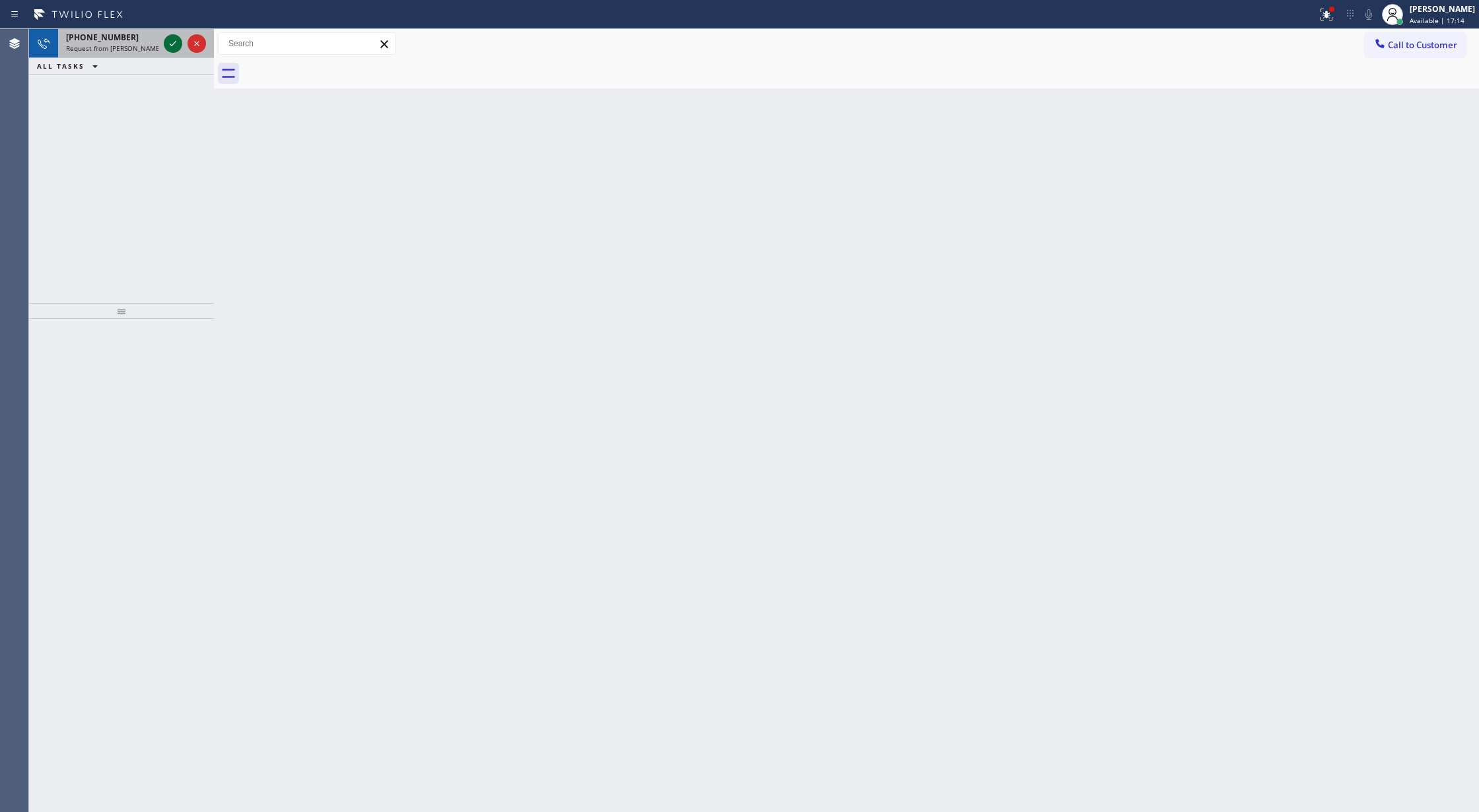
click at [175, 38] on icon at bounding box center [173, 43] width 16 height 16
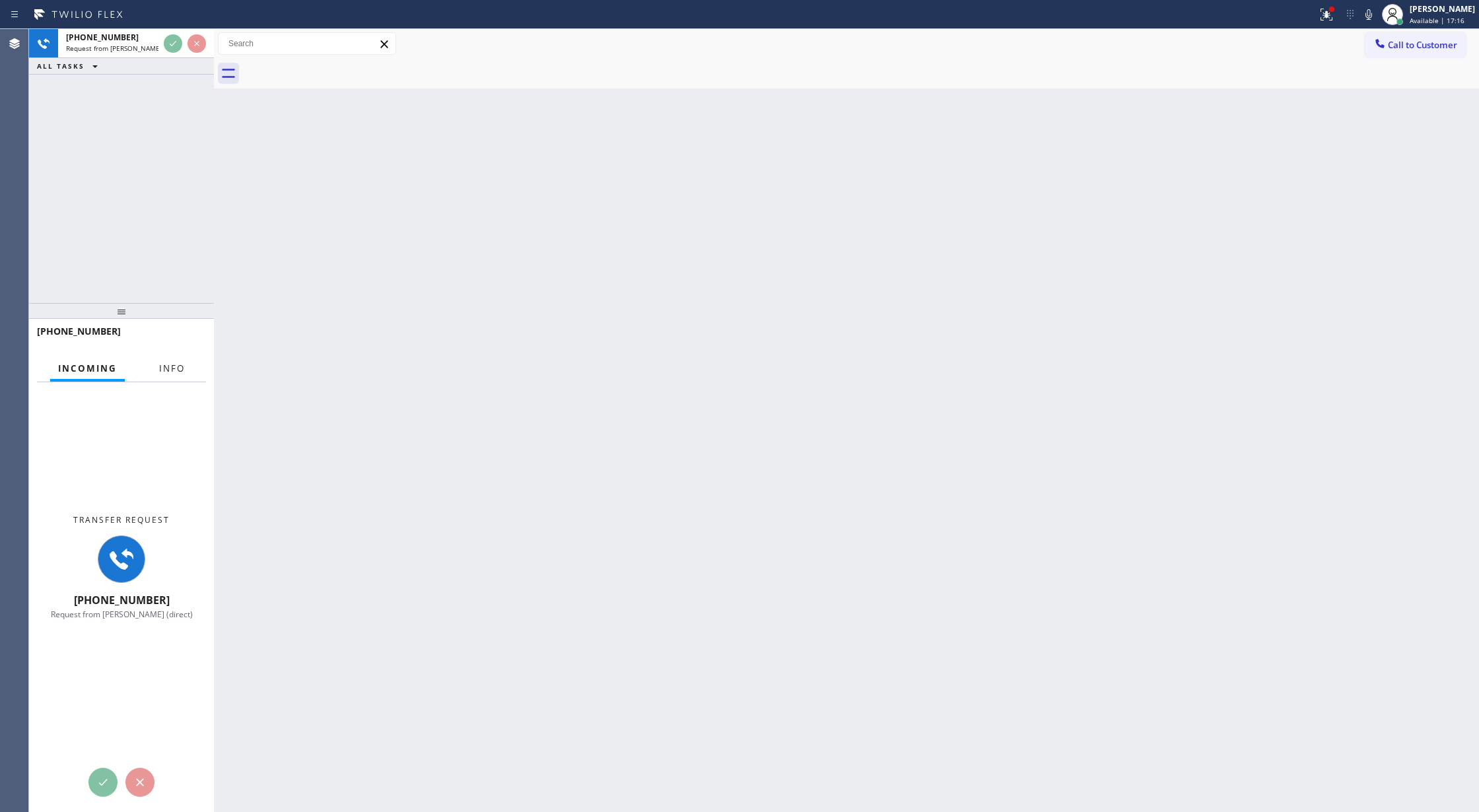
click at [173, 373] on span "Info" at bounding box center [171, 368] width 26 height 12
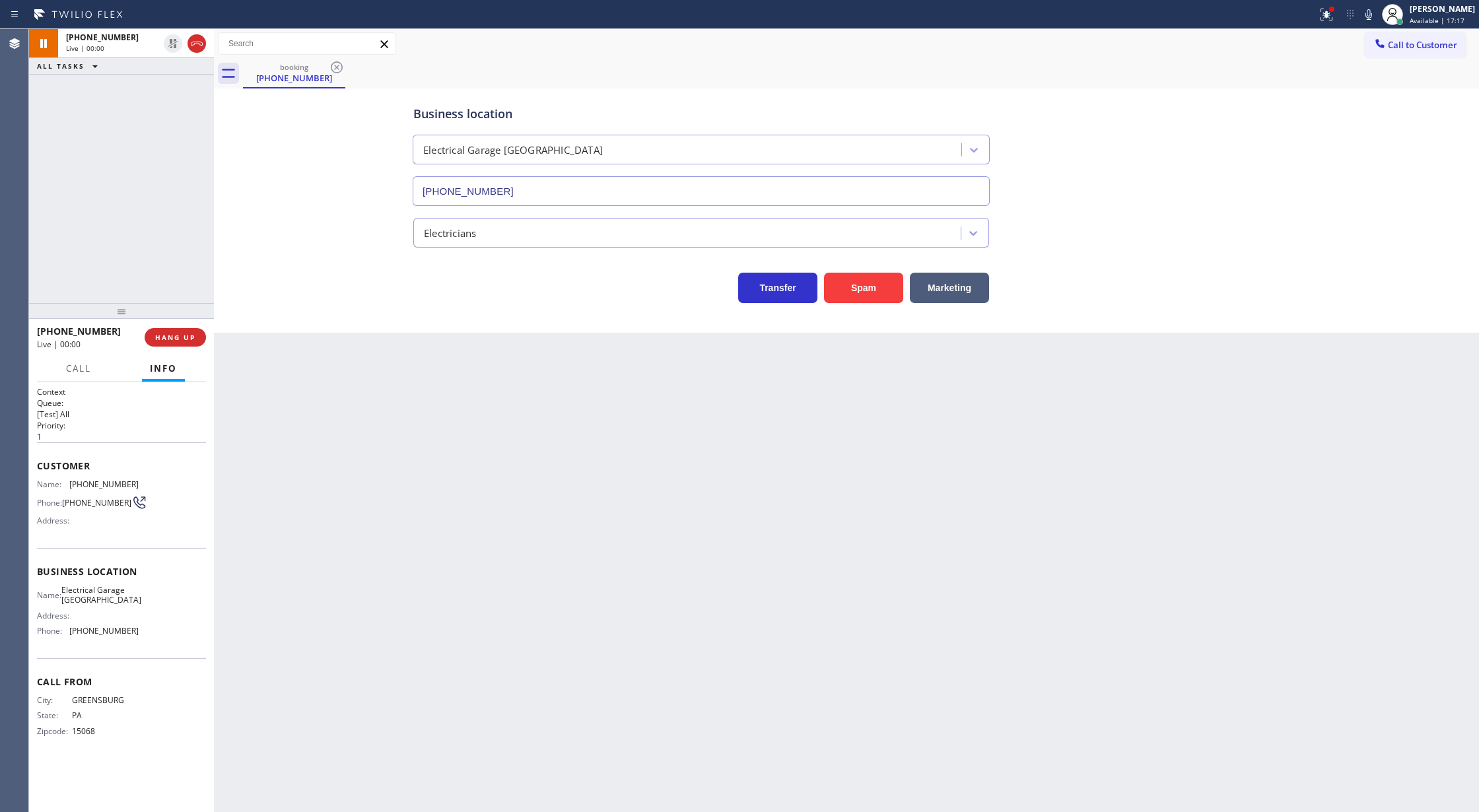
type input "[PHONE_NUMBER]"
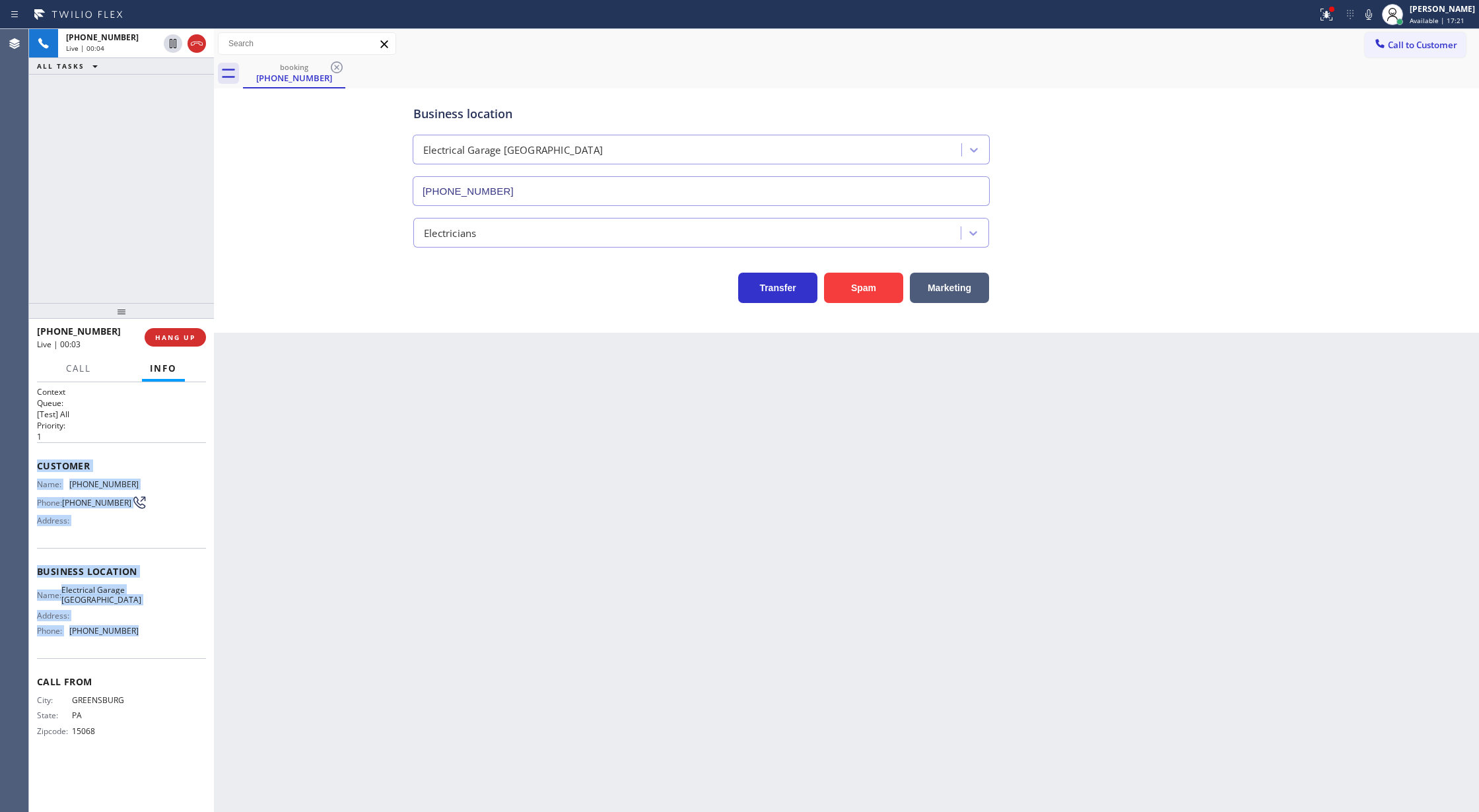
copy div "Customer Name: [PHONE_NUMBER] Phone: [PHONE_NUMBER] Address: Business location …"
drag, startPoint x: 35, startPoint y: 463, endPoint x: 173, endPoint y: 647, distance: 230.0
click at [173, 647] on div "Context Queue: [Test] All Priority: 1 Customer Name: [PHONE_NUMBER] Phone: [PHO…" at bounding box center [121, 597] width 185 height 431
click at [164, 336] on span "COMPLETE" at bounding box center [173, 337] width 46 height 9
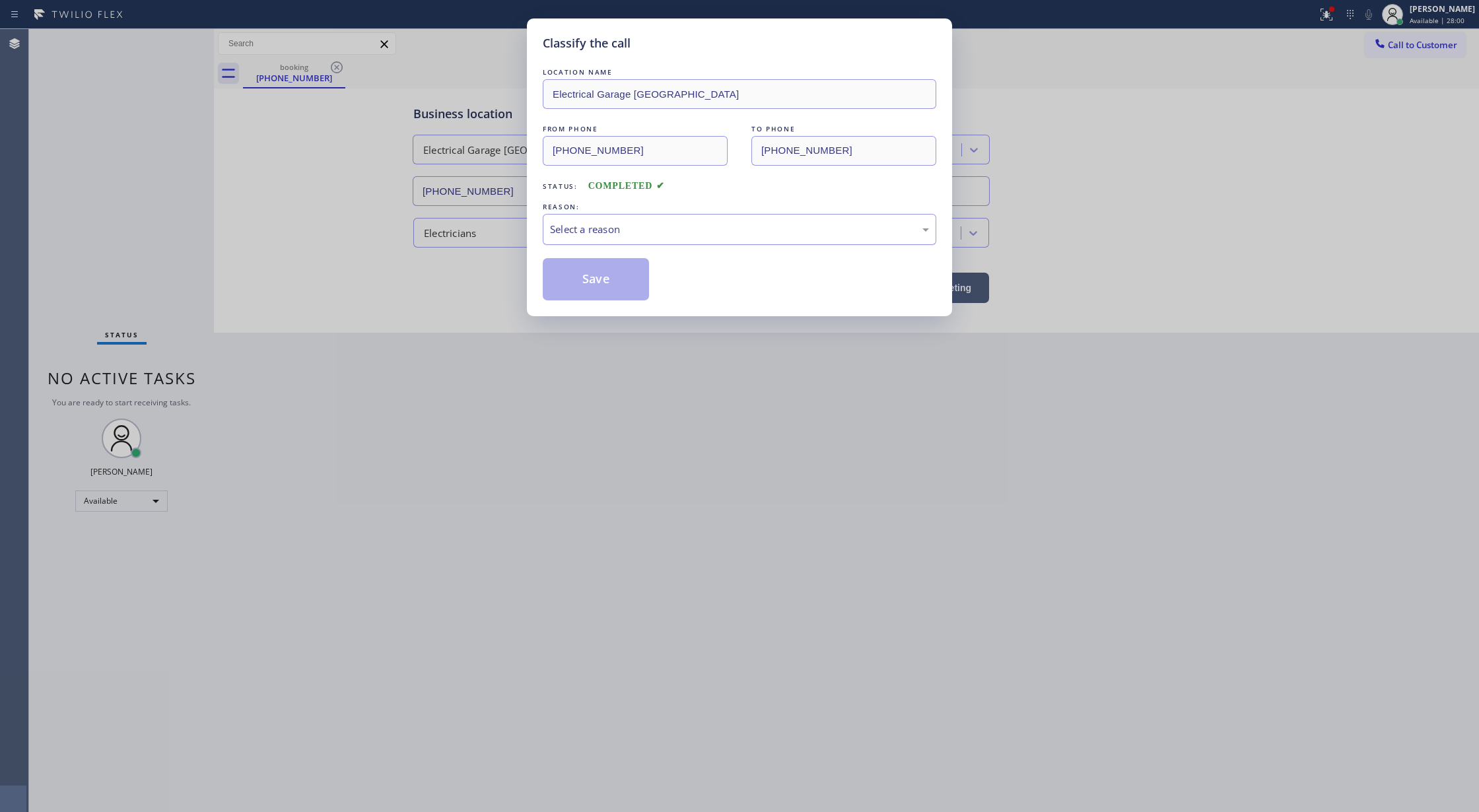
click at [632, 237] on div "Select a reason" at bounding box center [739, 230] width 379 height 15
click at [598, 282] on button "Save" at bounding box center [596, 279] width 106 height 42
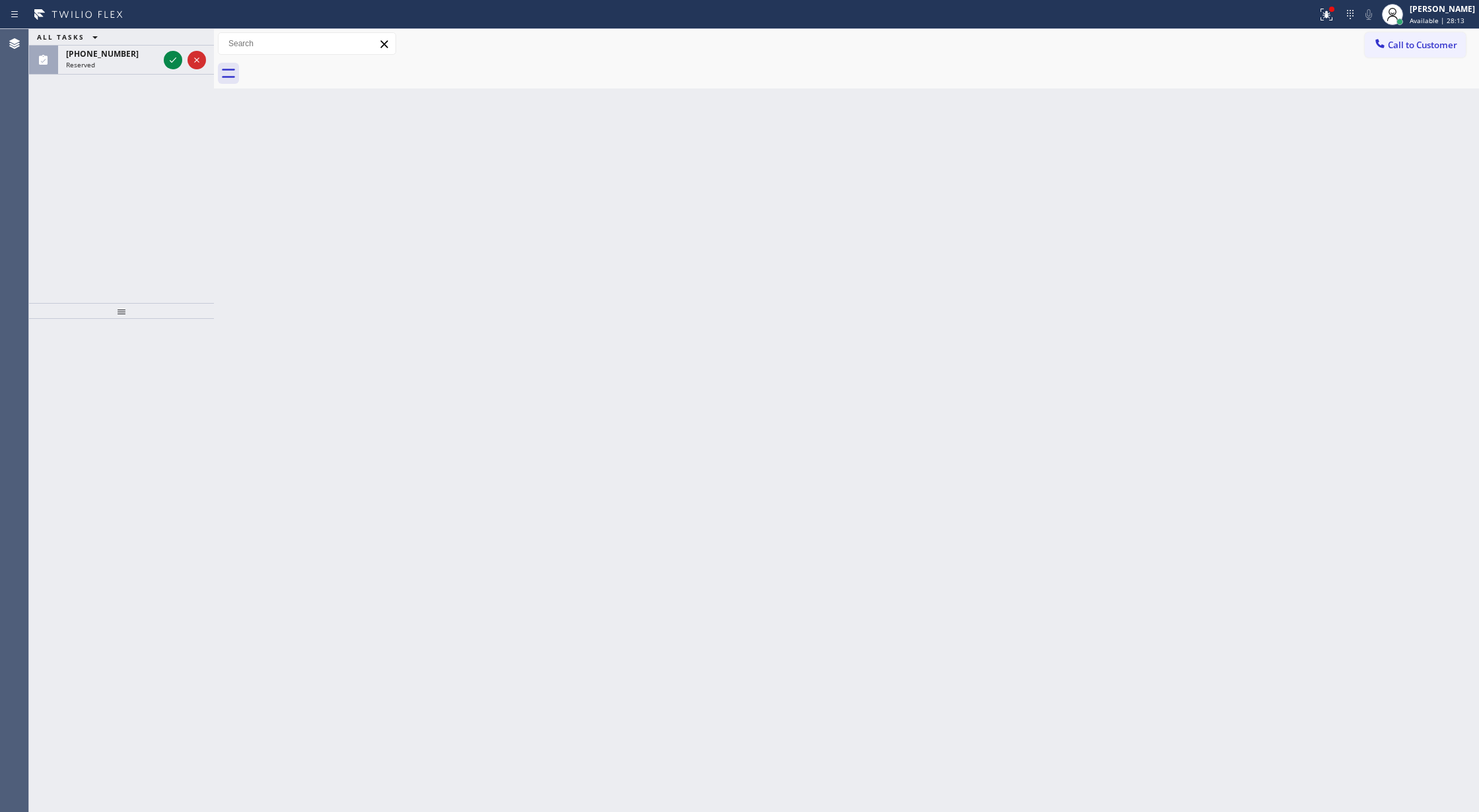
drag, startPoint x: 165, startPoint y: 62, endPoint x: 182, endPoint y: 236, distance: 174.8
click at [165, 62] on icon at bounding box center [173, 60] width 16 height 16
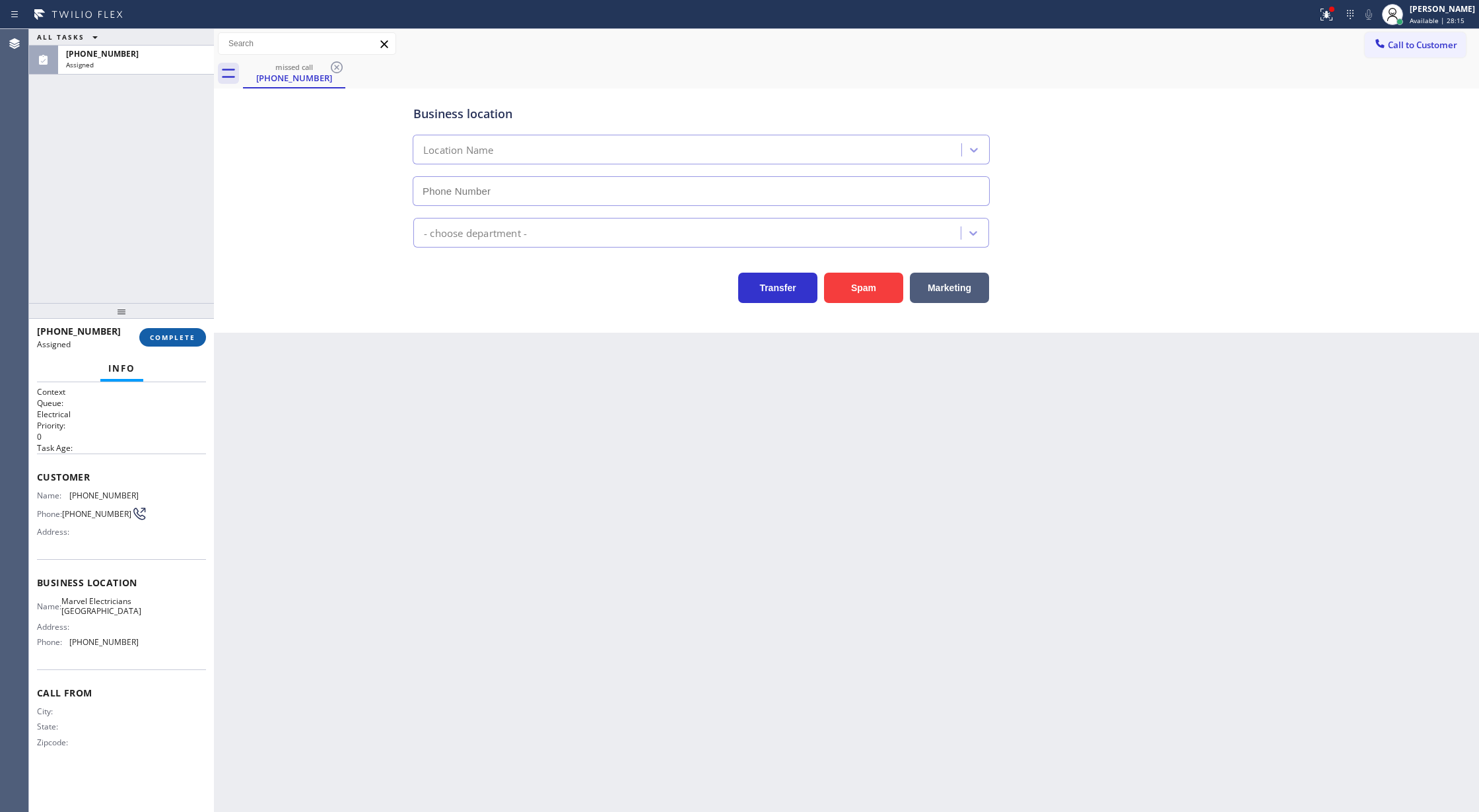
type input "[PHONE_NUMBER]"
click at [169, 336] on span "COMPLETE" at bounding box center [173, 337] width 46 height 9
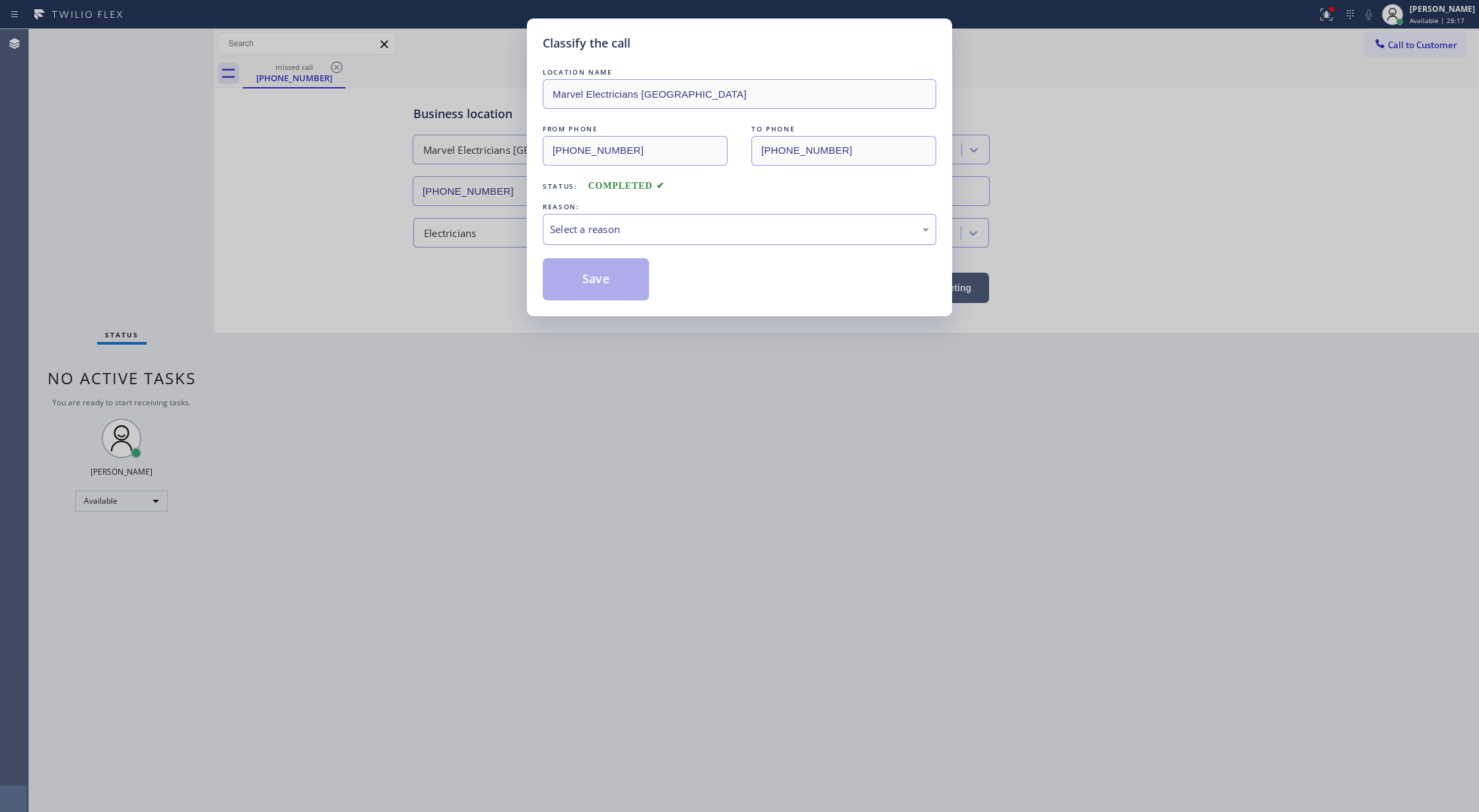
click at [605, 223] on div "Select a reason" at bounding box center [739, 230] width 379 height 15
click at [589, 285] on button "Save" at bounding box center [596, 279] width 106 height 42
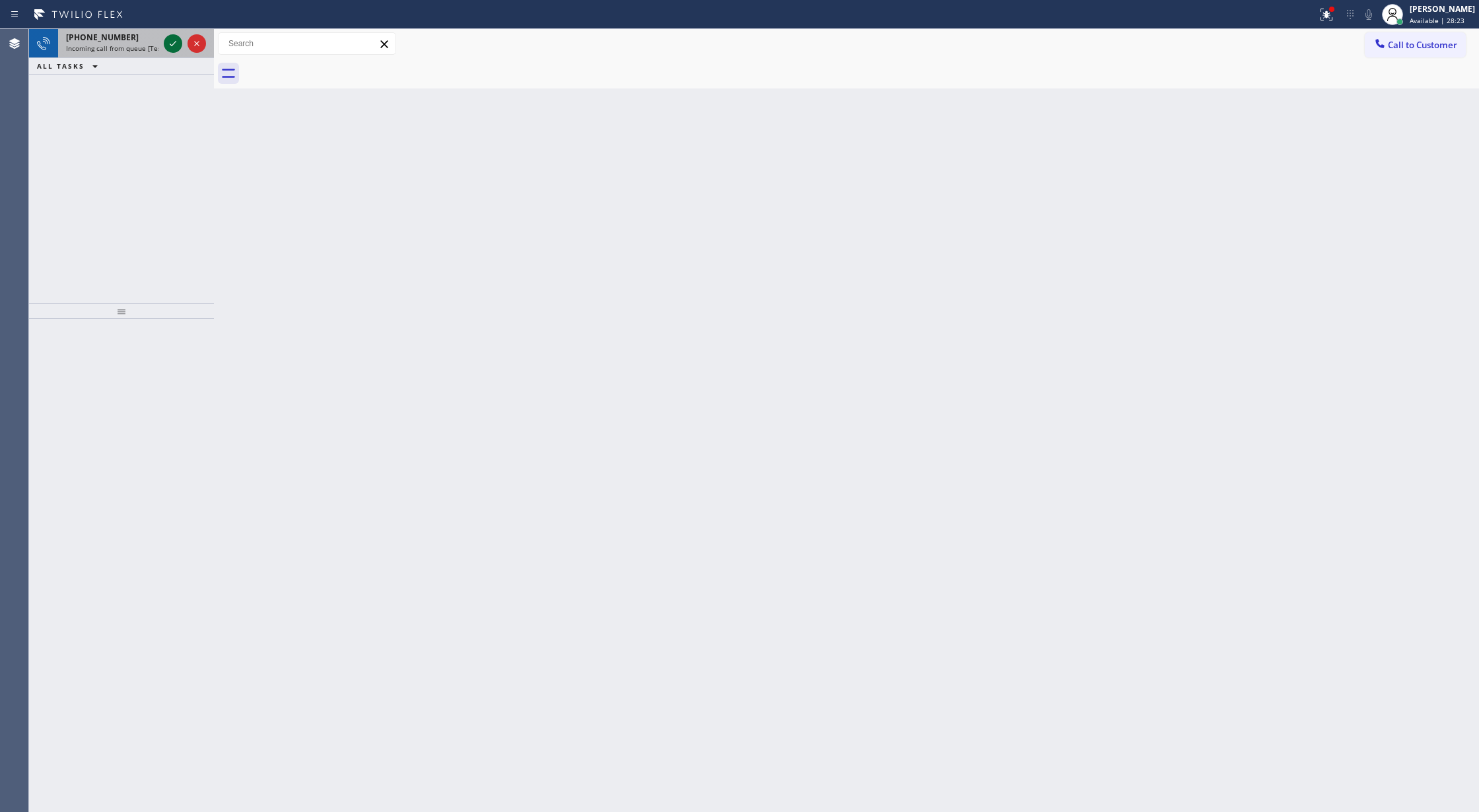
click at [173, 37] on icon at bounding box center [173, 43] width 16 height 16
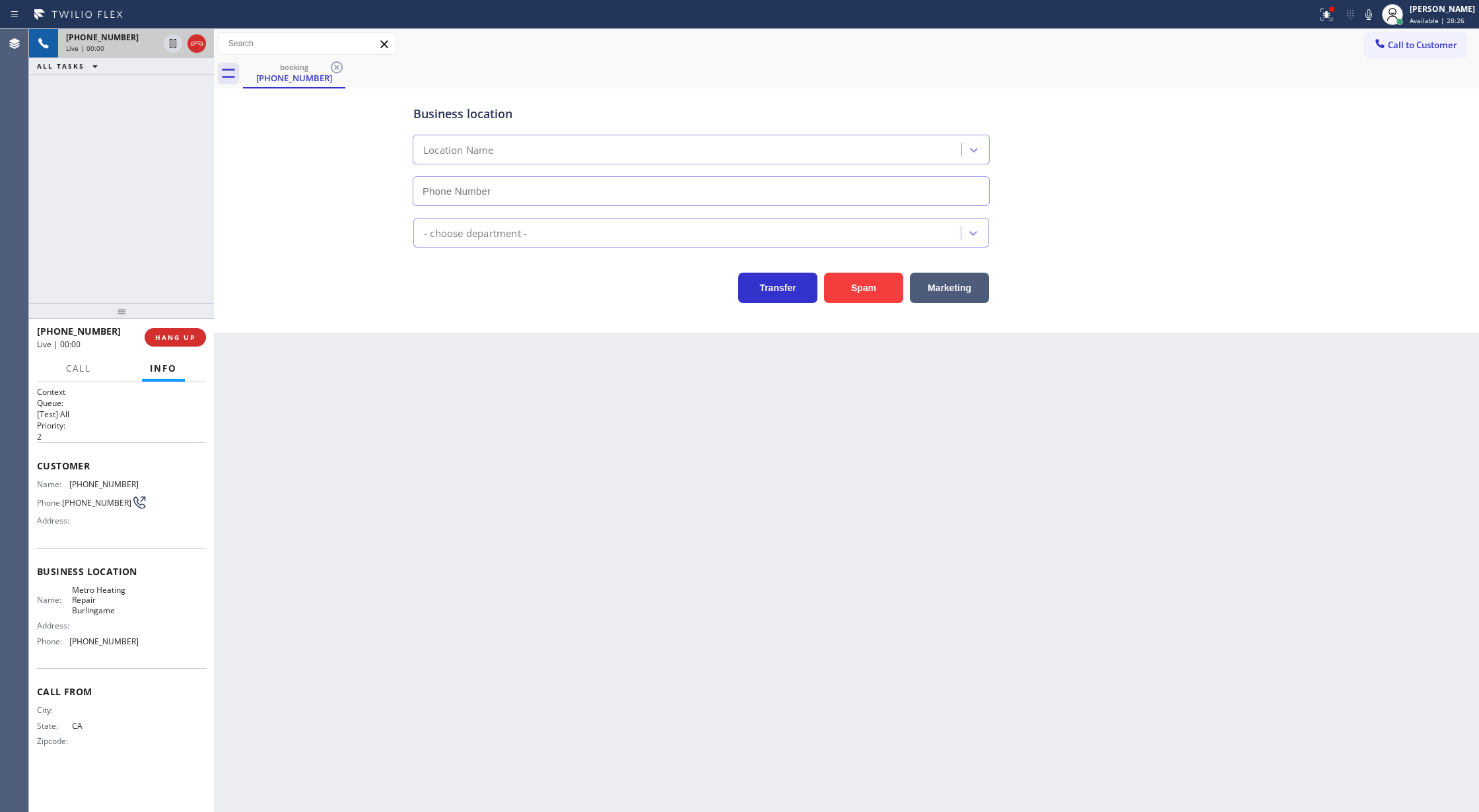
type input "[PHONE_NUMBER]"
click at [854, 276] on button "Spam" at bounding box center [863, 288] width 79 height 31
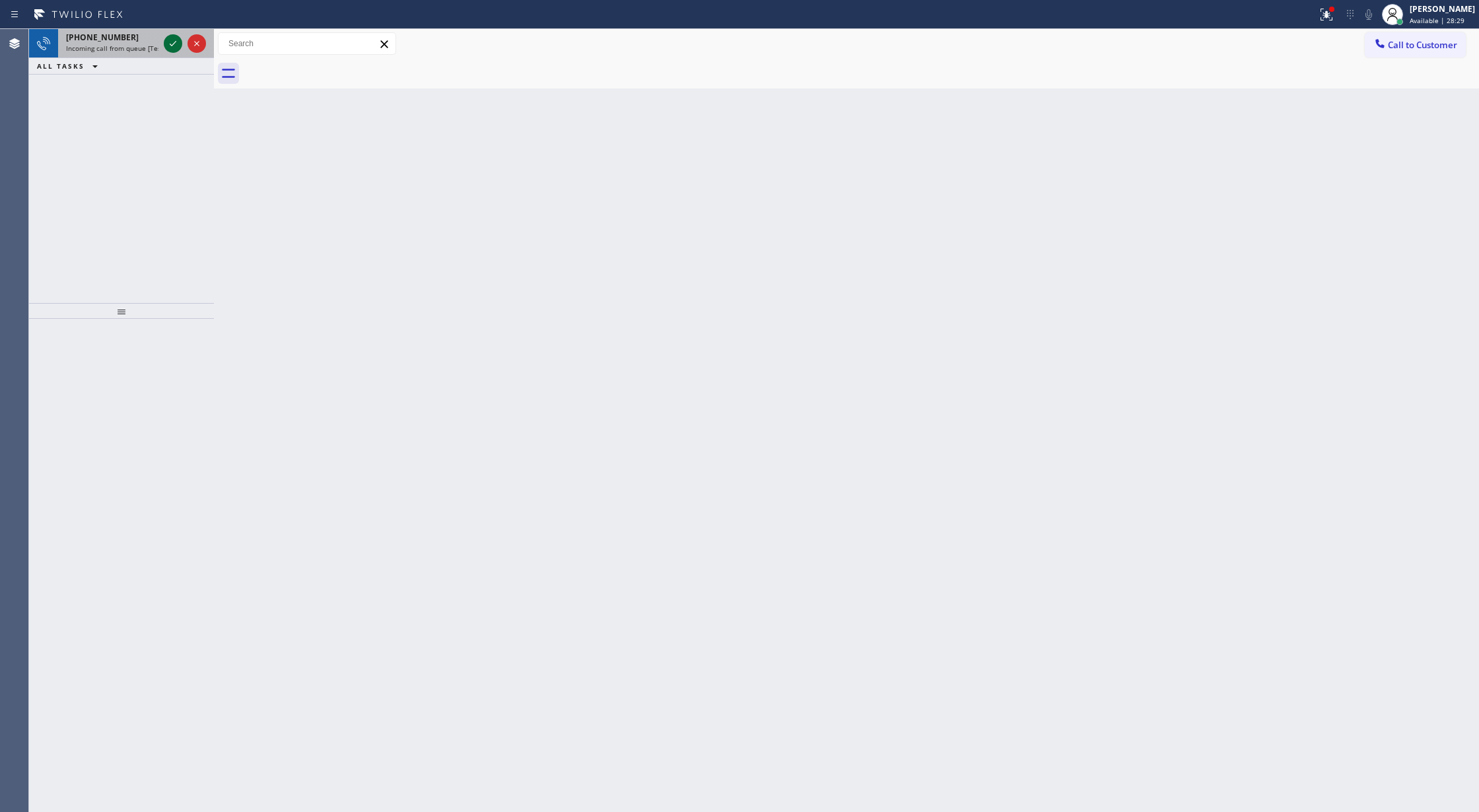
click at [175, 43] on icon at bounding box center [173, 43] width 16 height 16
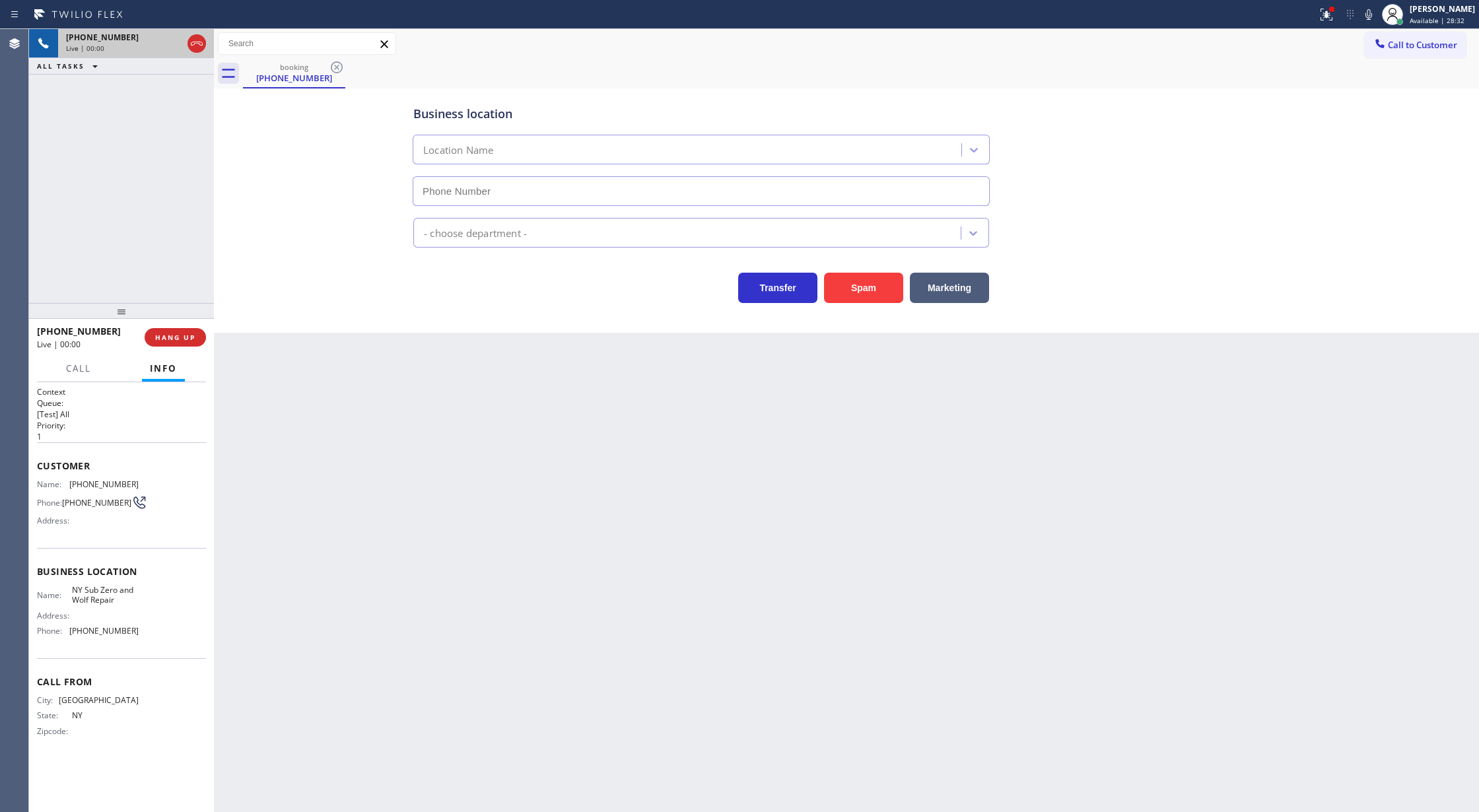
type input "[PHONE_NUMBER]"
click at [196, 38] on icon at bounding box center [196, 43] width 16 height 16
click at [174, 333] on span "COMPLETE" at bounding box center [173, 337] width 46 height 9
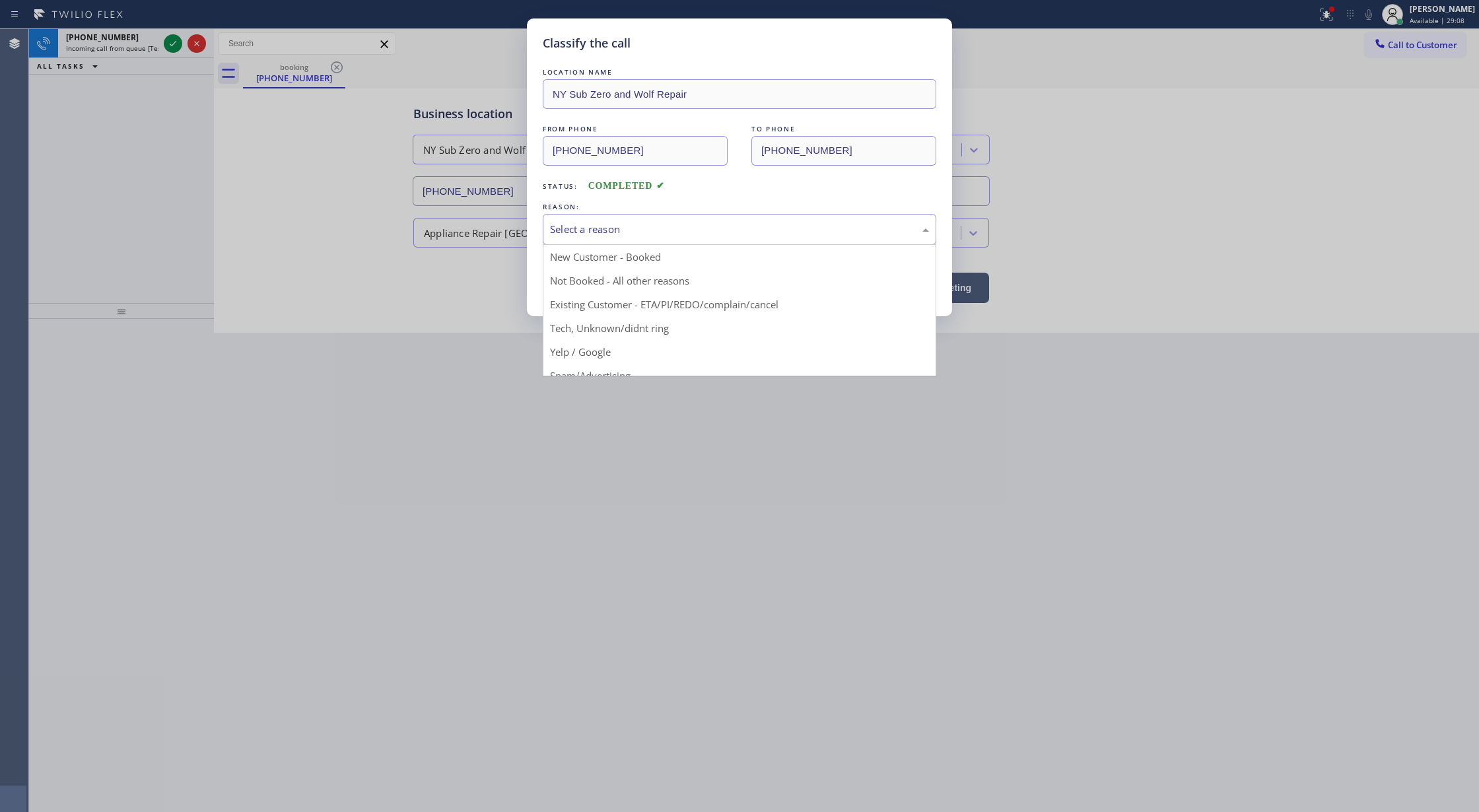
click at [616, 234] on div "Select a reason" at bounding box center [739, 230] width 379 height 15
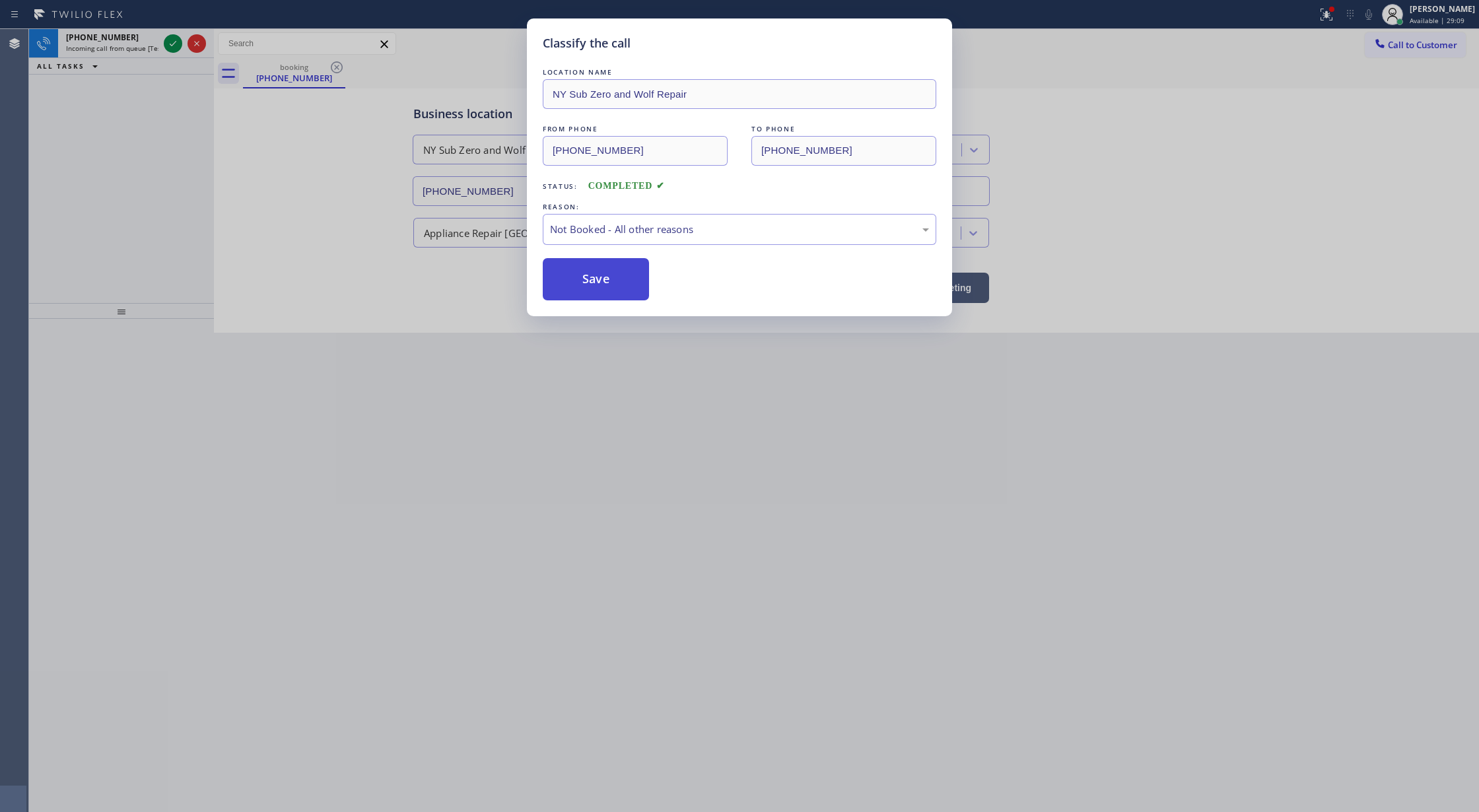
click at [594, 281] on button "Save" at bounding box center [596, 279] width 106 height 42
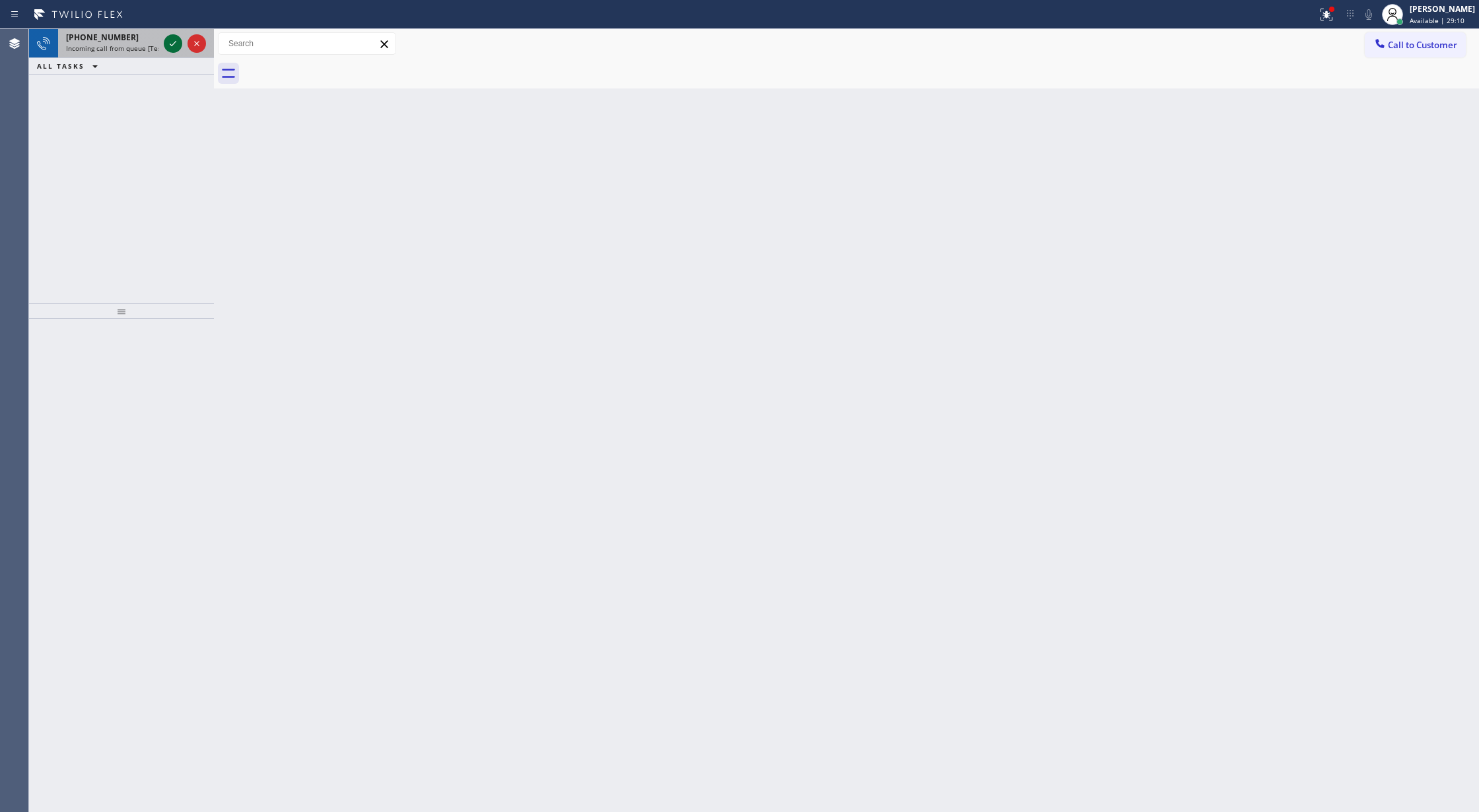
click at [168, 40] on icon at bounding box center [173, 43] width 16 height 16
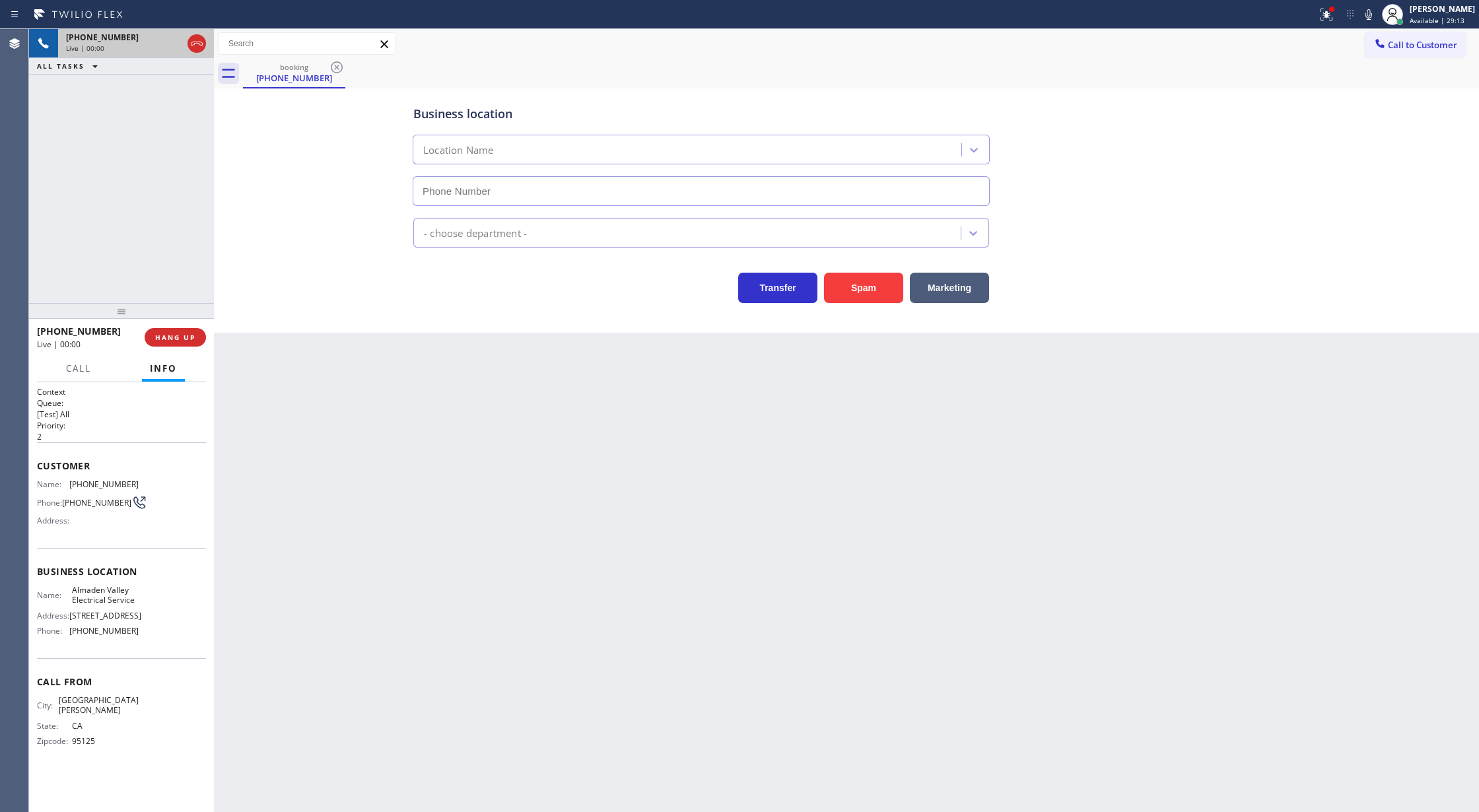
type input "[PHONE_NUMBER]"
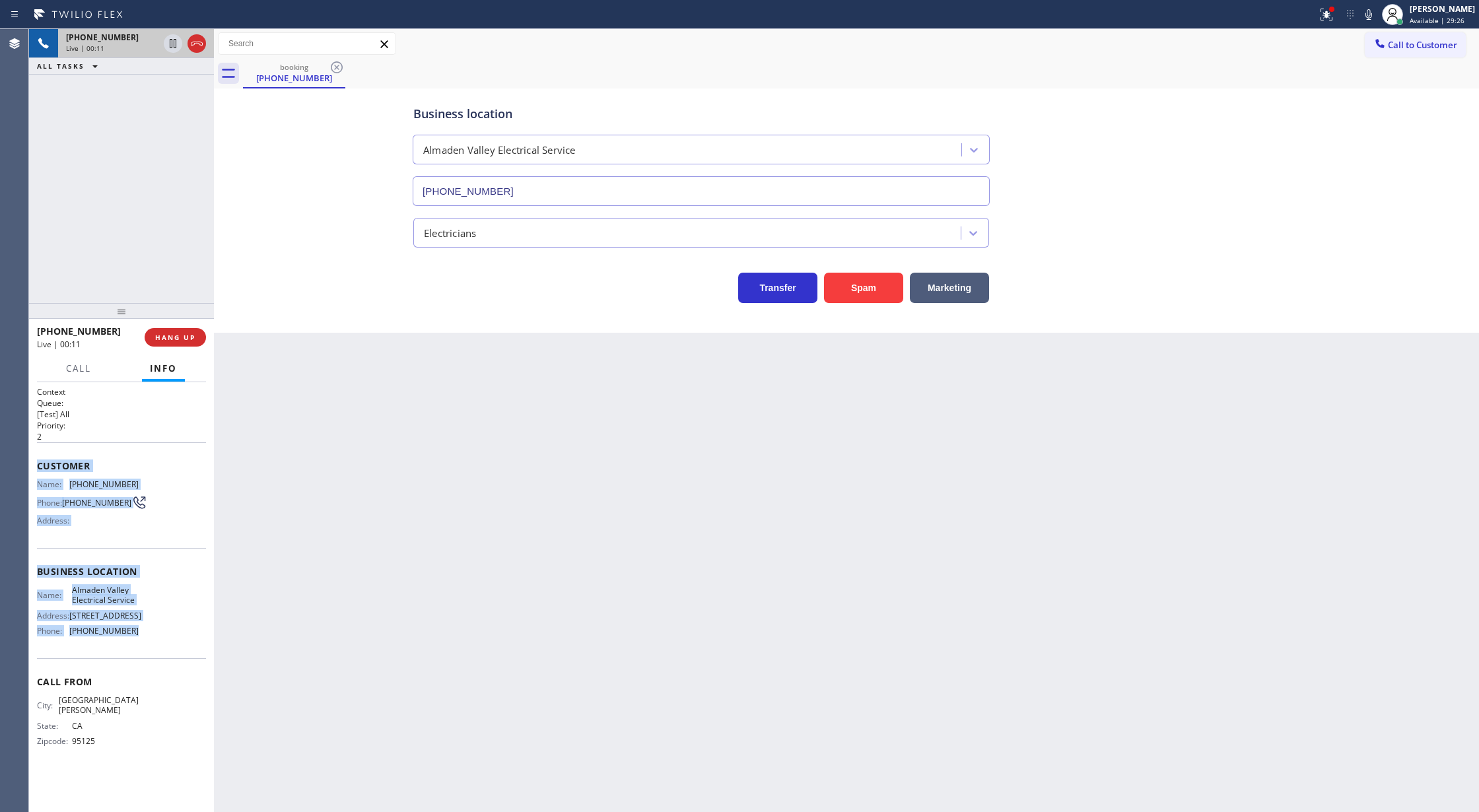
drag, startPoint x: 29, startPoint y: 463, endPoint x: 172, endPoint y: 643, distance: 229.9
click at [172, 643] on div "Context Queue: [Test] All Priority: 2 Customer Name: [PHONE_NUMBER] Phone: [PHO…" at bounding box center [121, 597] width 185 height 431
copy div "Customer Name: [PHONE_NUMBER] Phone: [PHONE_NUMBER] Address: Business location …"
drag, startPoint x: 172, startPoint y: 87, endPoint x: 166, endPoint y: 234, distance: 147.1
click at [172, 87] on icon at bounding box center [173, 89] width 16 height 16
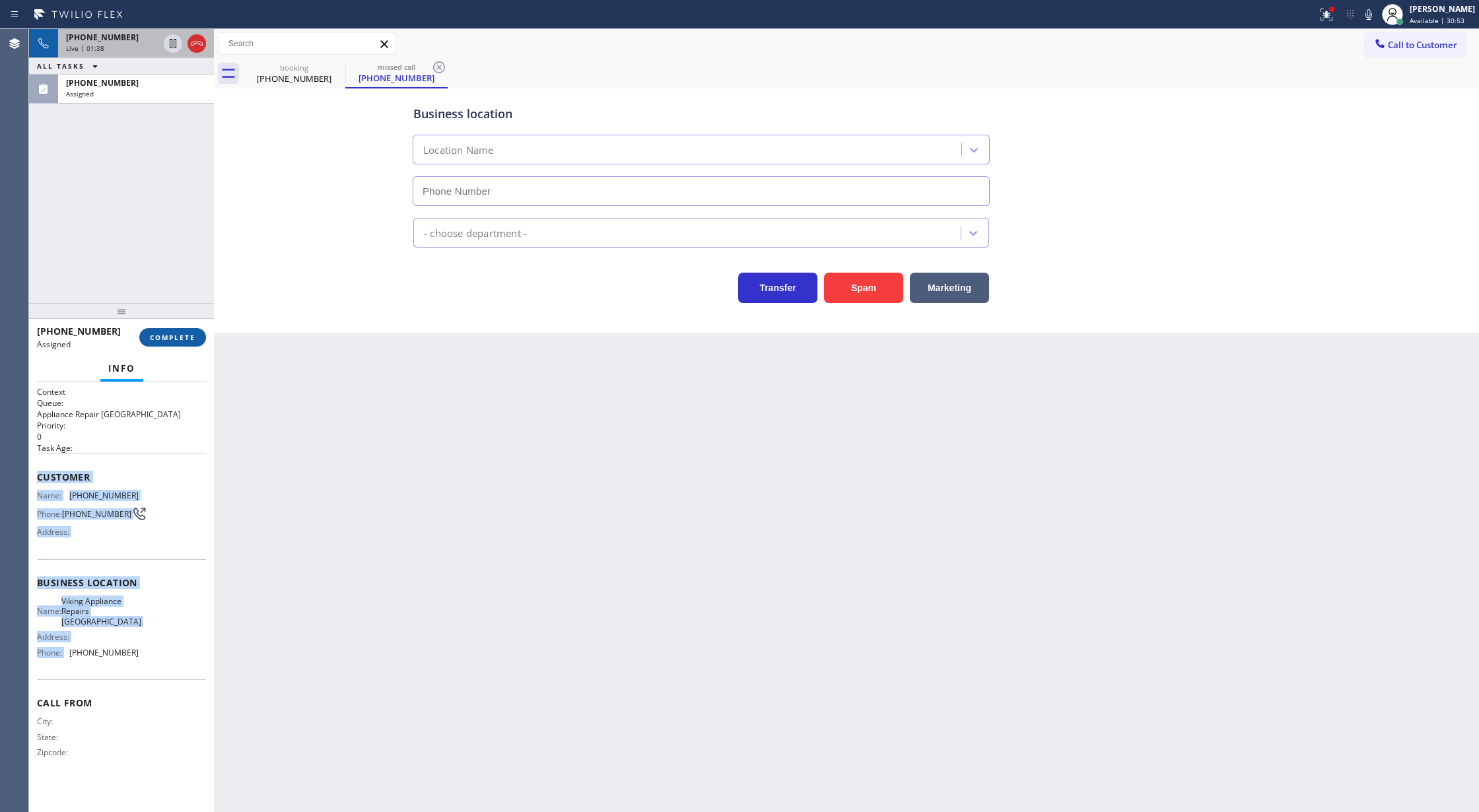
click at [162, 339] on span "COMPLETE" at bounding box center [173, 337] width 46 height 9
type input "[PHONE_NUMBER]"
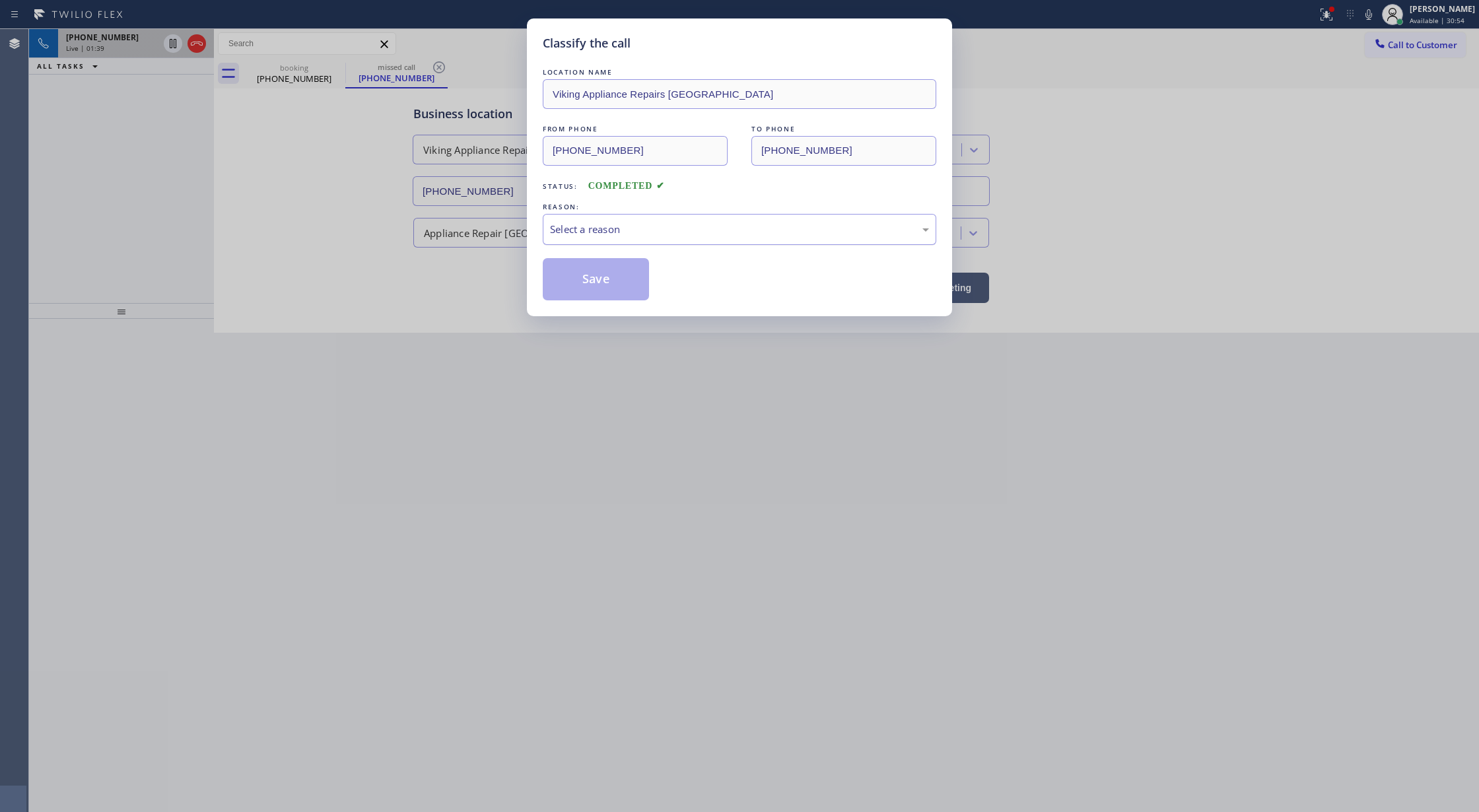
click at [584, 242] on div "Select a reason" at bounding box center [740, 230] width 394 height 31
click at [587, 286] on button "Save" at bounding box center [596, 279] width 106 height 42
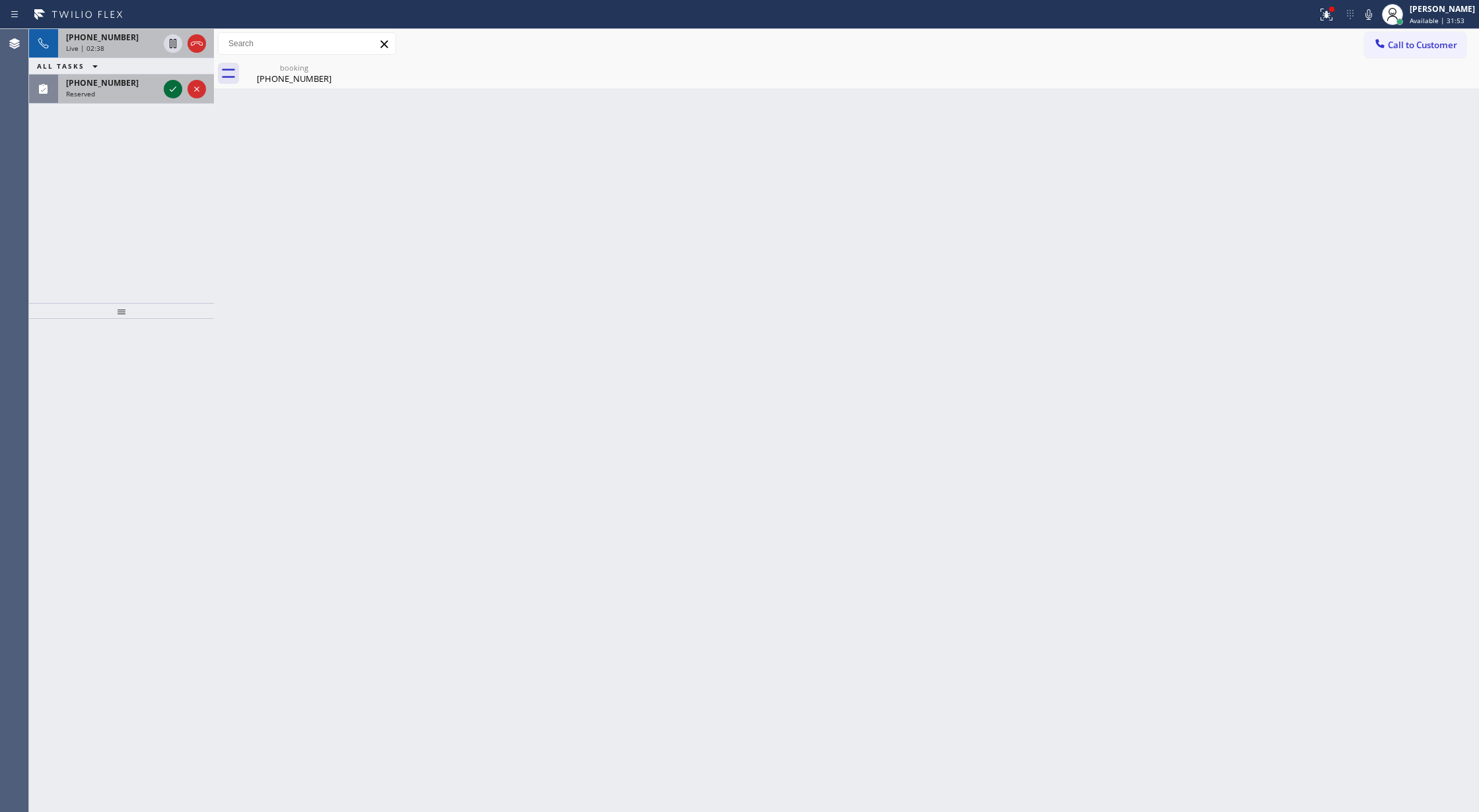
click at [165, 90] on icon at bounding box center [173, 89] width 16 height 16
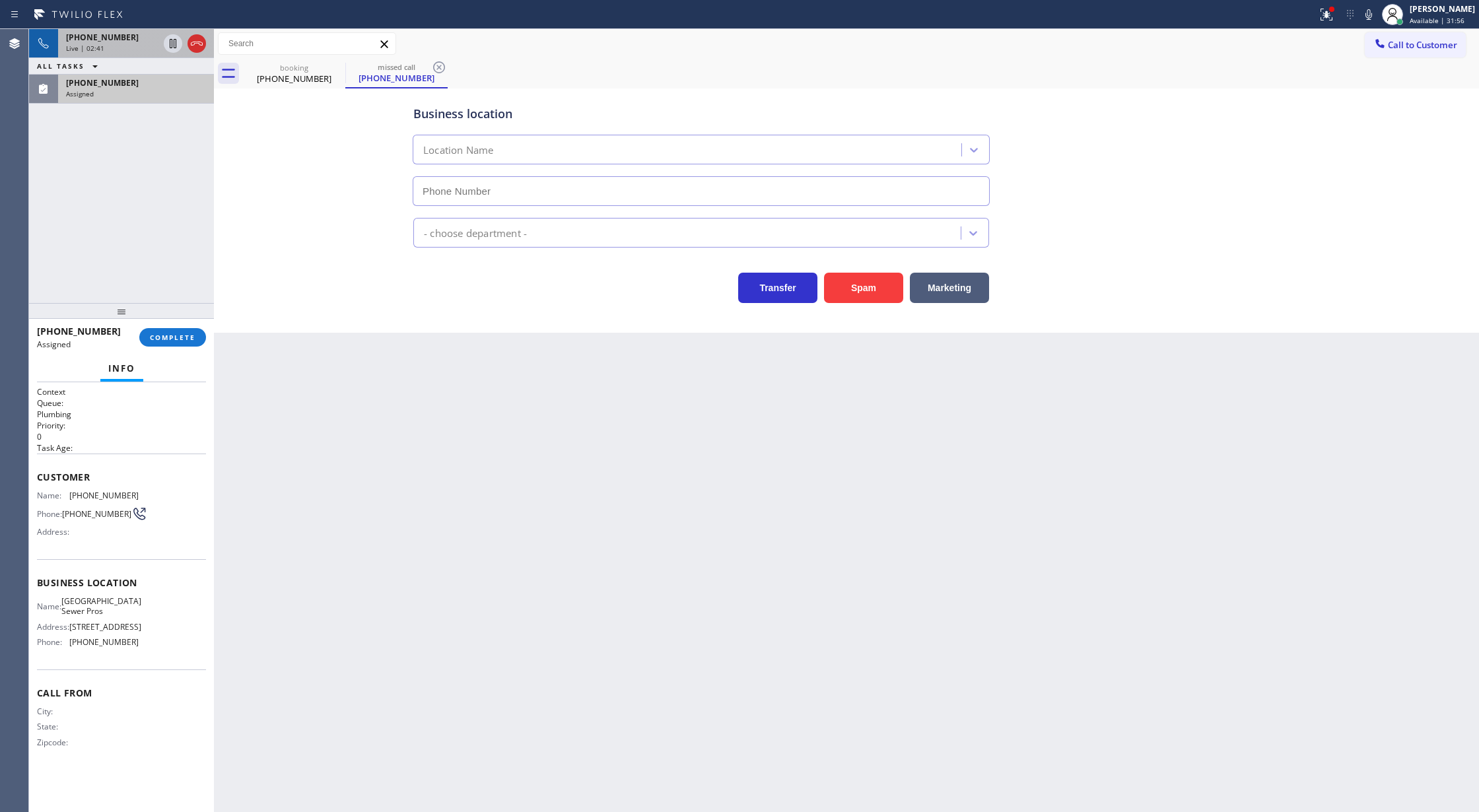
type input "[PHONE_NUMBER]"
click at [165, 338] on span "COMPLETE" at bounding box center [173, 337] width 46 height 9
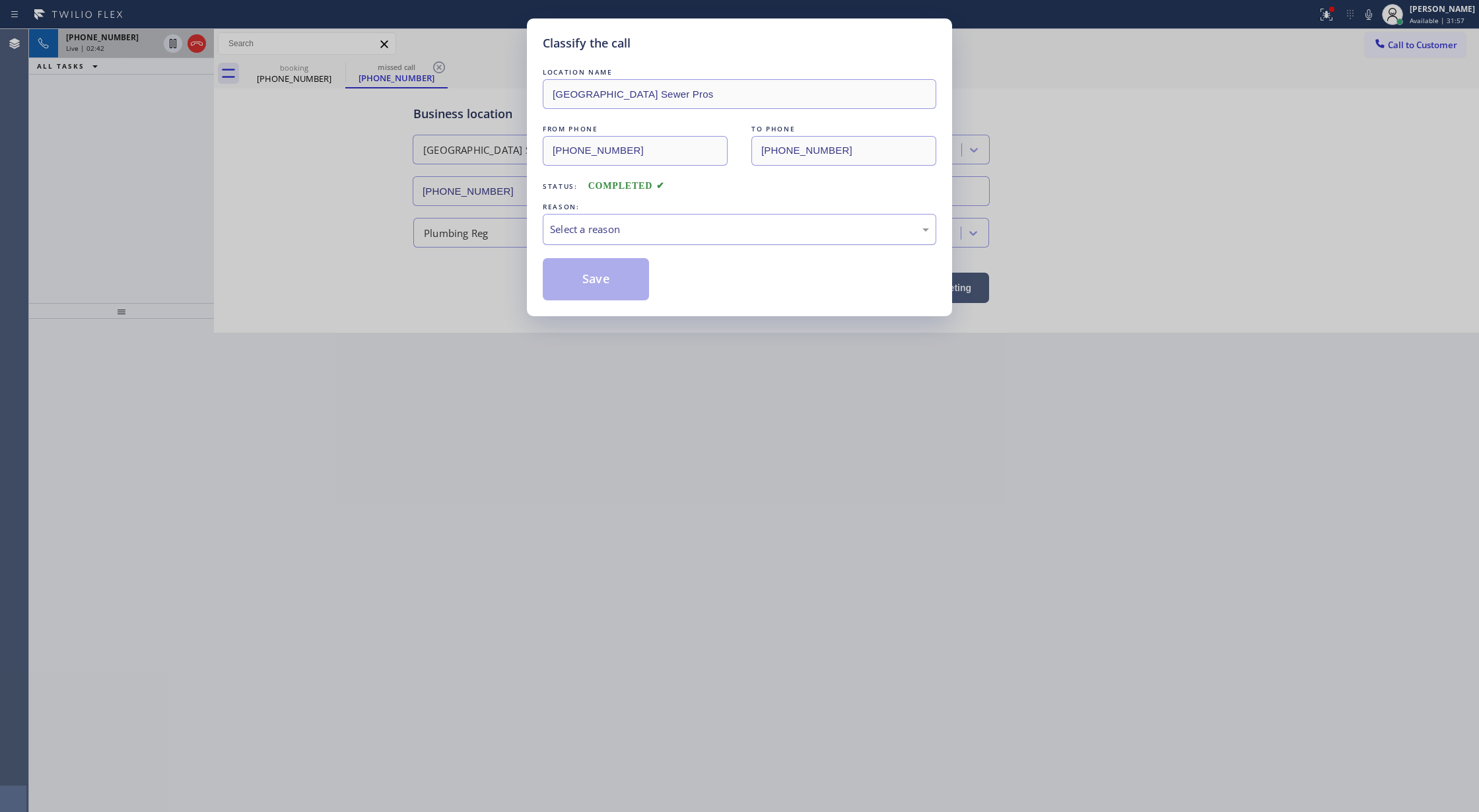
click at [584, 230] on div "Select a reason" at bounding box center [739, 230] width 379 height 15
click at [584, 279] on button "Save" at bounding box center [596, 279] width 106 height 42
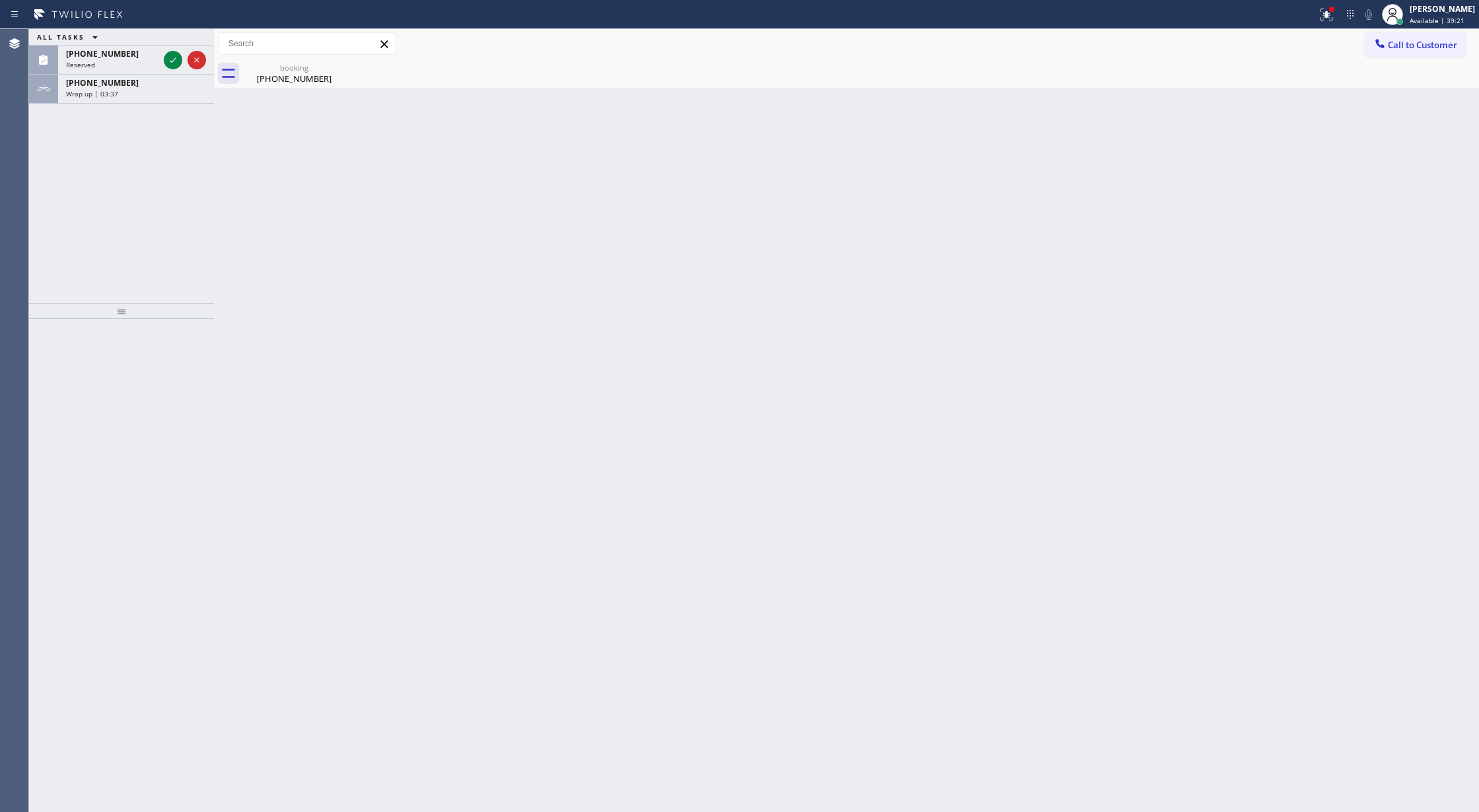
click at [165, 83] on div "[PHONE_NUMBER]" at bounding box center [136, 83] width 140 height 11
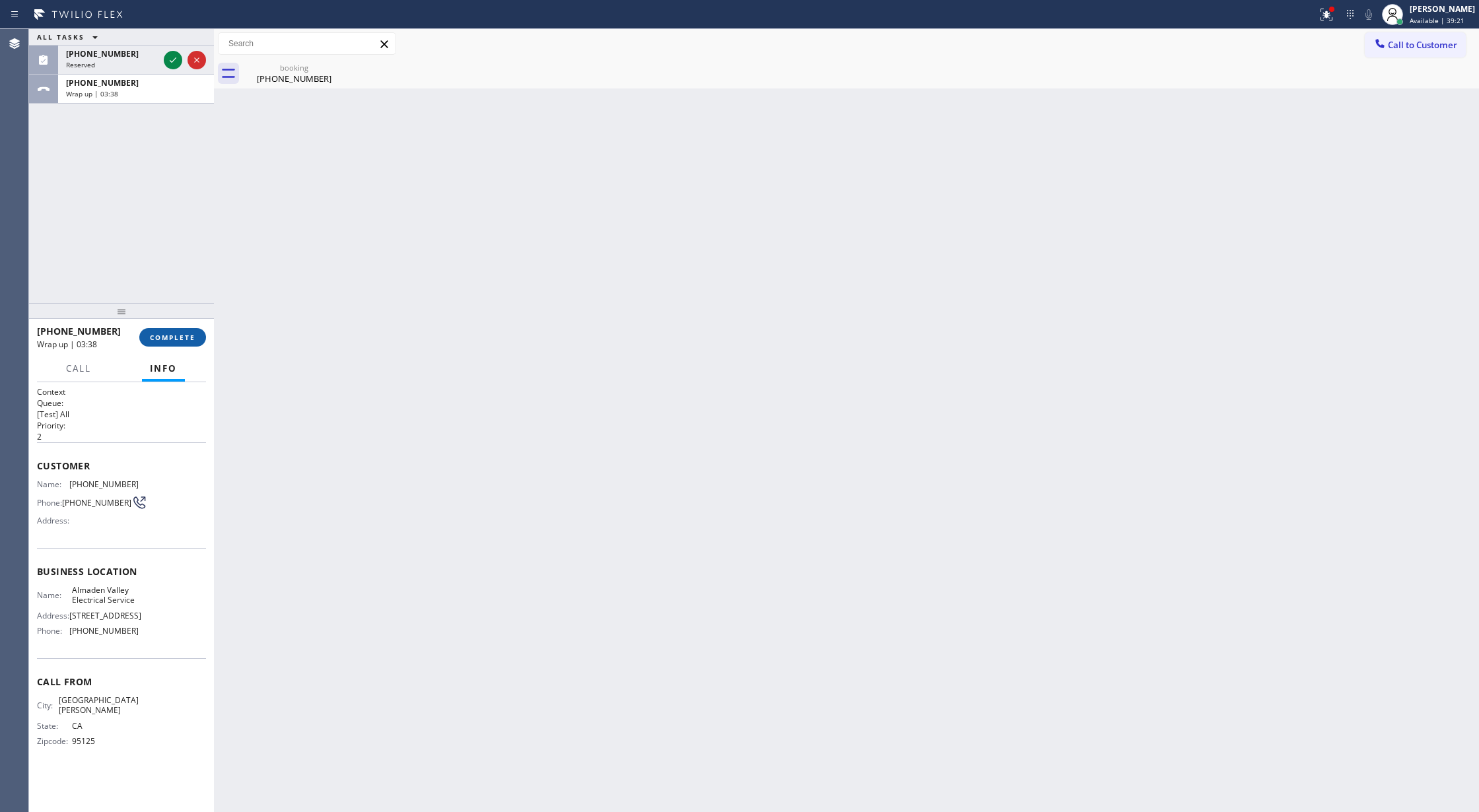
click at [164, 339] on span "COMPLETE" at bounding box center [173, 337] width 46 height 9
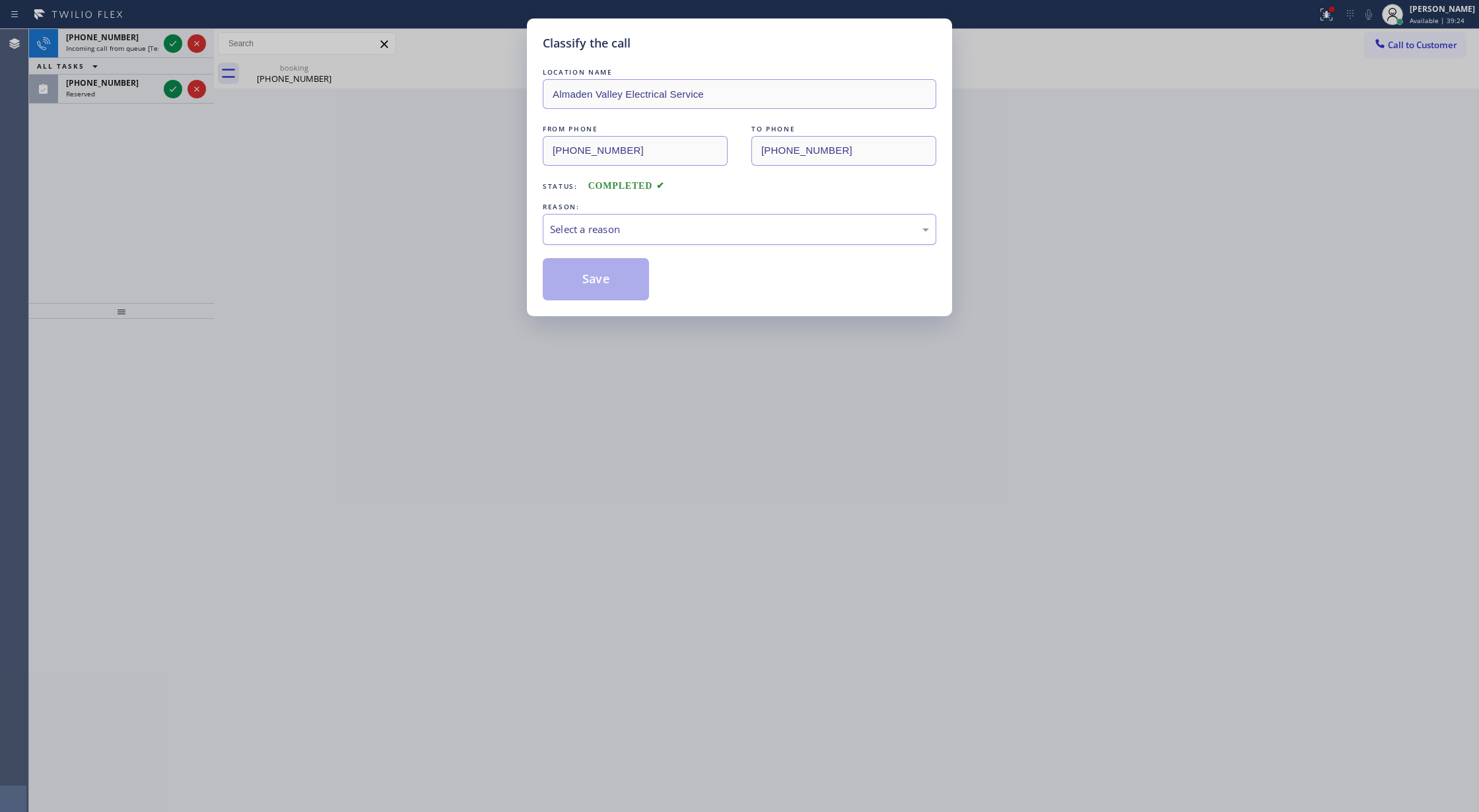
click at [635, 236] on div "Select a reason" at bounding box center [739, 230] width 379 height 15
click at [600, 277] on button "Save" at bounding box center [596, 279] width 106 height 42
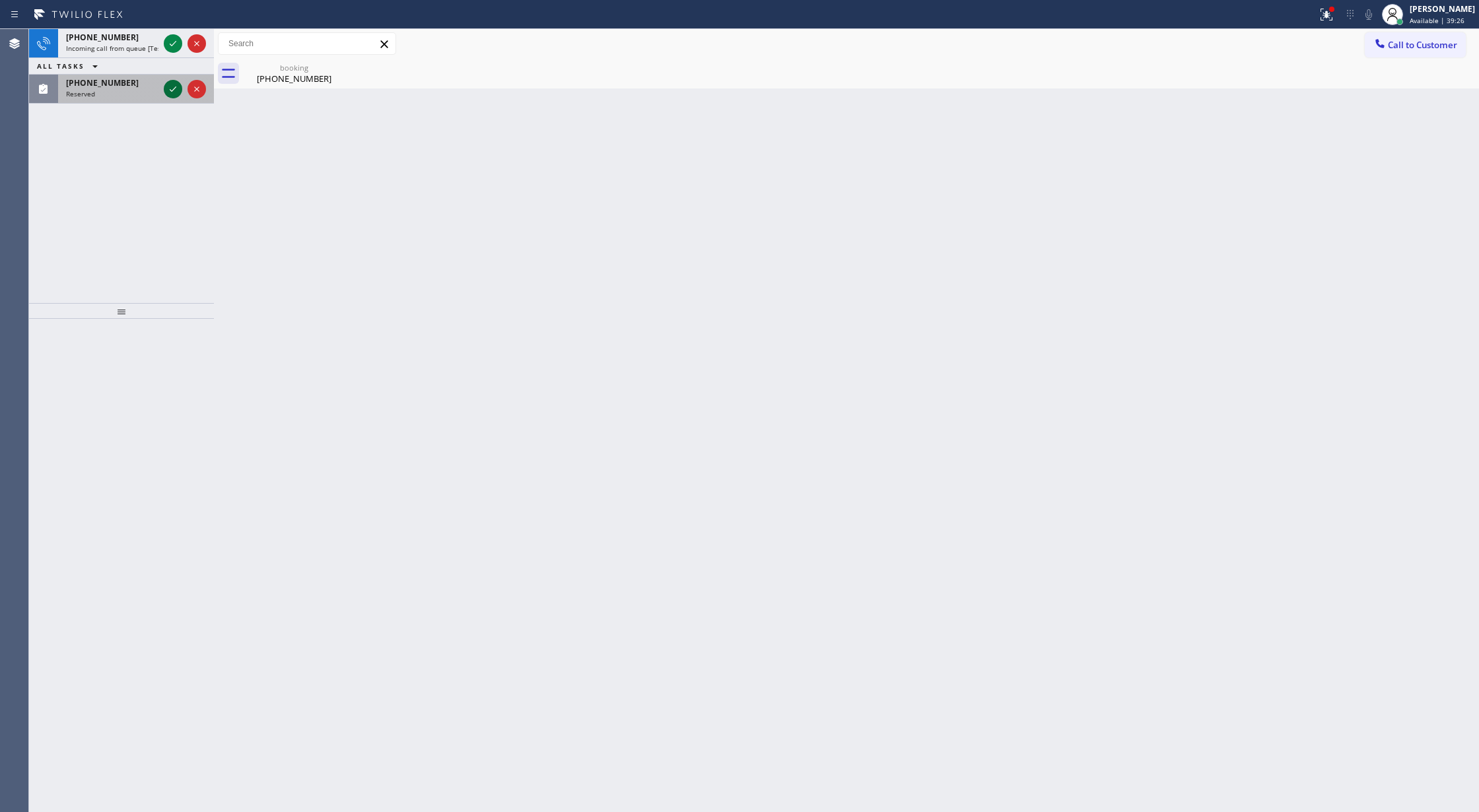
click at [171, 88] on icon at bounding box center [173, 89] width 16 height 16
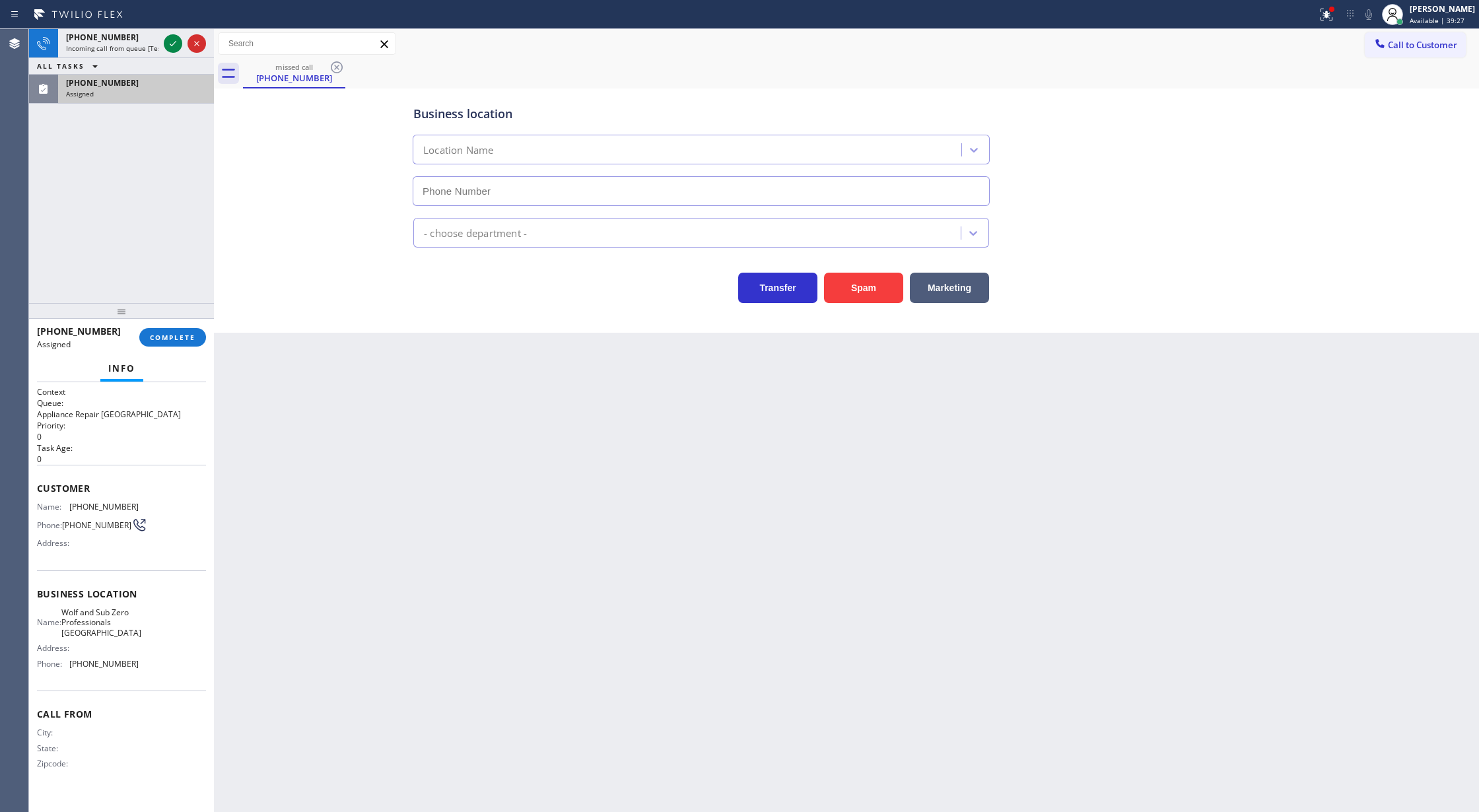
type input "[PHONE_NUMBER]"
click at [178, 341] on span "COMPLETE" at bounding box center [173, 337] width 46 height 9
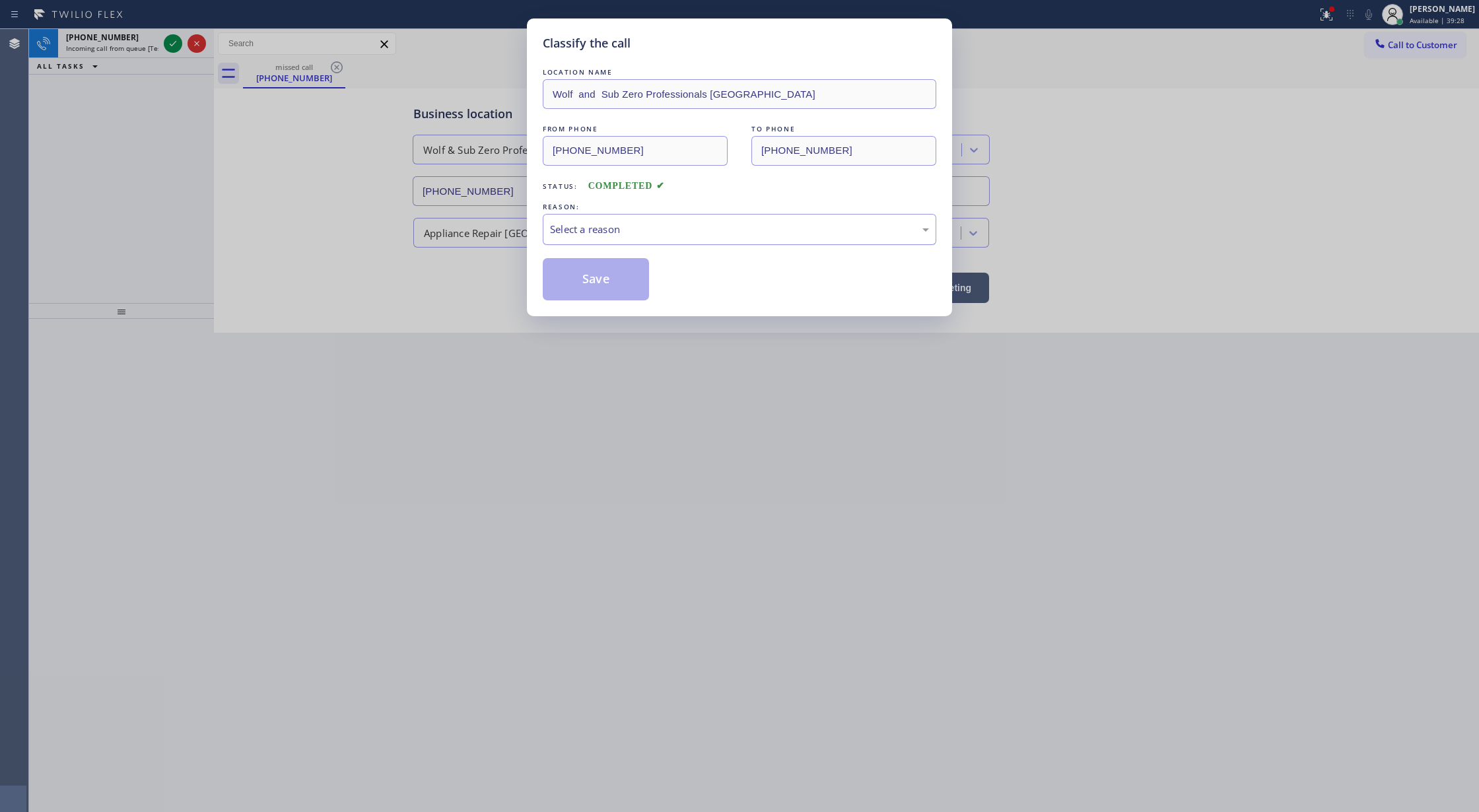
drag, startPoint x: 601, startPoint y: 214, endPoint x: 601, endPoint y: 230, distance: 16.0
click at [601, 217] on div "Select a reason" at bounding box center [740, 230] width 394 height 31
click at [588, 284] on button "Save" at bounding box center [596, 279] width 106 height 42
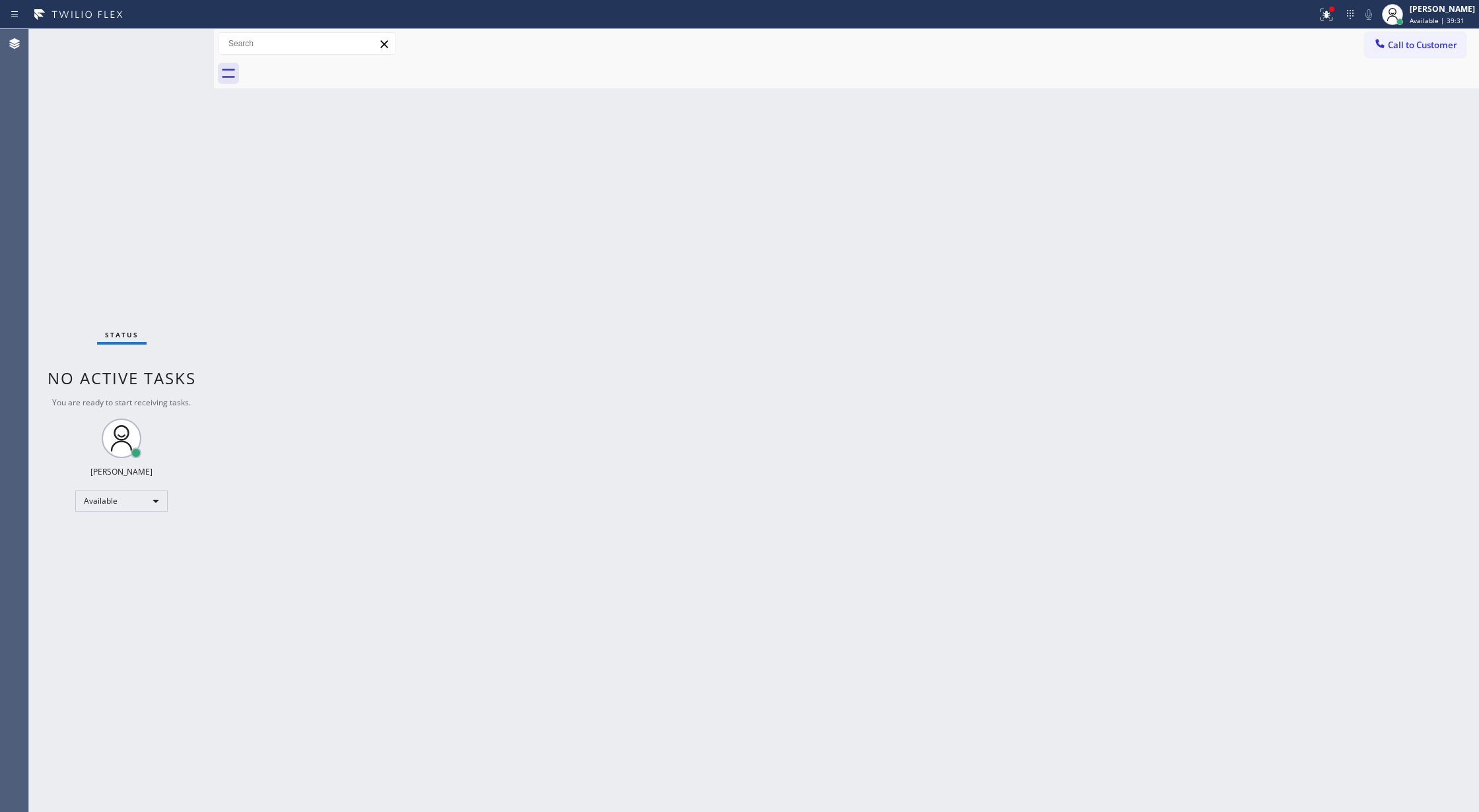
click at [175, 53] on div "Status No active tasks You are ready to start receiving tasks. [PERSON_NAME] Av…" at bounding box center [121, 420] width 185 height 783
click at [161, 48] on div "Status No active tasks You are ready to start receiving tasks. [PERSON_NAME] Av…" at bounding box center [121, 420] width 185 height 783
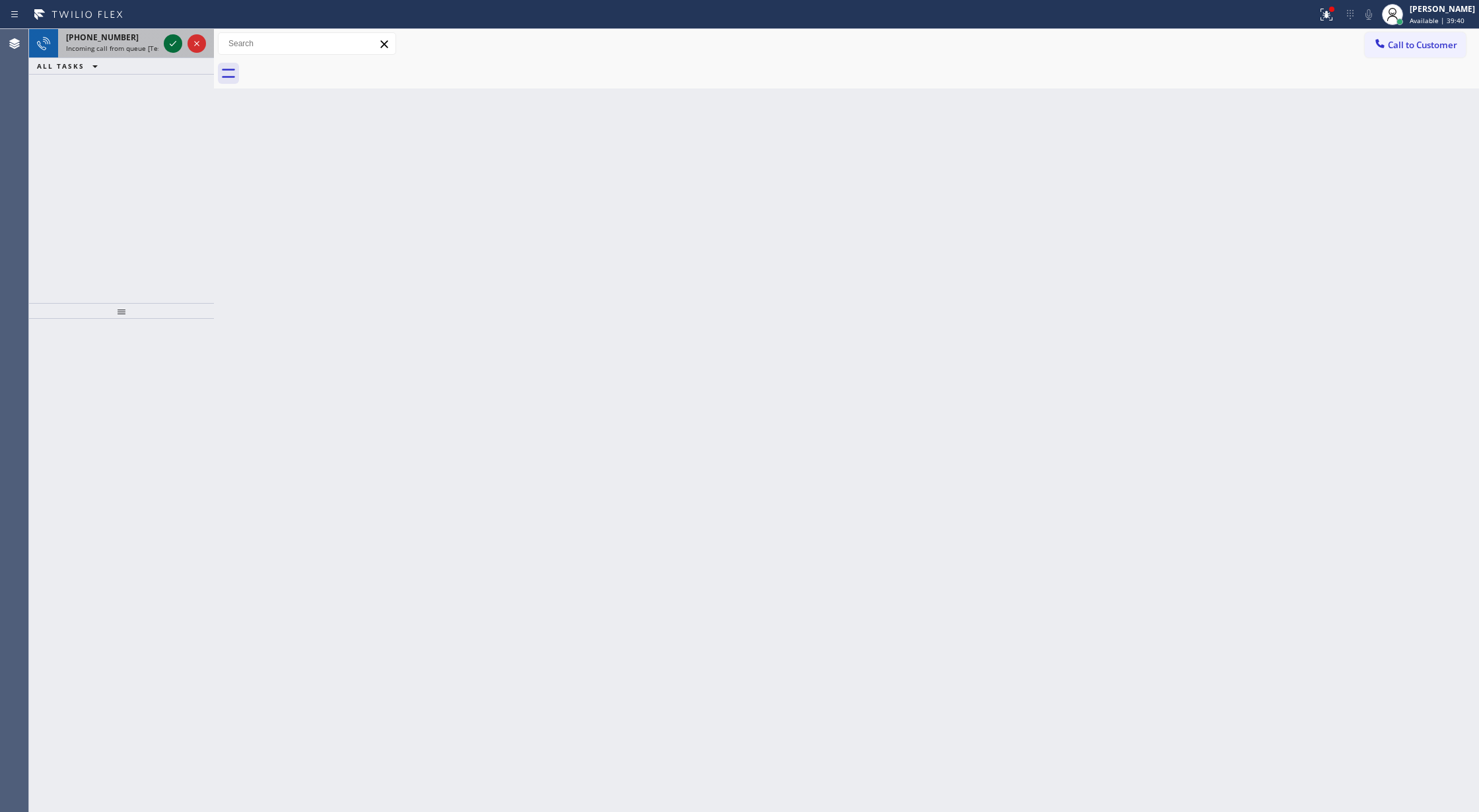
click at [168, 43] on icon at bounding box center [173, 43] width 16 height 16
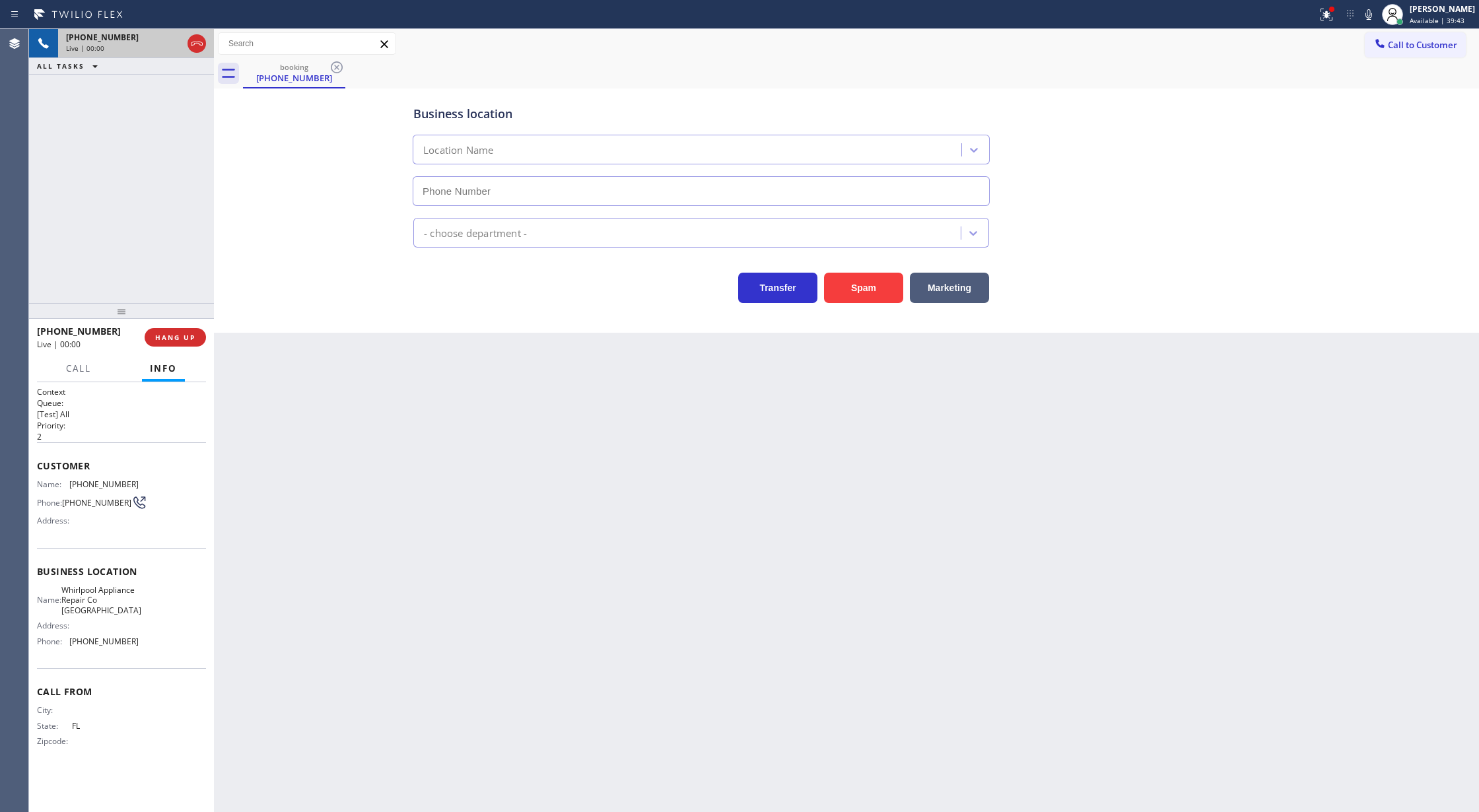
type input "[PHONE_NUMBER]"
click at [860, 302] on button "Spam" at bounding box center [863, 288] width 79 height 31
click at [861, 297] on button "Spam" at bounding box center [863, 288] width 79 height 31
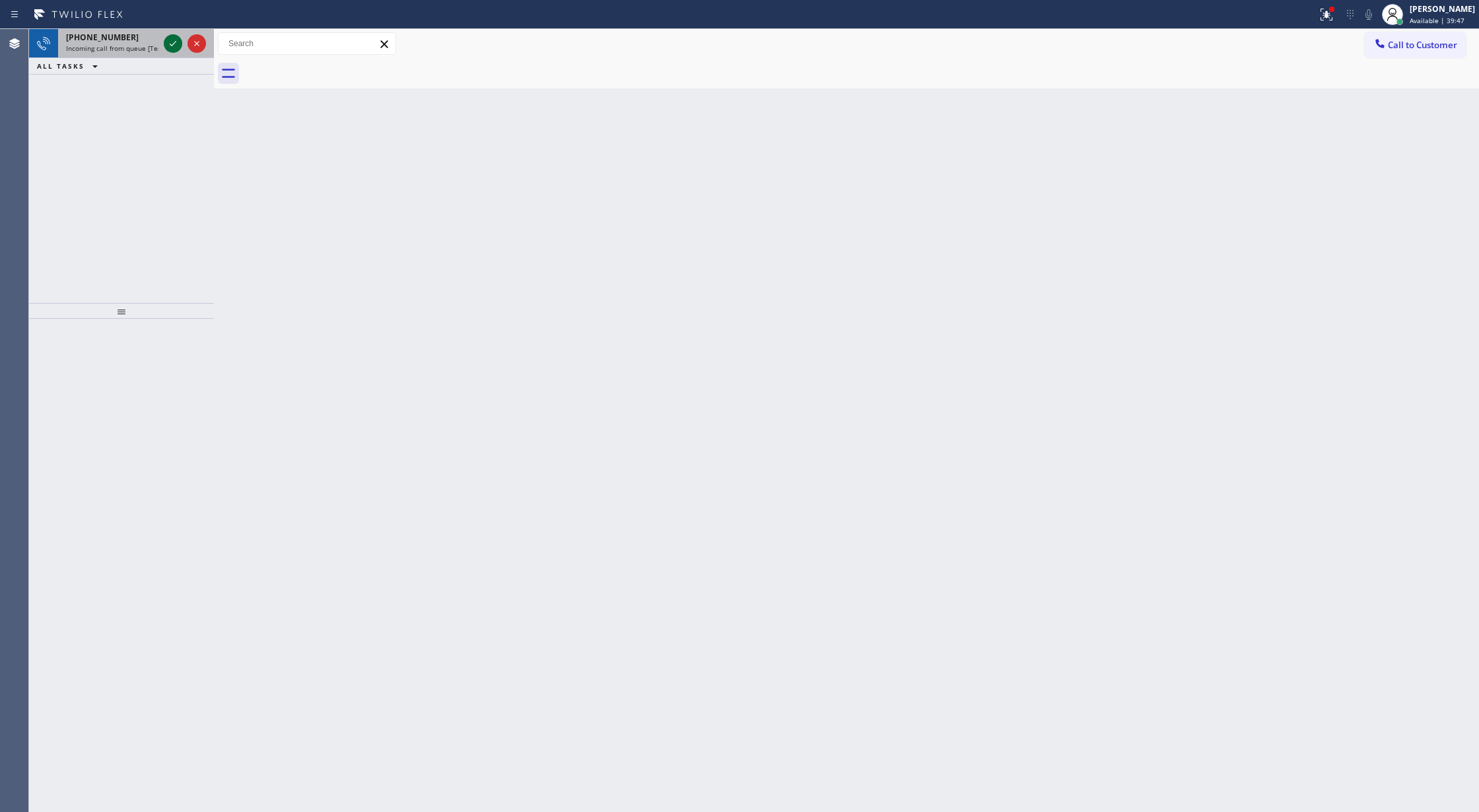
click at [173, 40] on icon at bounding box center [173, 43] width 16 height 16
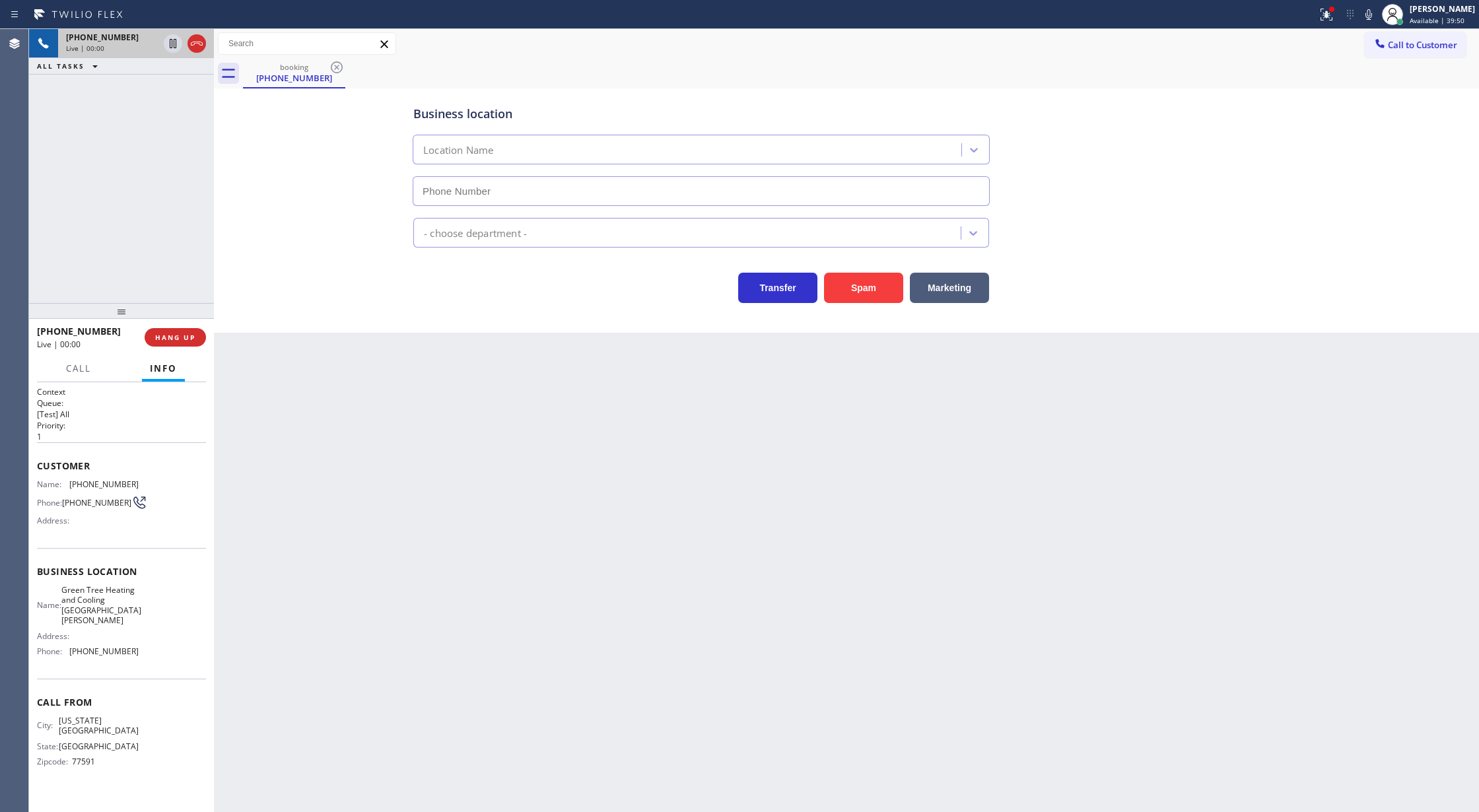
type input "[PHONE_NUMBER]"
click at [870, 288] on button "Spam" at bounding box center [863, 288] width 79 height 31
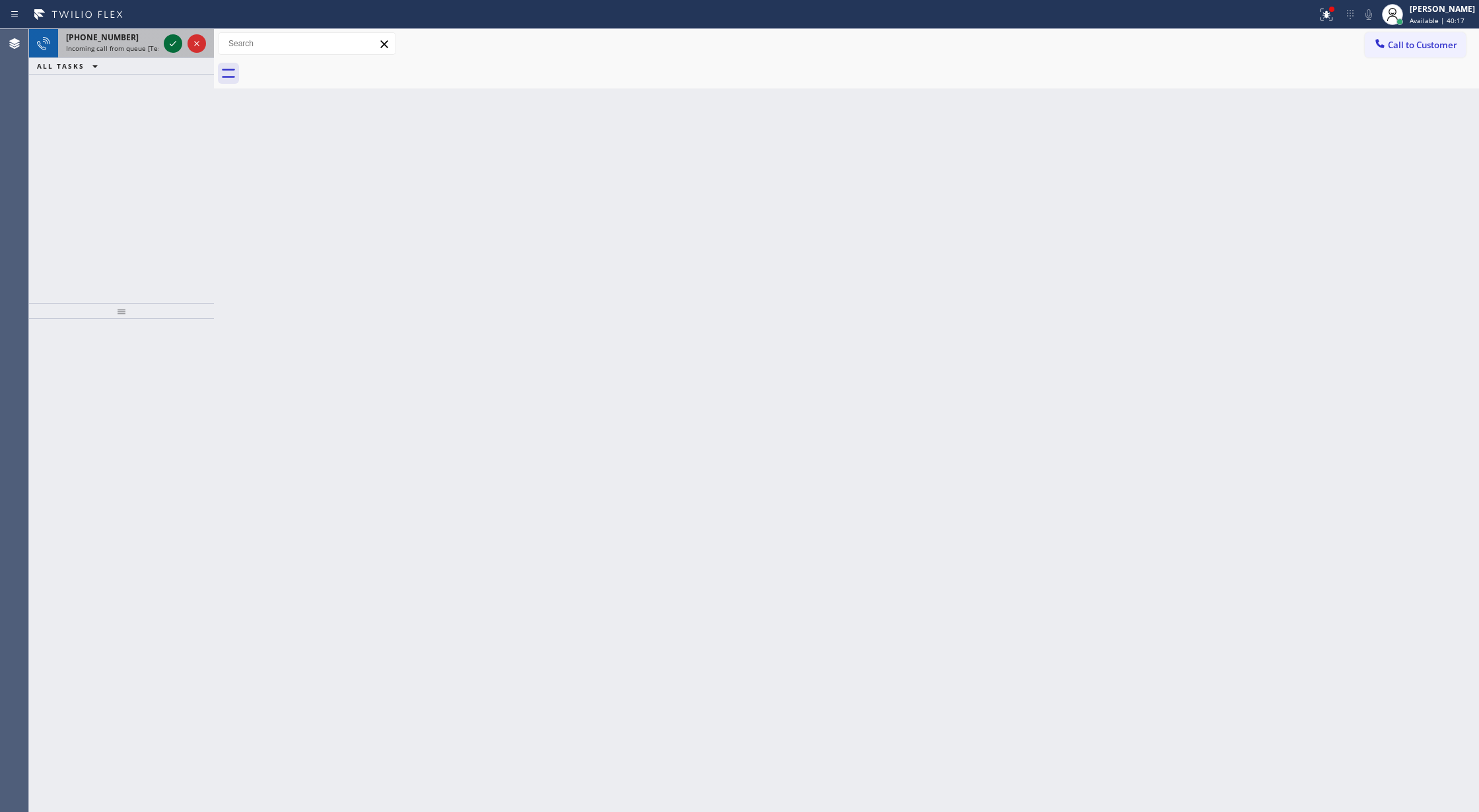
click at [172, 41] on icon at bounding box center [173, 43] width 16 height 16
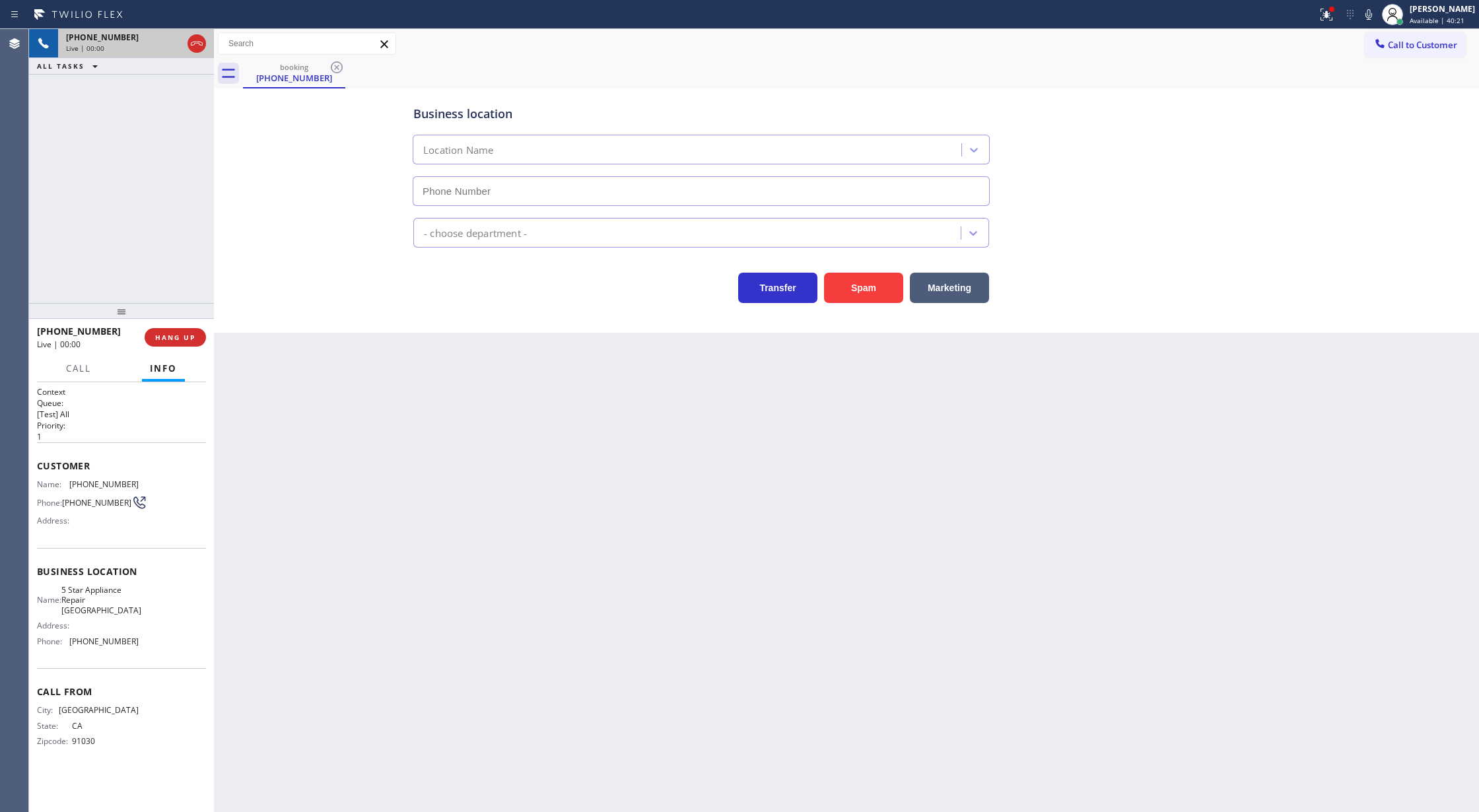
type input "[PHONE_NUMBER]"
click at [872, 284] on button "Spam" at bounding box center [863, 288] width 79 height 31
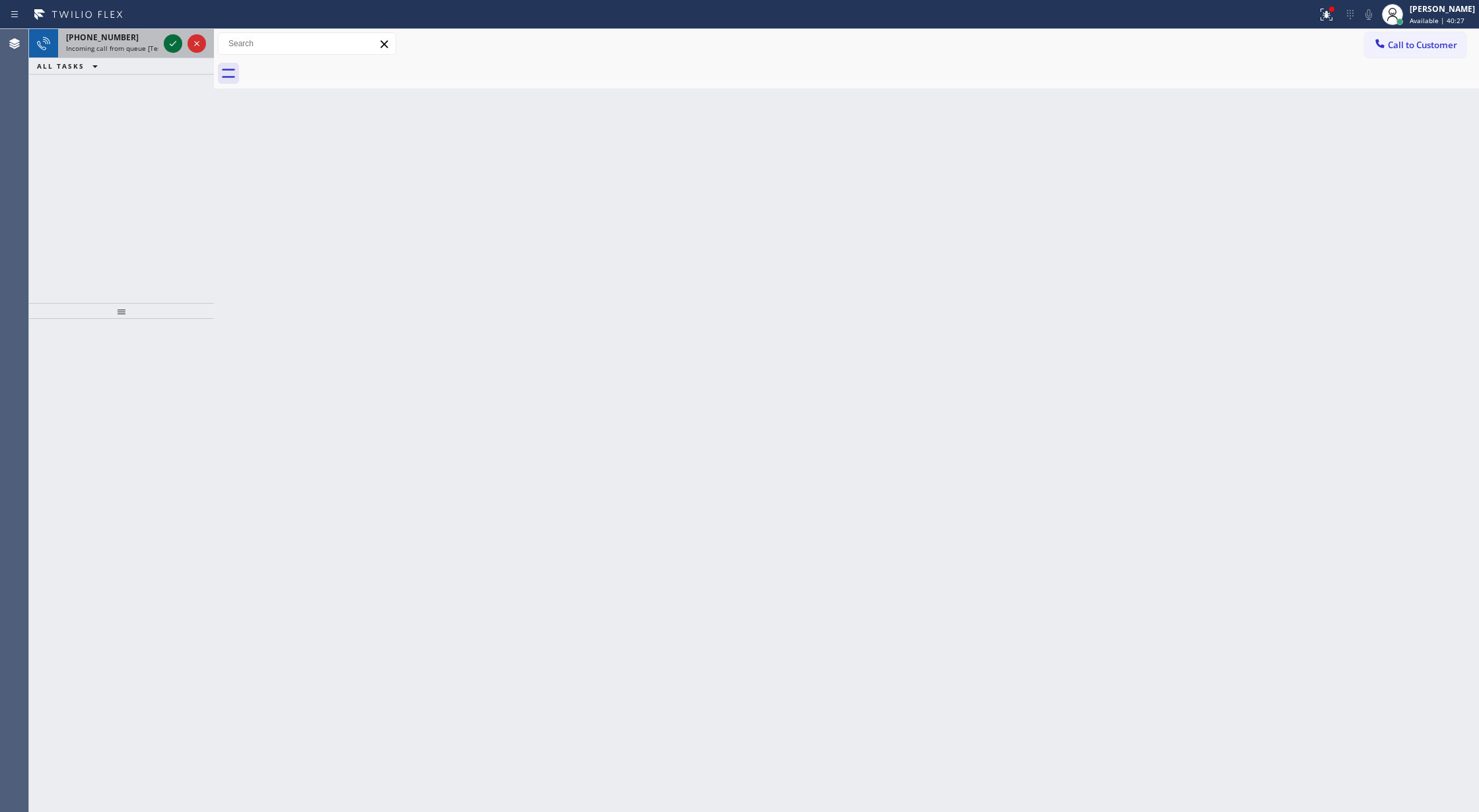
click at [174, 45] on icon at bounding box center [173, 43] width 16 height 16
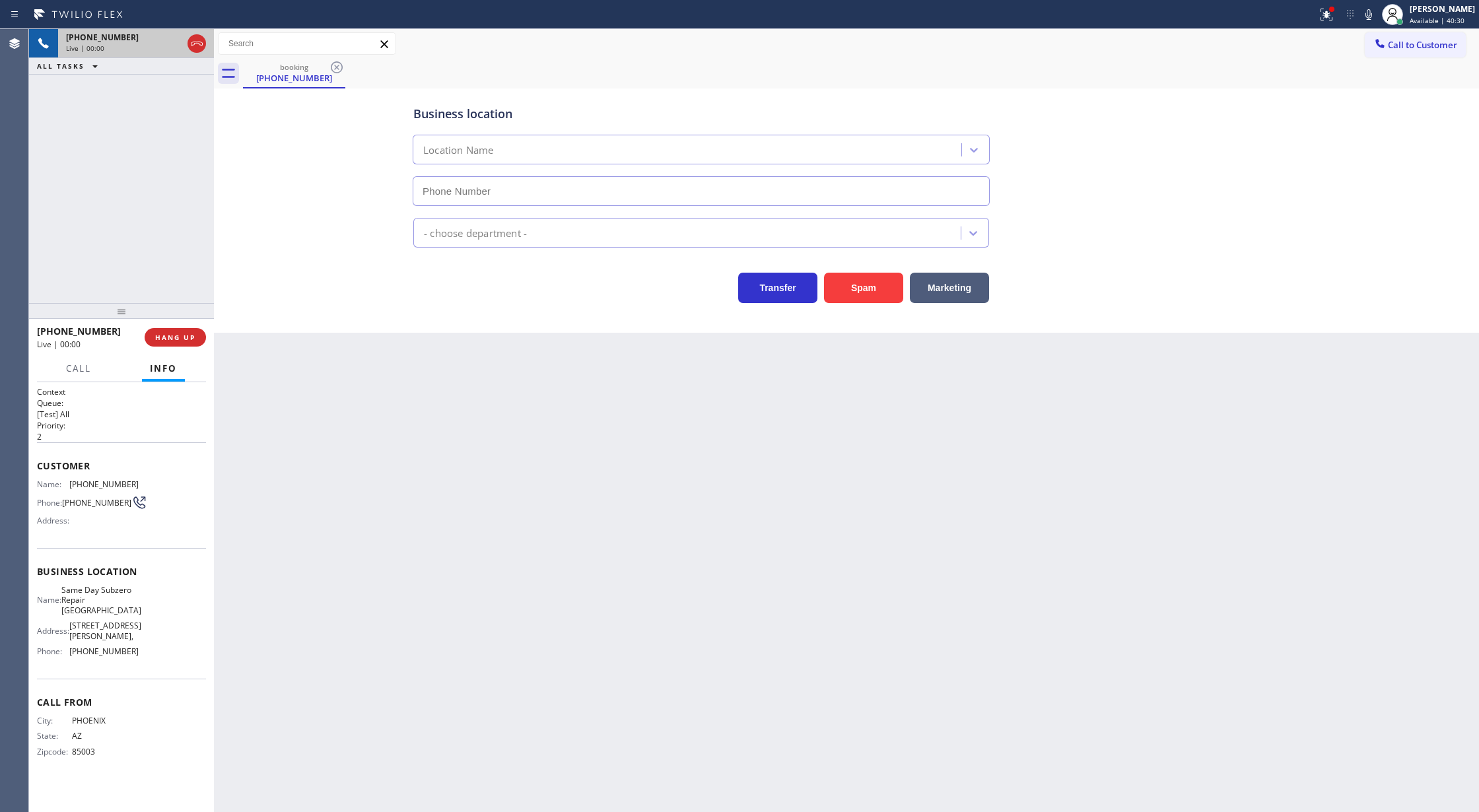
type input "[PHONE_NUMBER]"
click at [858, 289] on button "Spam" at bounding box center [863, 288] width 79 height 31
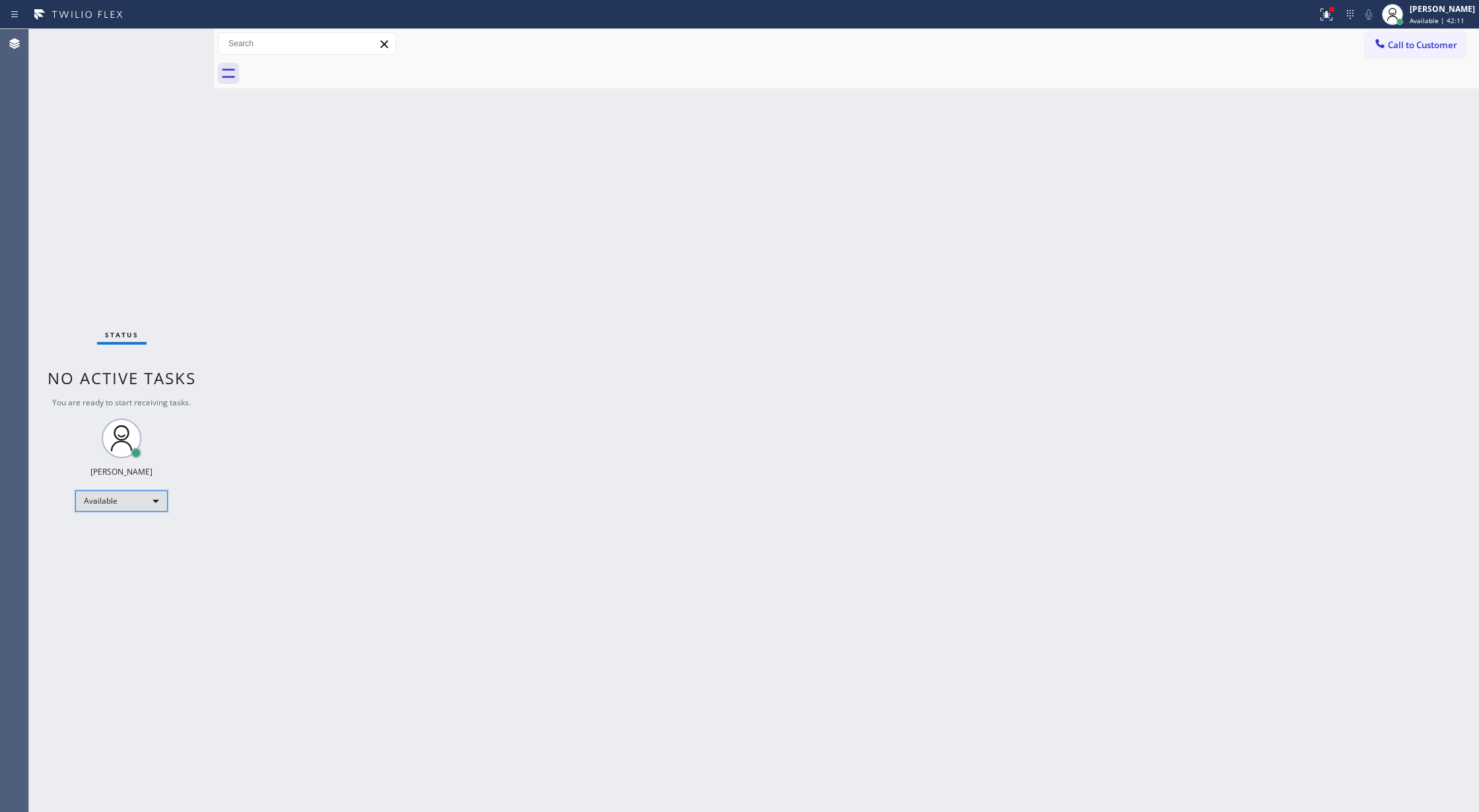
click at [162, 497] on div "Available" at bounding box center [121, 501] width 92 height 21
click at [141, 565] on li "Break" at bounding box center [121, 569] width 89 height 16
click at [183, 35] on div "Status No active tasks Change activity state to start receiving tasks. [PERSON_…" at bounding box center [121, 420] width 185 height 783
